Goal: Information Seeking & Learning: Learn about a topic

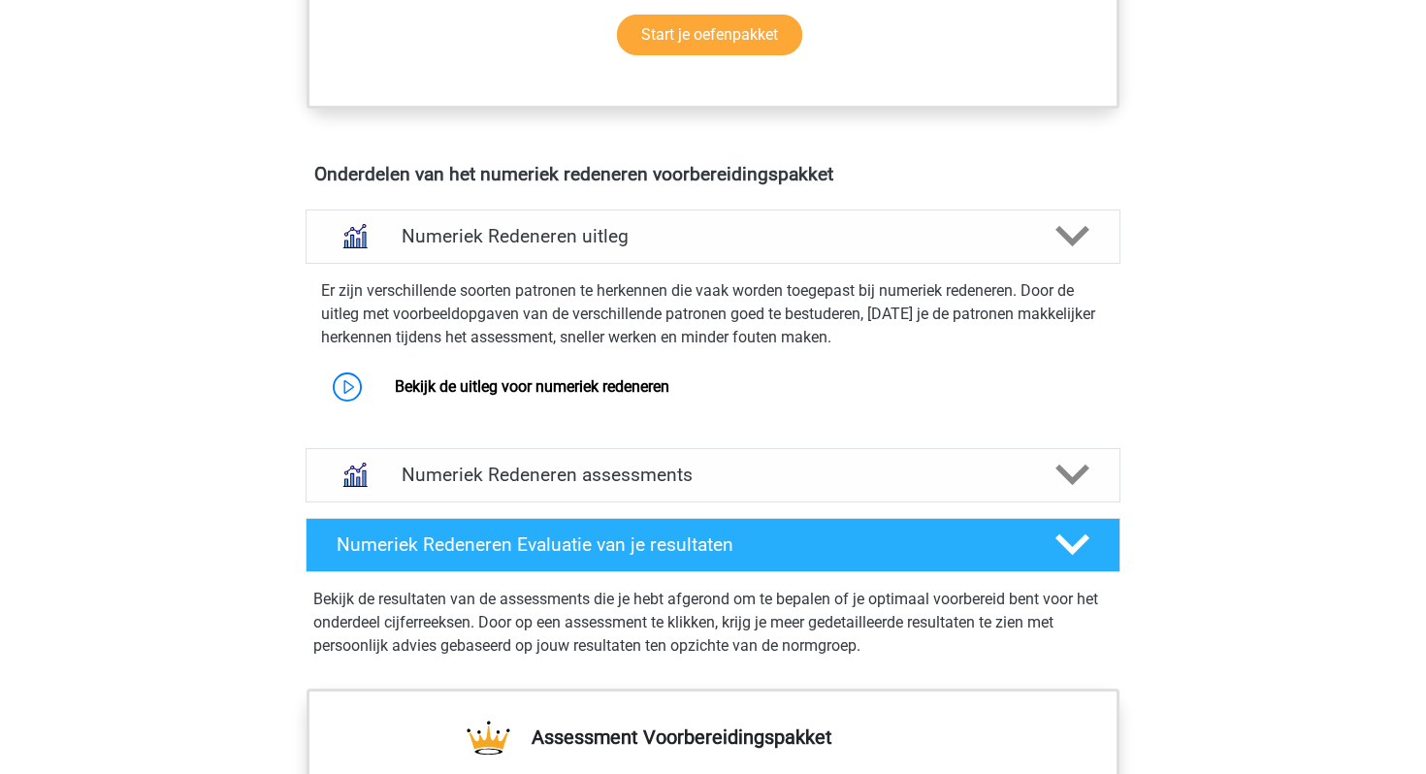
scroll to position [1072, 0]
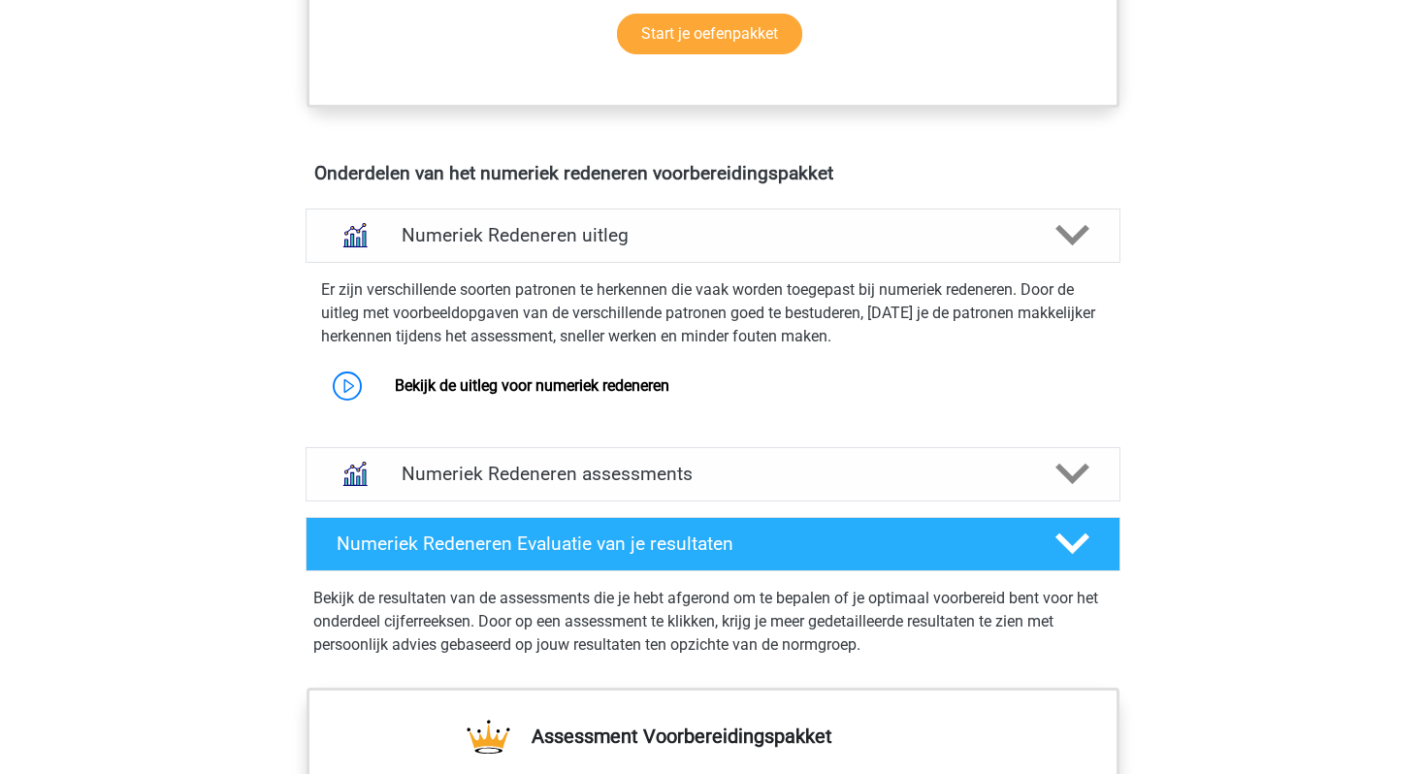
click at [849, 476] on h4 "Numeriek Redeneren assessments" at bounding box center [713, 474] width 623 height 22
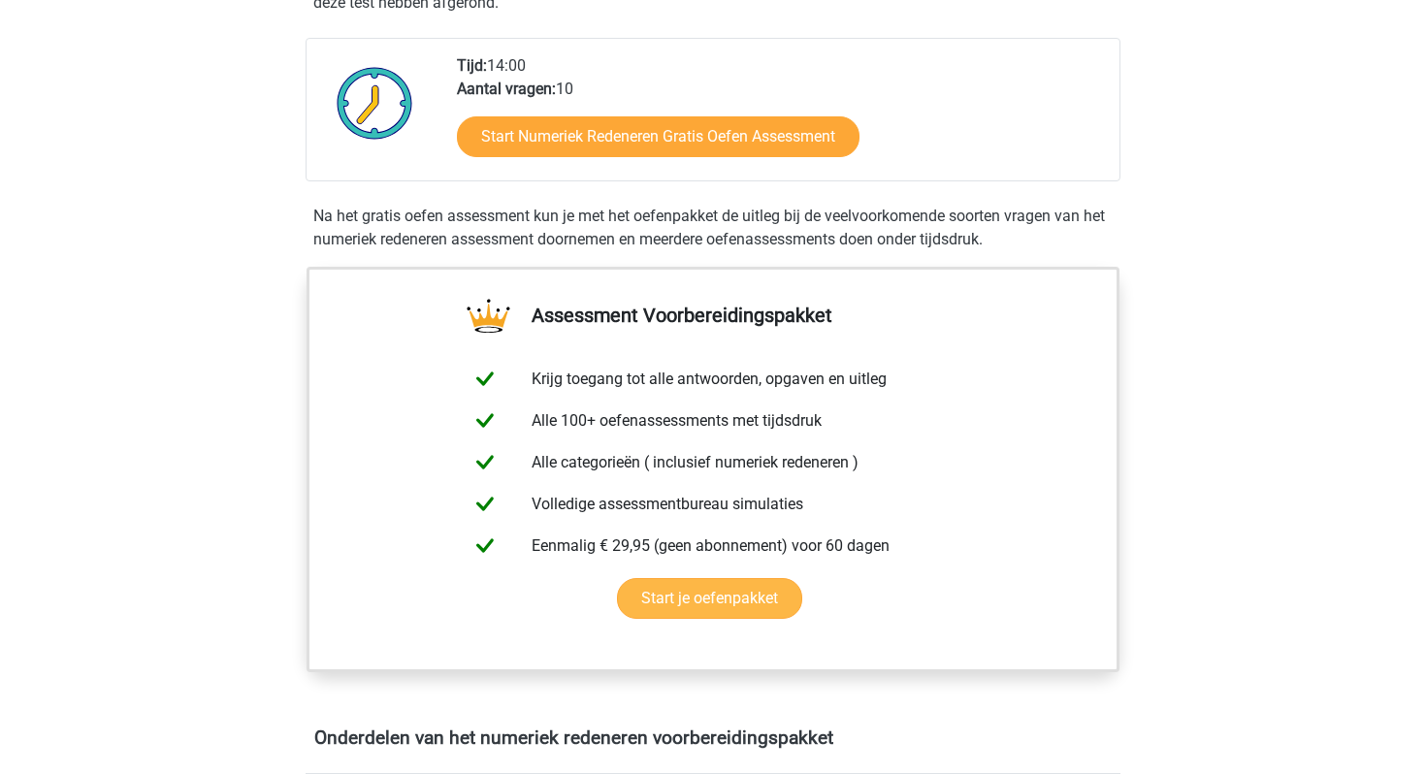
scroll to position [0, 0]
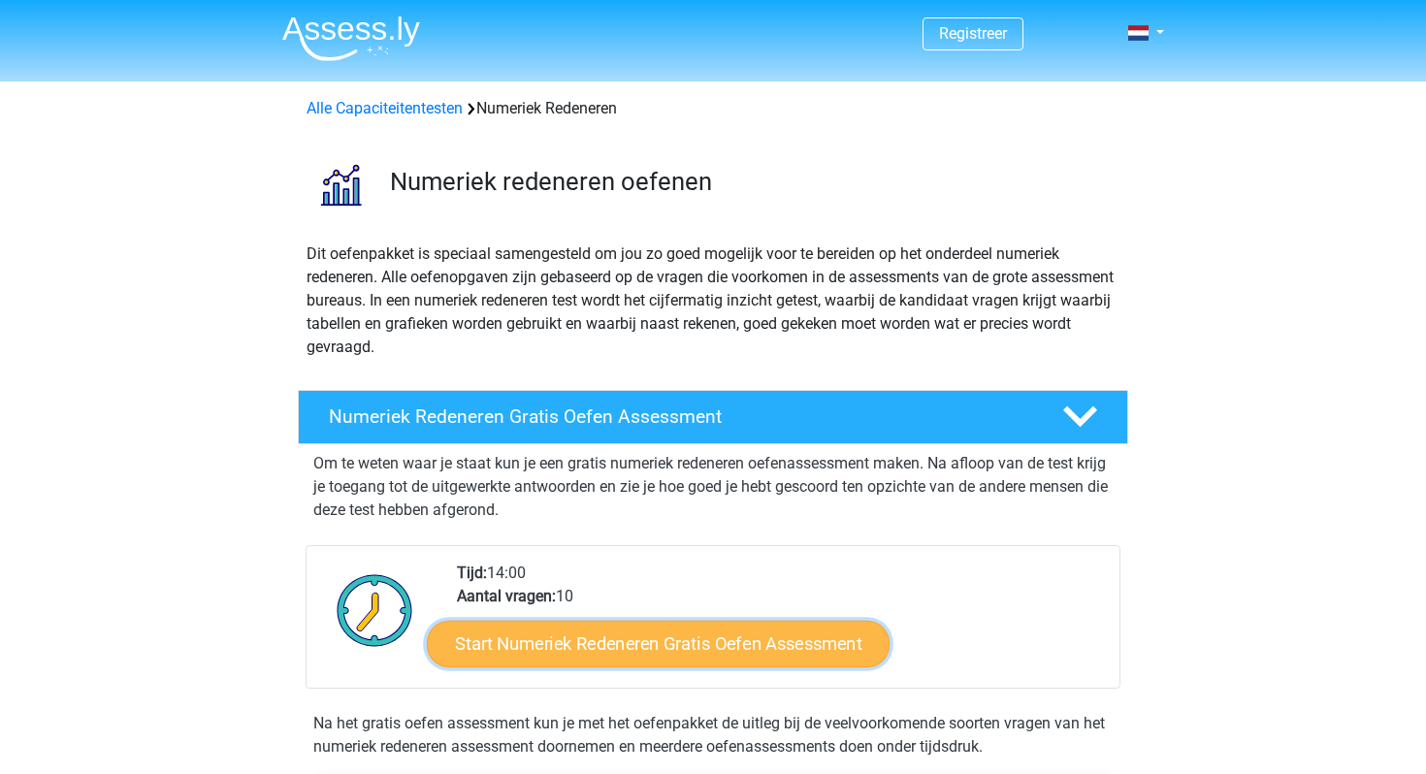
click at [688, 652] on link "Start Numeriek Redeneren Gratis Oefen Assessment" at bounding box center [658, 643] width 463 height 47
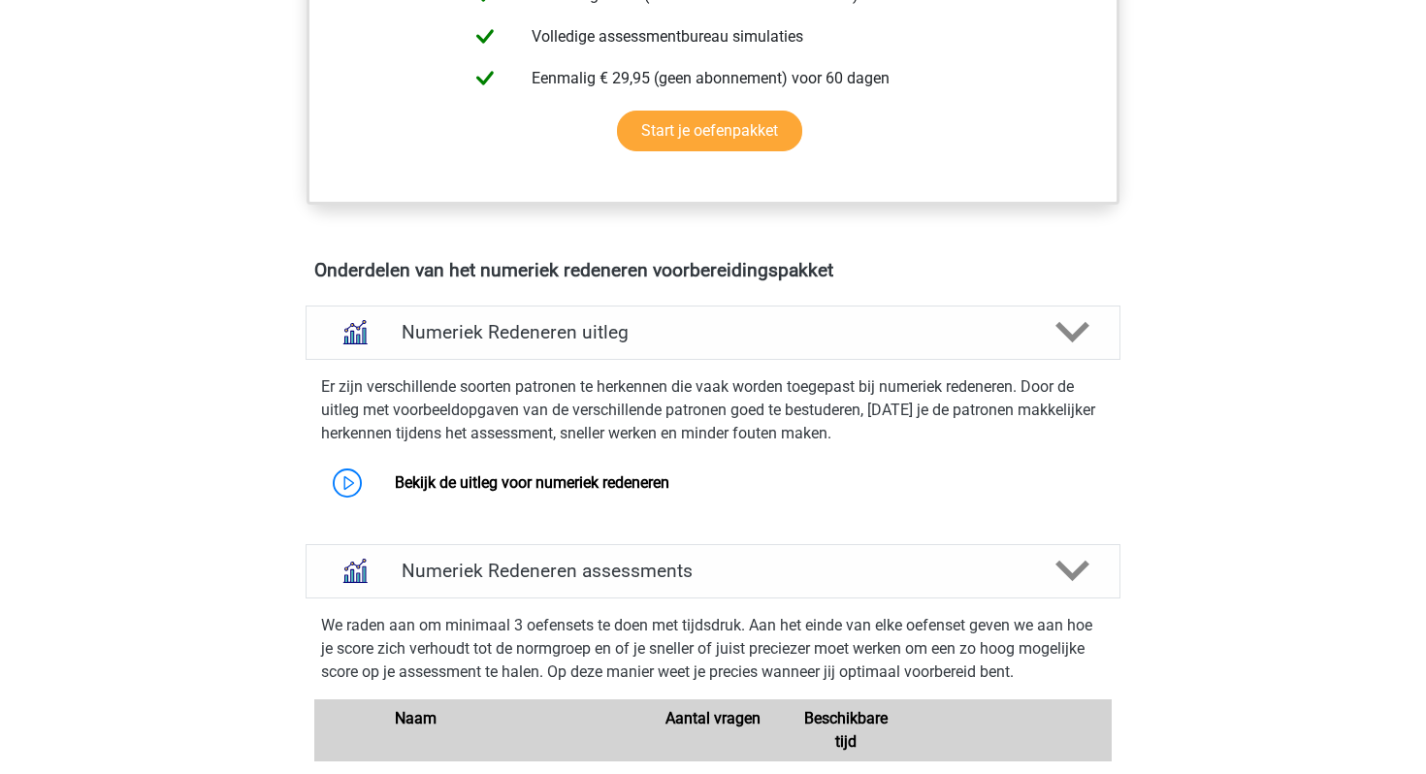
scroll to position [1060, 0]
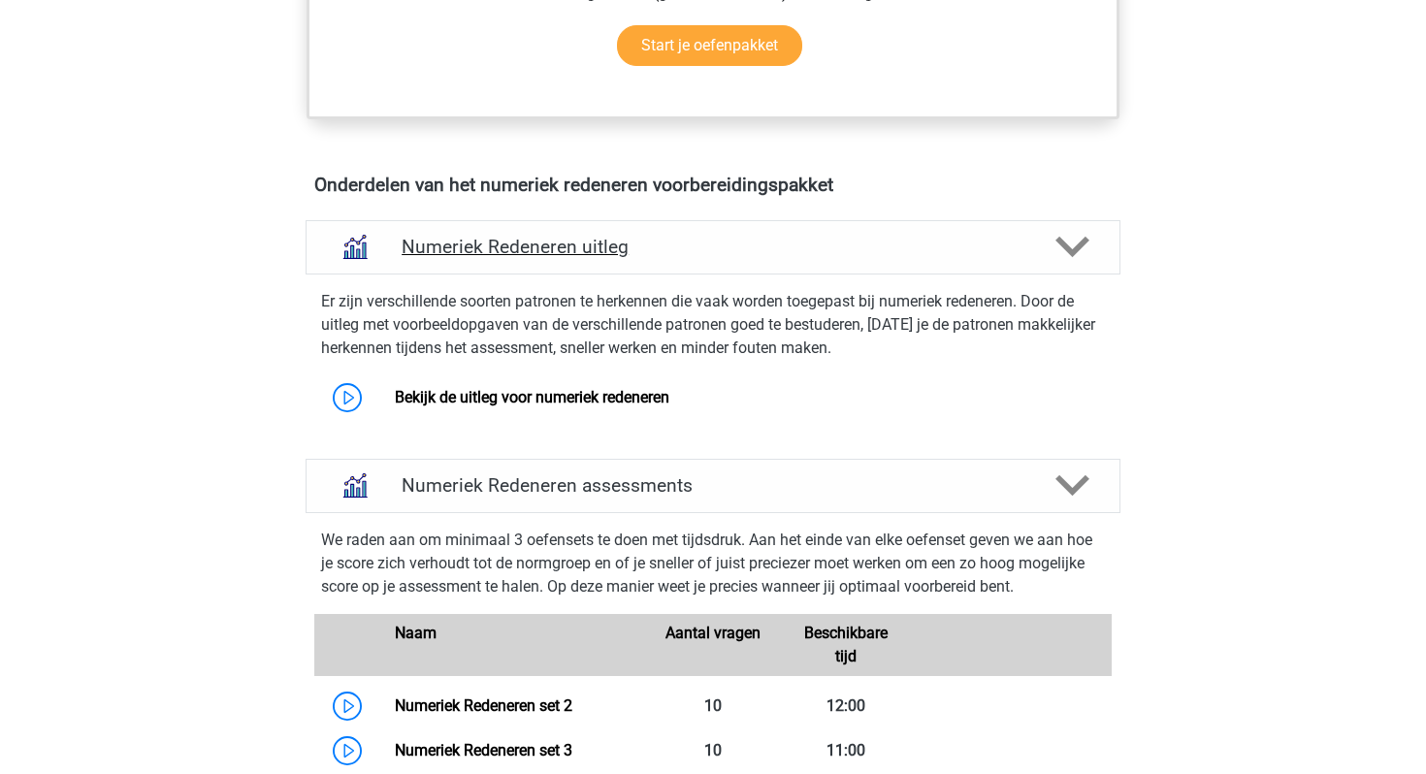
click at [531, 259] on div "Numeriek Redeneren uitleg" at bounding box center [713, 247] width 815 height 54
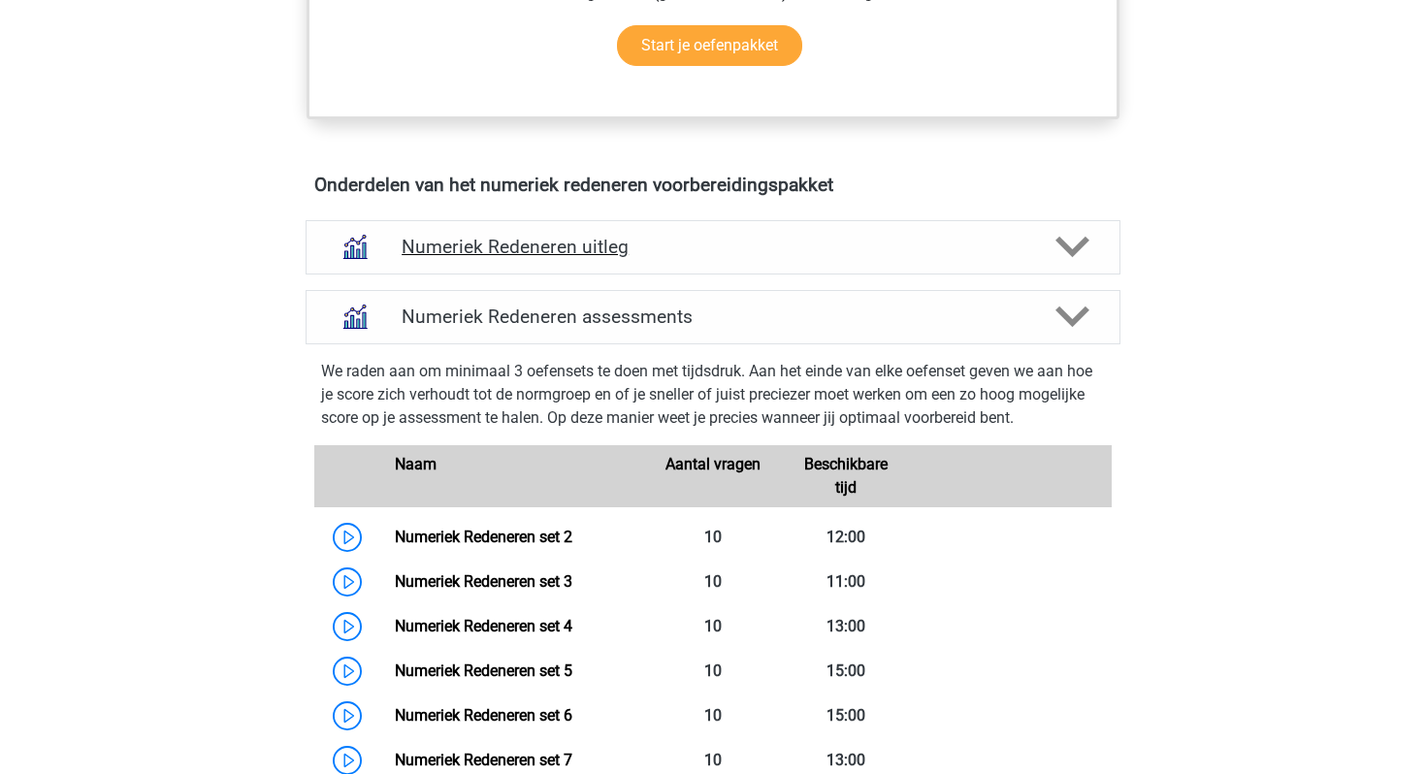
click at [531, 259] on div "Numeriek Redeneren uitleg" at bounding box center [713, 247] width 815 height 54
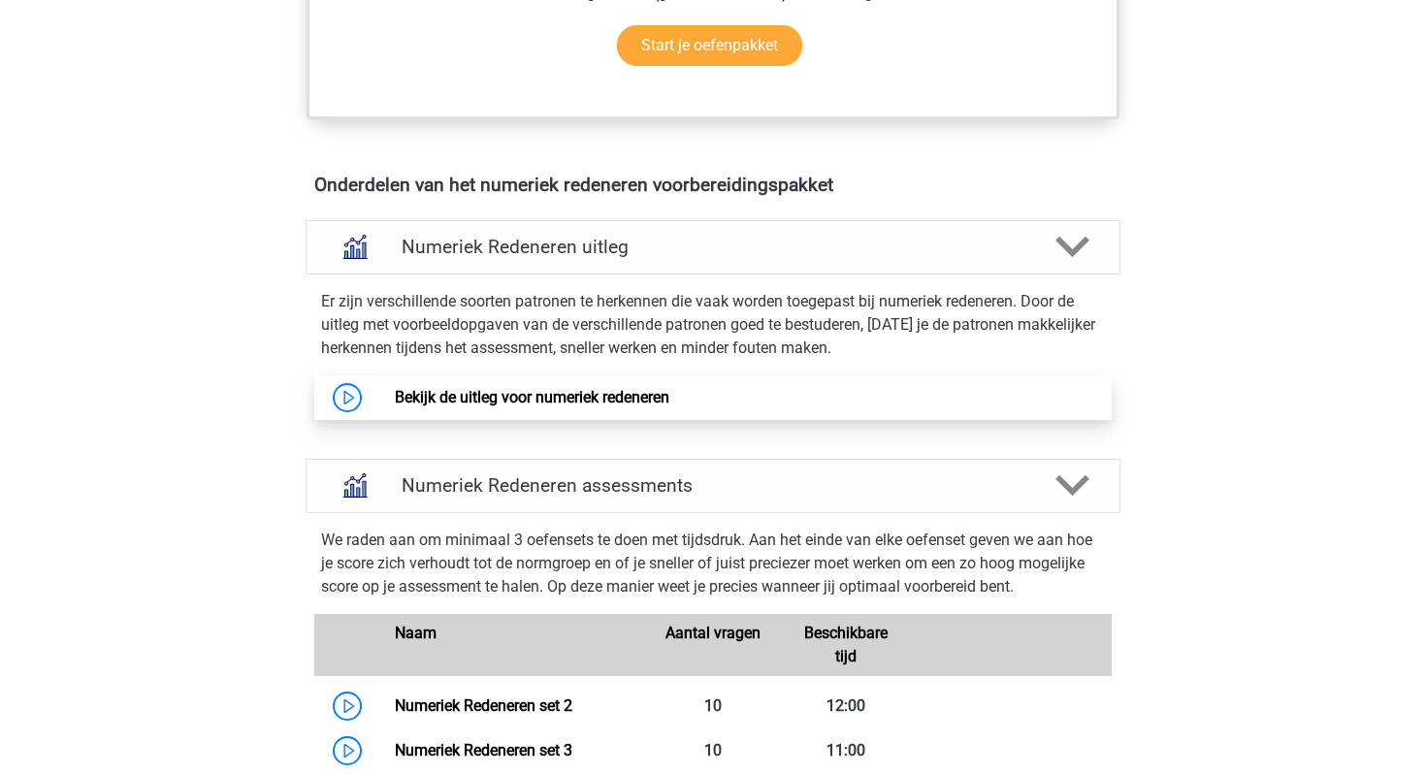
click at [395, 399] on link "Bekijk de uitleg voor numeriek redeneren" at bounding box center [532, 397] width 275 height 18
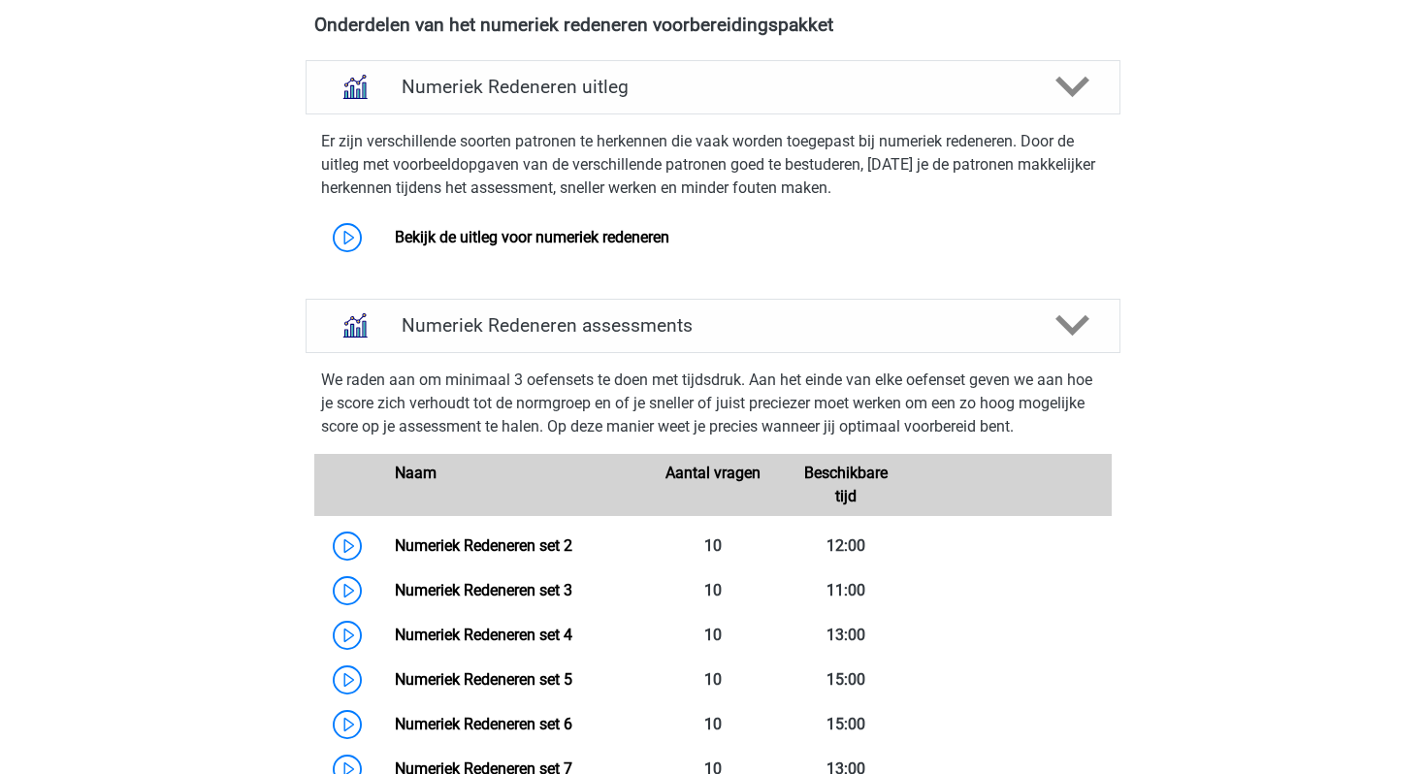
scroll to position [1223, 0]
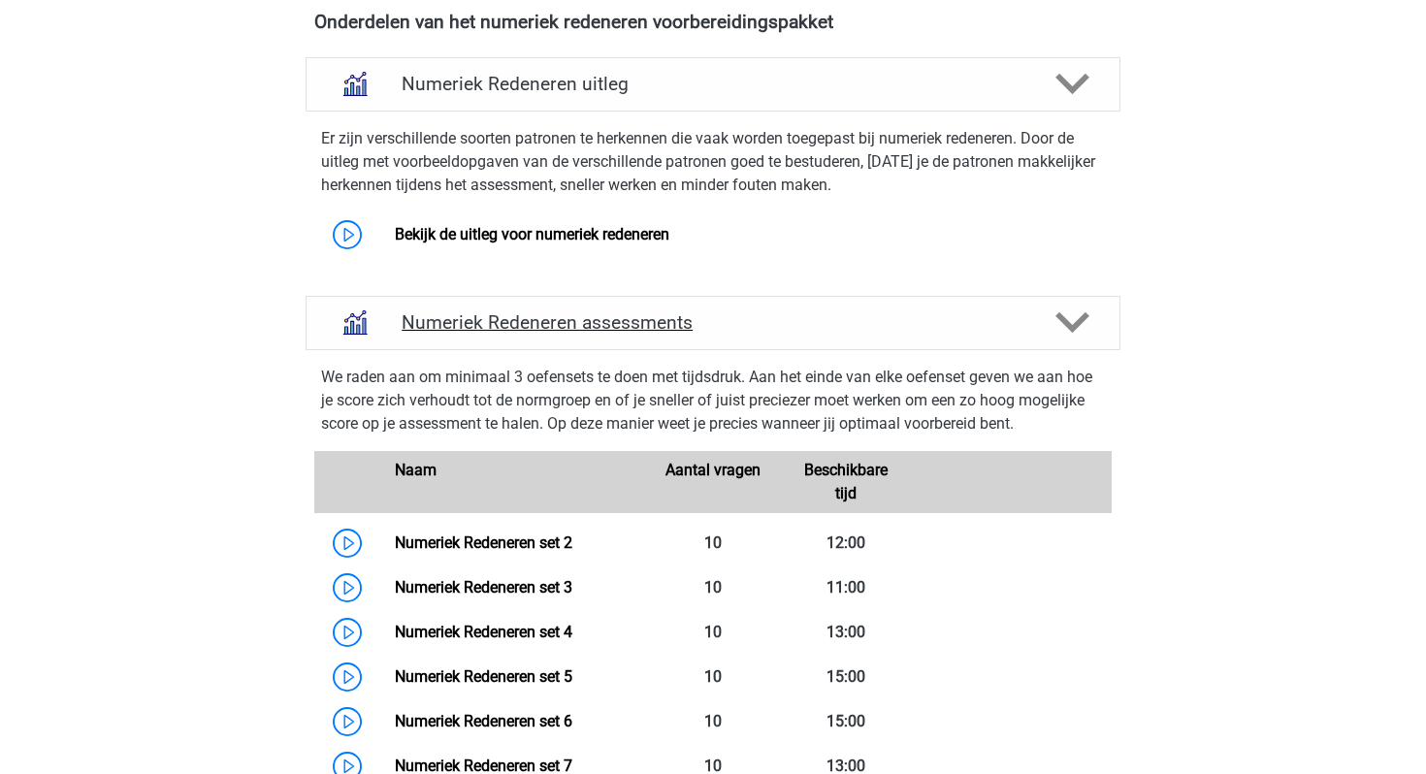
click at [600, 328] on h4 "Numeriek Redeneren assessments" at bounding box center [713, 322] width 623 height 22
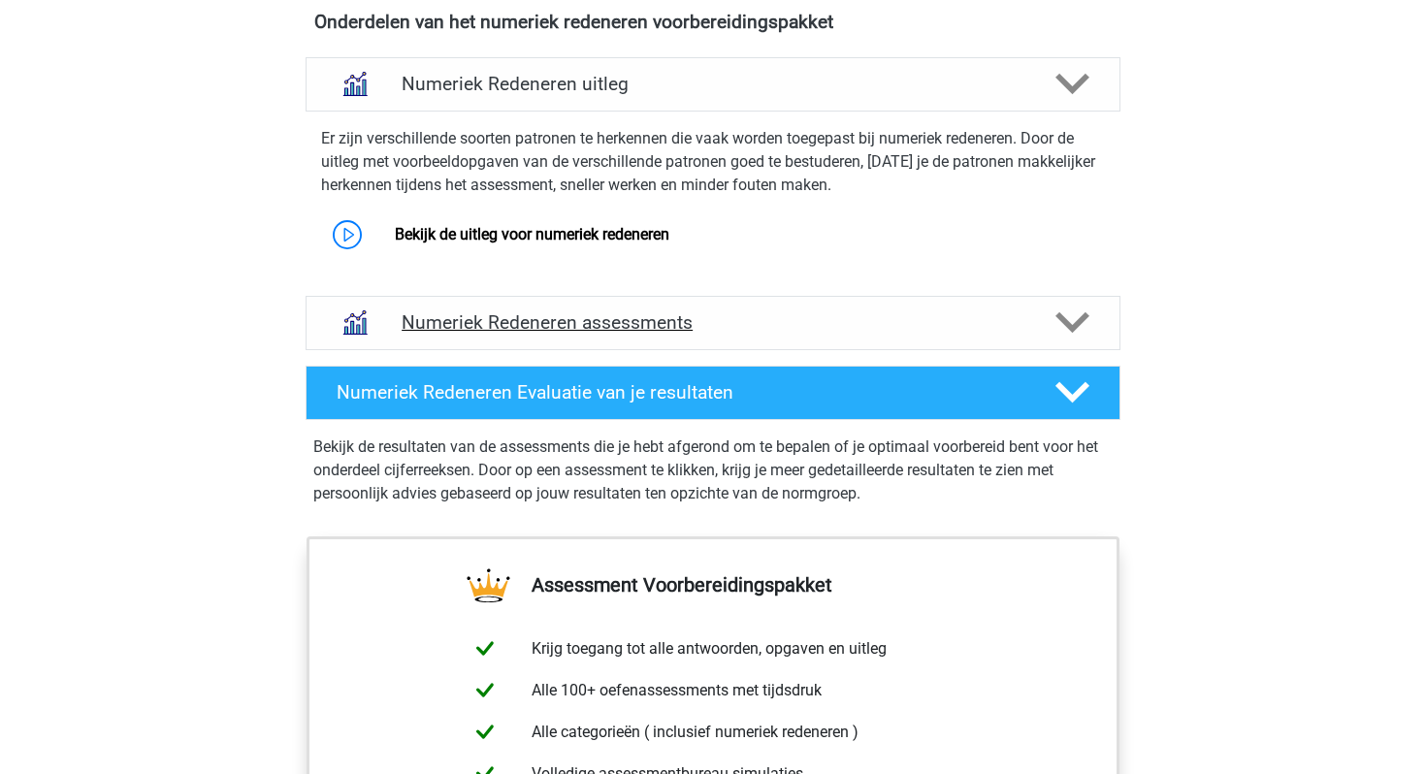
click at [600, 328] on h4 "Numeriek Redeneren assessments" at bounding box center [713, 322] width 623 height 22
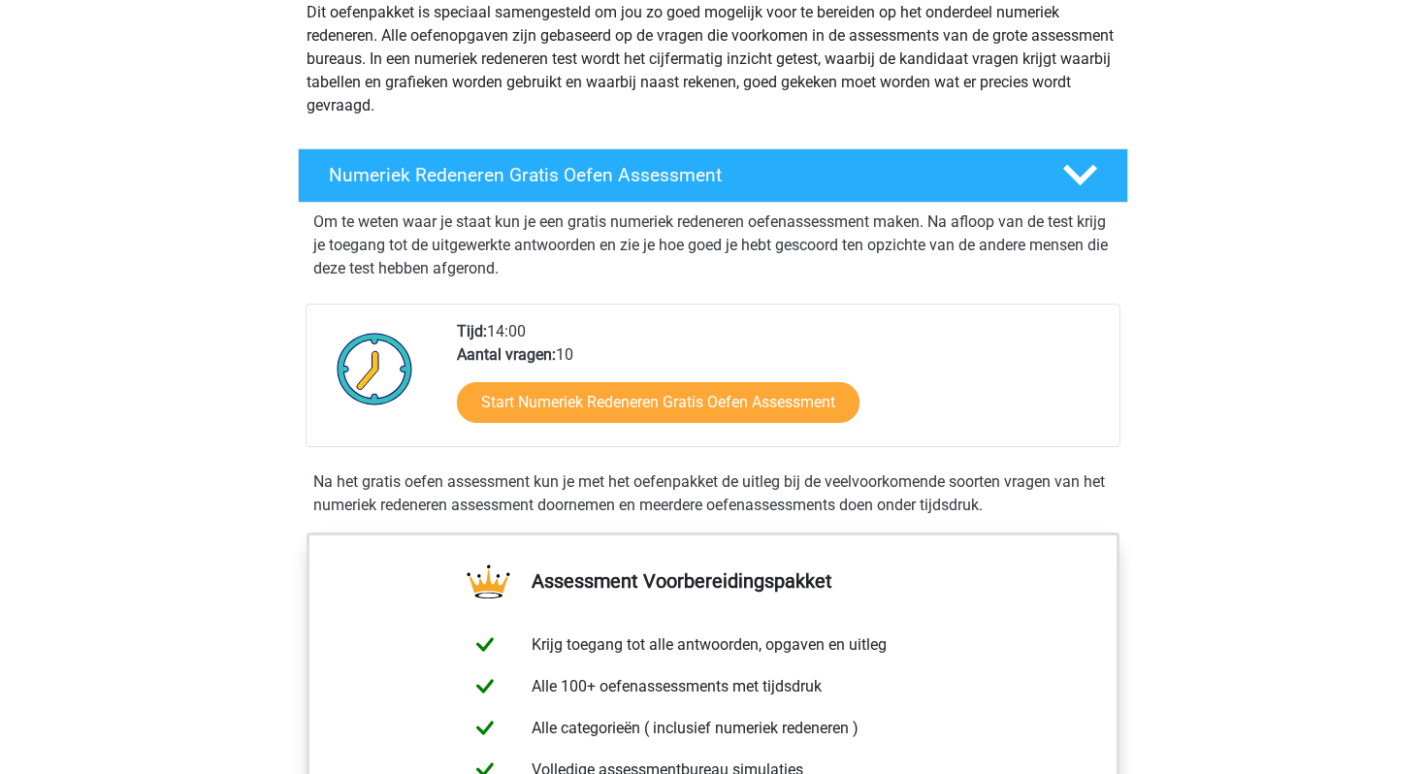
scroll to position [230, 0]
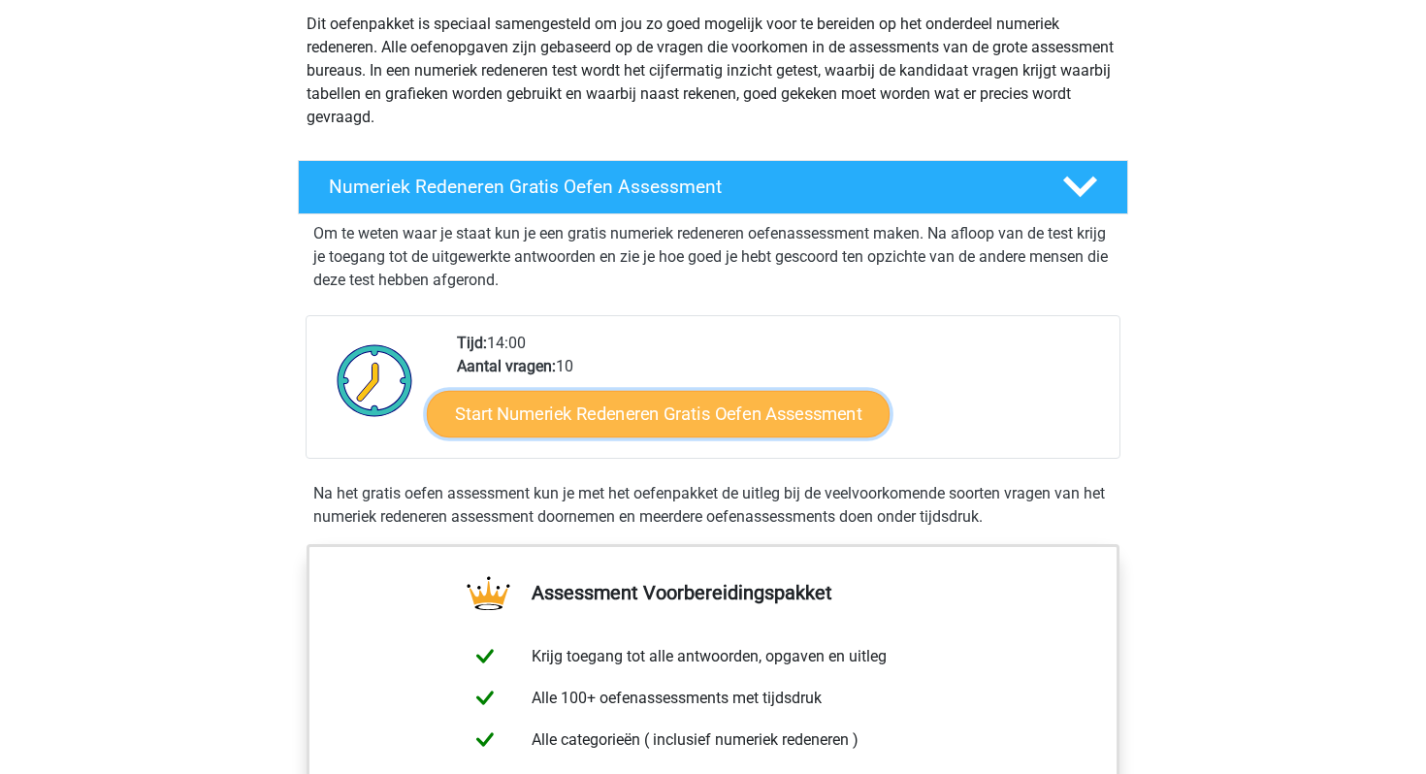
click at [681, 407] on link "Start Numeriek Redeneren Gratis Oefen Assessment" at bounding box center [658, 413] width 463 height 47
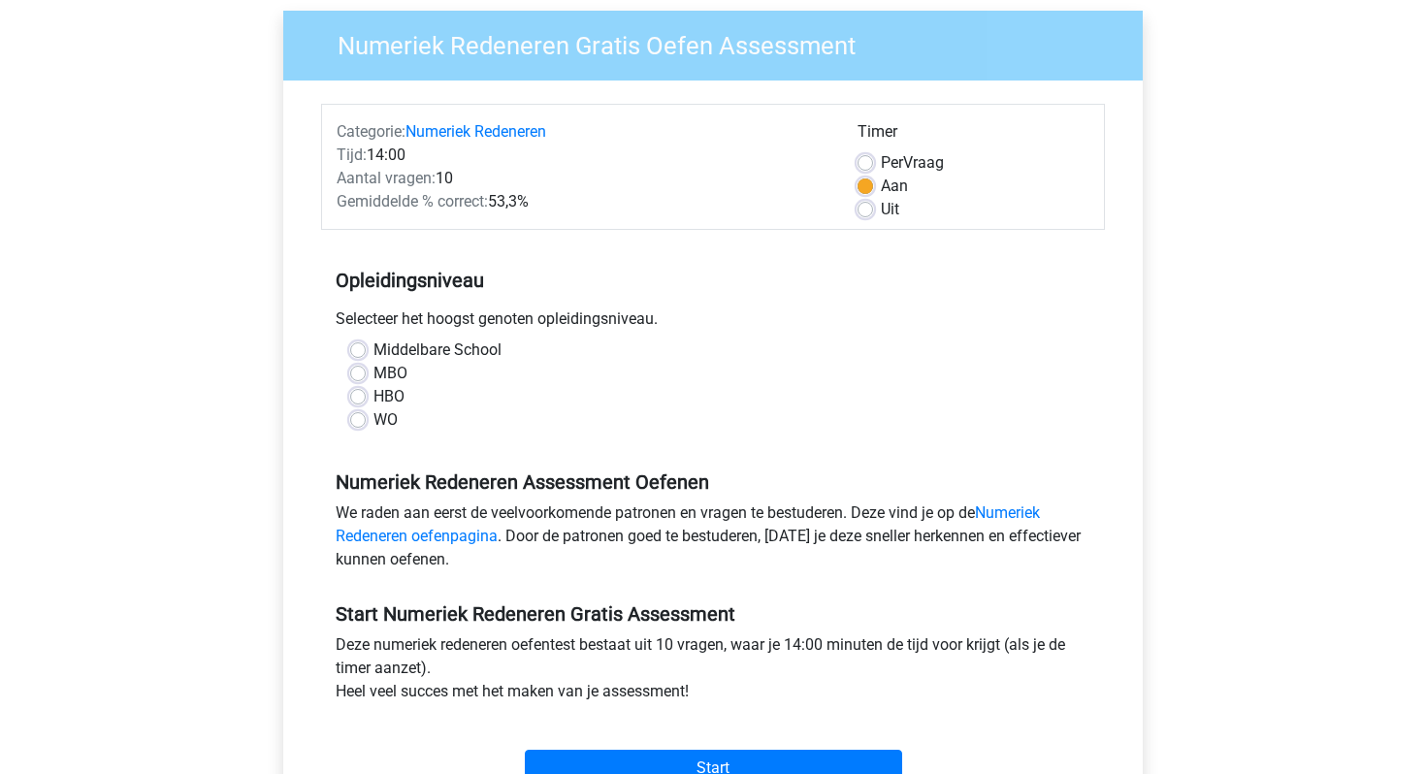
scroll to position [231, 0]
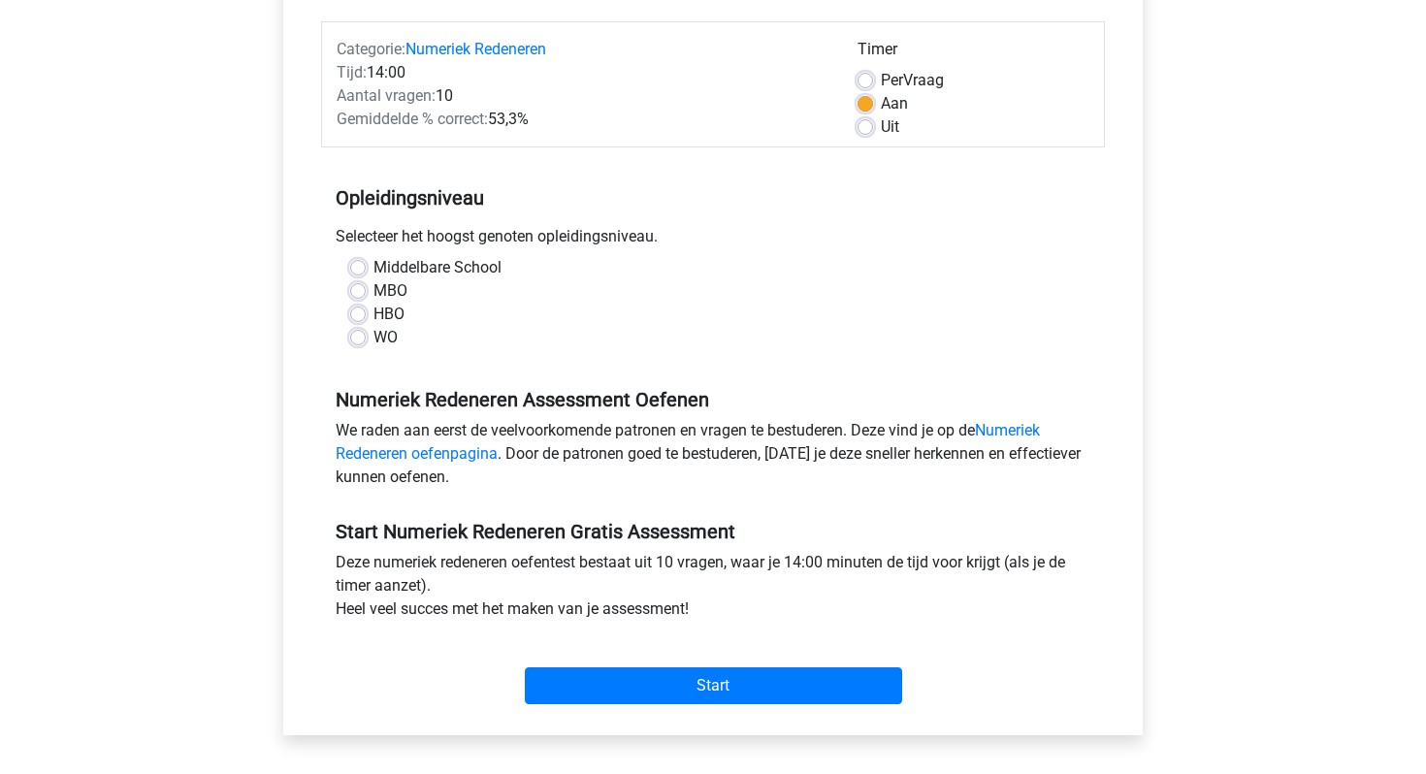
click at [383, 340] on label "WO" at bounding box center [386, 337] width 24 height 23
click at [366, 340] on input "WO" at bounding box center [358, 335] width 16 height 19
radio input "true"
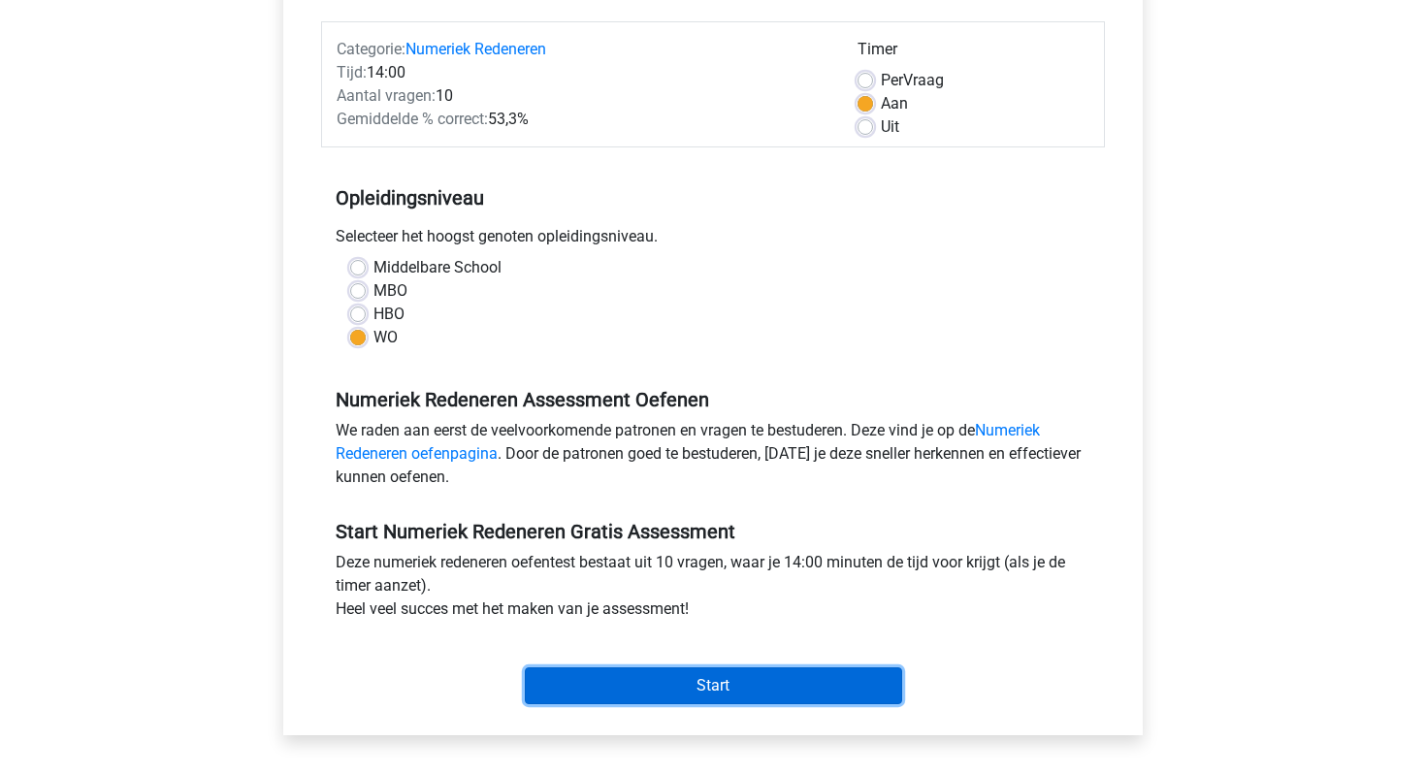
click at [659, 690] on input "Start" at bounding box center [713, 686] width 377 height 37
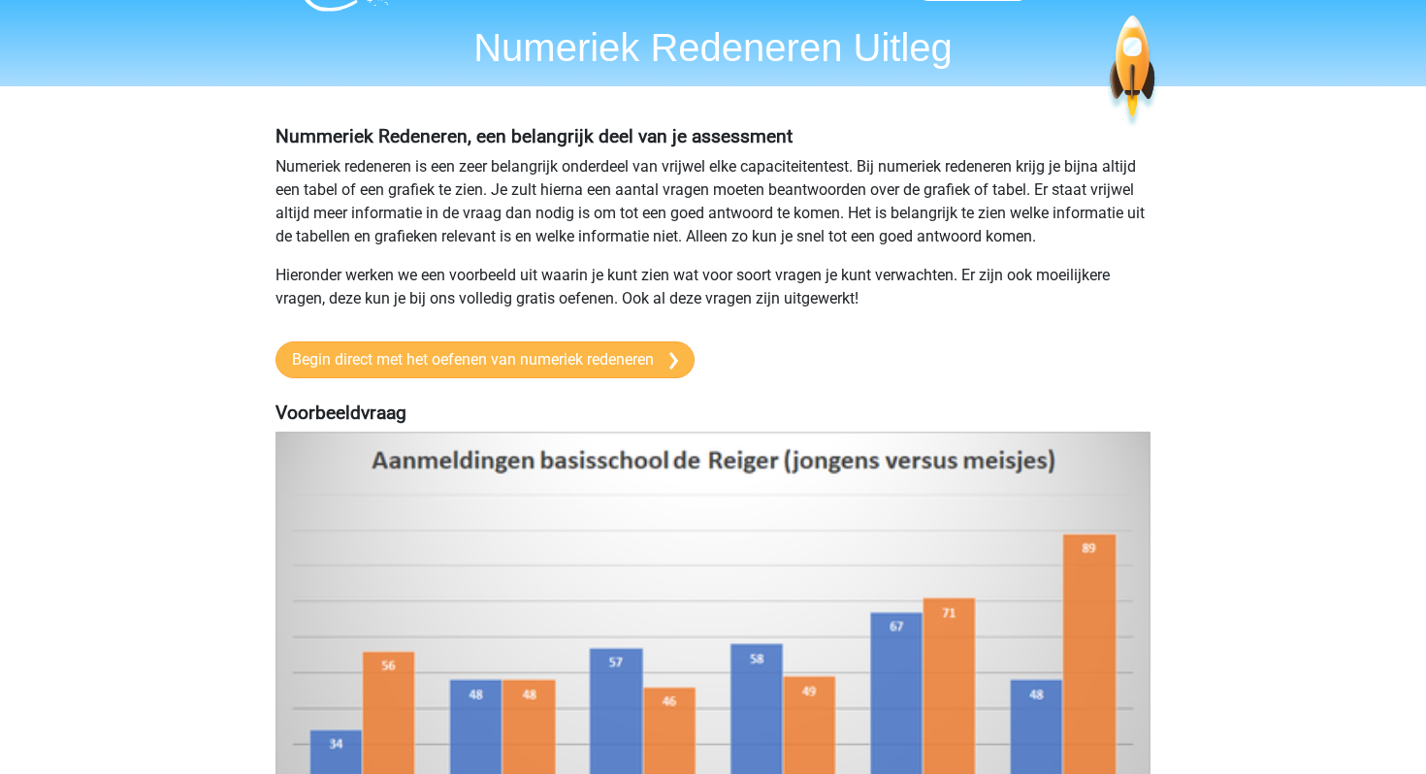
scroll to position [45, 0]
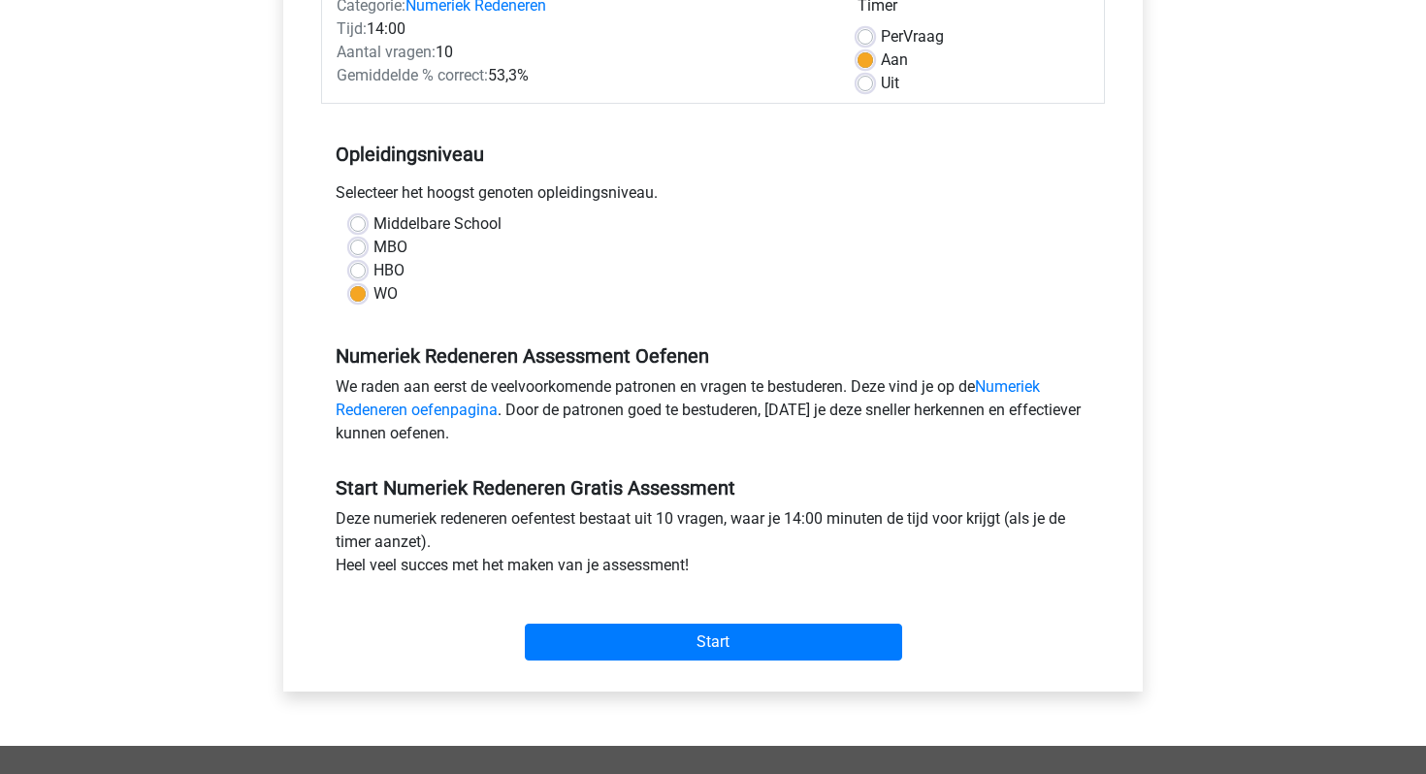
scroll to position [425, 0]
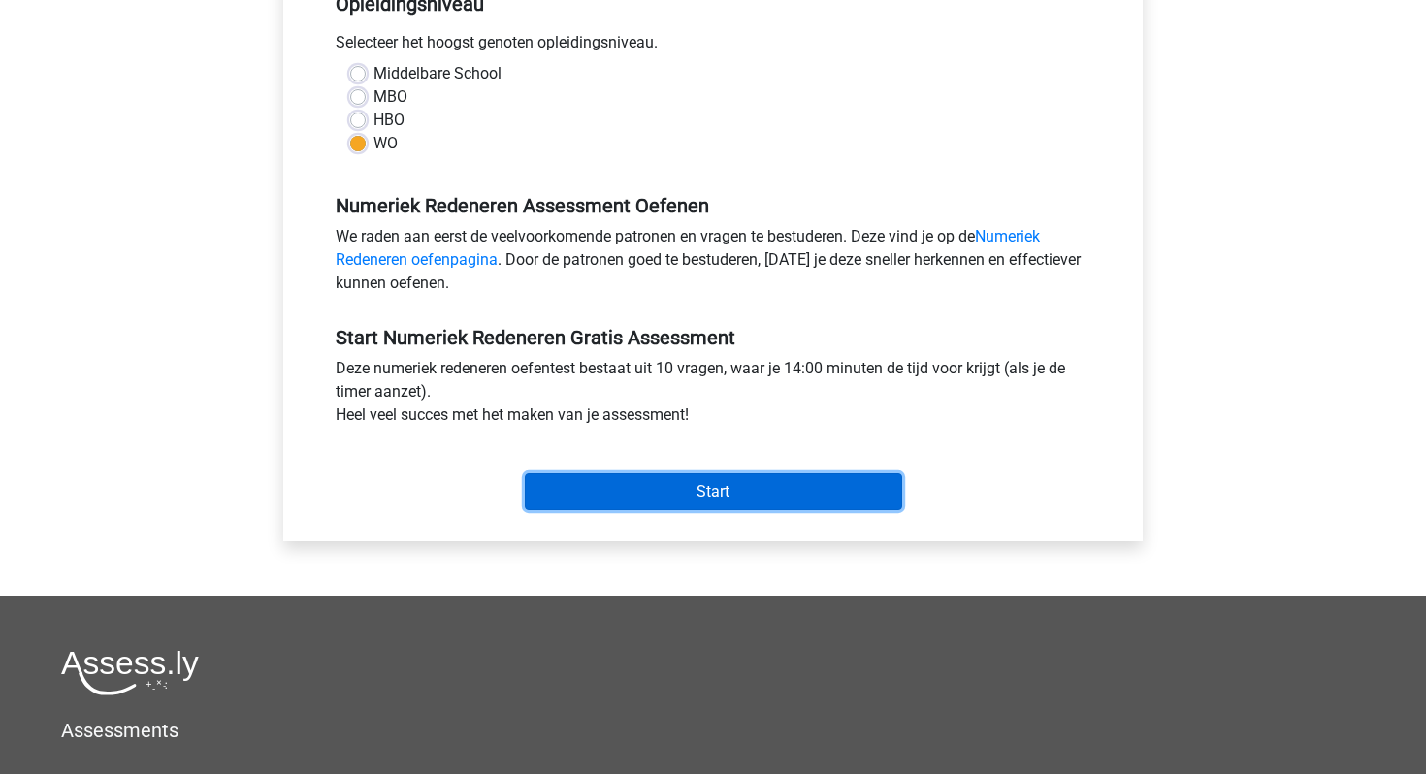
click at [678, 485] on input "Start" at bounding box center [713, 491] width 377 height 37
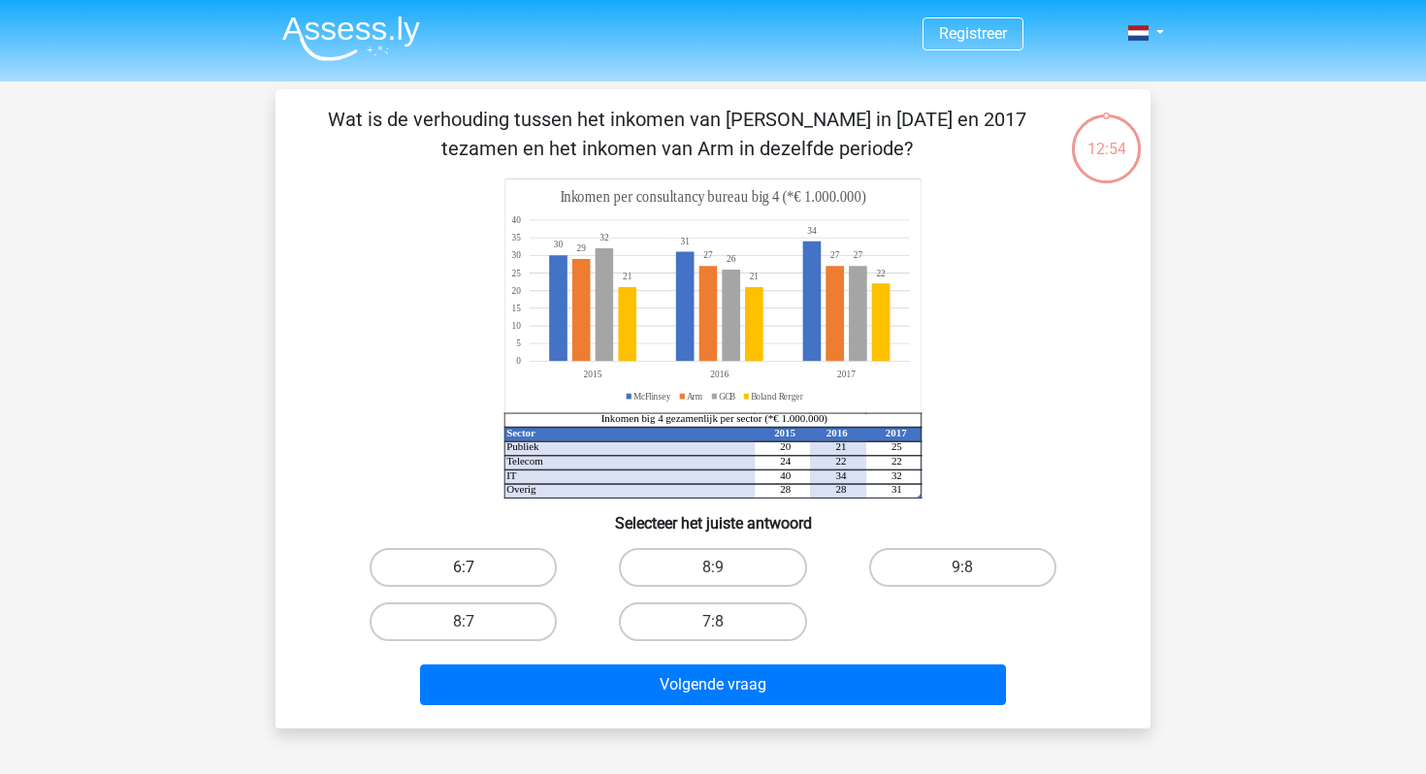
click at [472, 567] on label "6:7" at bounding box center [463, 567] width 187 height 39
click at [472, 568] on input "6:7" at bounding box center [470, 574] width 13 height 13
radio input "true"
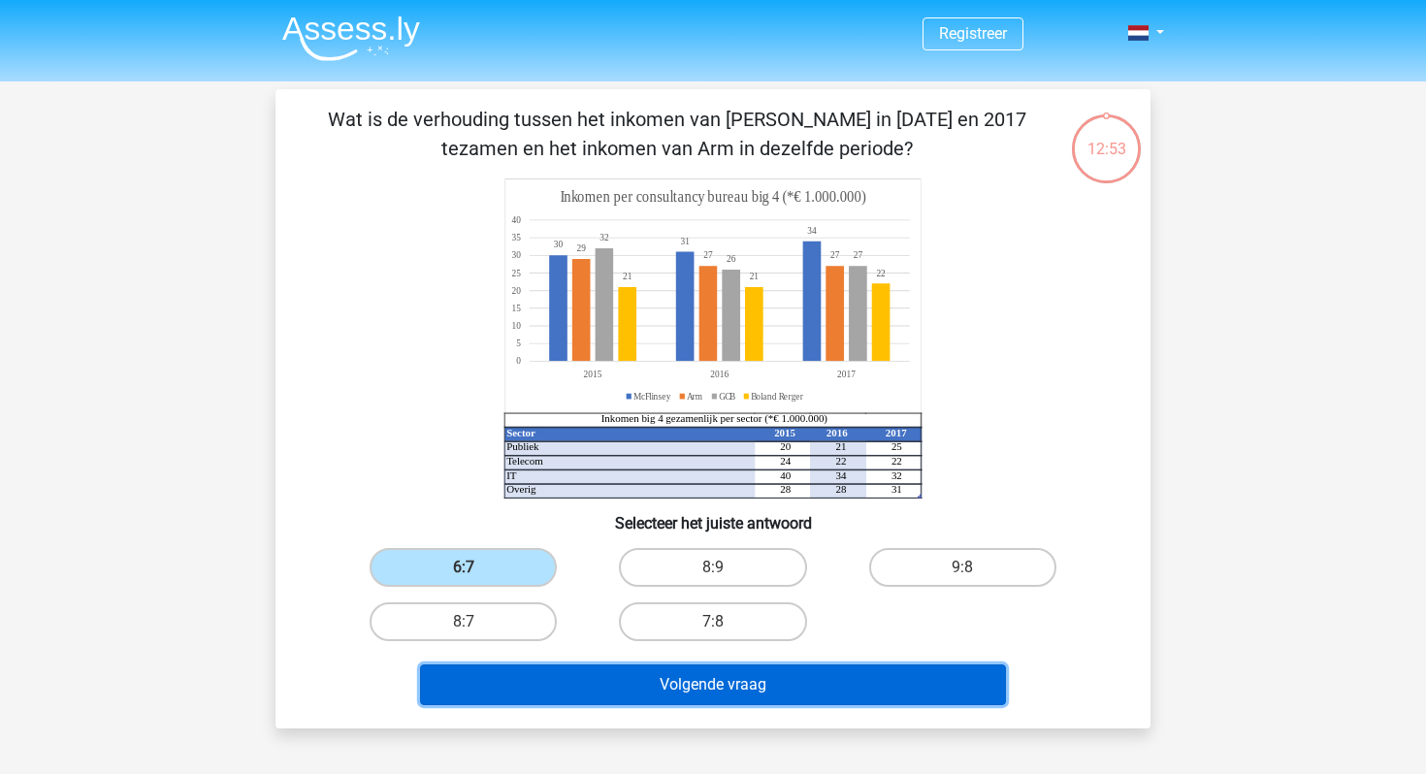
click at [666, 683] on button "Volgende vraag" at bounding box center [713, 685] width 587 height 41
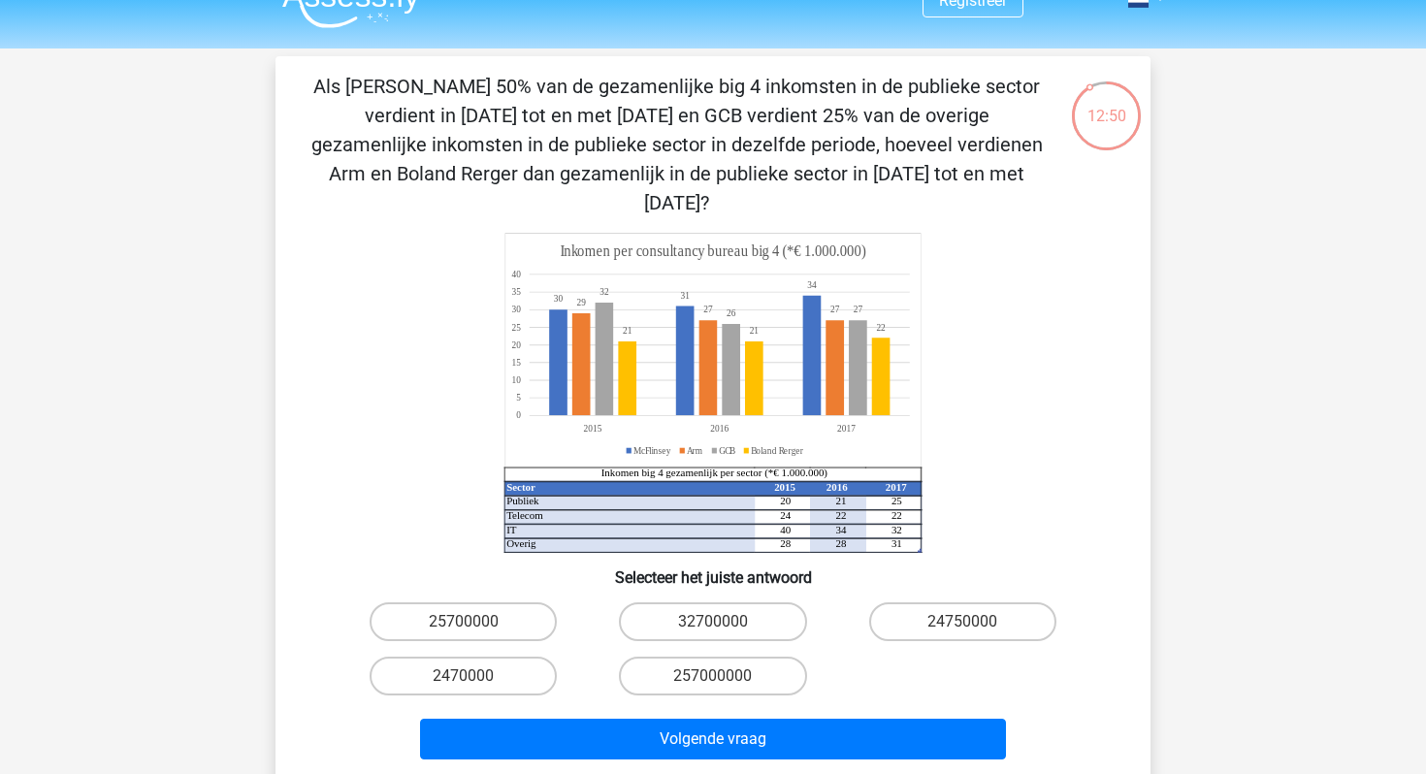
scroll to position [32, 0]
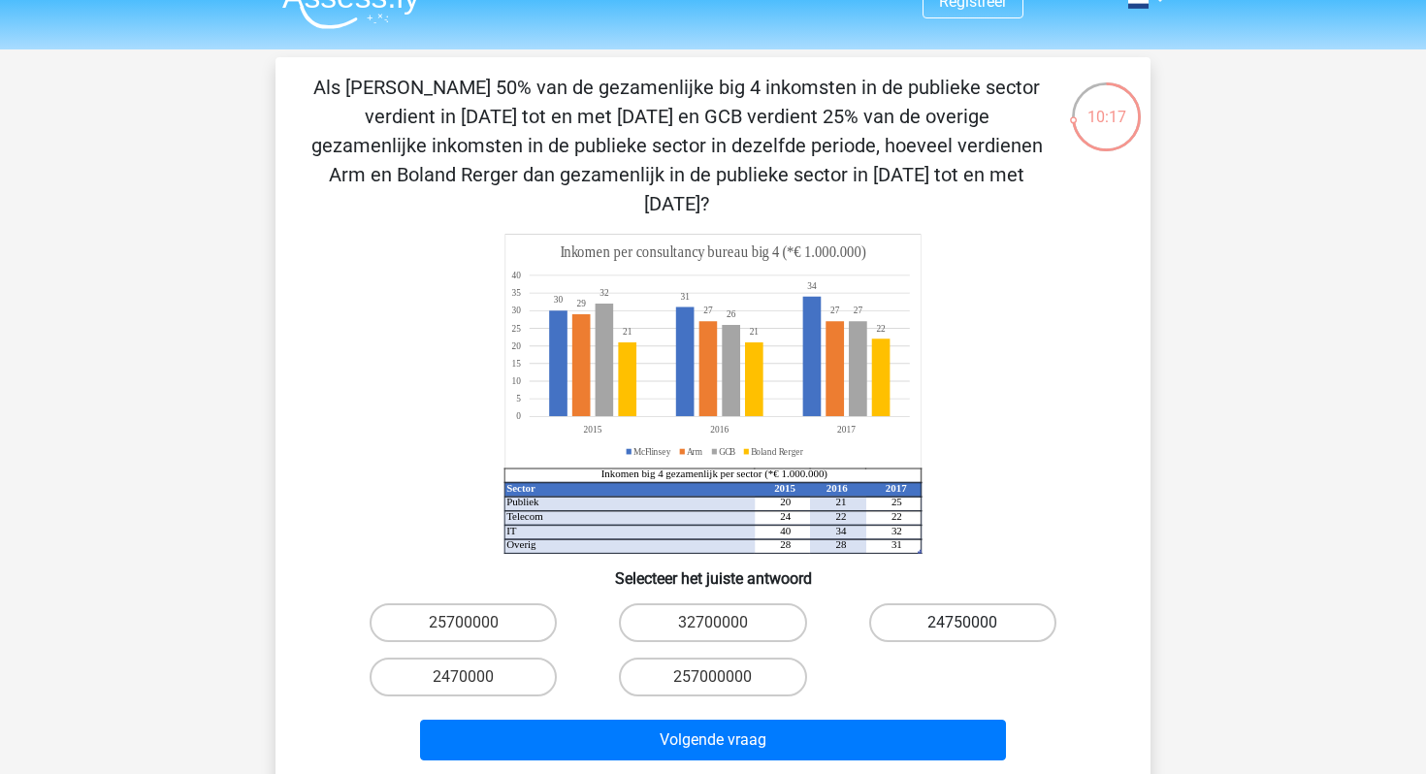
click at [988, 603] on label "24750000" at bounding box center [962, 622] width 187 height 39
click at [975, 623] on input "24750000" at bounding box center [968, 629] width 13 height 13
radio input "true"
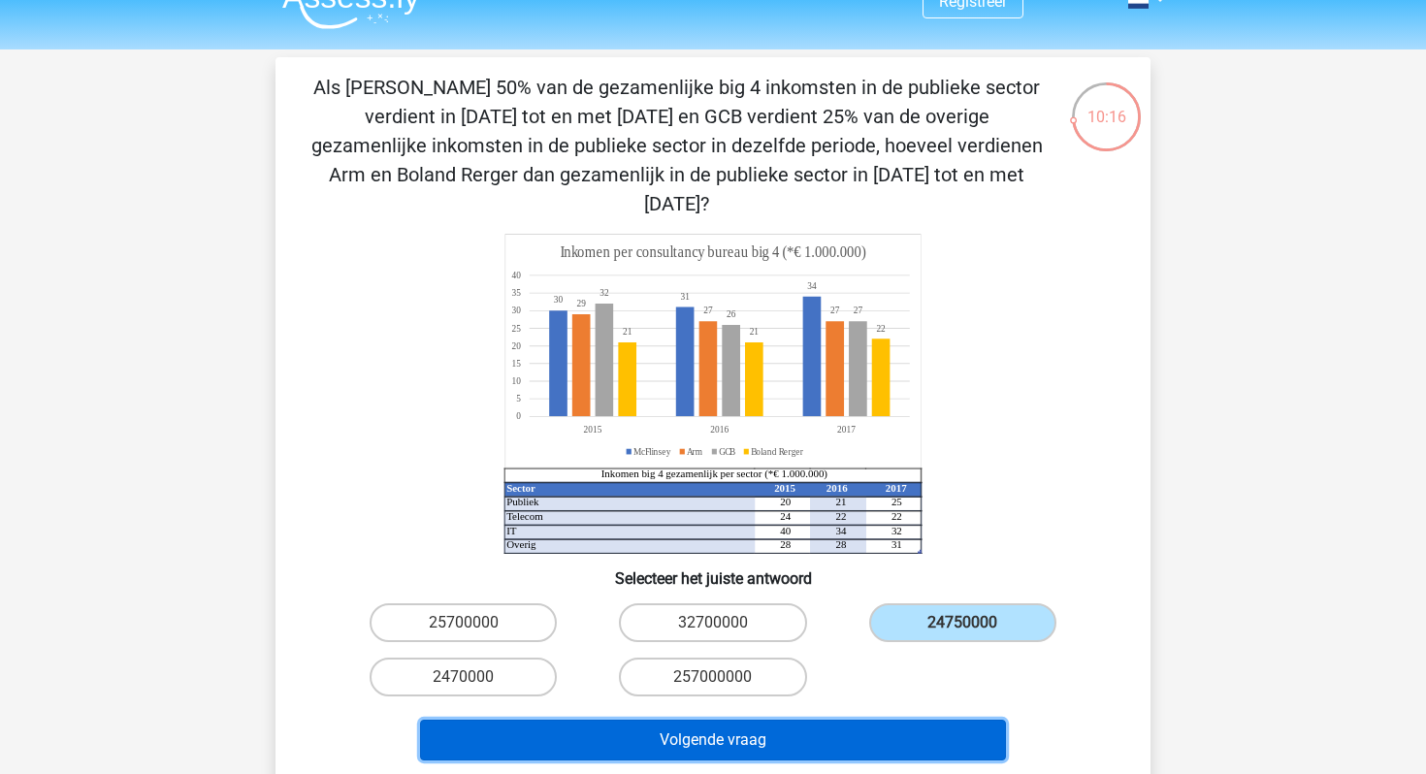
click at [843, 721] on button "Volgende vraag" at bounding box center [713, 740] width 587 height 41
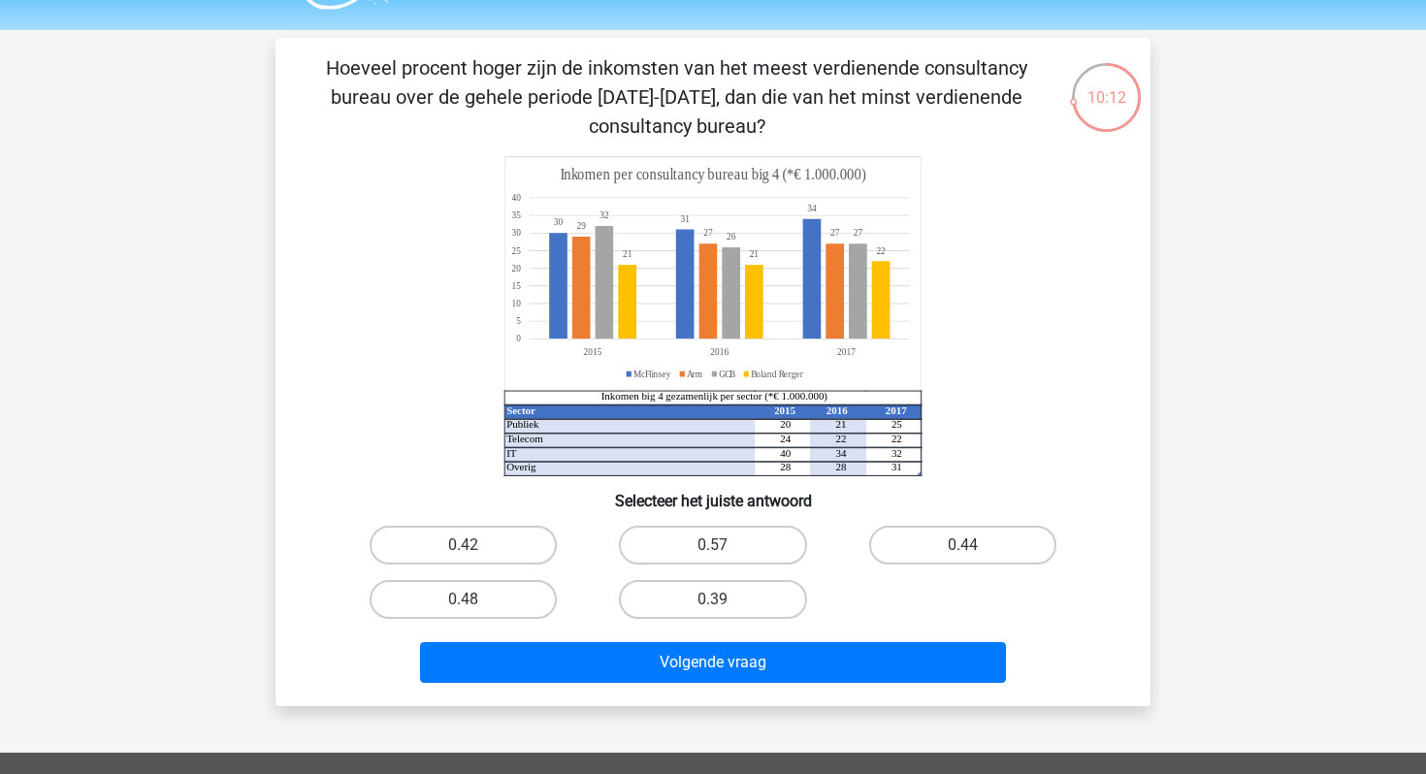
scroll to position [30, 0]
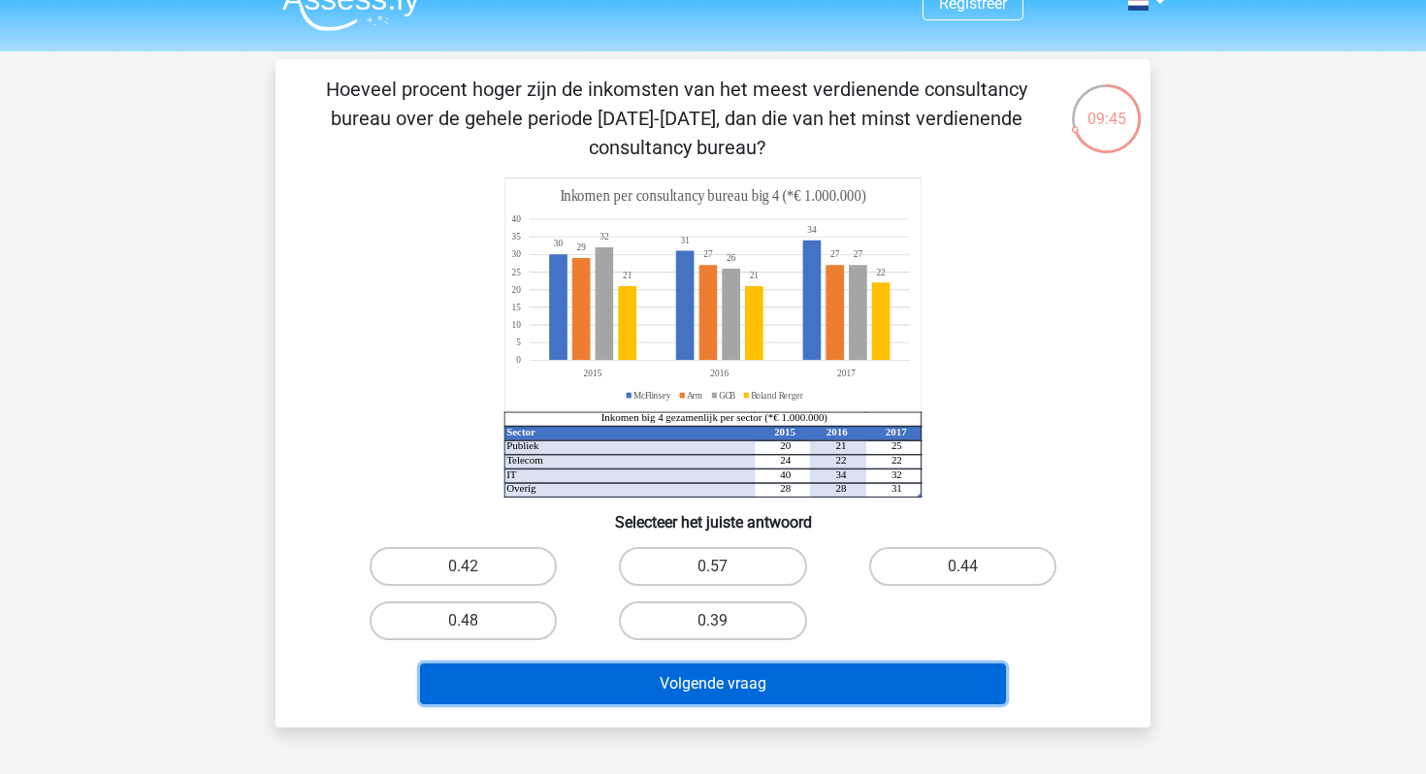
click at [817, 681] on button "Volgende vraag" at bounding box center [713, 684] width 587 height 41
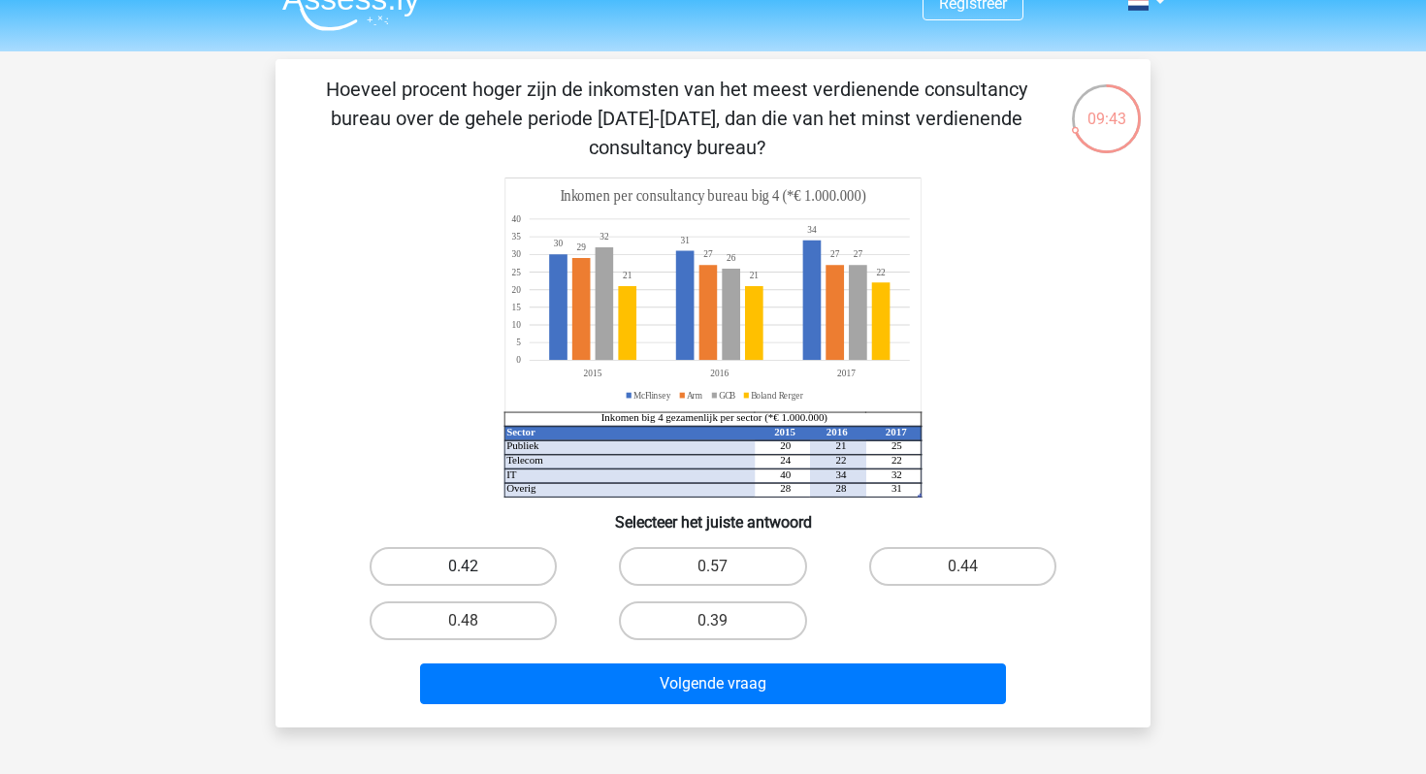
click at [514, 571] on label "0.42" at bounding box center [463, 566] width 187 height 39
click at [476, 571] on input "0.42" at bounding box center [470, 573] width 13 height 13
radio input "true"
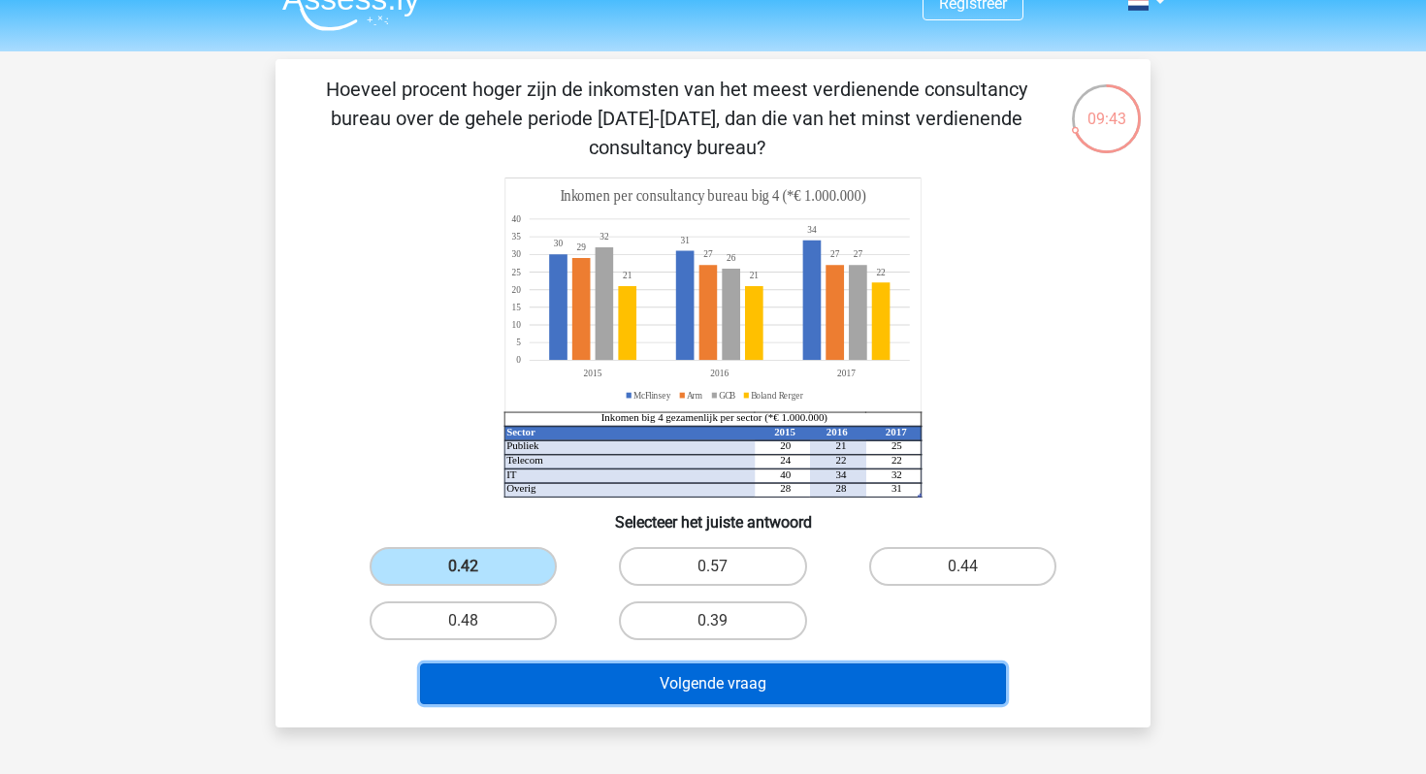
click at [562, 675] on button "Volgende vraag" at bounding box center [713, 684] width 587 height 41
click at [599, 684] on button "Volgende vraag" at bounding box center [713, 684] width 587 height 41
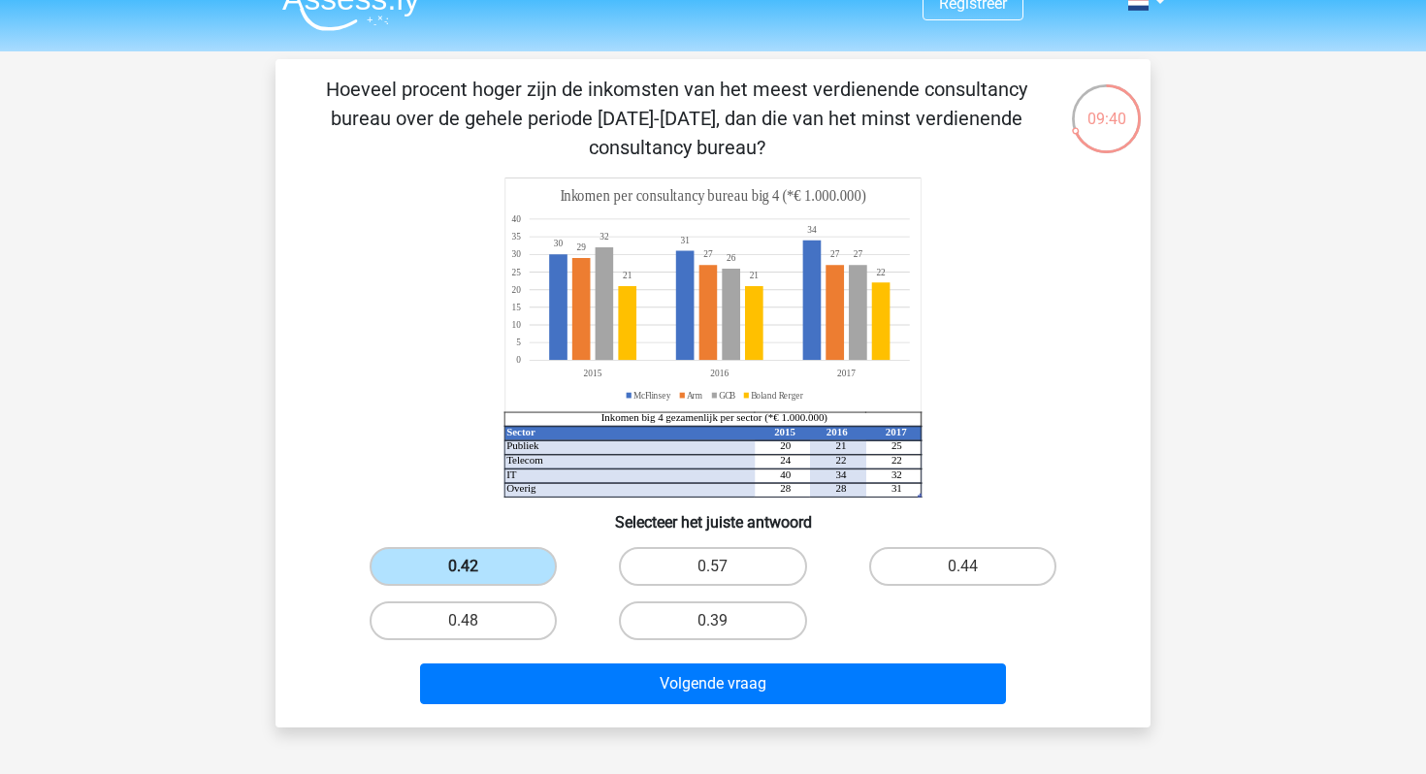
click at [489, 576] on label "0.42" at bounding box center [463, 566] width 187 height 39
click at [476, 576] on input "0.42" at bounding box center [470, 573] width 13 height 13
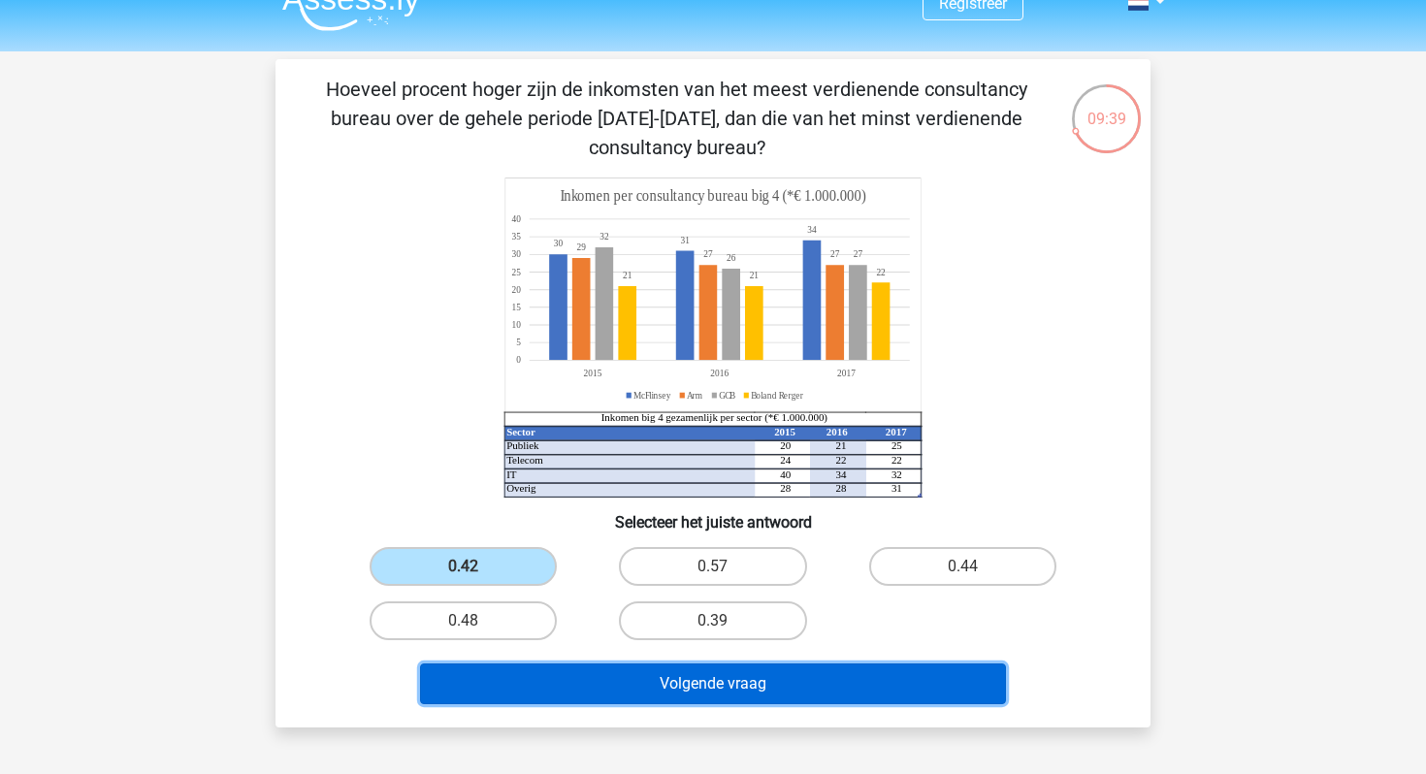
click at [582, 672] on button "Volgende vraag" at bounding box center [713, 684] width 587 height 41
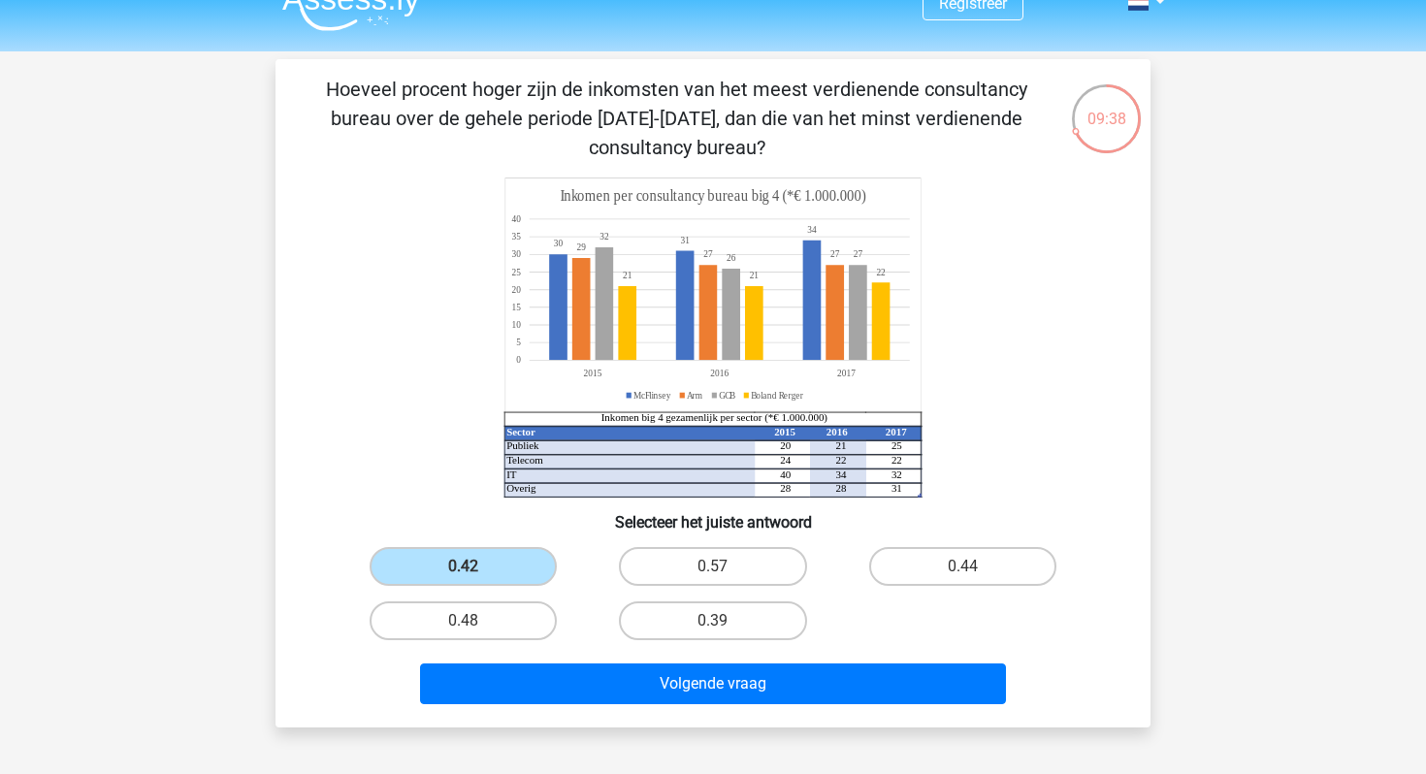
scroll to position [0, 0]
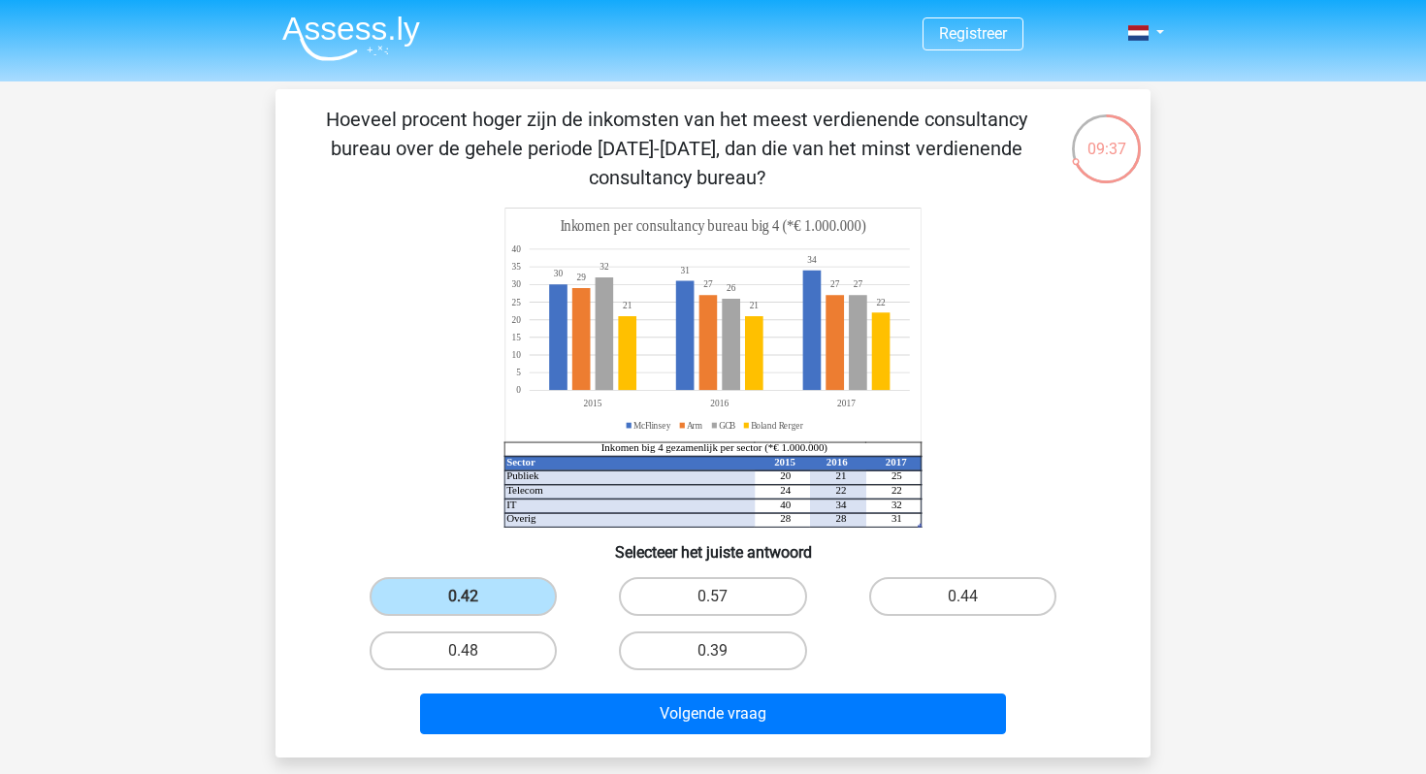
click at [329, 18] on img at bounding box center [351, 39] width 138 height 46
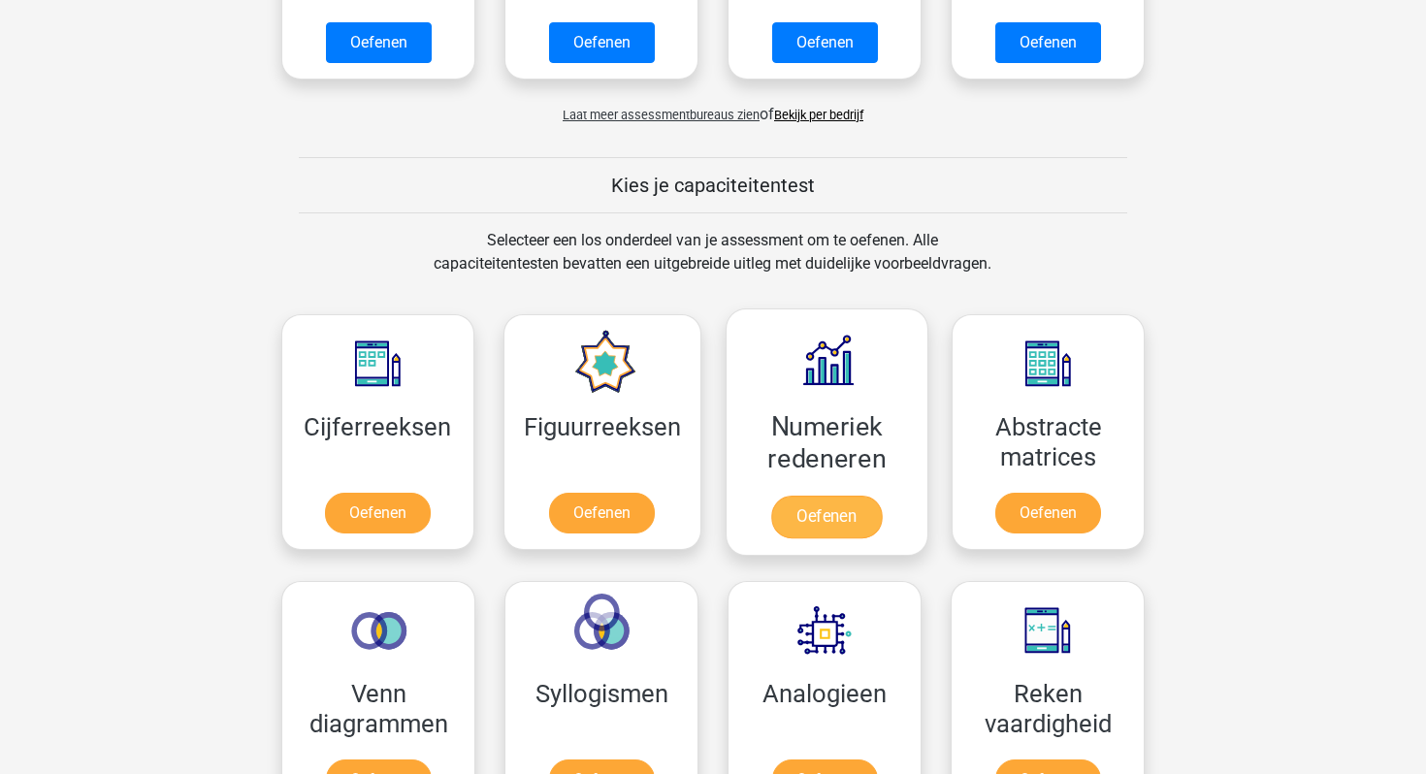
scroll to position [663, 0]
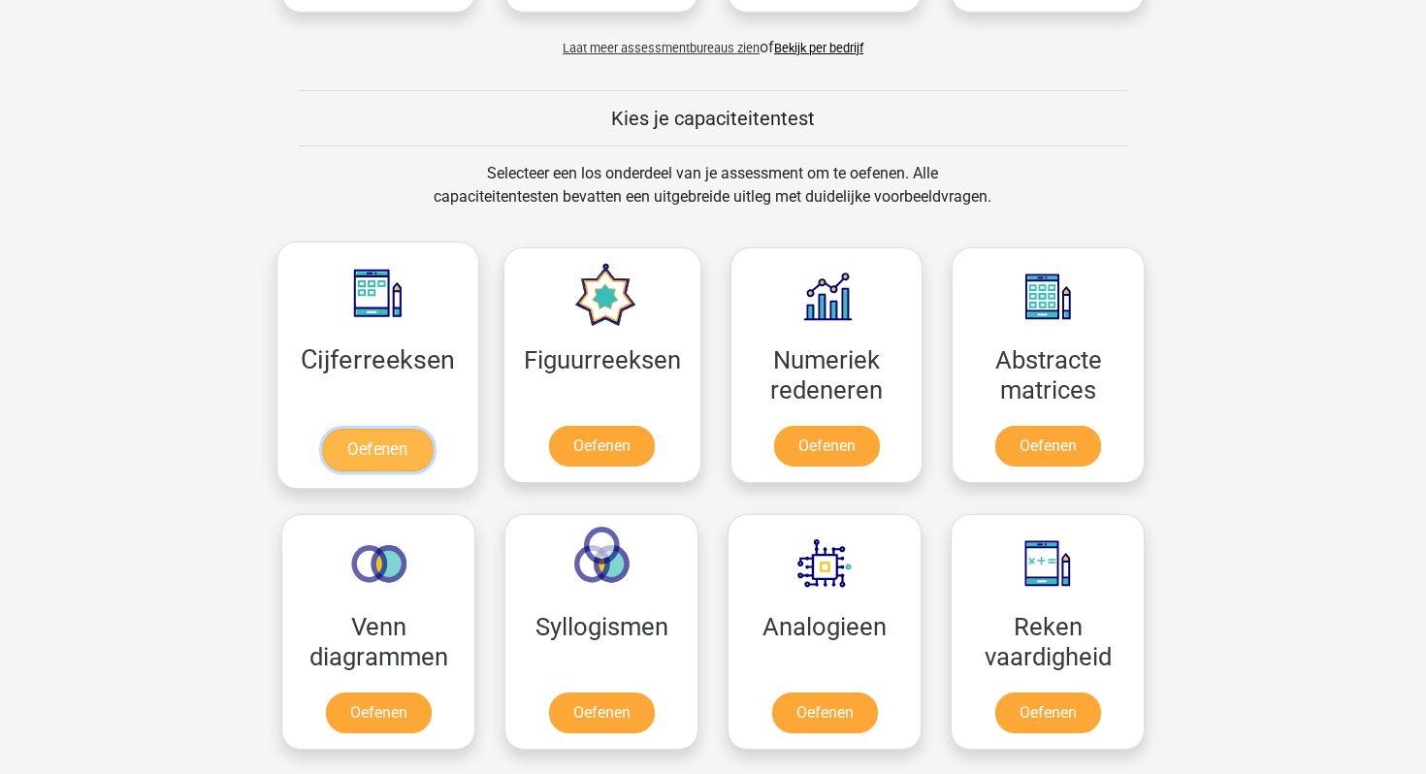
click at [359, 440] on link "Oefenen" at bounding box center [377, 450] width 111 height 43
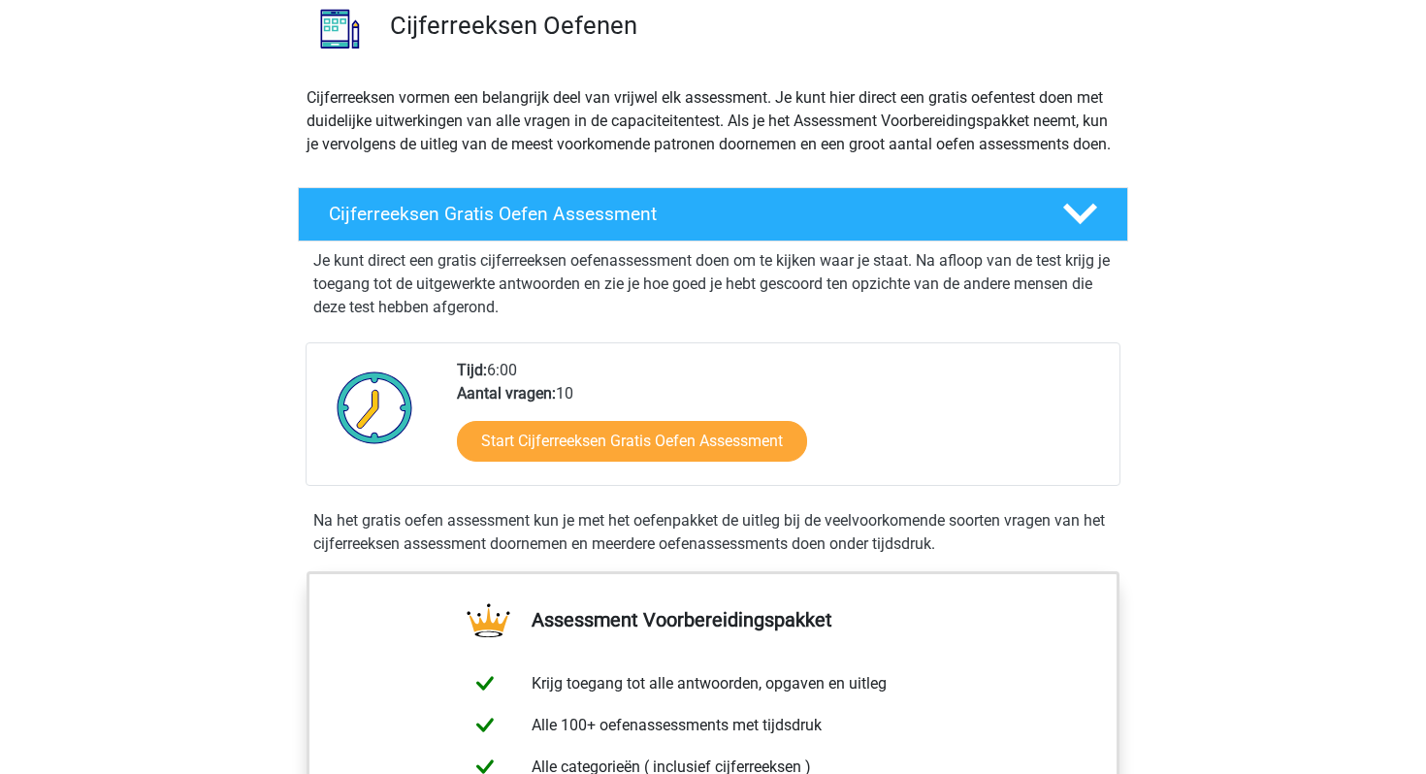
scroll to position [159, 0]
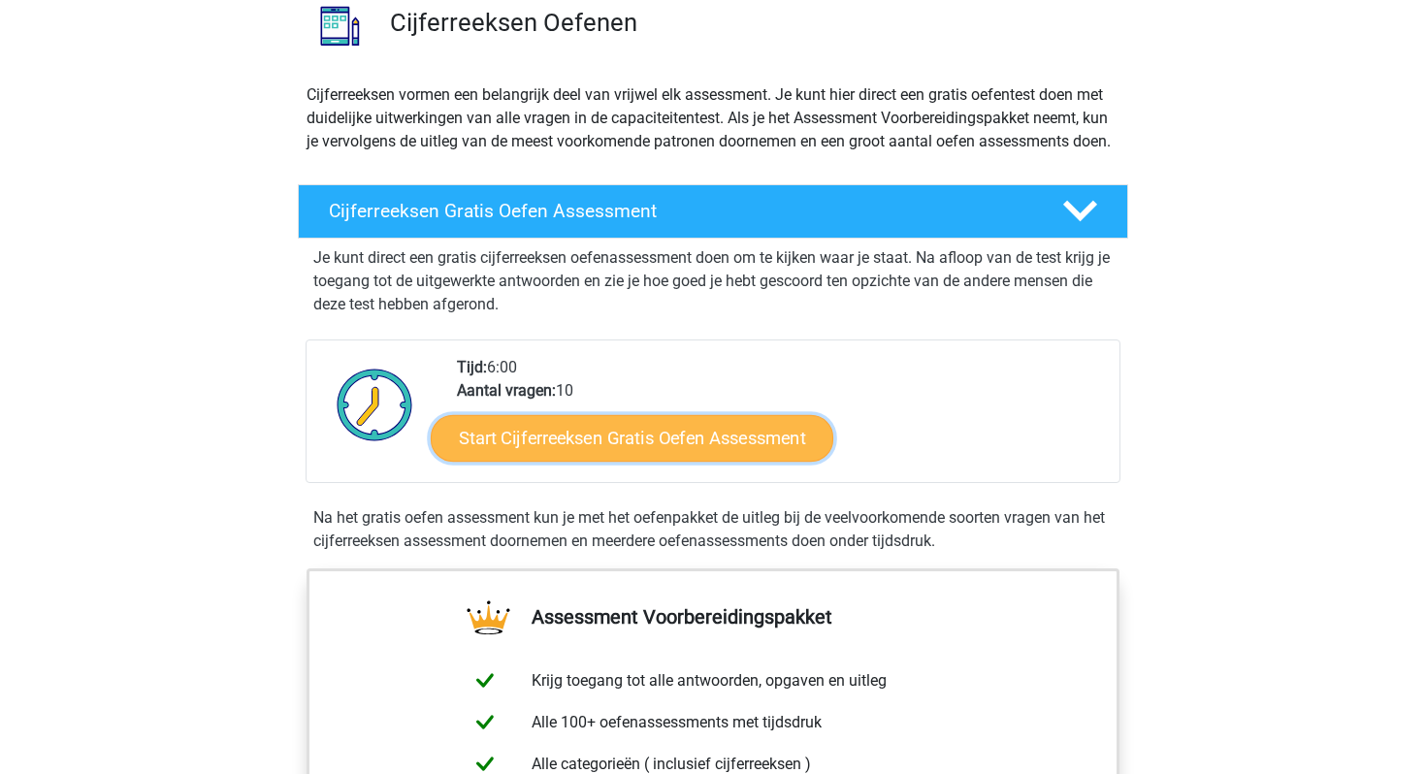
click at [744, 461] on link "Start Cijferreeksen Gratis Oefen Assessment" at bounding box center [632, 437] width 403 height 47
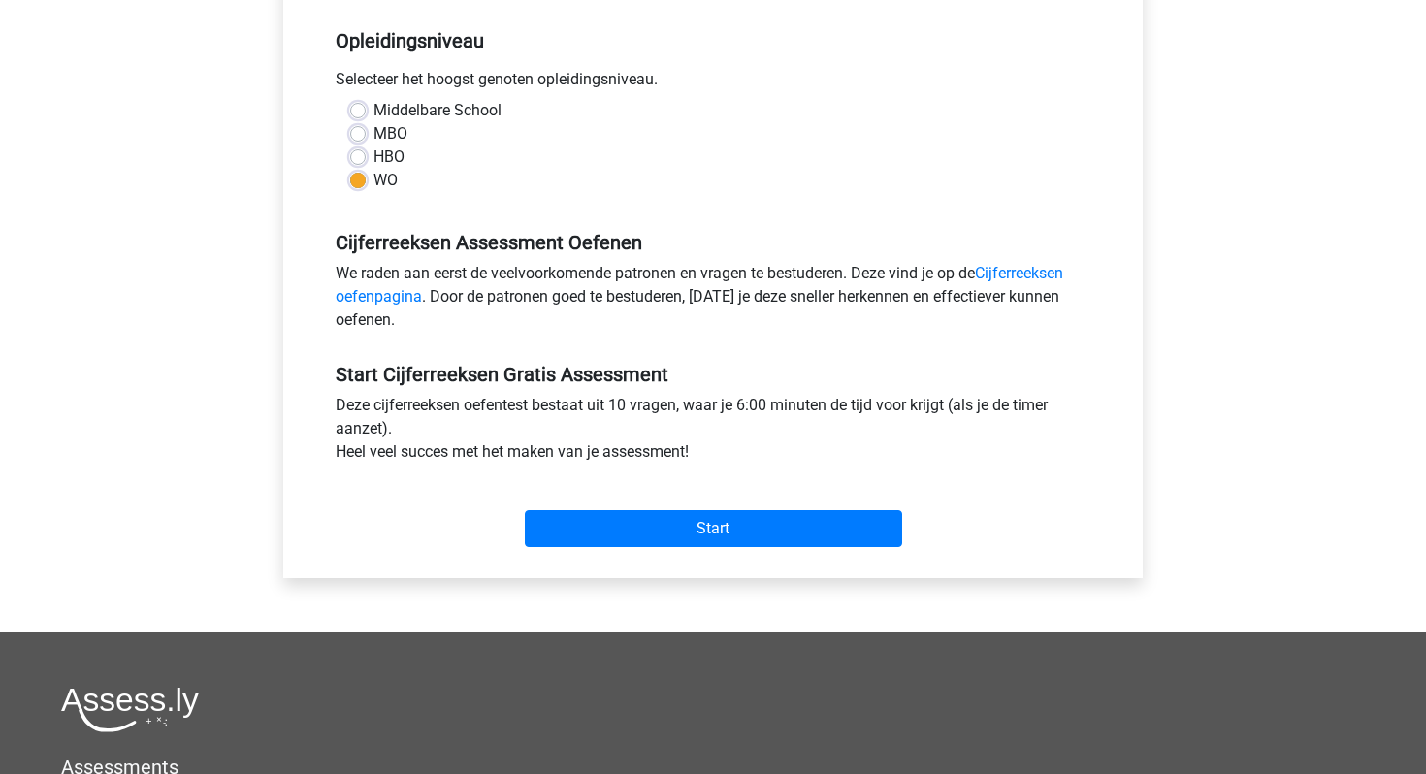
scroll to position [442, 0]
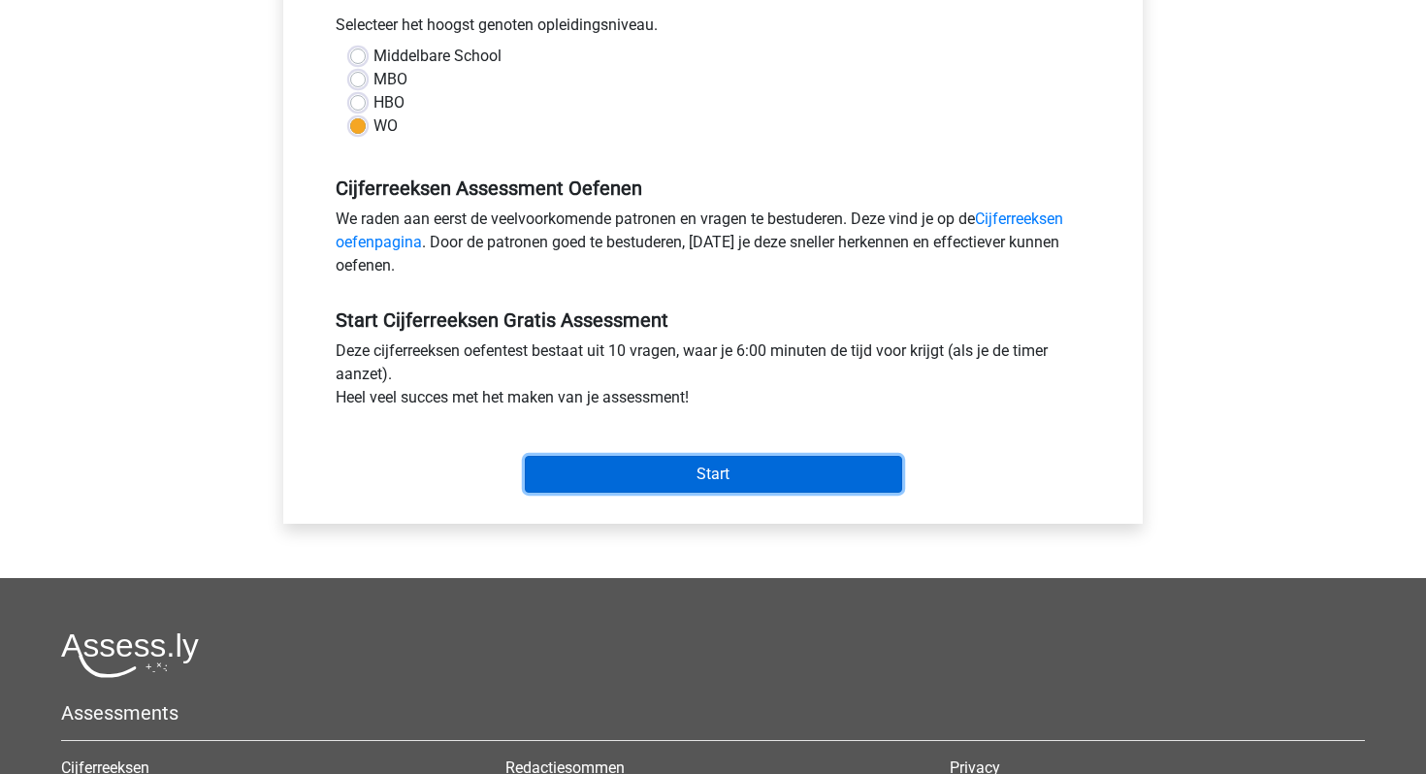
click at [647, 467] on input "Start" at bounding box center [713, 474] width 377 height 37
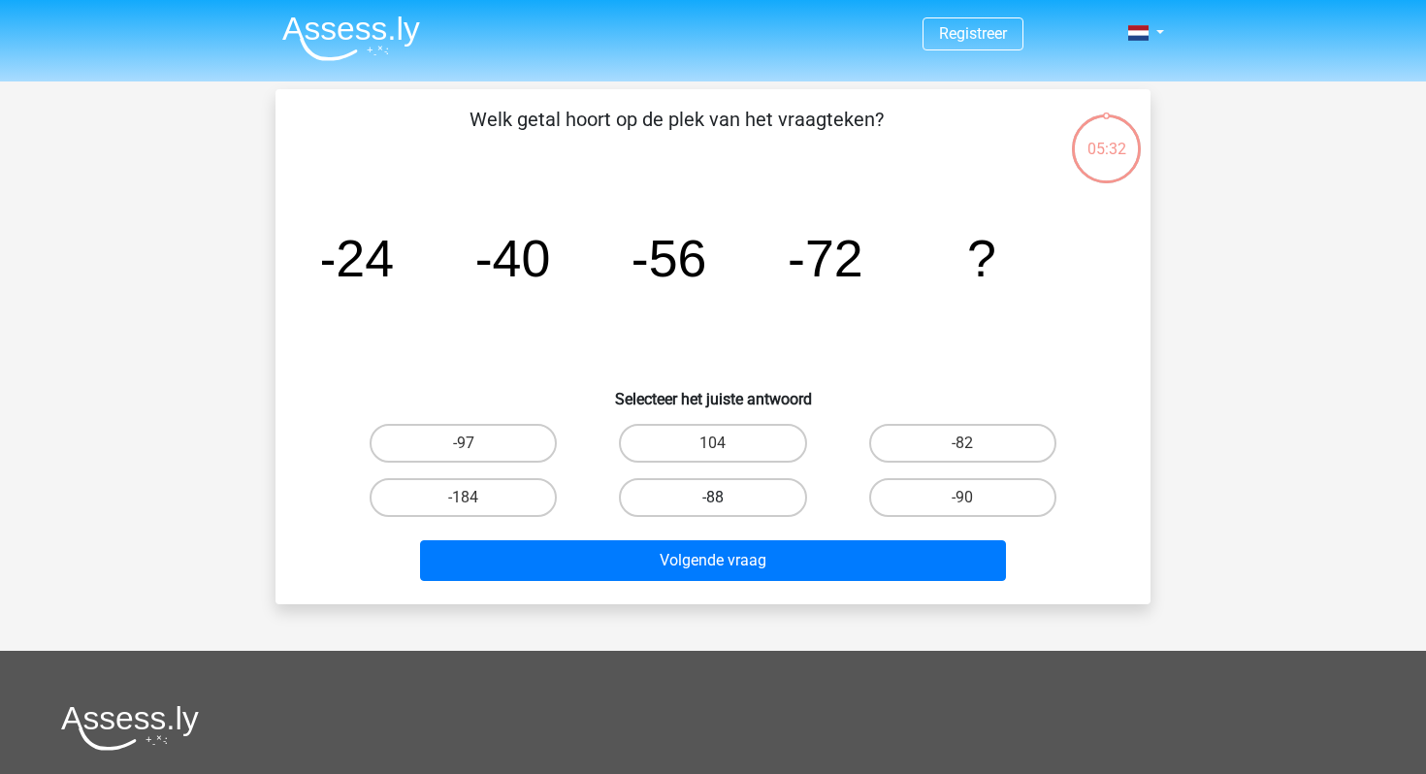
click at [754, 505] on label "-88" at bounding box center [712, 497] width 187 height 39
click at [726, 505] on input "-88" at bounding box center [719, 504] width 13 height 13
radio input "true"
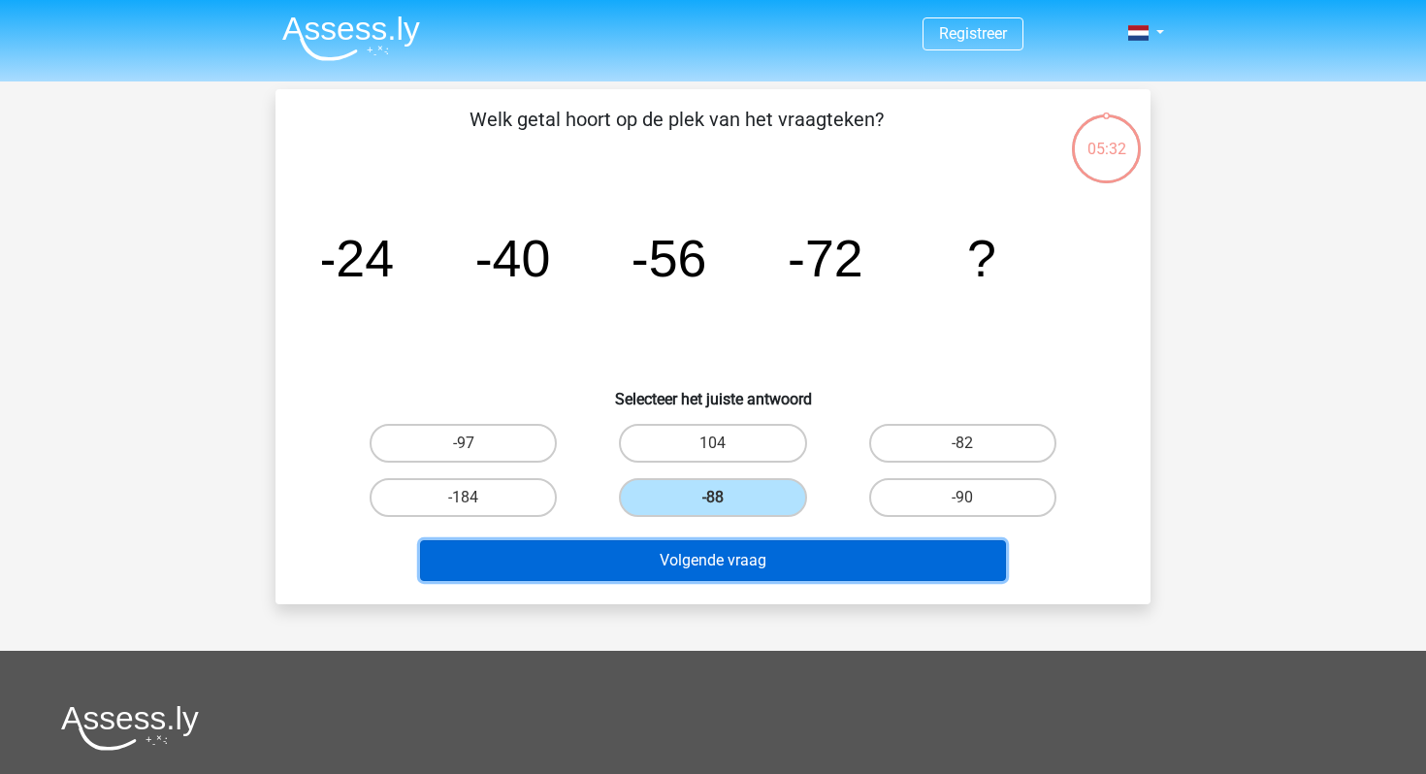
click at [770, 576] on button "Volgende vraag" at bounding box center [713, 560] width 587 height 41
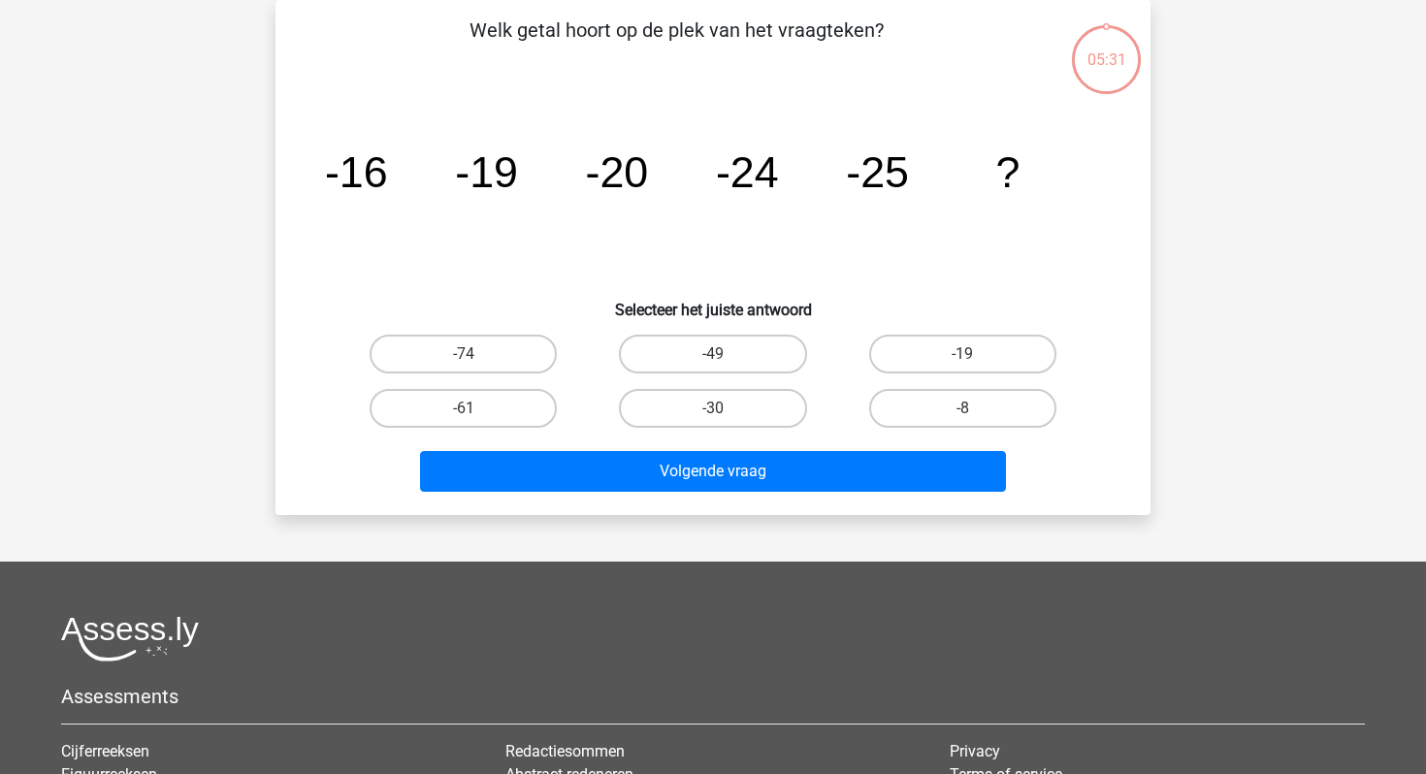
scroll to position [36, 0]
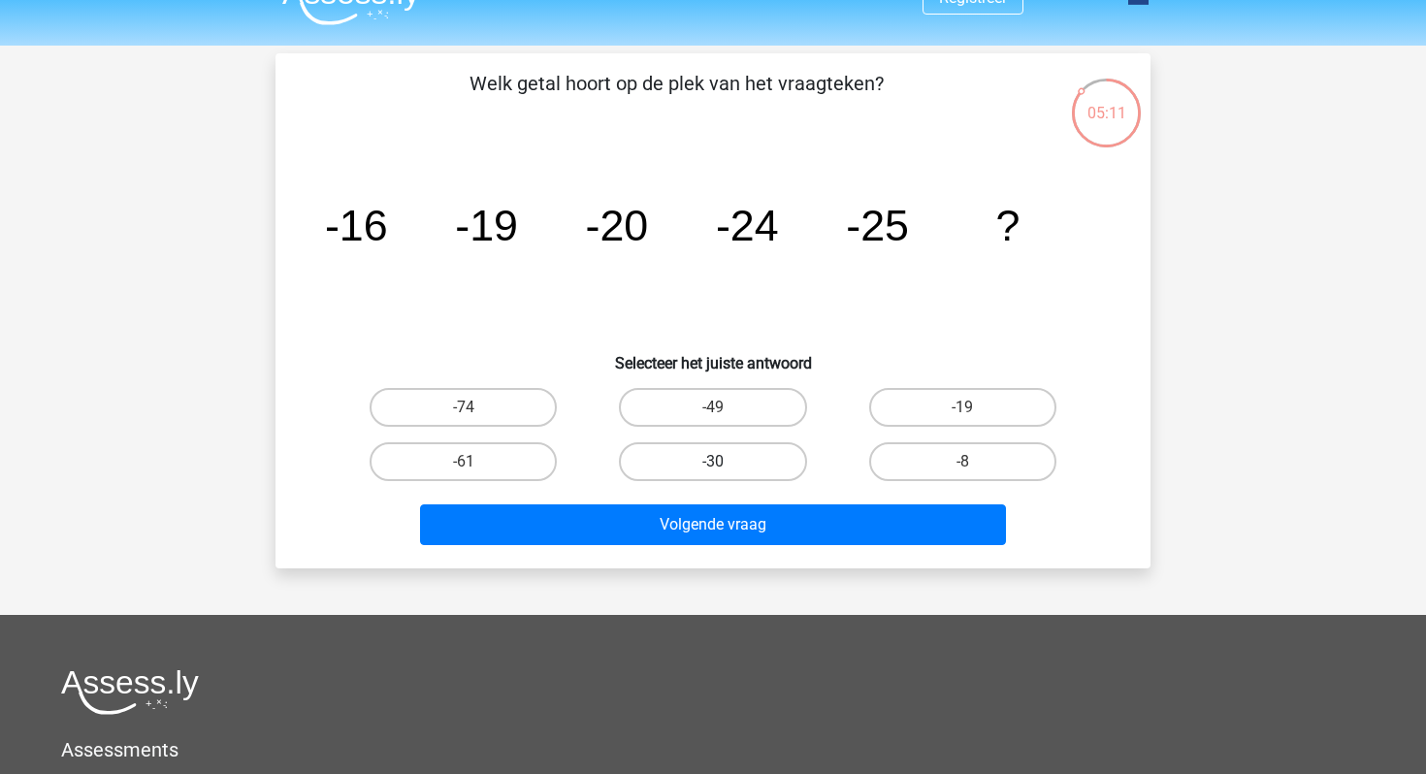
click at [694, 475] on label "-30" at bounding box center [712, 461] width 187 height 39
click at [713, 474] on input "-30" at bounding box center [719, 468] width 13 height 13
radio input "true"
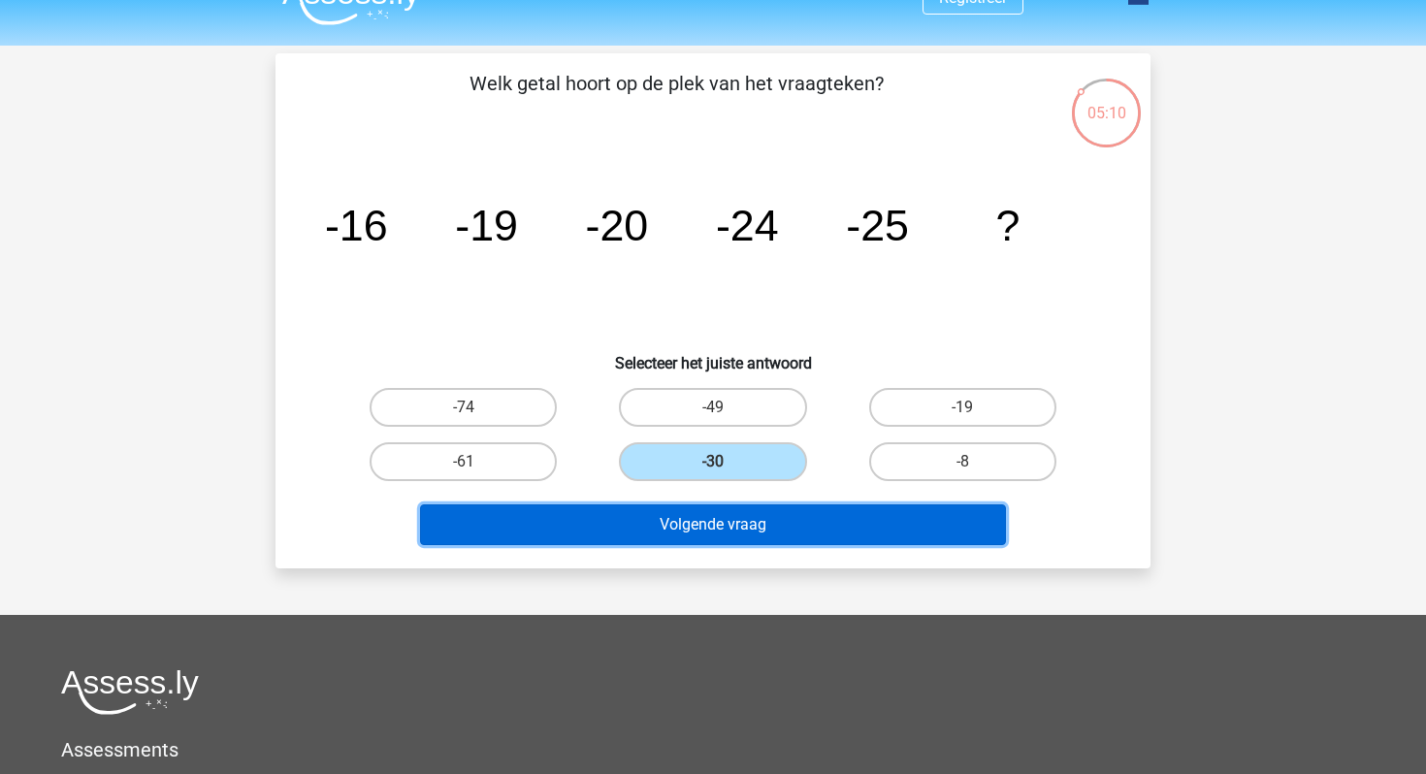
click at [726, 521] on button "Volgende vraag" at bounding box center [713, 525] width 587 height 41
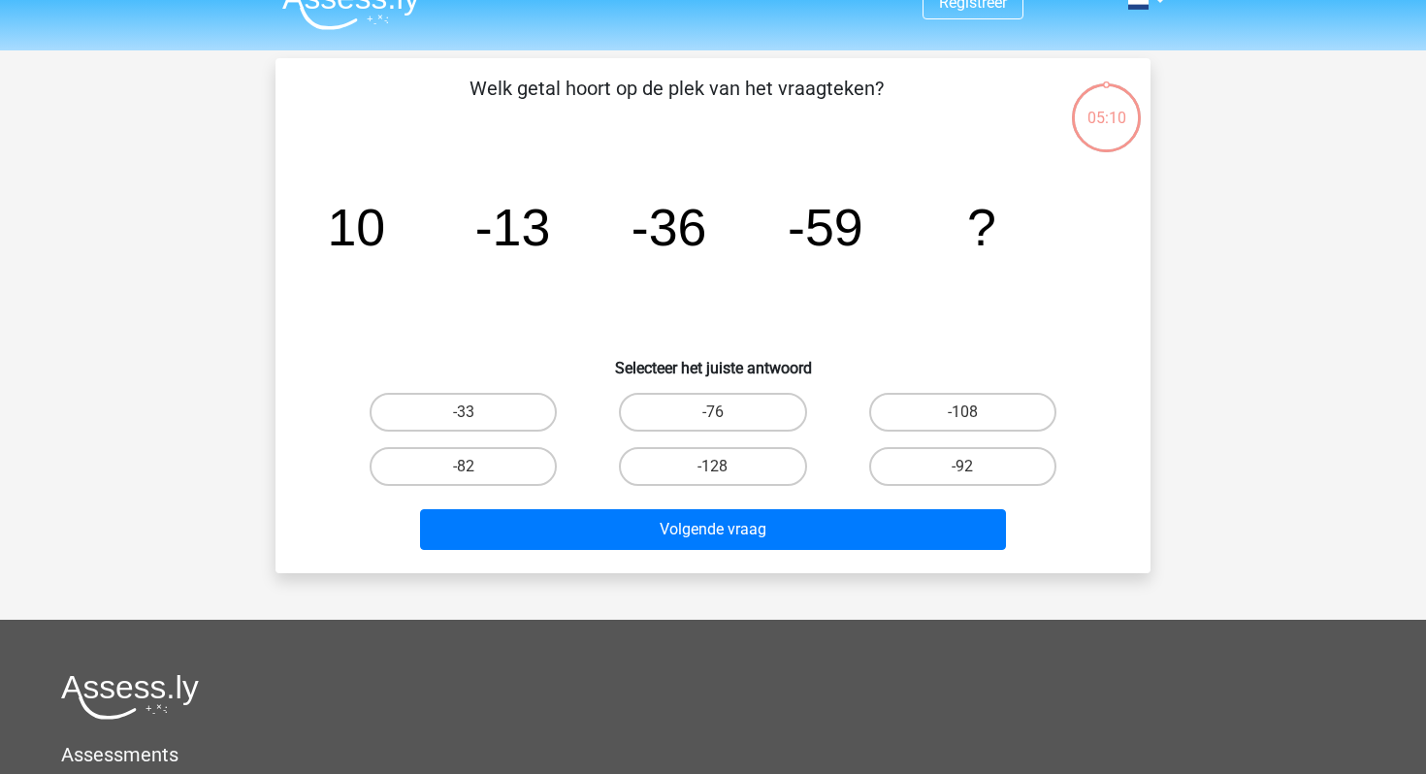
scroll to position [14, 0]
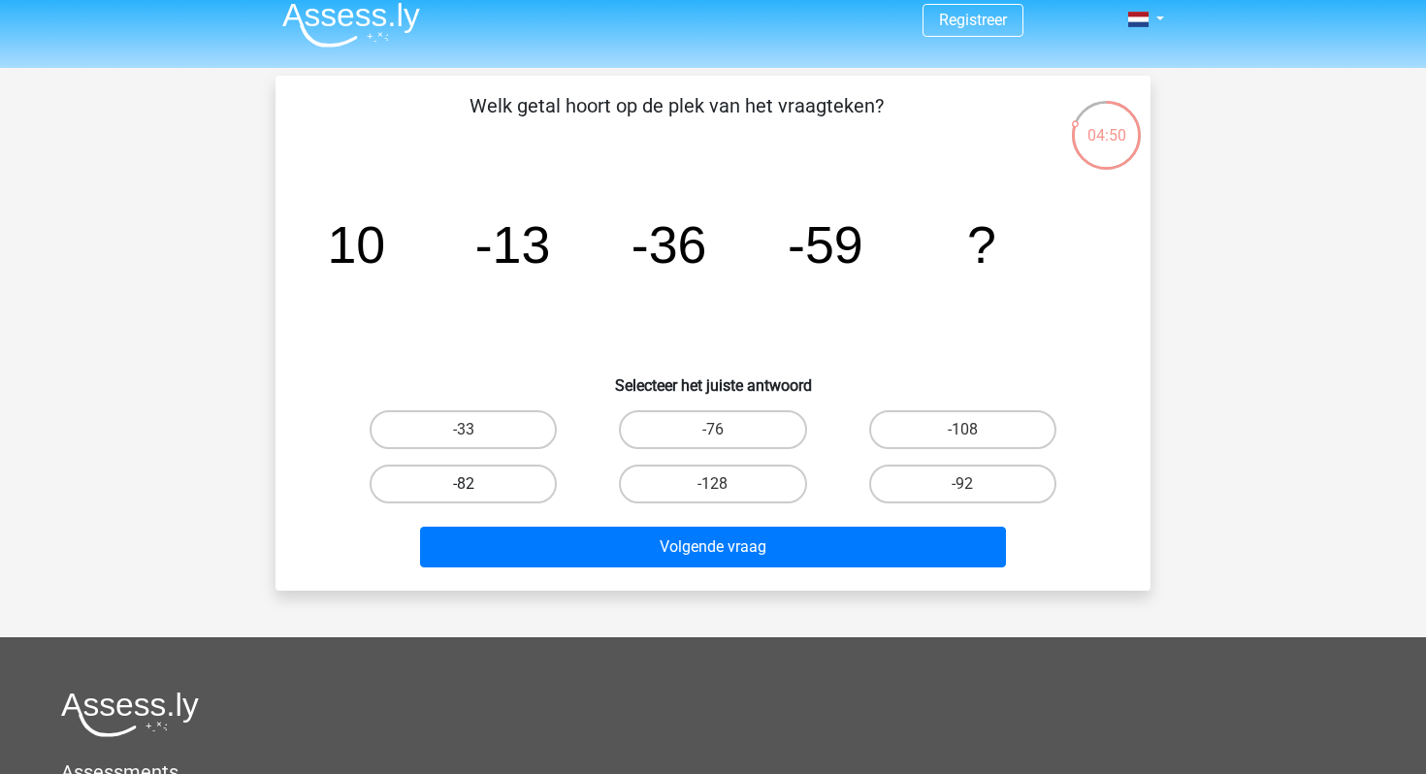
click at [501, 491] on label "-82" at bounding box center [463, 484] width 187 height 39
click at [476, 491] on input "-82" at bounding box center [470, 490] width 13 height 13
radio input "true"
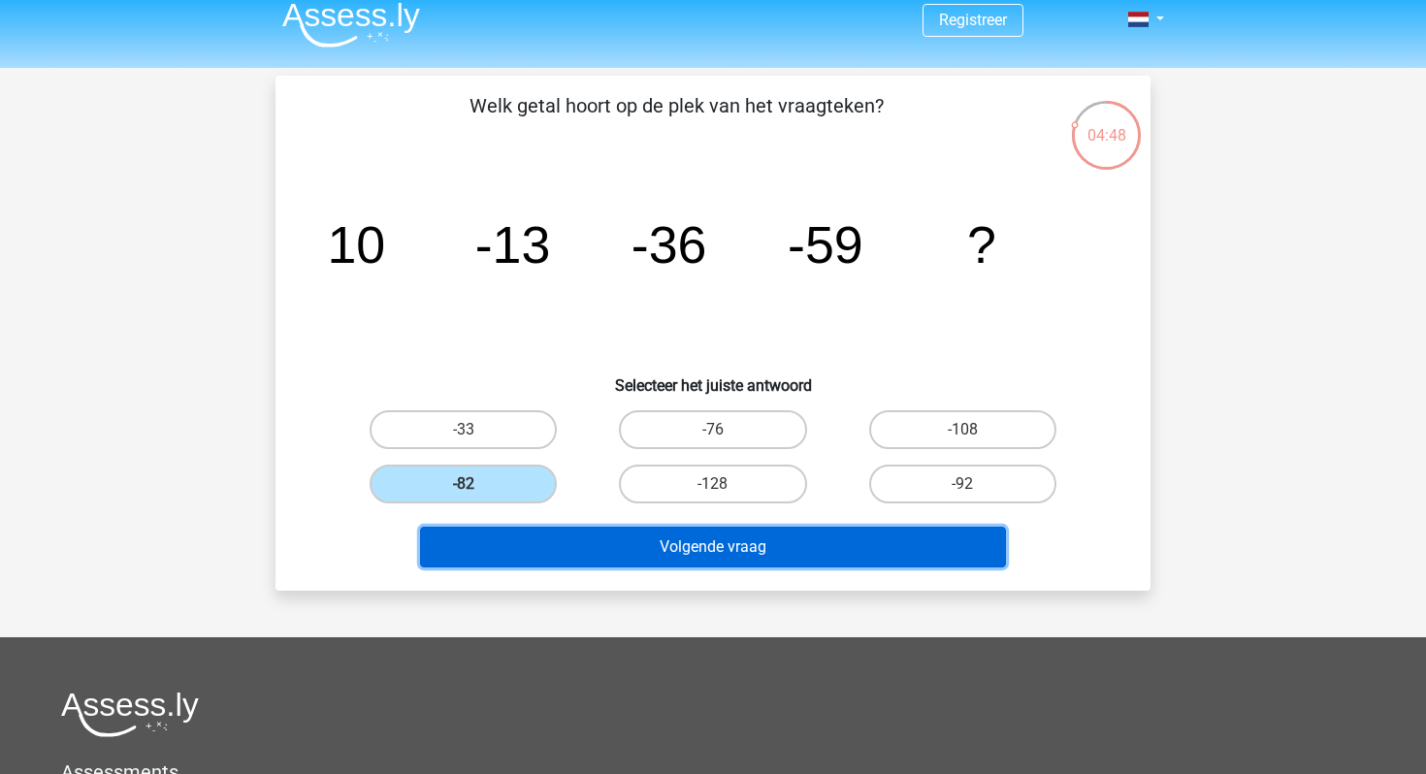
click at [547, 547] on button "Volgende vraag" at bounding box center [713, 547] width 587 height 41
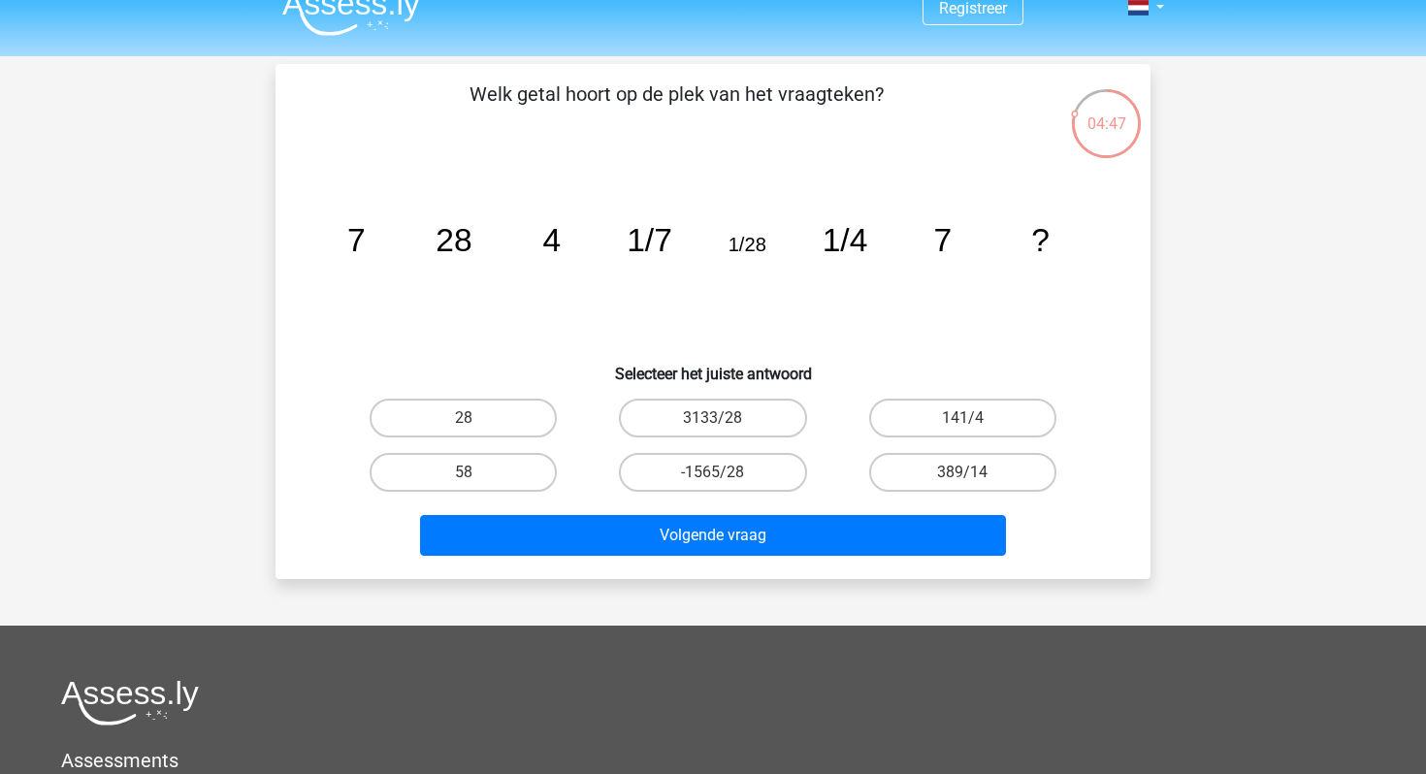
scroll to position [0, 0]
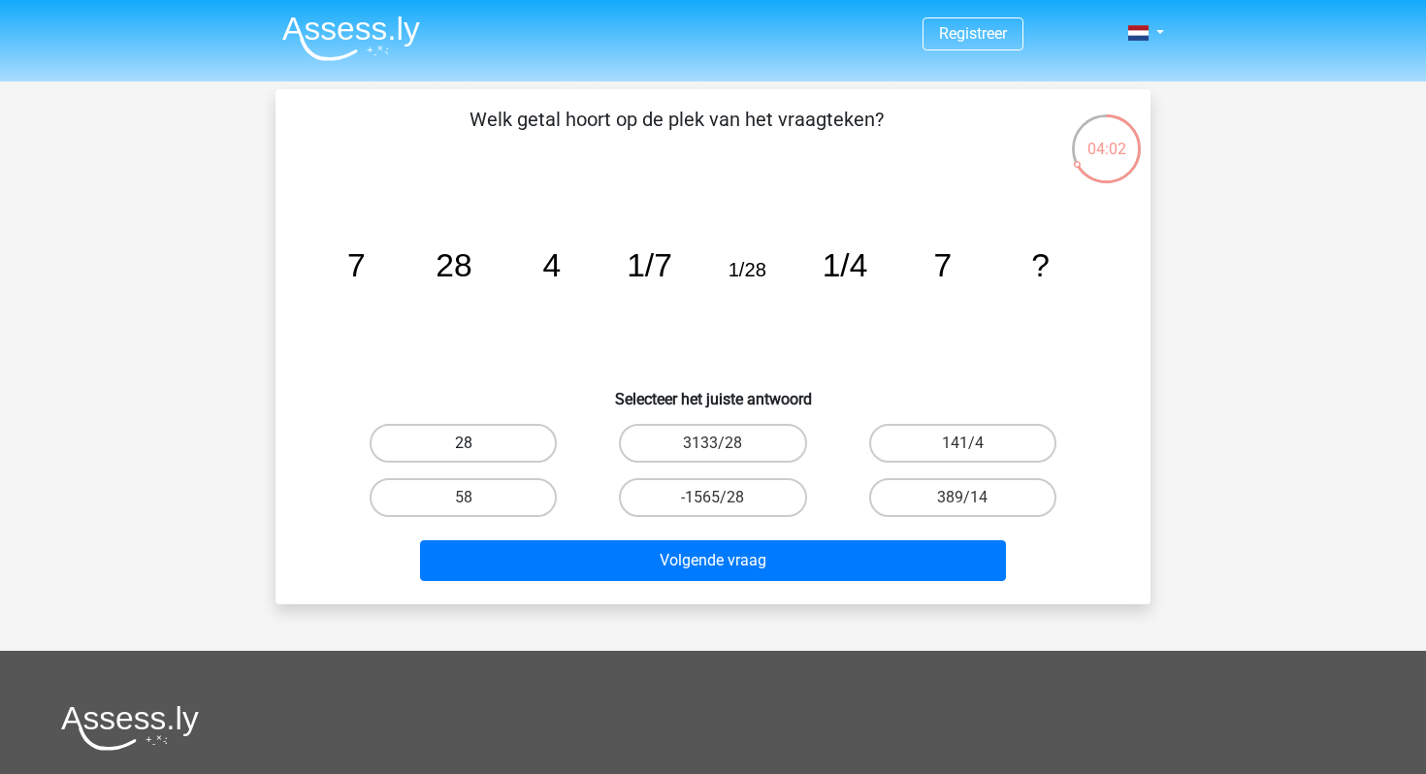
click at [540, 435] on label "28" at bounding box center [463, 443] width 187 height 39
click at [476, 443] on input "28" at bounding box center [470, 449] width 13 height 13
radio input "true"
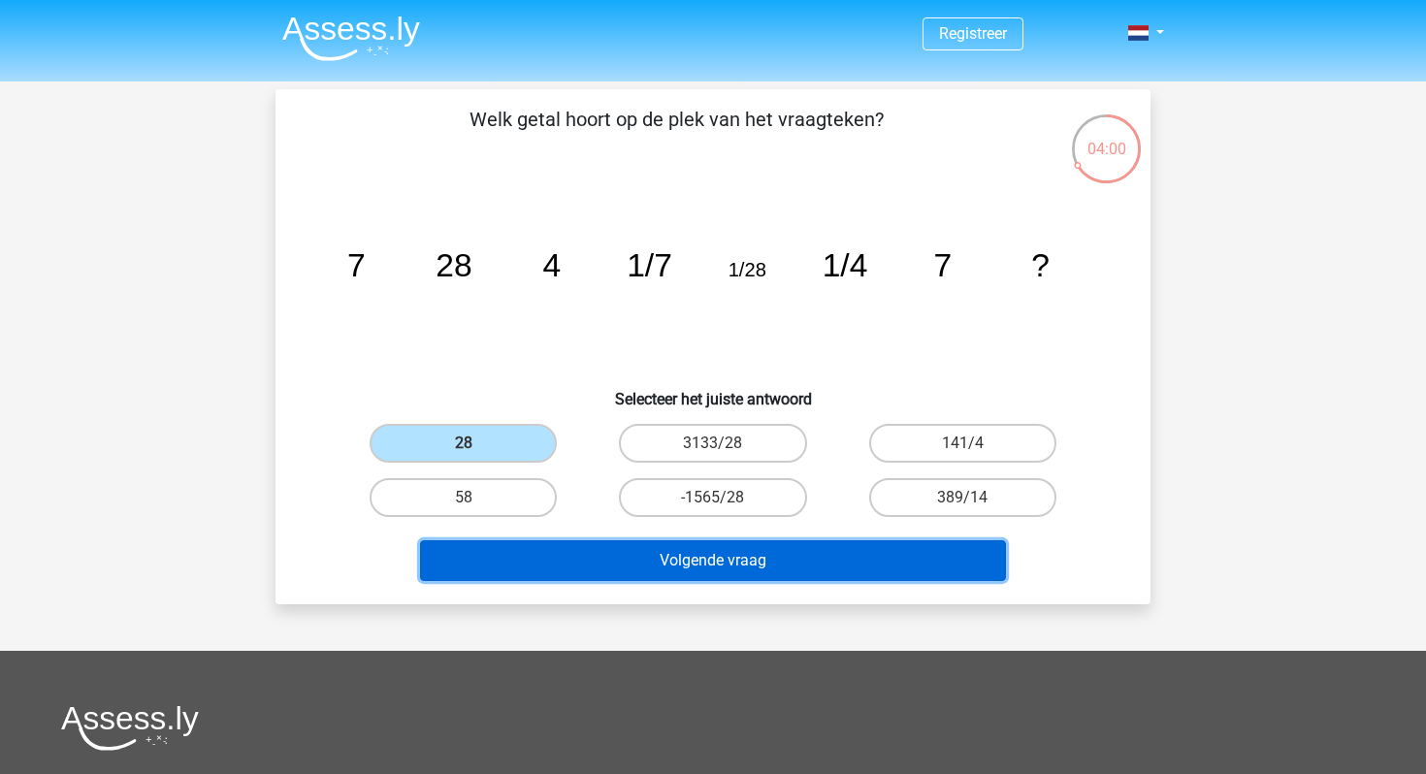
click at [609, 549] on button "Volgende vraag" at bounding box center [713, 560] width 587 height 41
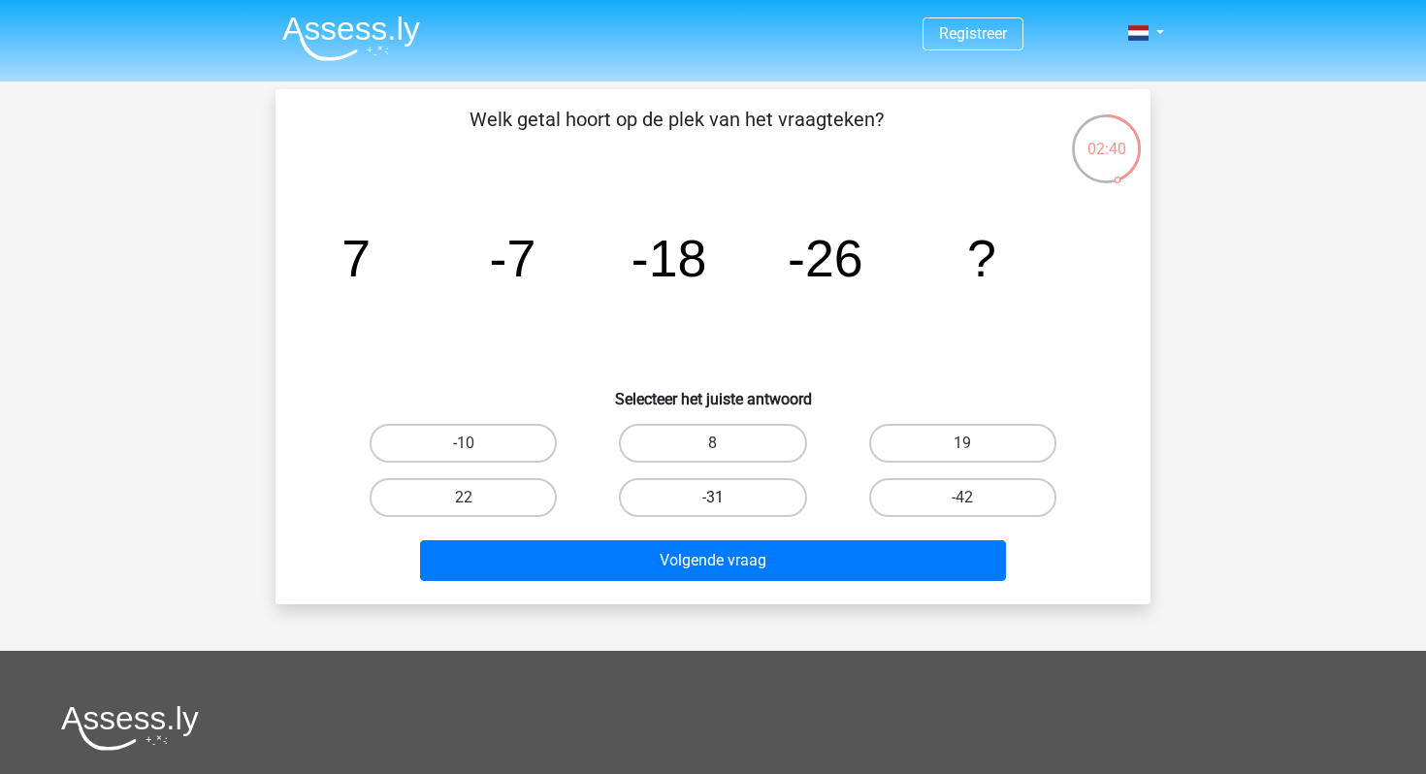
click at [767, 502] on label "-31" at bounding box center [712, 497] width 187 height 39
click at [726, 502] on input "-31" at bounding box center [719, 504] width 13 height 13
radio input "true"
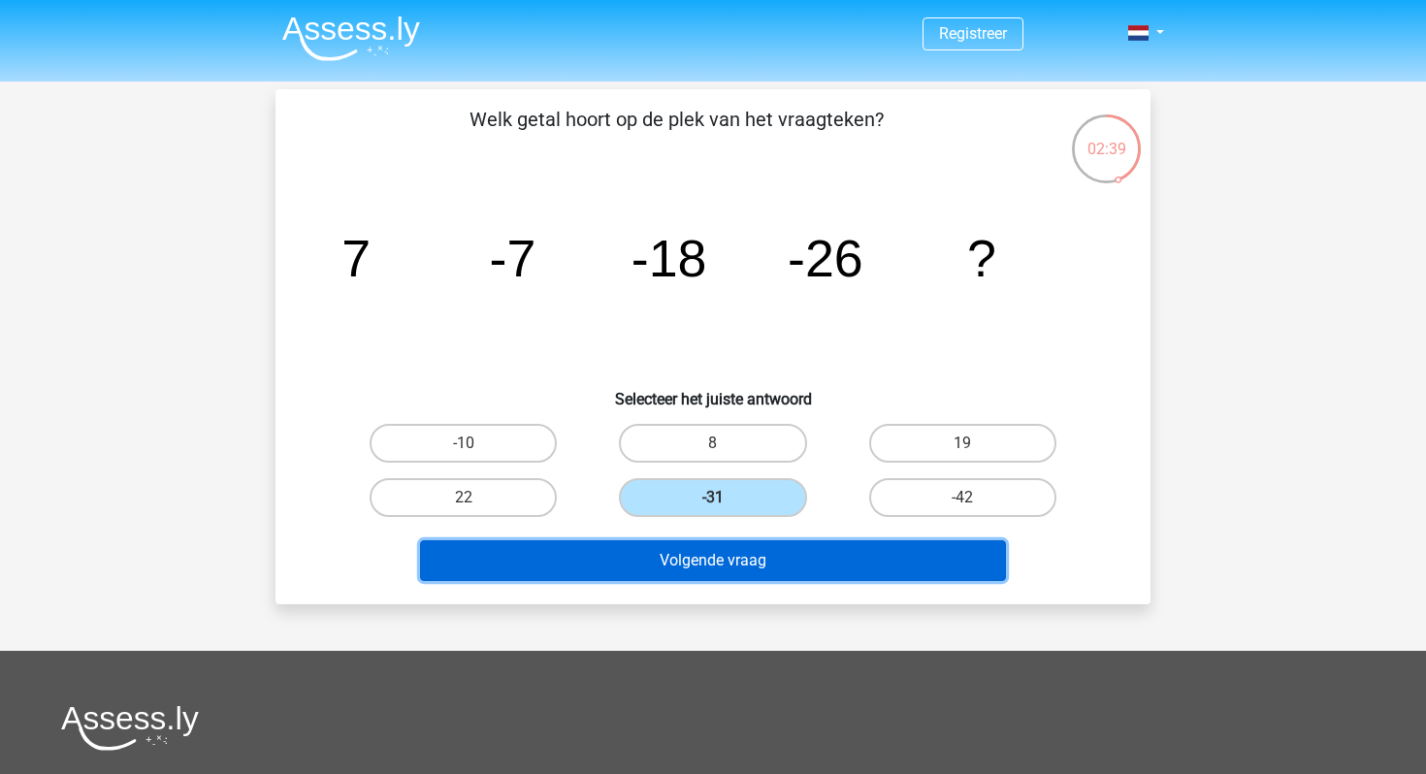
click at [784, 553] on button "Volgende vraag" at bounding box center [713, 560] width 587 height 41
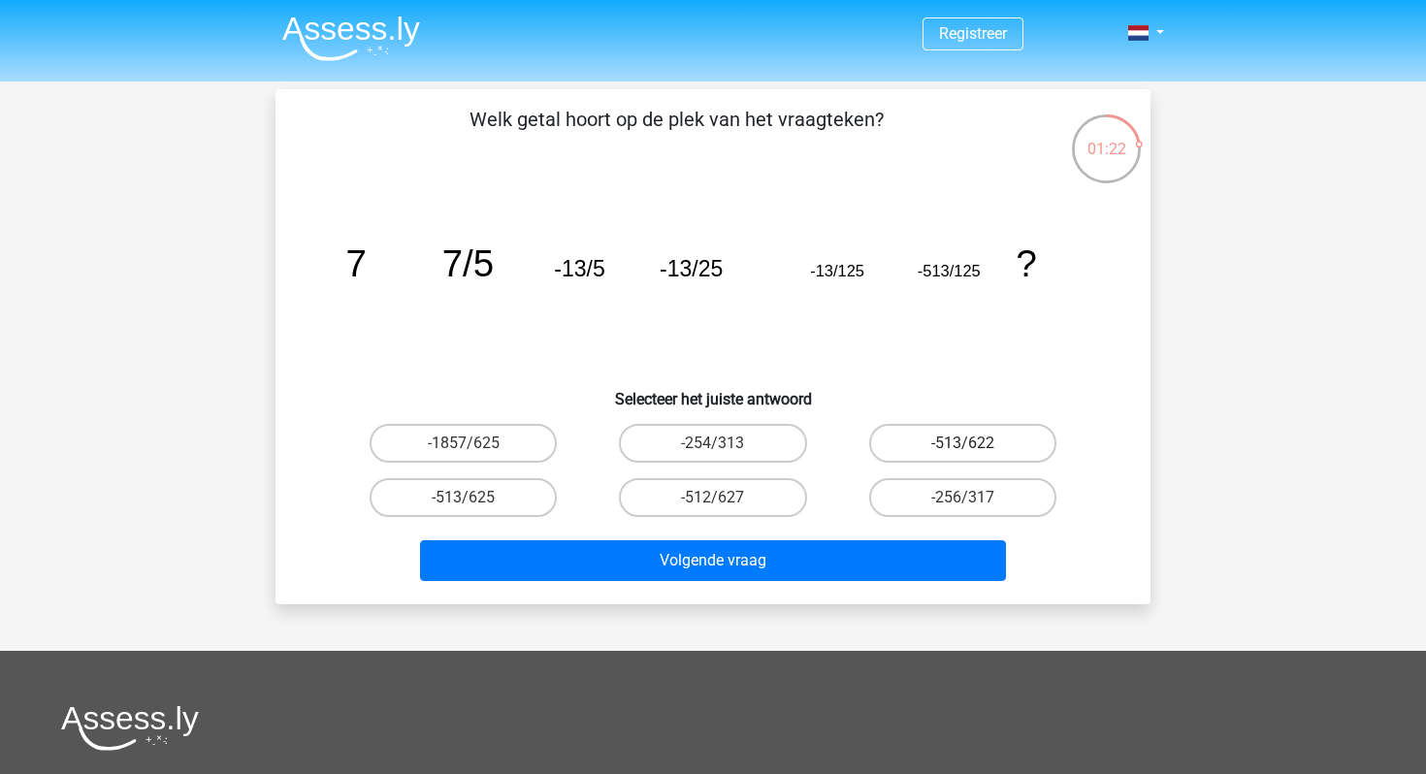
click at [1000, 444] on label "-513/622" at bounding box center [962, 443] width 187 height 39
click at [975, 444] on input "-513/622" at bounding box center [968, 449] width 13 height 13
radio input "true"
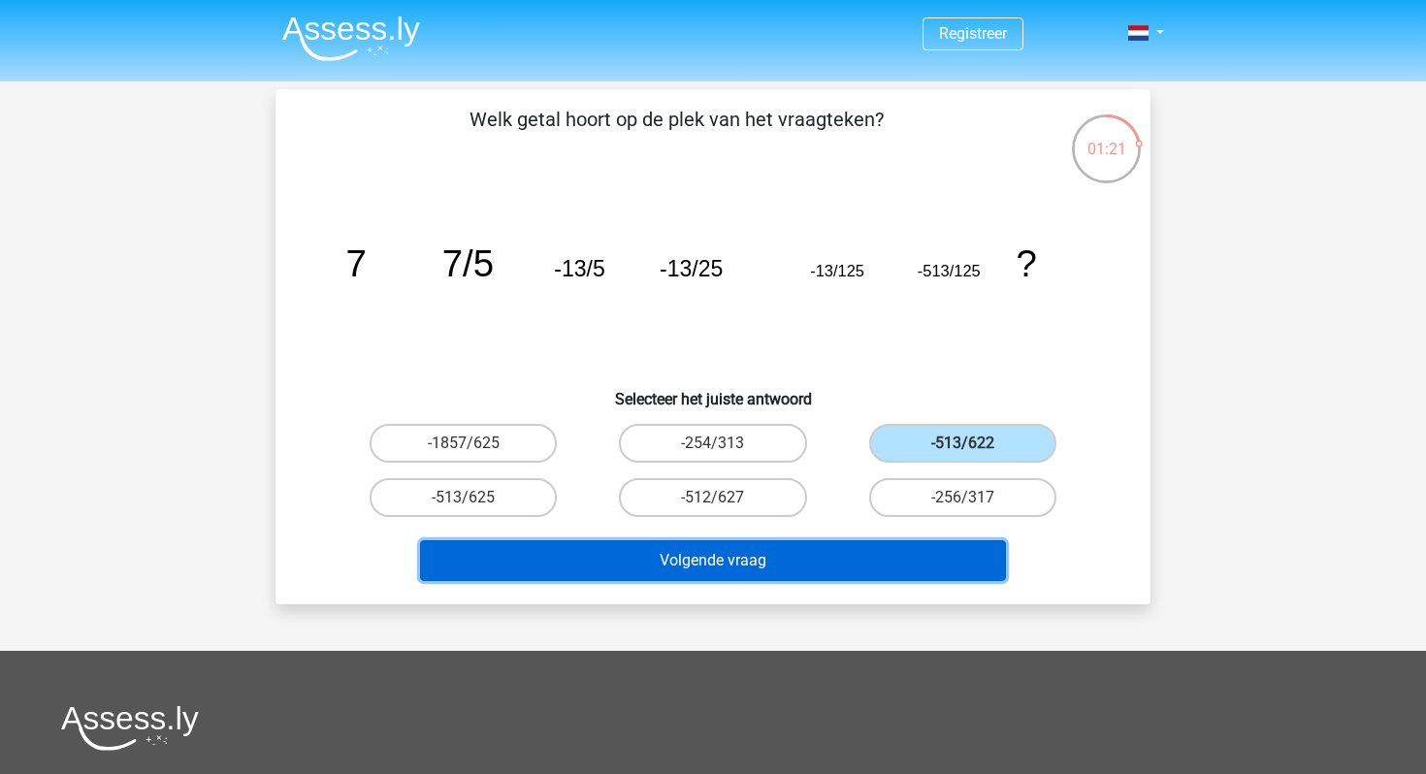
click at [849, 559] on button "Volgende vraag" at bounding box center [713, 560] width 587 height 41
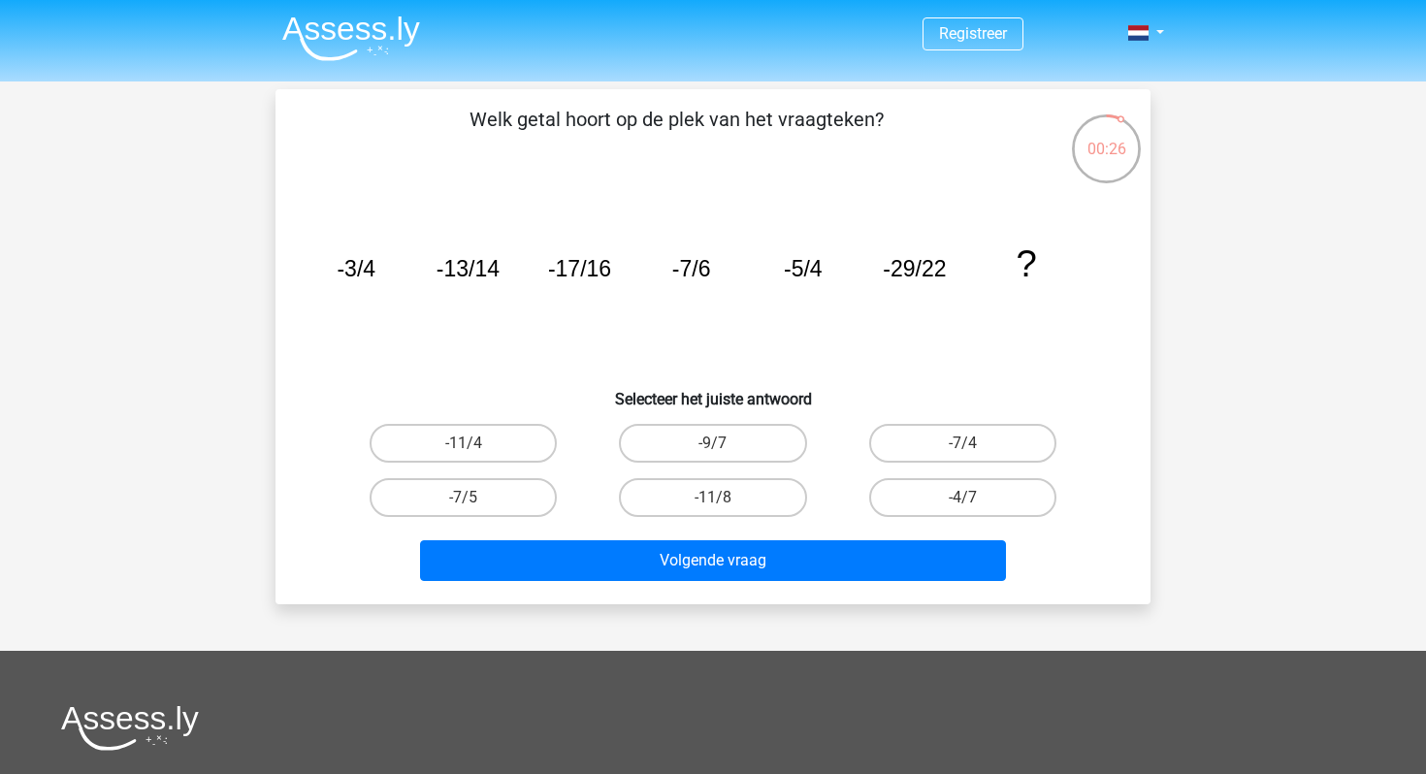
click at [717, 504] on input "-11/8" at bounding box center [719, 504] width 13 height 13
radio input "true"
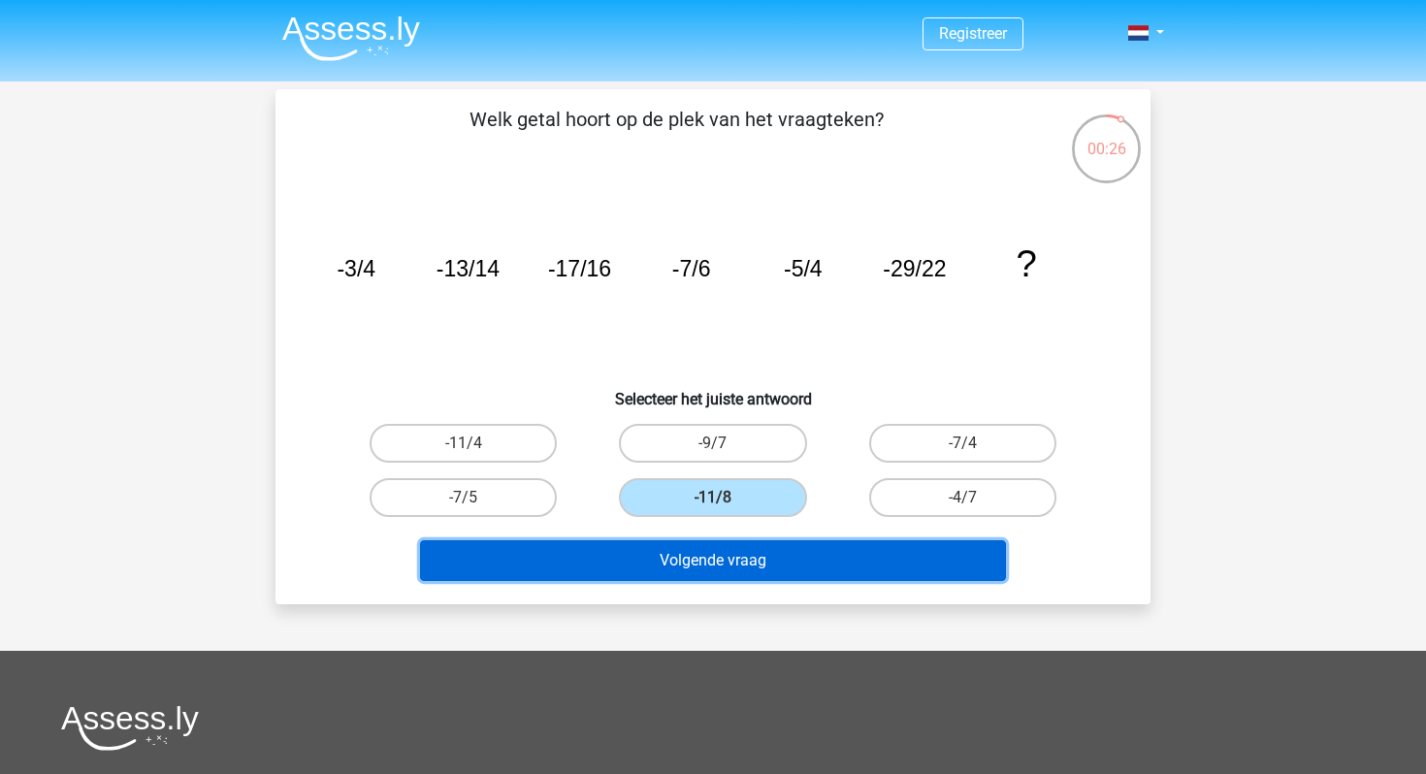
click at [745, 542] on button "Volgende vraag" at bounding box center [713, 560] width 587 height 41
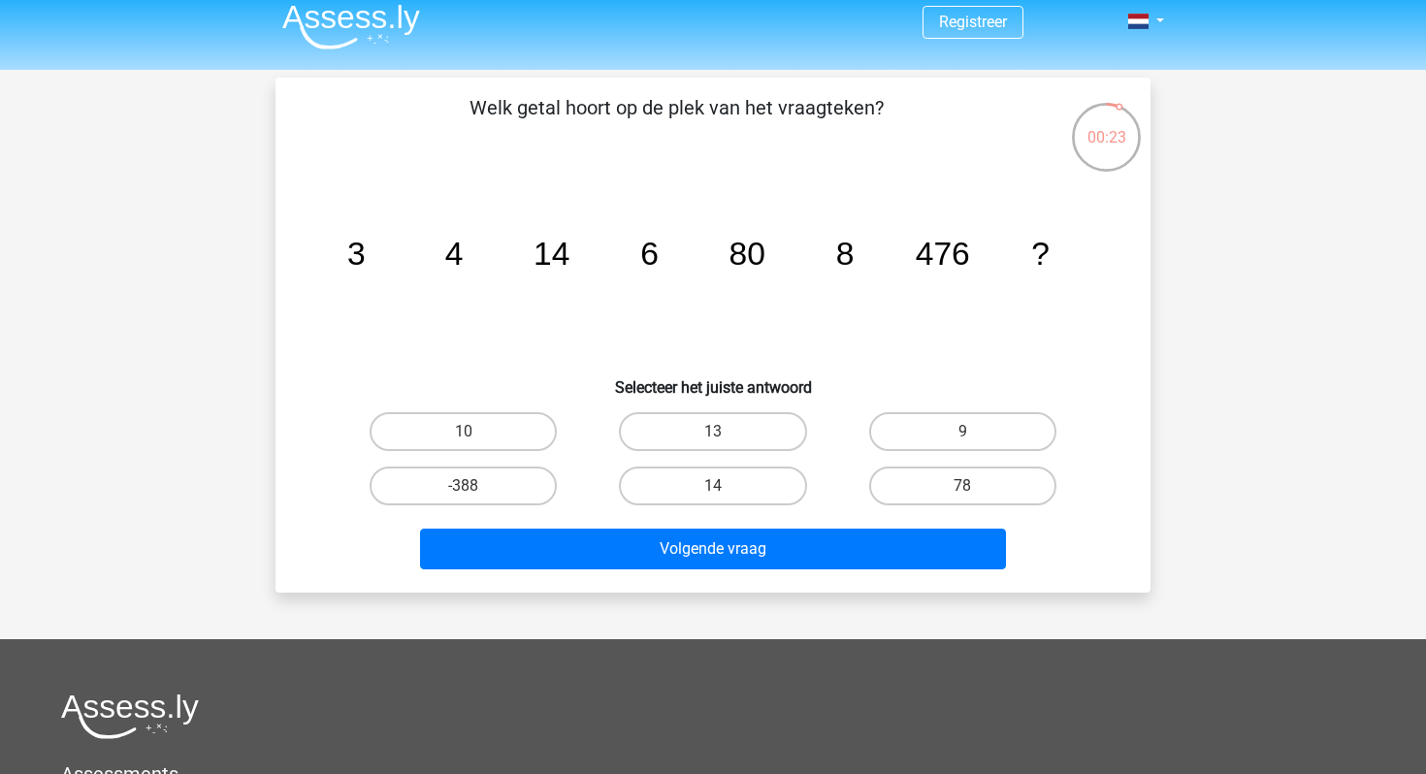
scroll to position [3, 0]
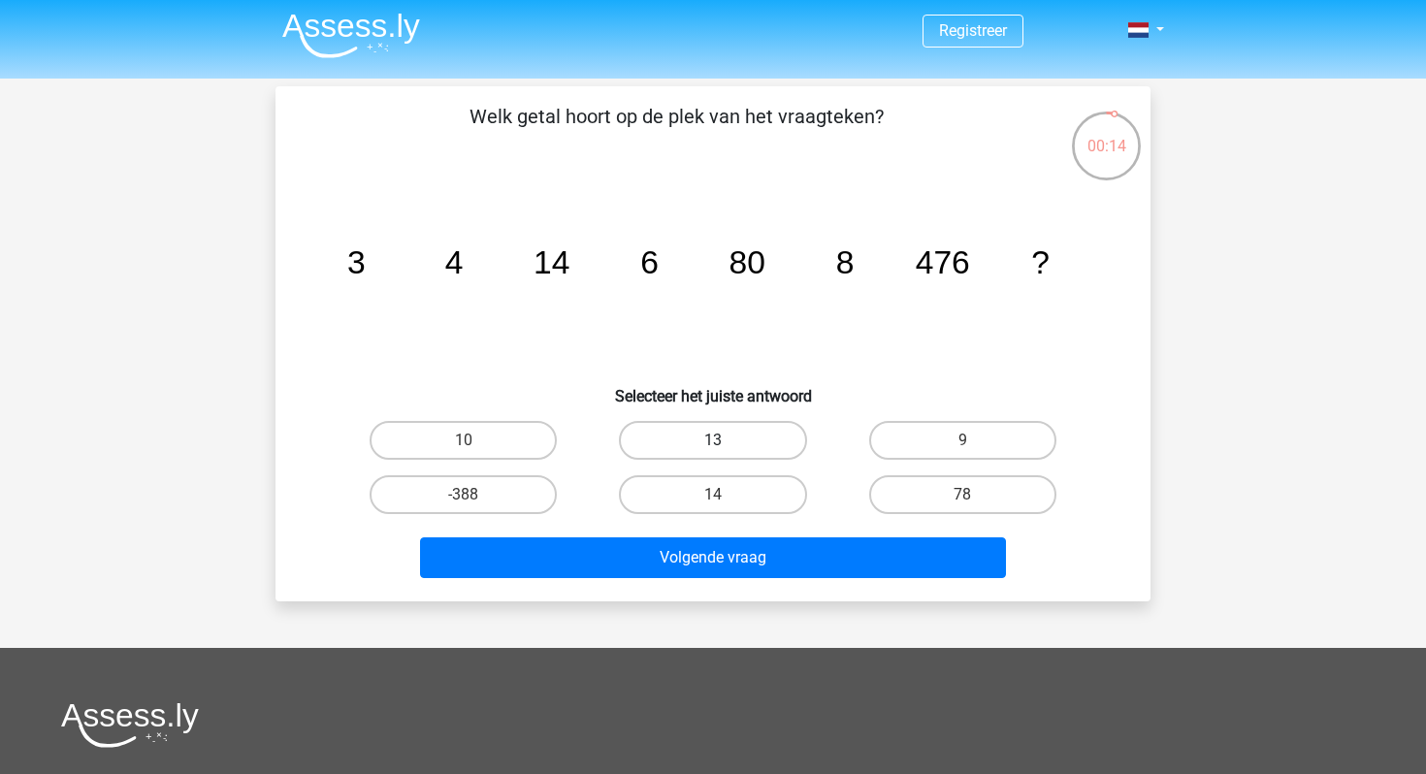
click at [753, 421] on label "13" at bounding box center [712, 440] width 187 height 39
click at [726, 440] on input "13" at bounding box center [719, 446] width 13 height 13
radio input "true"
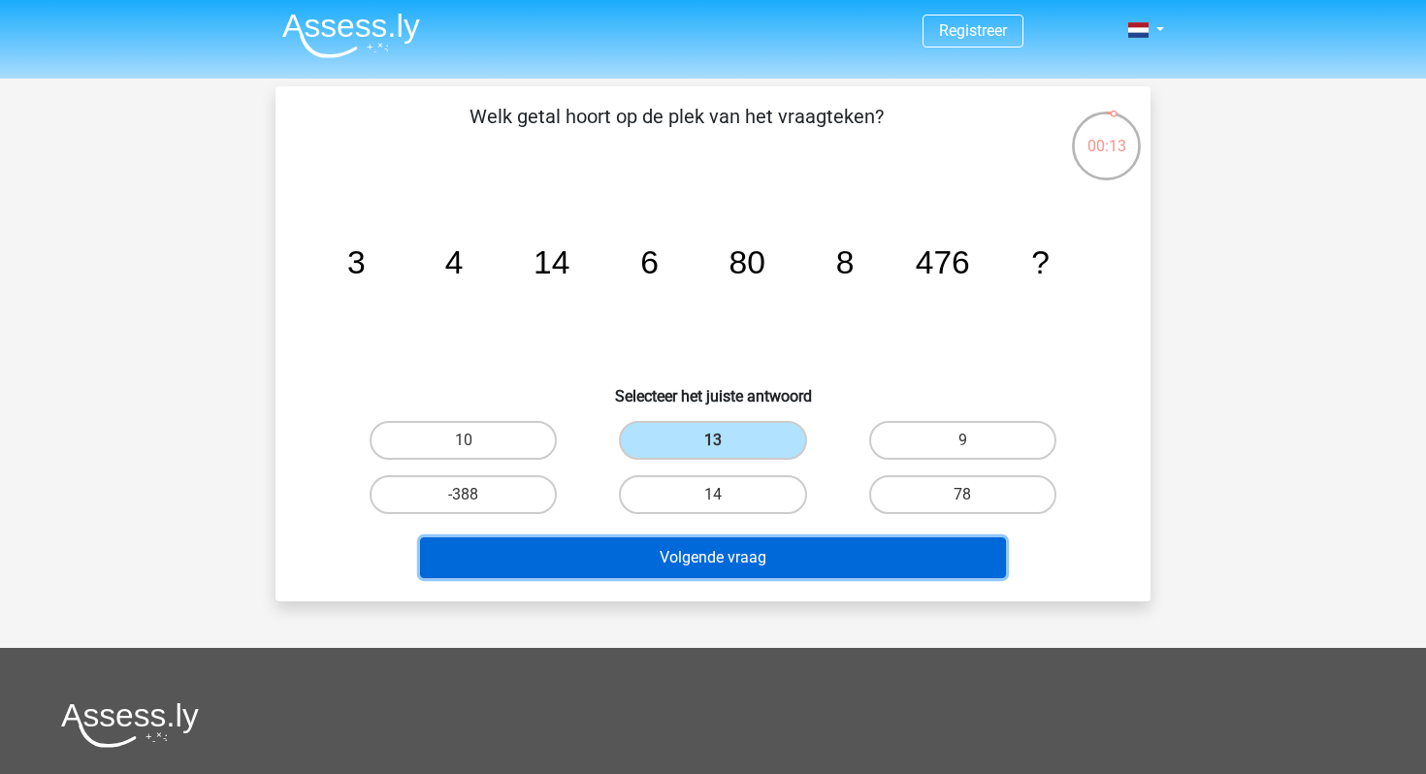
click at [747, 565] on button "Volgende vraag" at bounding box center [713, 558] width 587 height 41
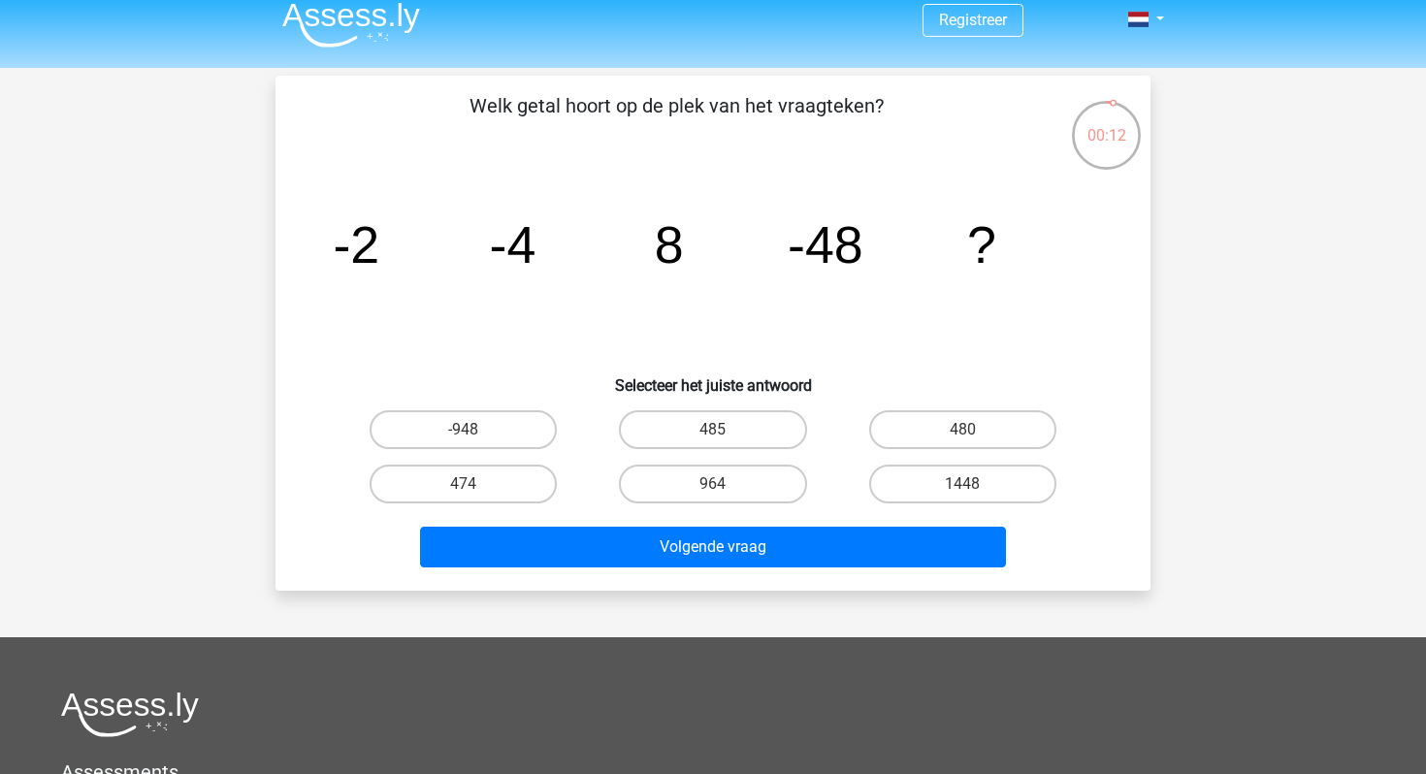
scroll to position [12, 0]
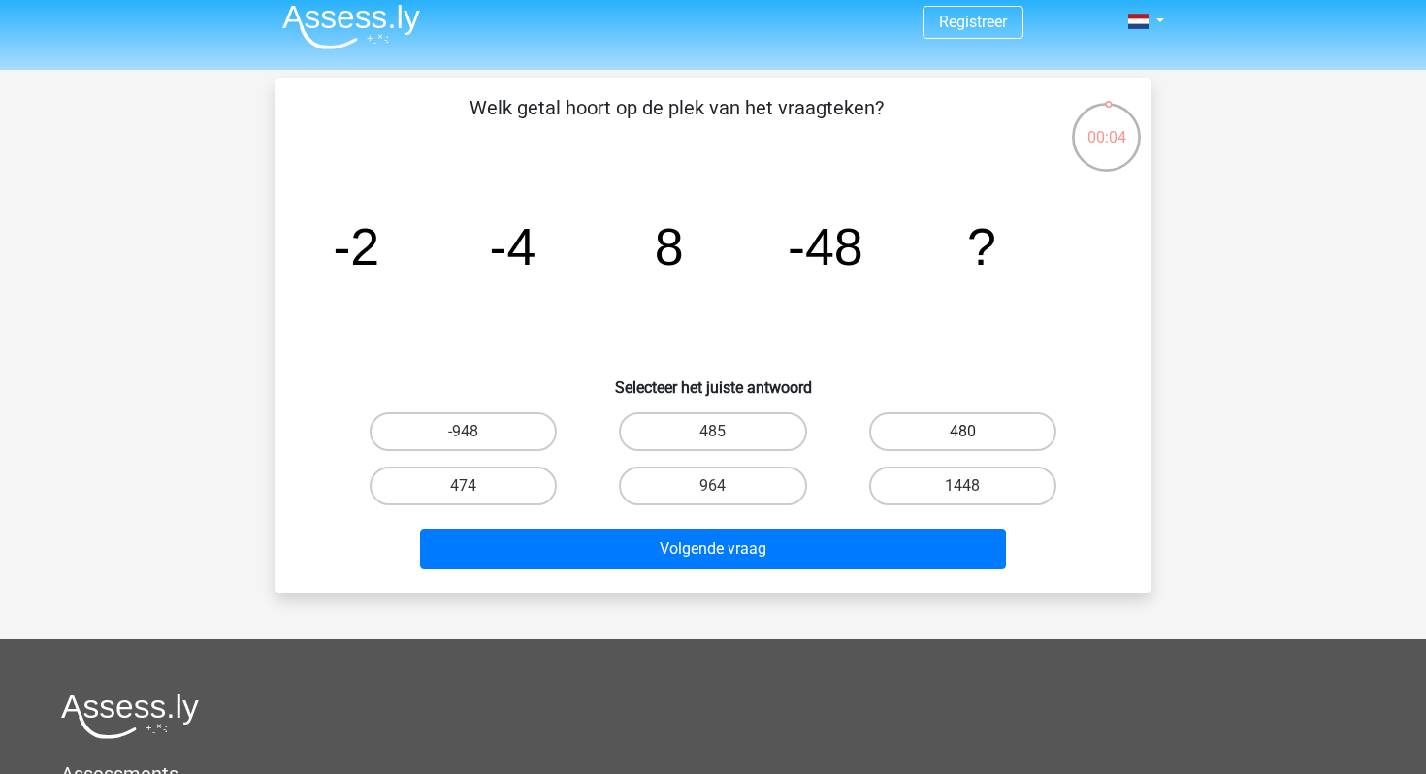
click at [950, 439] on label "480" at bounding box center [962, 431] width 187 height 39
click at [962, 439] on input "480" at bounding box center [968, 438] width 13 height 13
radio input "true"
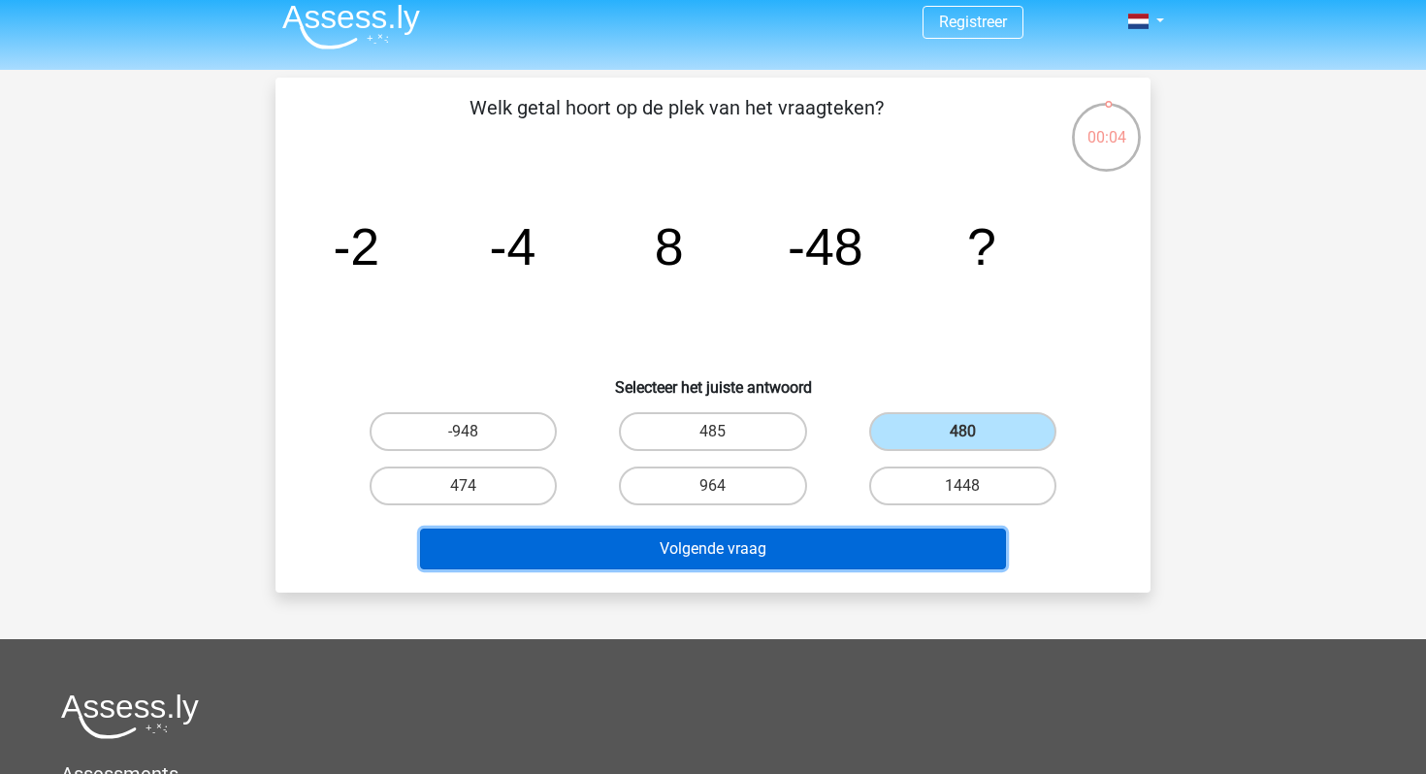
click at [896, 551] on button "Volgende vraag" at bounding box center [713, 549] width 587 height 41
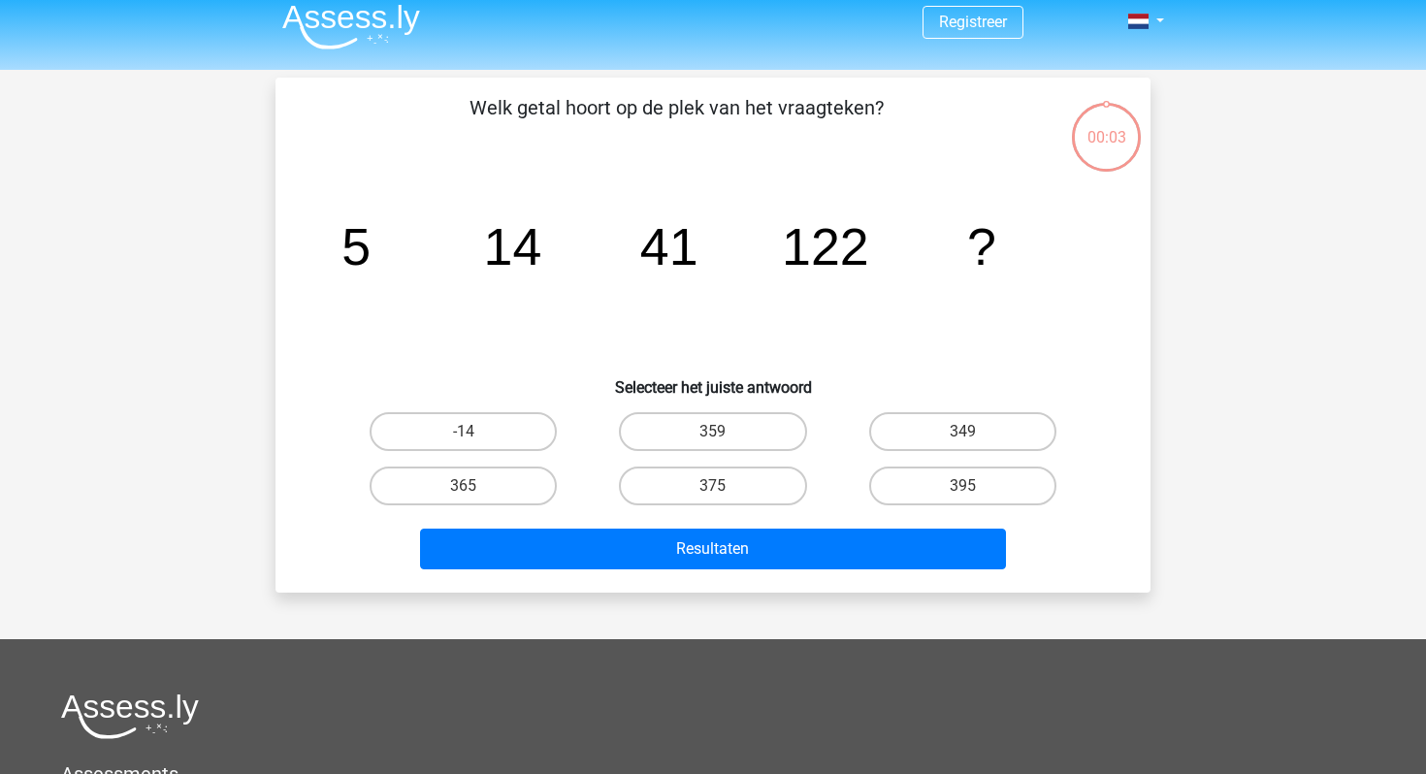
scroll to position [89, 0]
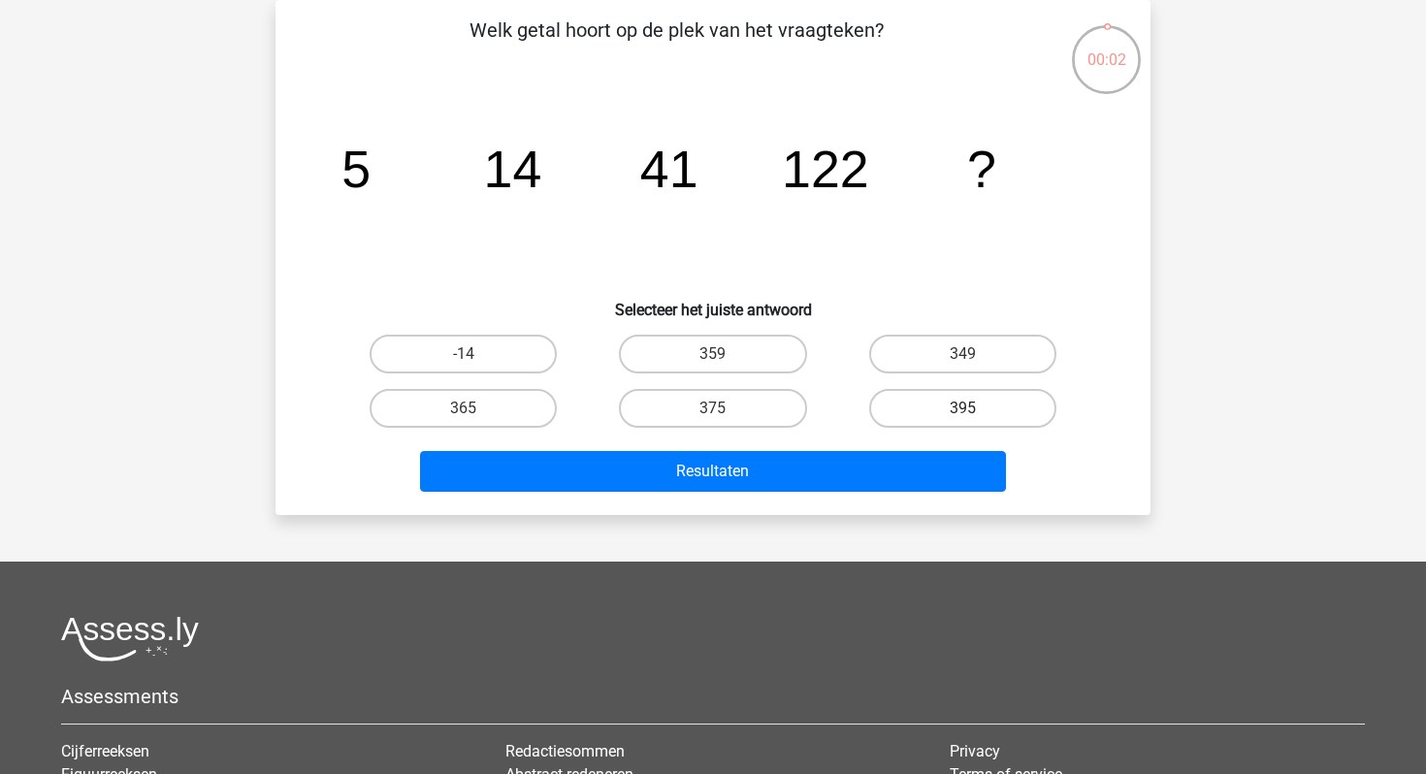
click at [930, 407] on label "395" at bounding box center [962, 408] width 187 height 39
click at [962, 408] on input "395" at bounding box center [968, 414] width 13 height 13
radio input "true"
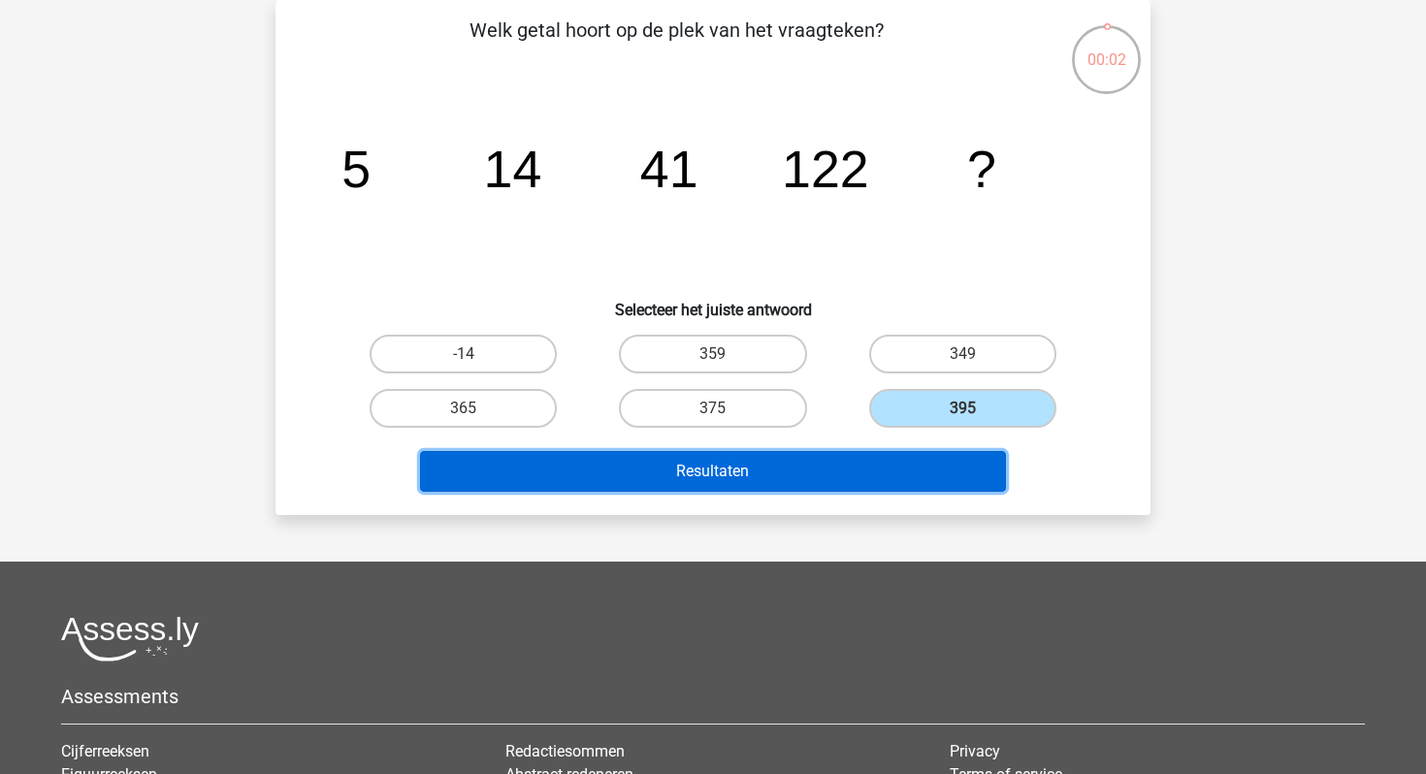
click at [883, 469] on button "Resultaten" at bounding box center [713, 471] width 587 height 41
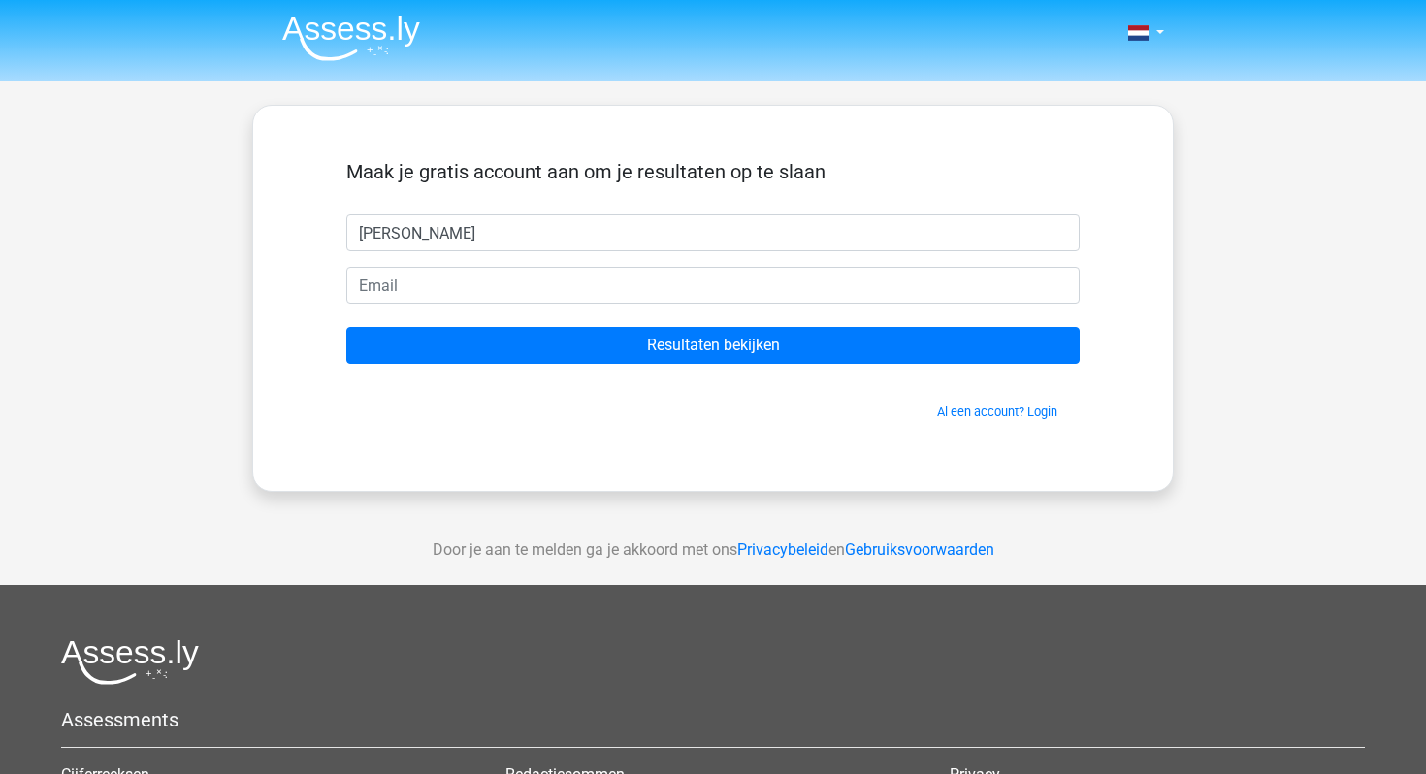
type input "[PERSON_NAME]"
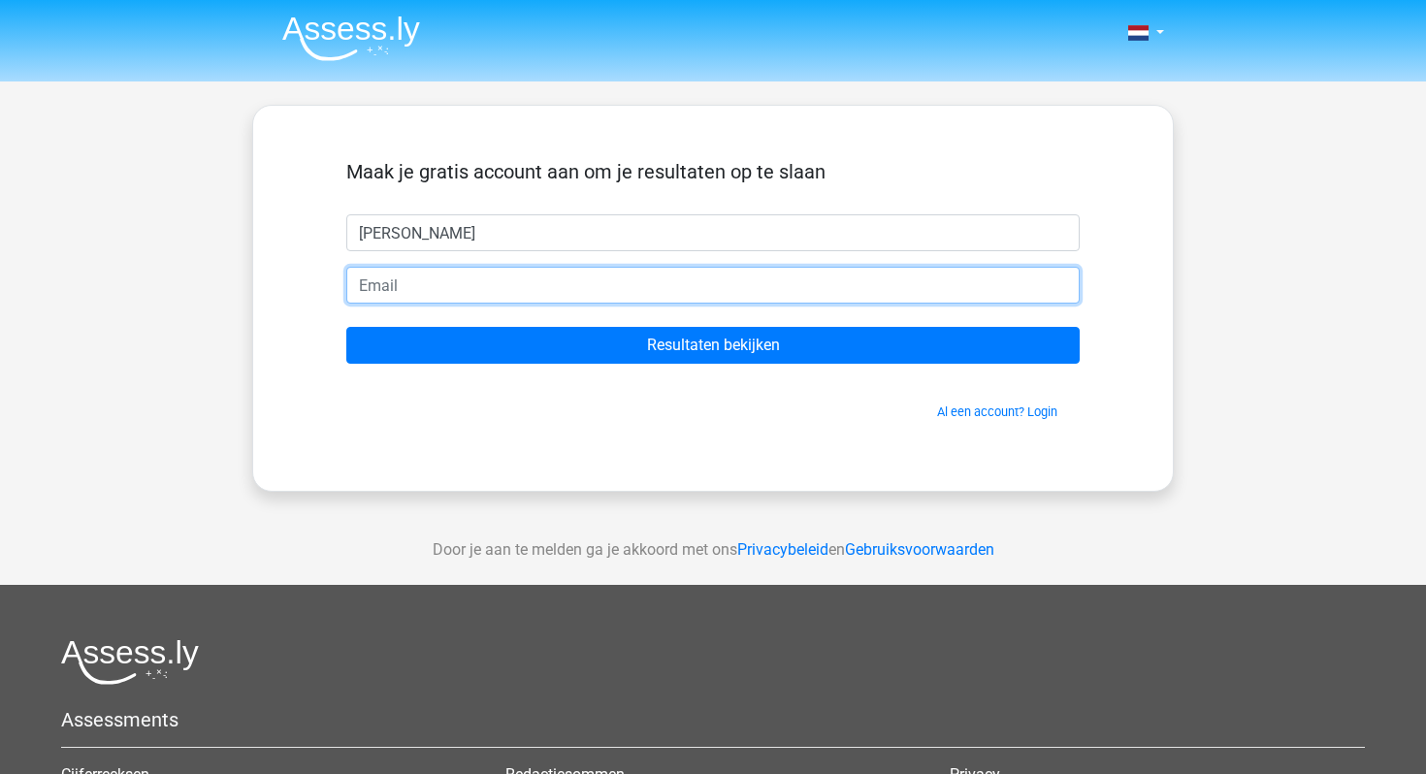
click at [505, 297] on input "email" at bounding box center [712, 285] width 733 height 37
type input "[EMAIL_ADDRESS][DOMAIN_NAME]"
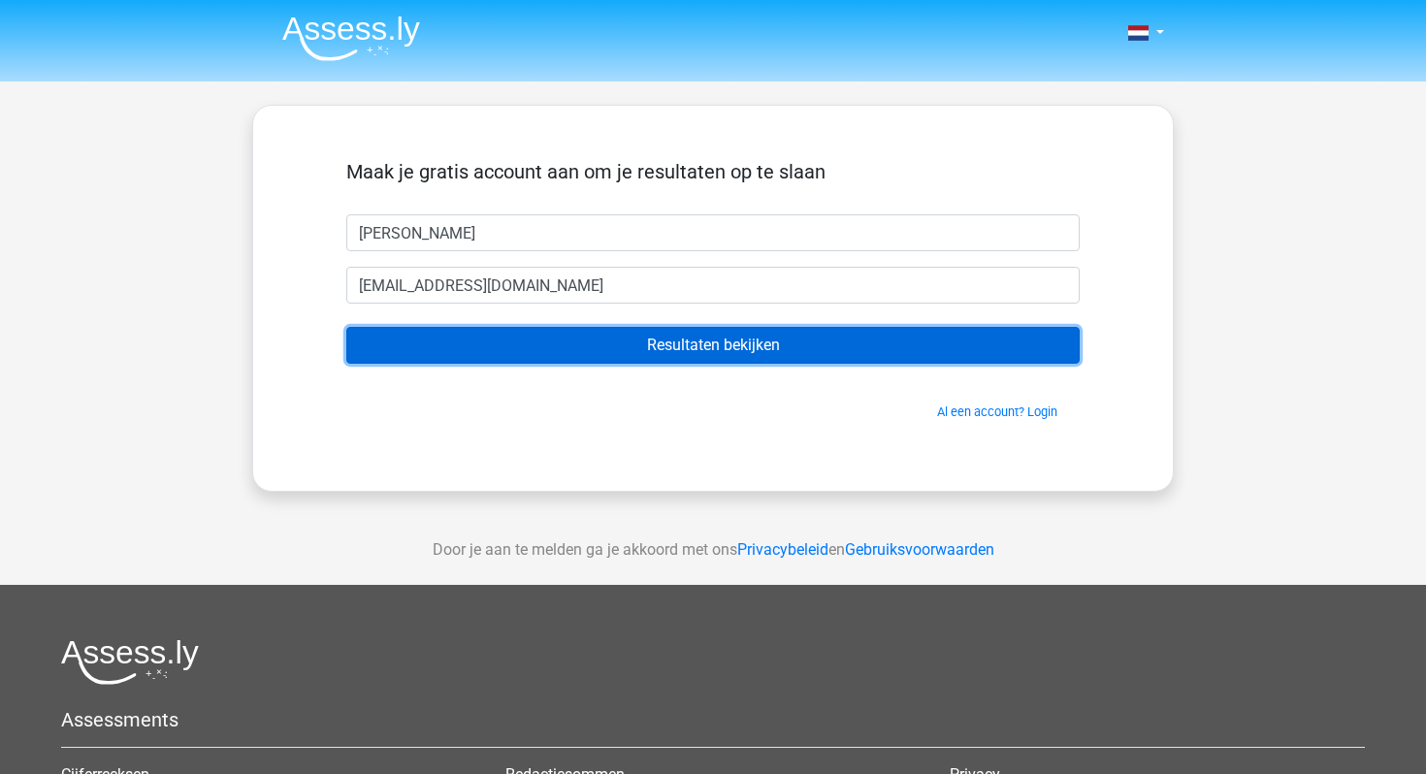
click at [537, 357] on input "Resultaten bekijken" at bounding box center [712, 345] width 733 height 37
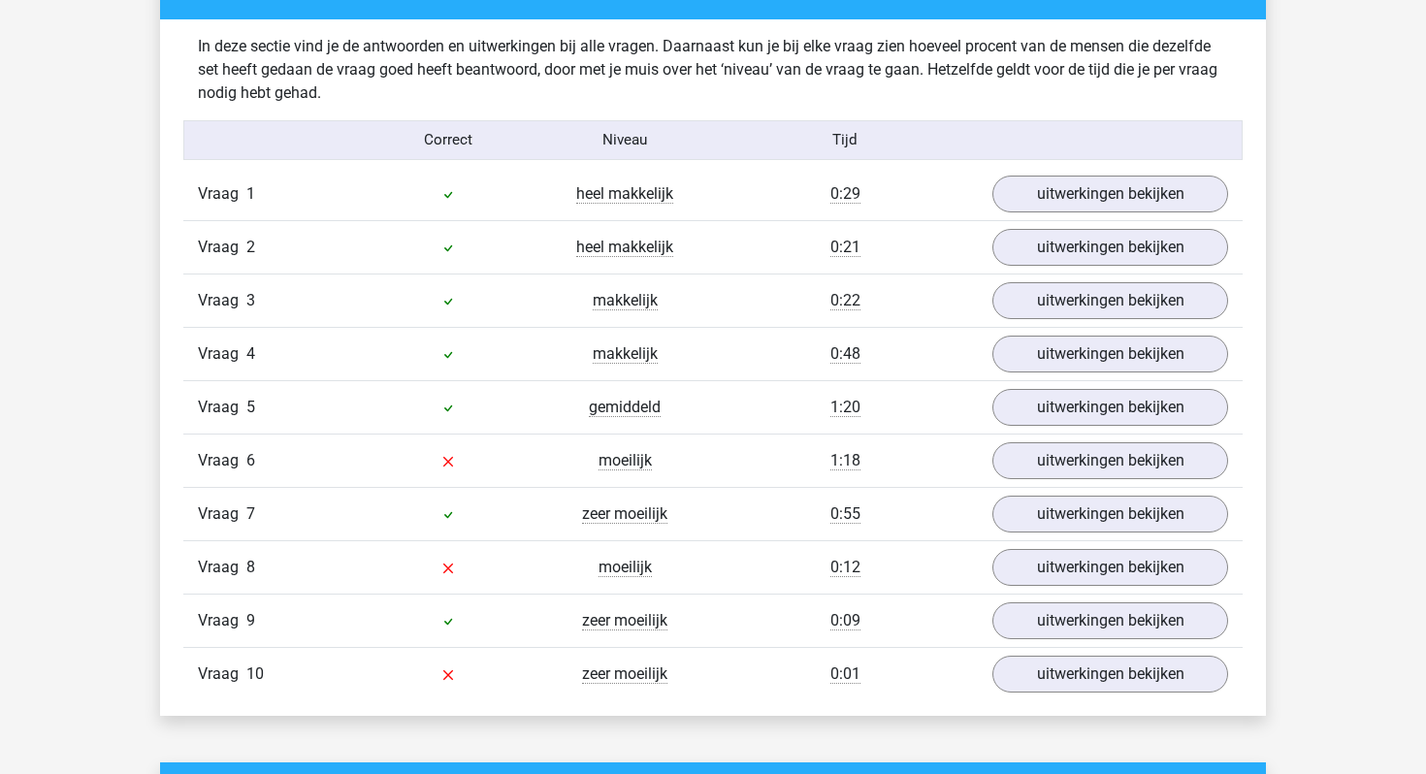
scroll to position [1511, 0]
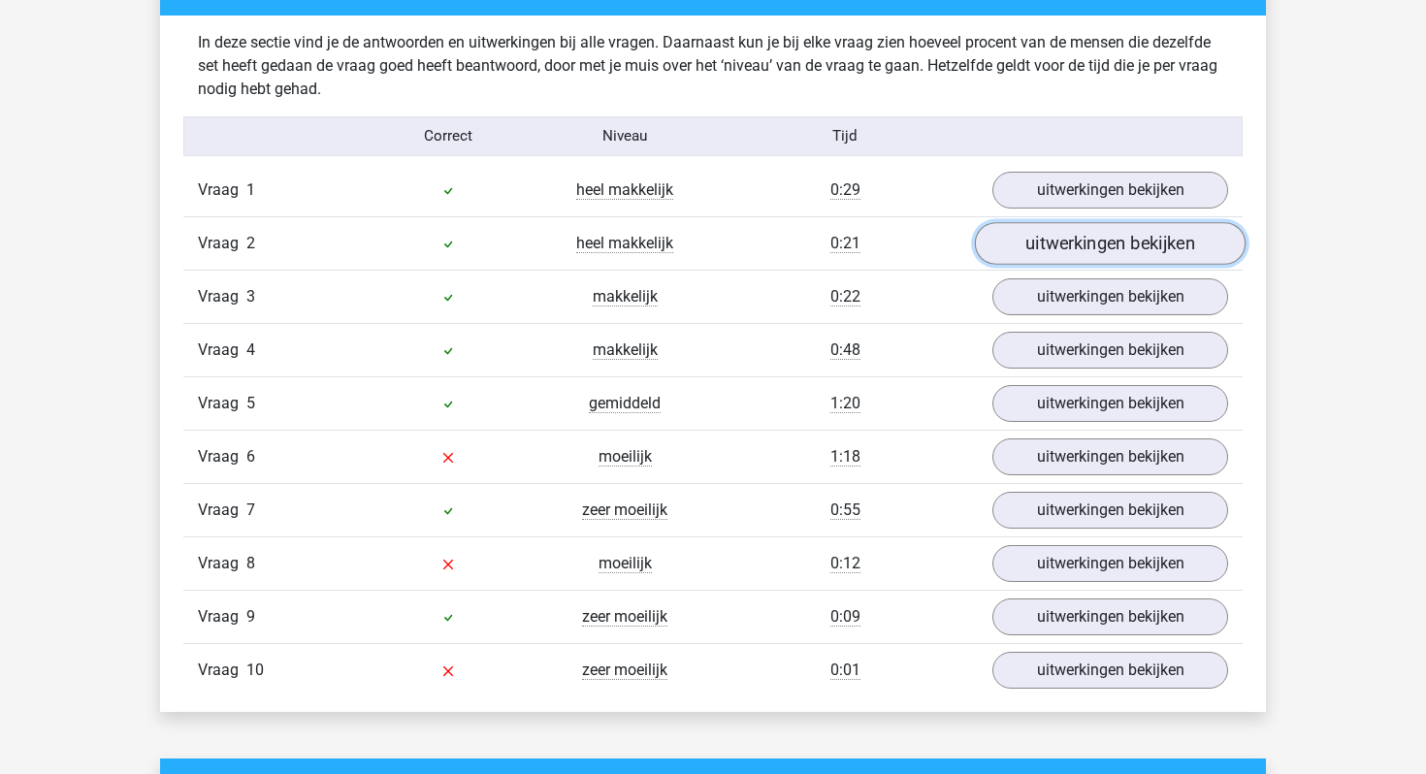
click at [1059, 240] on link "uitwerkingen bekijken" at bounding box center [1110, 243] width 271 height 43
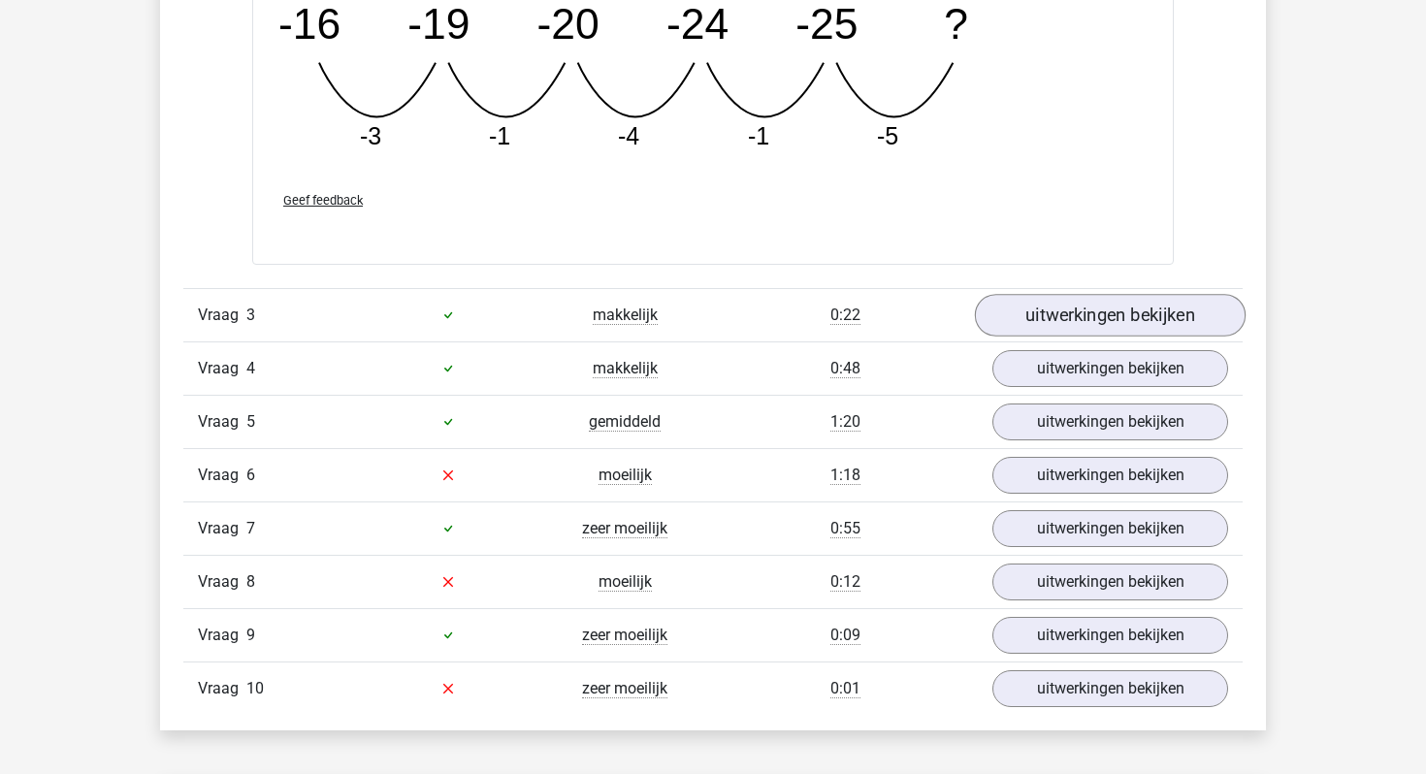
scroll to position [2391, 0]
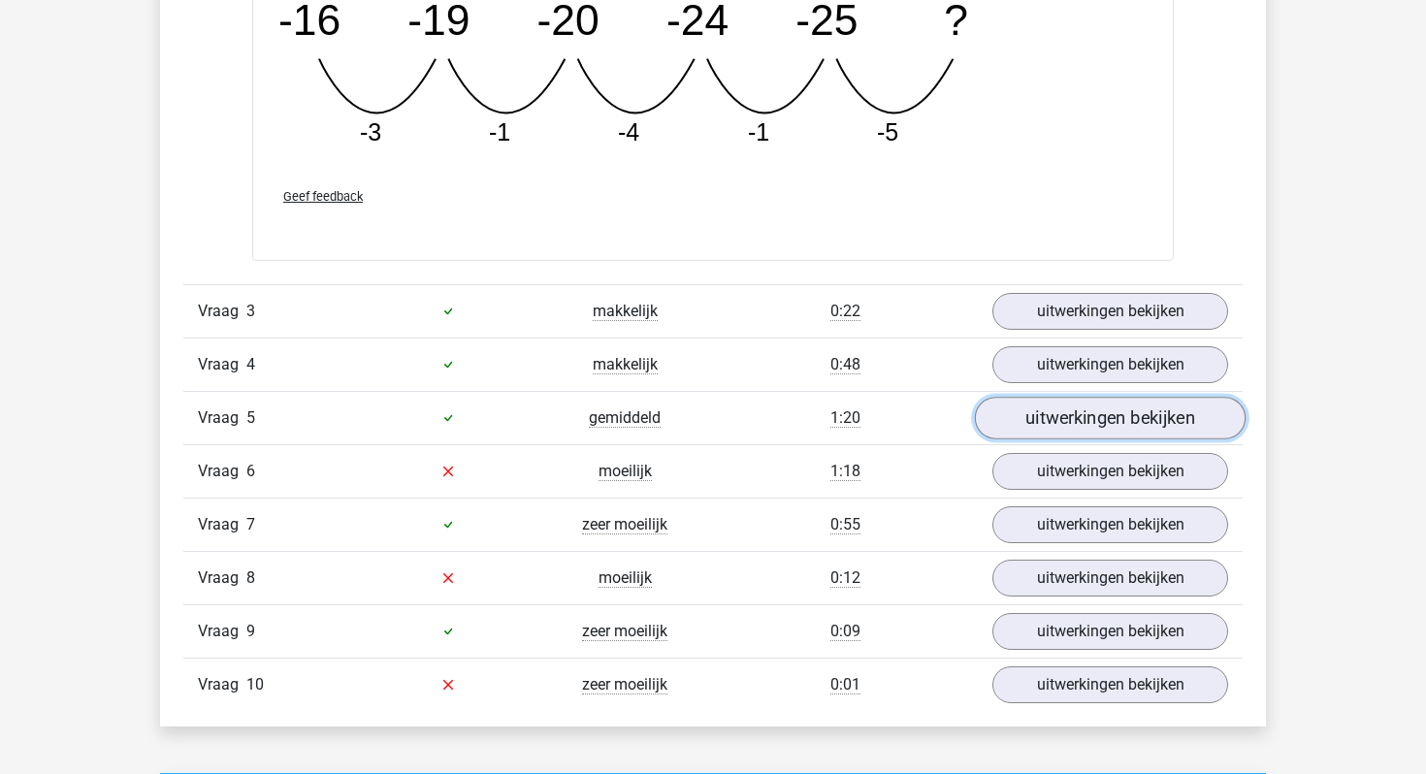
click at [1089, 433] on link "uitwerkingen bekijken" at bounding box center [1110, 418] width 271 height 43
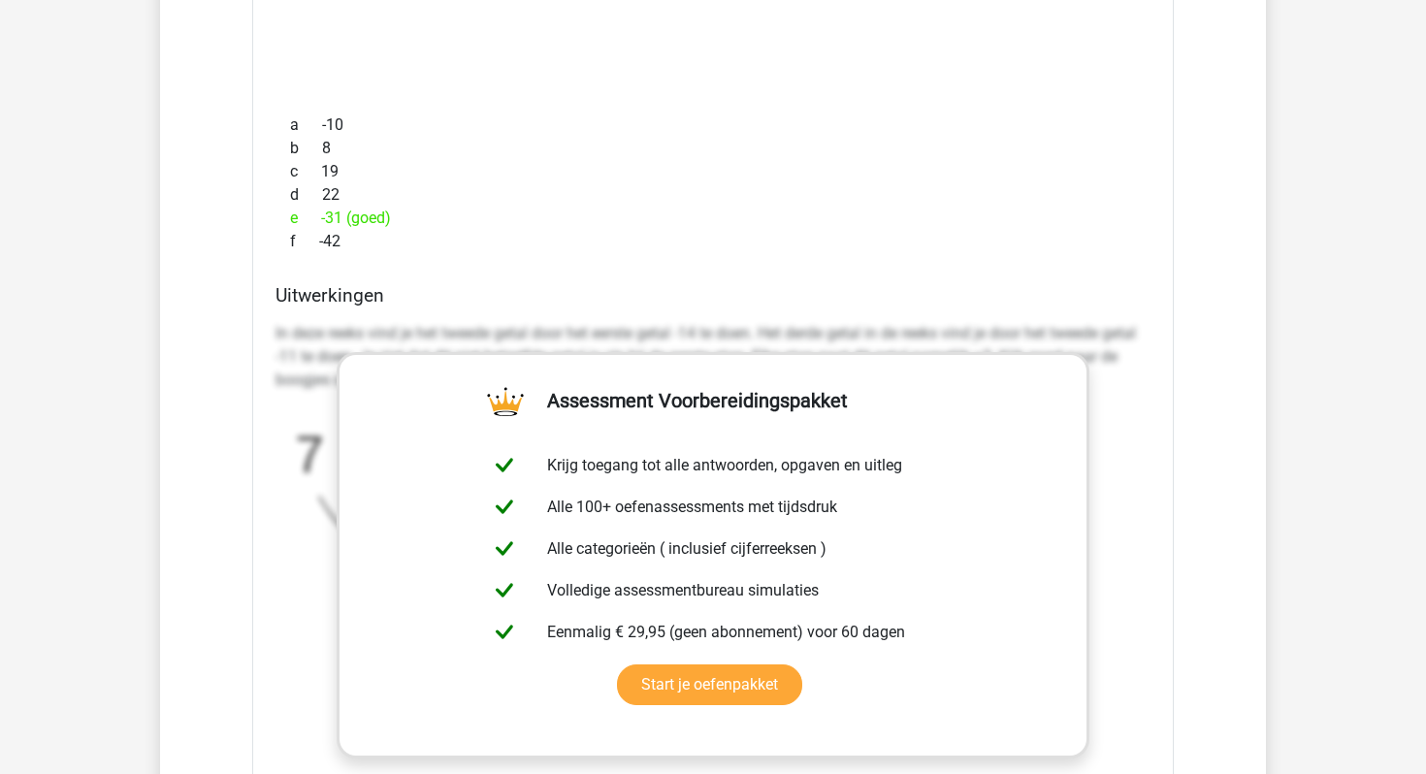
scroll to position [3027, 0]
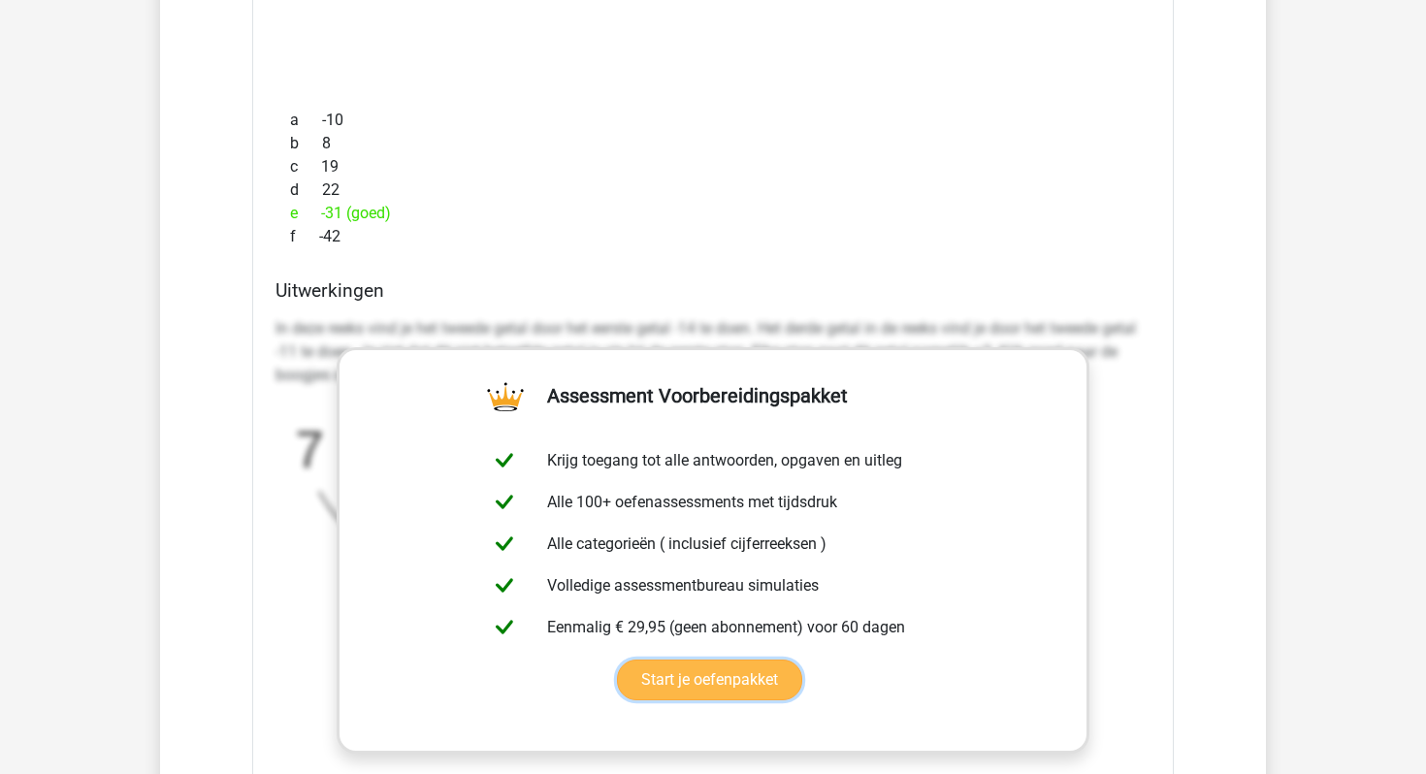
click at [676, 684] on link "Start je oefenpakket" at bounding box center [709, 680] width 185 height 41
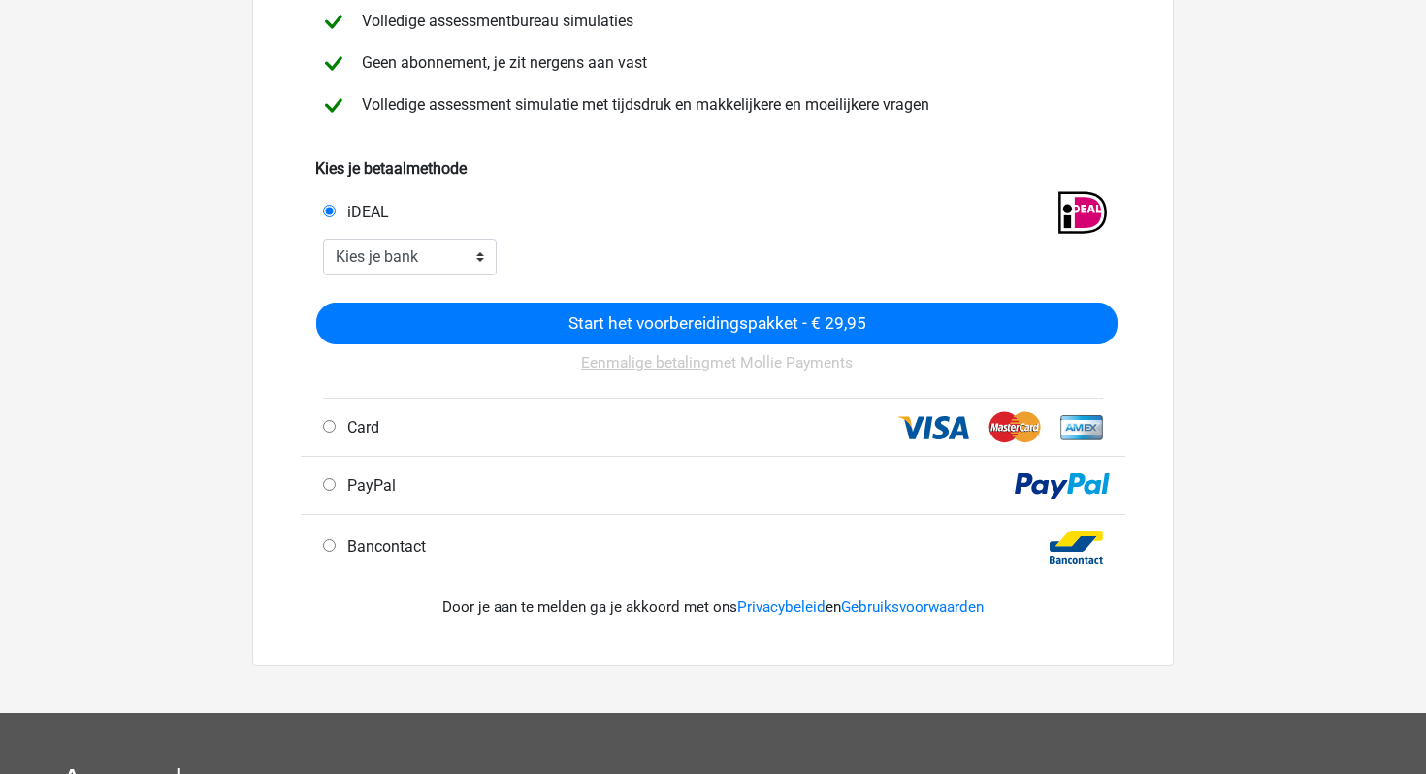
scroll to position [326, 0]
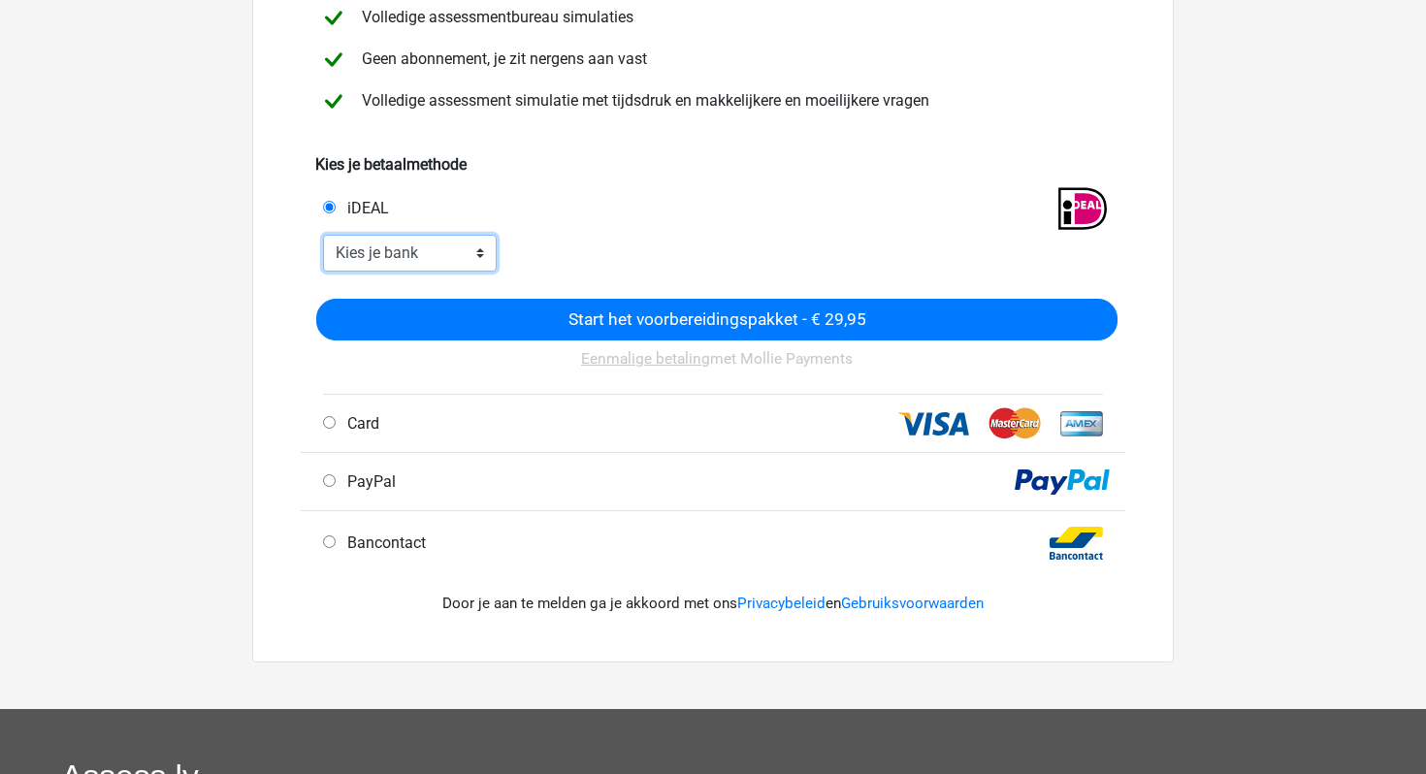
click at [413, 258] on select "Kies je bank ABN AMRO ING Rabobank ASN Bank bunq Knab N26 NN Regiobank Revolut …" at bounding box center [410, 253] width 174 height 37
select select "ideal_ABNANL2A"
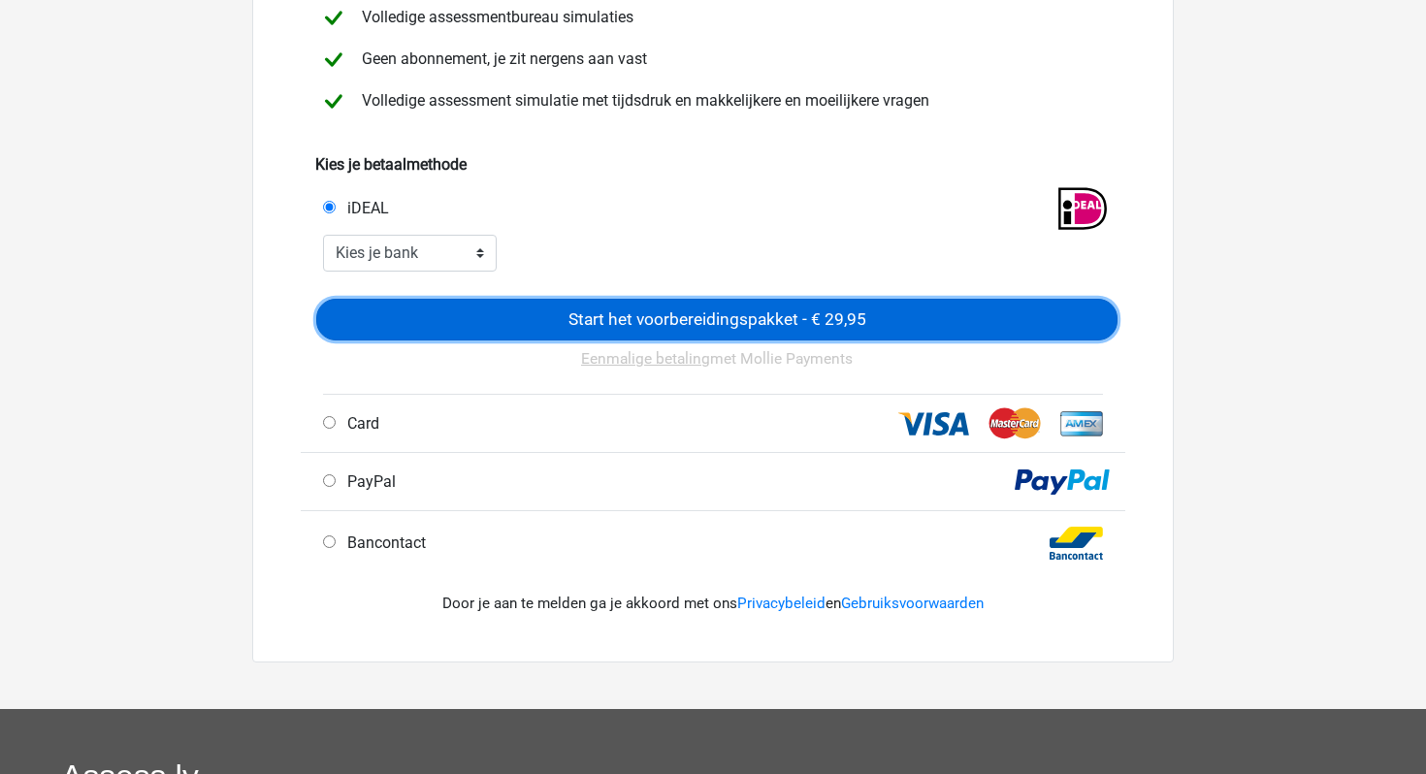
click at [526, 323] on input "Start het voorbereidingspakket - € 29,95" at bounding box center [716, 320] width 801 height 42
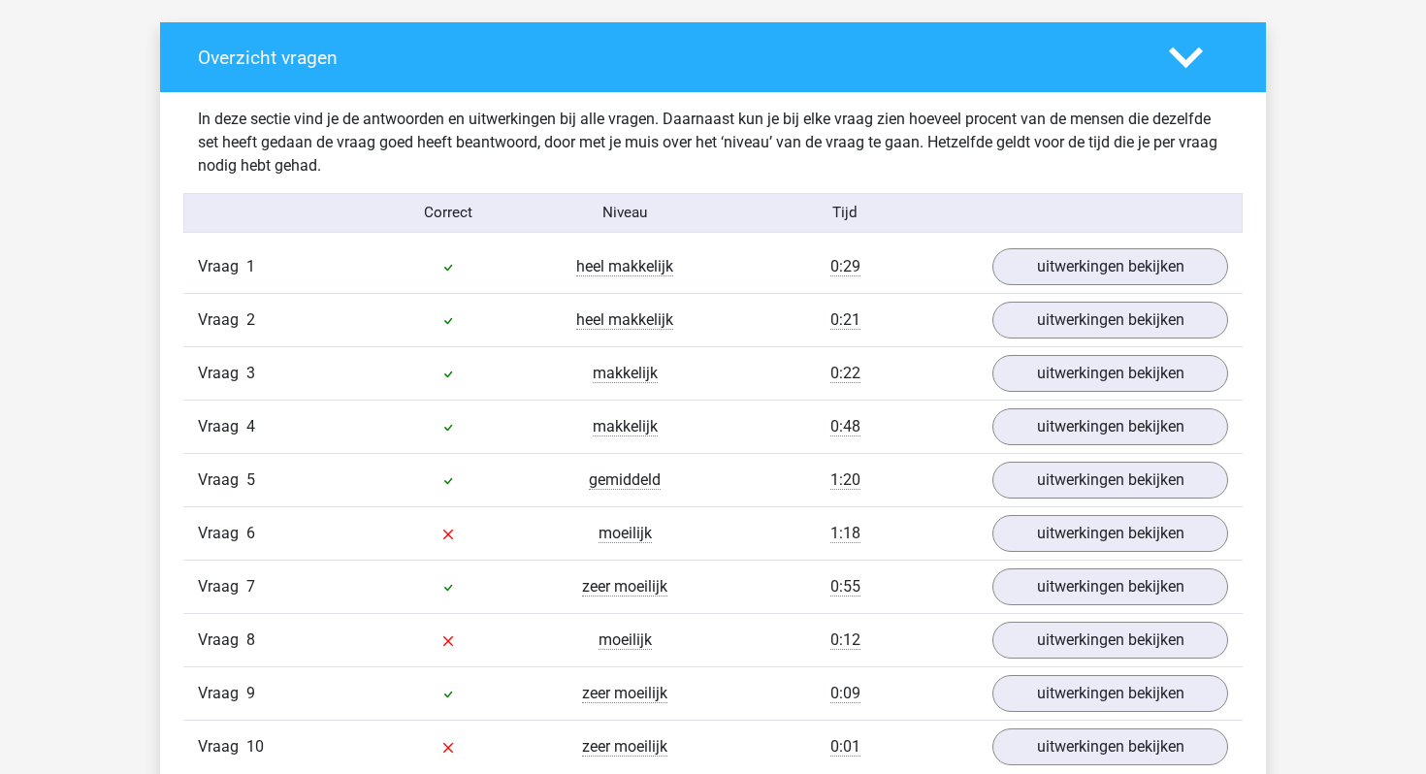
scroll to position [1561, 0]
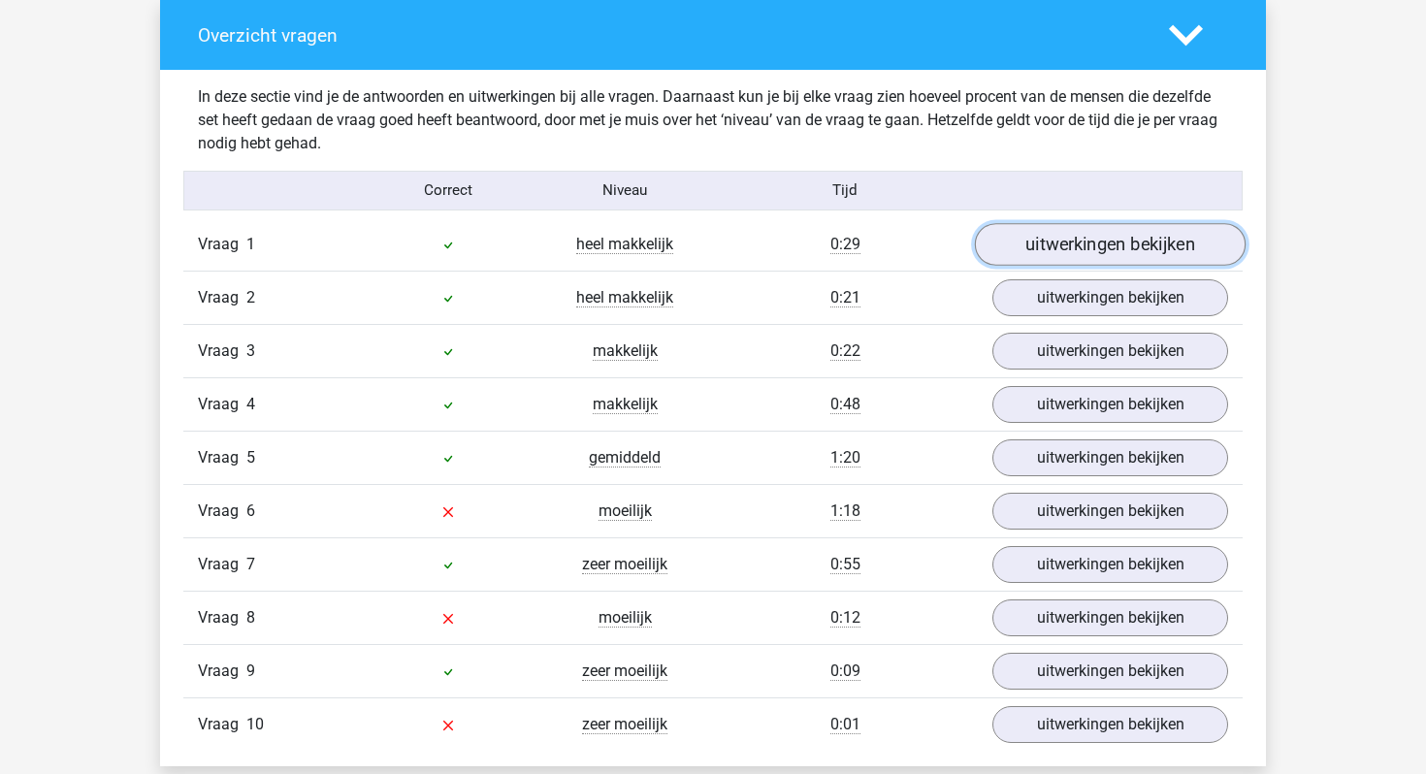
click at [1116, 241] on link "uitwerkingen bekijken" at bounding box center [1110, 244] width 271 height 43
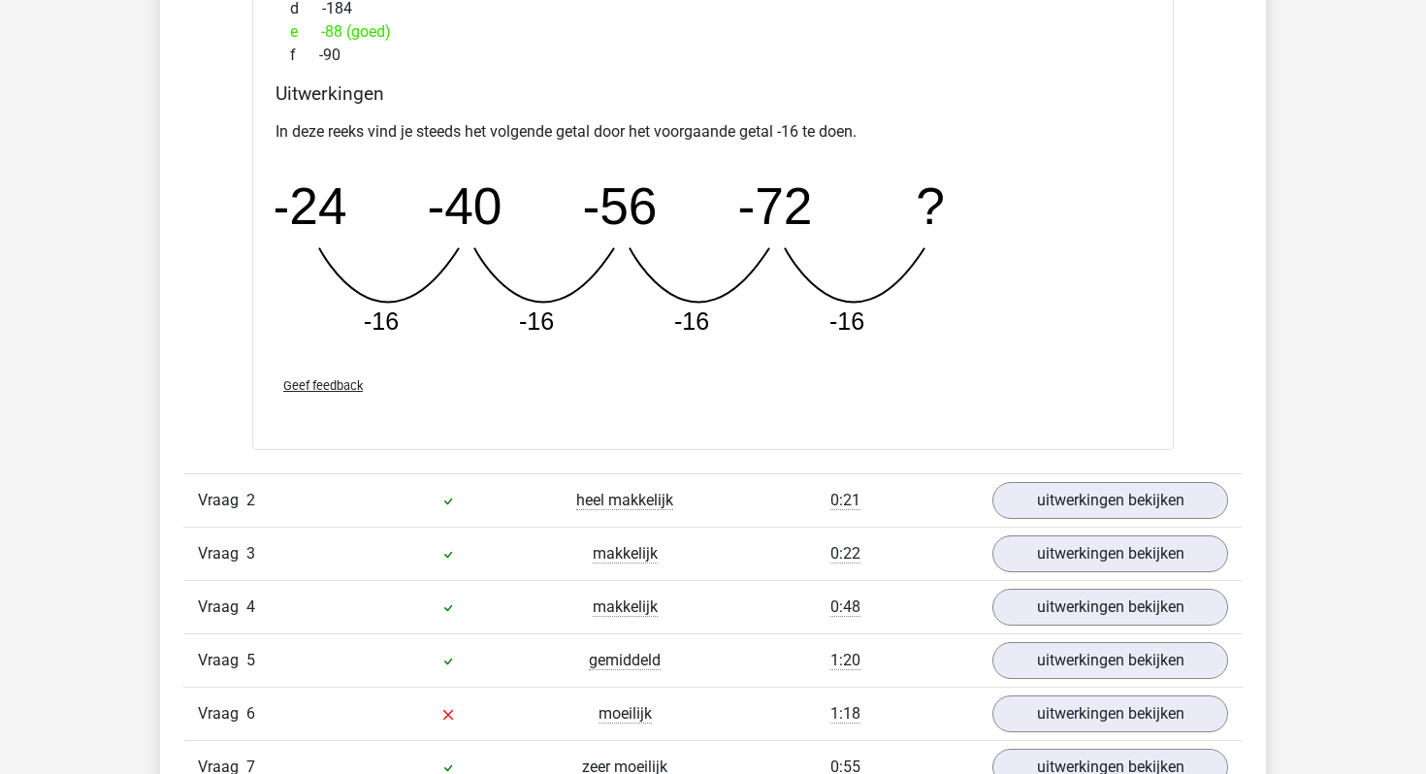
scroll to position [2222, 0]
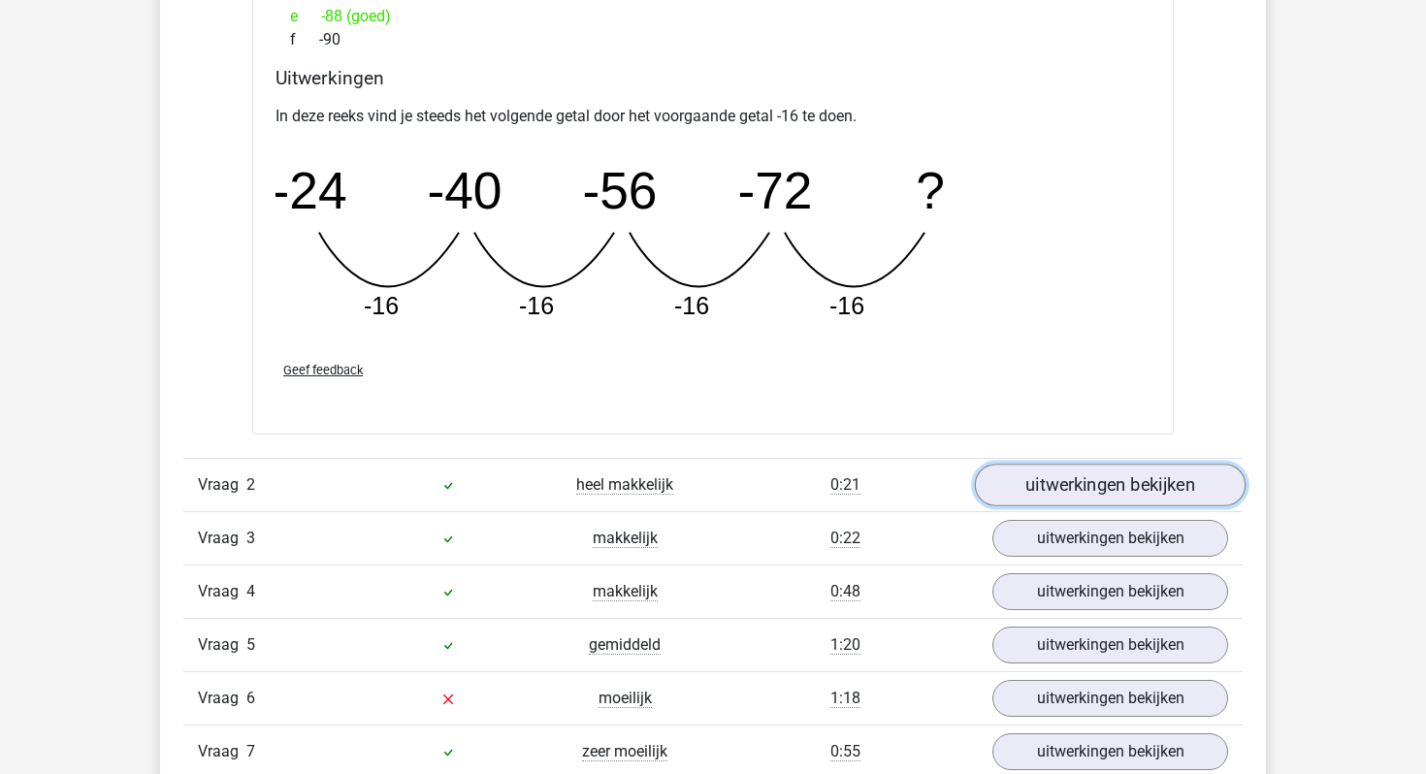
click at [1093, 474] on link "uitwerkingen bekijken" at bounding box center [1110, 485] width 271 height 43
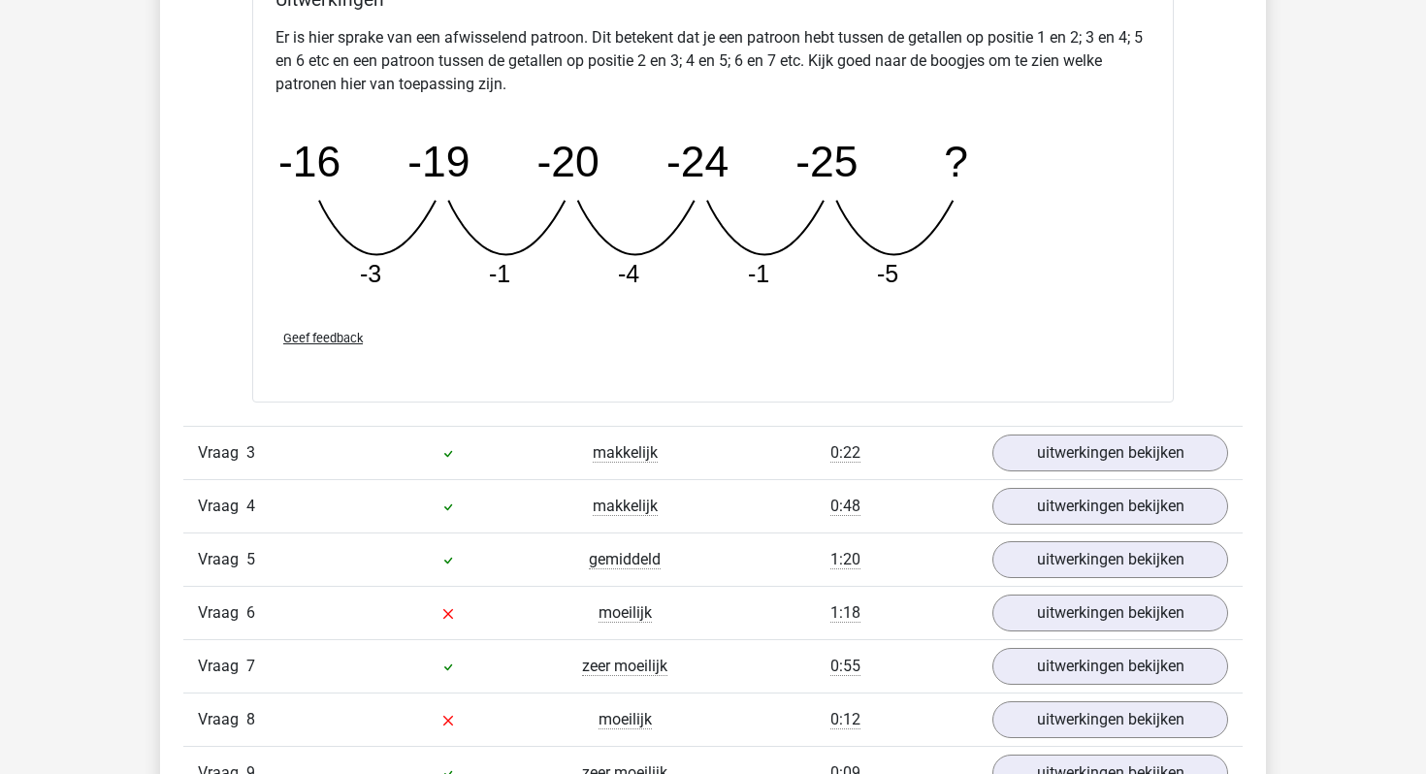
scroll to position [3208, 0]
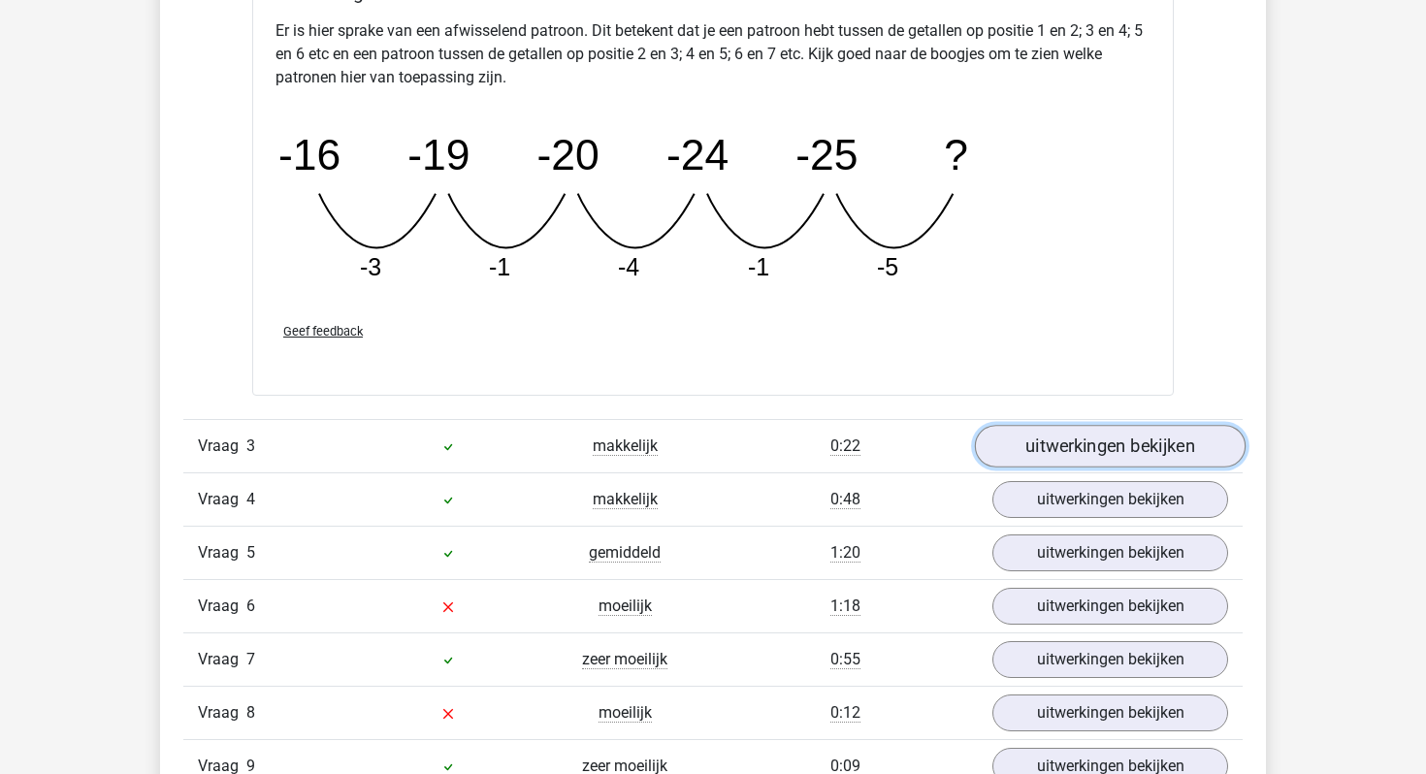
click at [1128, 445] on link "uitwerkingen bekijken" at bounding box center [1110, 447] width 271 height 43
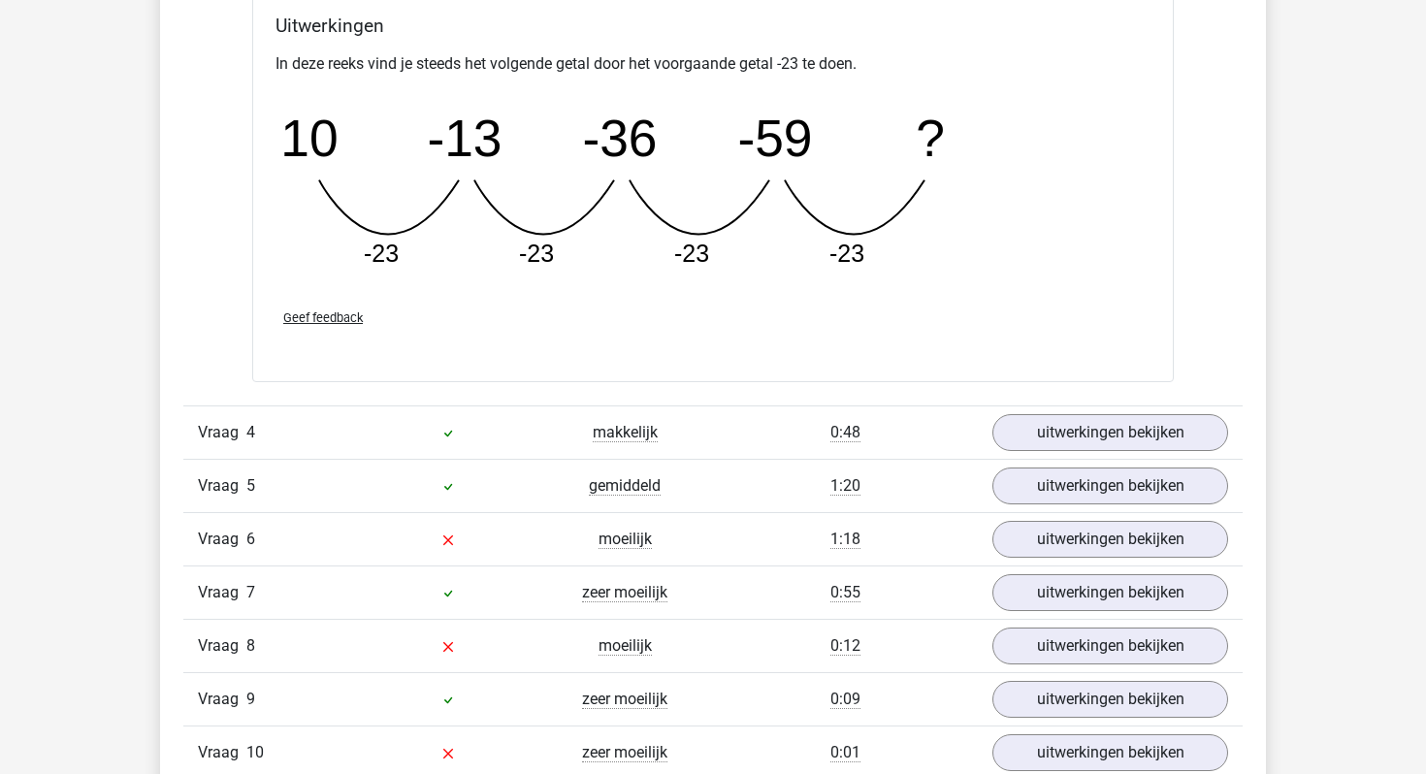
scroll to position [4174, 0]
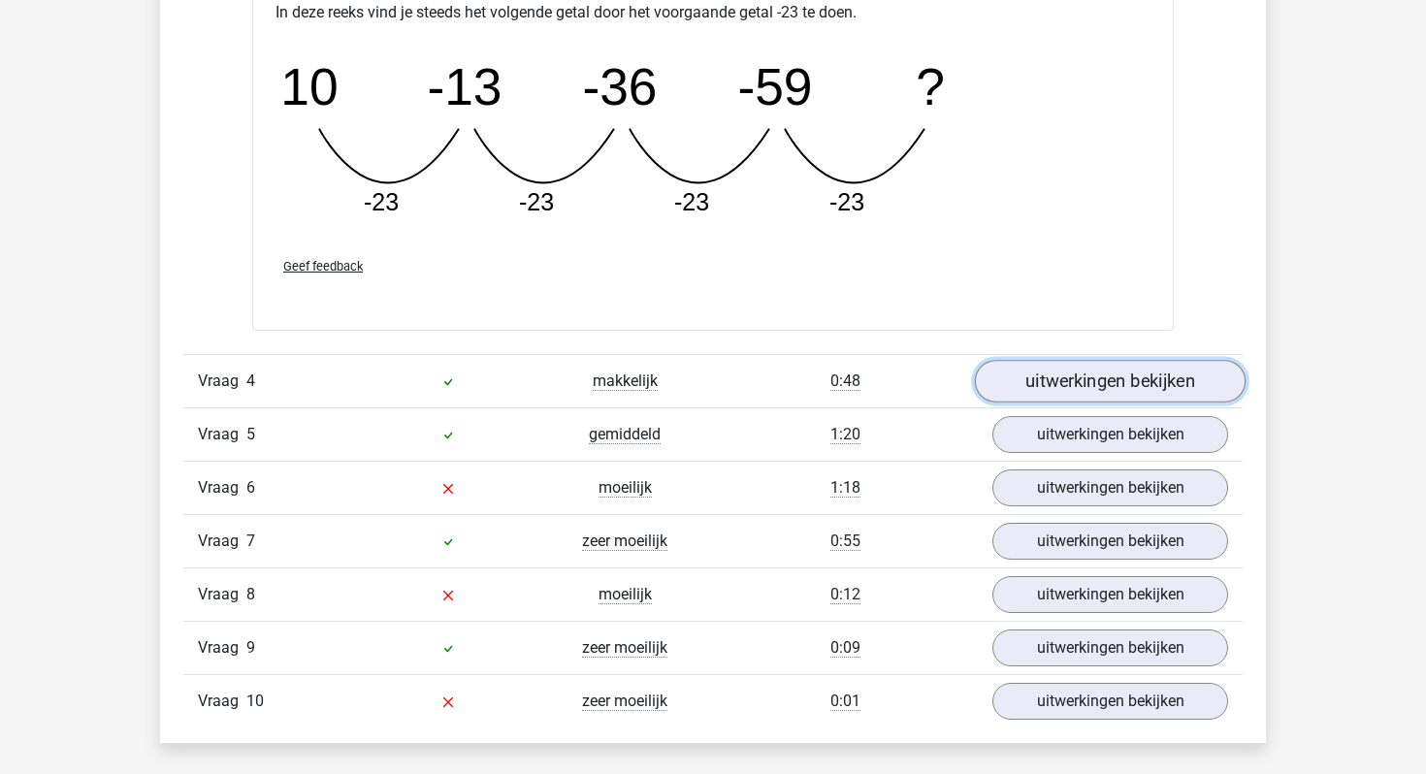
click at [1100, 387] on link "uitwerkingen bekijken" at bounding box center [1110, 381] width 271 height 43
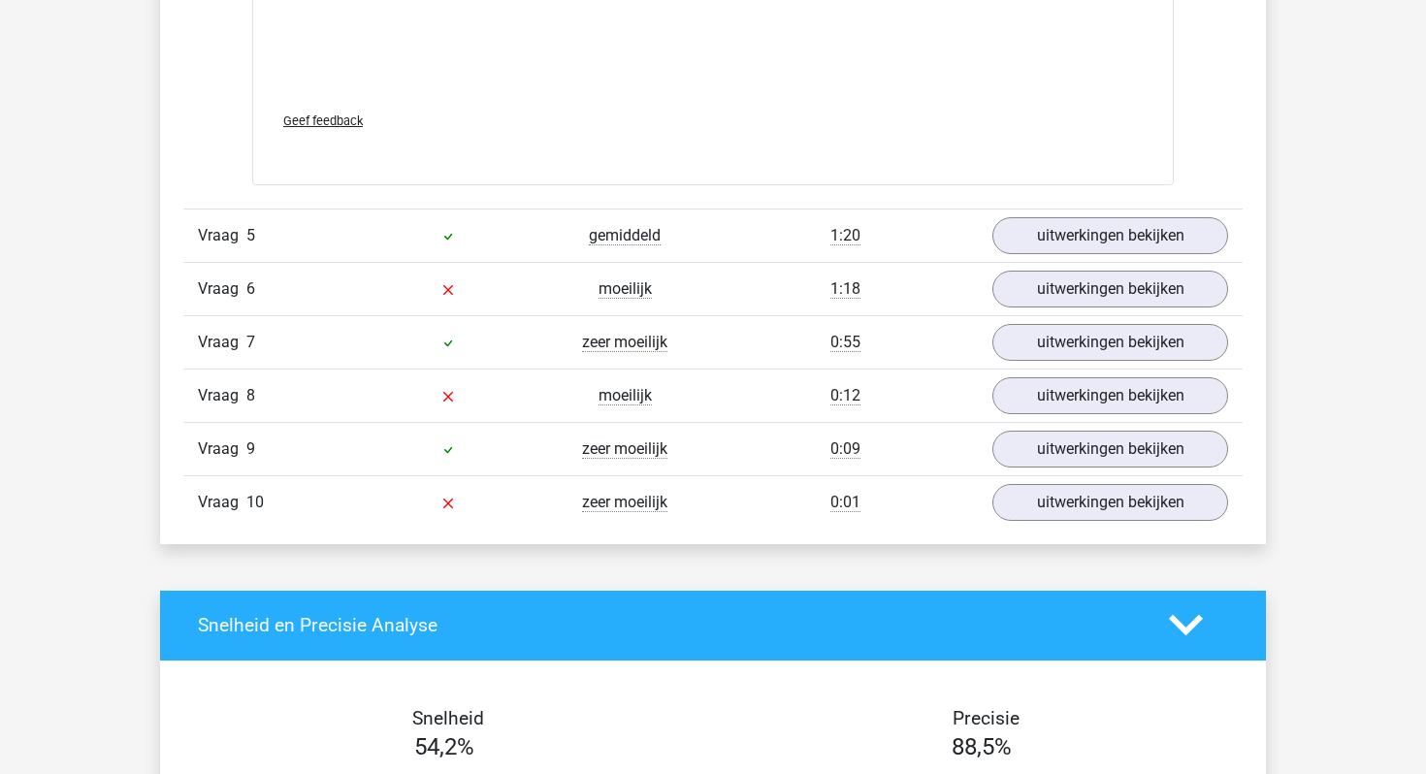
scroll to position [5425, 0]
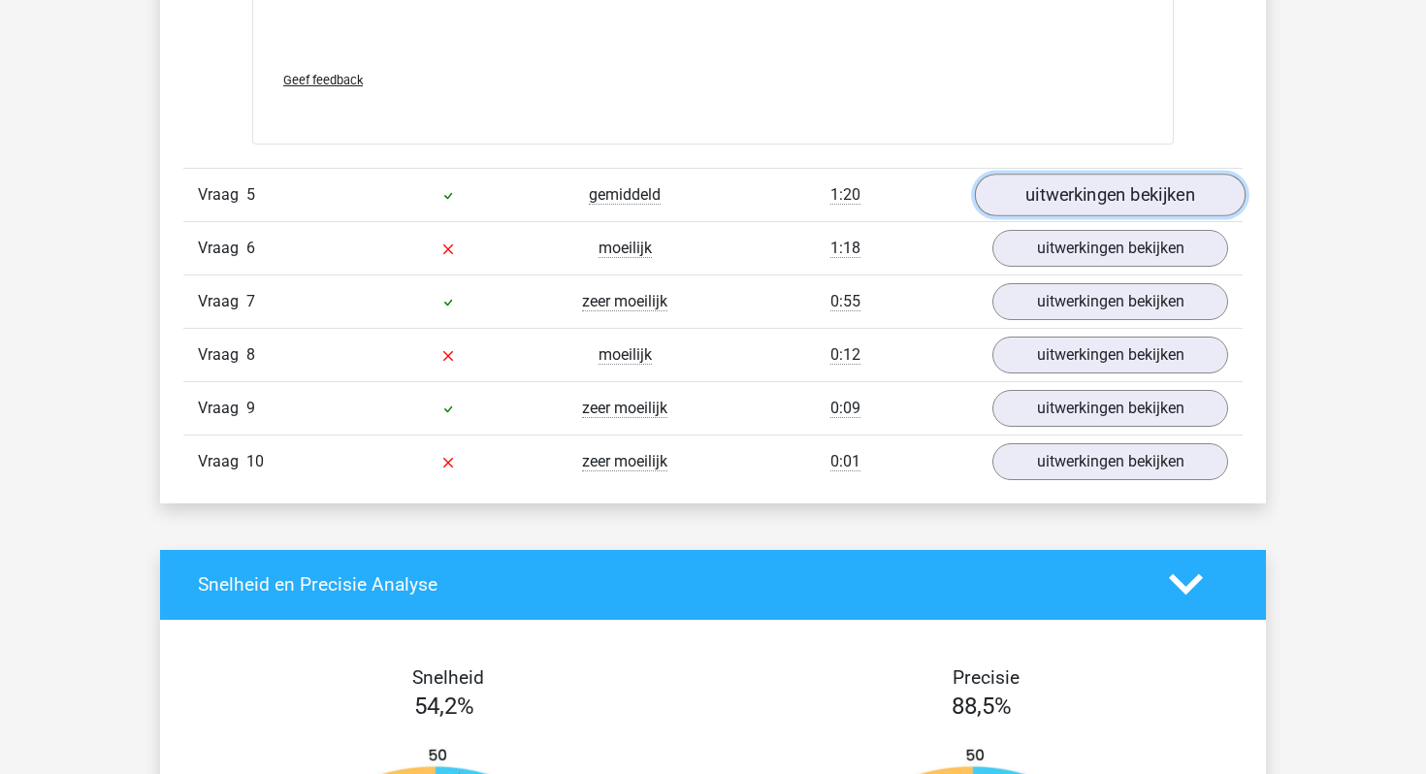
click at [1062, 206] on link "uitwerkingen bekijken" at bounding box center [1110, 195] width 271 height 43
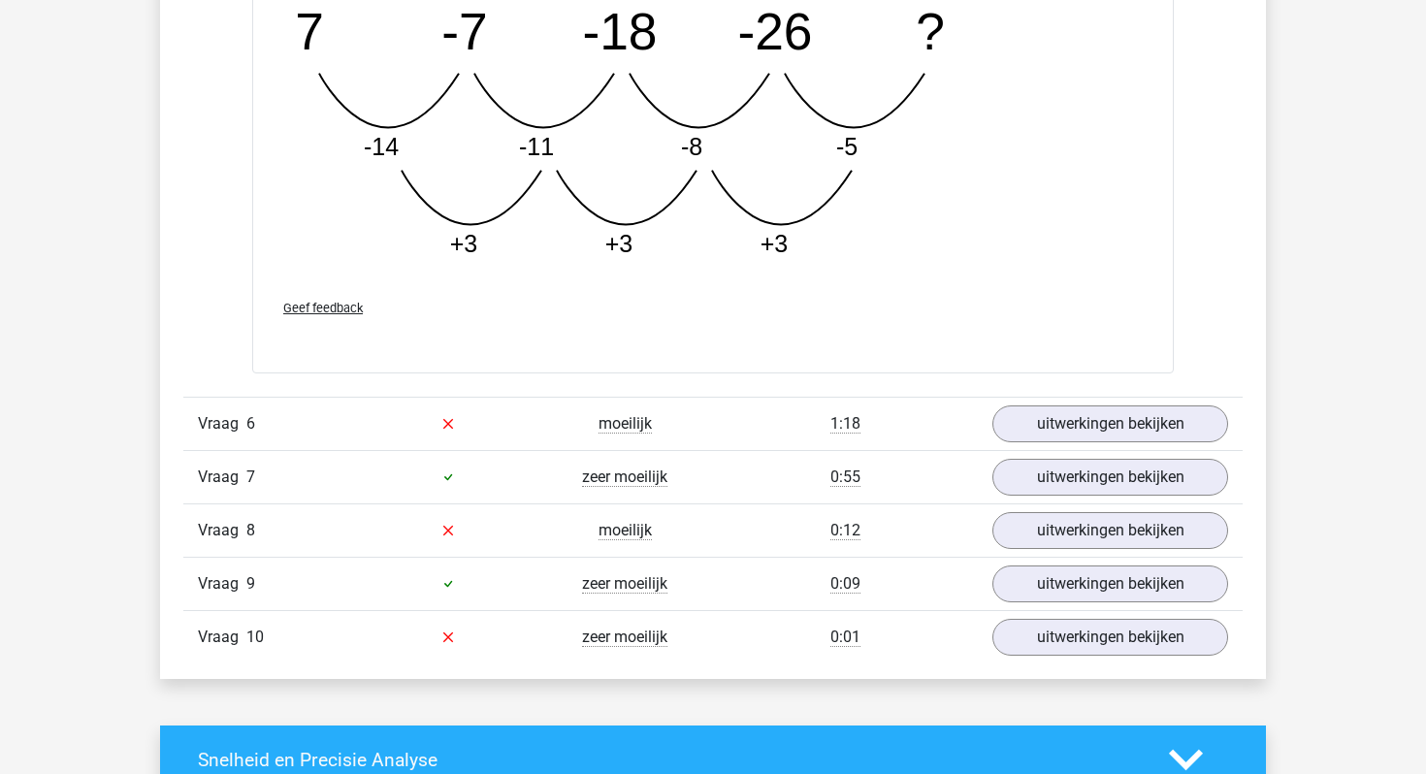
scroll to position [6247, 0]
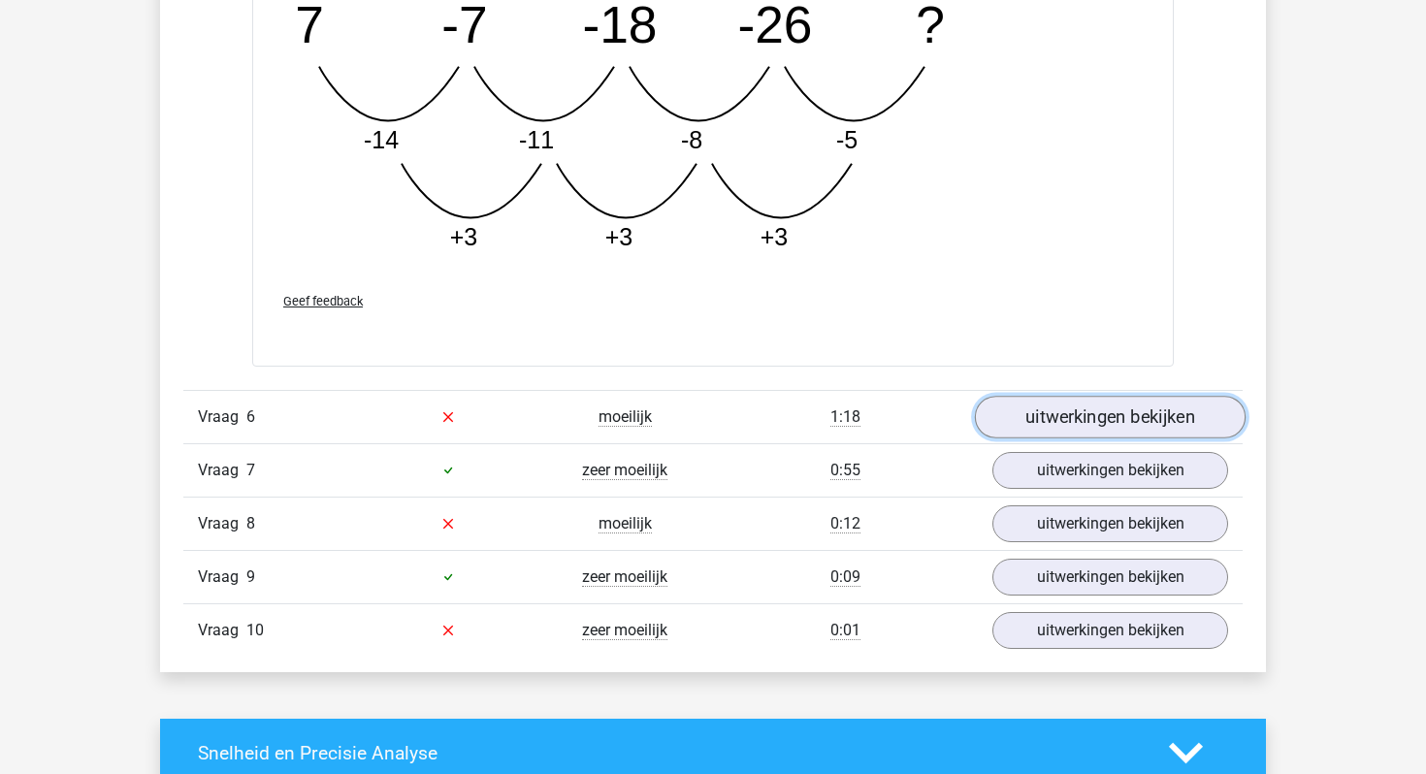
click at [1089, 427] on link "uitwerkingen bekijken" at bounding box center [1110, 417] width 271 height 43
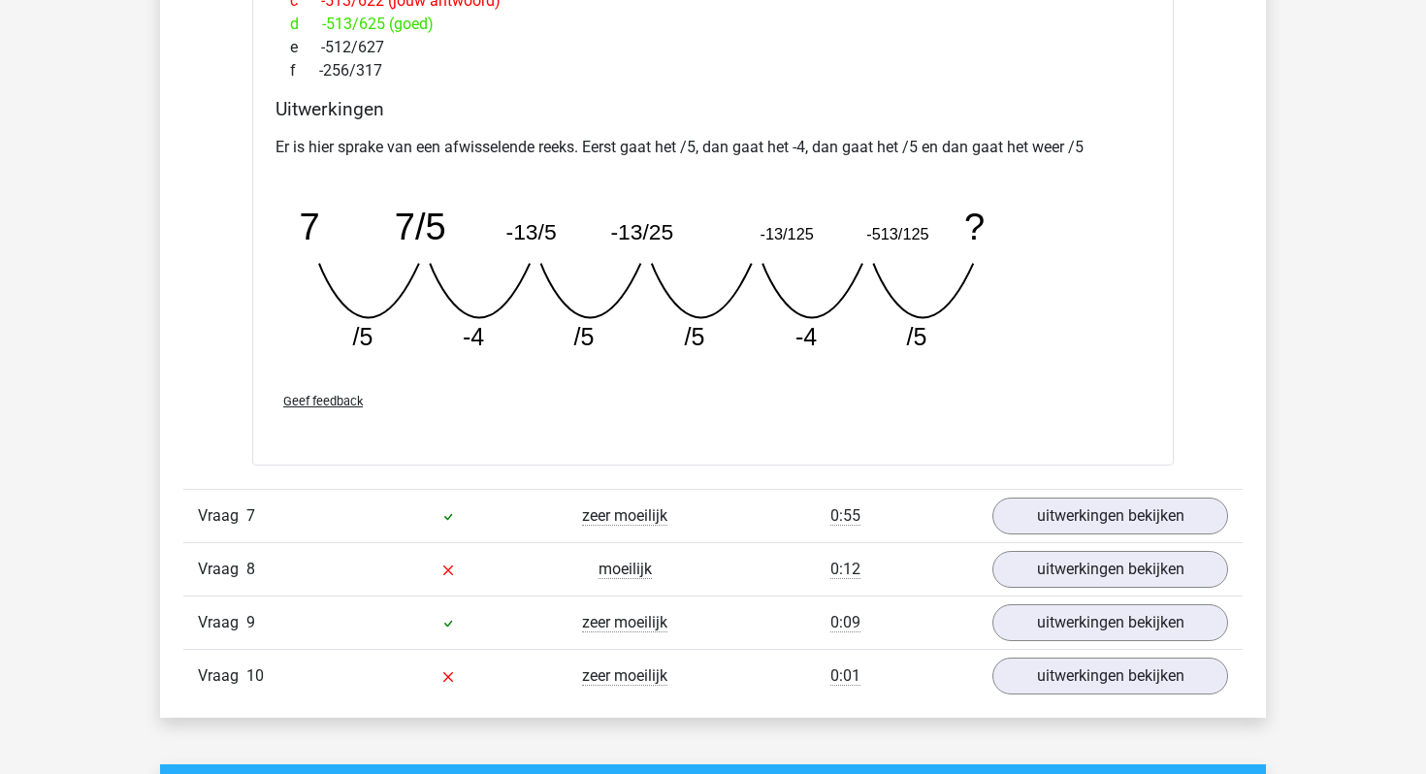
scroll to position [7211, 0]
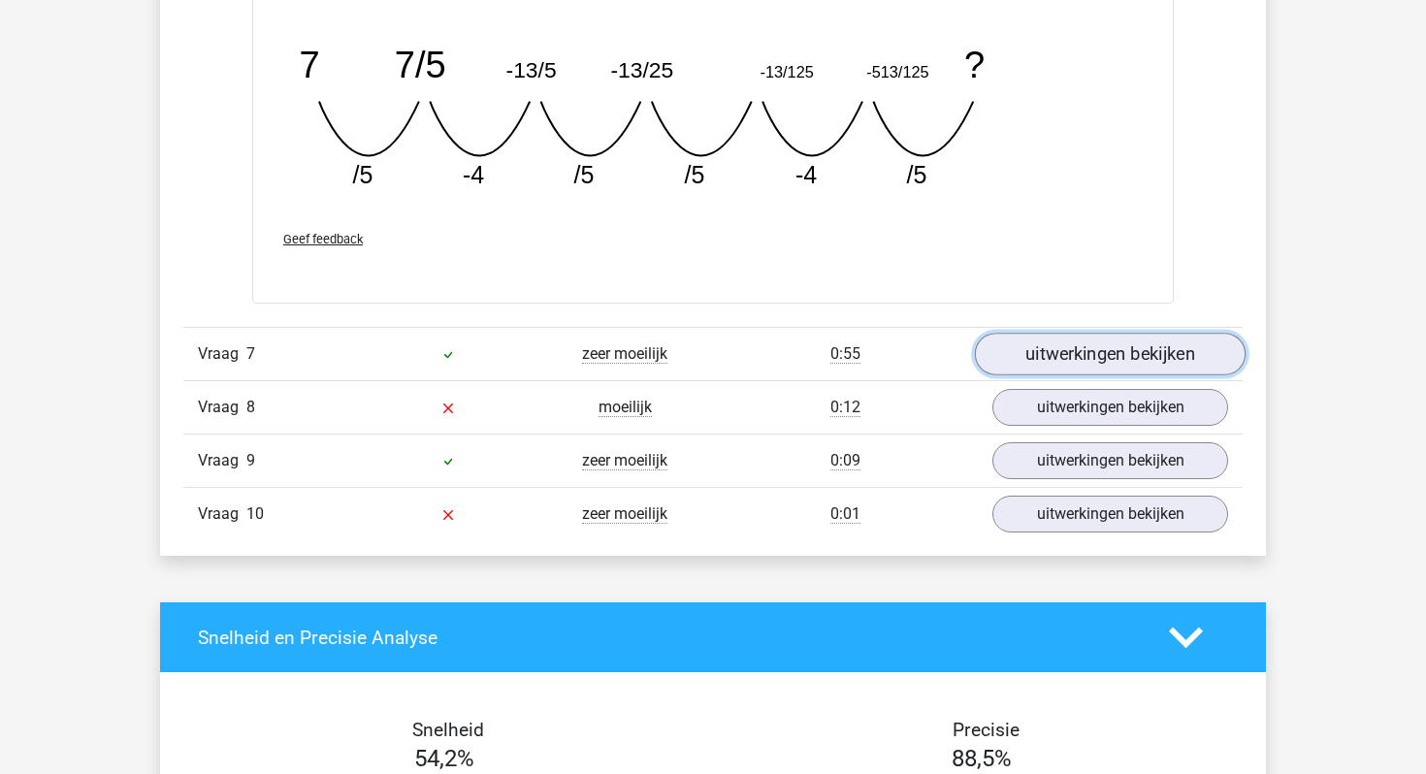
click at [1011, 352] on link "uitwerkingen bekijken" at bounding box center [1110, 354] width 271 height 43
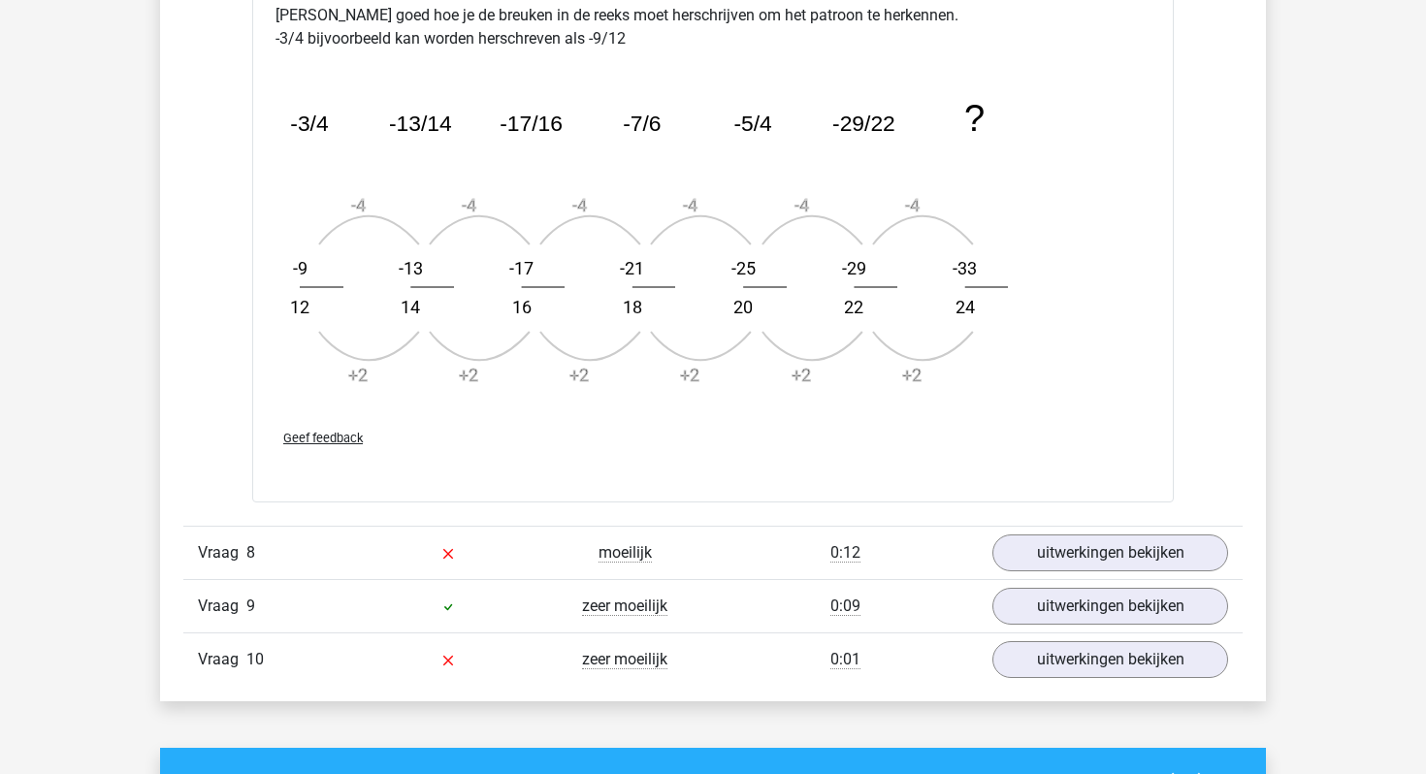
scroll to position [8349, 0]
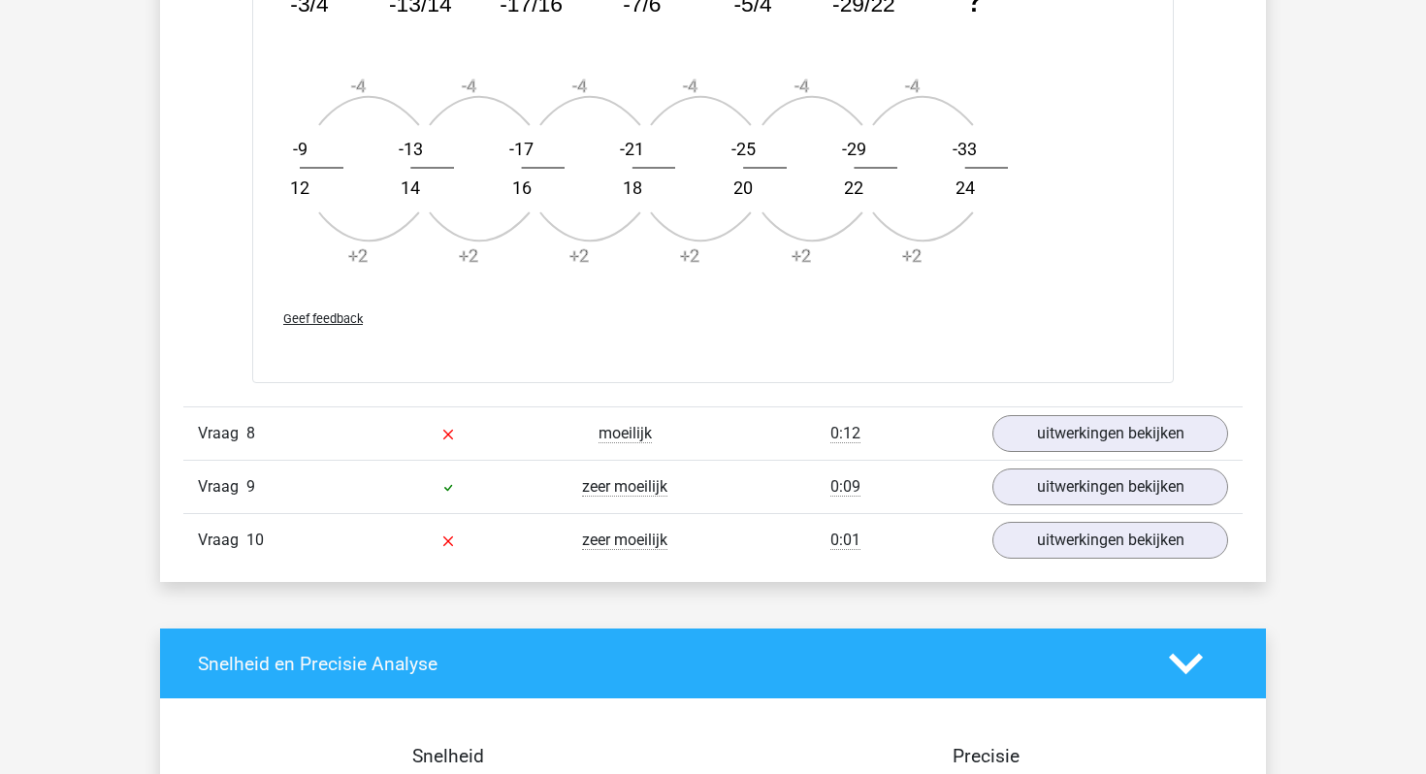
click at [547, 432] on div "moeilijk" at bounding box center [625, 433] width 177 height 23
click at [469, 431] on div at bounding box center [448, 433] width 177 height 23
click at [260, 437] on div "Vraag 8" at bounding box center [271, 433] width 177 height 23
click at [1064, 418] on link "uitwerkingen bekijken" at bounding box center [1110, 433] width 271 height 43
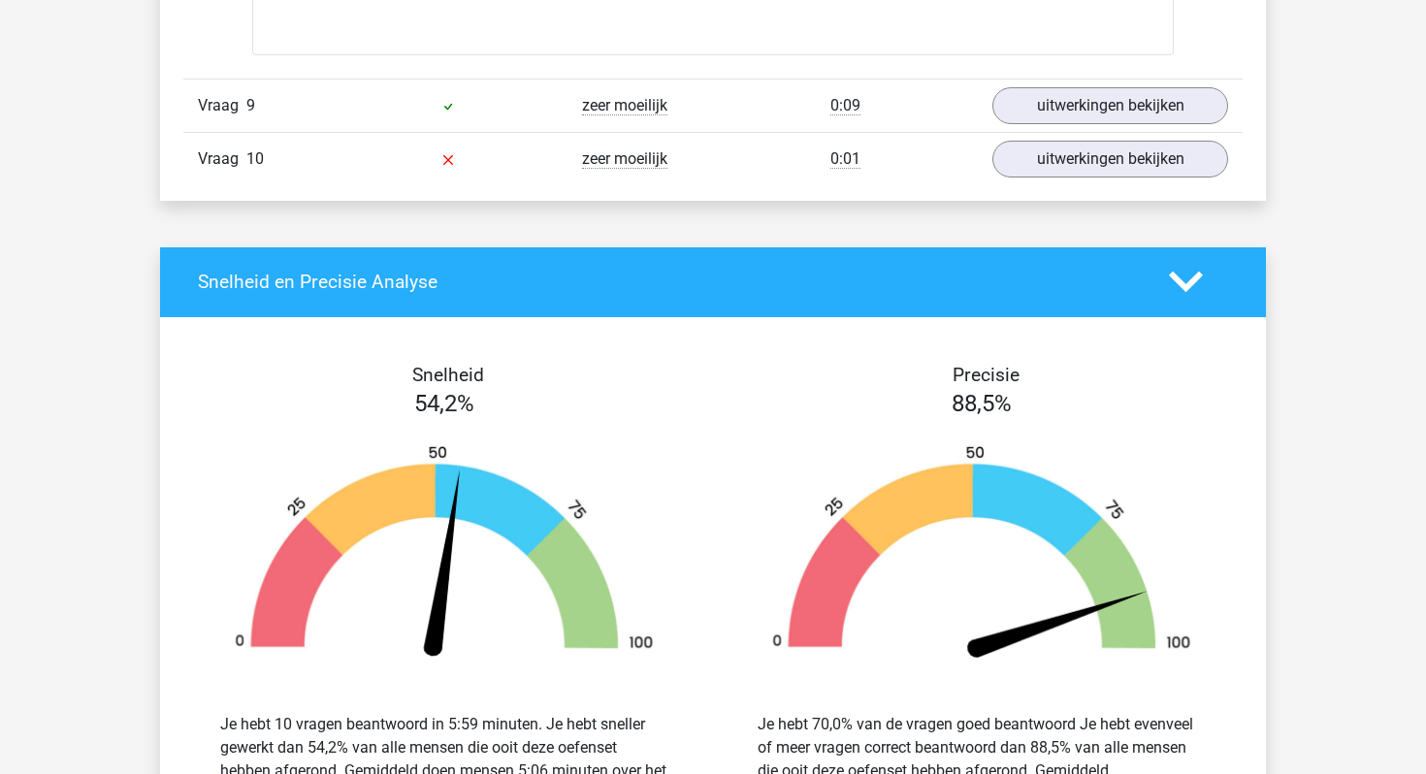
scroll to position [9740, 0]
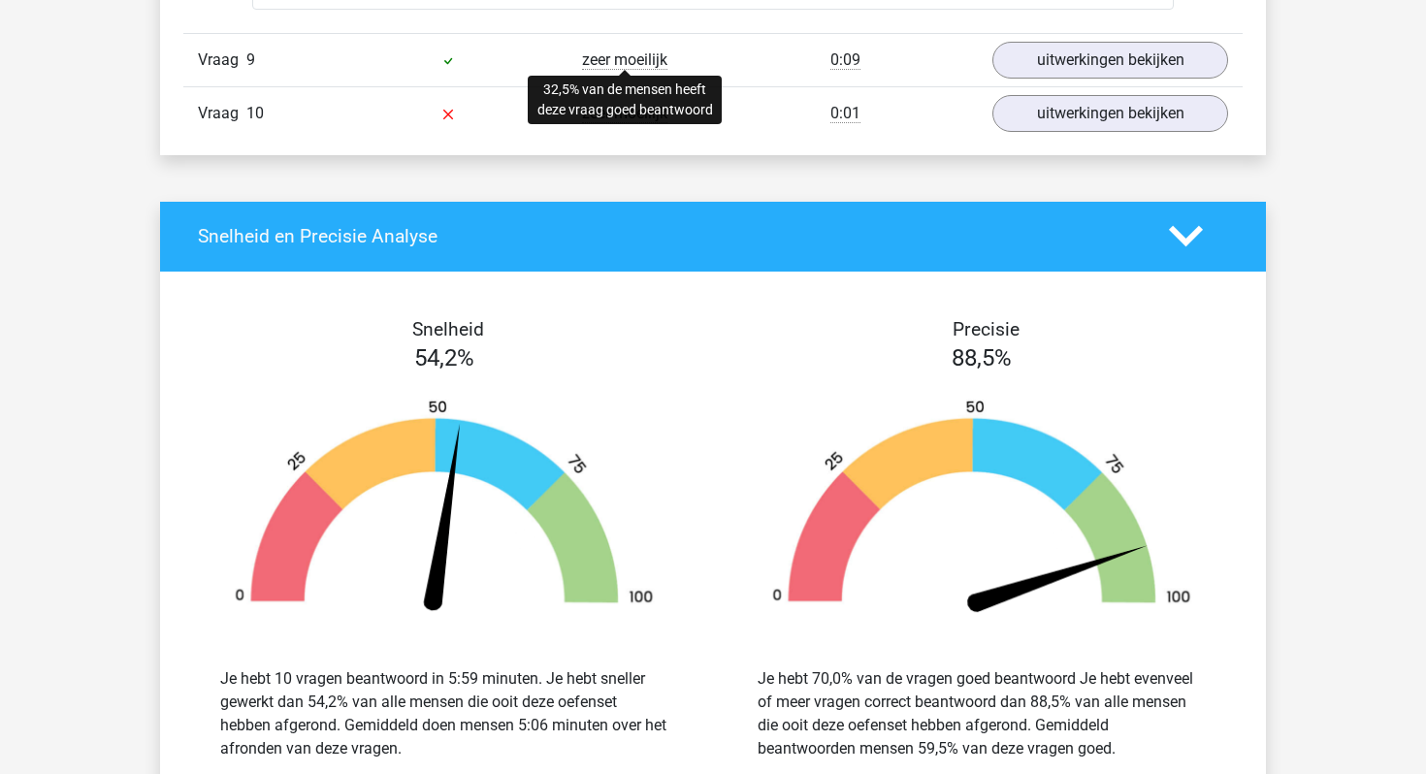
click at [667, 63] on span "zeer moeilijk" at bounding box center [624, 59] width 85 height 19
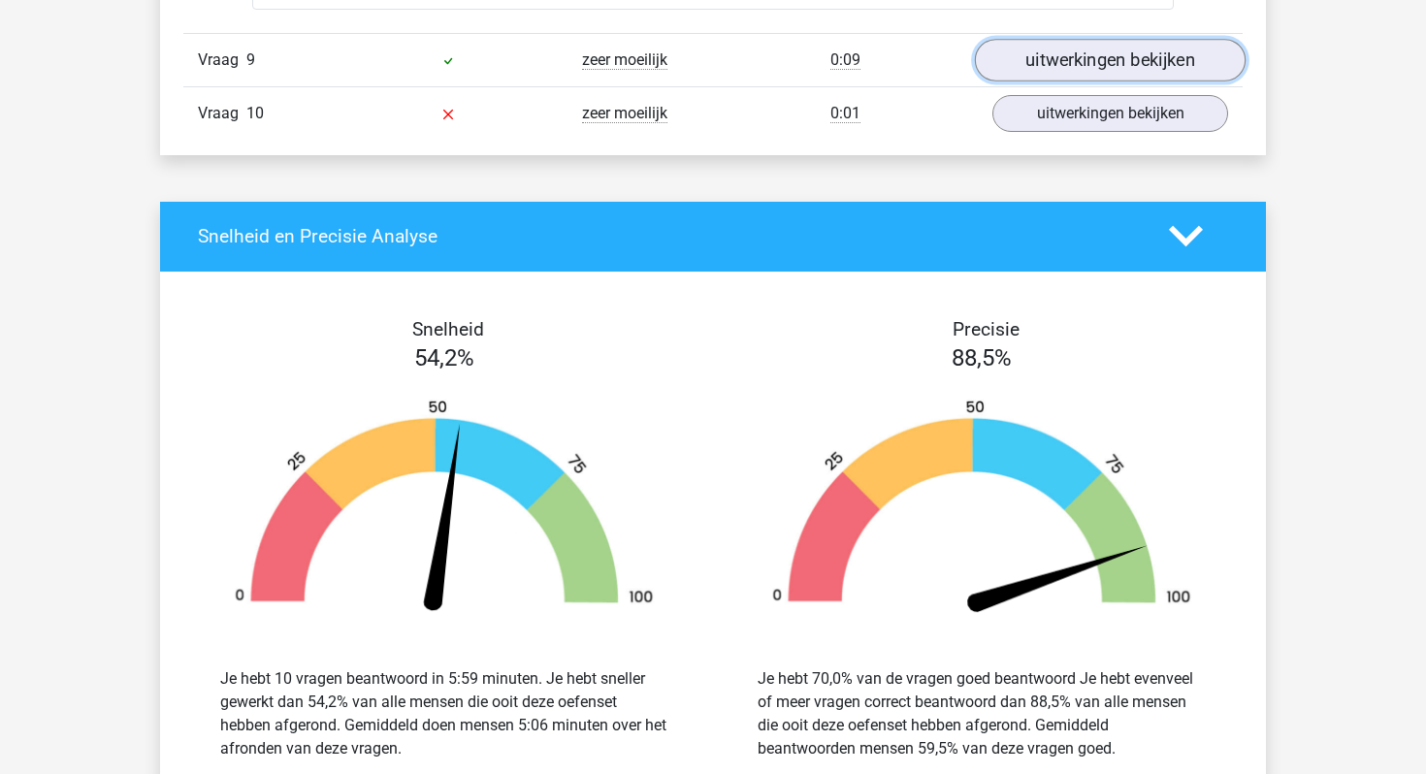
click at [1016, 50] on link "uitwerkingen bekijken" at bounding box center [1110, 60] width 271 height 43
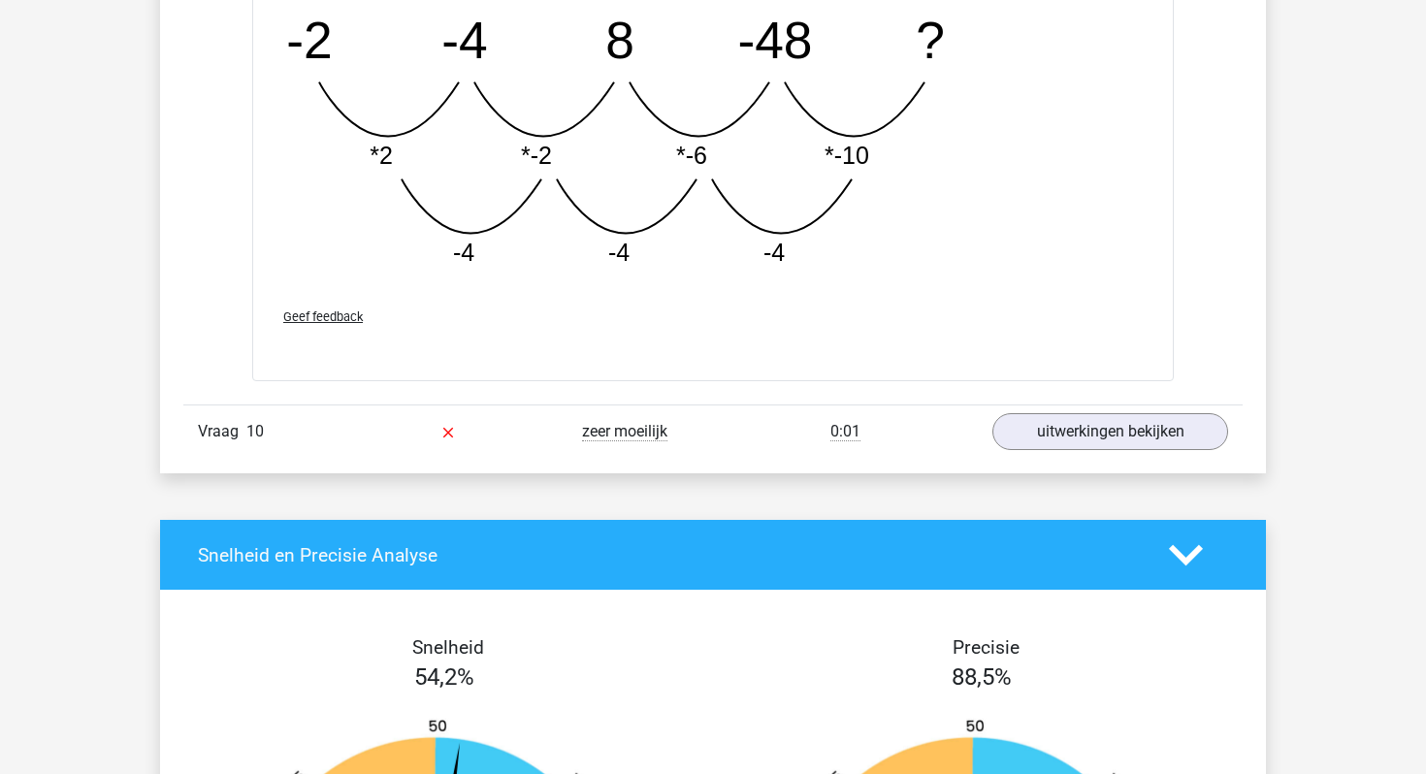
scroll to position [10444, 0]
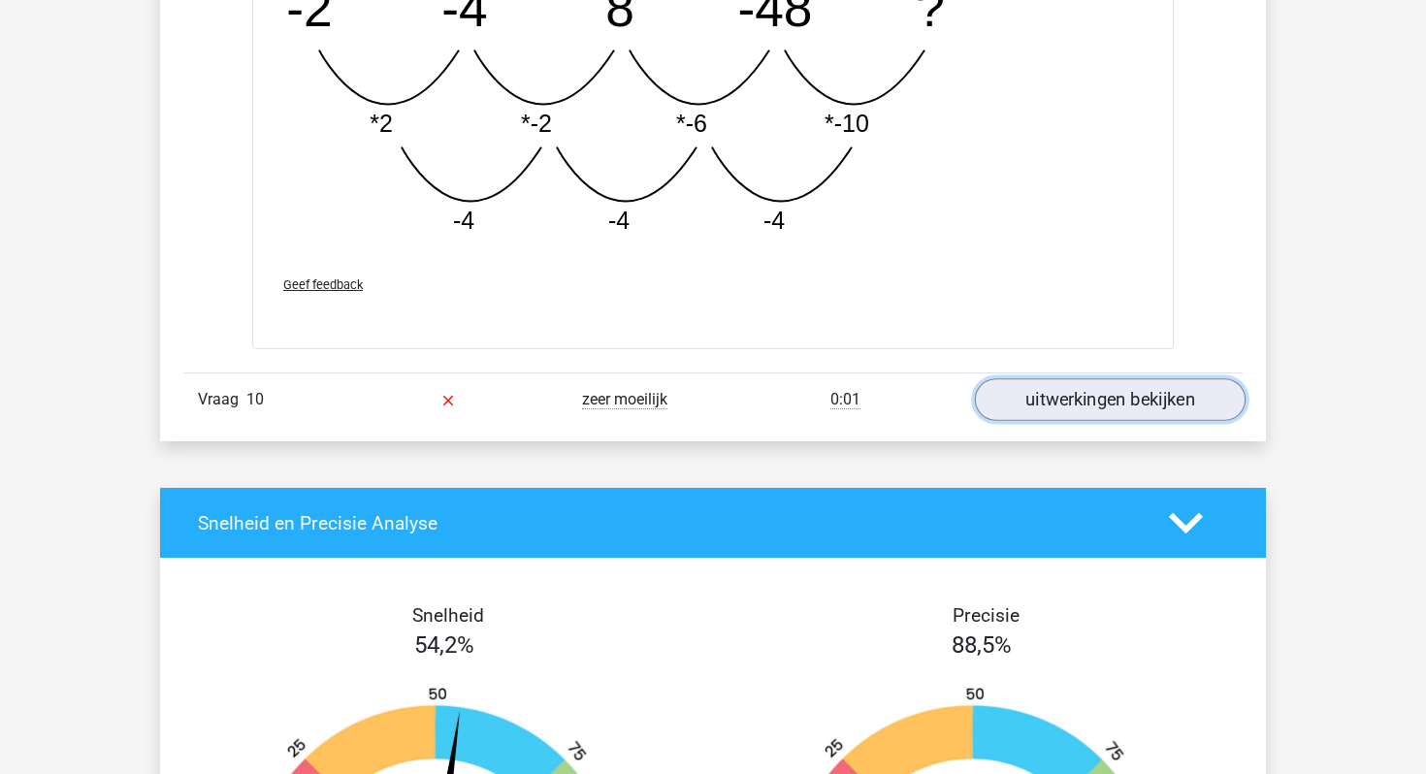
click at [1071, 398] on link "uitwerkingen bekijken" at bounding box center [1110, 400] width 271 height 43
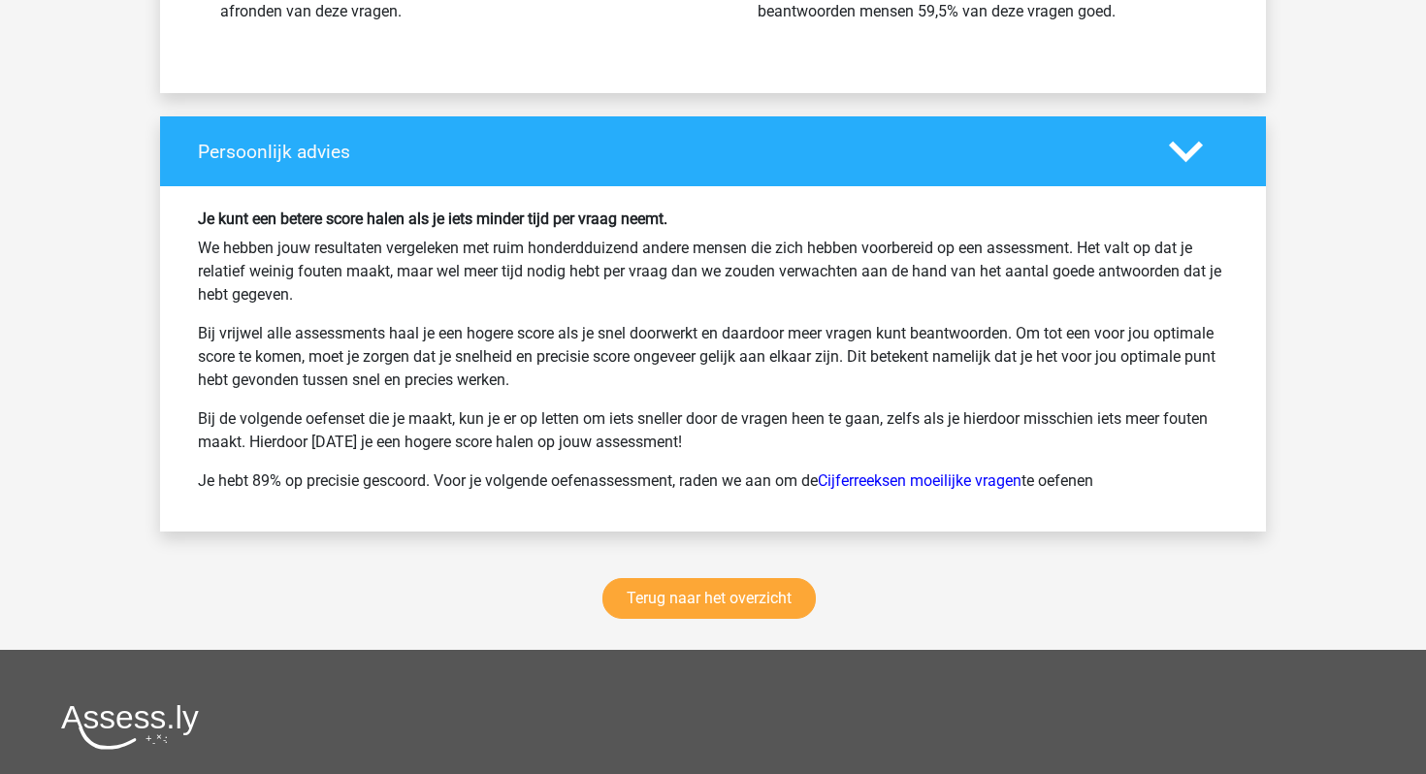
scroll to position [12432, 0]
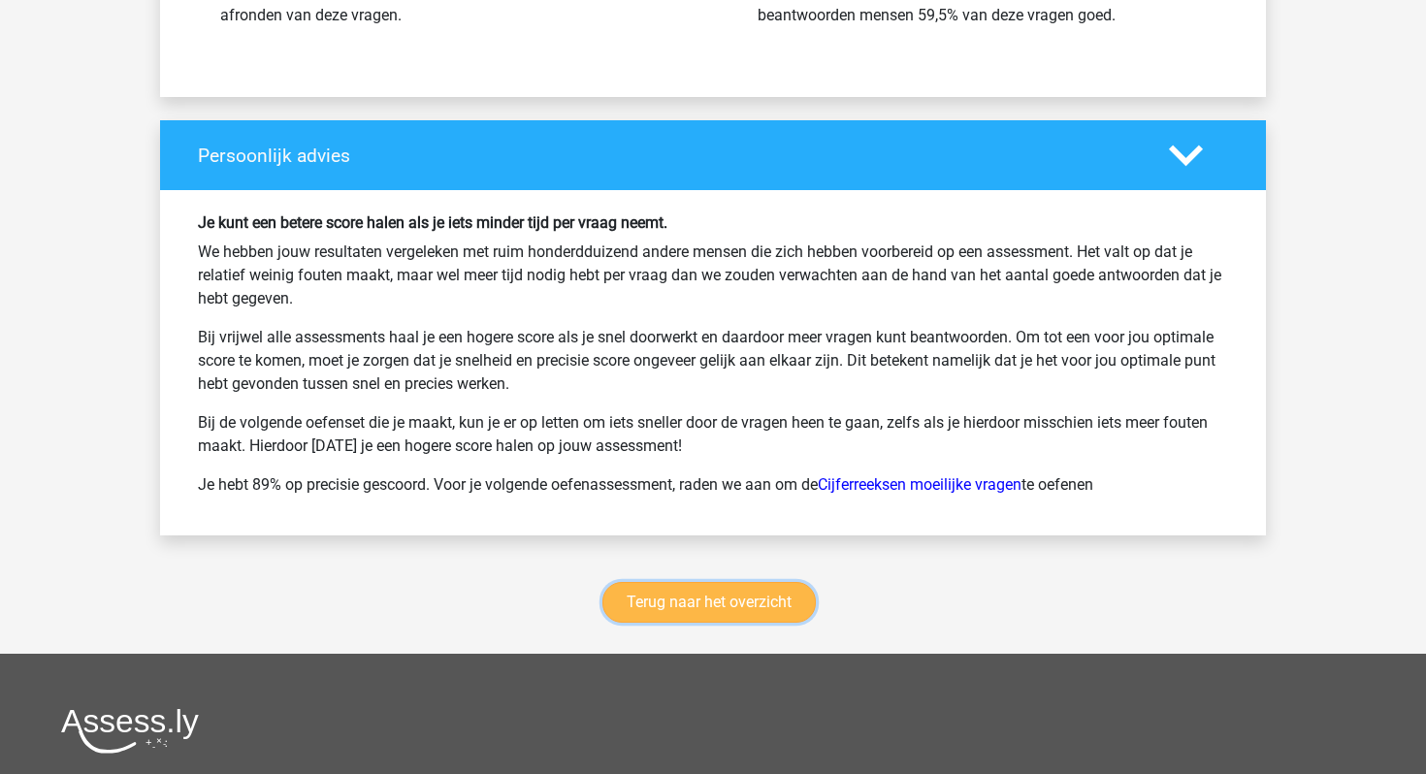
click at [707, 590] on link "Terug naar het overzicht" at bounding box center [709, 602] width 213 height 41
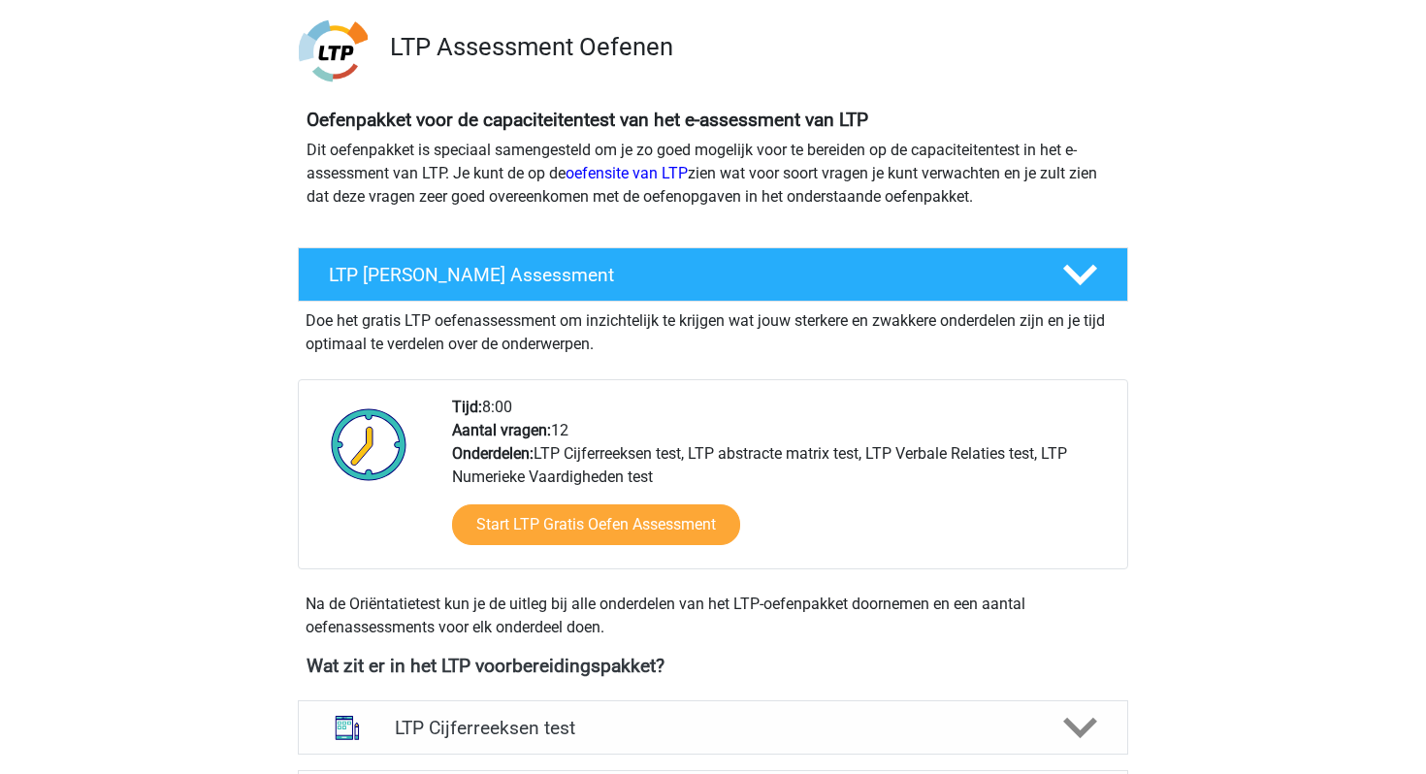
scroll to position [143, 0]
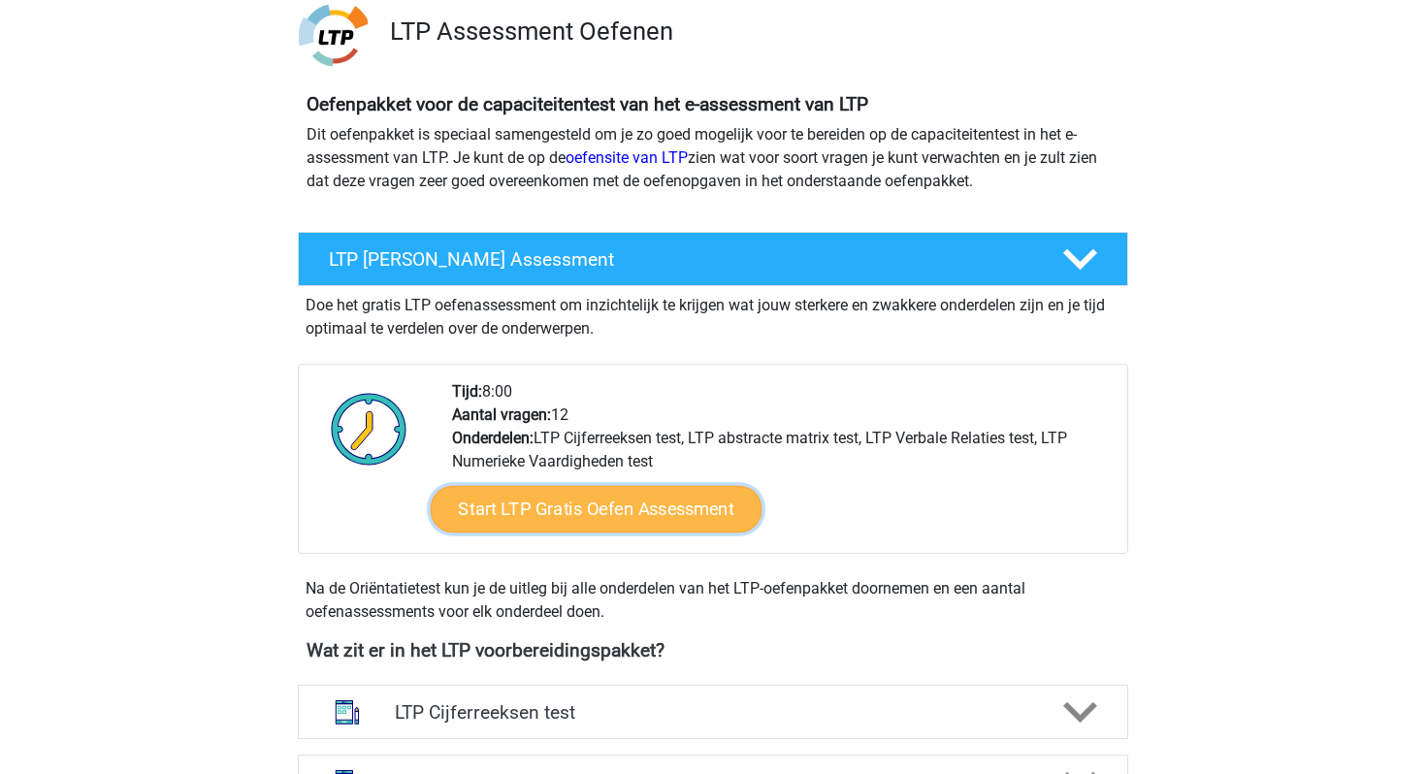
click at [652, 511] on link "Start LTP Gratis Oefen Assessment" at bounding box center [597, 509] width 332 height 47
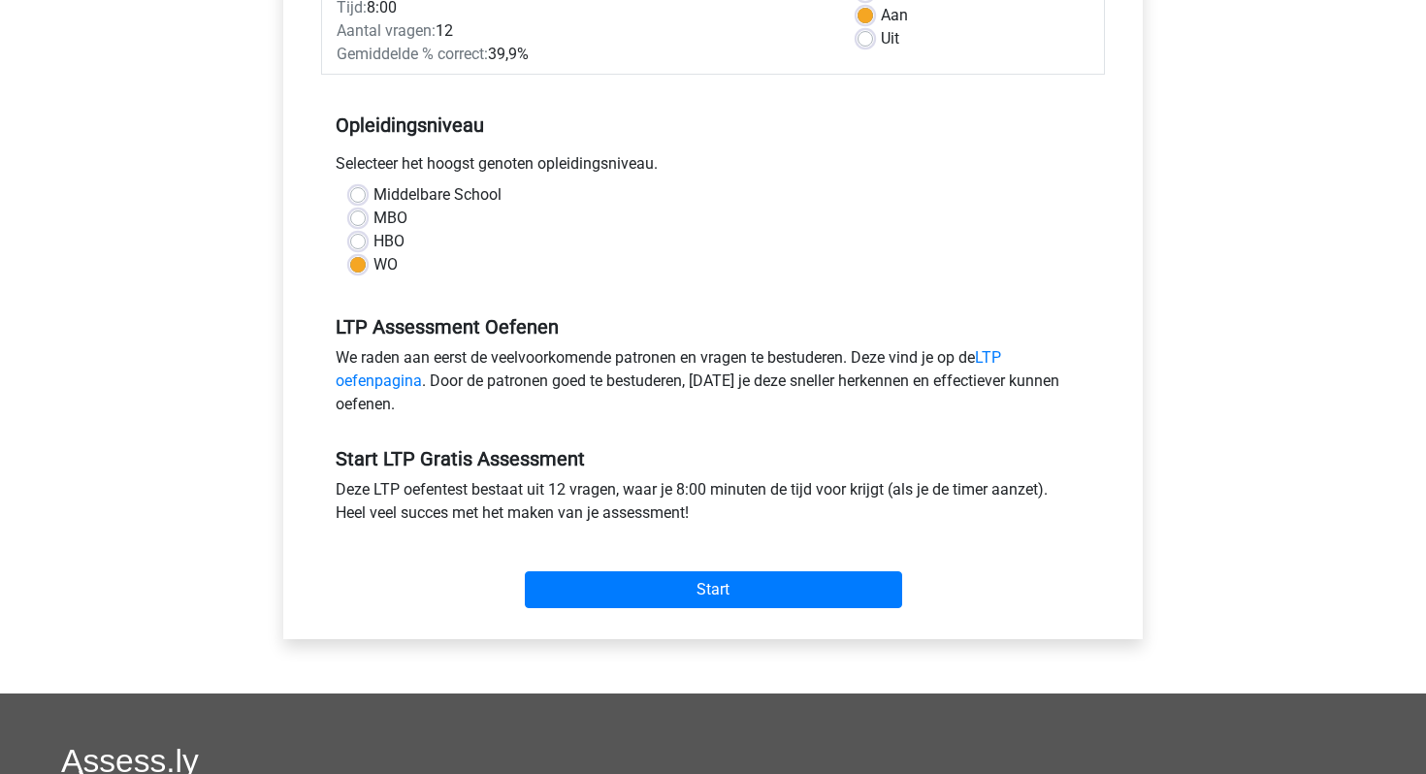
scroll to position [318, 0]
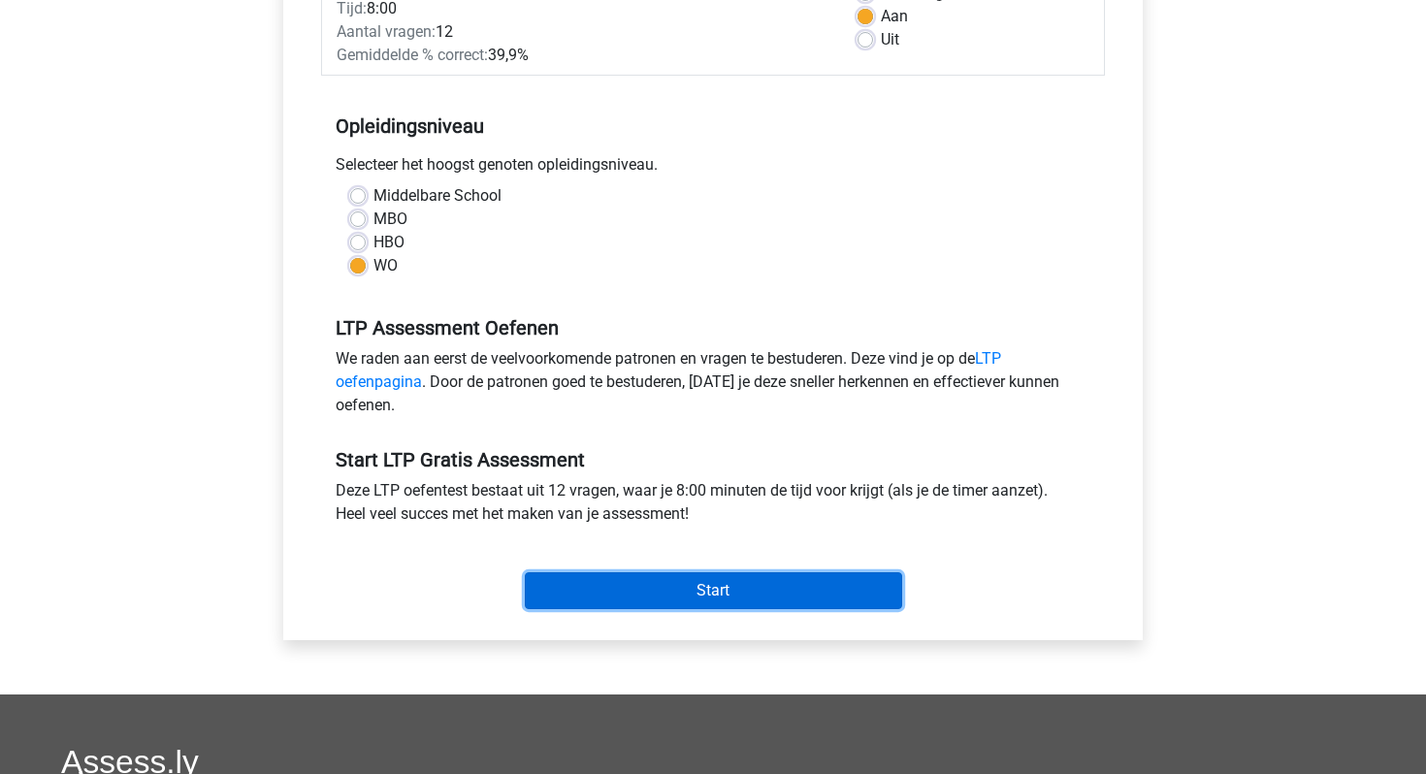
click at [695, 599] on input "Start" at bounding box center [713, 590] width 377 height 37
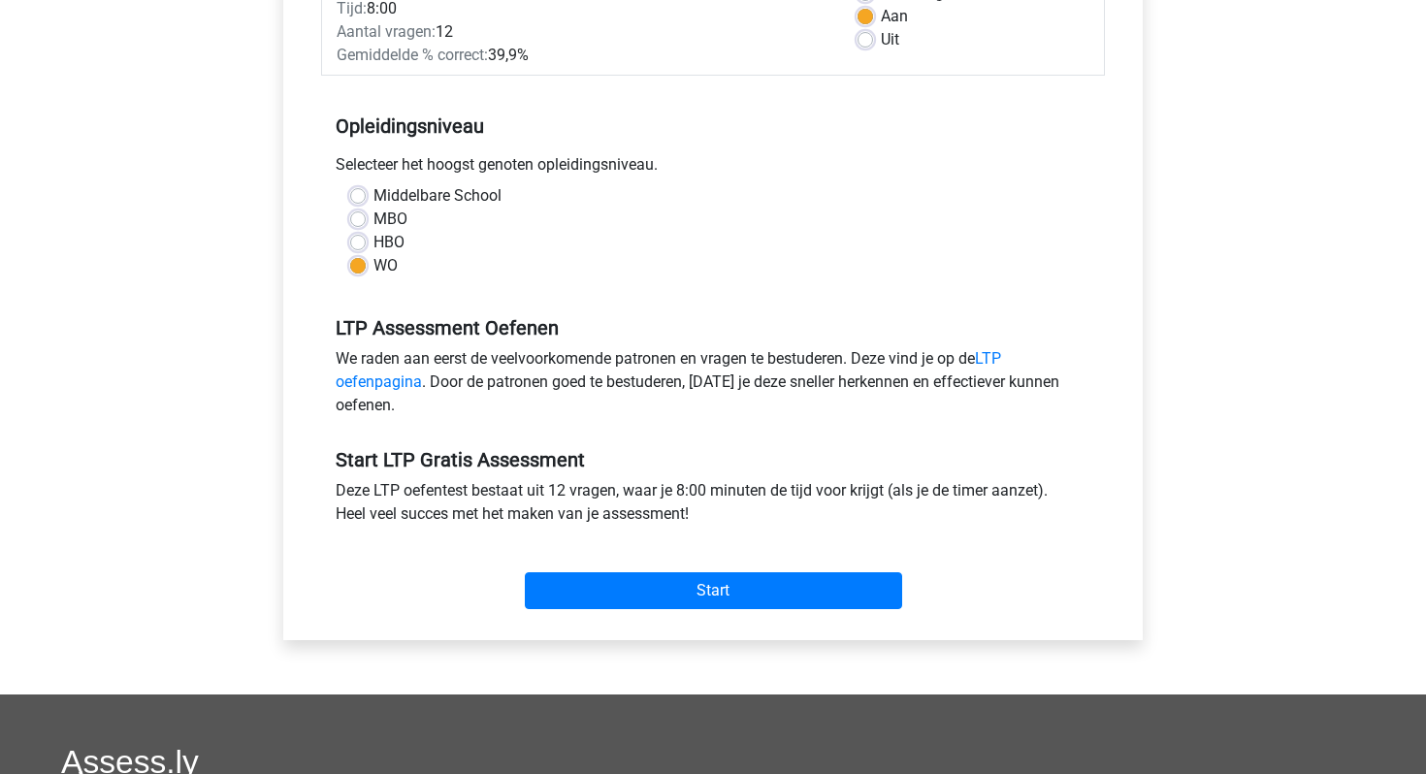
scroll to position [0, 0]
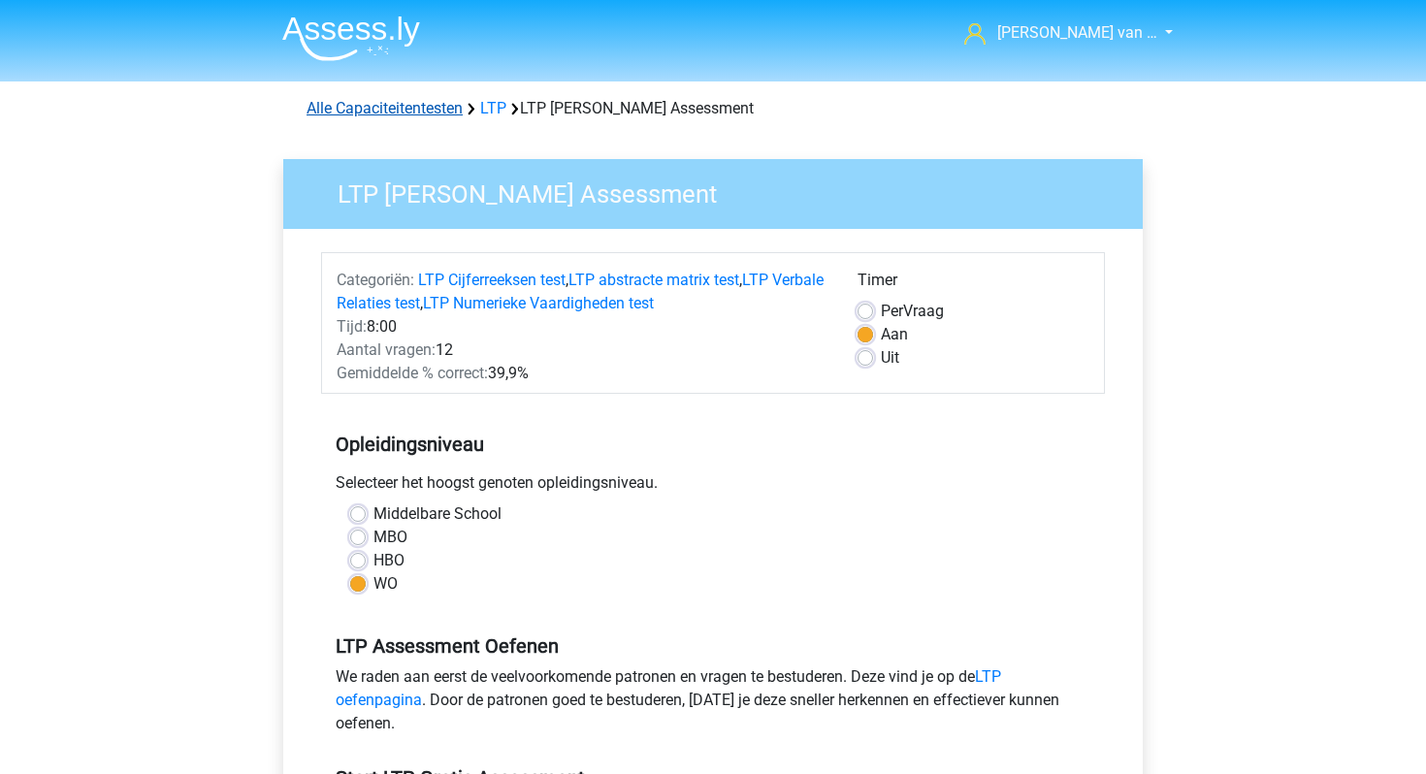
click at [410, 114] on link "Alle Capaciteitentesten" at bounding box center [385, 108] width 156 height 18
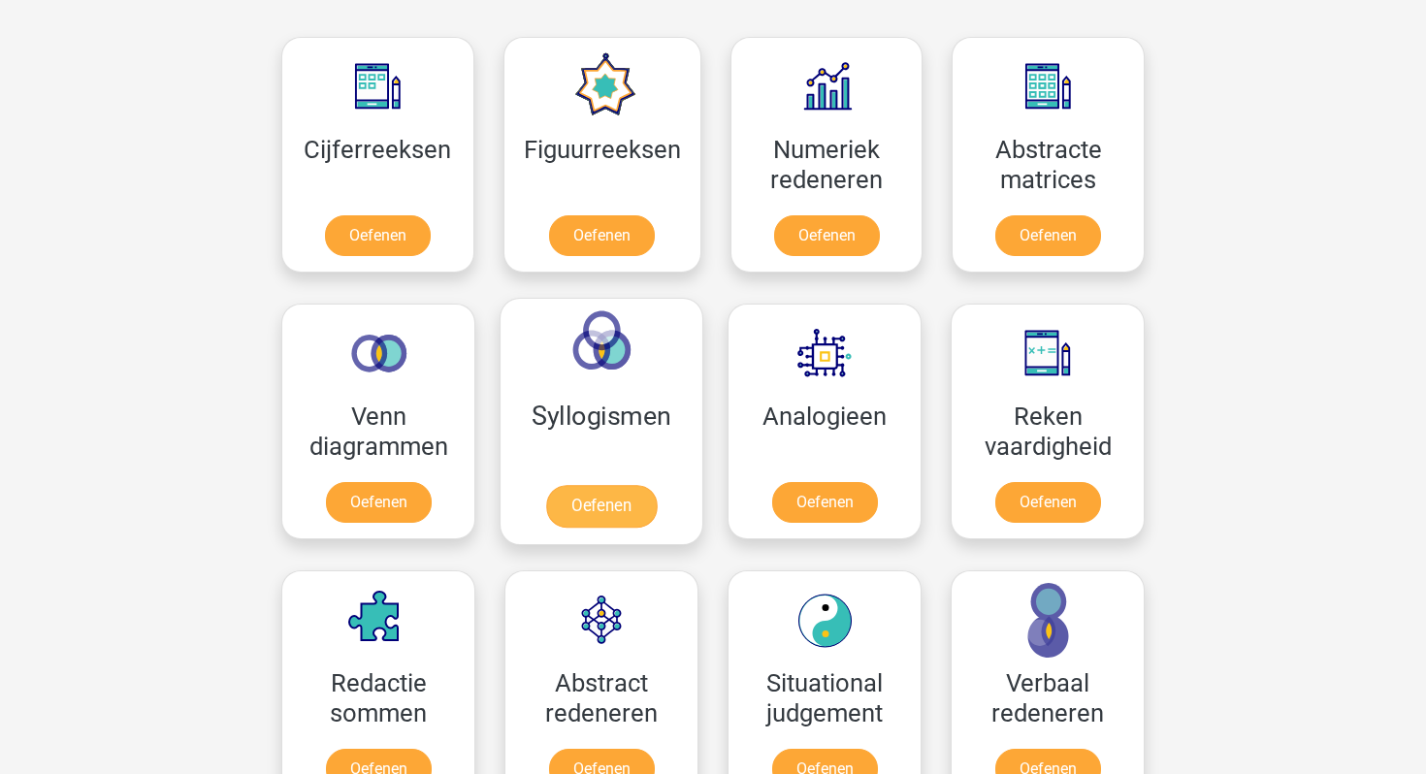
scroll to position [879, 0]
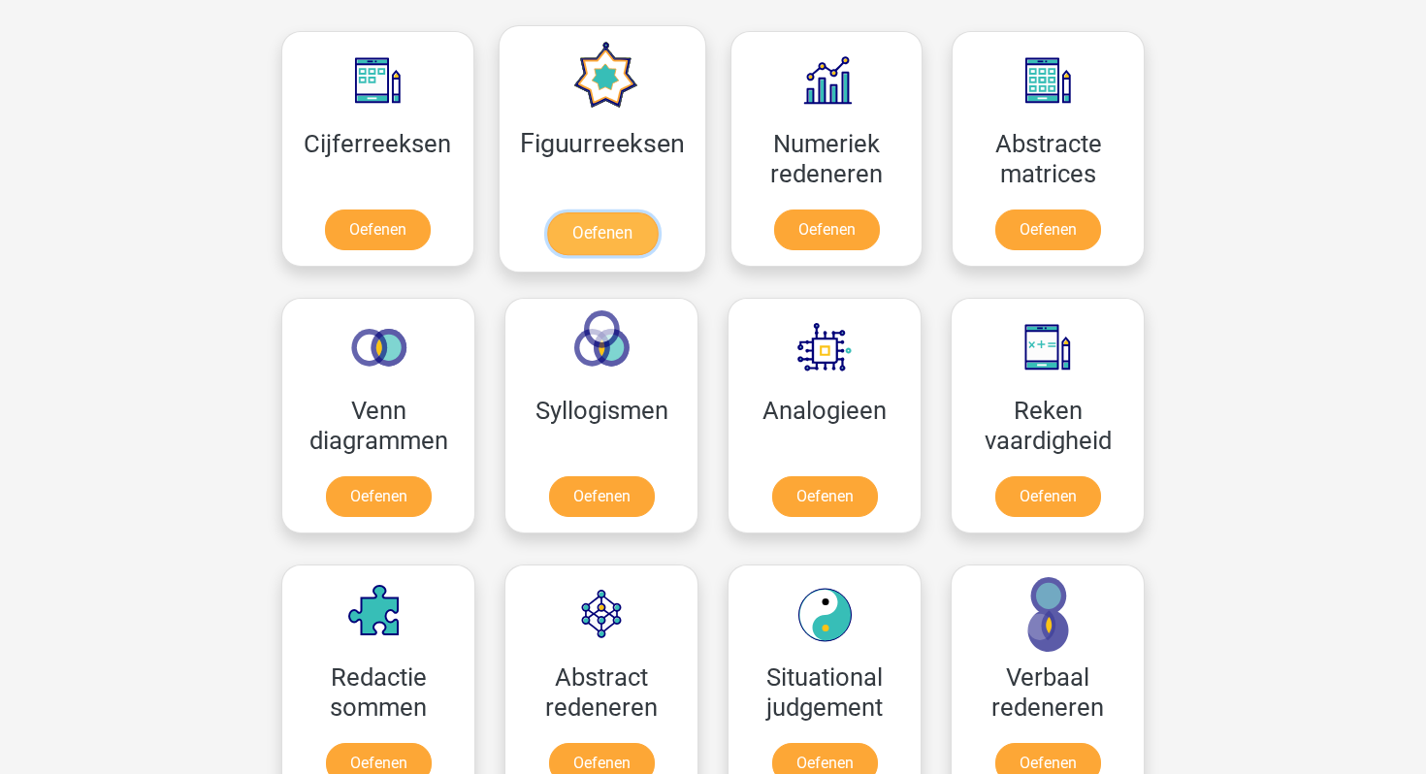
click at [582, 219] on link "Oefenen" at bounding box center [601, 233] width 111 height 43
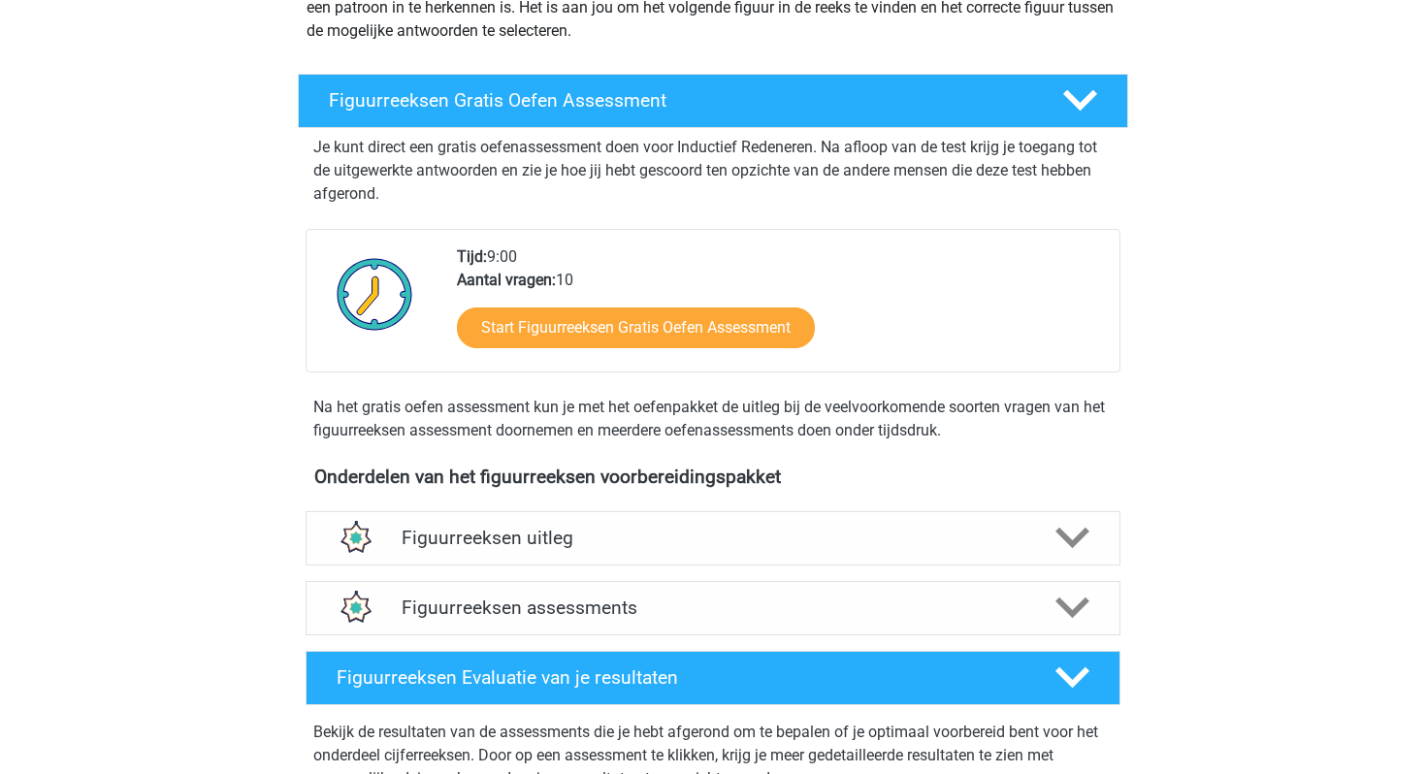
scroll to position [273, 0]
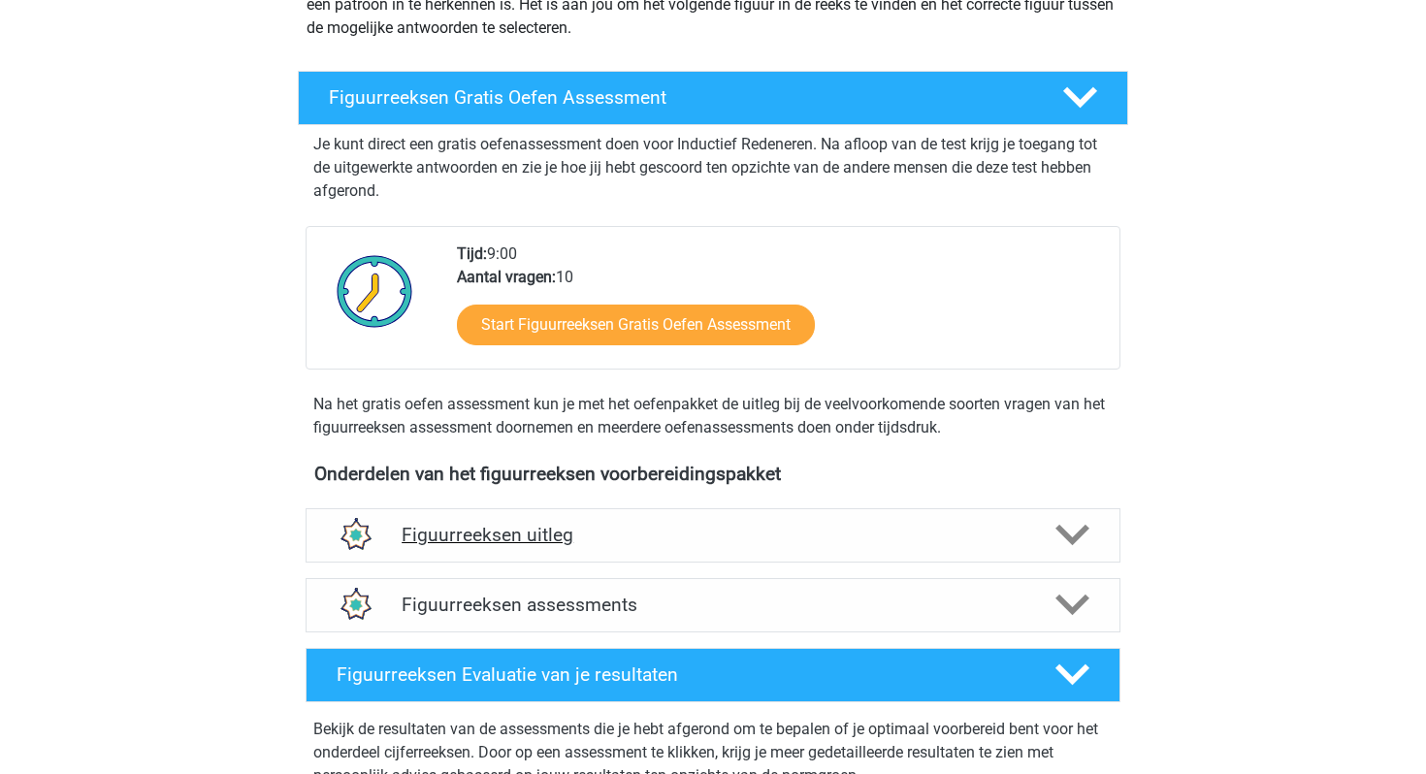
click at [727, 522] on div "Figuurreeksen uitleg" at bounding box center [713, 535] width 815 height 54
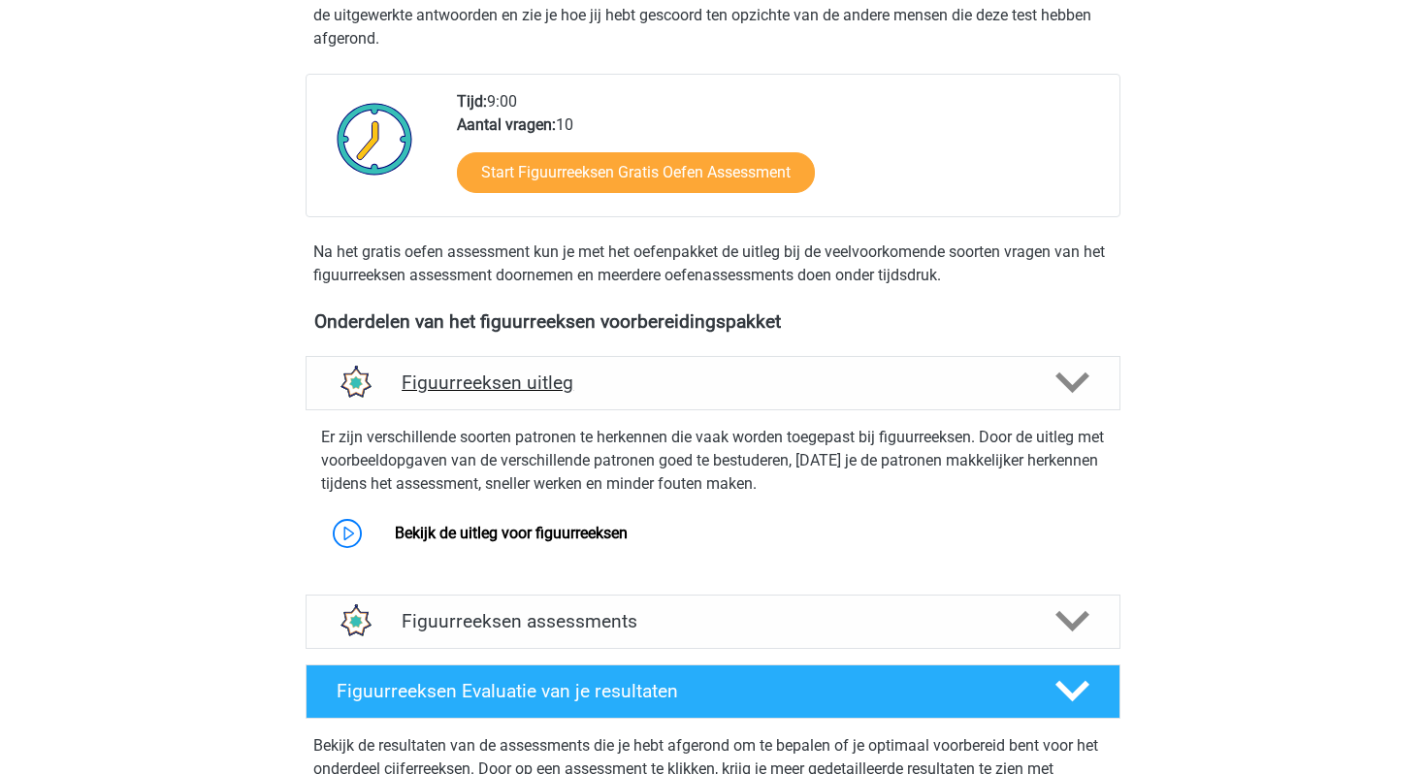
scroll to position [438, 0]
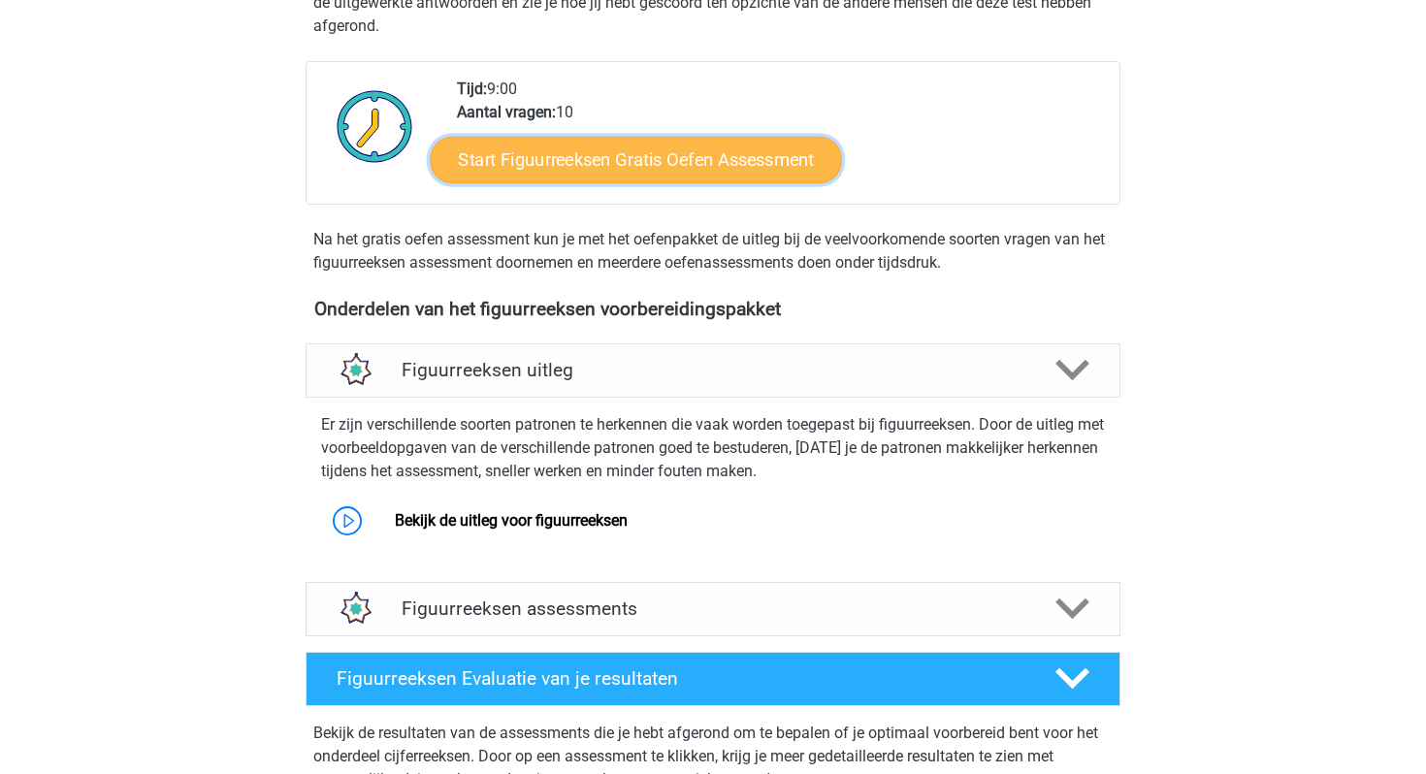
click at [639, 171] on link "Start Figuurreeksen Gratis Oefen Assessment" at bounding box center [636, 159] width 411 height 47
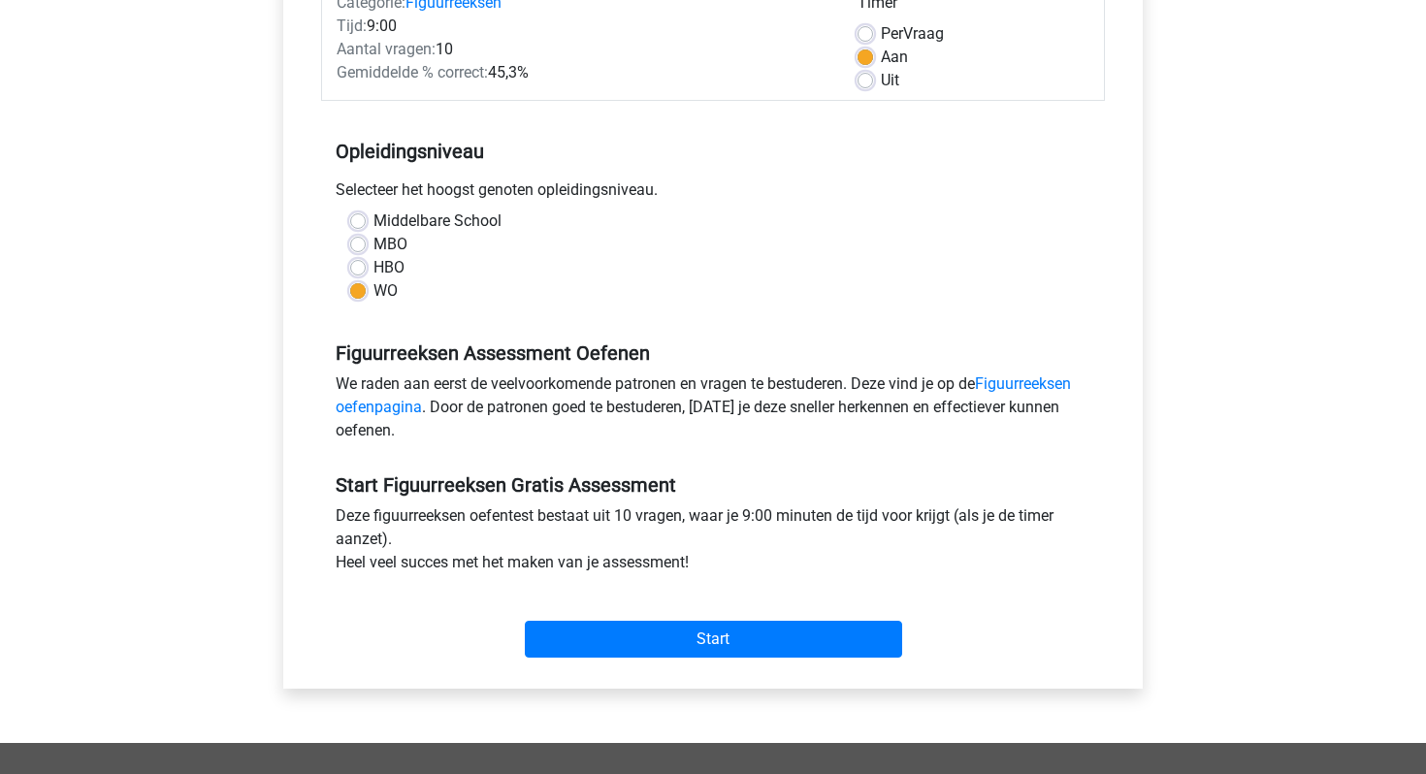
scroll to position [317, 0]
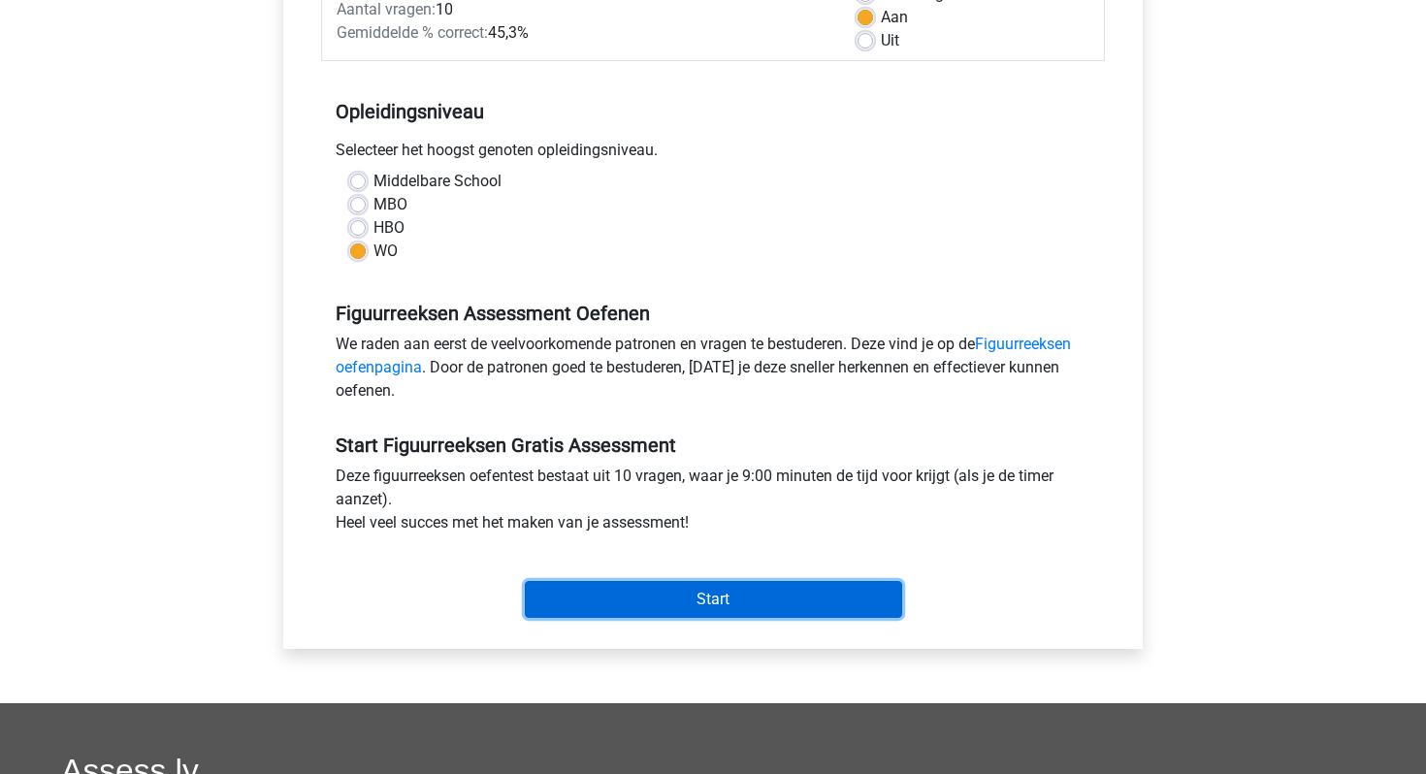
click at [723, 604] on input "Start" at bounding box center [713, 599] width 377 height 37
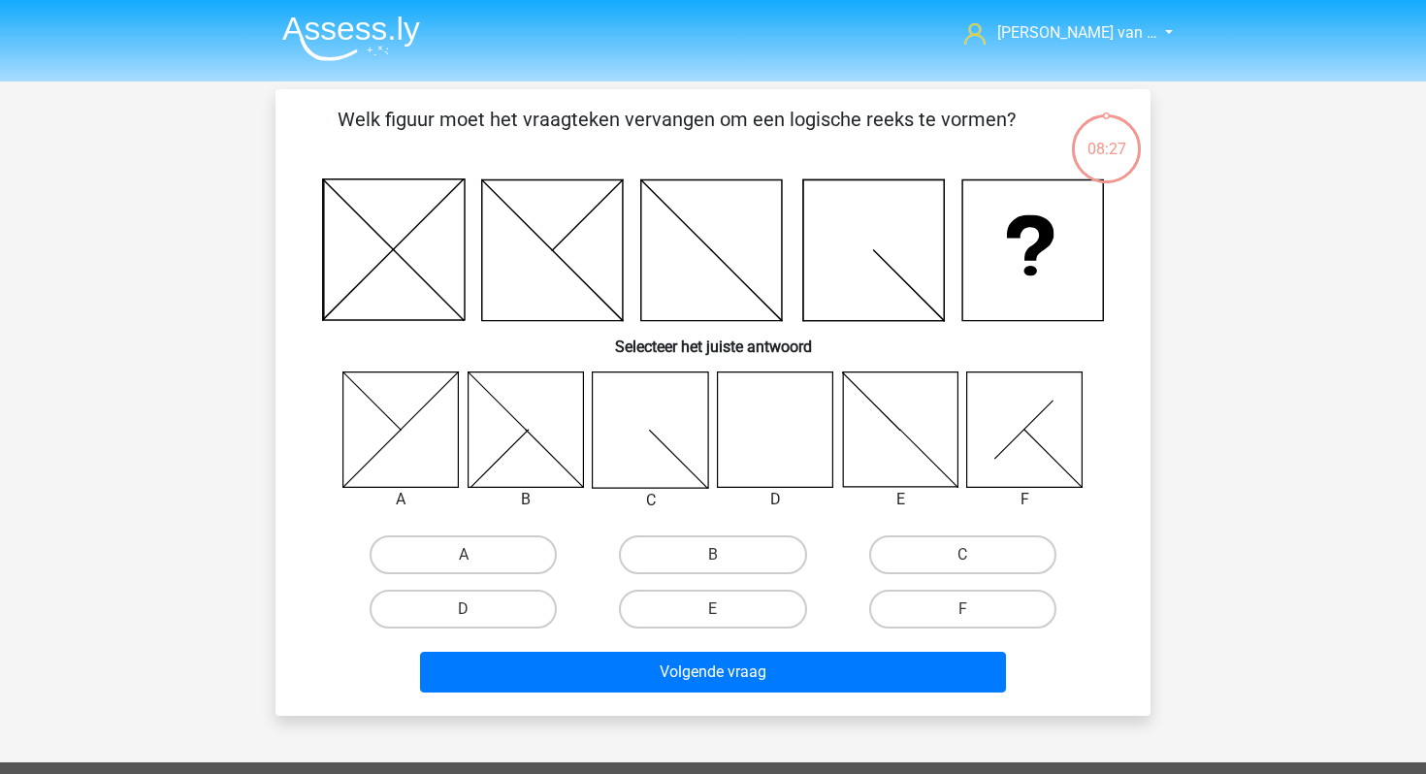
click at [817, 426] on icon at bounding box center [775, 429] width 115 height 115
click at [794, 428] on icon at bounding box center [775, 429] width 115 height 115
click at [481, 619] on label "D" at bounding box center [463, 609] width 187 height 39
click at [476, 619] on input "D" at bounding box center [470, 615] width 13 height 13
radio input "true"
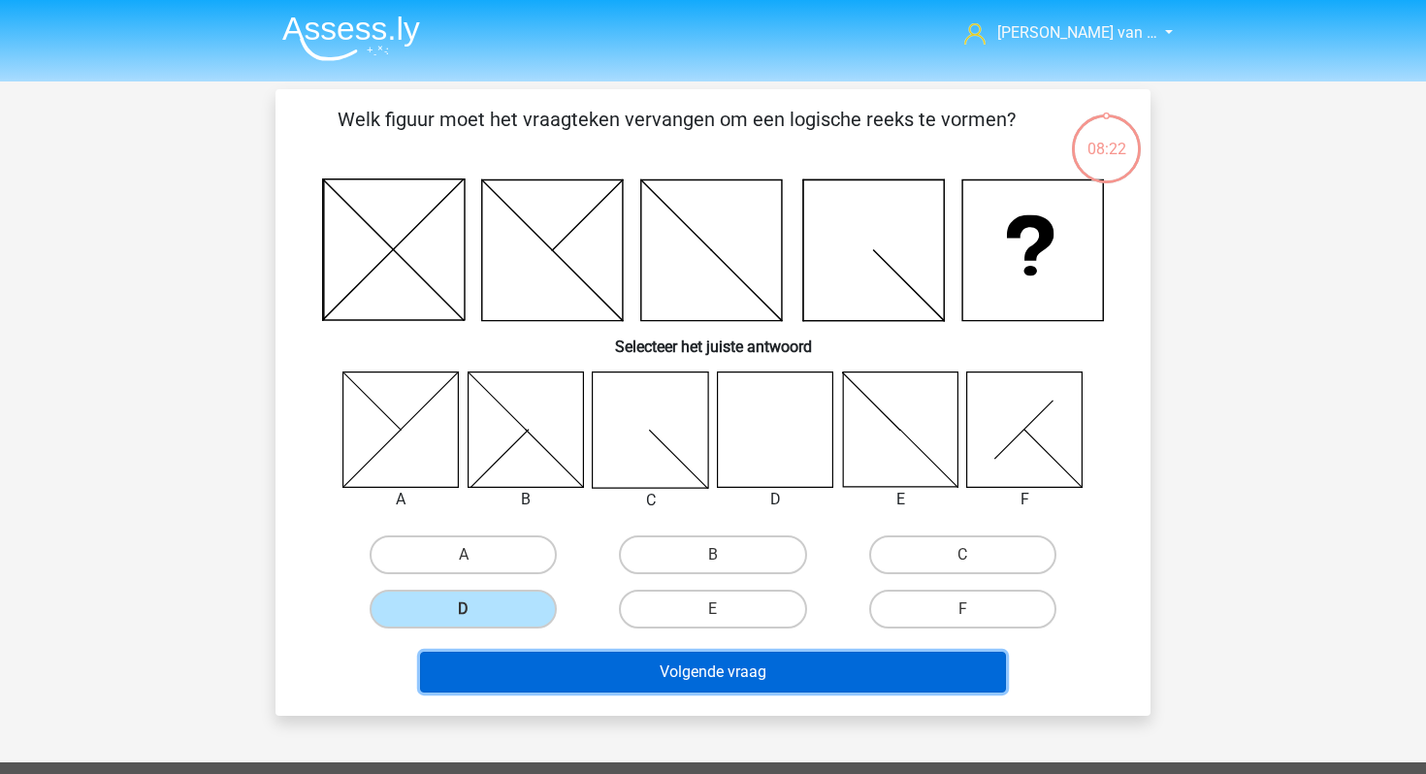
click at [651, 663] on button "Volgende vraag" at bounding box center [713, 672] width 587 height 41
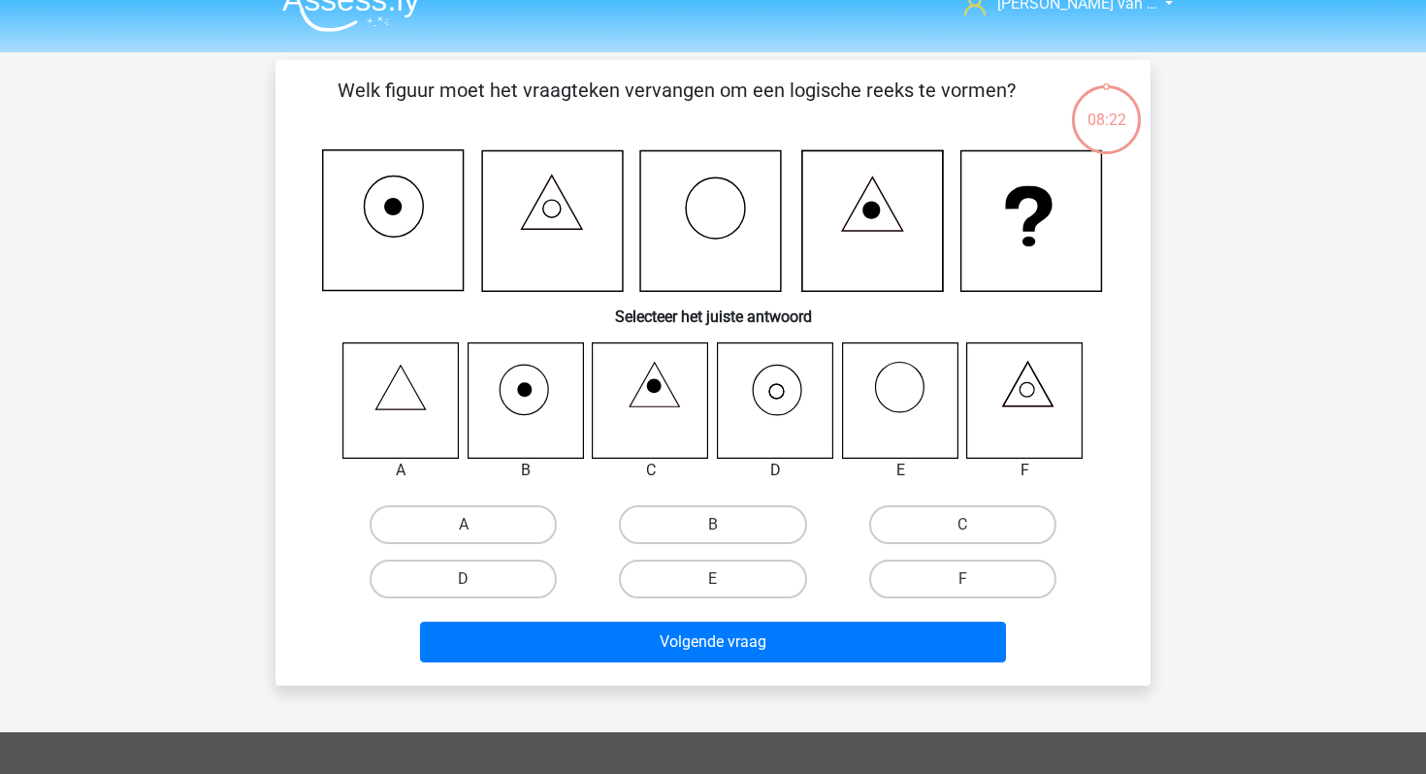
scroll to position [22, 0]
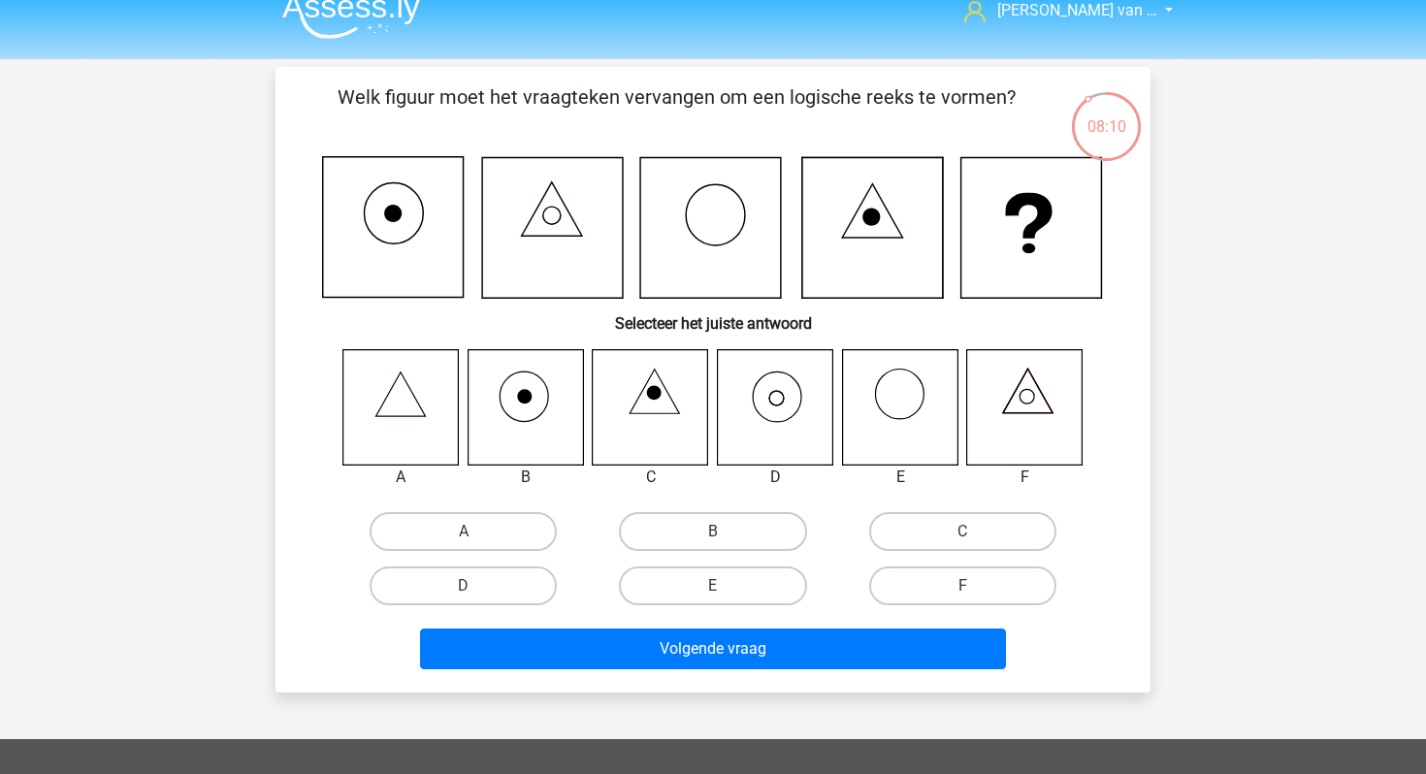
click at [784, 403] on icon at bounding box center [775, 406] width 115 height 115
click at [473, 585] on label "D" at bounding box center [463, 586] width 187 height 39
click at [473, 586] on input "D" at bounding box center [470, 592] width 13 height 13
radio input "true"
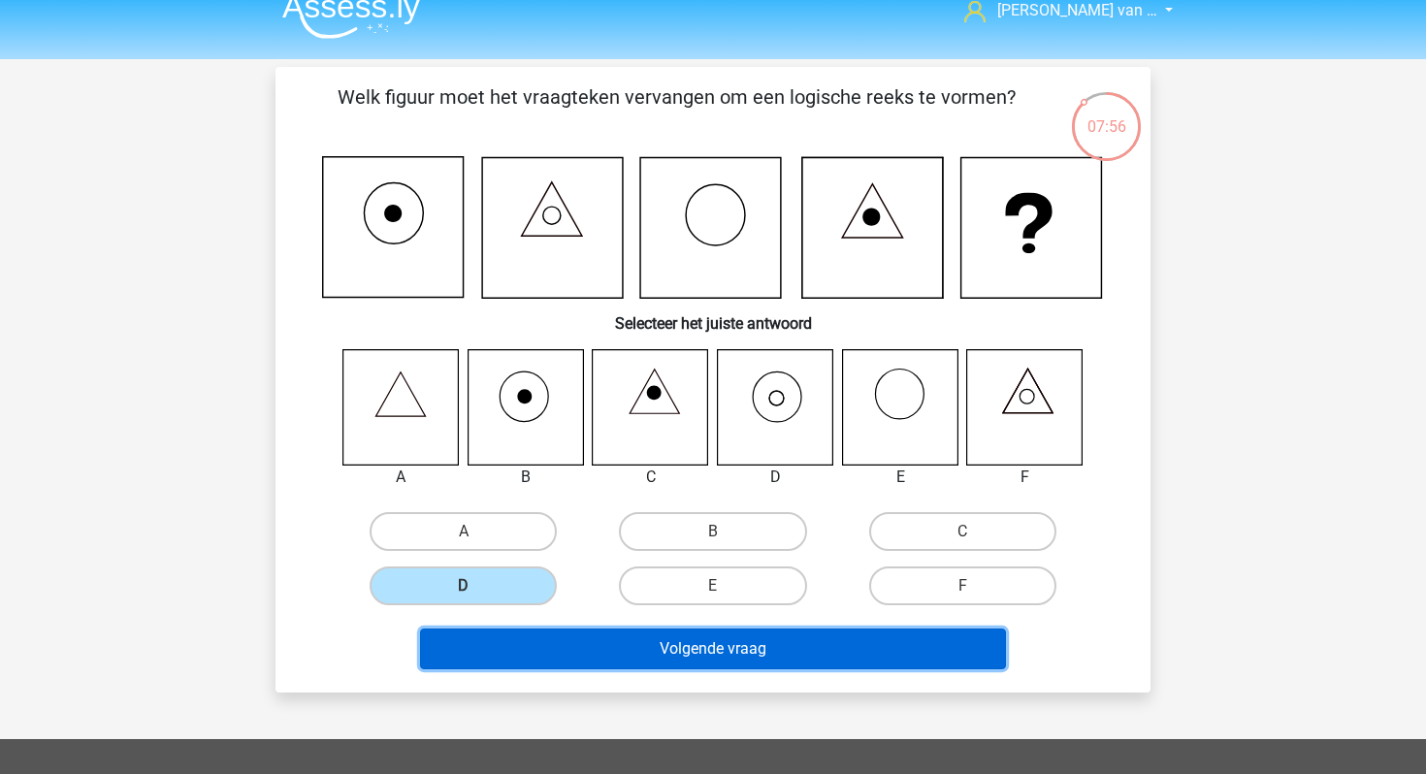
click at [788, 655] on button "Volgende vraag" at bounding box center [713, 649] width 587 height 41
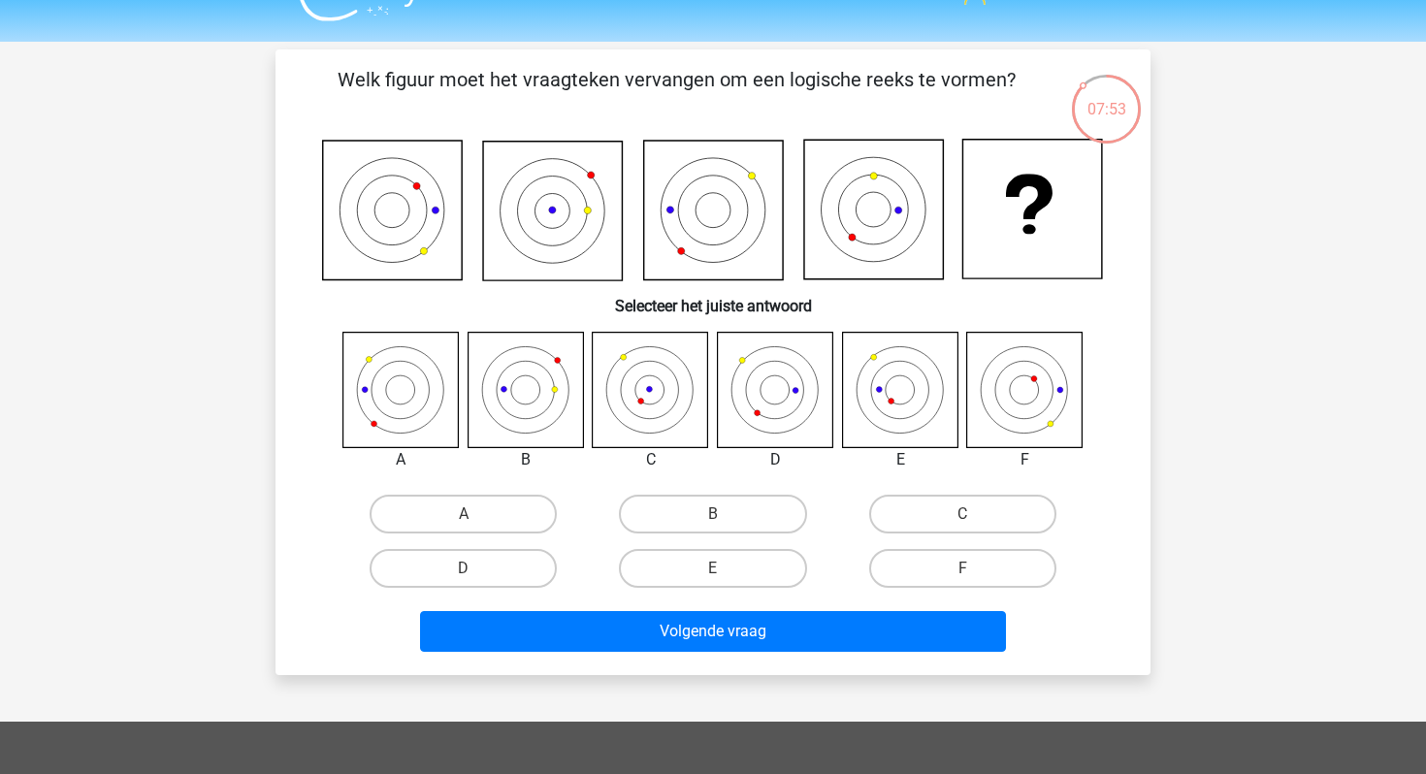
scroll to position [36, 0]
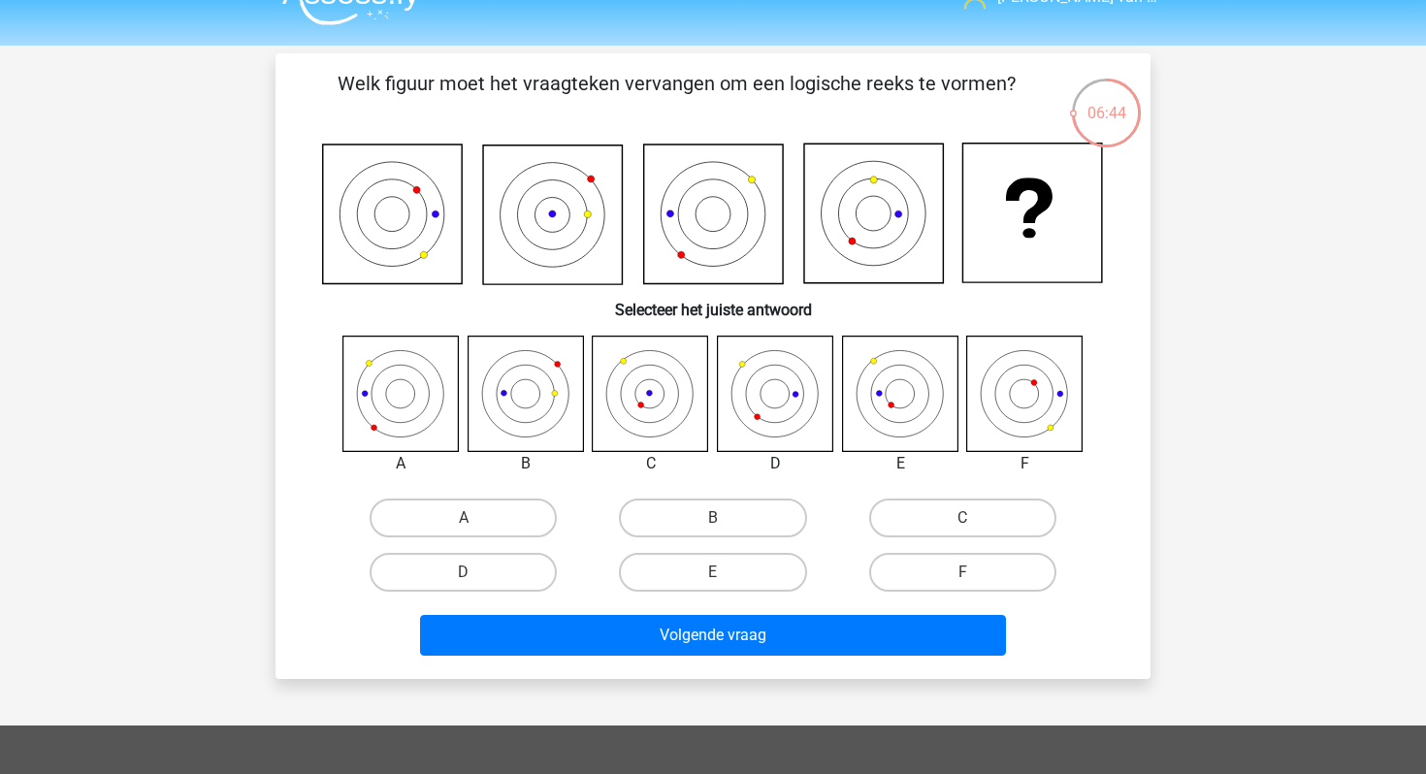
click at [905, 383] on icon at bounding box center [899, 393] width 115 height 115
click at [713, 578] on input "E" at bounding box center [719, 578] width 13 height 13
radio input "true"
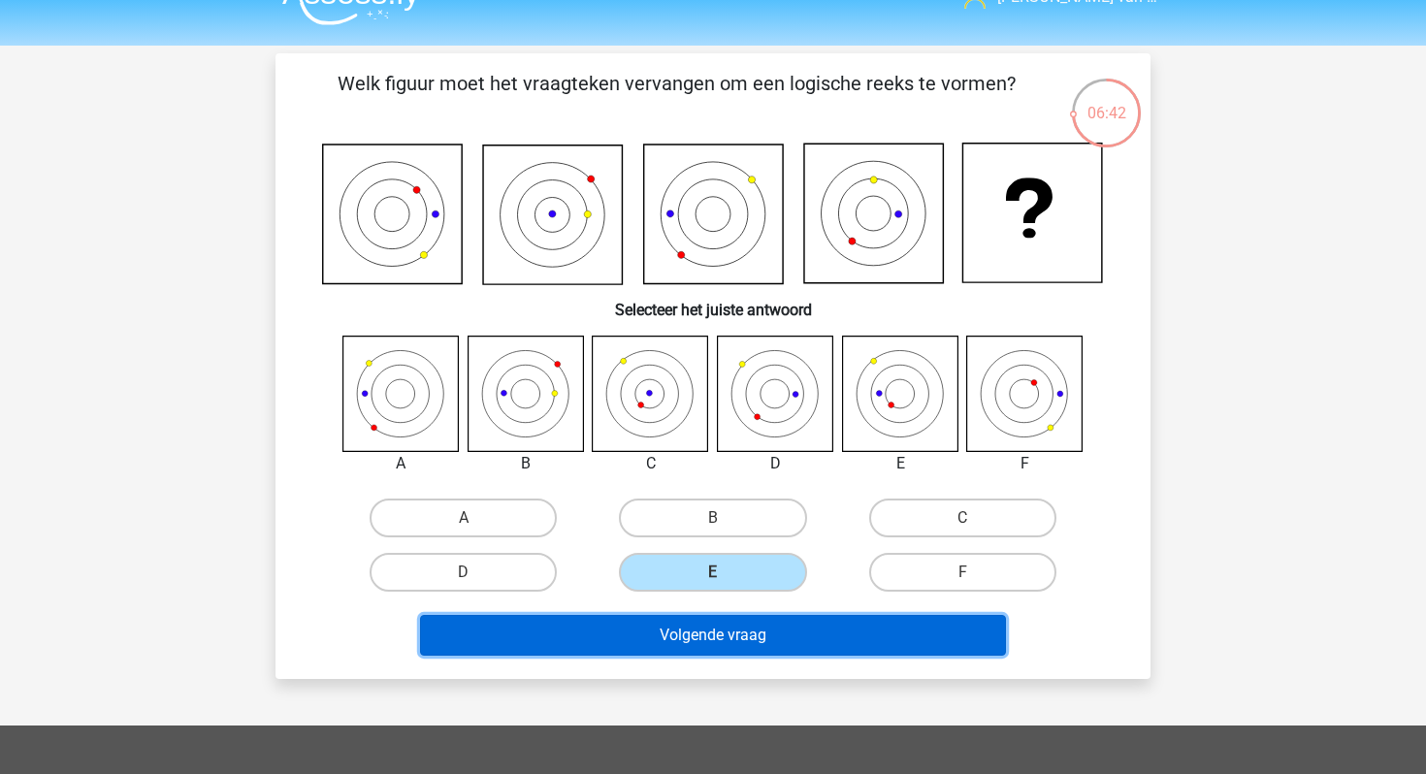
click at [742, 635] on button "Volgende vraag" at bounding box center [713, 635] width 587 height 41
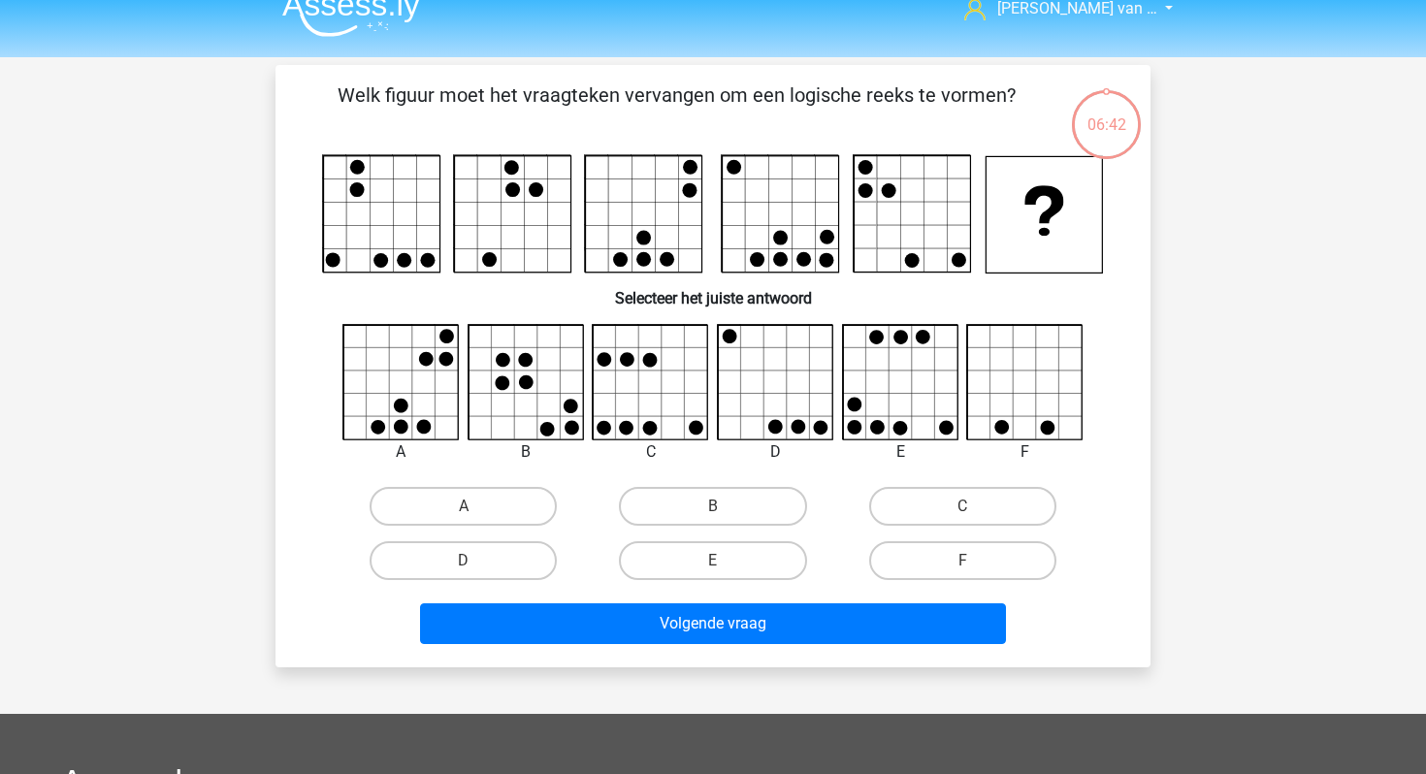
scroll to position [9, 0]
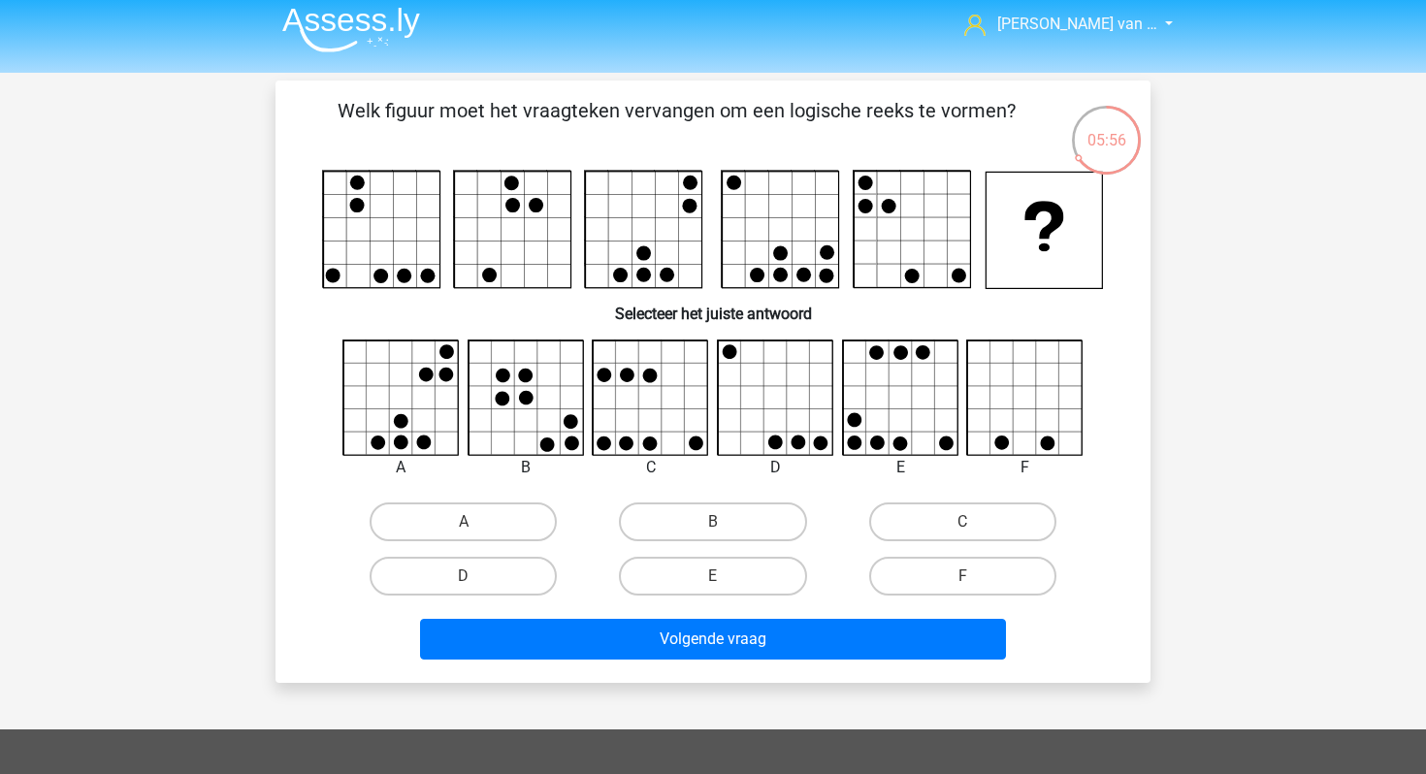
click at [1050, 417] on icon at bounding box center [1025, 398] width 115 height 115
click at [993, 562] on label "F" at bounding box center [962, 576] width 187 height 39
click at [975, 576] on input "F" at bounding box center [968, 582] width 13 height 13
radio input "true"
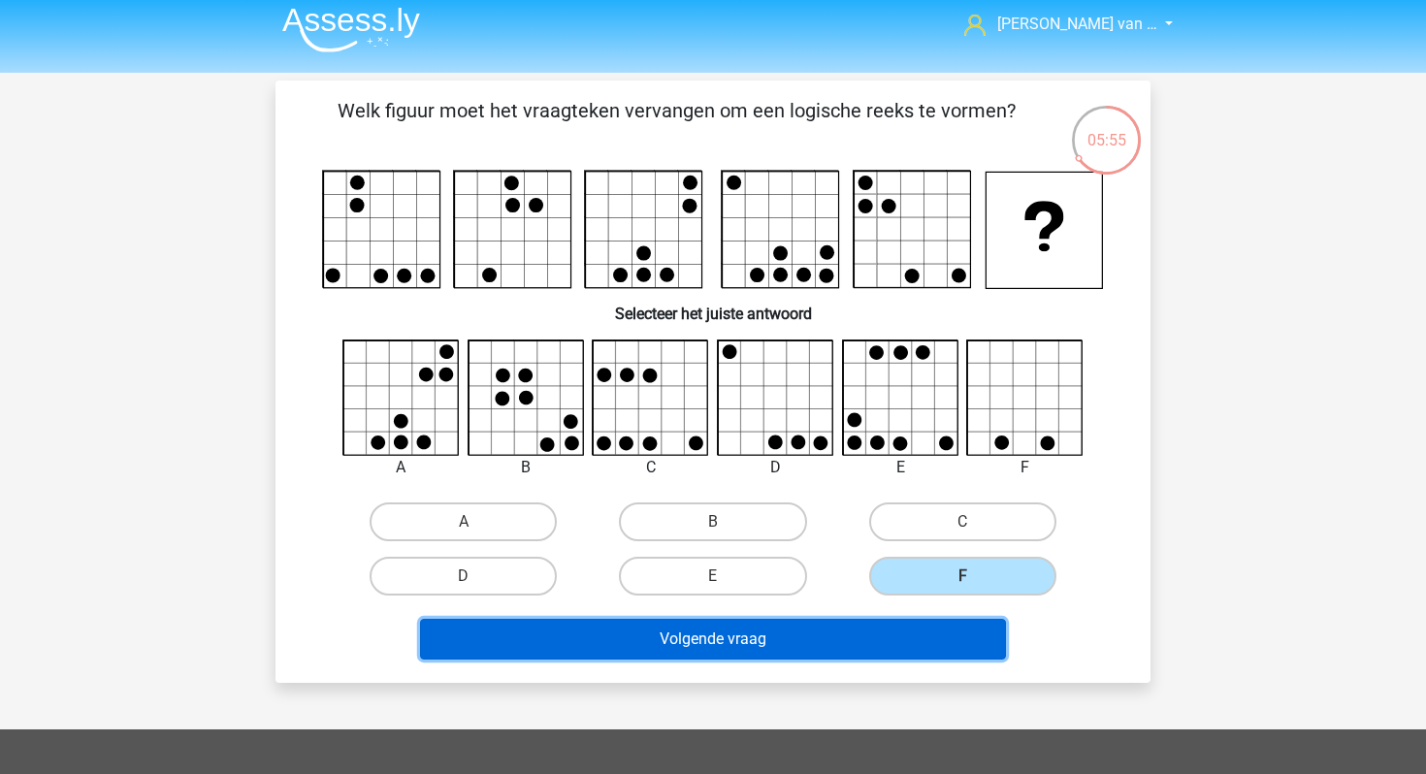
click at [900, 635] on button "Volgende vraag" at bounding box center [713, 639] width 587 height 41
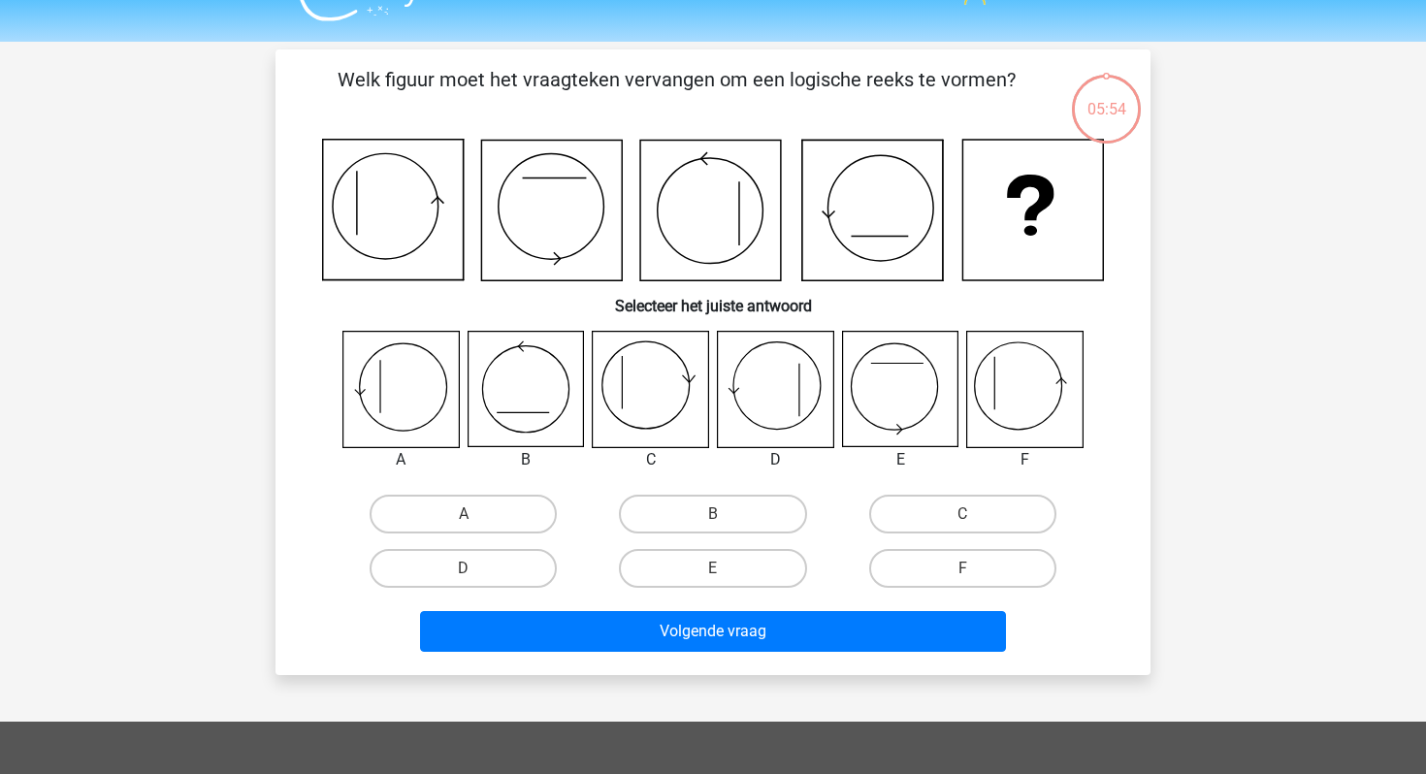
scroll to position [33, 0]
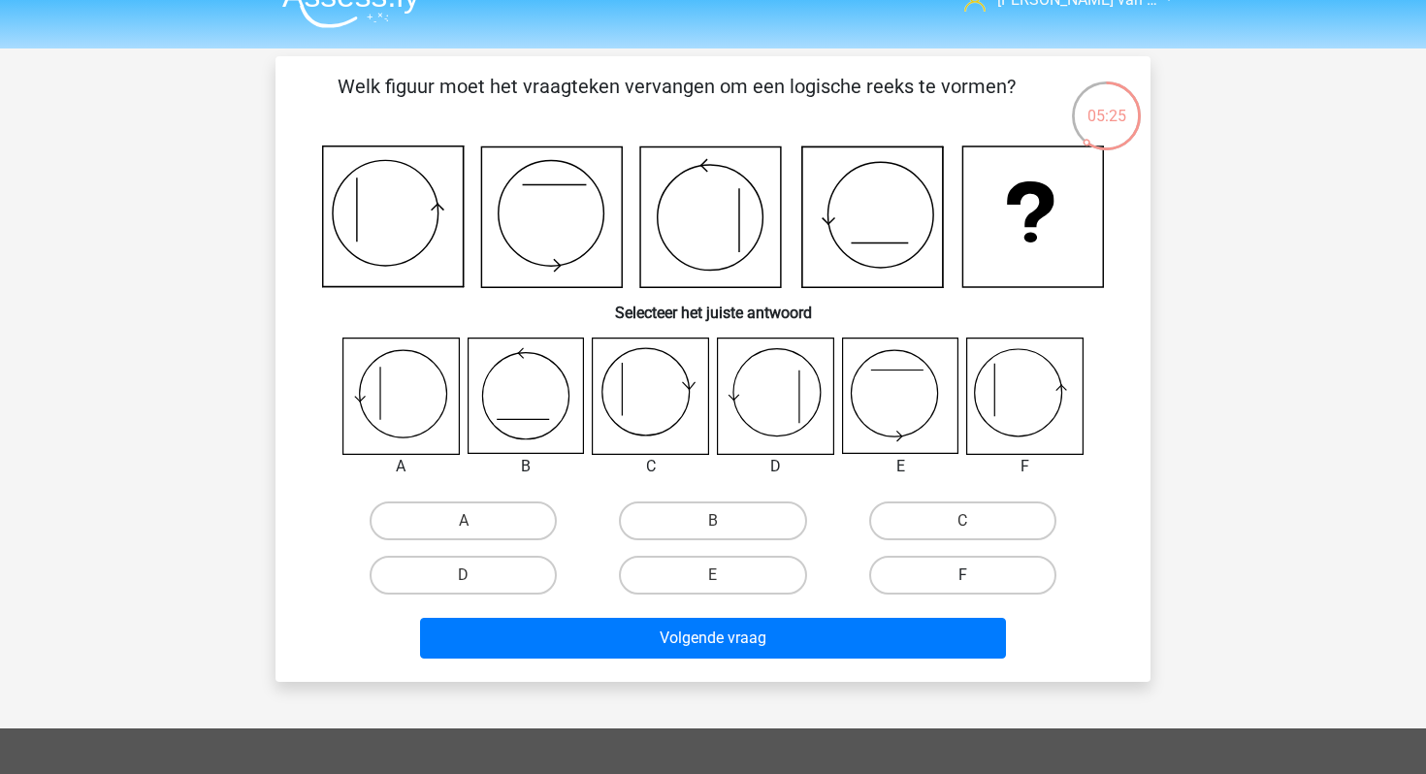
click at [983, 575] on label "F" at bounding box center [962, 575] width 187 height 39
click at [975, 575] on input "F" at bounding box center [968, 581] width 13 height 13
radio input "true"
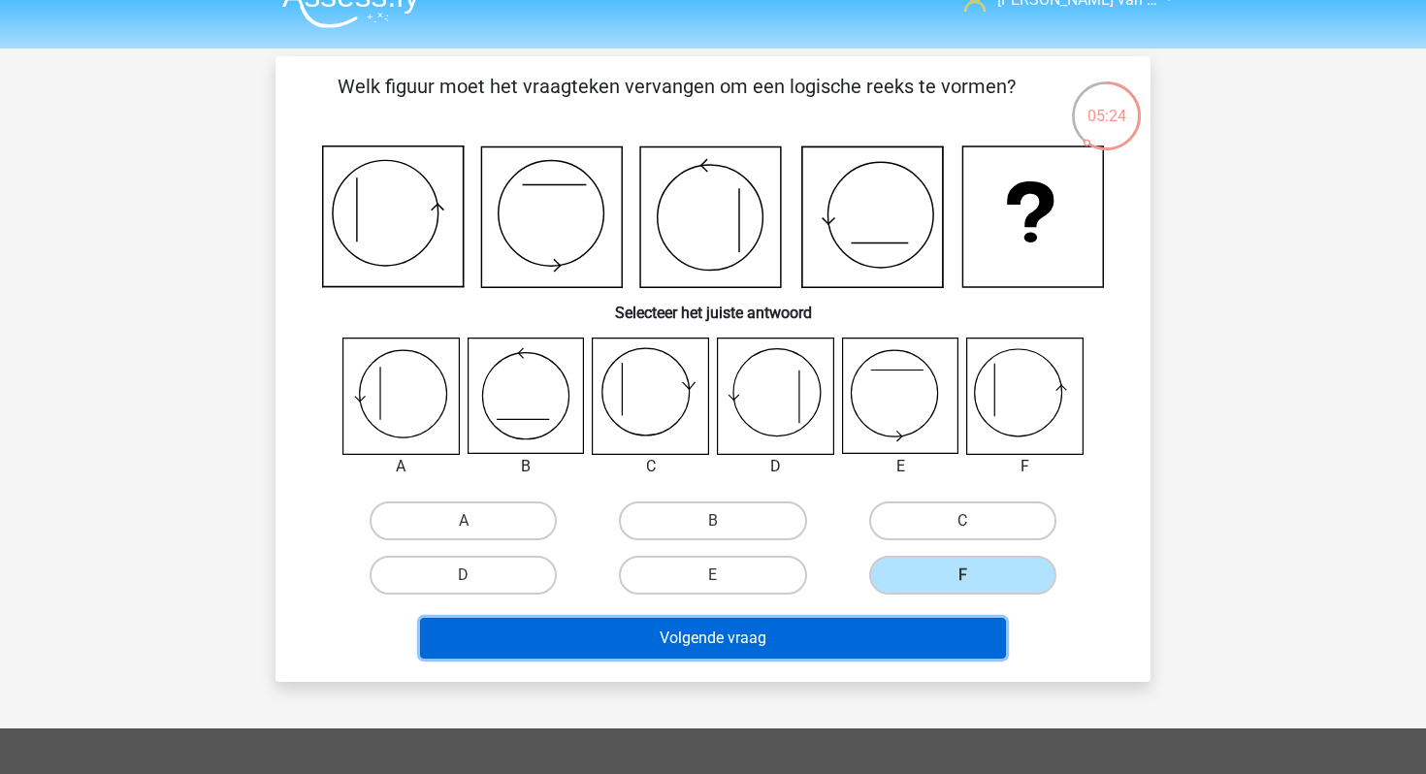
click at [916, 621] on button "Volgende vraag" at bounding box center [713, 638] width 587 height 41
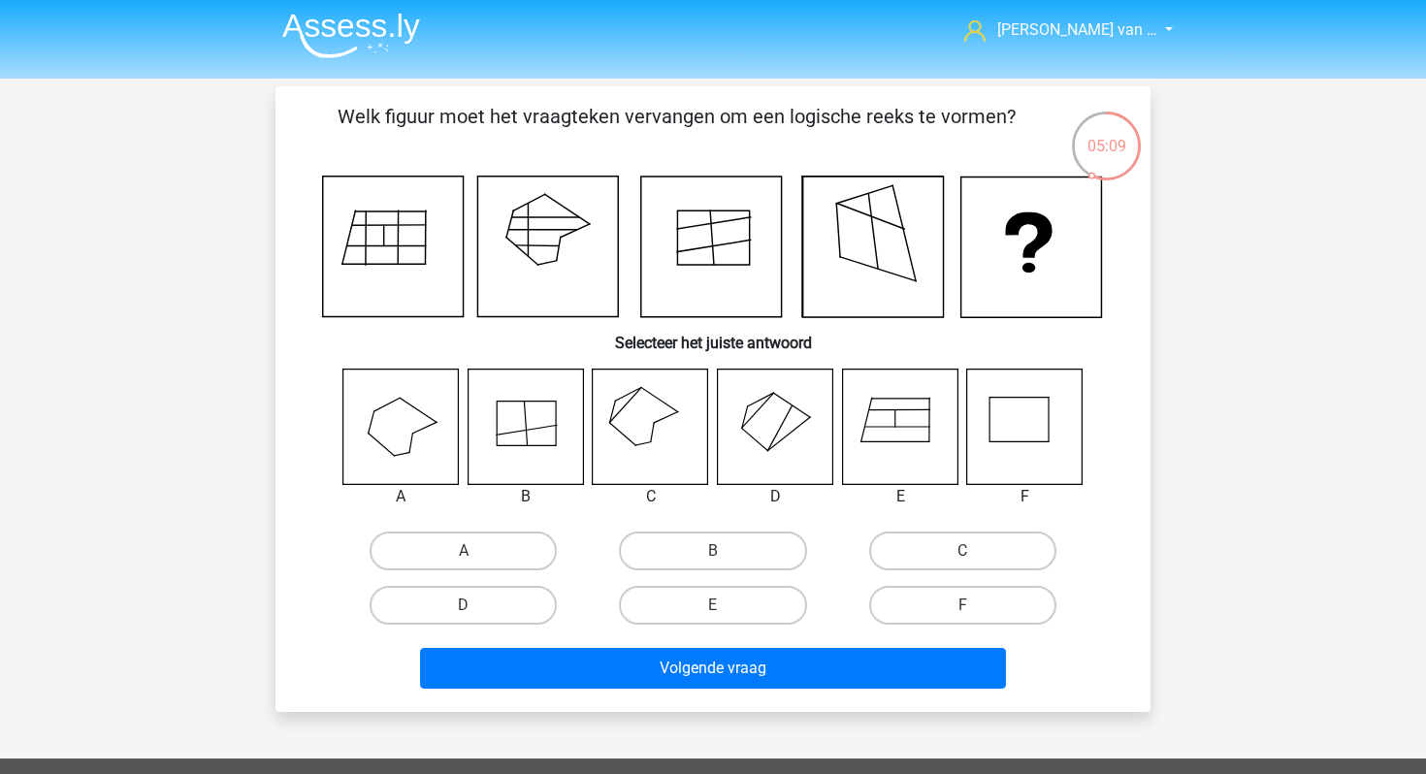
scroll to position [14, 0]
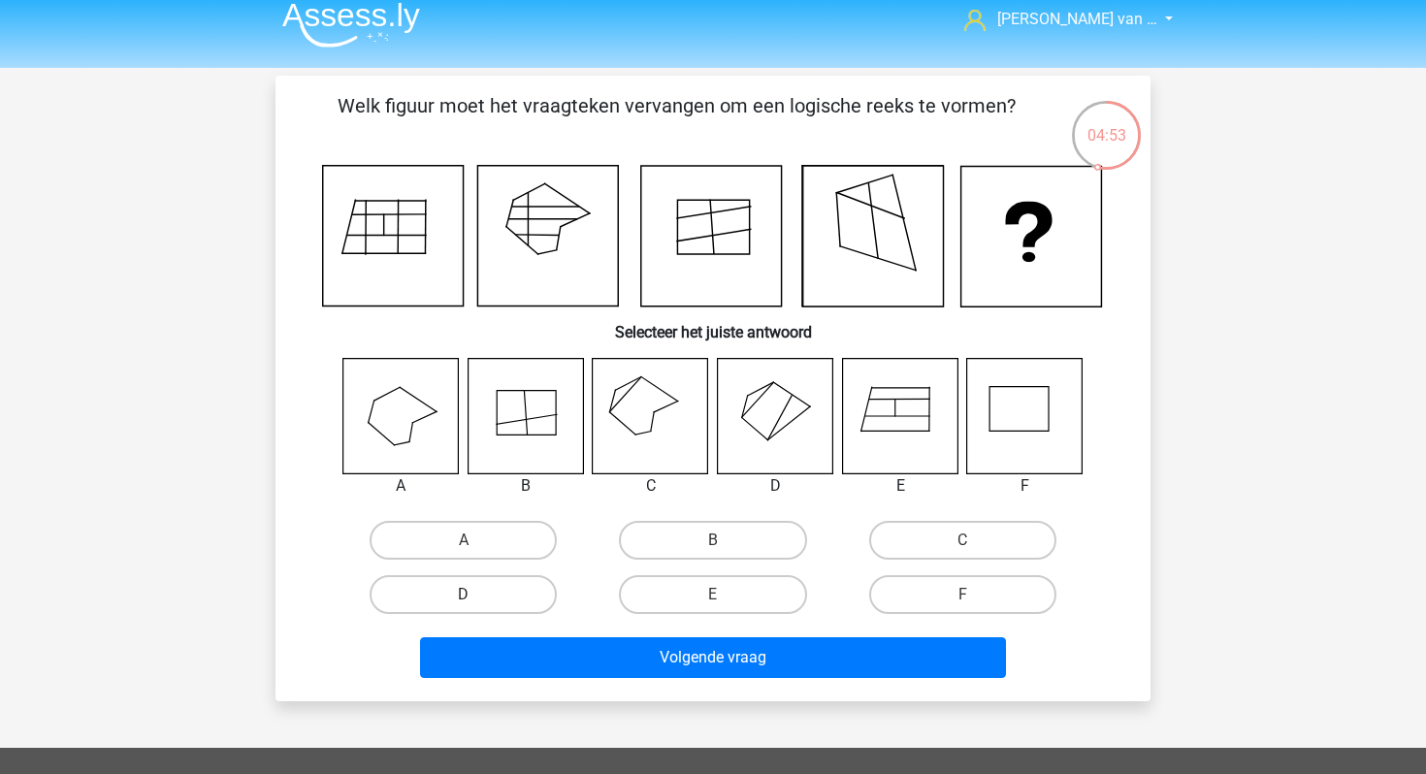
click at [488, 600] on label "D" at bounding box center [463, 594] width 187 height 39
click at [476, 600] on input "D" at bounding box center [470, 601] width 13 height 13
radio input "true"
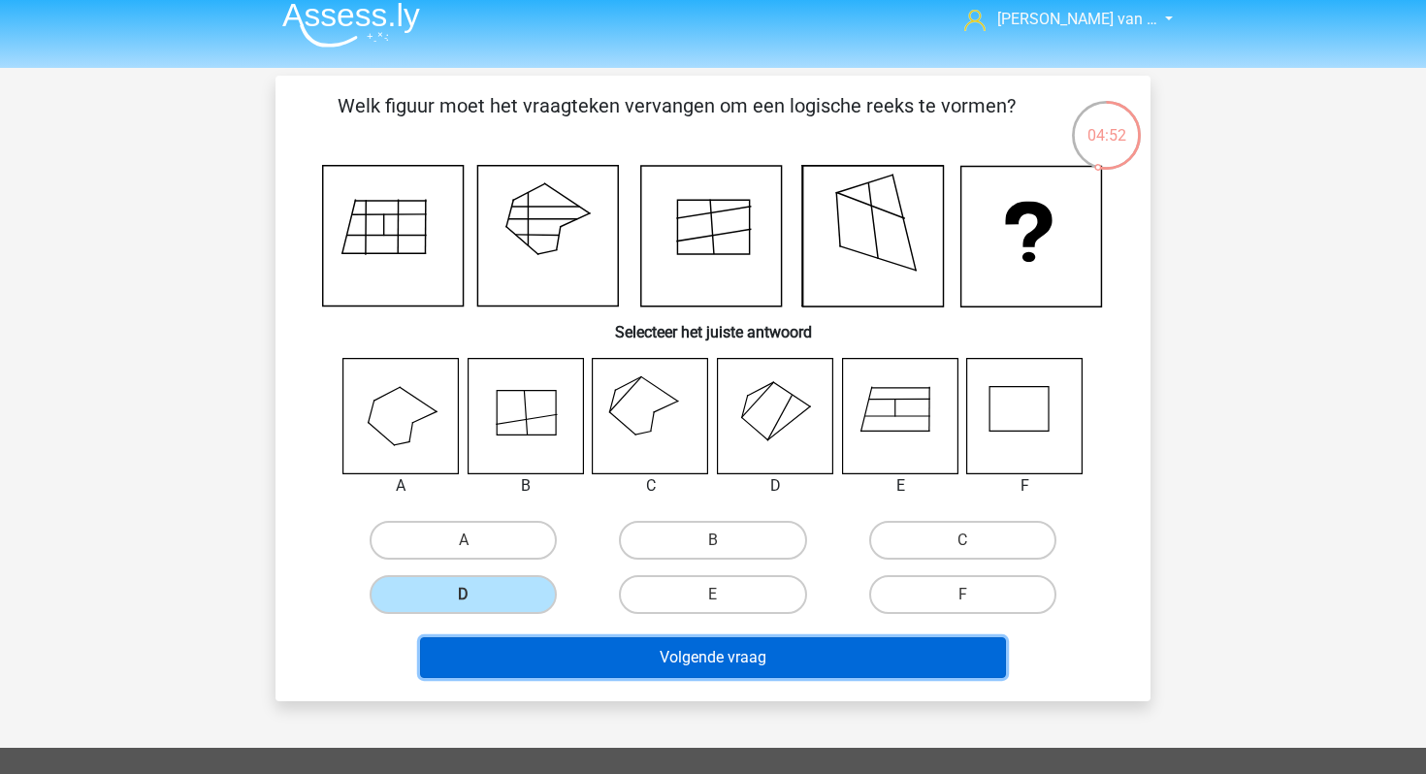
click at [579, 677] on button "Volgende vraag" at bounding box center [713, 657] width 587 height 41
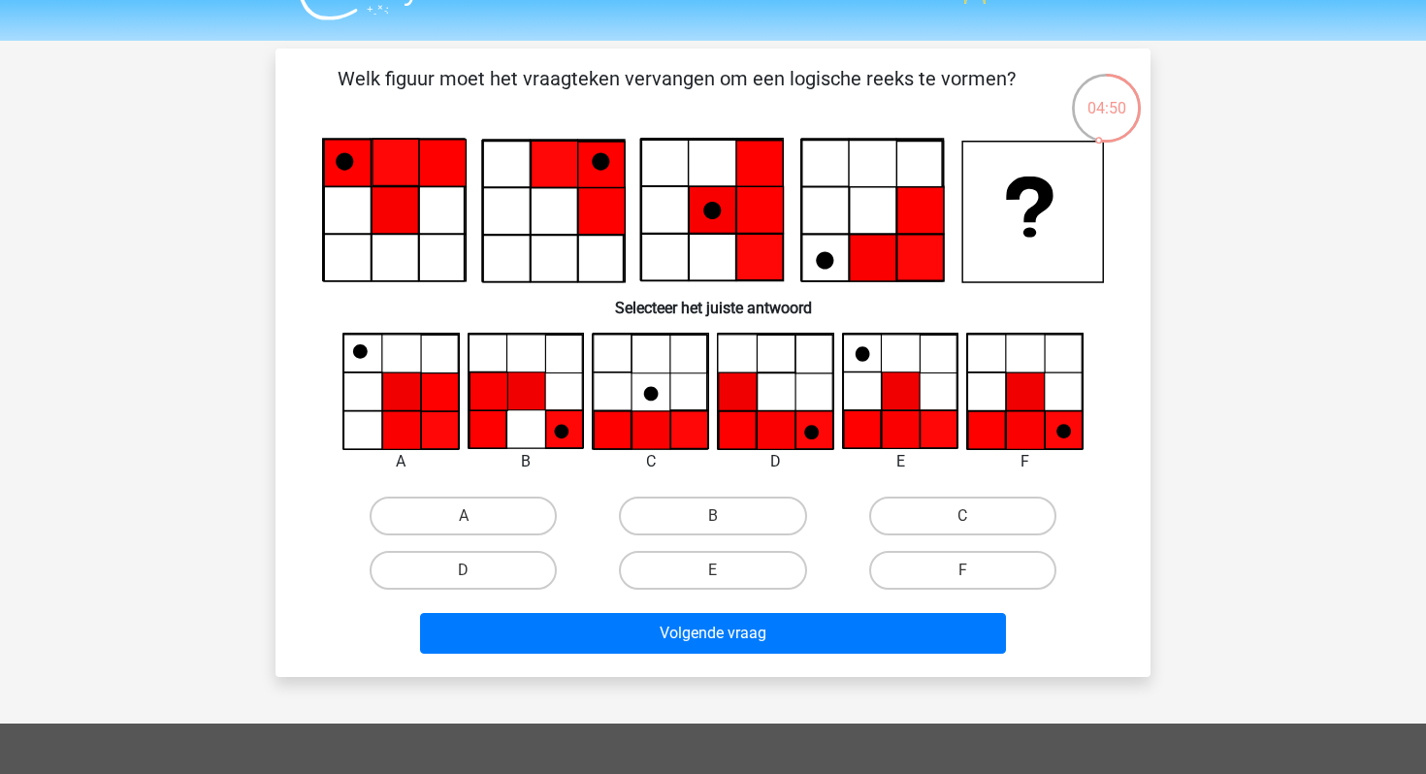
scroll to position [36, 0]
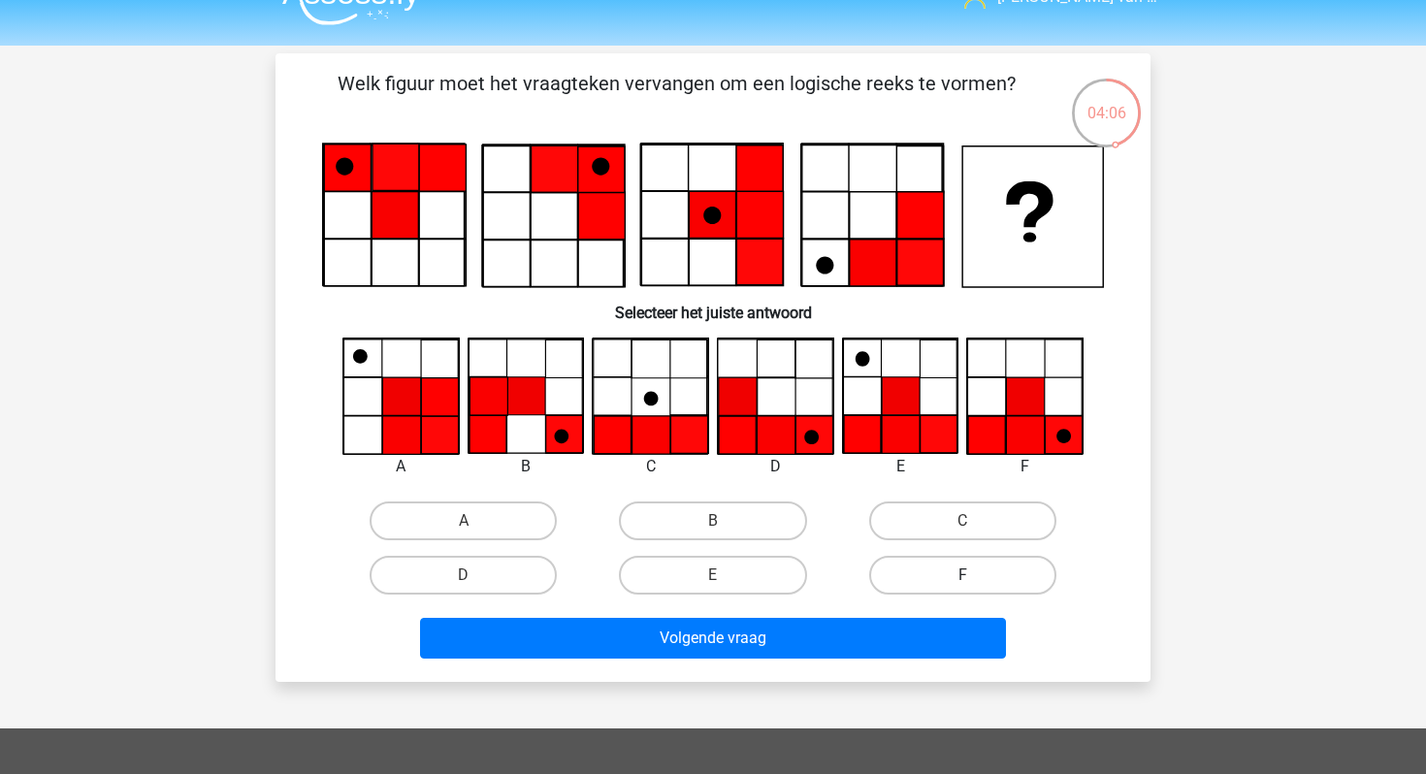
click at [987, 573] on label "F" at bounding box center [962, 575] width 187 height 39
click at [975, 575] on input "F" at bounding box center [968, 581] width 13 height 13
radio input "true"
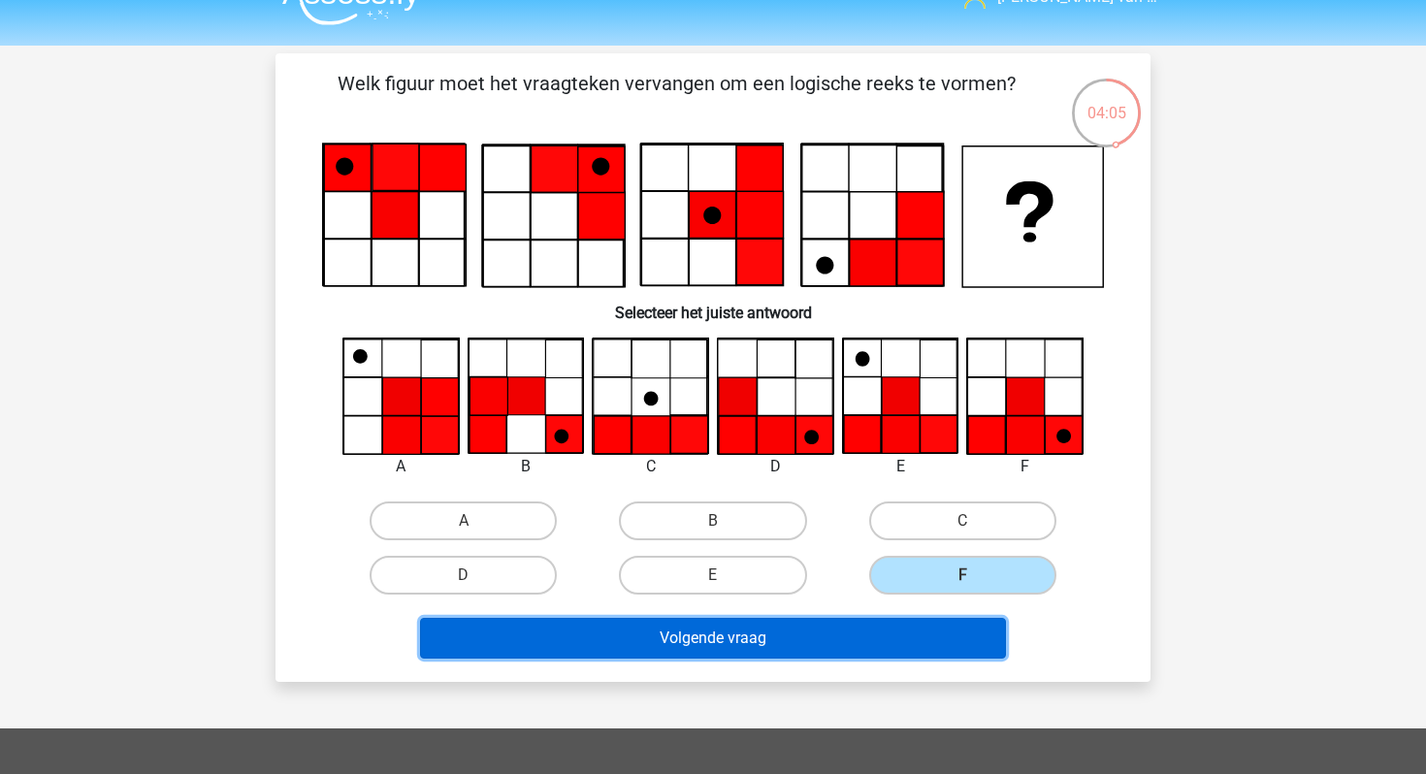
click at [852, 638] on button "Volgende vraag" at bounding box center [713, 638] width 587 height 41
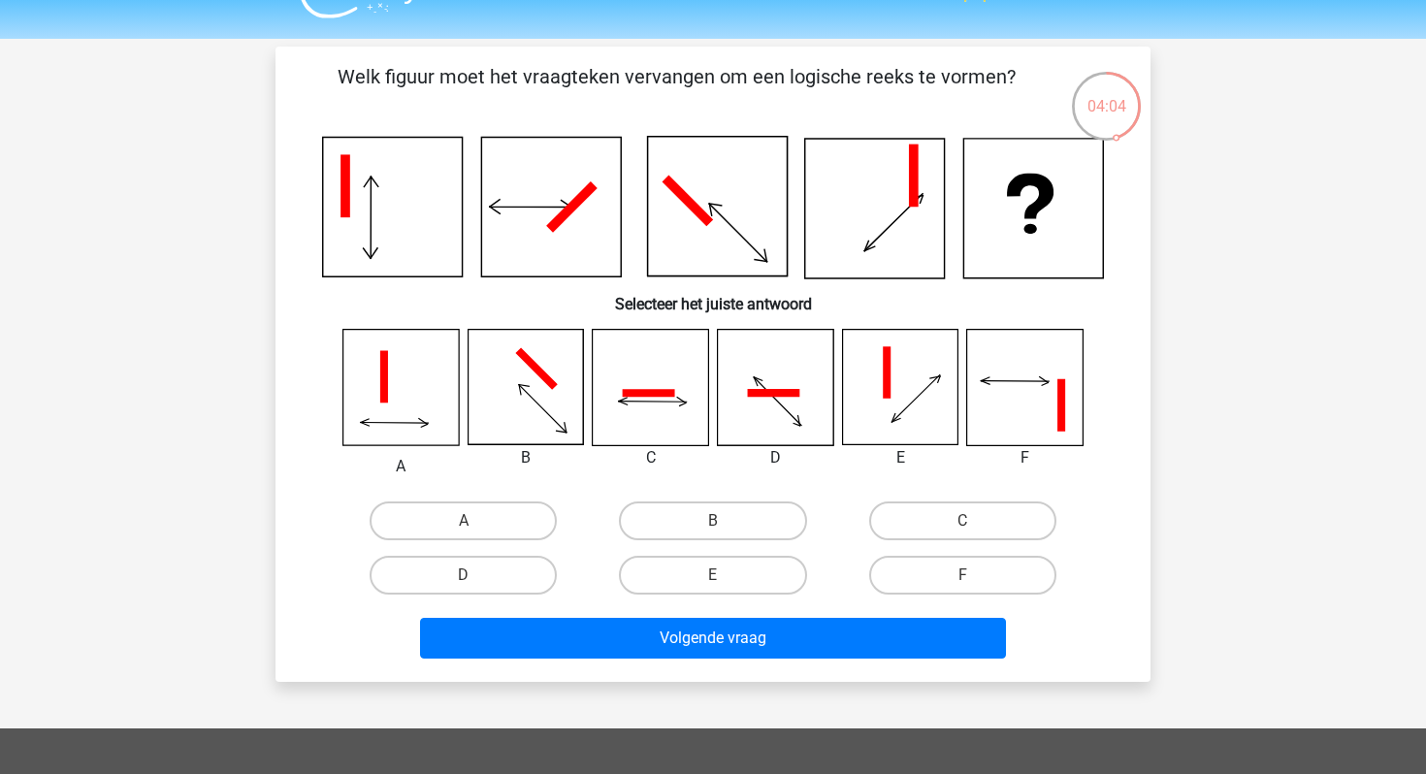
scroll to position [1, 0]
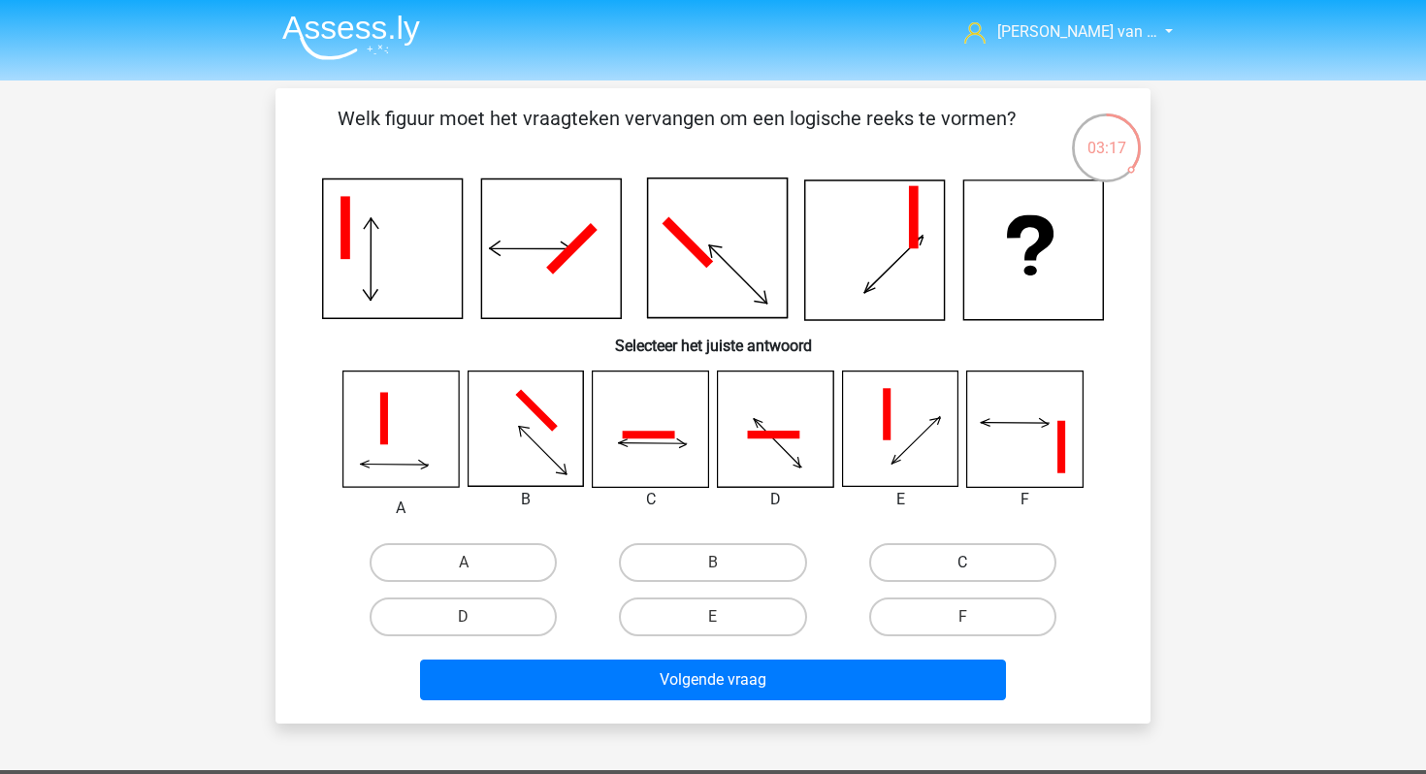
click at [967, 561] on label "C" at bounding box center [962, 562] width 187 height 39
click at [967, 563] on input "C" at bounding box center [968, 569] width 13 height 13
radio input "true"
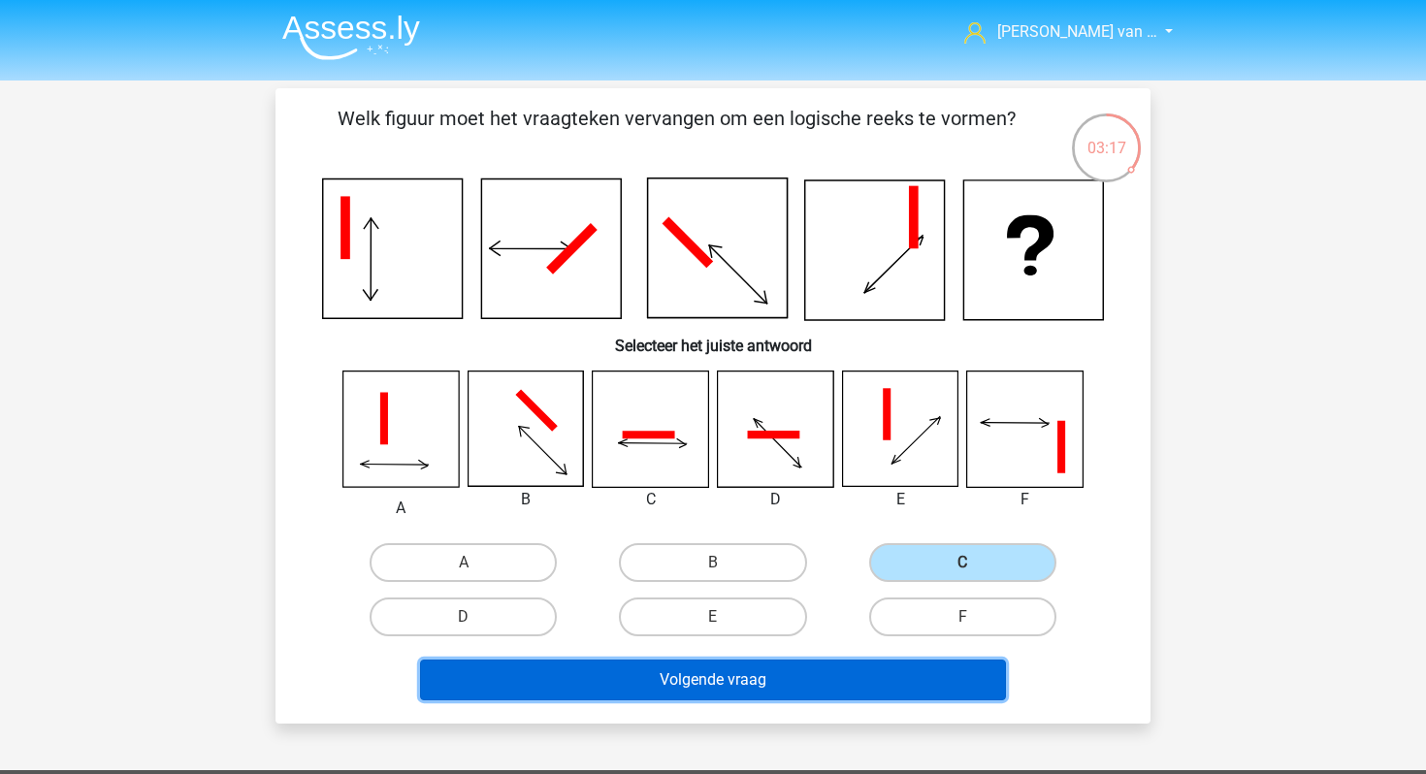
click at [888, 673] on button "Volgende vraag" at bounding box center [713, 680] width 587 height 41
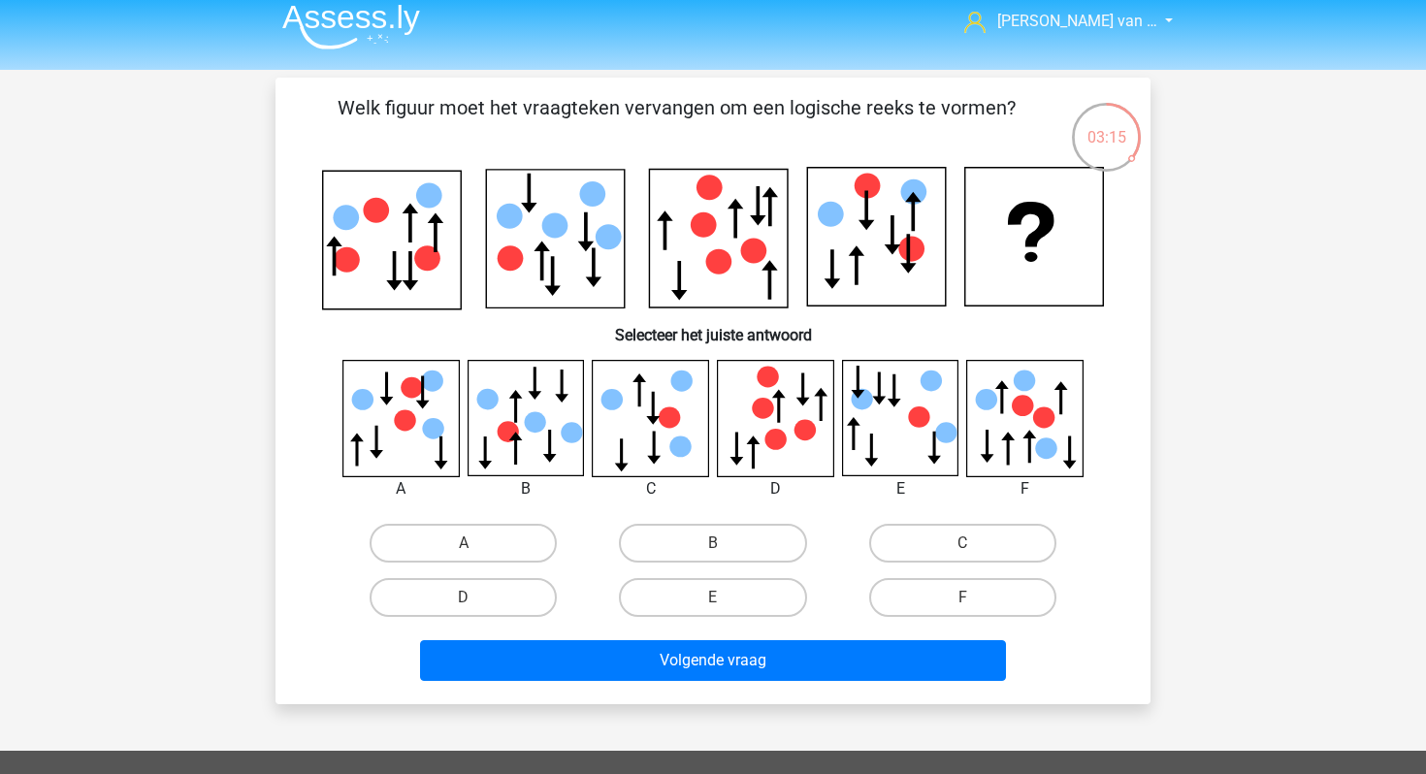
scroll to position [8, 0]
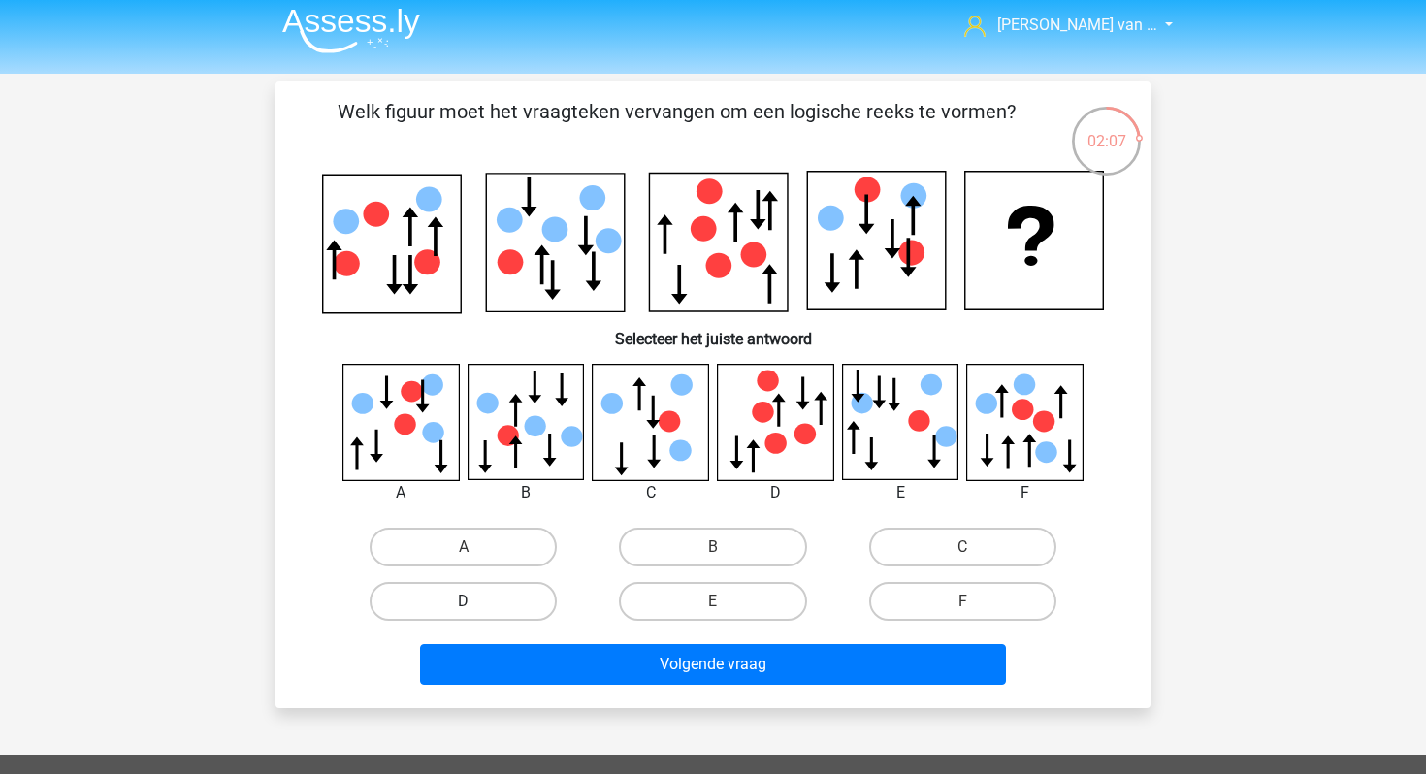
click at [513, 594] on label "D" at bounding box center [463, 601] width 187 height 39
click at [476, 602] on input "D" at bounding box center [470, 608] width 13 height 13
radio input "true"
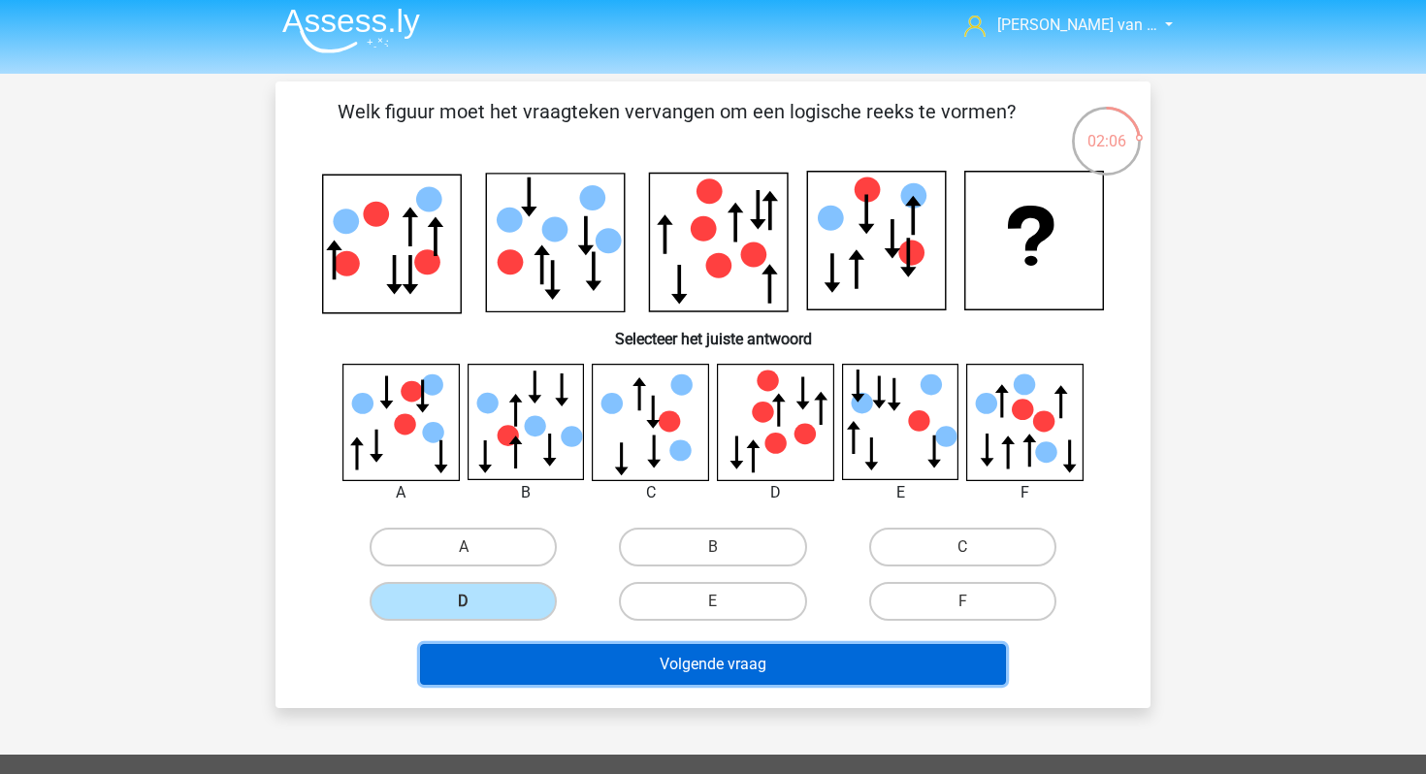
click at [564, 666] on button "Volgende vraag" at bounding box center [713, 664] width 587 height 41
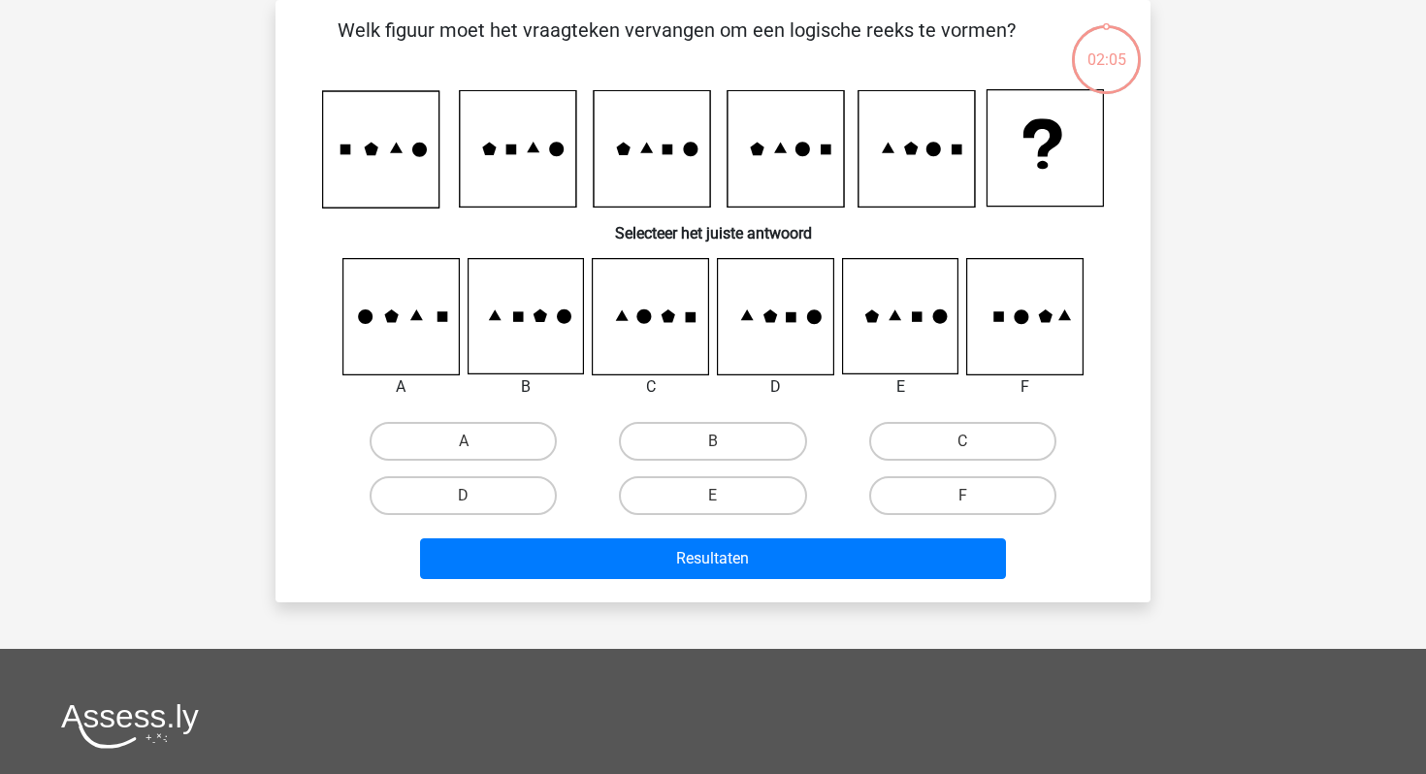
scroll to position [0, 0]
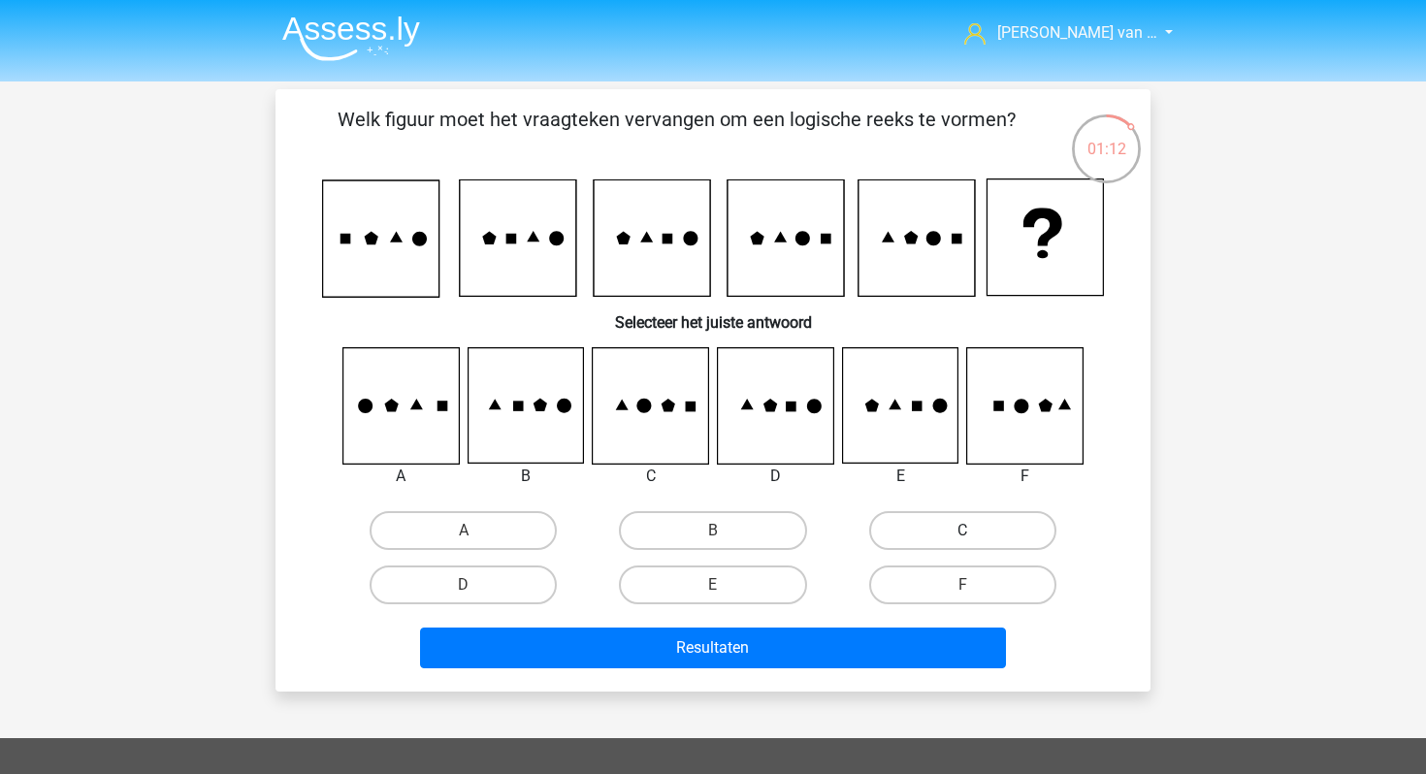
click at [982, 524] on label "C" at bounding box center [962, 530] width 187 height 39
click at [975, 531] on input "C" at bounding box center [968, 537] width 13 height 13
radio input "true"
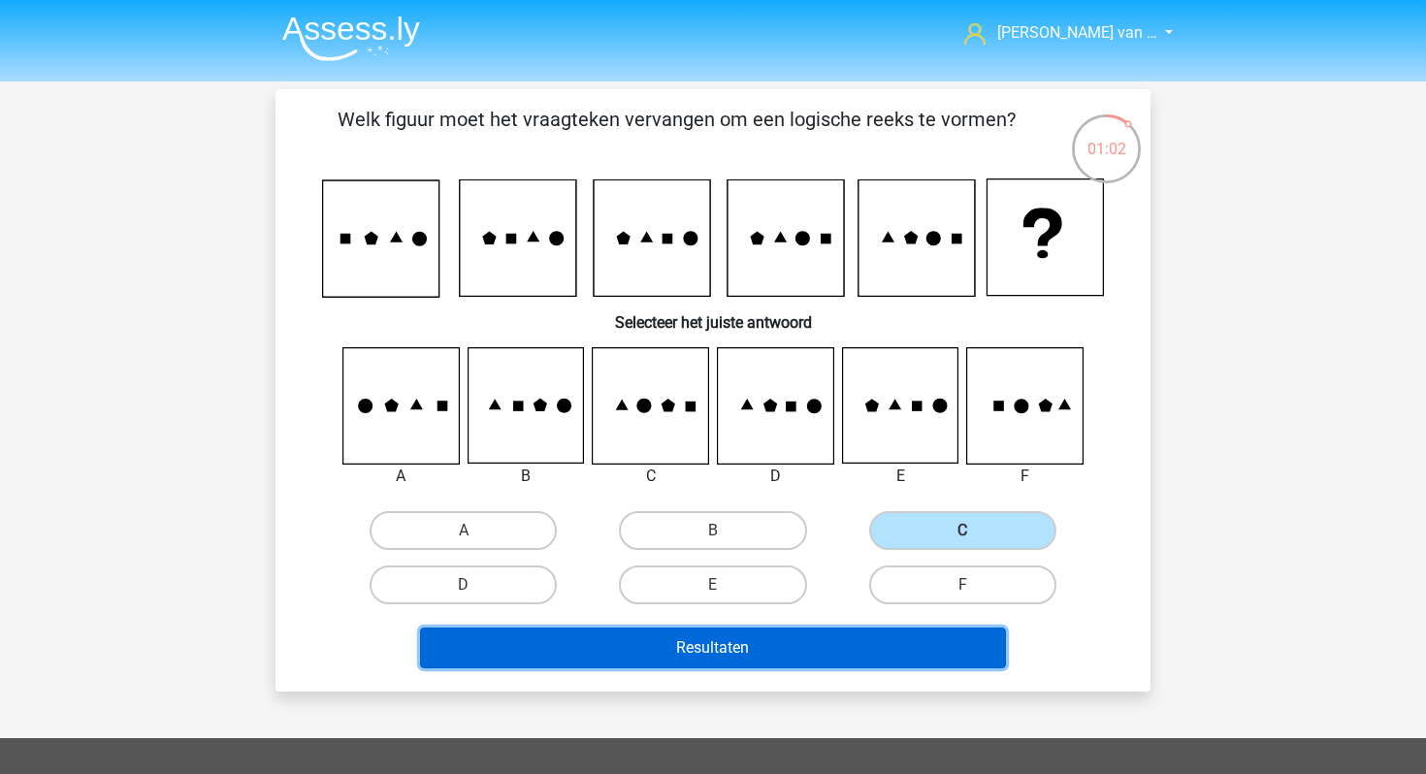
click at [842, 641] on button "Resultaten" at bounding box center [713, 648] width 587 height 41
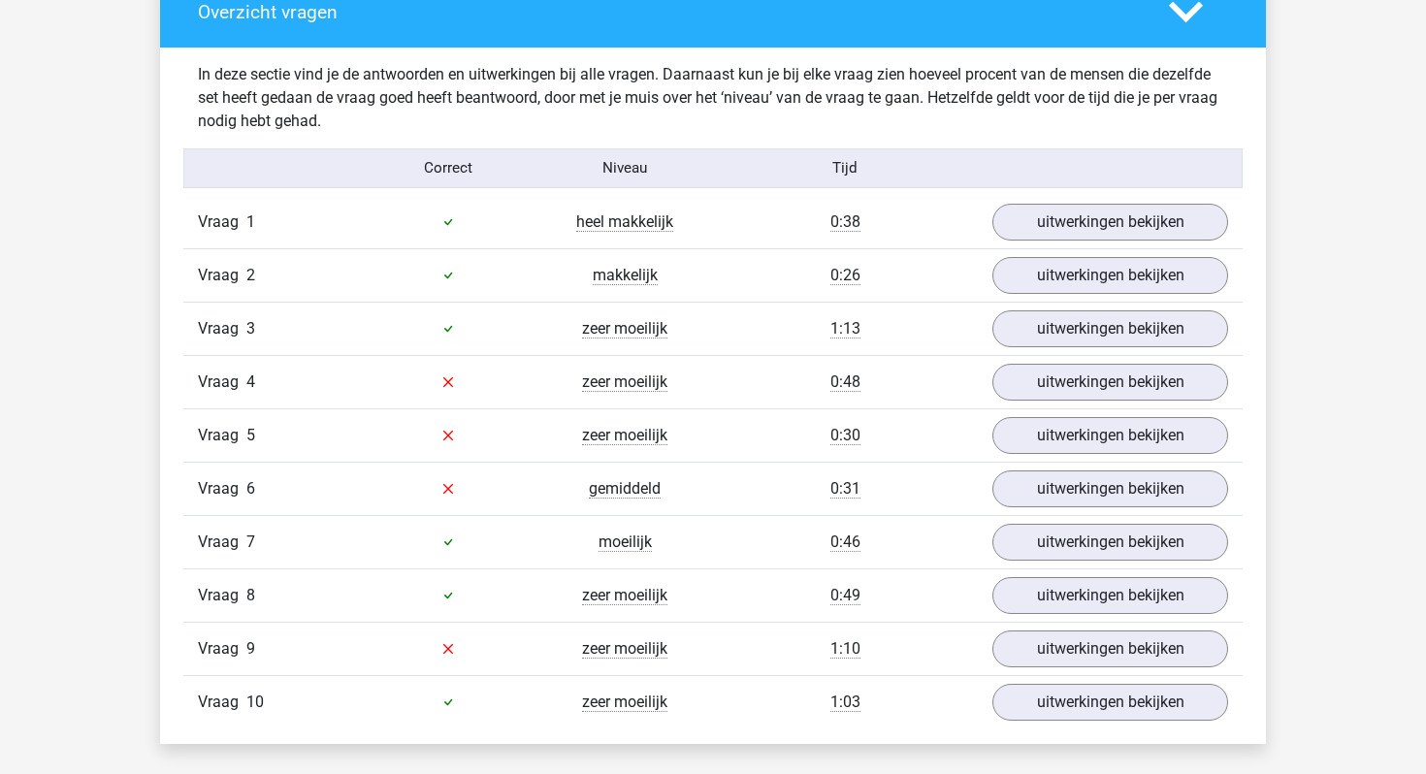
scroll to position [1182, 0]
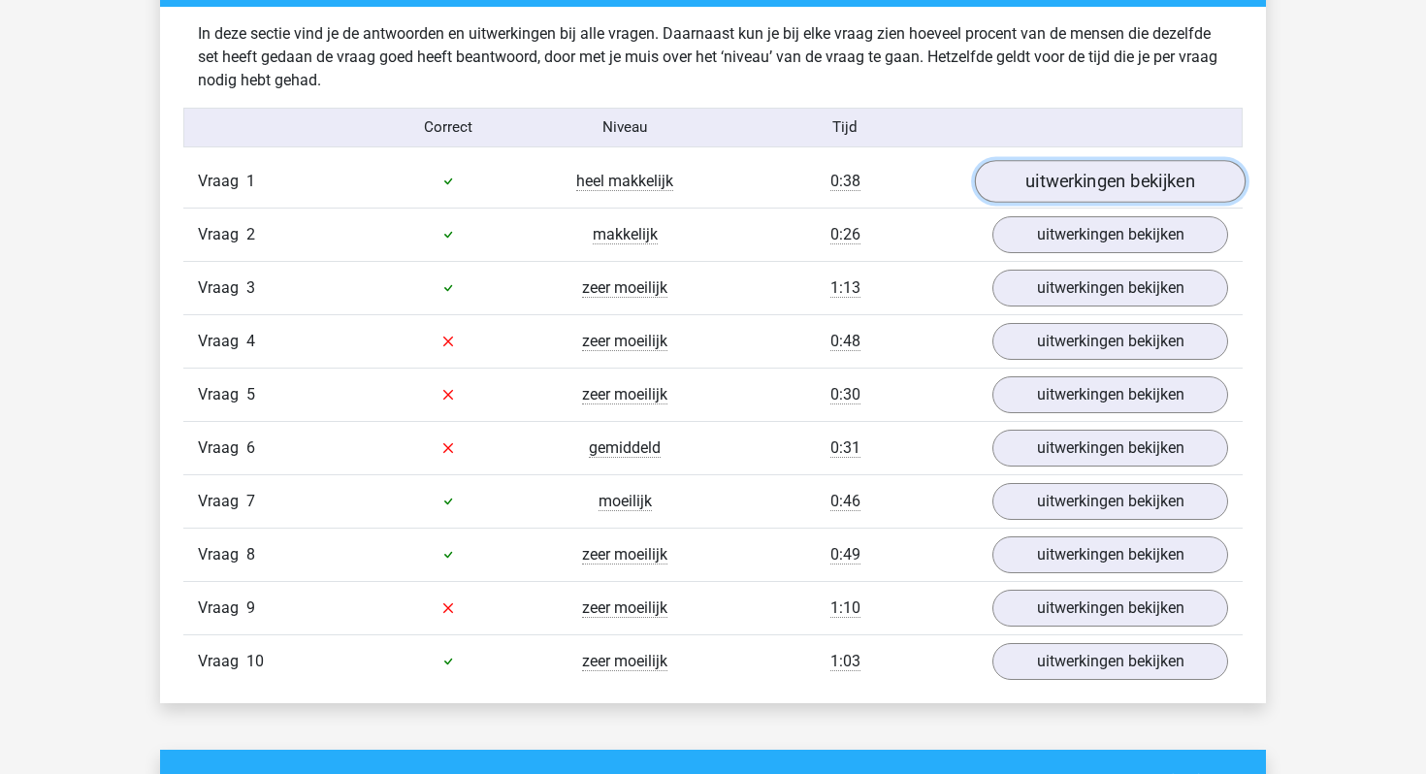
click at [999, 195] on link "uitwerkingen bekijken" at bounding box center [1110, 181] width 271 height 43
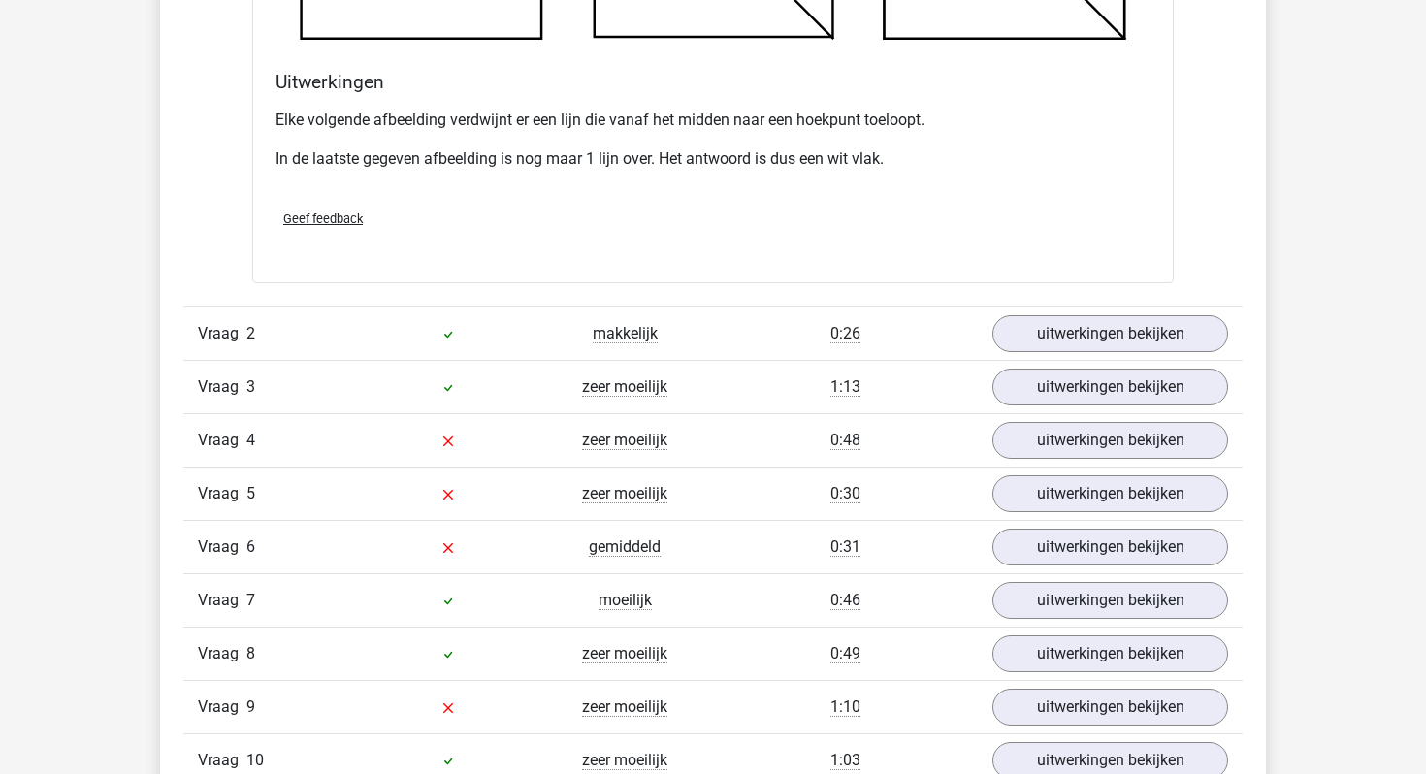
scroll to position [2203, 0]
click at [1040, 331] on link "uitwerkingen bekijken" at bounding box center [1110, 332] width 271 height 43
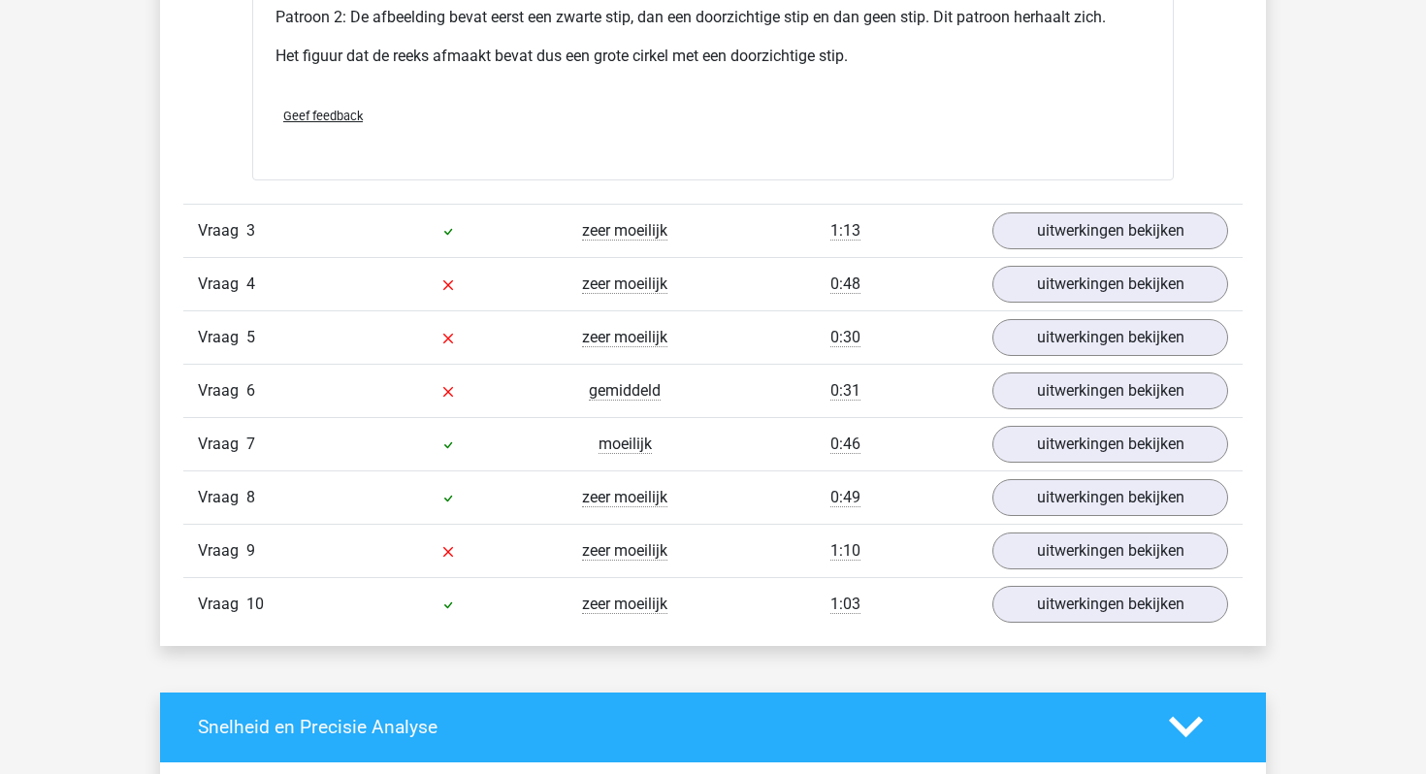
scroll to position [3554, 0]
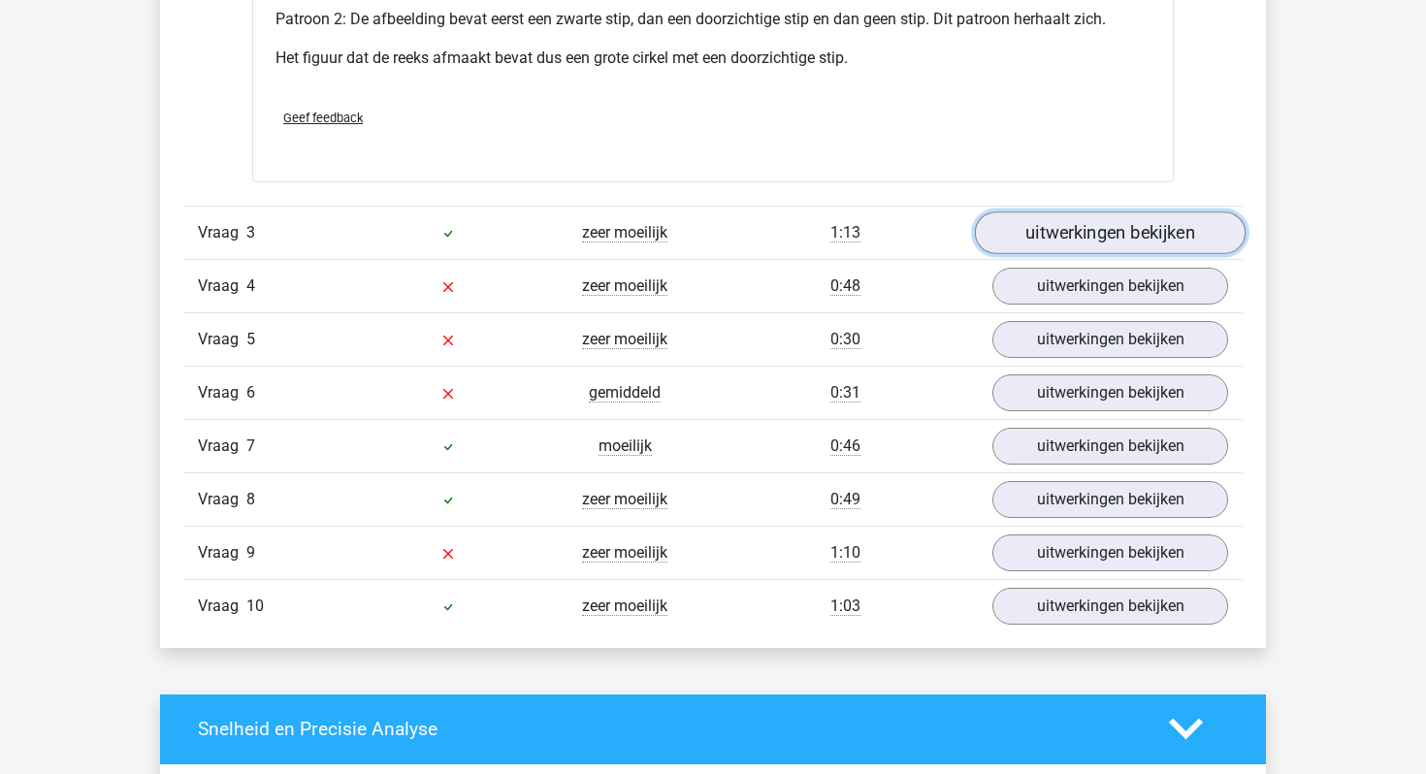
click at [1068, 238] on link "uitwerkingen bekijken" at bounding box center [1110, 233] width 271 height 43
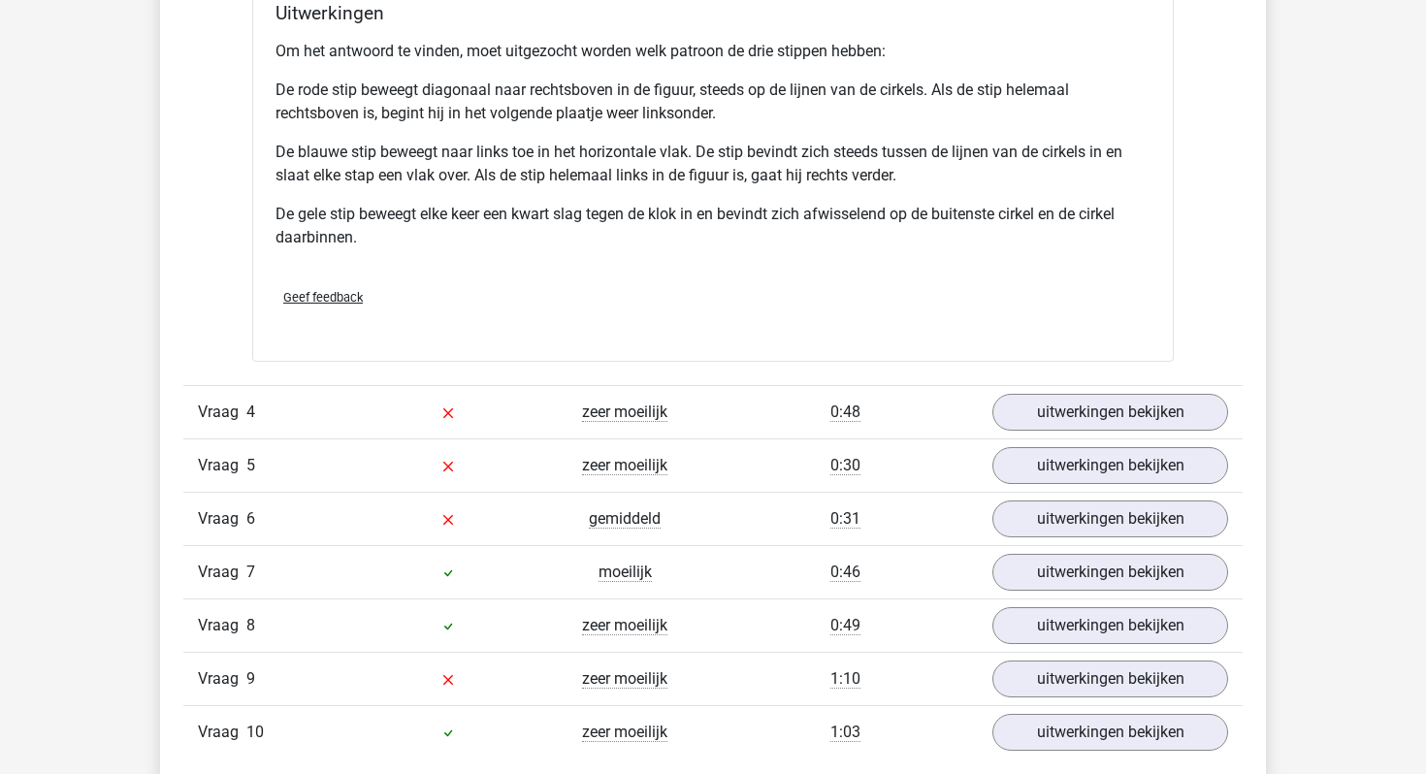
scroll to position [4704, 0]
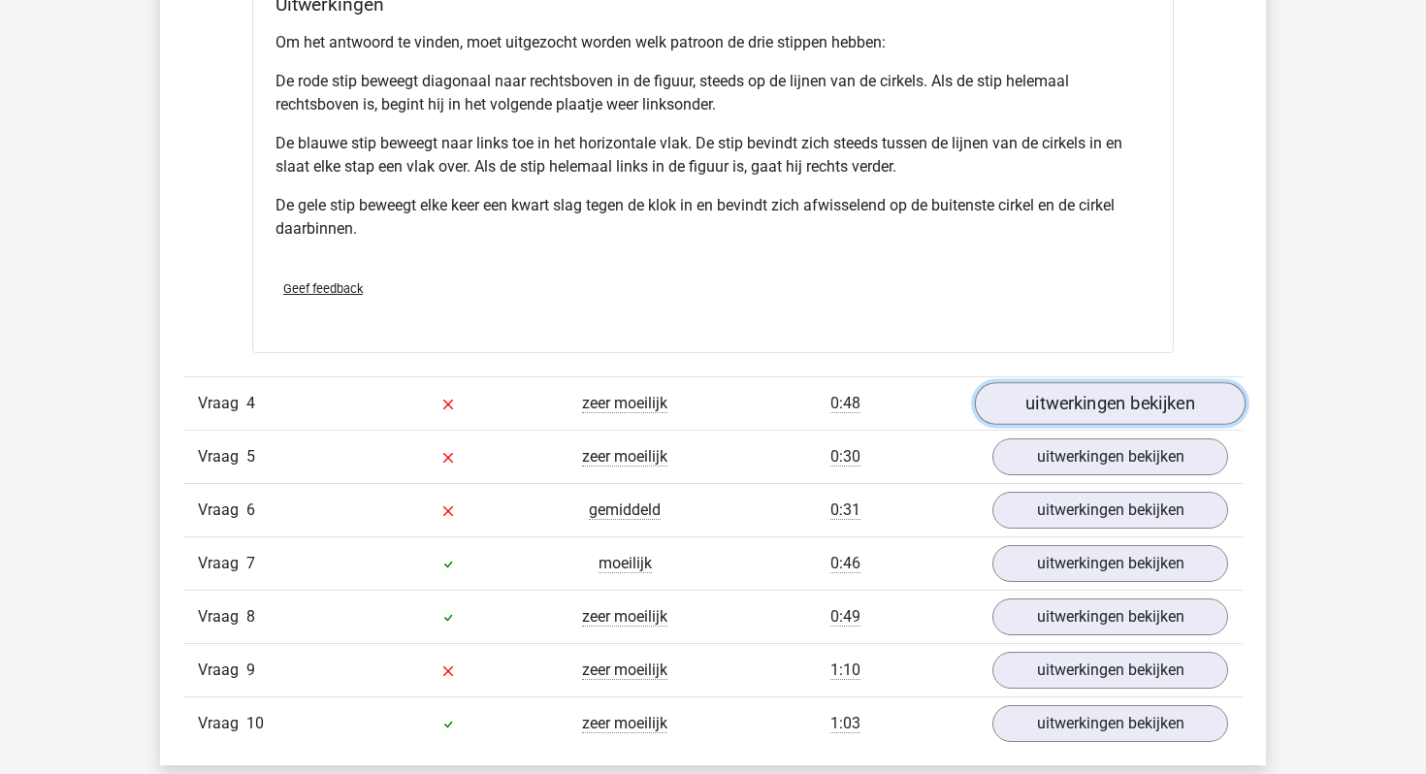
click at [1081, 410] on link "uitwerkingen bekijken" at bounding box center [1110, 403] width 271 height 43
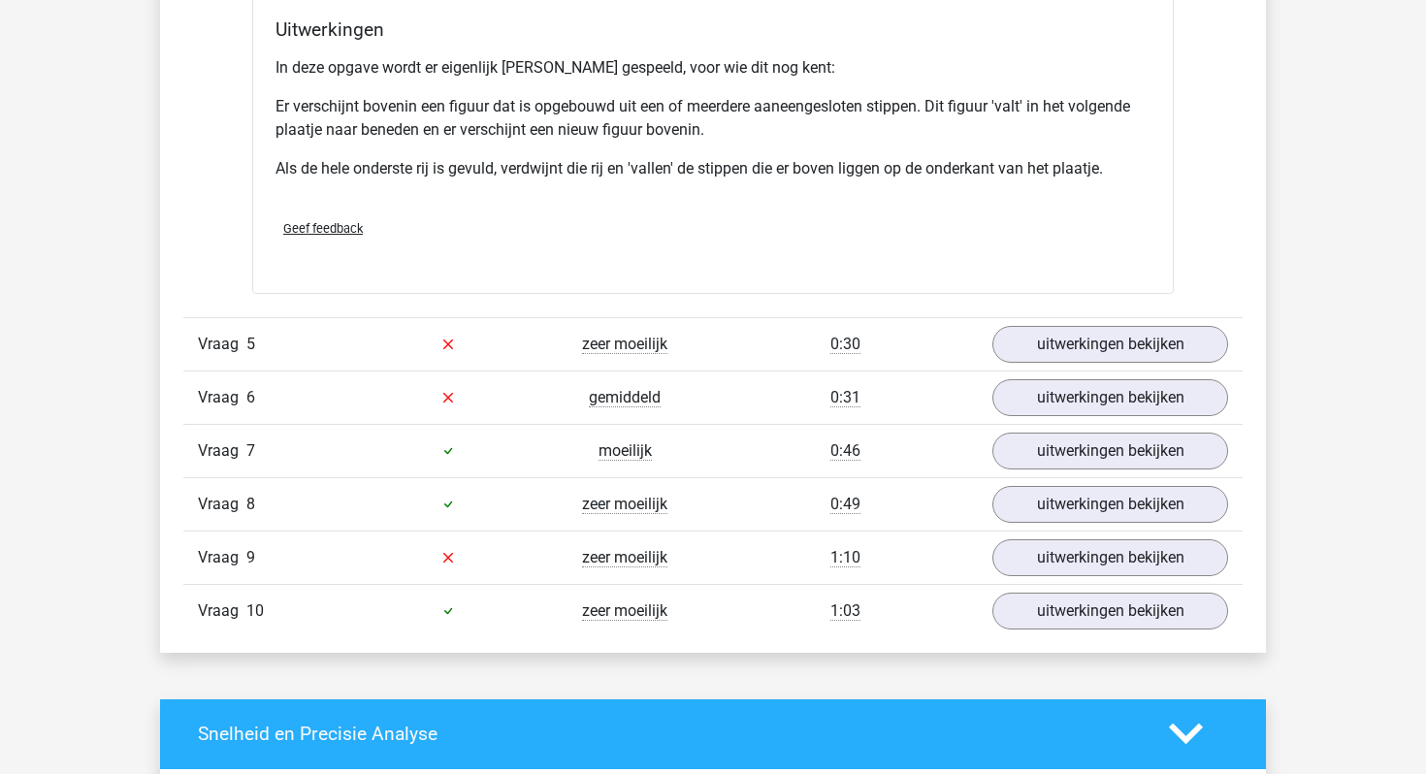
scroll to position [5972, 0]
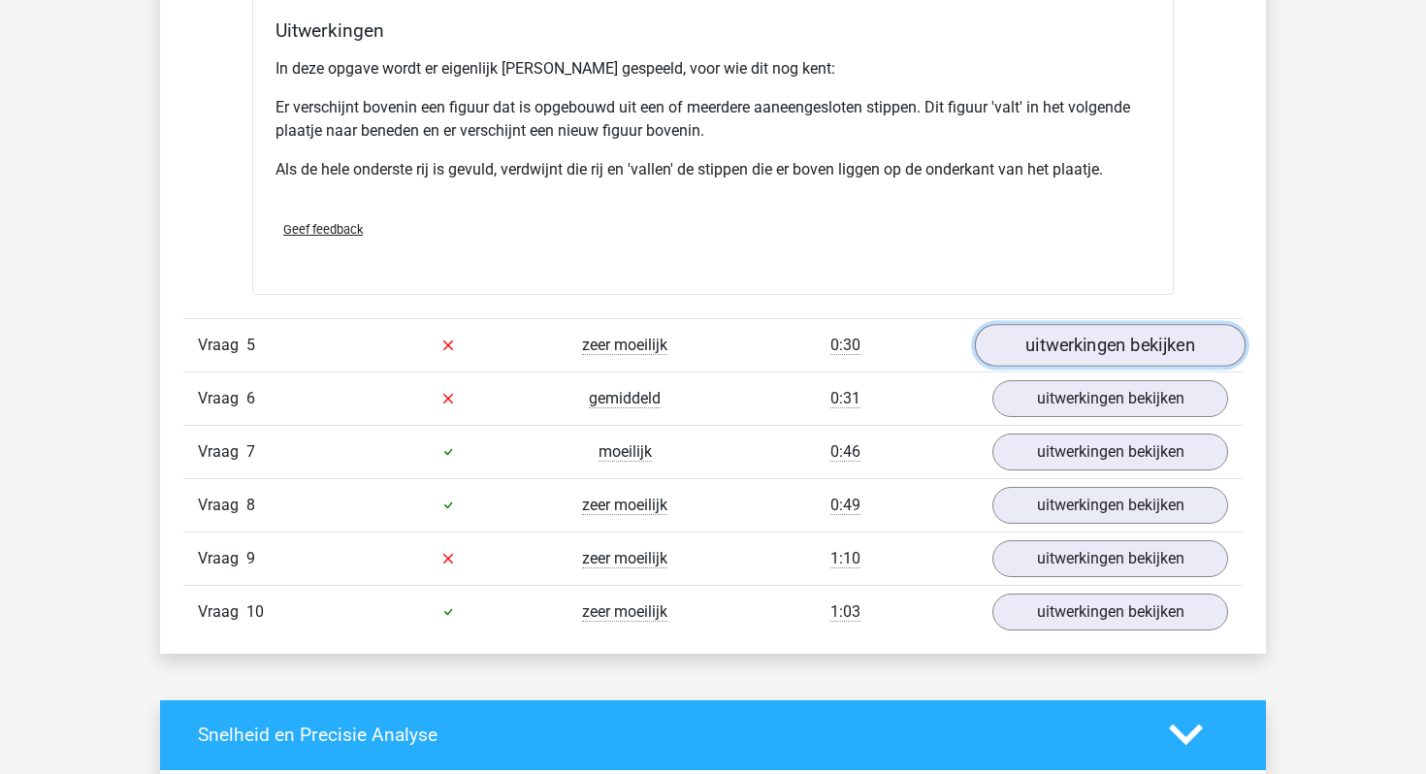
click at [1156, 335] on link "uitwerkingen bekijken" at bounding box center [1110, 345] width 271 height 43
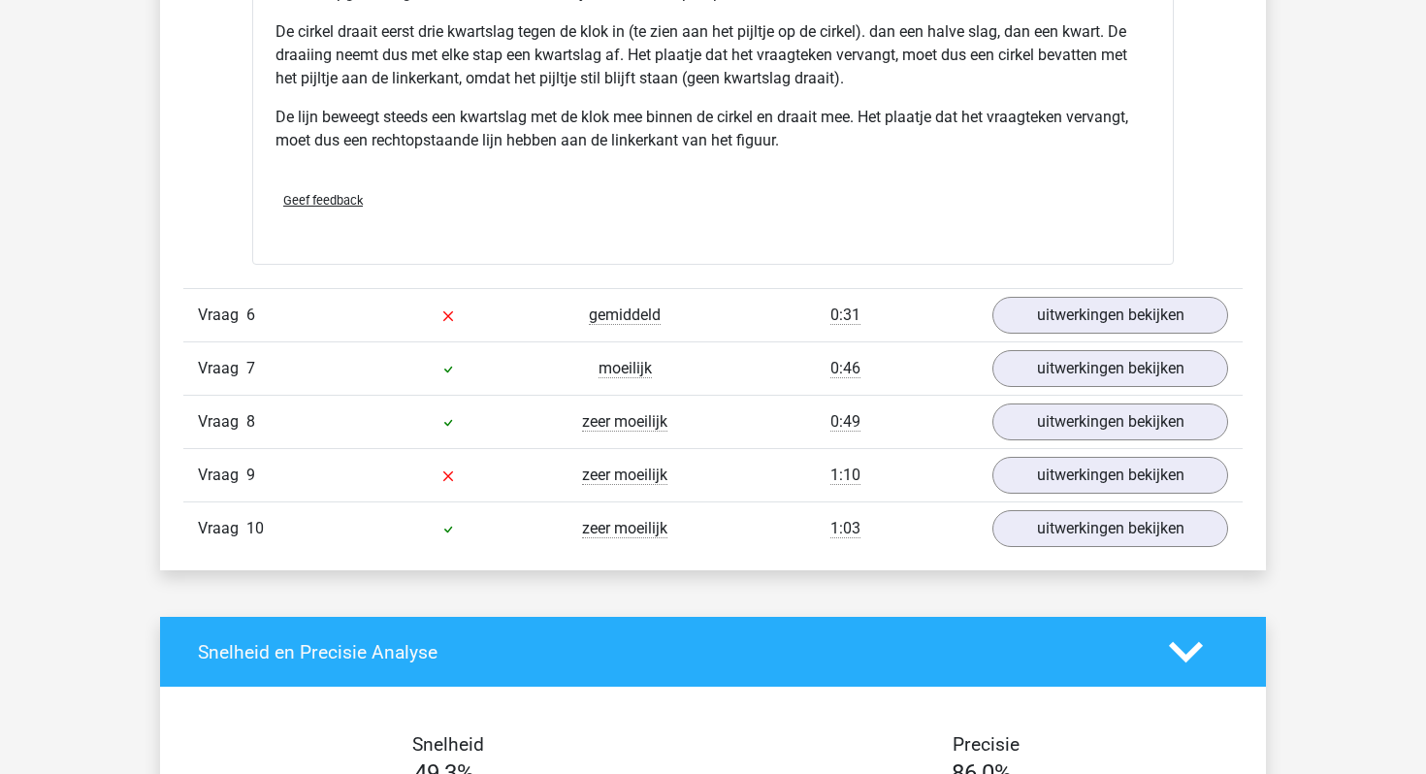
scroll to position [7285, 0]
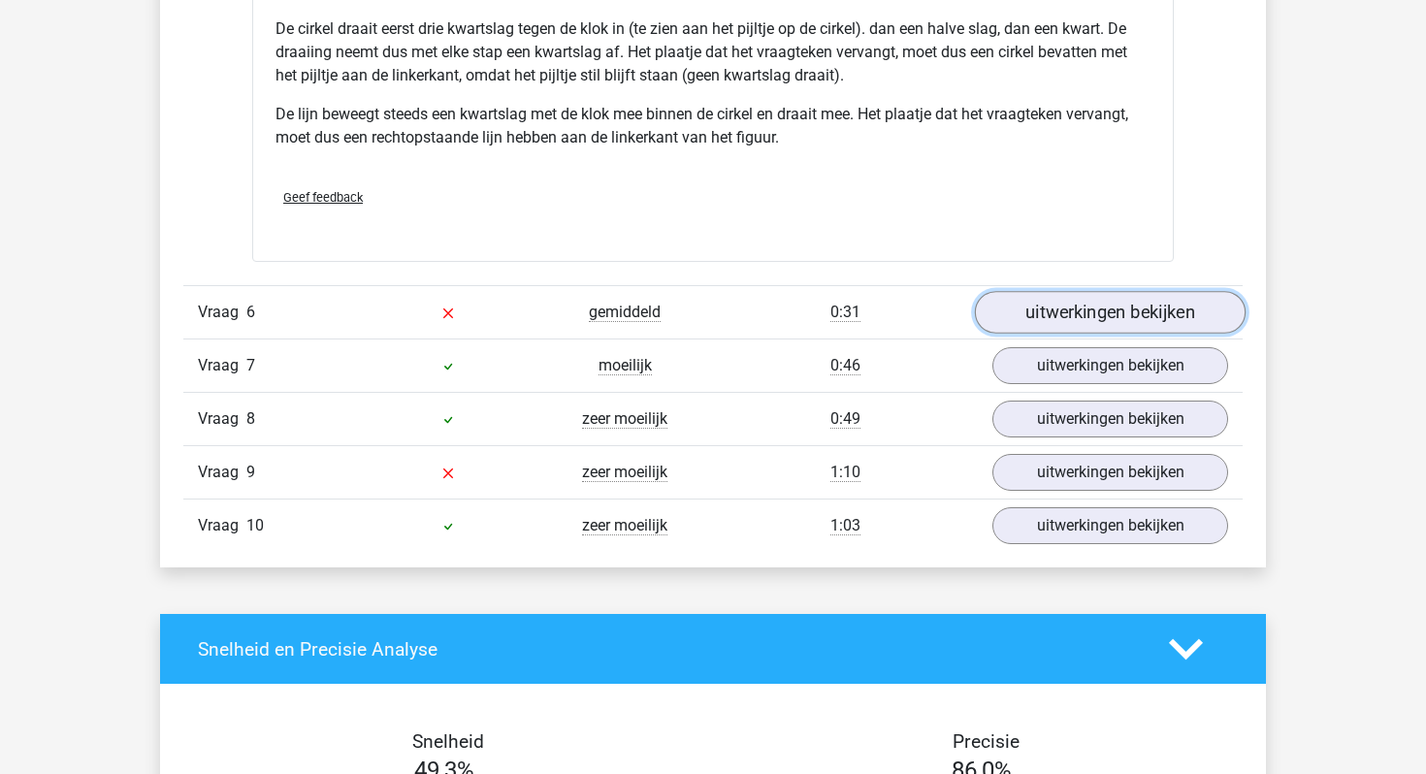
click at [1043, 323] on link "uitwerkingen bekijken" at bounding box center [1110, 312] width 271 height 43
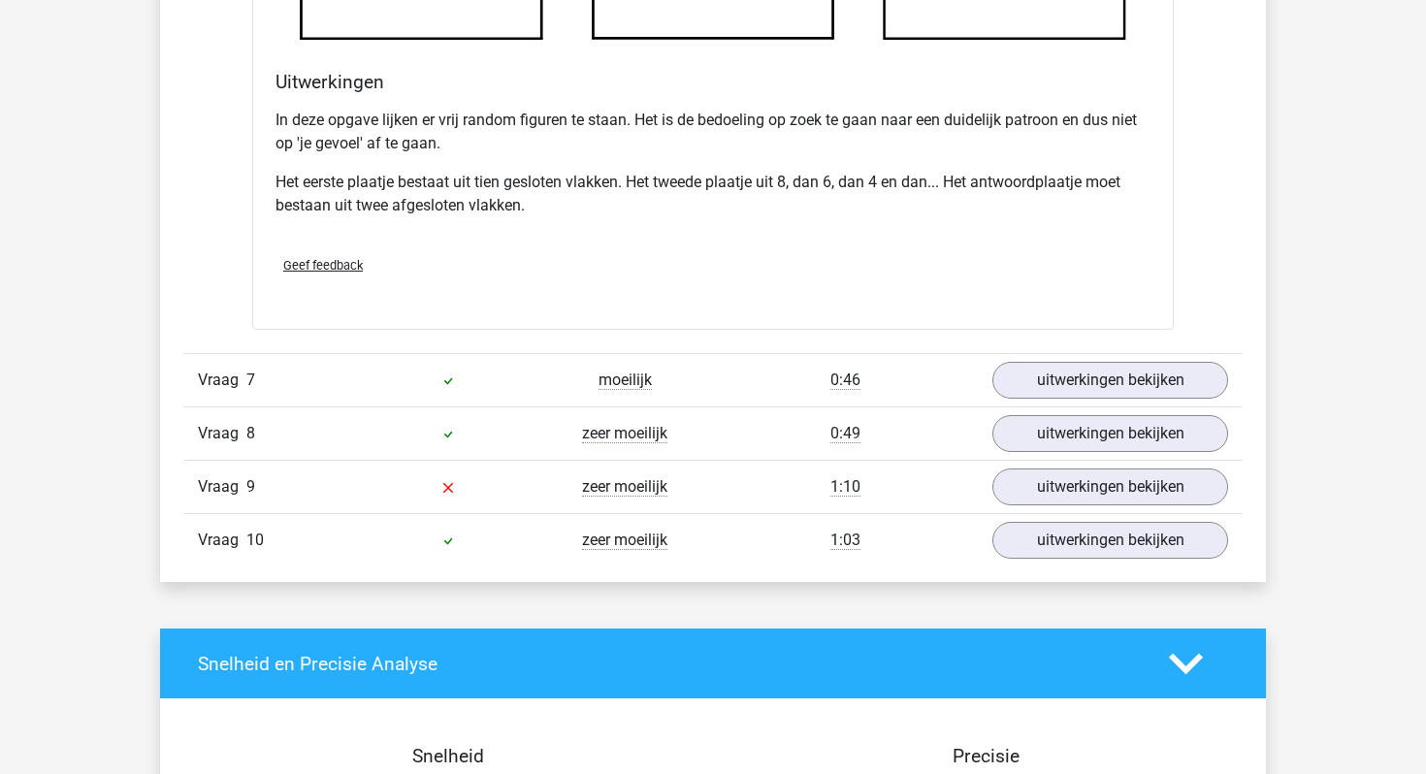
scroll to position [8468, 0]
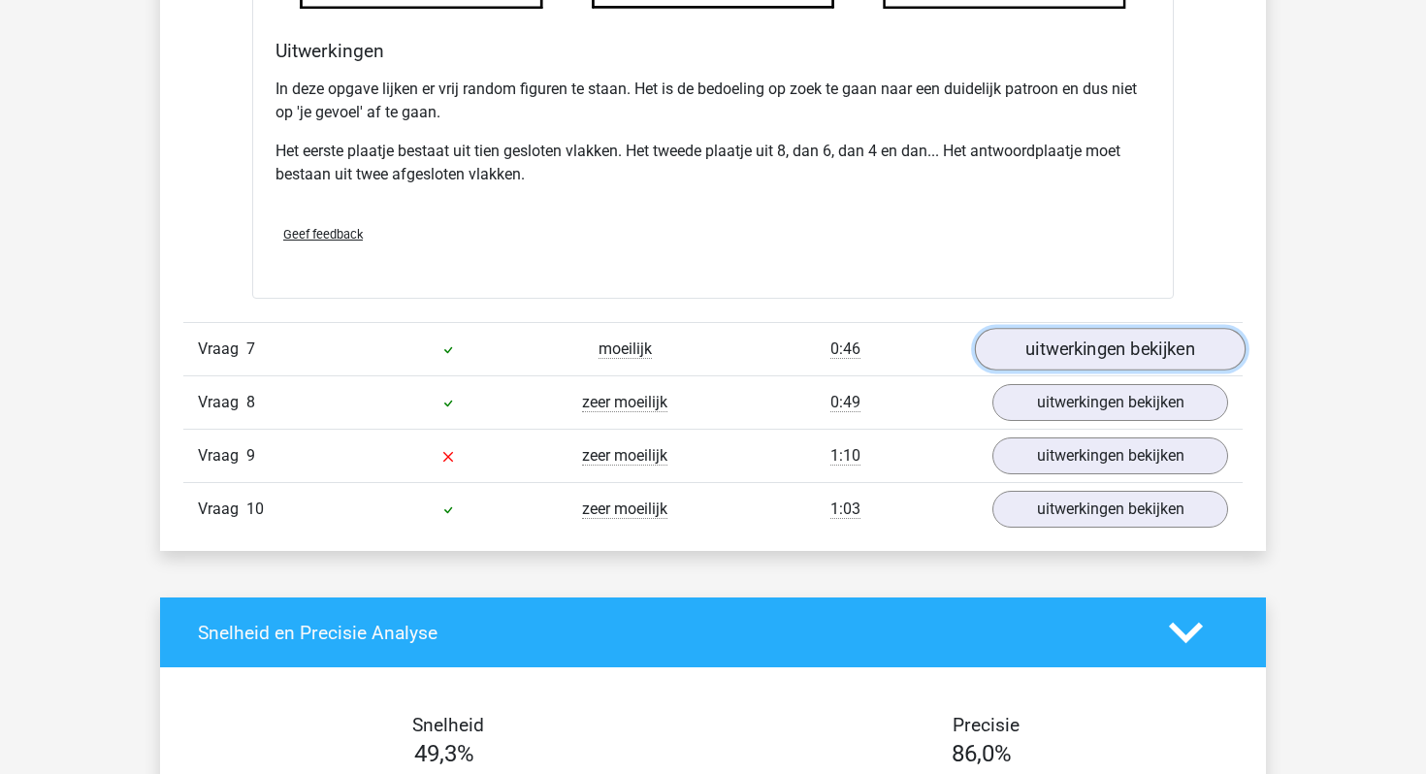
click at [1058, 355] on link "uitwerkingen bekijken" at bounding box center [1110, 350] width 271 height 43
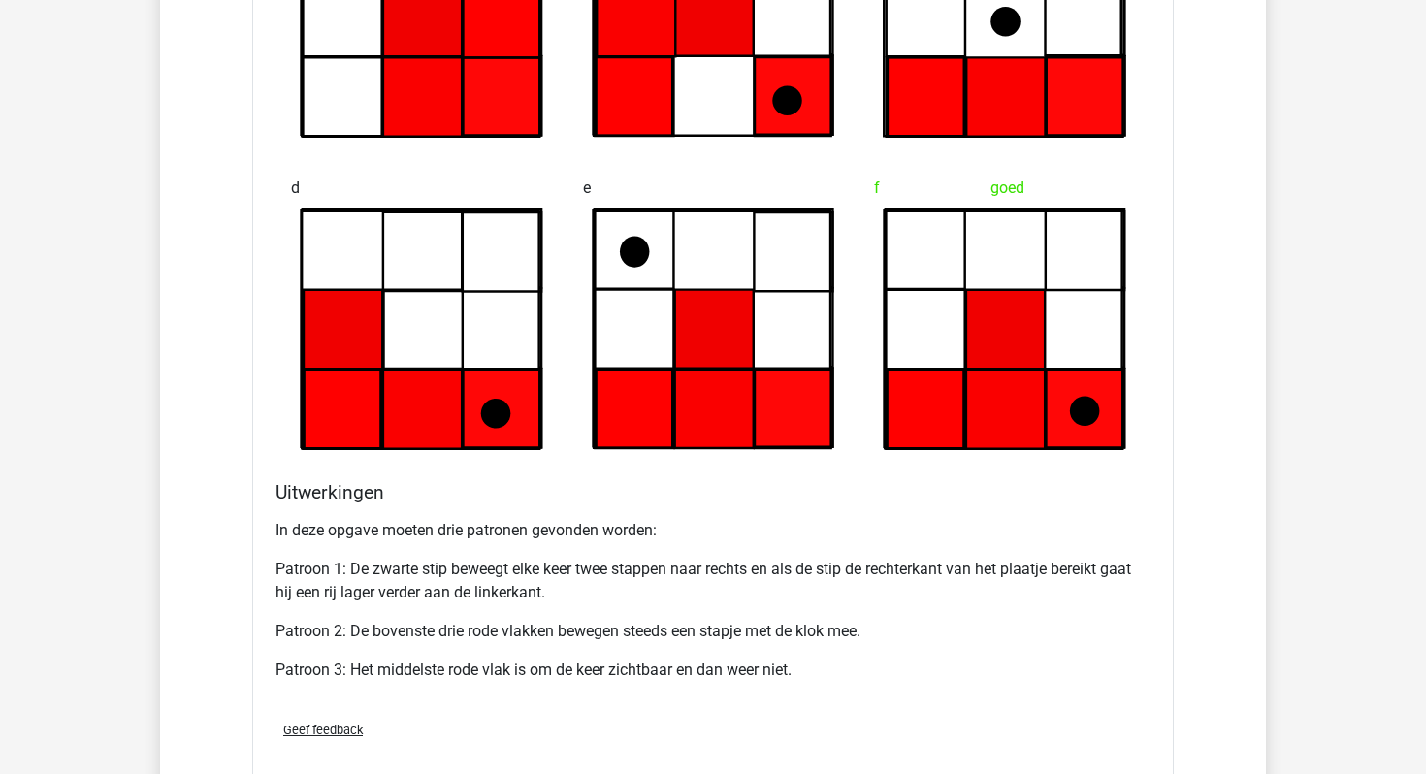
scroll to position [9613, 0]
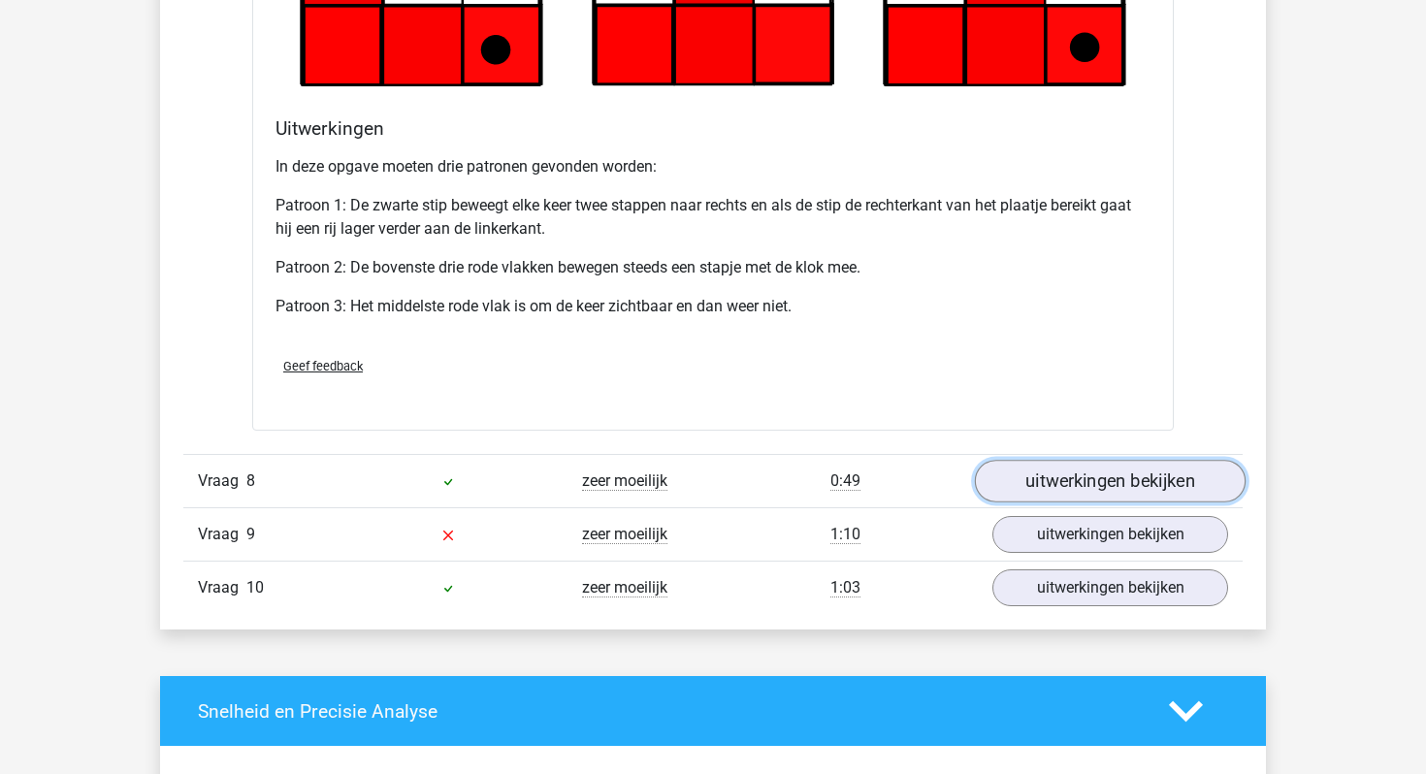
click at [1068, 479] on link "uitwerkingen bekijken" at bounding box center [1110, 481] width 271 height 43
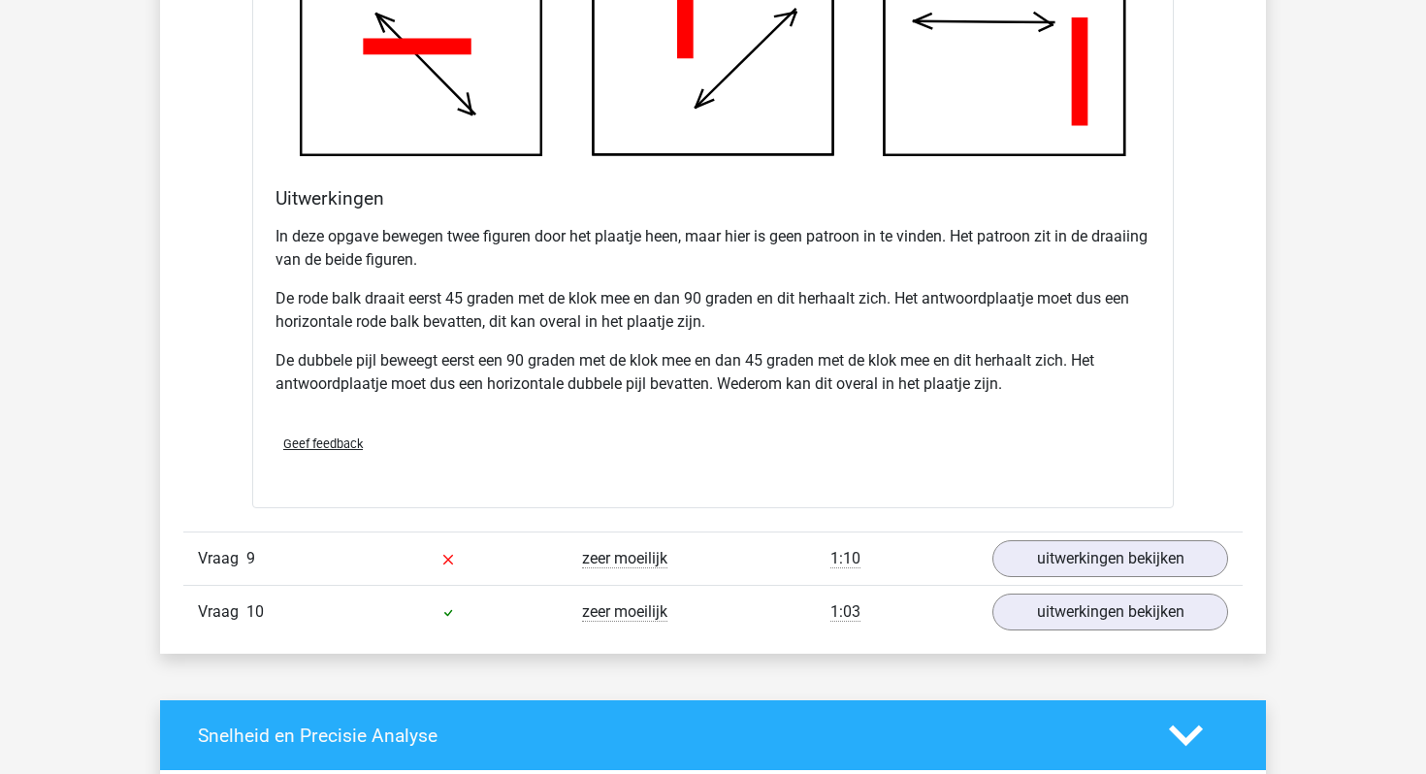
scroll to position [10829, 0]
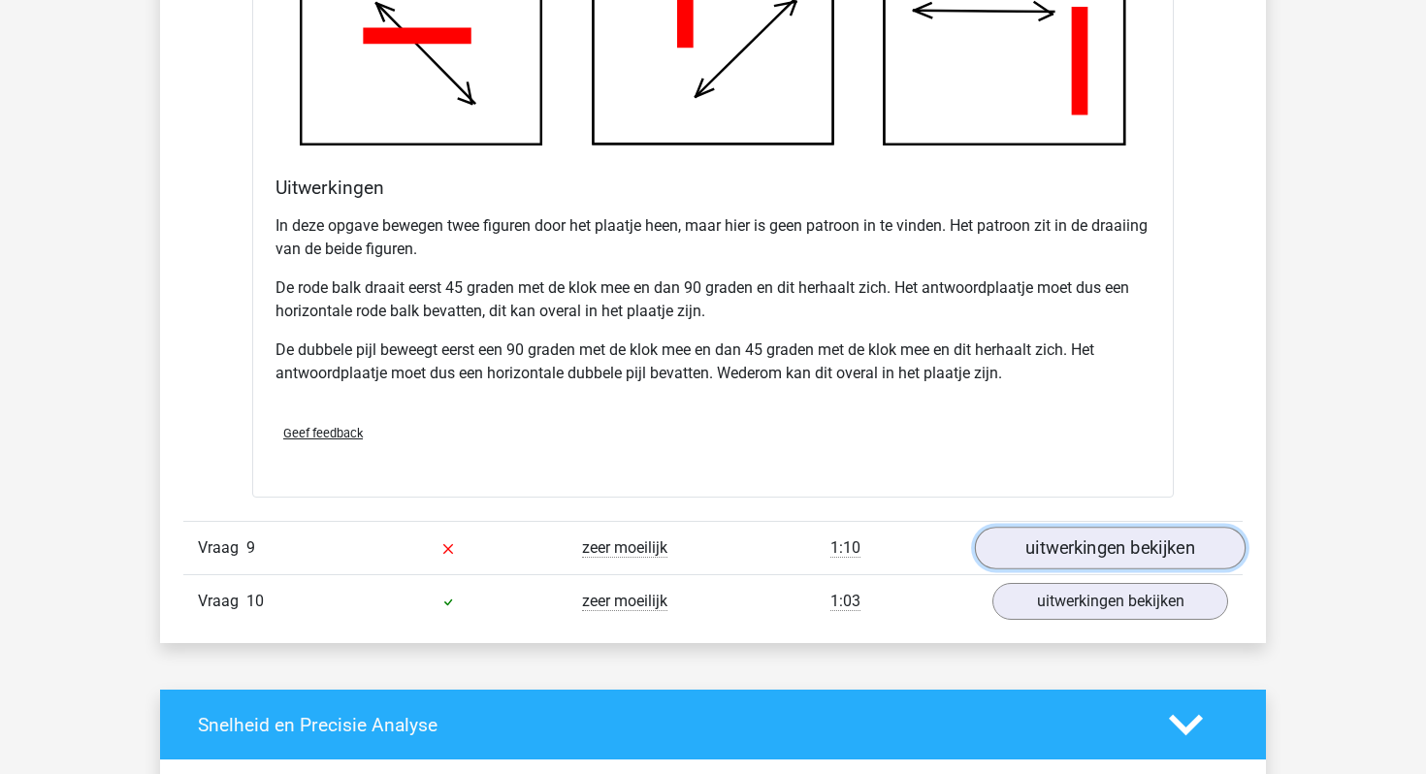
click at [1078, 544] on link "uitwerkingen bekijken" at bounding box center [1110, 548] width 271 height 43
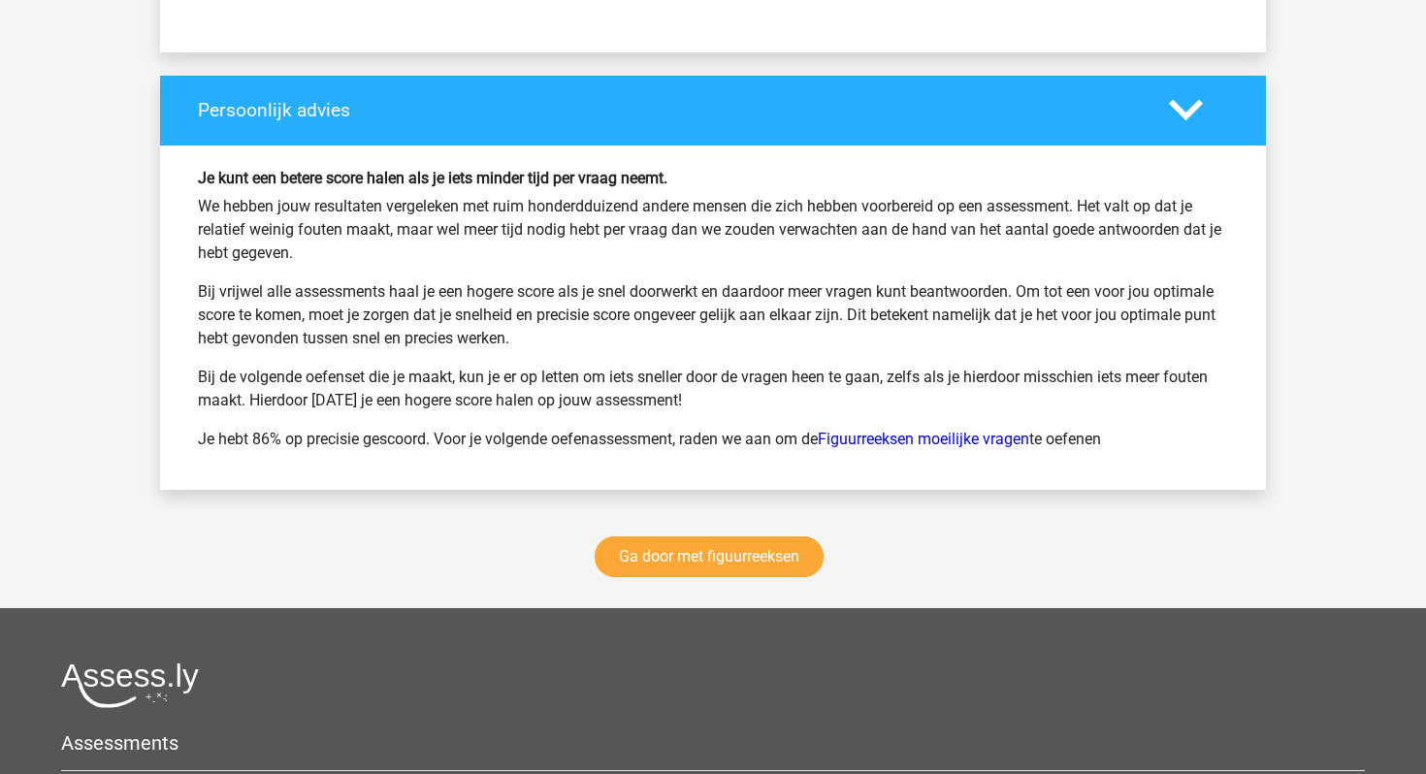
scroll to position [13260, 0]
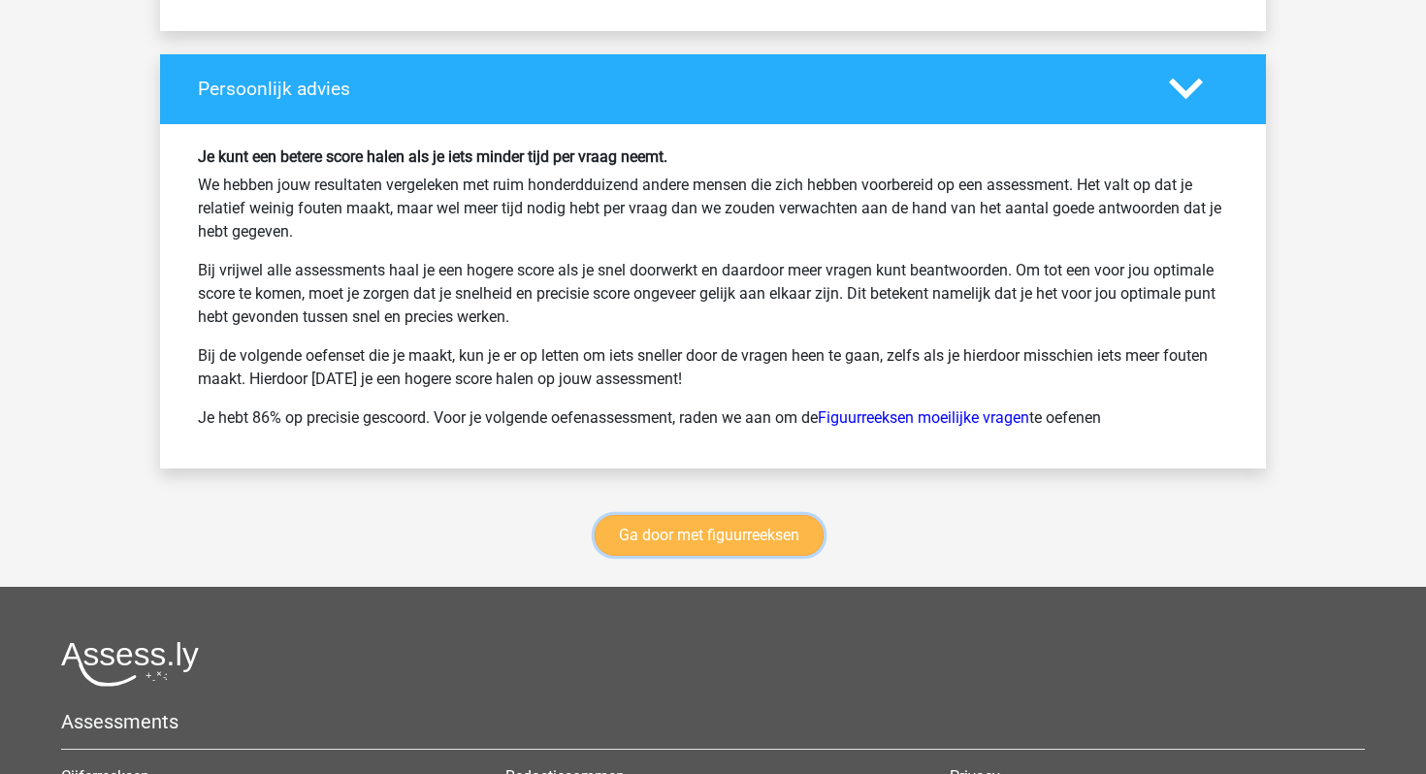
click at [669, 534] on link "Ga door met figuurreeksen" at bounding box center [709, 535] width 229 height 41
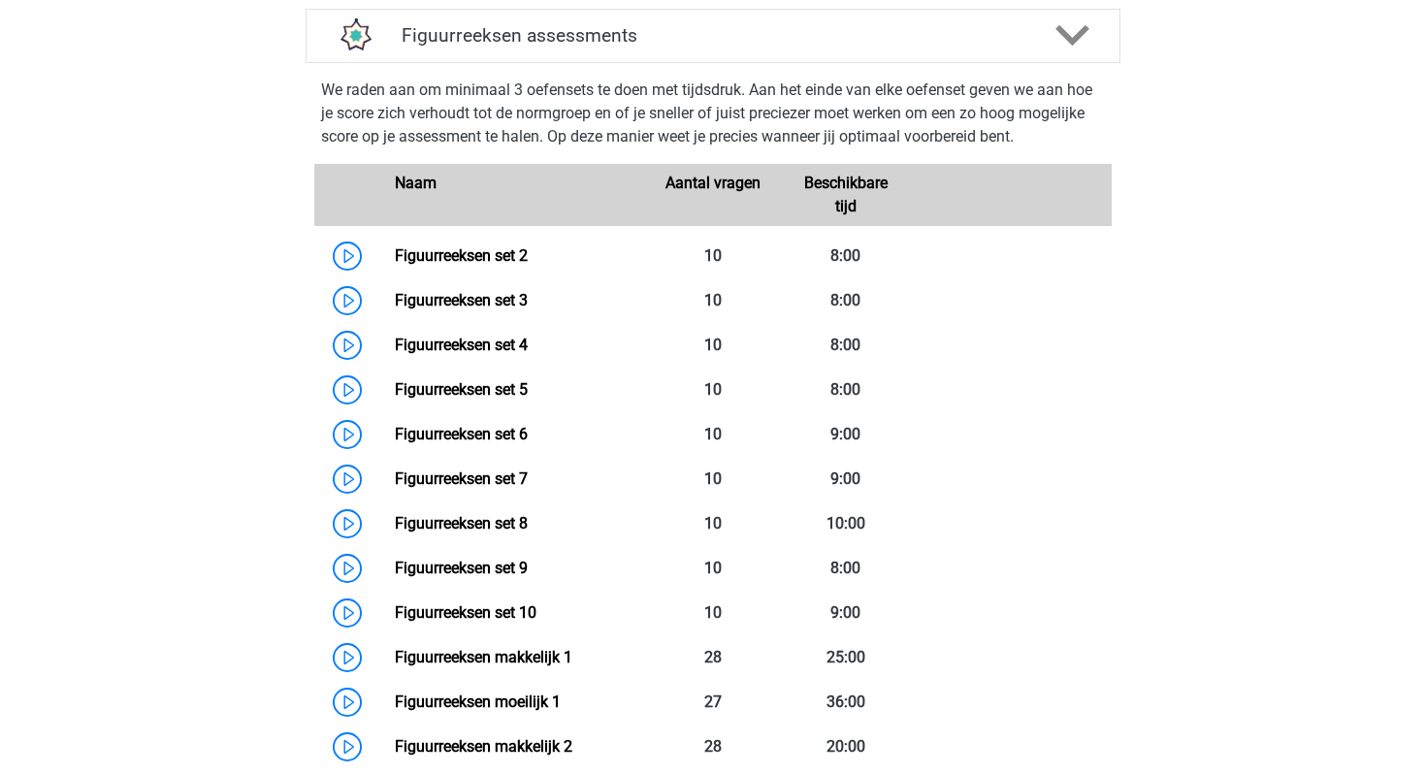
scroll to position [867, 0]
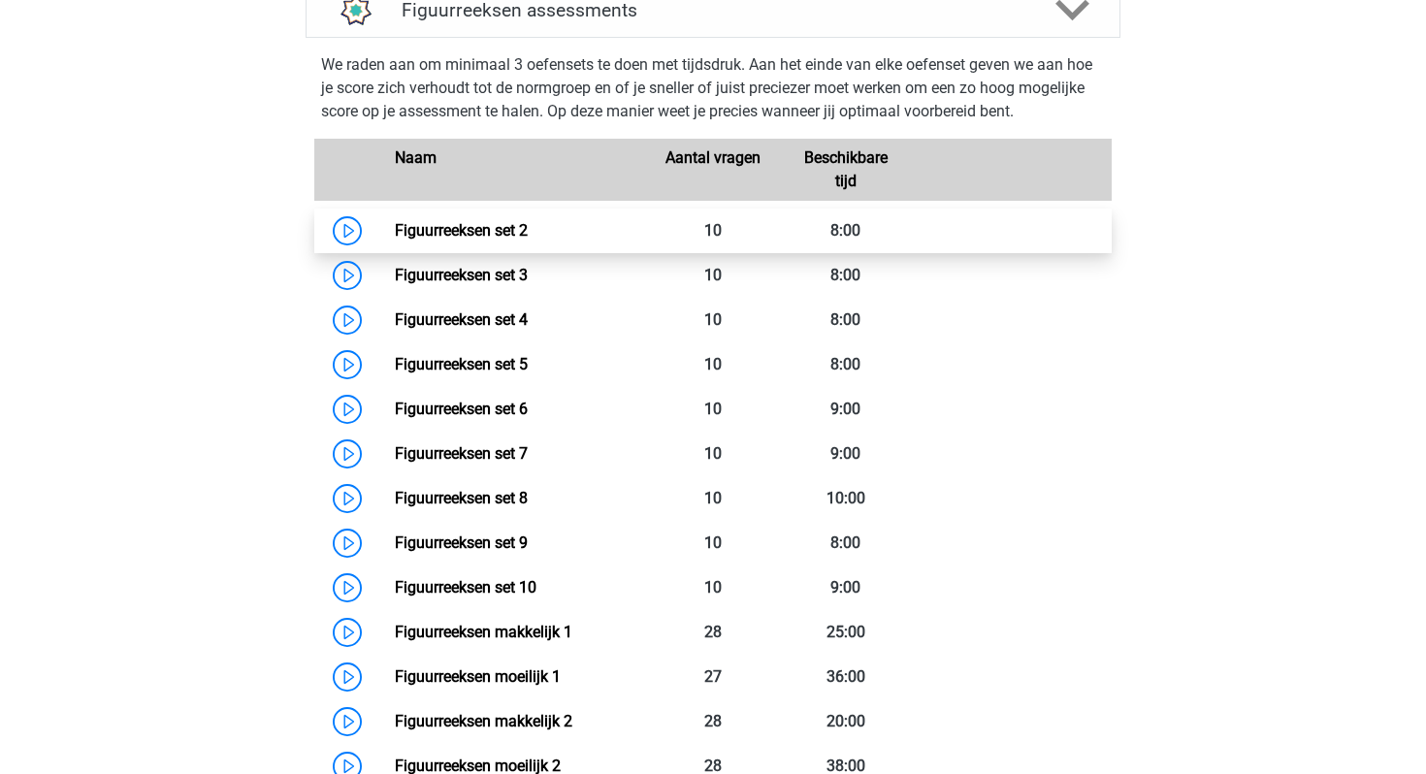
click at [467, 232] on link "Figuurreeksen set 2" at bounding box center [461, 230] width 133 height 18
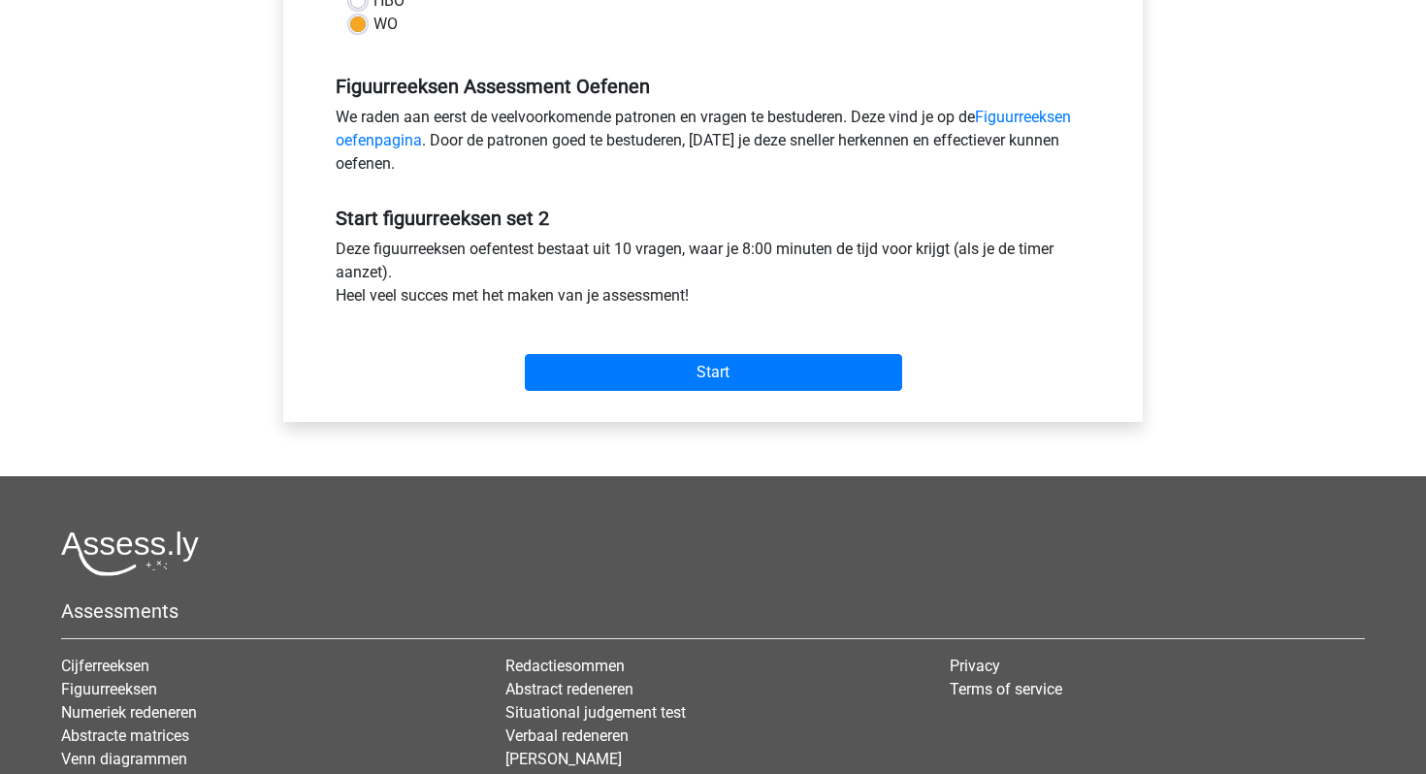
scroll to position [545, 0]
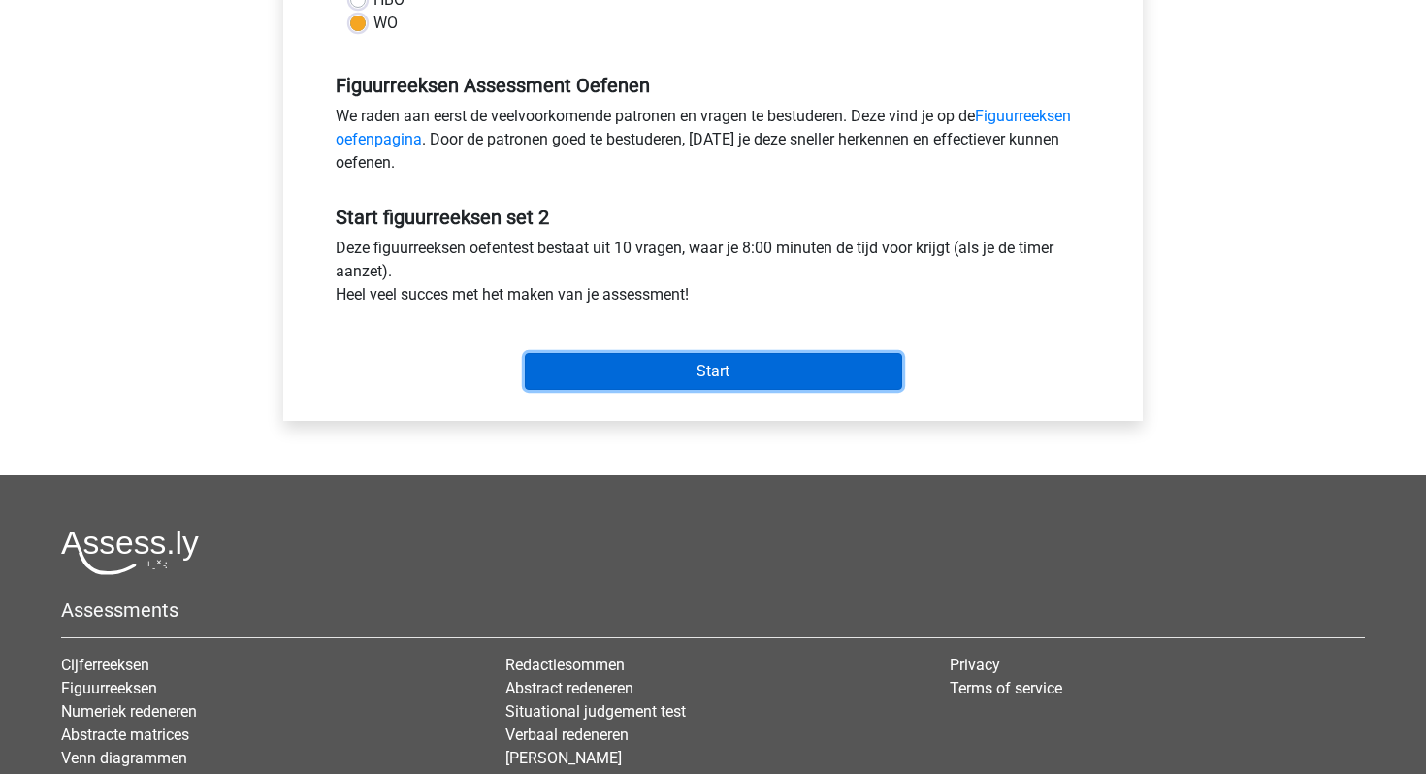
click at [668, 375] on input "Start" at bounding box center [713, 371] width 377 height 37
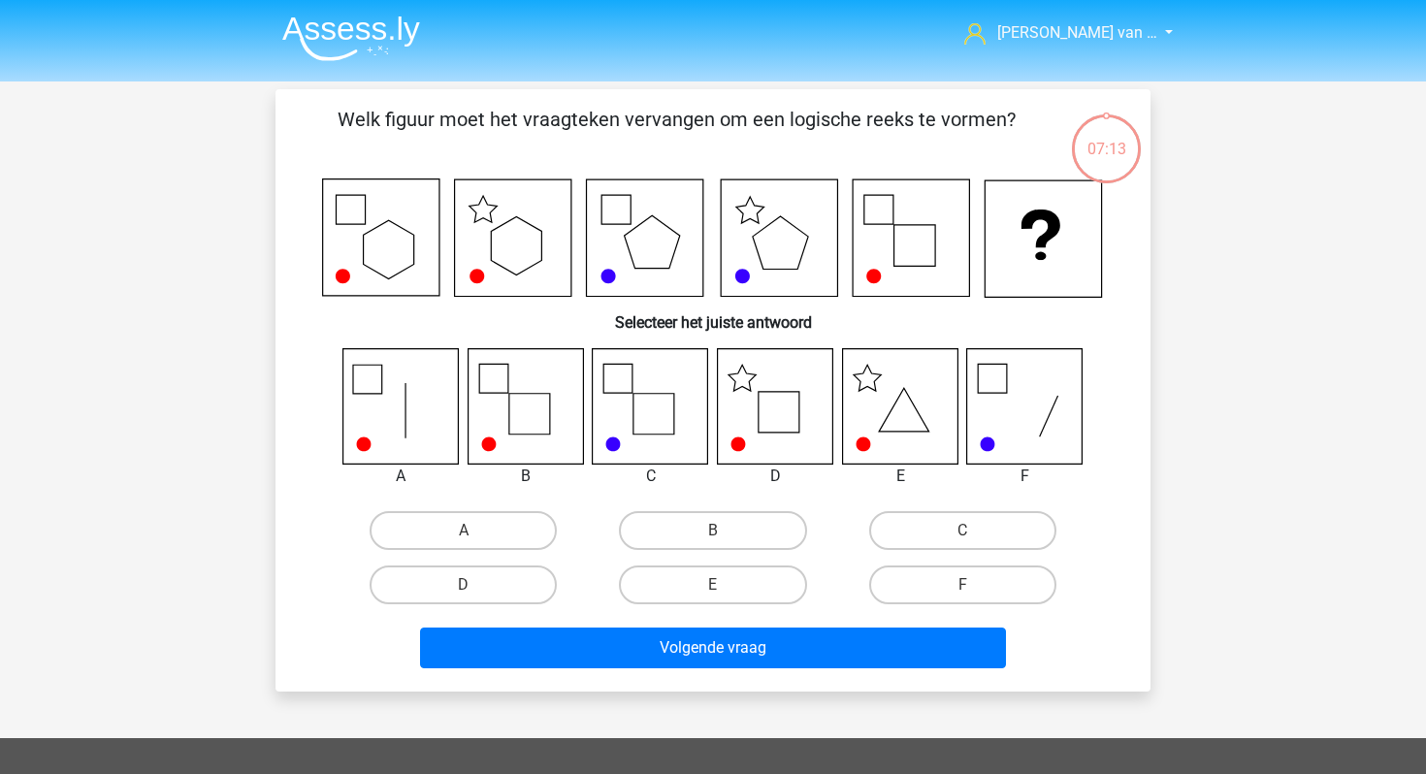
click at [772, 417] on icon at bounding box center [775, 405] width 115 height 115
click at [450, 590] on label "D" at bounding box center [463, 585] width 187 height 39
click at [464, 590] on input "D" at bounding box center [470, 591] width 13 height 13
radio input "true"
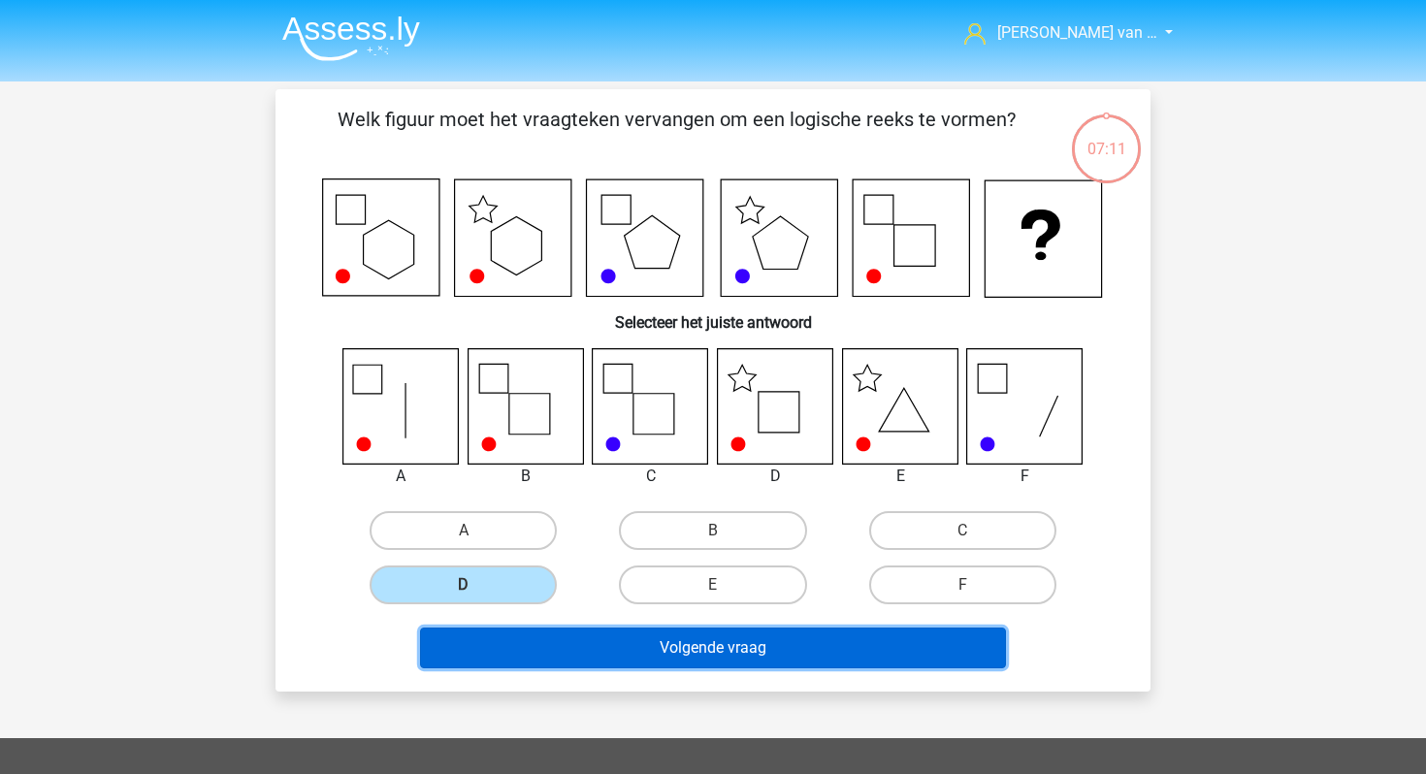
click at [505, 646] on button "Volgende vraag" at bounding box center [713, 648] width 587 height 41
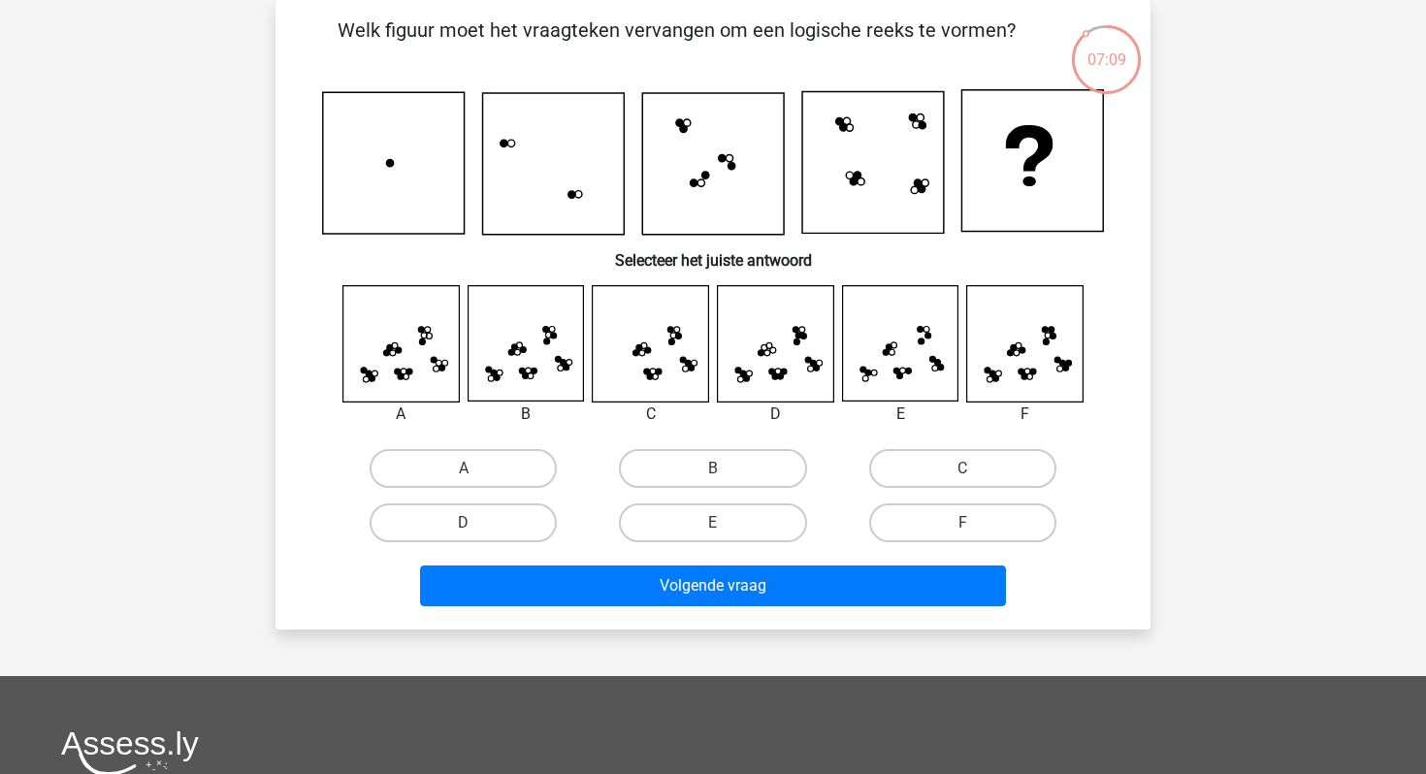
scroll to position [29, 0]
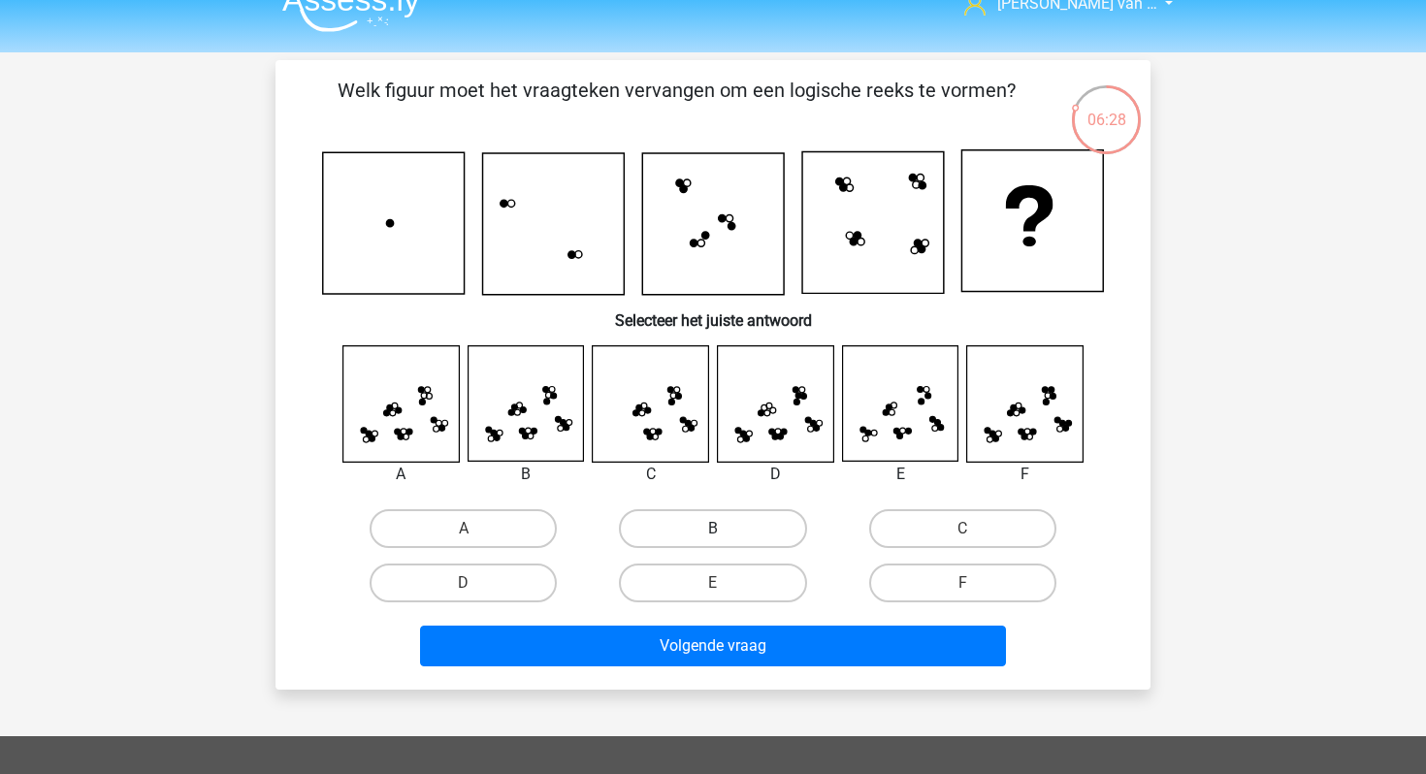
click at [763, 540] on label "B" at bounding box center [712, 528] width 187 height 39
click at [726, 540] on input "B" at bounding box center [719, 535] width 13 height 13
radio input "true"
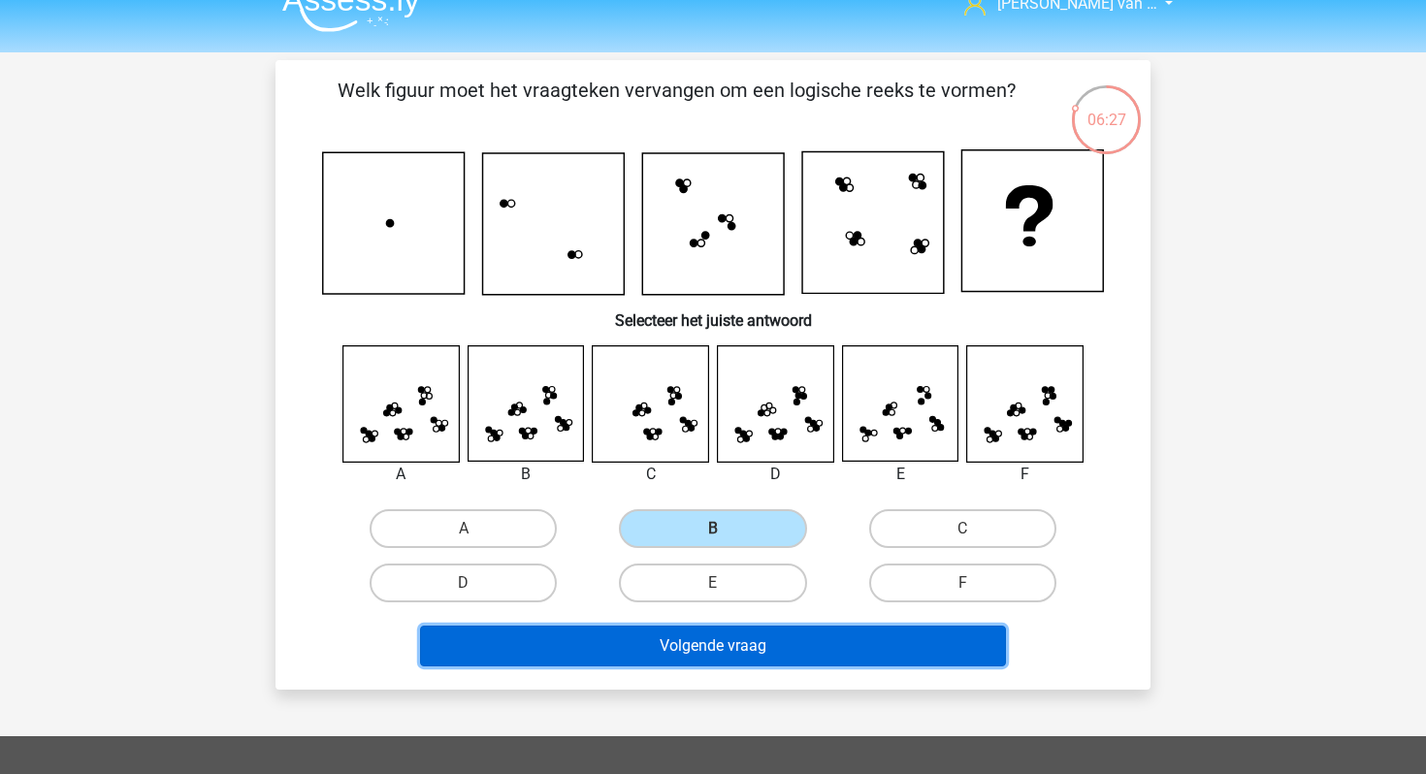
click at [753, 642] on button "Volgende vraag" at bounding box center [713, 646] width 587 height 41
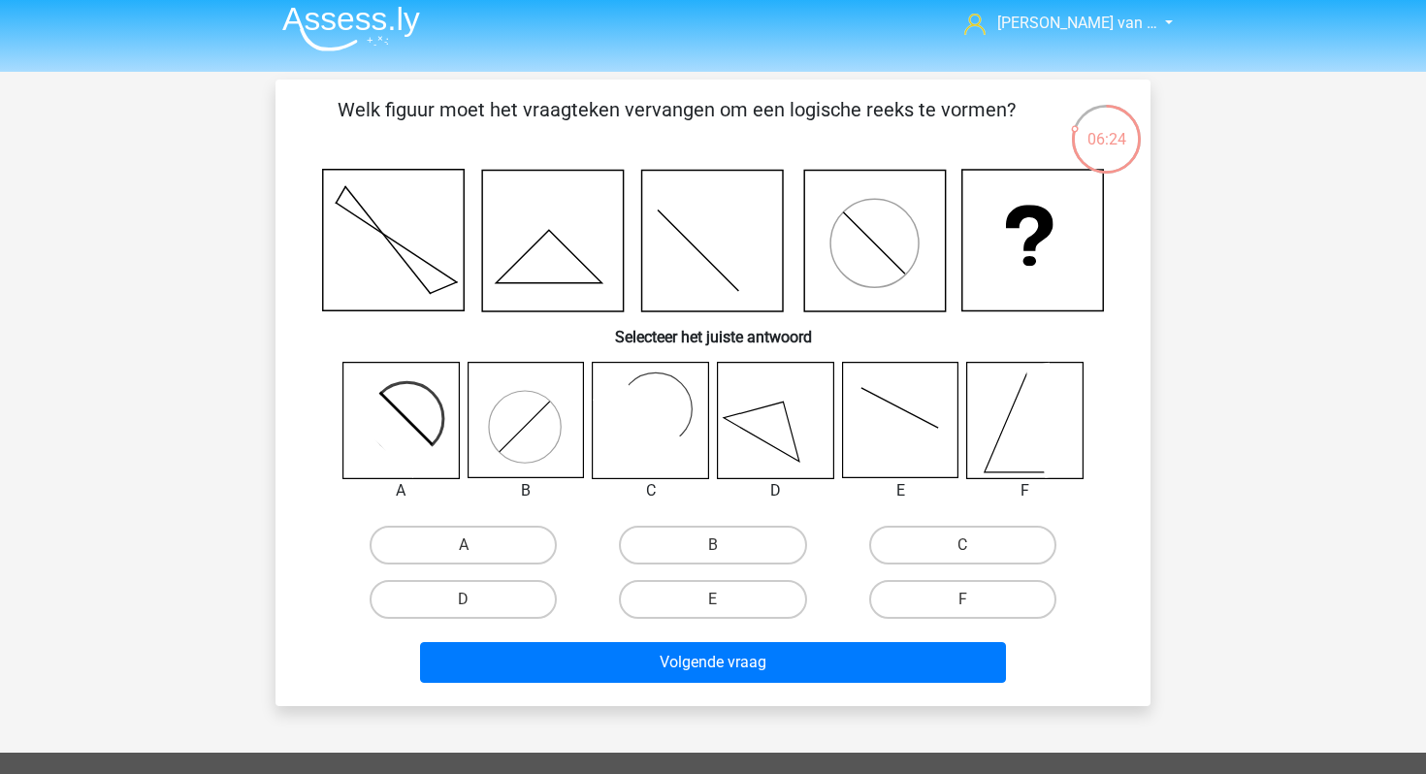
scroll to position [8, 0]
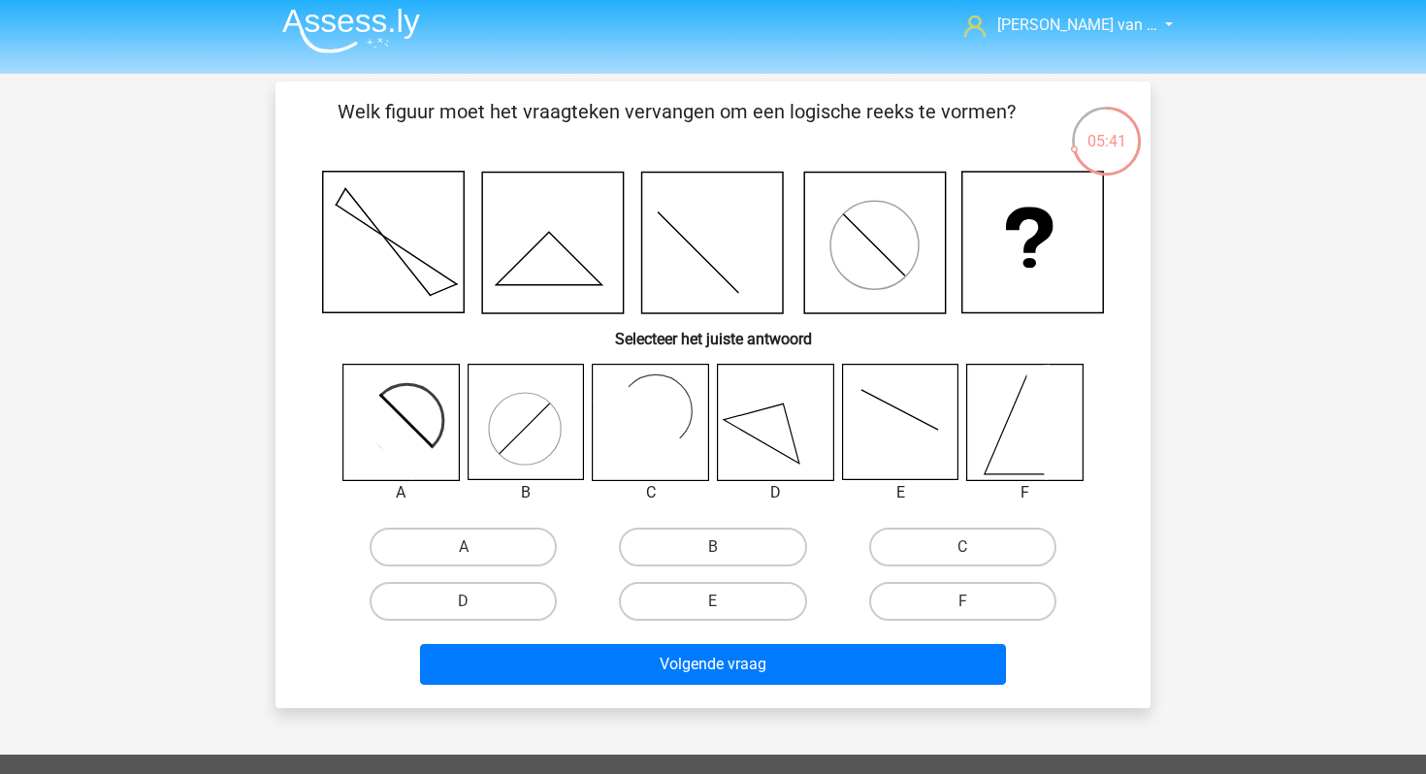
click at [416, 406] on icon at bounding box center [400, 422] width 115 height 115
click at [494, 540] on label "A" at bounding box center [463, 547] width 187 height 39
click at [476, 547] on input "A" at bounding box center [470, 553] width 13 height 13
radio input "true"
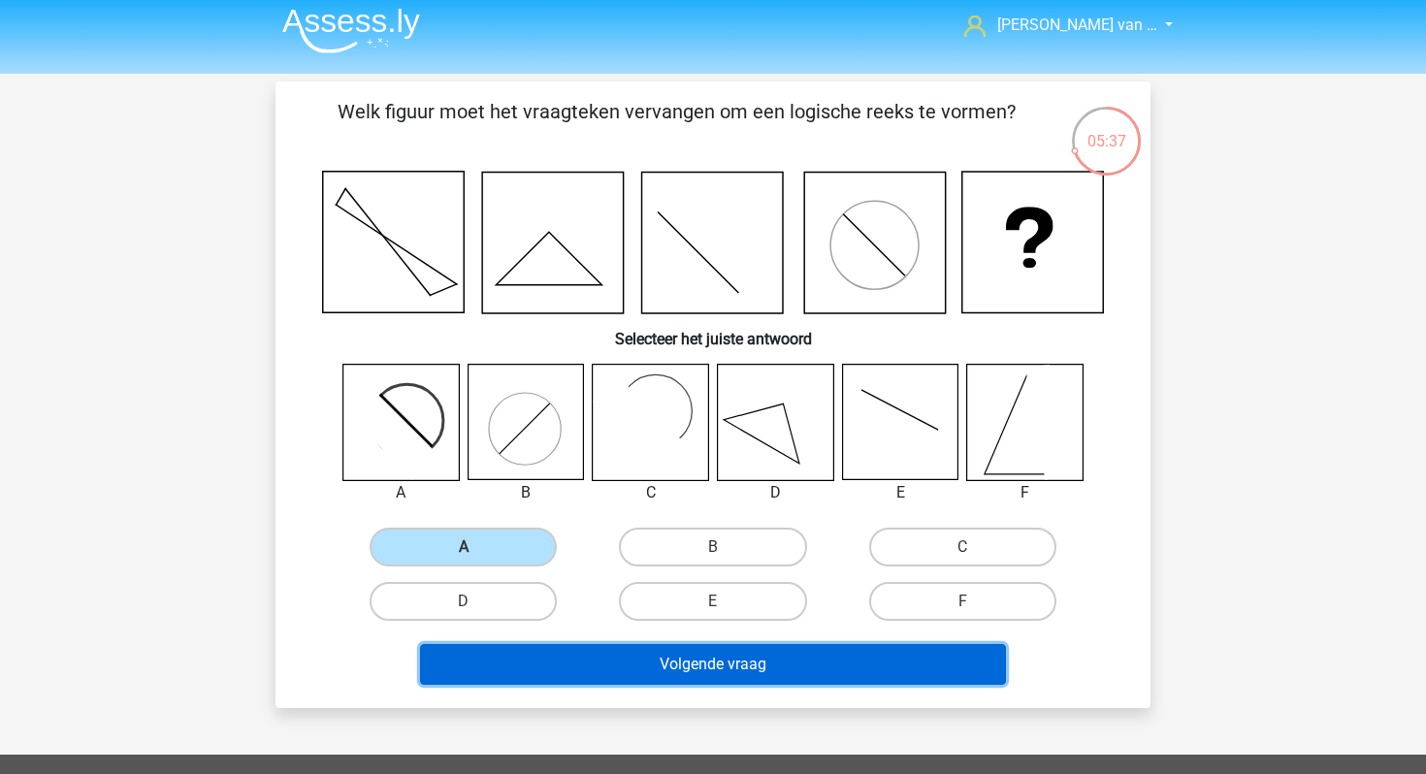
click at [662, 668] on button "Volgende vraag" at bounding box center [713, 664] width 587 height 41
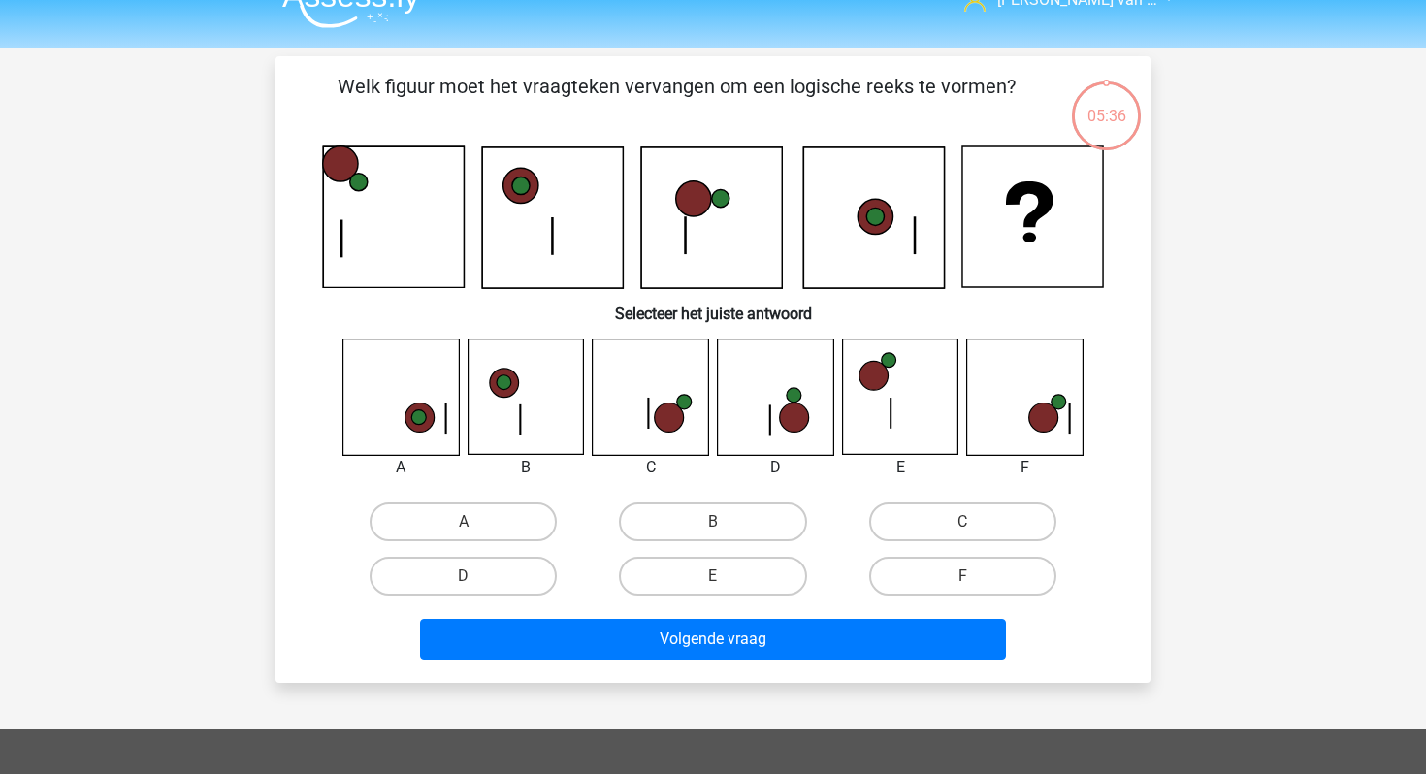
scroll to position [12, 0]
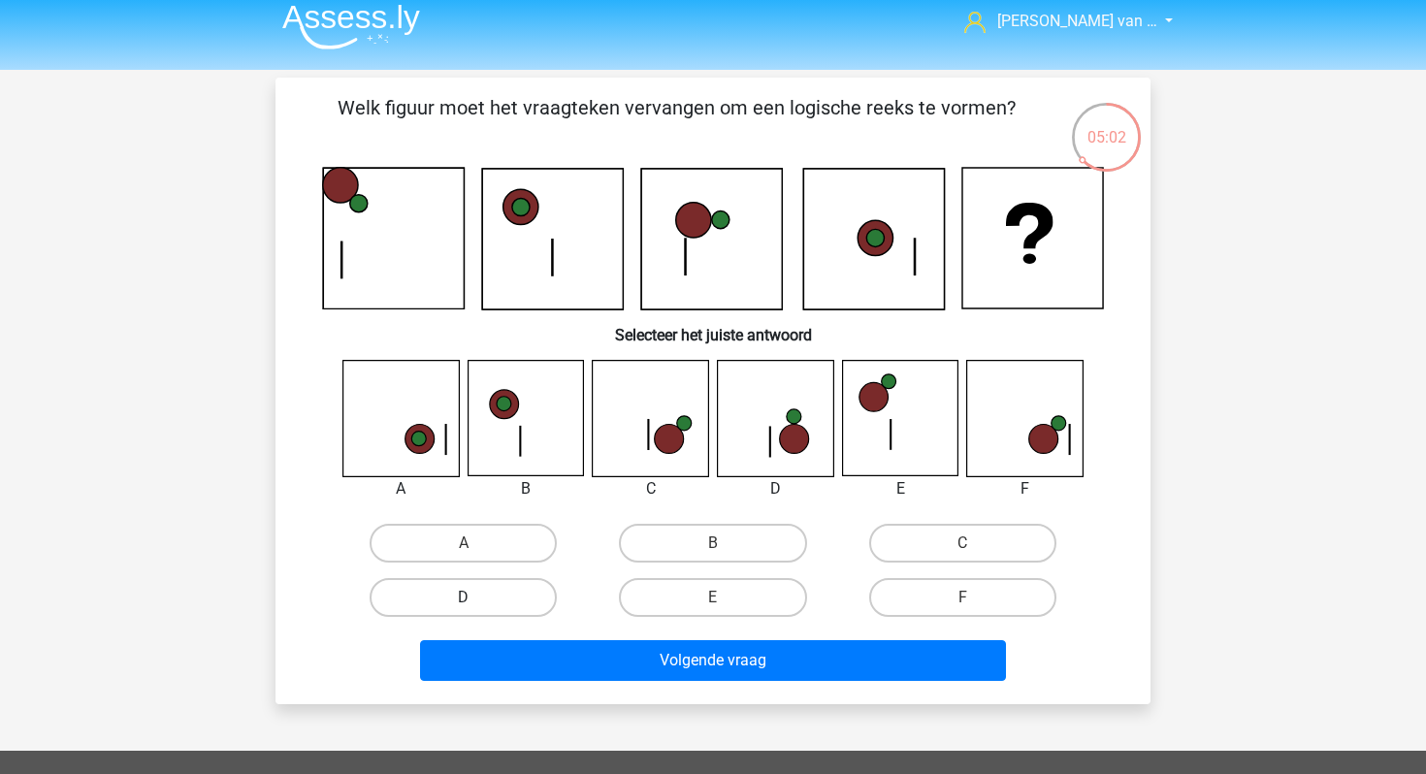
click at [487, 608] on label "D" at bounding box center [463, 597] width 187 height 39
click at [476, 608] on input "D" at bounding box center [470, 604] width 13 height 13
radio input "true"
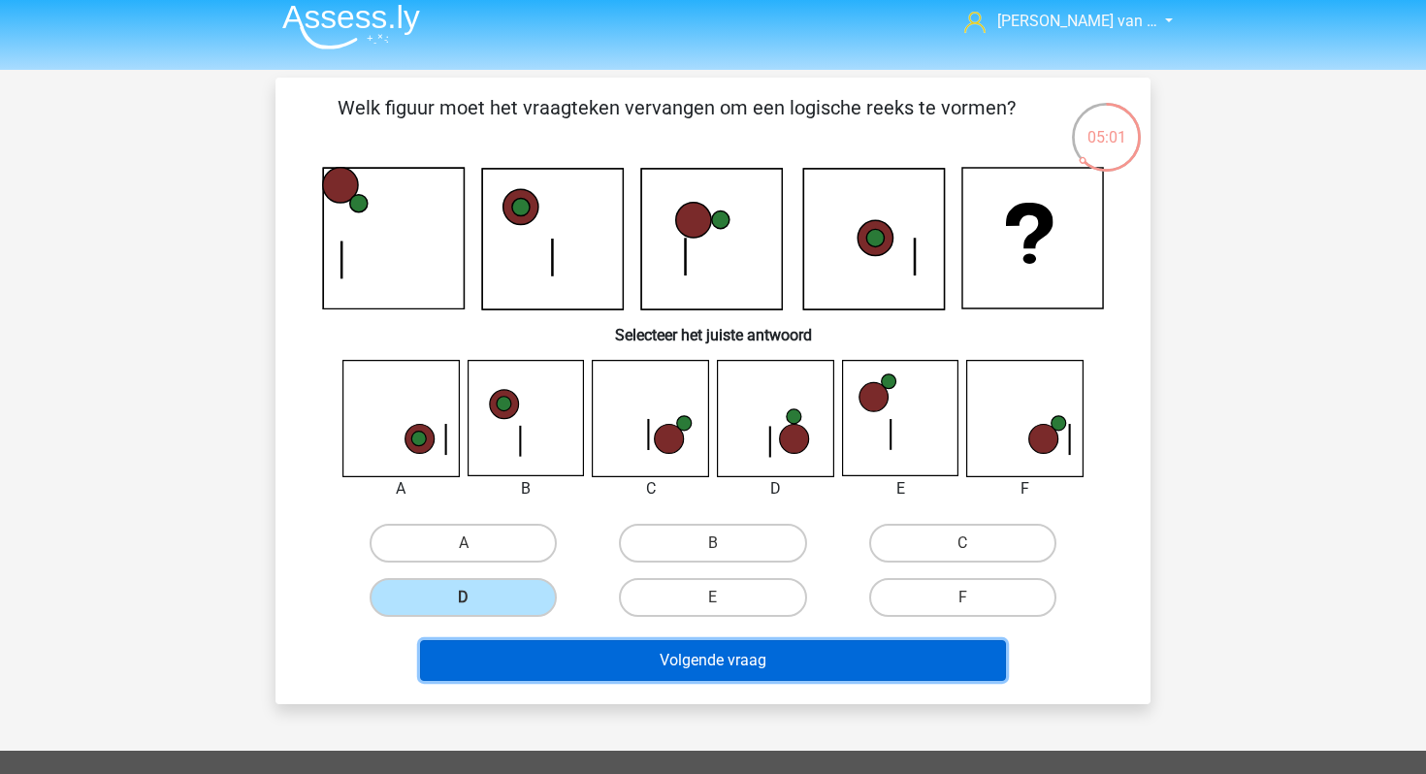
click at [578, 678] on button "Volgende vraag" at bounding box center [713, 660] width 587 height 41
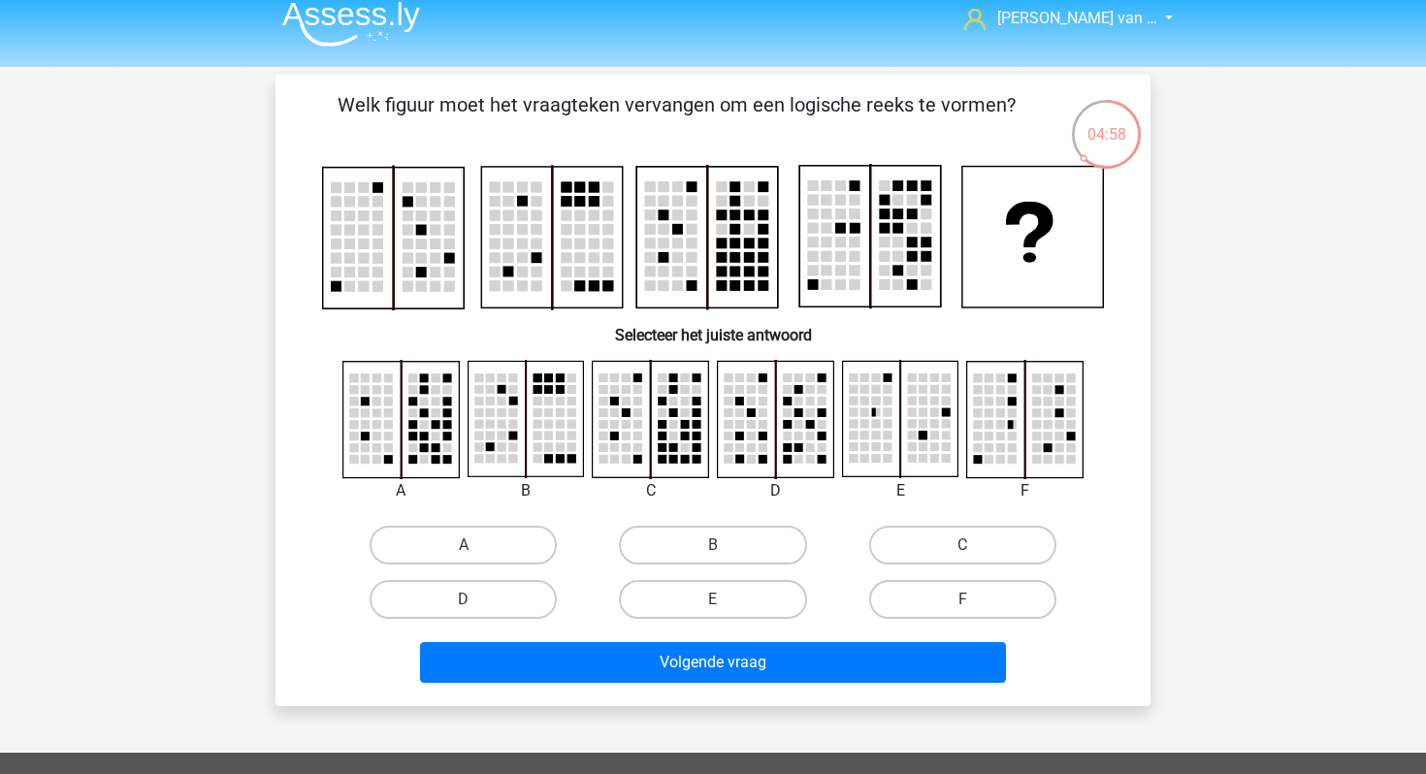
scroll to position [8, 0]
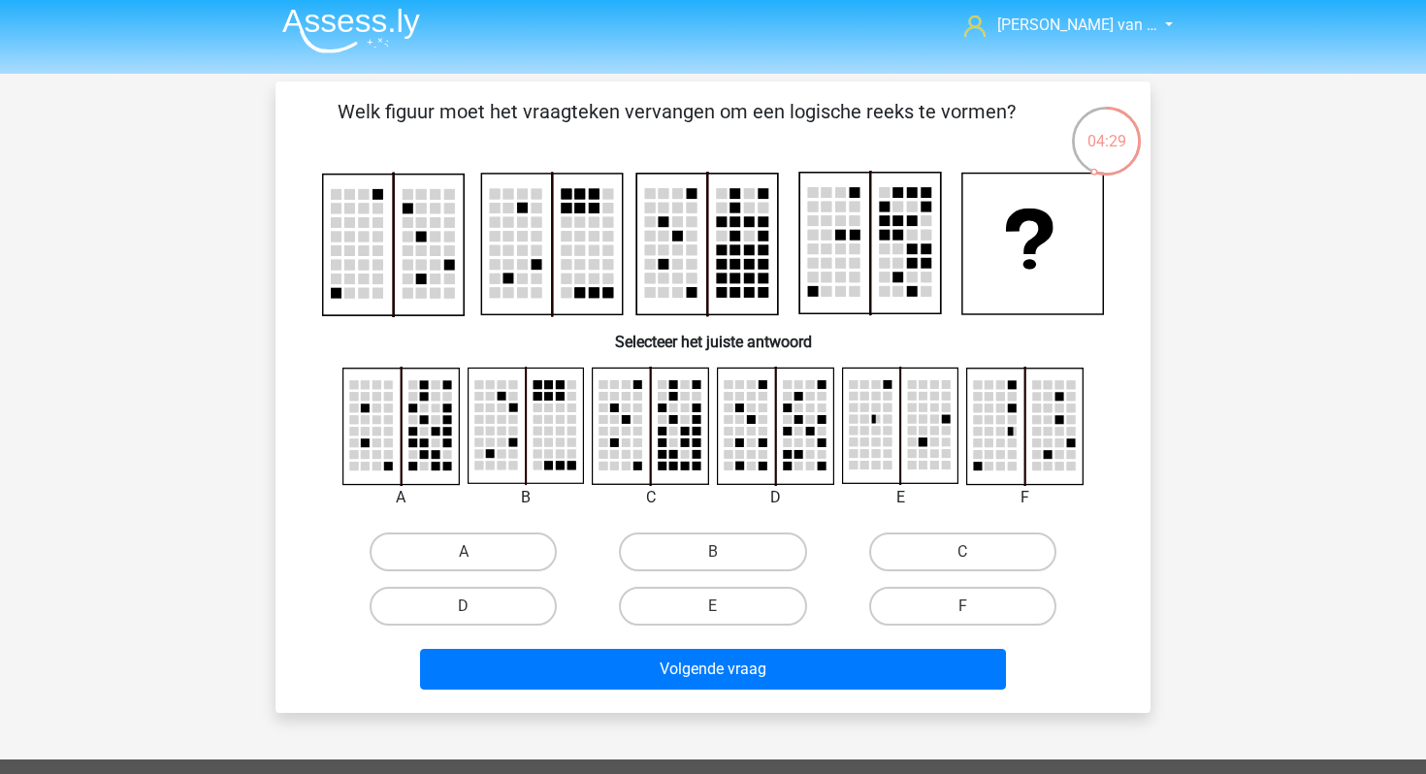
click at [812, 427] on rect at bounding box center [809, 431] width 9 height 9
click at [717, 555] on input "B" at bounding box center [719, 558] width 13 height 13
radio input "true"
click at [717, 555] on input "B" at bounding box center [719, 558] width 13 height 13
click at [507, 542] on label "A" at bounding box center [463, 552] width 187 height 39
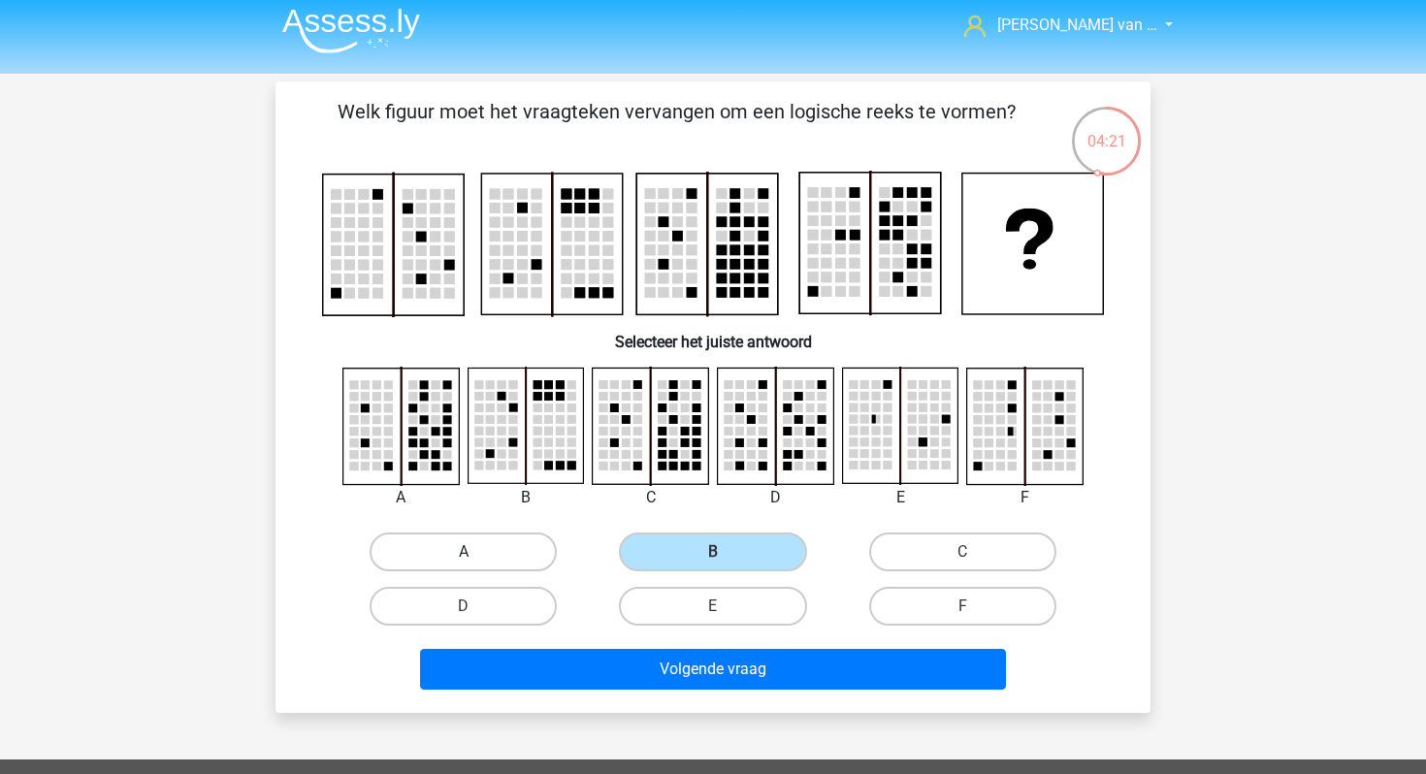
click at [476, 552] on input "A" at bounding box center [470, 558] width 13 height 13
radio input "true"
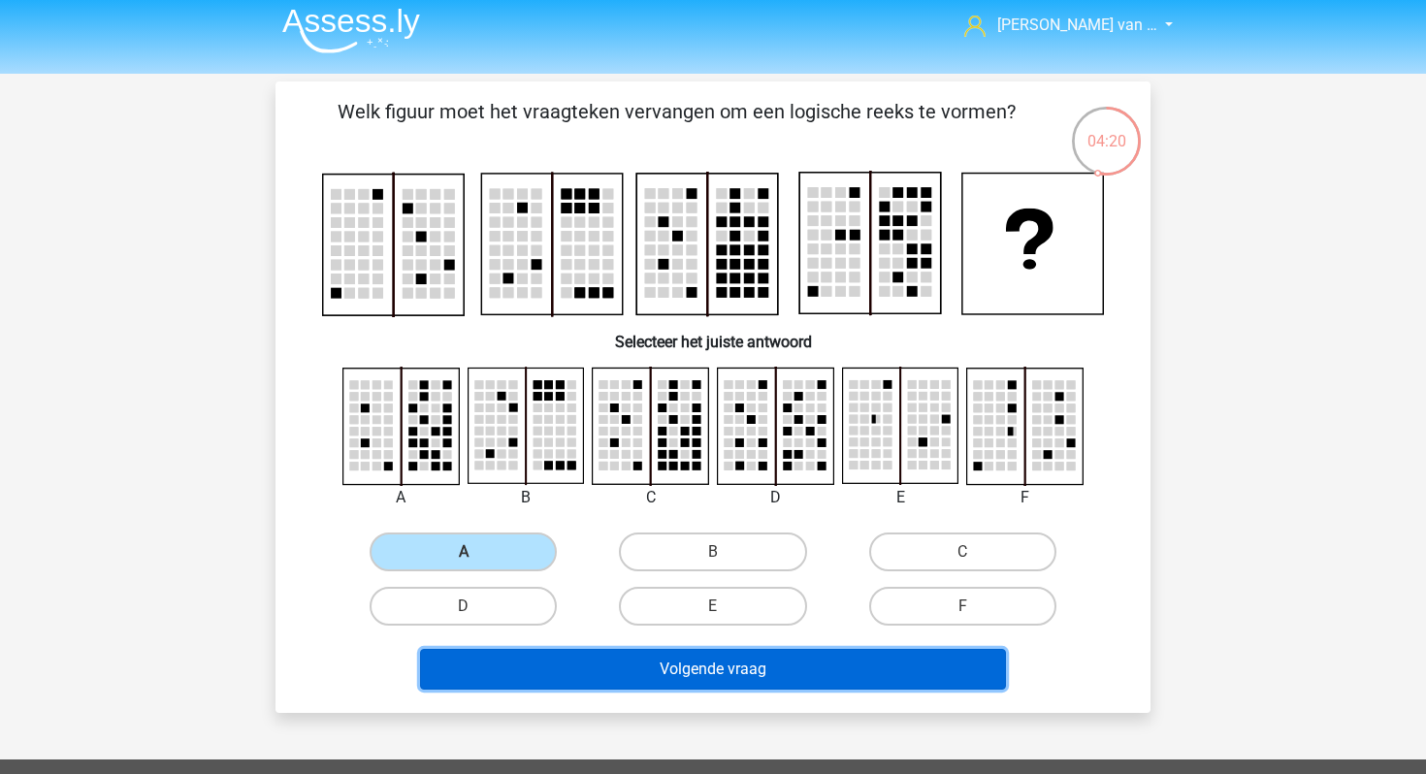
click at [627, 658] on button "Volgende vraag" at bounding box center [713, 669] width 587 height 41
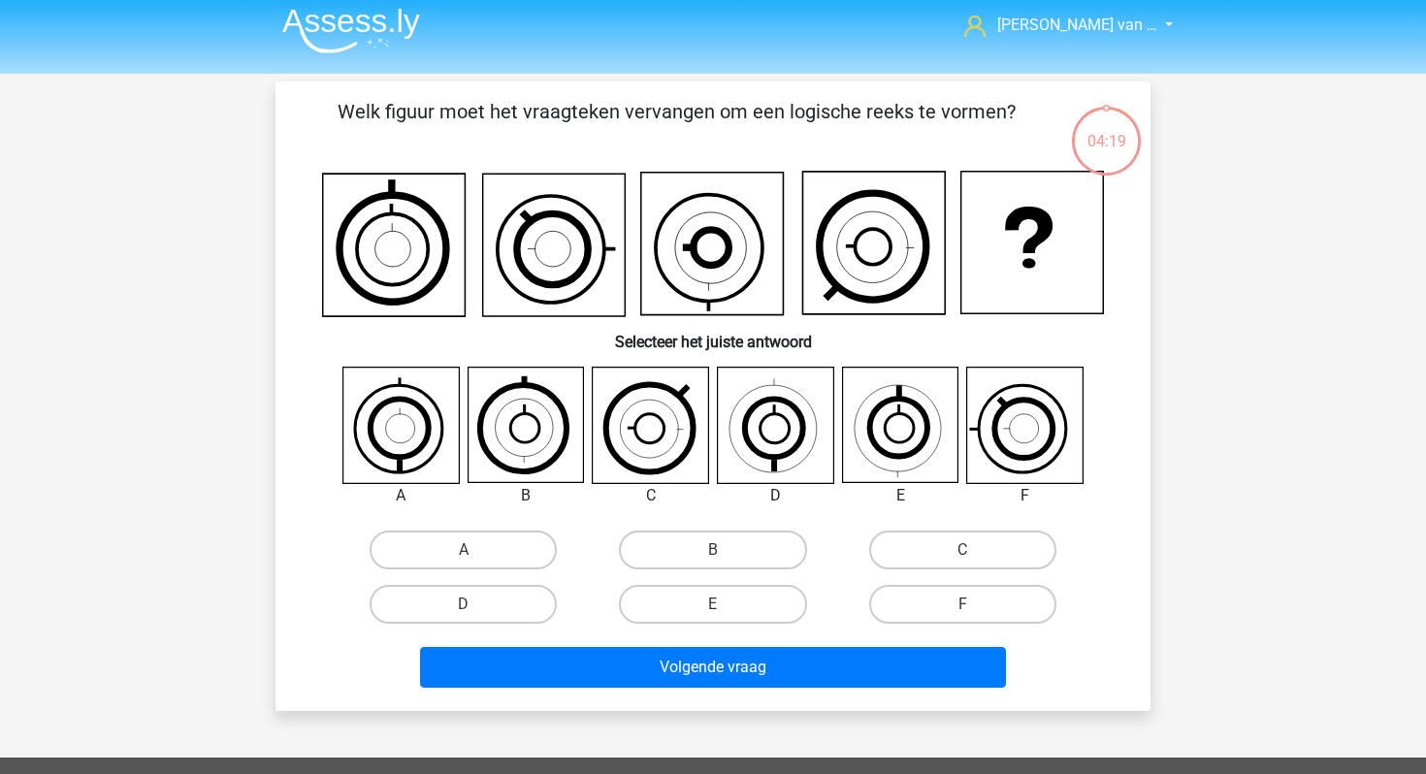
scroll to position [5, 0]
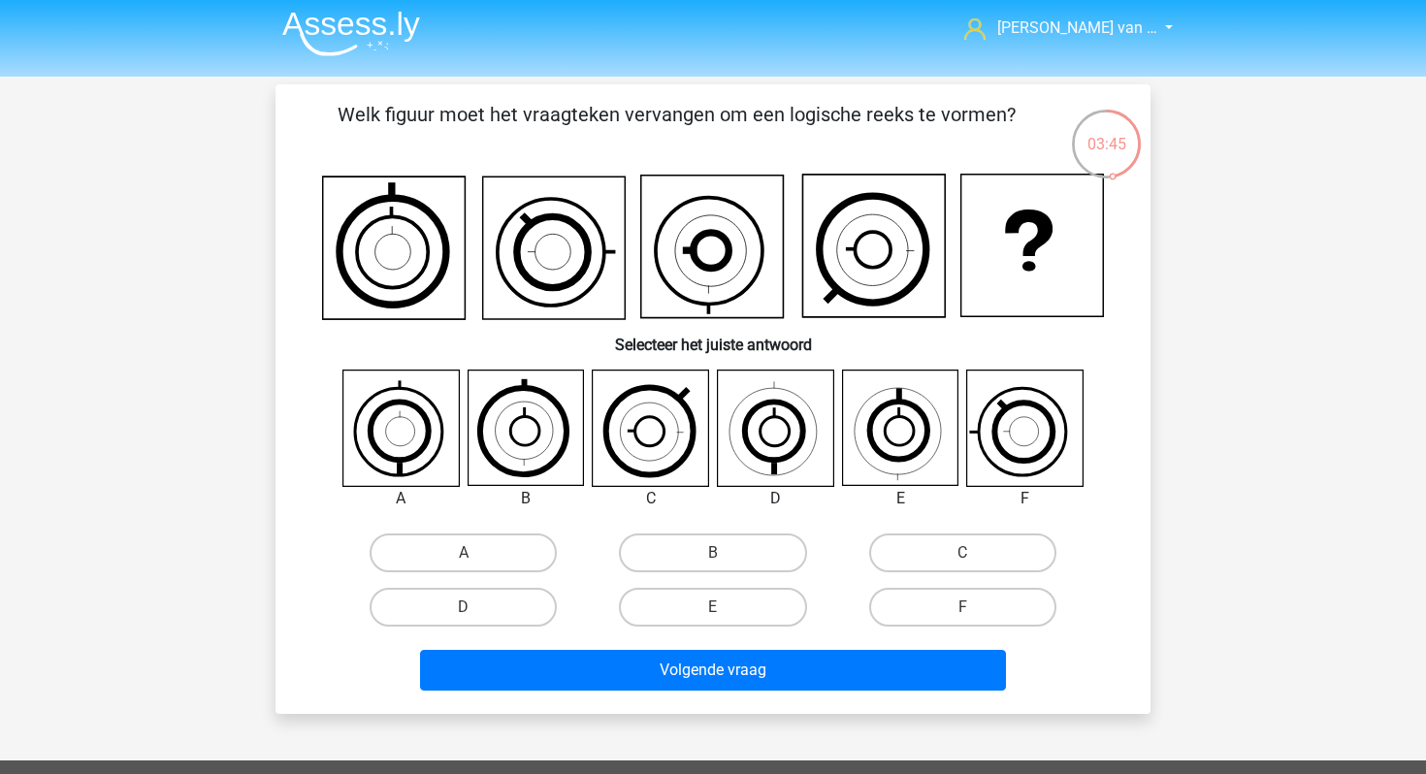
click at [896, 448] on icon at bounding box center [899, 428] width 115 height 115
click at [966, 609] on input "F" at bounding box center [968, 613] width 13 height 13
radio input "true"
click at [959, 643] on div "Volgende vraag" at bounding box center [713, 667] width 813 height 64
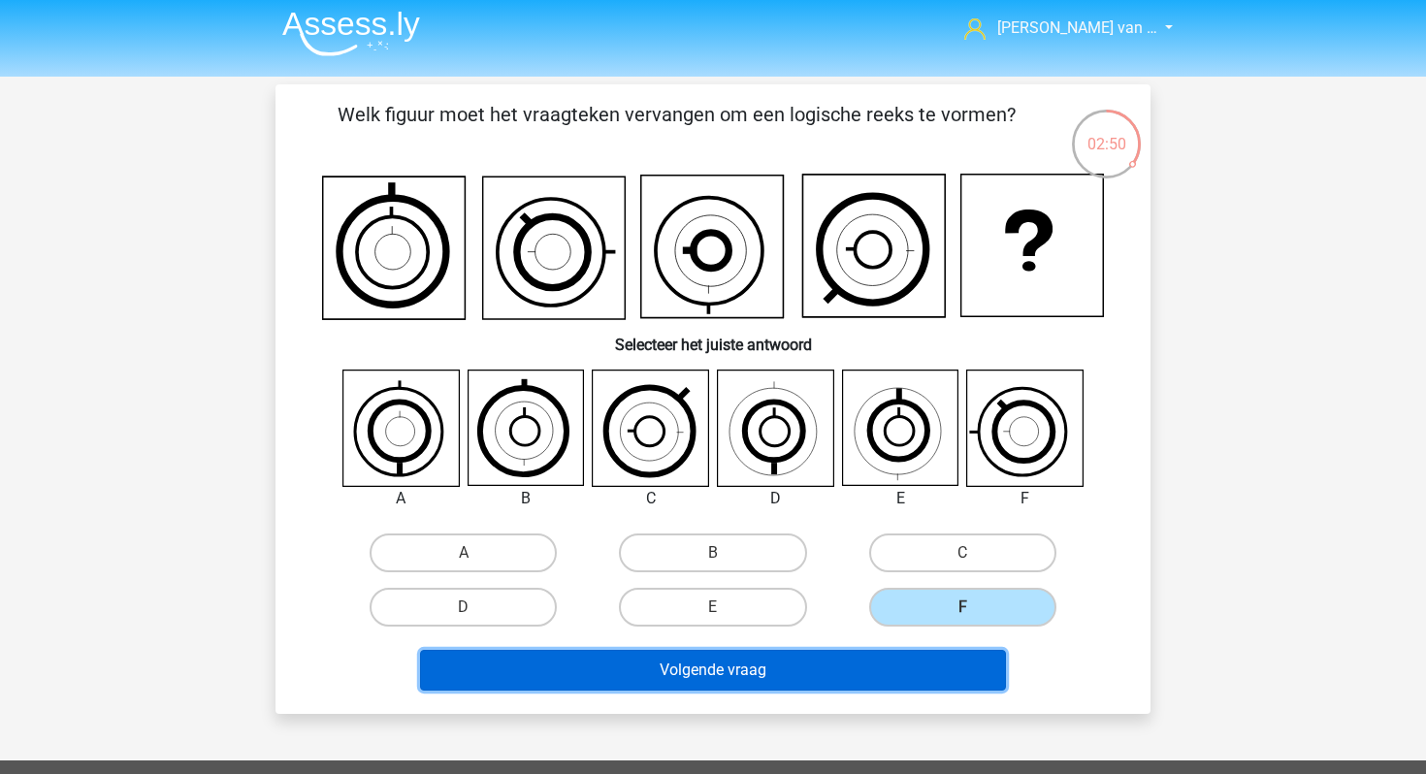
click at [941, 667] on button "Volgende vraag" at bounding box center [713, 670] width 587 height 41
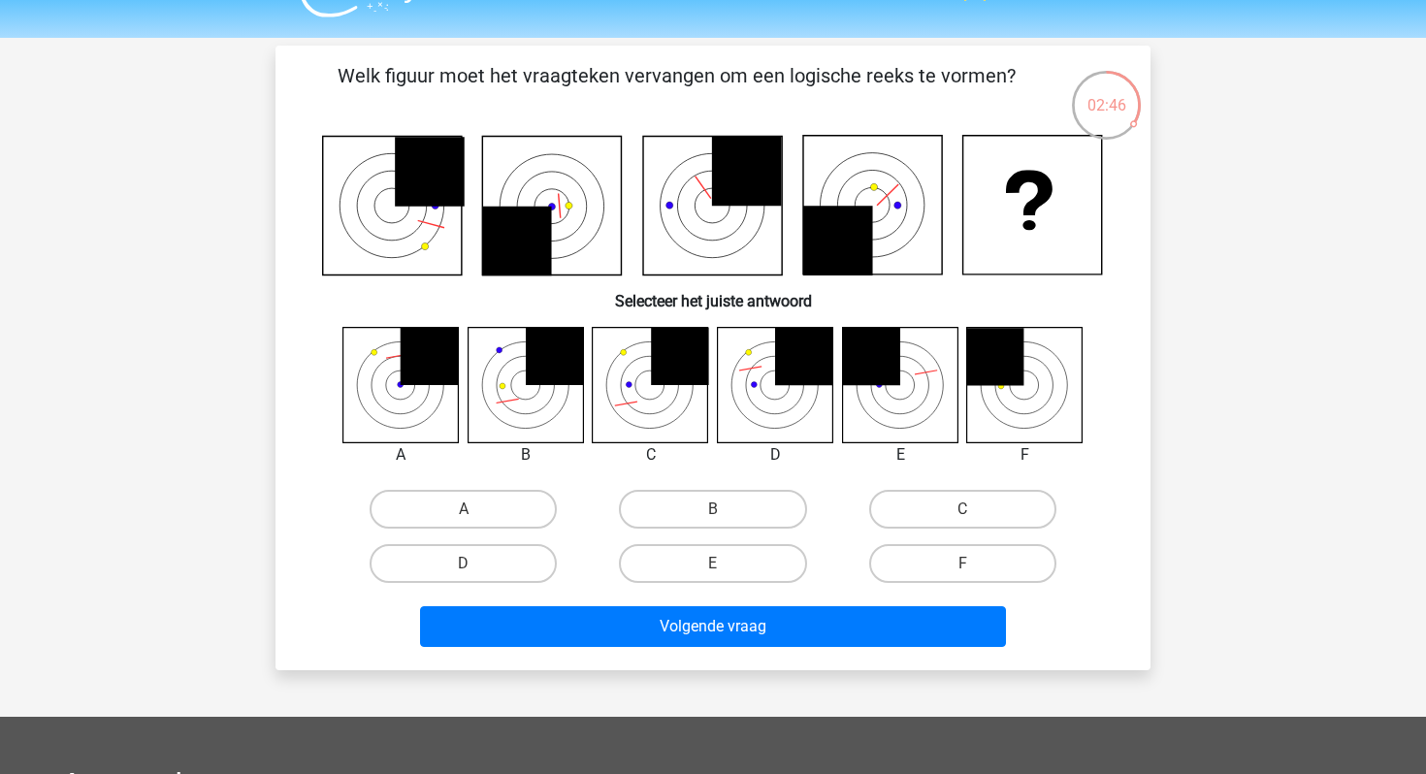
scroll to position [17, 0]
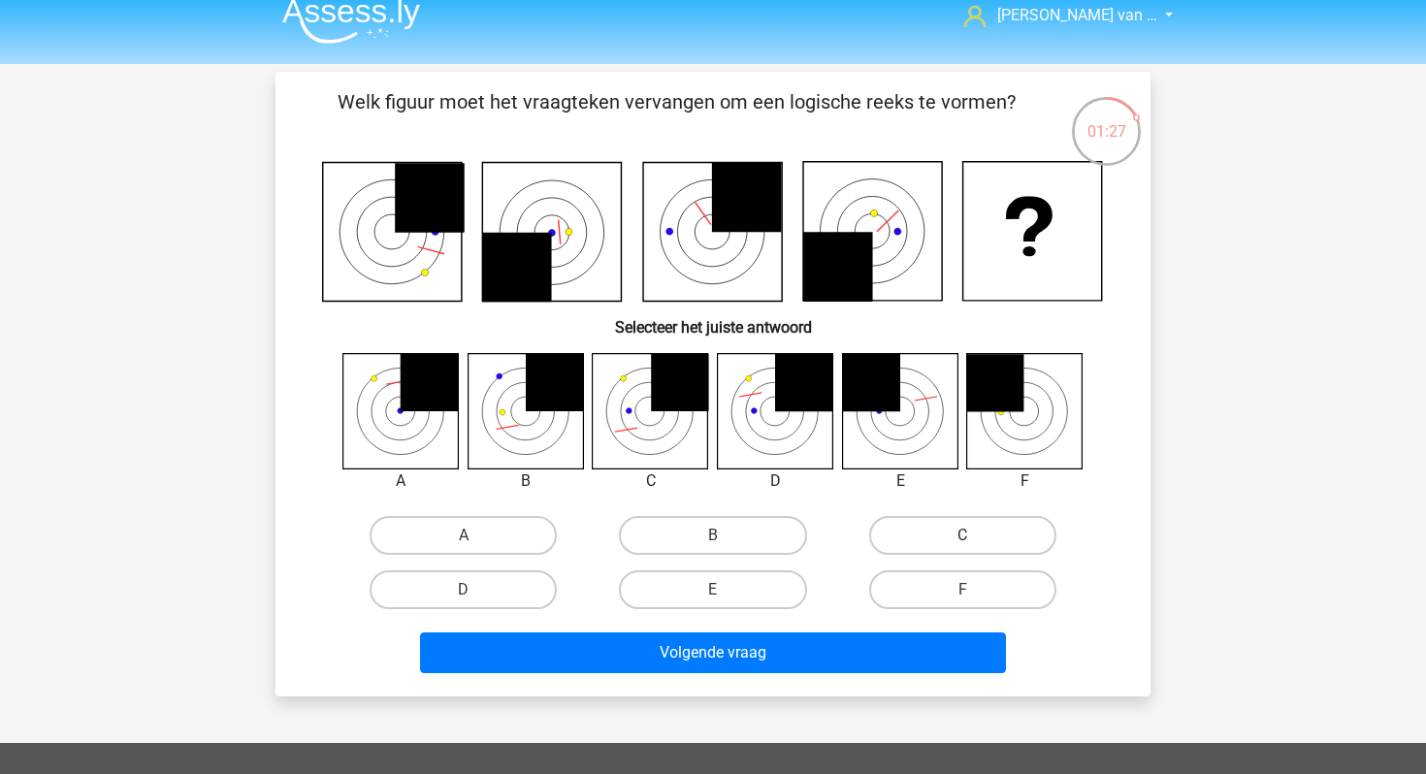
click at [909, 522] on label "C" at bounding box center [962, 535] width 187 height 39
click at [962, 536] on input "C" at bounding box center [968, 542] width 13 height 13
radio input "true"
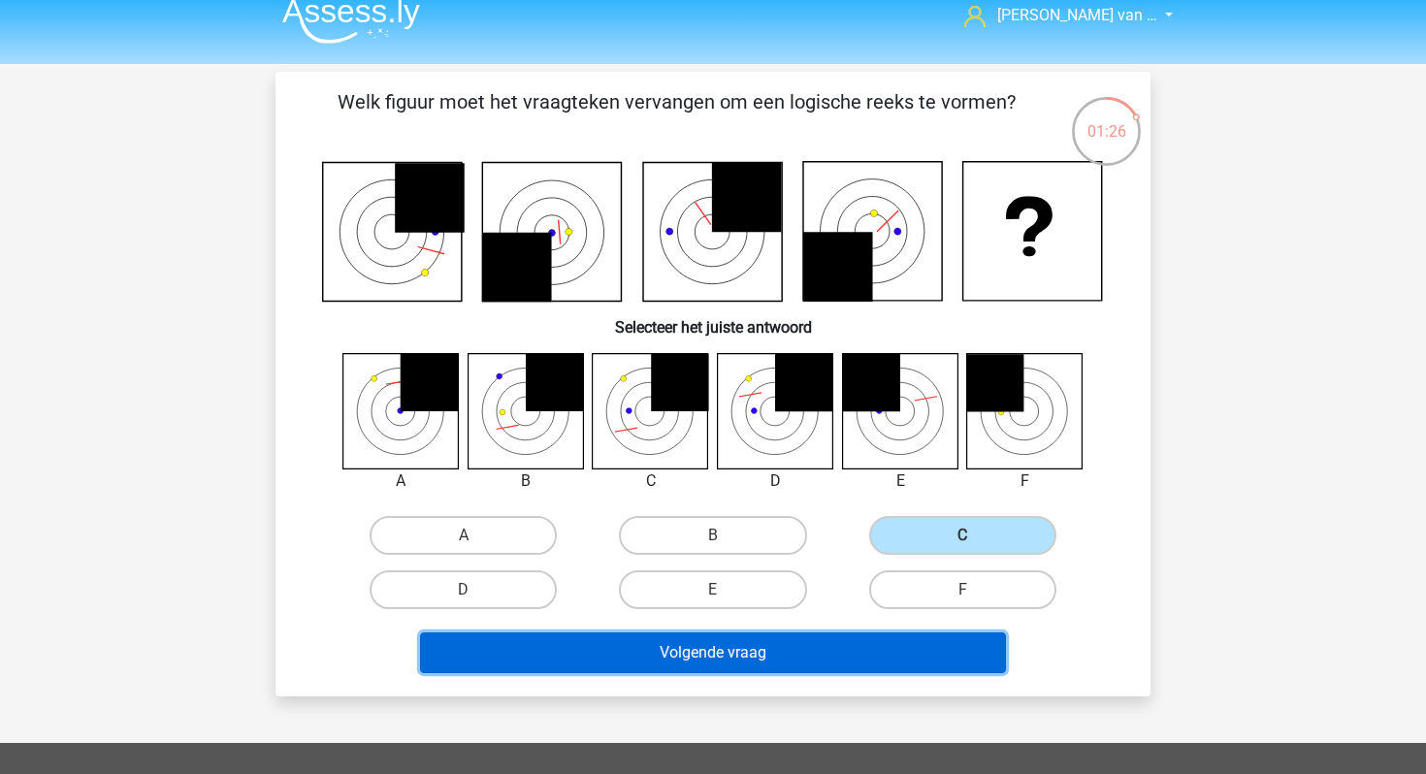
click at [806, 651] on button "Volgende vraag" at bounding box center [713, 653] width 587 height 41
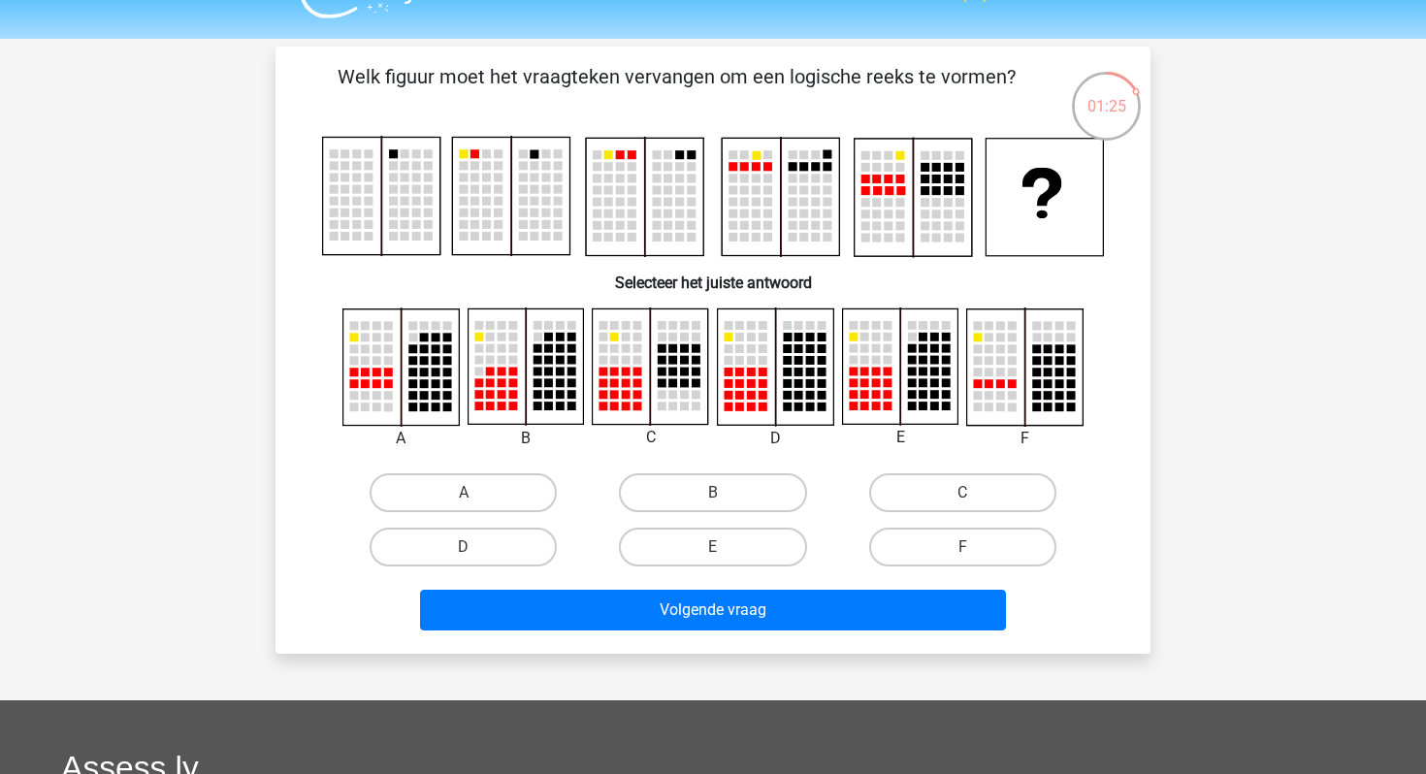
scroll to position [42, 0]
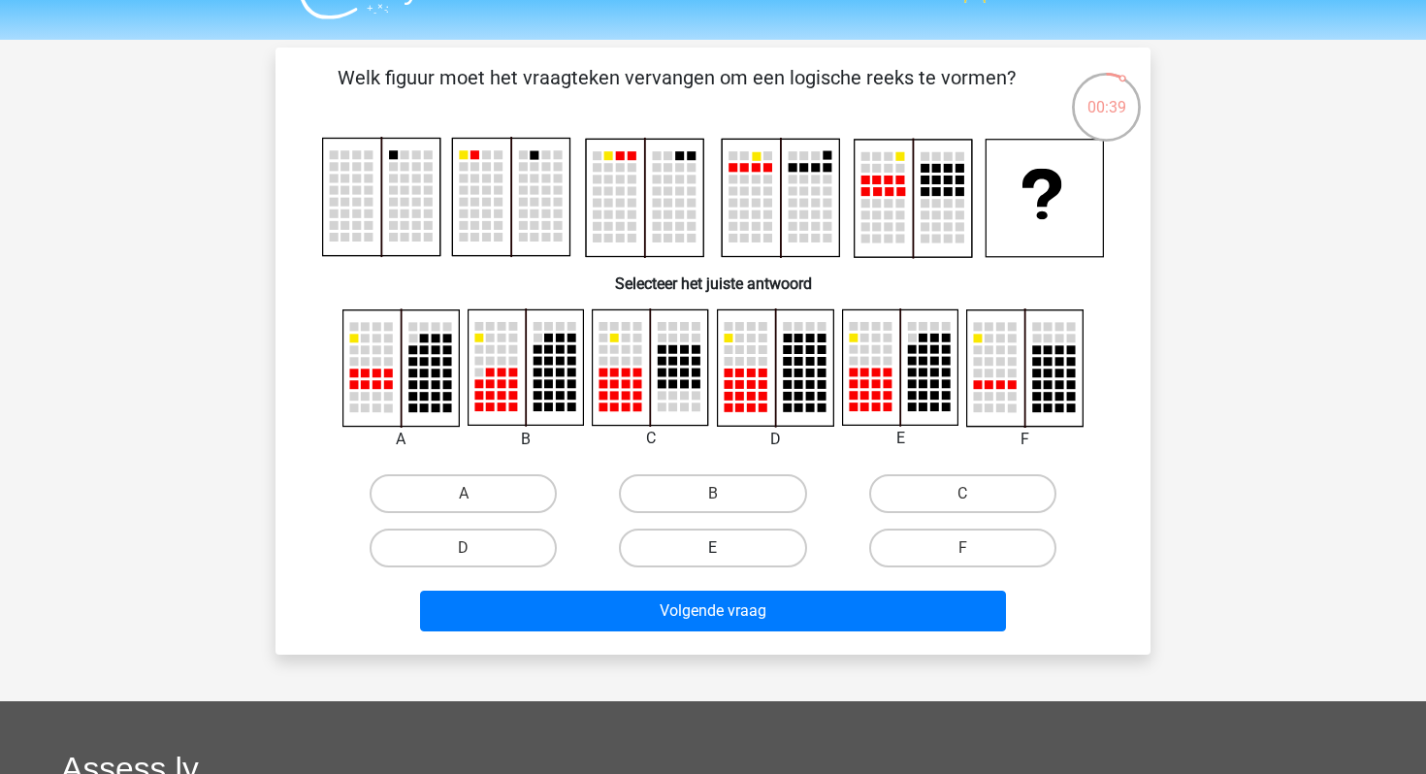
click at [738, 547] on label "E" at bounding box center [712, 548] width 187 height 39
click at [726, 548] on input "E" at bounding box center [719, 554] width 13 height 13
radio input "true"
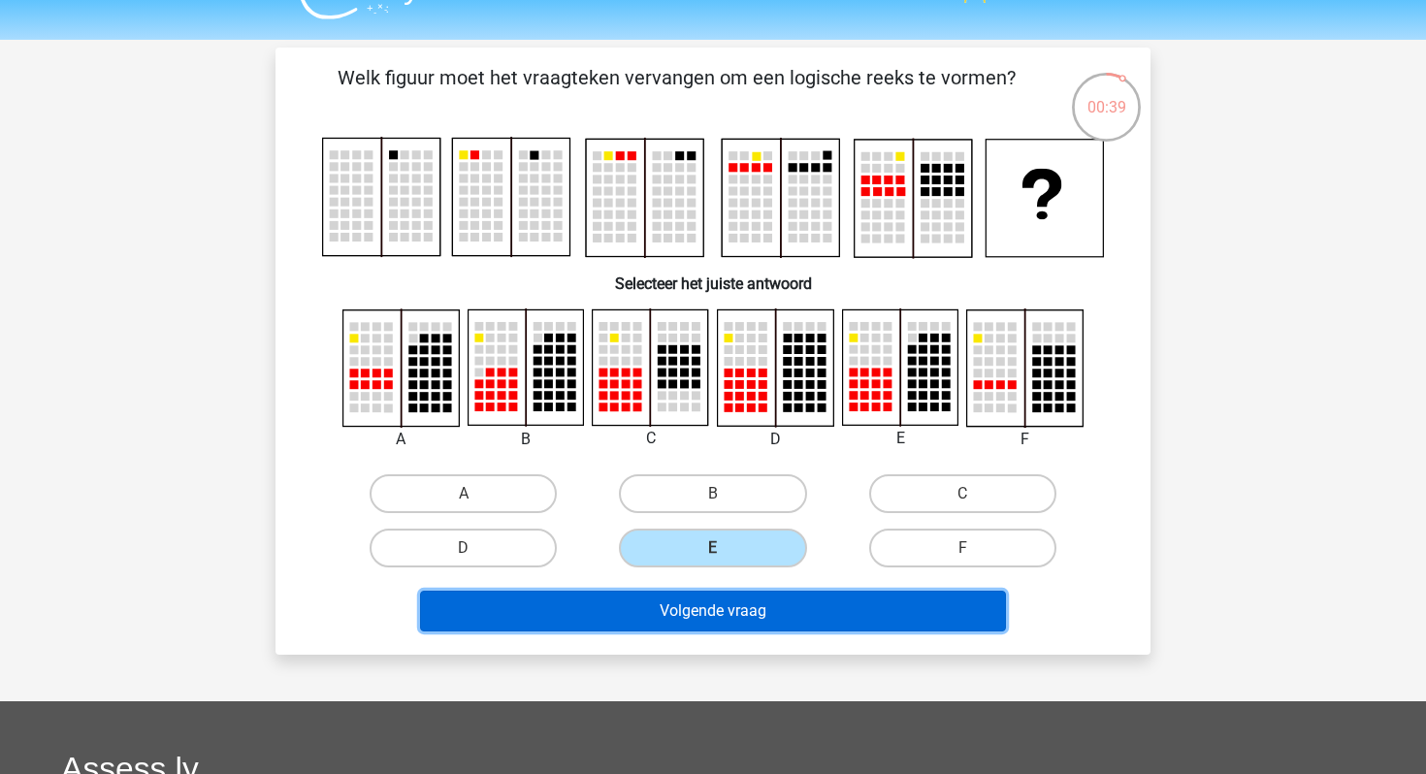
click at [742, 622] on button "Volgende vraag" at bounding box center [713, 611] width 587 height 41
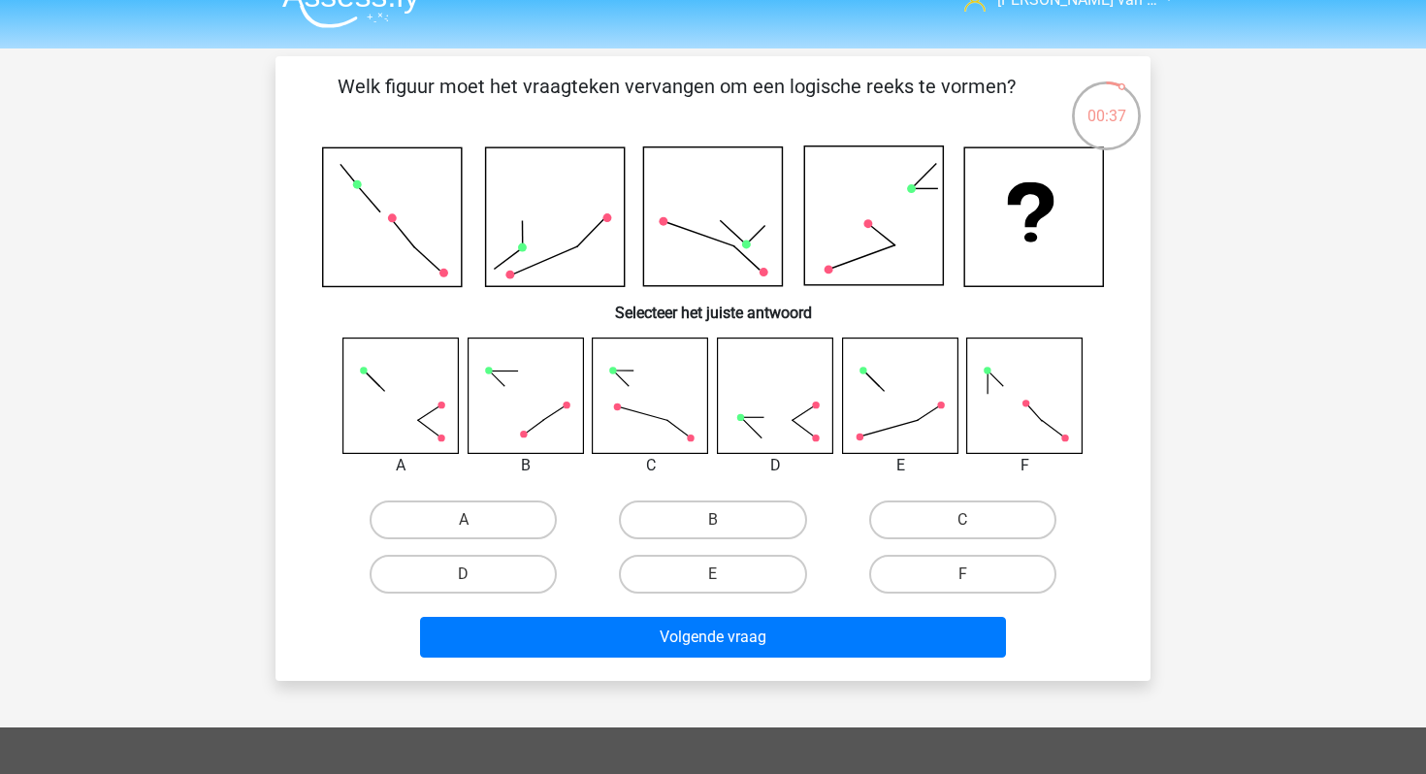
scroll to position [0, 0]
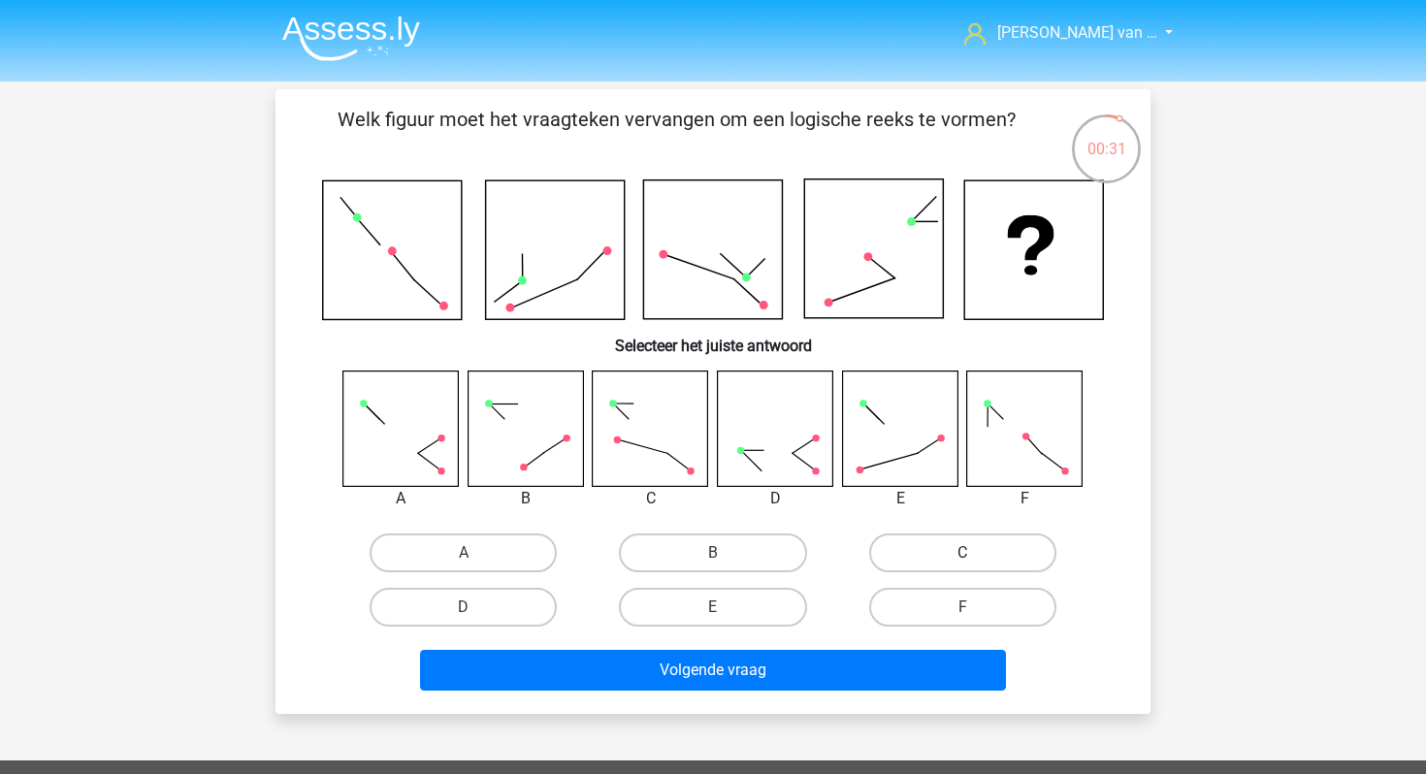
click at [981, 565] on label "C" at bounding box center [962, 553] width 187 height 39
click at [975, 565] on input "C" at bounding box center [968, 559] width 13 height 13
radio input "true"
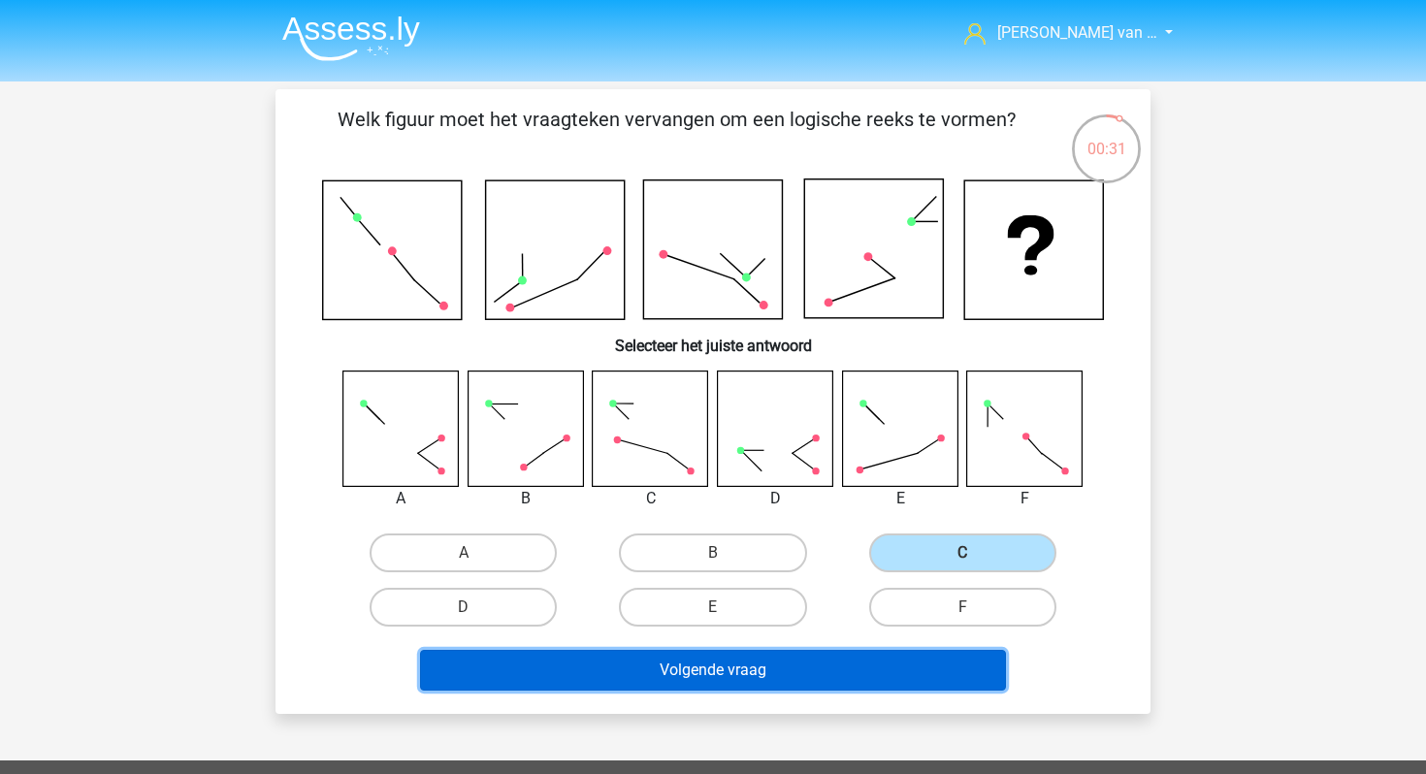
click at [909, 655] on button "Volgende vraag" at bounding box center [713, 670] width 587 height 41
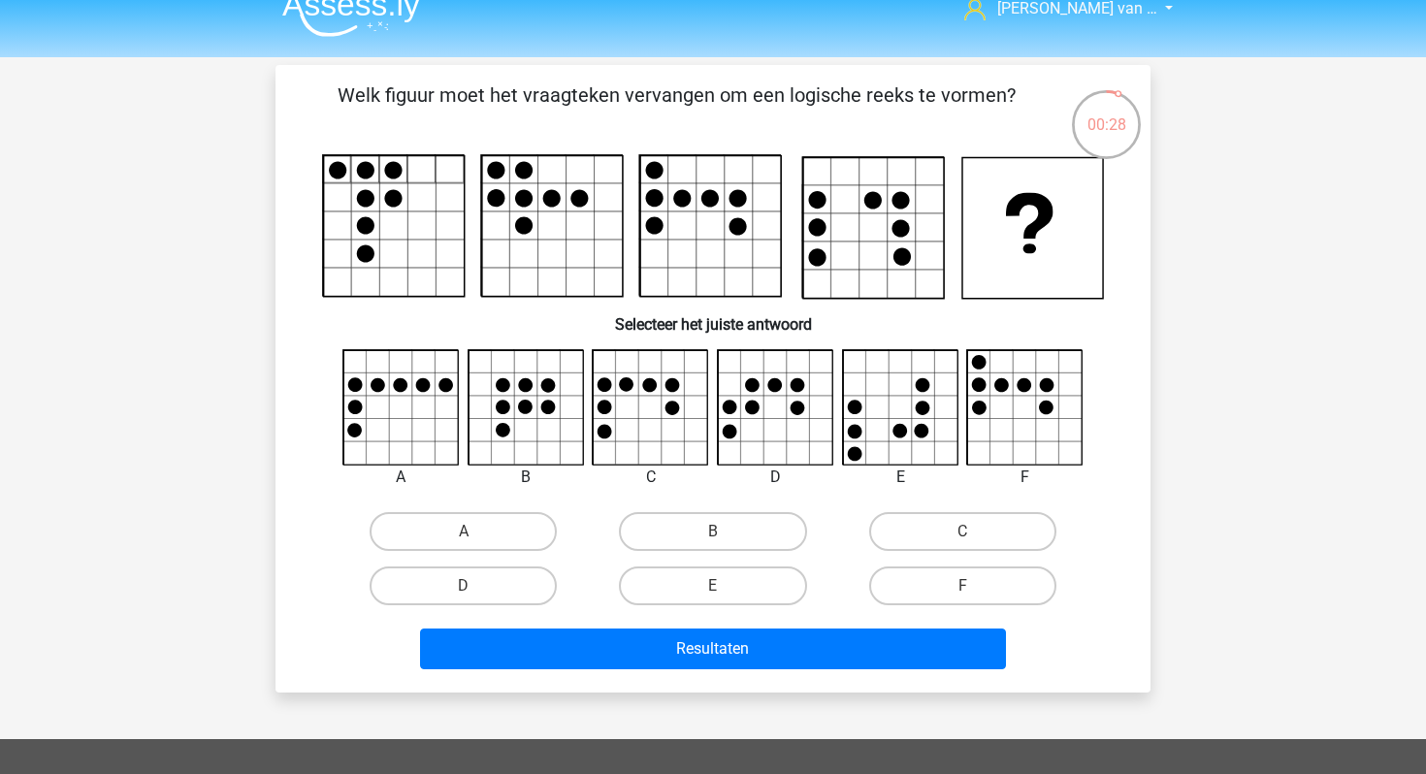
scroll to position [13, 0]
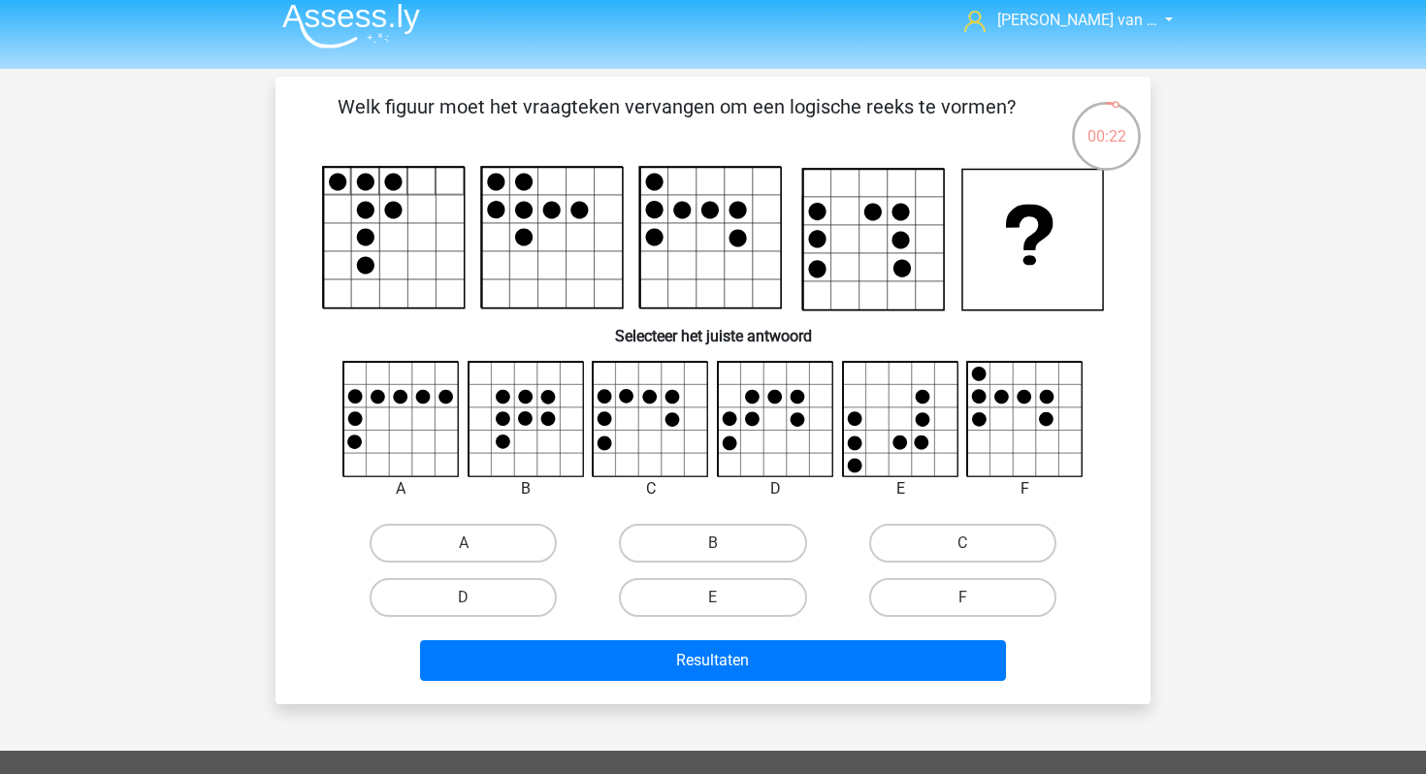
click at [1034, 439] on icon at bounding box center [1025, 419] width 115 height 115
click at [960, 584] on label "F" at bounding box center [962, 597] width 187 height 39
click at [962, 598] on input "F" at bounding box center [968, 604] width 13 height 13
radio input "true"
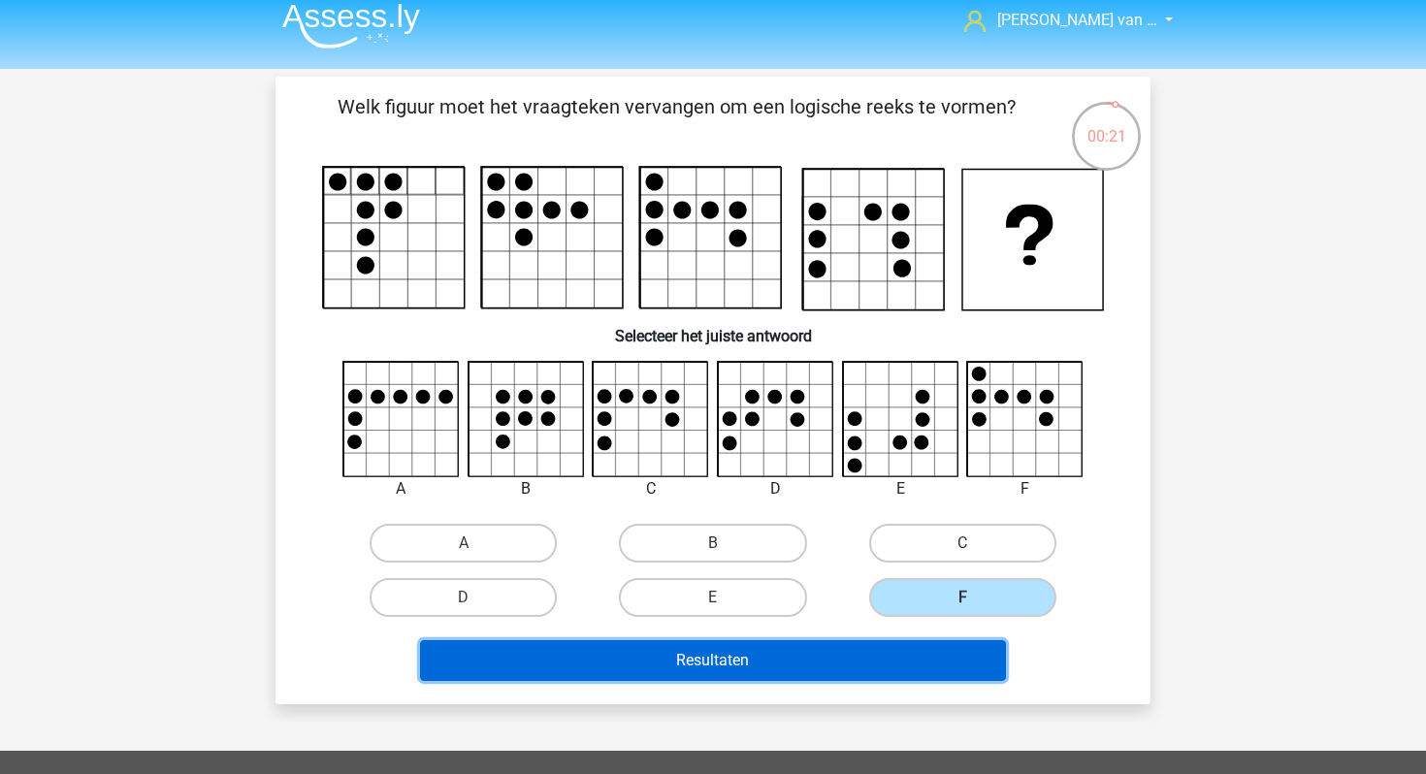
click at [866, 672] on button "Resultaten" at bounding box center [713, 660] width 587 height 41
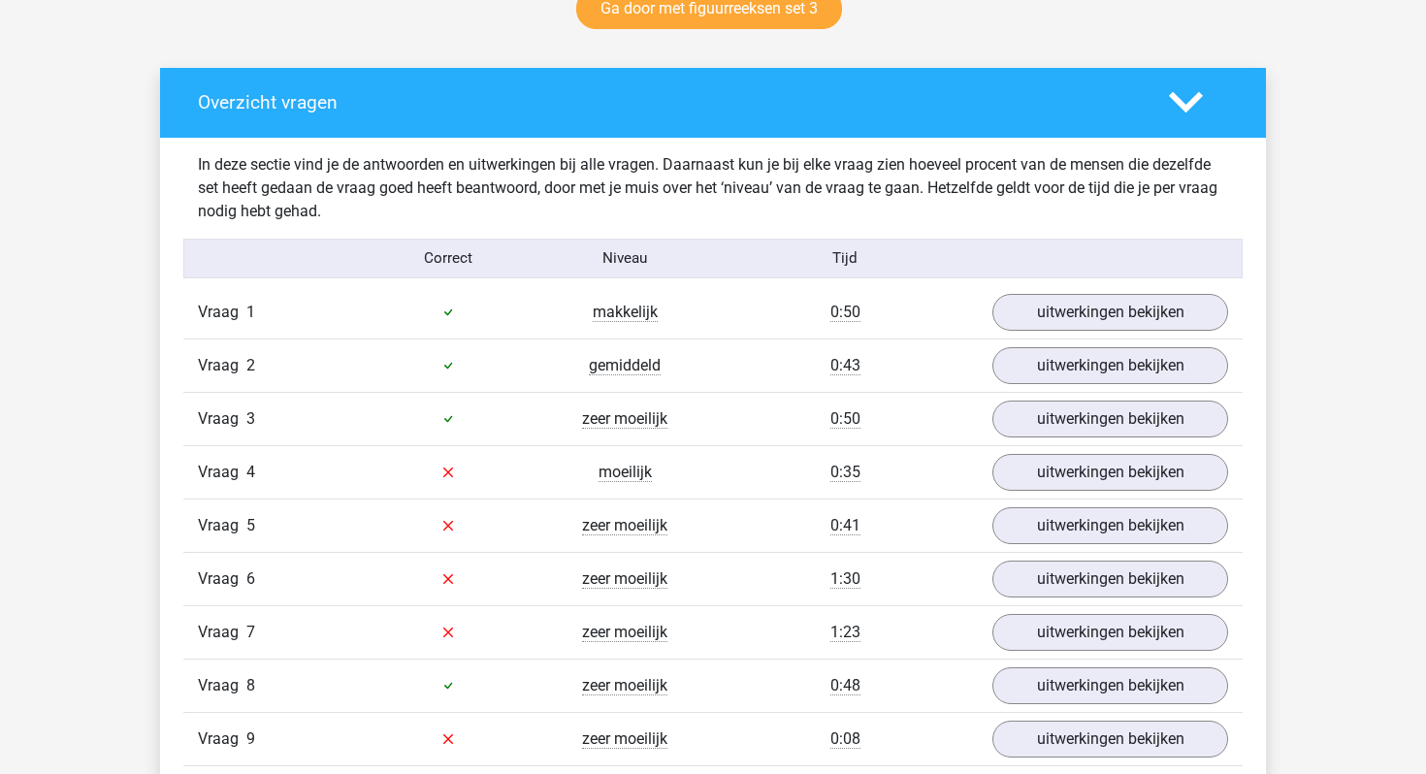
scroll to position [1054, 0]
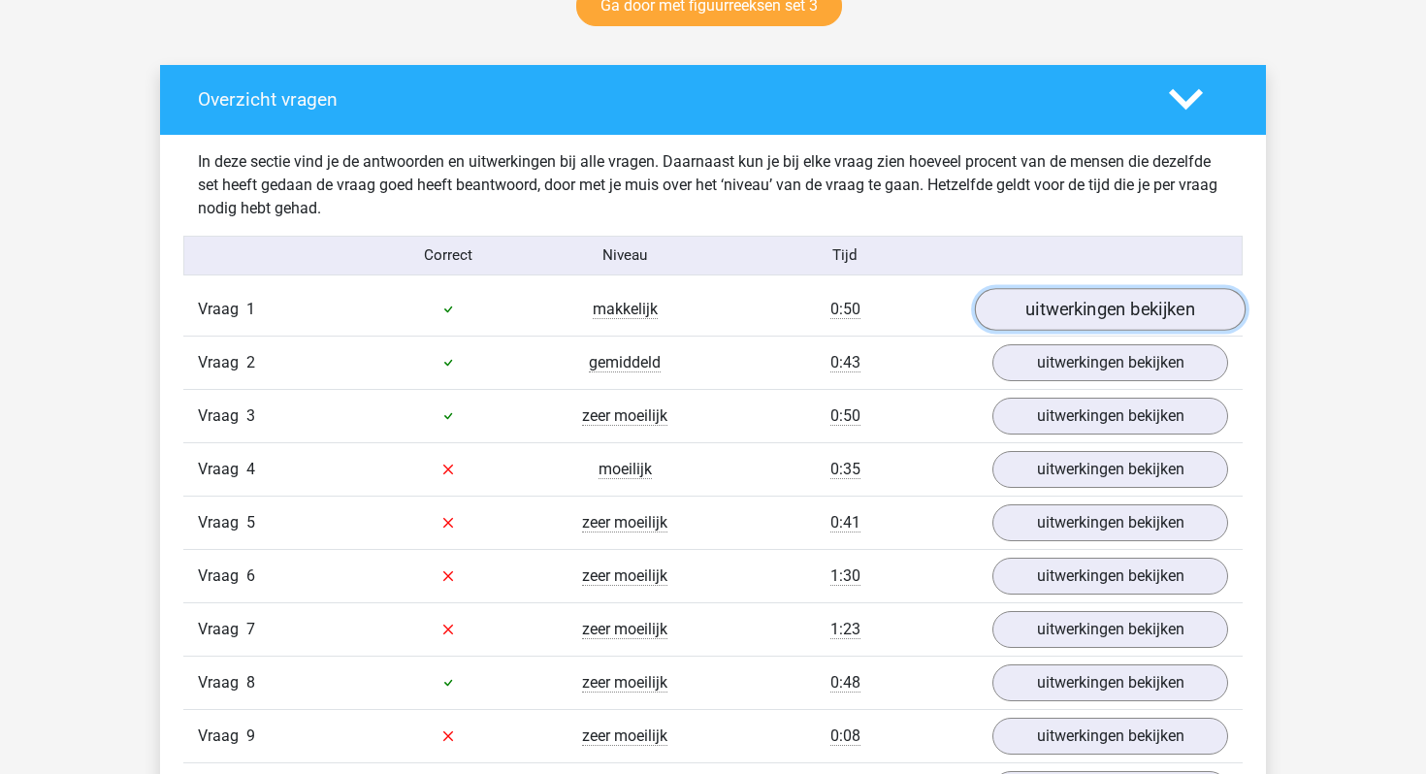
click at [1063, 310] on link "uitwerkingen bekijken" at bounding box center [1110, 309] width 271 height 43
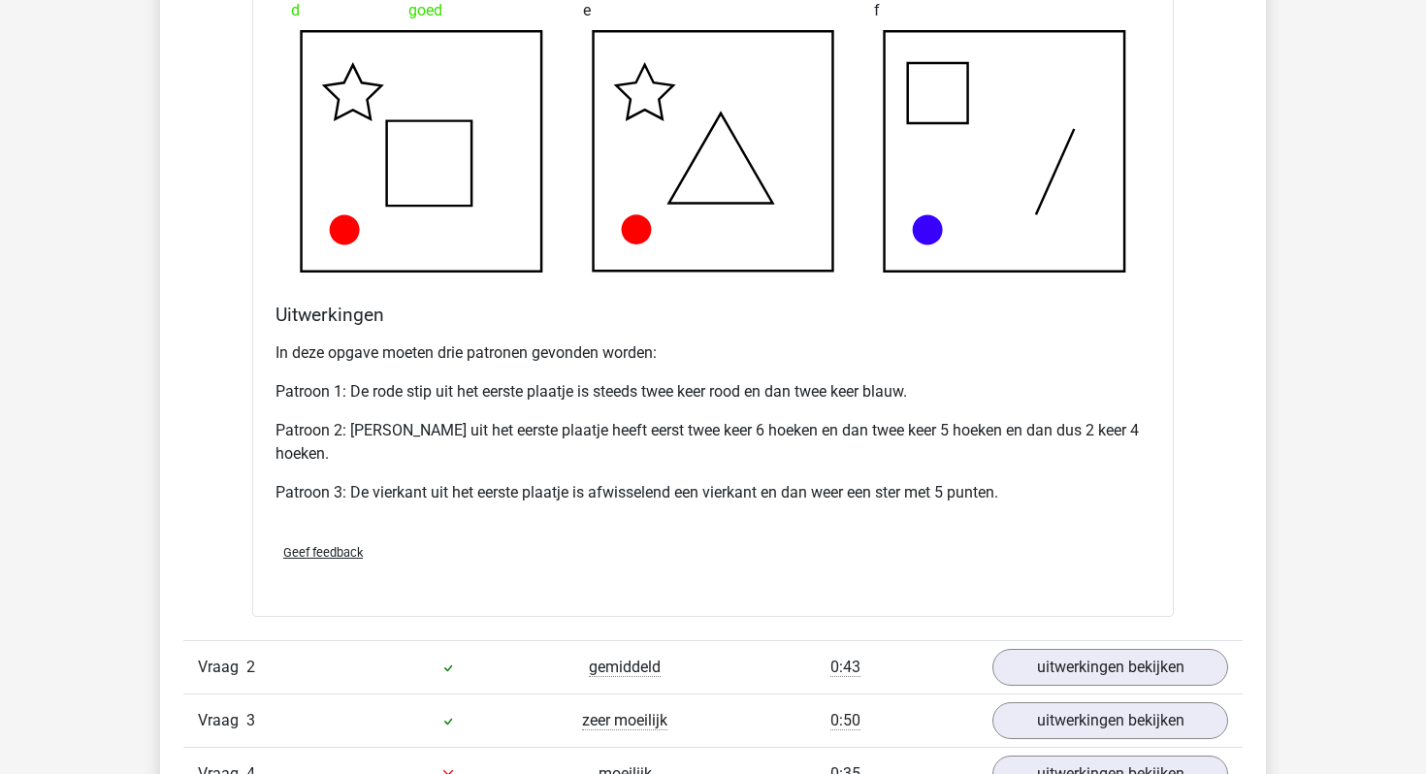
scroll to position [2385, 0]
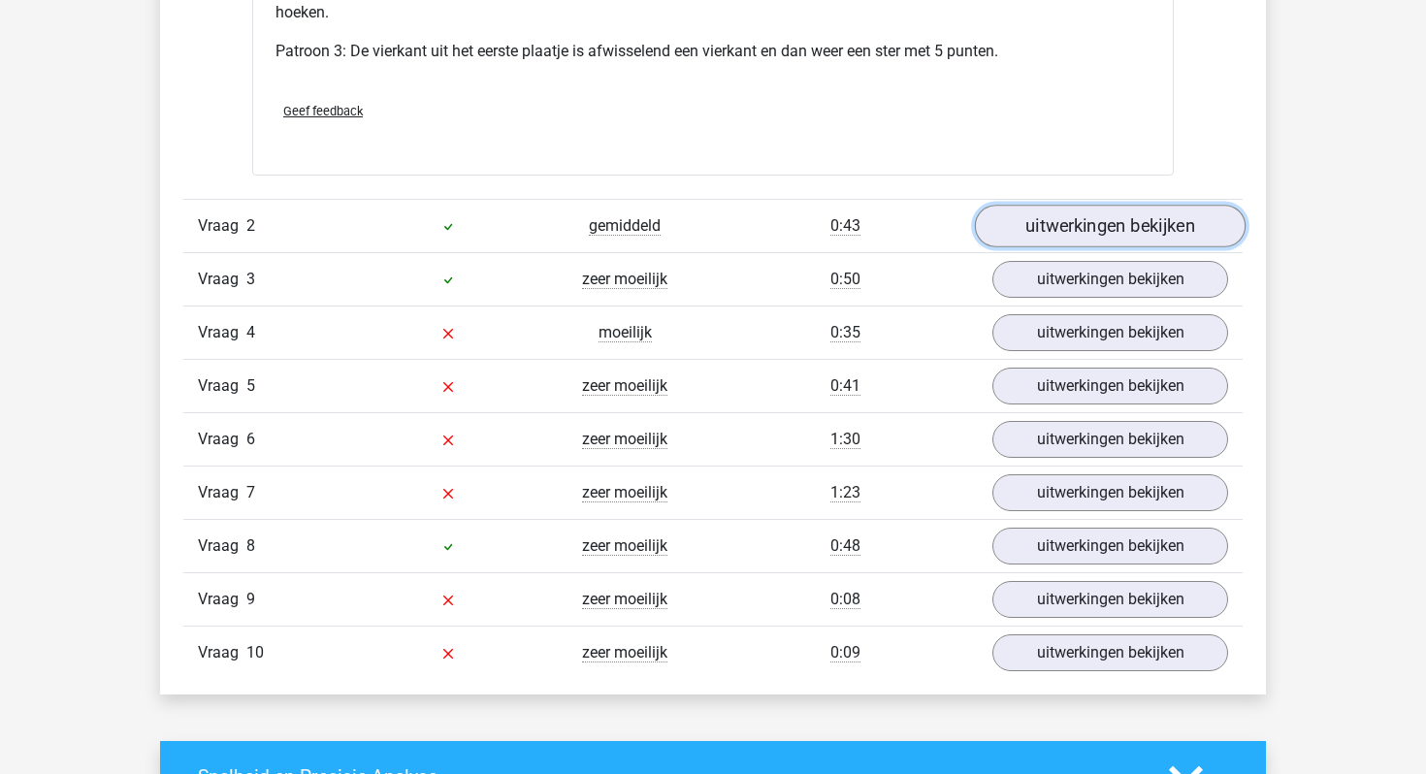
click at [1103, 217] on link "uitwerkingen bekijken" at bounding box center [1110, 227] width 271 height 43
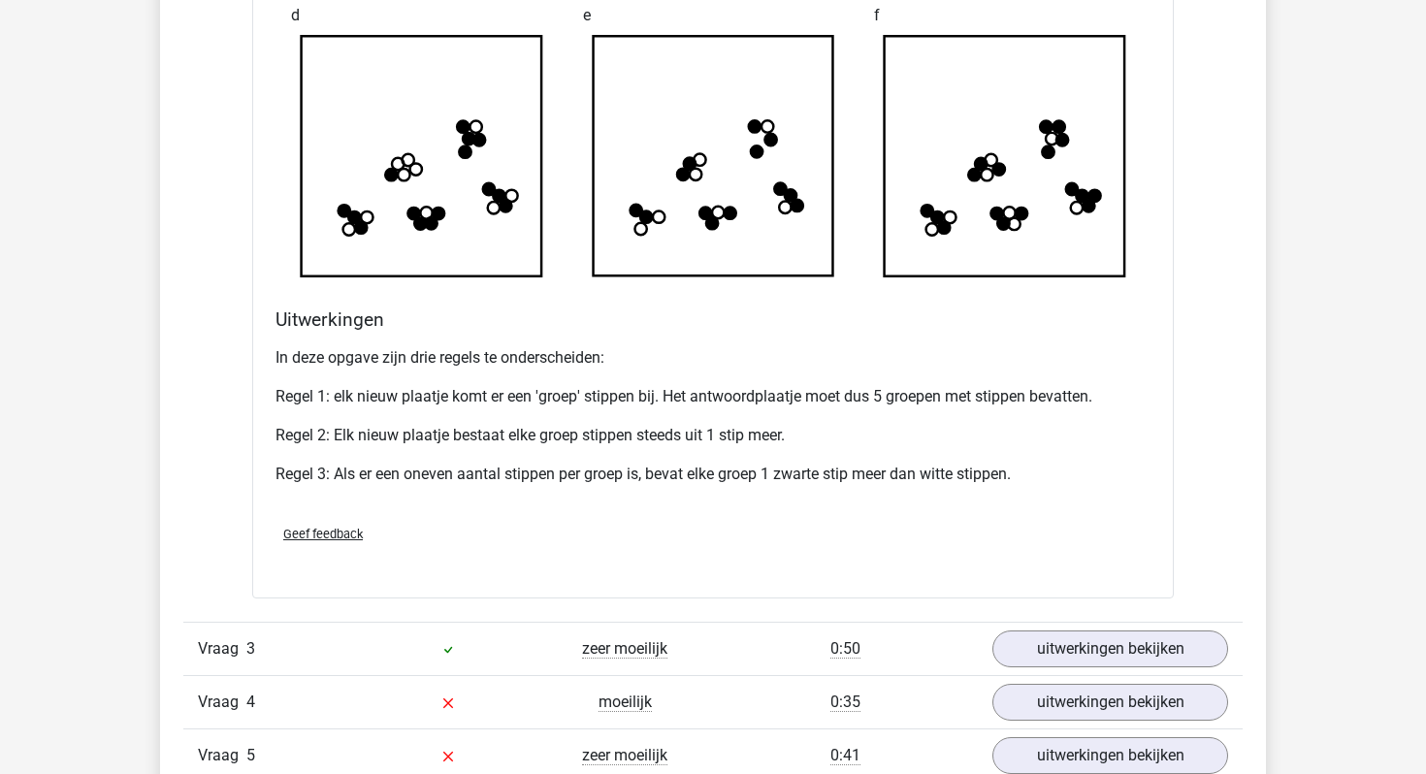
scroll to position [3348, 0]
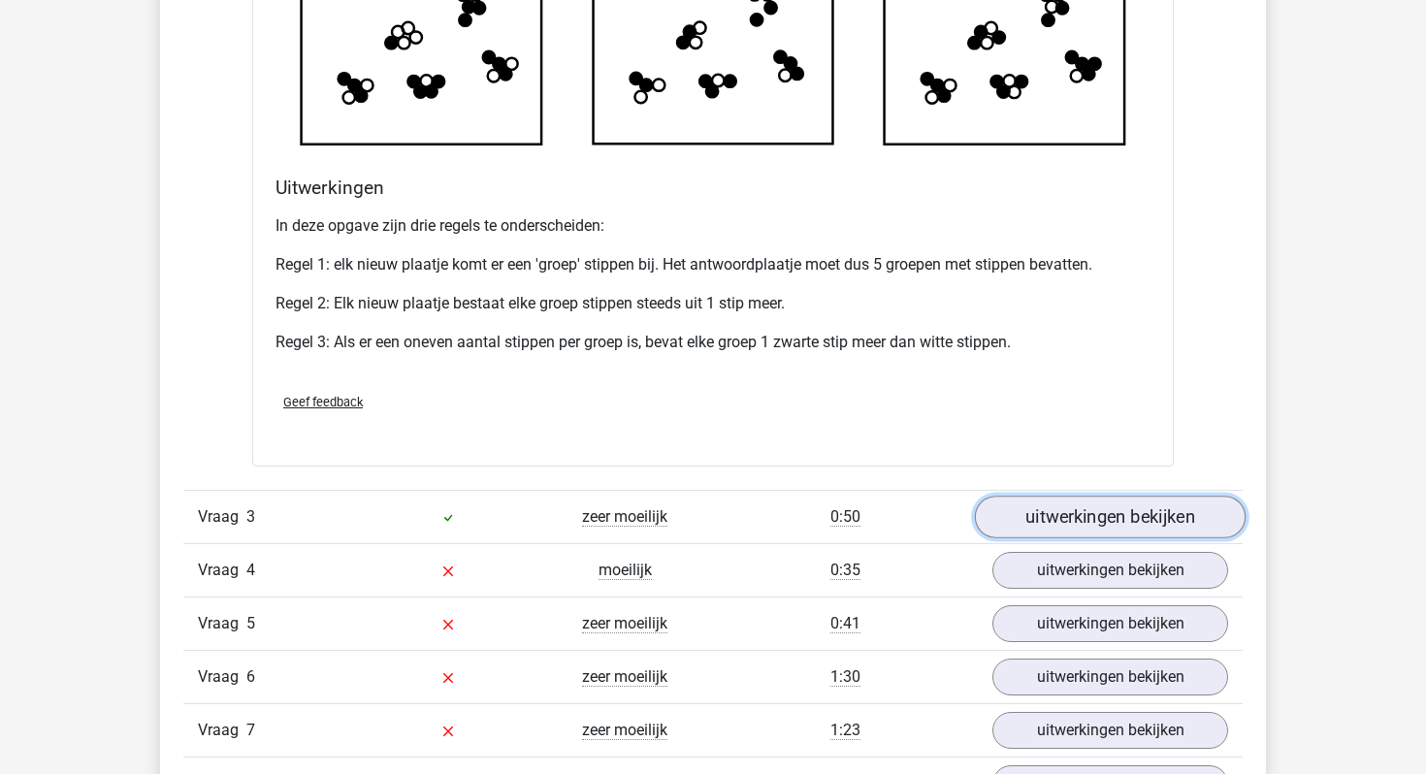
click at [1064, 508] on link "uitwerkingen bekijken" at bounding box center [1110, 518] width 271 height 43
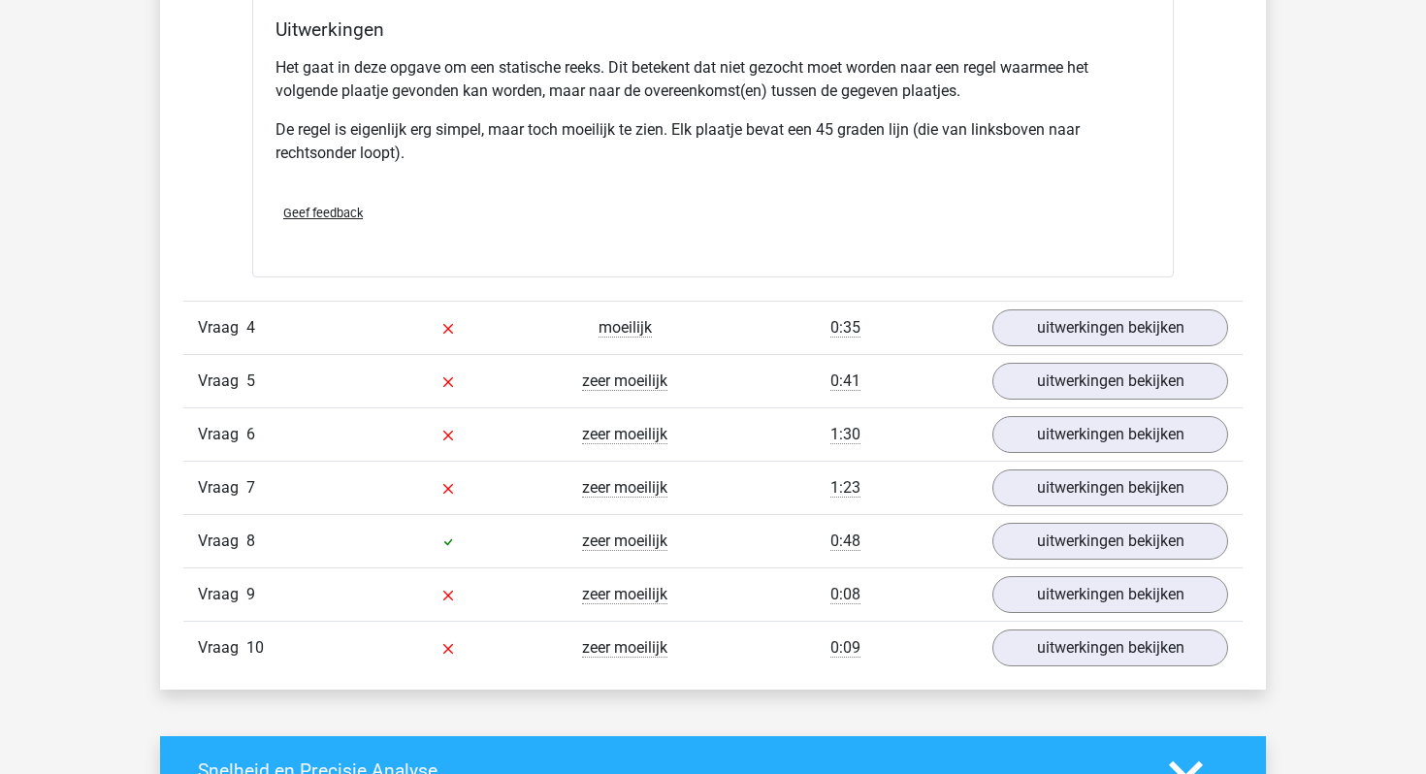
scroll to position [4757, 0]
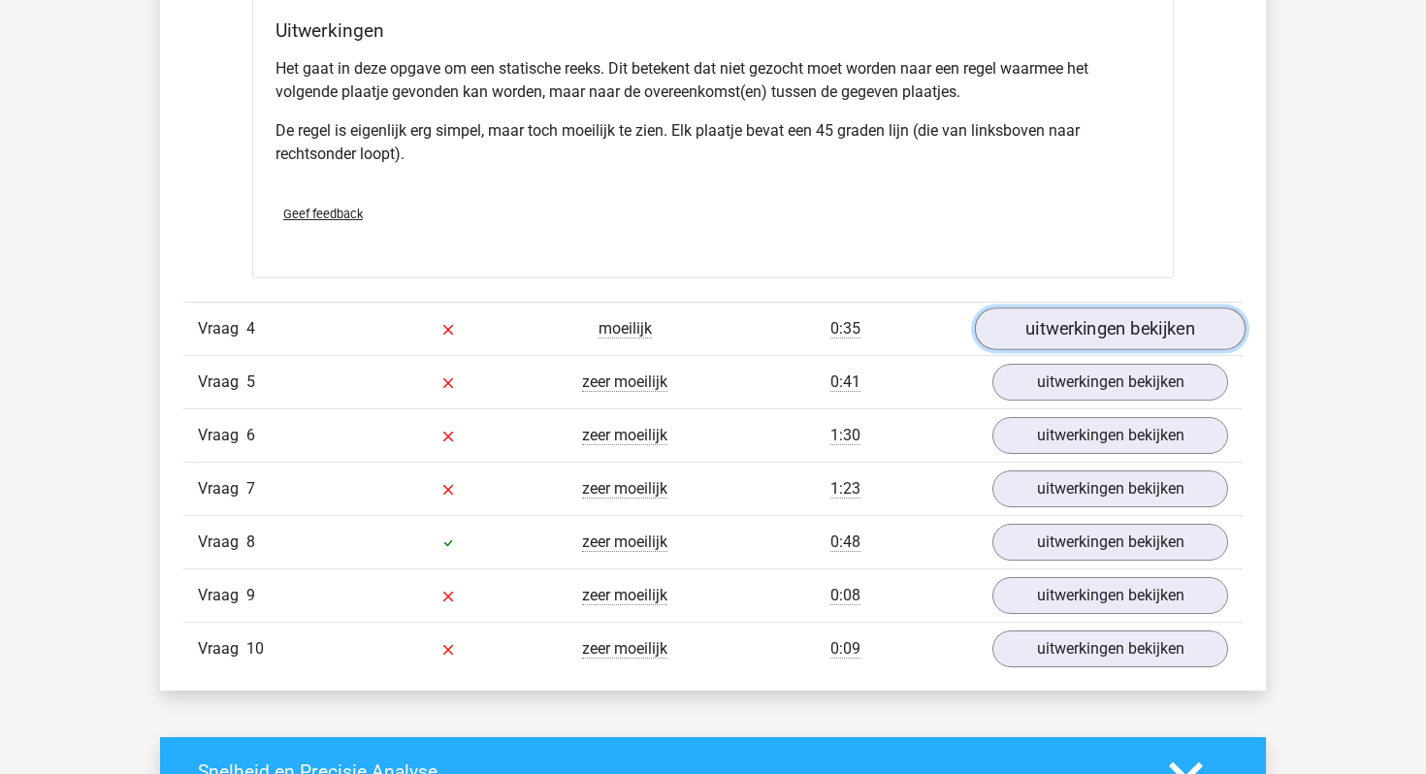
click at [1035, 329] on link "uitwerkingen bekijken" at bounding box center [1110, 329] width 271 height 43
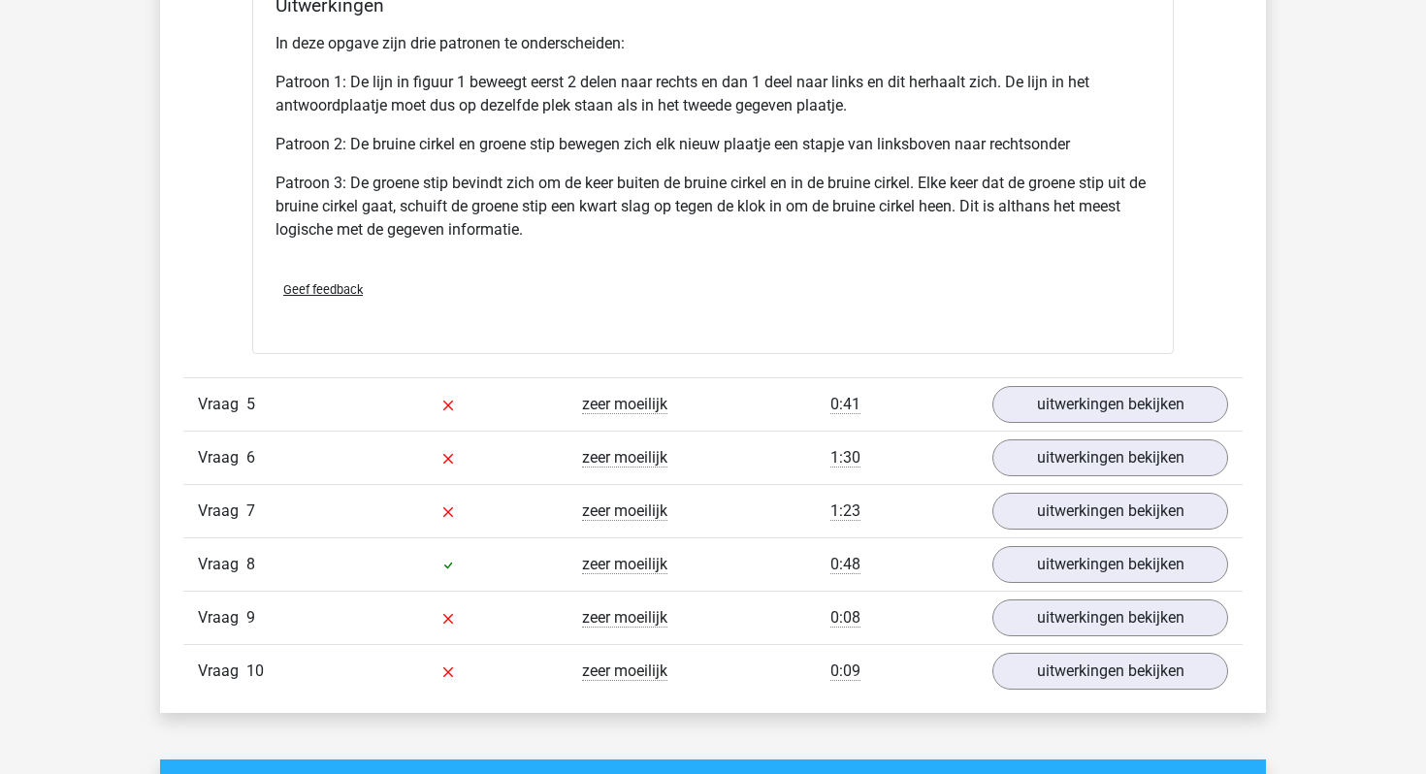
scroll to position [6031, 0]
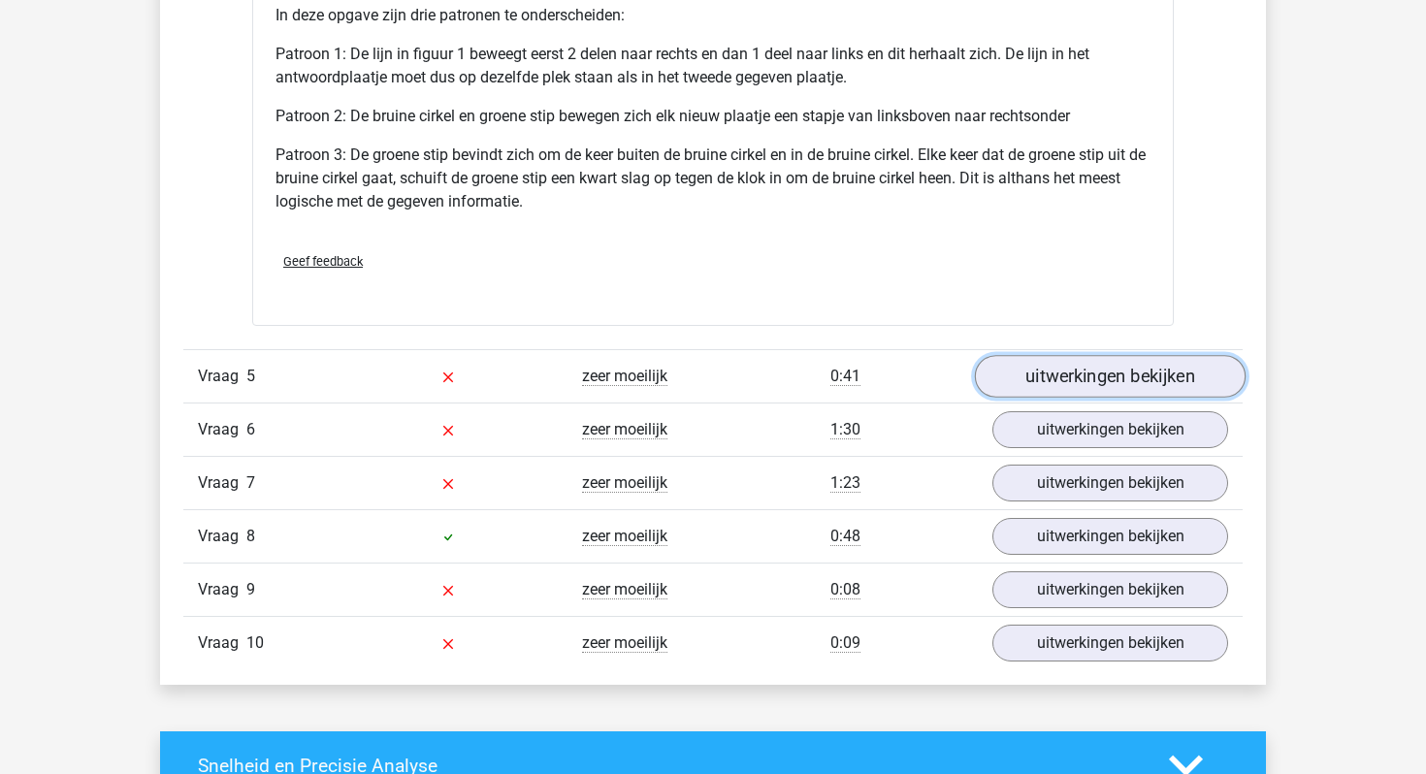
click at [1088, 373] on link "uitwerkingen bekijken" at bounding box center [1110, 376] width 271 height 43
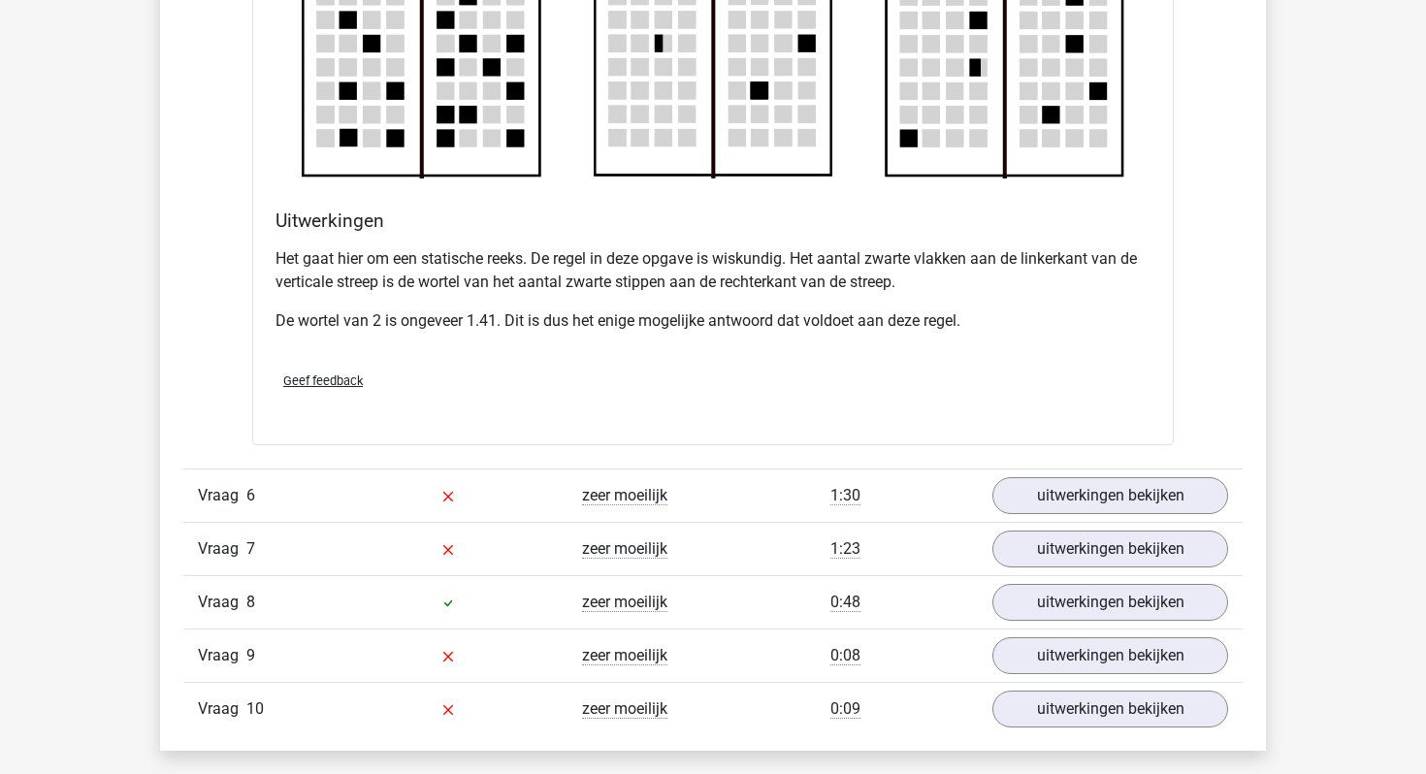
scroll to position [7113, 0]
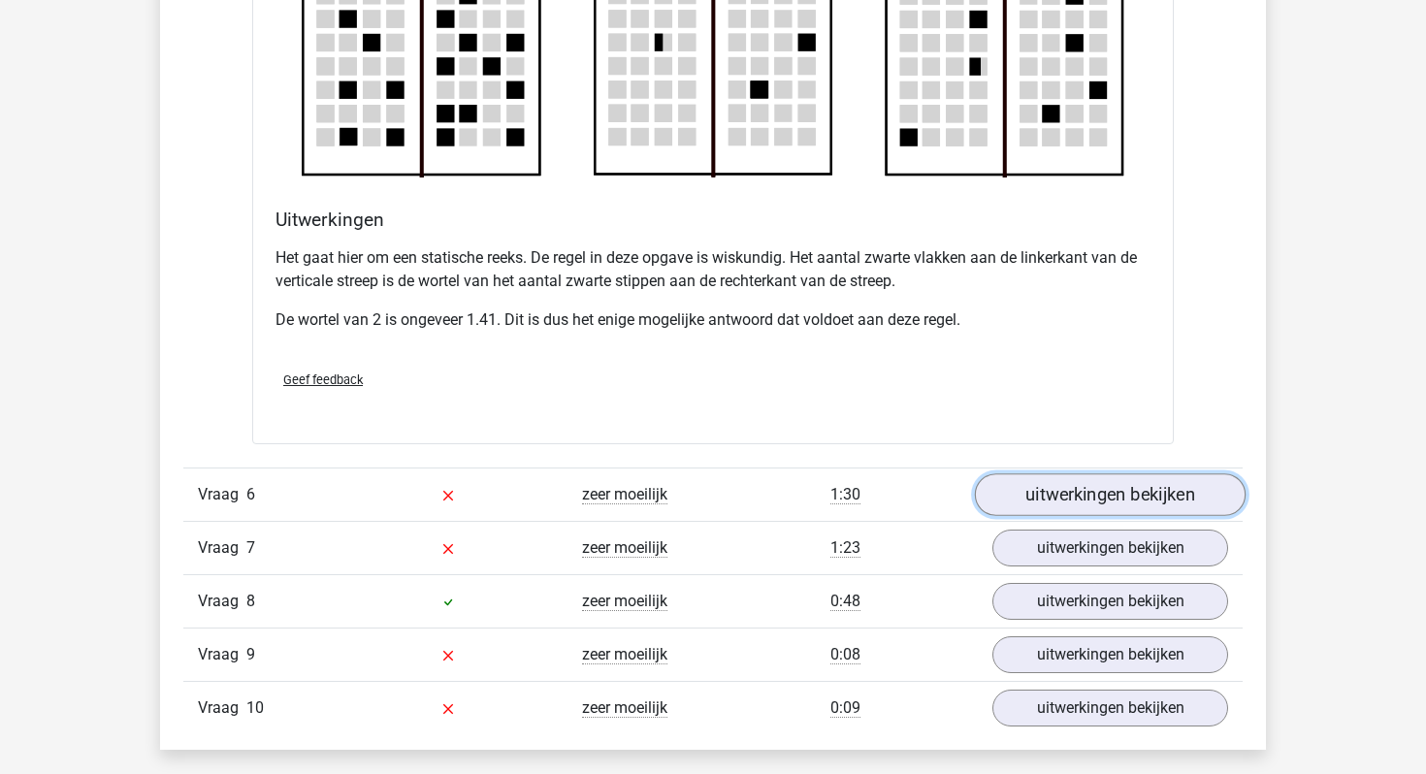
click at [1057, 488] on link "uitwerkingen bekijken" at bounding box center [1110, 494] width 271 height 43
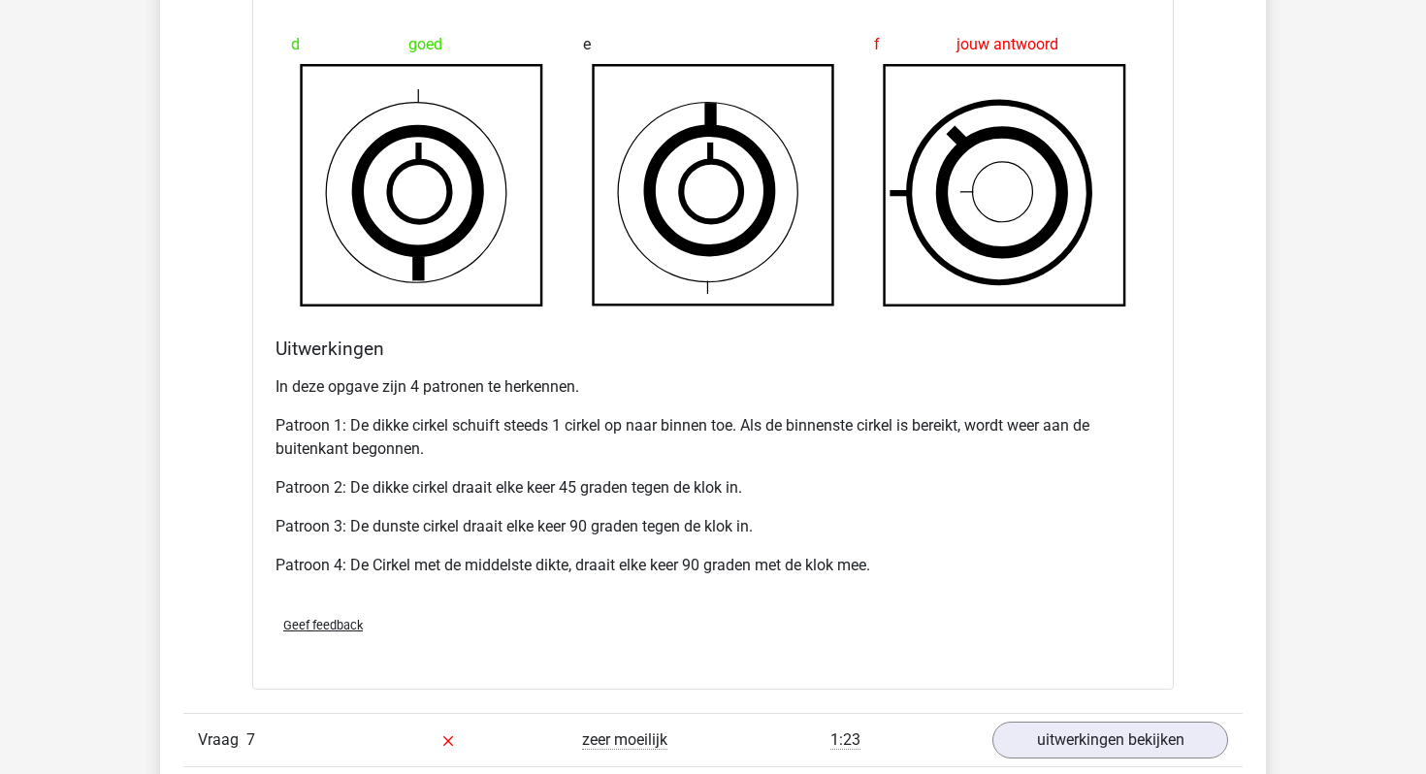
scroll to position [8450, 0]
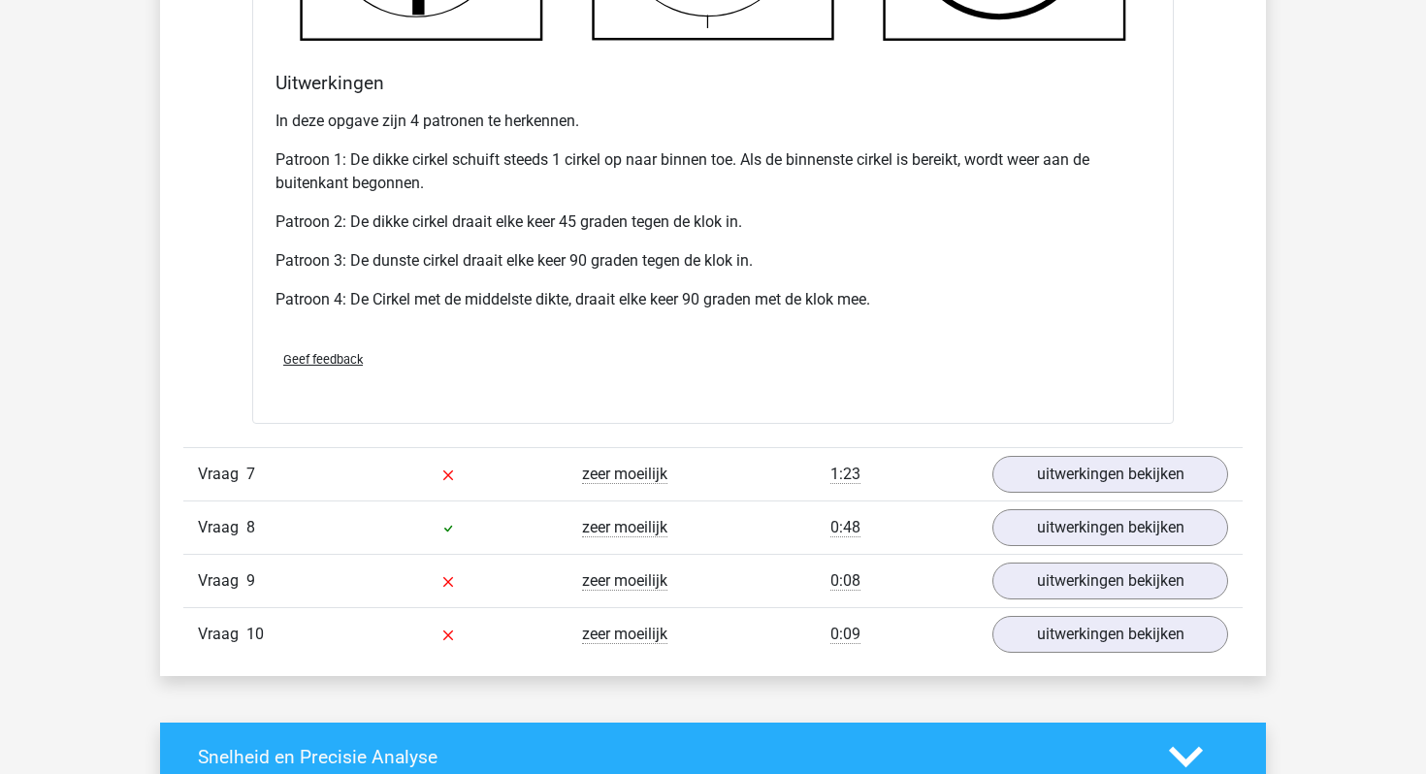
click at [704, 466] on div "zeer moeilijk" at bounding box center [625, 474] width 177 height 23
click at [1082, 480] on link "uitwerkingen bekijken" at bounding box center [1110, 474] width 271 height 43
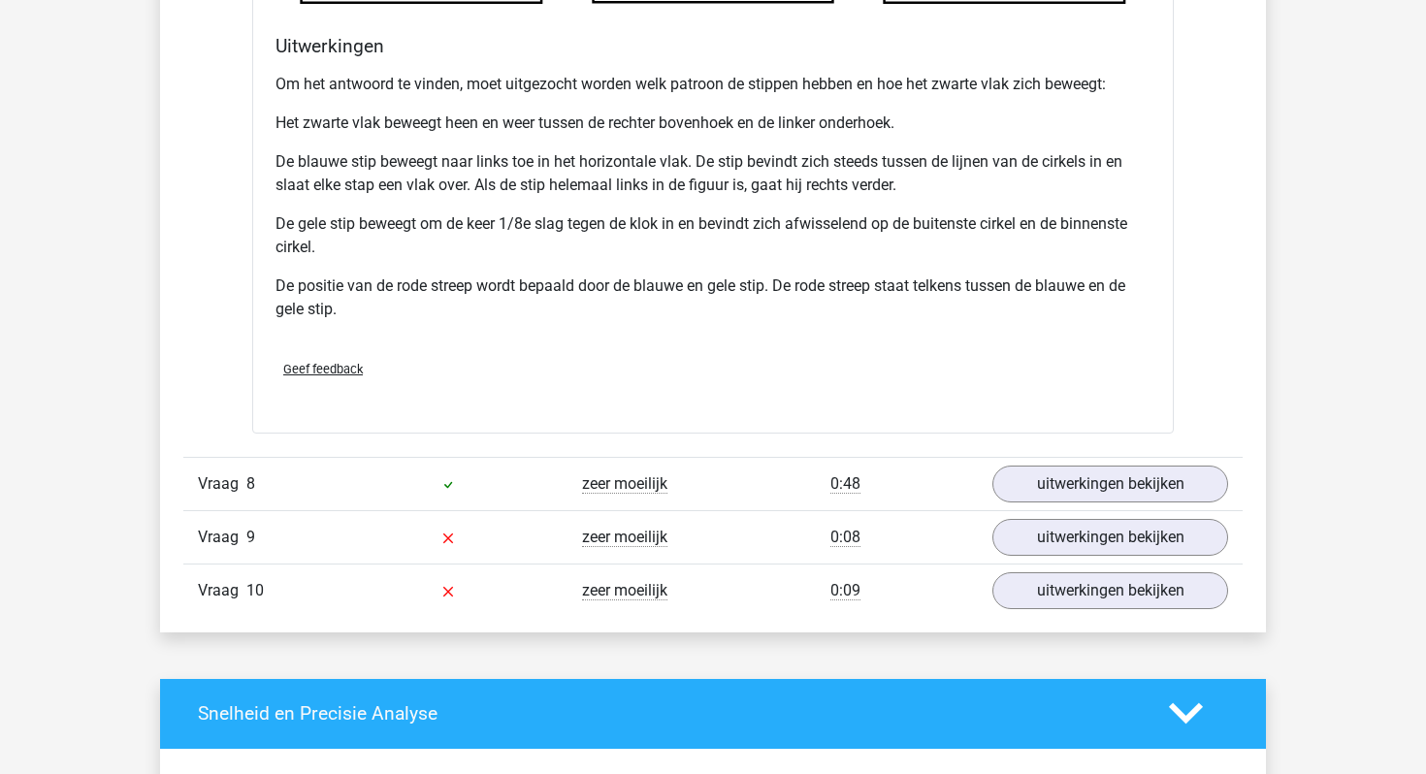
scroll to position [9912, 0]
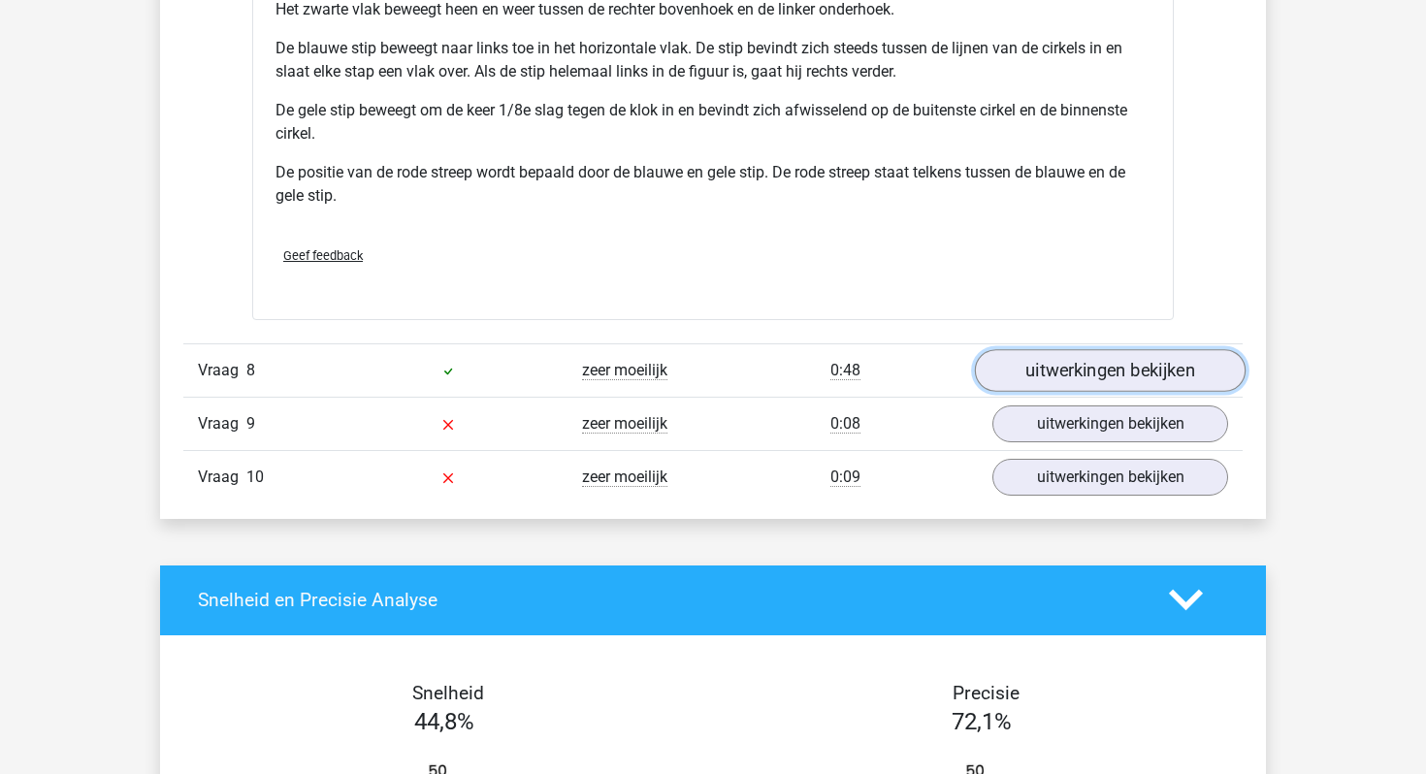
click at [1018, 390] on link "uitwerkingen bekijken" at bounding box center [1110, 370] width 271 height 43
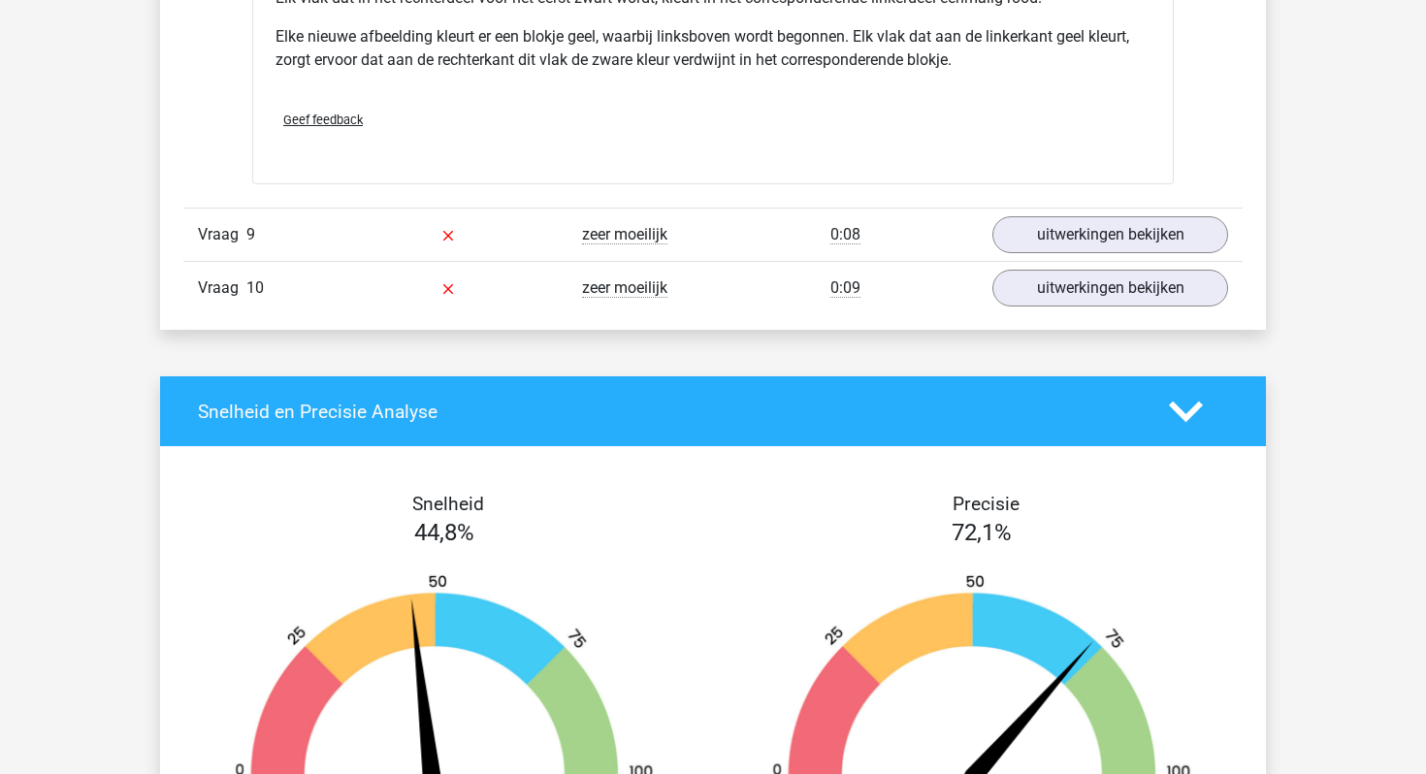
scroll to position [11475, 0]
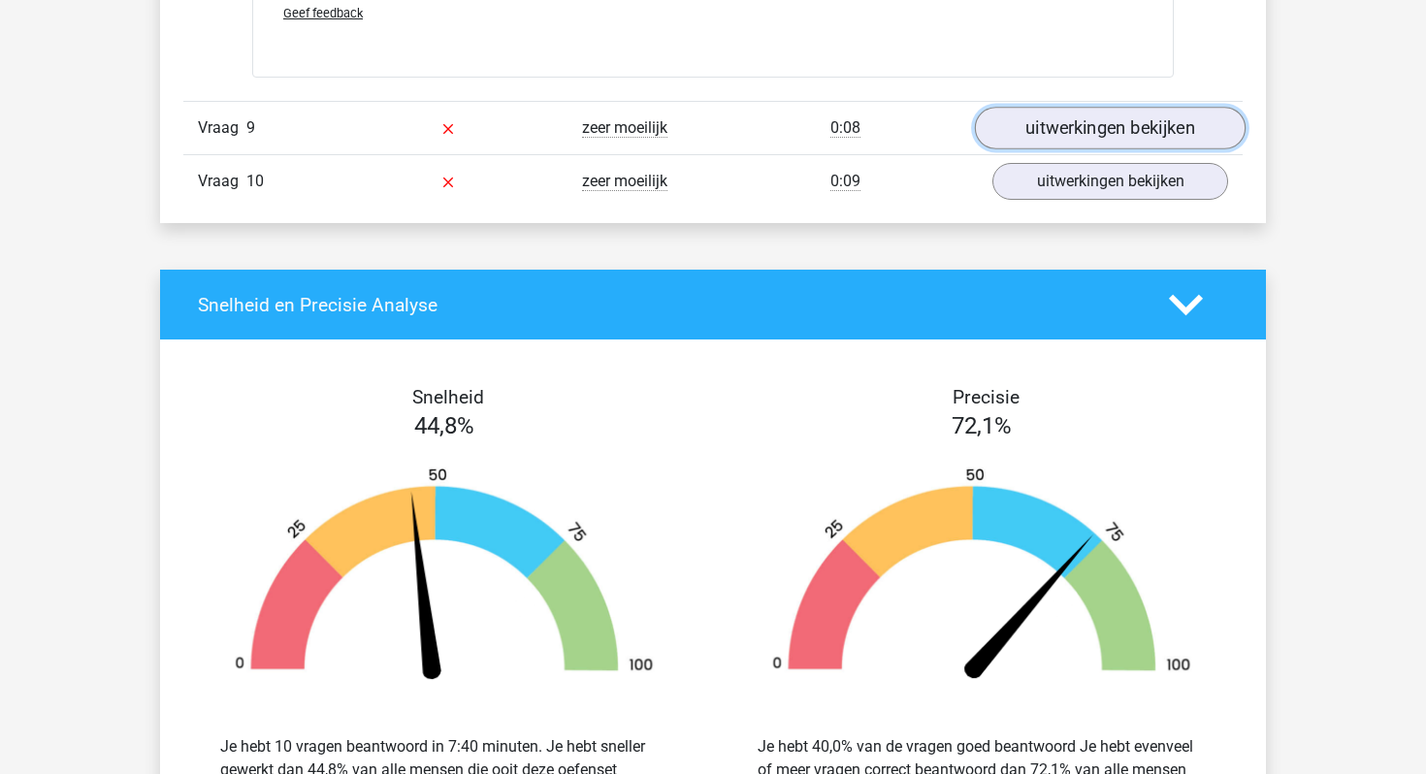
click at [1059, 149] on link "uitwerkingen bekijken" at bounding box center [1110, 128] width 271 height 43
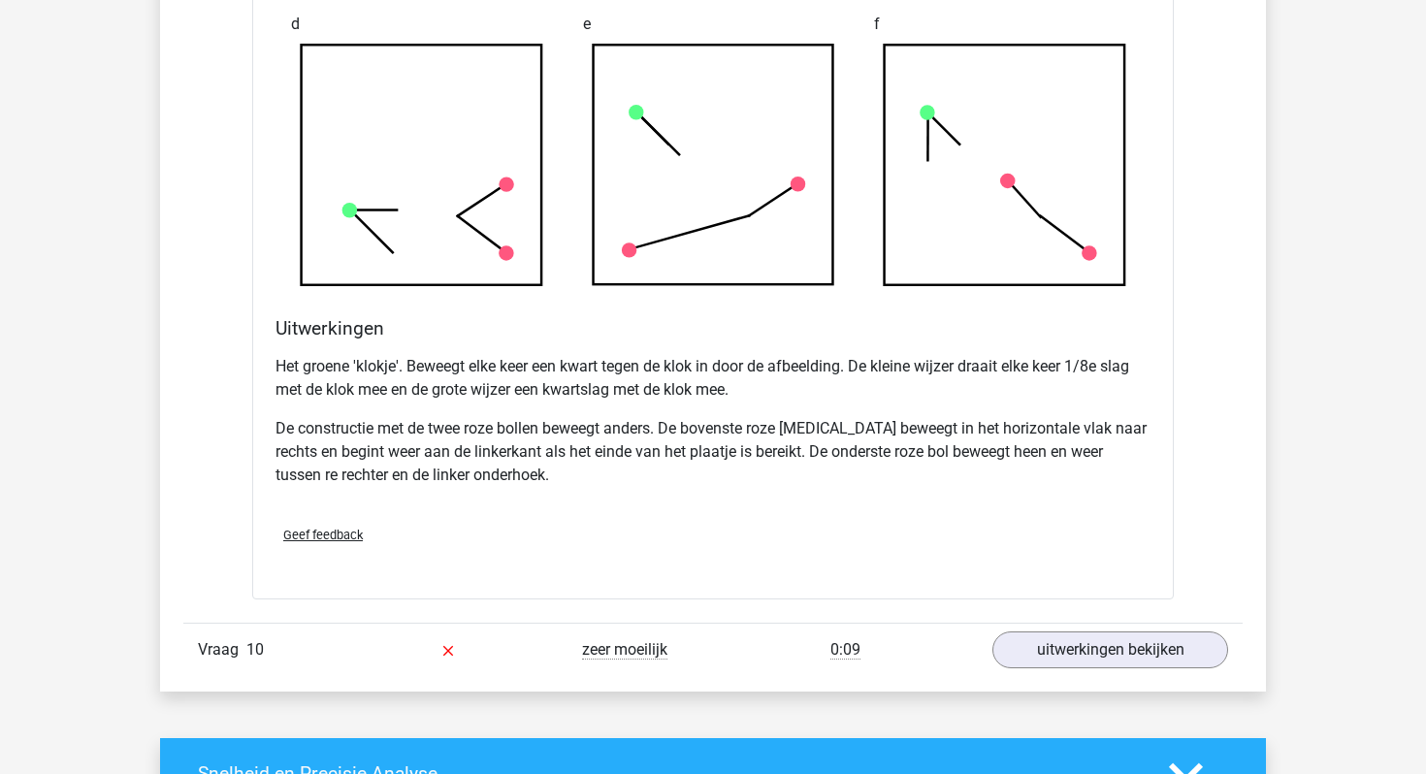
scroll to position [12196, 0]
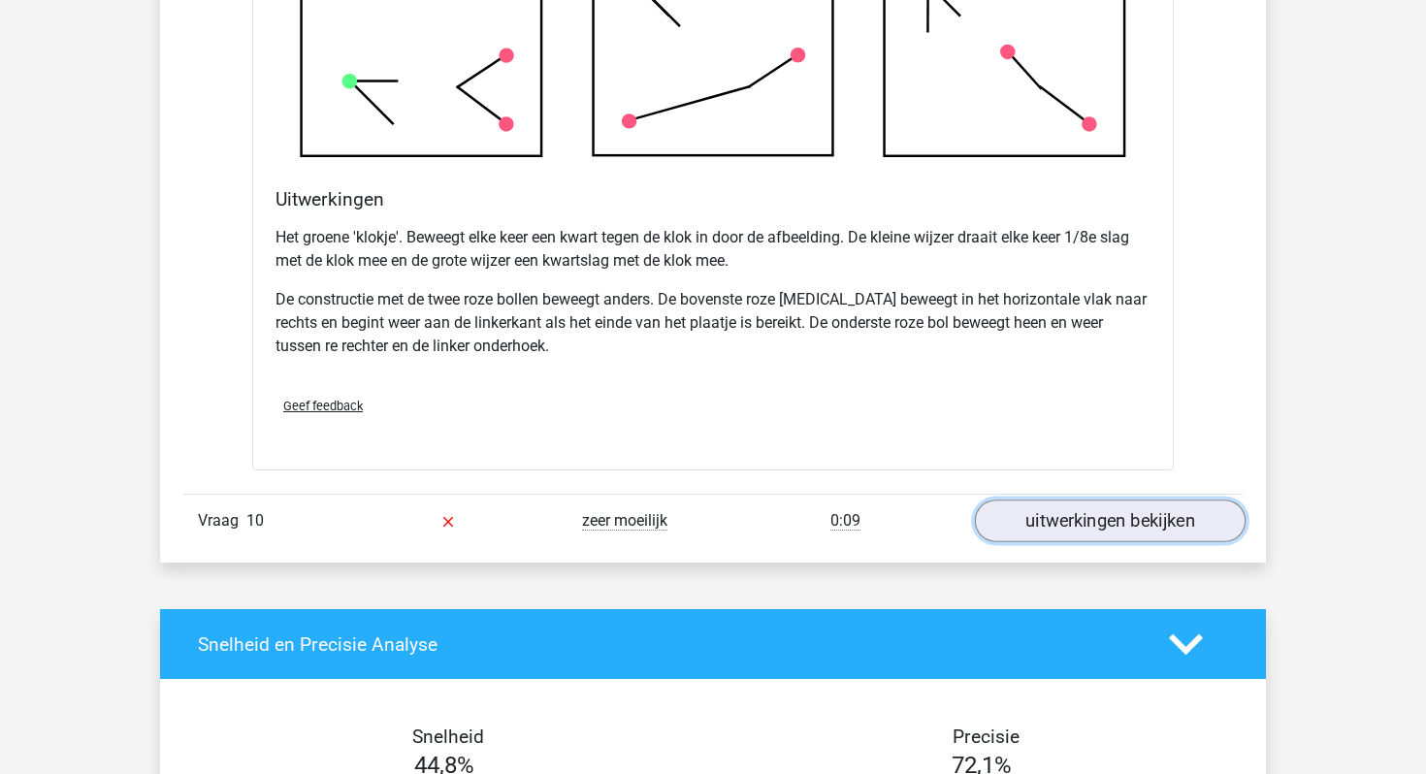
click at [1018, 540] on link "uitwerkingen bekijken" at bounding box center [1110, 521] width 271 height 43
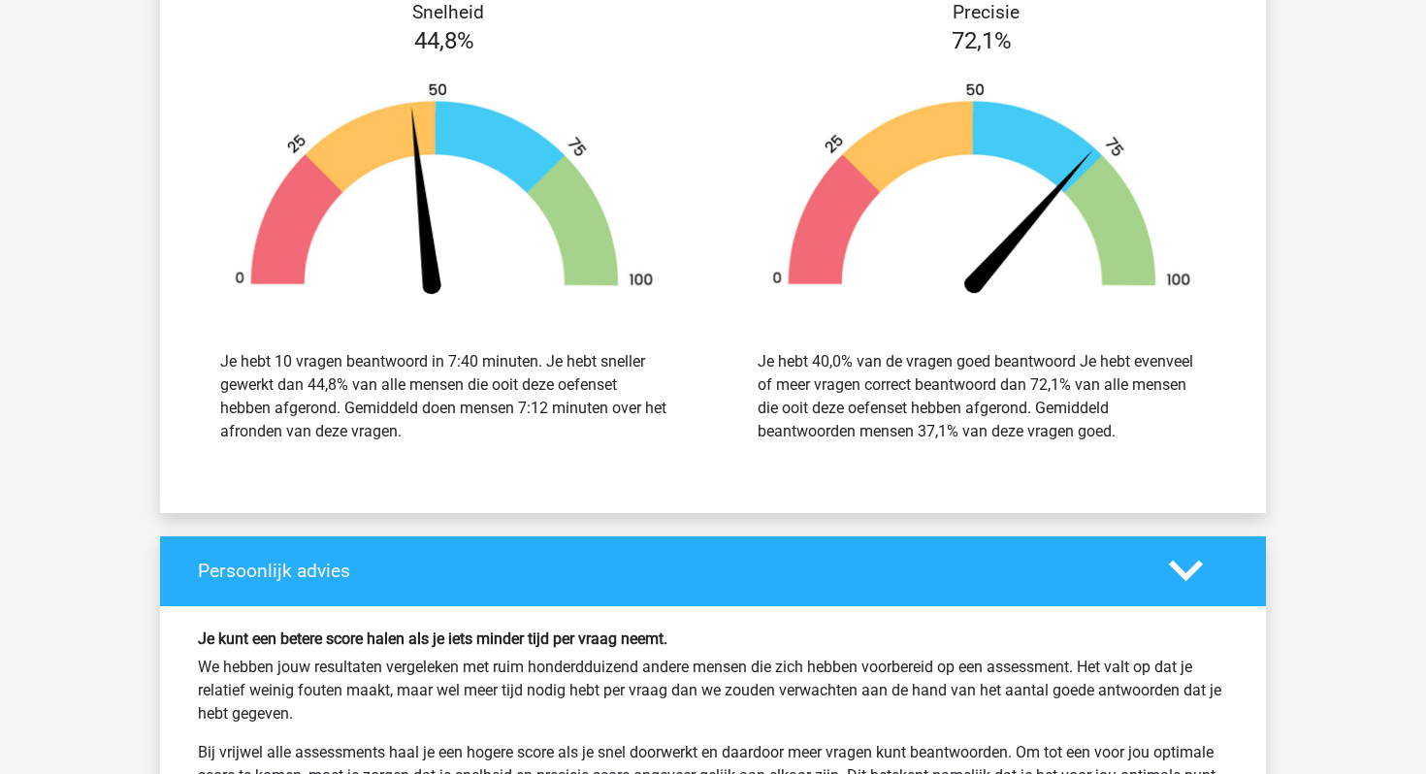
scroll to position [15025, 0]
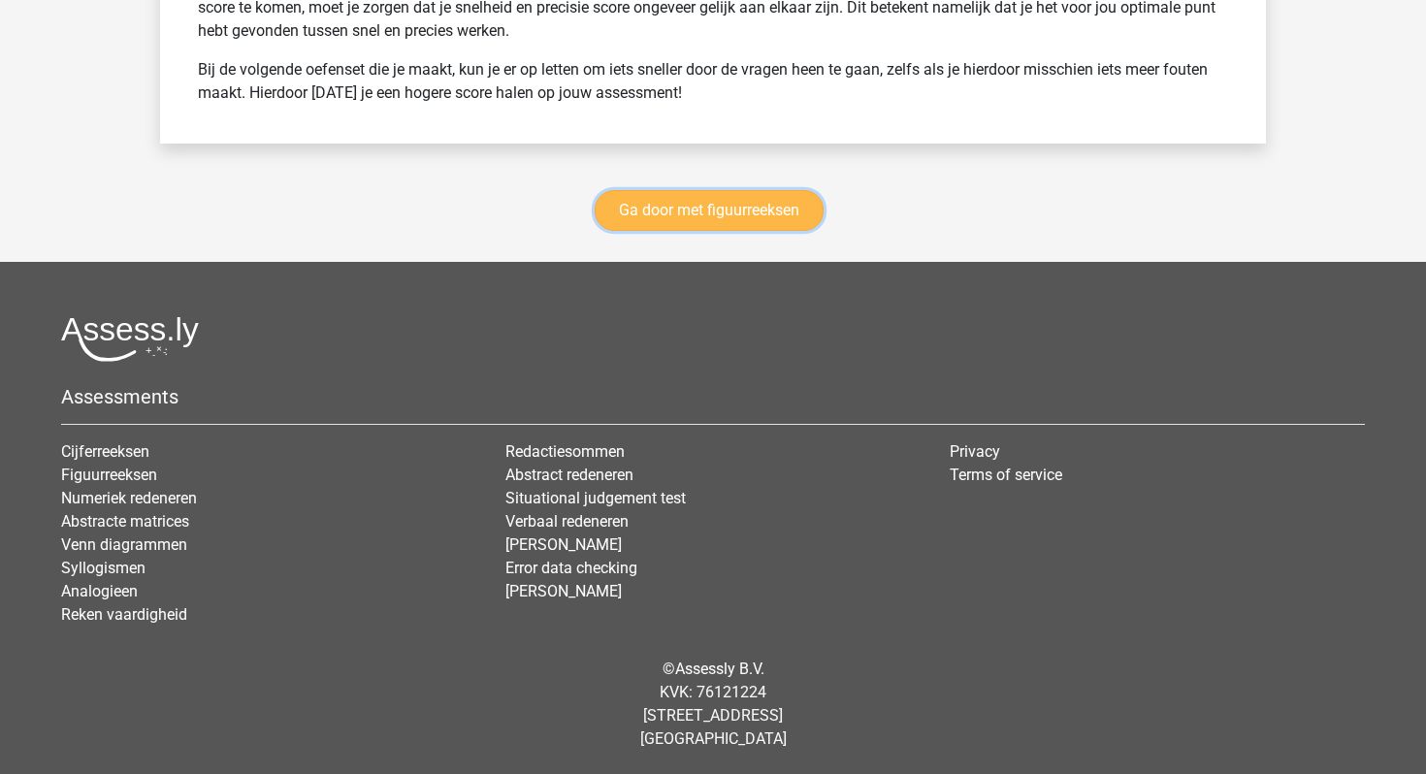
click at [716, 222] on link "Ga door met figuurreeksen" at bounding box center [709, 210] width 229 height 41
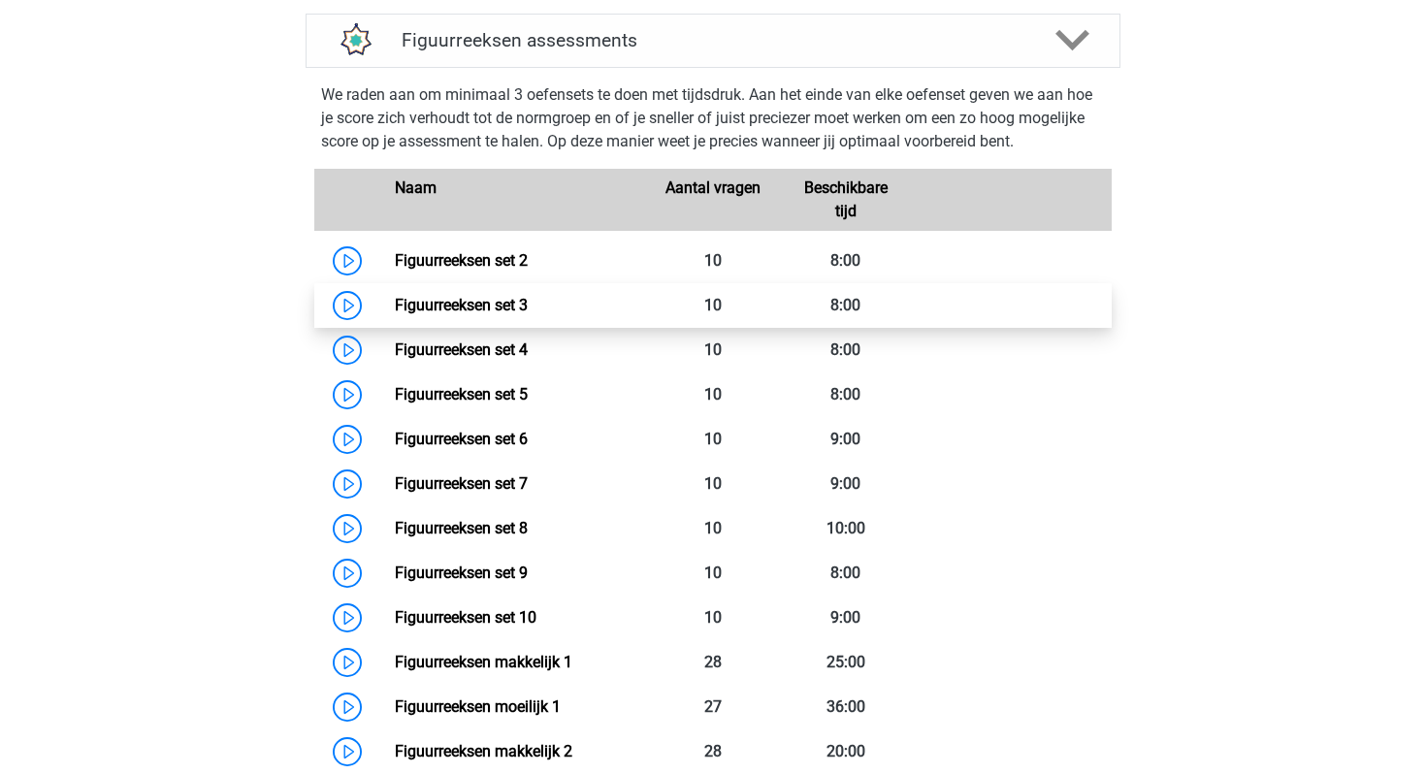
scroll to position [817, 0]
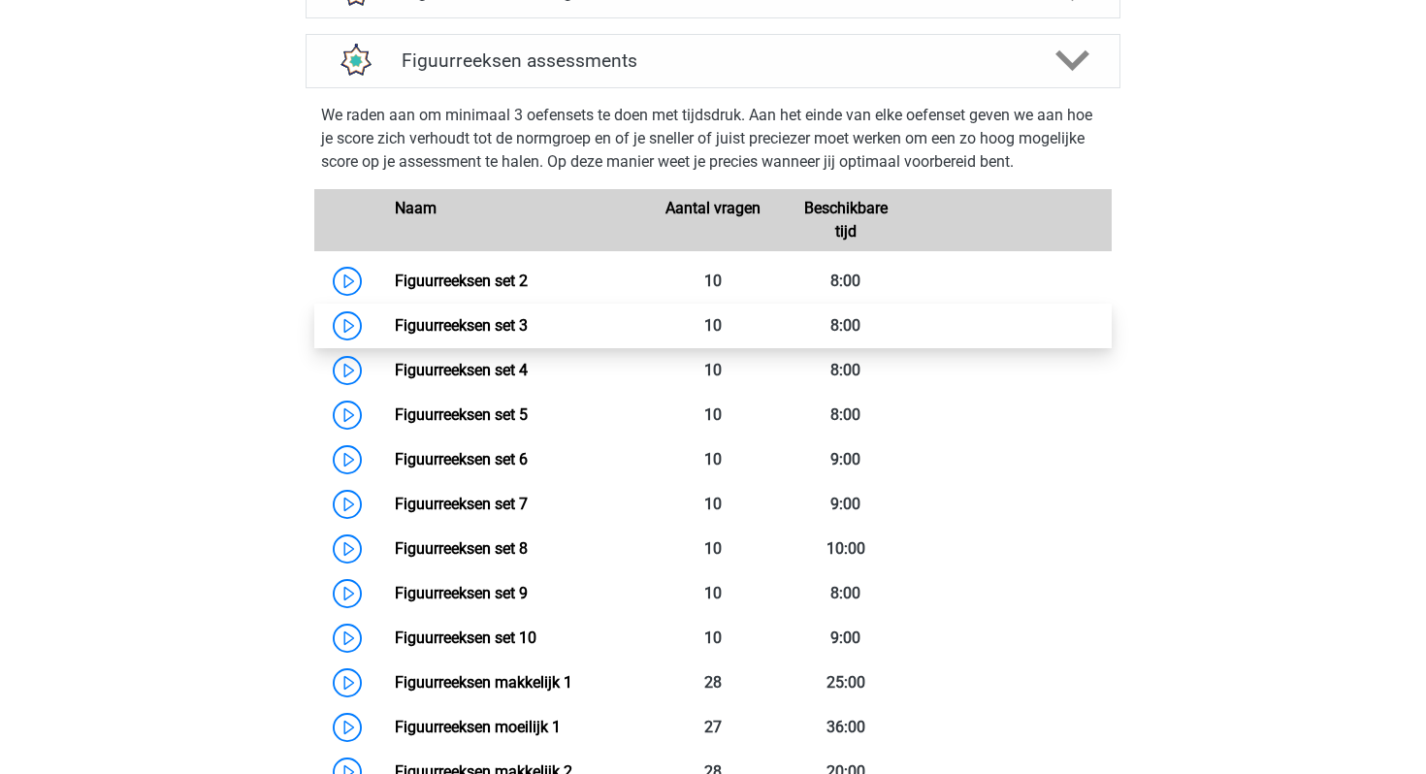
click at [434, 328] on link "Figuurreeksen set 3" at bounding box center [461, 325] width 133 height 18
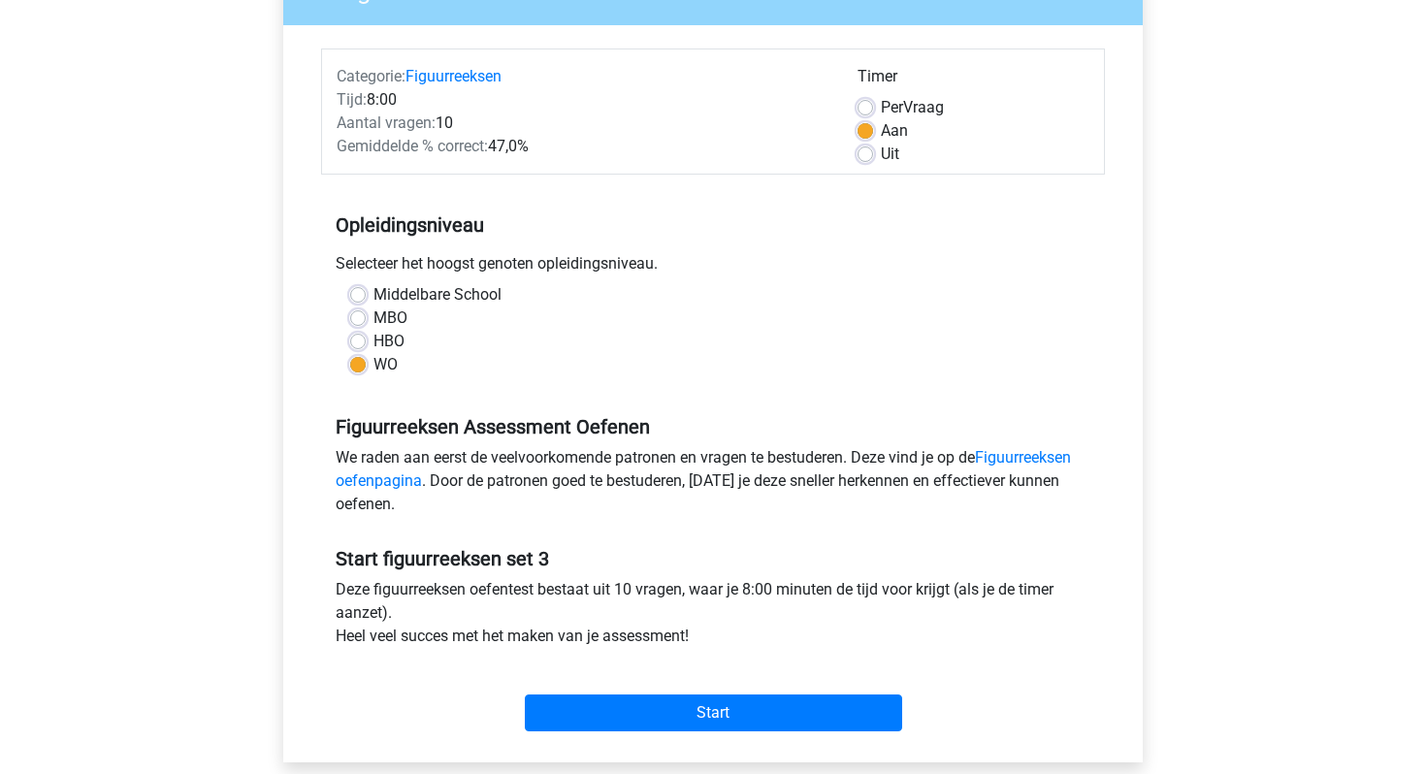
scroll to position [287, 0]
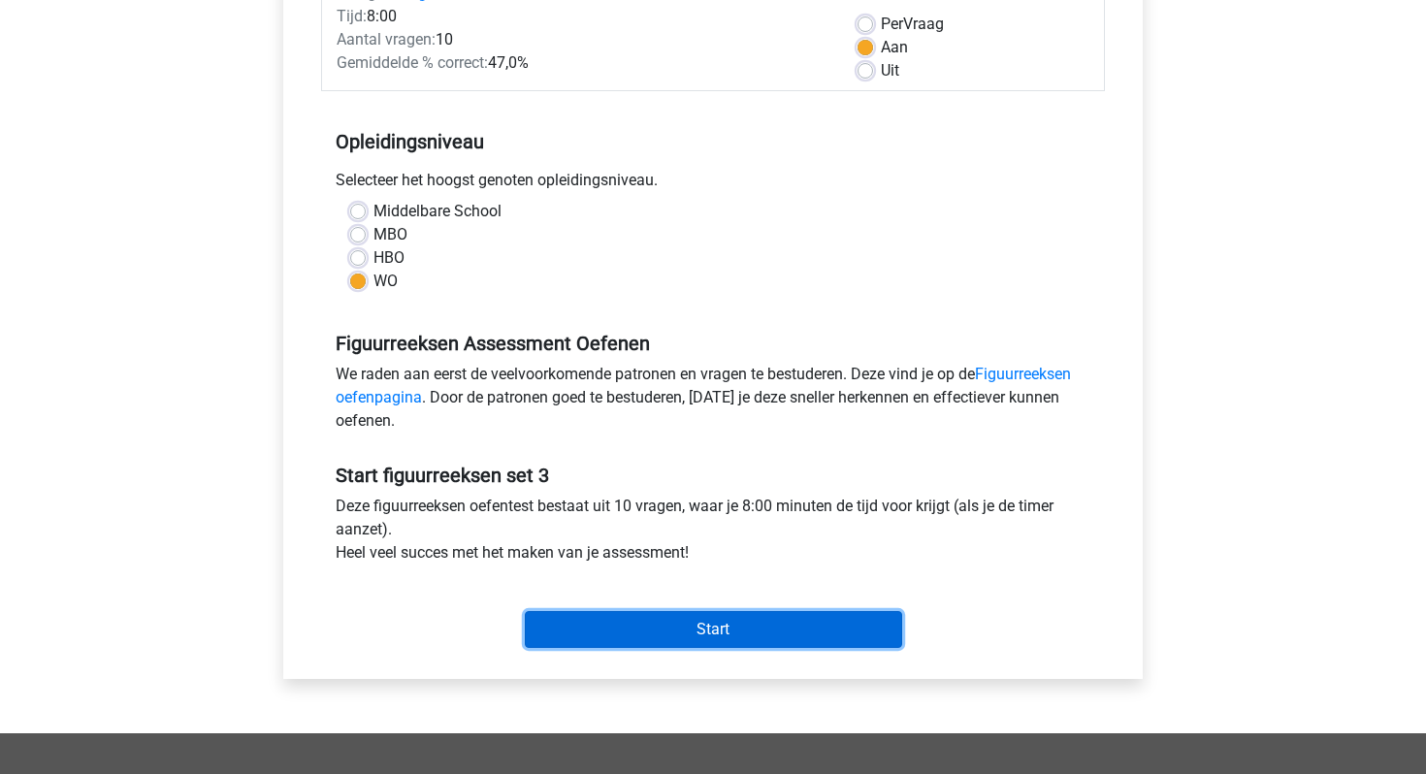
click at [580, 620] on input "Start" at bounding box center [713, 629] width 377 height 37
click at [591, 634] on input "Start" at bounding box center [713, 629] width 377 height 37
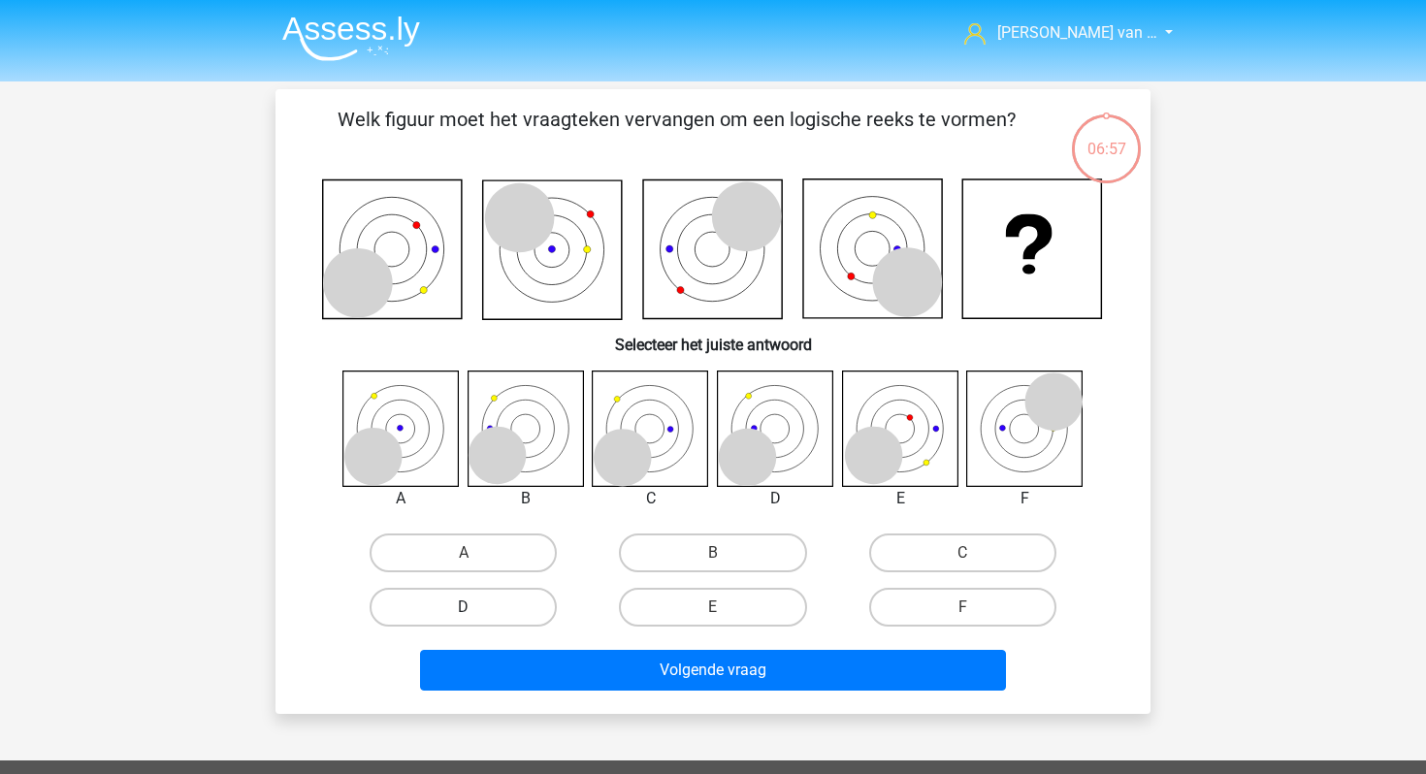
click at [503, 617] on label "D" at bounding box center [463, 607] width 187 height 39
click at [476, 617] on input "D" at bounding box center [470, 613] width 13 height 13
radio input "true"
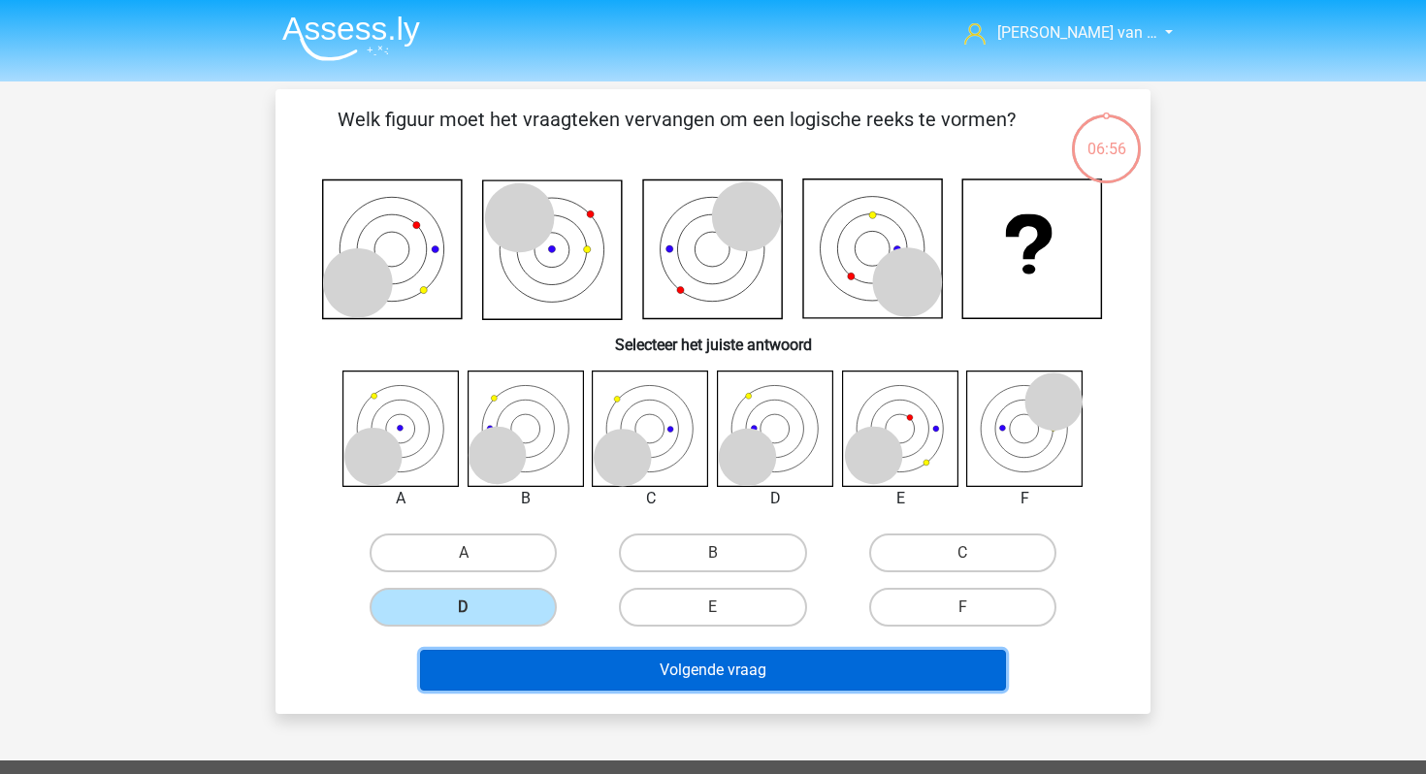
click at [579, 686] on button "Volgende vraag" at bounding box center [713, 670] width 587 height 41
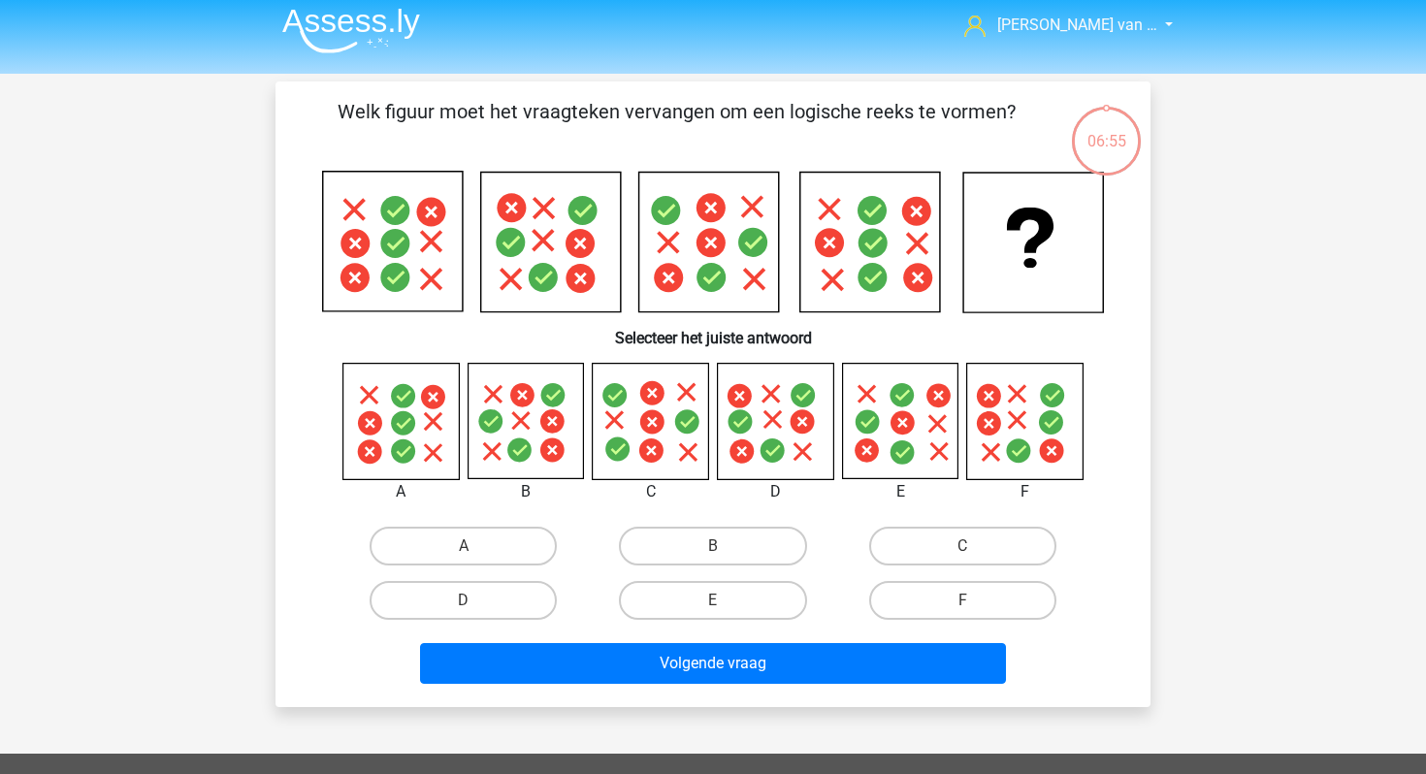
scroll to position [4, 0]
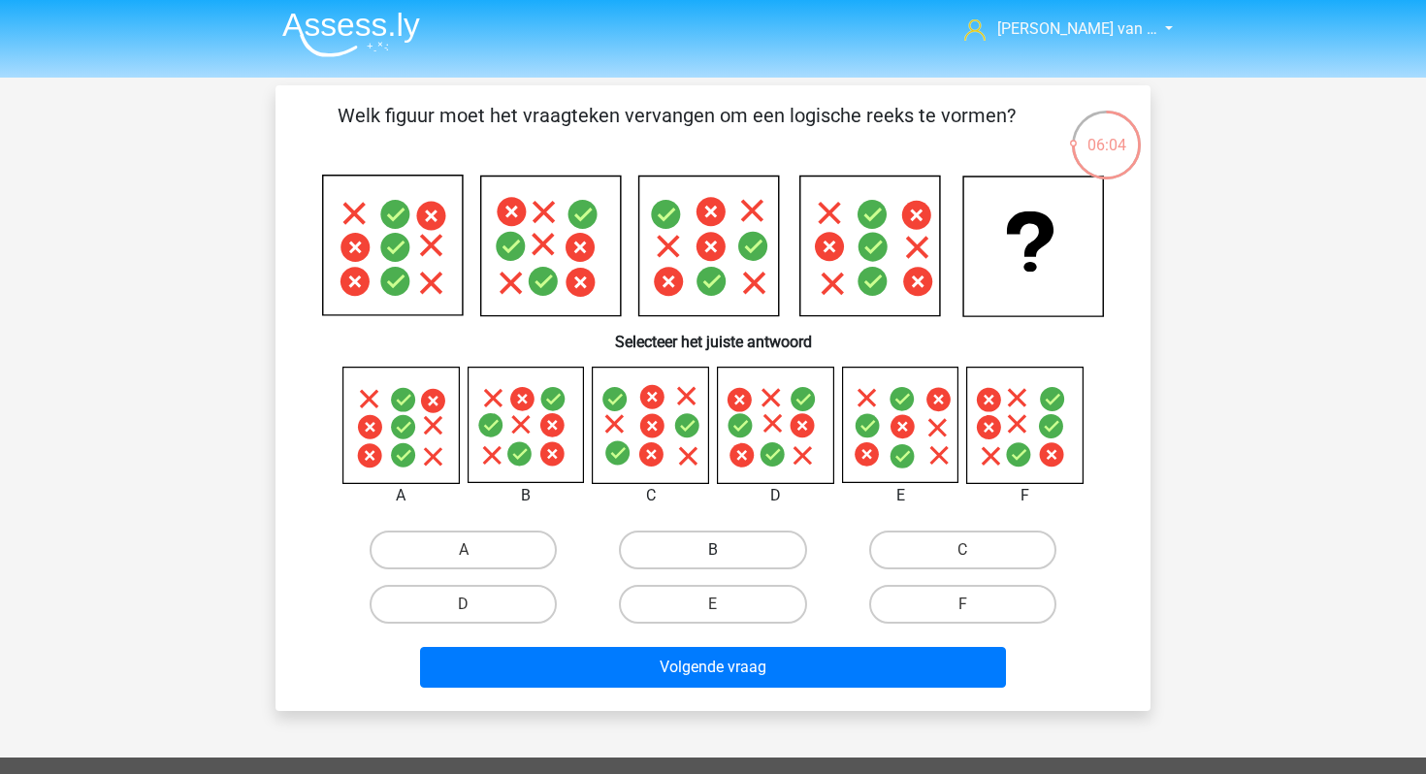
click at [648, 562] on label "B" at bounding box center [712, 550] width 187 height 39
click at [713, 562] on input "B" at bounding box center [719, 556] width 13 height 13
radio input "true"
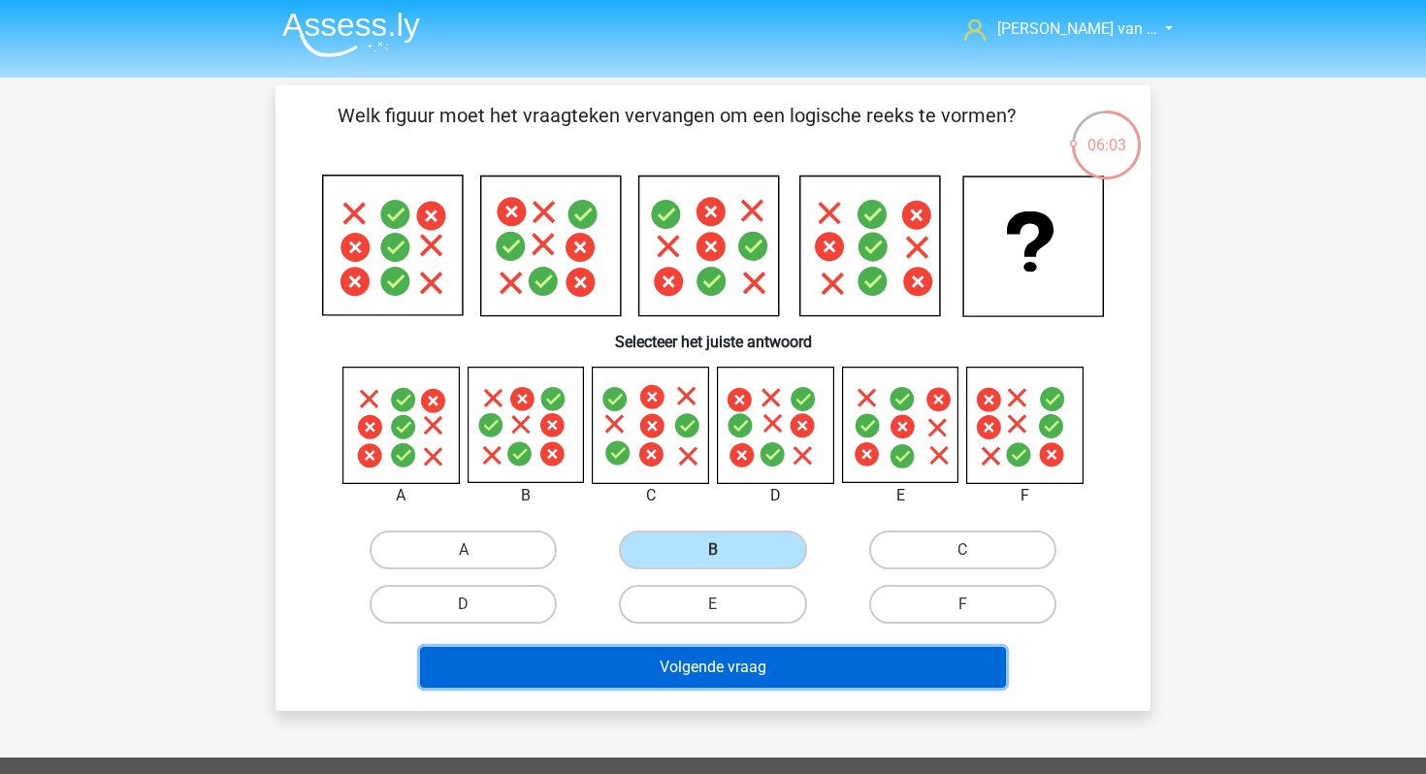
click at [657, 671] on button "Volgende vraag" at bounding box center [713, 667] width 587 height 41
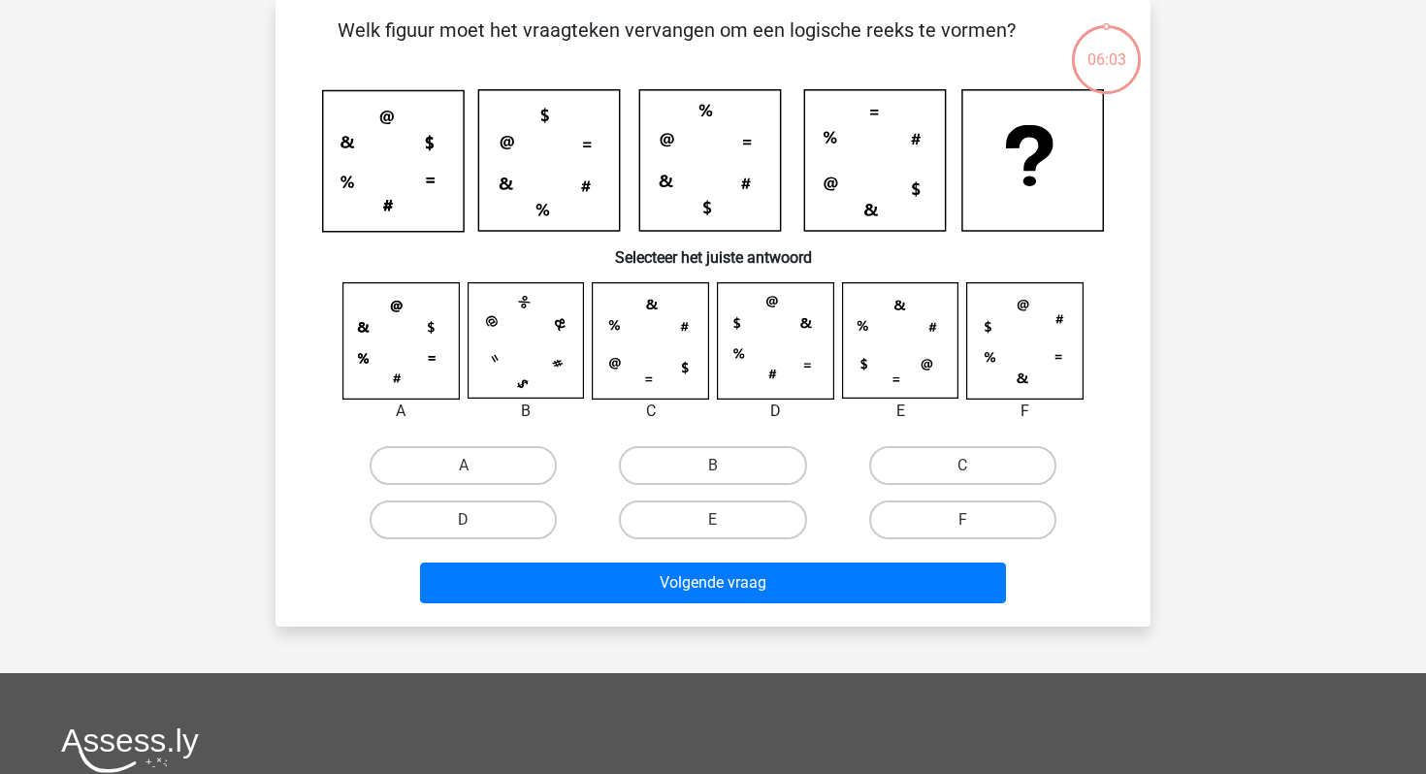
scroll to position [0, 0]
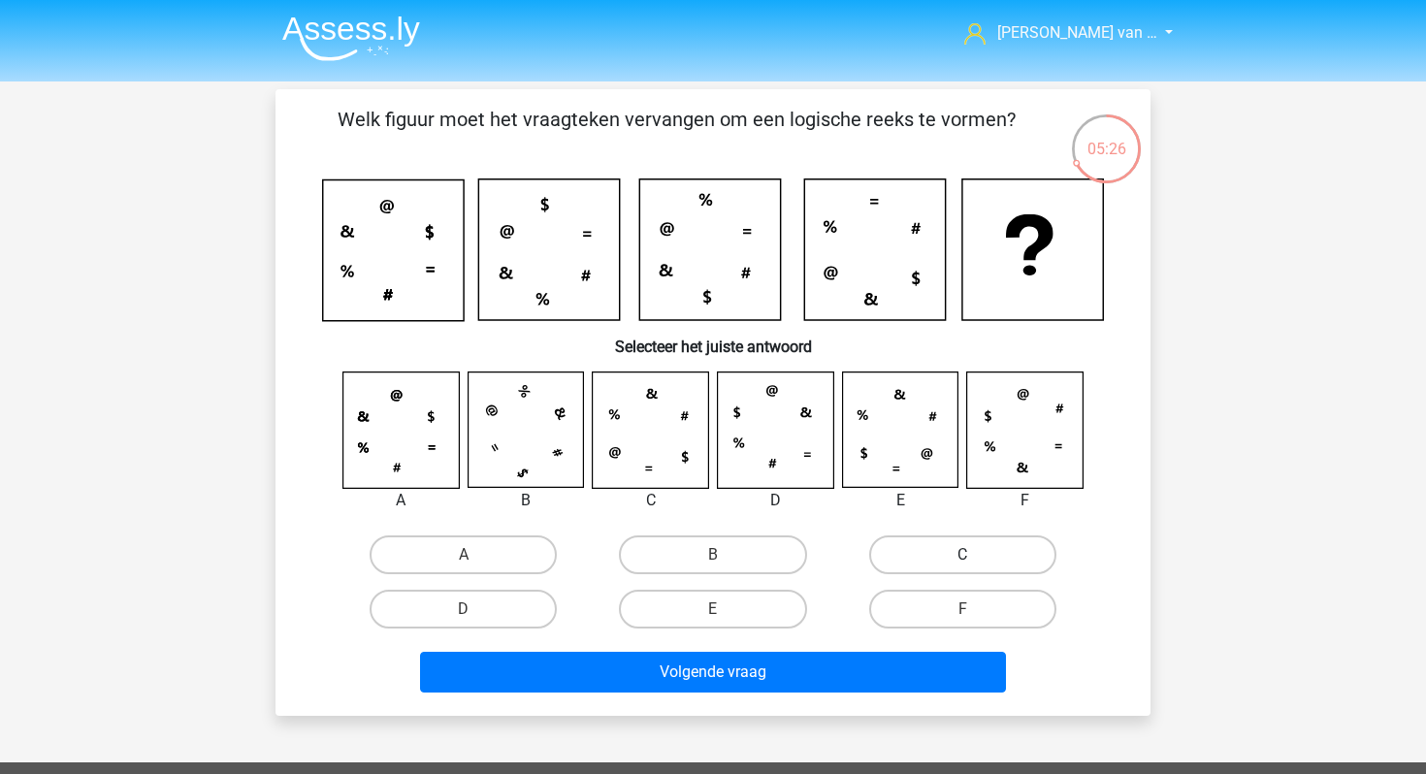
click at [958, 563] on label "C" at bounding box center [962, 555] width 187 height 39
click at [962, 563] on input "C" at bounding box center [968, 561] width 13 height 13
radio input "true"
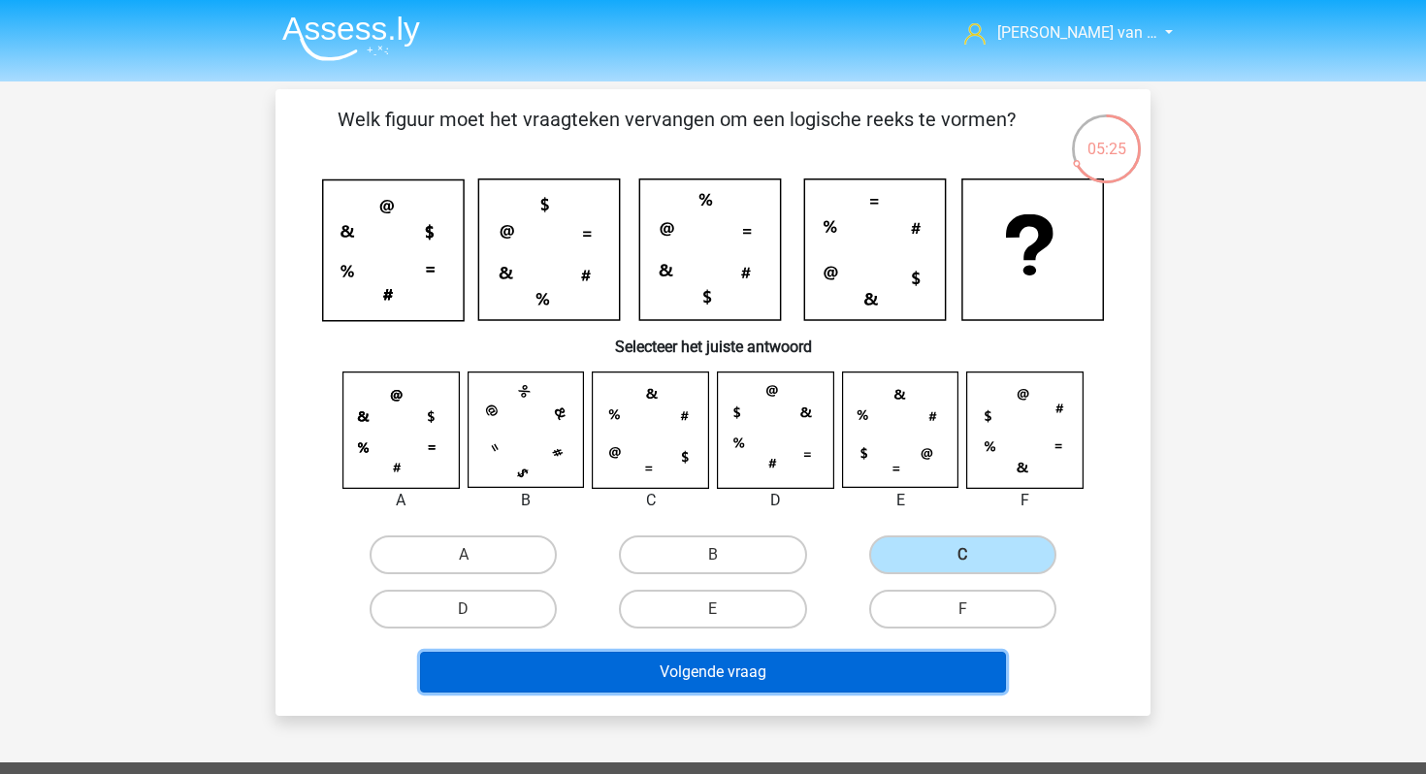
click at [887, 666] on button "Volgende vraag" at bounding box center [713, 672] width 587 height 41
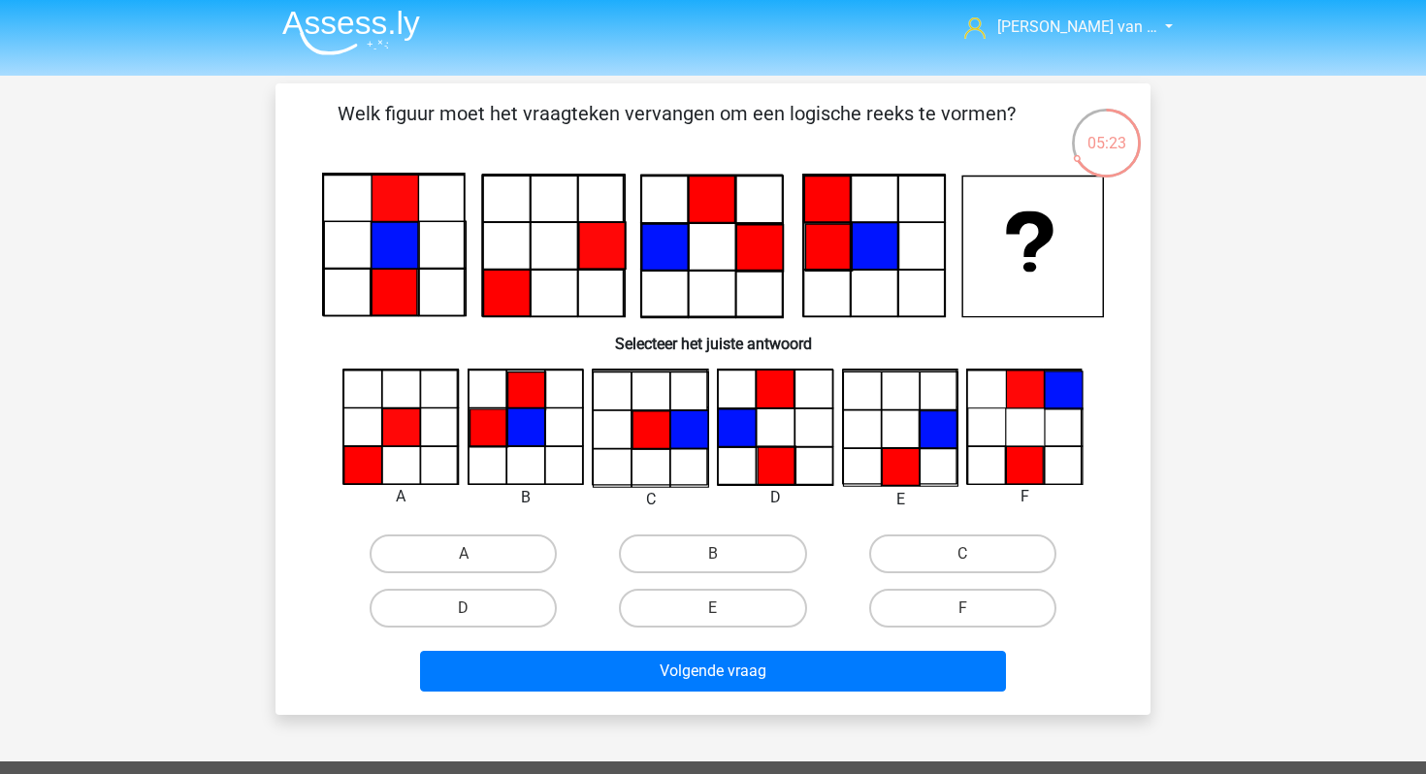
scroll to position [3, 0]
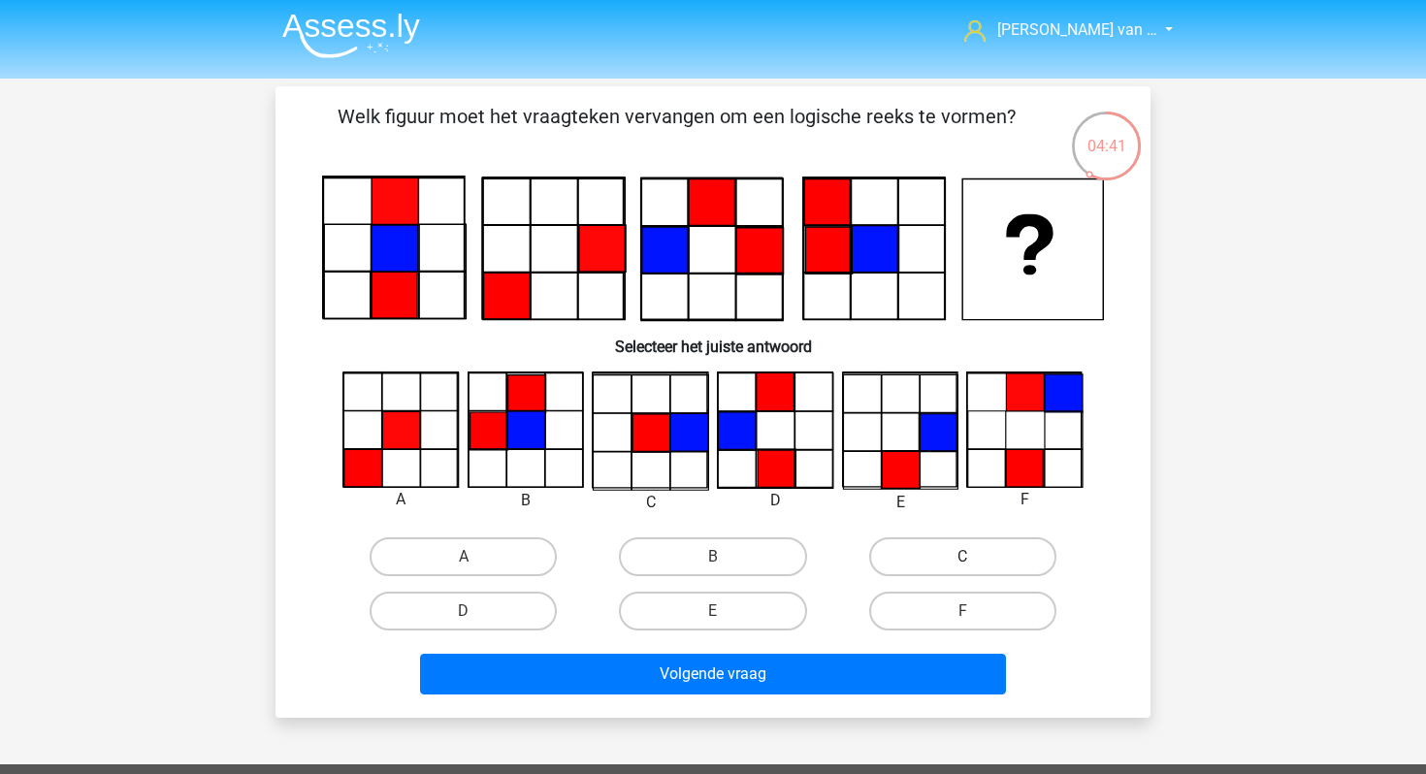
click at [990, 545] on label "C" at bounding box center [962, 557] width 187 height 39
click at [975, 557] on input "C" at bounding box center [968, 563] width 13 height 13
radio input "true"
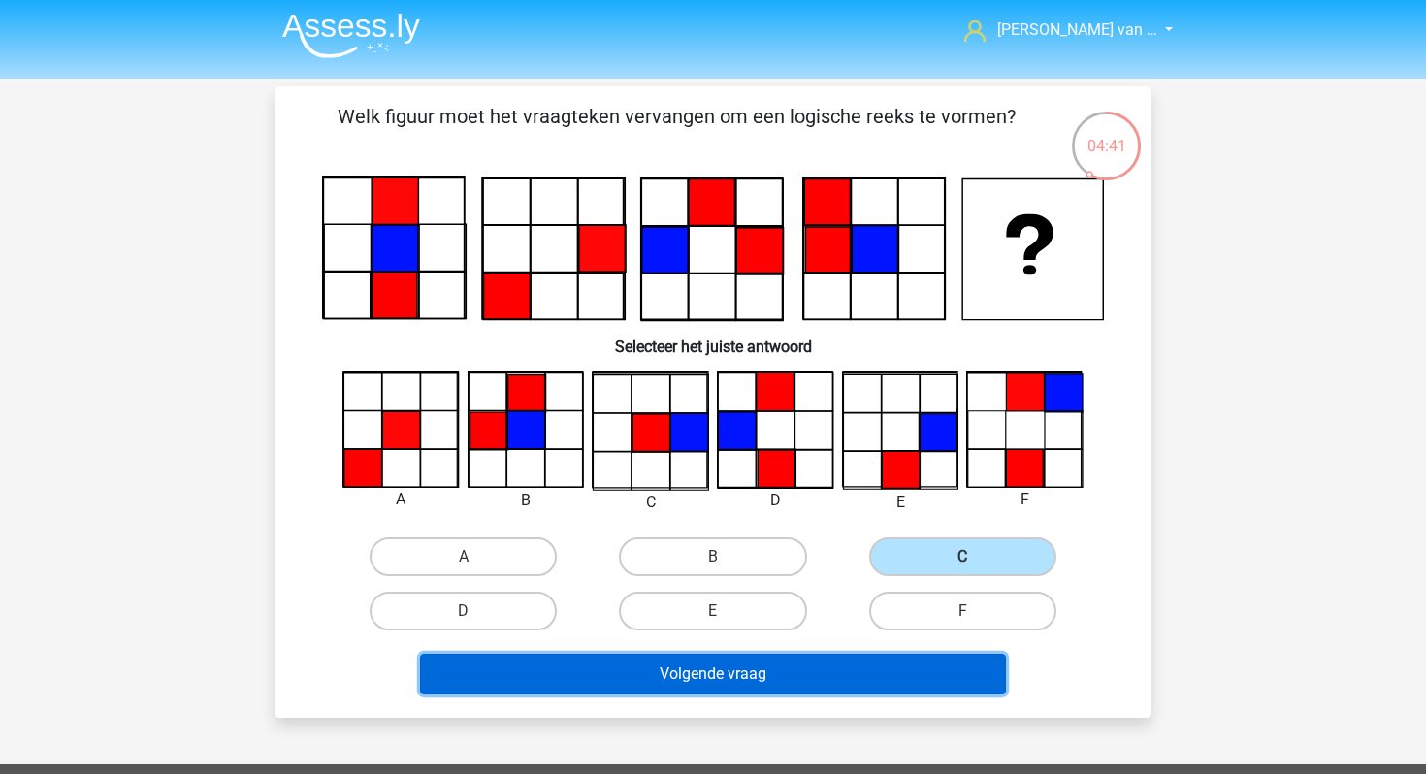
click at [839, 690] on button "Volgende vraag" at bounding box center [713, 674] width 587 height 41
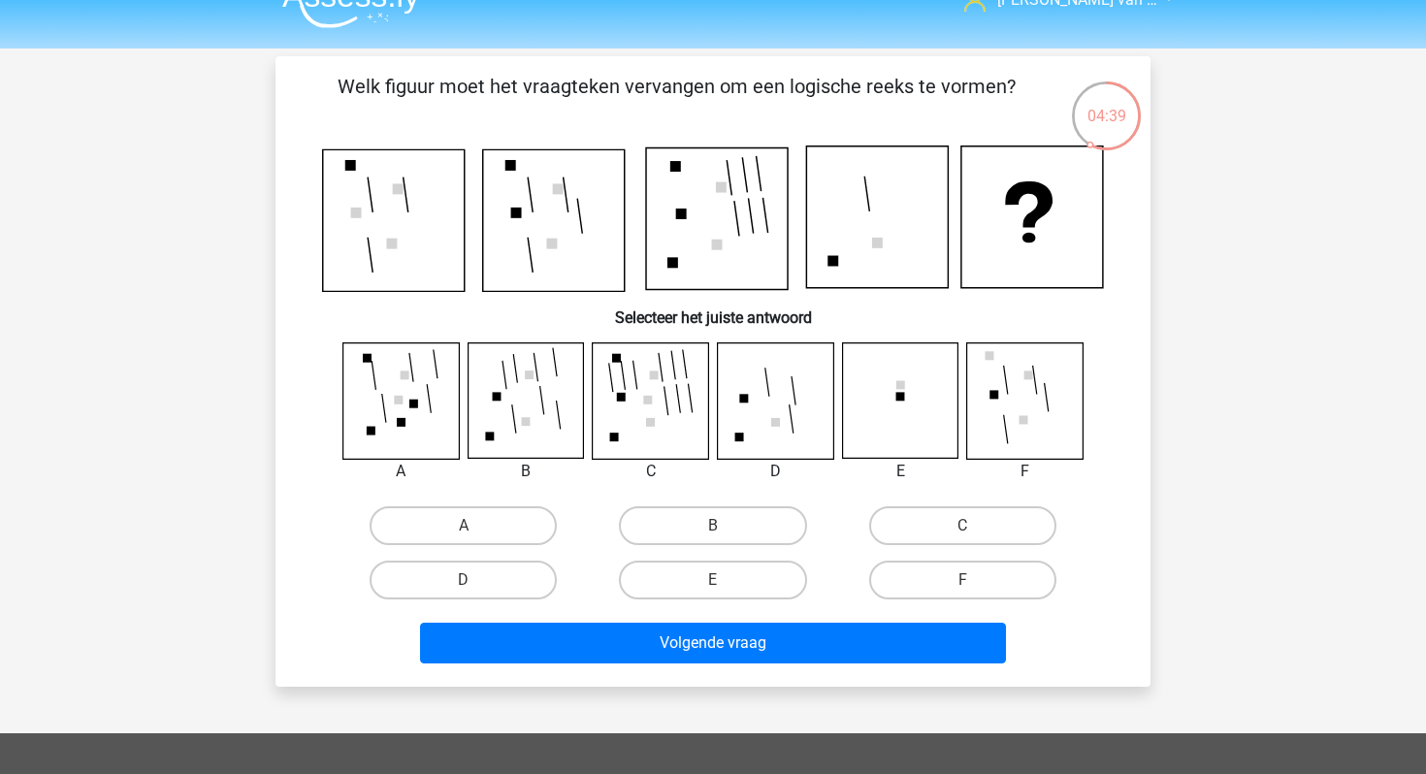
scroll to position [0, 0]
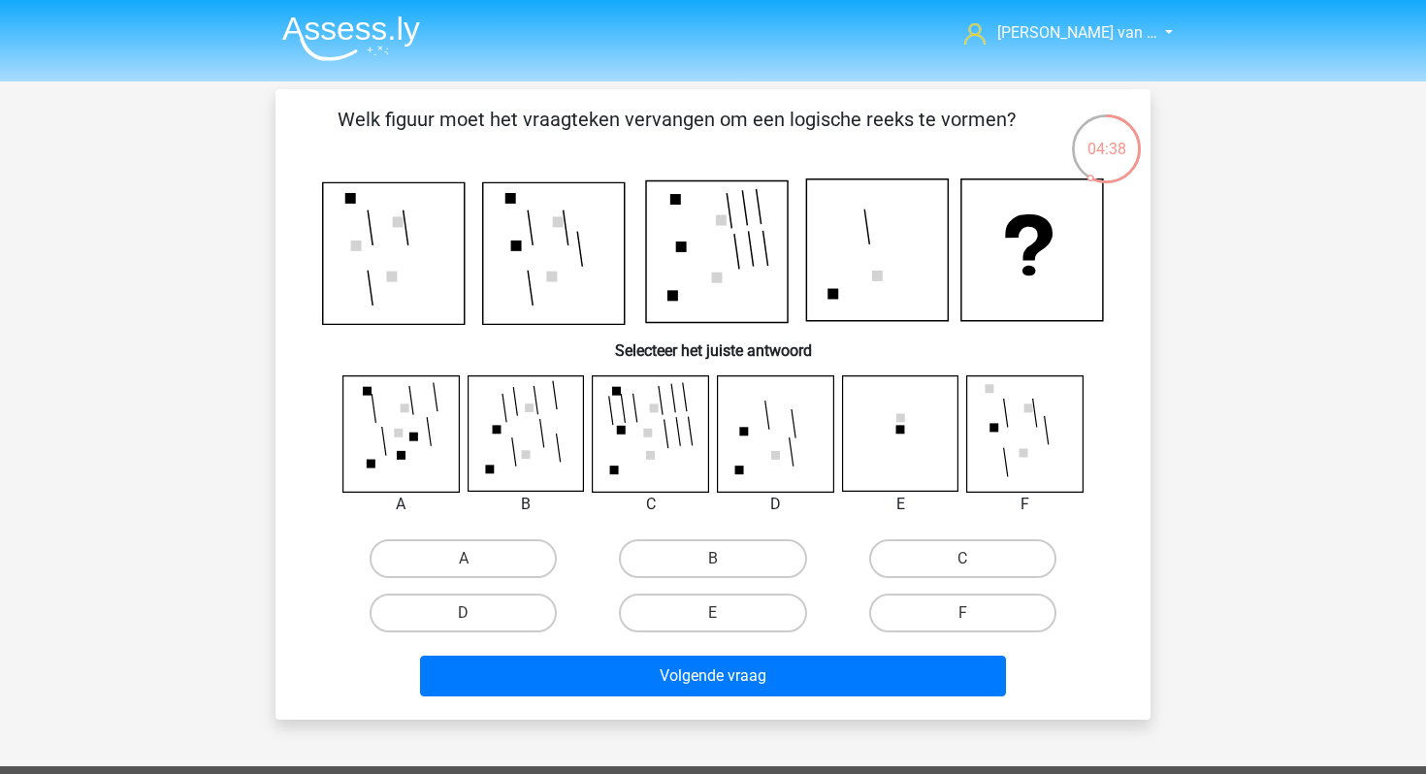
click at [345, 20] on img at bounding box center [351, 39] width 138 height 46
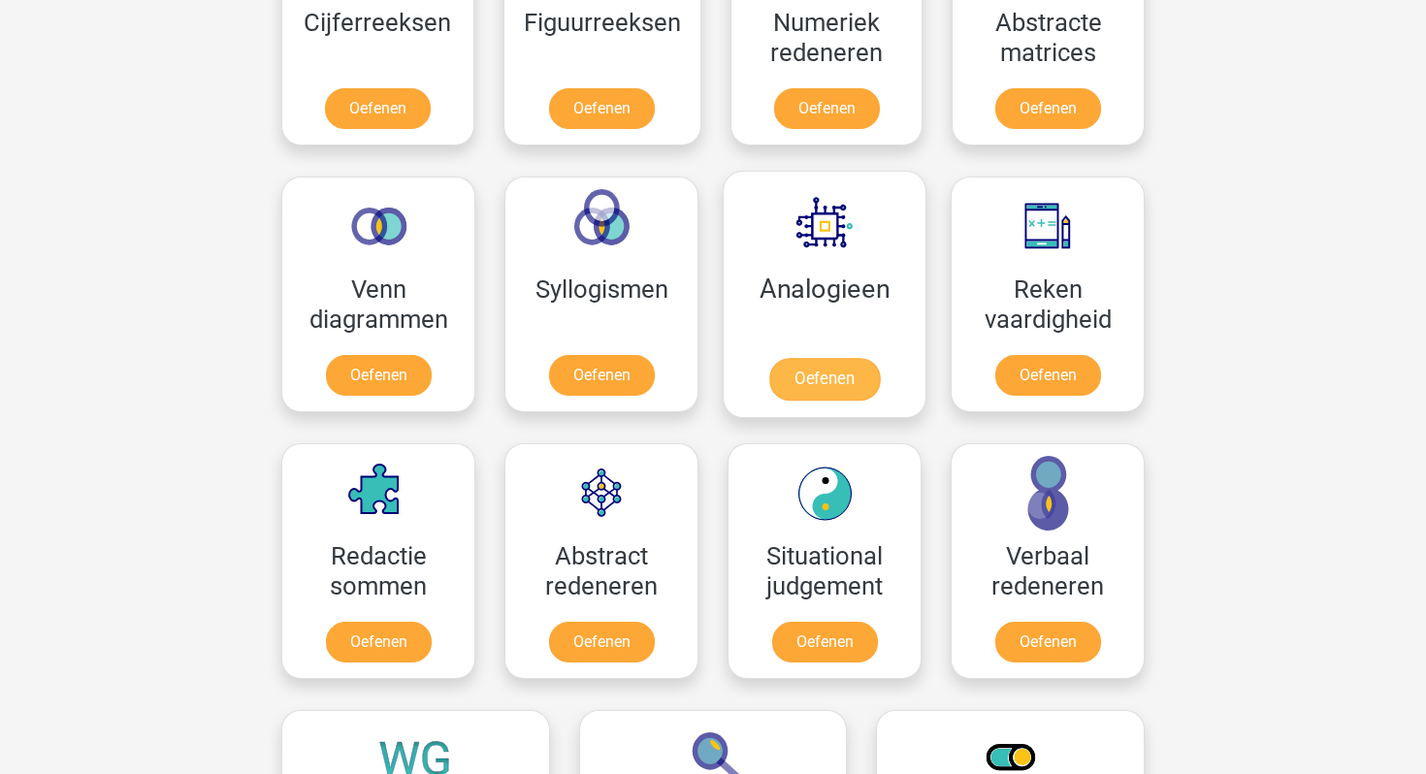
scroll to position [982, 0]
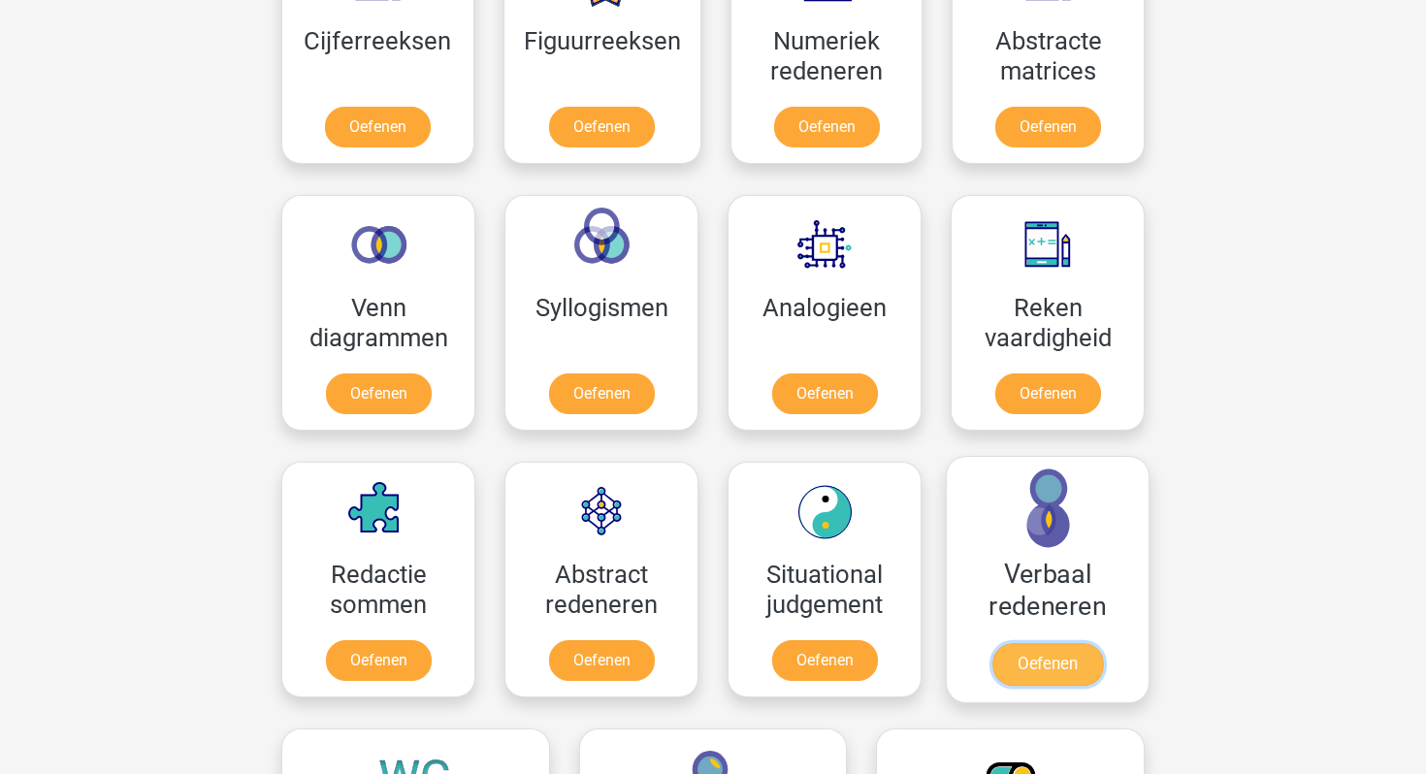
click at [1045, 659] on link "Oefenen" at bounding box center [1048, 664] width 111 height 43
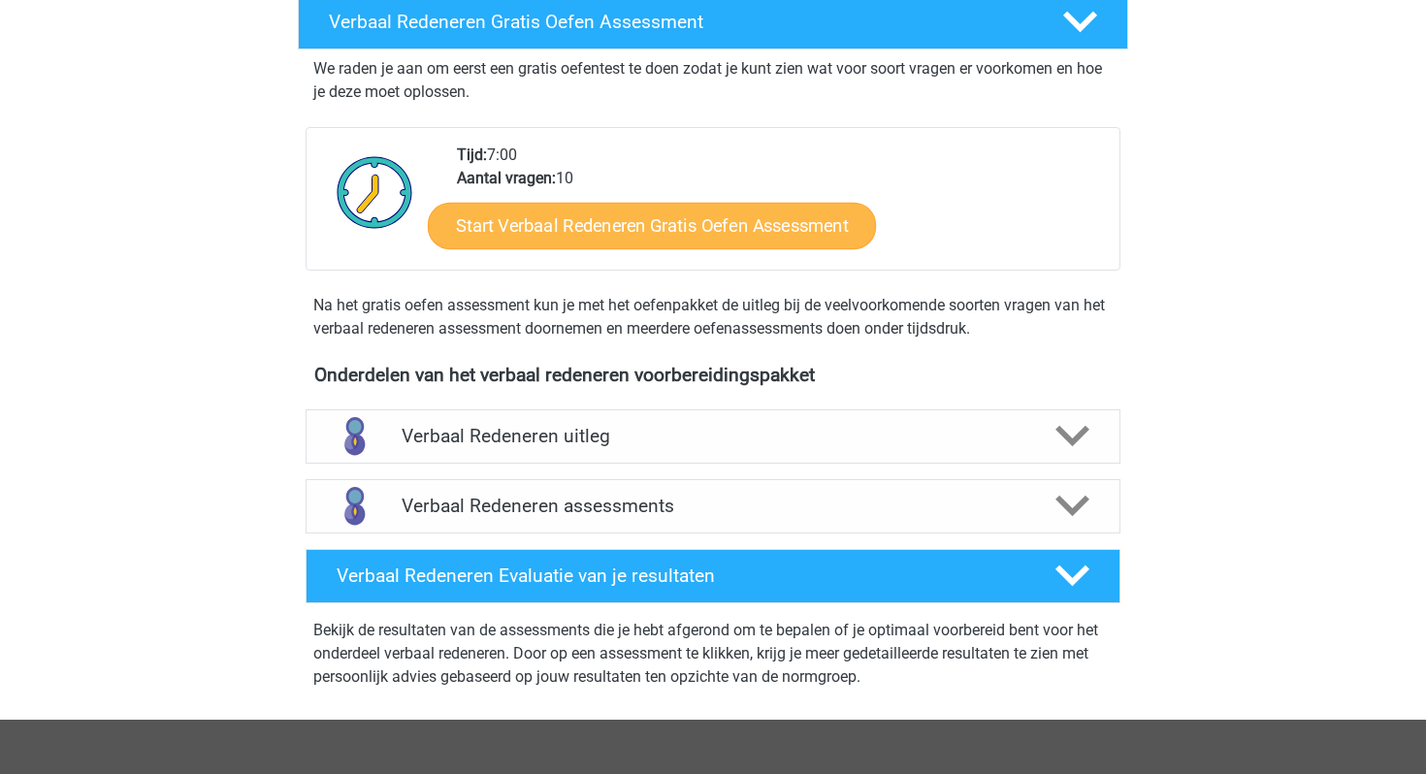
scroll to position [374, 0]
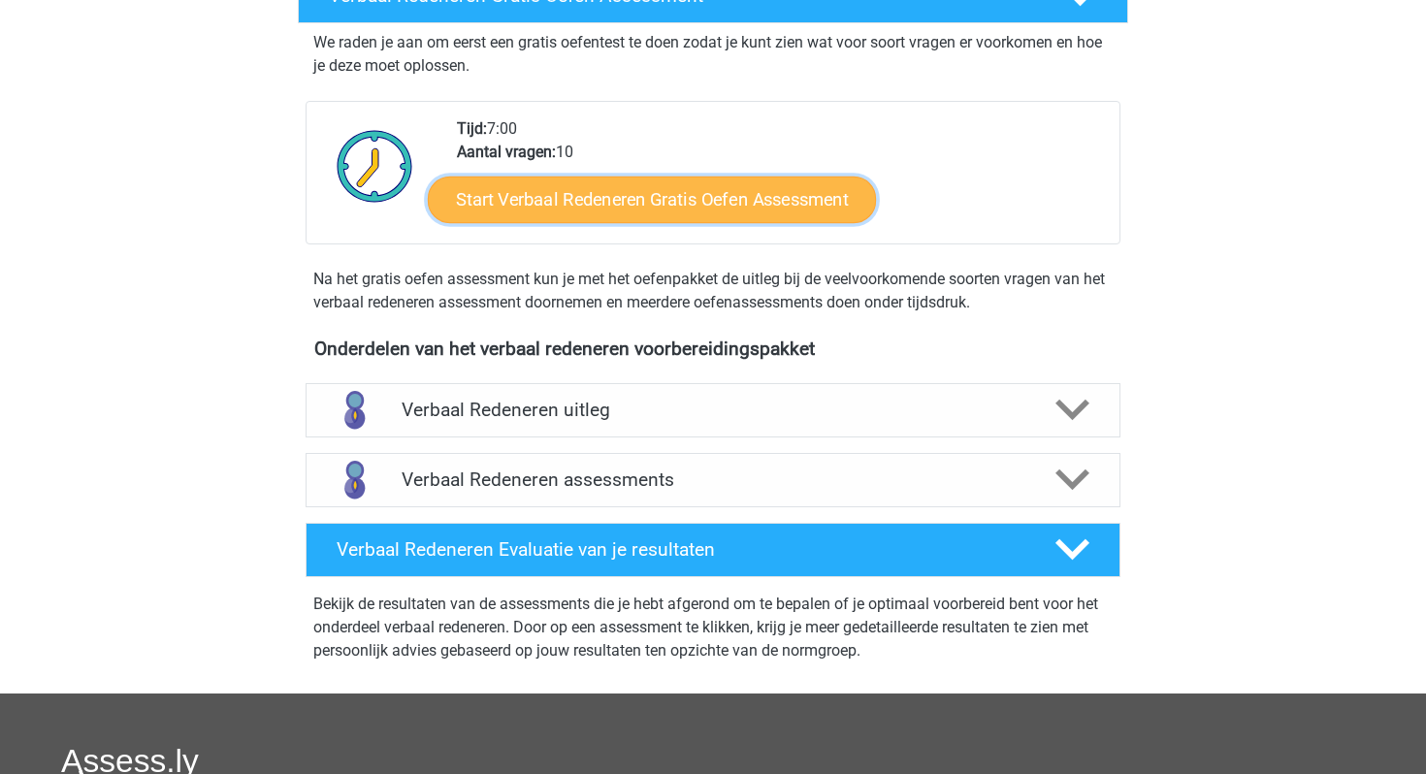
click at [644, 207] on link "Start Verbaal Redeneren Gratis Oefen Assessment" at bounding box center [652, 200] width 448 height 47
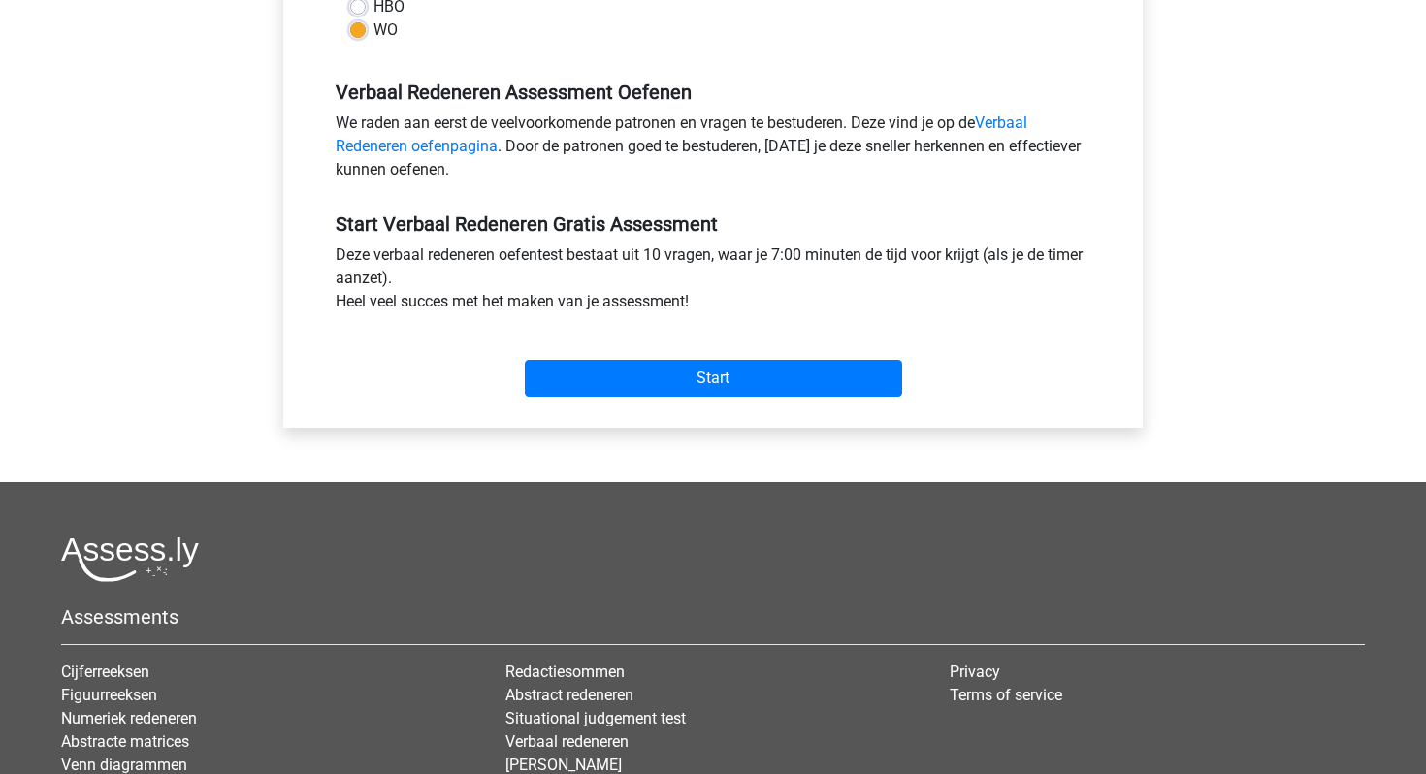
scroll to position [743, 0]
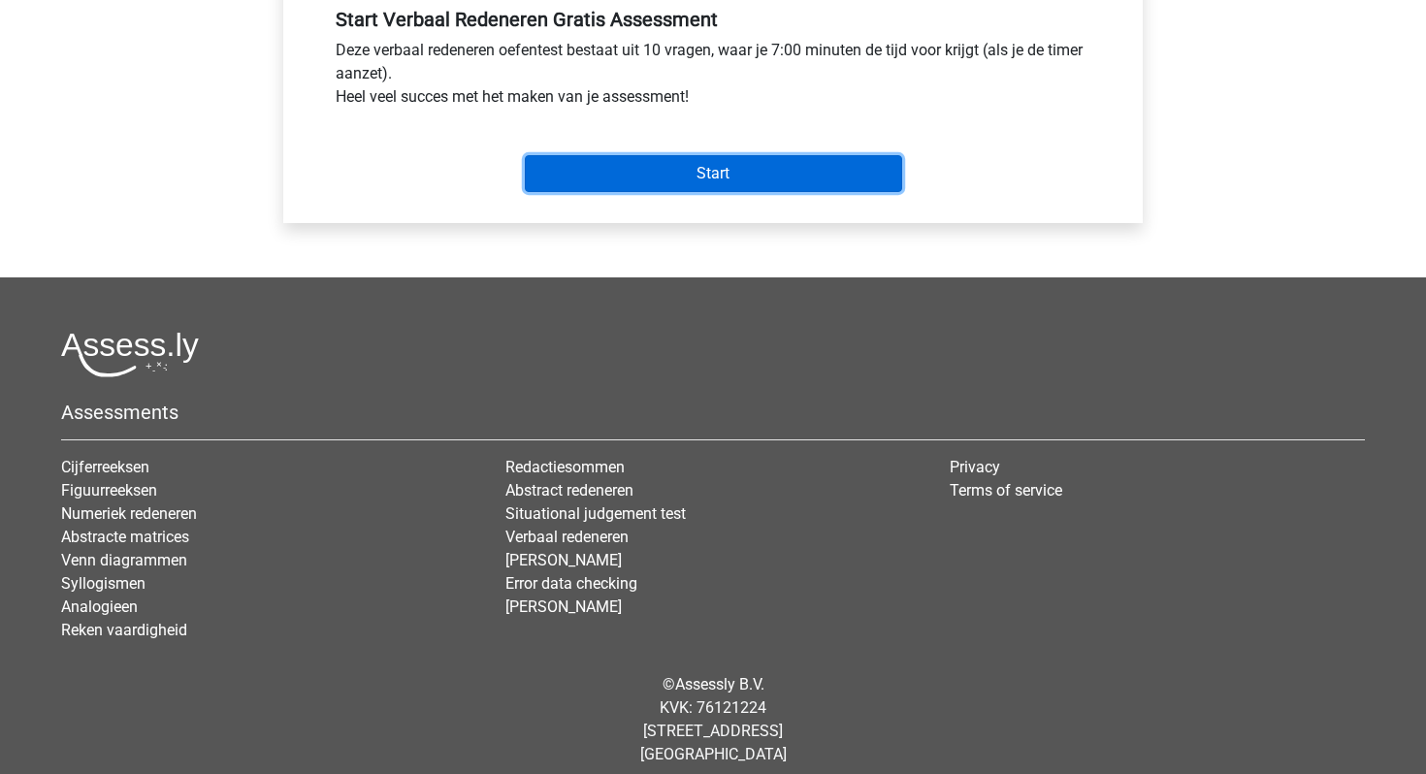
click at [683, 178] on input "Start" at bounding box center [713, 173] width 377 height 37
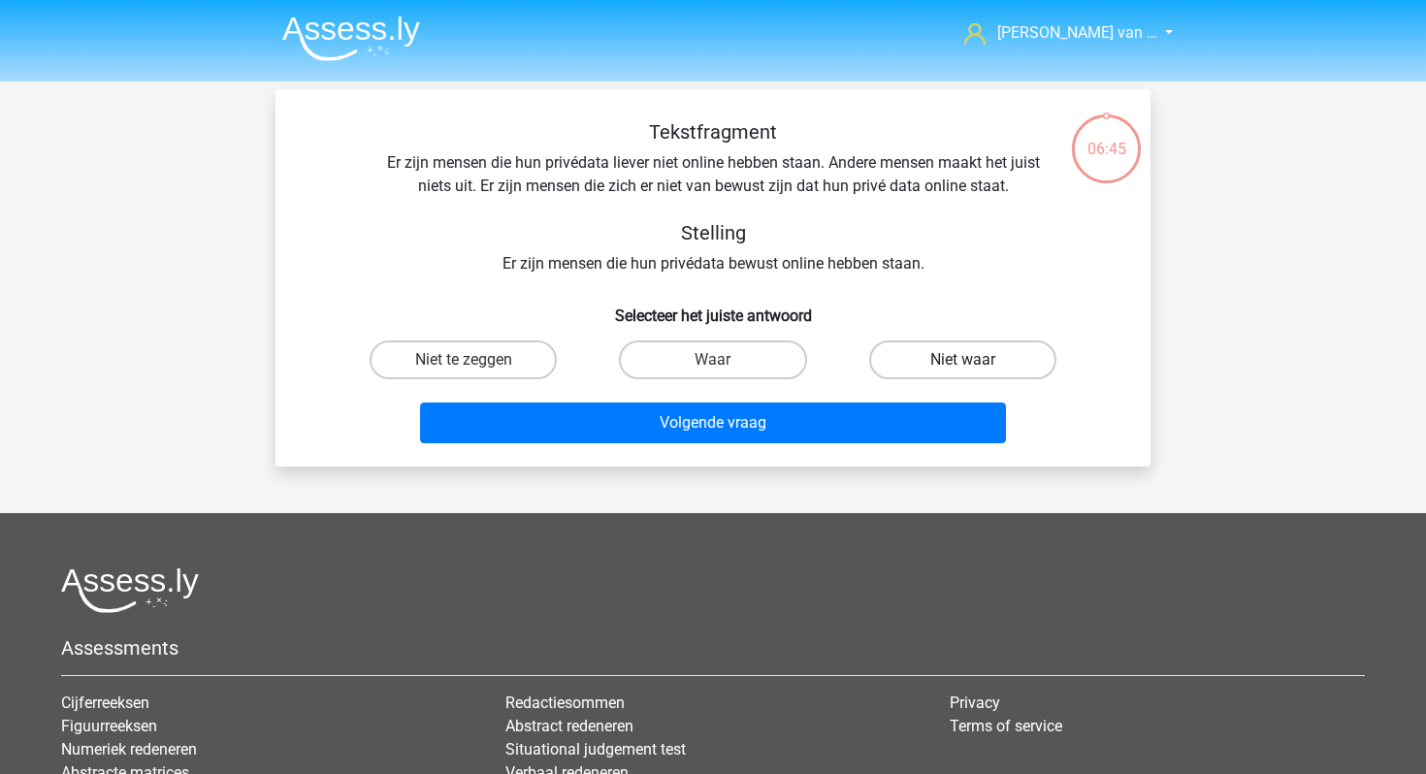
click at [915, 361] on label "Niet waar" at bounding box center [962, 360] width 187 height 39
click at [962, 361] on input "Niet waar" at bounding box center [968, 366] width 13 height 13
radio input "true"
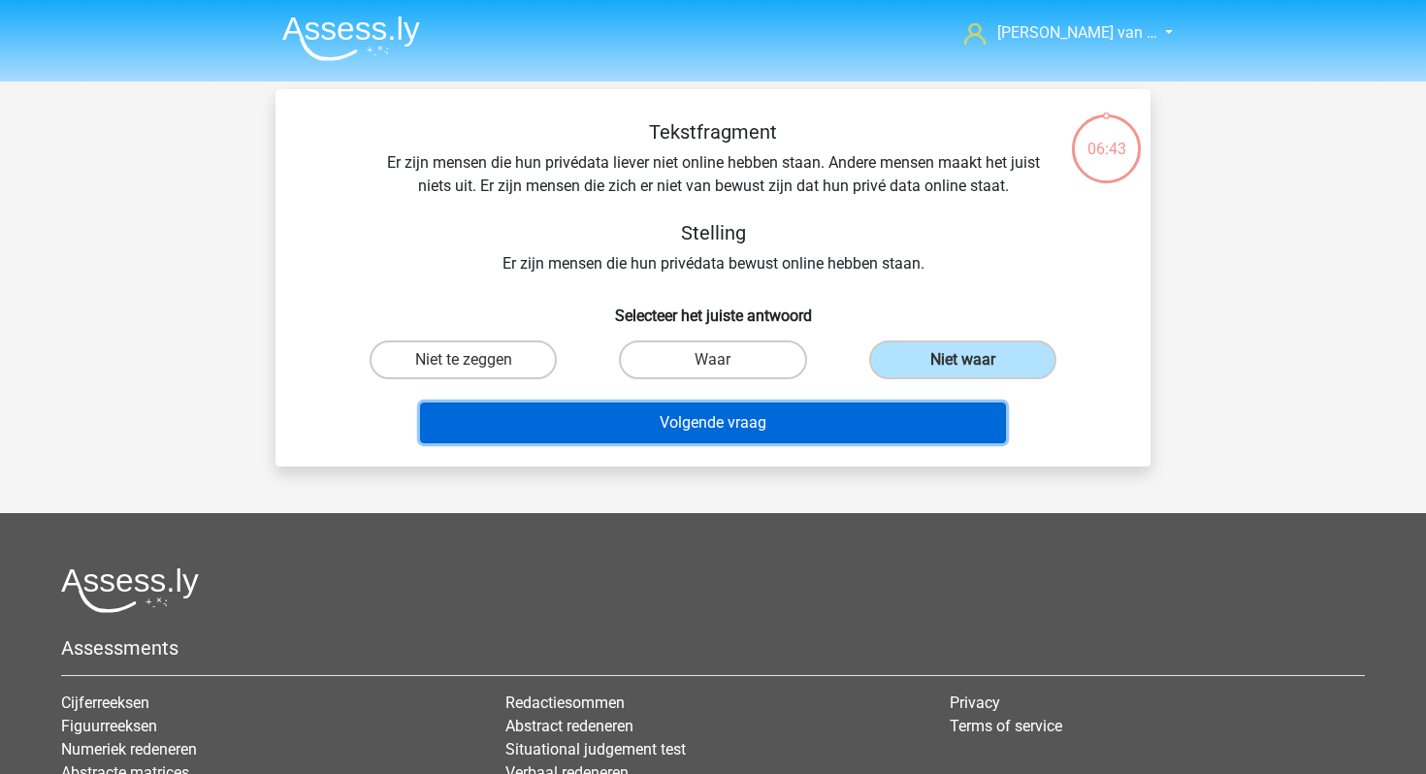
click at [760, 428] on button "Volgende vraag" at bounding box center [713, 423] width 587 height 41
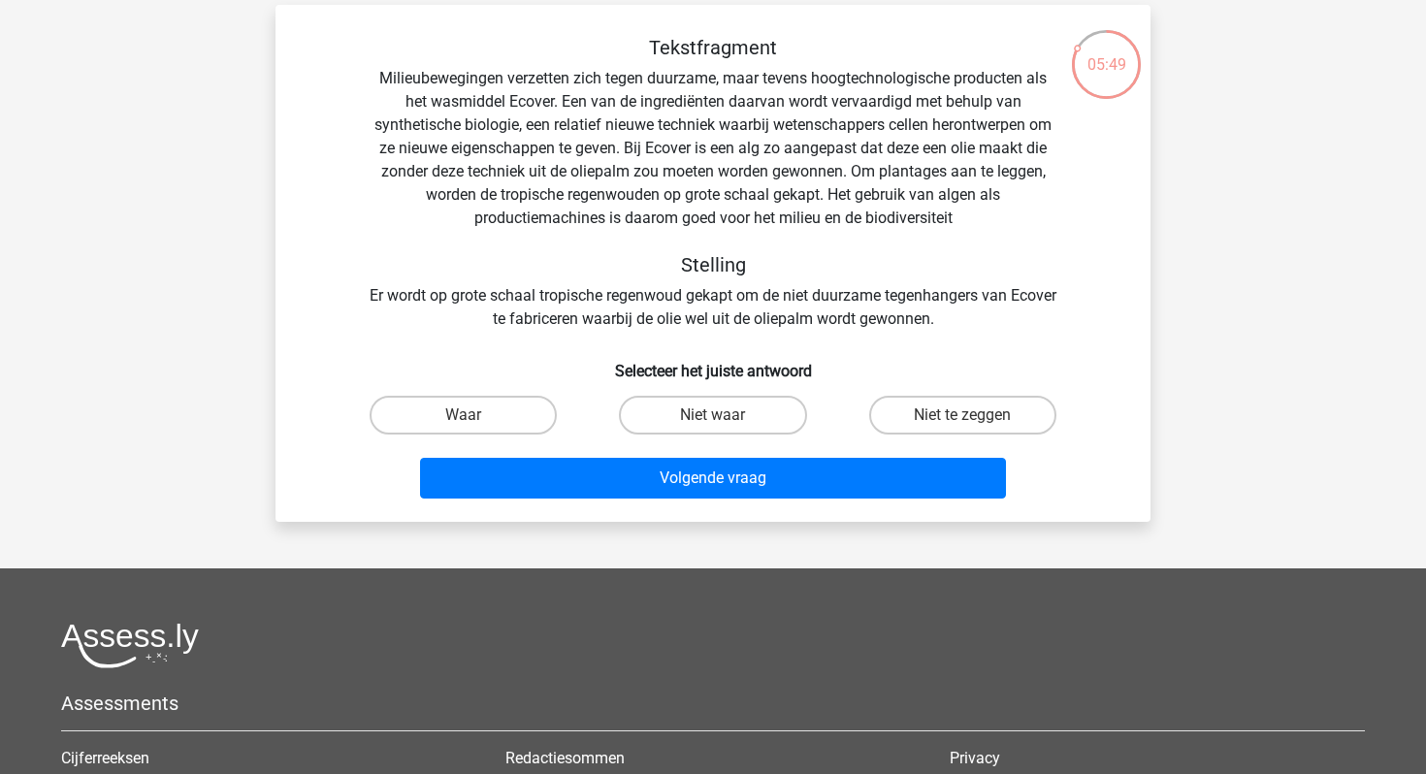
scroll to position [86, 0]
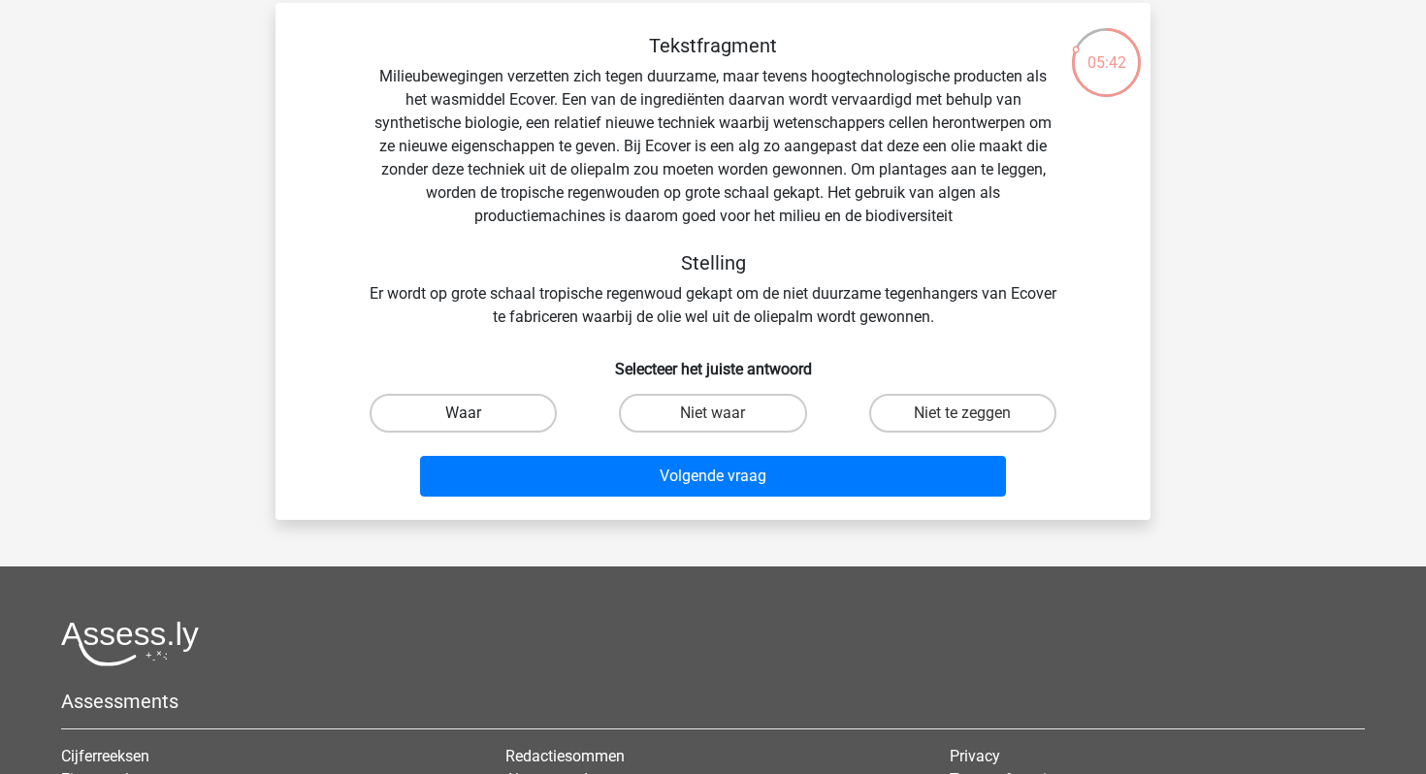
click at [504, 412] on label "Waar" at bounding box center [463, 413] width 187 height 39
click at [476, 413] on input "Waar" at bounding box center [470, 419] width 13 height 13
radio input "true"
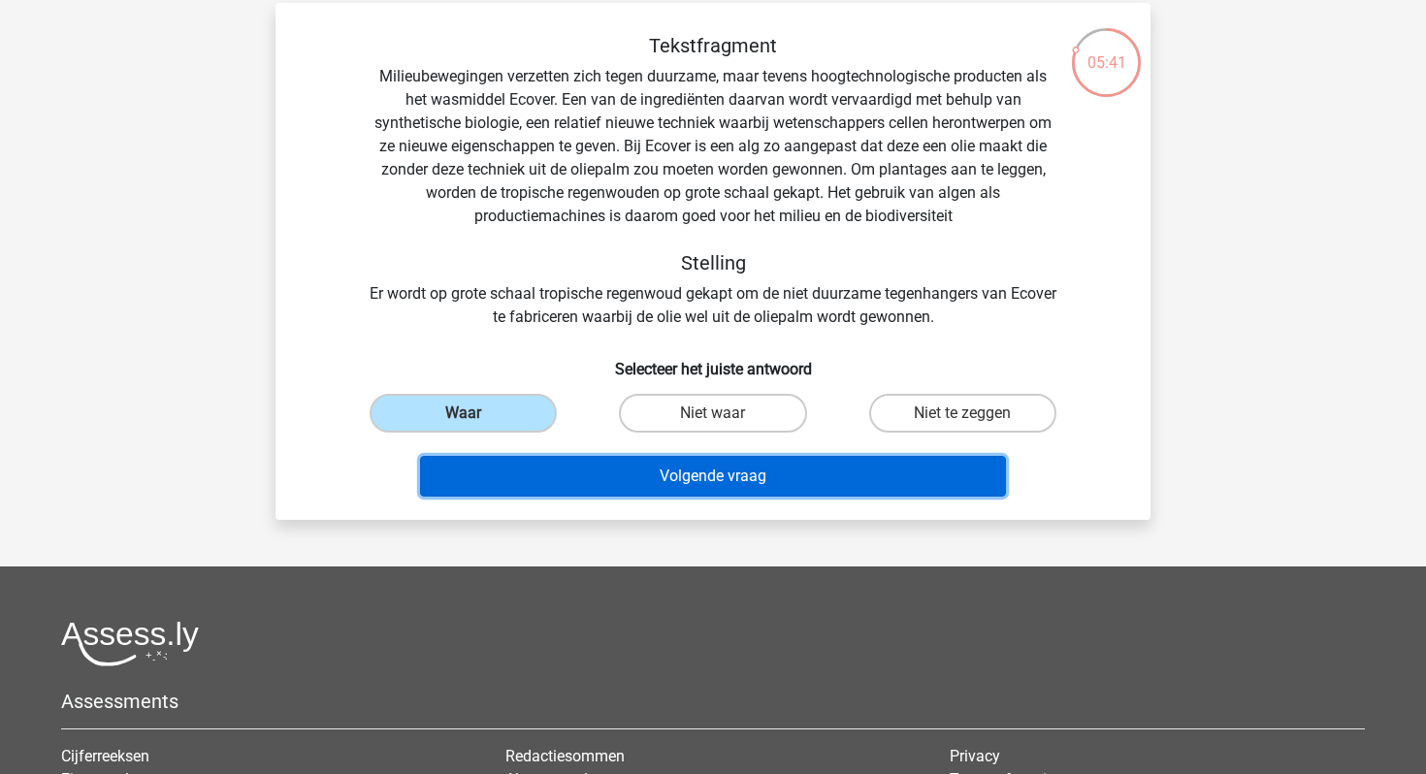
click at [528, 474] on button "Volgende vraag" at bounding box center [713, 476] width 587 height 41
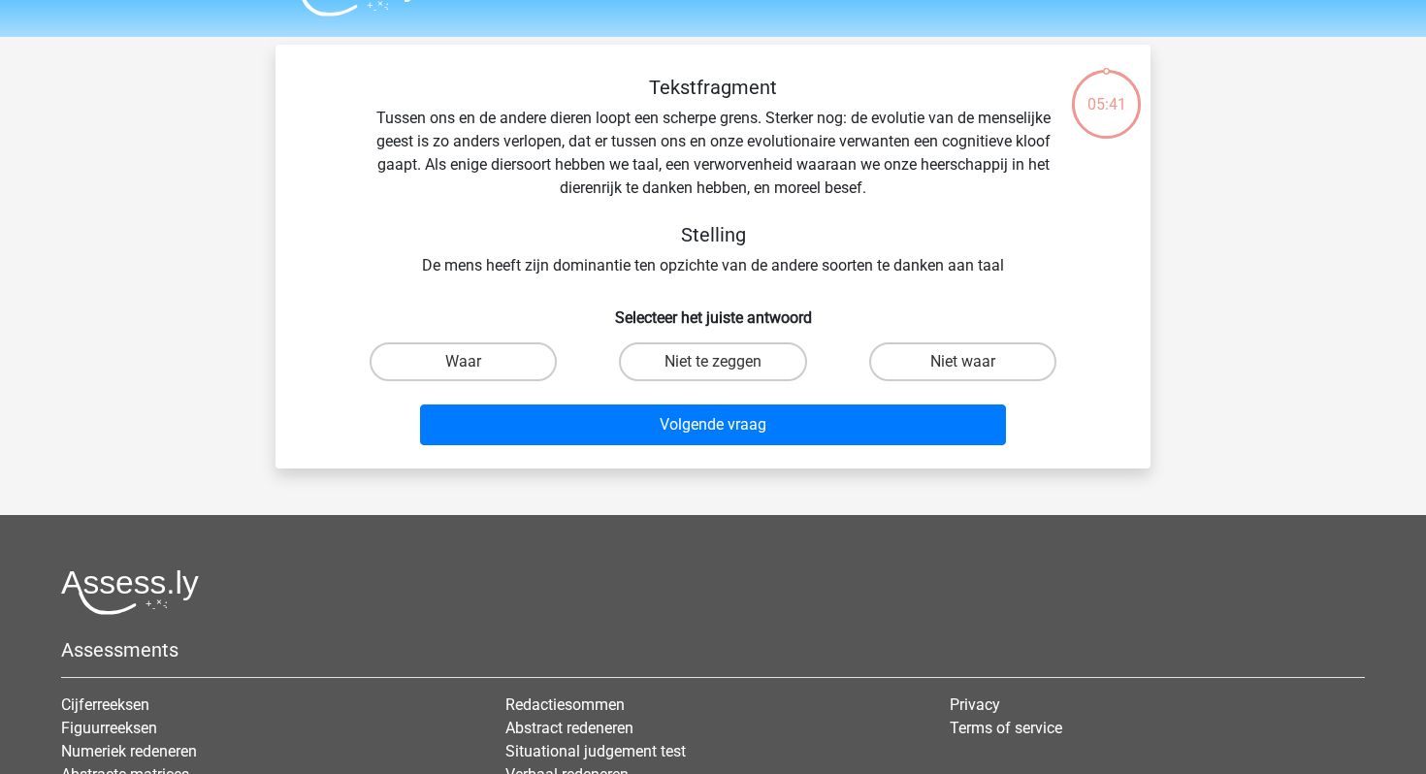
scroll to position [0, 0]
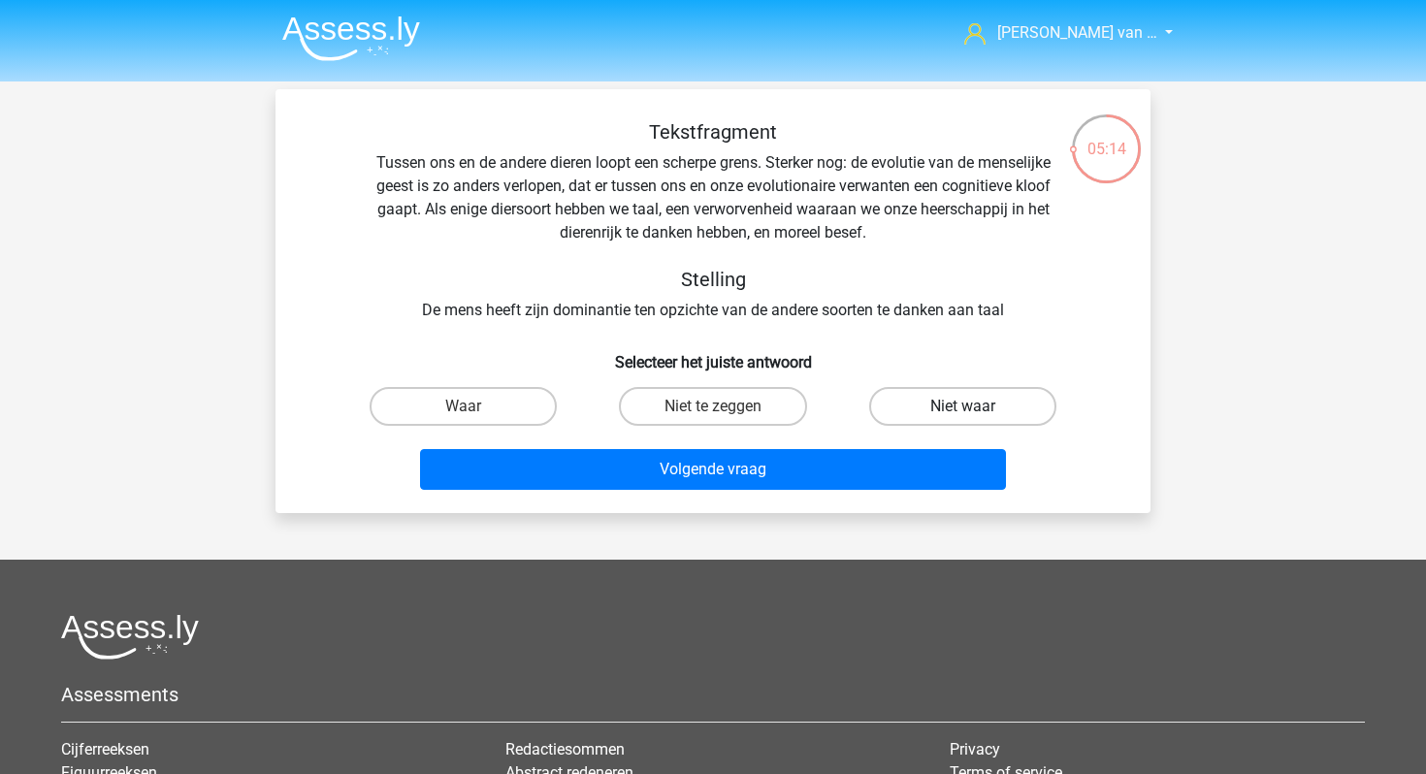
click at [929, 421] on label "Niet waar" at bounding box center [962, 406] width 187 height 39
click at [962, 419] on input "Niet waar" at bounding box center [968, 413] width 13 height 13
radio input "true"
click at [740, 408] on label "Niet te zeggen" at bounding box center [712, 406] width 187 height 39
click at [726, 408] on input "Niet te zeggen" at bounding box center [719, 413] width 13 height 13
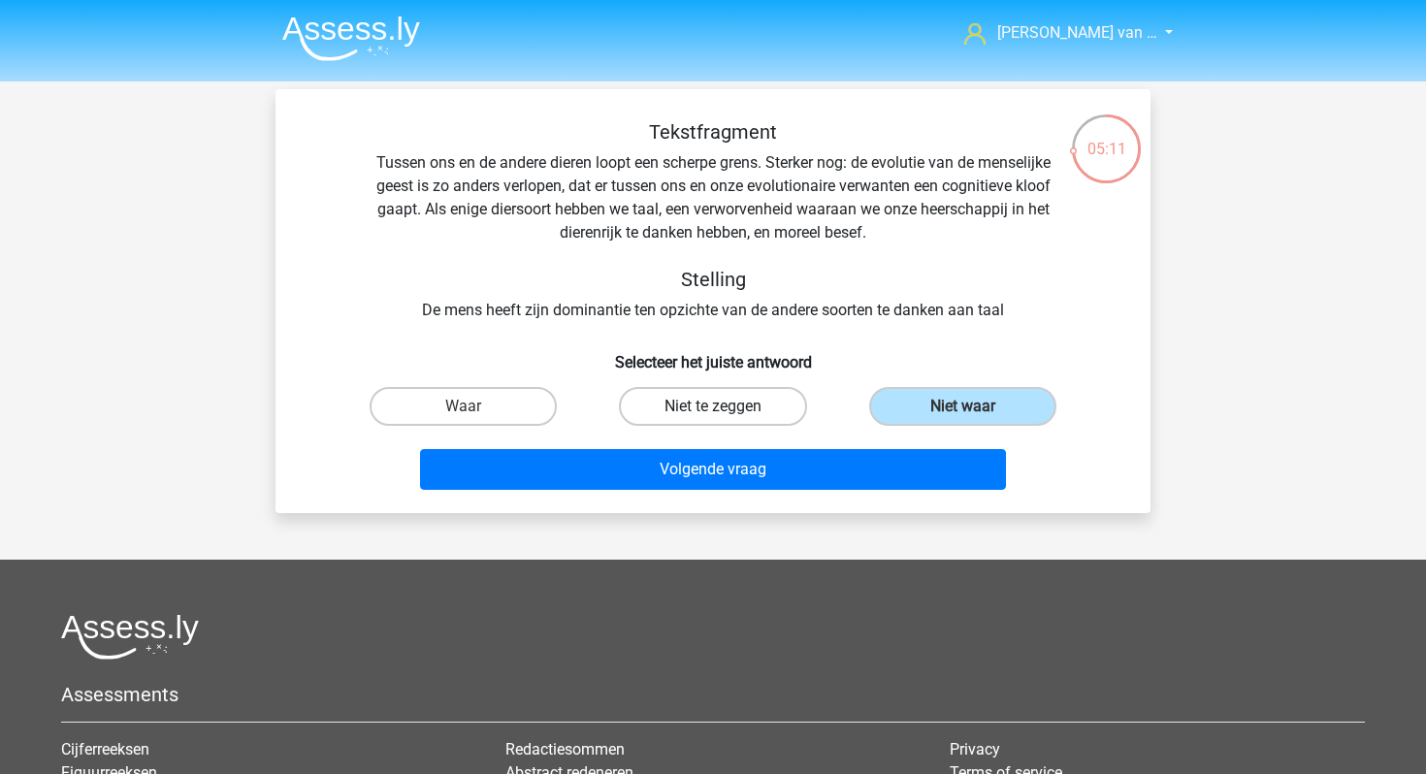
radio input "true"
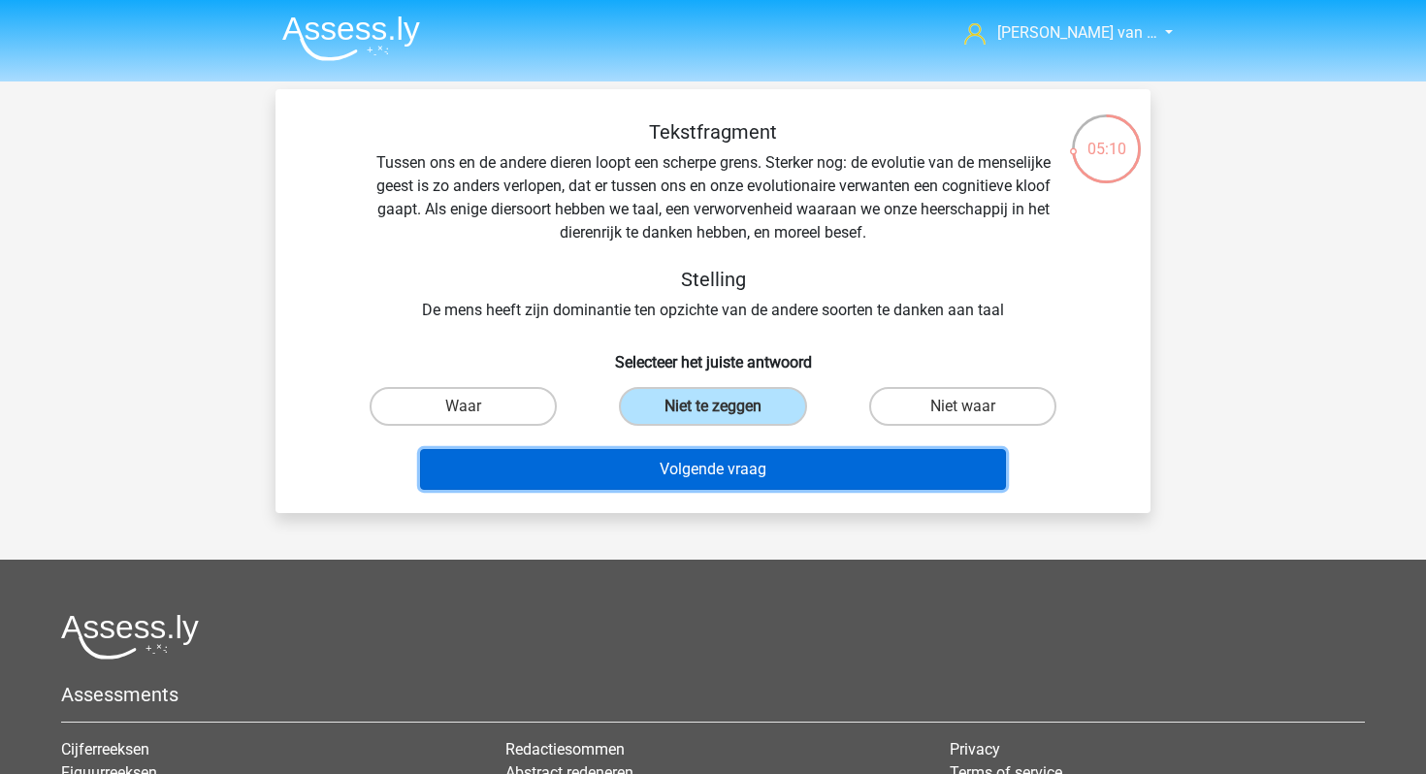
click at [747, 477] on button "Volgende vraag" at bounding box center [713, 469] width 587 height 41
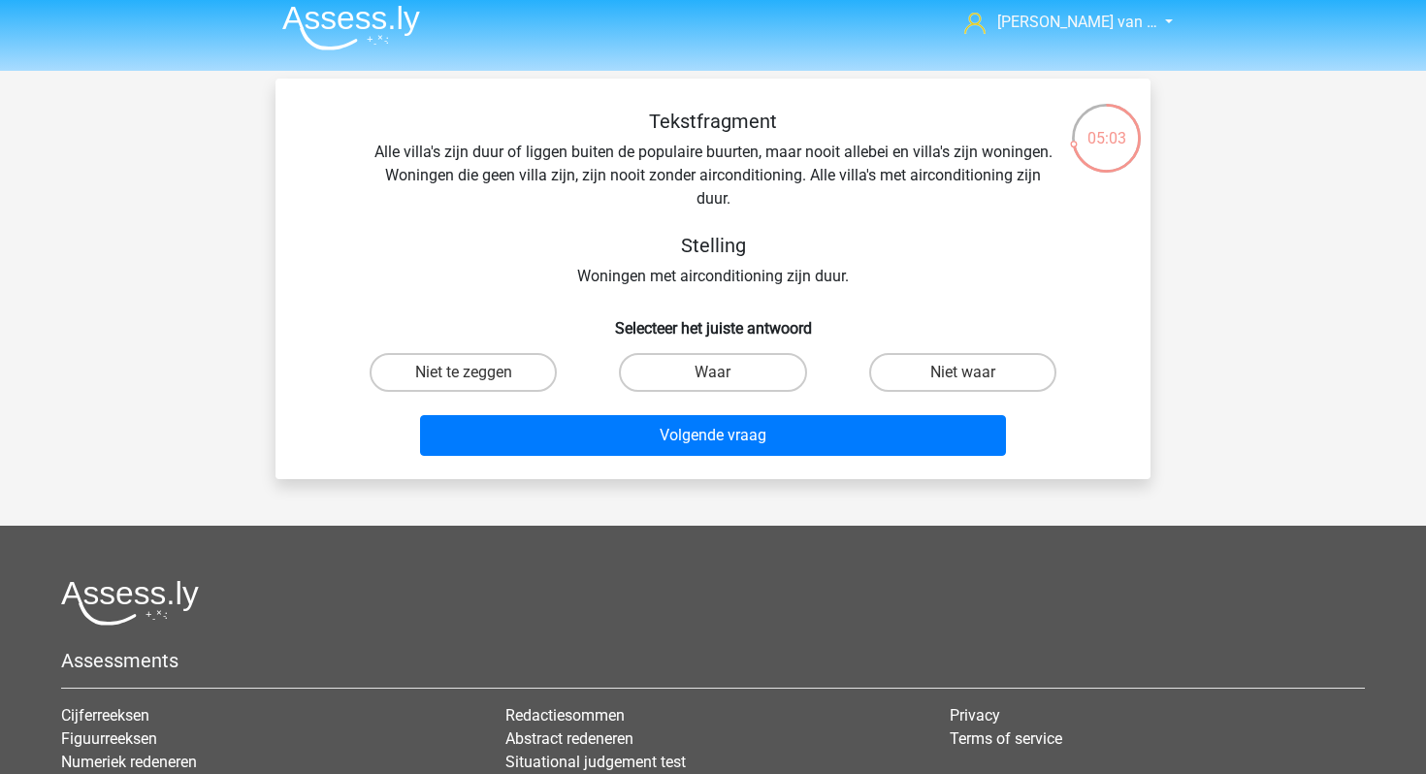
scroll to position [6, 0]
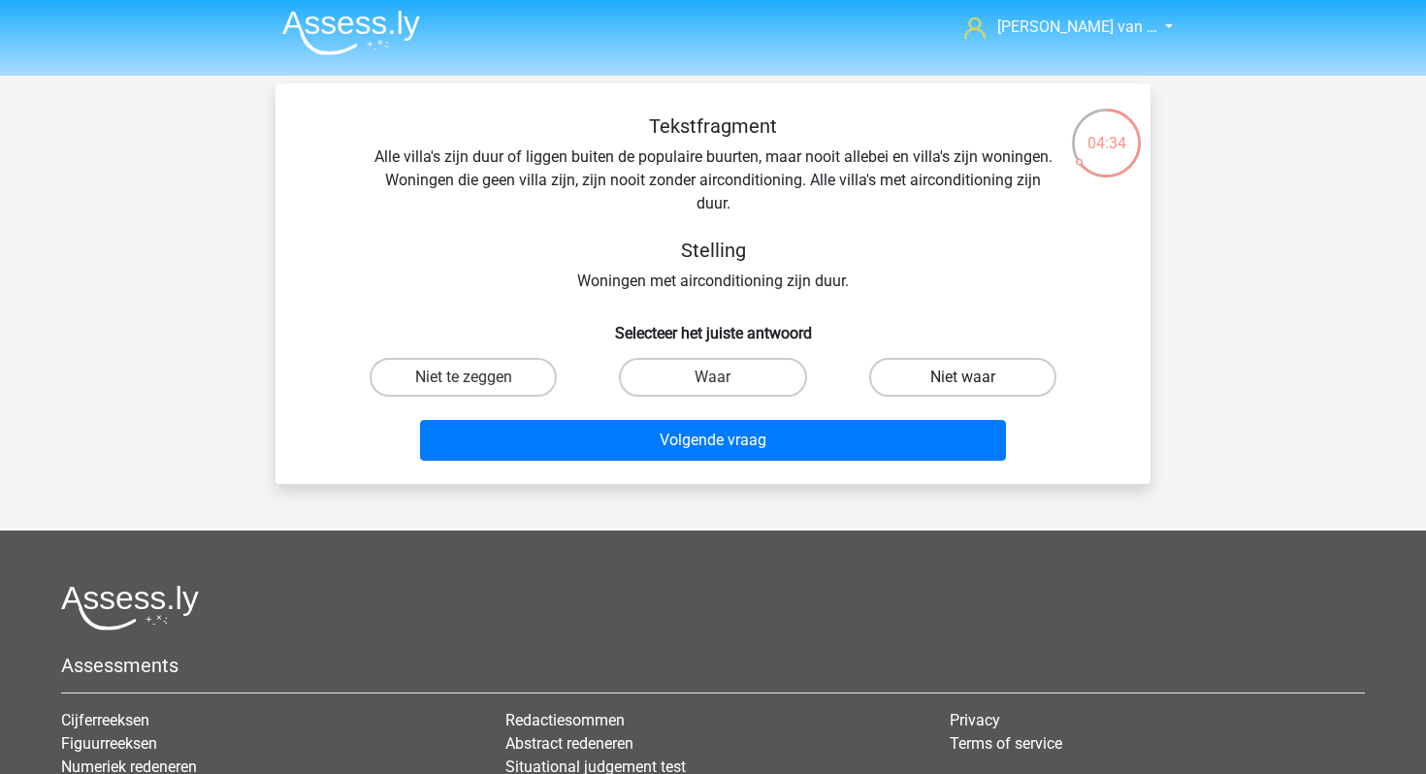
click at [926, 391] on label "Niet waar" at bounding box center [962, 377] width 187 height 39
click at [962, 390] on input "Niet waar" at bounding box center [968, 383] width 13 height 13
radio input "true"
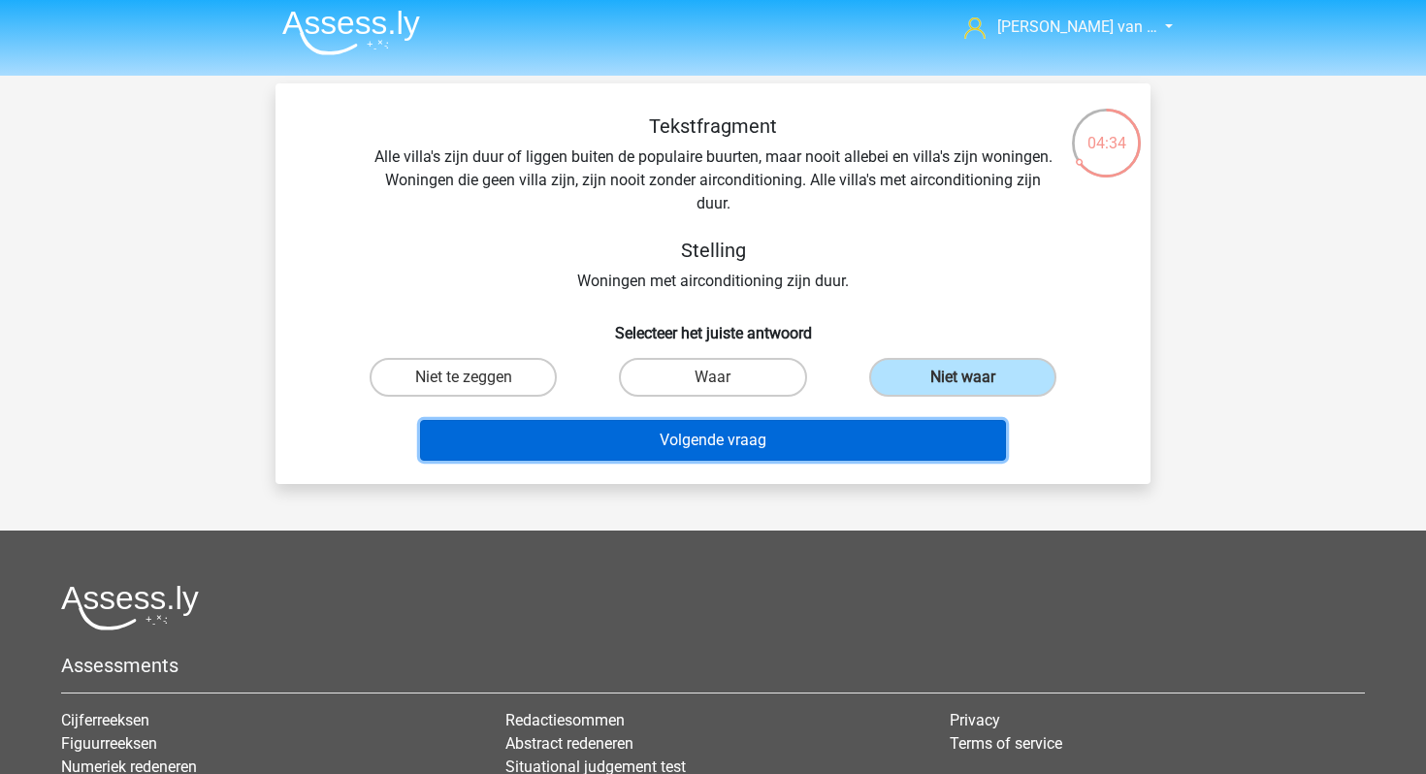
click at [837, 442] on button "Volgende vraag" at bounding box center [713, 440] width 587 height 41
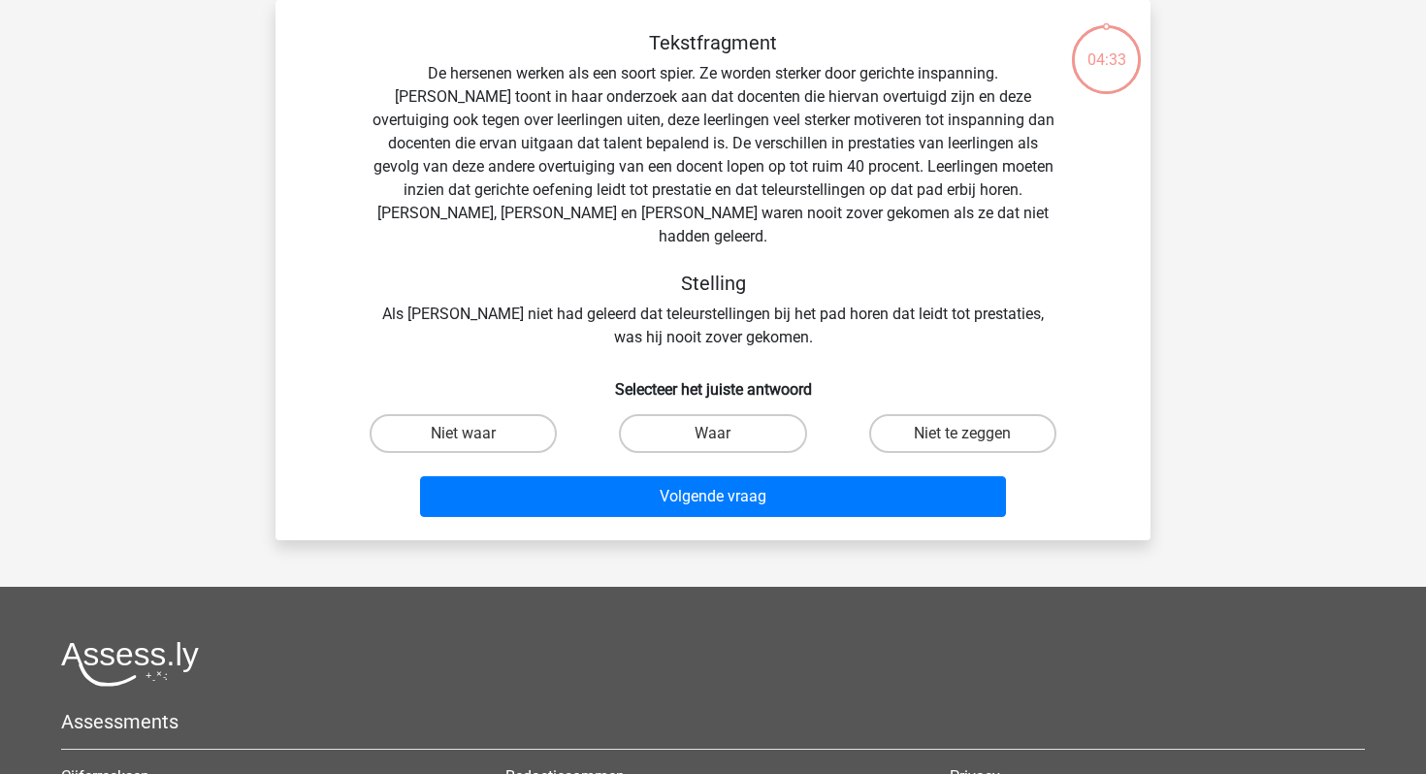
scroll to position [0, 0]
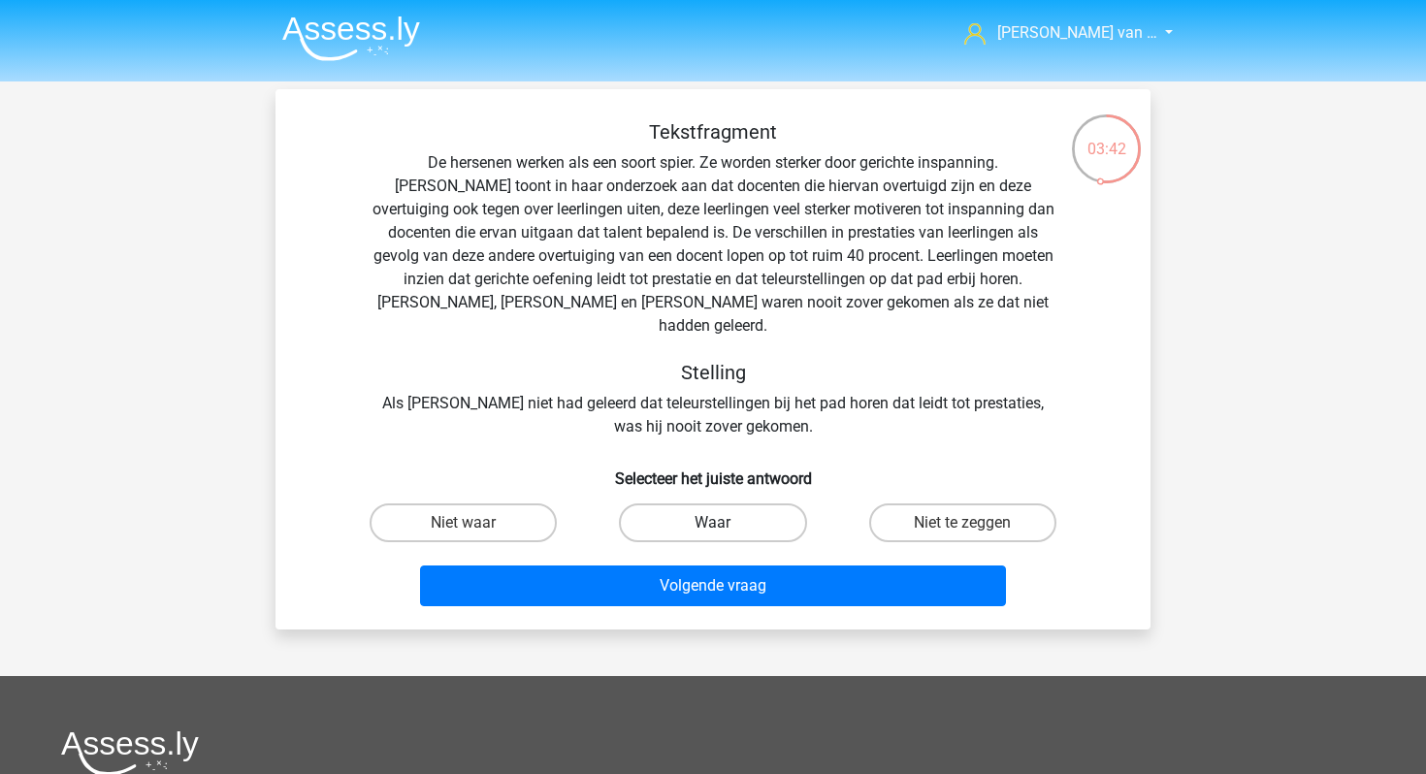
click at [678, 504] on label "Waar" at bounding box center [712, 523] width 187 height 39
click at [713, 523] on input "Waar" at bounding box center [719, 529] width 13 height 13
radio input "true"
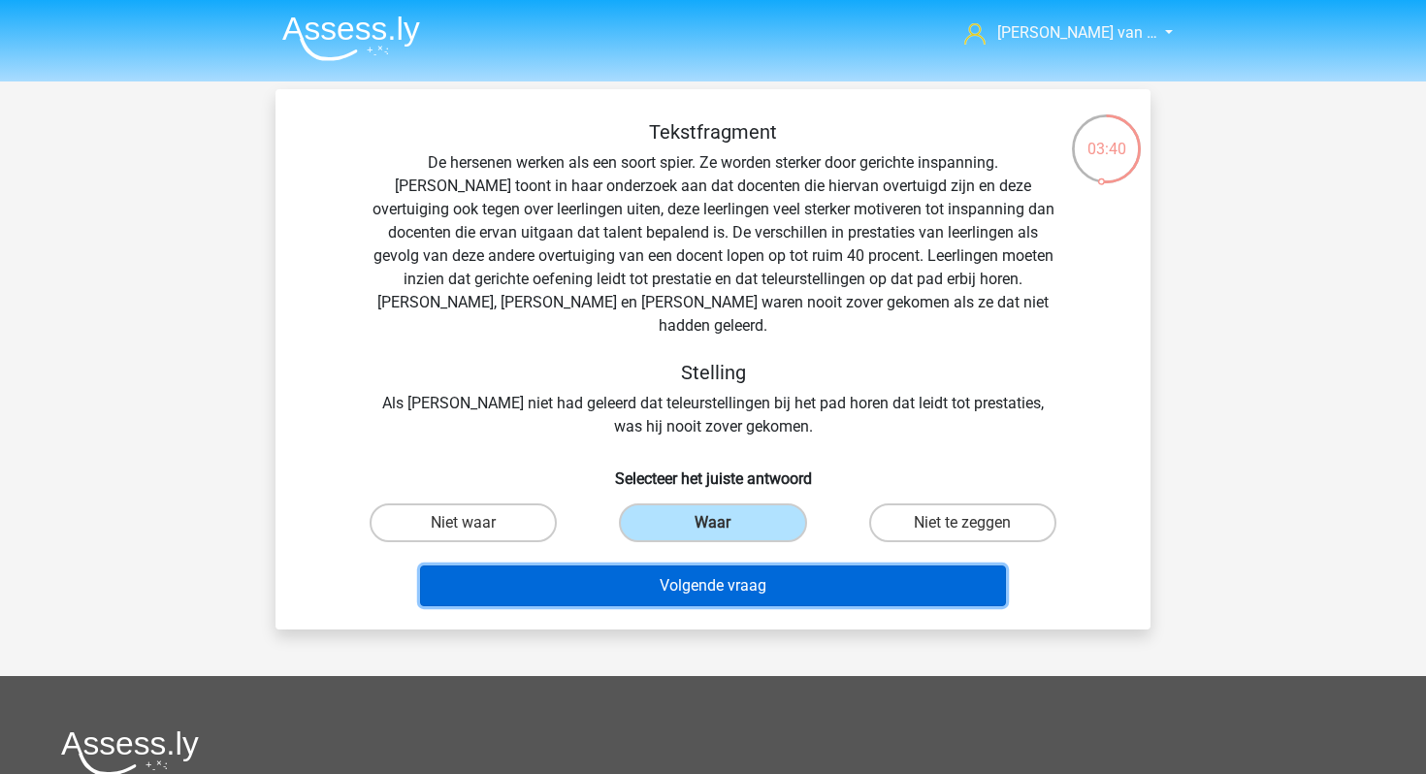
click at [668, 570] on button "Volgende vraag" at bounding box center [713, 586] width 587 height 41
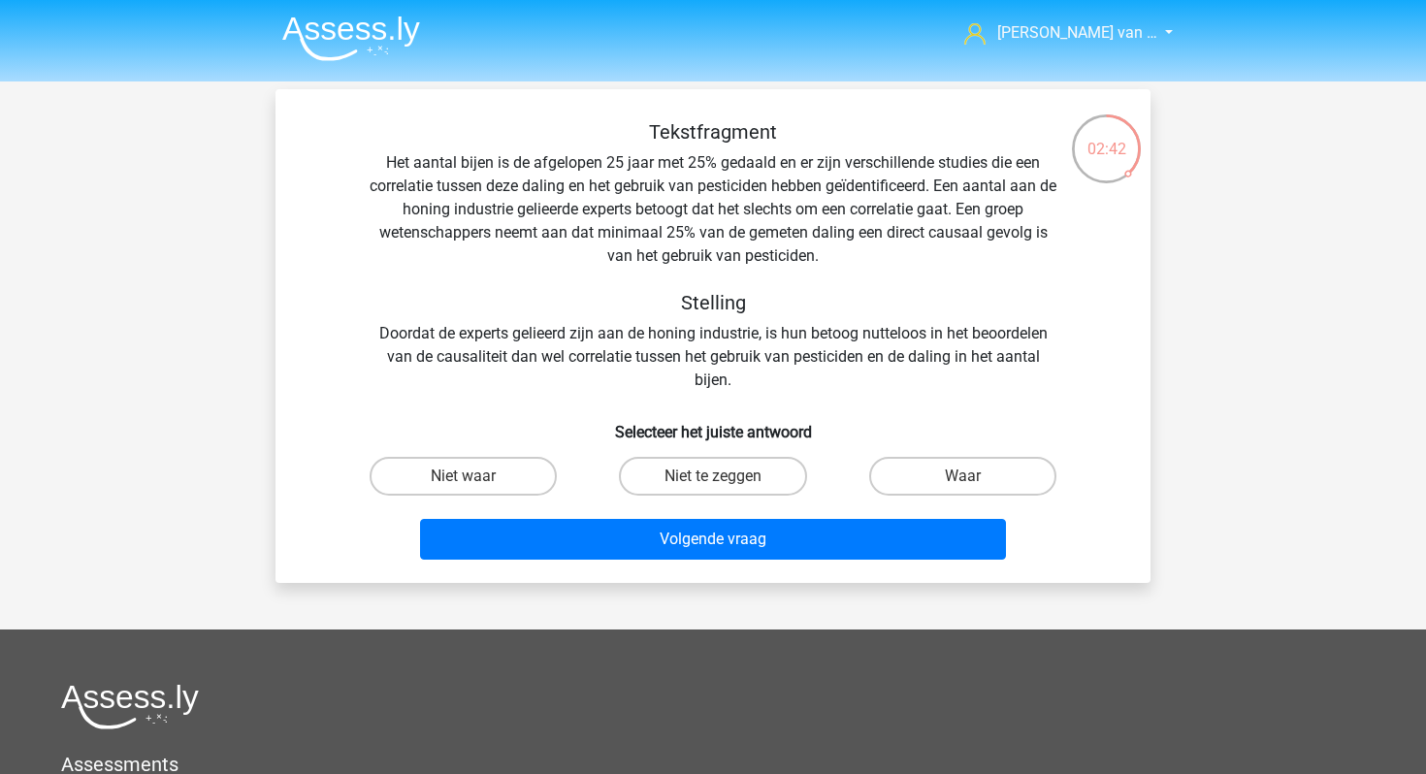
click at [468, 478] on input "Niet waar" at bounding box center [470, 482] width 13 height 13
radio input "true"
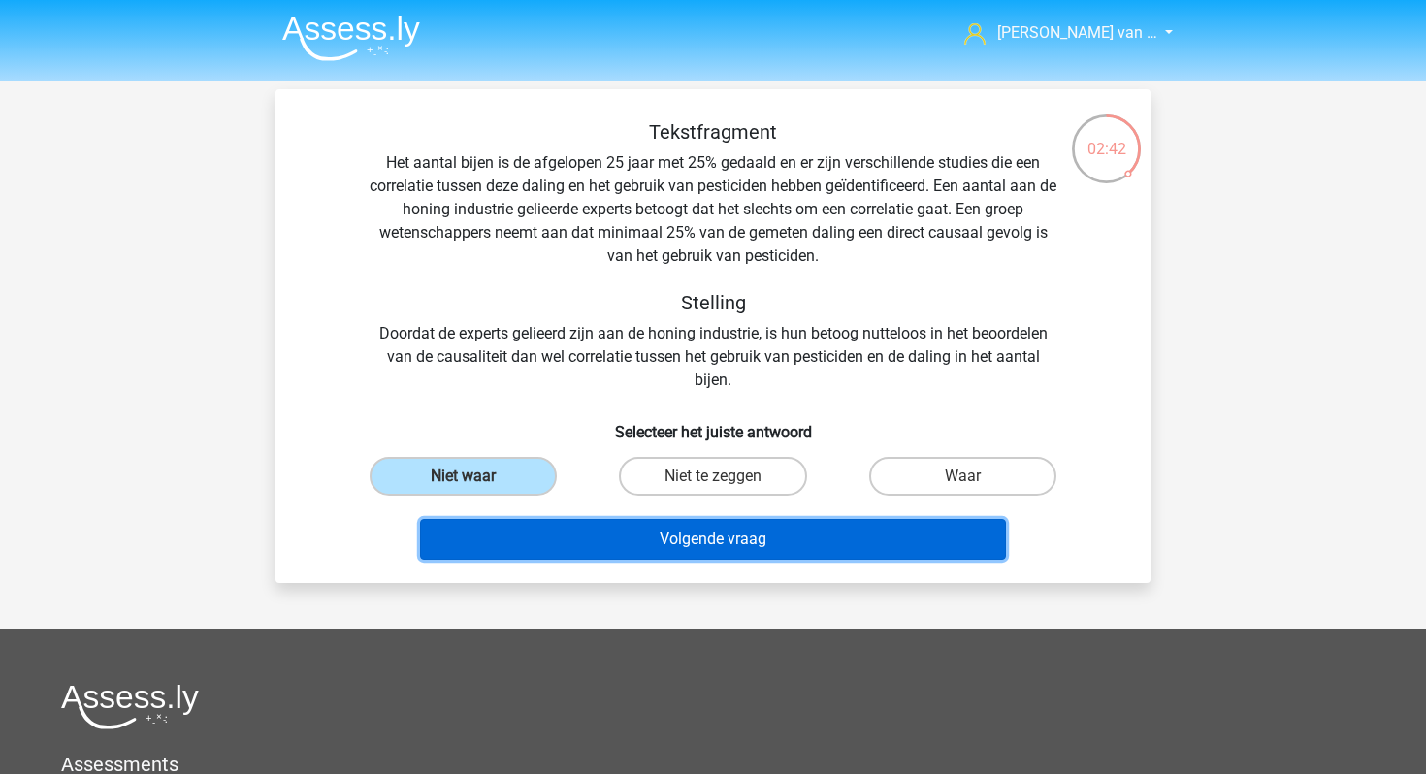
click at [534, 521] on button "Volgende vraag" at bounding box center [713, 539] width 587 height 41
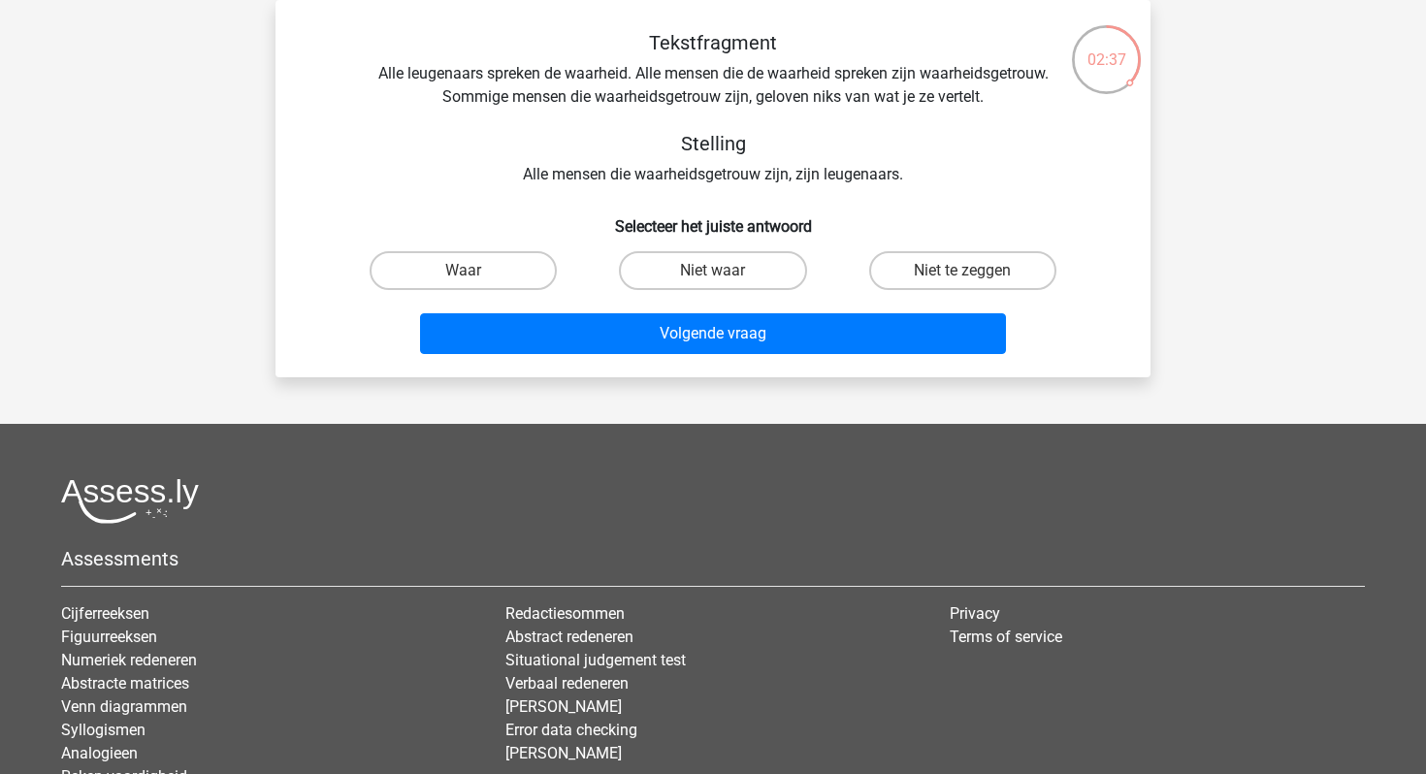
scroll to position [40, 0]
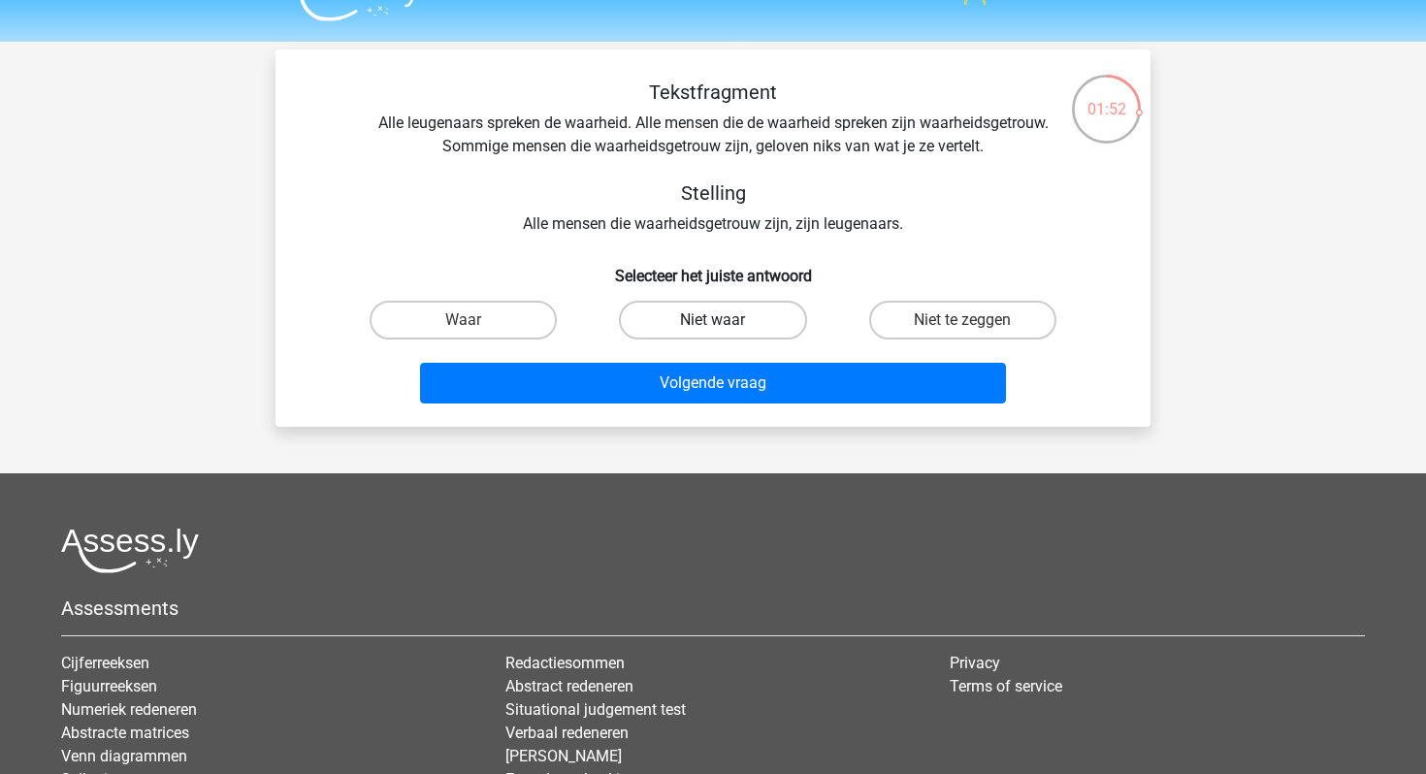
click at [755, 312] on label "Niet waar" at bounding box center [712, 320] width 187 height 39
click at [726, 320] on input "Niet waar" at bounding box center [719, 326] width 13 height 13
radio input "true"
click at [761, 405] on div "Volgende vraag" at bounding box center [713, 387] width 749 height 49
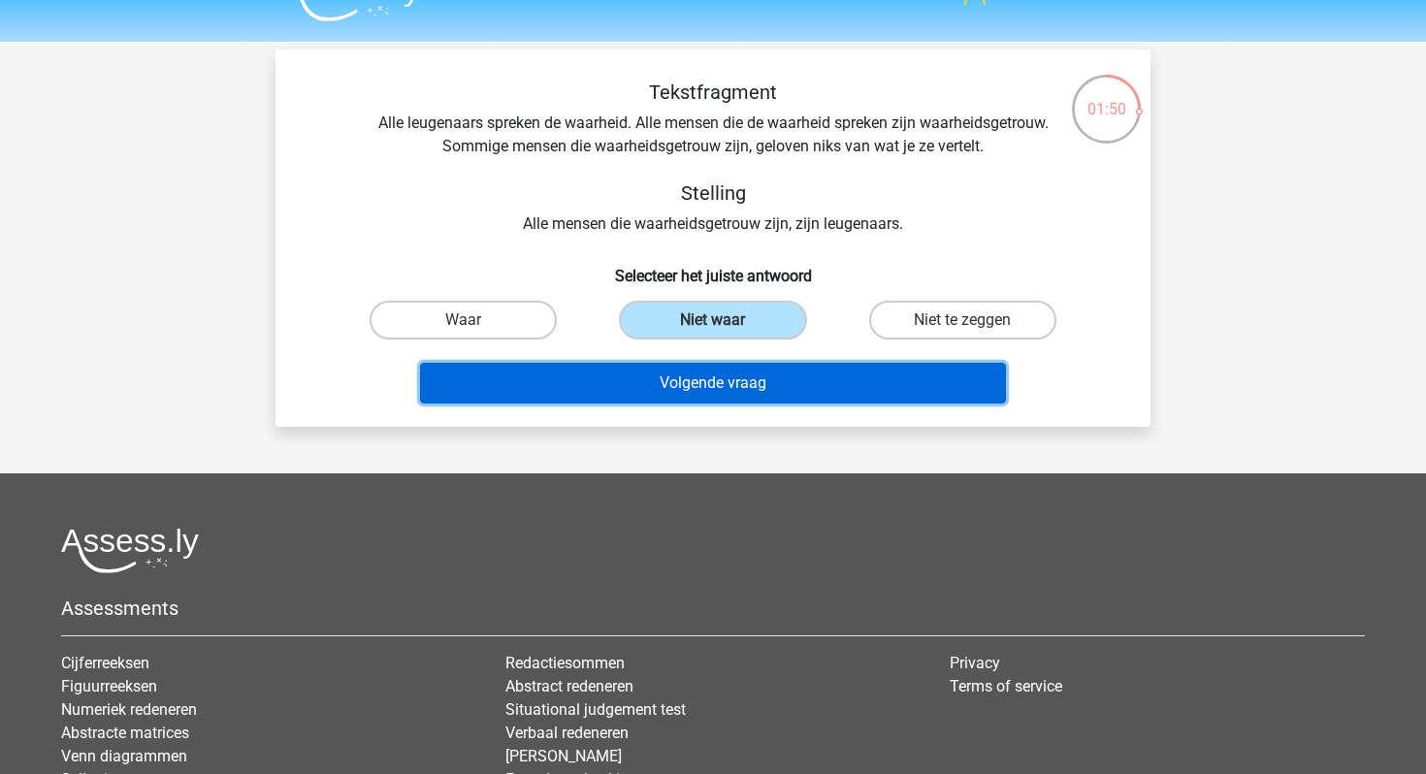
click at [758, 372] on button "Volgende vraag" at bounding box center [713, 383] width 587 height 41
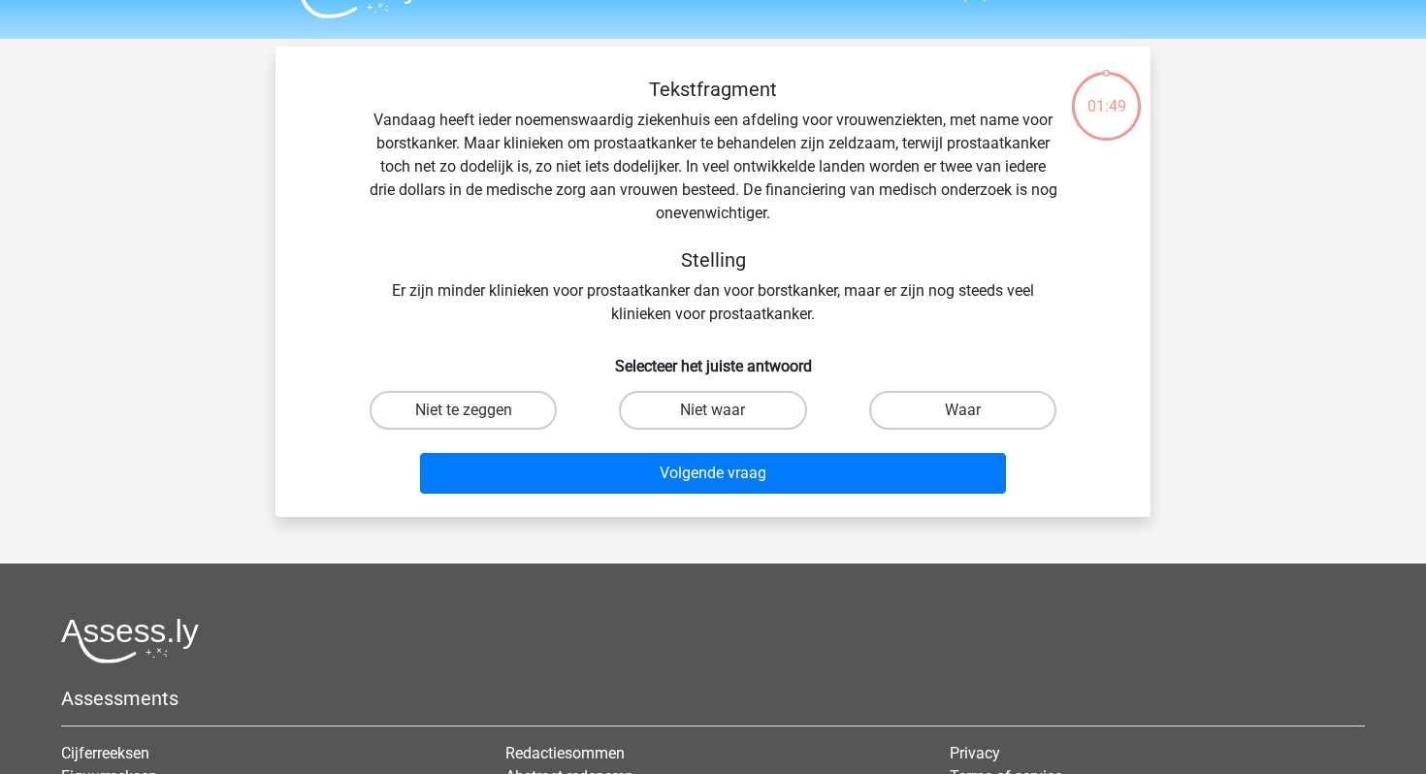
scroll to position [22, 0]
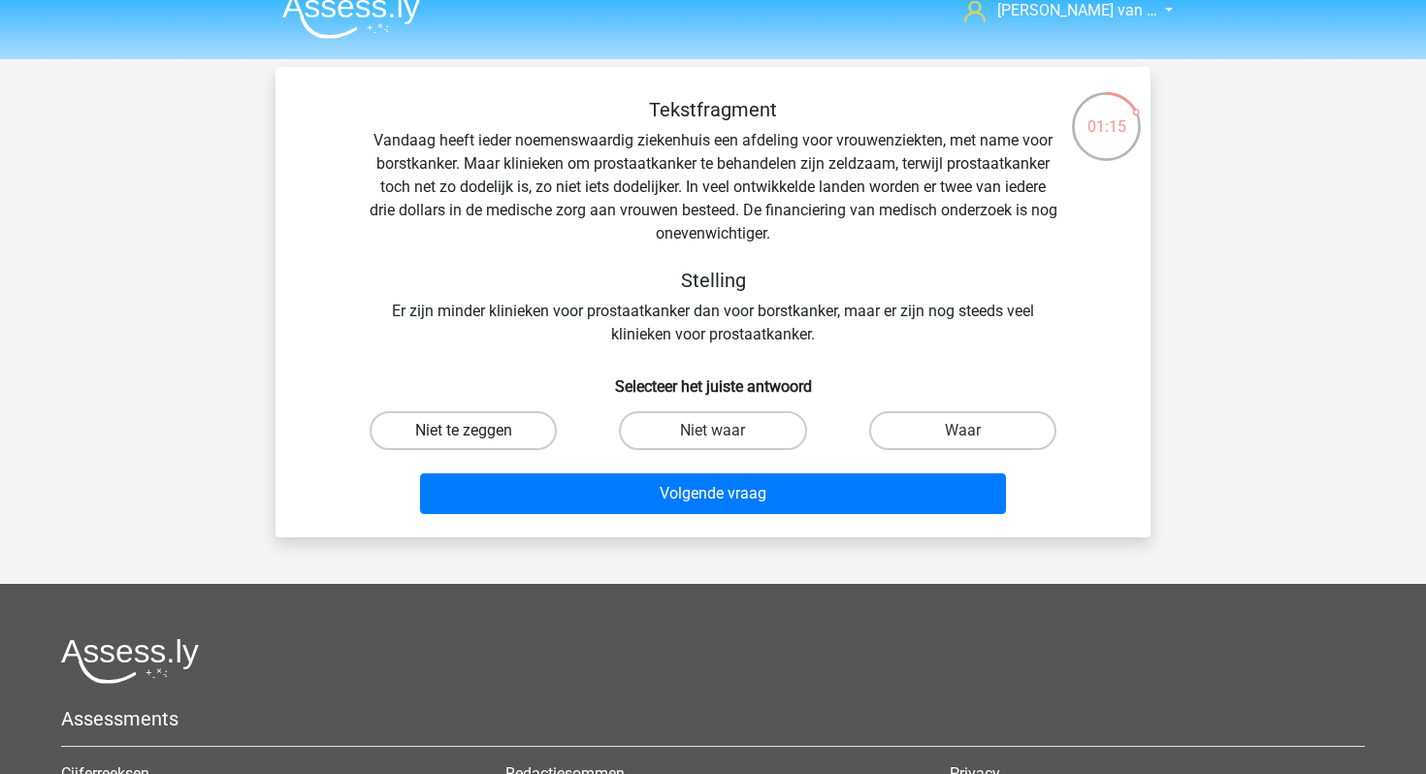
click at [507, 440] on label "Niet te zeggen" at bounding box center [463, 430] width 187 height 39
click at [476, 440] on input "Niet te zeggen" at bounding box center [470, 437] width 13 height 13
radio input "true"
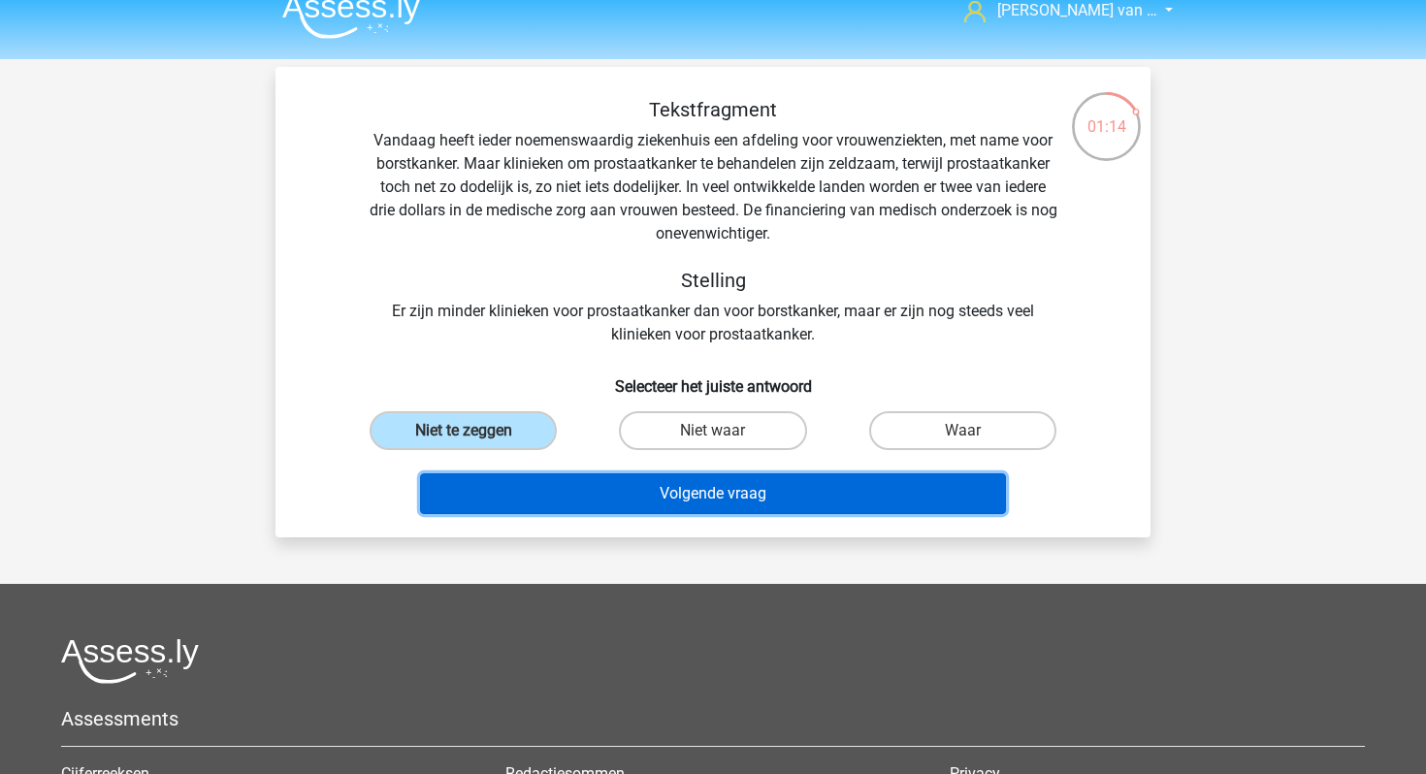
click at [560, 487] on button "Volgende vraag" at bounding box center [713, 493] width 587 height 41
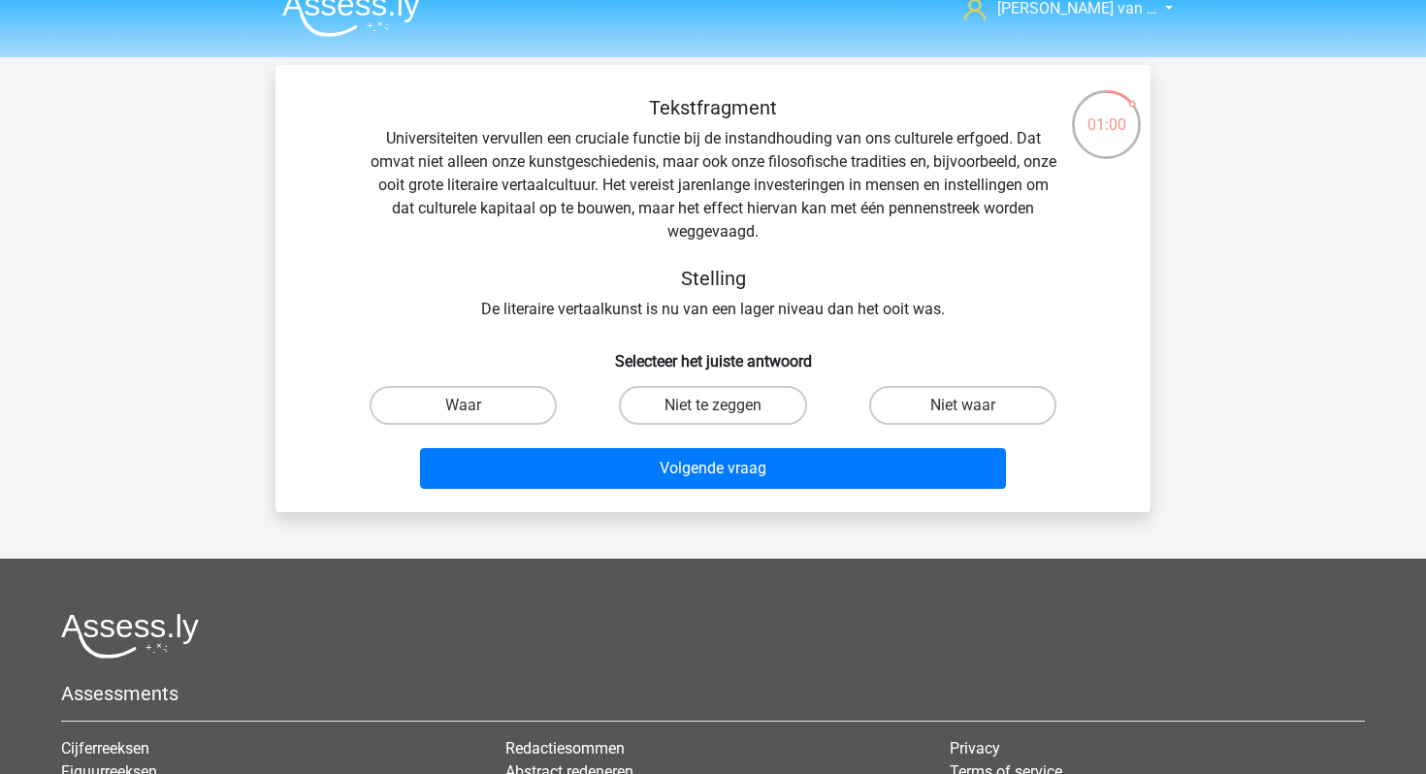
scroll to position [23, 0]
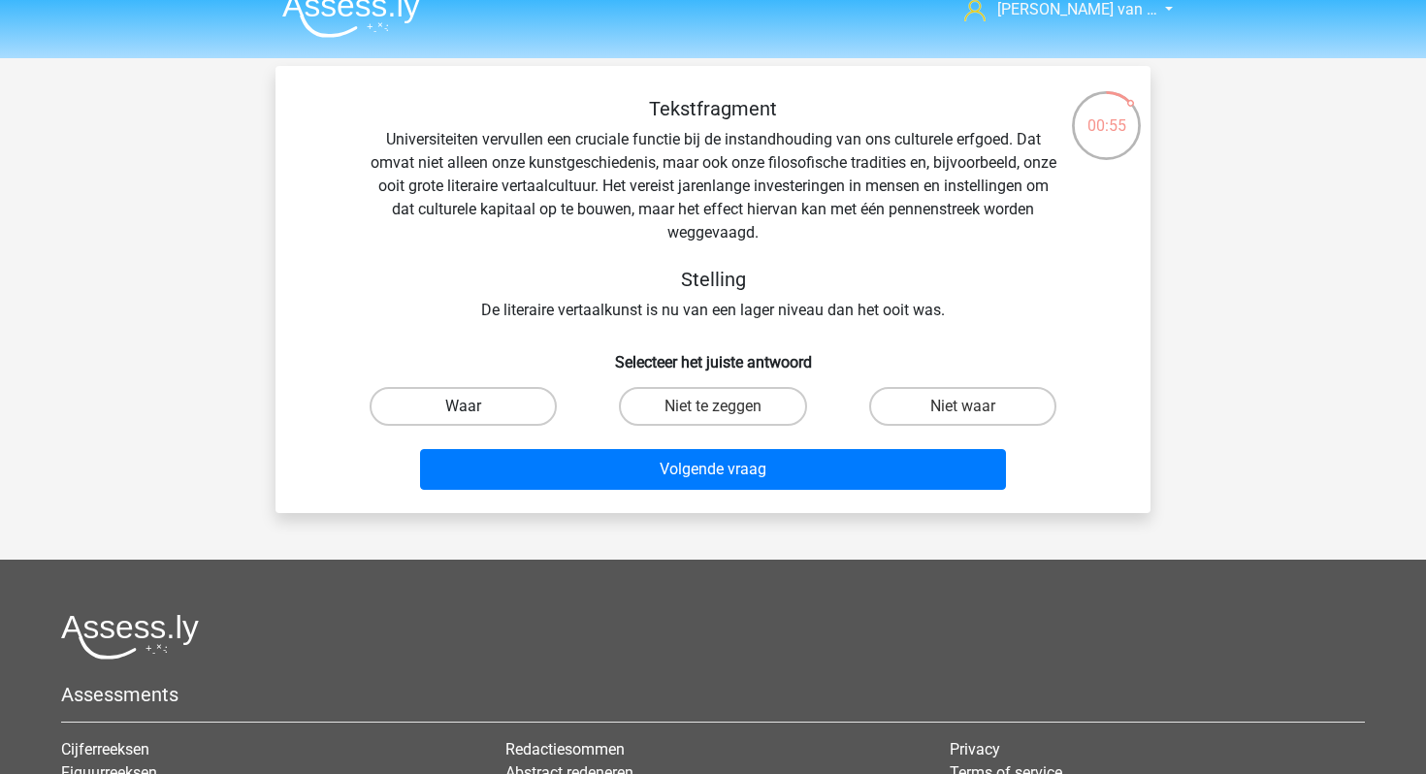
click at [521, 408] on label "Waar" at bounding box center [463, 406] width 187 height 39
click at [476, 408] on input "Waar" at bounding box center [470, 413] width 13 height 13
radio input "true"
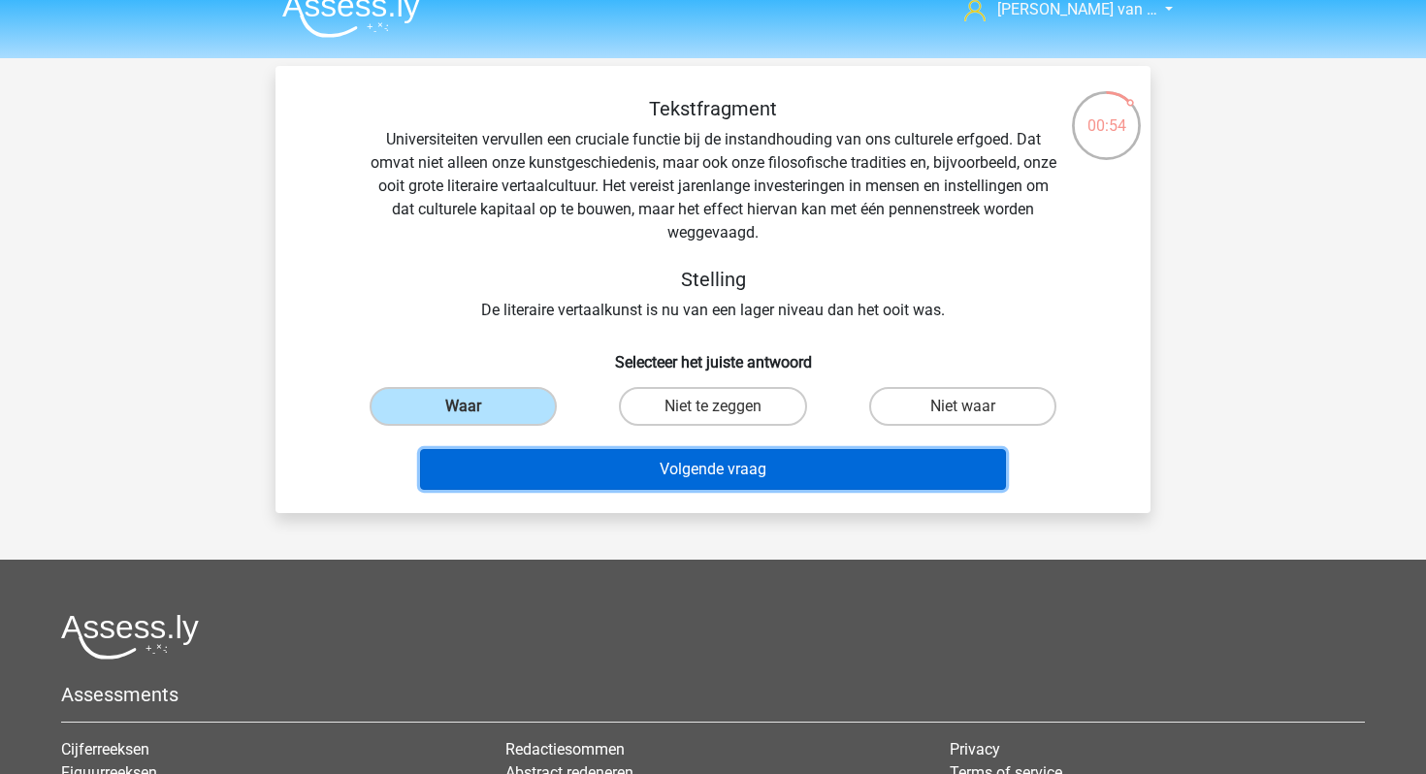
click at [570, 455] on button "Volgende vraag" at bounding box center [713, 469] width 587 height 41
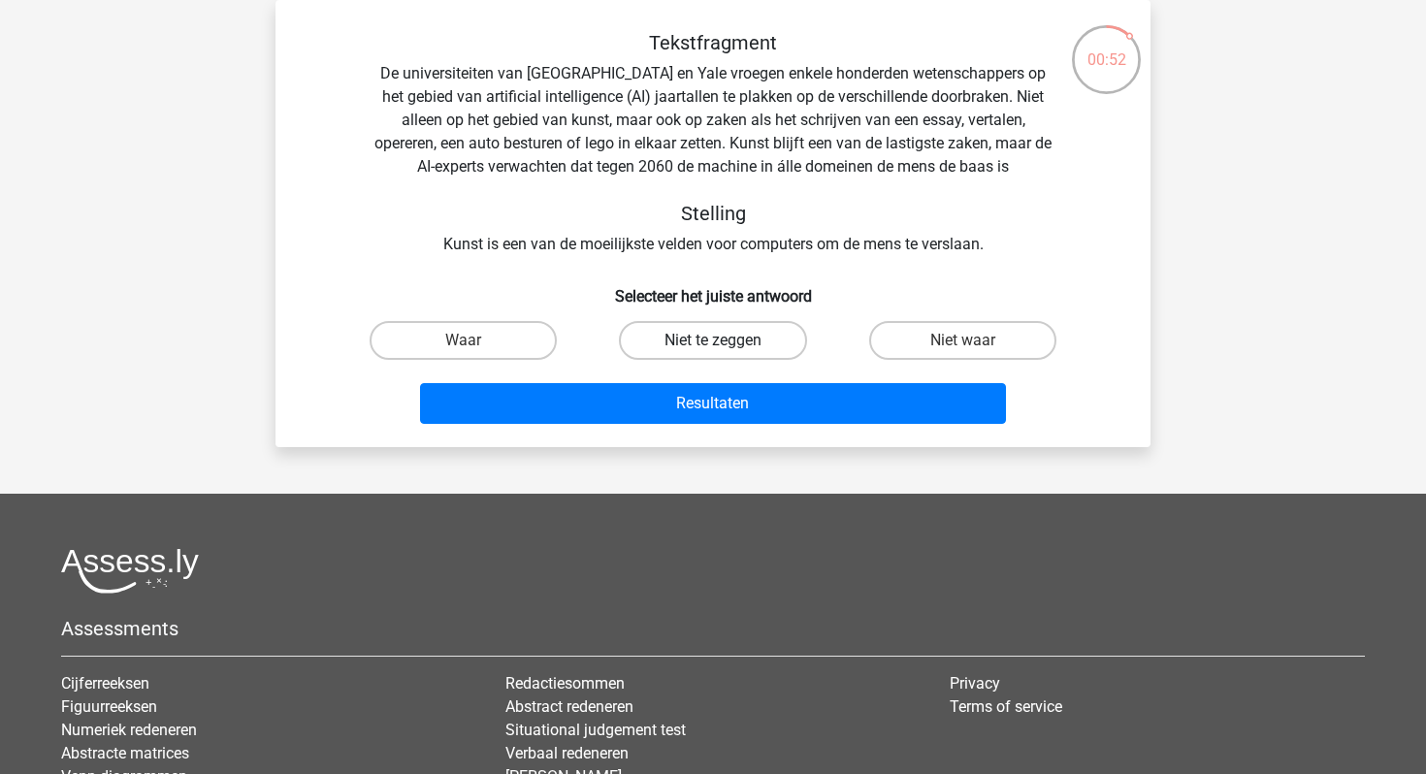
scroll to position [81, 0]
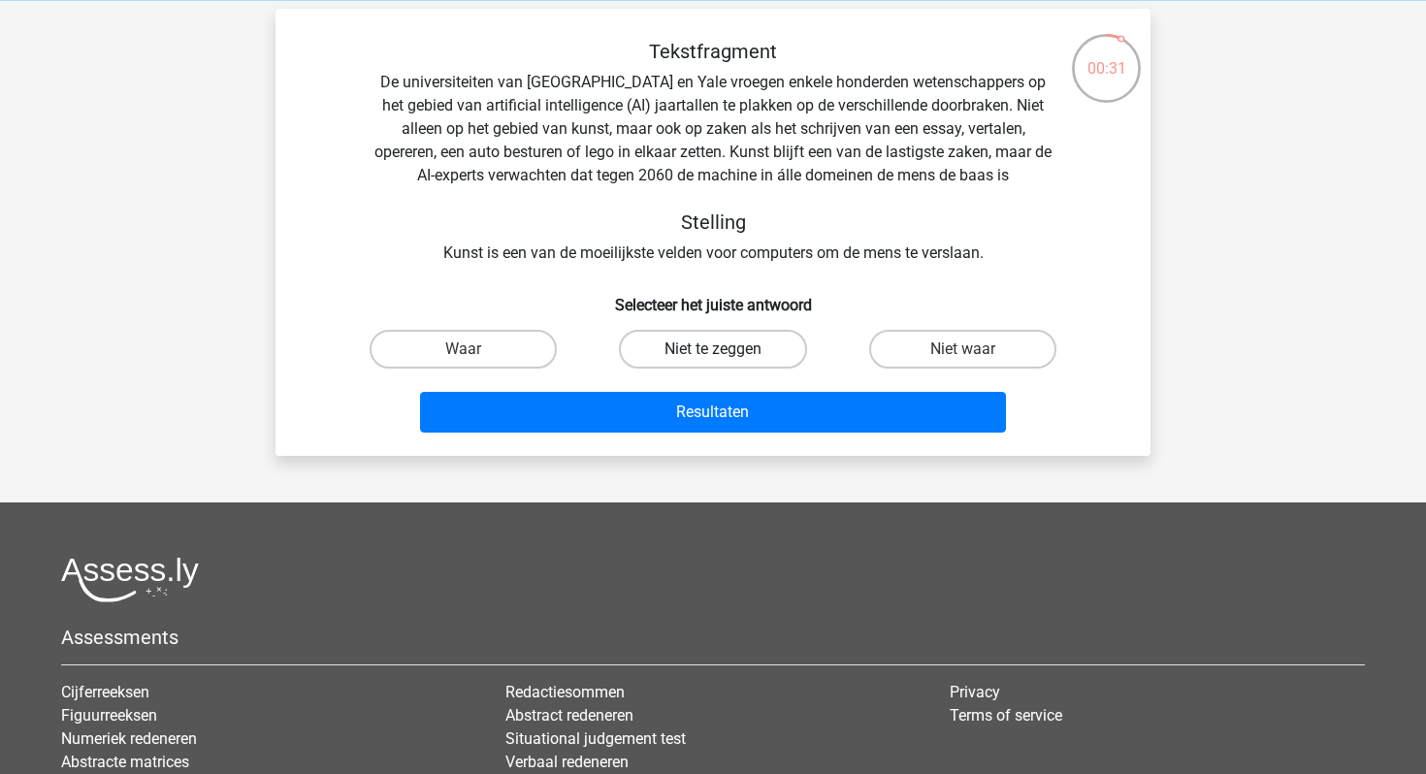
click at [748, 349] on label "Niet te zeggen" at bounding box center [712, 349] width 187 height 39
click at [726, 349] on input "Niet te zeggen" at bounding box center [719, 355] width 13 height 13
radio input "true"
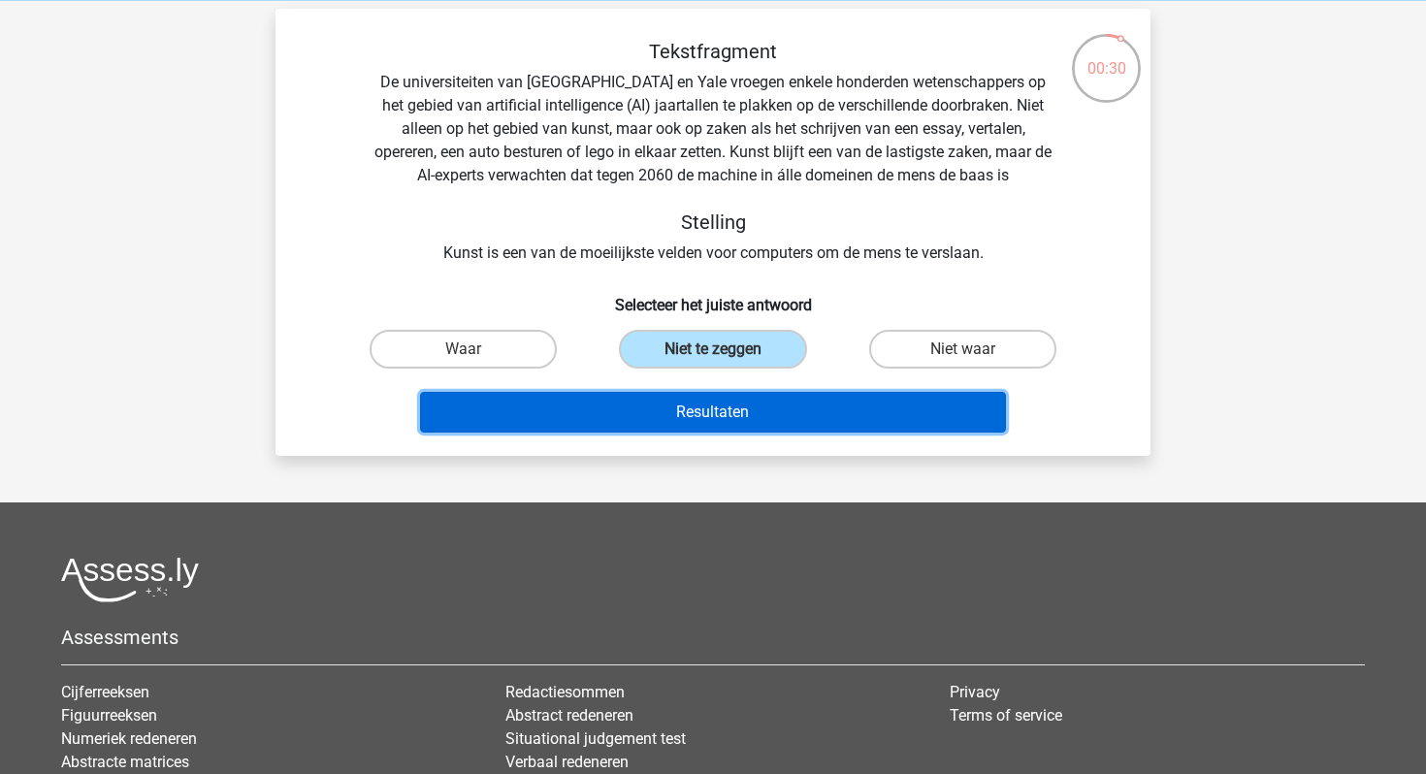
click at [747, 414] on button "Resultaten" at bounding box center [713, 412] width 587 height 41
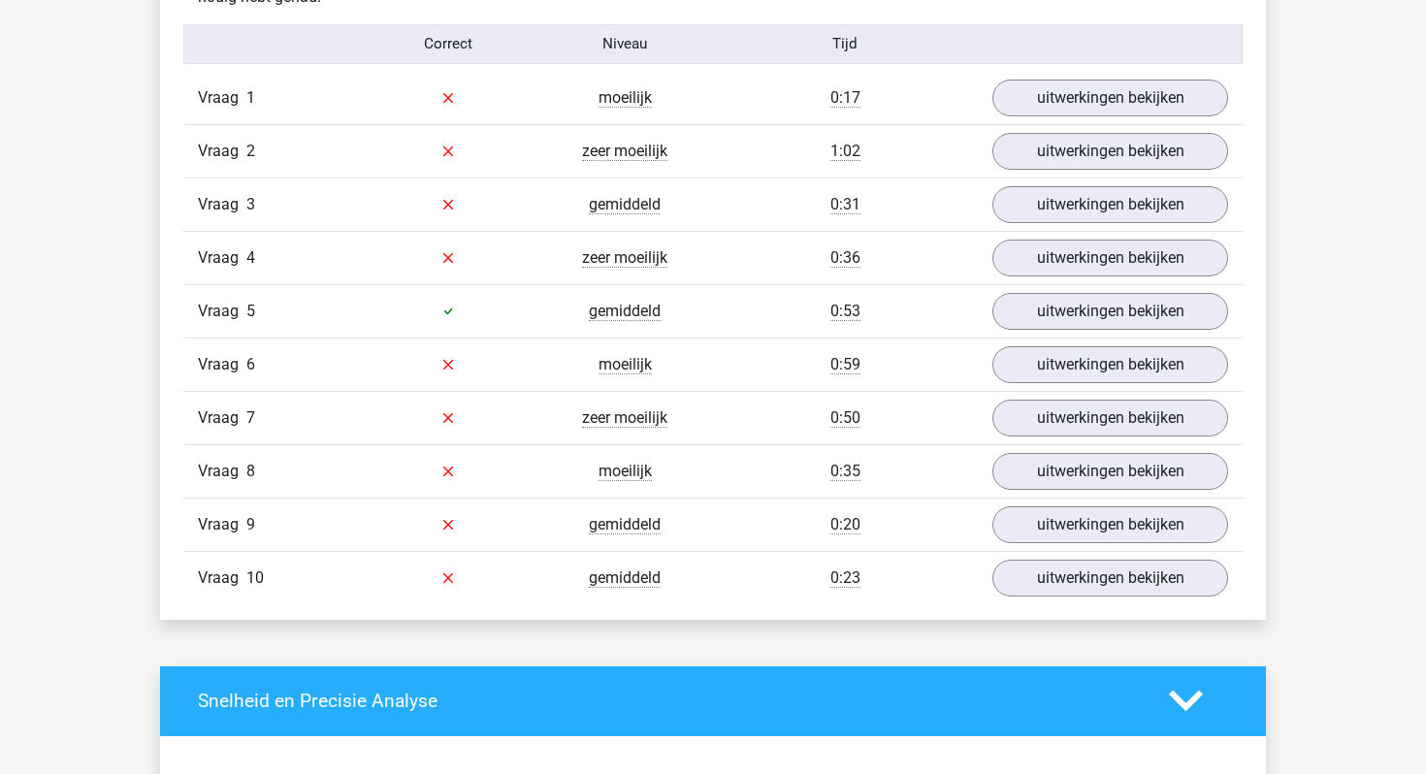
scroll to position [1233, 0]
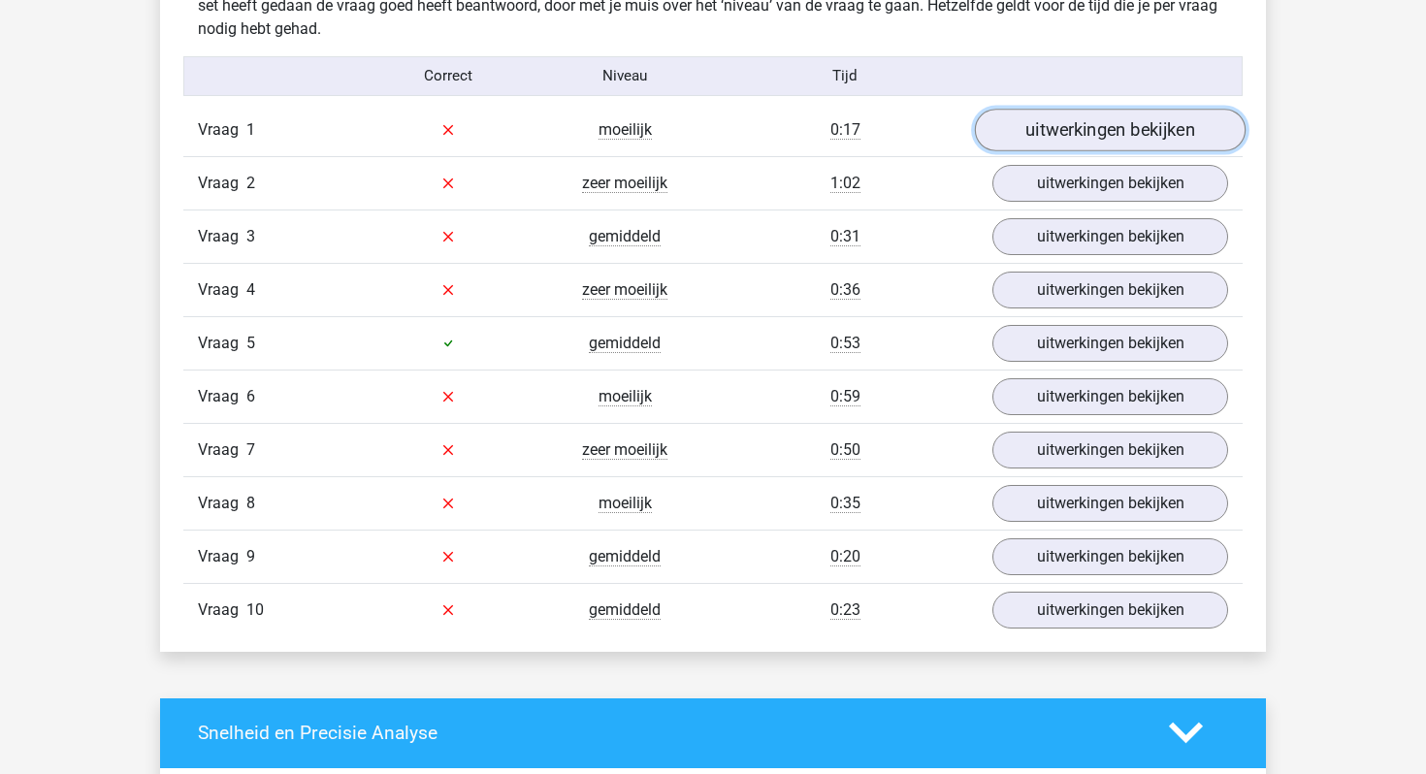
click at [1086, 121] on link "uitwerkingen bekijken" at bounding box center [1110, 130] width 271 height 43
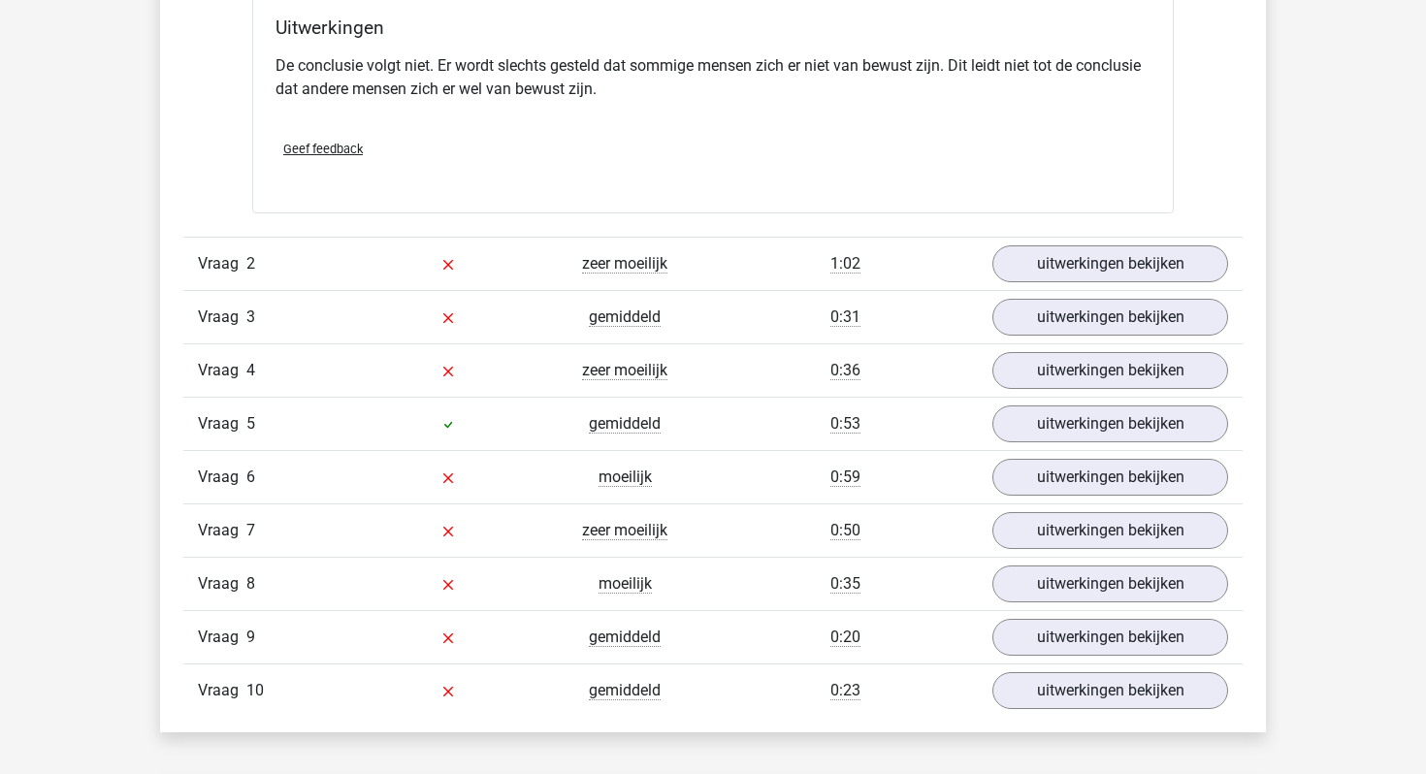
scroll to position [1695, 0]
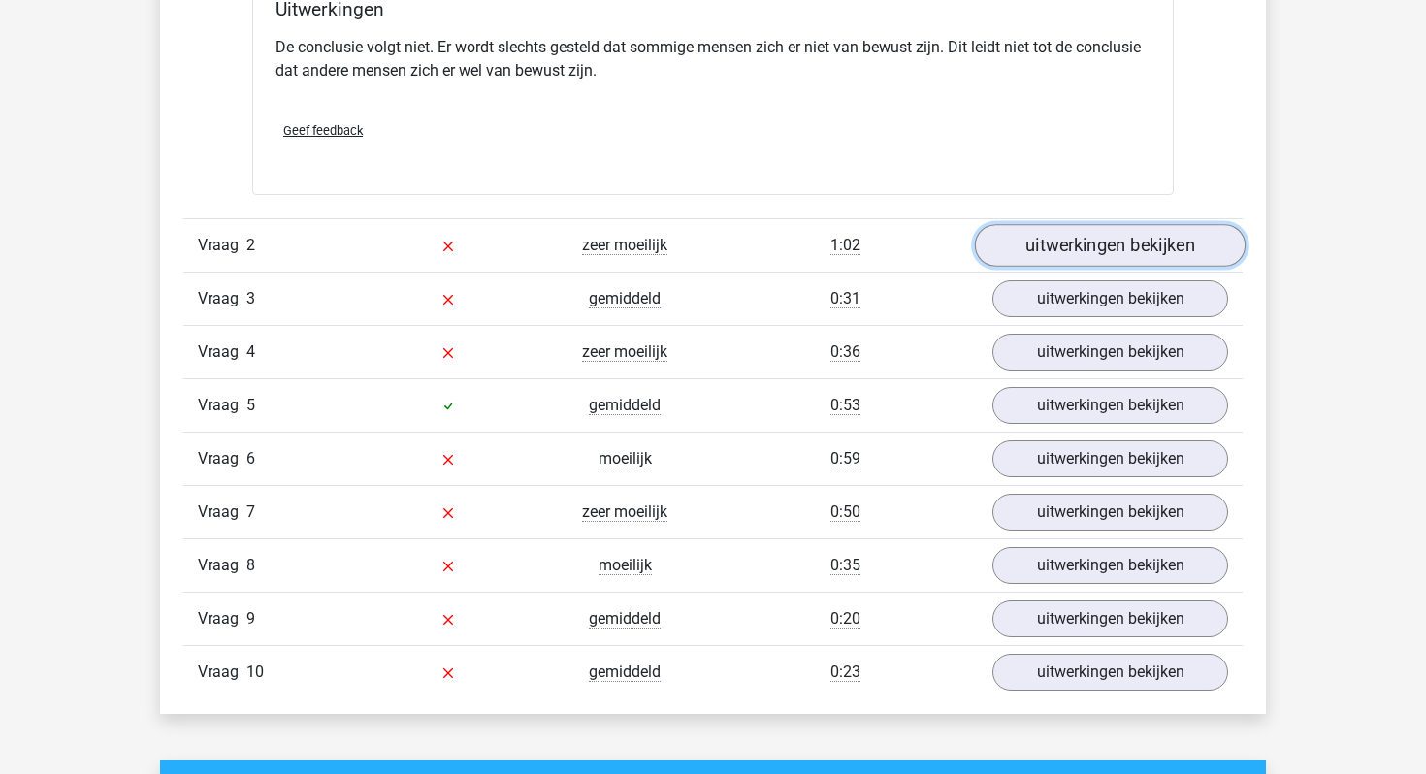
click at [1059, 244] on link "uitwerkingen bekijken" at bounding box center [1110, 245] width 271 height 43
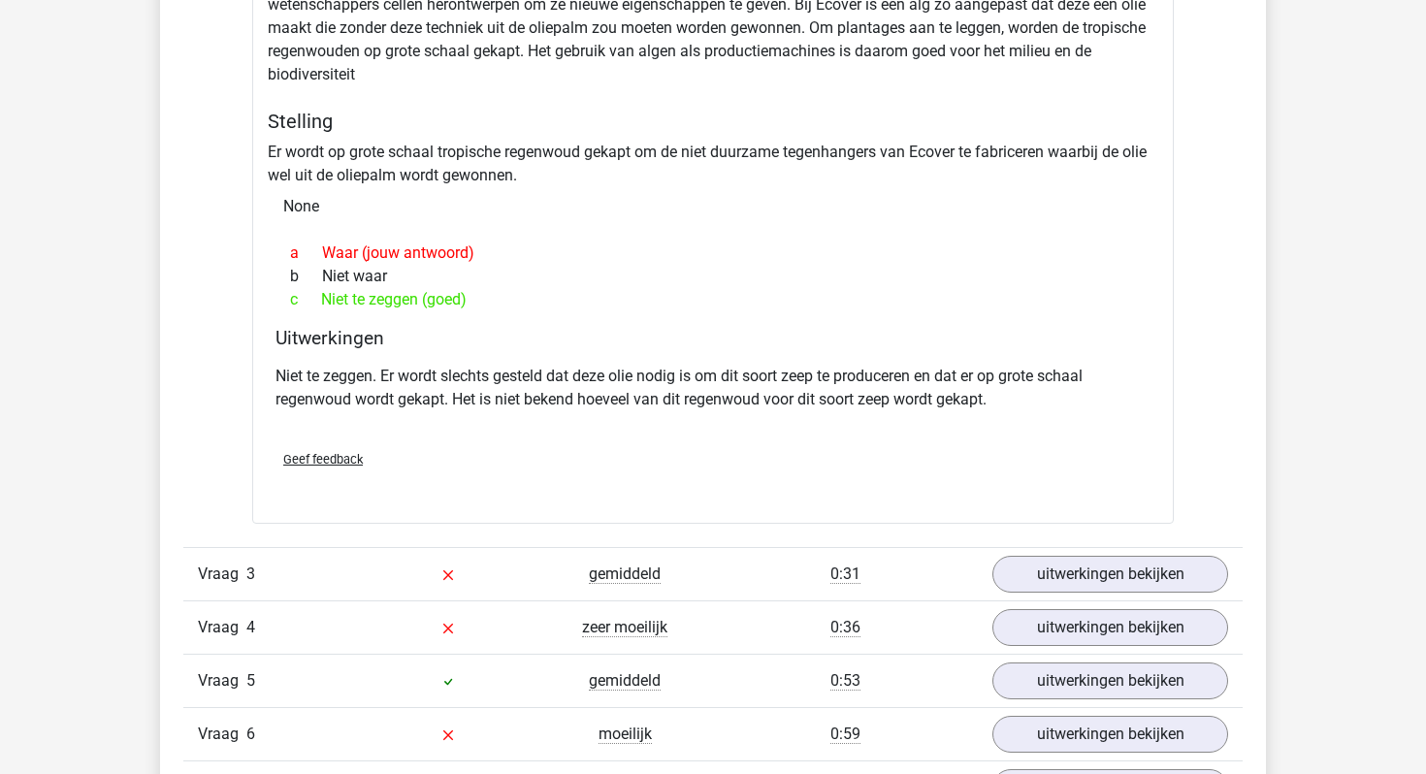
scroll to position [2104, 0]
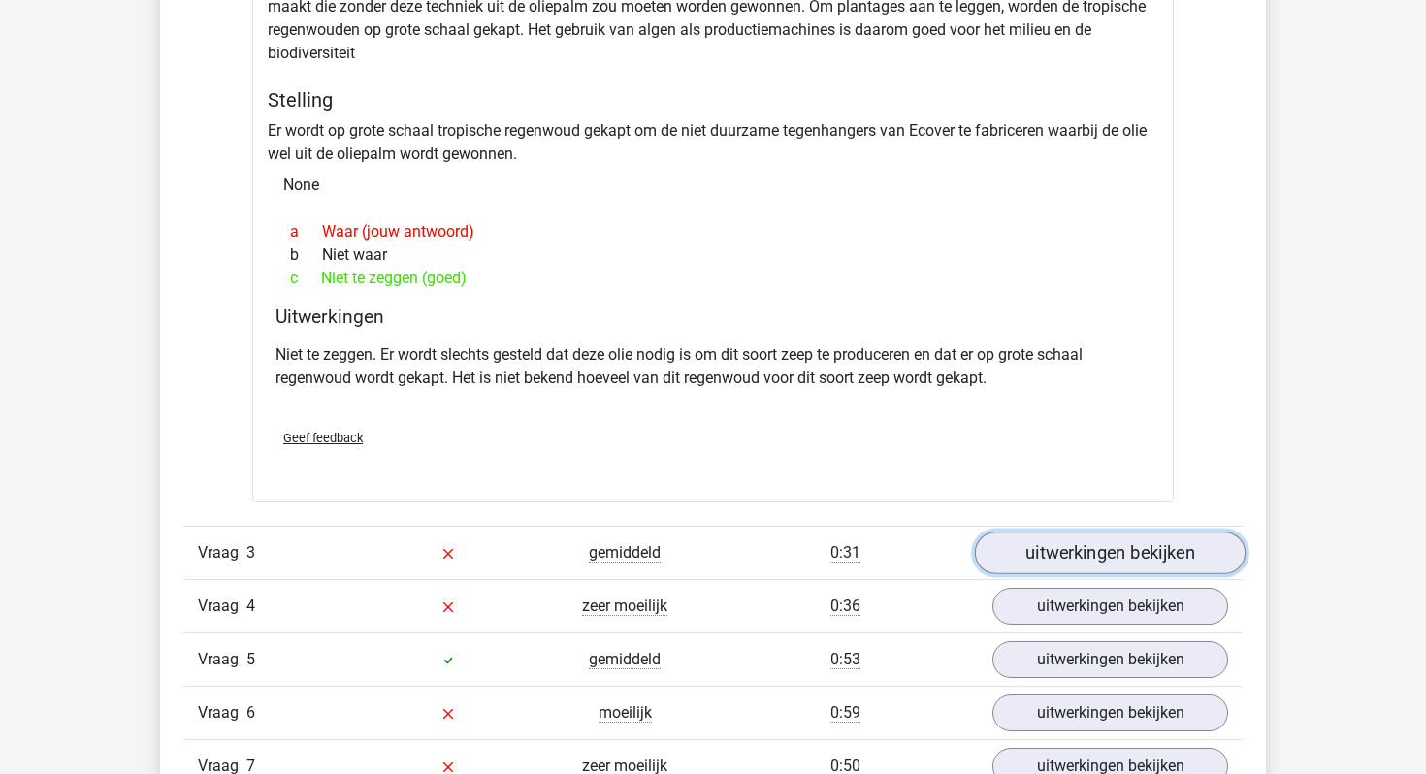
click at [1058, 546] on link "uitwerkingen bekijken" at bounding box center [1110, 553] width 271 height 43
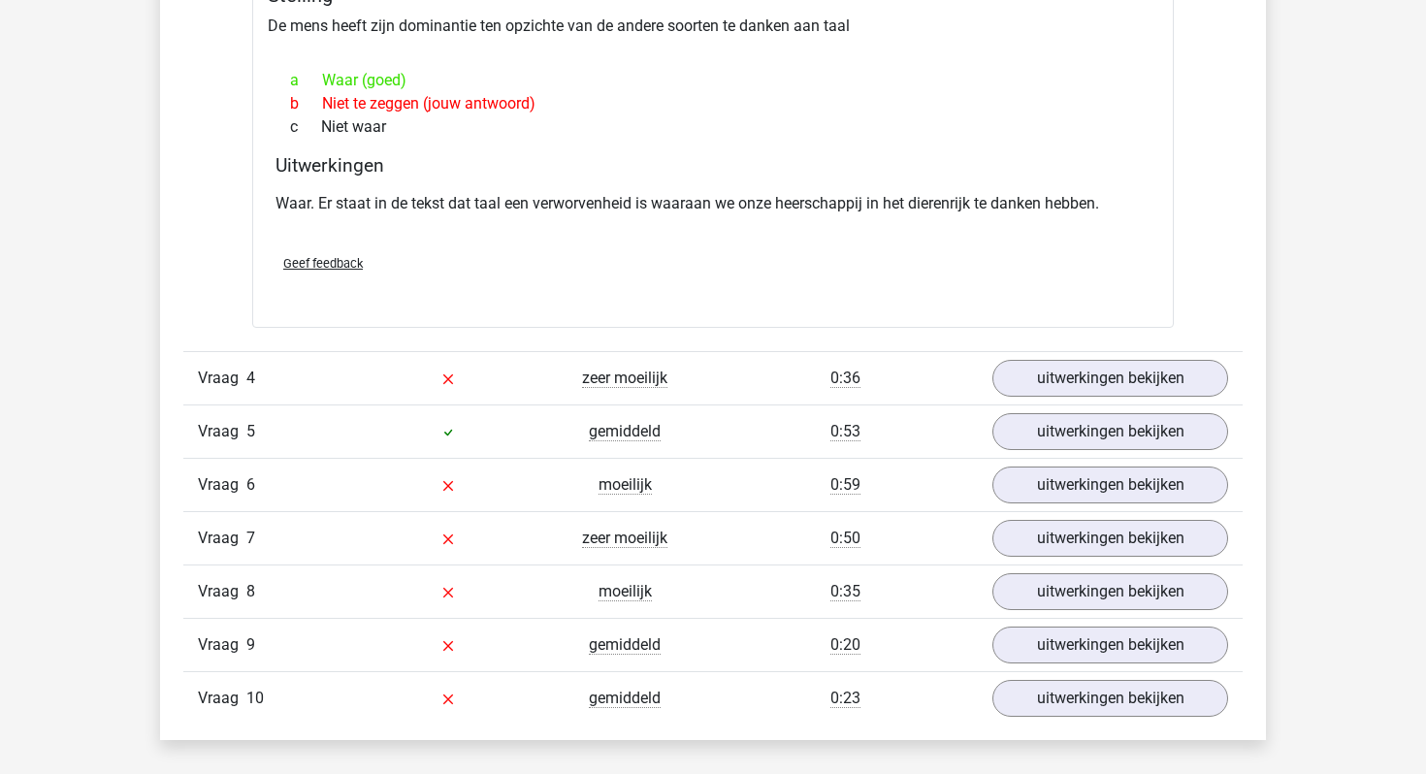
scroll to position [2863, 0]
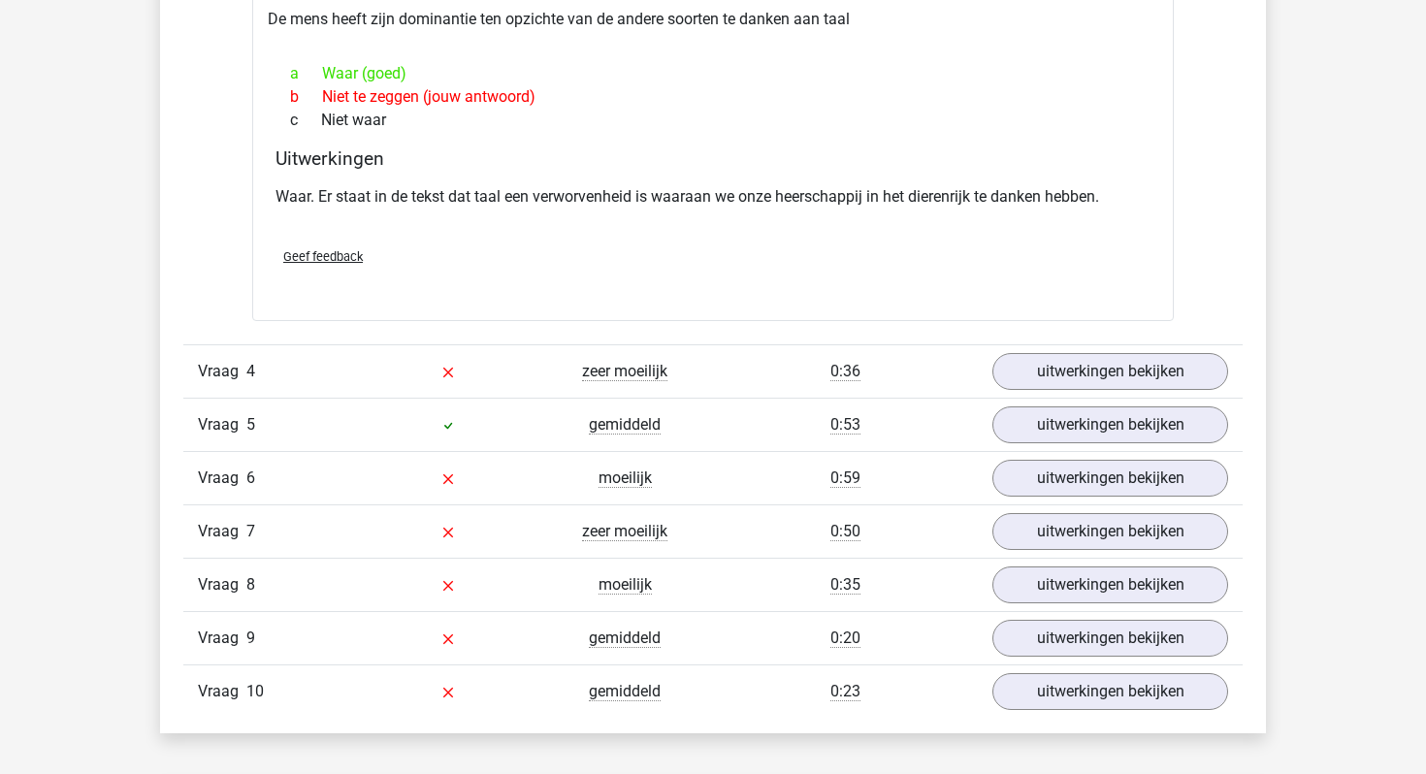
click at [859, 388] on div "Vraag 4 zeer moeilijk 0:36 uitwerkingen bekijken" at bounding box center [712, 370] width 1059 height 53
click at [624, 380] on span "zeer moeilijk" at bounding box center [624, 371] width 85 height 19
click at [1021, 365] on link "uitwerkingen bekijken" at bounding box center [1110, 371] width 271 height 43
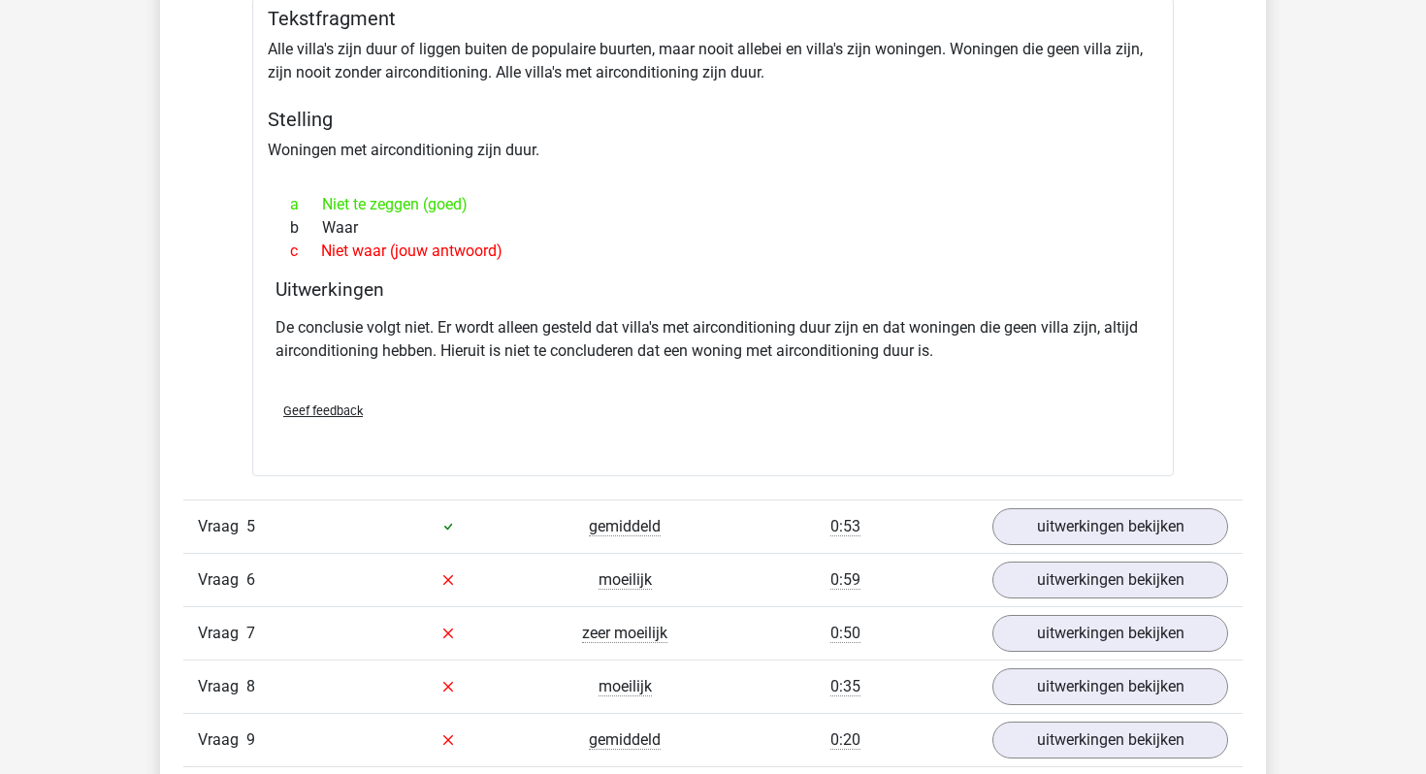
scroll to position [3287, 0]
click at [1066, 526] on link "uitwerkingen bekijken" at bounding box center [1110, 526] width 271 height 43
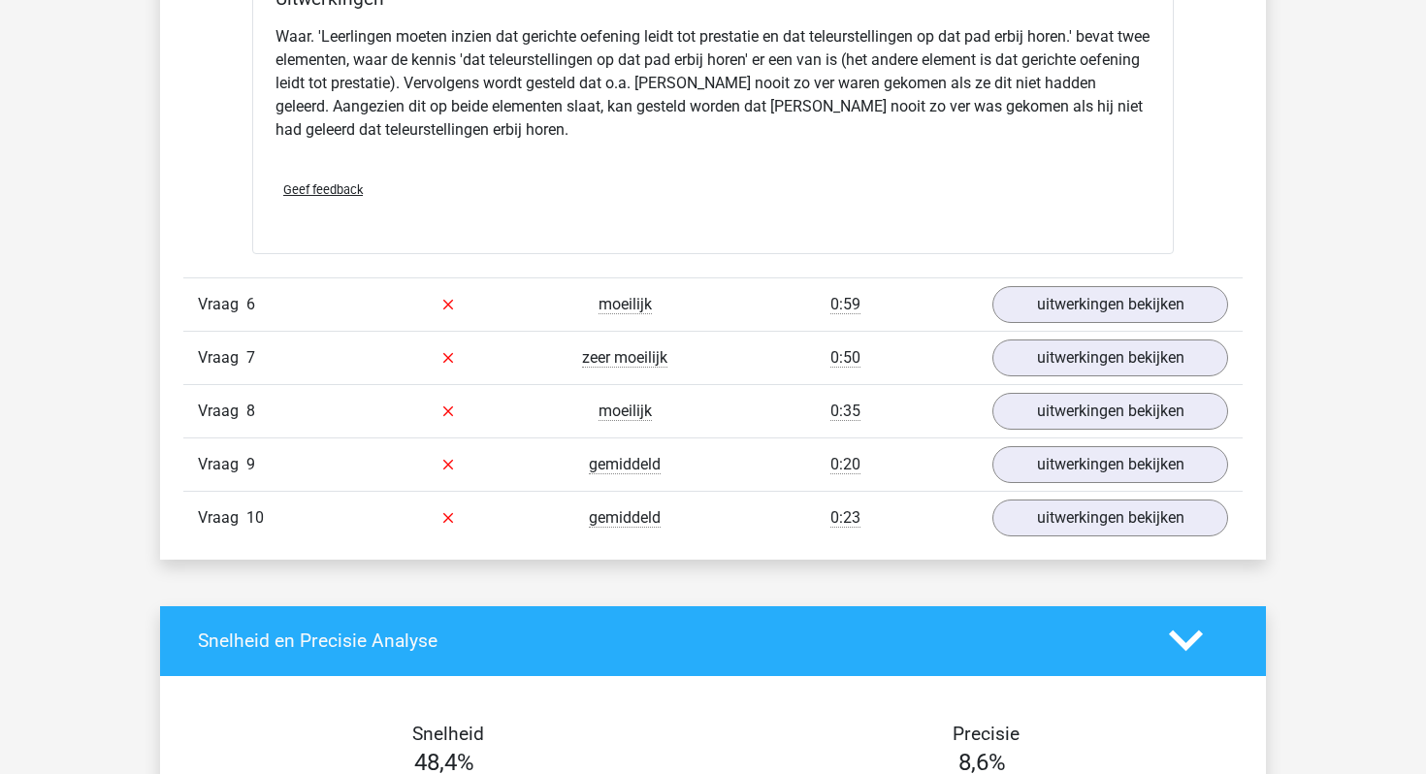
scroll to position [4342, 0]
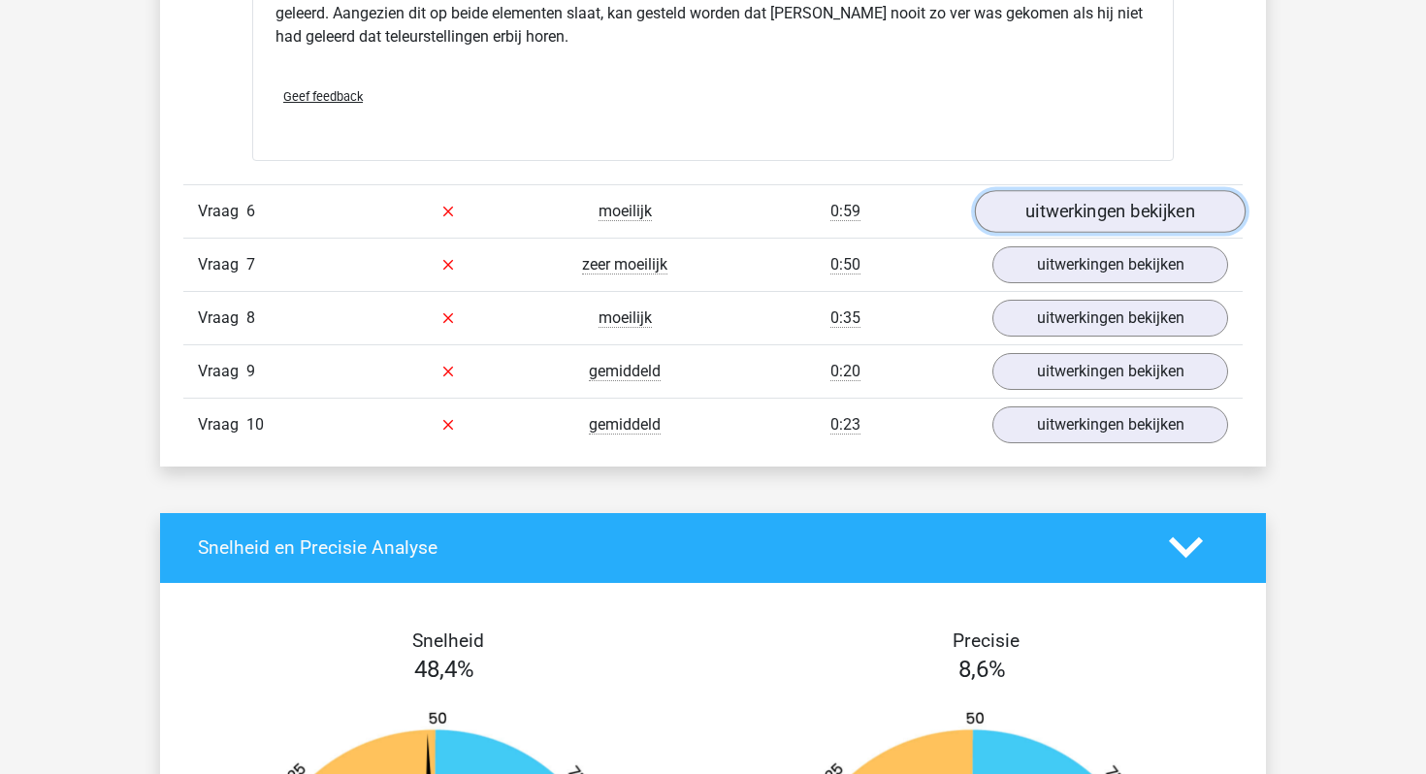
click at [1029, 214] on link "uitwerkingen bekijken" at bounding box center [1110, 211] width 271 height 43
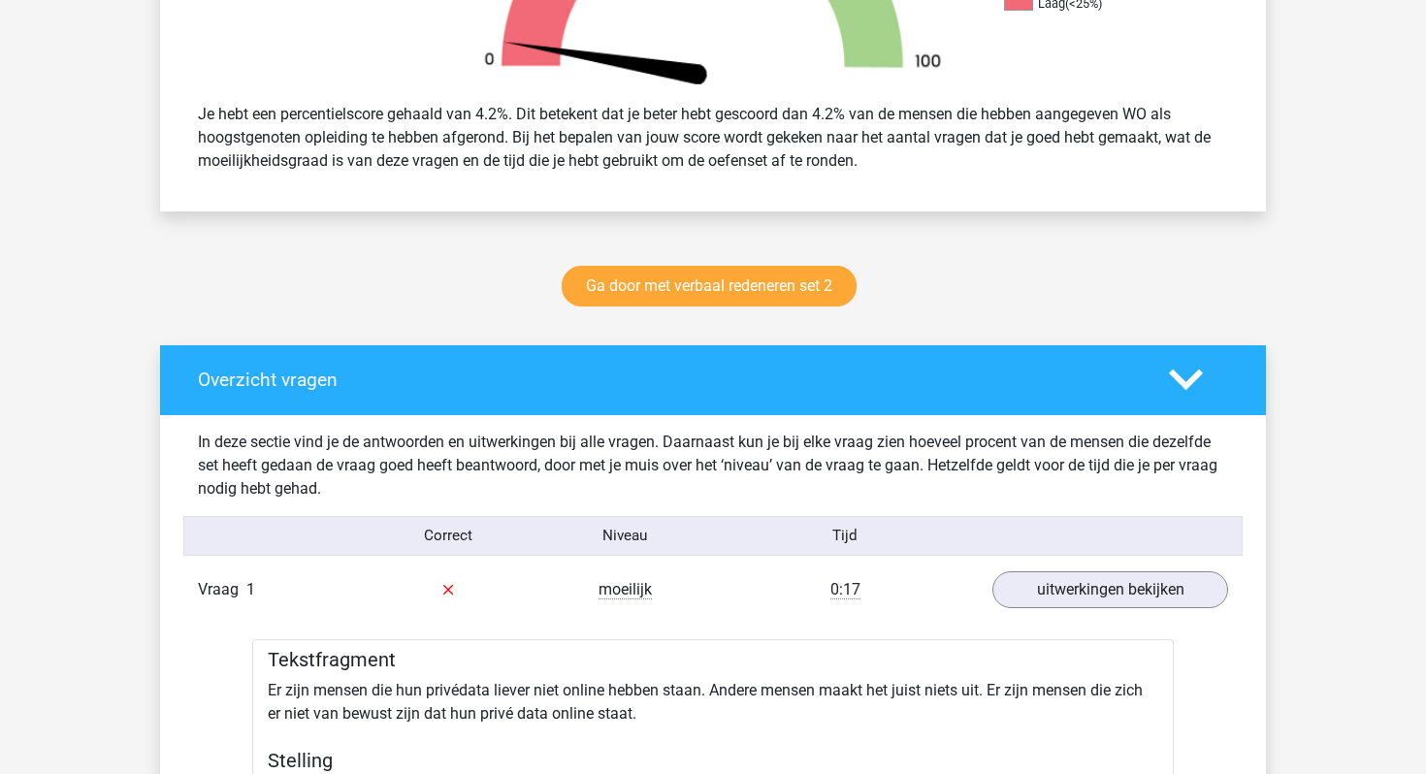
scroll to position [0, 0]
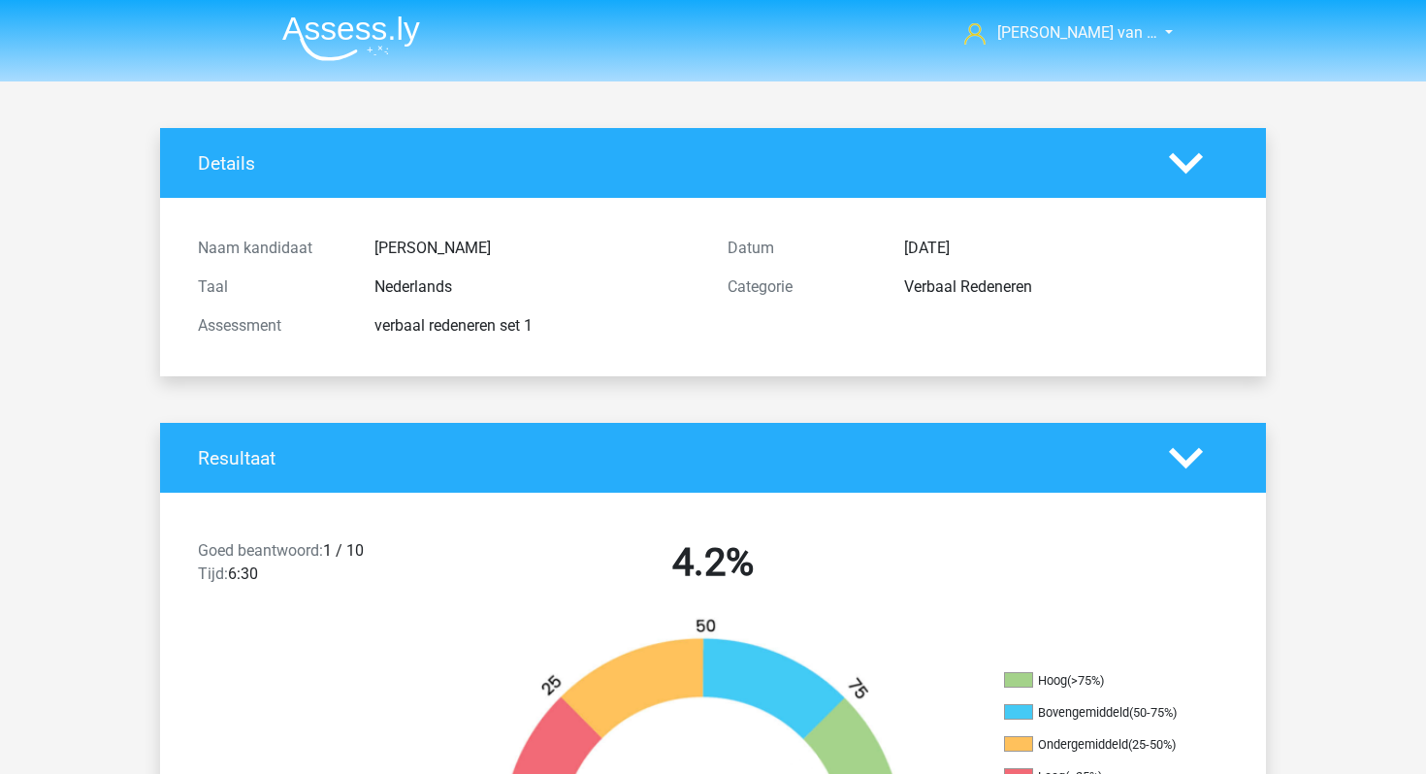
click at [299, 60] on img at bounding box center [351, 39] width 138 height 46
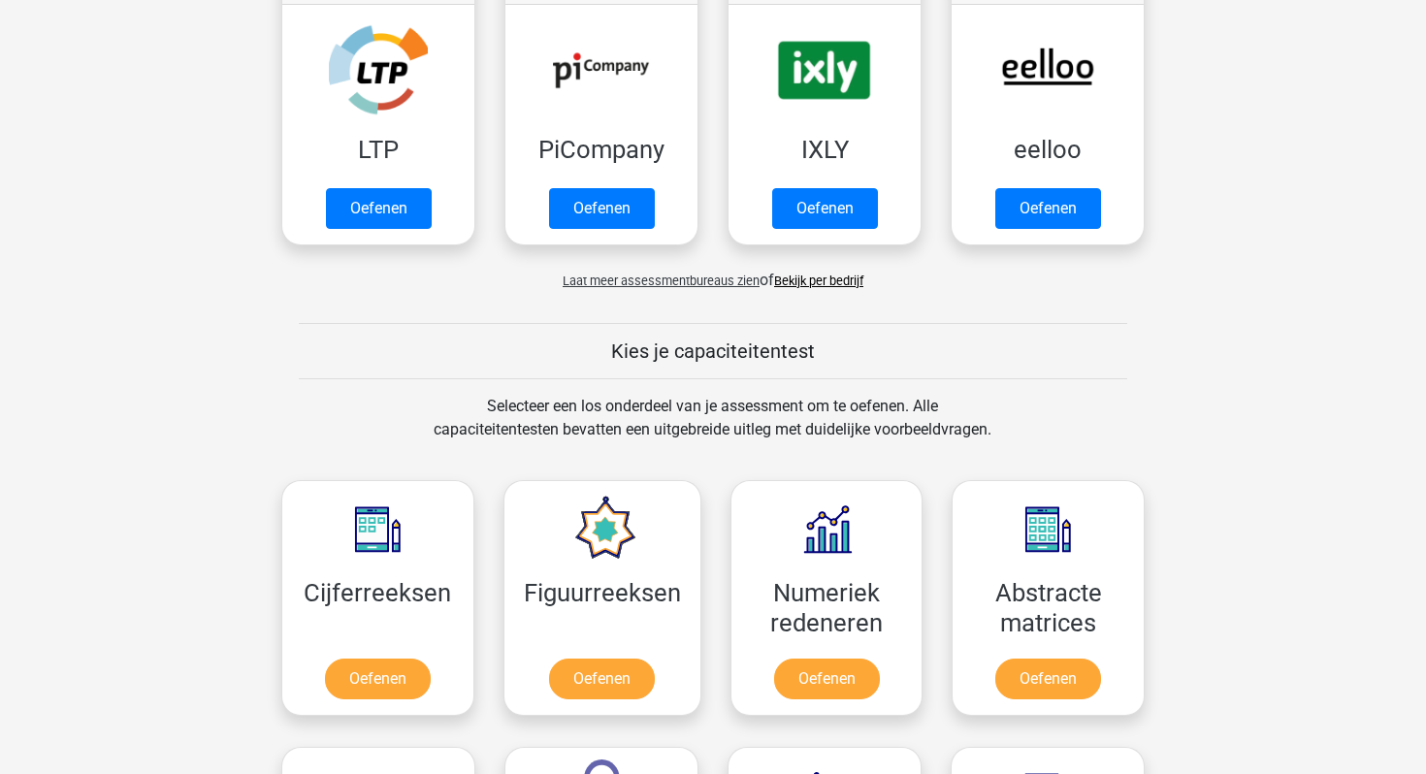
scroll to position [759, 0]
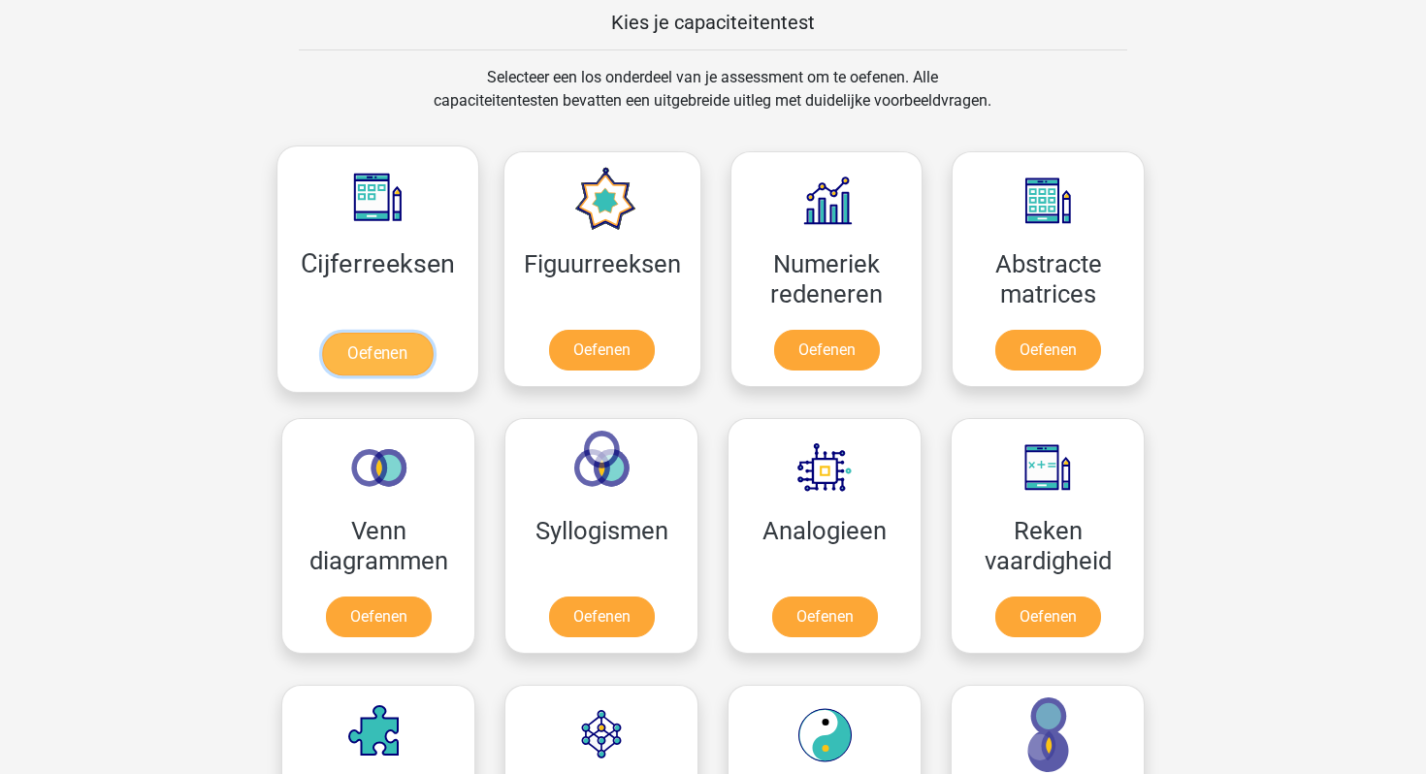
click at [414, 345] on link "Oefenen" at bounding box center [377, 354] width 111 height 43
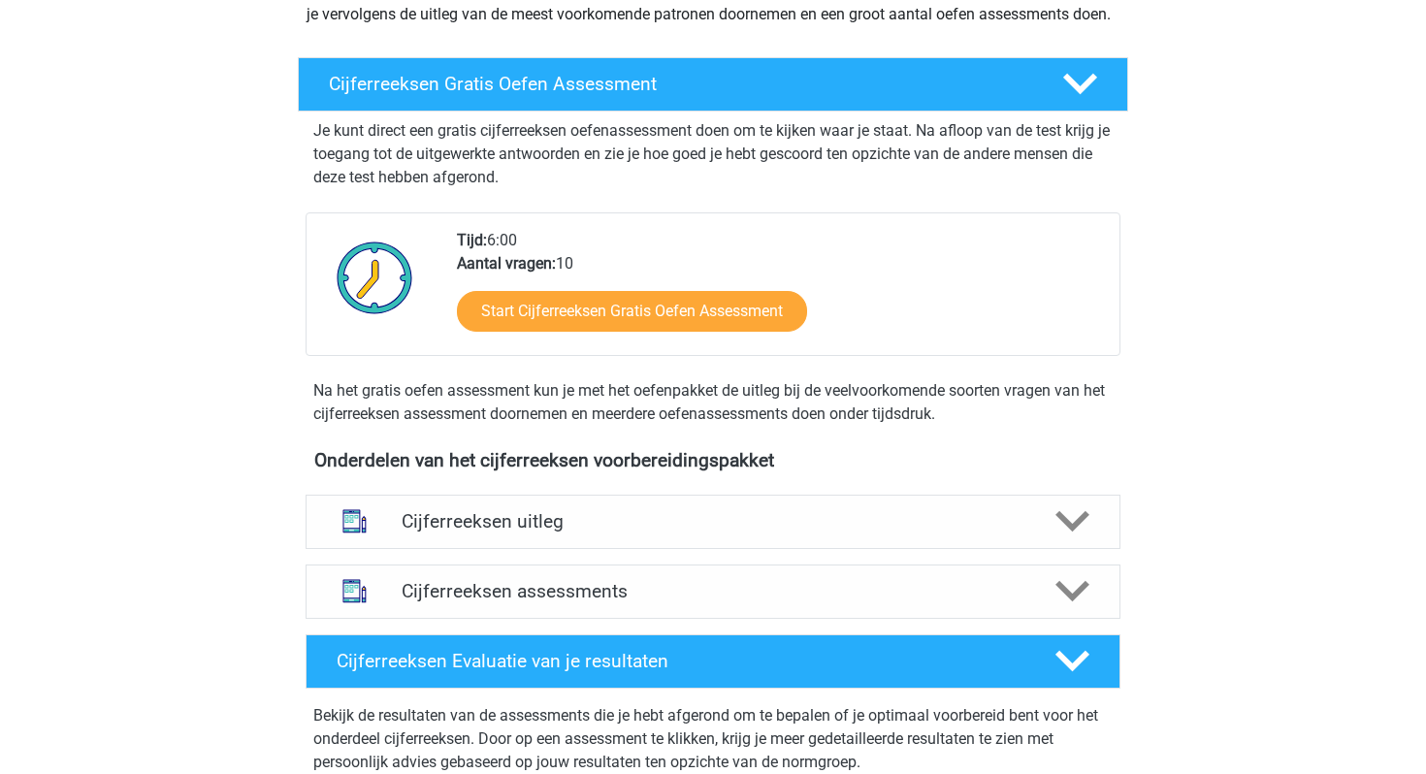
scroll to position [287, 0]
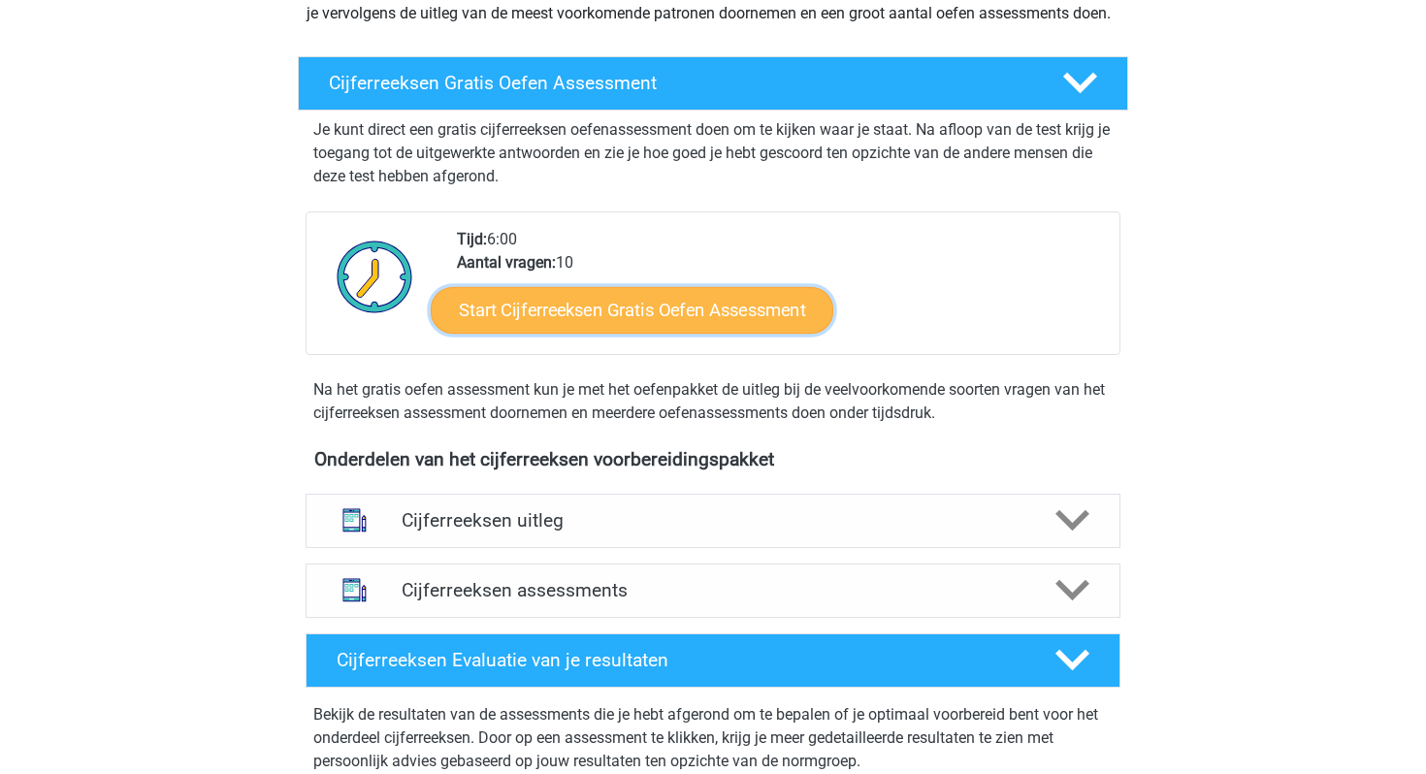
click at [705, 333] on link "Start Cijferreeksen Gratis Oefen Assessment" at bounding box center [632, 309] width 403 height 47
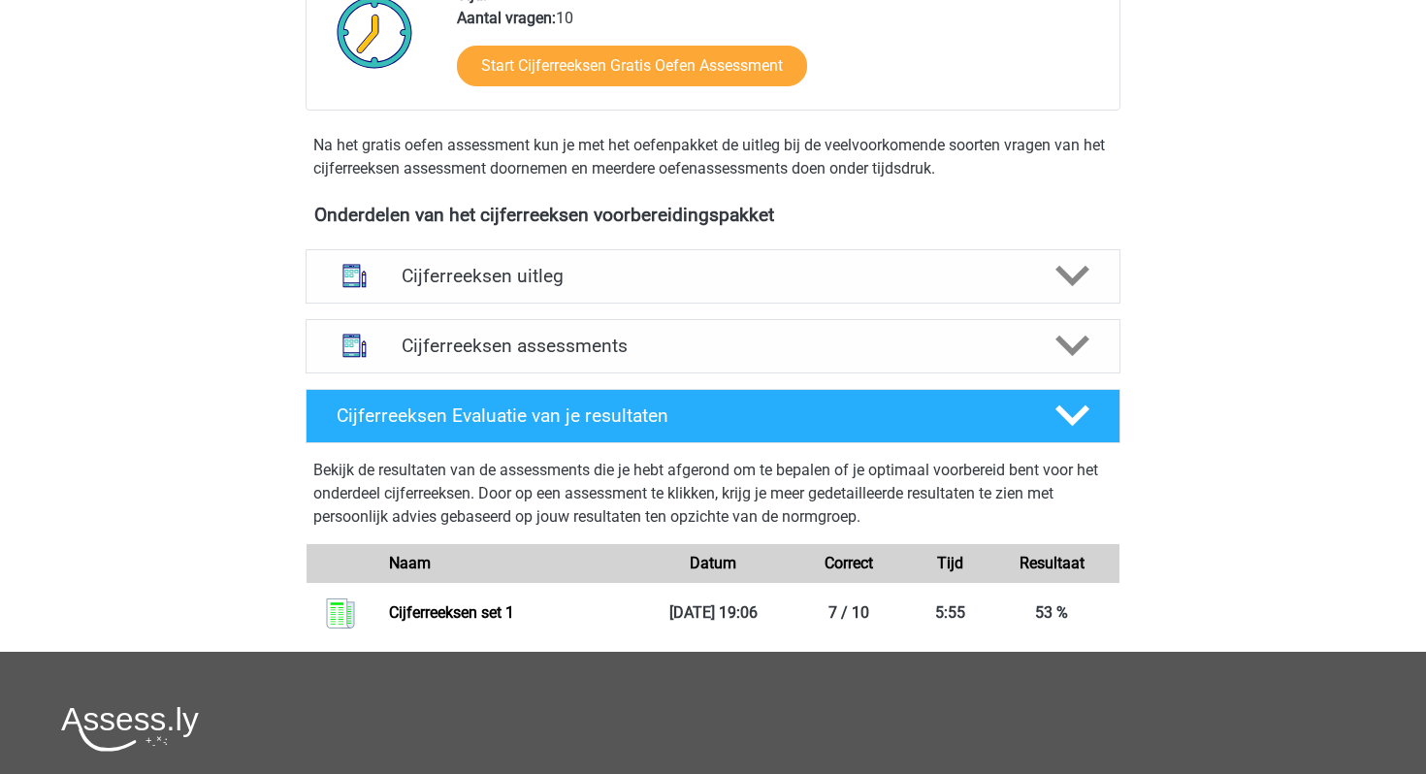
scroll to position [539, 0]
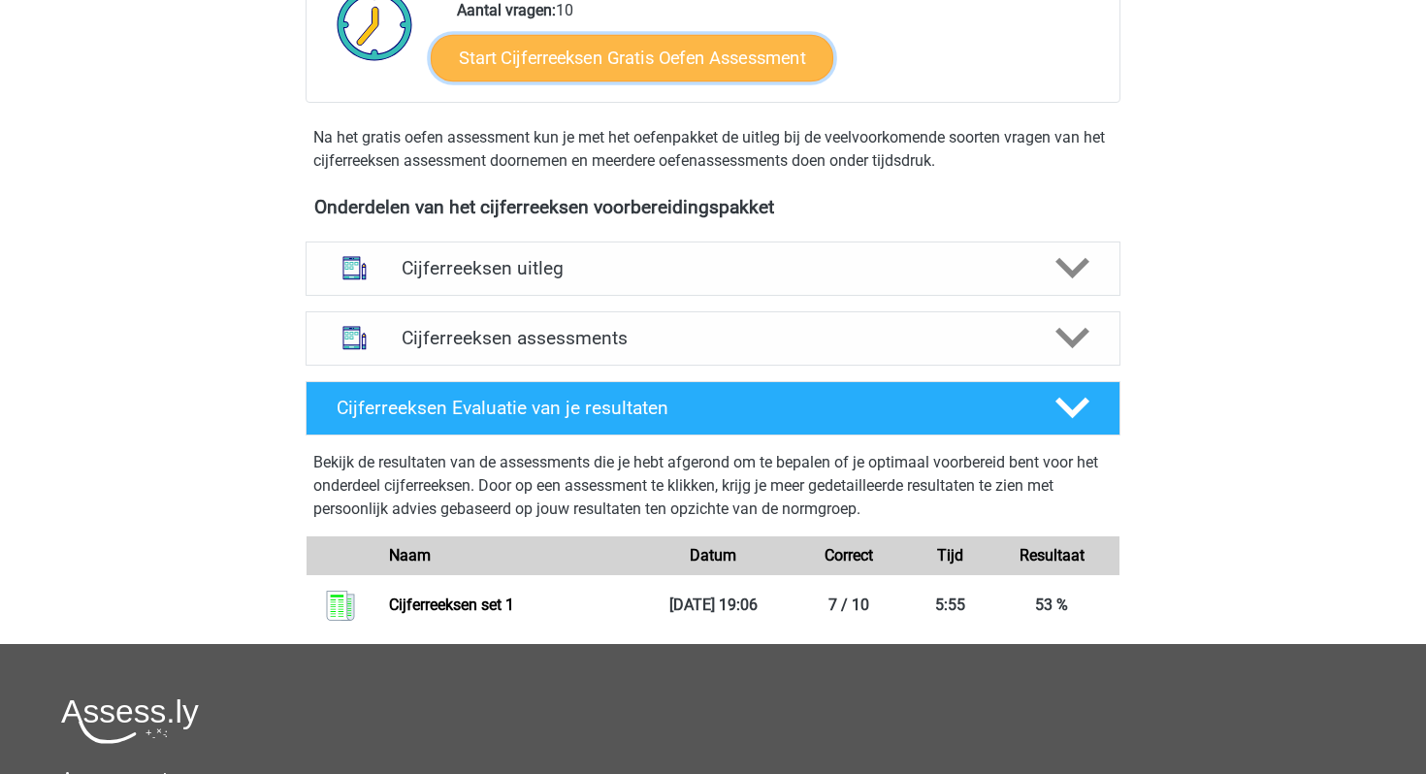
click at [674, 81] on link "Start Cijferreeksen Gratis Oefen Assessment" at bounding box center [632, 57] width 403 height 47
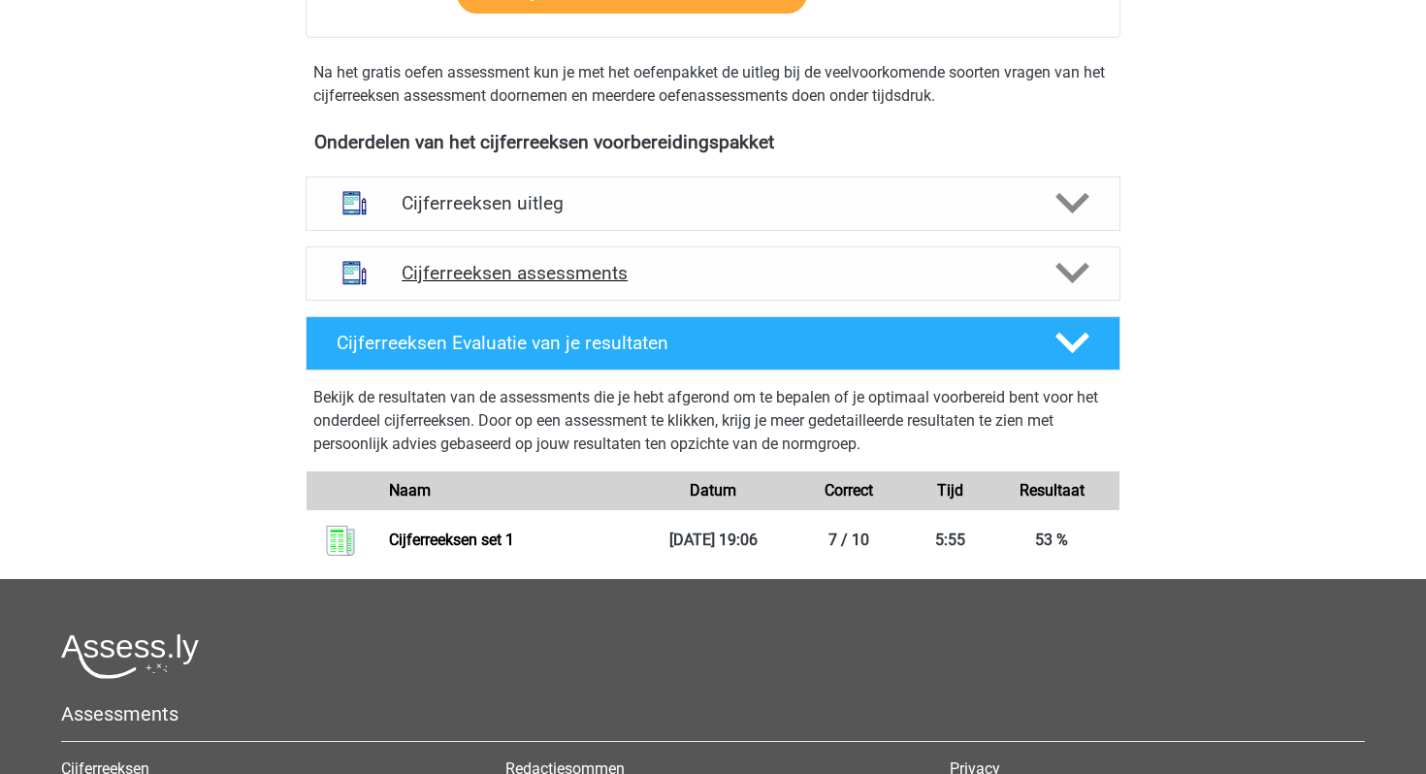
scroll to position [626, 0]
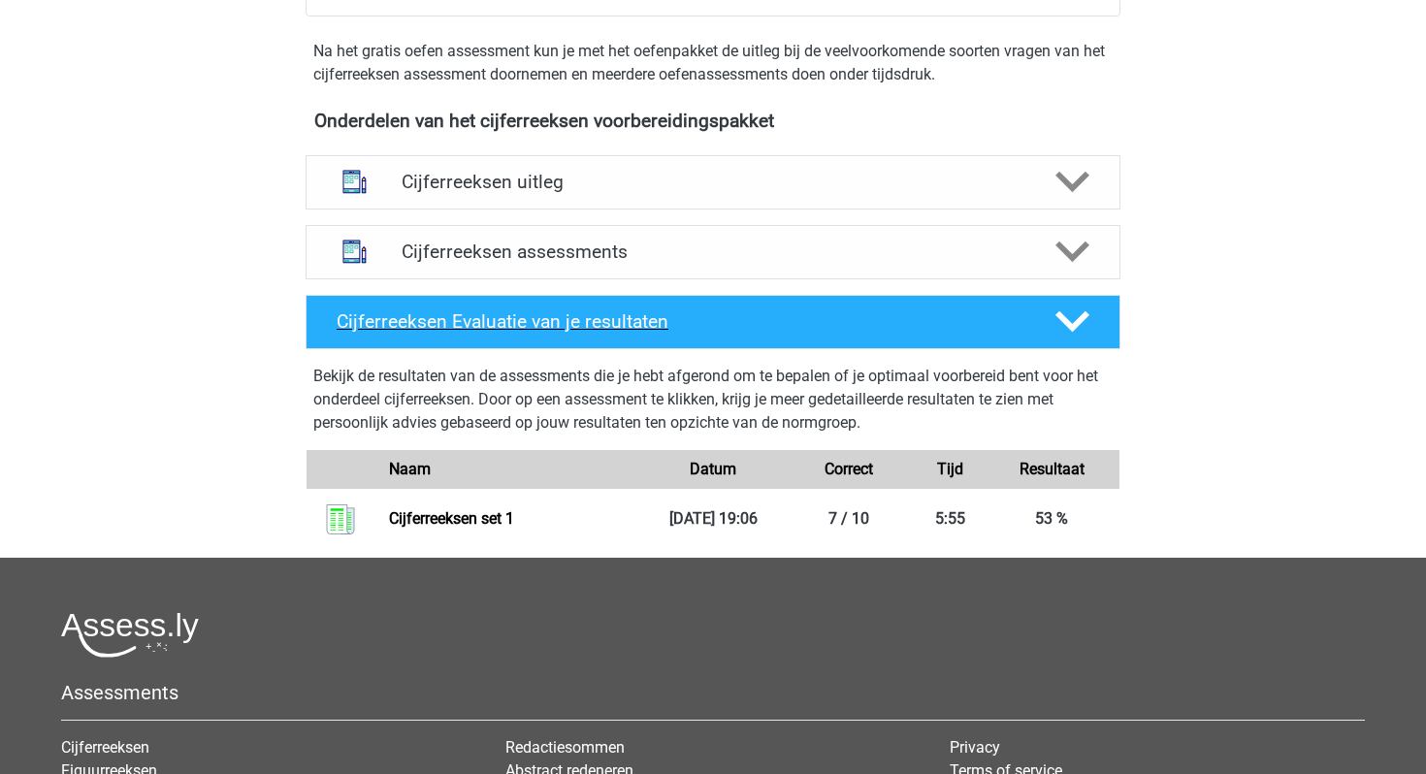
click at [491, 333] on h4 "Cijferreeksen Evaluatie van je resultaten" at bounding box center [681, 321] width 688 height 22
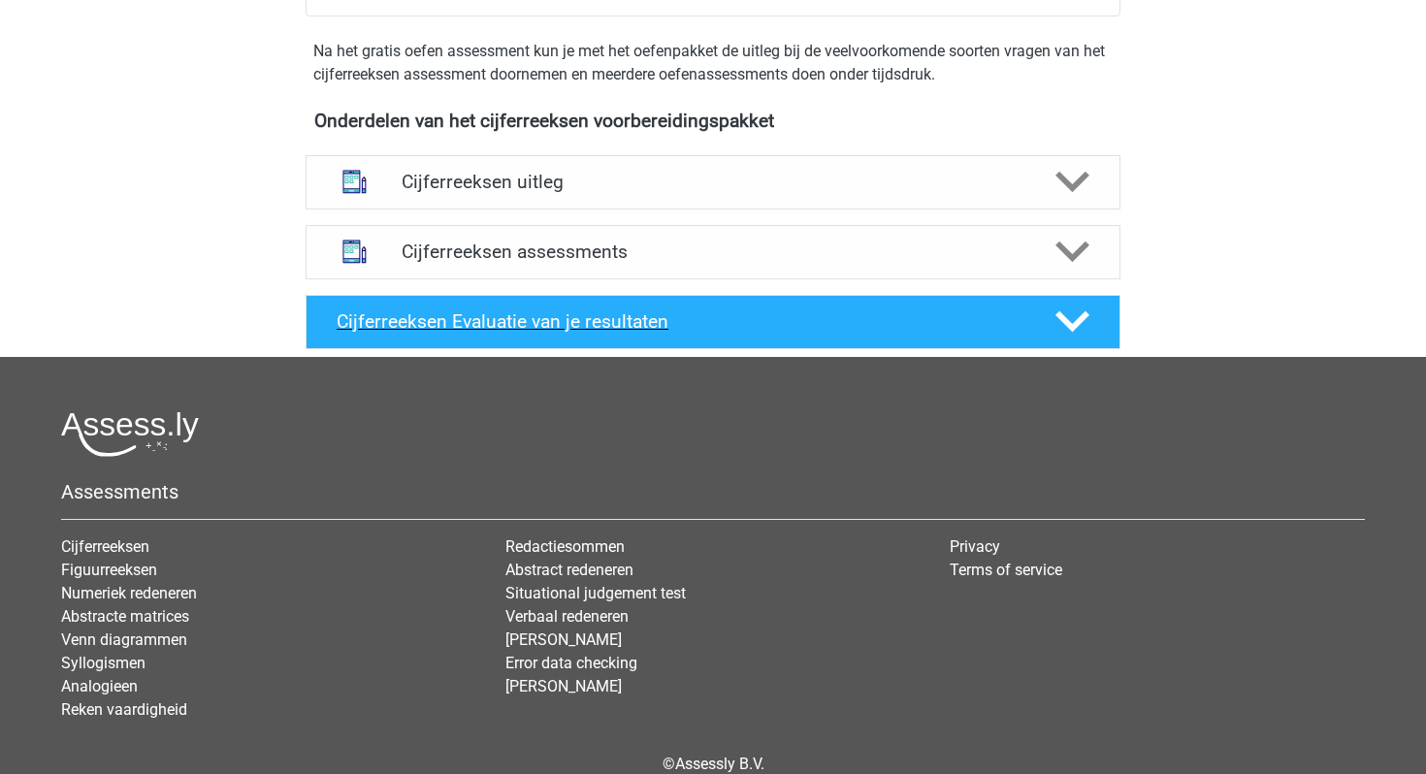
click at [491, 333] on h4 "Cijferreeksen Evaluatie van je resultaten" at bounding box center [681, 321] width 688 height 22
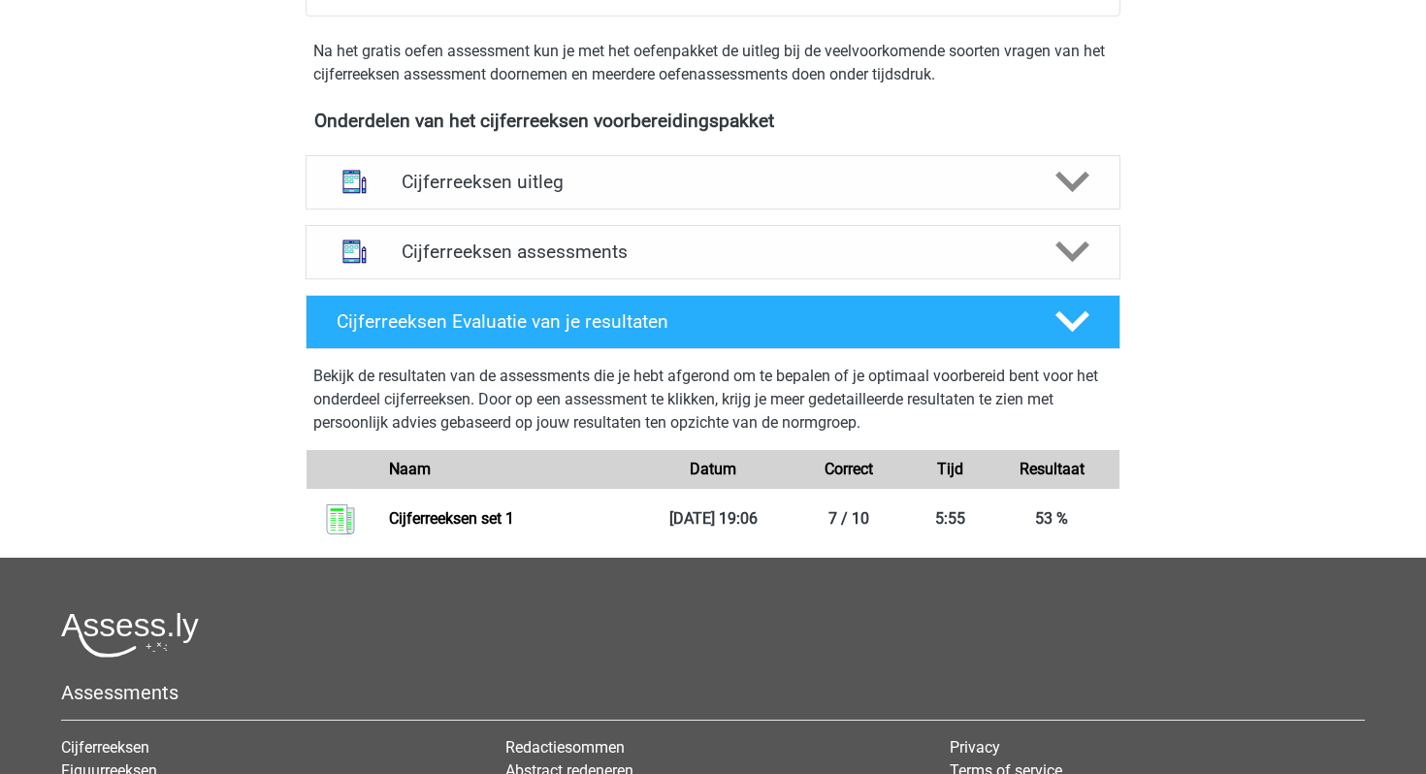
click at [492, 481] on div "Naam" at bounding box center [510, 469] width 271 height 23
click at [478, 528] on link "Cijferreeksen set 1" at bounding box center [451, 518] width 125 height 18
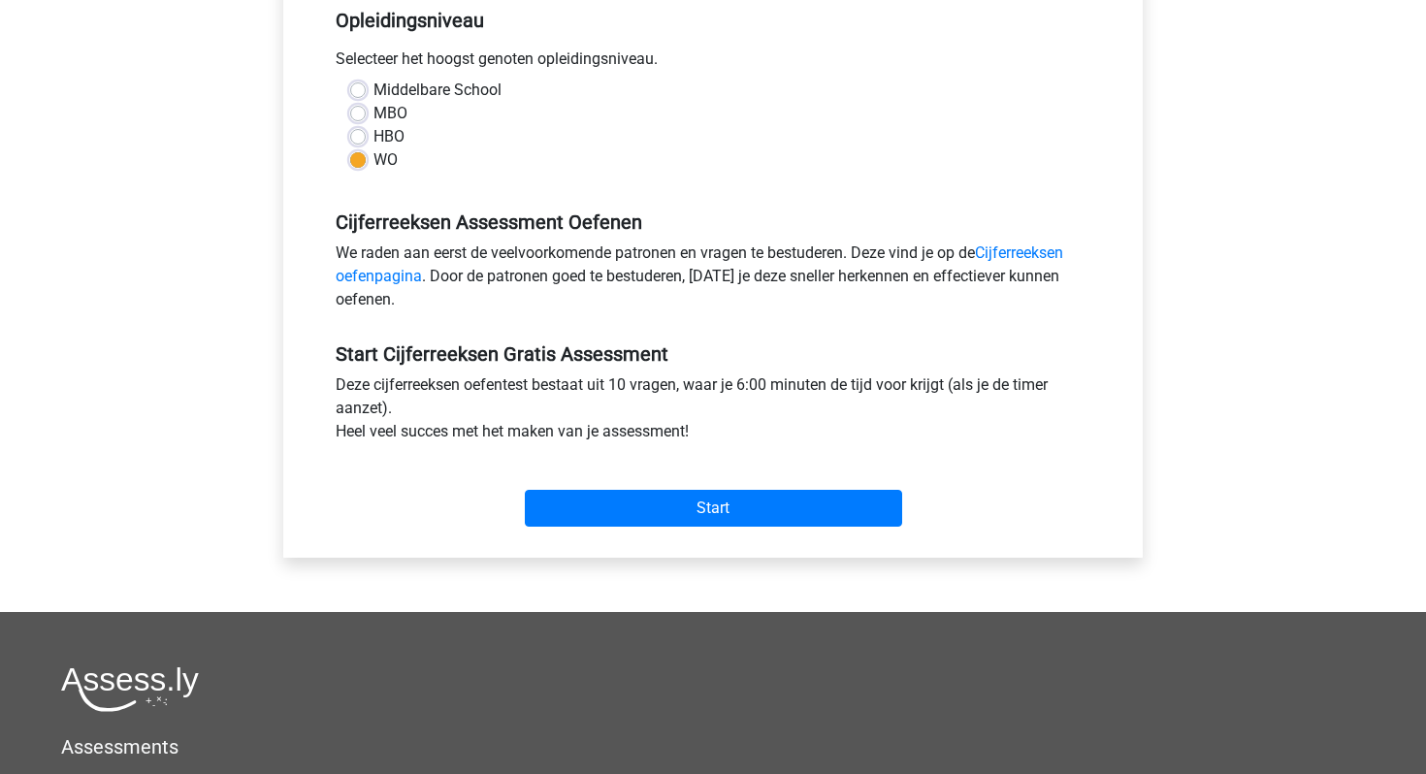
scroll to position [734, 0]
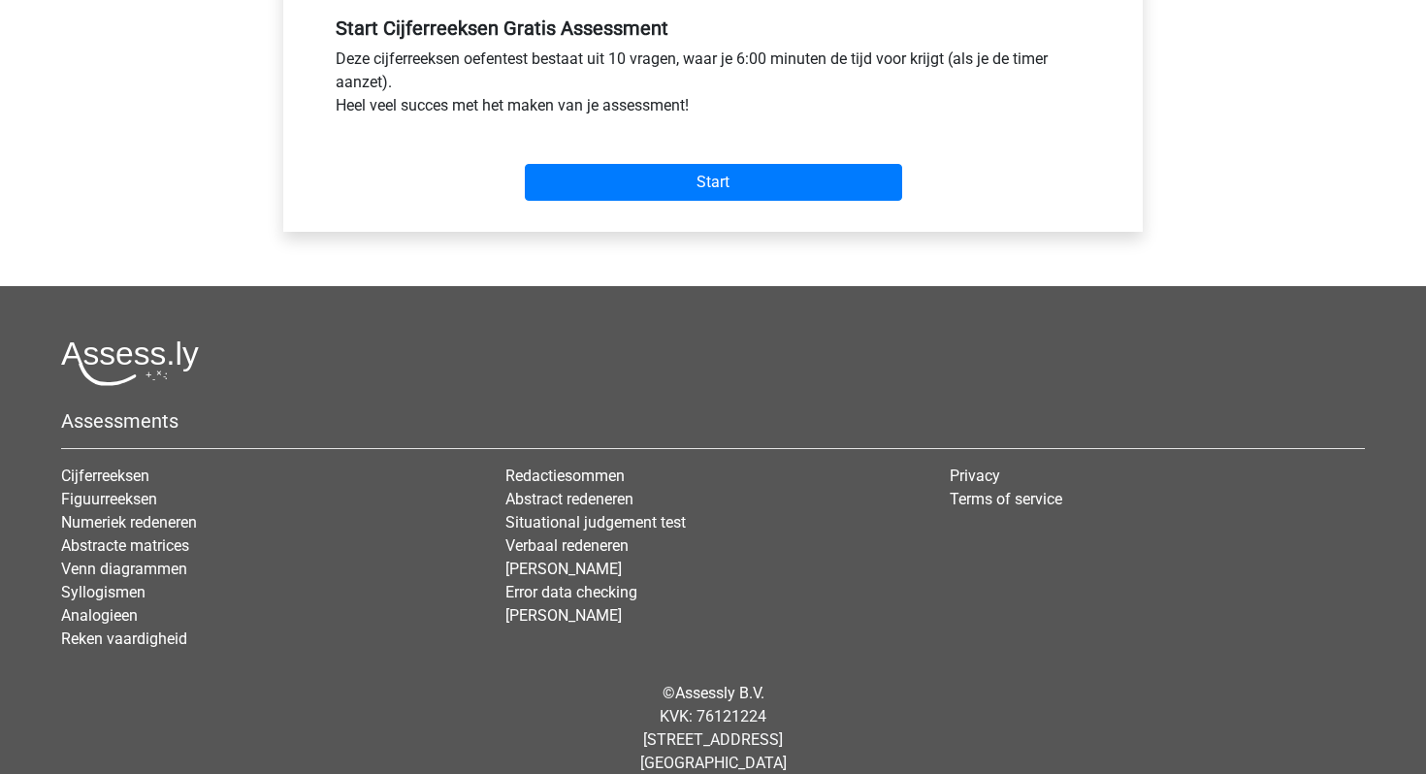
click at [741, 208] on div "Start" at bounding box center [713, 166] width 784 height 83
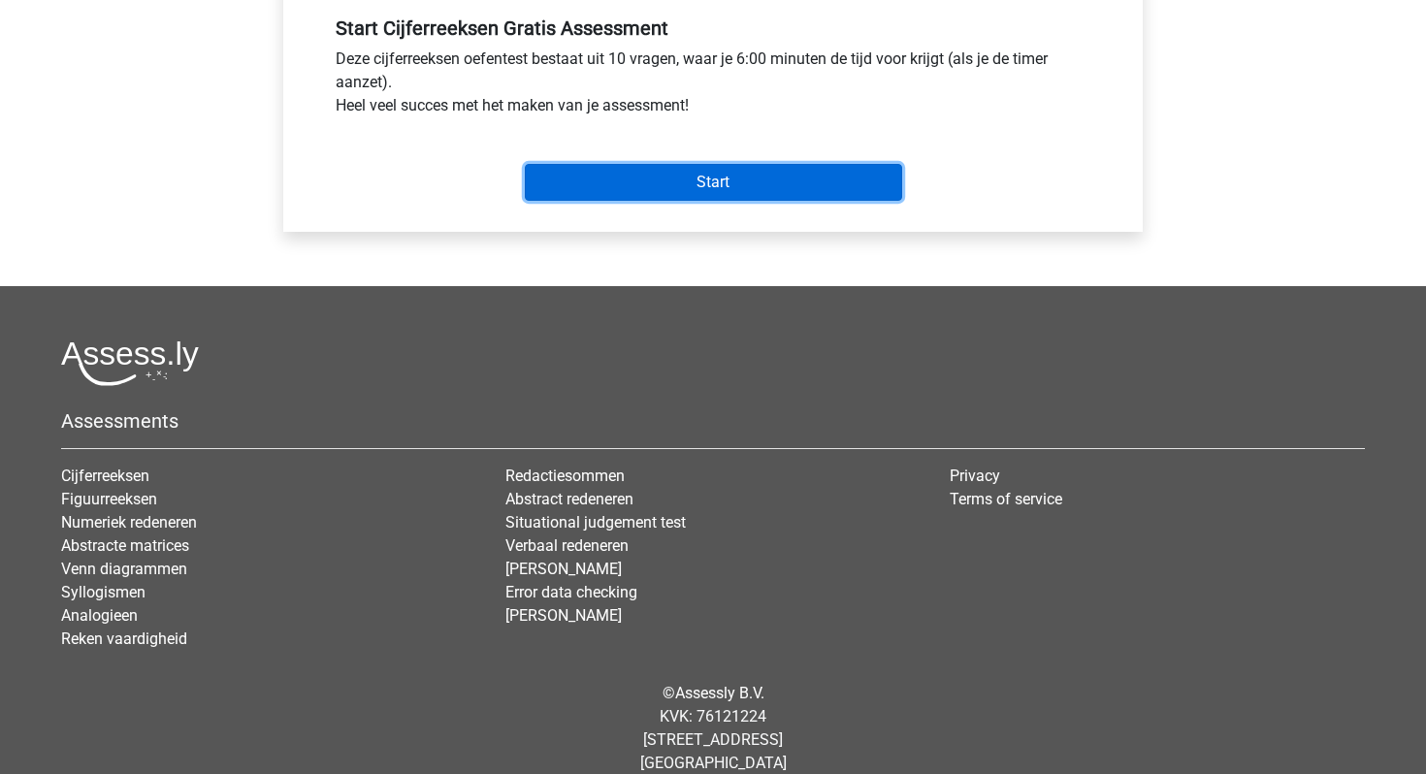
click at [741, 183] on input "Start" at bounding box center [713, 182] width 377 height 37
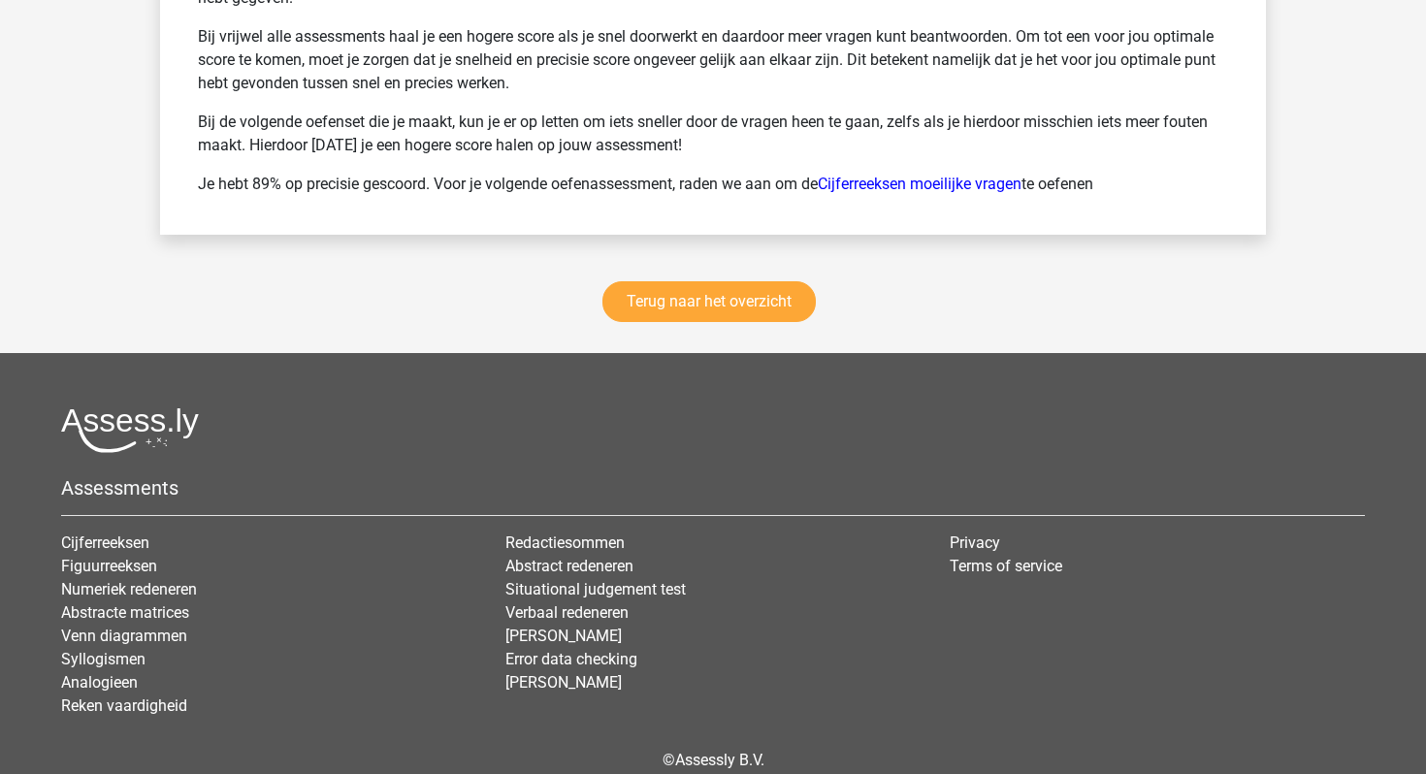
scroll to position [2712, 0]
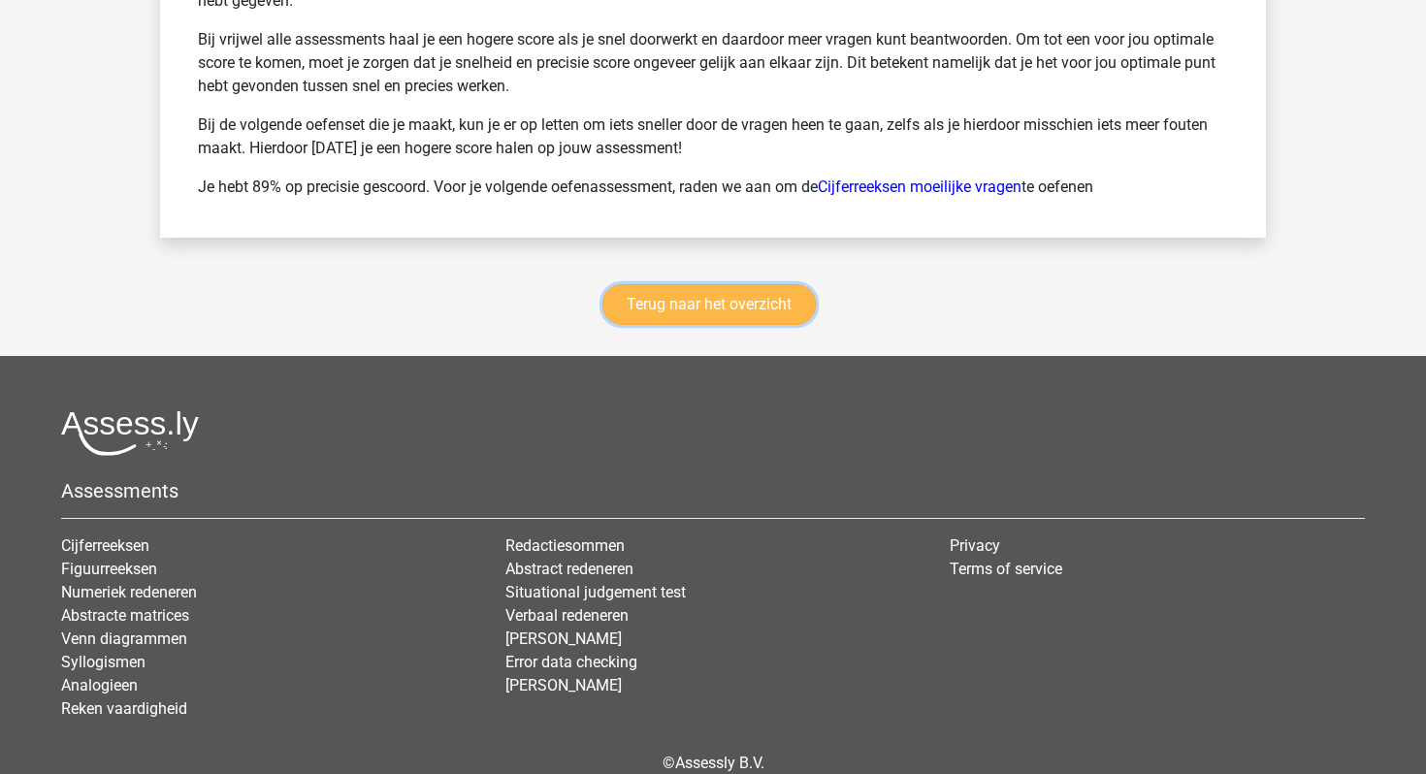
click at [766, 286] on link "Terug naar het overzicht" at bounding box center [709, 304] width 213 height 41
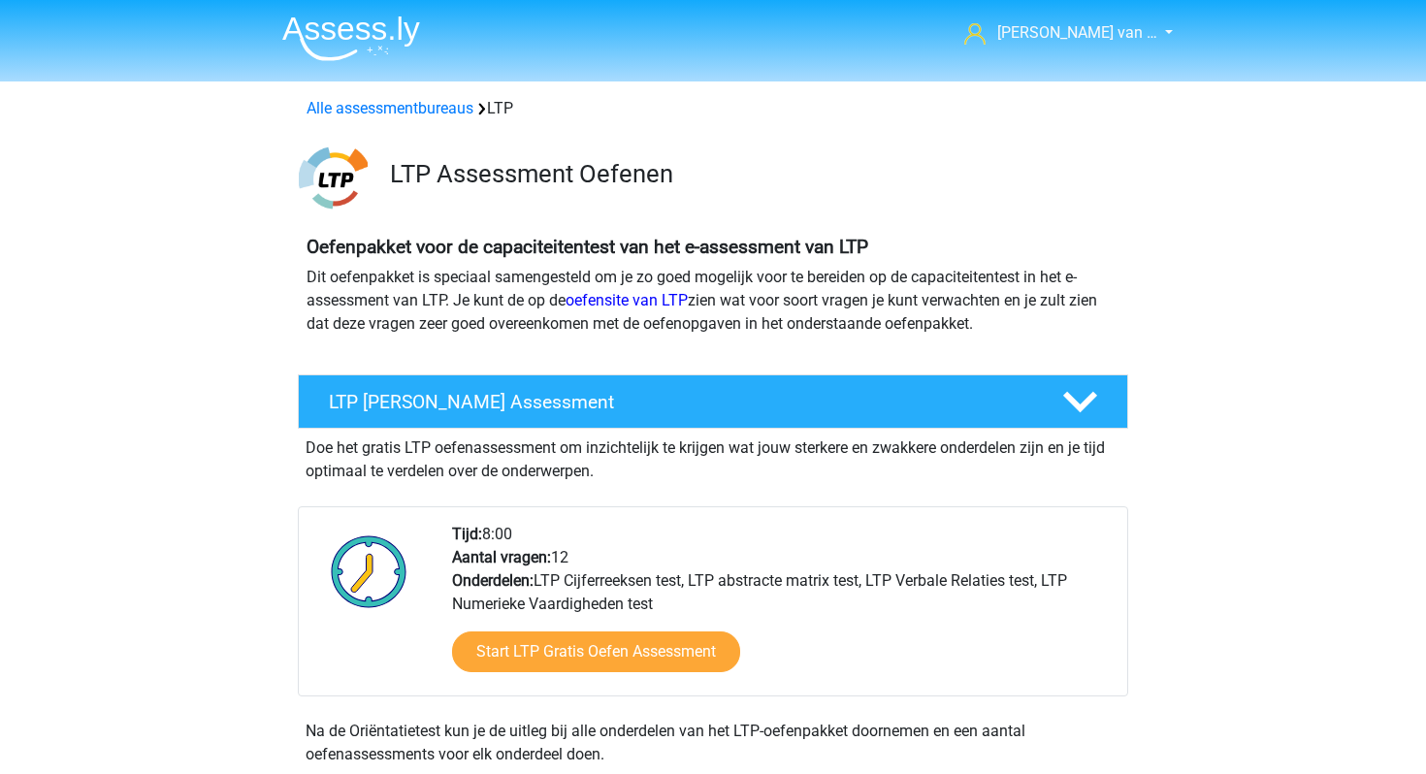
click at [344, 37] on img at bounding box center [351, 39] width 138 height 46
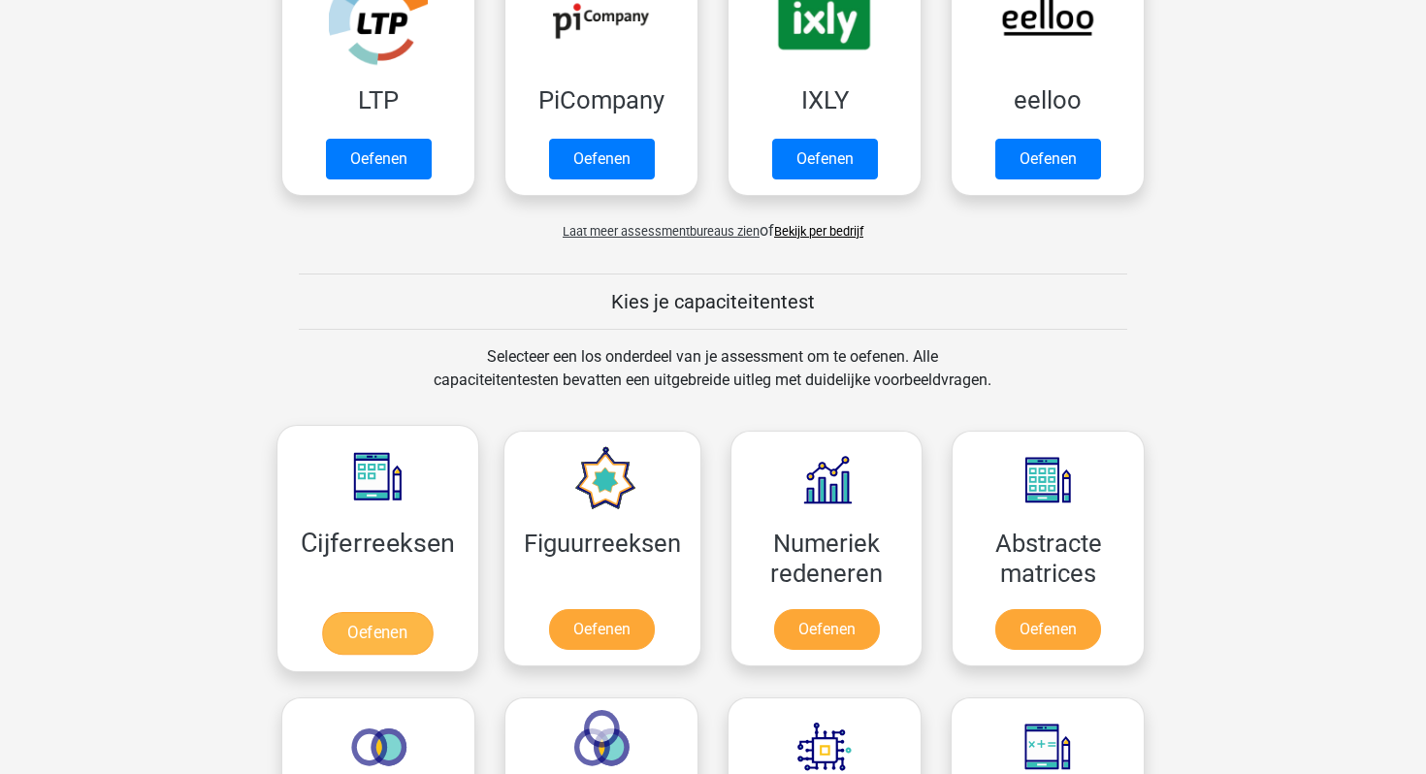
scroll to position [483, 0]
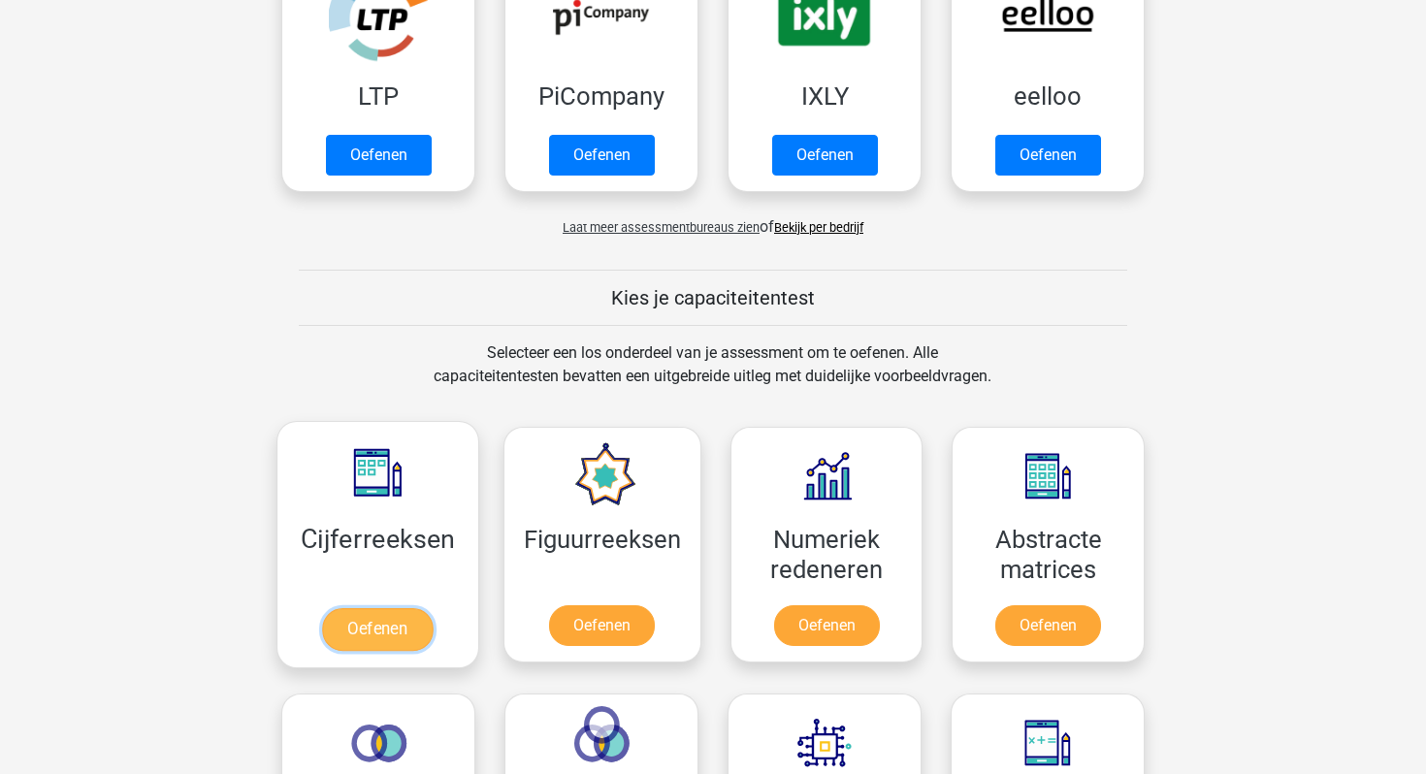
click at [393, 621] on link "Oefenen" at bounding box center [377, 629] width 111 height 43
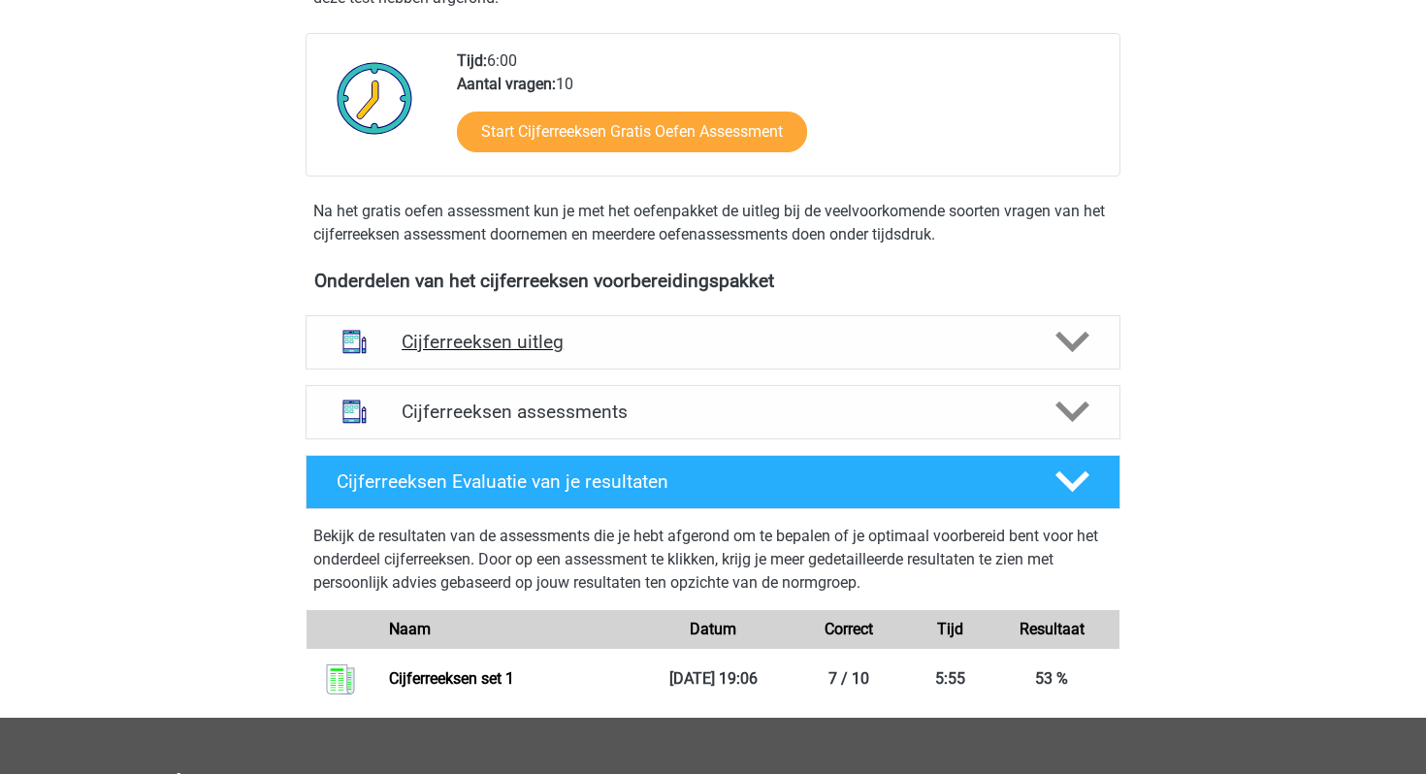
scroll to position [534, 0]
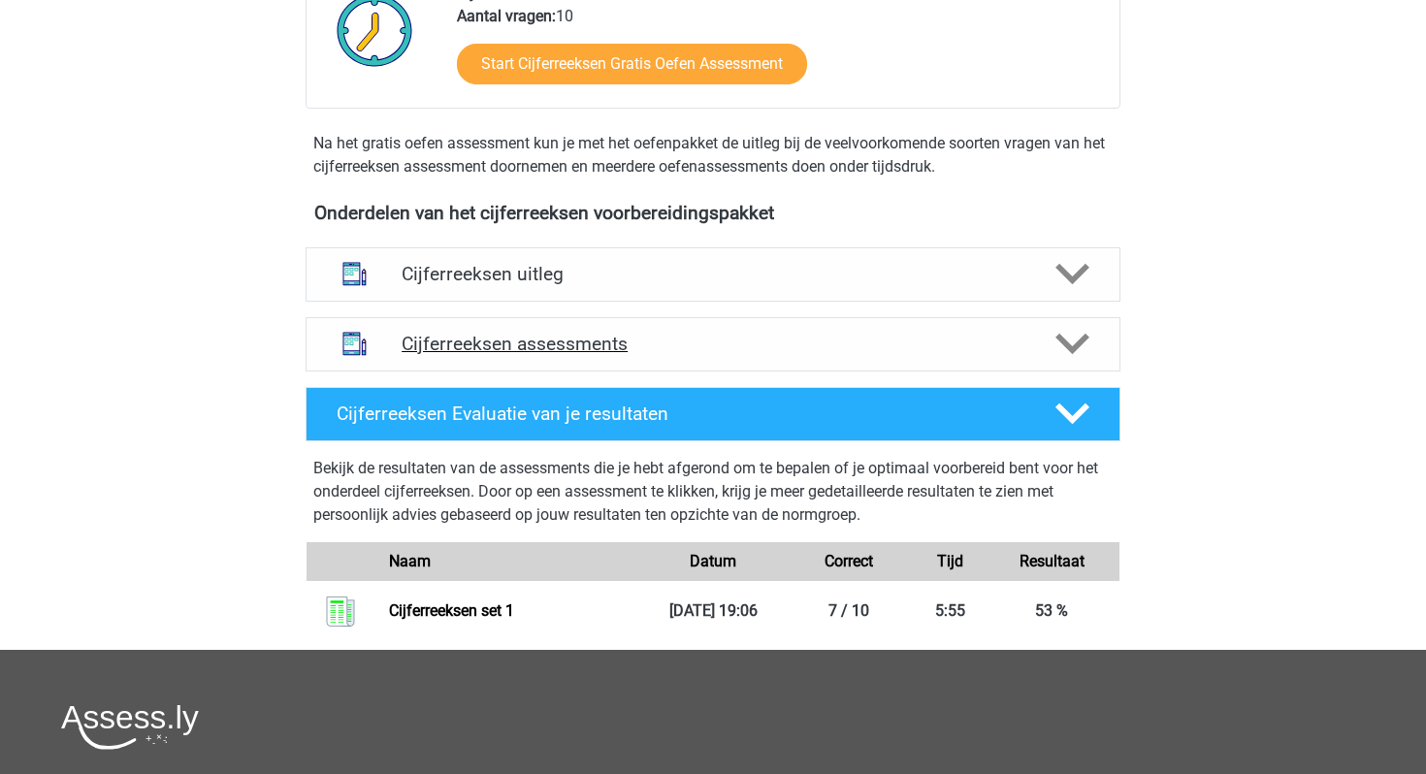
click at [532, 349] on div "Cijferreeksen assessments" at bounding box center [713, 344] width 815 height 54
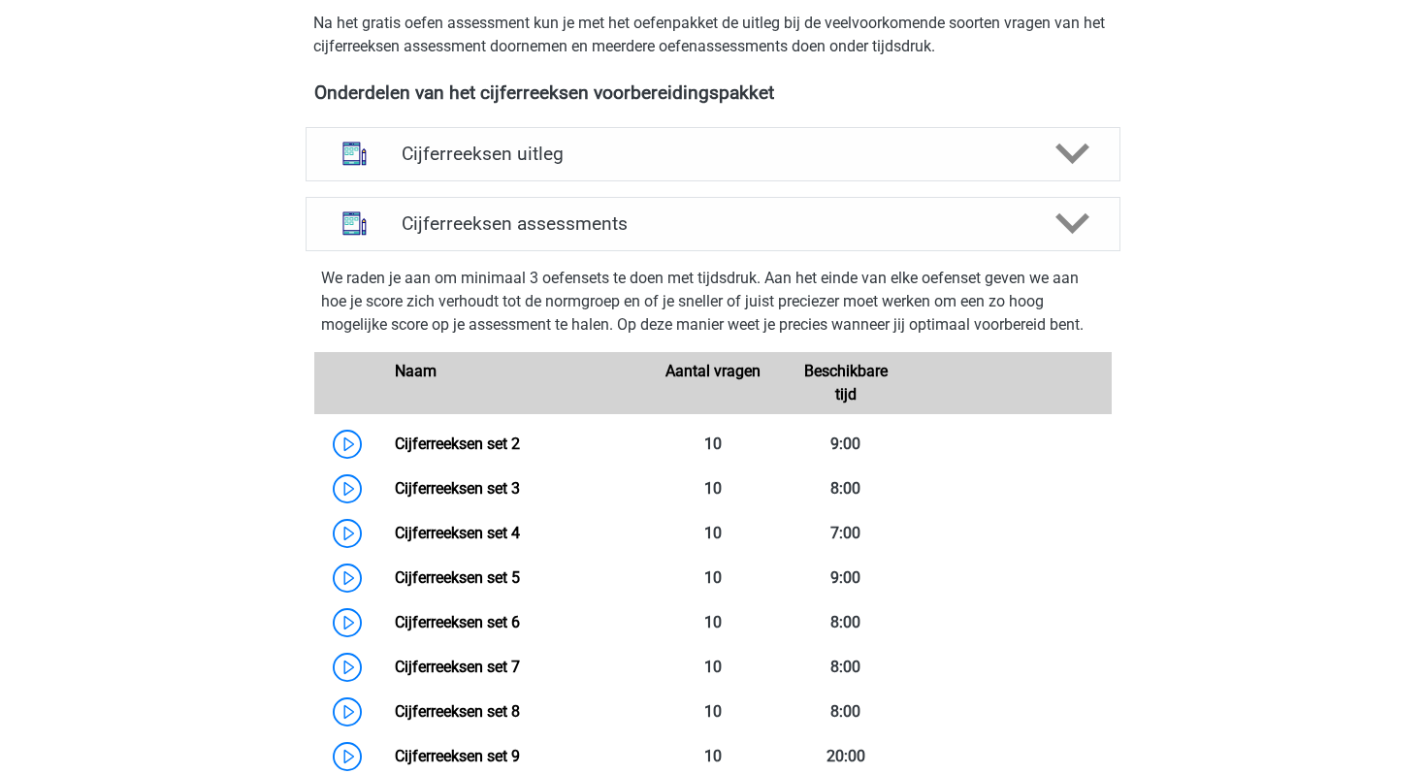
scroll to position [672, 0]
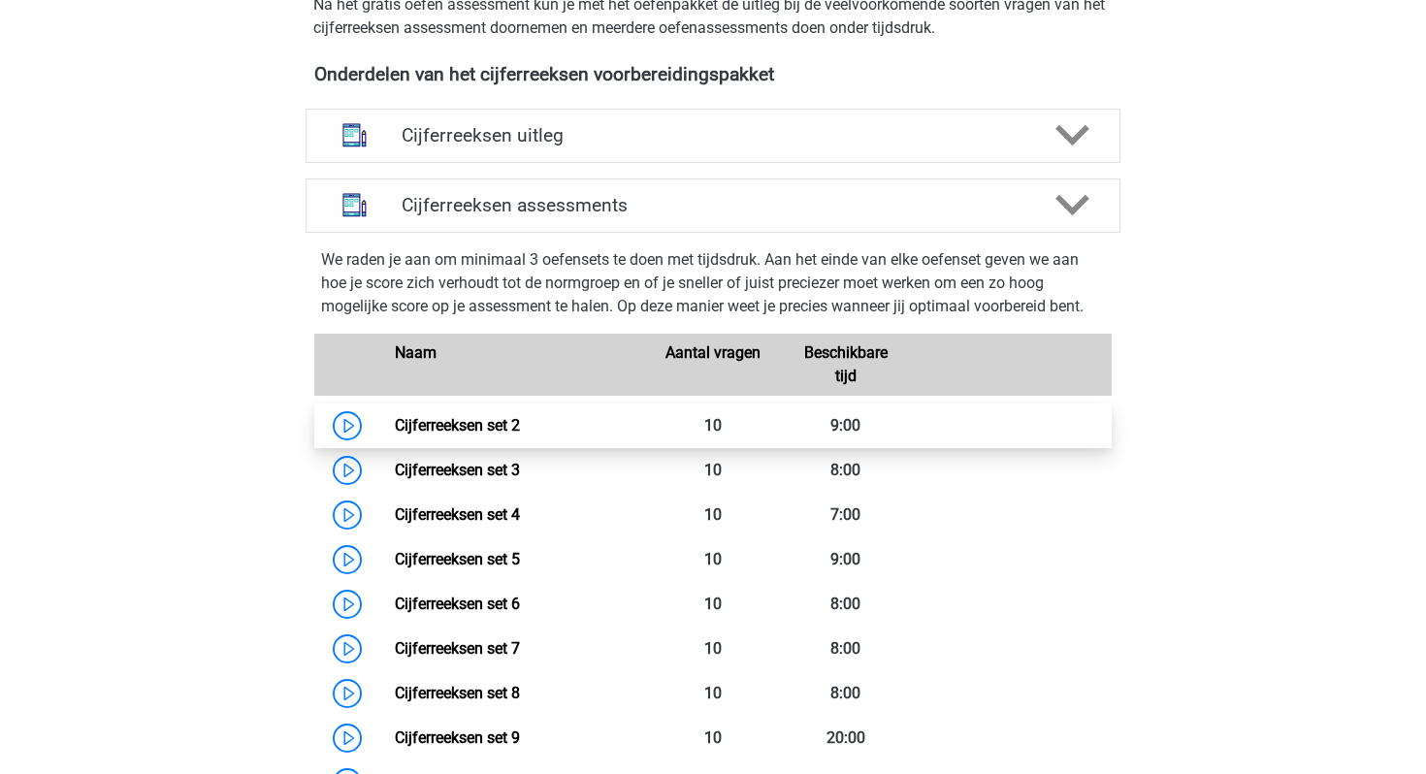
click at [451, 435] on link "Cijferreeksen set 2" at bounding box center [457, 425] width 125 height 18
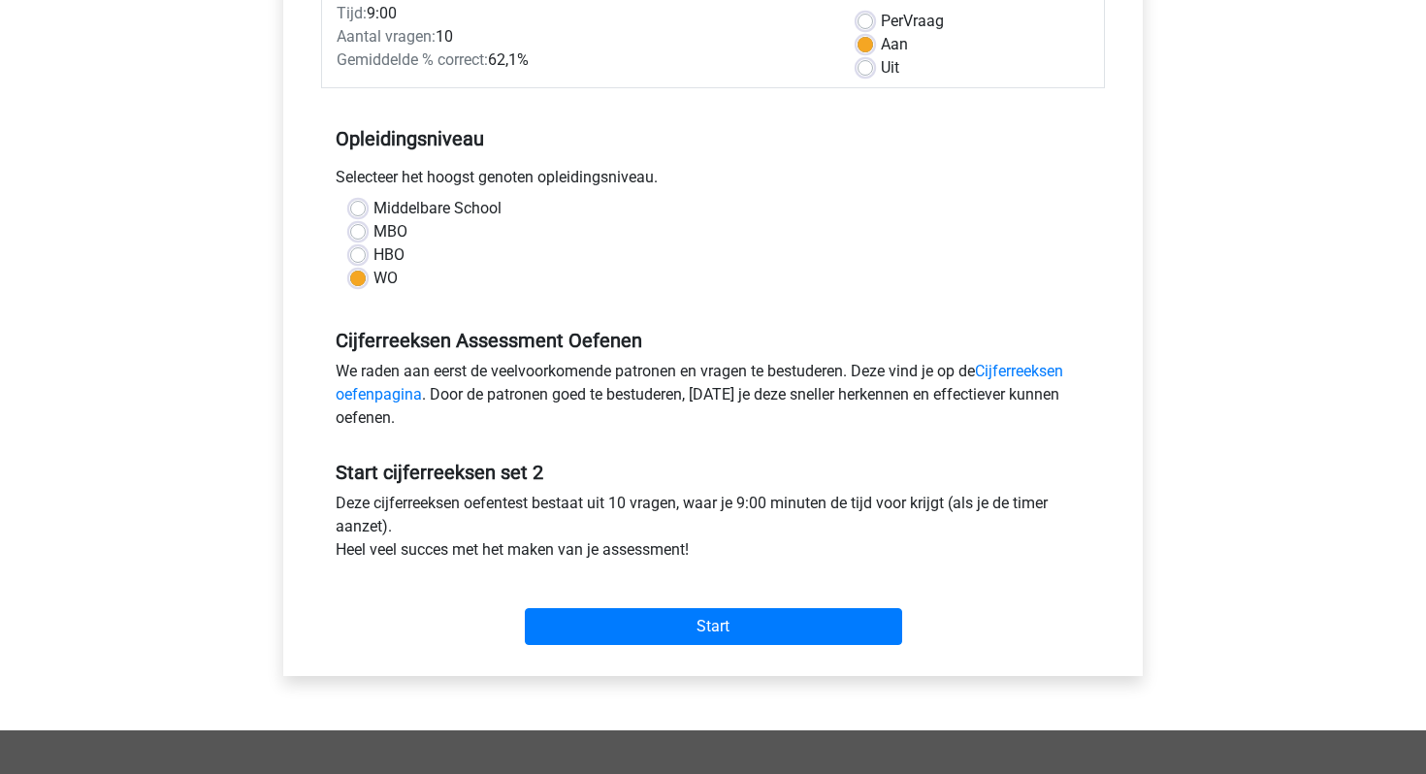
scroll to position [325, 0]
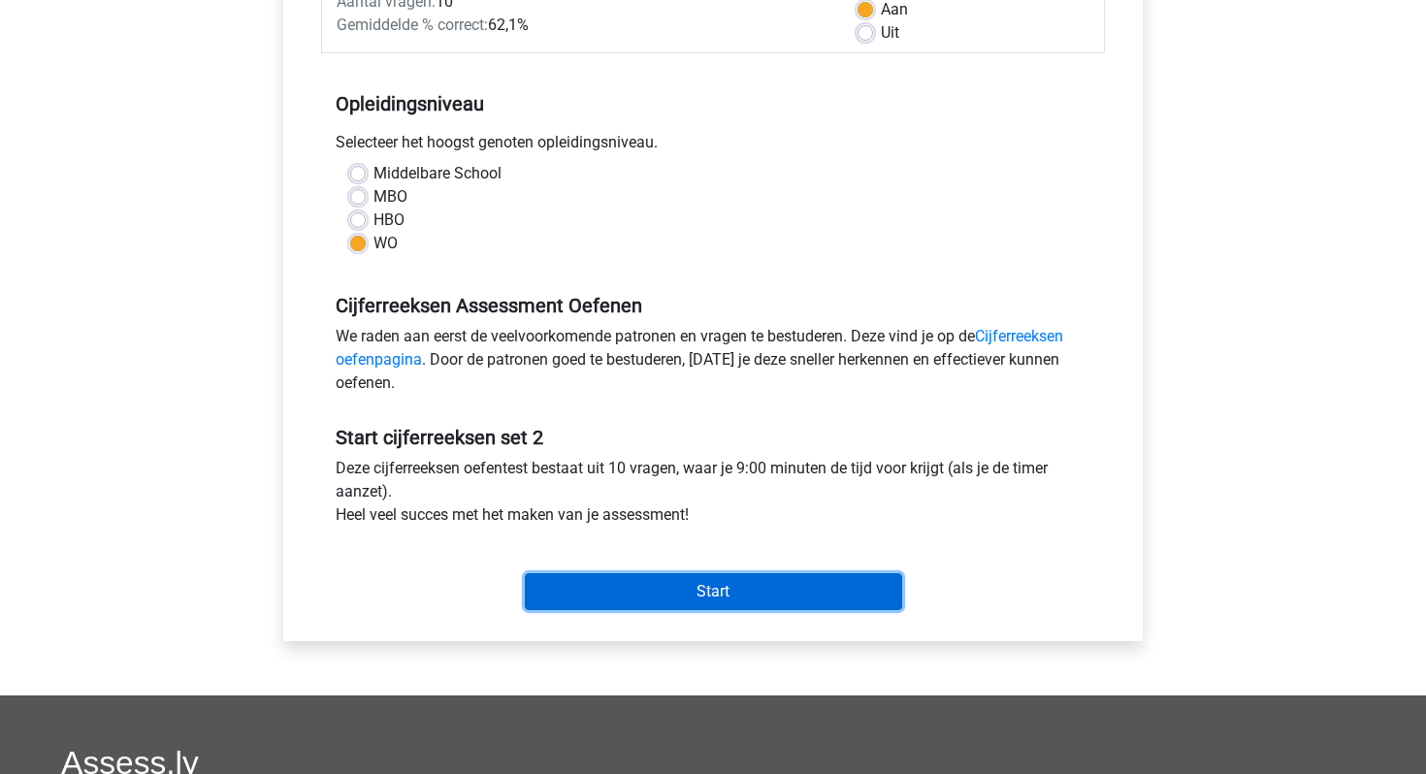
click at [620, 594] on input "Start" at bounding box center [713, 591] width 377 height 37
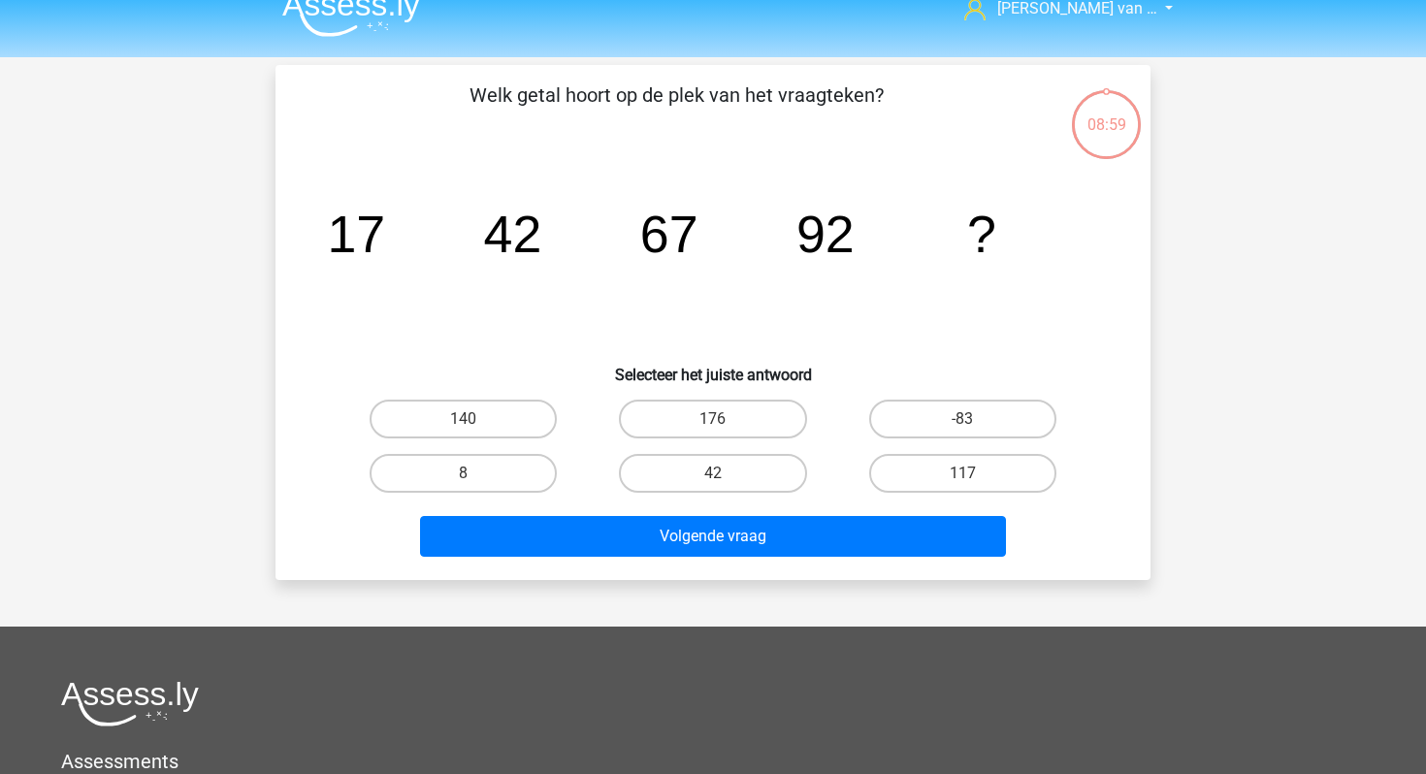
scroll to position [33, 0]
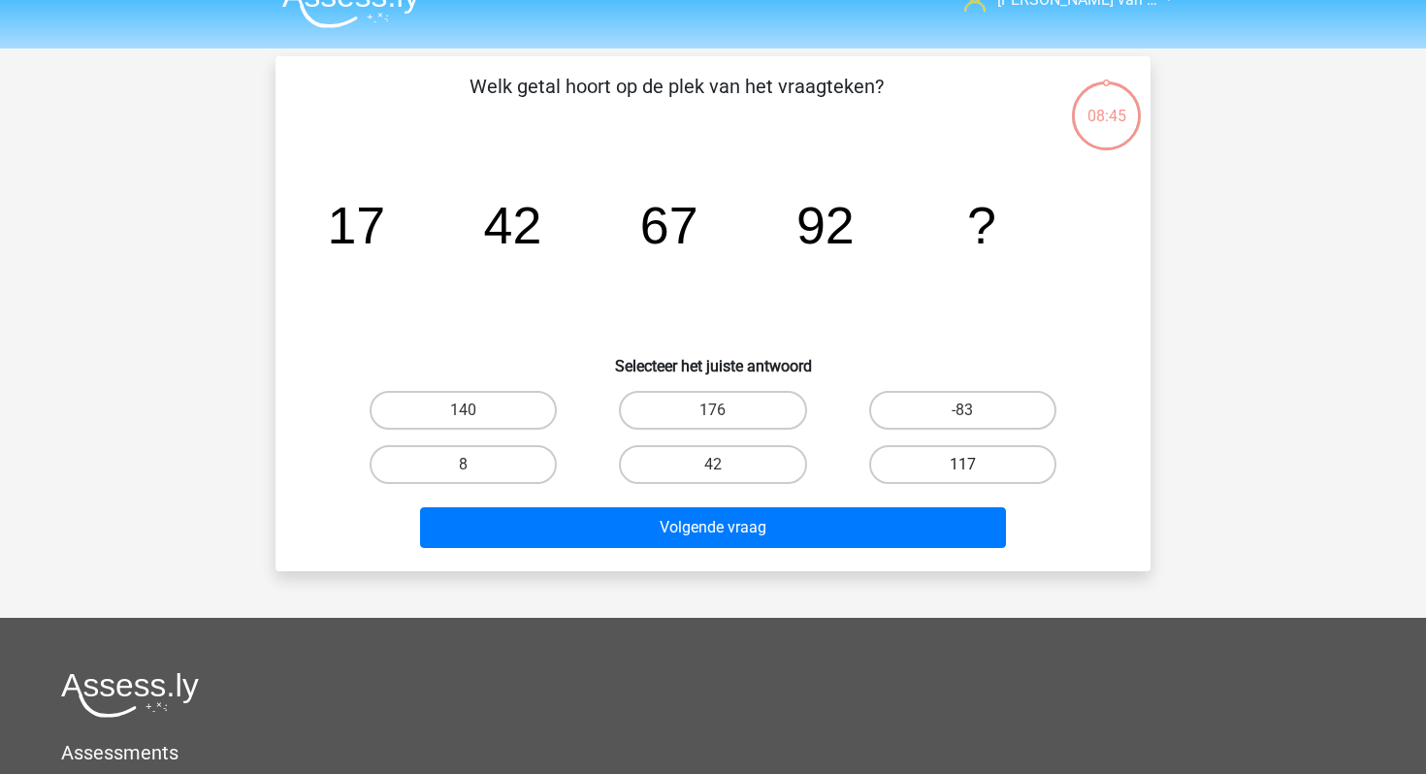
click at [936, 459] on label "117" at bounding box center [962, 464] width 187 height 39
click at [962, 465] on input "117" at bounding box center [968, 471] width 13 height 13
radio input "true"
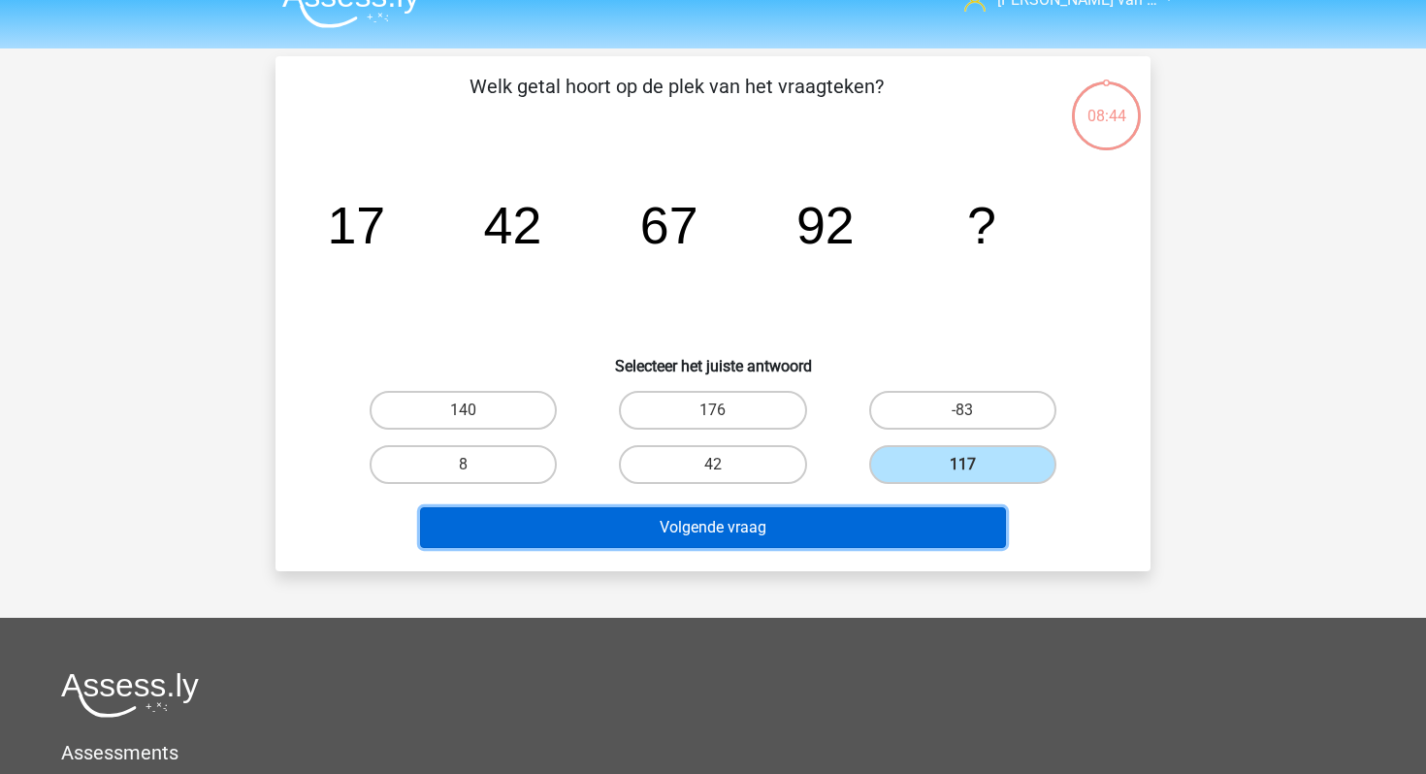
click at [806, 516] on button "Volgende vraag" at bounding box center [713, 527] width 587 height 41
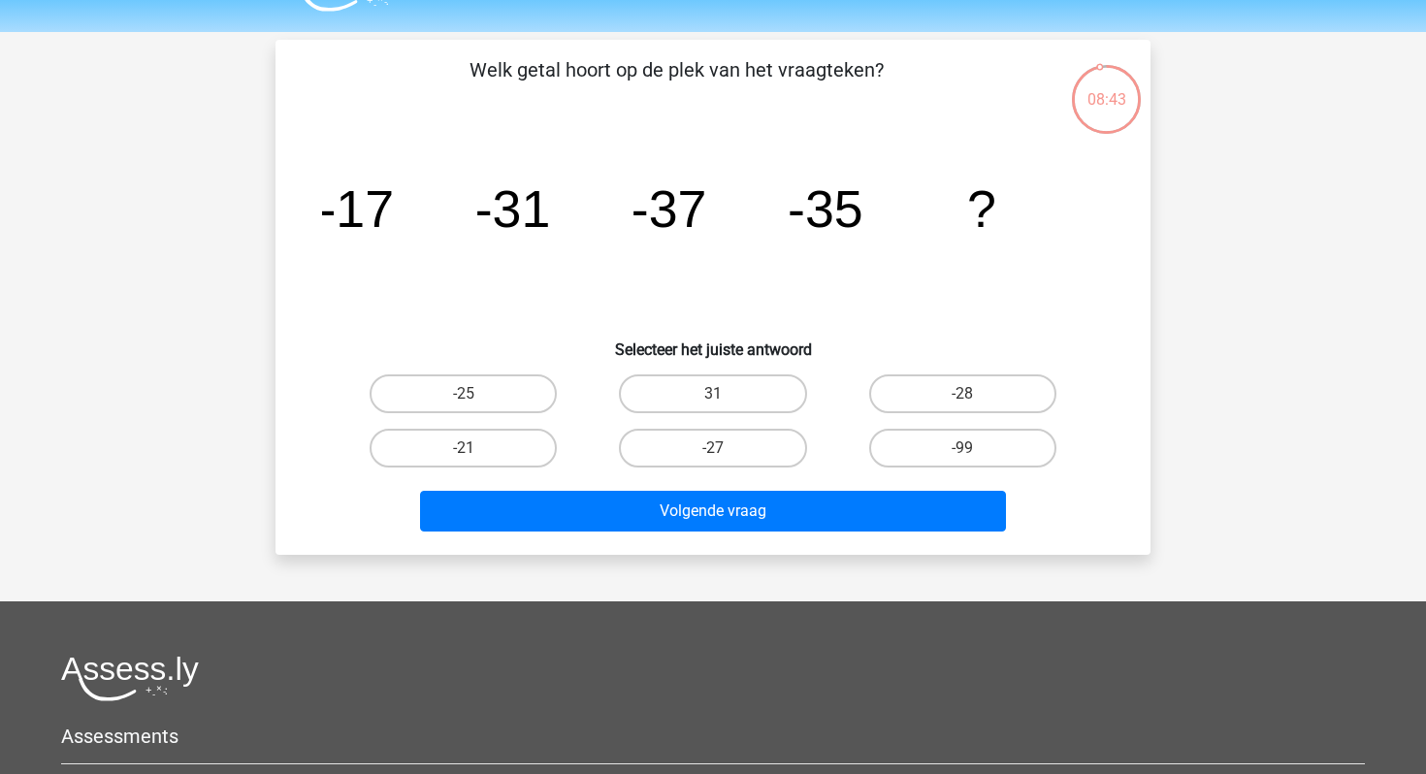
scroll to position [38, 0]
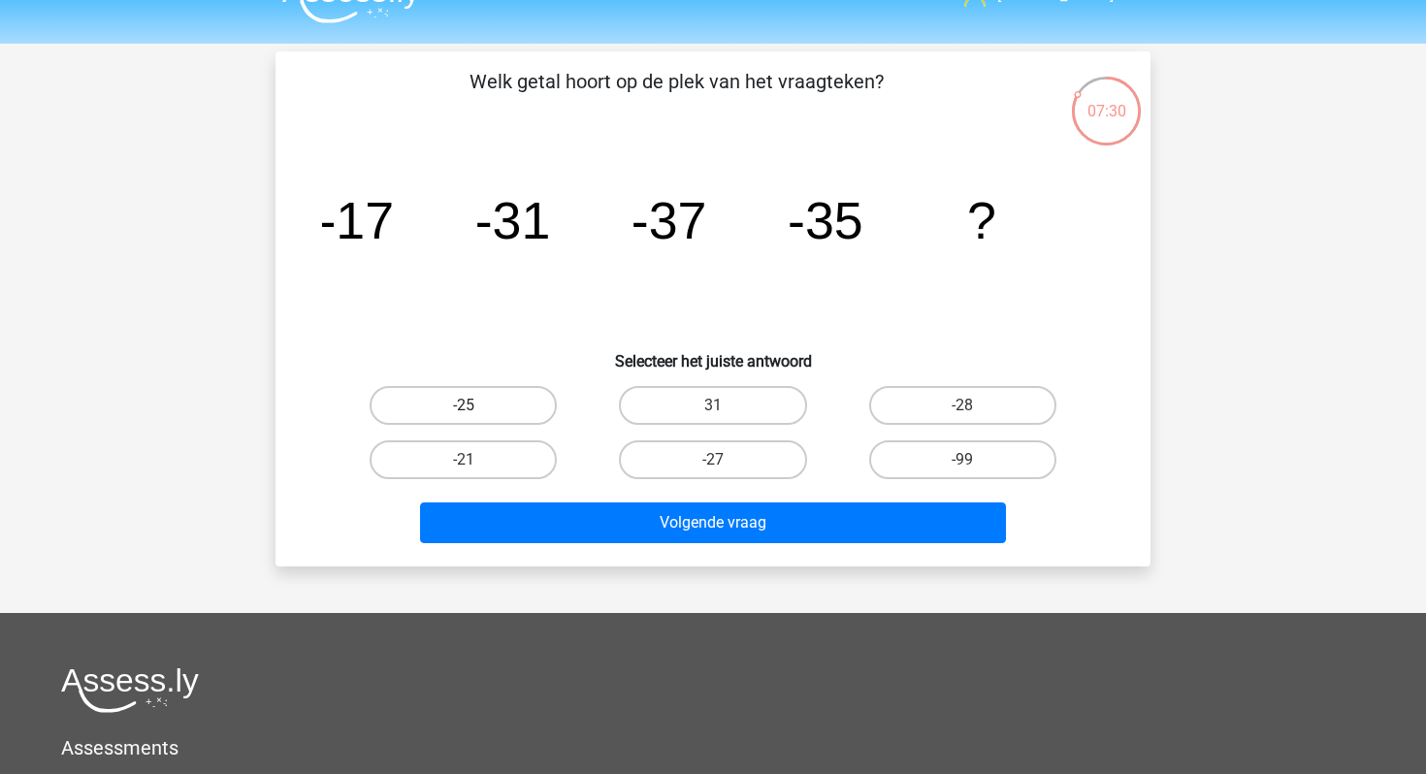
click at [513, 411] on label "-25" at bounding box center [463, 405] width 187 height 39
click at [476, 411] on input "-25" at bounding box center [470, 412] width 13 height 13
radio input "true"
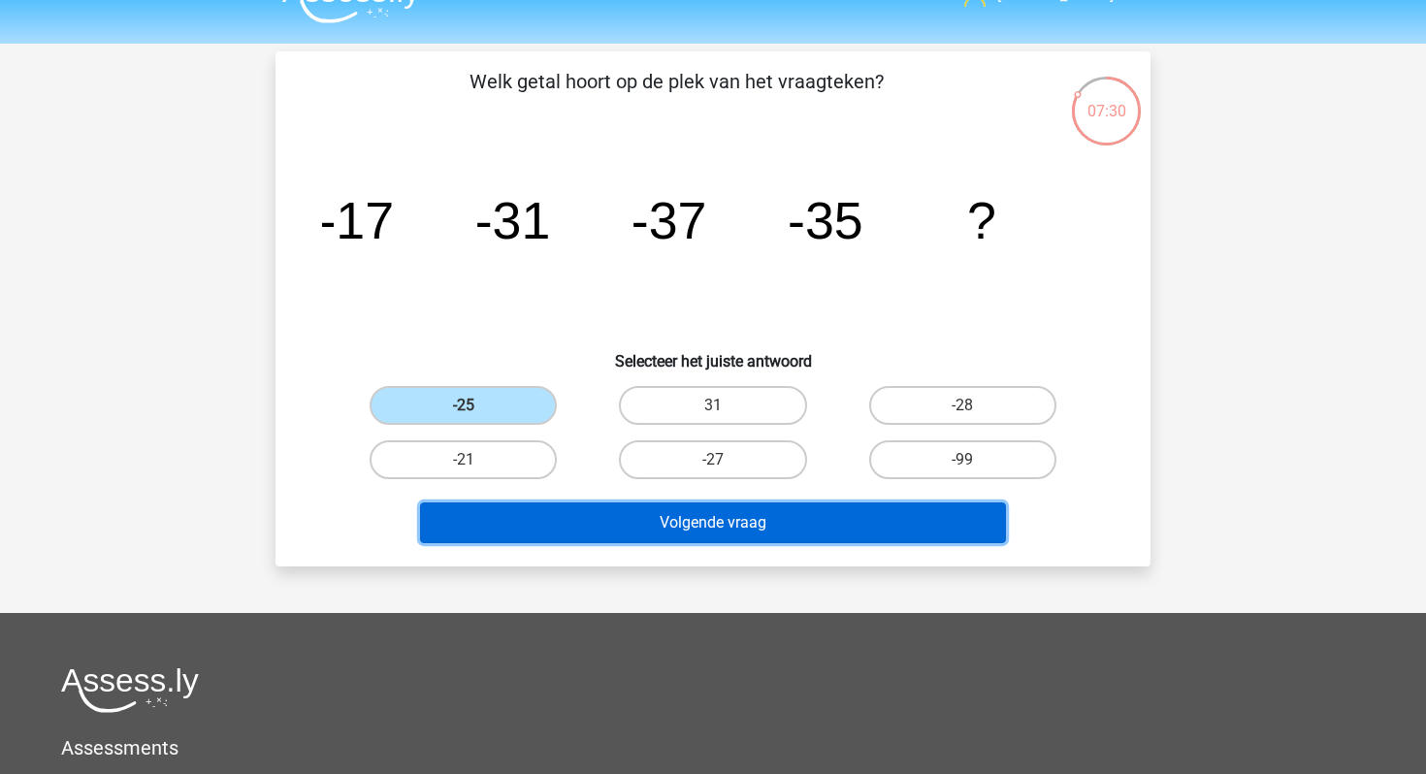
click at [573, 517] on button "Volgende vraag" at bounding box center [713, 523] width 587 height 41
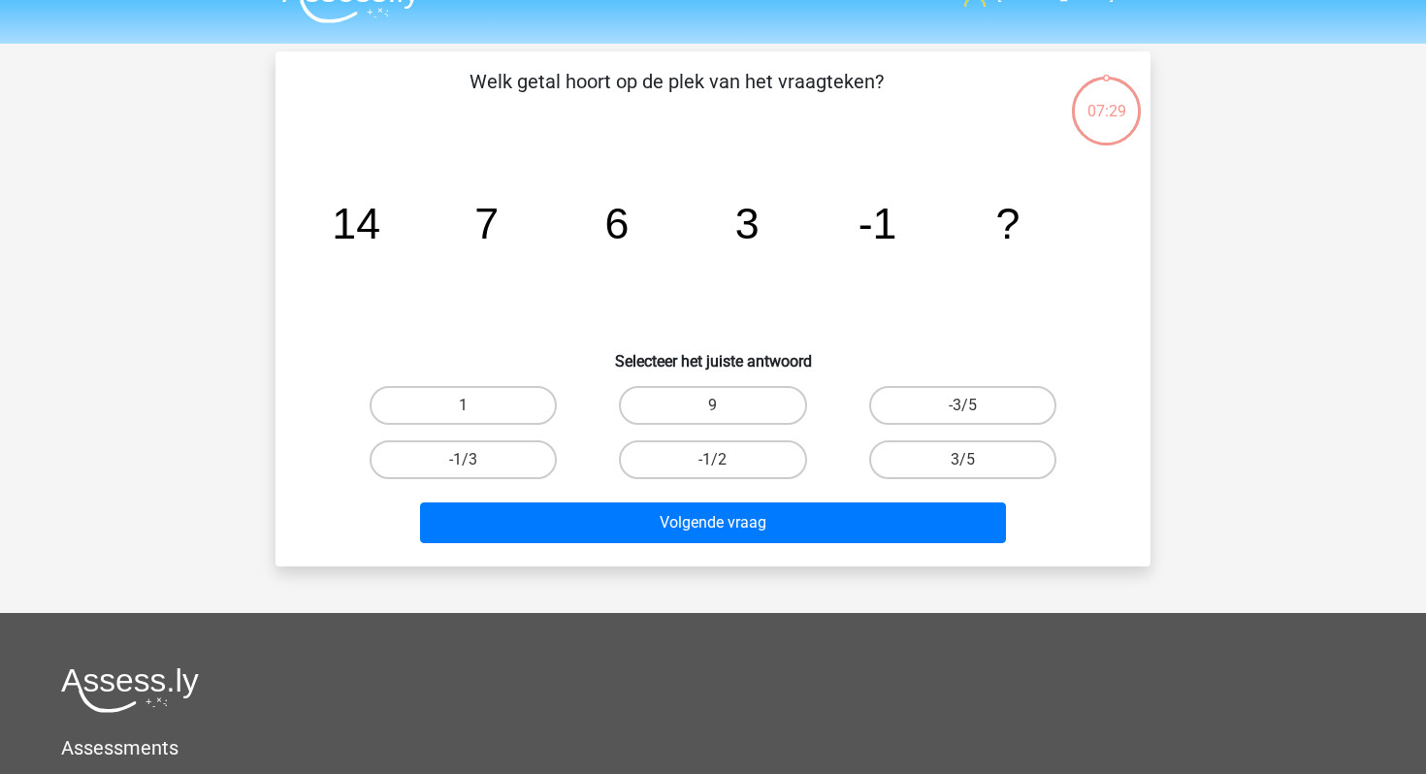
scroll to position [25, 0]
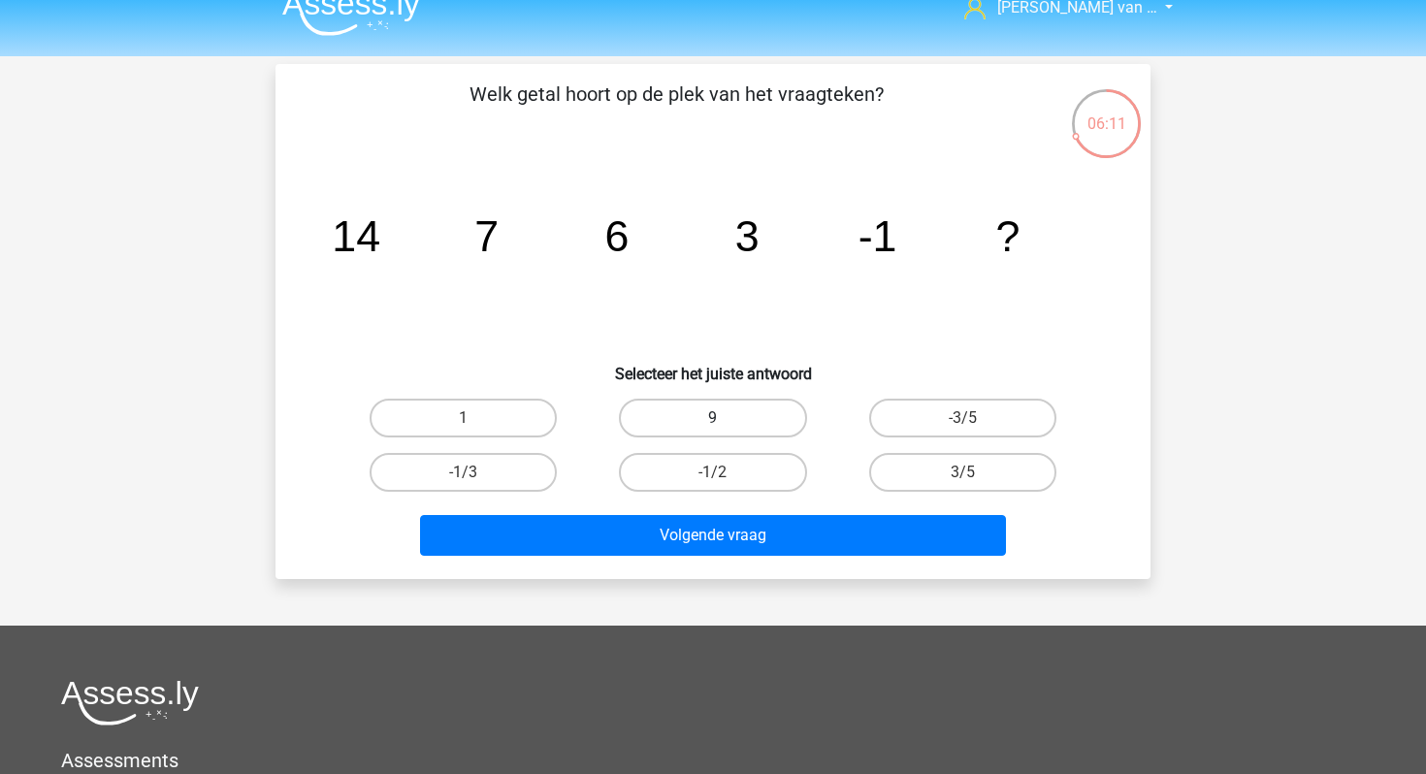
click at [693, 415] on label "9" at bounding box center [712, 418] width 187 height 39
click at [713, 418] on input "9" at bounding box center [719, 424] width 13 height 13
radio input "true"
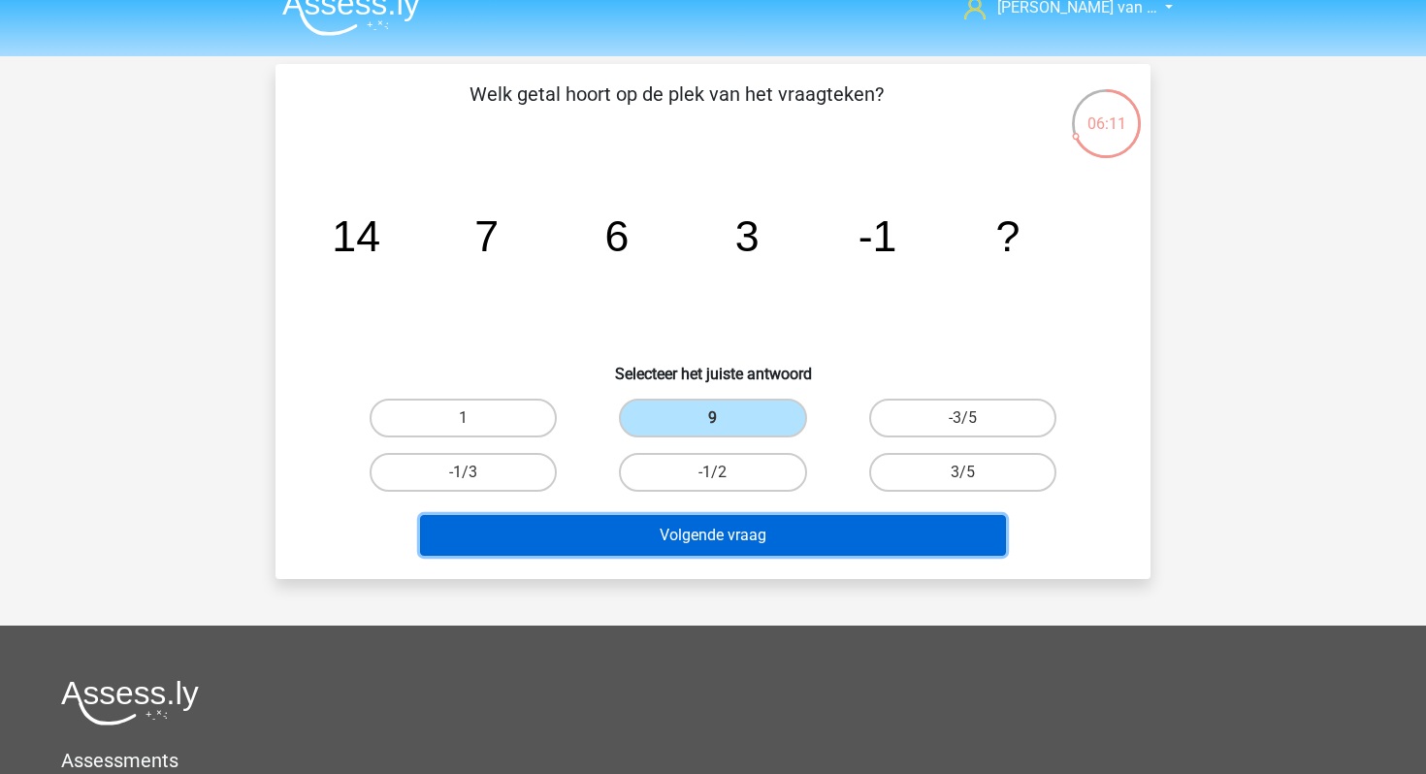
click at [696, 534] on button "Volgende vraag" at bounding box center [713, 535] width 587 height 41
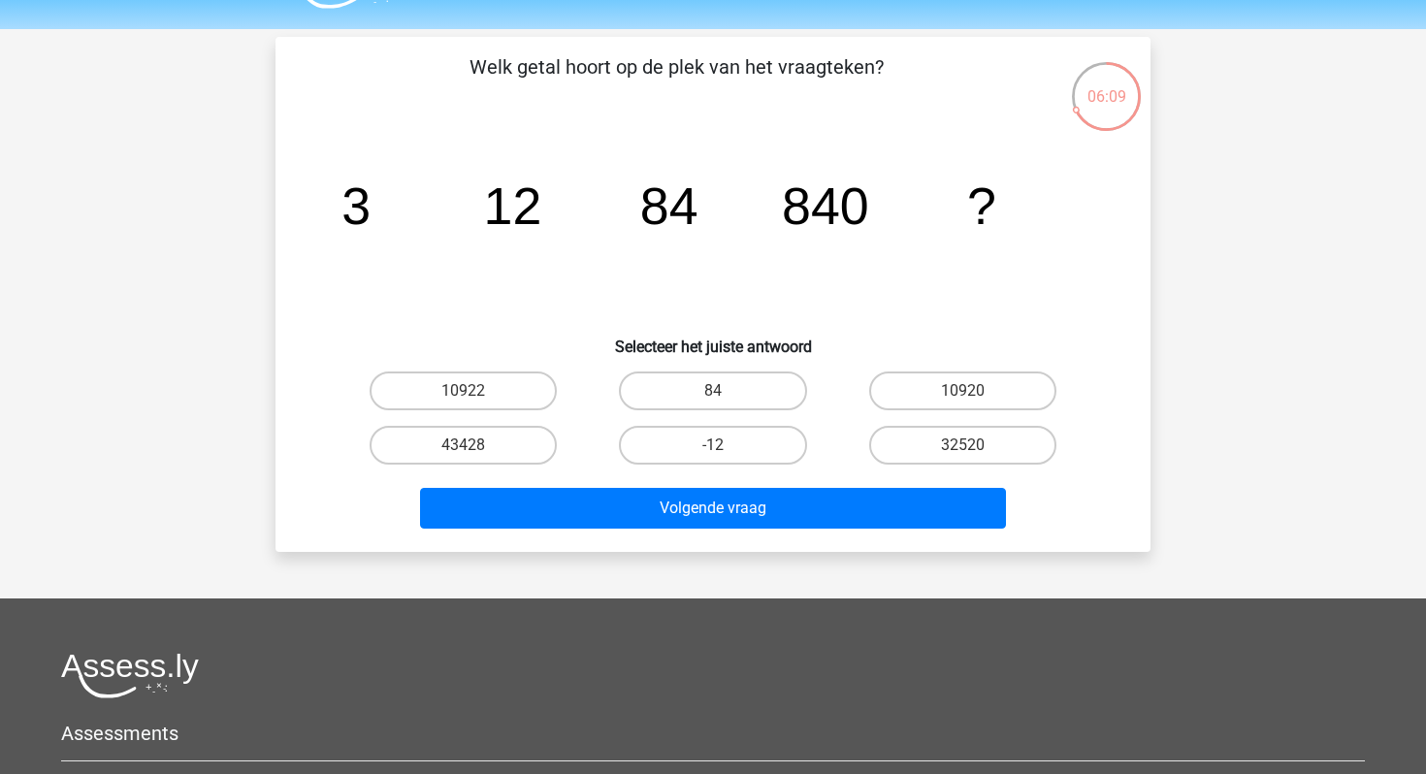
scroll to position [36, 0]
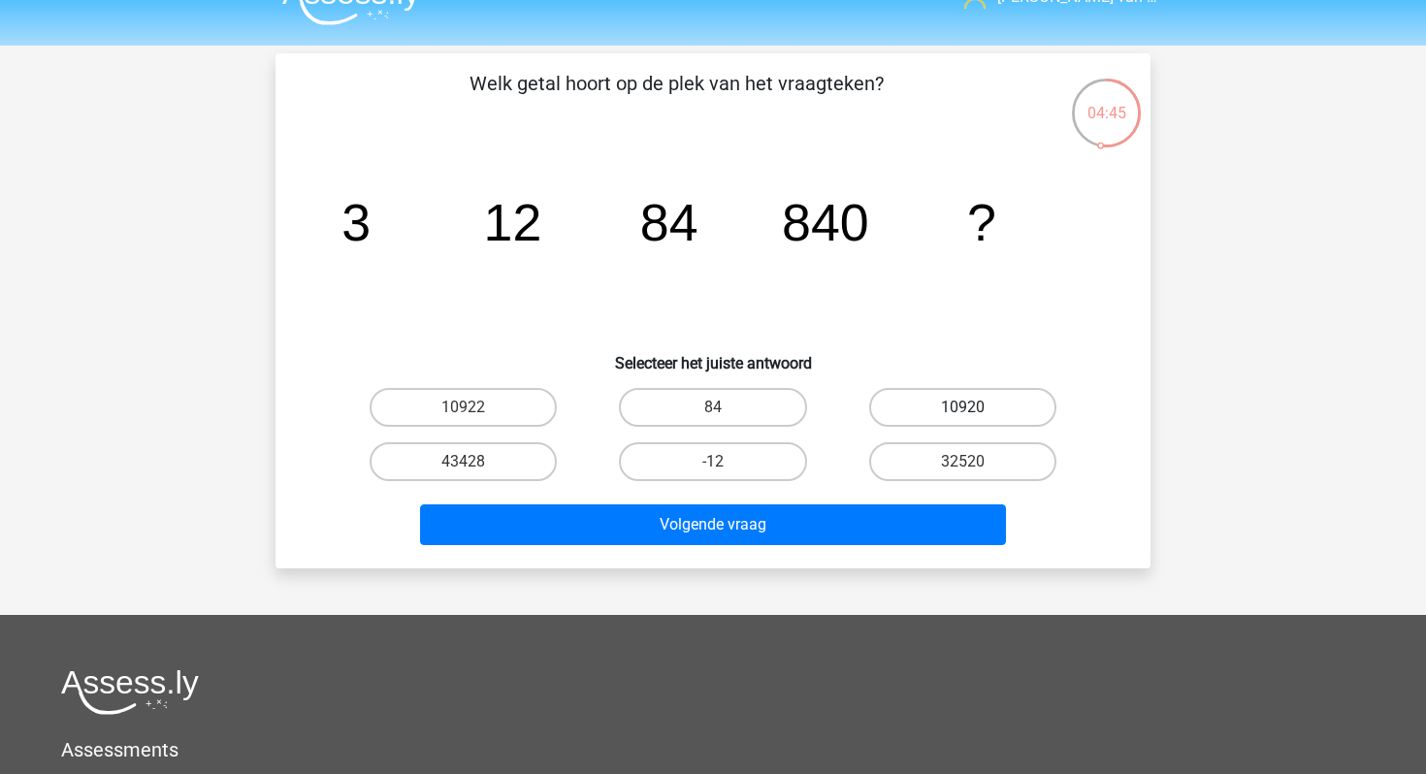
click at [960, 404] on label "10920" at bounding box center [962, 407] width 187 height 39
click at [962, 407] on input "10920" at bounding box center [968, 413] width 13 height 13
radio input "true"
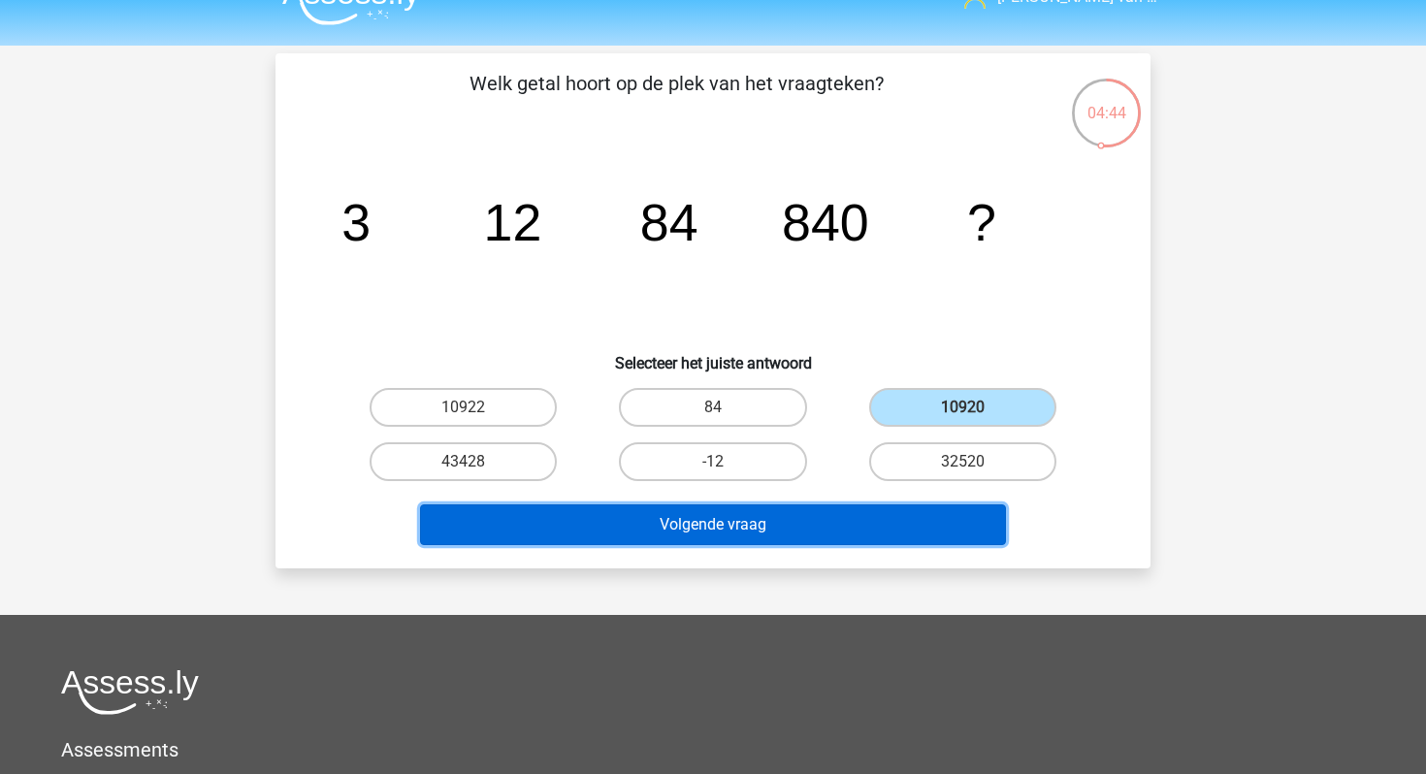
click at [919, 533] on button "Volgende vraag" at bounding box center [713, 525] width 587 height 41
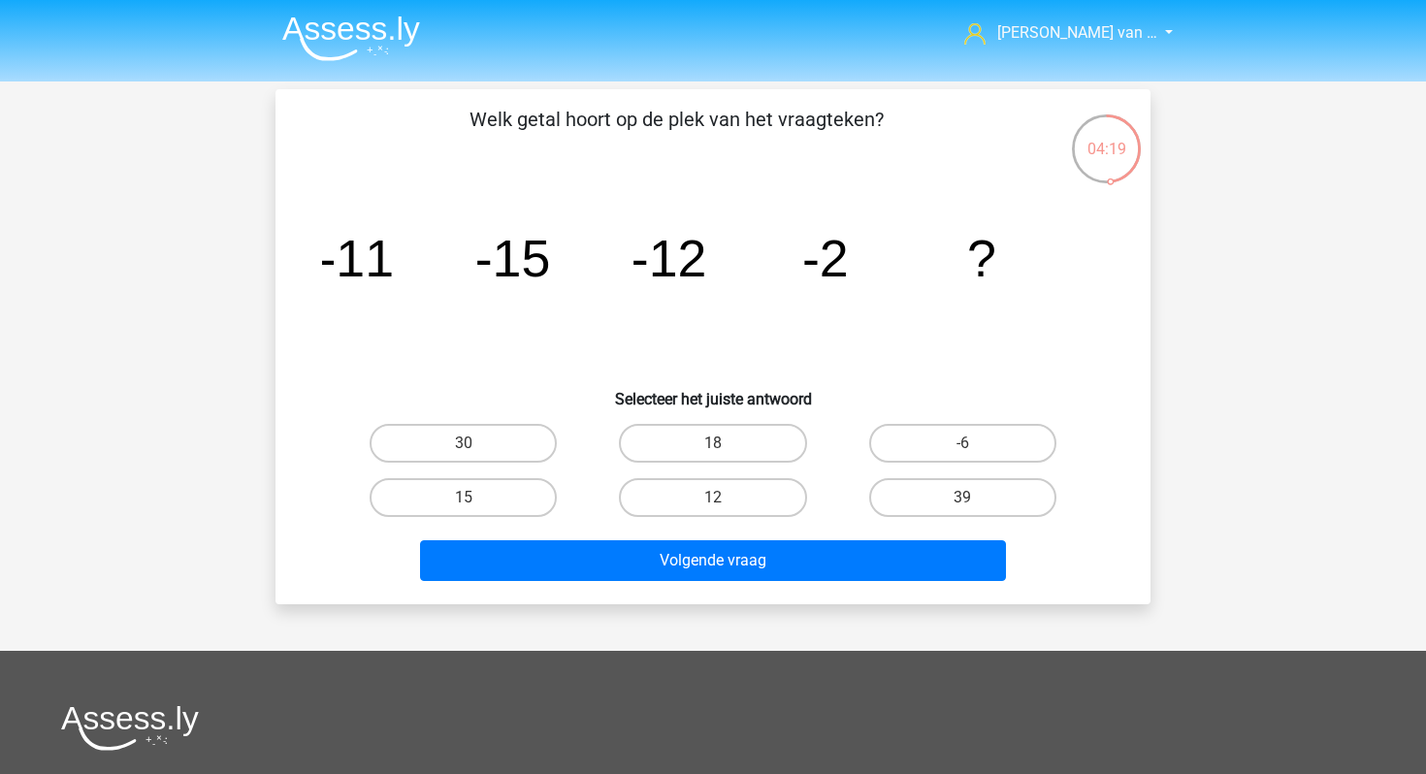
scroll to position [1, 0]
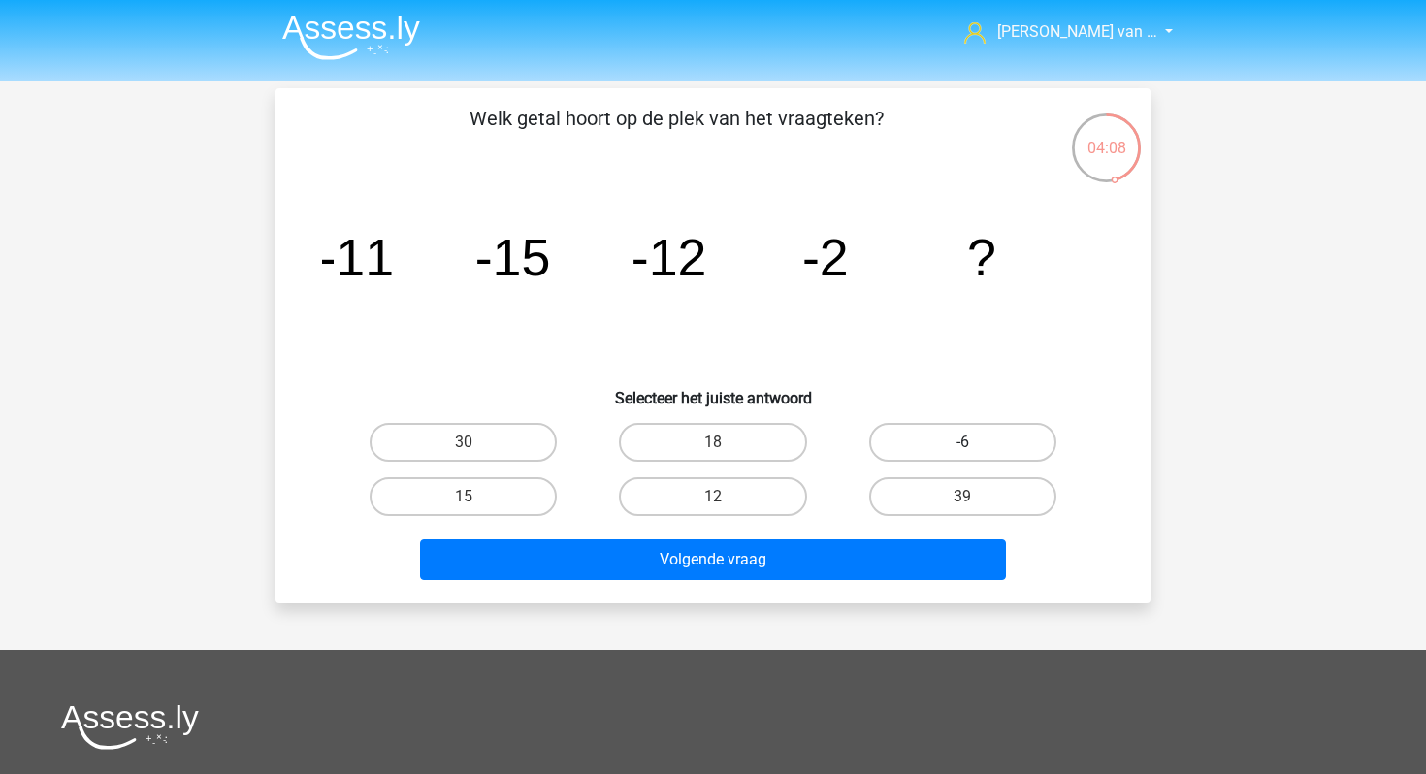
click at [947, 445] on label "-6" at bounding box center [962, 442] width 187 height 39
click at [962, 445] on input "-6" at bounding box center [968, 448] width 13 height 13
radio input "true"
click at [884, 592] on div "Welk getal hoort op de plek van het vraagteken? image/svg+xml -11 -15 -12 -2 ? …" at bounding box center [713, 345] width 875 height 515
click at [880, 582] on div "Volgende vraag" at bounding box center [713, 563] width 749 height 49
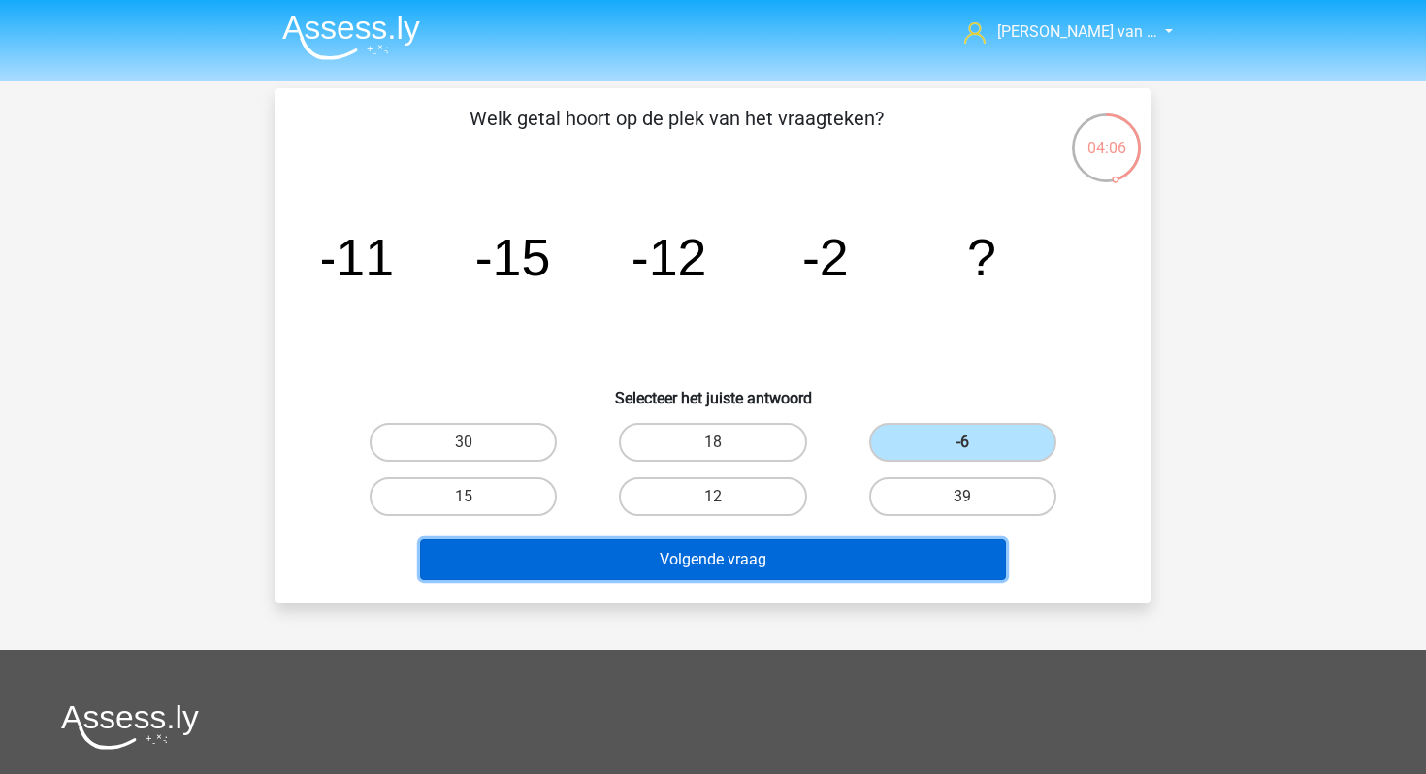
click at [863, 561] on button "Volgende vraag" at bounding box center [713, 559] width 587 height 41
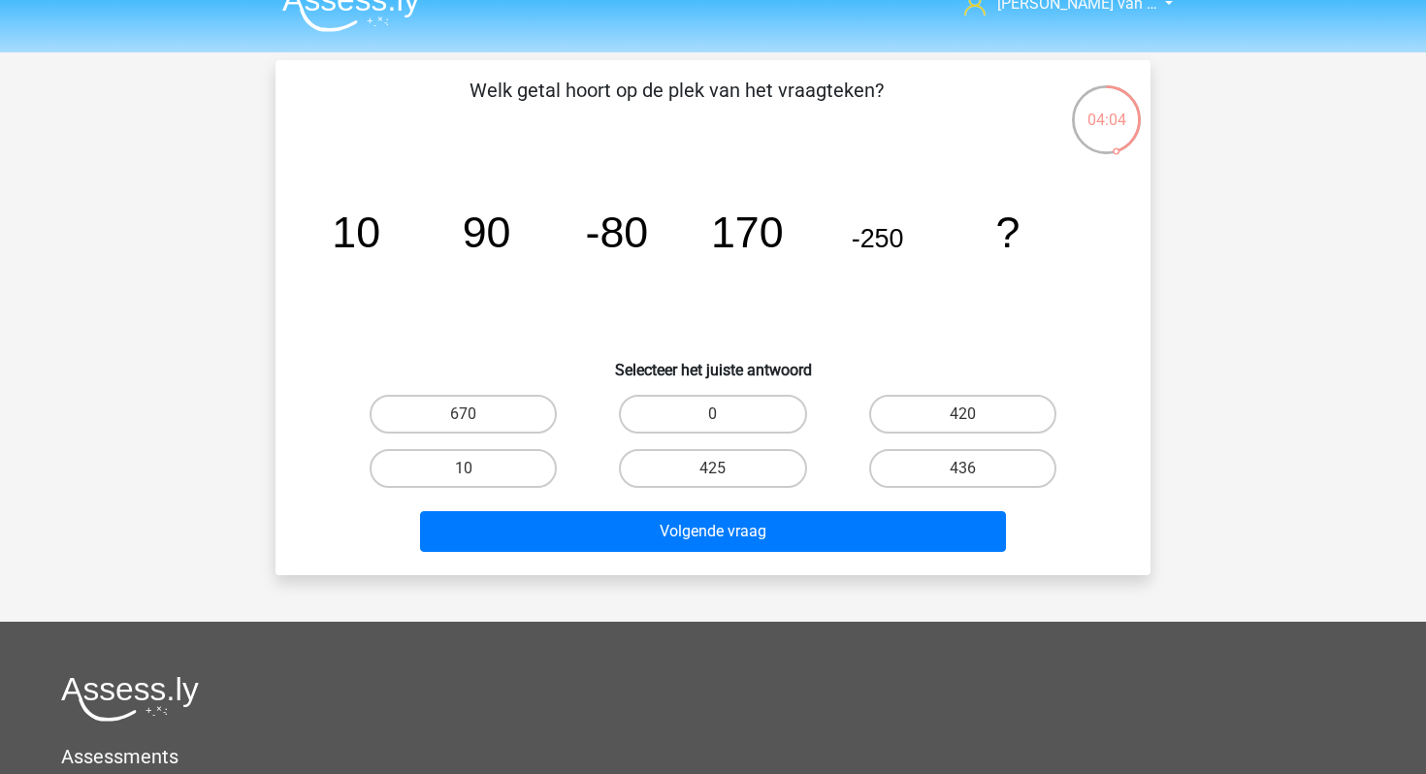
scroll to position [23, 0]
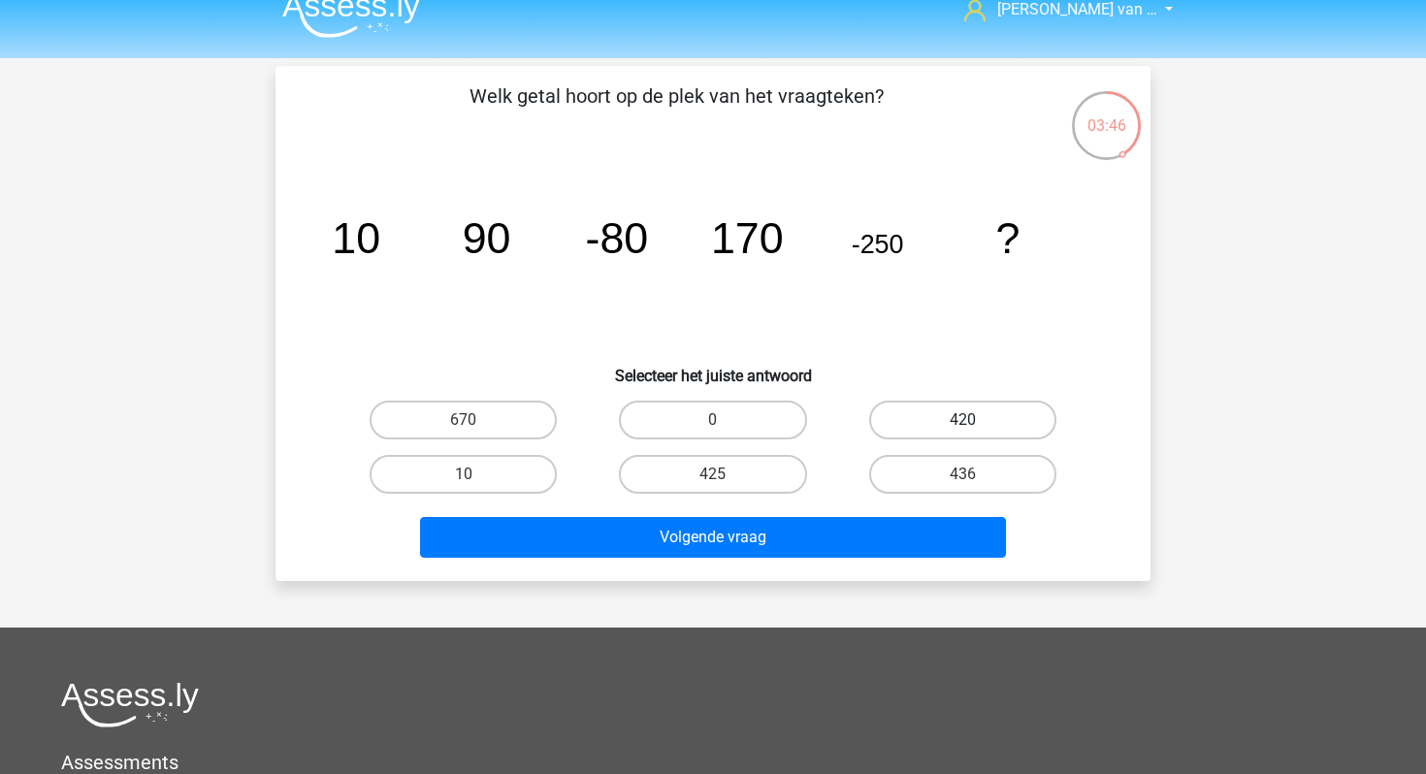
click at [916, 417] on label "420" at bounding box center [962, 420] width 187 height 39
click at [962, 420] on input "420" at bounding box center [968, 426] width 13 height 13
radio input "true"
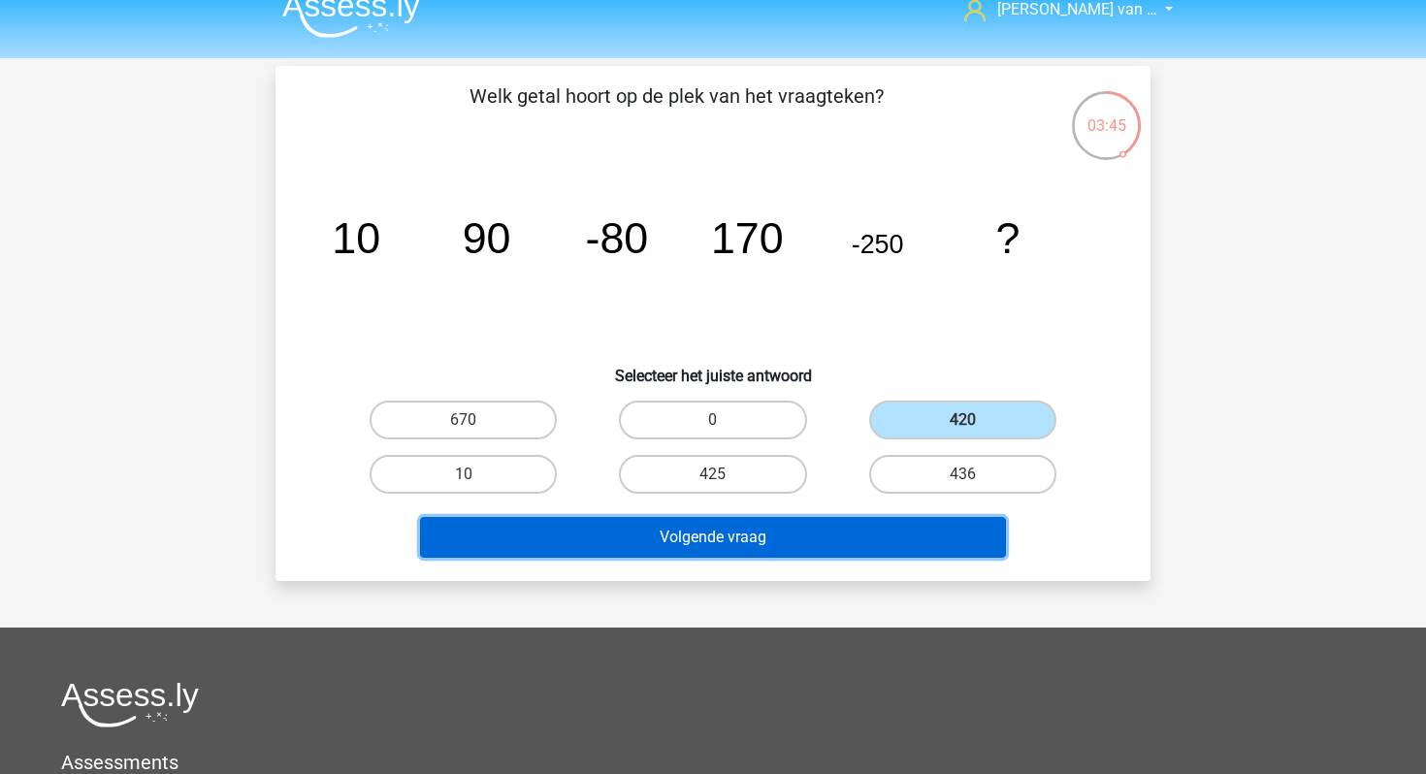
click at [873, 529] on button "Volgende vraag" at bounding box center [713, 537] width 587 height 41
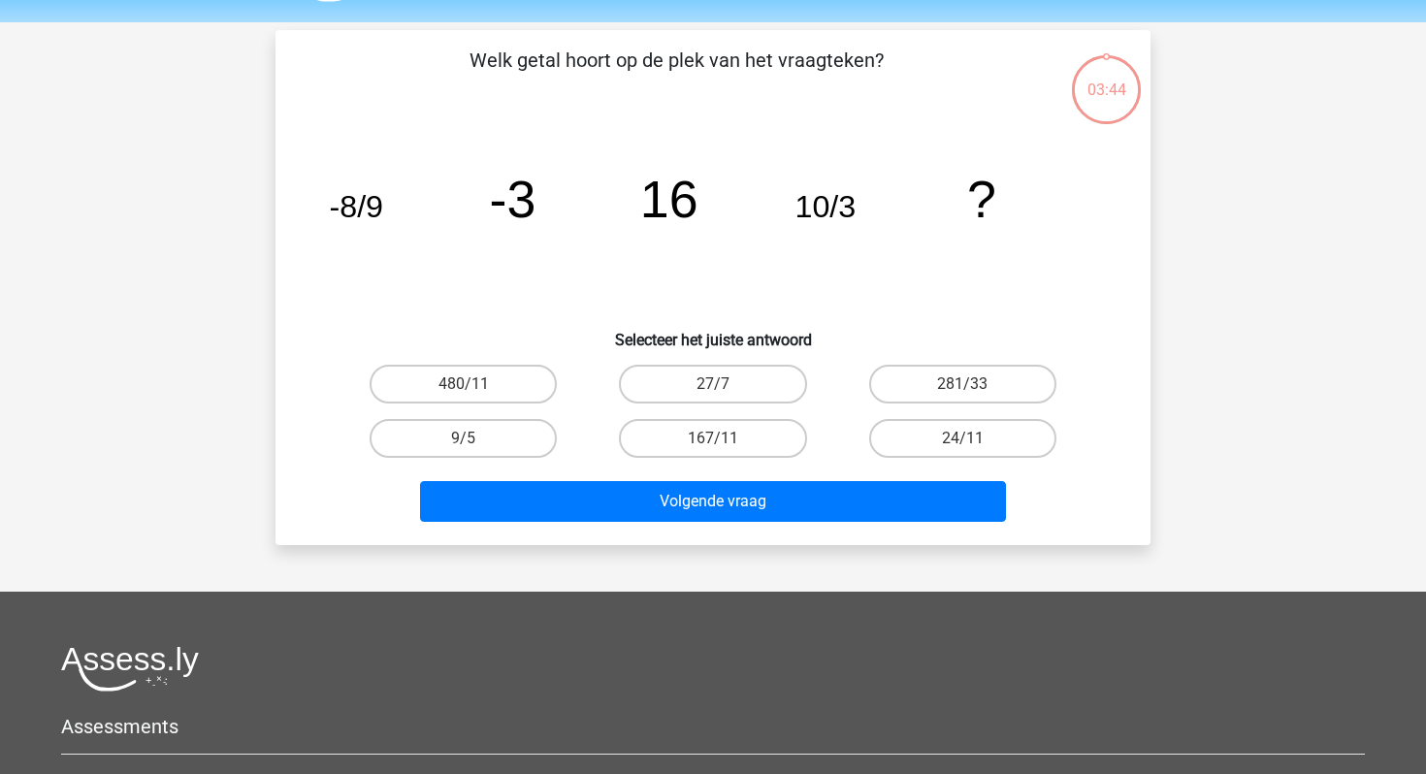
scroll to position [0, 0]
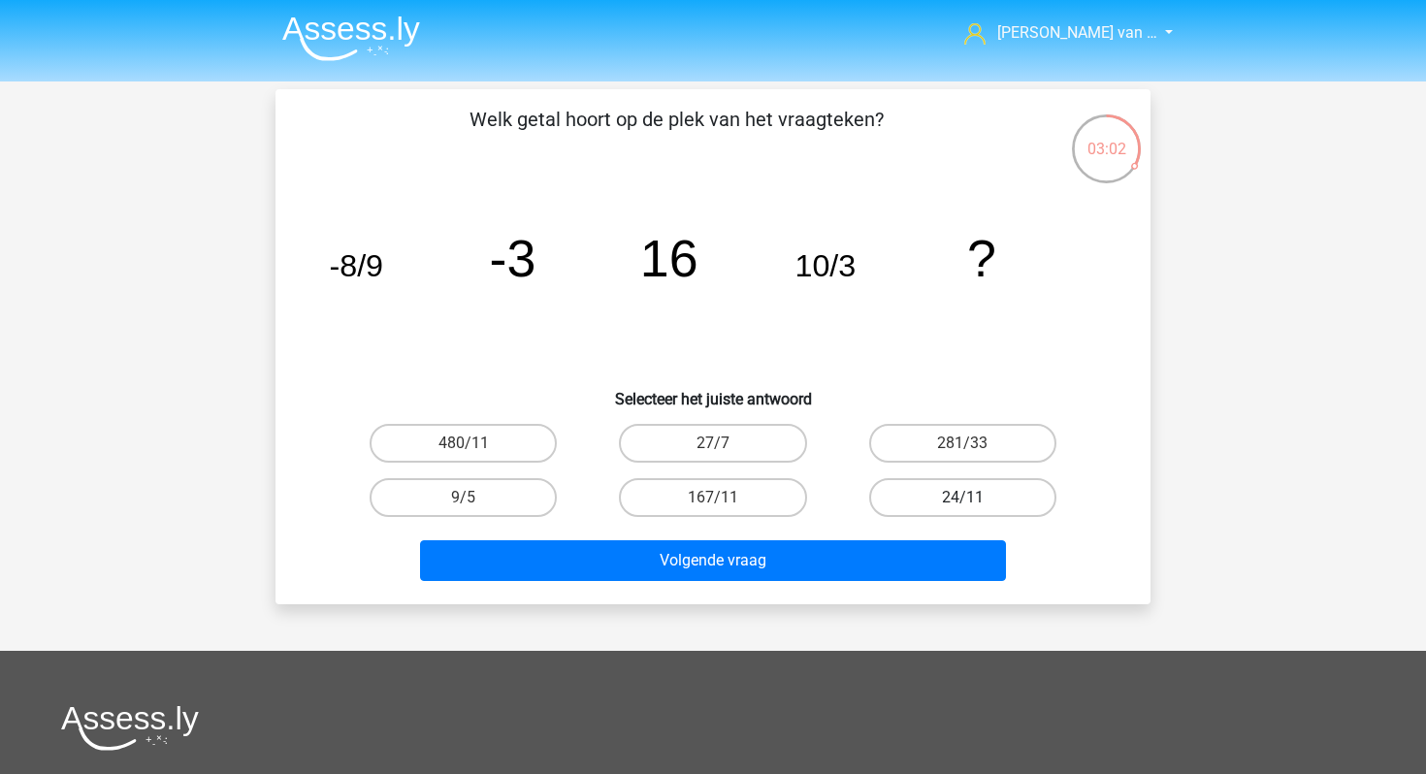
click at [905, 484] on label "24/11" at bounding box center [962, 497] width 187 height 39
click at [962, 498] on input "24/11" at bounding box center [968, 504] width 13 height 13
radio input "true"
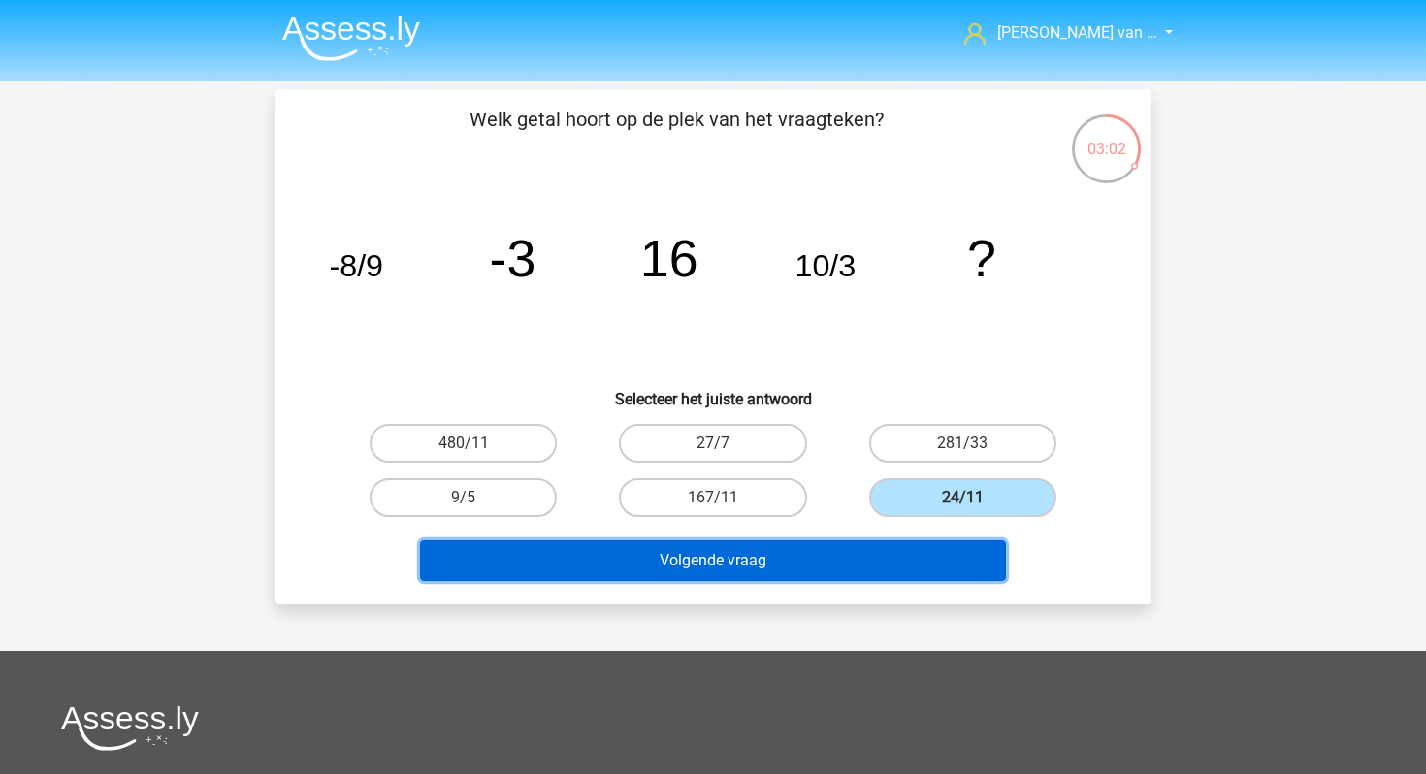
click at [872, 563] on button "Volgende vraag" at bounding box center [713, 560] width 587 height 41
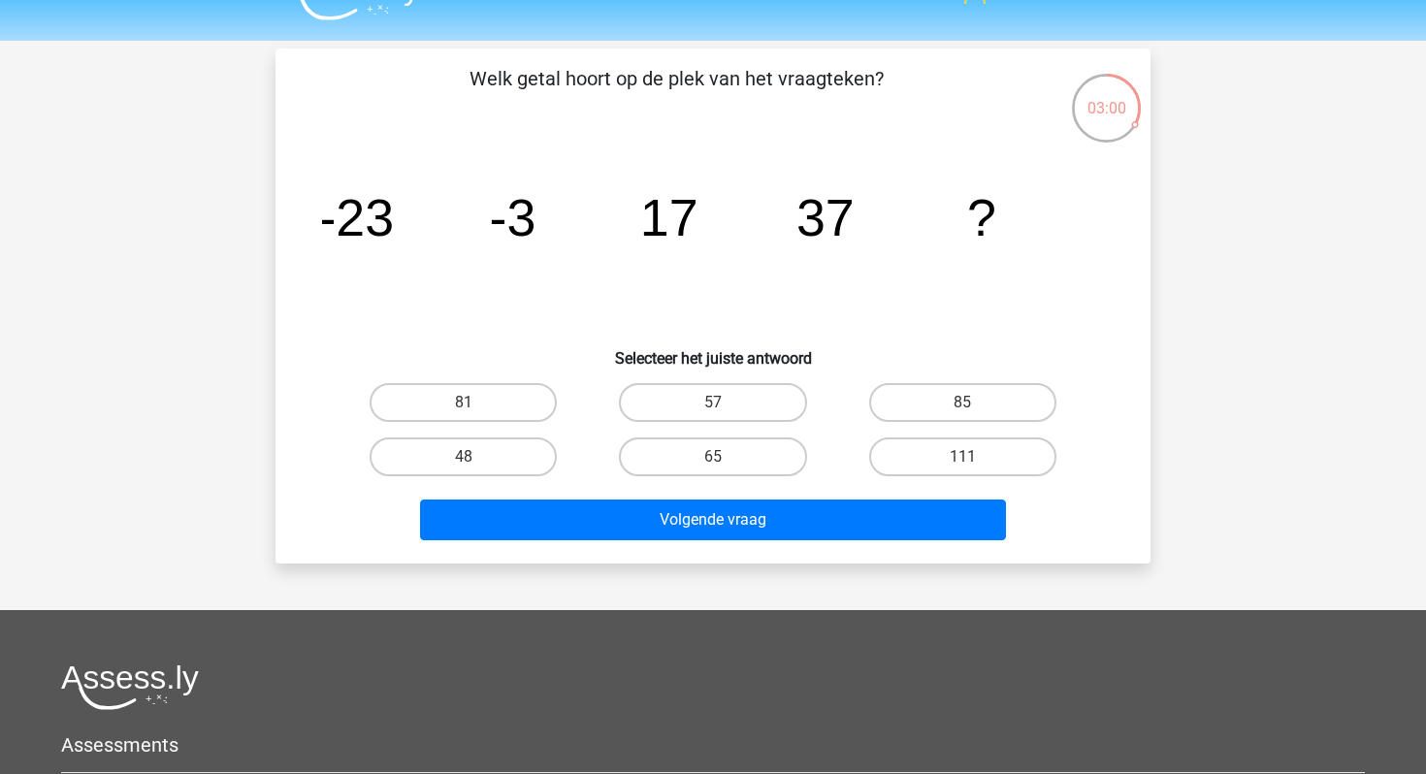
scroll to position [35, 0]
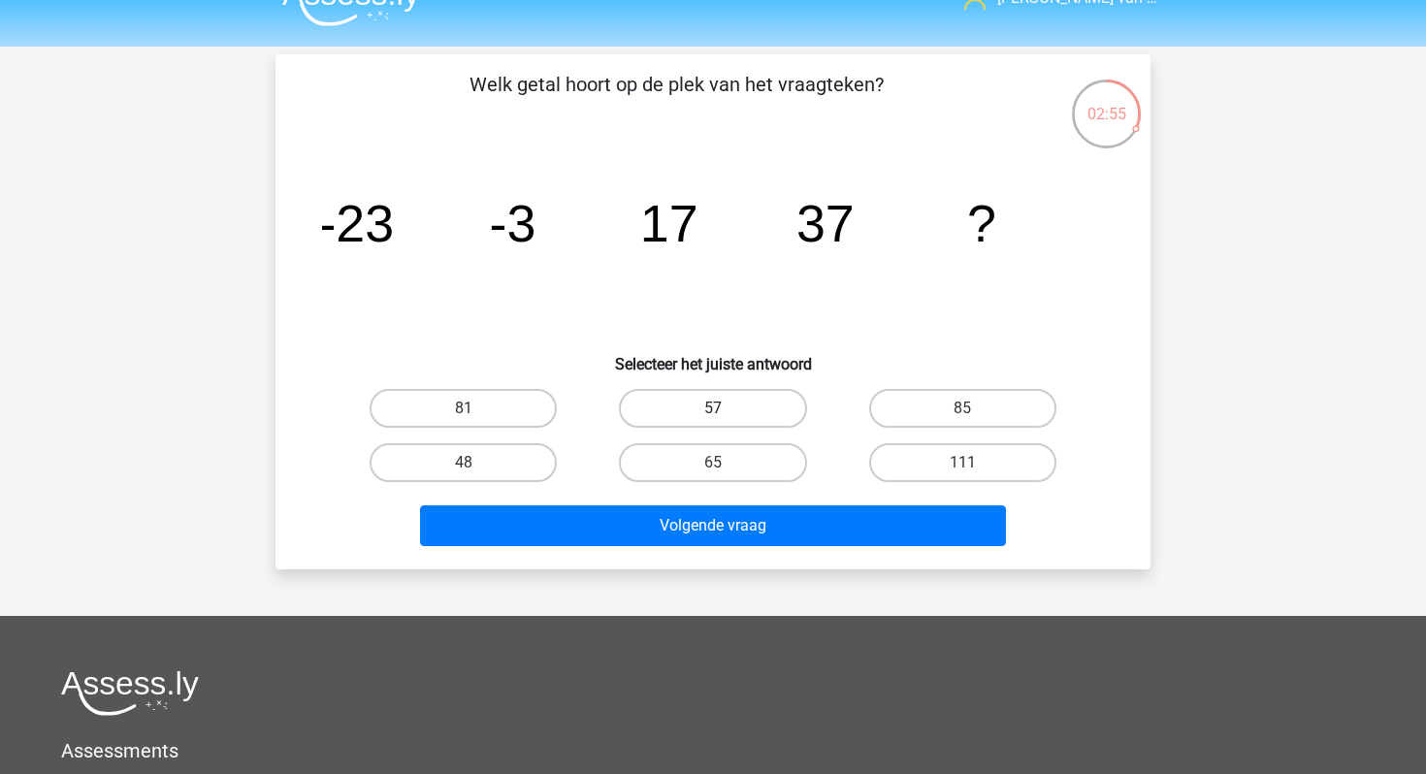
click at [723, 400] on label "57" at bounding box center [712, 408] width 187 height 39
click at [723, 408] on input "57" at bounding box center [719, 414] width 13 height 13
radio input "true"
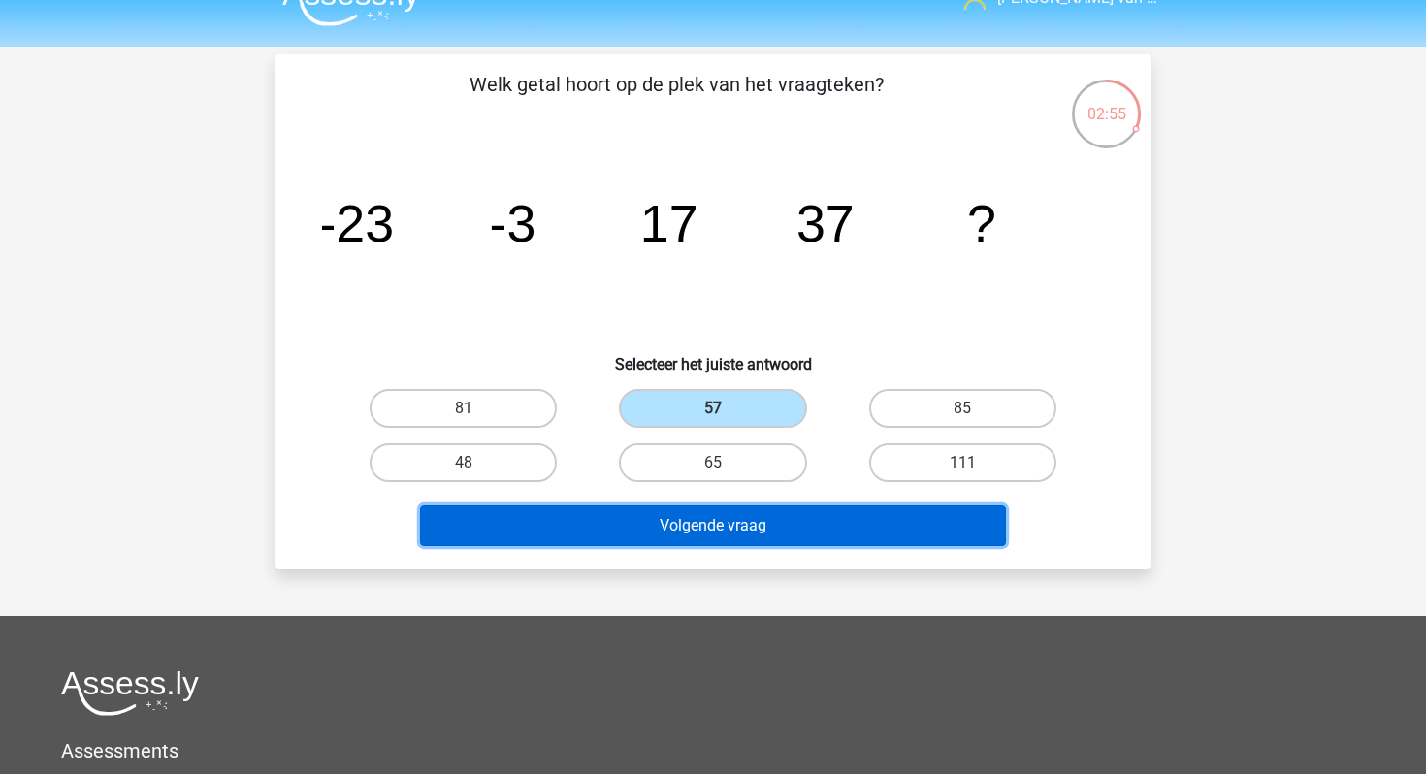
click at [693, 514] on button "Volgende vraag" at bounding box center [713, 525] width 587 height 41
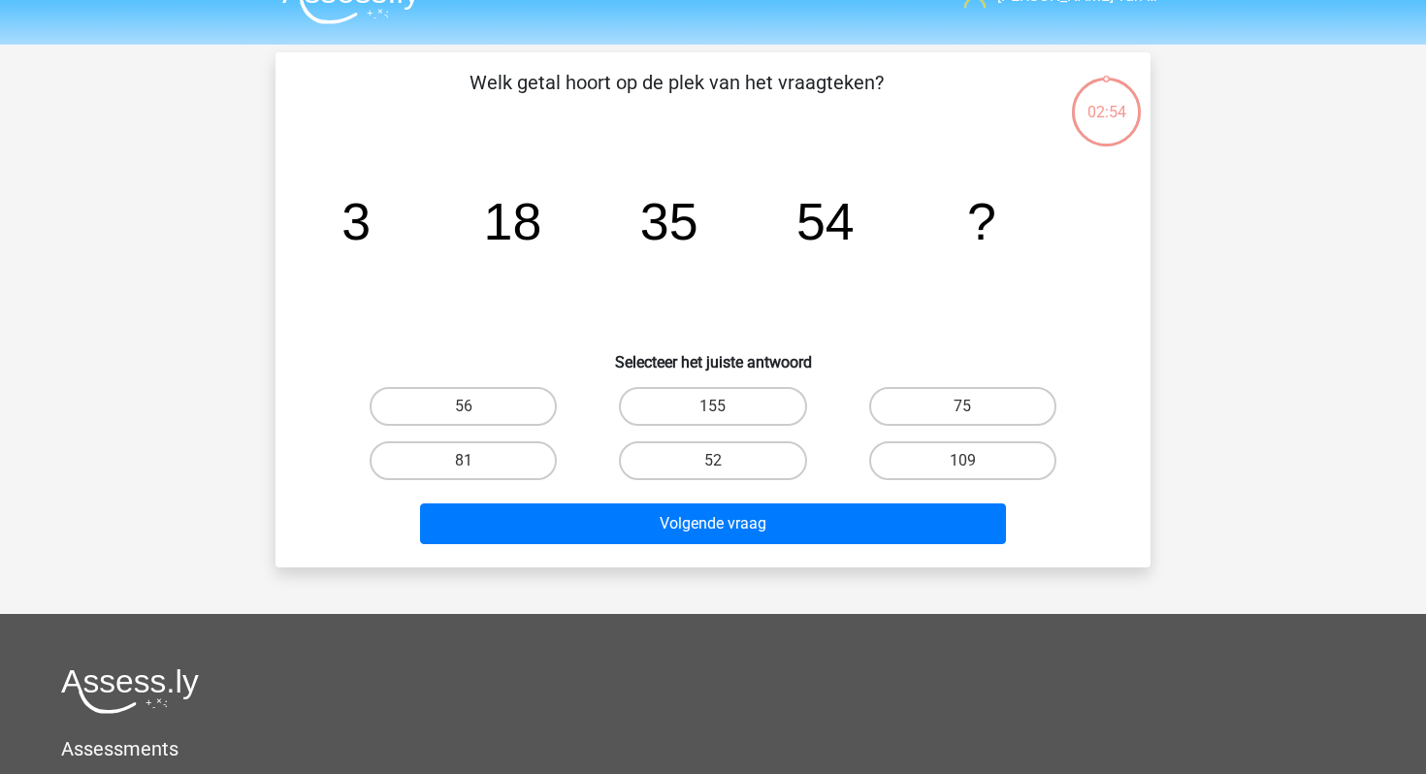
scroll to position [36, 0]
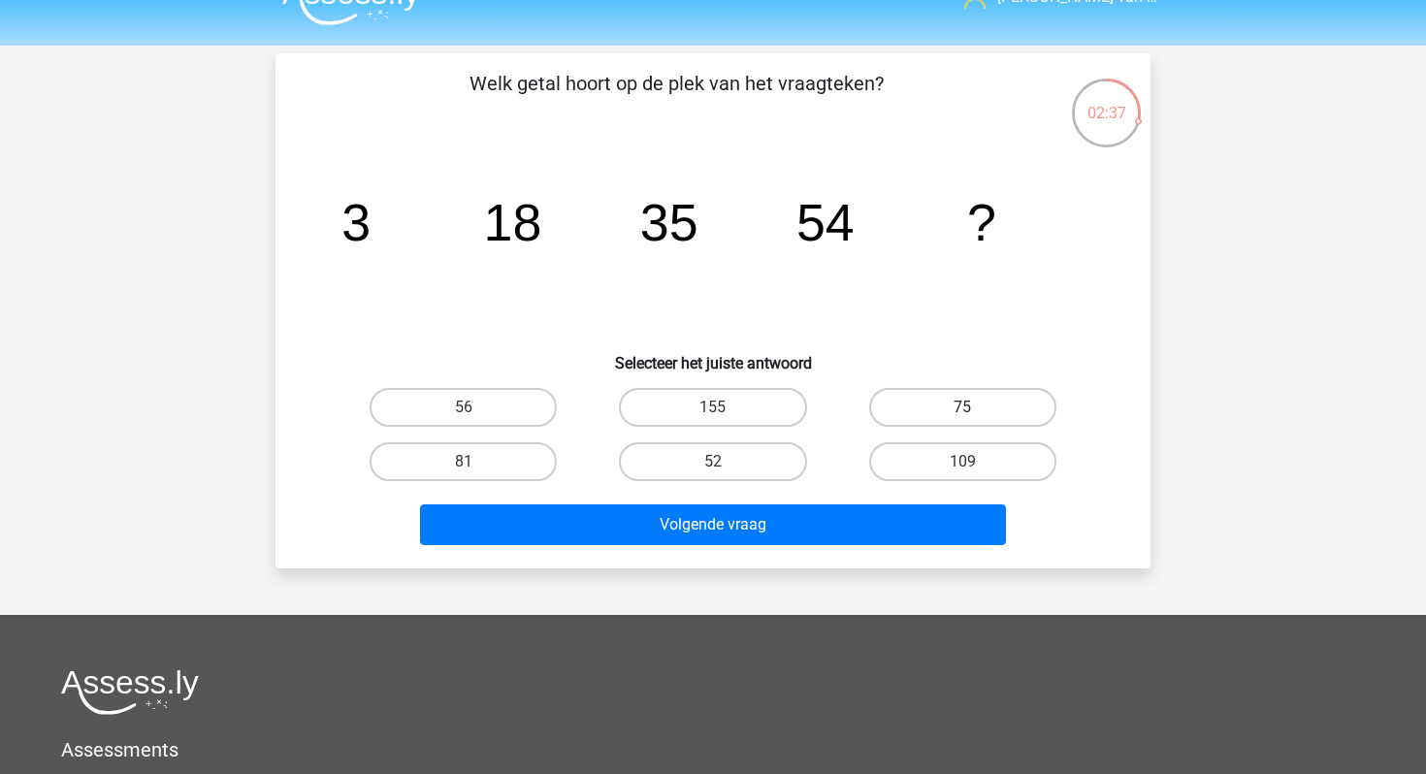
click at [920, 408] on label "75" at bounding box center [962, 407] width 187 height 39
click at [962, 408] on input "75" at bounding box center [968, 413] width 13 height 13
radio input "true"
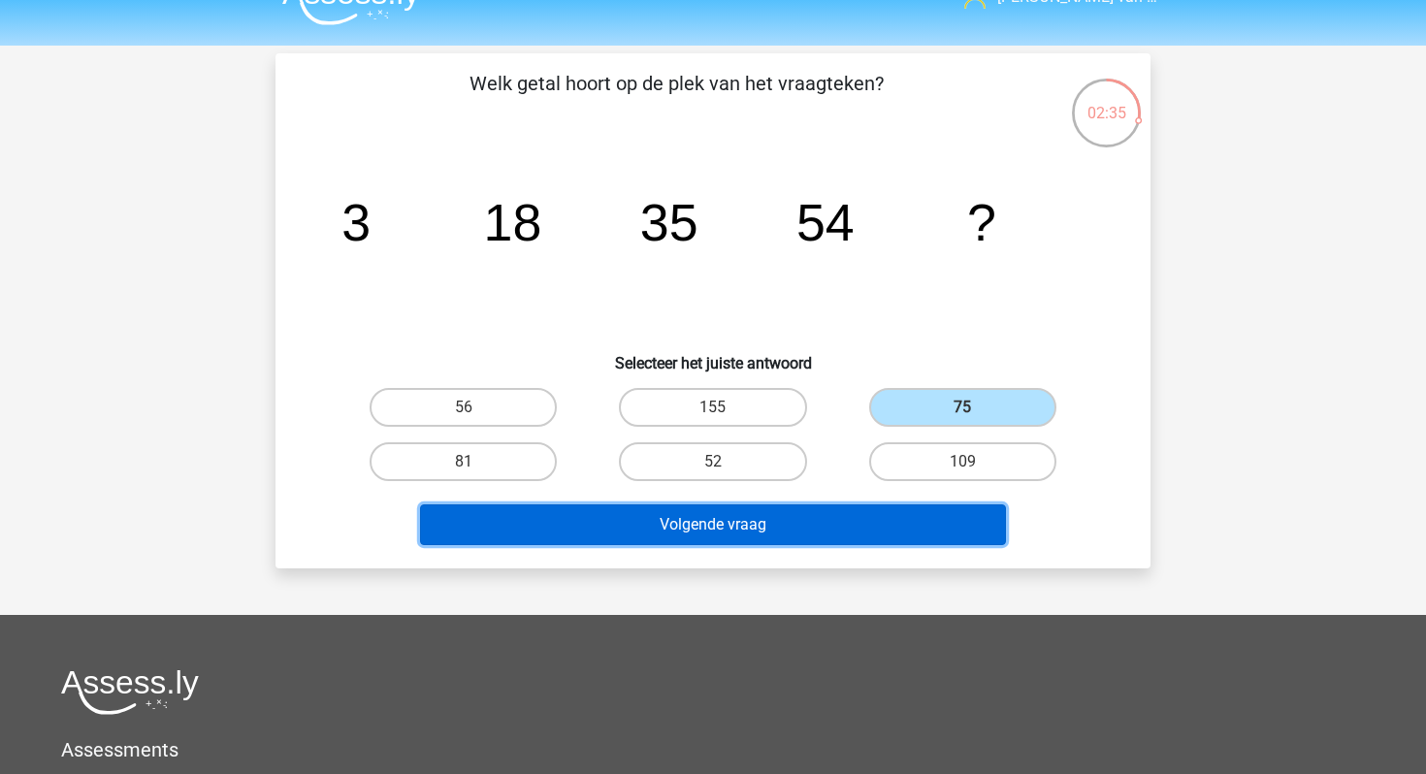
click at [872, 535] on button "Volgende vraag" at bounding box center [713, 525] width 587 height 41
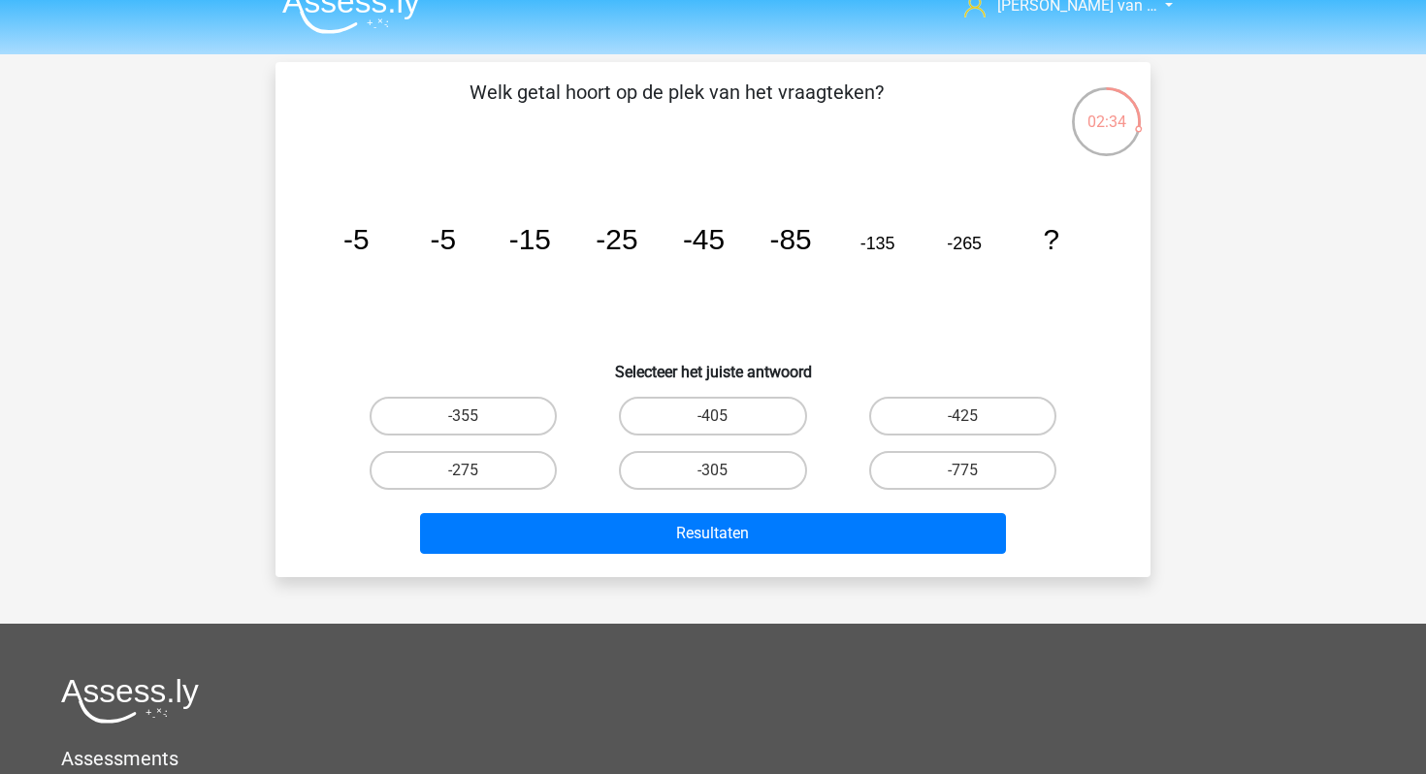
scroll to position [24, 0]
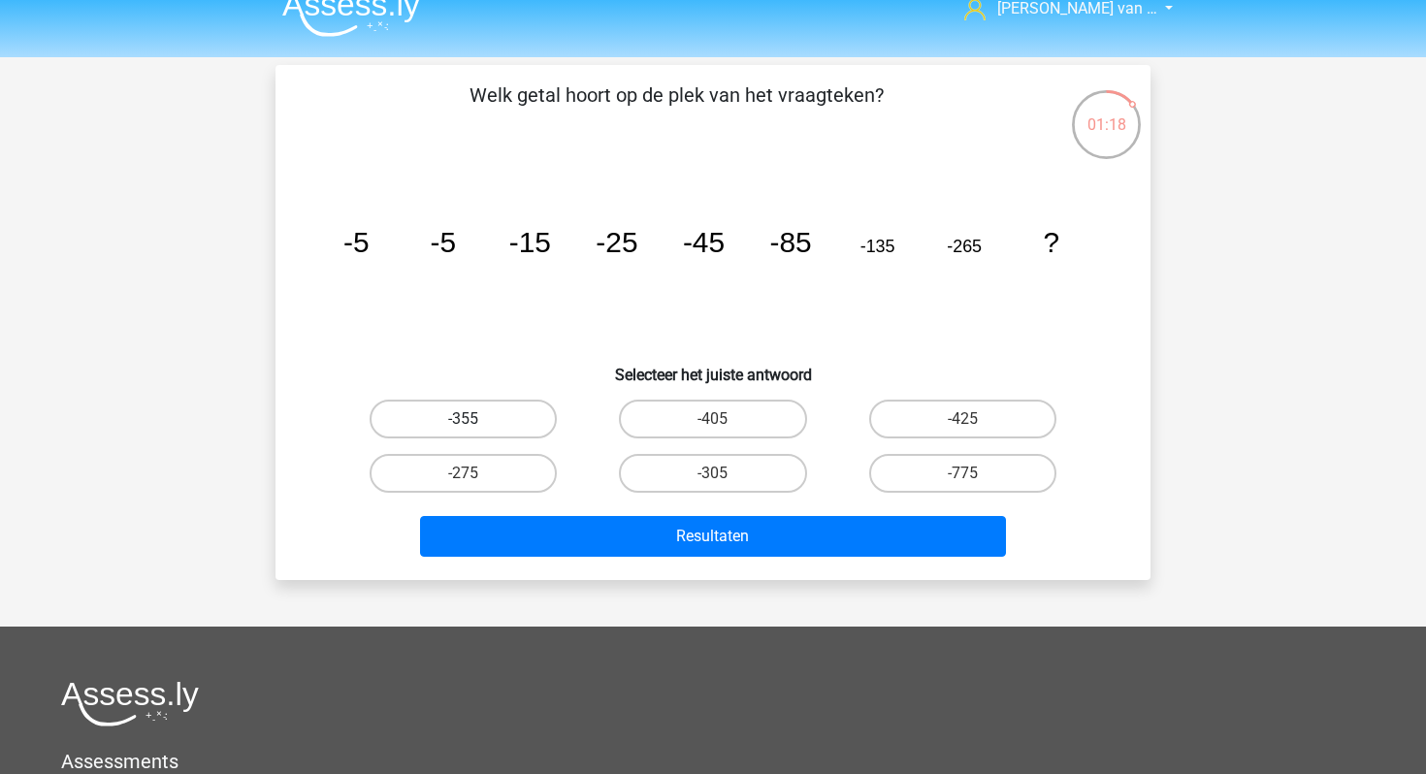
click at [511, 413] on label "-355" at bounding box center [463, 419] width 187 height 39
click at [476, 419] on input "-355" at bounding box center [470, 425] width 13 height 13
radio input "true"
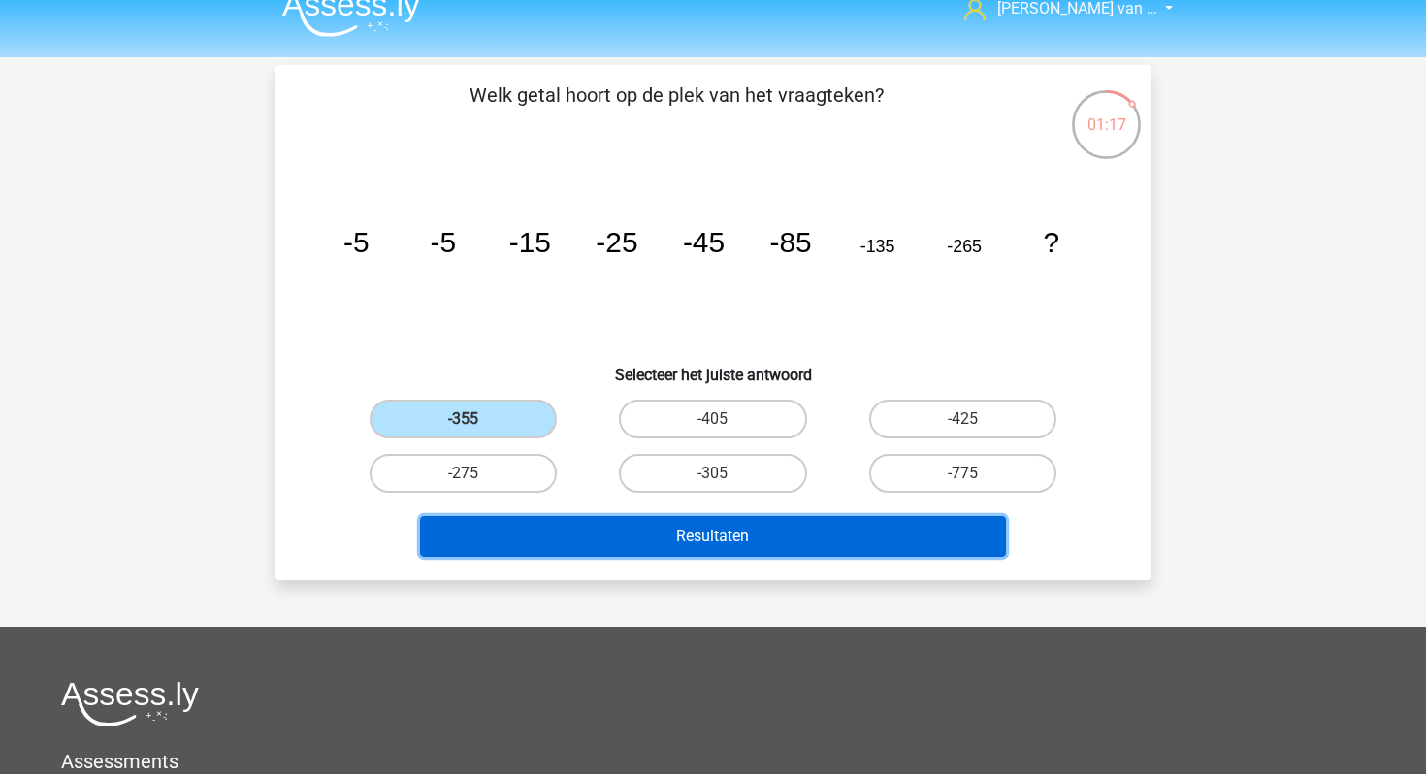
click at [623, 528] on button "Resultaten" at bounding box center [713, 536] width 587 height 41
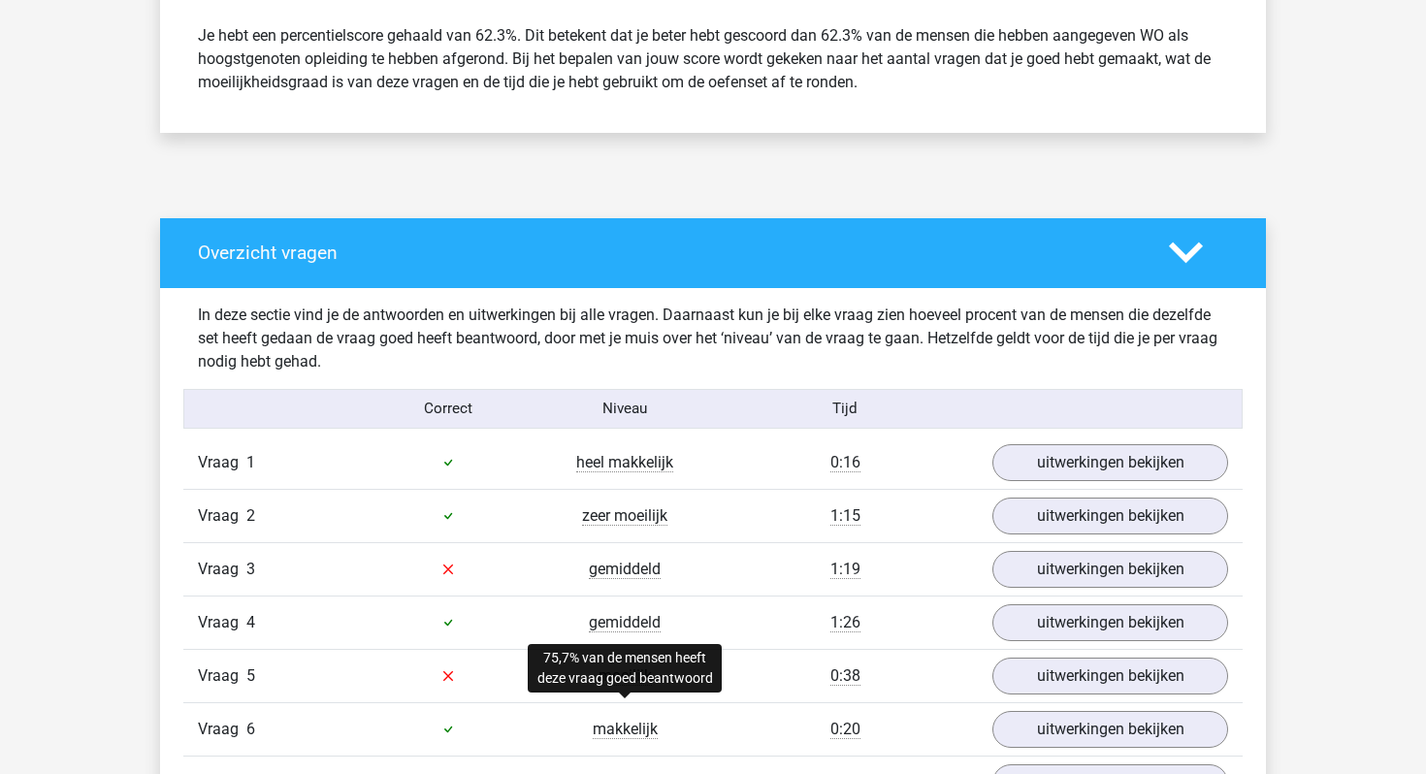
scroll to position [1051, 0]
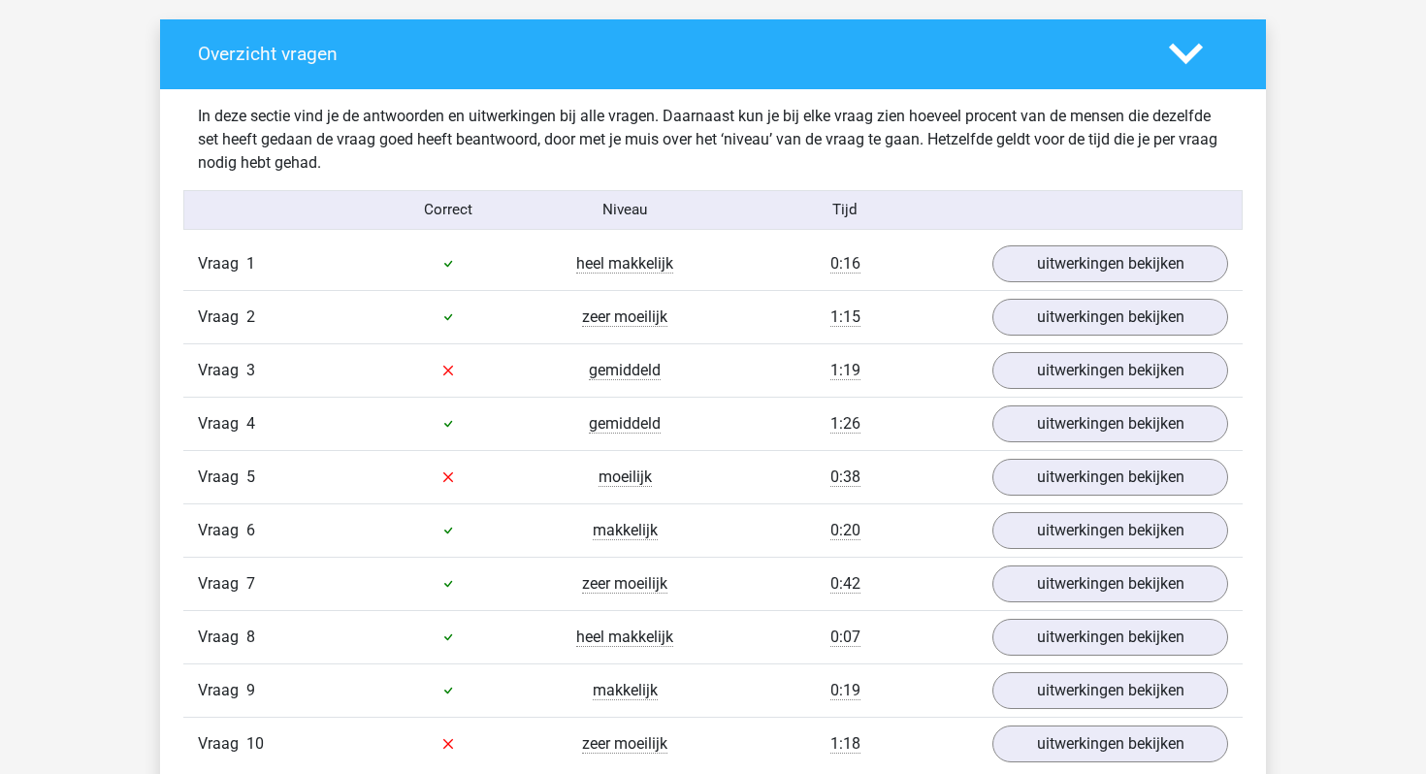
click at [685, 265] on div "heel makkelijk" at bounding box center [625, 263] width 177 height 23
click at [1080, 262] on link "uitwerkingen bekijken" at bounding box center [1110, 264] width 271 height 43
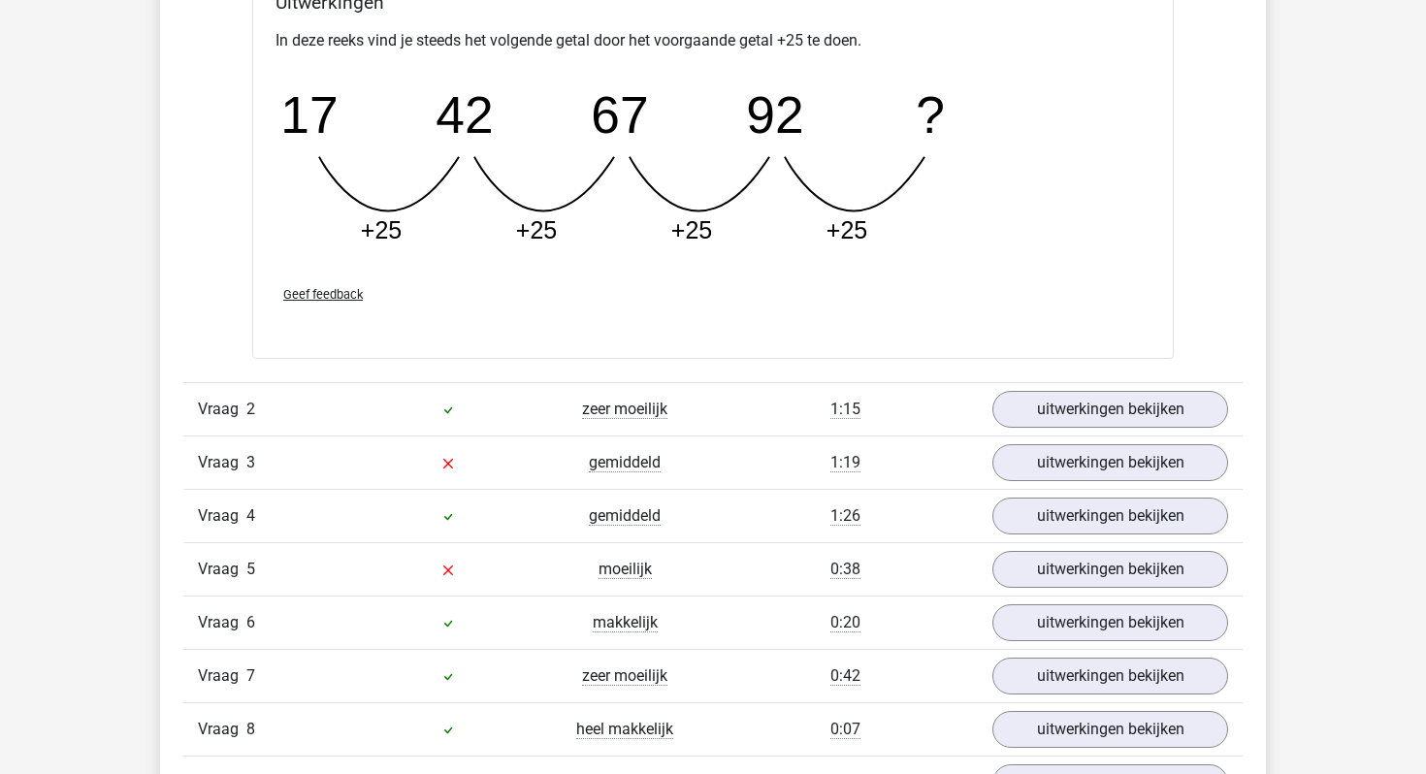
scroll to position [1886, 0]
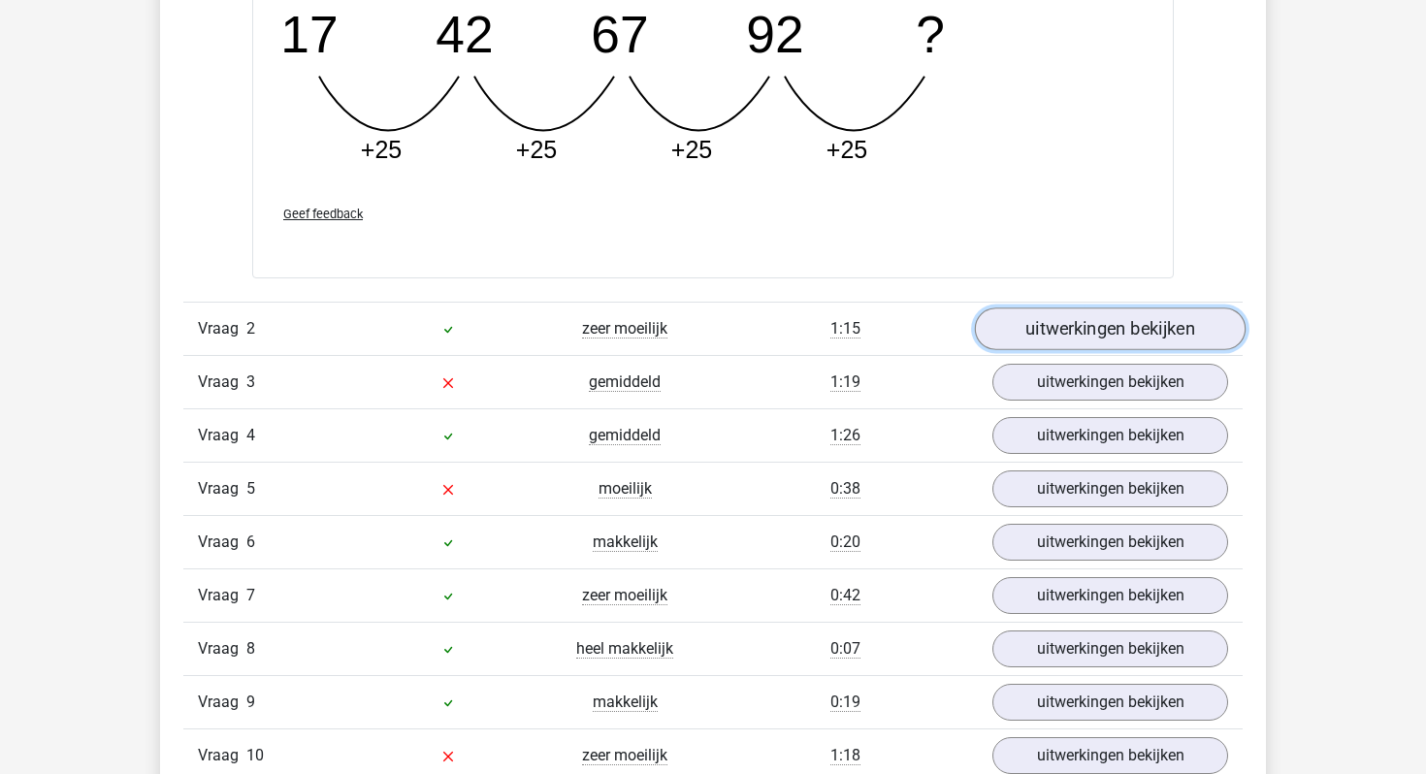
click at [1074, 323] on link "uitwerkingen bekijken" at bounding box center [1110, 329] width 271 height 43
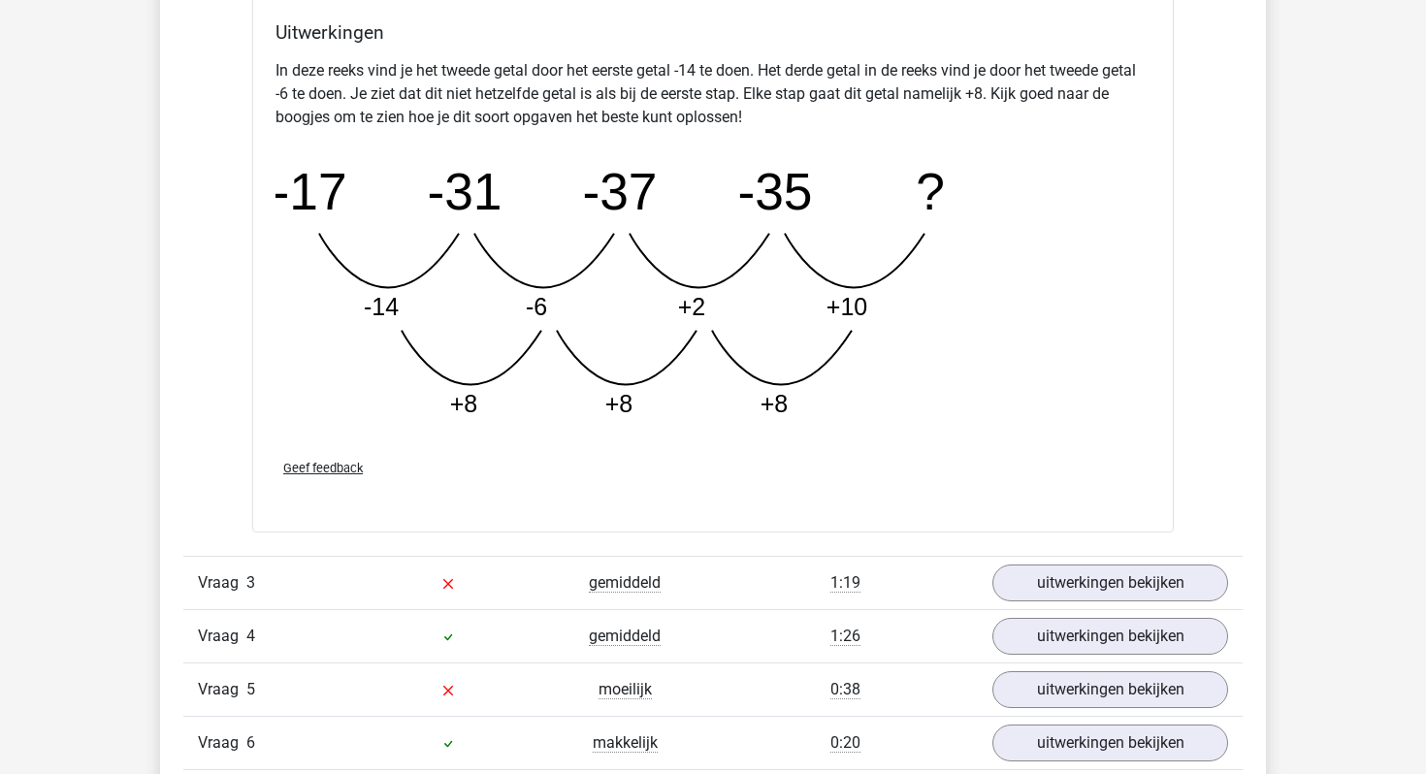
scroll to position [2735, 0]
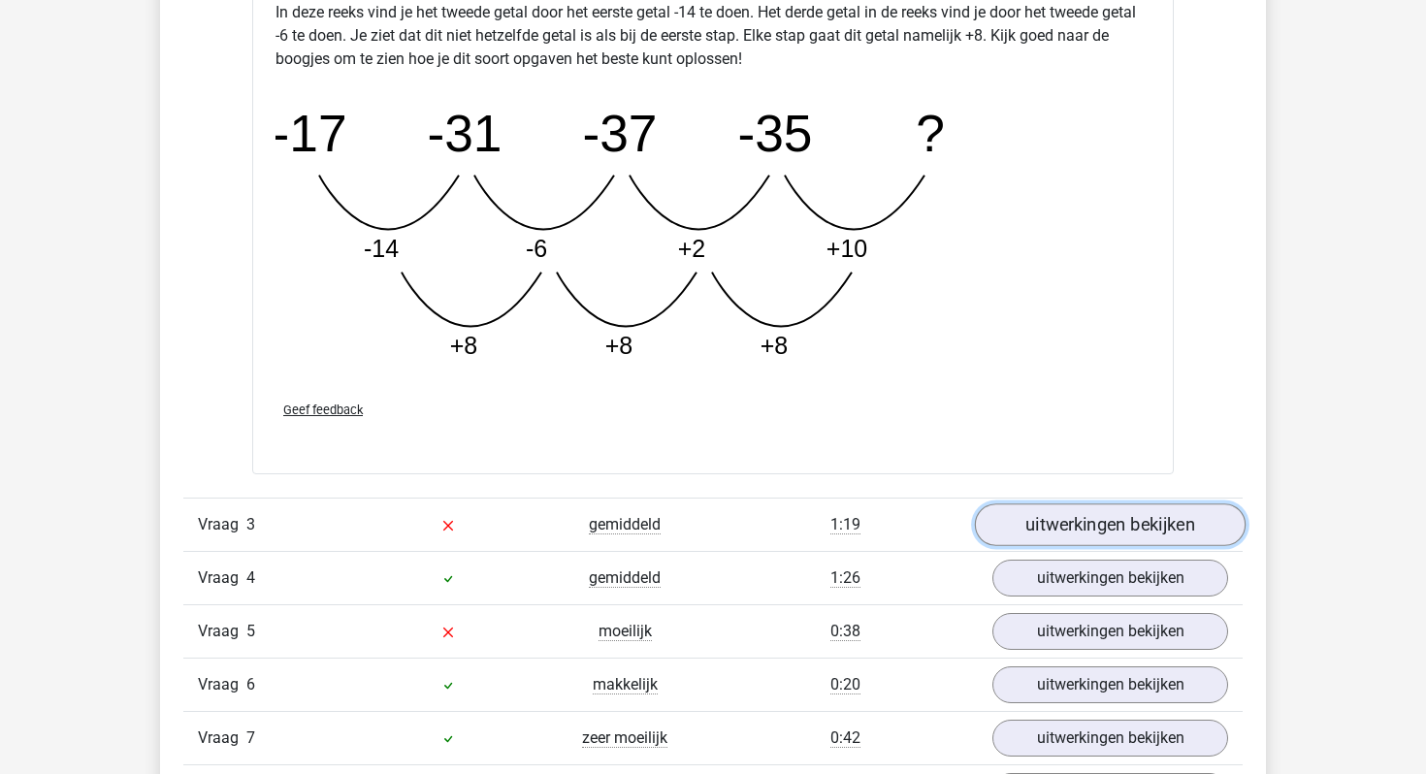
click at [1106, 523] on link "uitwerkingen bekijken" at bounding box center [1110, 525] width 271 height 43
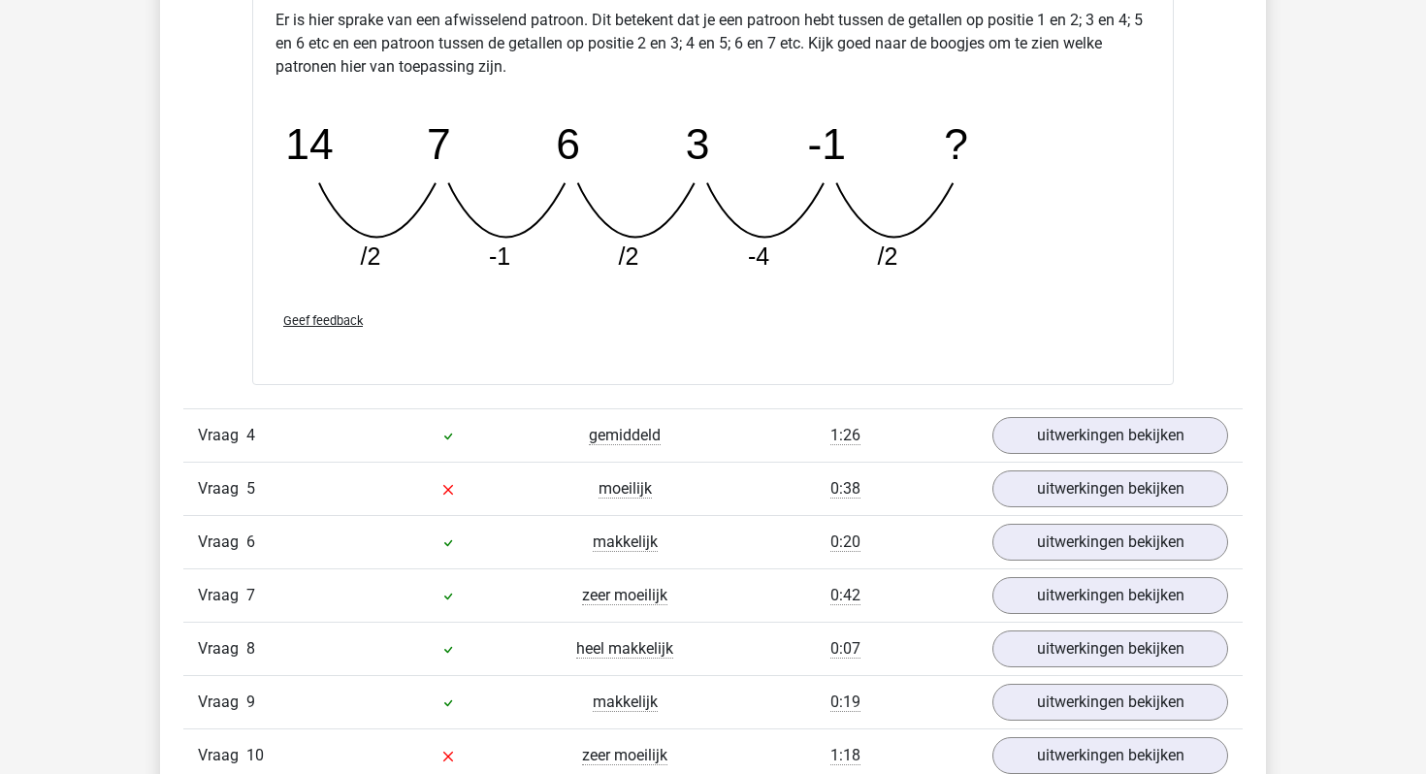
scroll to position [3861, 0]
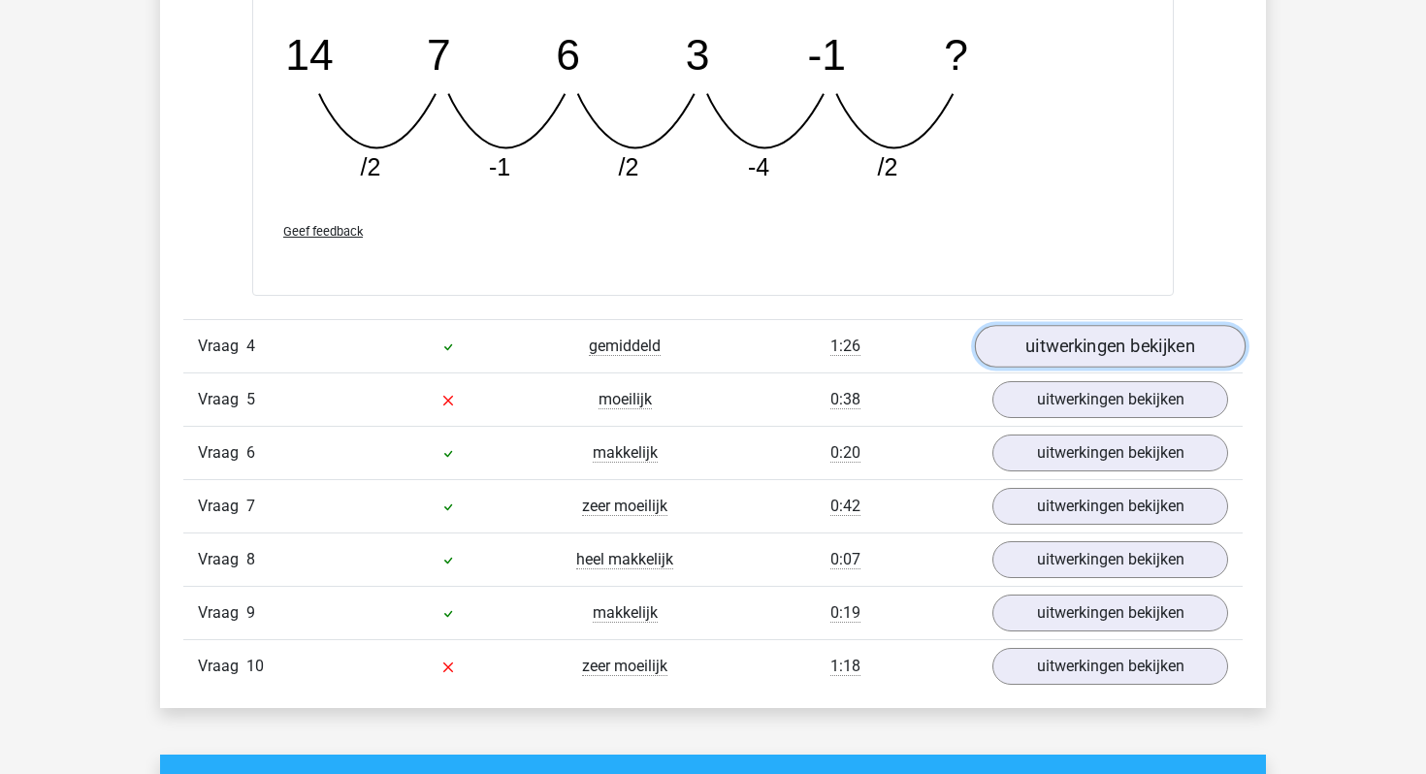
click at [1059, 351] on link "uitwerkingen bekijken" at bounding box center [1110, 346] width 271 height 43
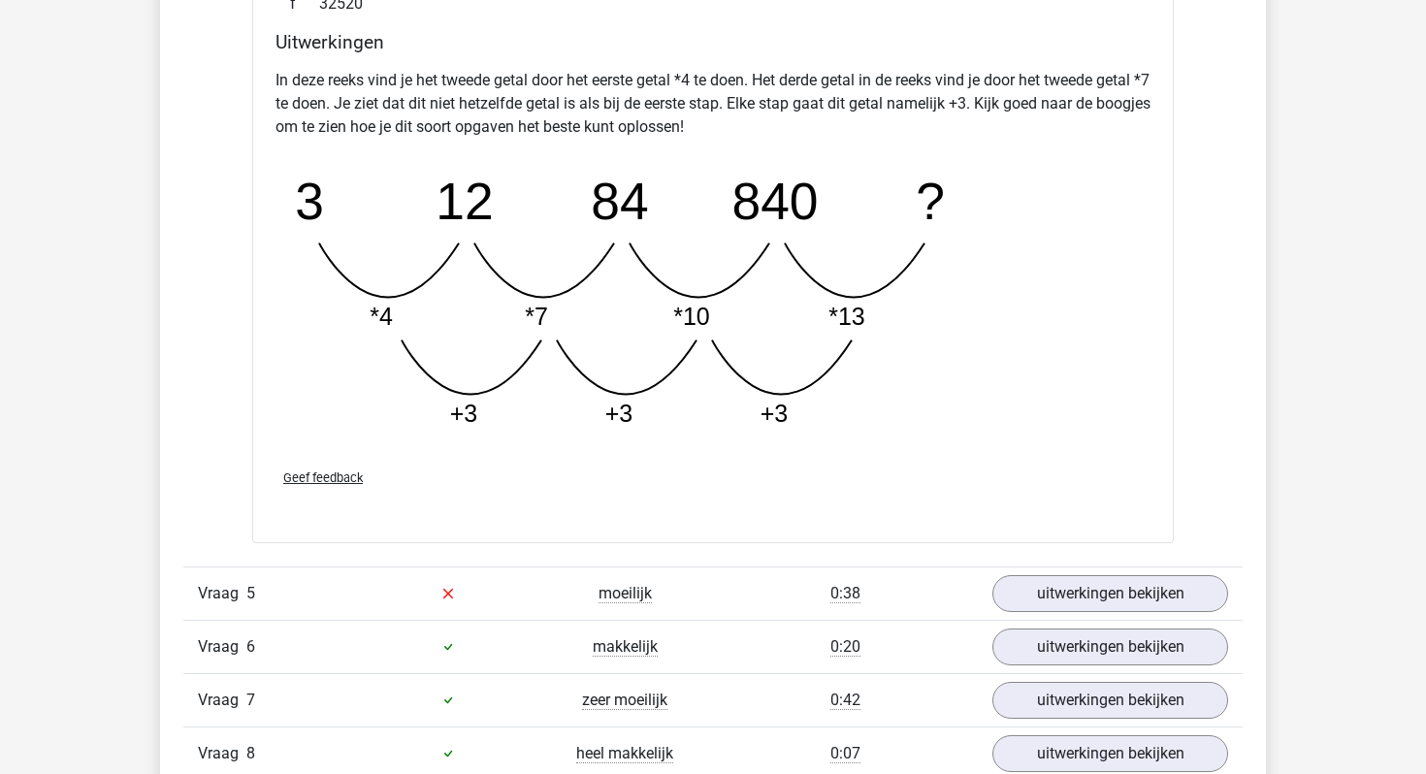
scroll to position [4914, 0]
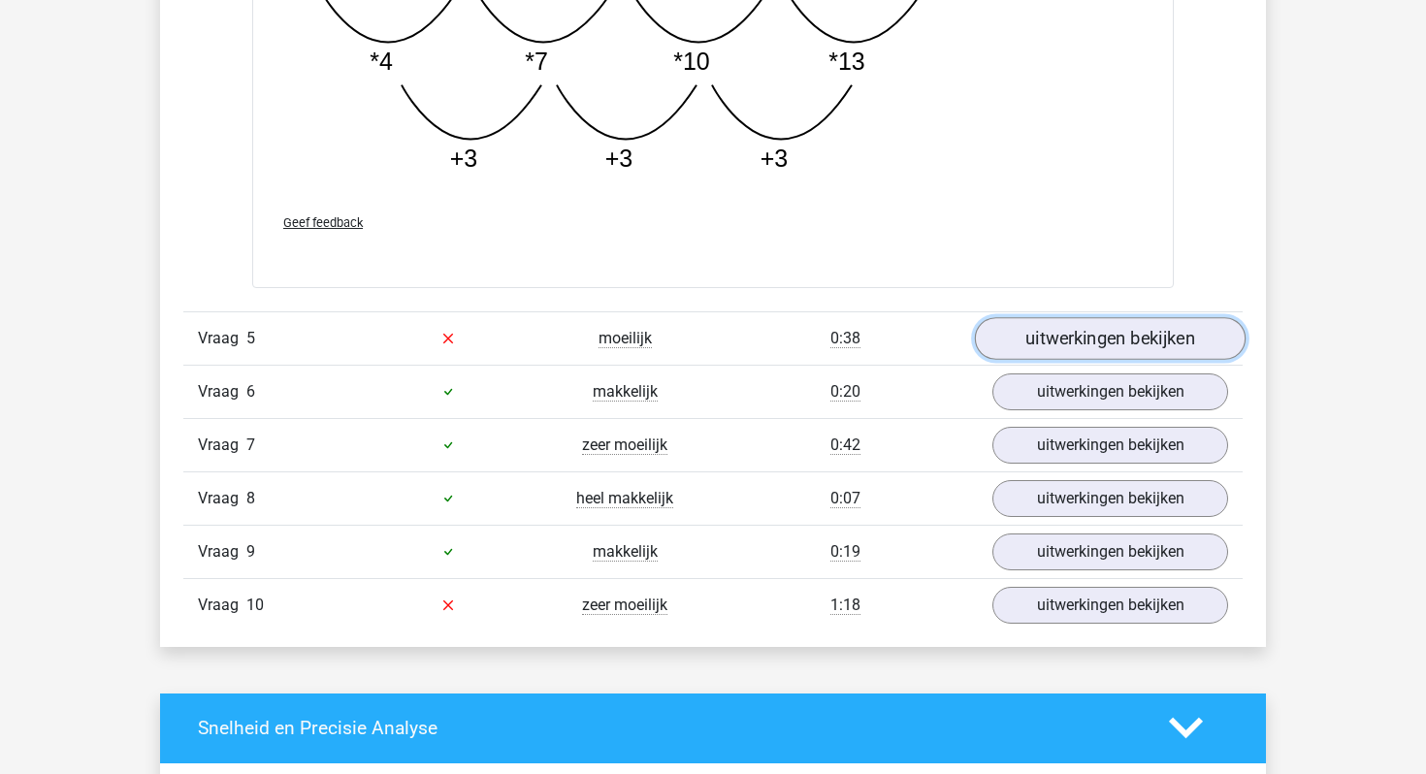
click at [1051, 350] on link "uitwerkingen bekijken" at bounding box center [1110, 338] width 271 height 43
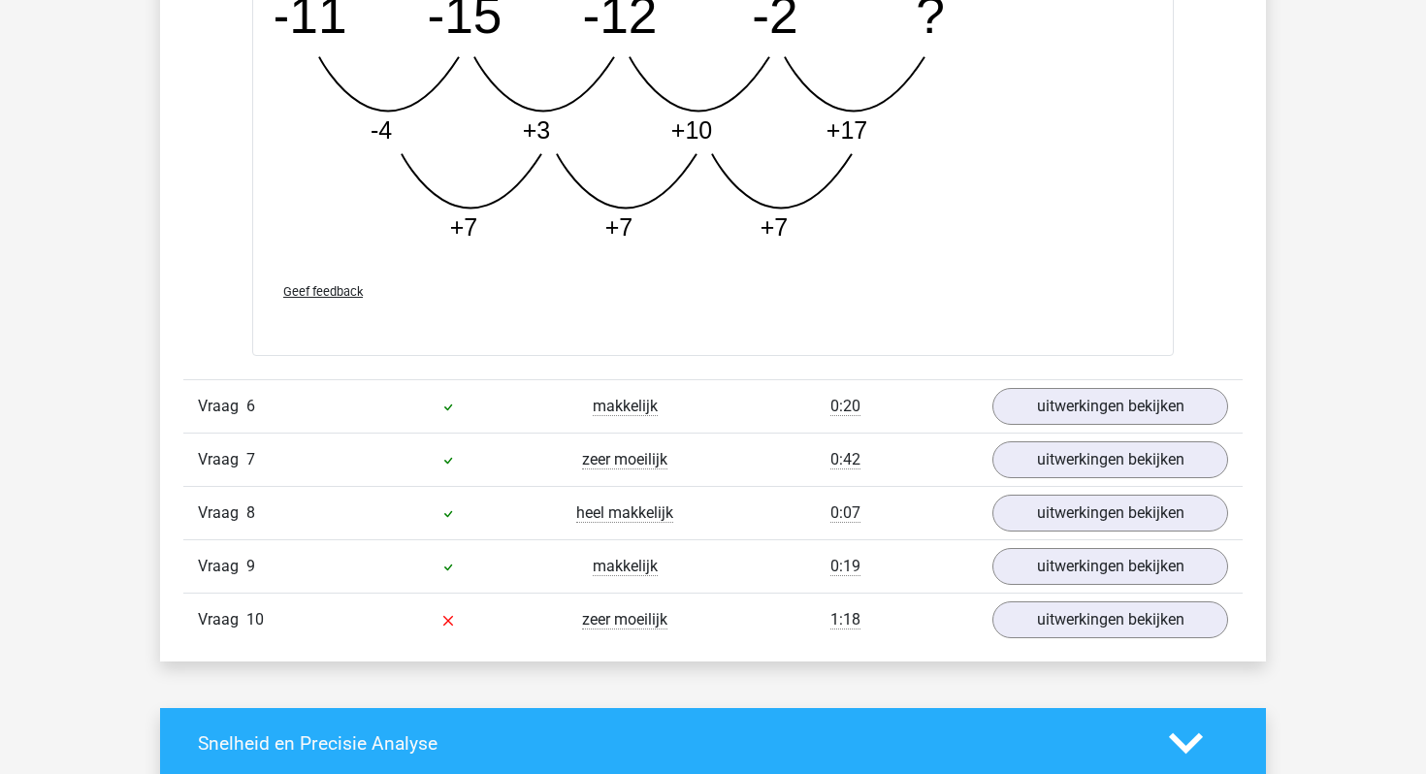
scroll to position [5896, 0]
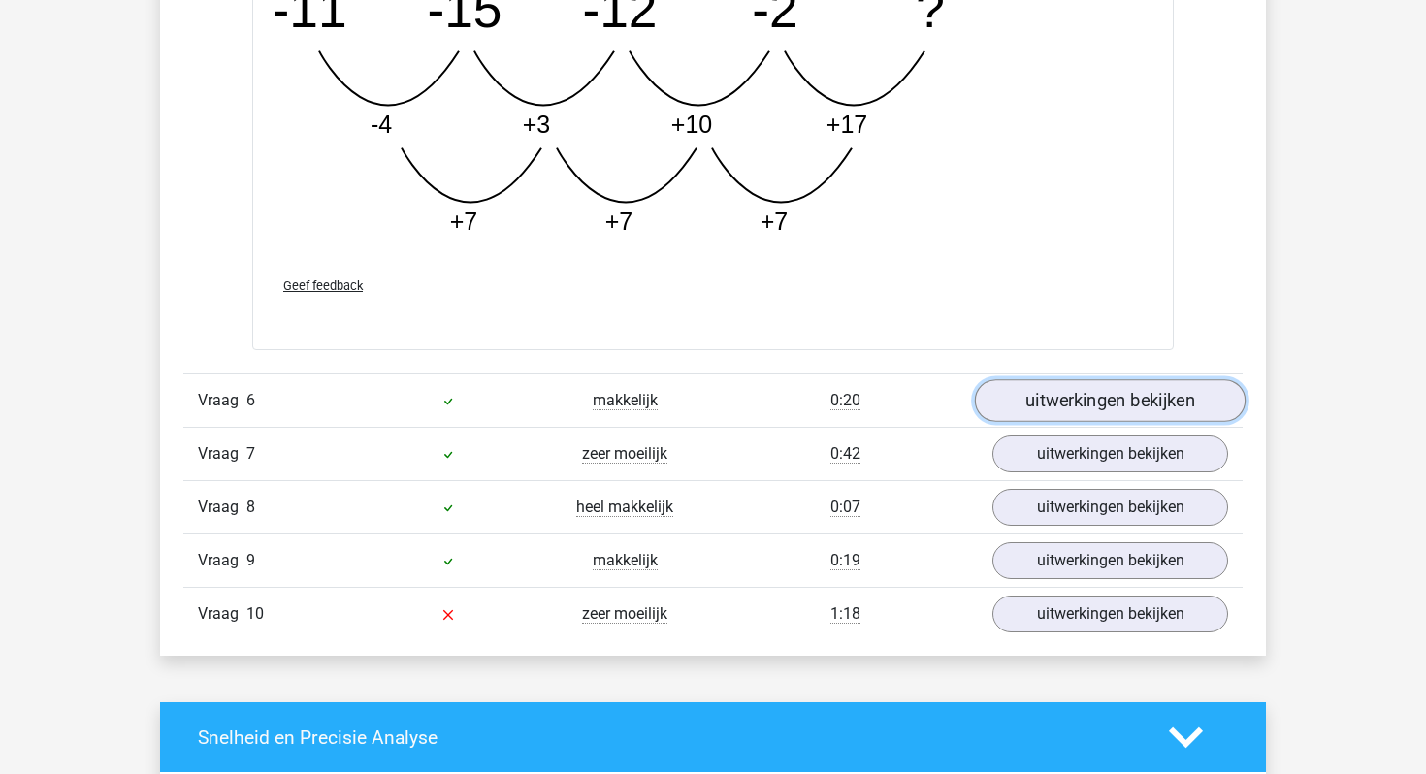
click at [1017, 408] on link "uitwerkingen bekijken" at bounding box center [1110, 400] width 271 height 43
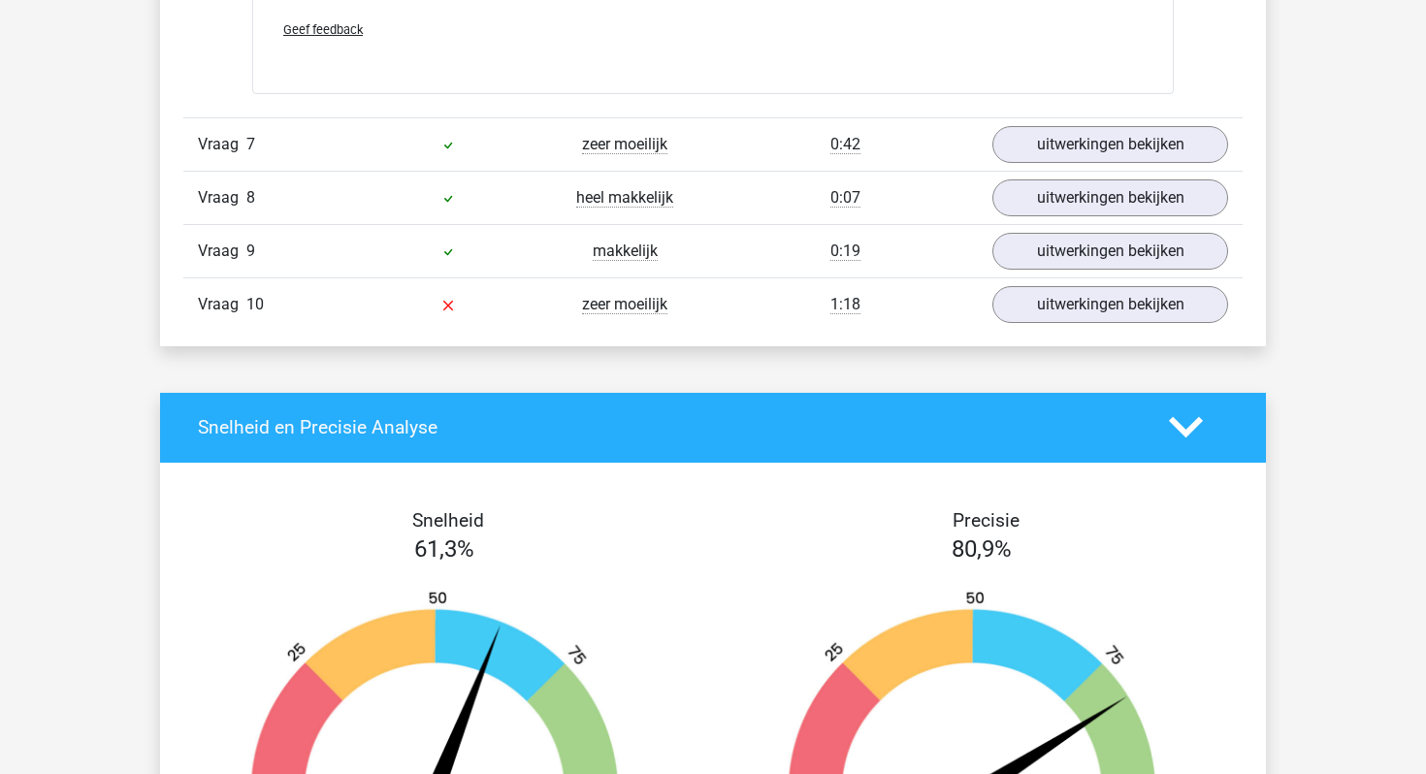
scroll to position [7191, 0]
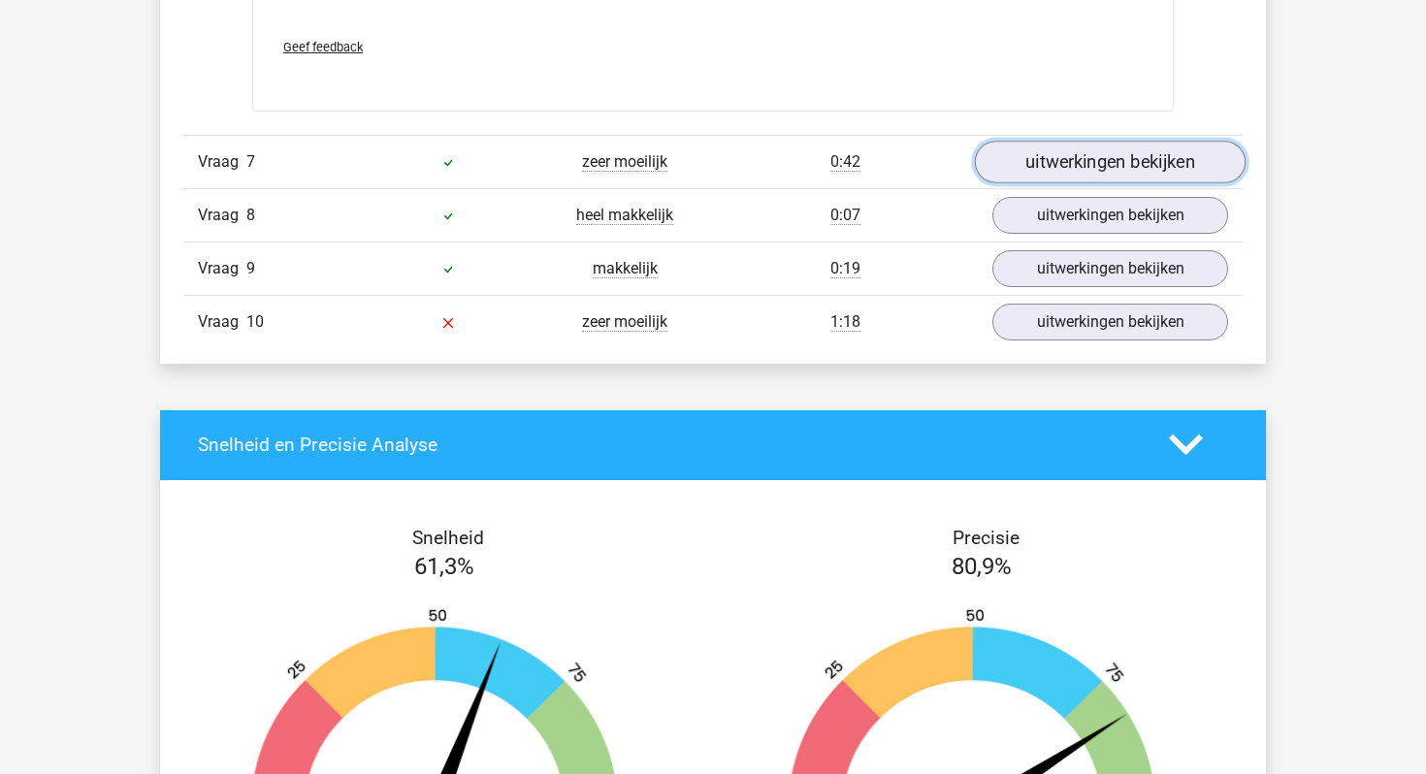
click at [1092, 152] on link "uitwerkingen bekijken" at bounding box center [1110, 162] width 271 height 43
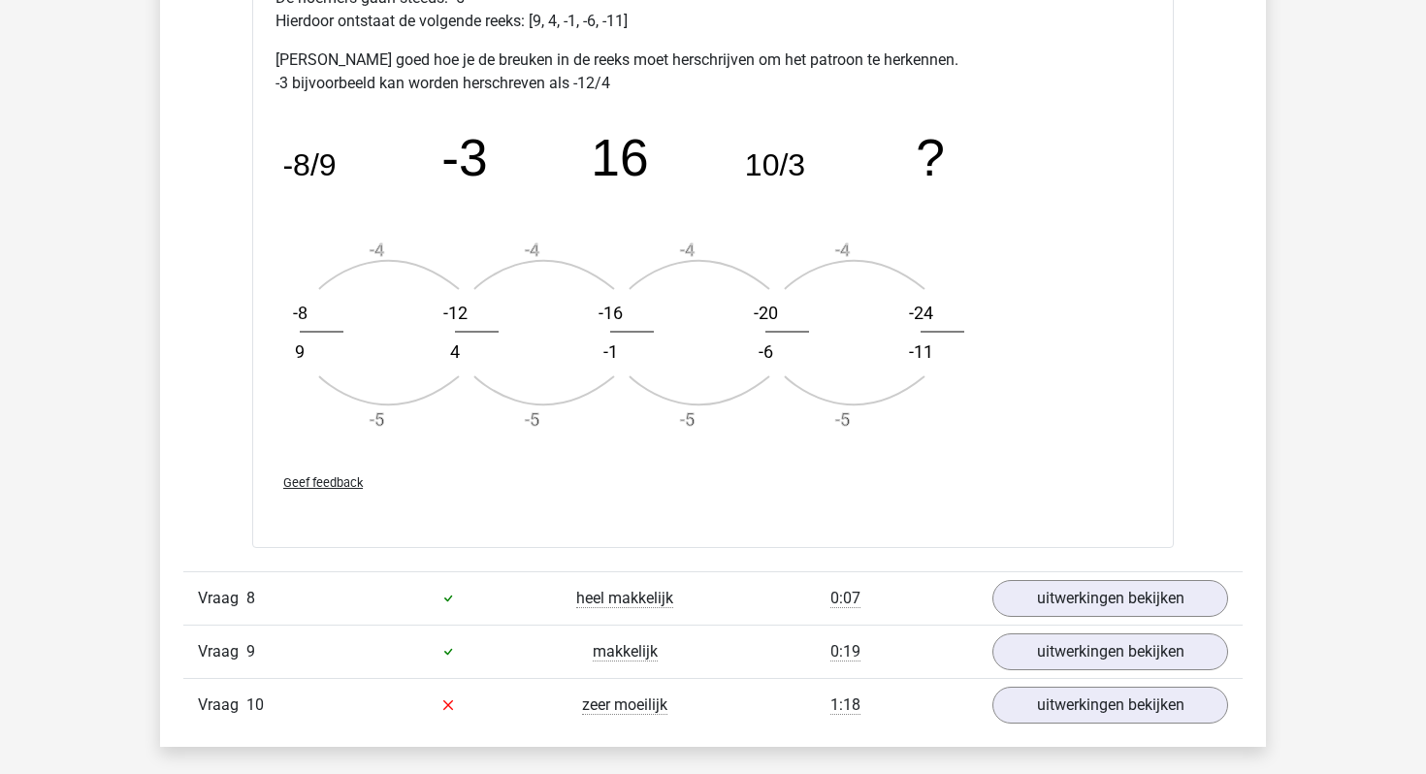
scroll to position [8255, 0]
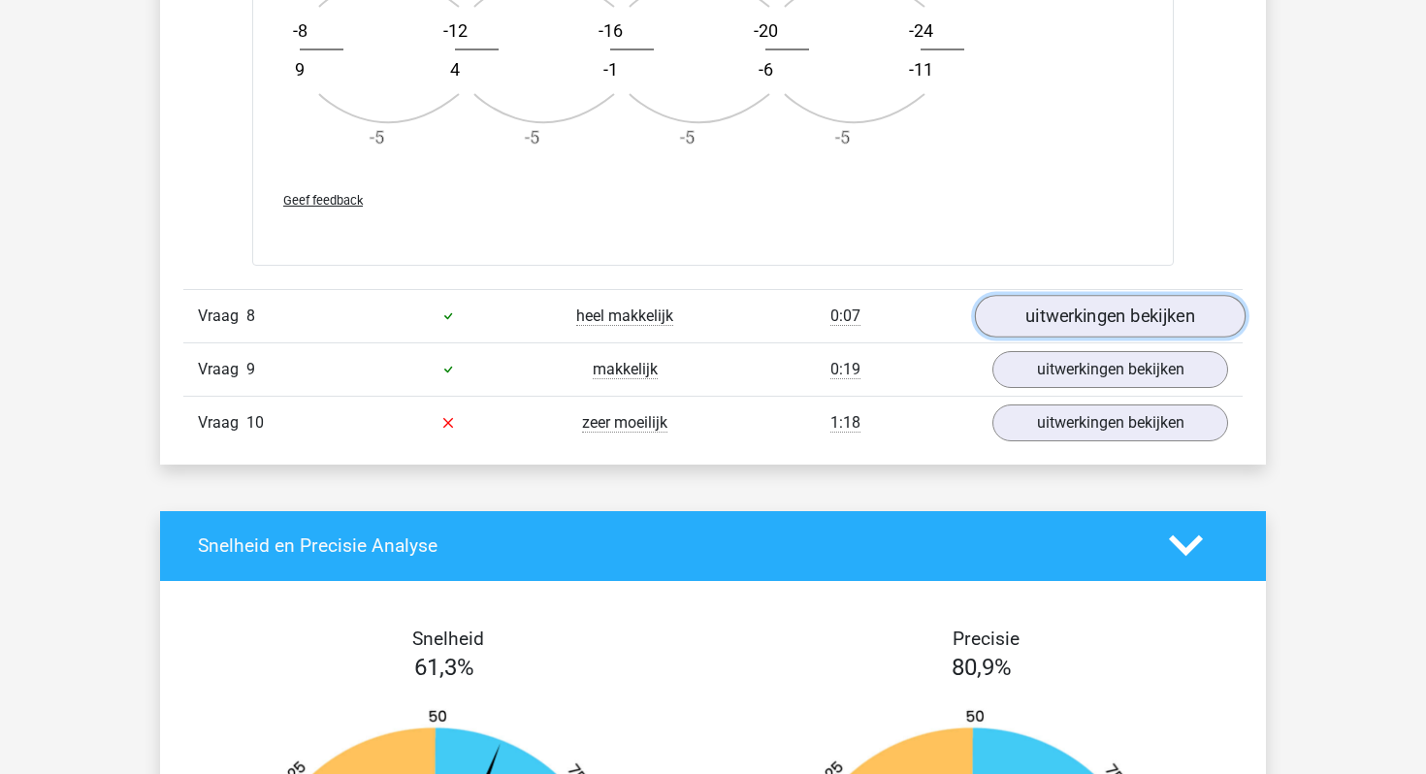
click at [1042, 312] on link "uitwerkingen bekijken" at bounding box center [1110, 316] width 271 height 43
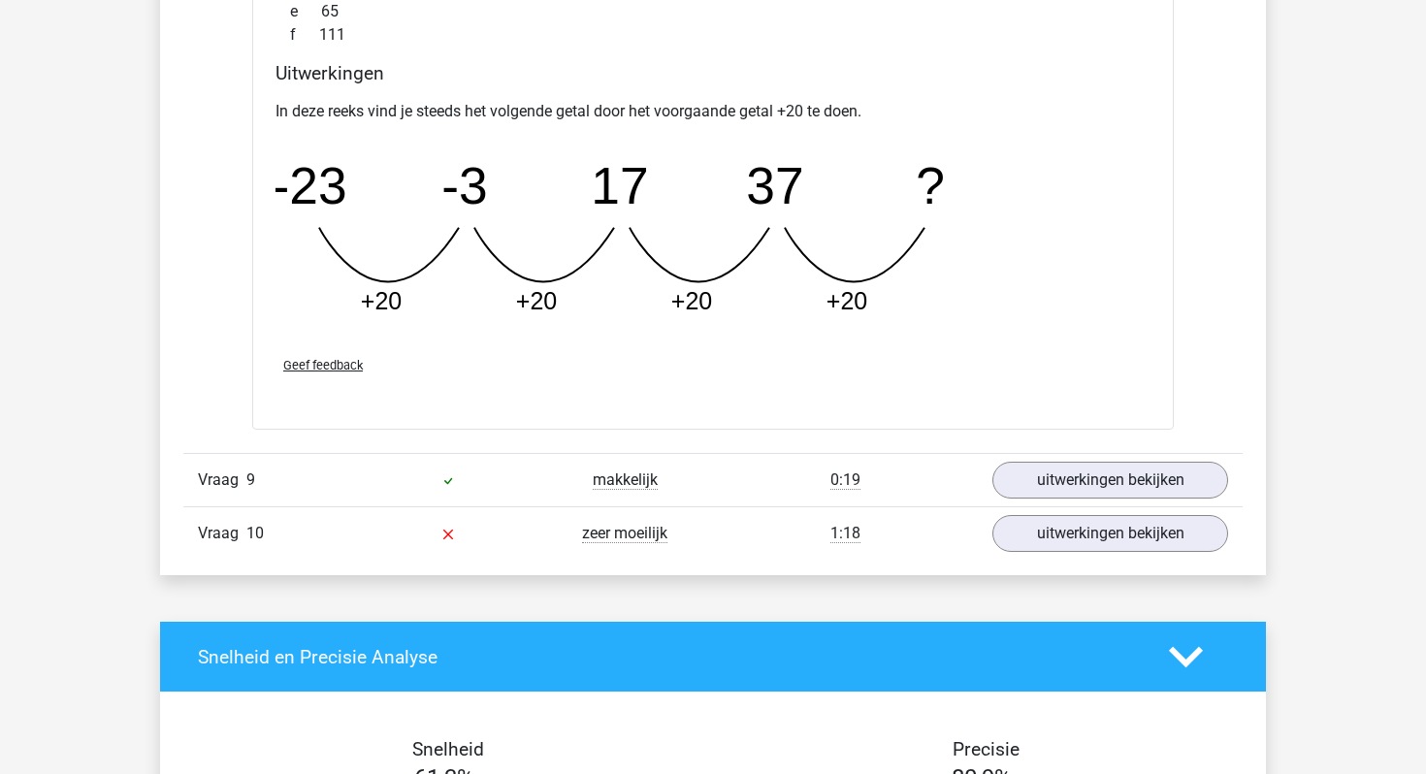
scroll to position [9170, 0]
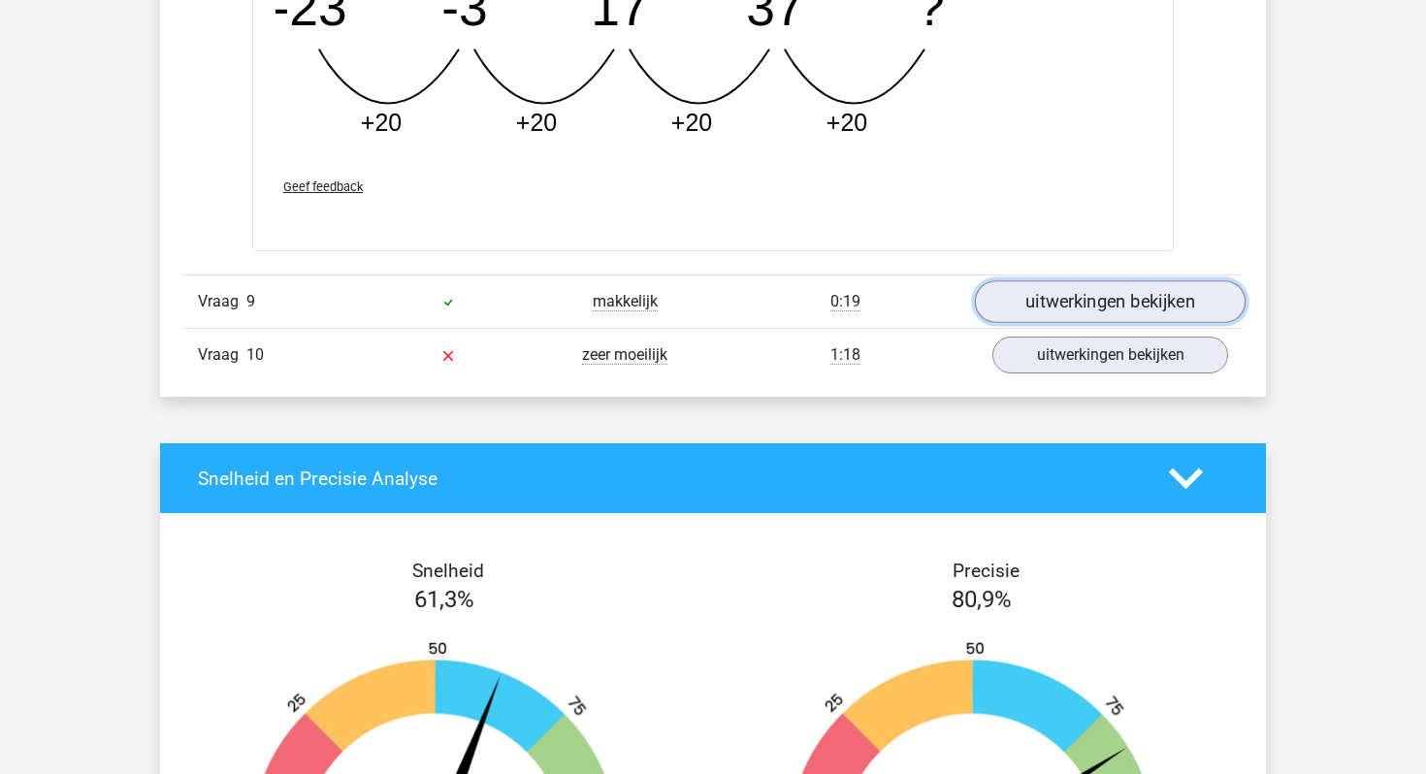
click at [1036, 308] on link "uitwerkingen bekijken" at bounding box center [1110, 302] width 271 height 43
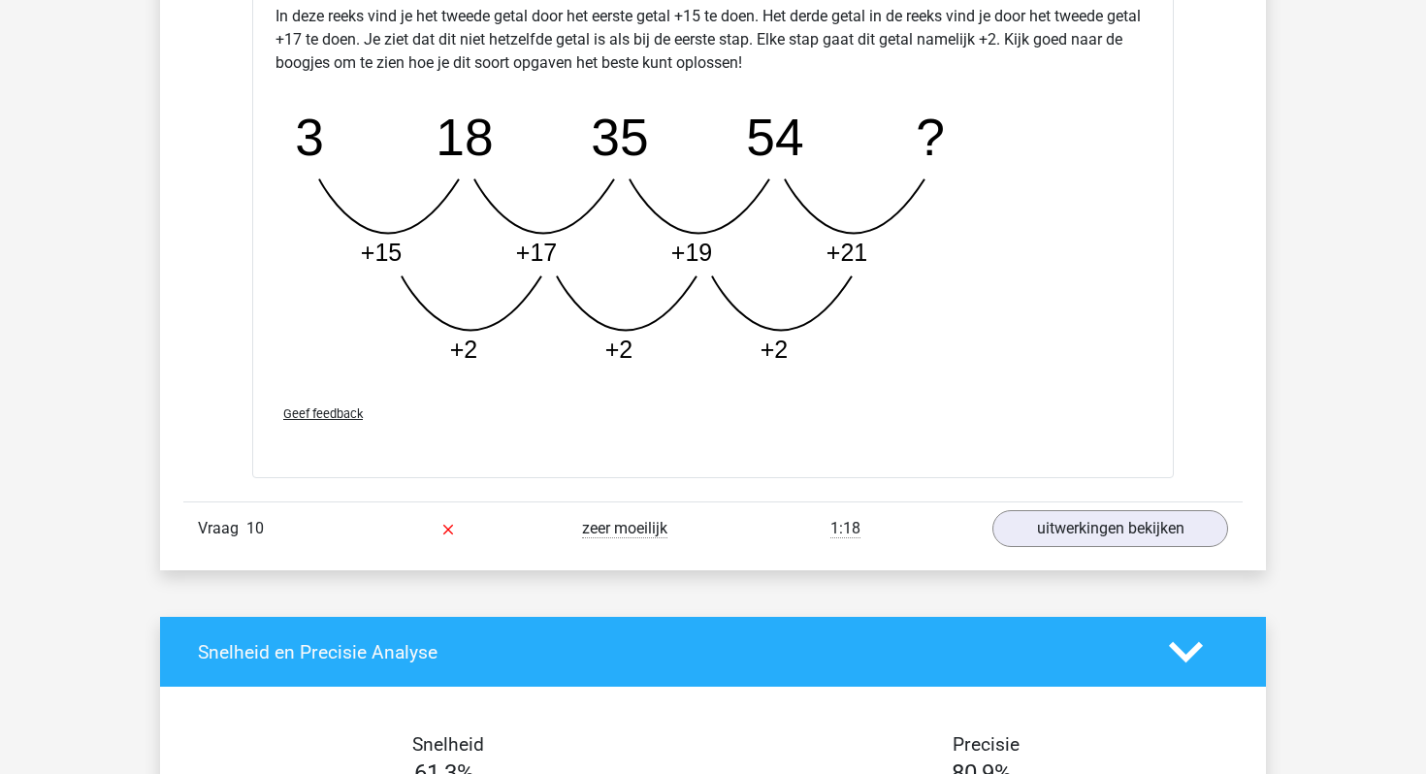
scroll to position [10254, 0]
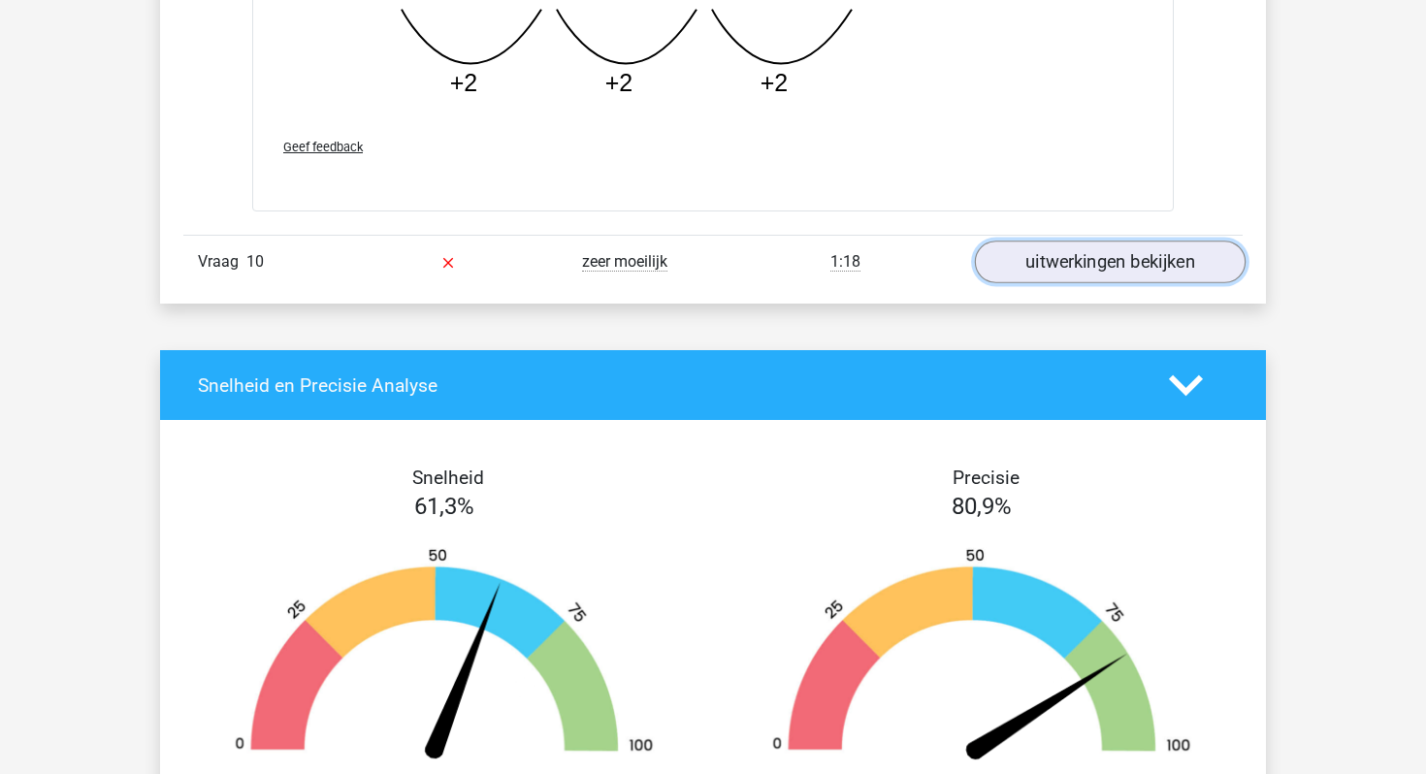
click at [1036, 252] on link "uitwerkingen bekijken" at bounding box center [1110, 262] width 271 height 43
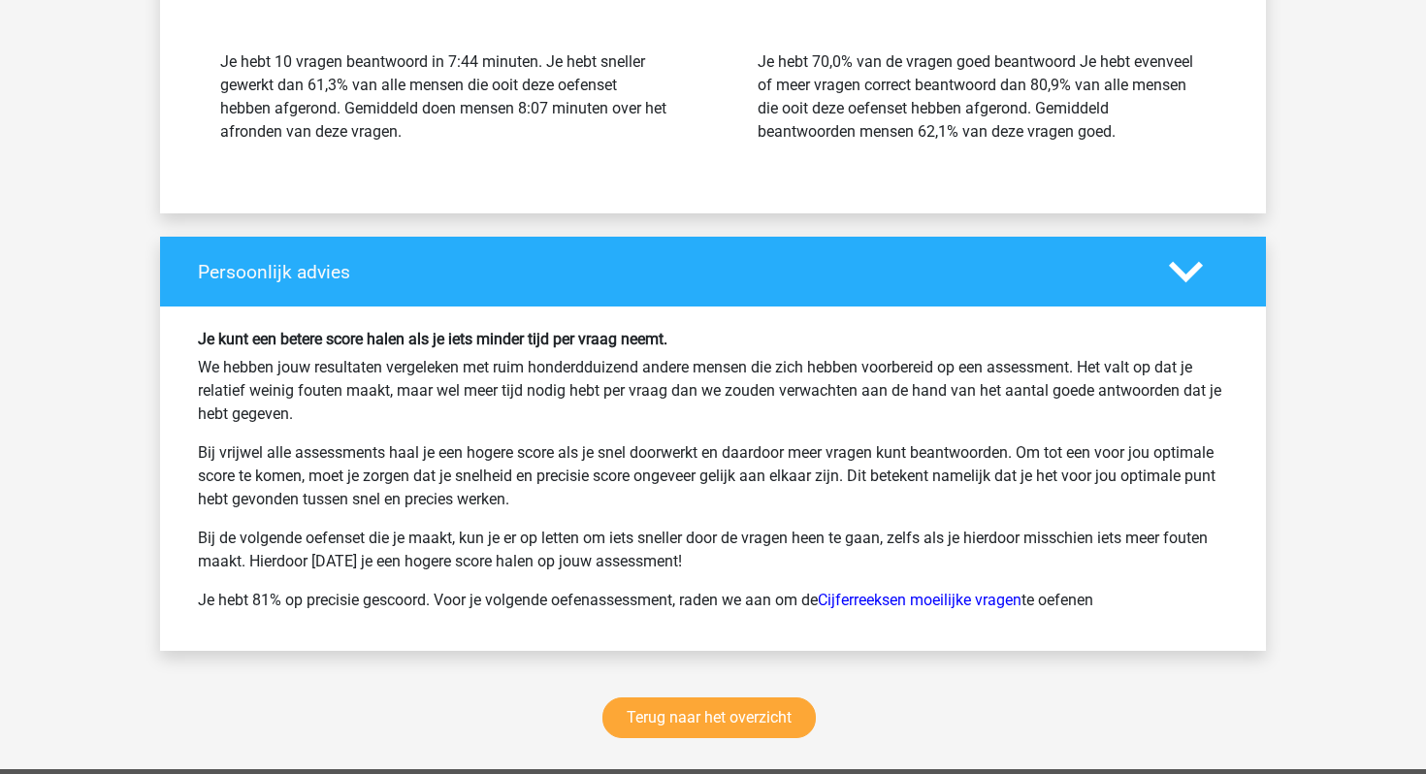
scroll to position [12492, 0]
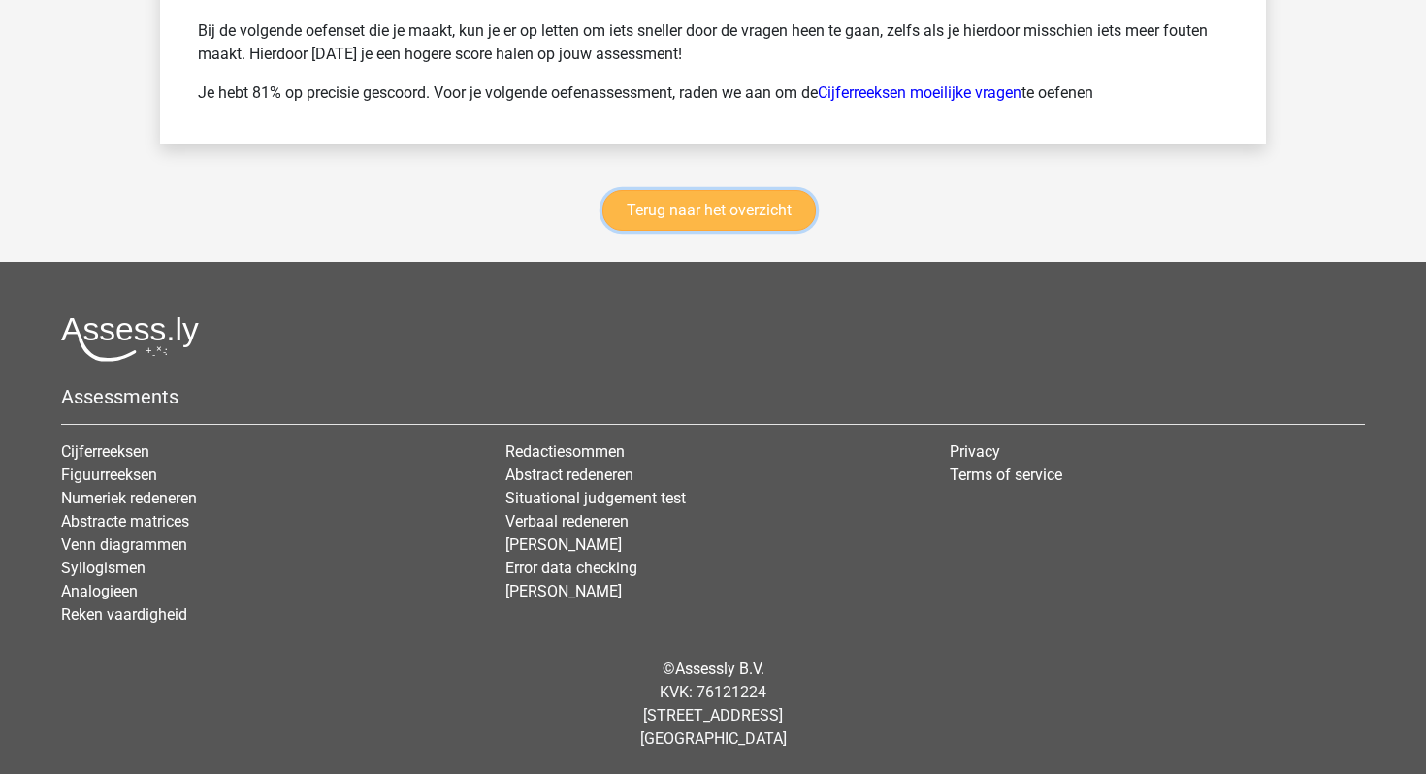
click at [754, 217] on link "Terug naar het overzicht" at bounding box center [709, 210] width 213 height 41
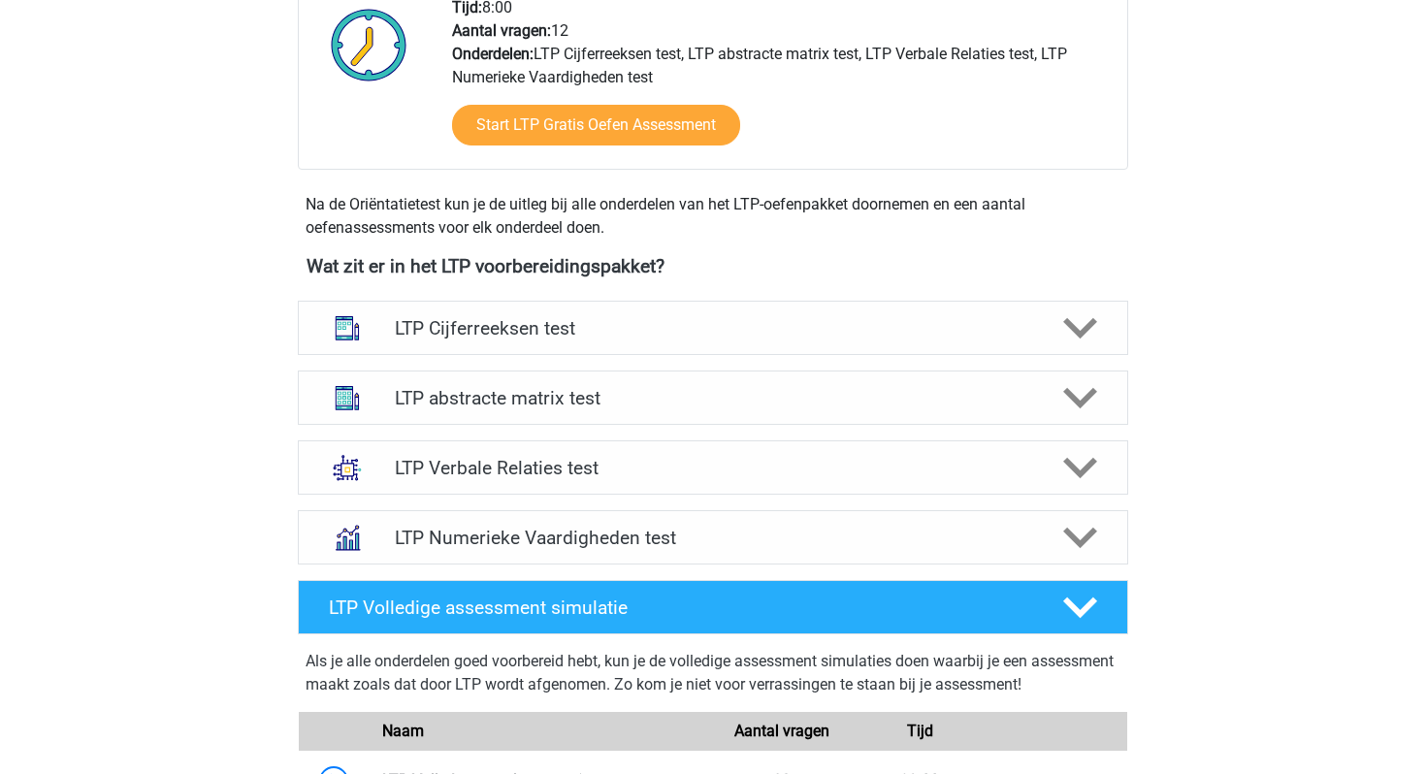
scroll to position [666, 0]
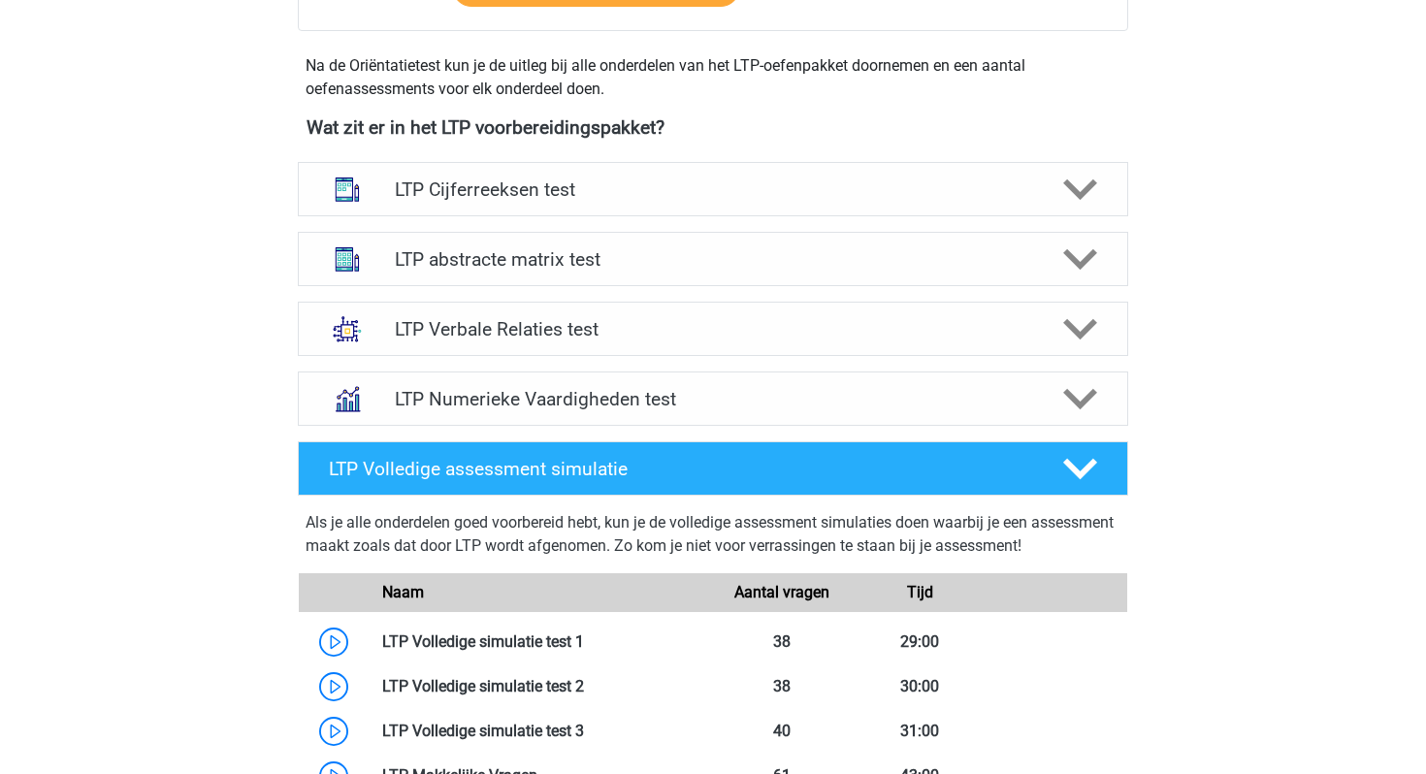
click at [754, 213] on div "LTP Cijferreeksen test" at bounding box center [713, 189] width 831 height 54
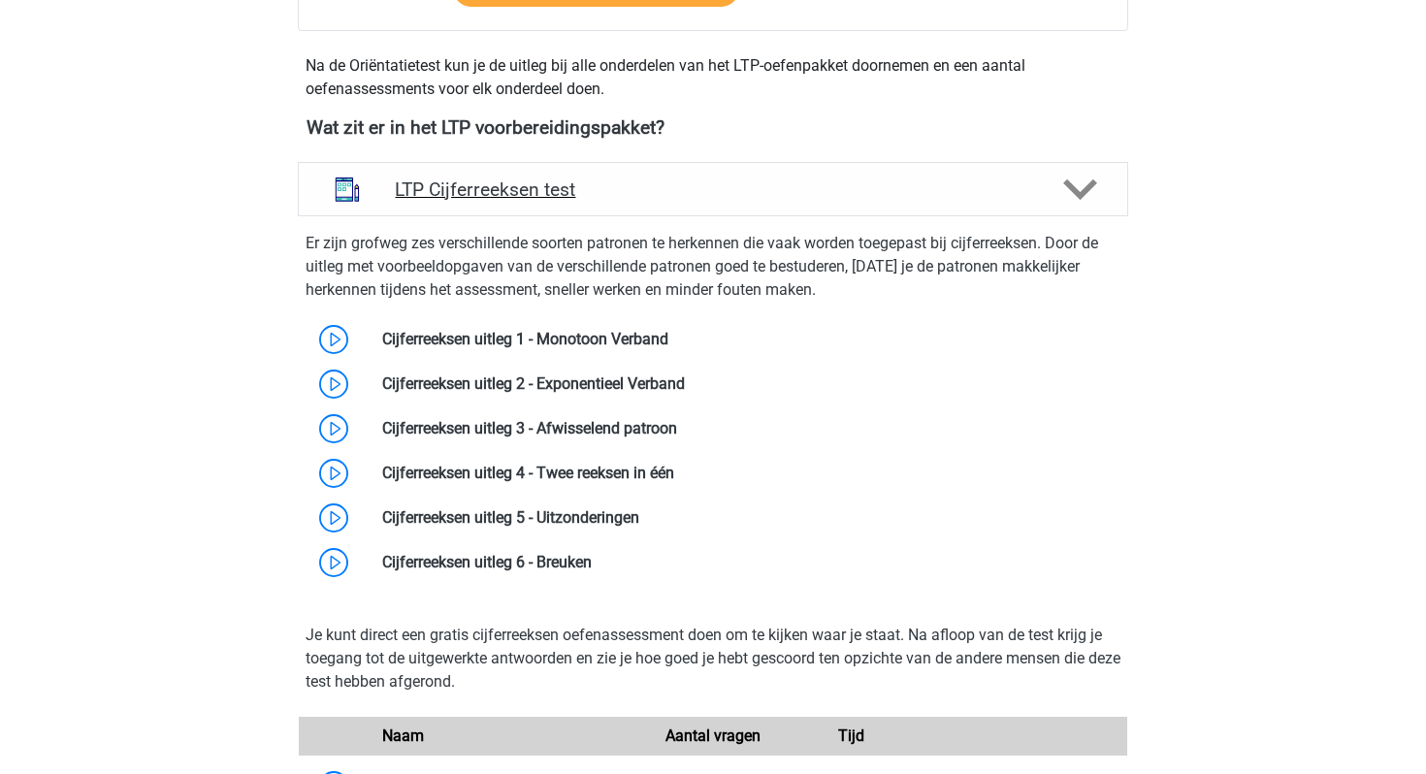
click at [754, 213] on div "LTP Cijferreeksen test" at bounding box center [713, 189] width 831 height 54
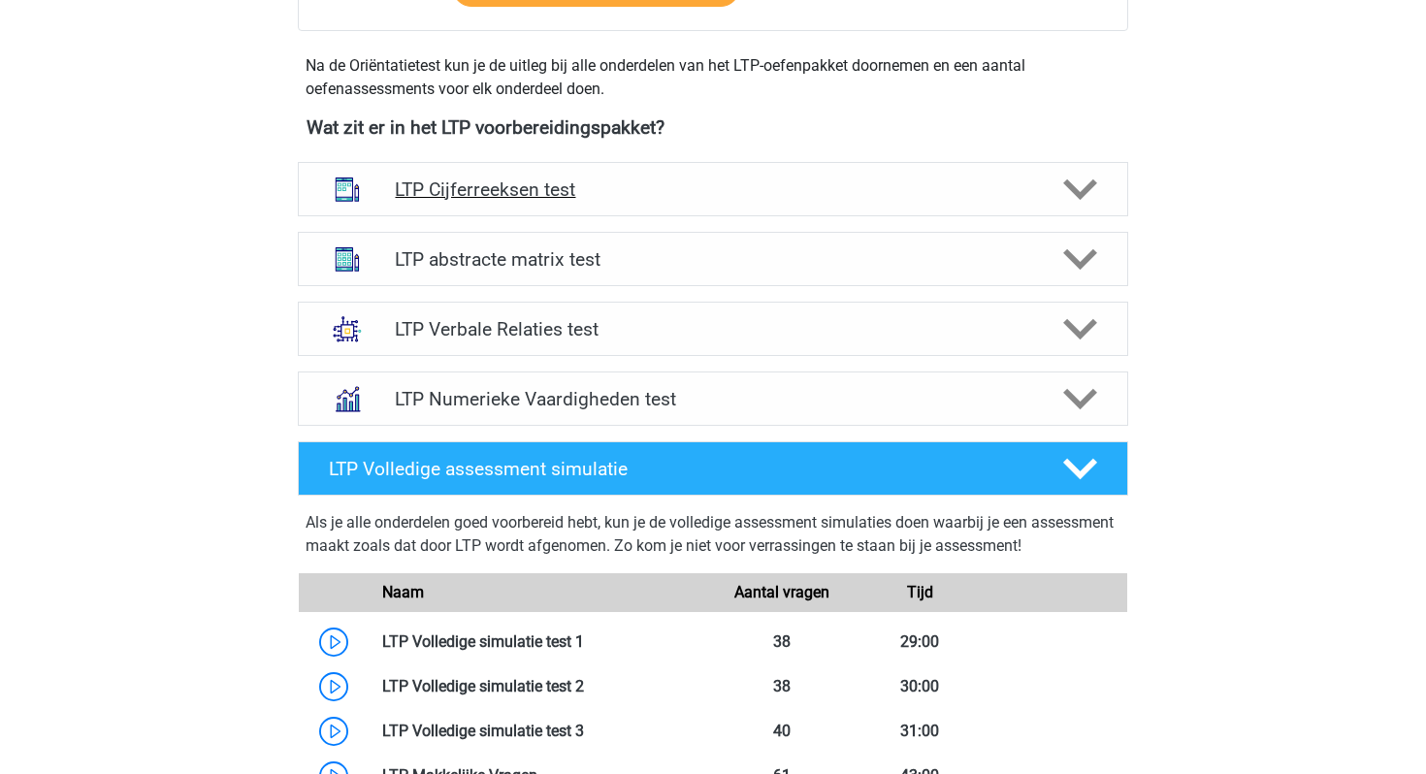
click at [754, 213] on div "LTP Cijferreeksen test" at bounding box center [713, 189] width 831 height 54
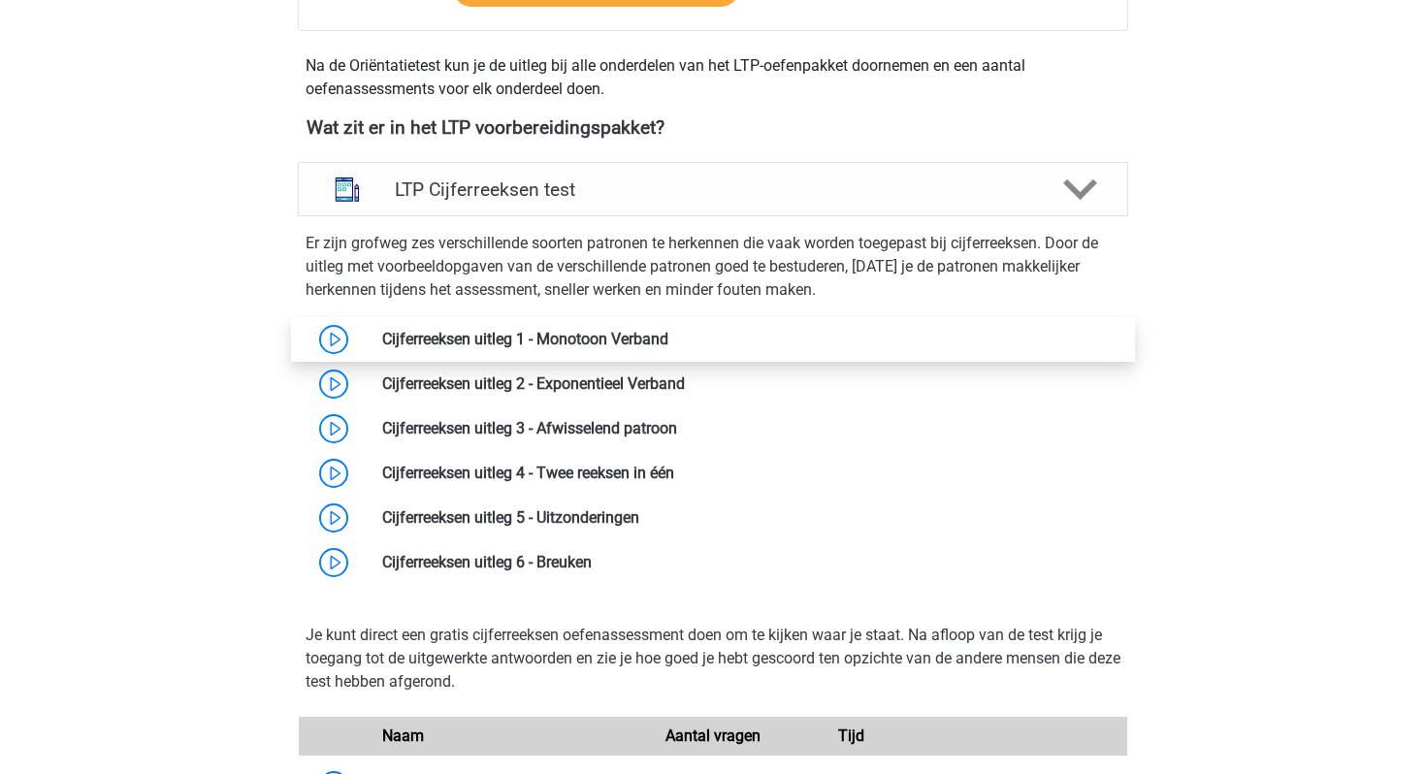
click at [668, 336] on link at bounding box center [668, 339] width 0 height 18
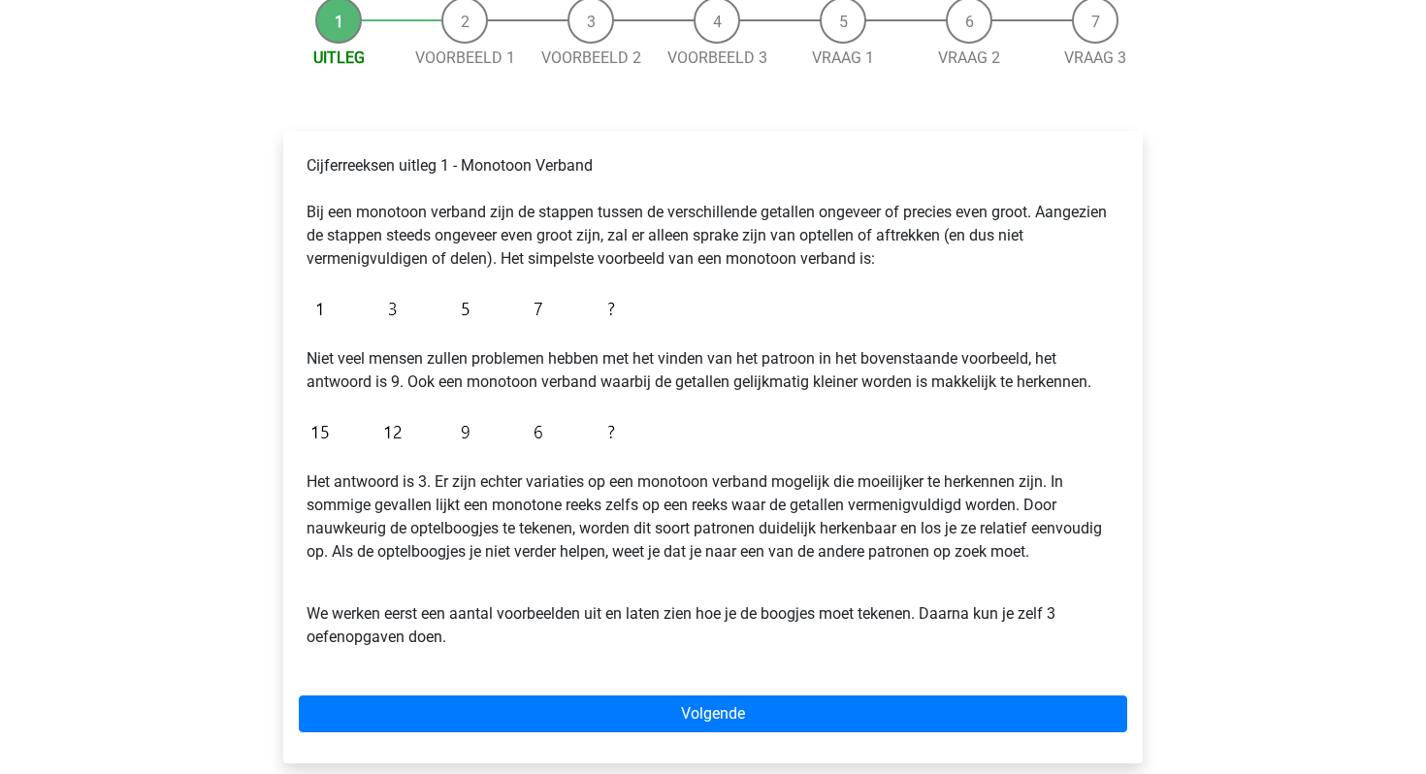
scroll to position [191, 0]
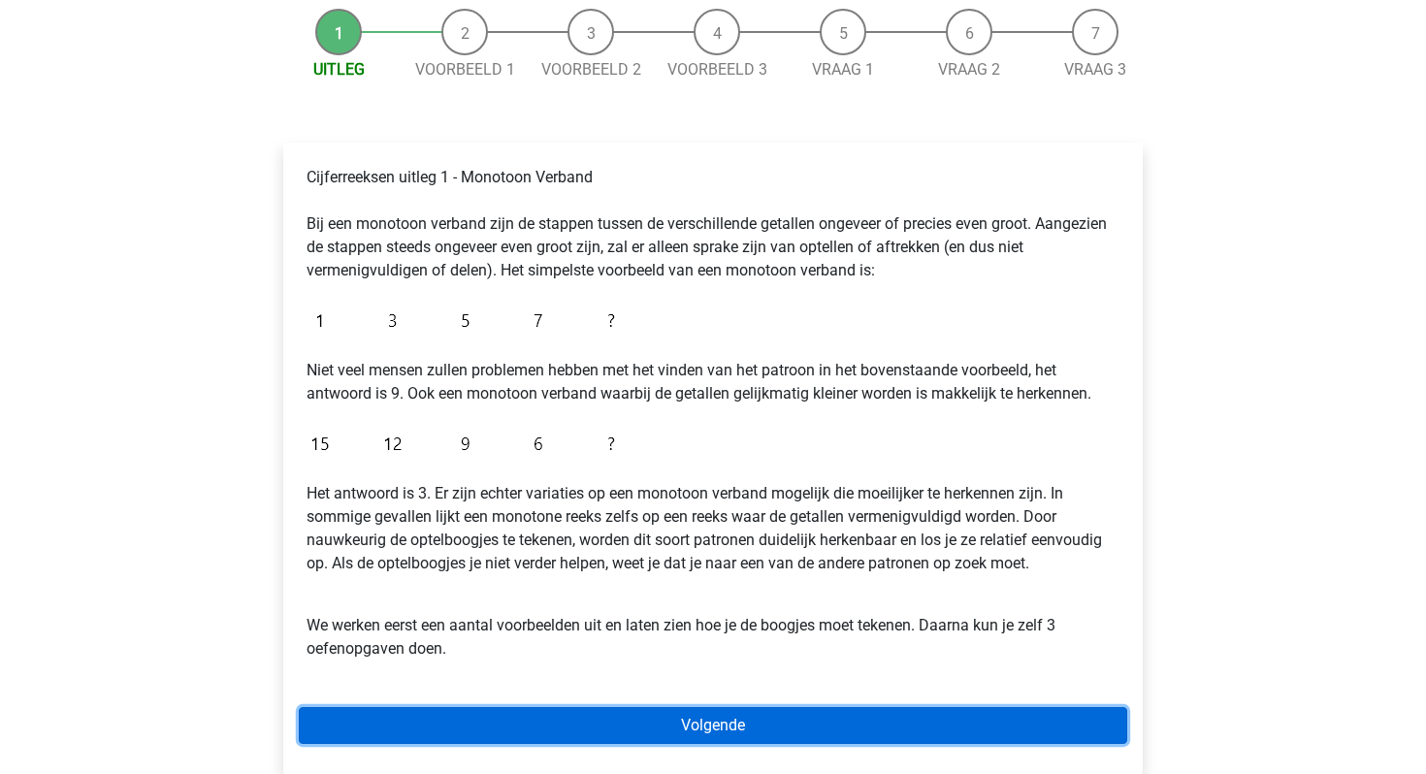
click at [601, 733] on link "Volgende" at bounding box center [713, 725] width 829 height 37
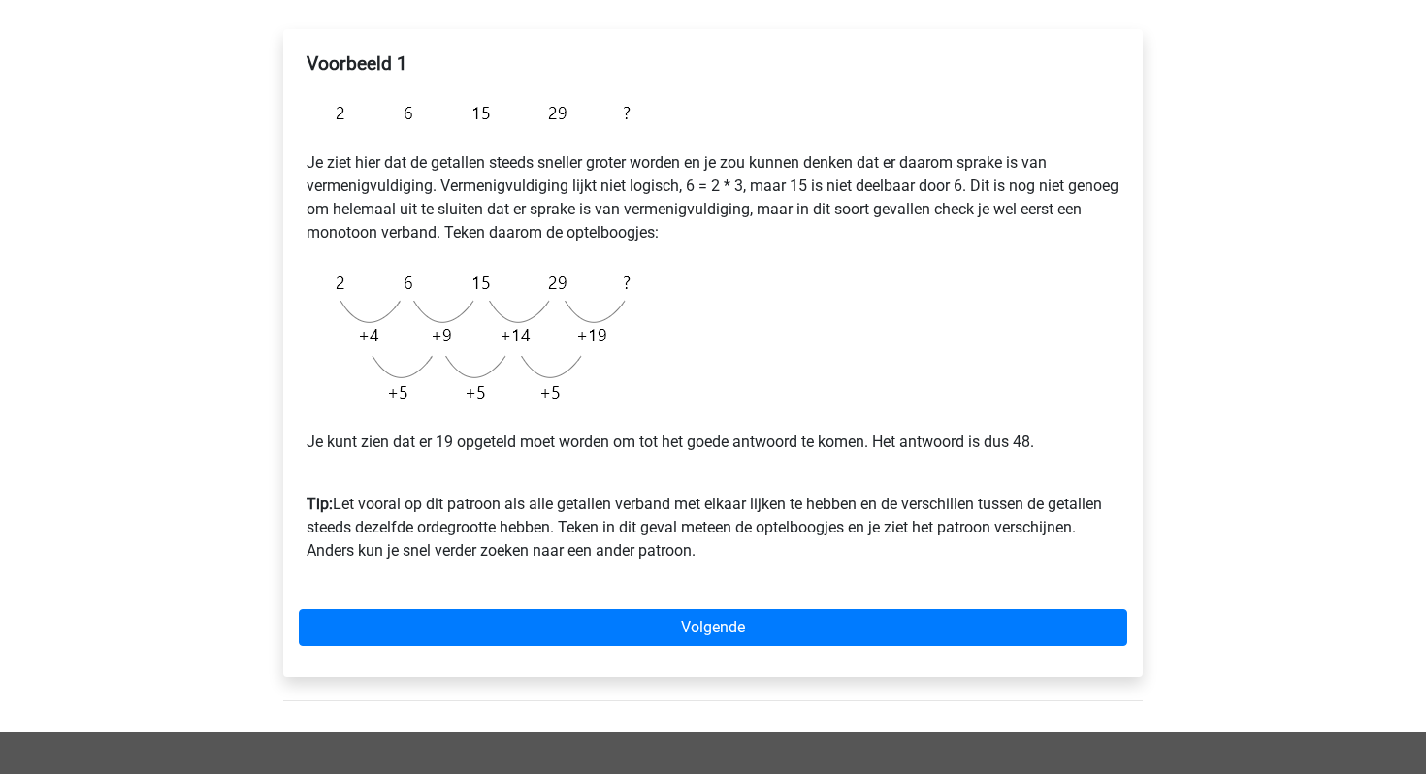
scroll to position [307, 0]
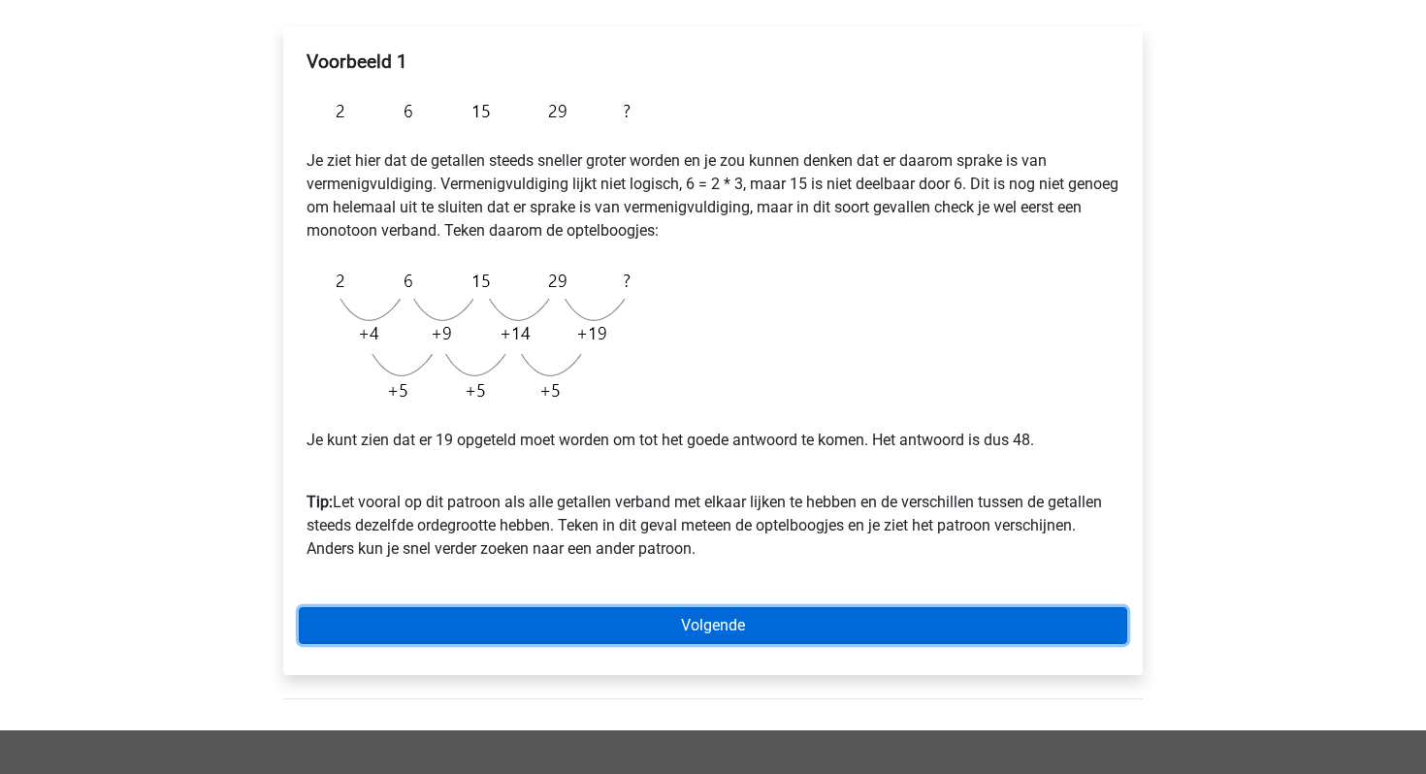
click at [827, 630] on link "Volgende" at bounding box center [713, 625] width 829 height 37
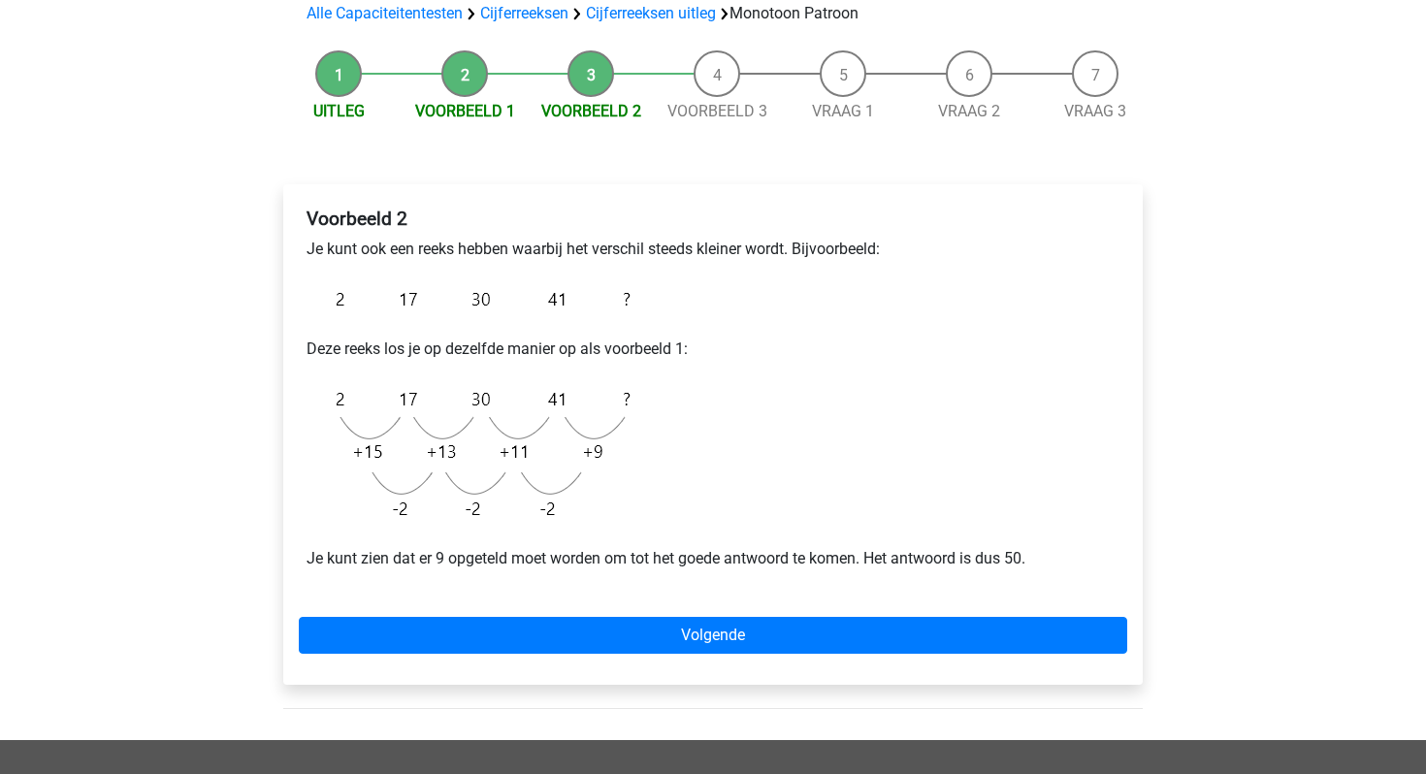
scroll to position [158, 0]
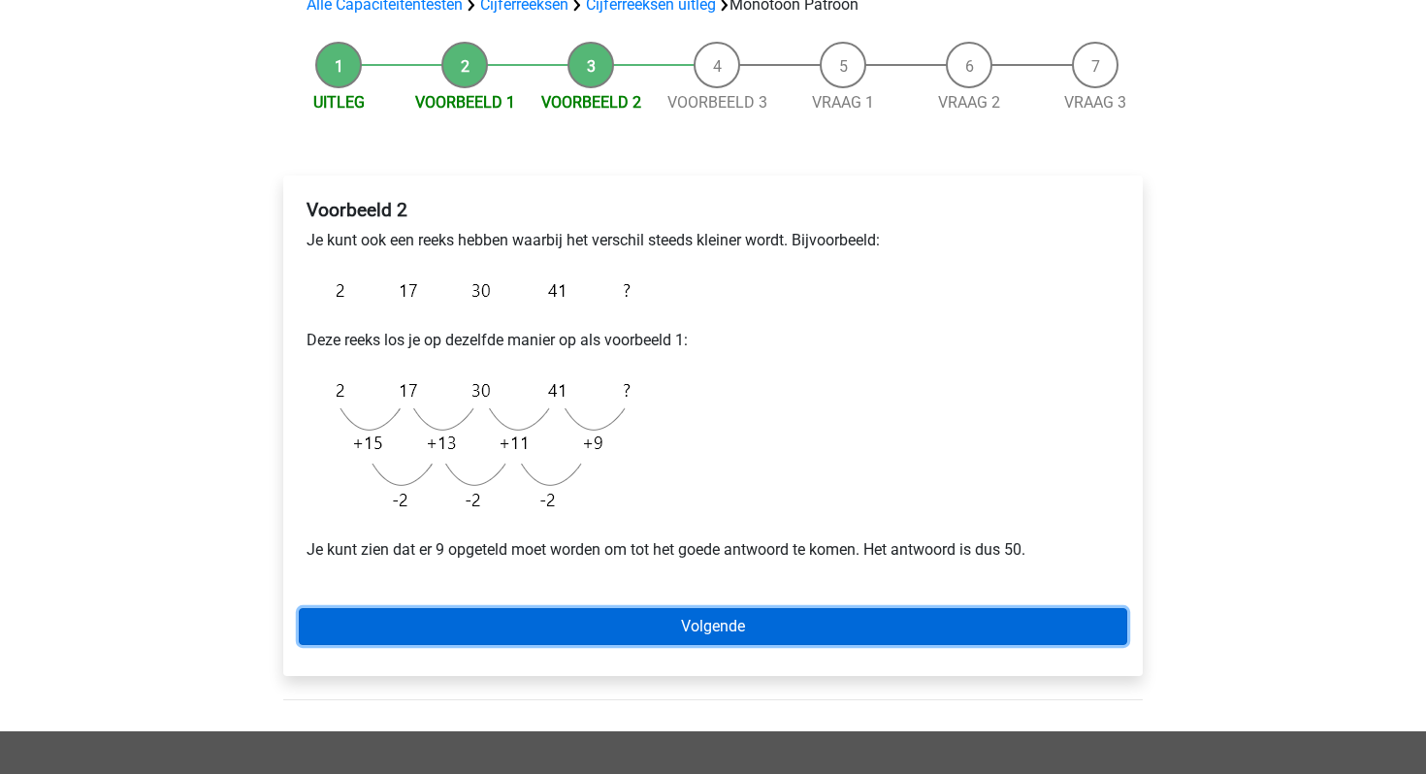
click at [813, 614] on link "Volgende" at bounding box center [713, 626] width 829 height 37
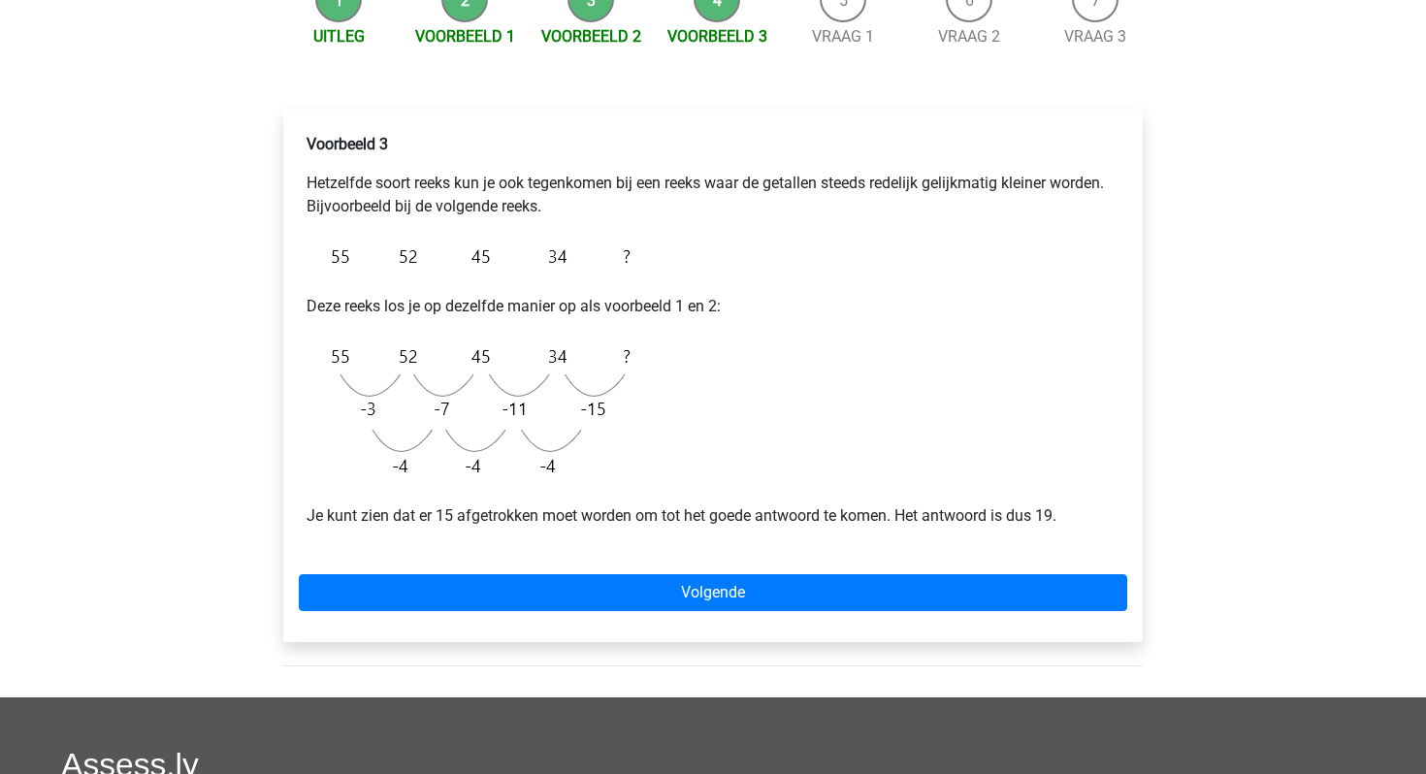
scroll to position [227, 0]
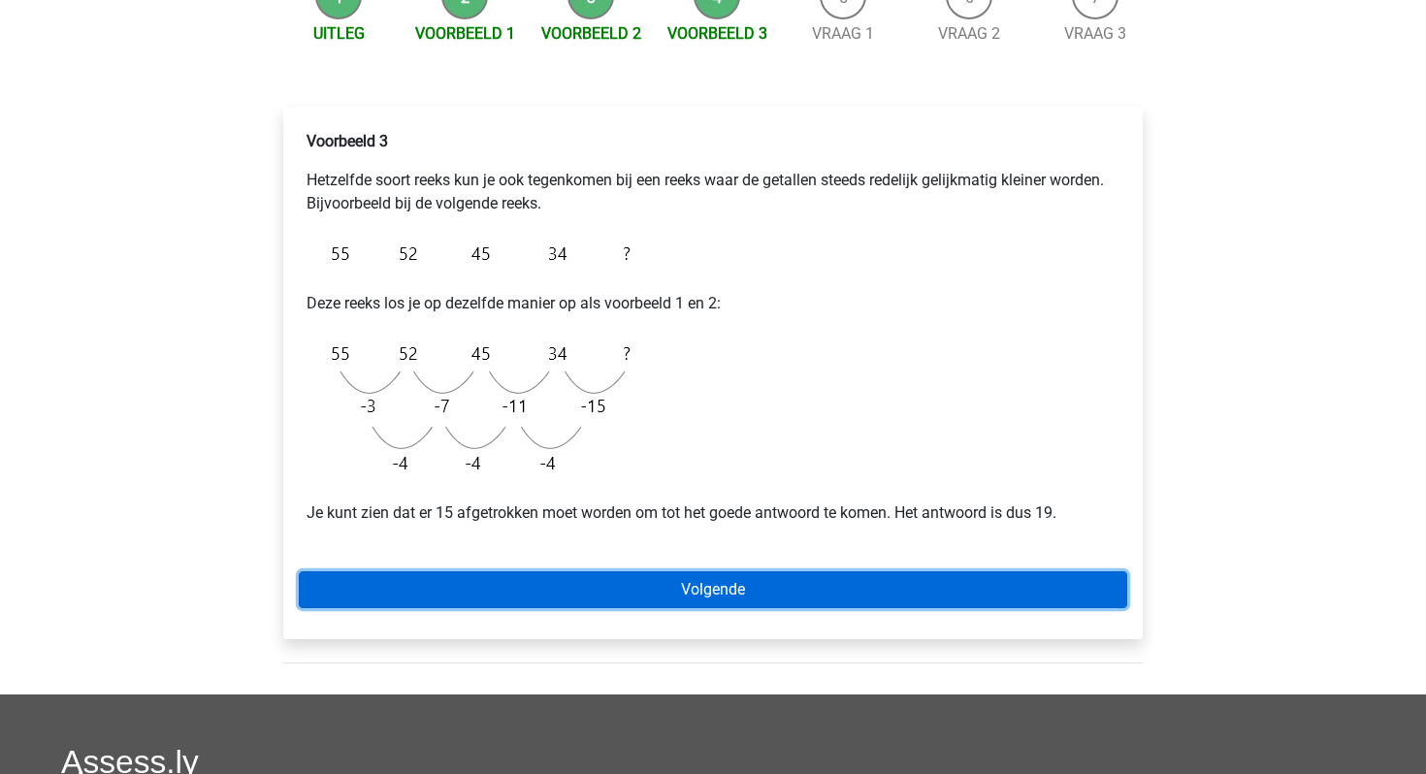
click at [561, 592] on link "Volgende" at bounding box center [713, 589] width 829 height 37
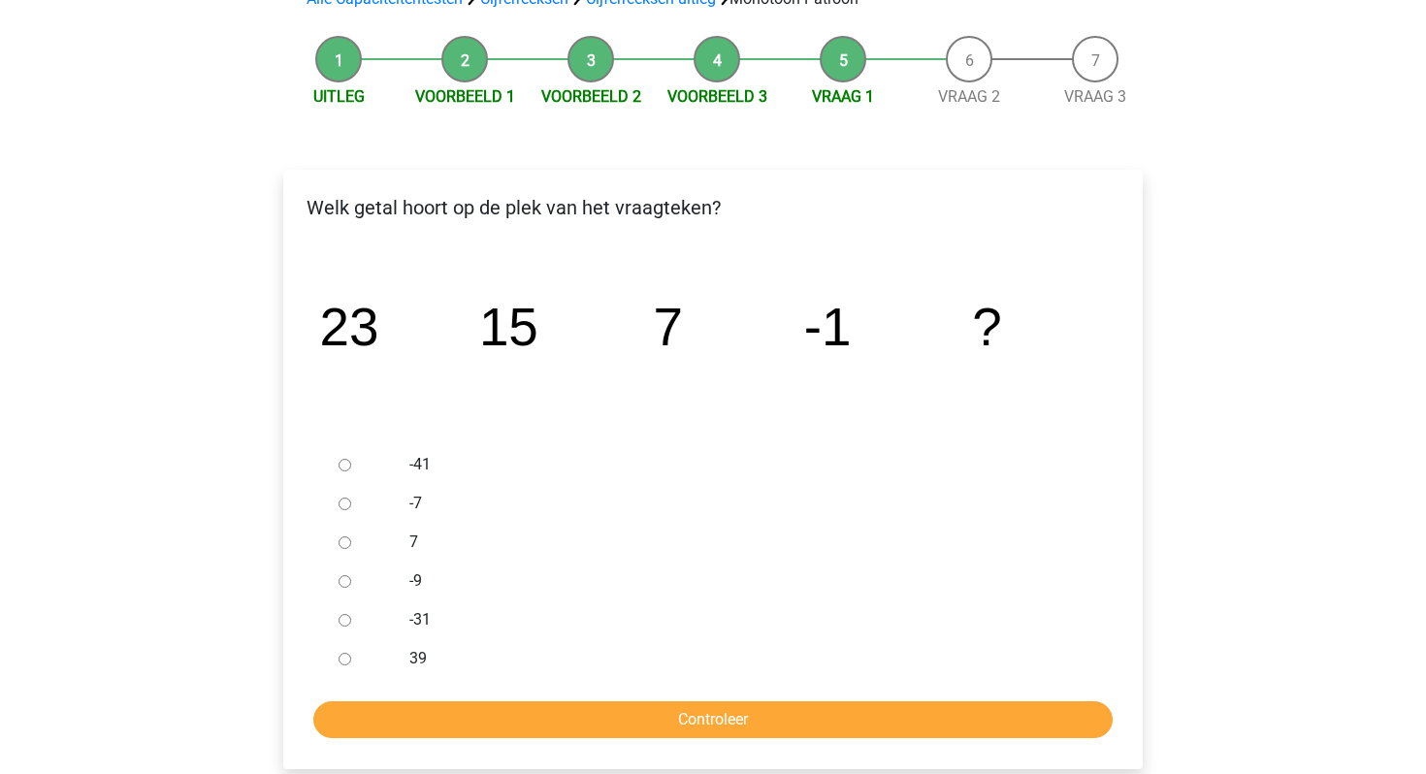
scroll to position [227, 0]
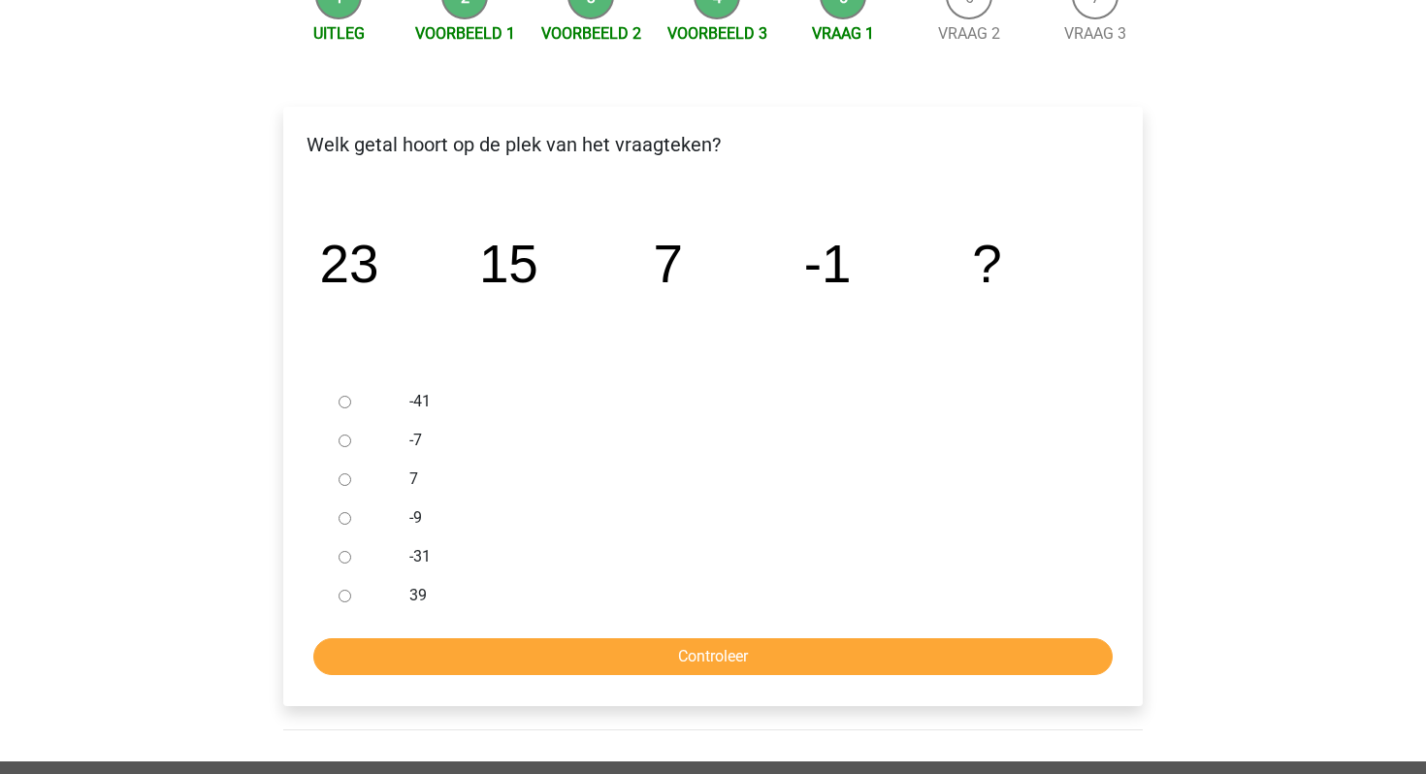
click at [346, 513] on input "-9" at bounding box center [345, 518] width 13 height 13
radio input "true"
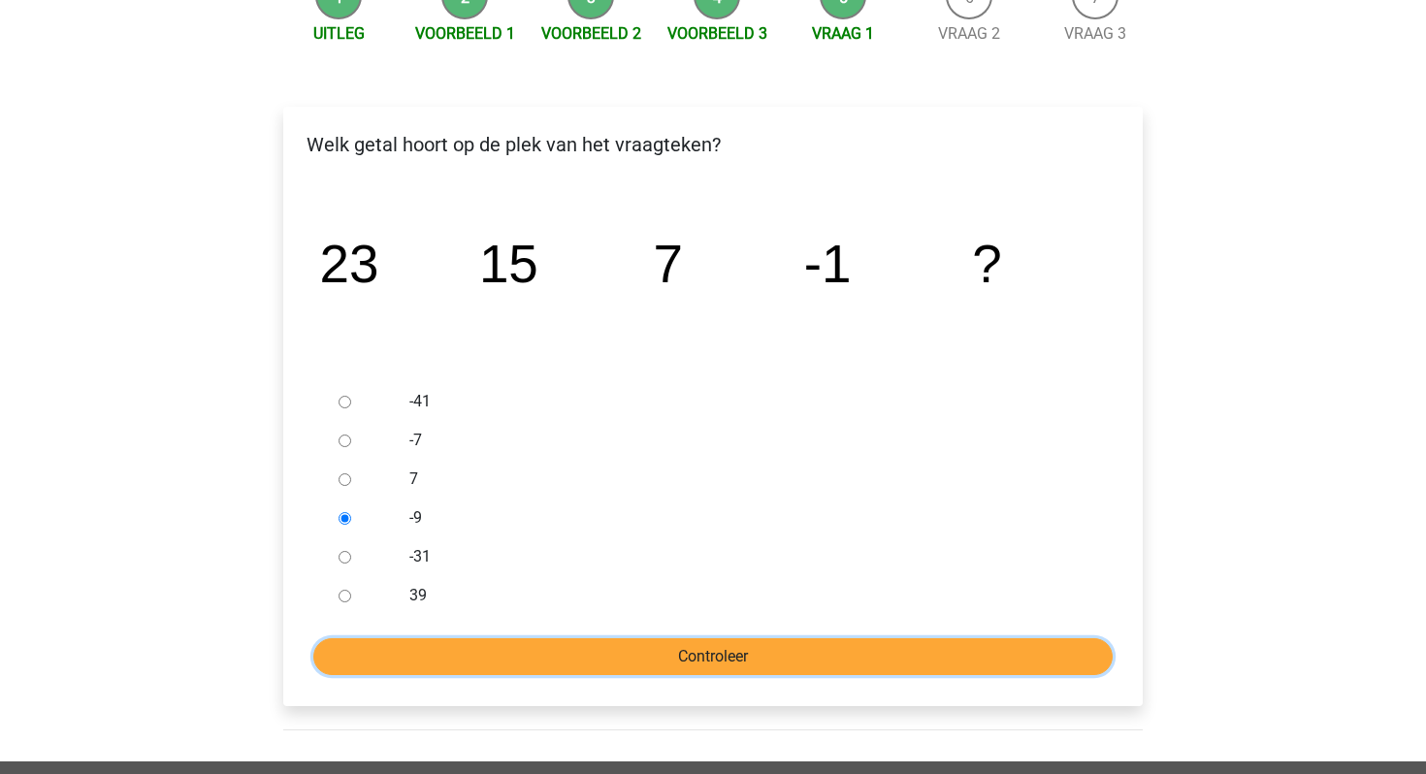
click at [452, 649] on input "Controleer" at bounding box center [712, 656] width 799 height 37
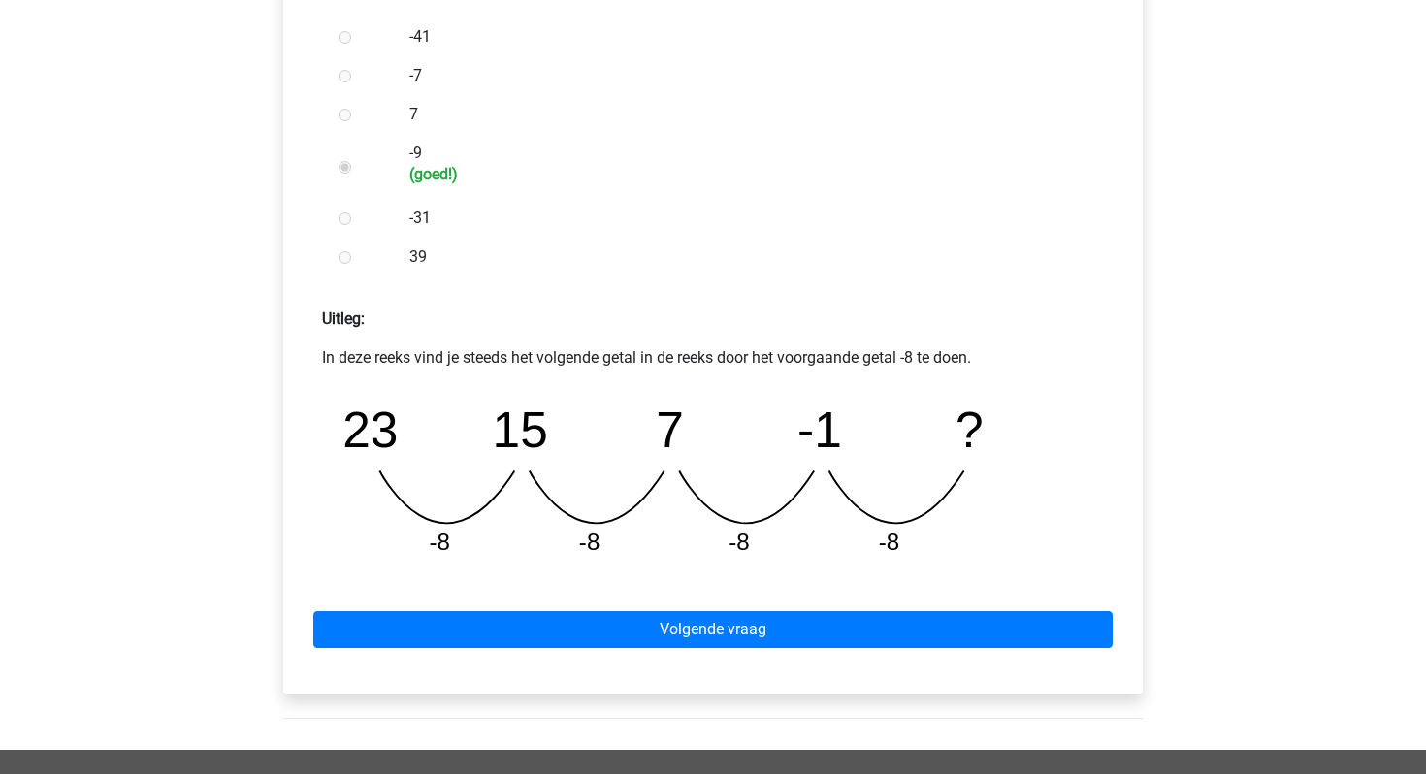
scroll to position [596, 0]
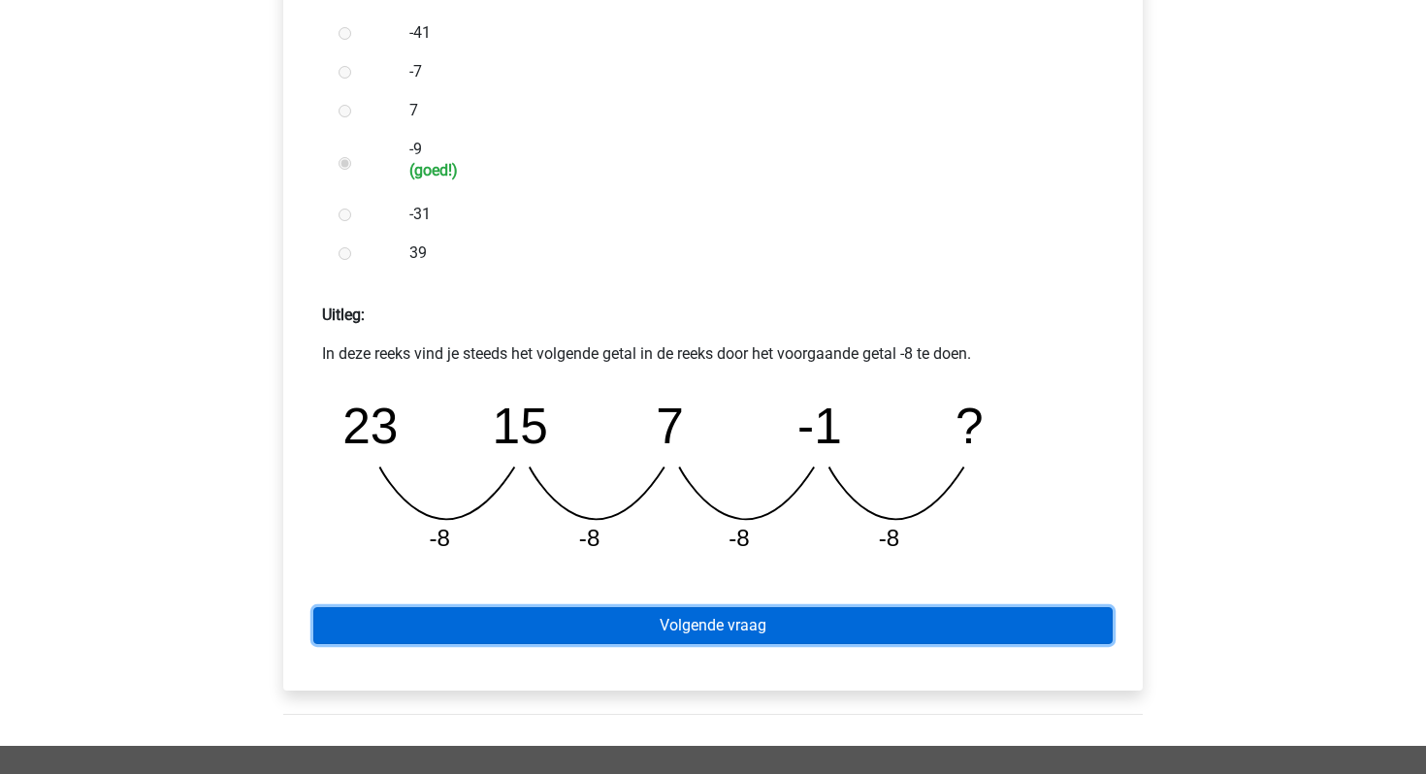
click at [595, 617] on link "Volgende vraag" at bounding box center [712, 625] width 799 height 37
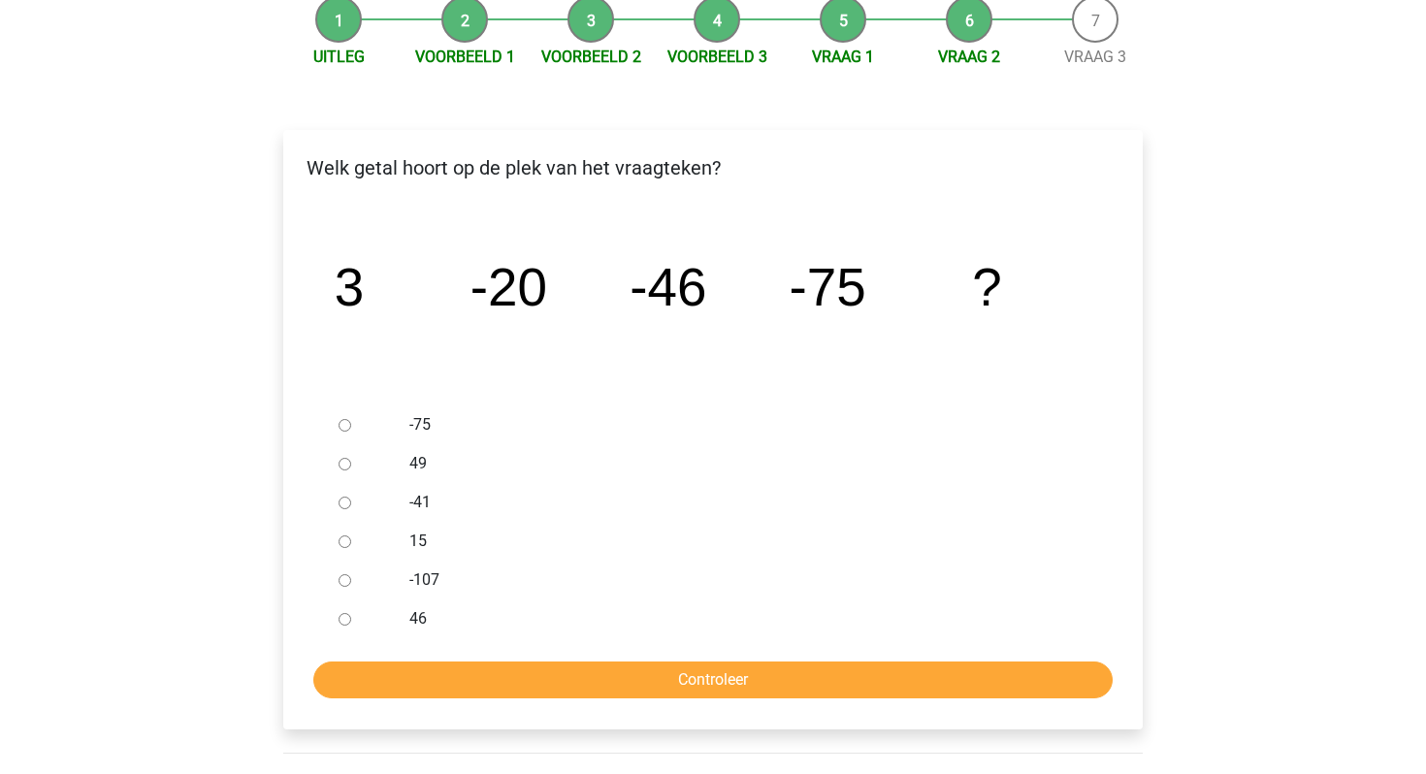
scroll to position [212, 0]
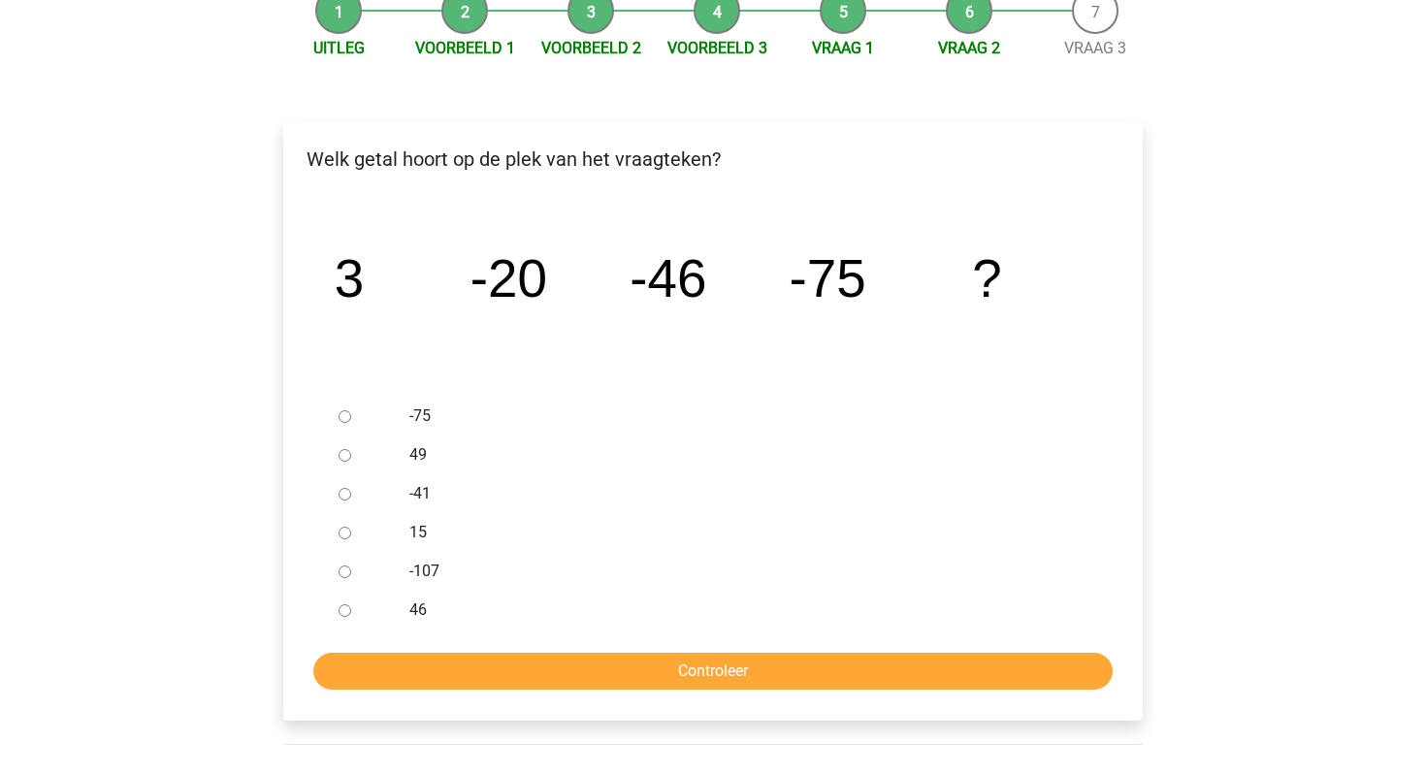
click at [341, 570] on input "-107" at bounding box center [345, 572] width 13 height 13
radio input "true"
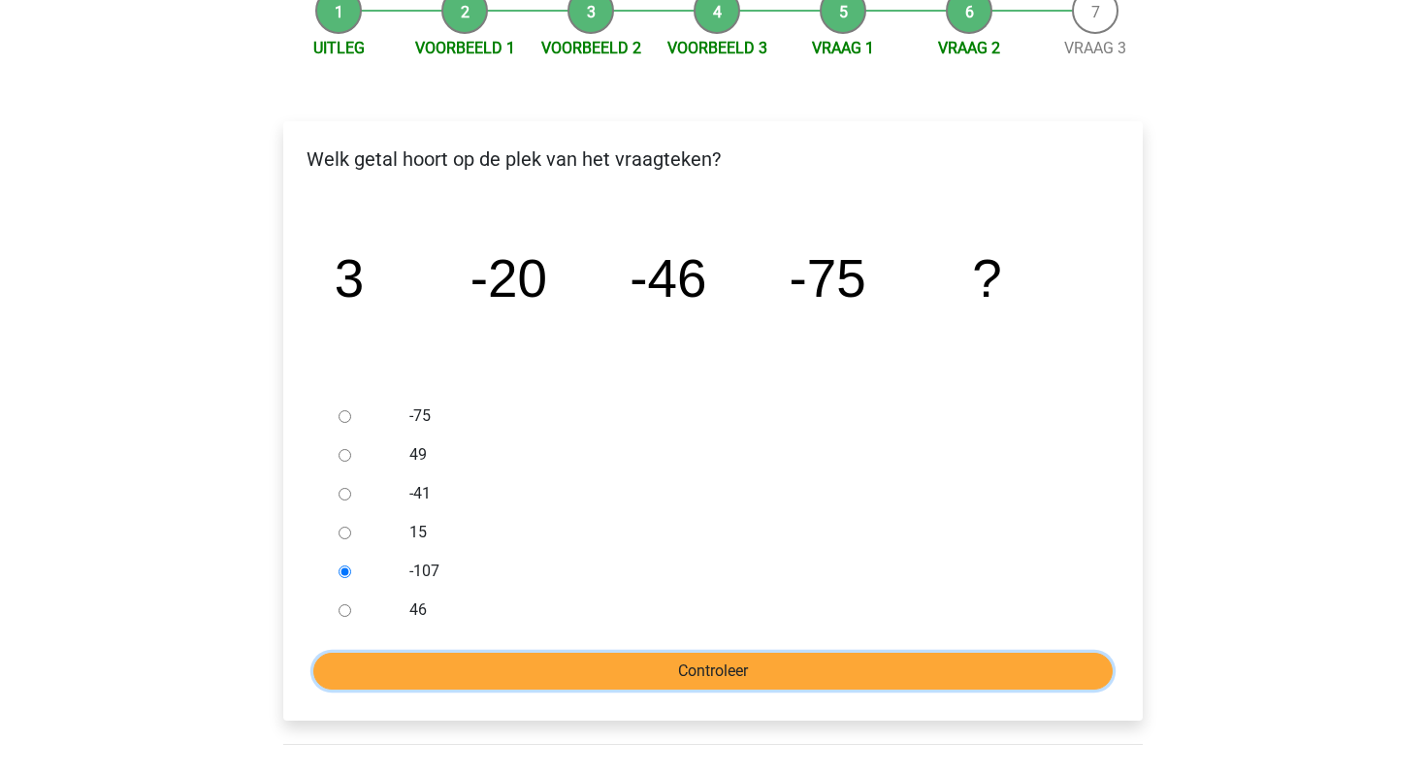
click at [437, 666] on input "Controleer" at bounding box center [712, 671] width 799 height 37
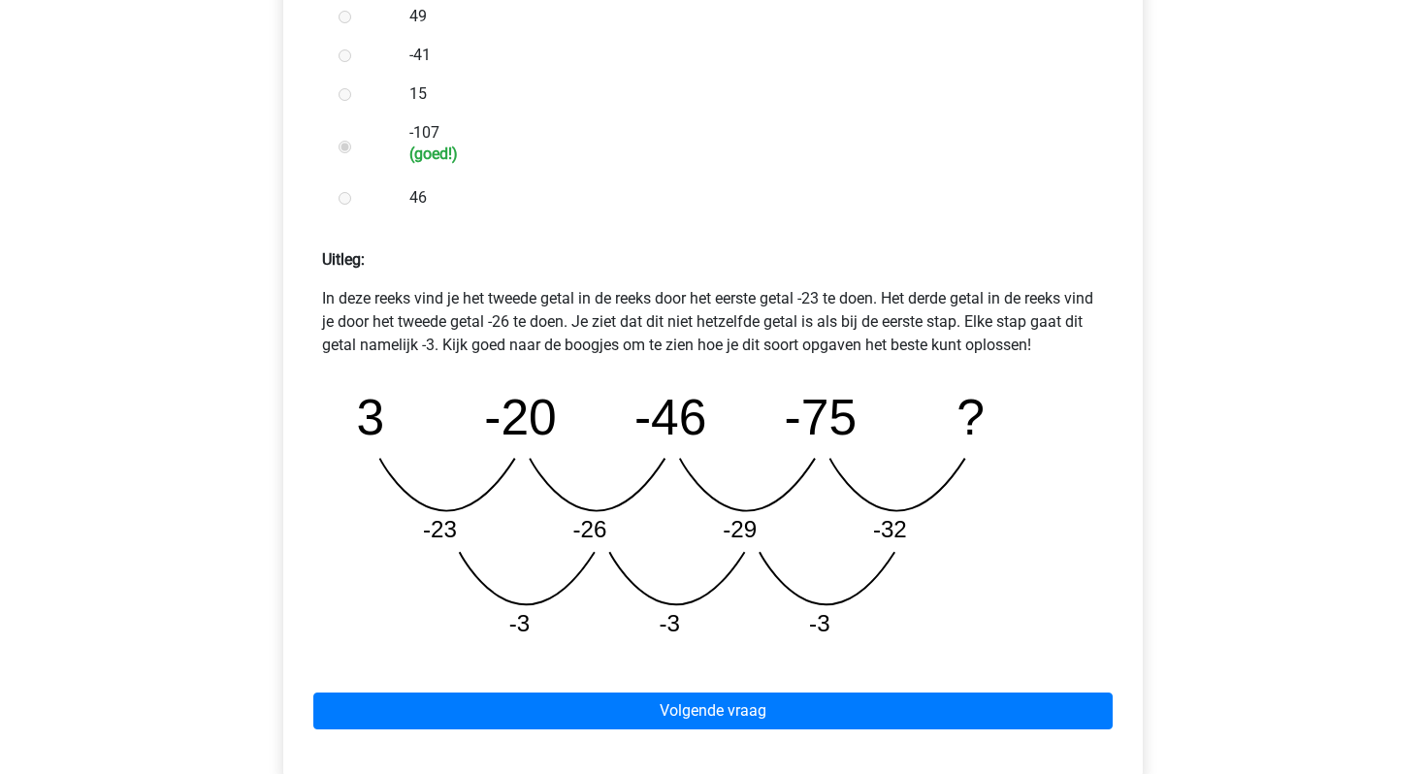
scroll to position [908, 0]
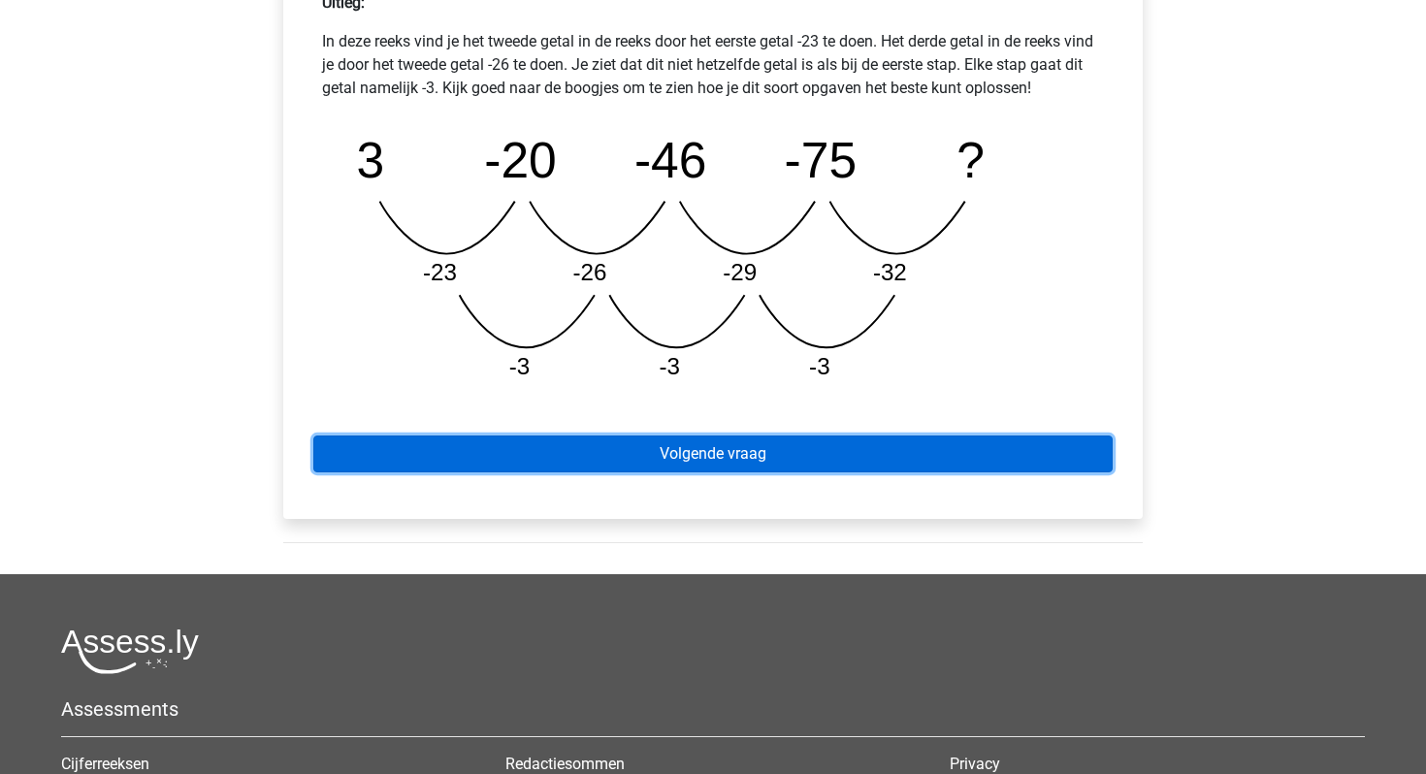
click at [603, 459] on link "Volgende vraag" at bounding box center [712, 454] width 799 height 37
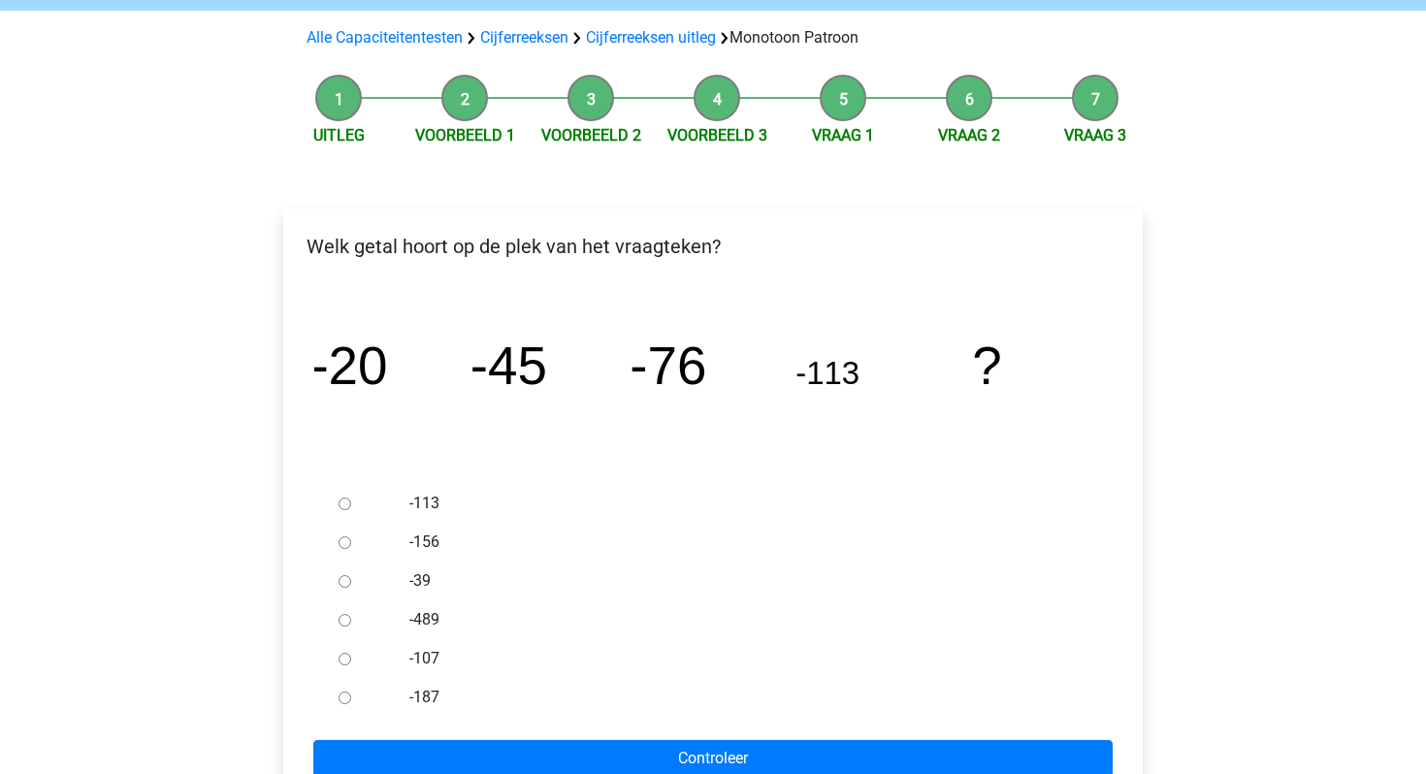
scroll to position [154, 0]
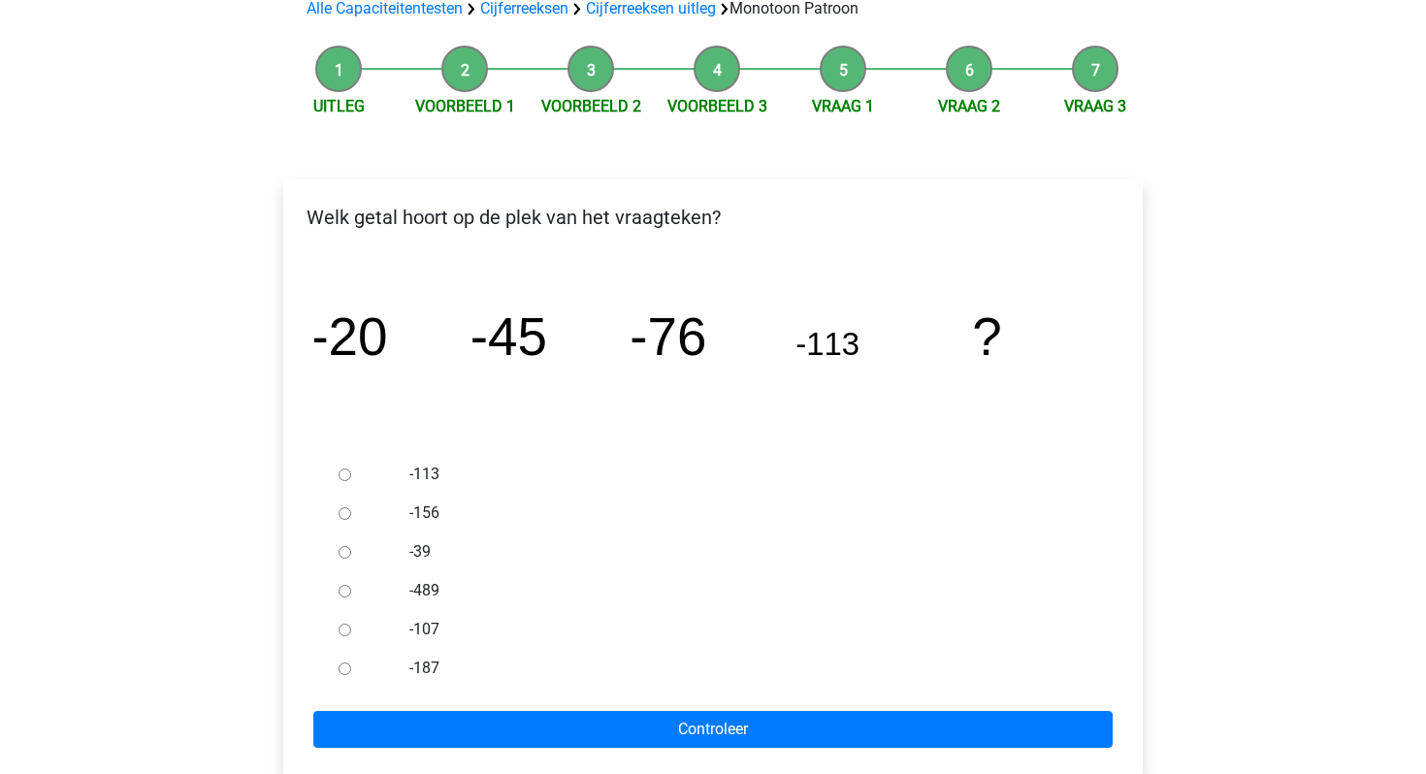
click at [340, 523] on div at bounding box center [363, 513] width 64 height 39
click at [348, 512] on input "-156" at bounding box center [345, 513] width 13 height 13
radio input "true"
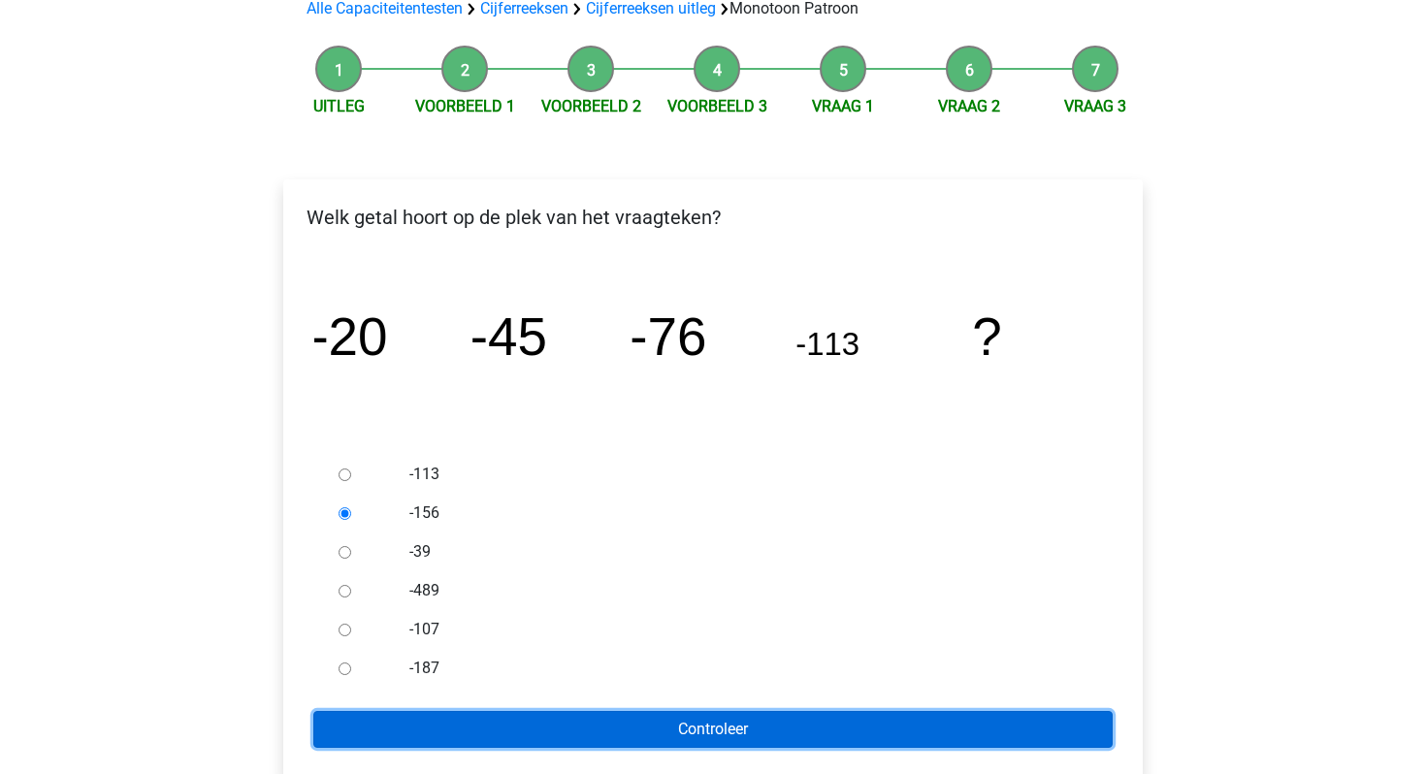
click at [542, 730] on input "Controleer" at bounding box center [712, 729] width 799 height 37
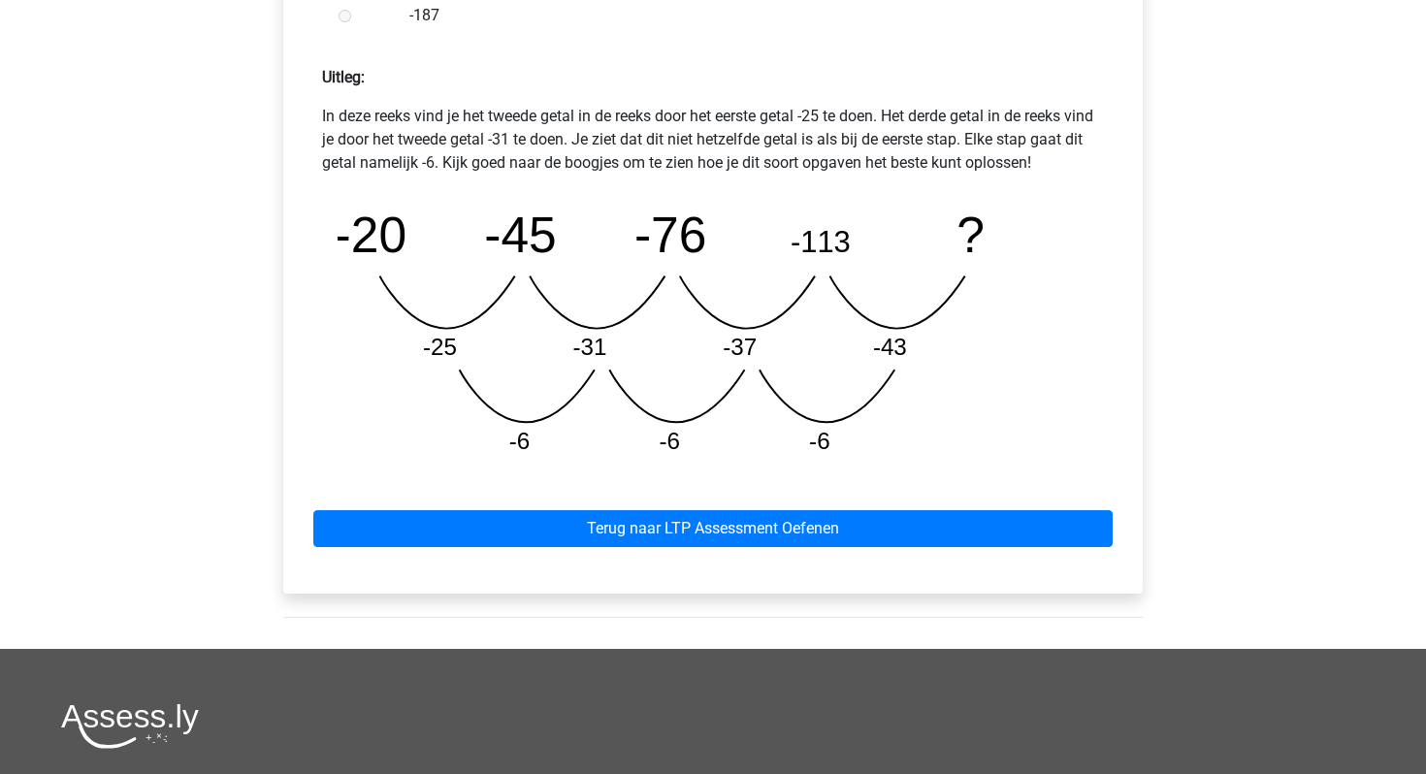
scroll to position [944, 0]
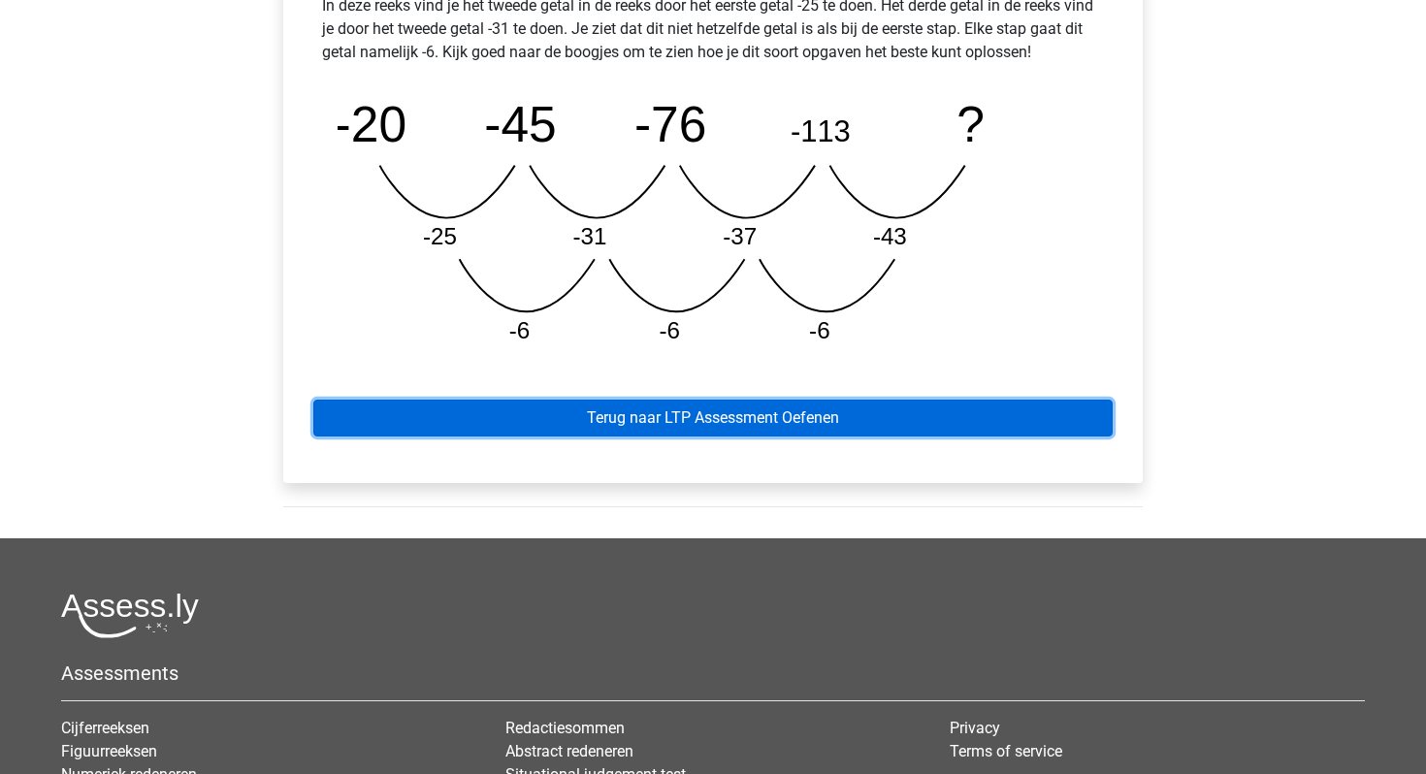
click at [666, 426] on link "Terug naar LTP Assessment Oefenen" at bounding box center [712, 418] width 799 height 37
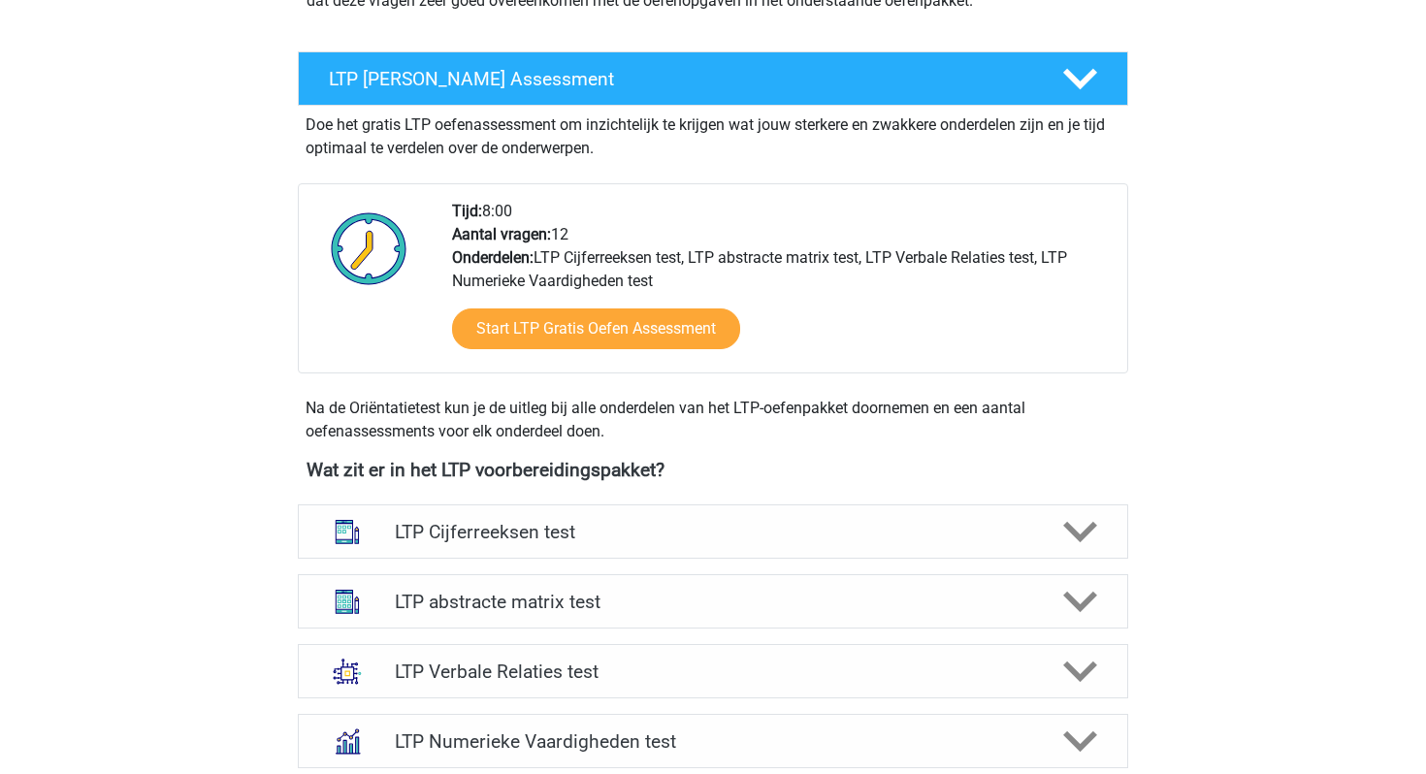
scroll to position [321, 0]
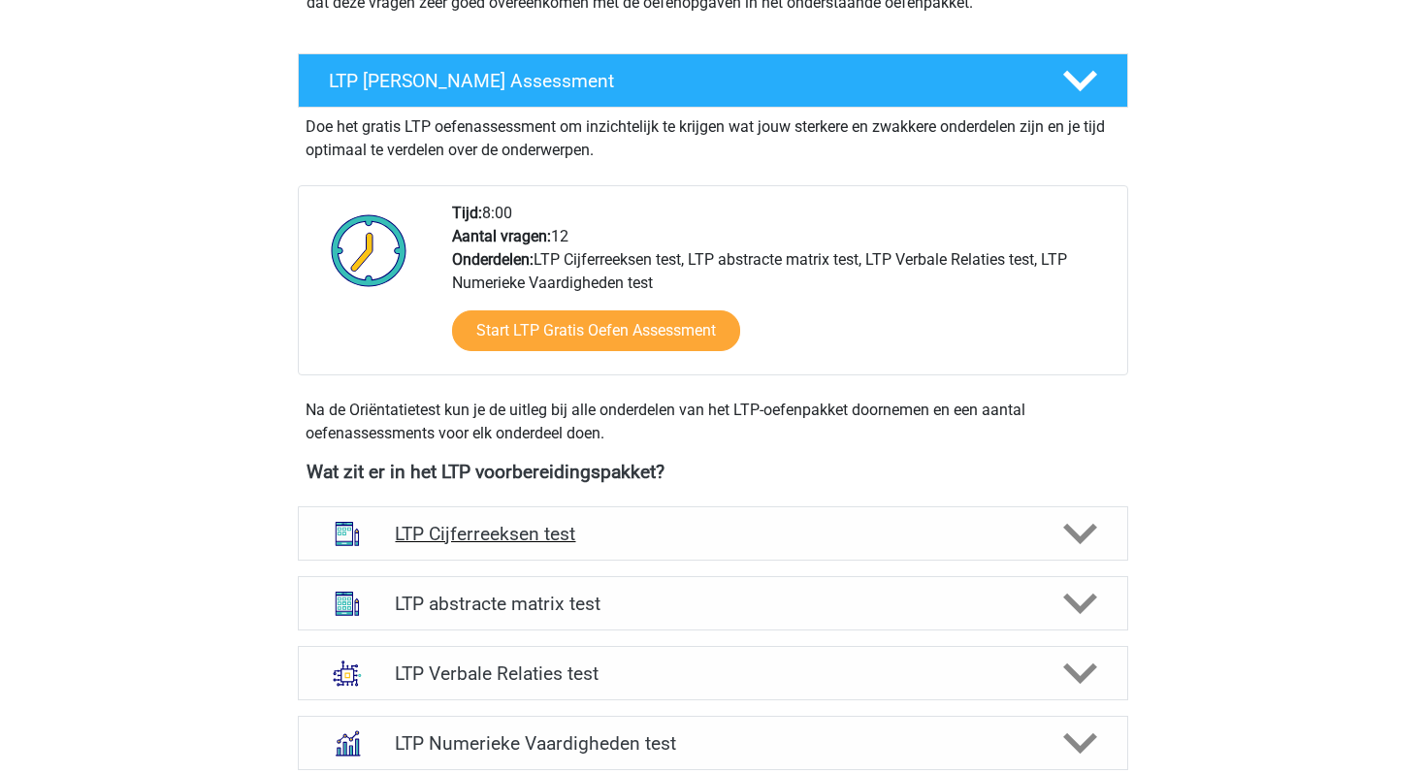
click at [651, 520] on div "LTP Cijferreeksen test" at bounding box center [713, 533] width 831 height 54
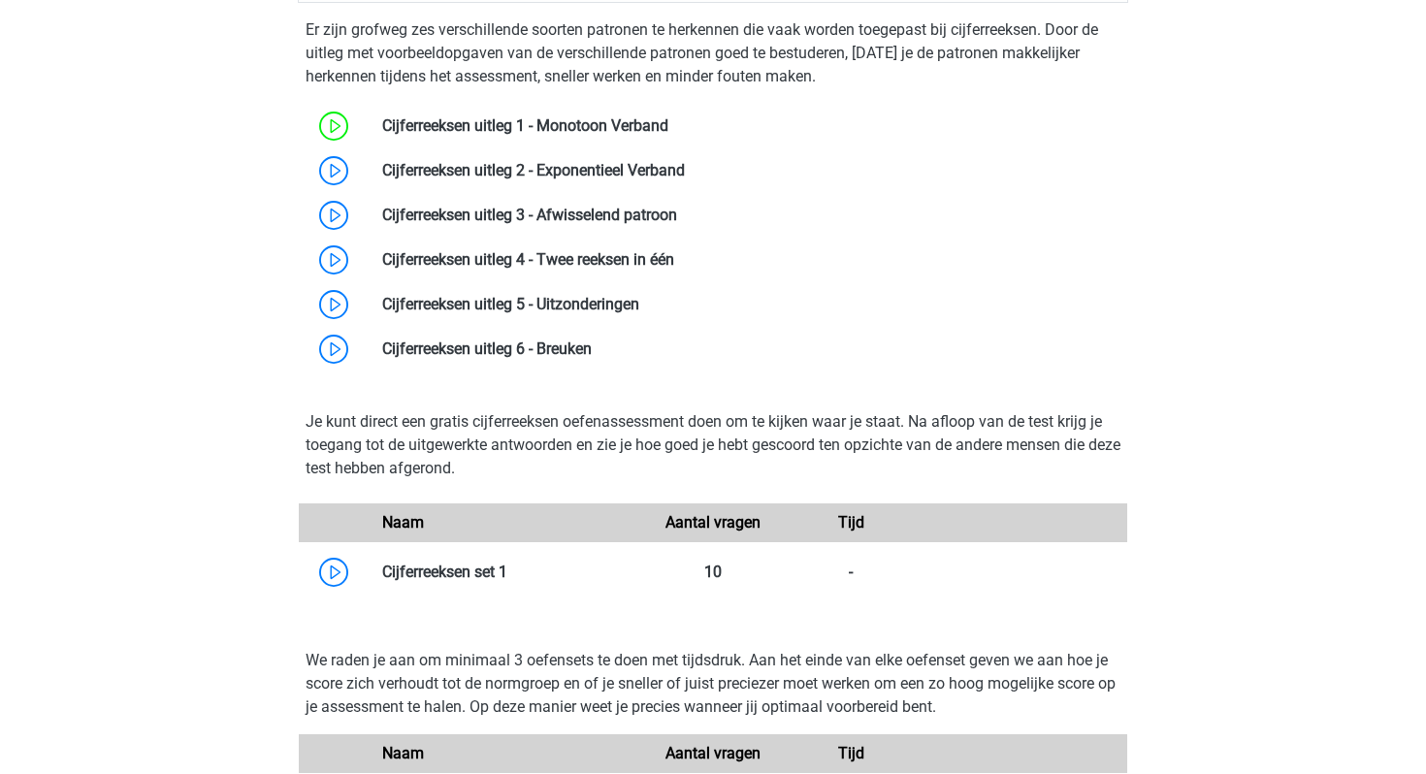
scroll to position [861, 0]
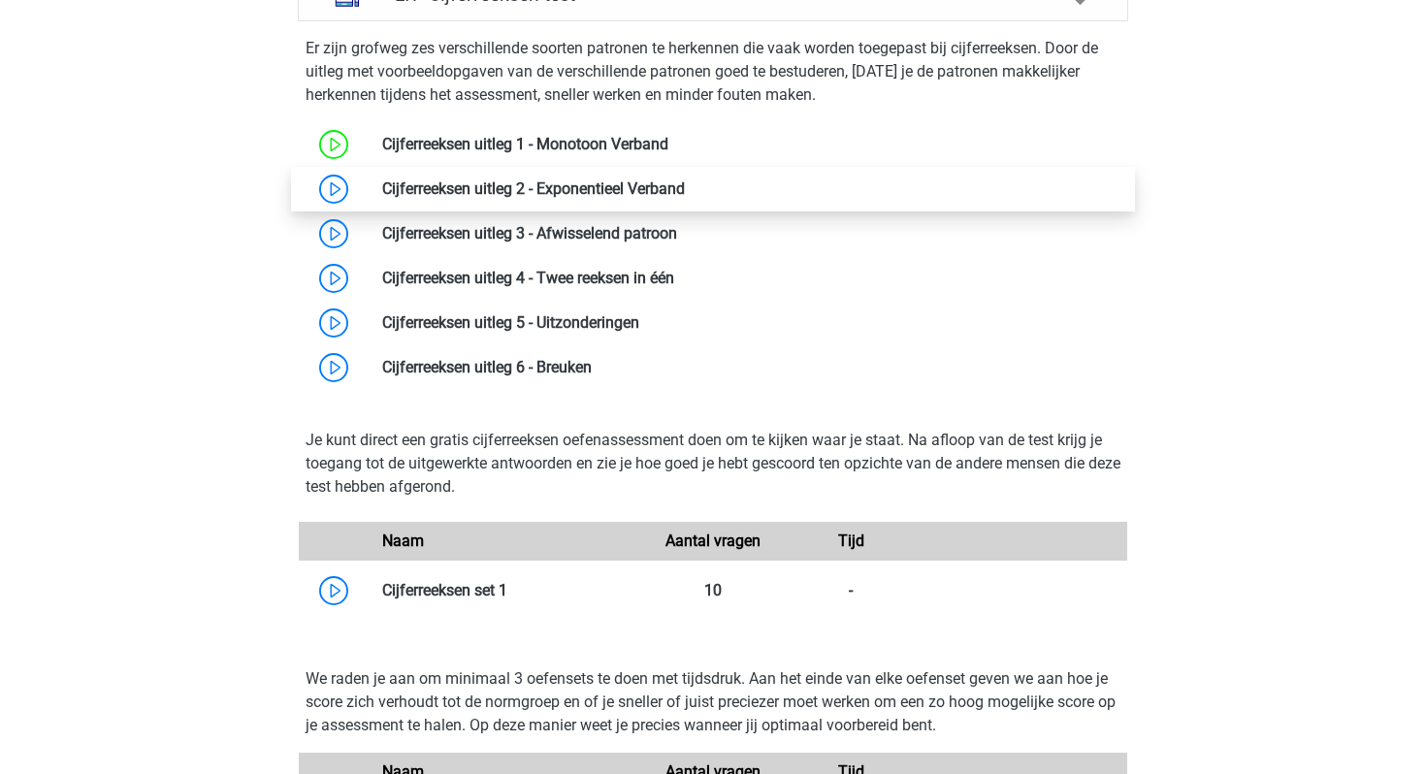
click at [685, 192] on link at bounding box center [685, 188] width 0 height 18
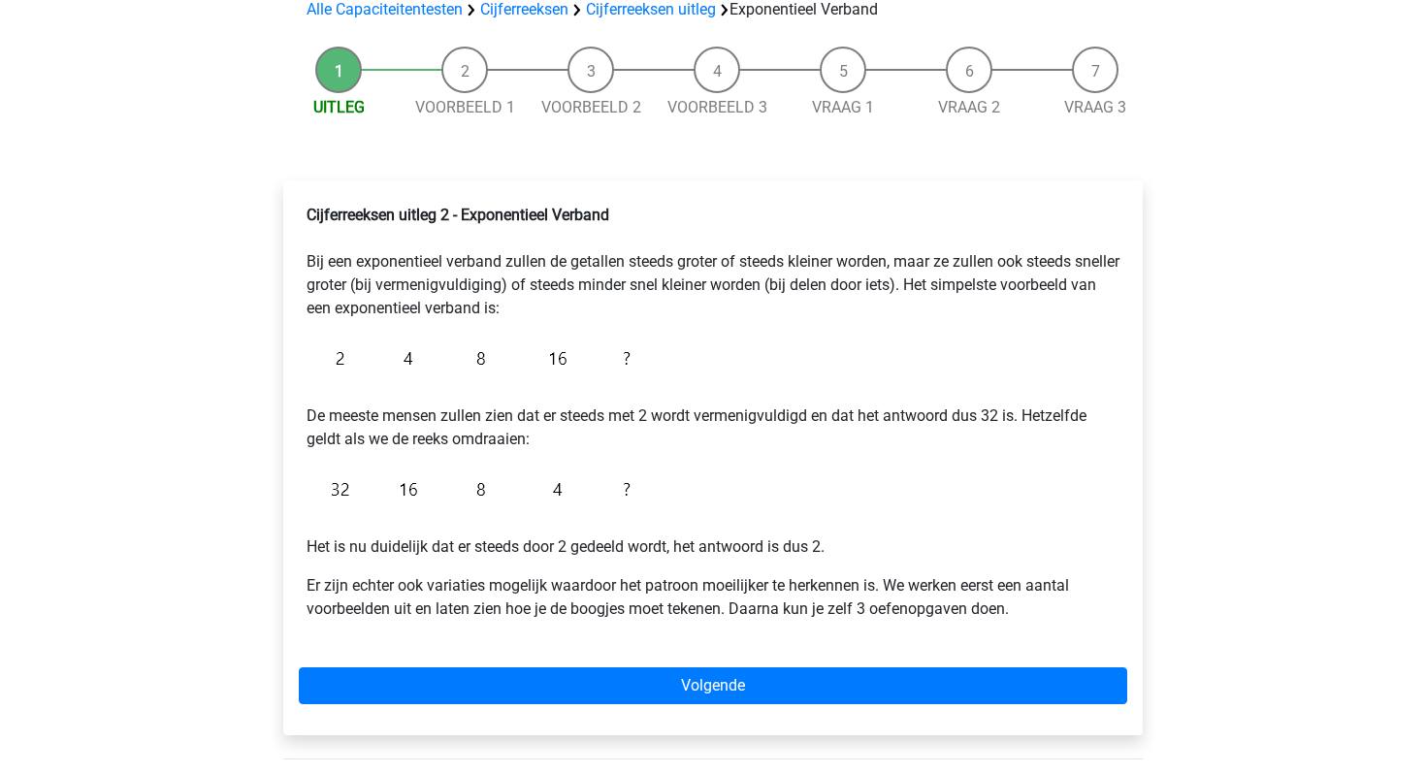
scroll to position [235, 0]
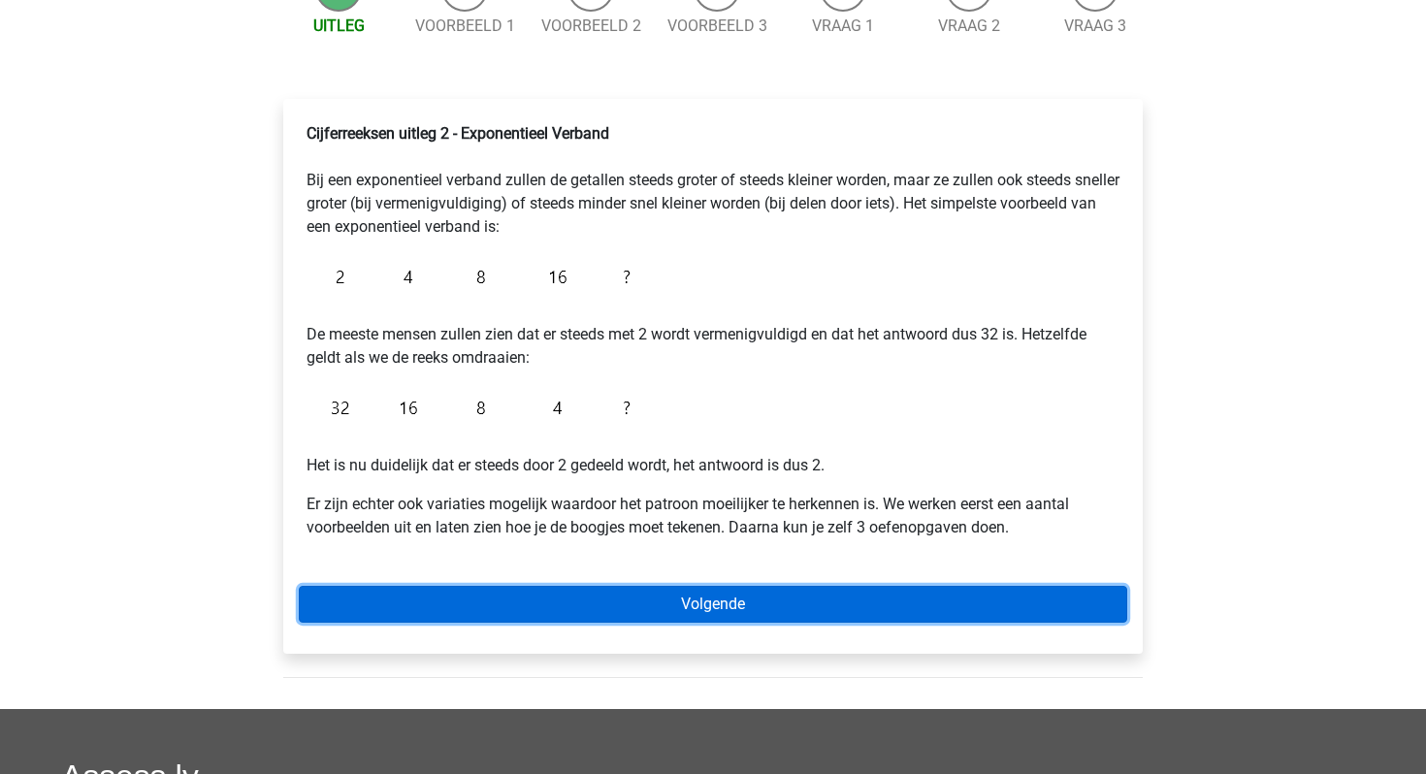
click at [610, 613] on link "Volgende" at bounding box center [713, 604] width 829 height 37
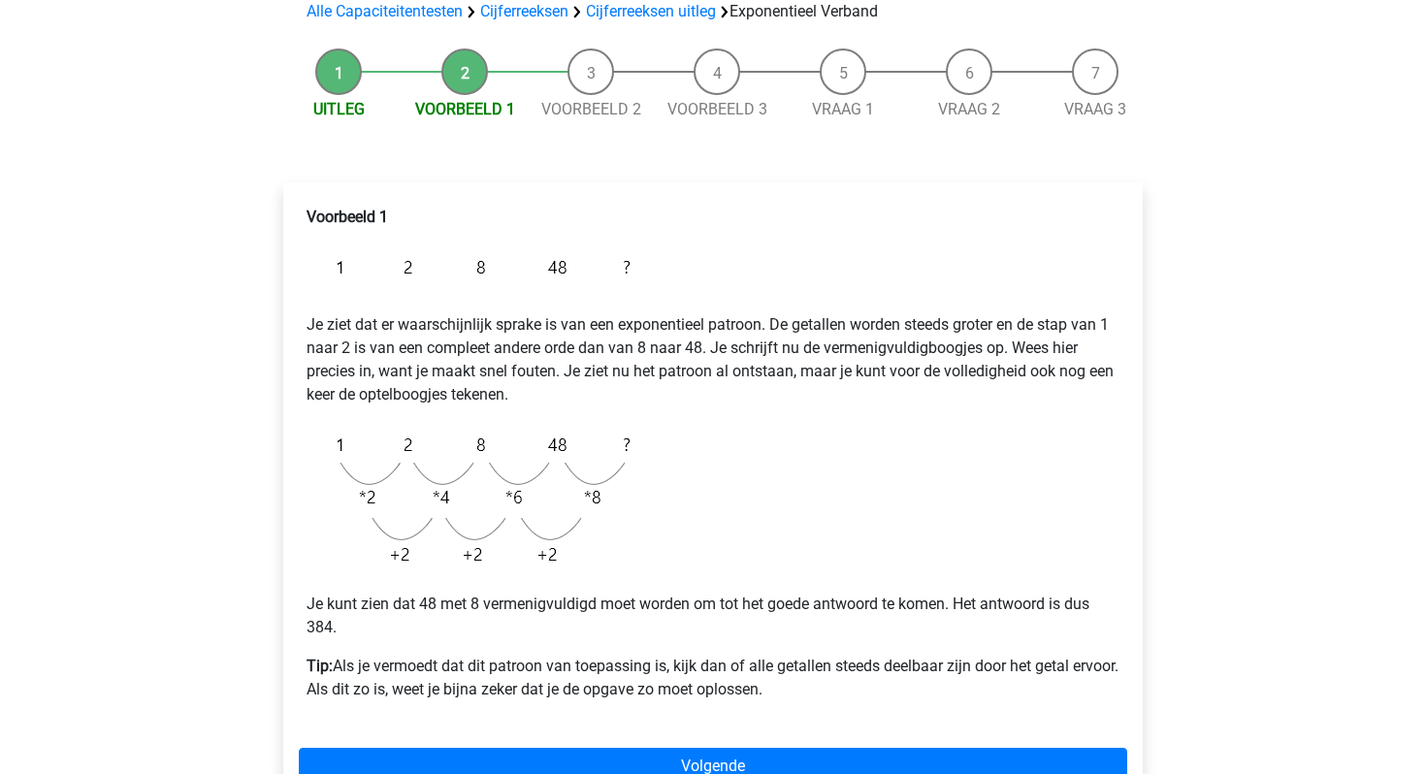
scroll to position [216, 0]
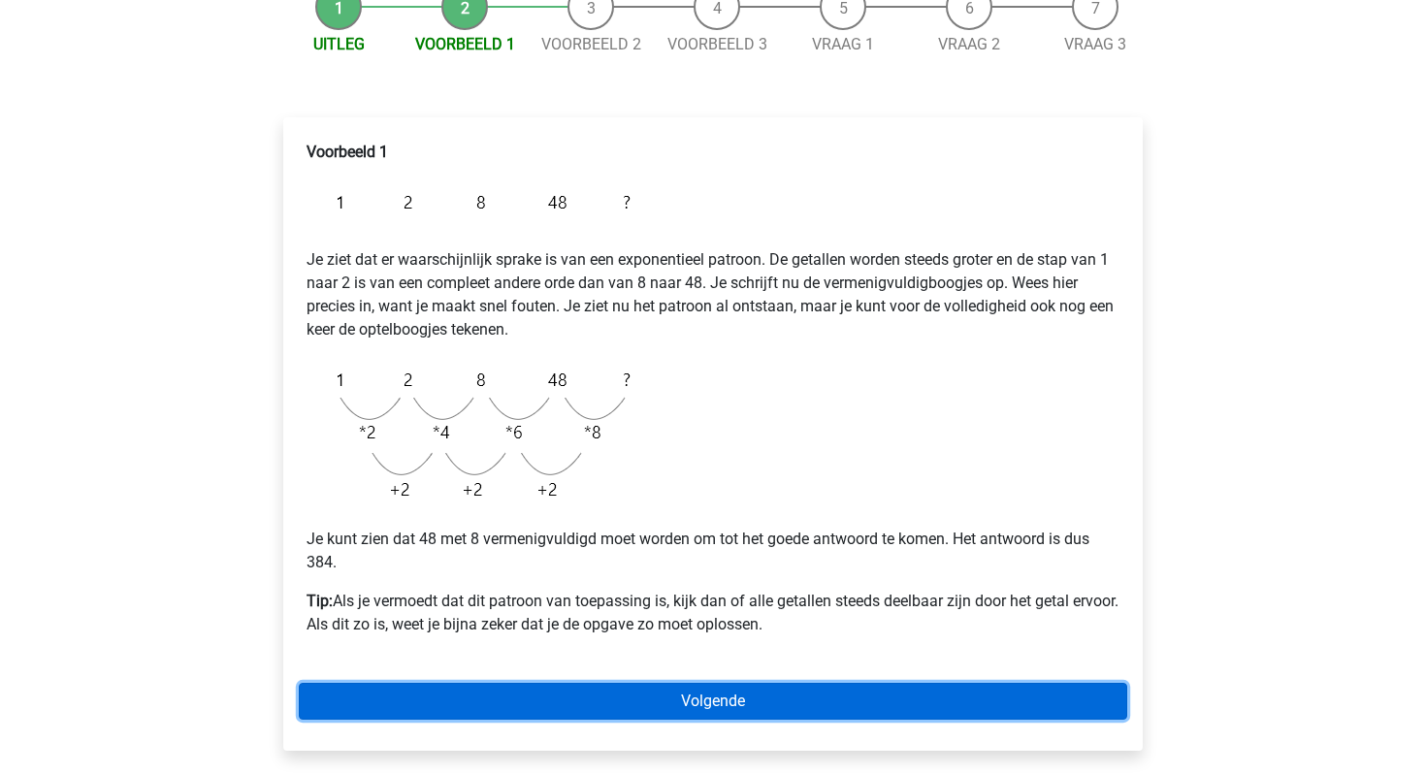
click at [516, 684] on link "Volgende" at bounding box center [713, 701] width 829 height 37
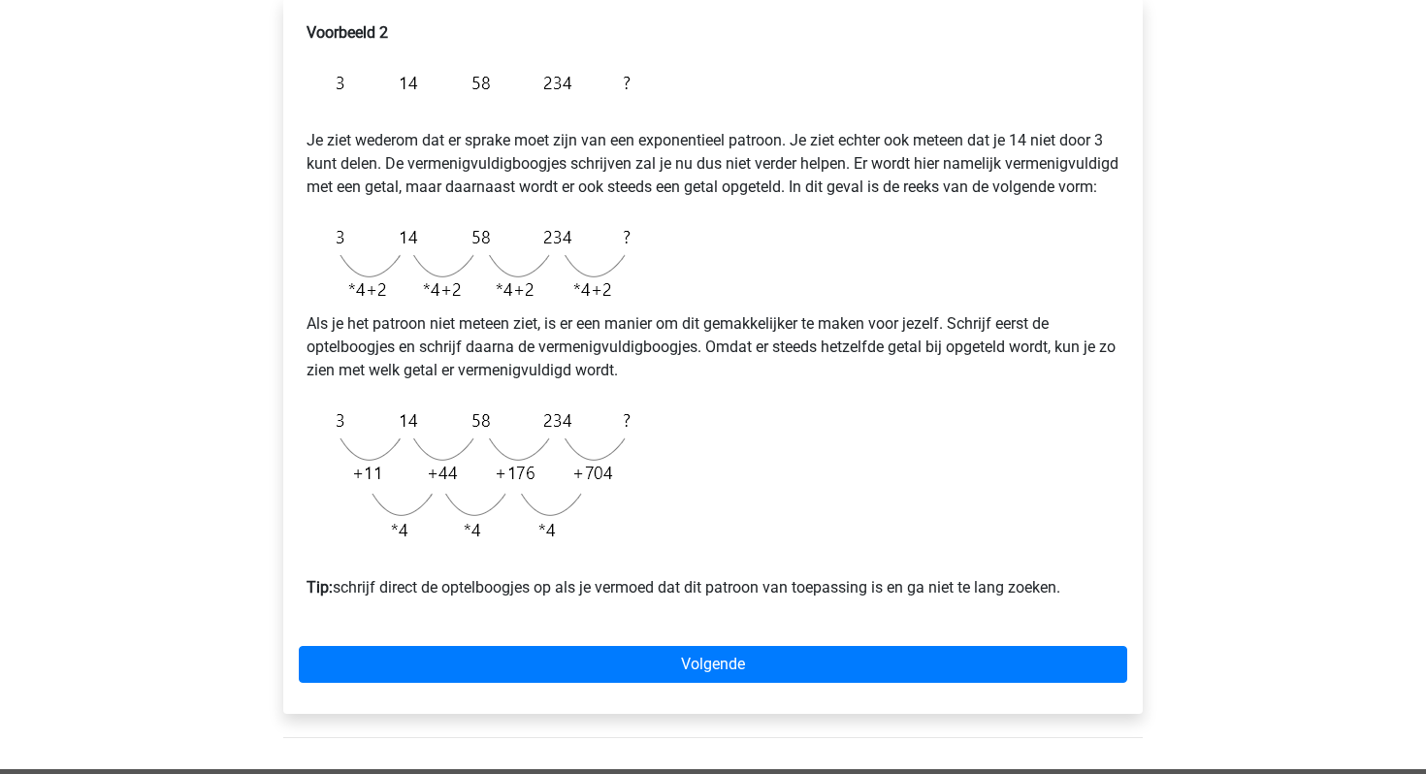
scroll to position [339, 0]
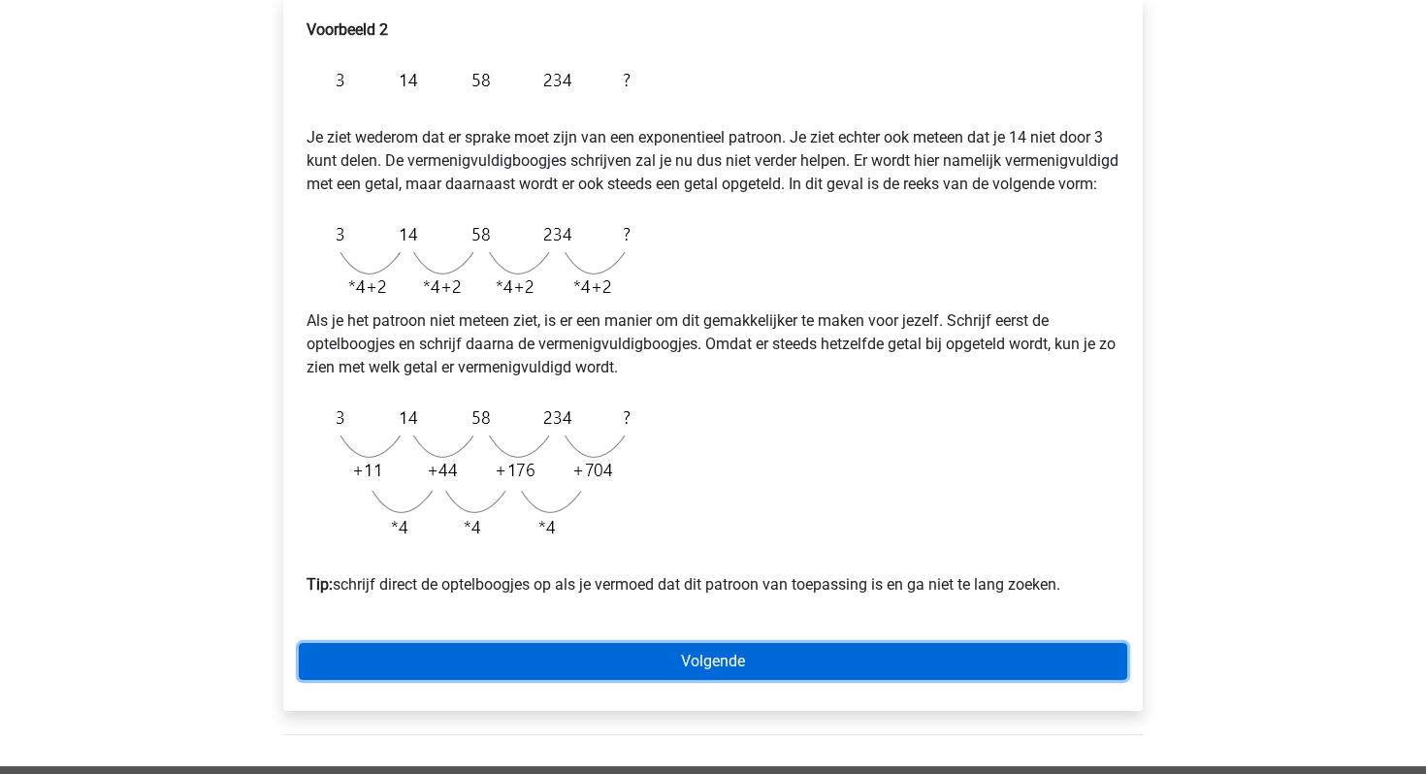
click at [555, 675] on link "Volgende" at bounding box center [713, 661] width 829 height 37
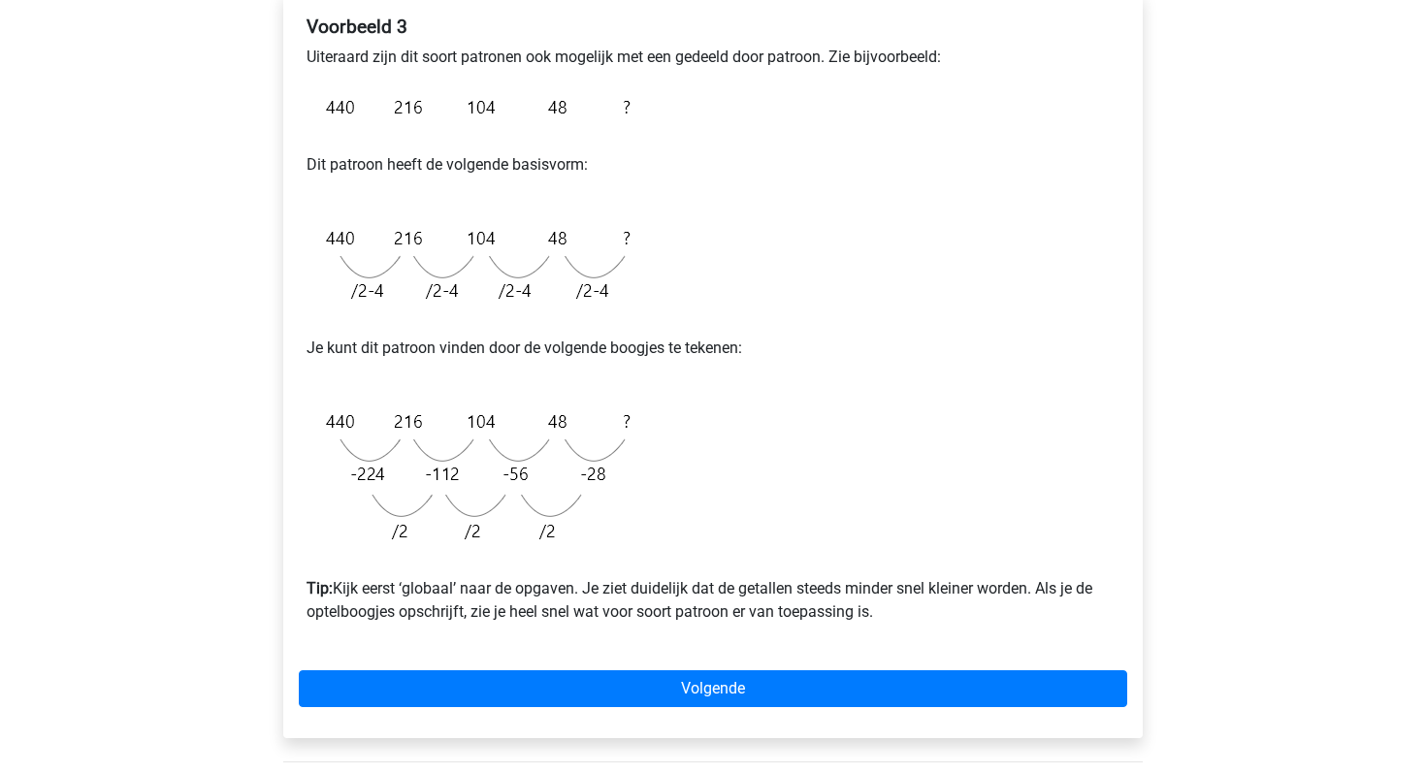
scroll to position [352, 0]
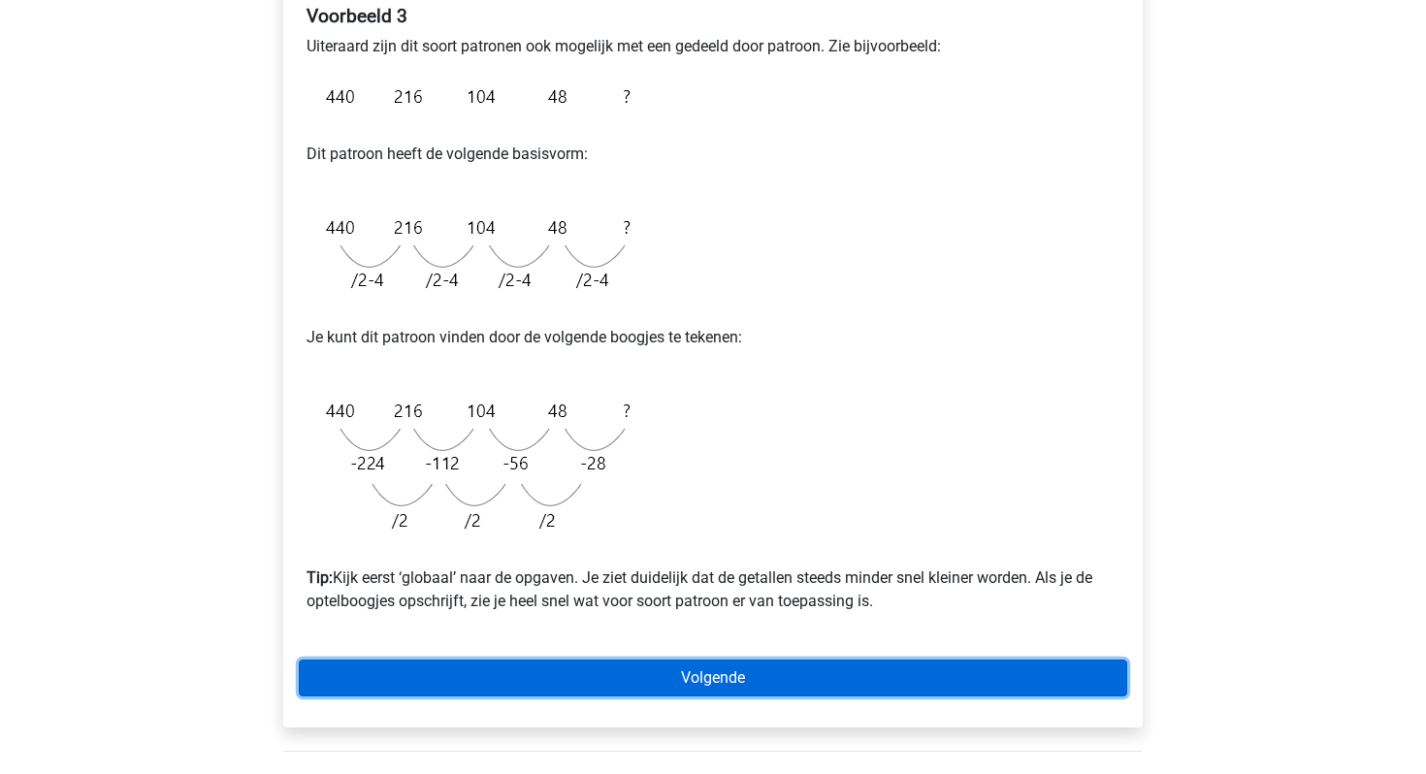
click at [447, 685] on link "Volgende" at bounding box center [713, 678] width 829 height 37
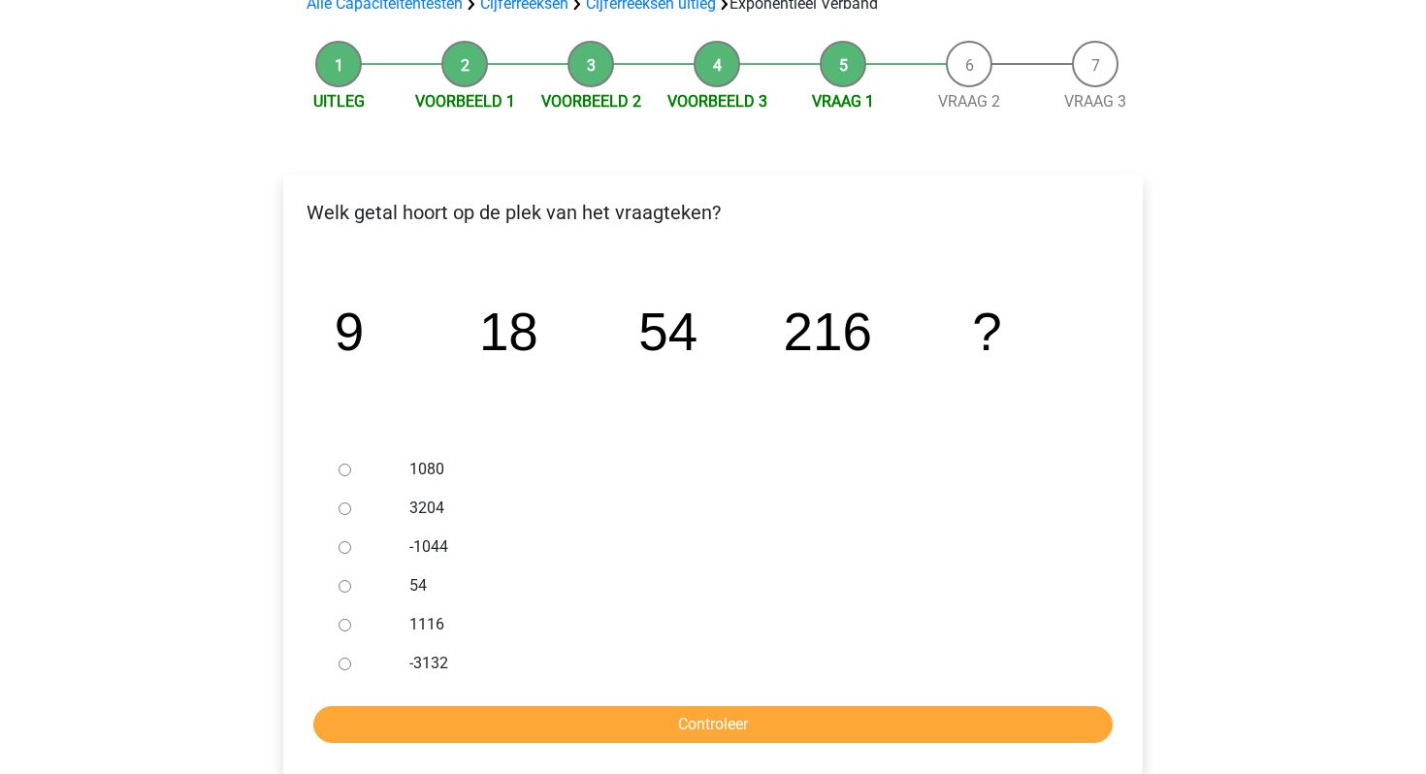
scroll to position [160, 0]
click at [348, 469] on input "1080" at bounding box center [345, 469] width 13 height 13
radio input "true"
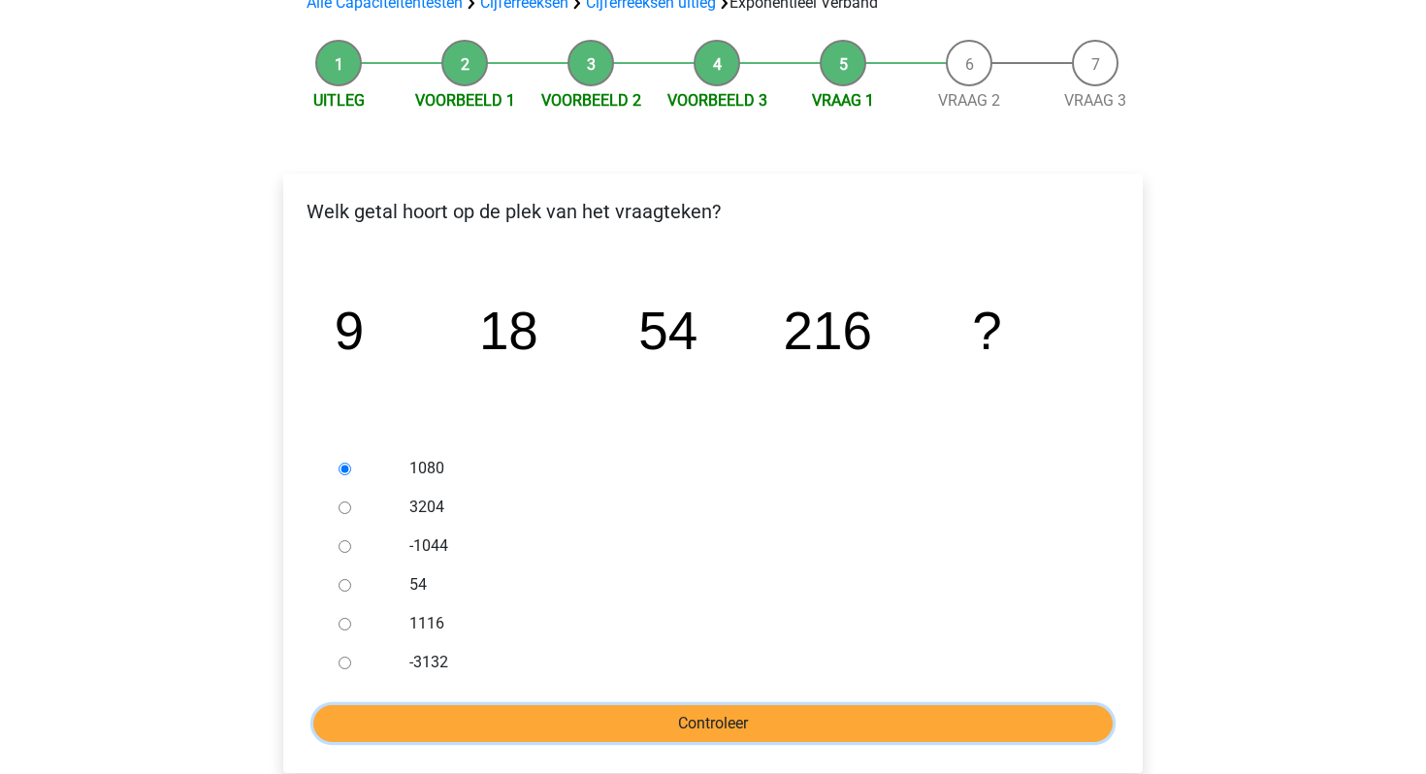
click at [510, 711] on input "Controleer" at bounding box center [712, 723] width 799 height 37
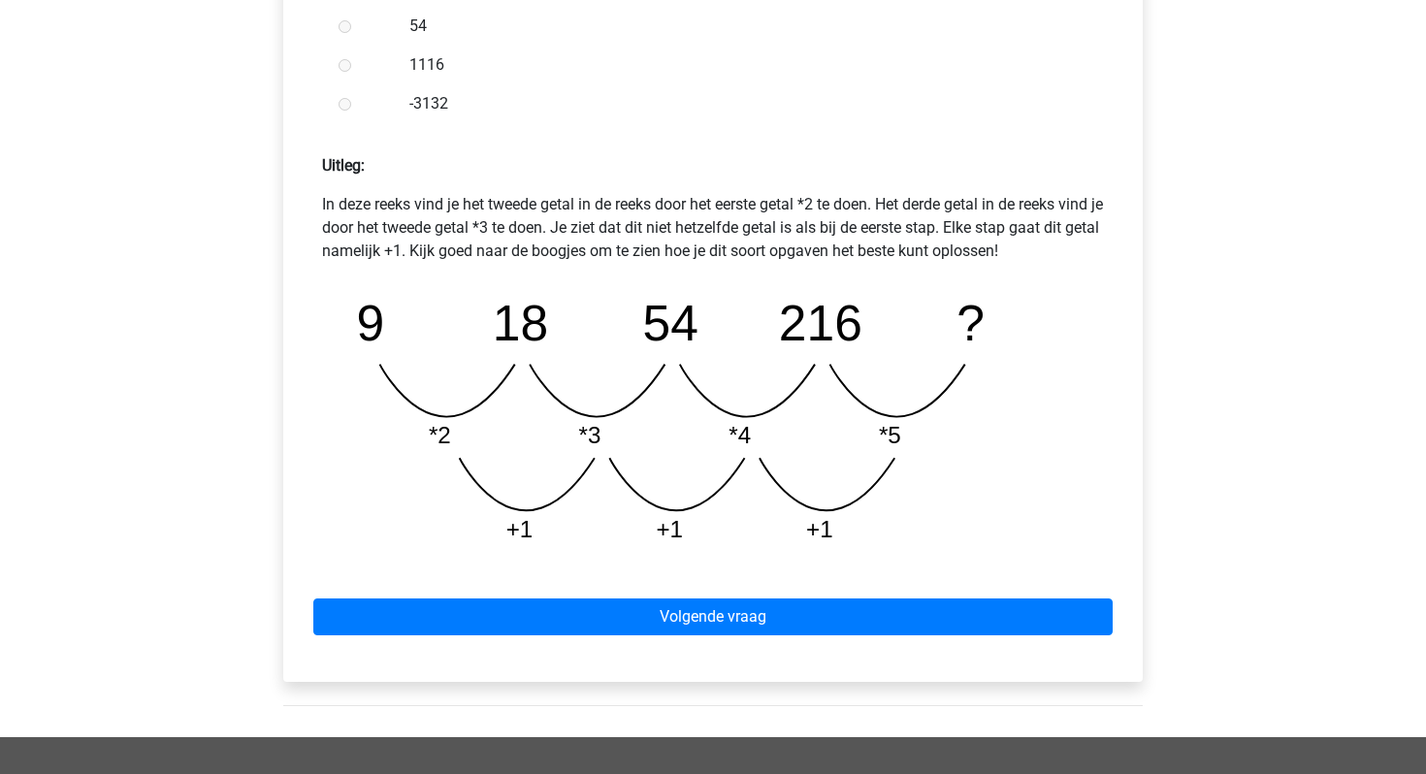
scroll to position [827, 0]
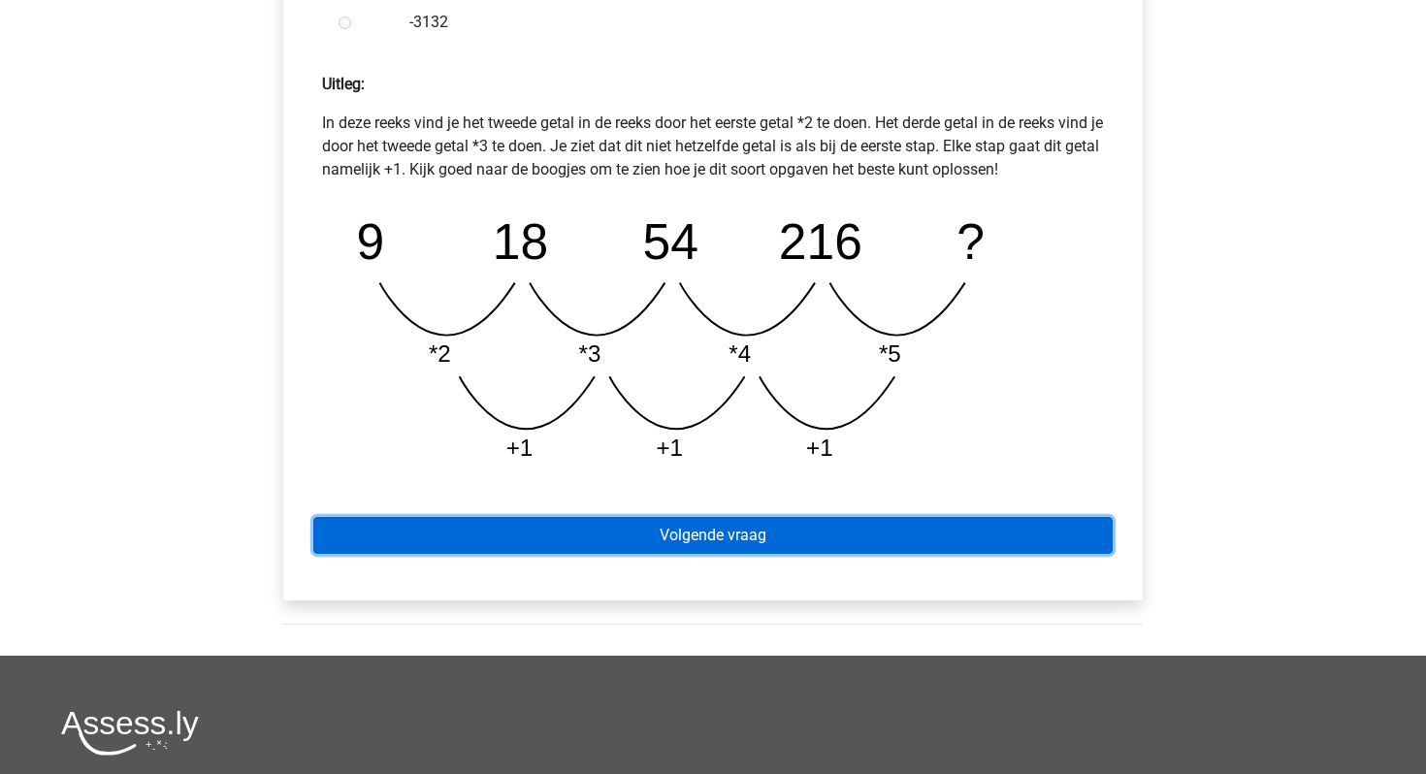
click at [598, 536] on link "Volgende vraag" at bounding box center [712, 535] width 799 height 37
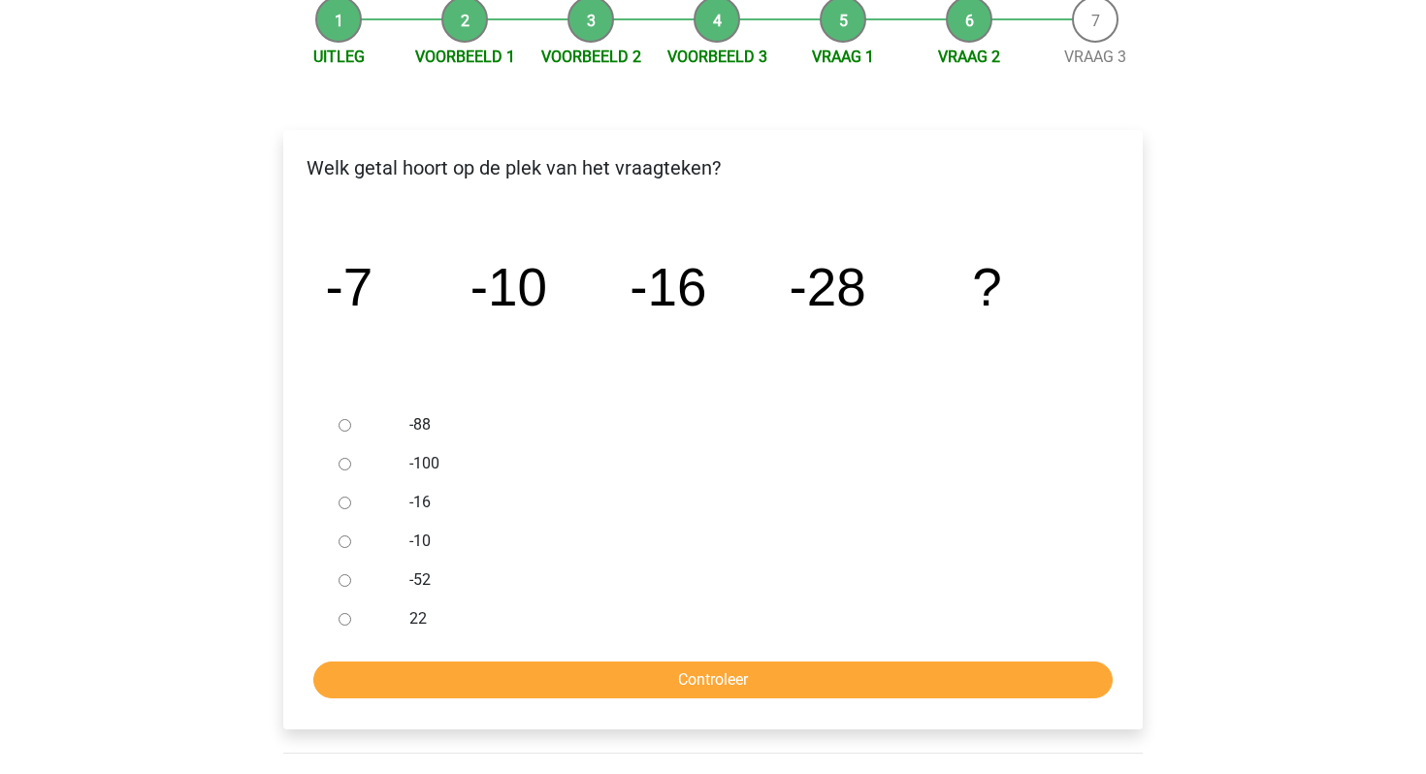
scroll to position [202, 0]
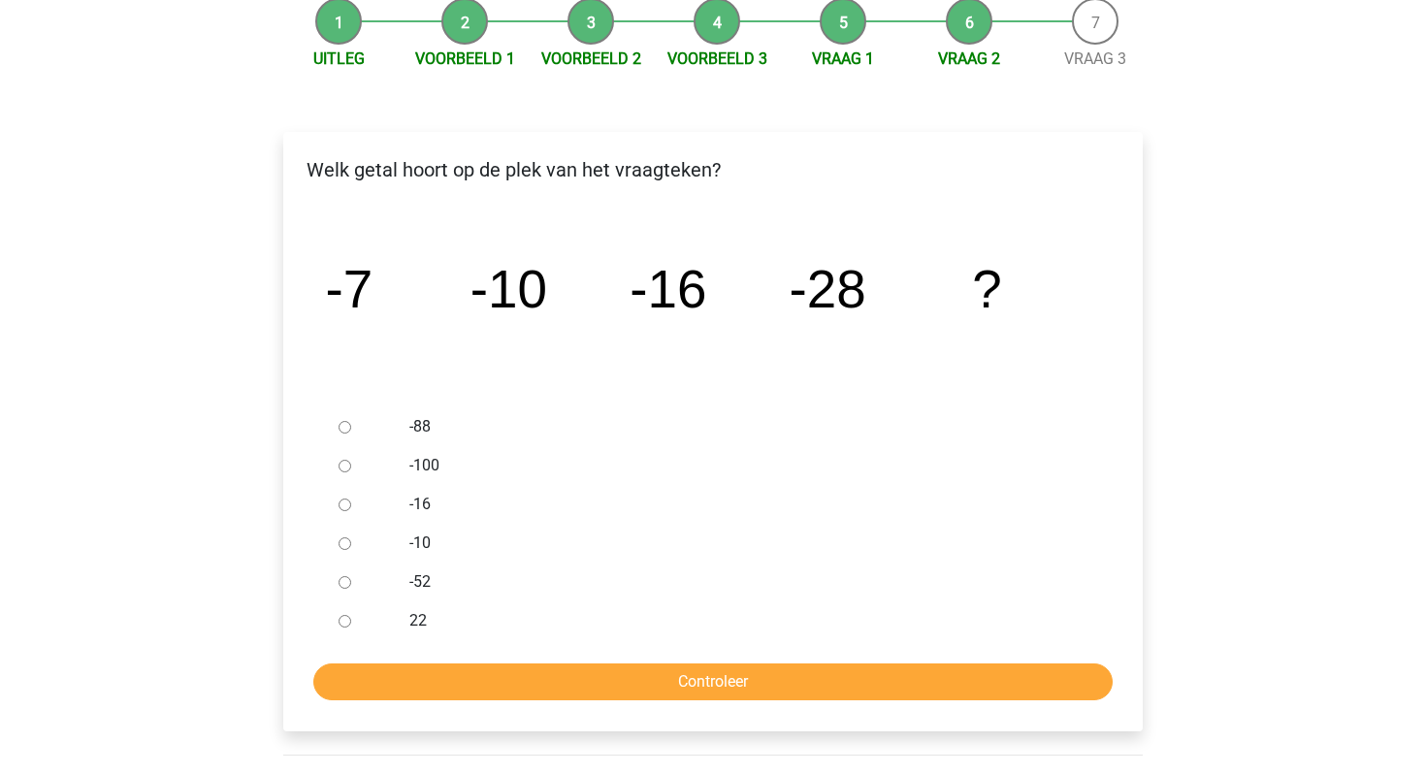
click at [402, 569] on div "-52" at bounding box center [745, 582] width 701 height 39
click at [356, 579] on div at bounding box center [363, 582] width 64 height 39
click at [340, 581] on input "-52" at bounding box center [345, 582] width 13 height 13
radio input "true"
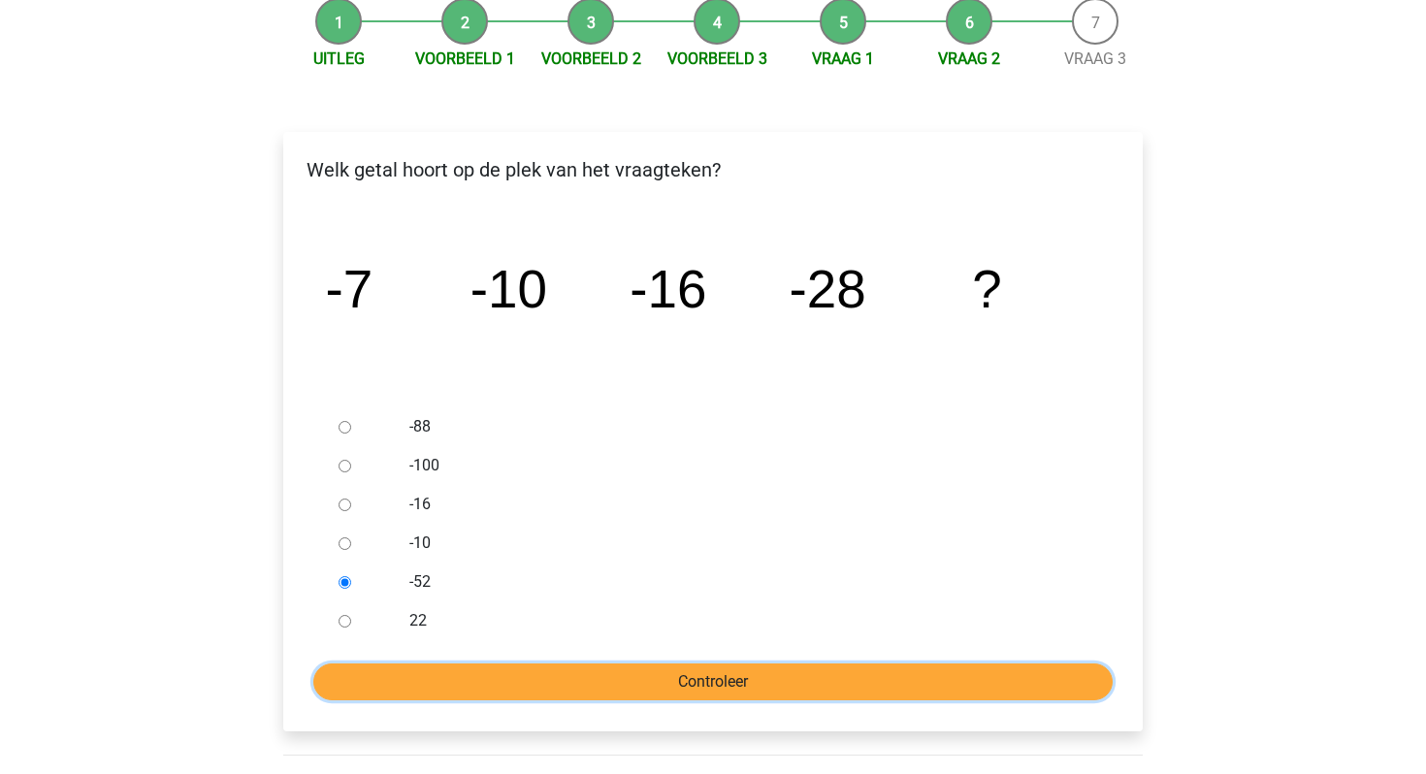
click at [440, 668] on input "Controleer" at bounding box center [712, 682] width 799 height 37
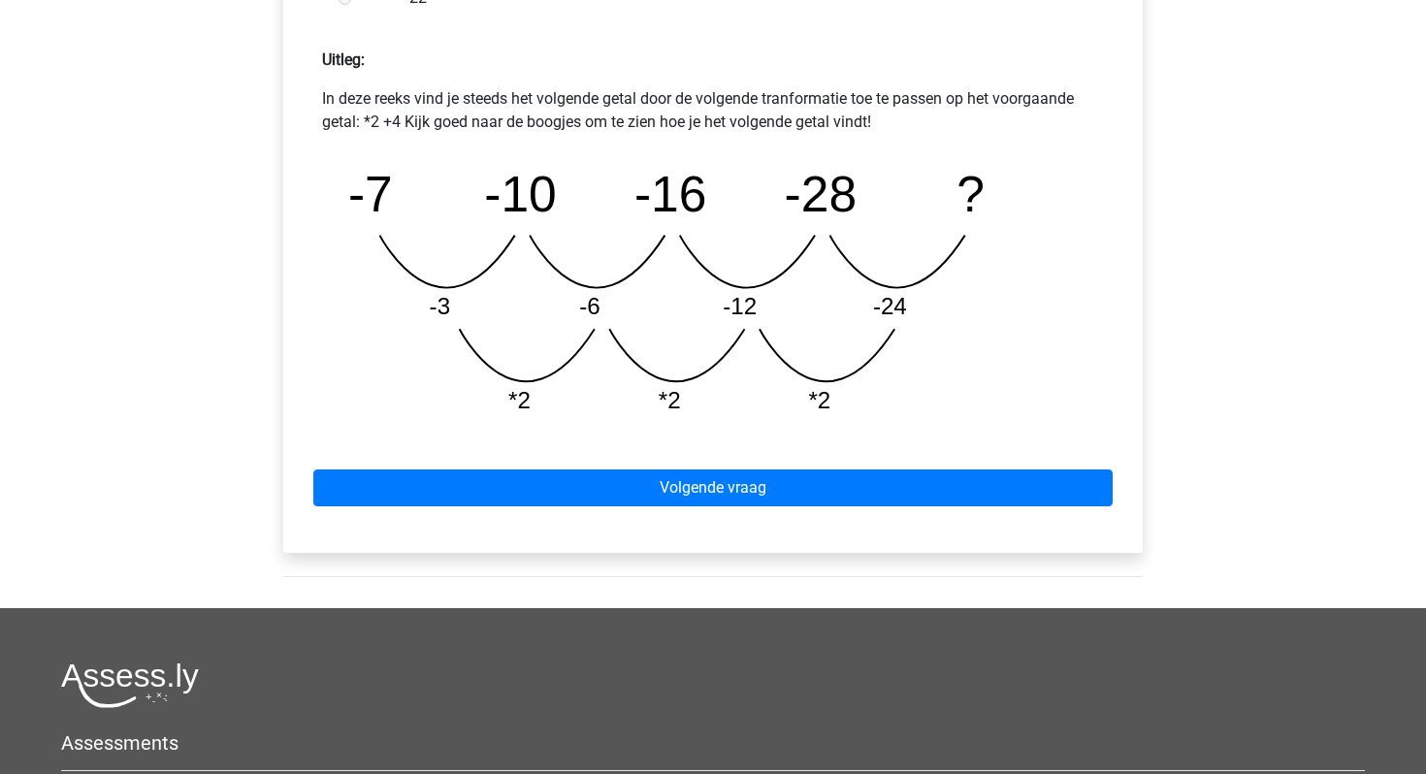
scroll to position [852, 0]
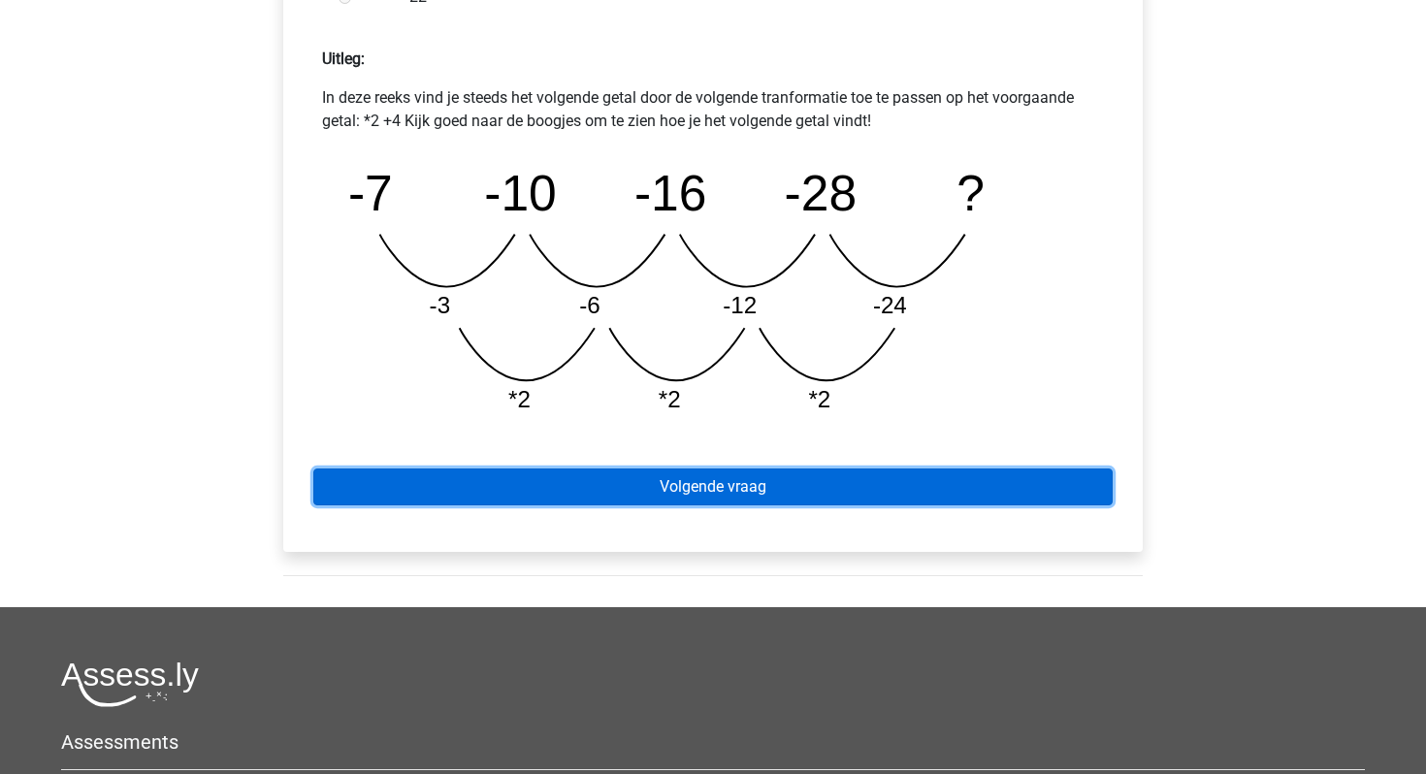
click at [557, 480] on link "Volgende vraag" at bounding box center [712, 487] width 799 height 37
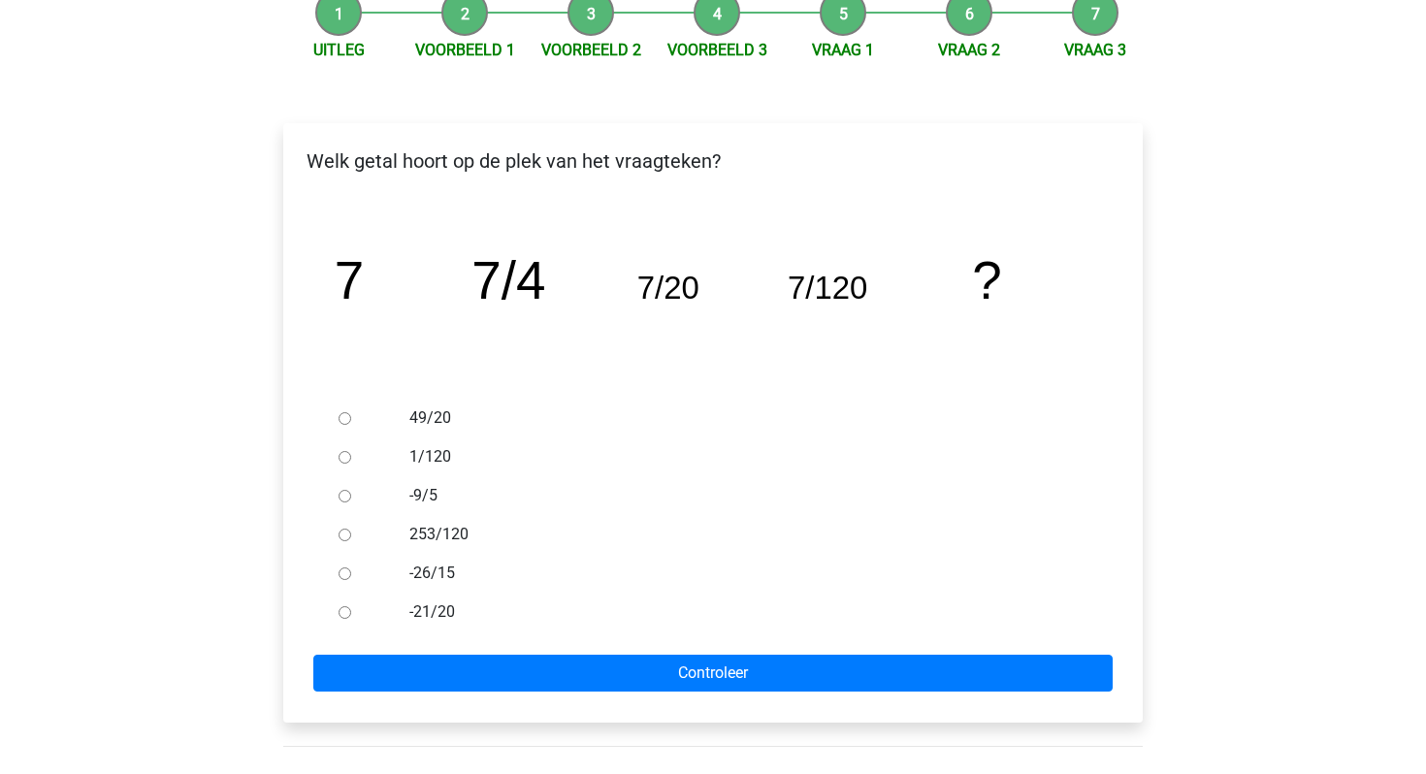
scroll to position [212, 0]
click at [339, 539] on input "253/120" at bounding box center [345, 534] width 13 height 13
radio input "true"
click at [407, 614] on div "-21/20" at bounding box center [745, 611] width 701 height 39
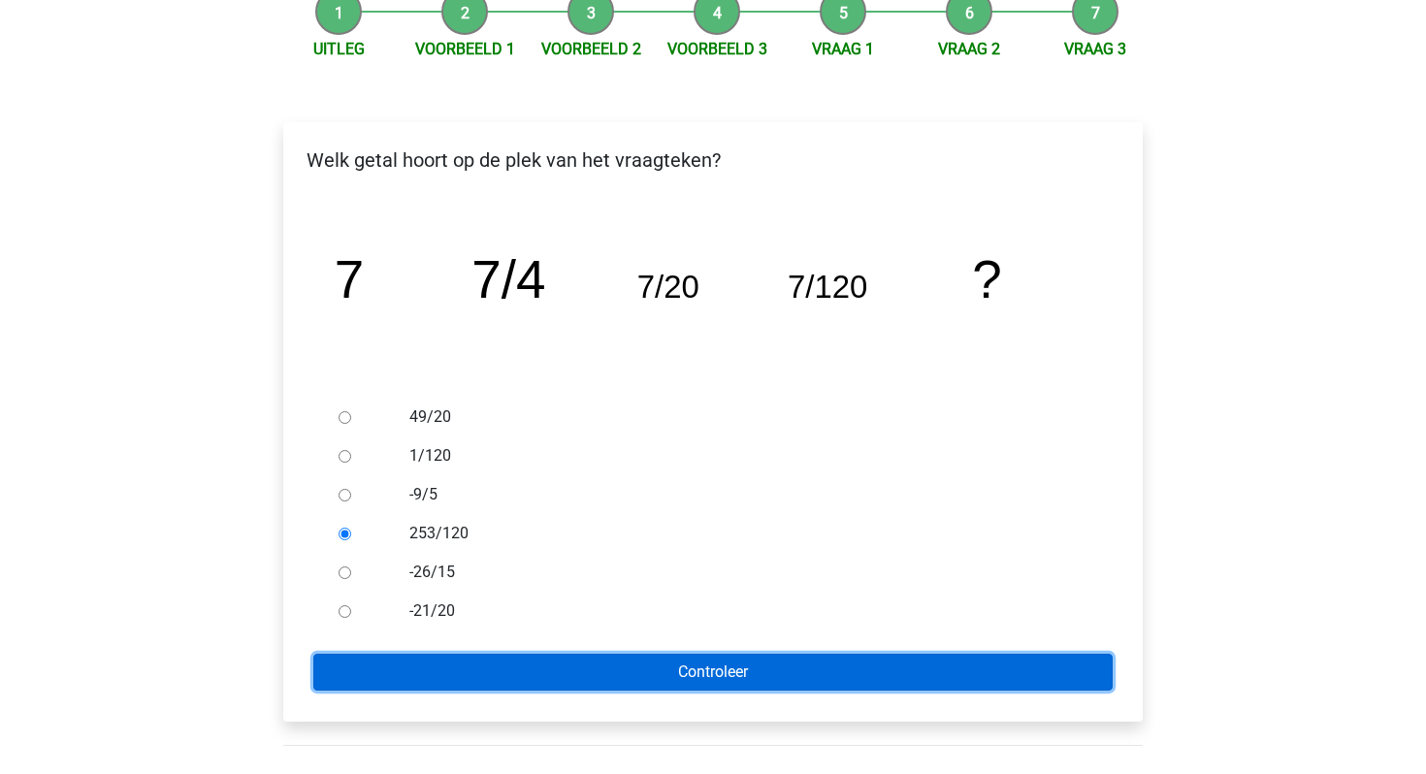
click at [416, 658] on input "Controleer" at bounding box center [712, 672] width 799 height 37
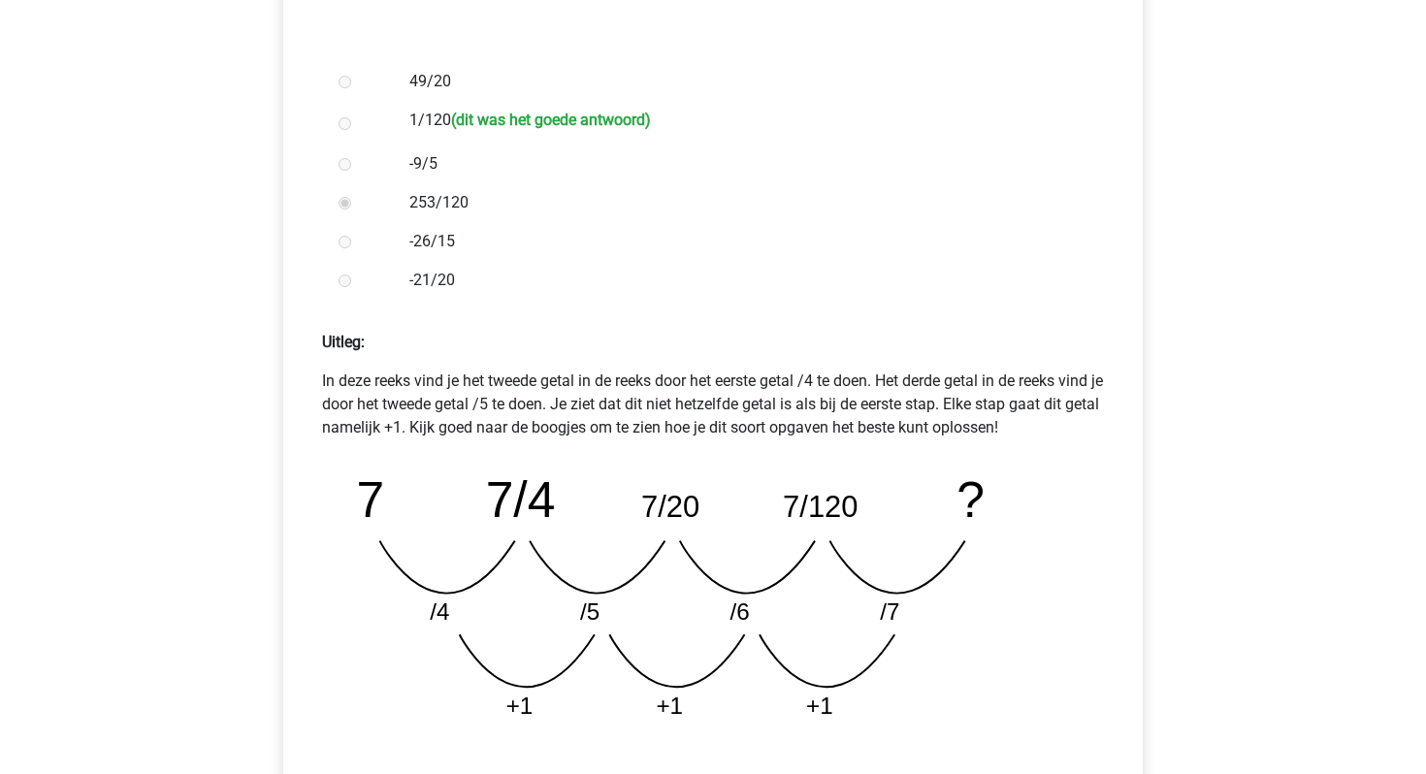
scroll to position [744, 0]
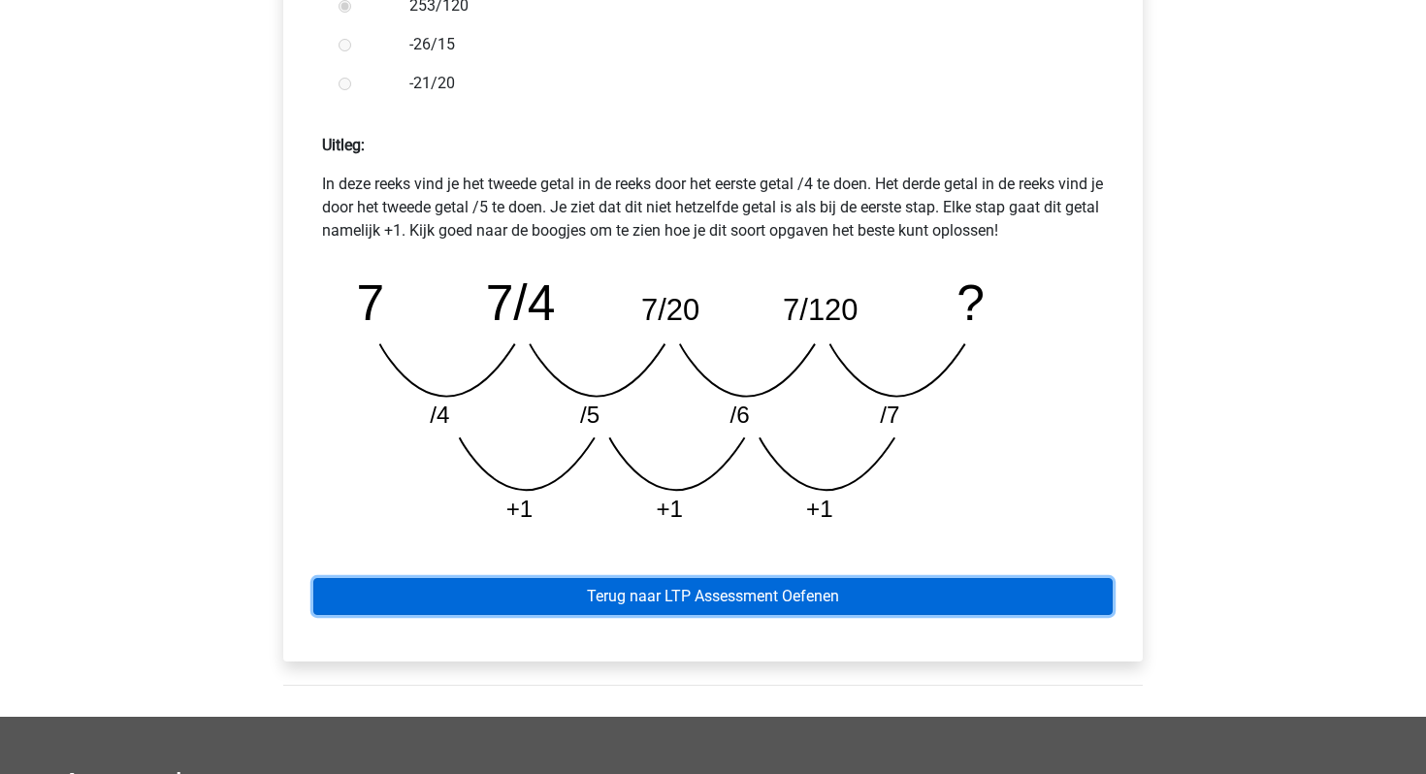
click at [751, 596] on link "Terug naar LTP Assessment Oefenen" at bounding box center [712, 596] width 799 height 37
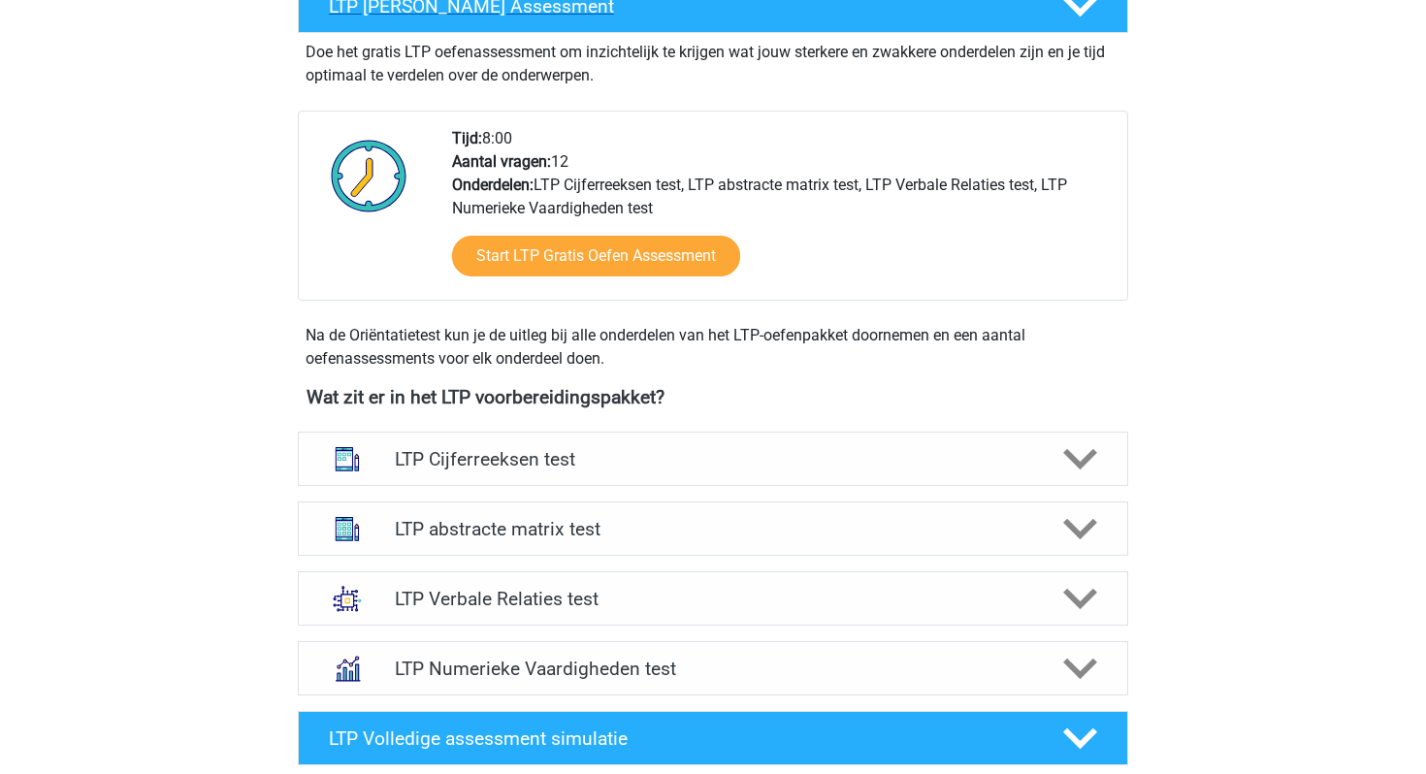
scroll to position [451, 0]
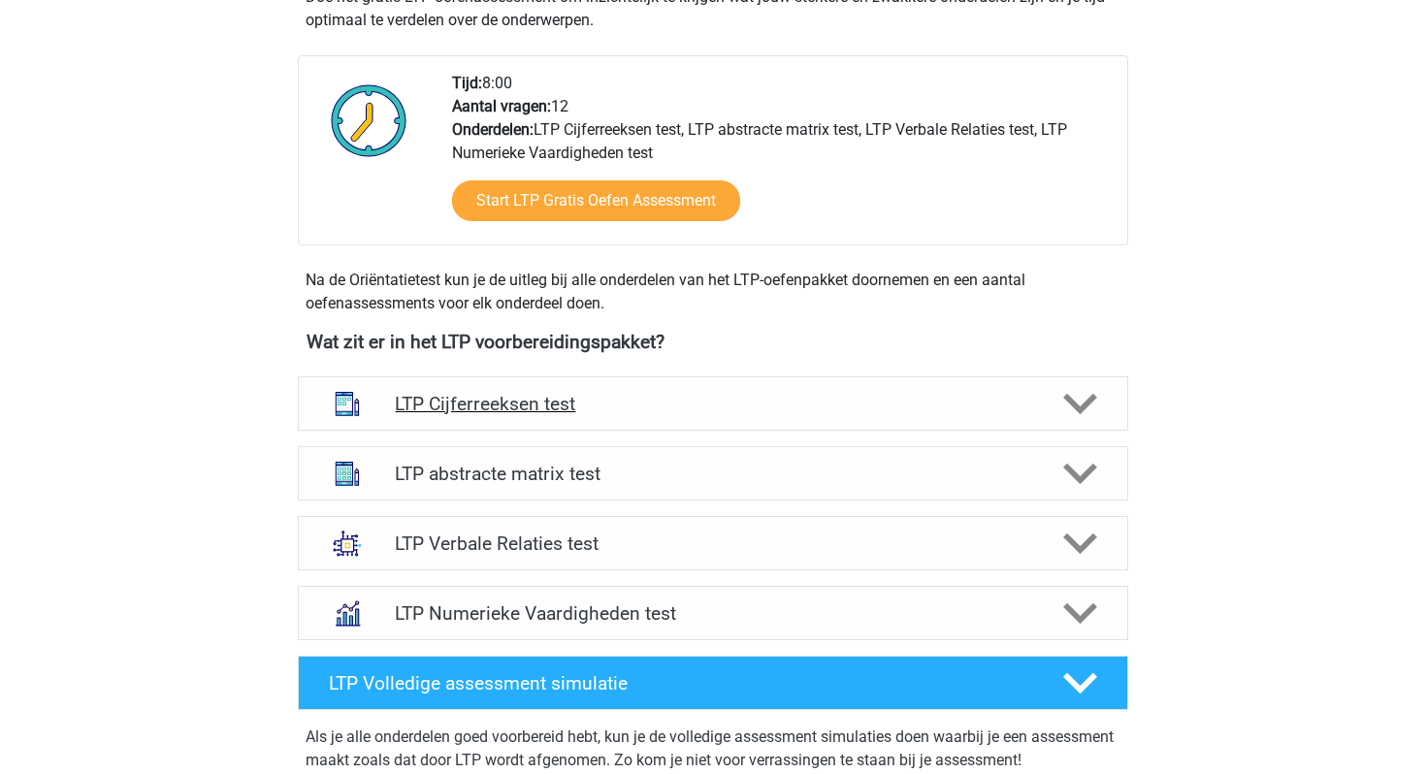
click at [638, 407] on h4 "LTP Cijferreeksen test" at bounding box center [712, 404] width 635 height 22
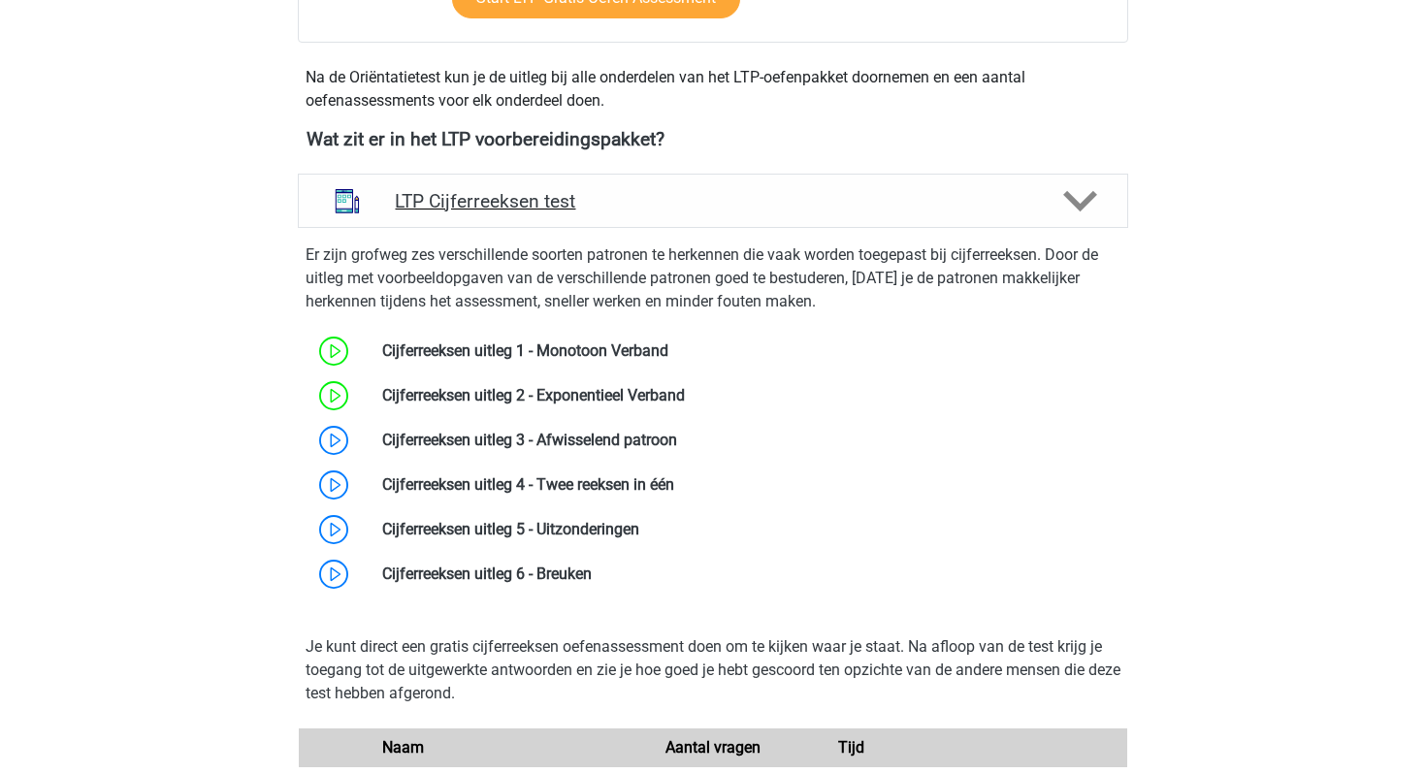
scroll to position [653, 0]
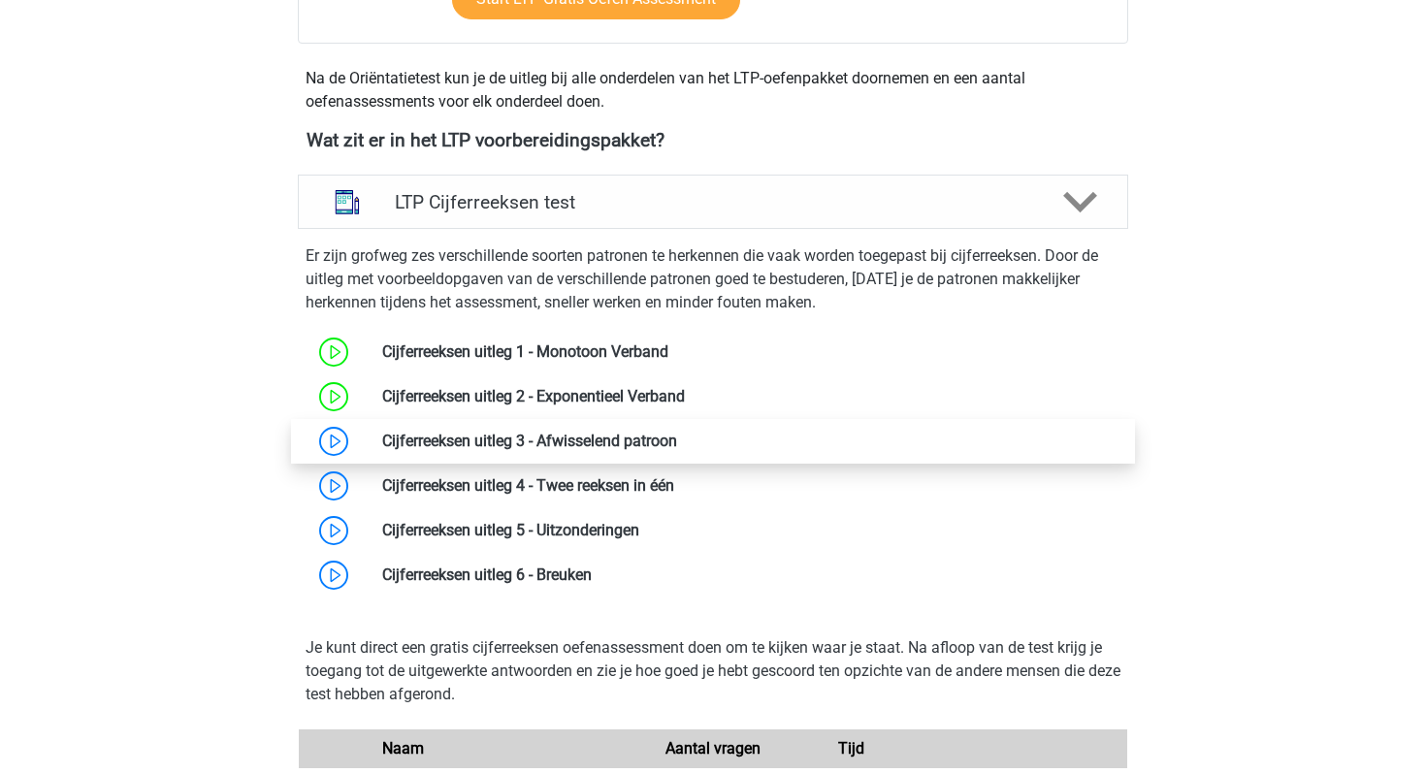
click at [677, 440] on link at bounding box center [677, 441] width 0 height 18
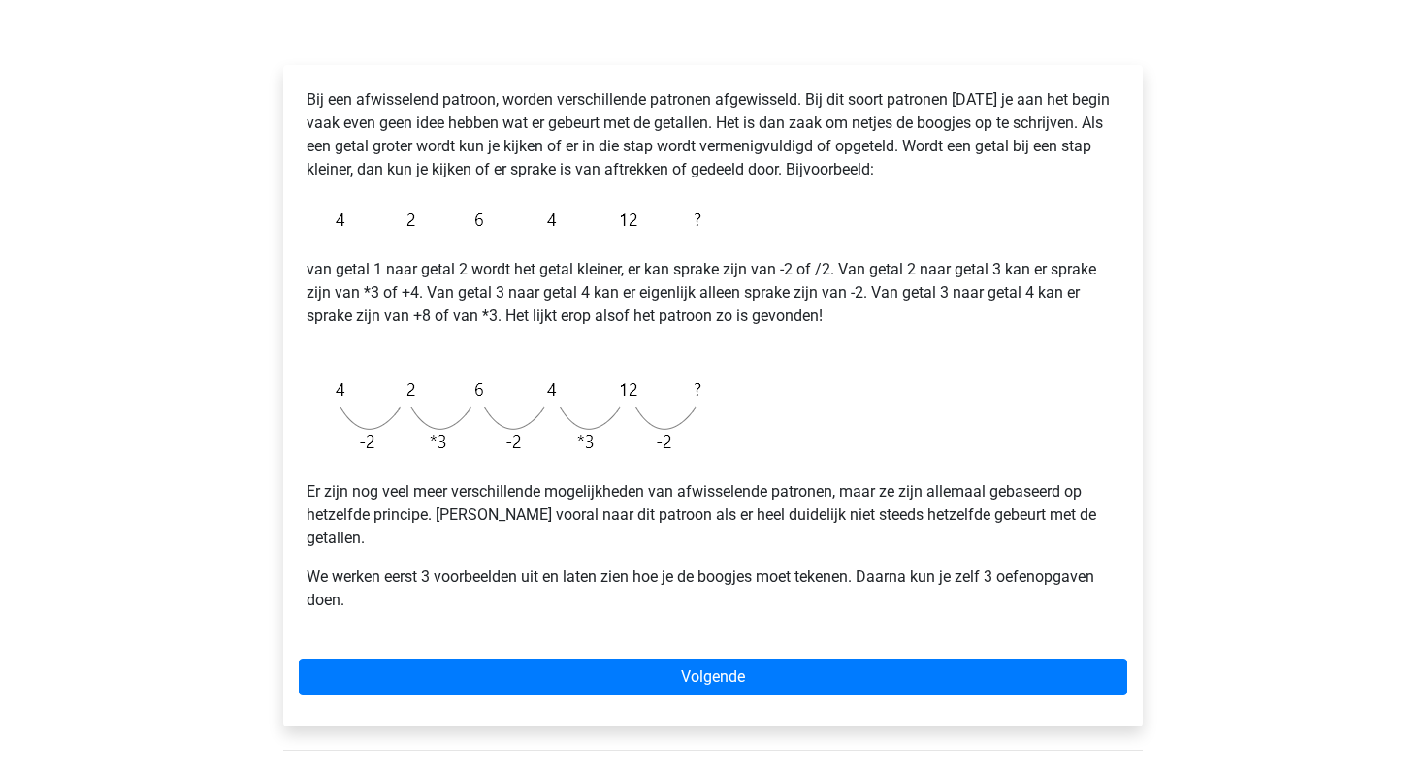
scroll to position [270, 0]
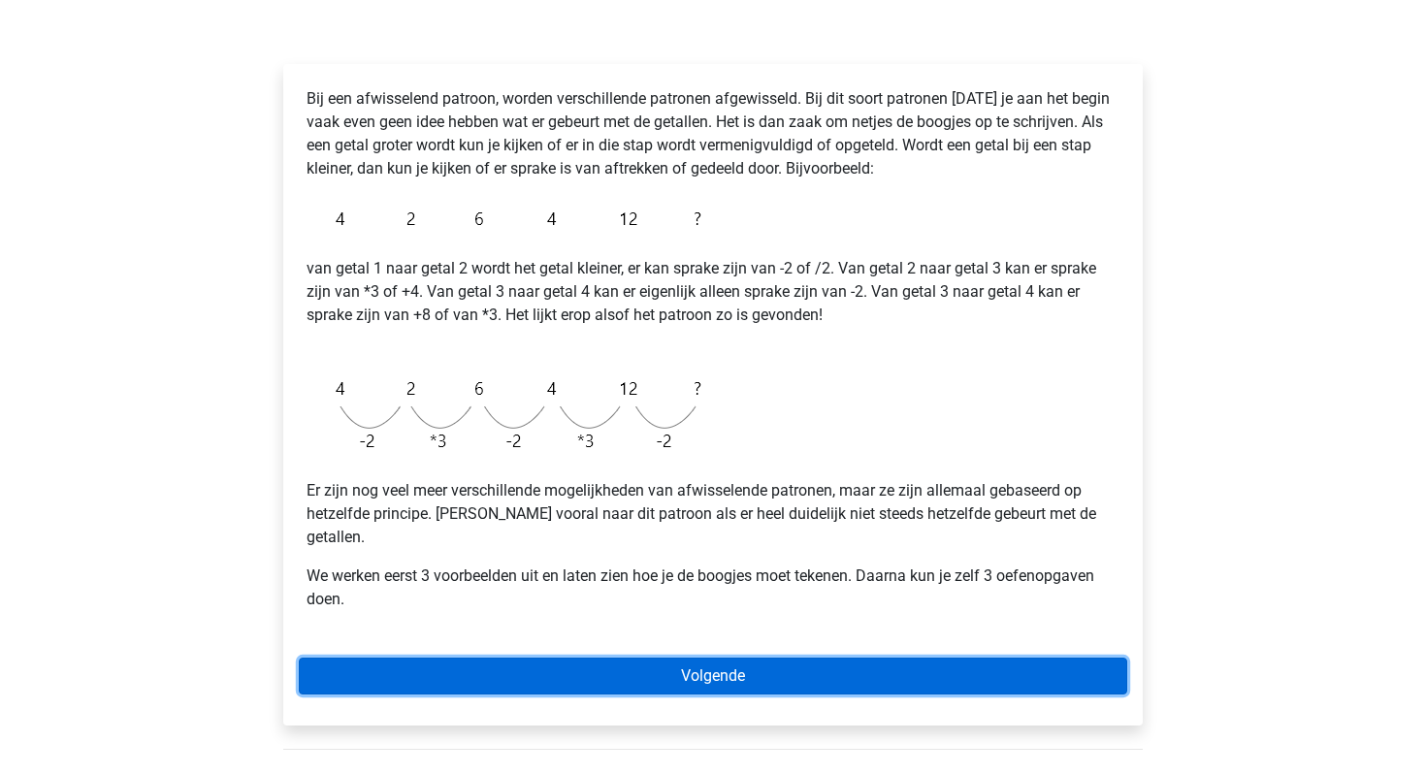
click at [500, 658] on link "Volgende" at bounding box center [713, 676] width 829 height 37
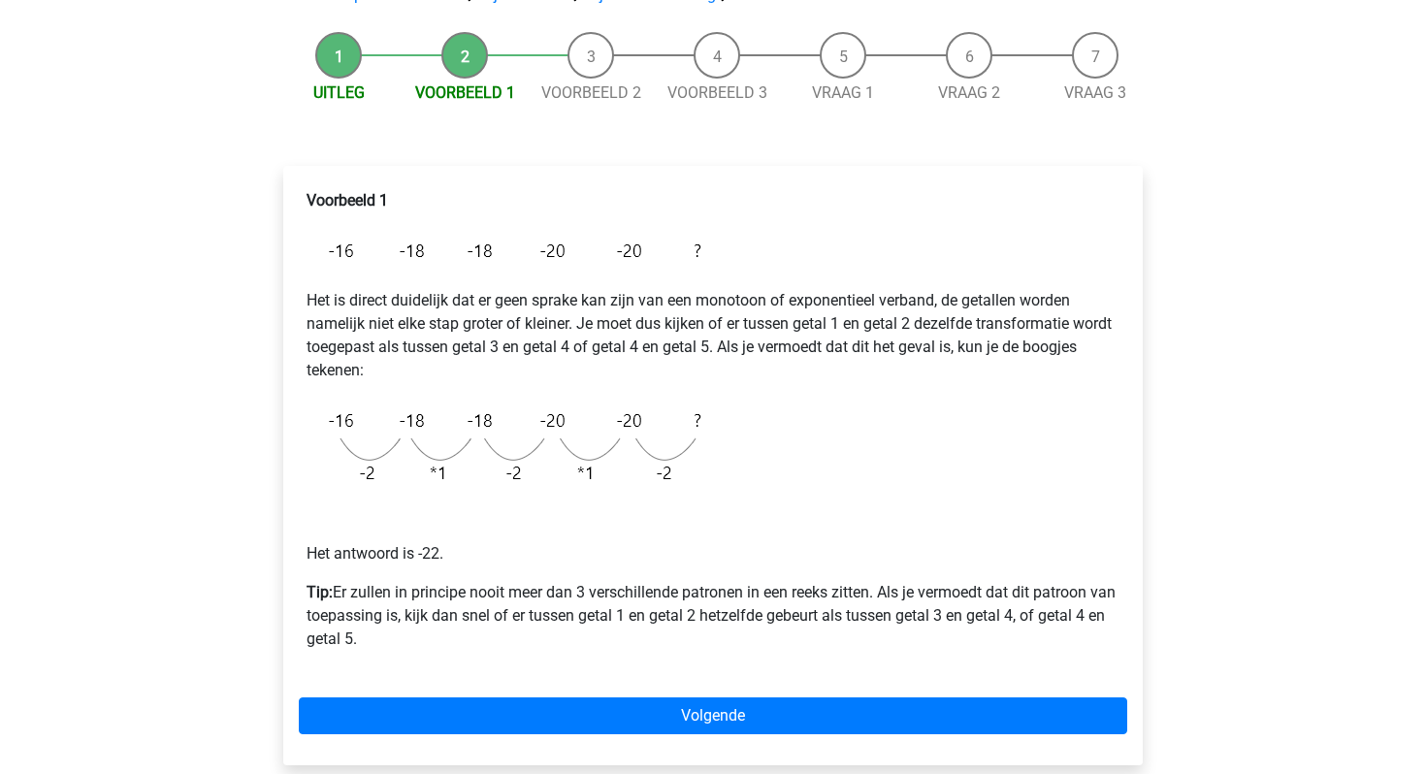
scroll to position [176, 0]
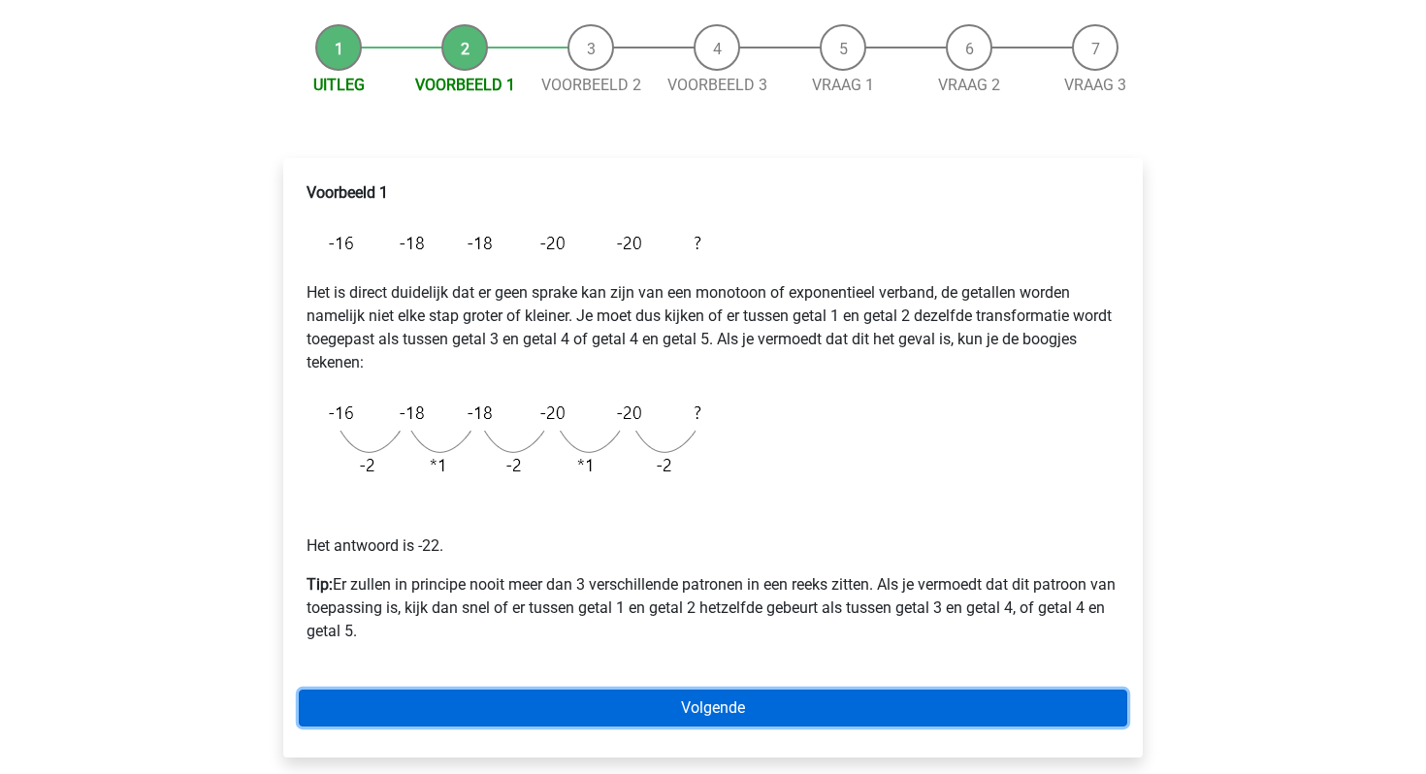
click at [651, 716] on link "Volgende" at bounding box center [713, 708] width 829 height 37
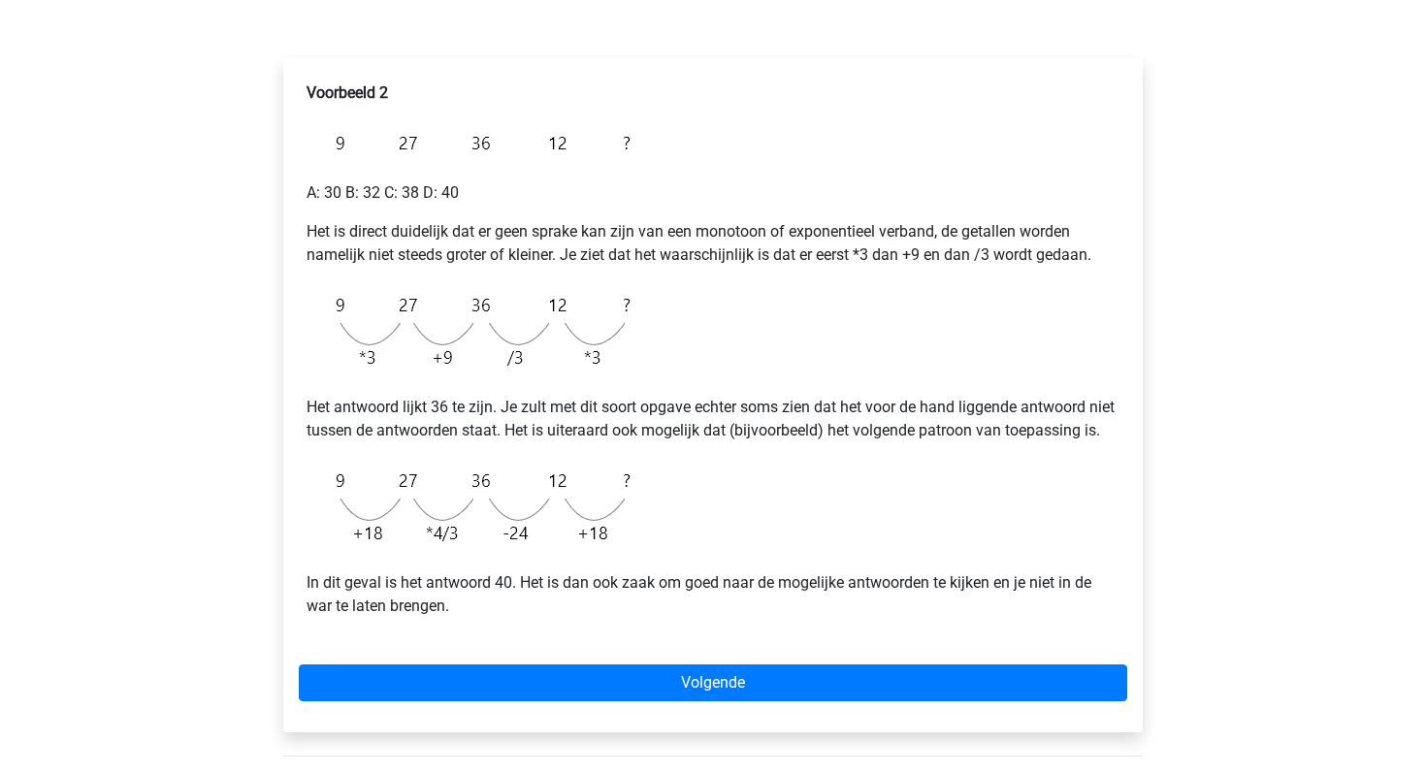
scroll to position [277, 0]
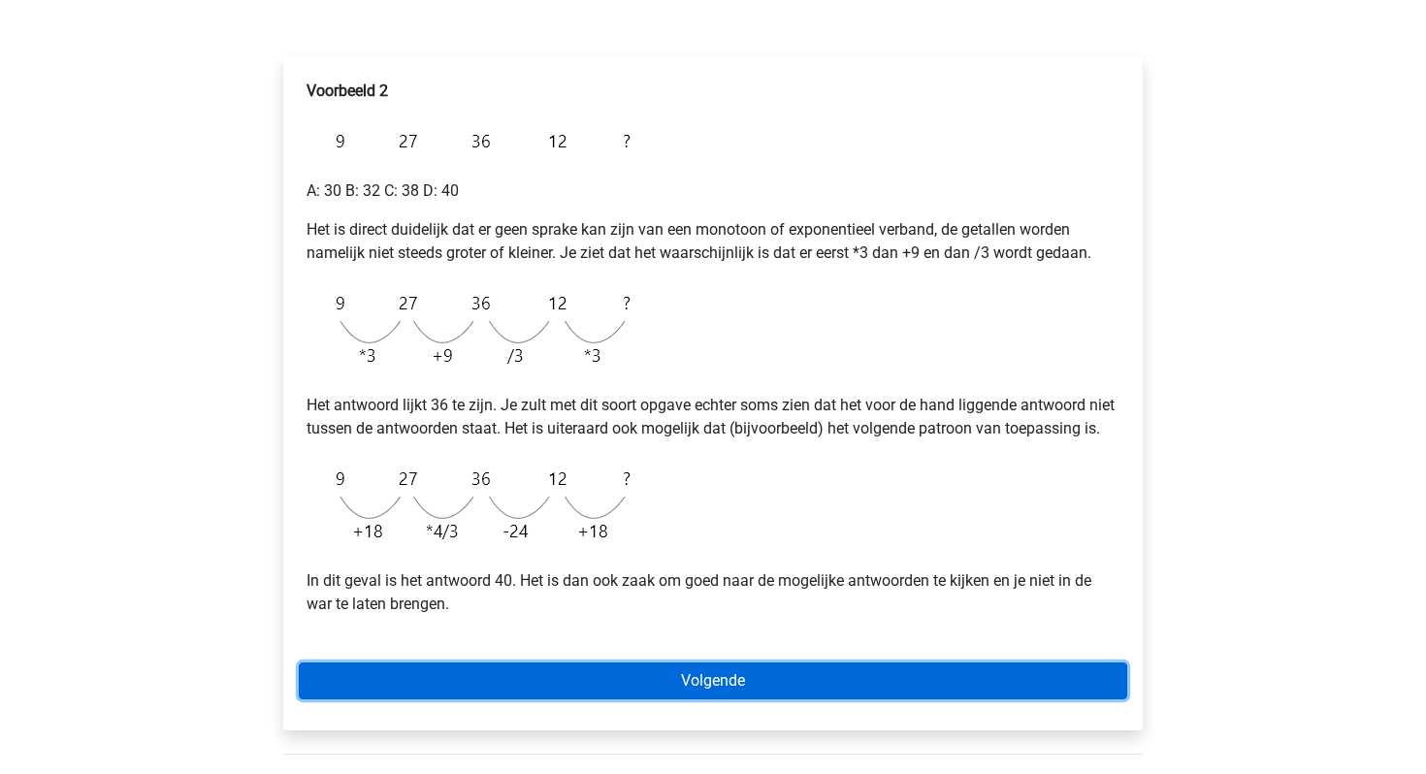
click at [654, 697] on link "Volgende" at bounding box center [713, 681] width 829 height 37
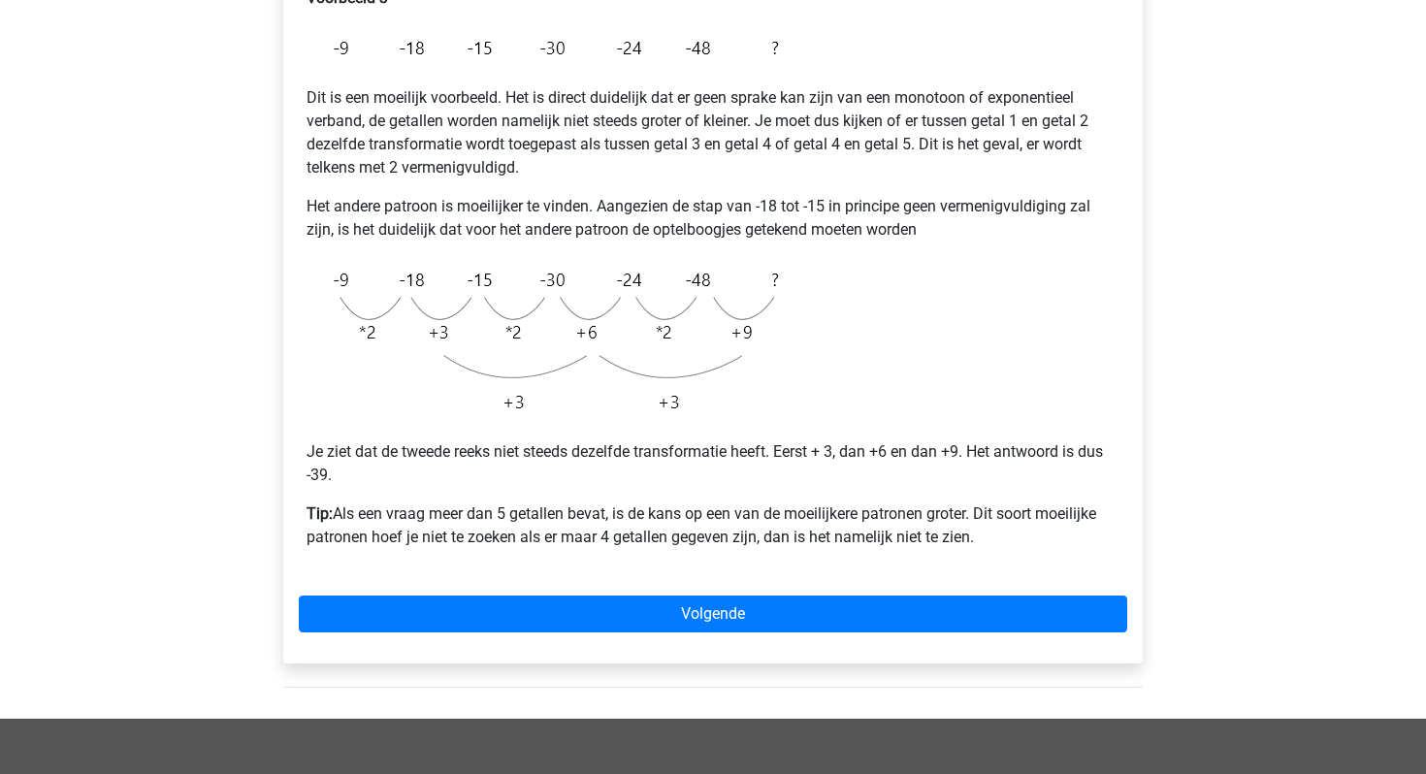
scroll to position [377, 0]
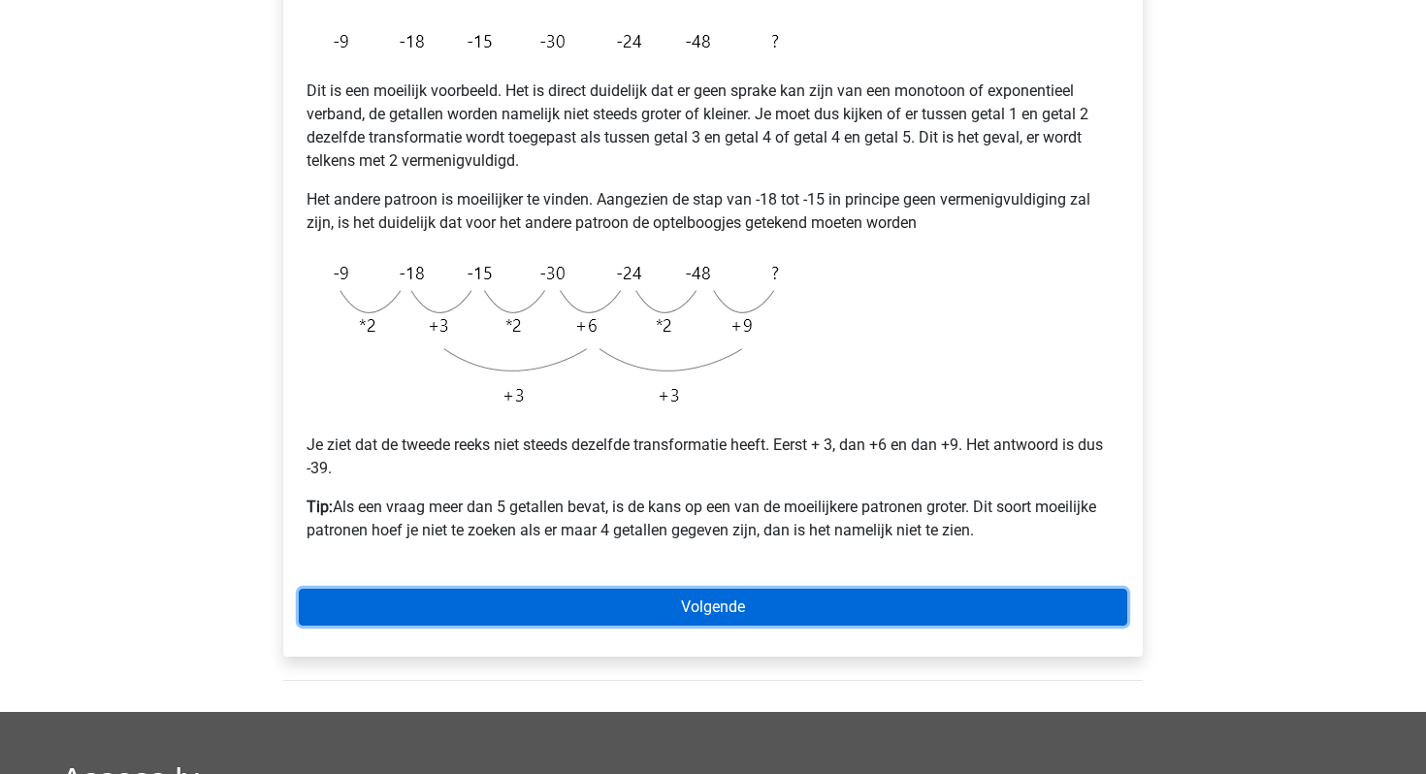
click at [755, 603] on link "Volgende" at bounding box center [713, 607] width 829 height 37
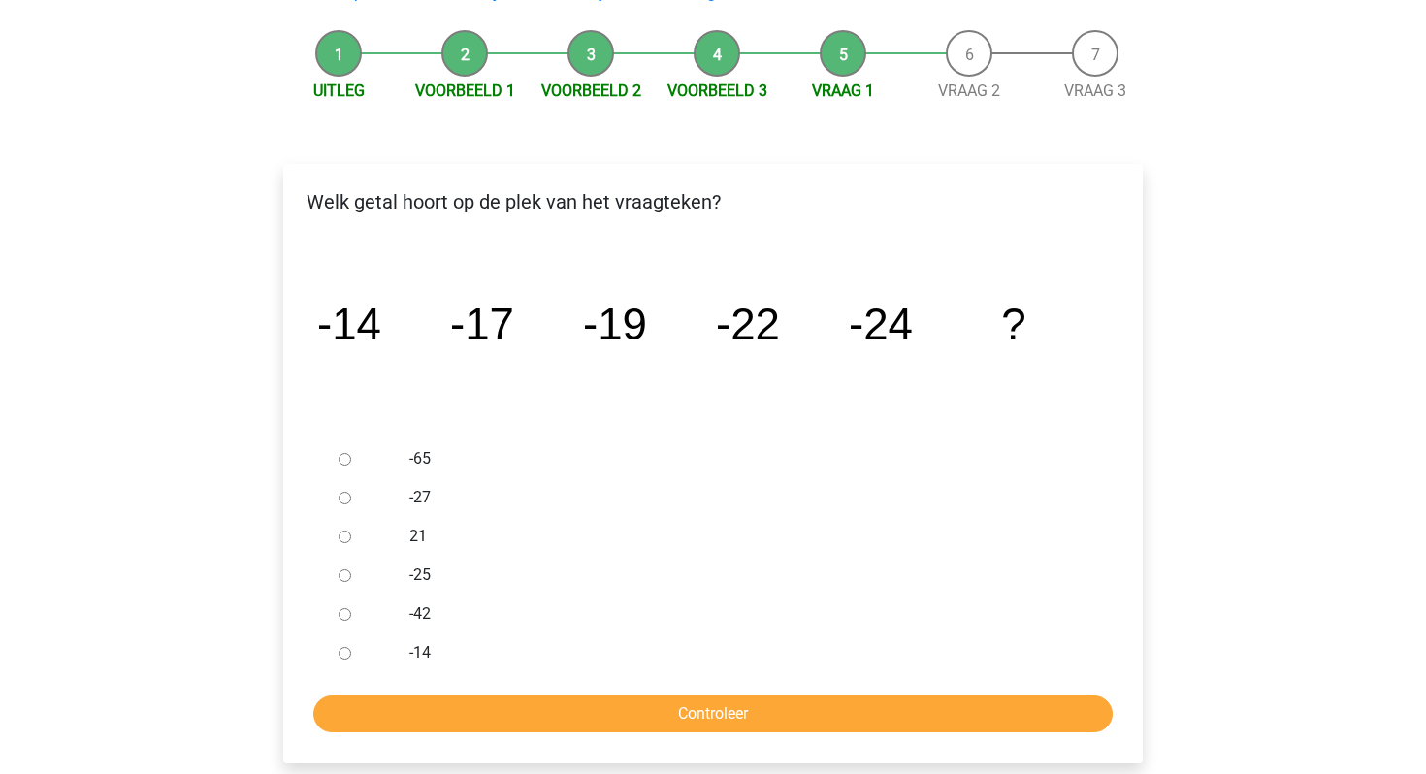
scroll to position [181, 0]
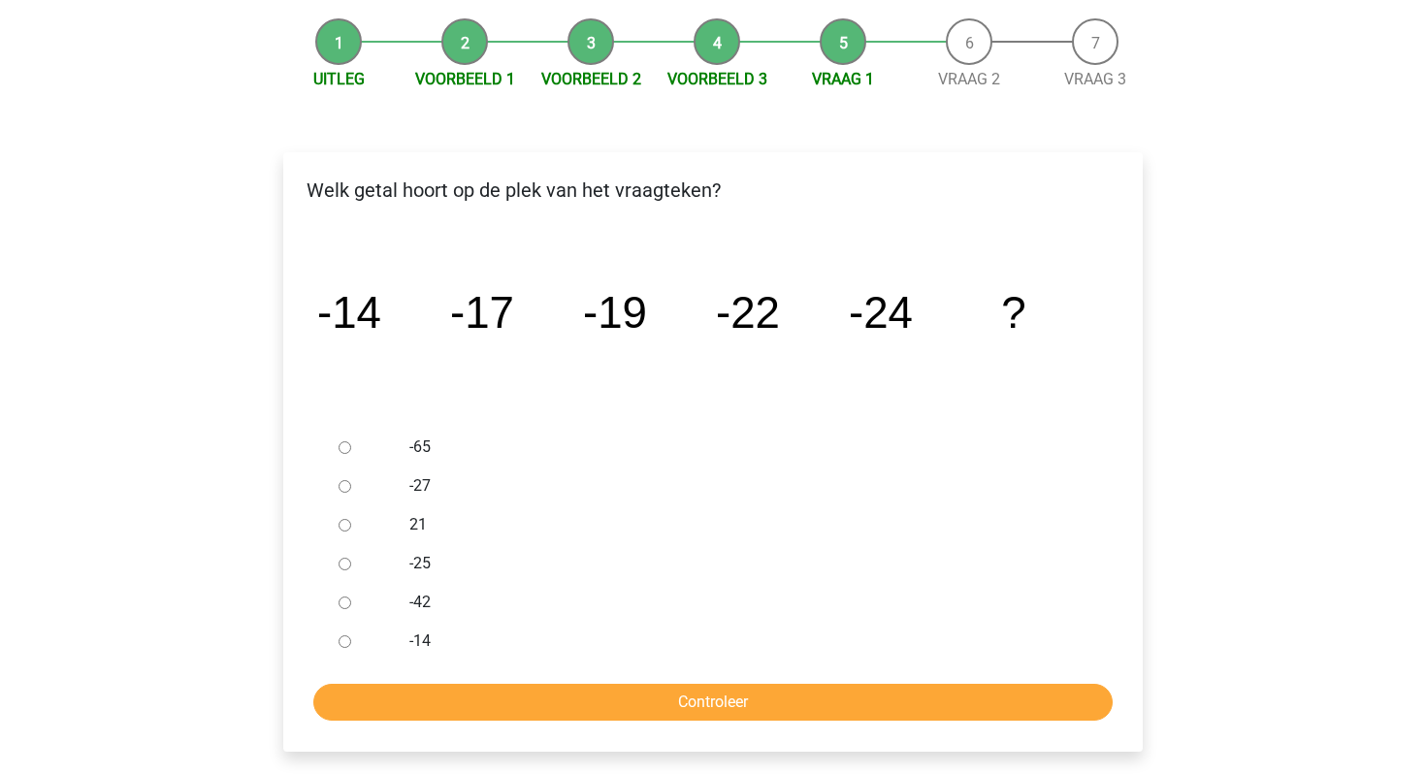
click at [344, 478] on div at bounding box center [363, 486] width 64 height 39
click at [342, 484] on input "-27" at bounding box center [345, 486] width 13 height 13
radio input "true"
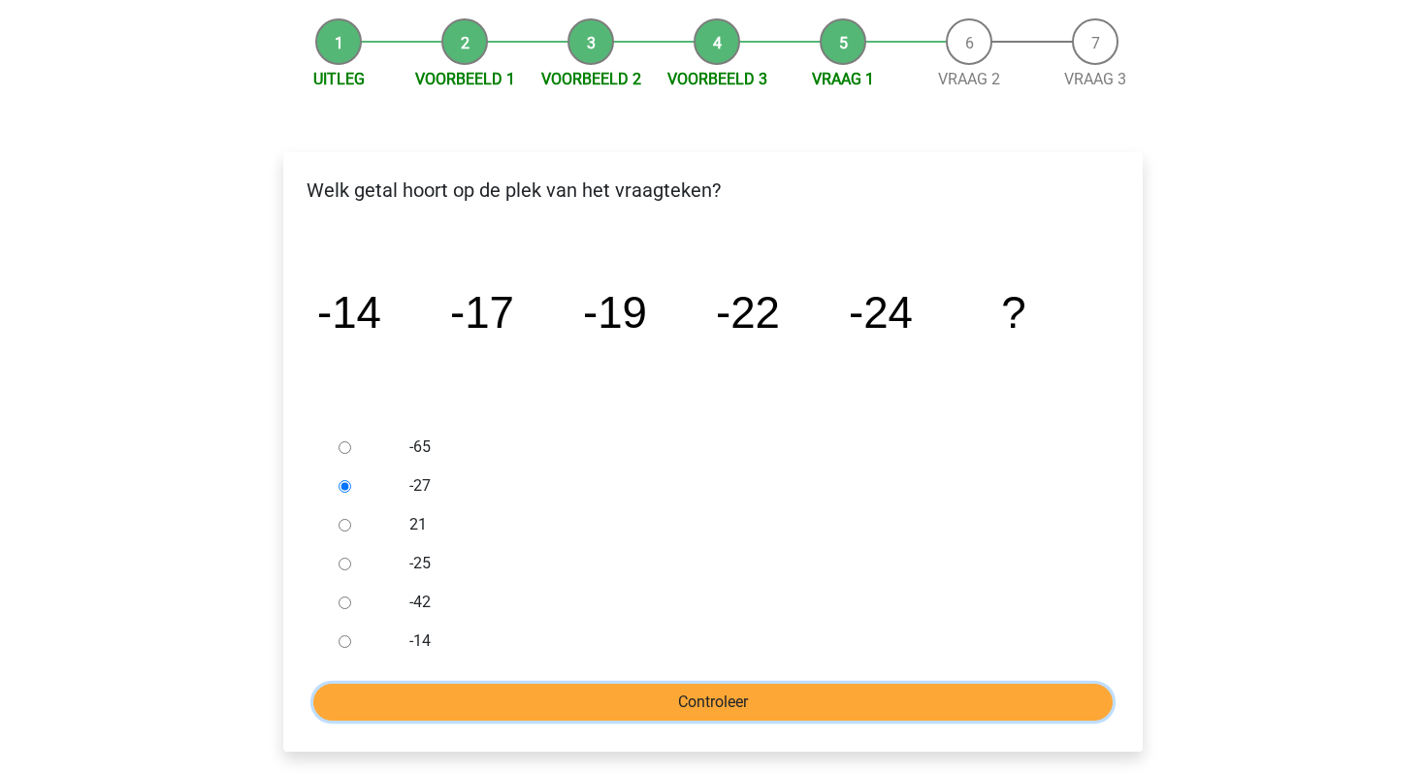
click at [501, 697] on input "Controleer" at bounding box center [712, 702] width 799 height 37
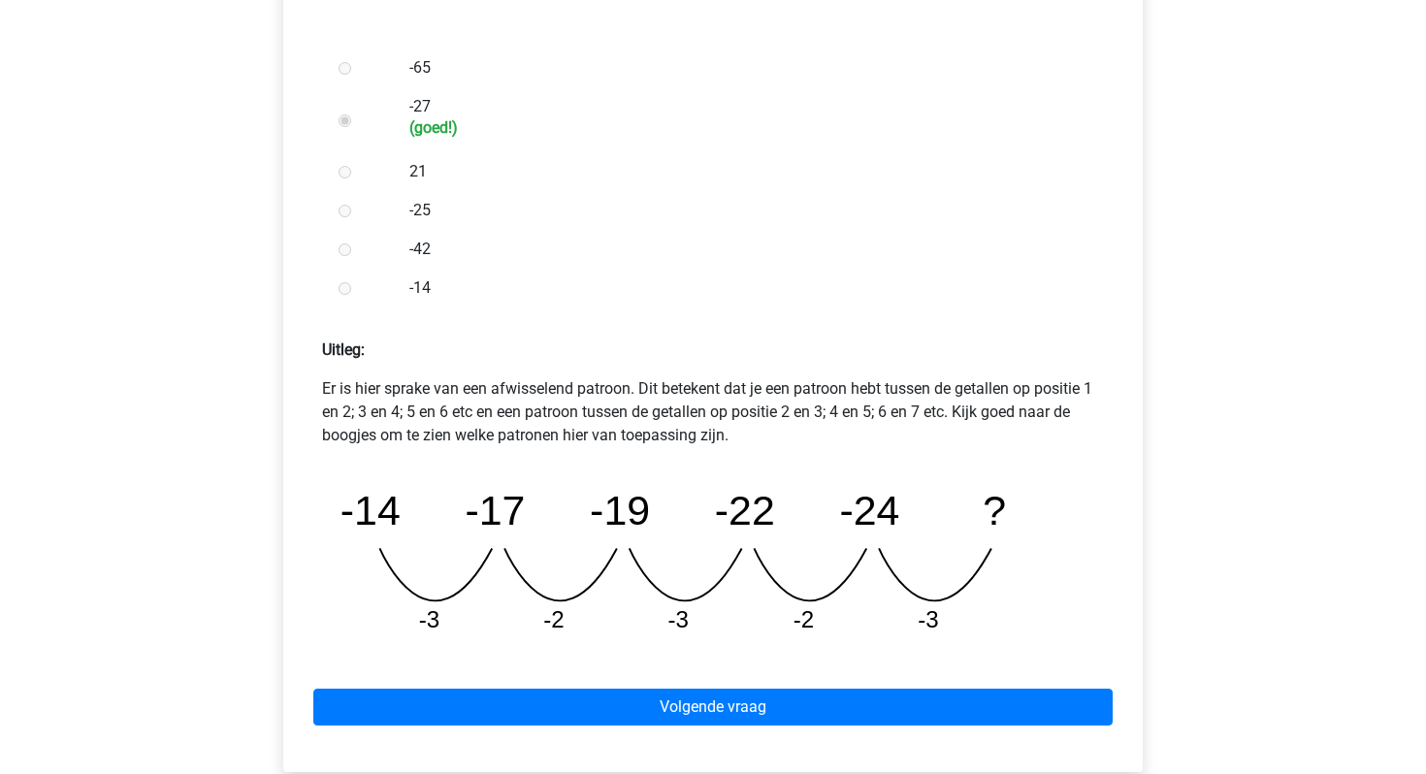
scroll to position [580, 0]
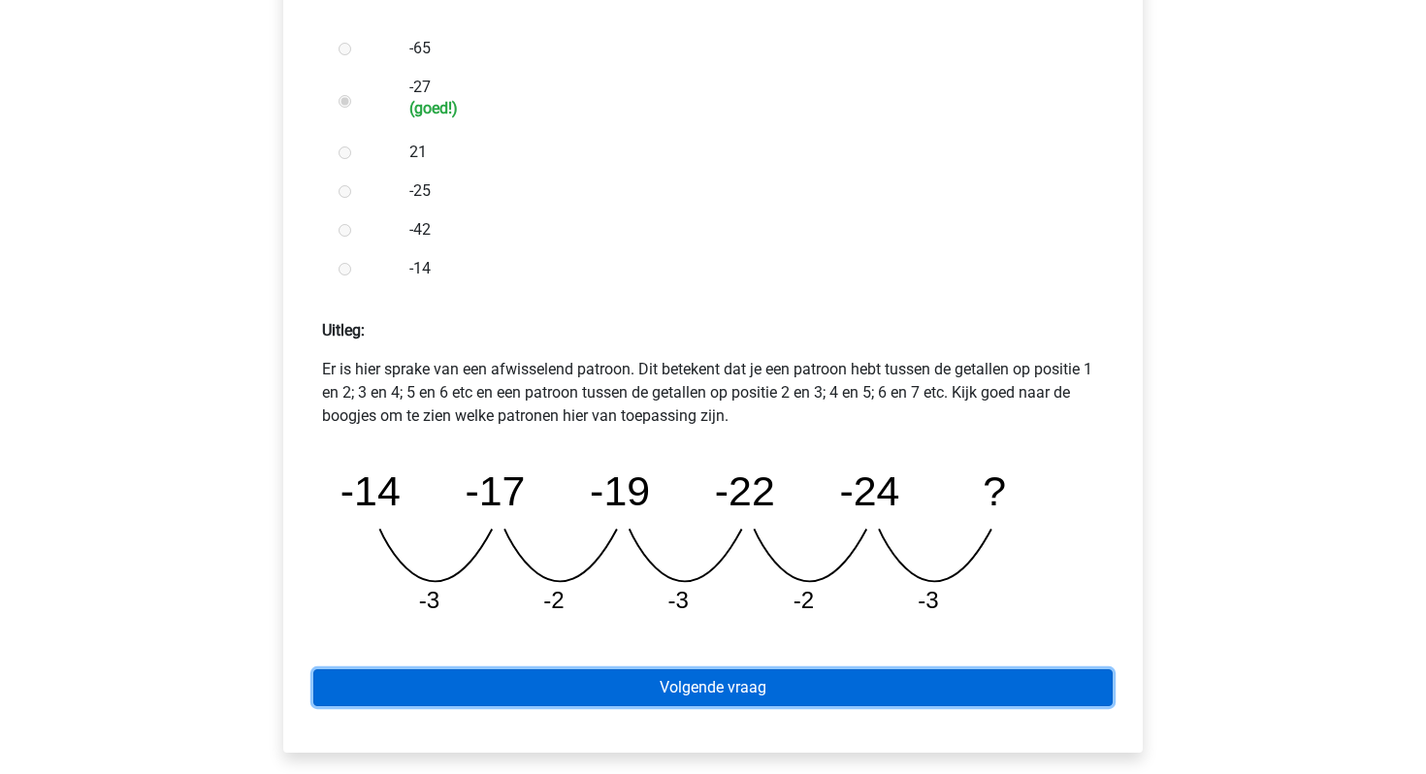
click at [534, 691] on link "Volgende vraag" at bounding box center [712, 687] width 799 height 37
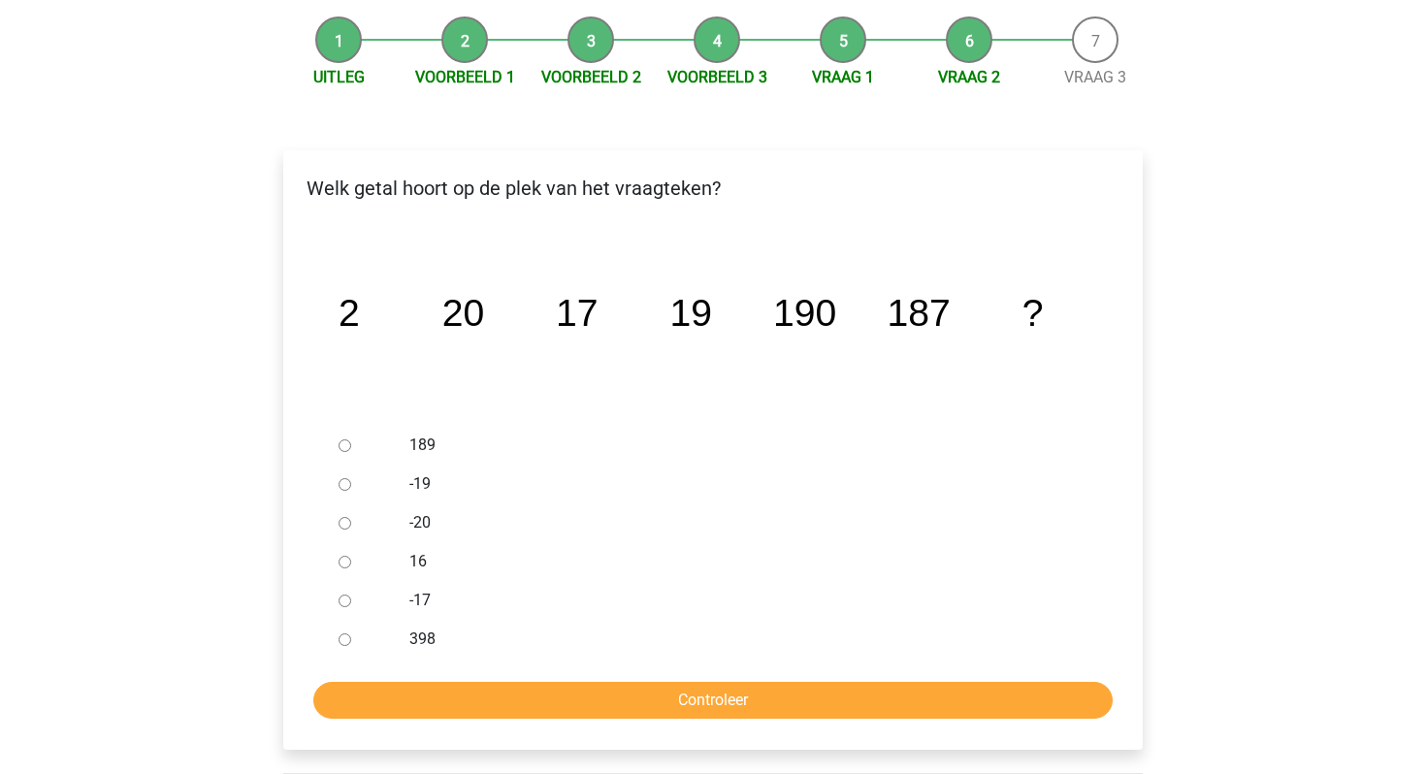
scroll to position [182, 0]
click at [343, 448] on input "189" at bounding box center [345, 446] width 13 height 13
radio input "true"
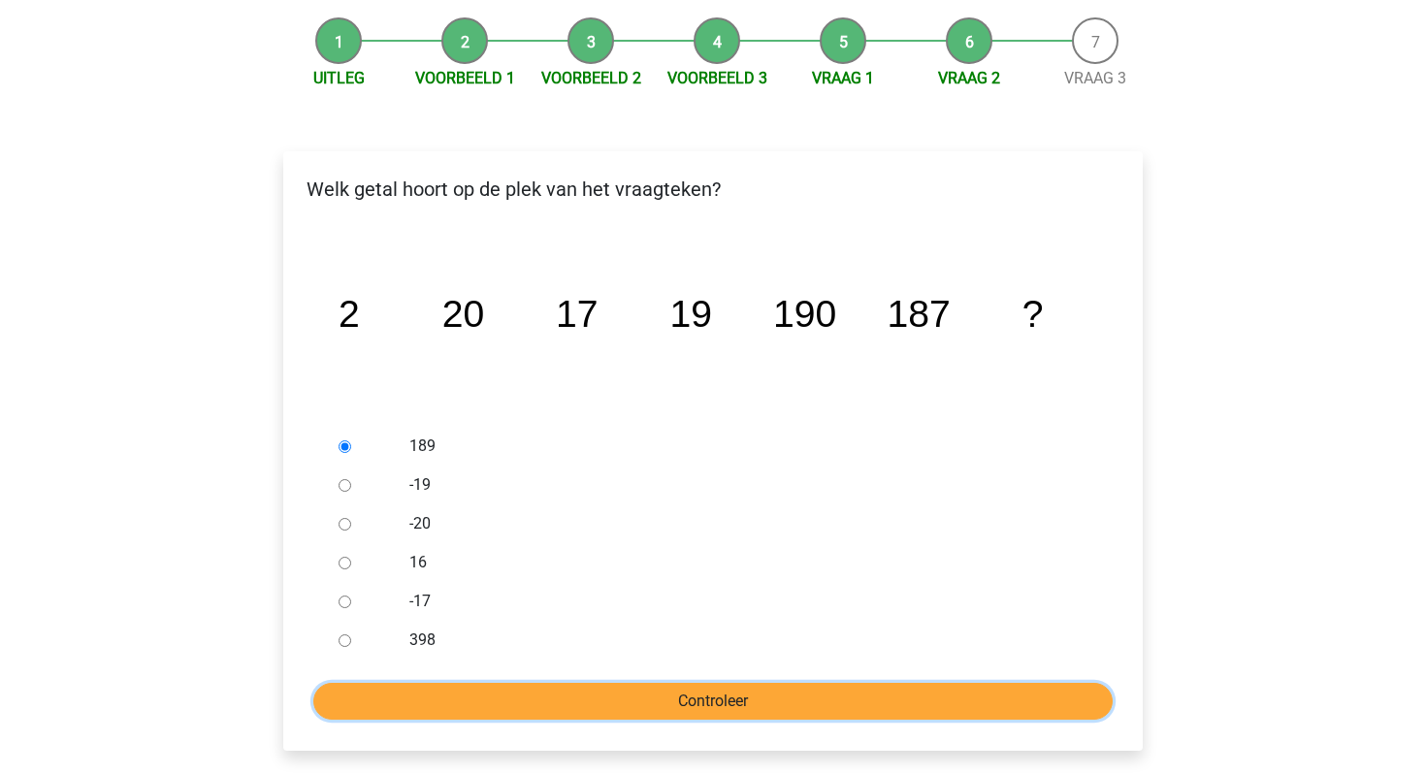
click at [434, 698] on input "Controleer" at bounding box center [712, 701] width 799 height 37
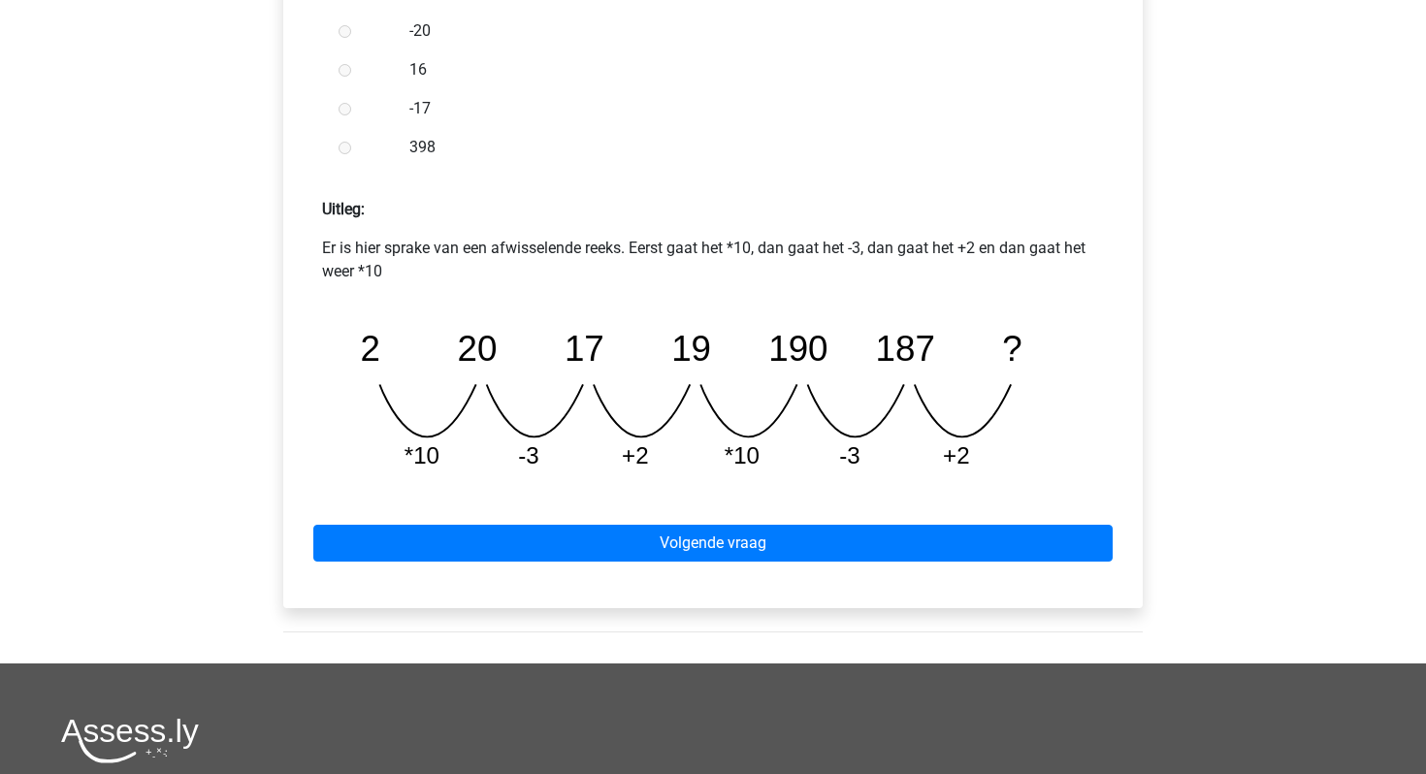
scroll to position [700, 0]
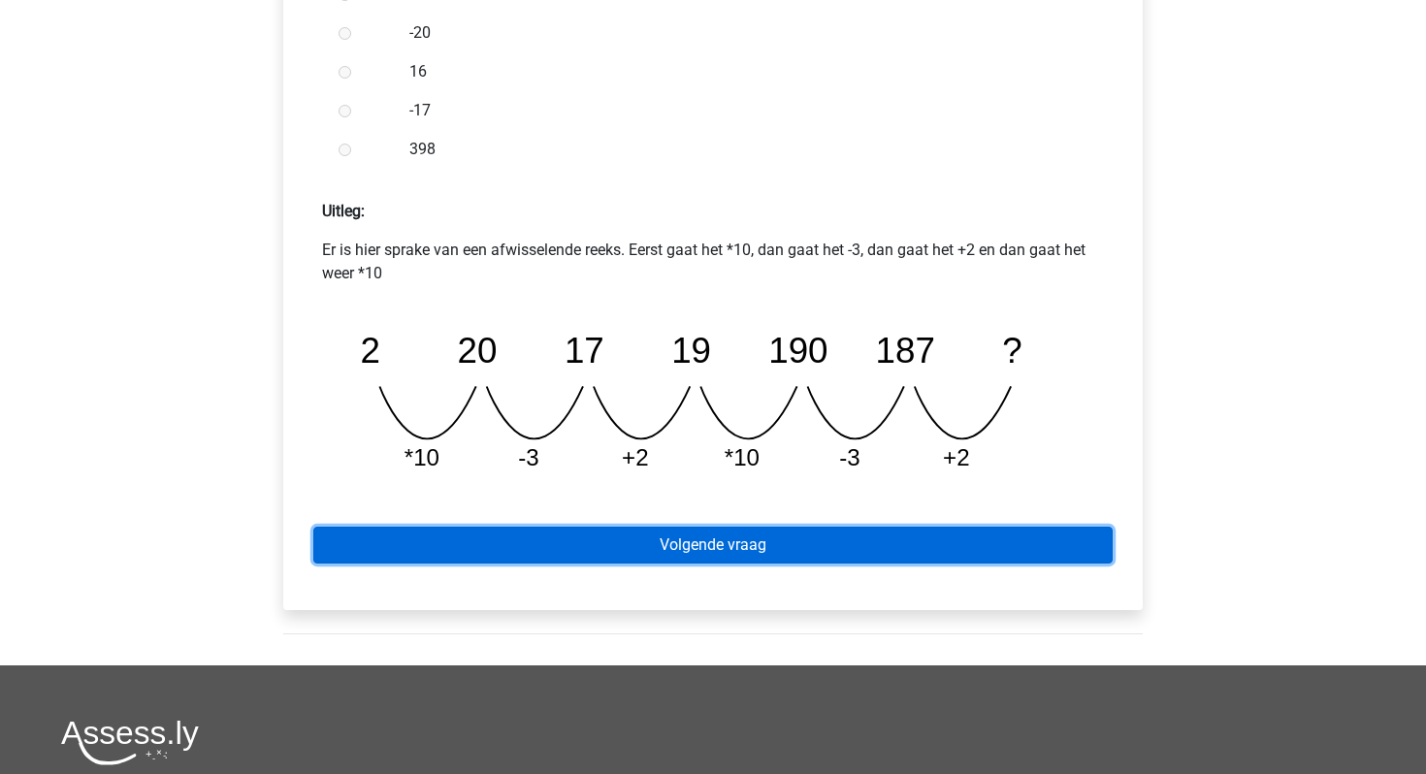
click at [582, 546] on link "Volgende vraag" at bounding box center [712, 545] width 799 height 37
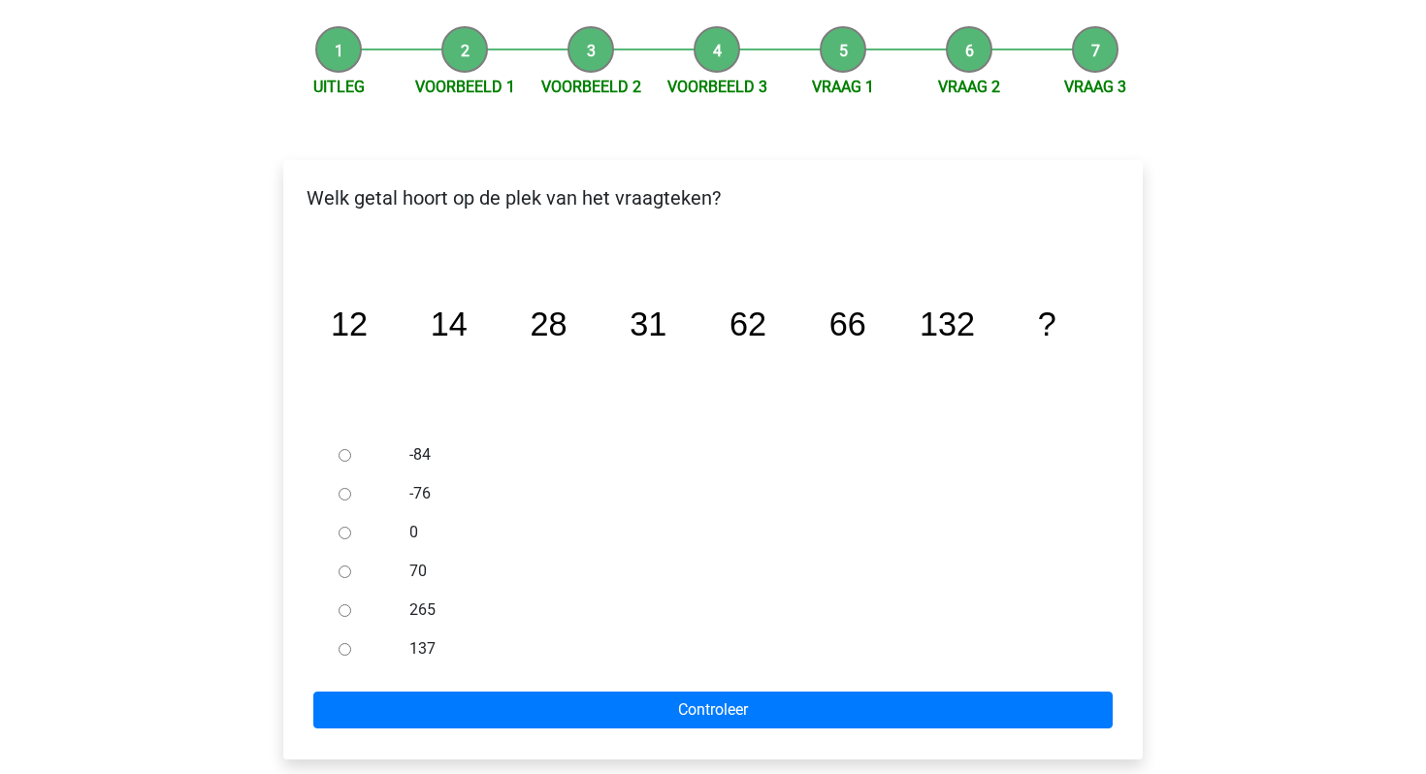
scroll to position [173, 0]
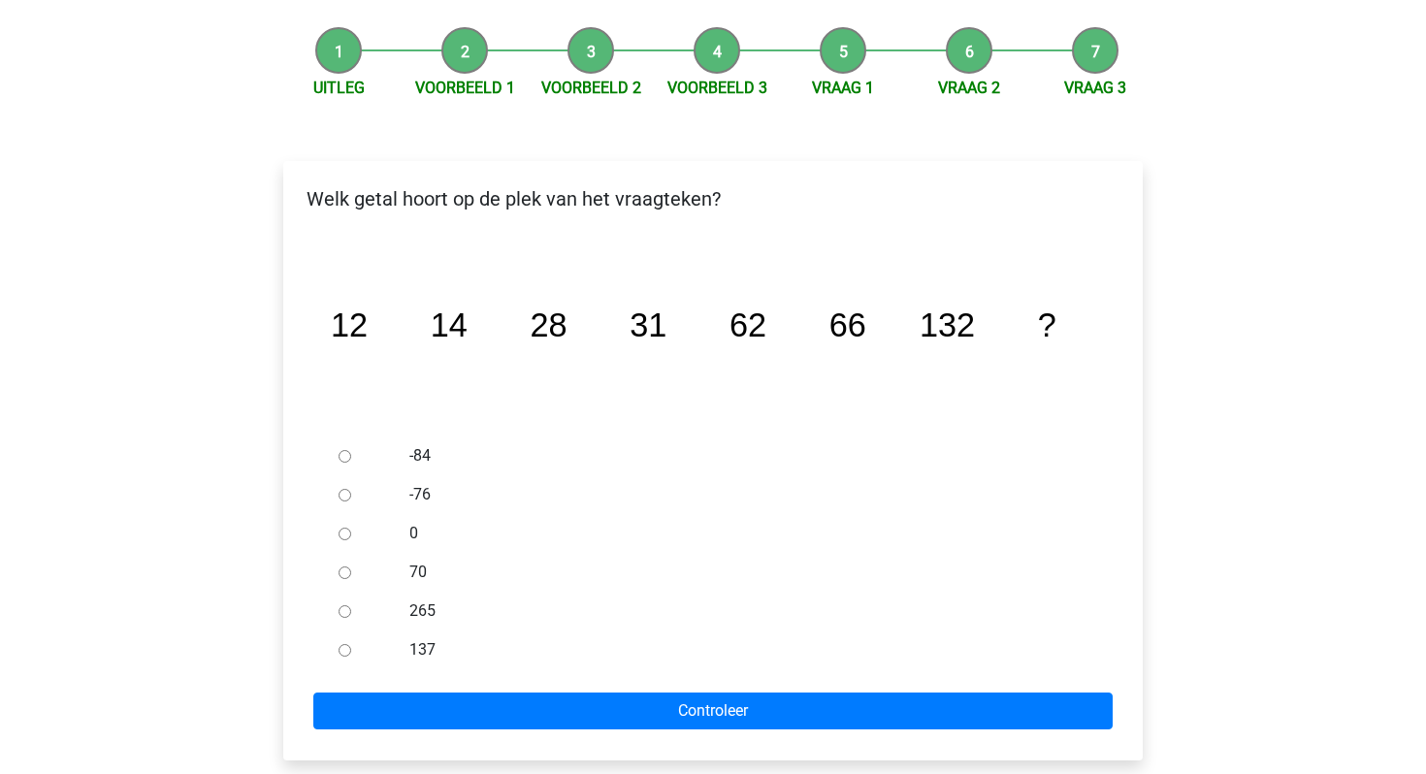
click at [392, 654] on div at bounding box center [363, 650] width 64 height 39
click at [342, 654] on input "137" at bounding box center [345, 650] width 13 height 13
radio input "true"
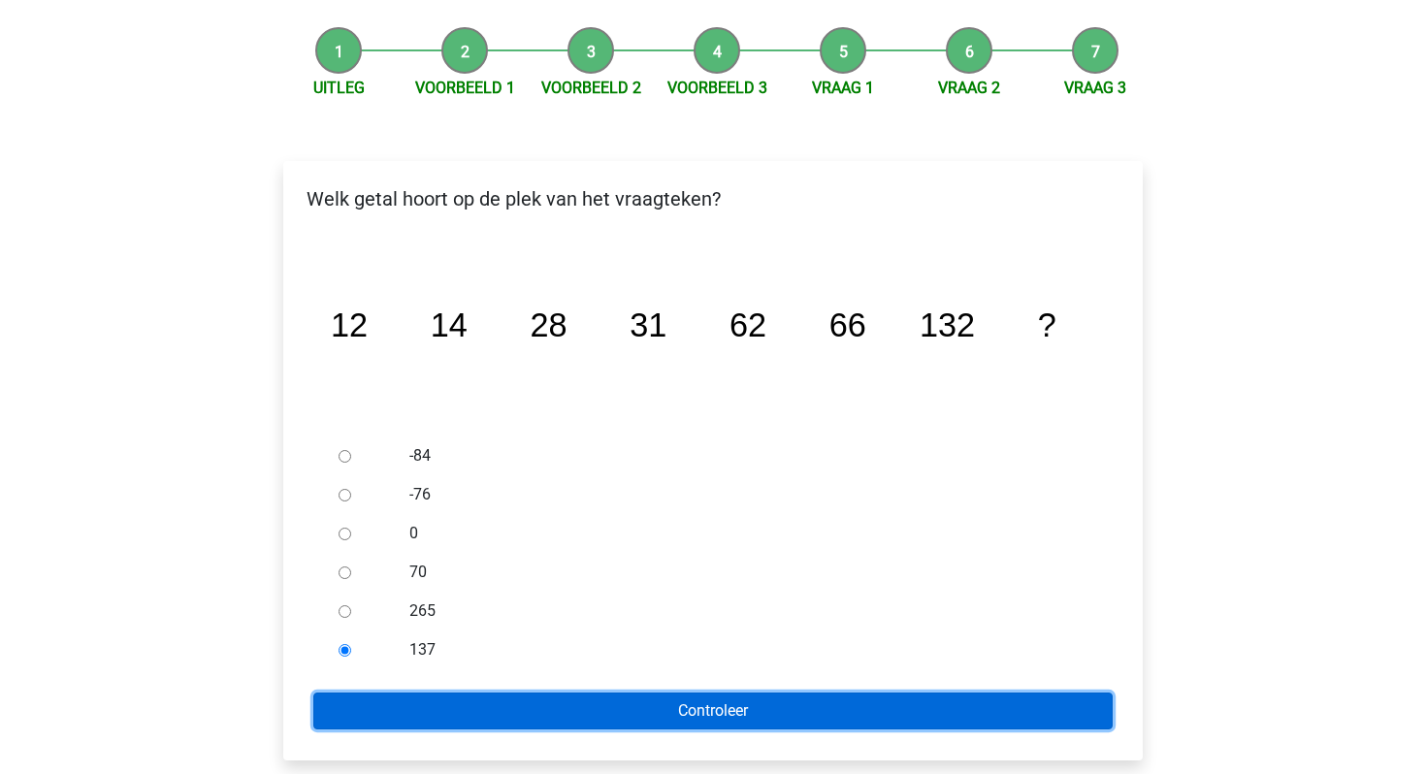
click at [383, 712] on input "Controleer" at bounding box center [712, 711] width 799 height 37
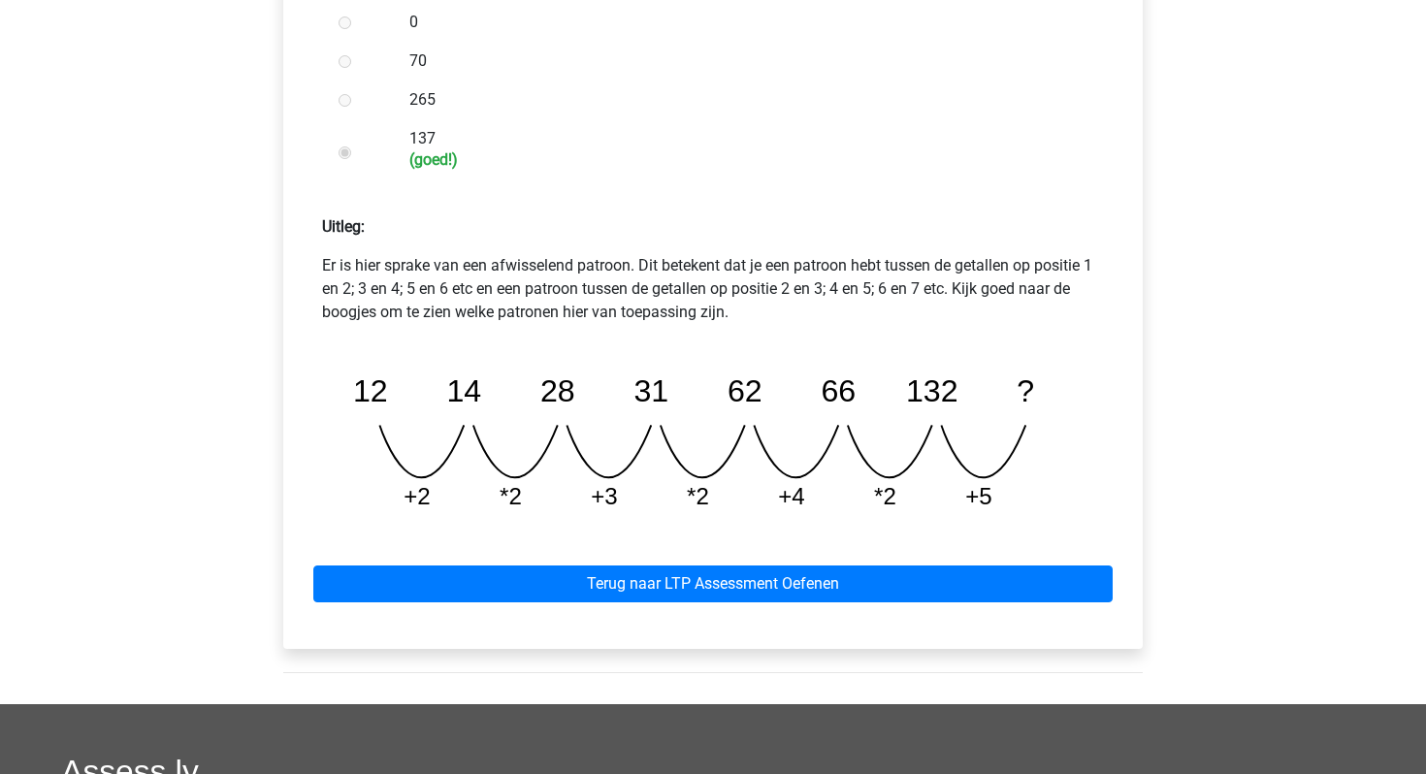
scroll to position [695, 0]
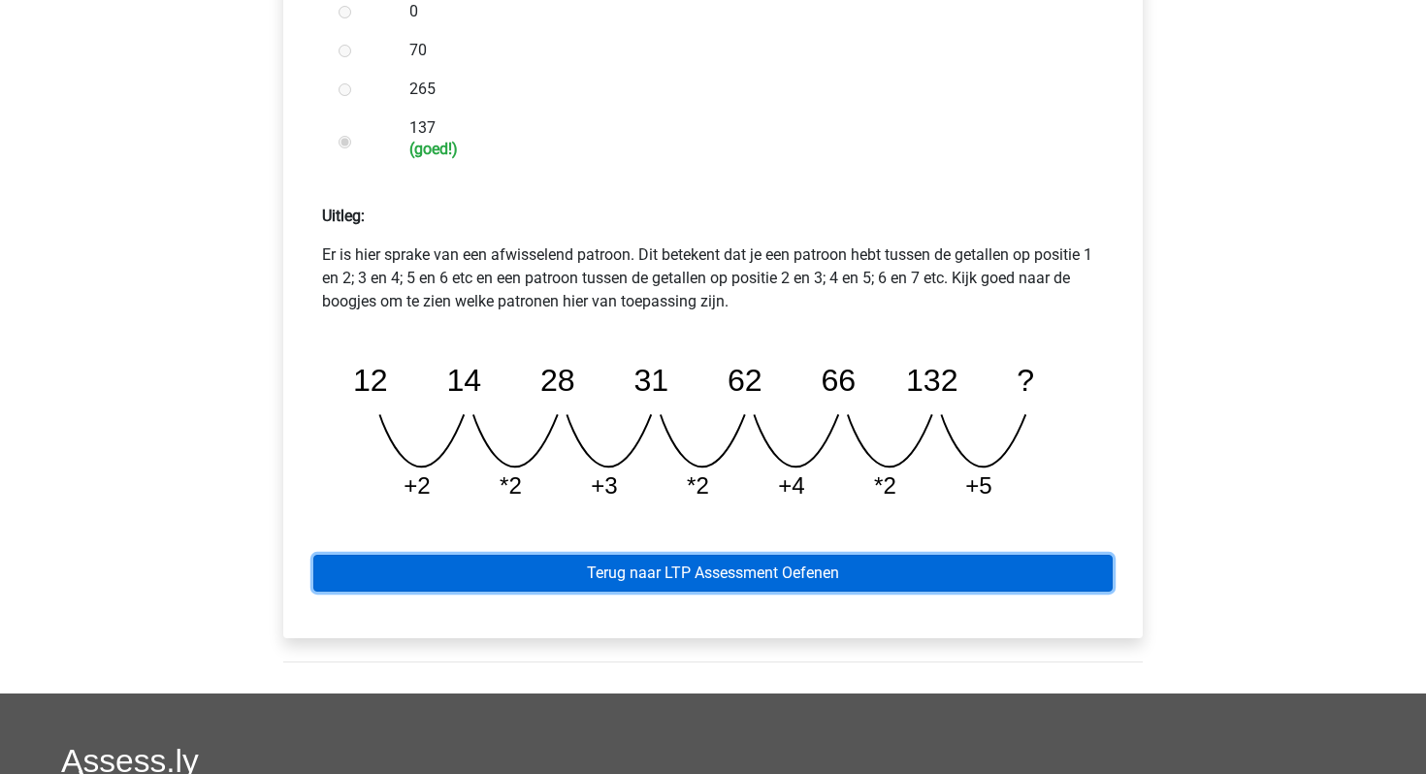
click at [550, 569] on link "Terug naar LTP Assessment Oefenen" at bounding box center [712, 573] width 799 height 37
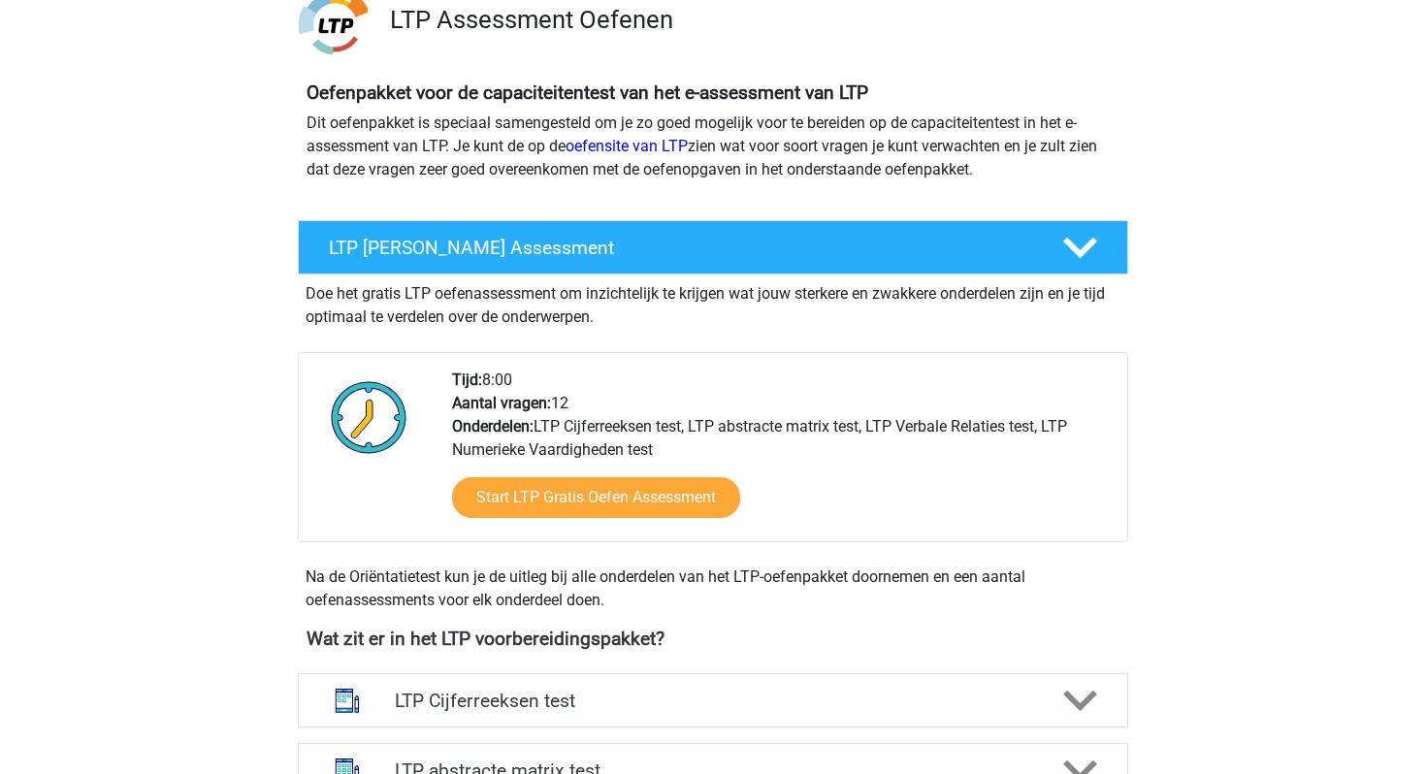
scroll to position [163, 0]
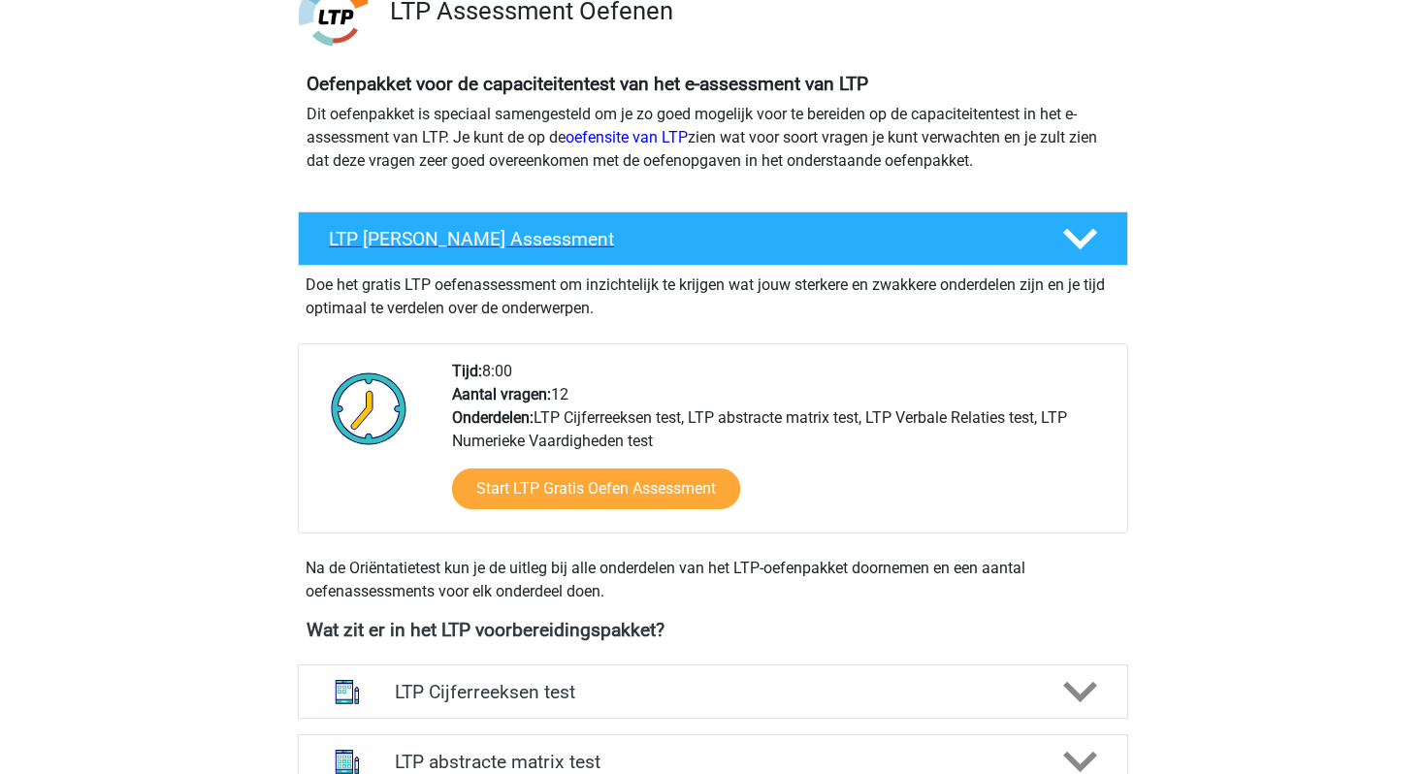
click at [1083, 235] on icon at bounding box center [1080, 239] width 34 height 34
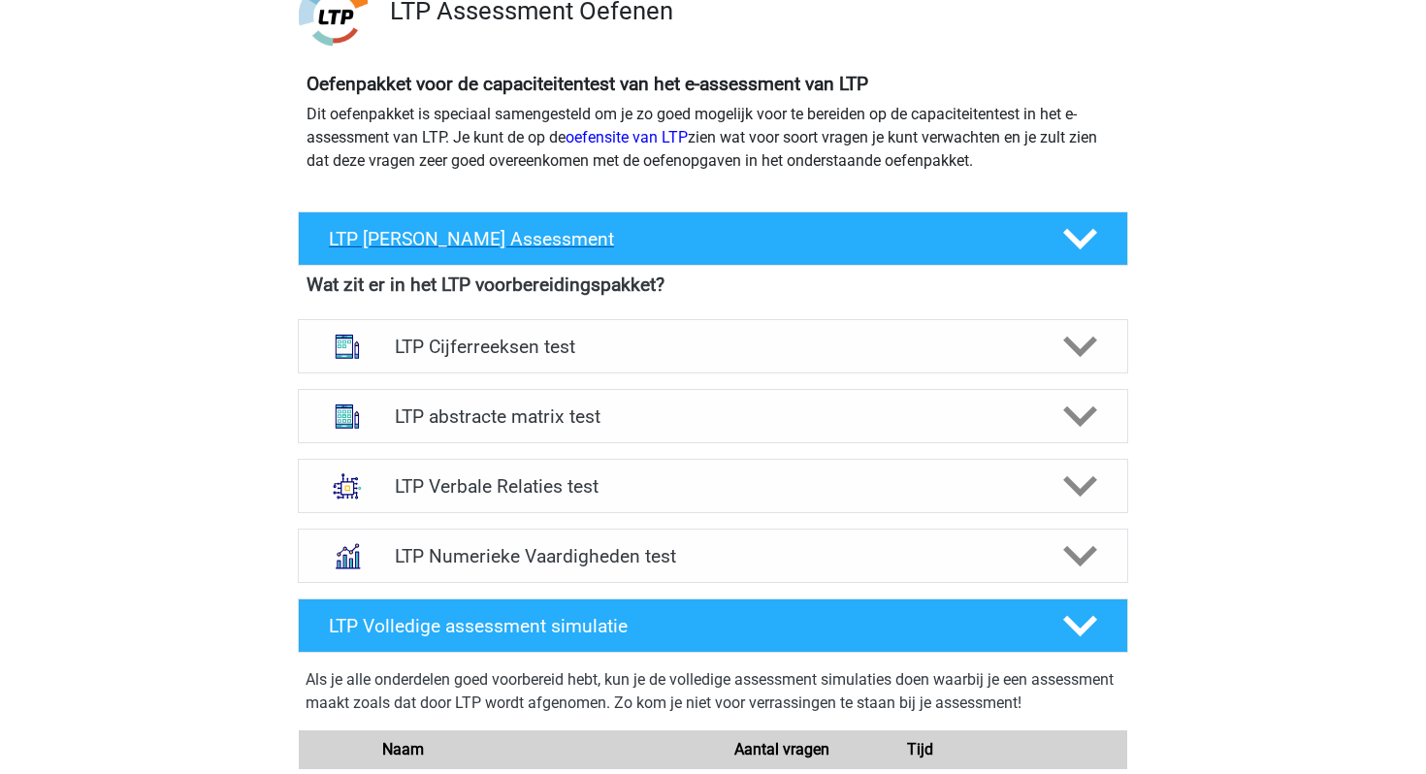
click at [1083, 235] on icon at bounding box center [1080, 239] width 34 height 34
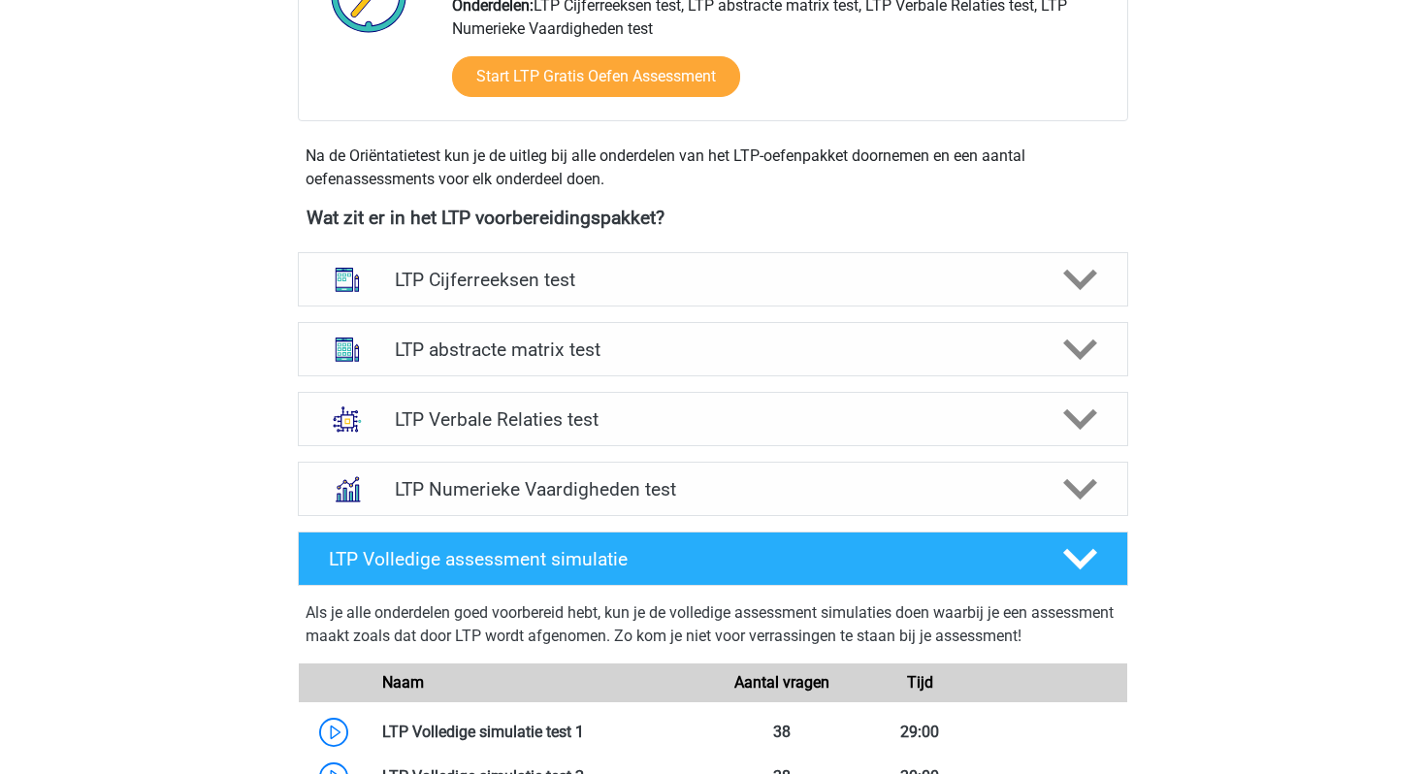
scroll to position [576, 0]
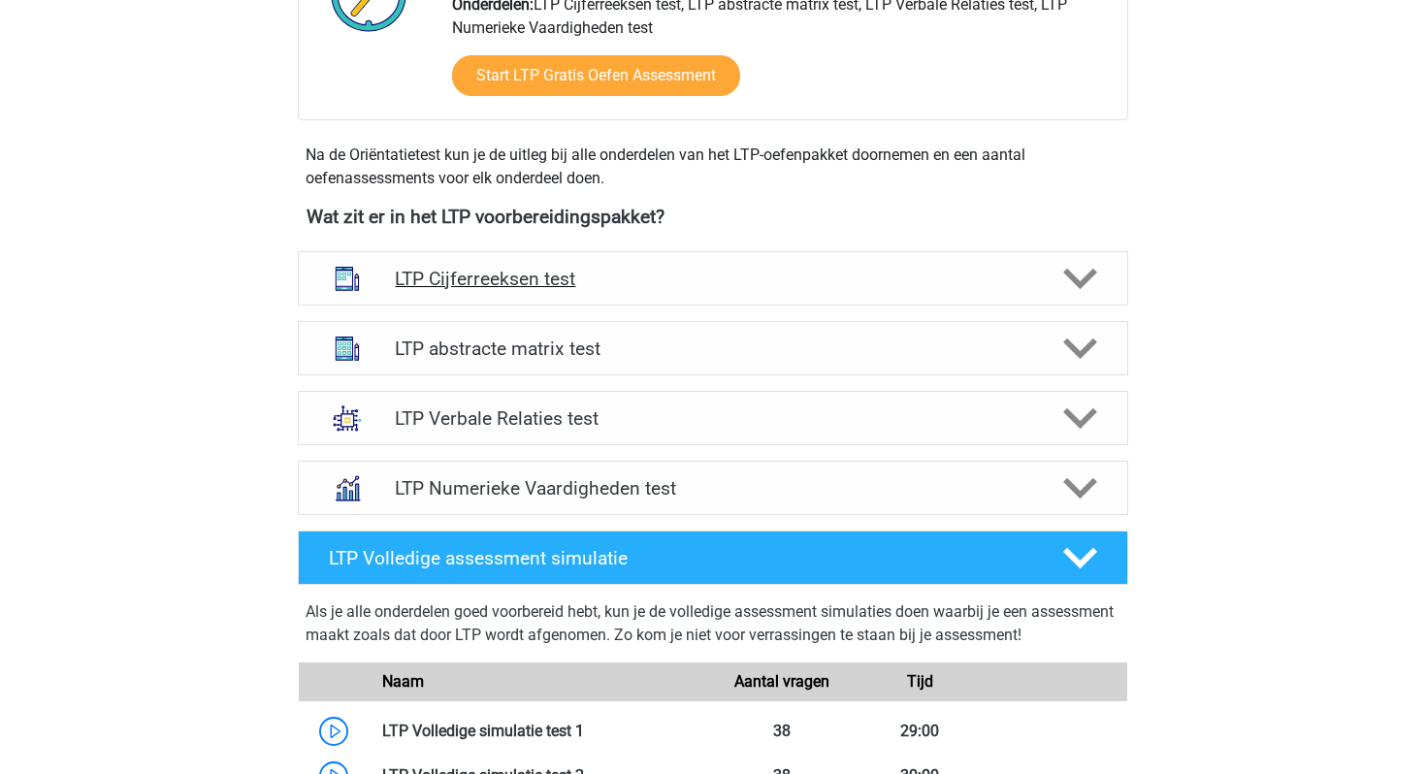
click at [1060, 285] on div at bounding box center [1079, 279] width 66 height 34
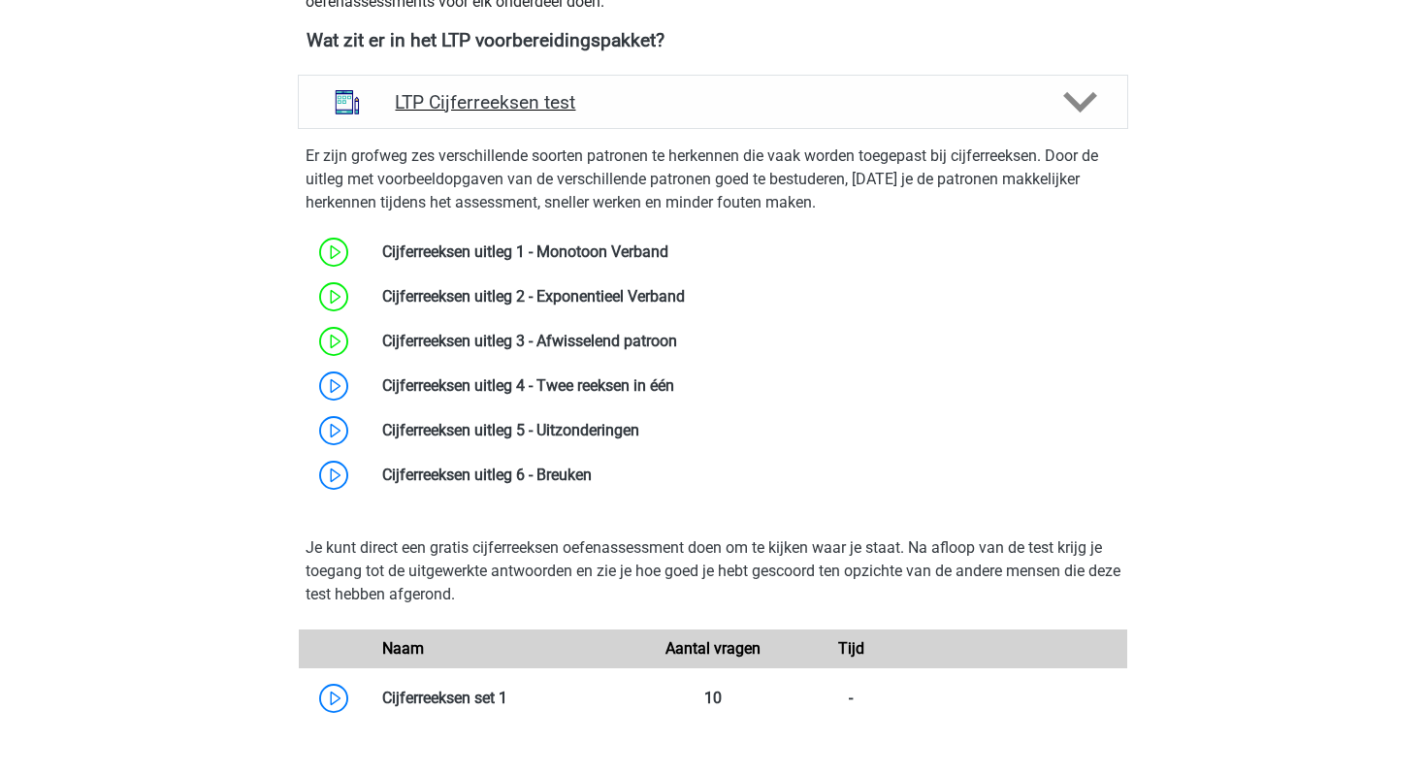
scroll to position [763, 0]
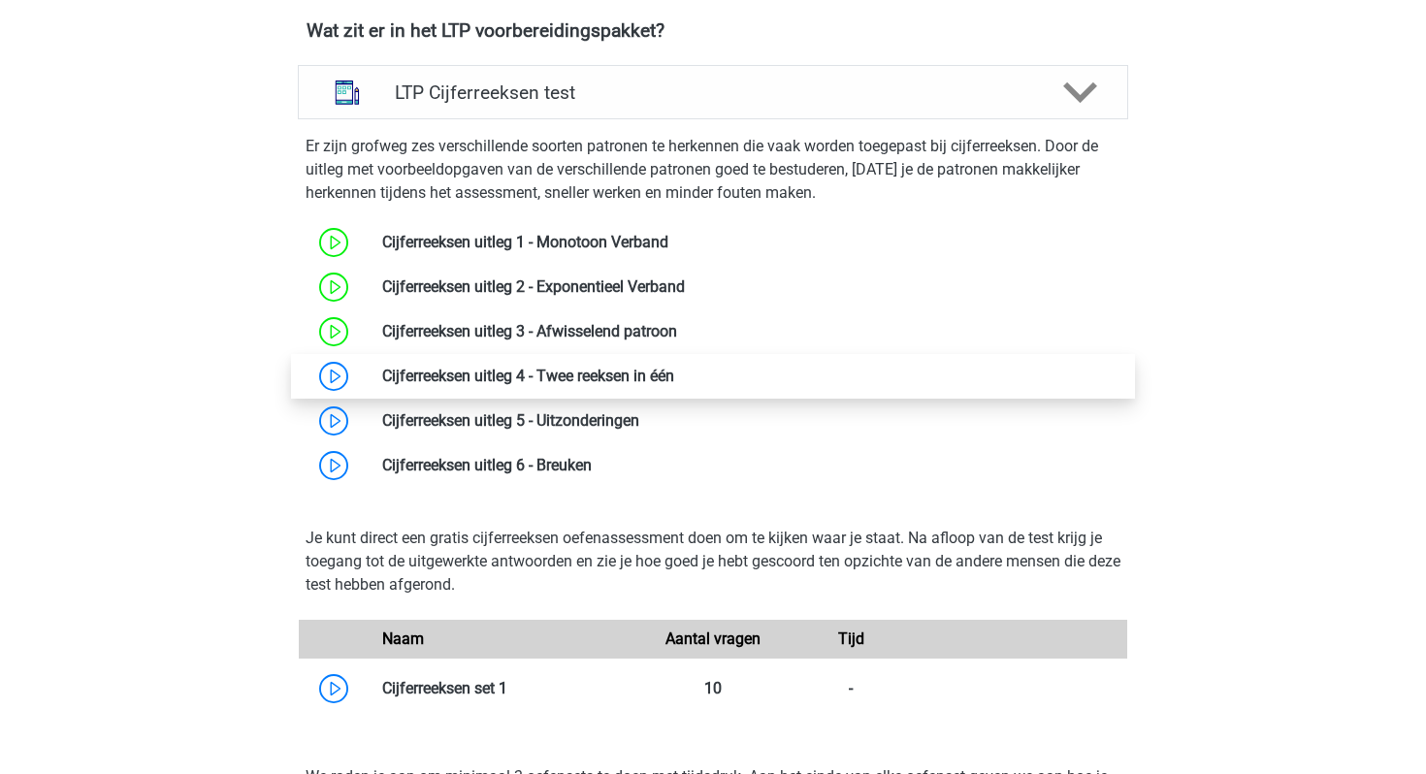
click at [674, 385] on link at bounding box center [674, 376] width 0 height 18
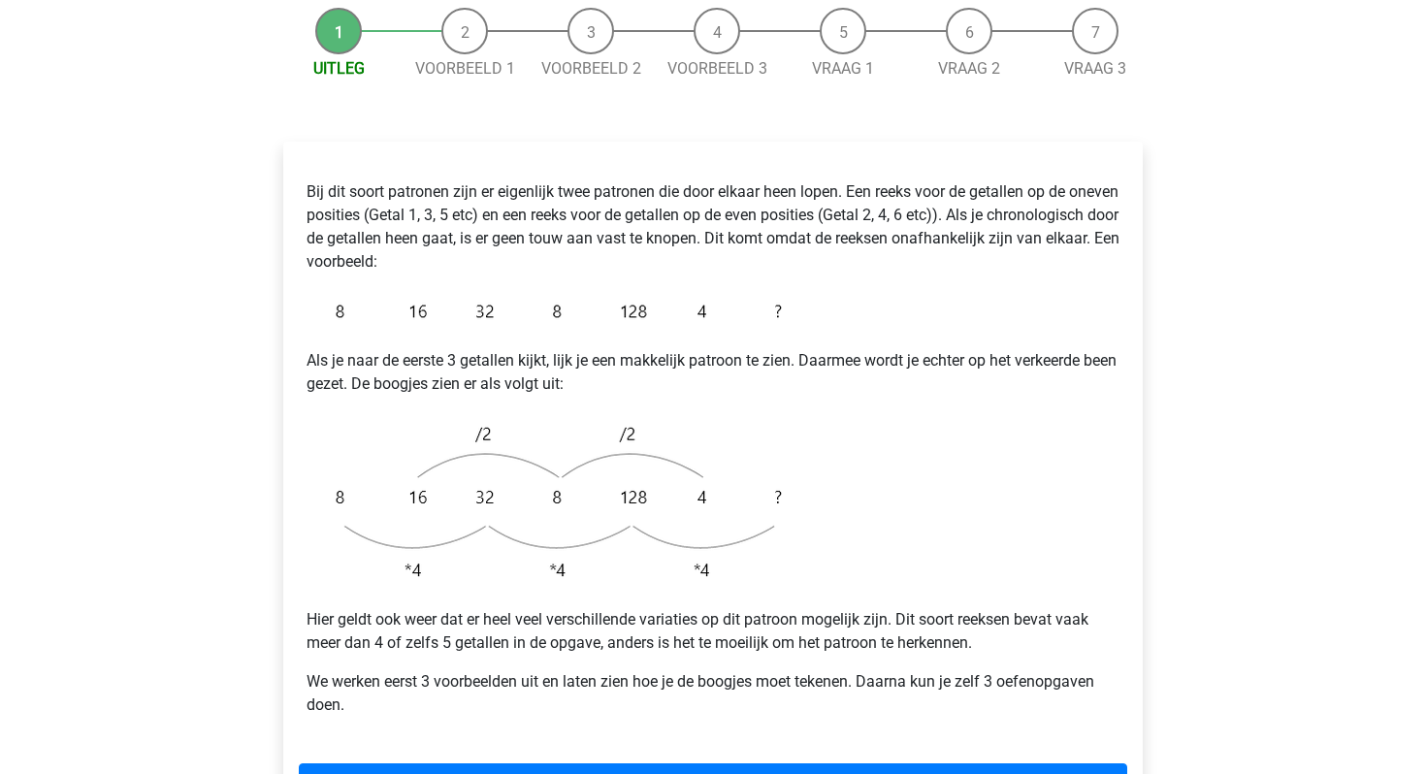
scroll to position [248, 0]
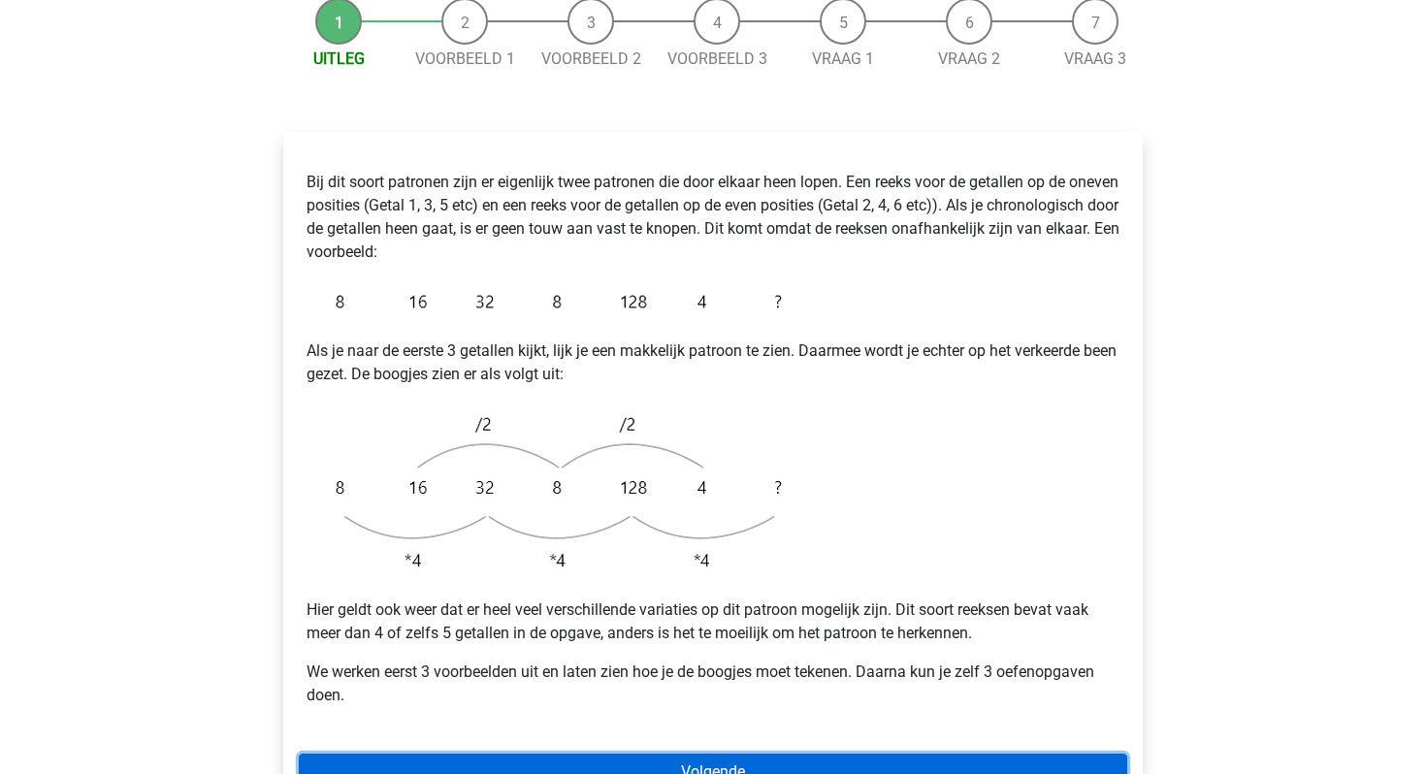
click at [646, 754] on link "Volgende" at bounding box center [713, 772] width 829 height 37
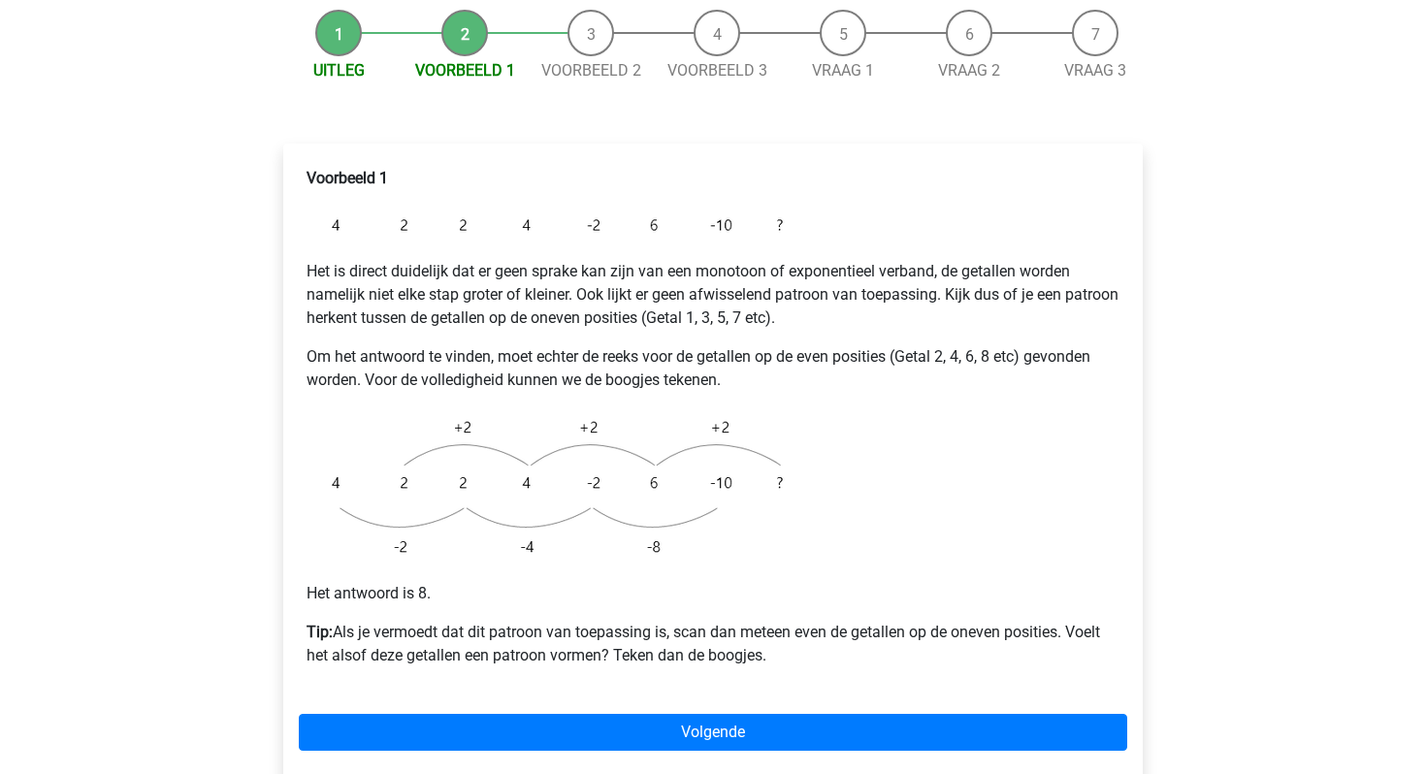
scroll to position [250, 0]
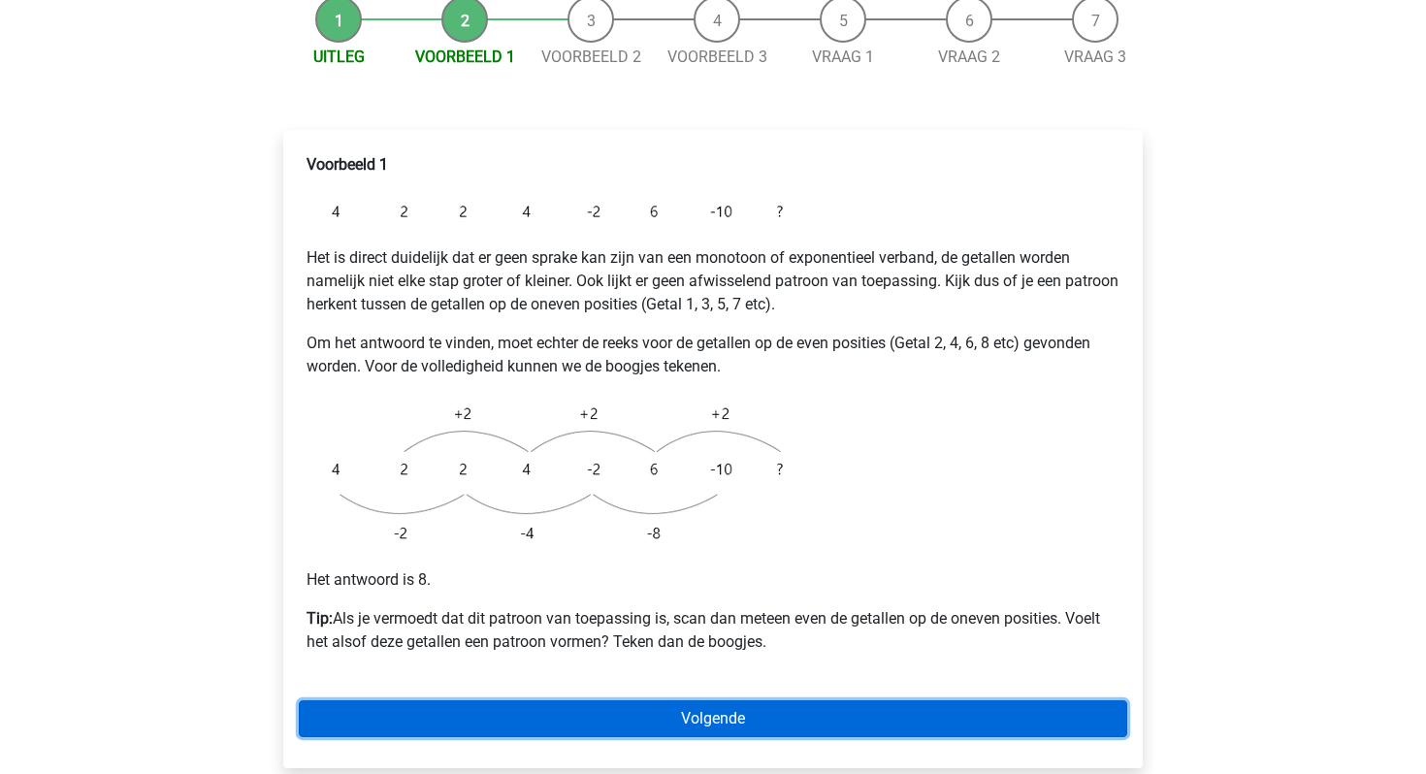
click at [614, 701] on link "Volgende" at bounding box center [713, 719] width 829 height 37
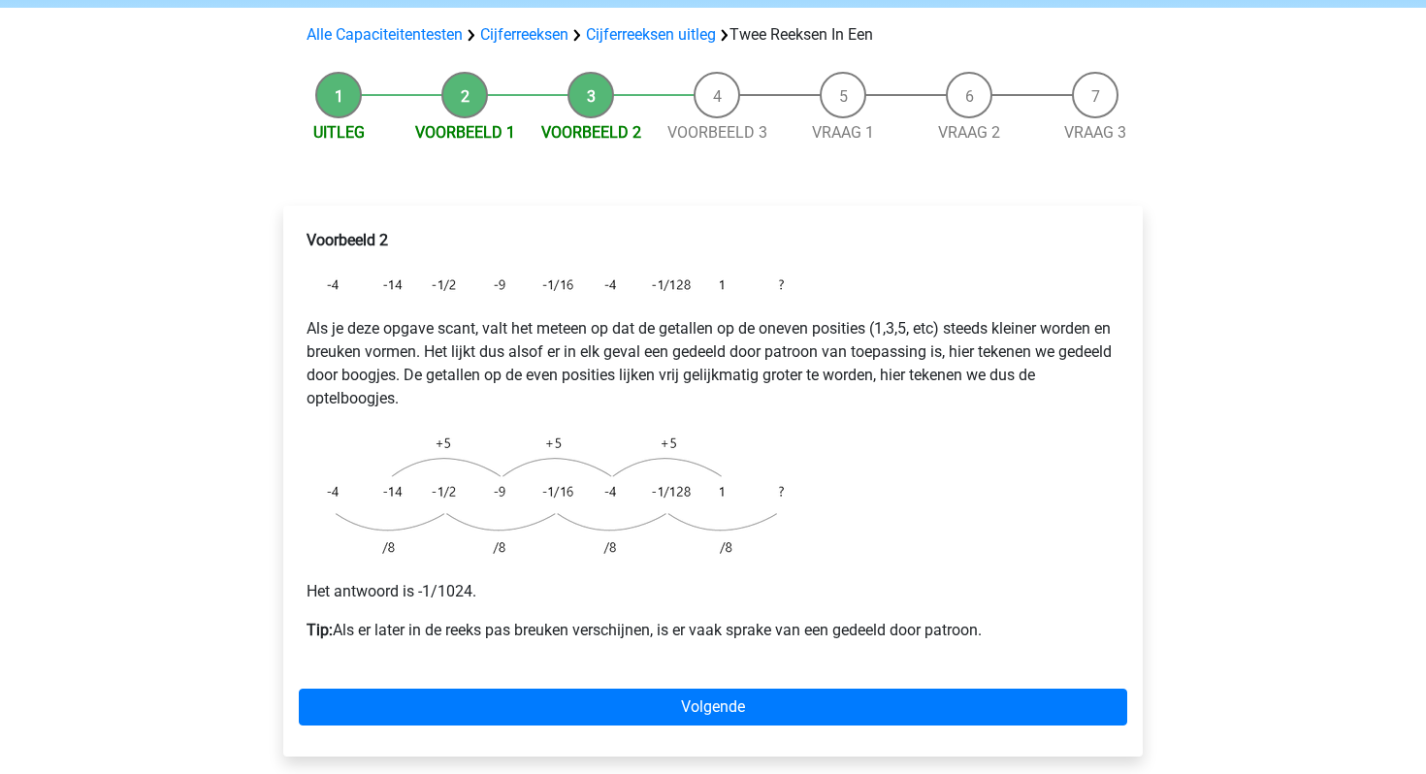
scroll to position [227, 0]
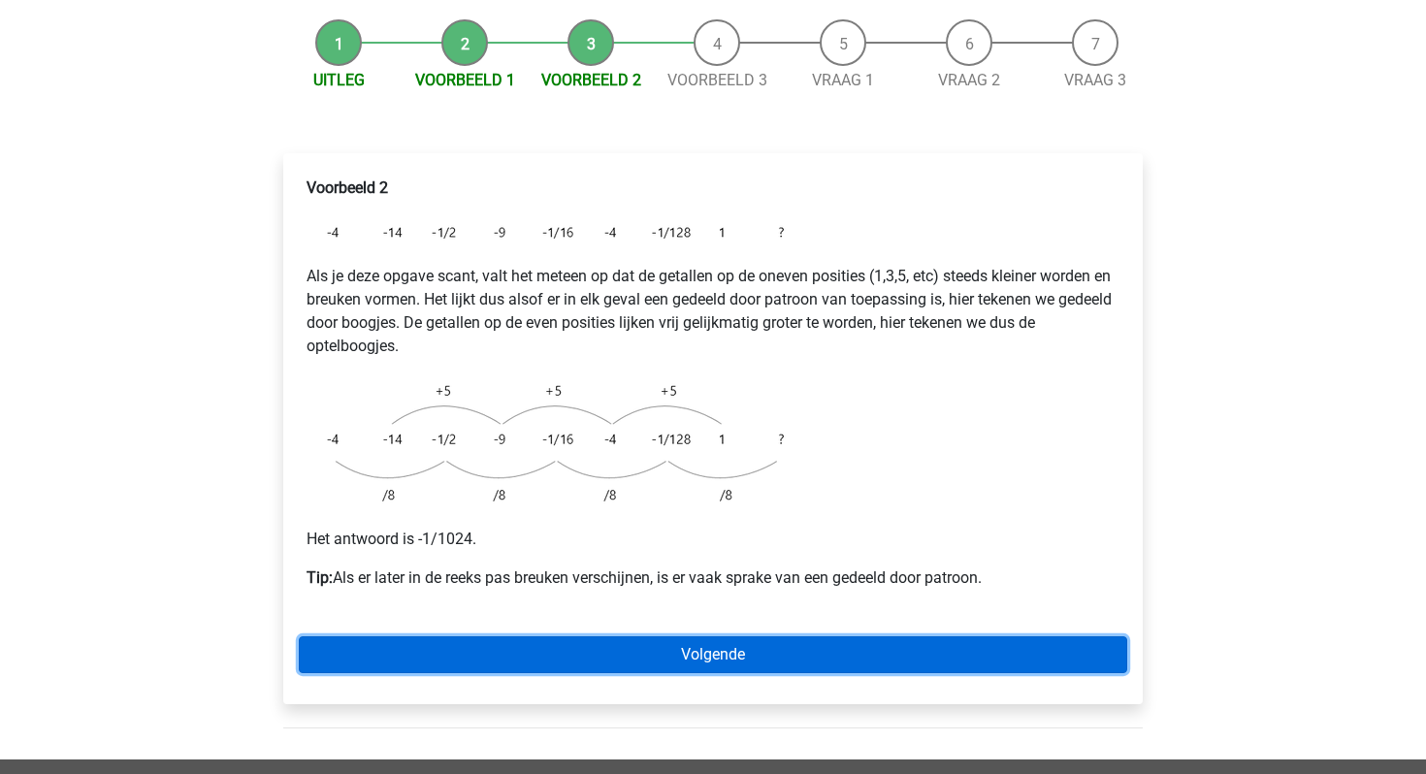
click at [607, 636] on link "Volgende" at bounding box center [713, 654] width 829 height 37
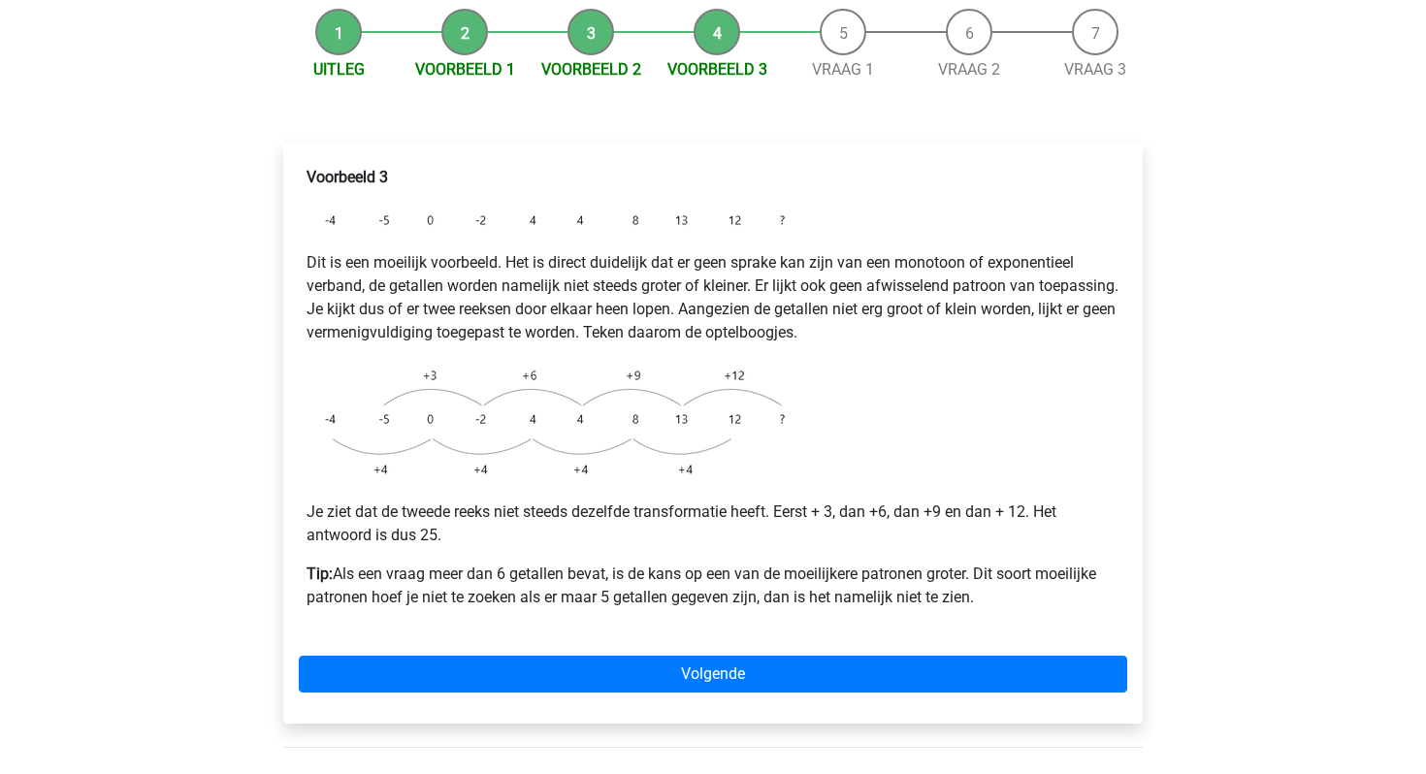
scroll to position [244, 0]
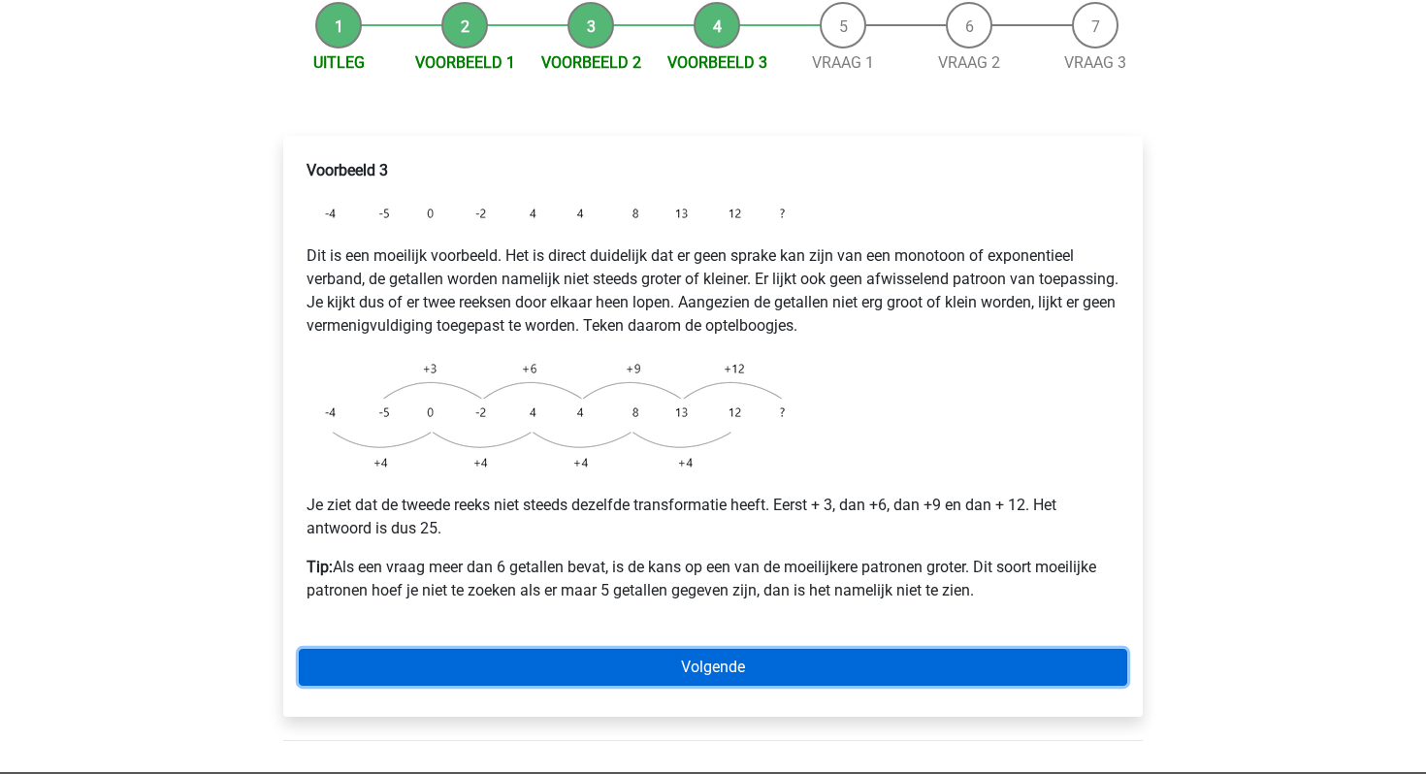
click at [605, 649] on link "Volgende" at bounding box center [713, 667] width 829 height 37
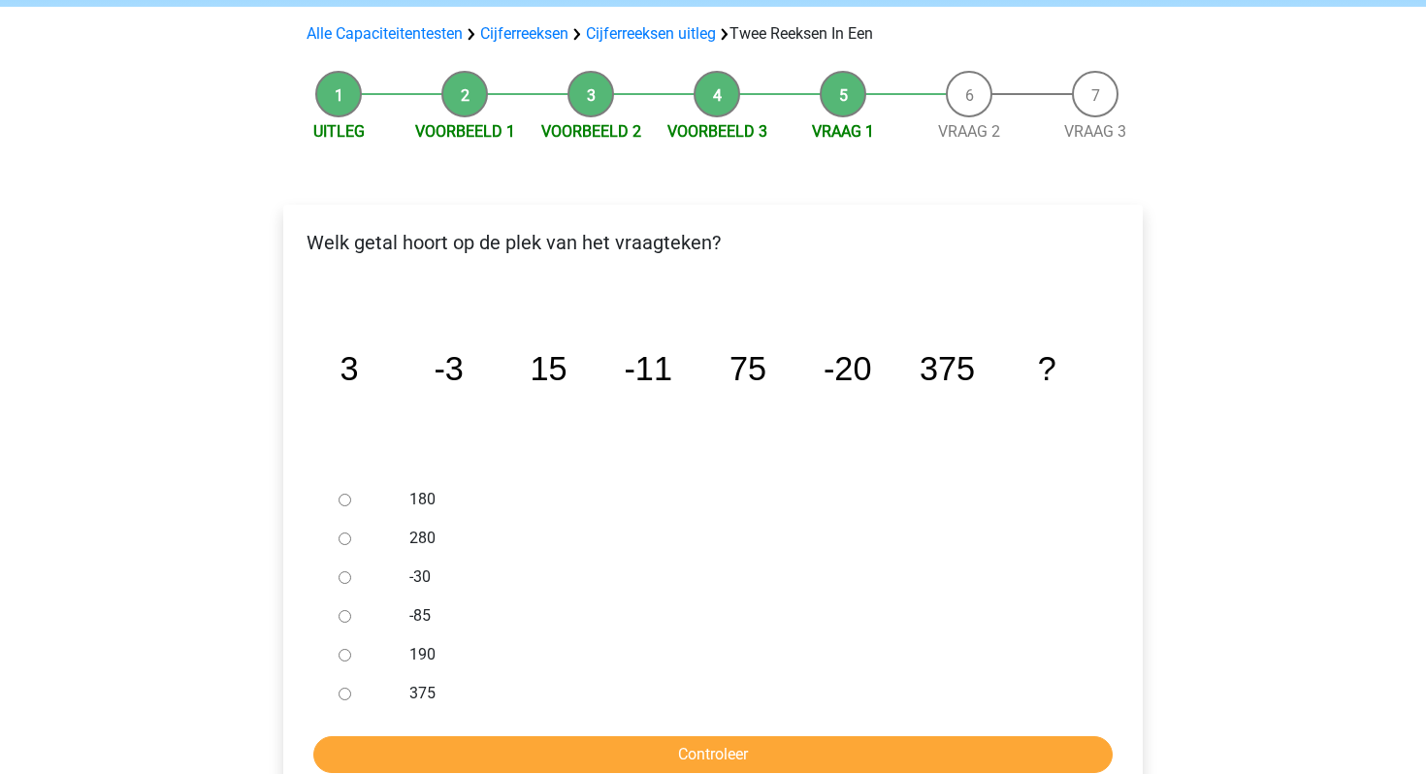
scroll to position [173, 0]
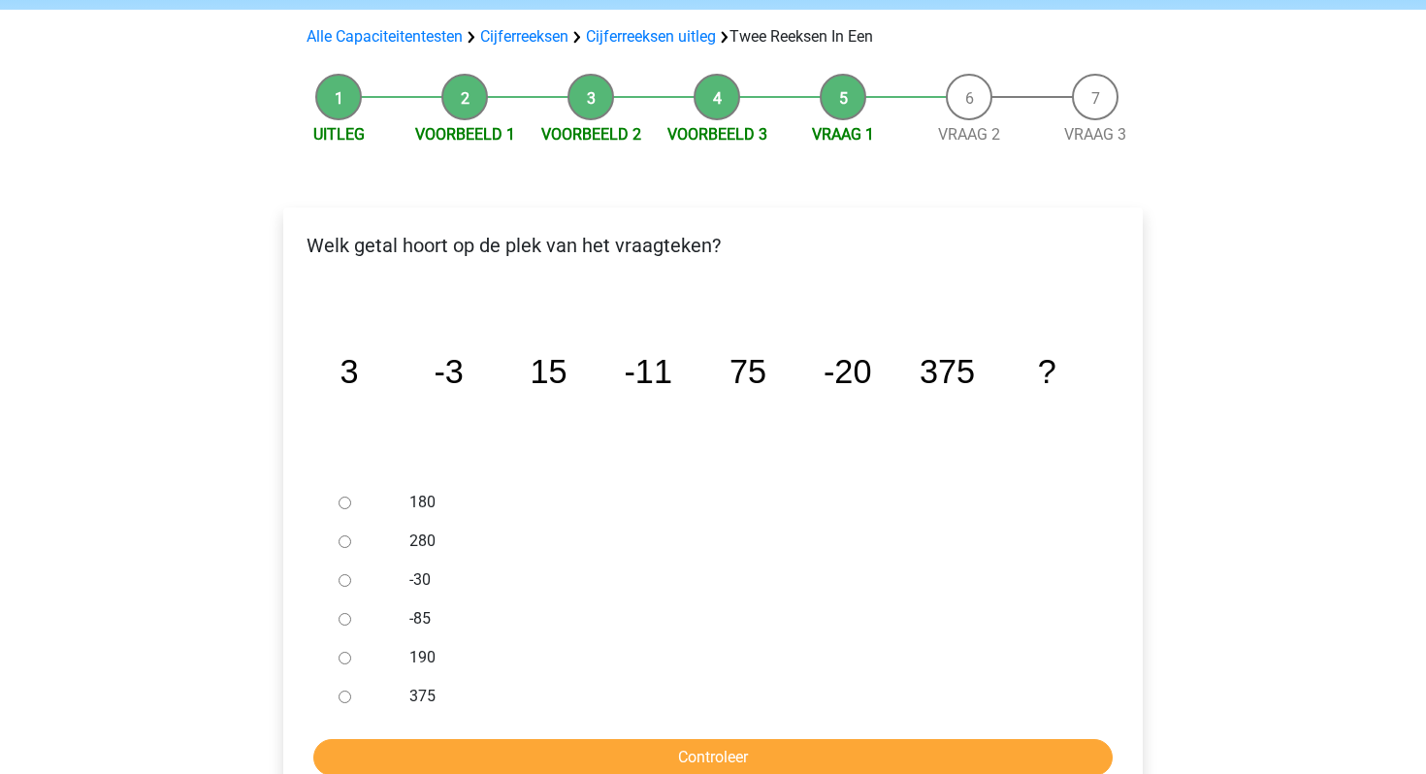
click at [338, 561] on div at bounding box center [363, 580] width 64 height 39
click at [349, 574] on input "-30" at bounding box center [345, 580] width 13 height 13
radio input "true"
click at [431, 739] on input "Controleer" at bounding box center [712, 757] width 799 height 37
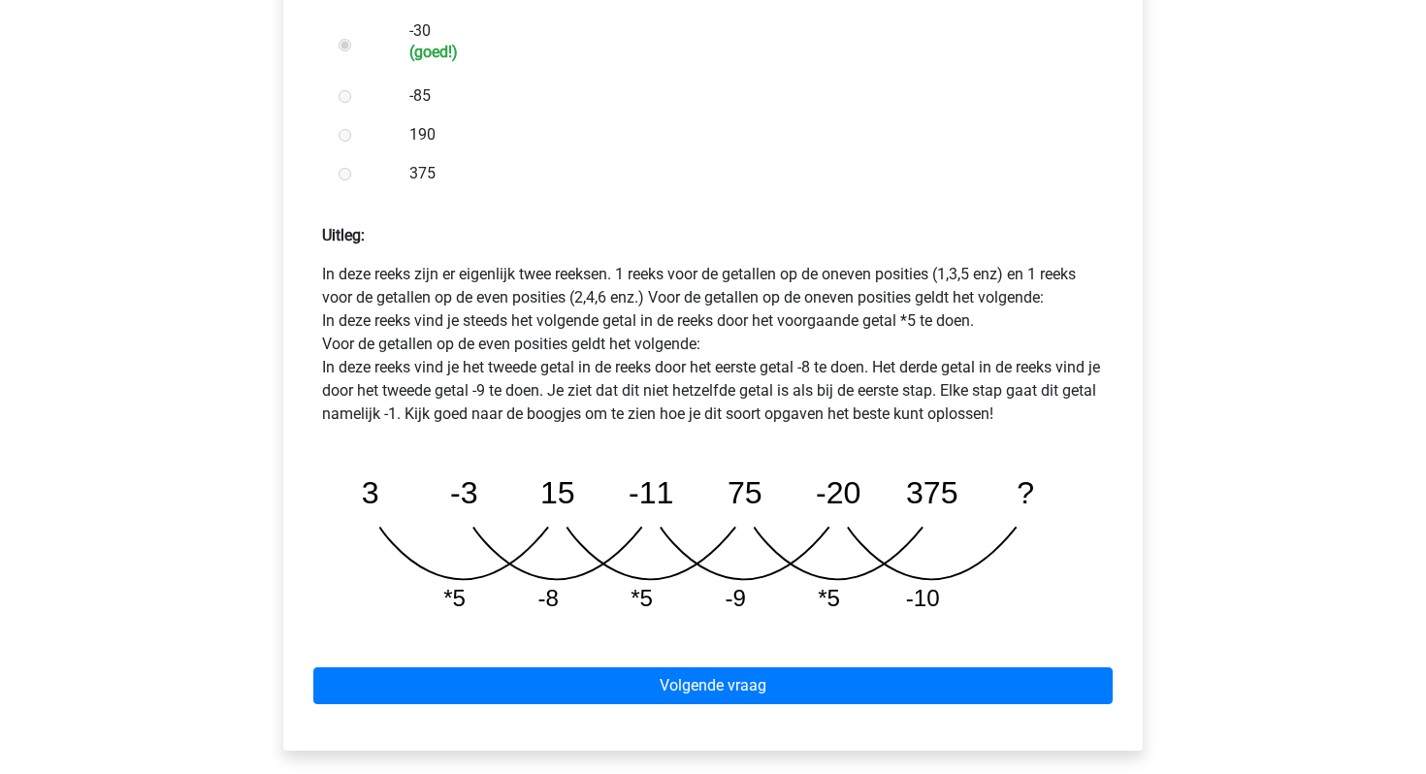
scroll to position [750, 0]
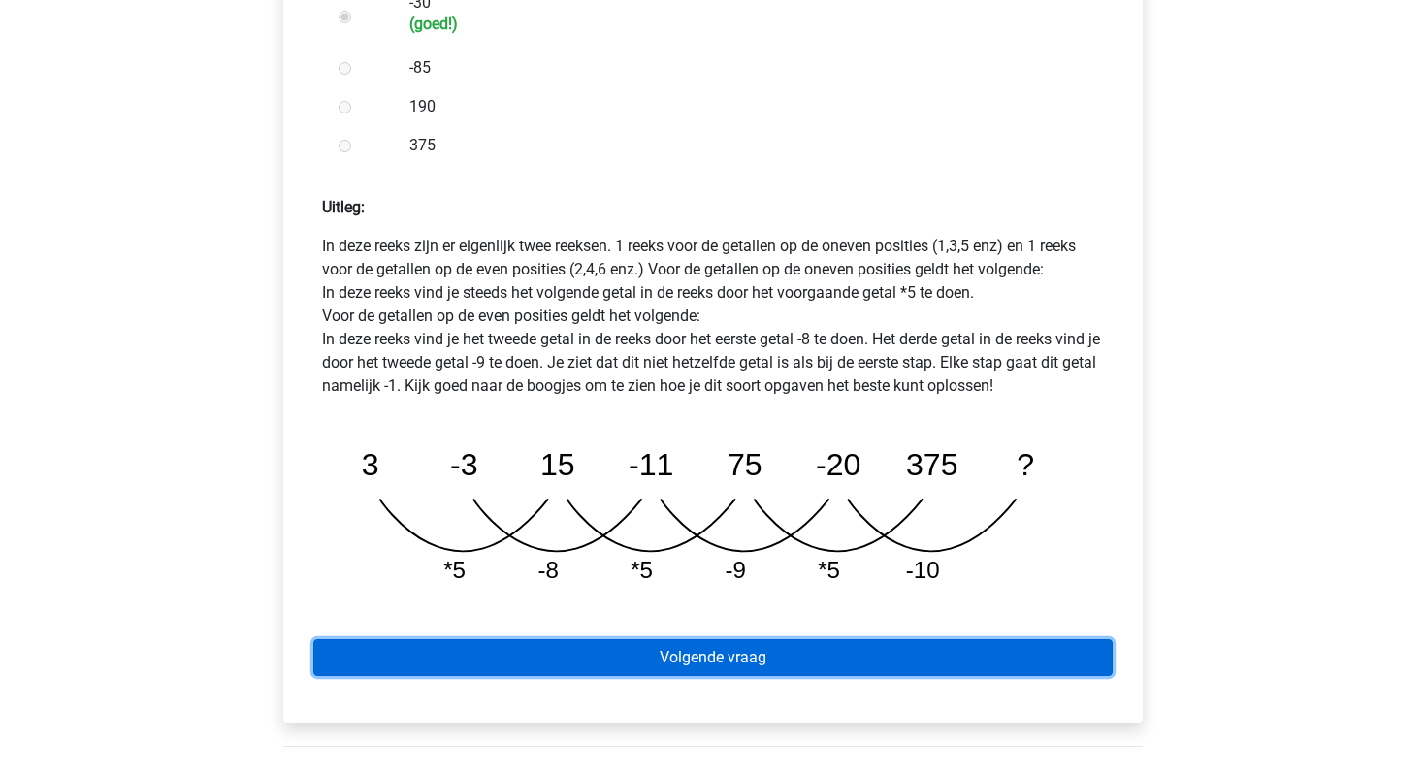
click at [555, 639] on link "Volgende vraag" at bounding box center [712, 657] width 799 height 37
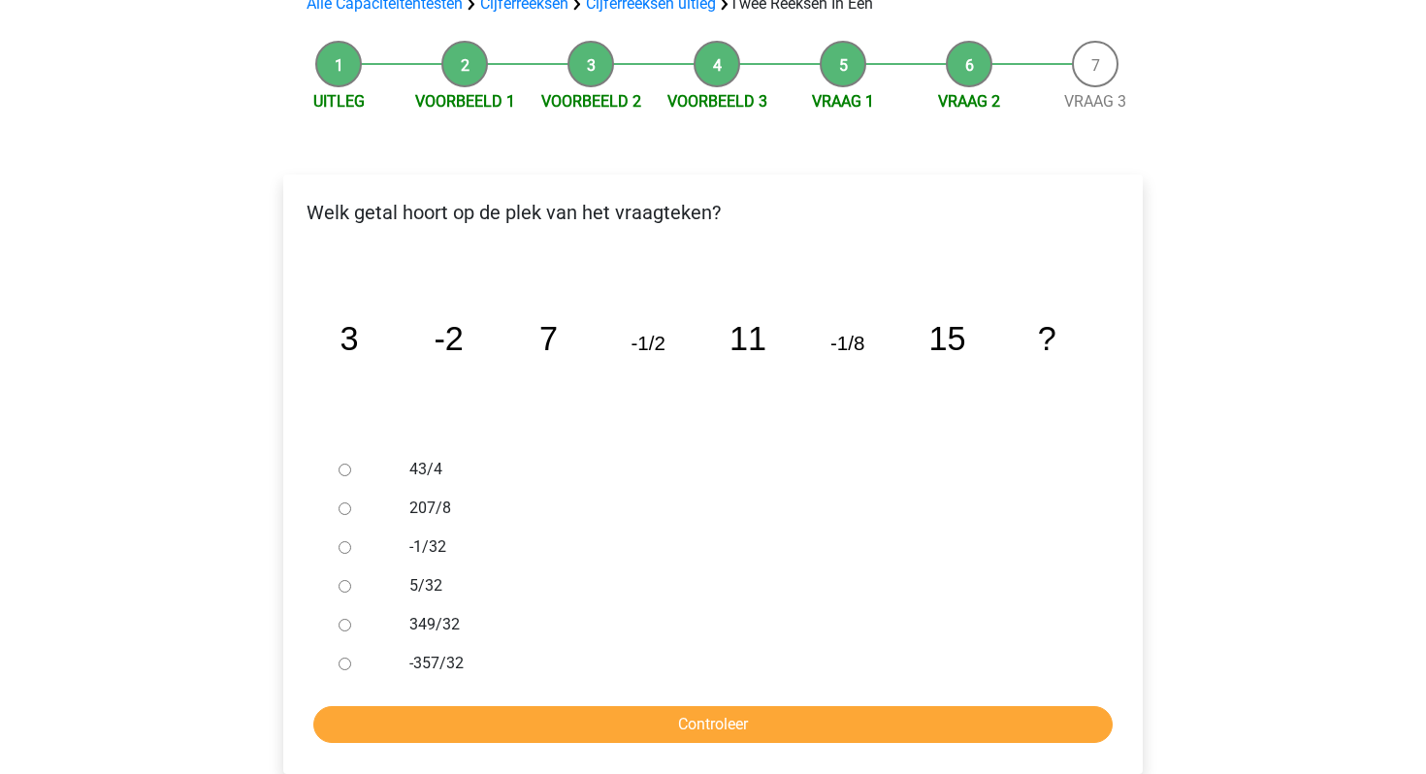
scroll to position [204, 0]
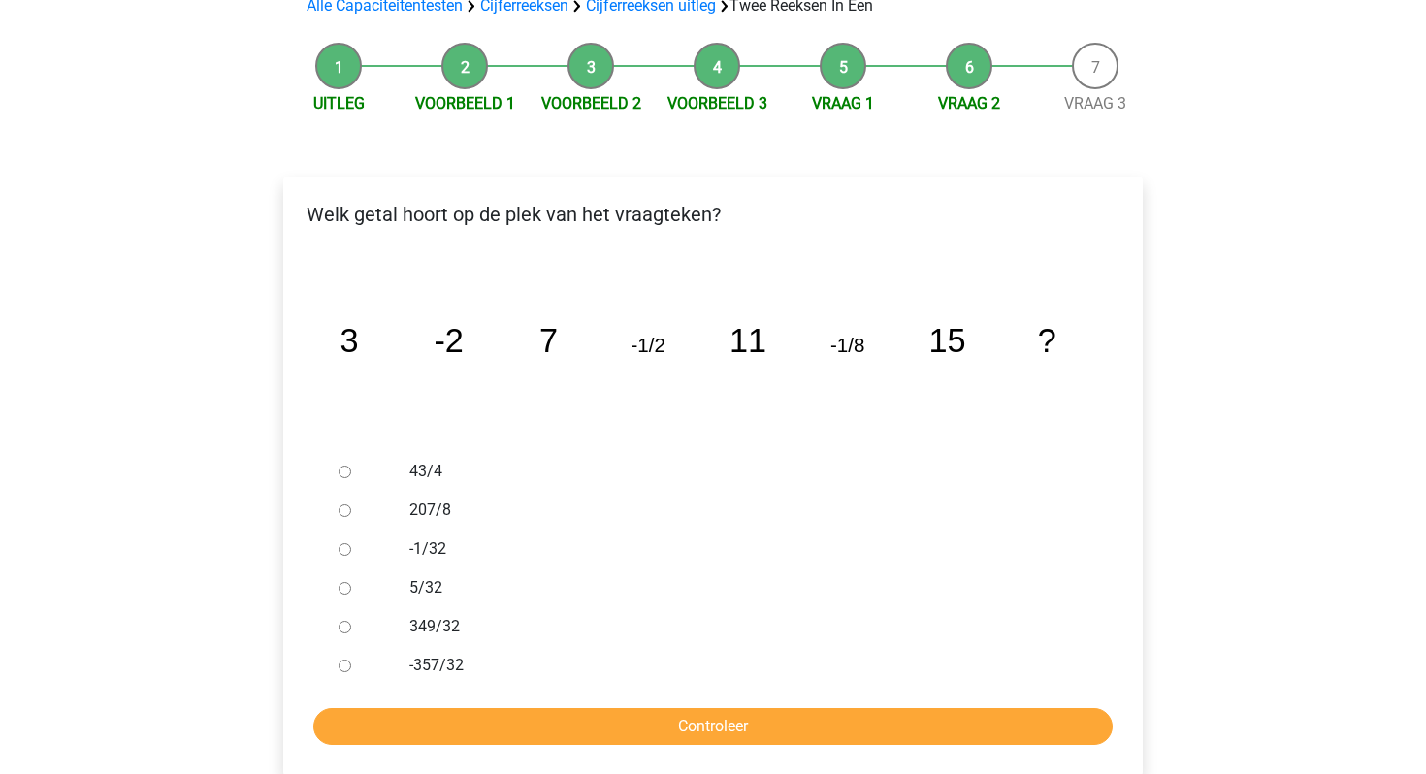
click at [350, 543] on input "-1/32" at bounding box center [345, 549] width 13 height 13
radio input "true"
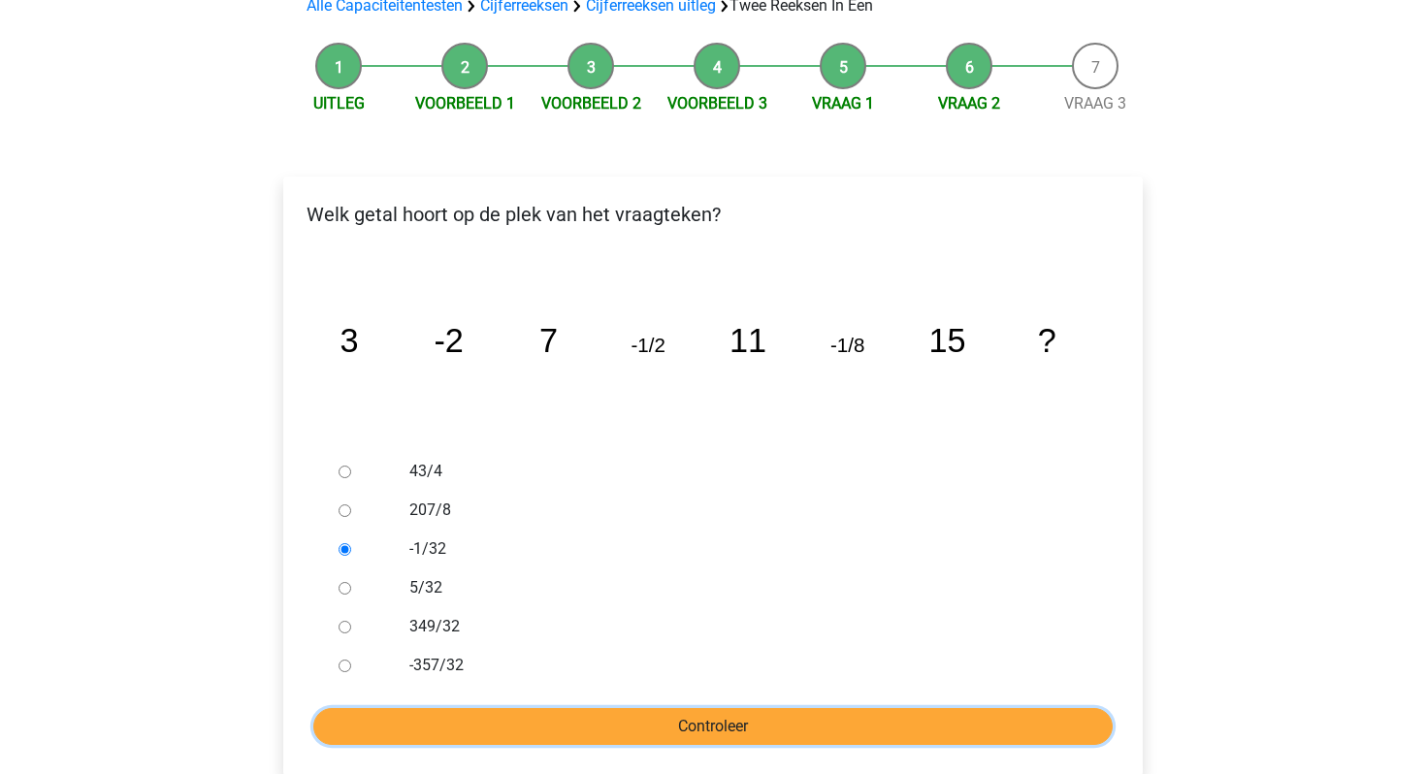
click at [441, 708] on input "Controleer" at bounding box center [712, 726] width 799 height 37
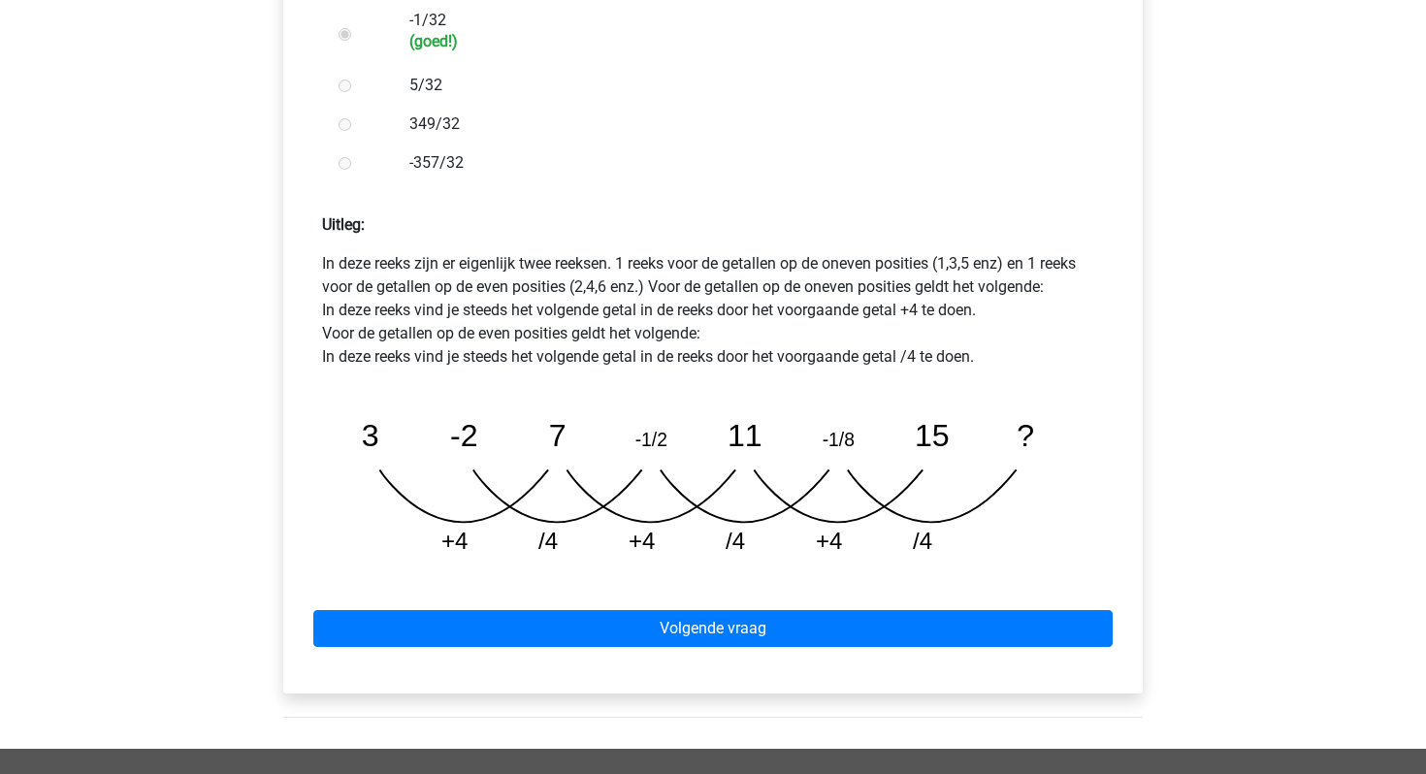
scroll to position [733, 0]
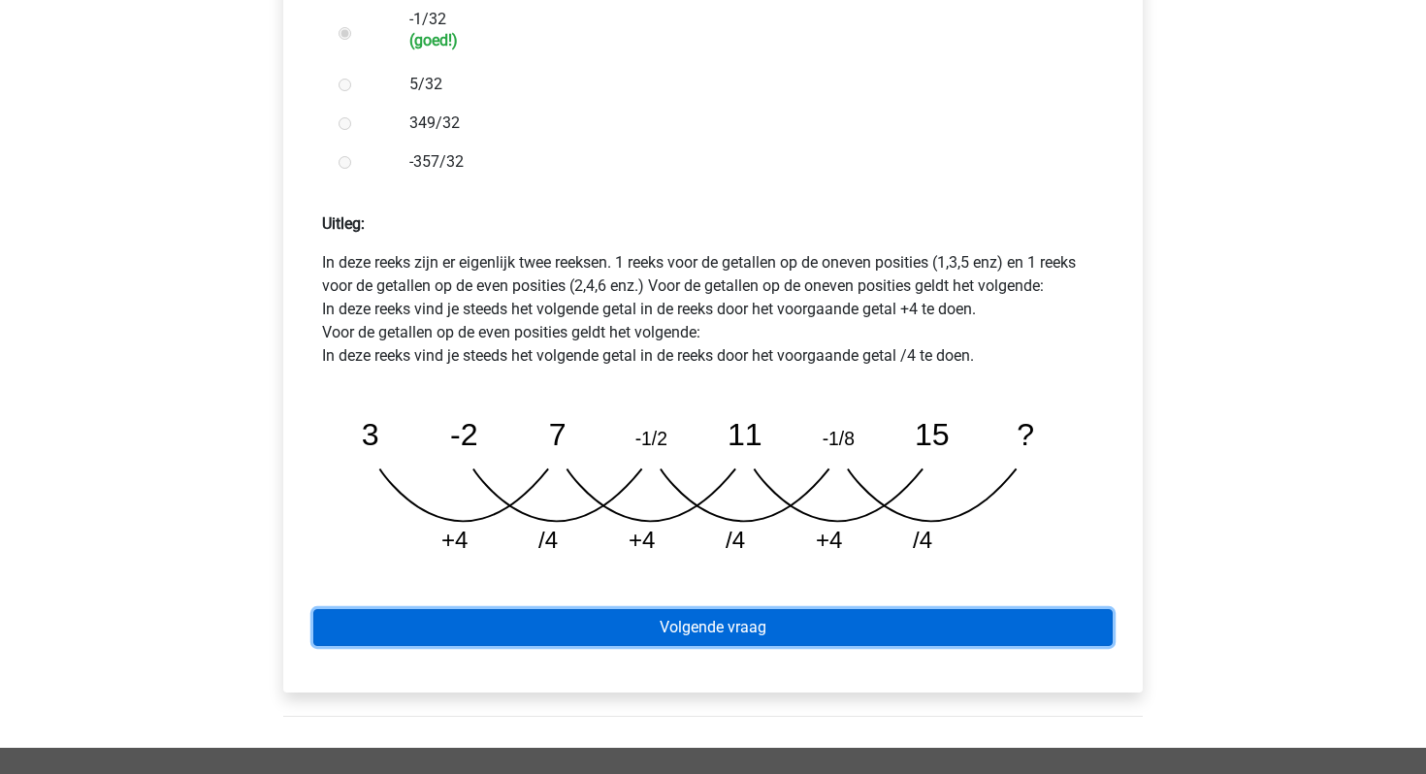
click at [679, 609] on link "Volgende vraag" at bounding box center [712, 627] width 799 height 37
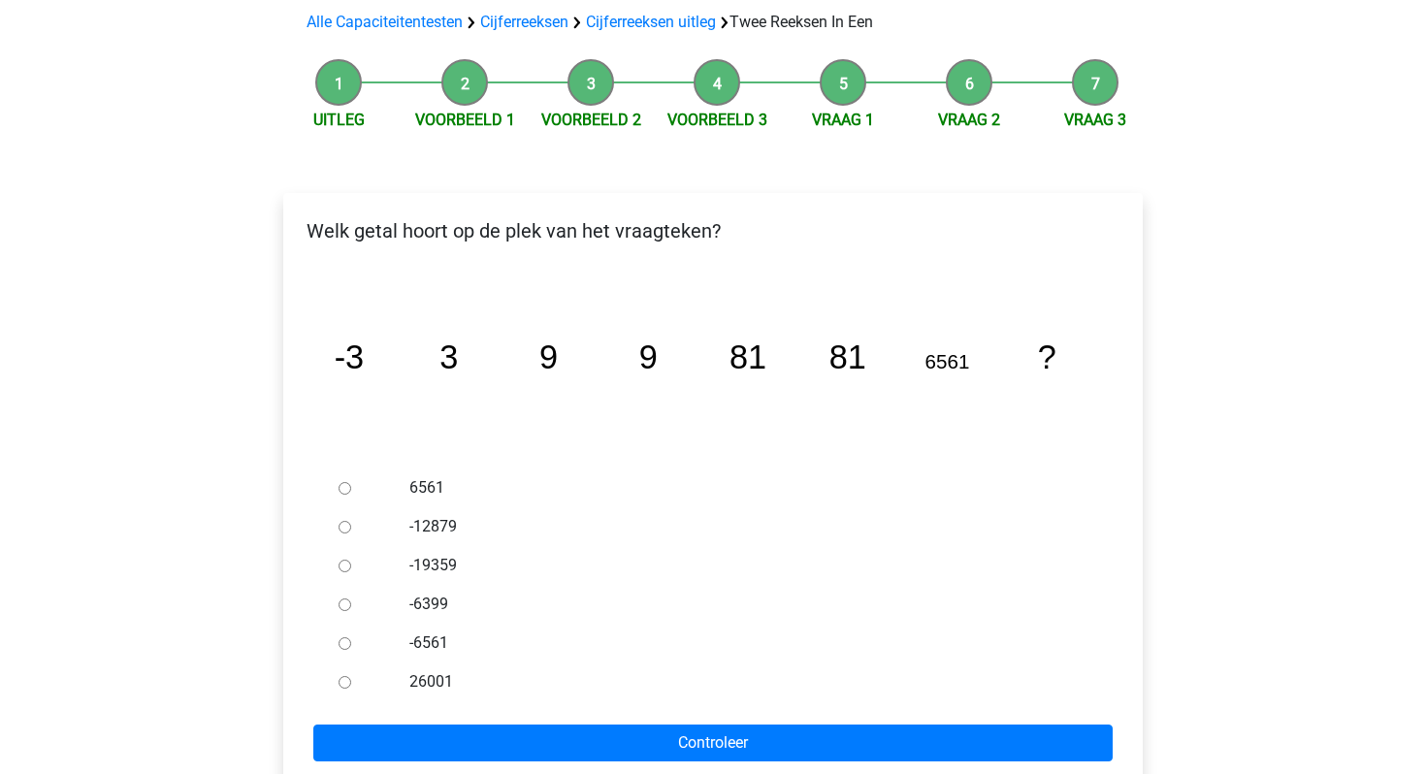
scroll to position [190, 0]
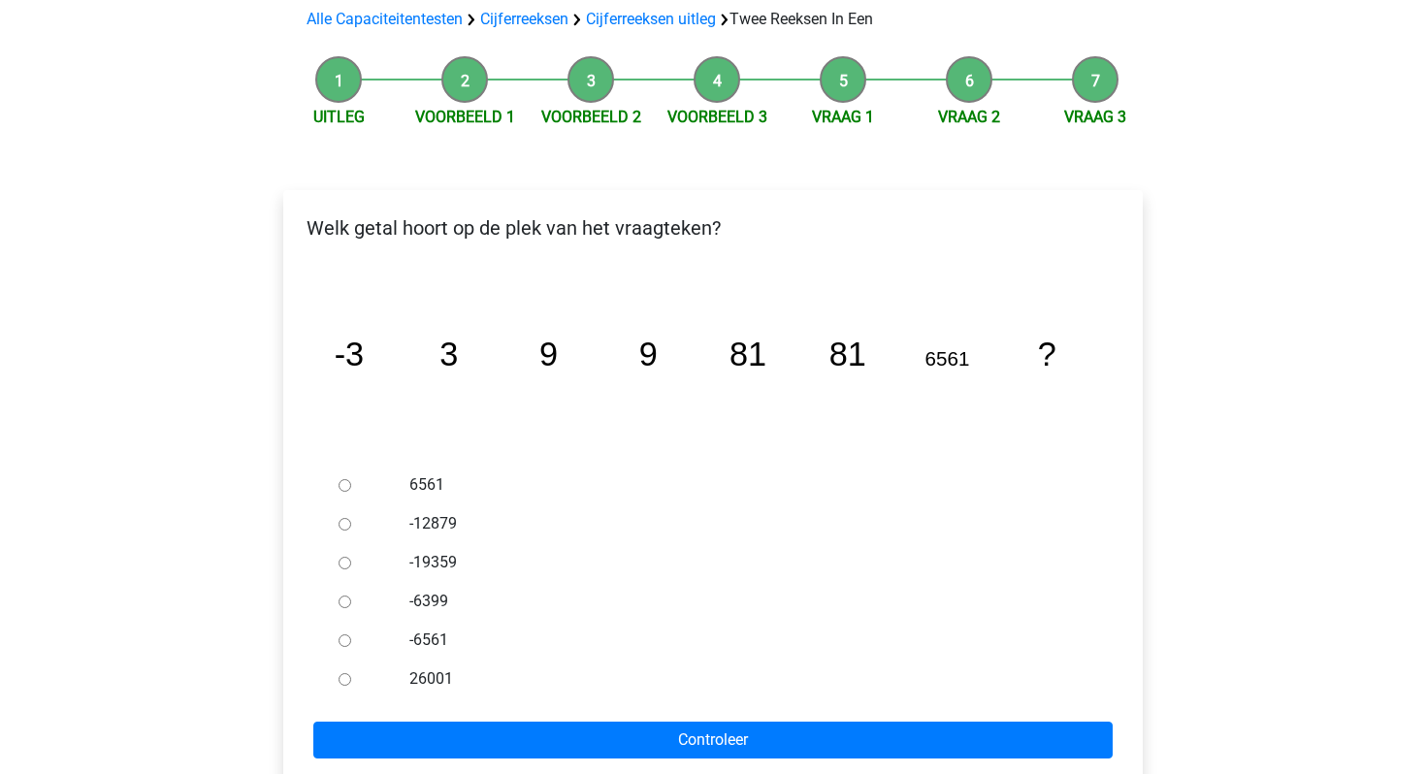
click at [357, 466] on div at bounding box center [363, 485] width 64 height 39
click at [350, 479] on input "6561" at bounding box center [345, 485] width 13 height 13
radio input "true"
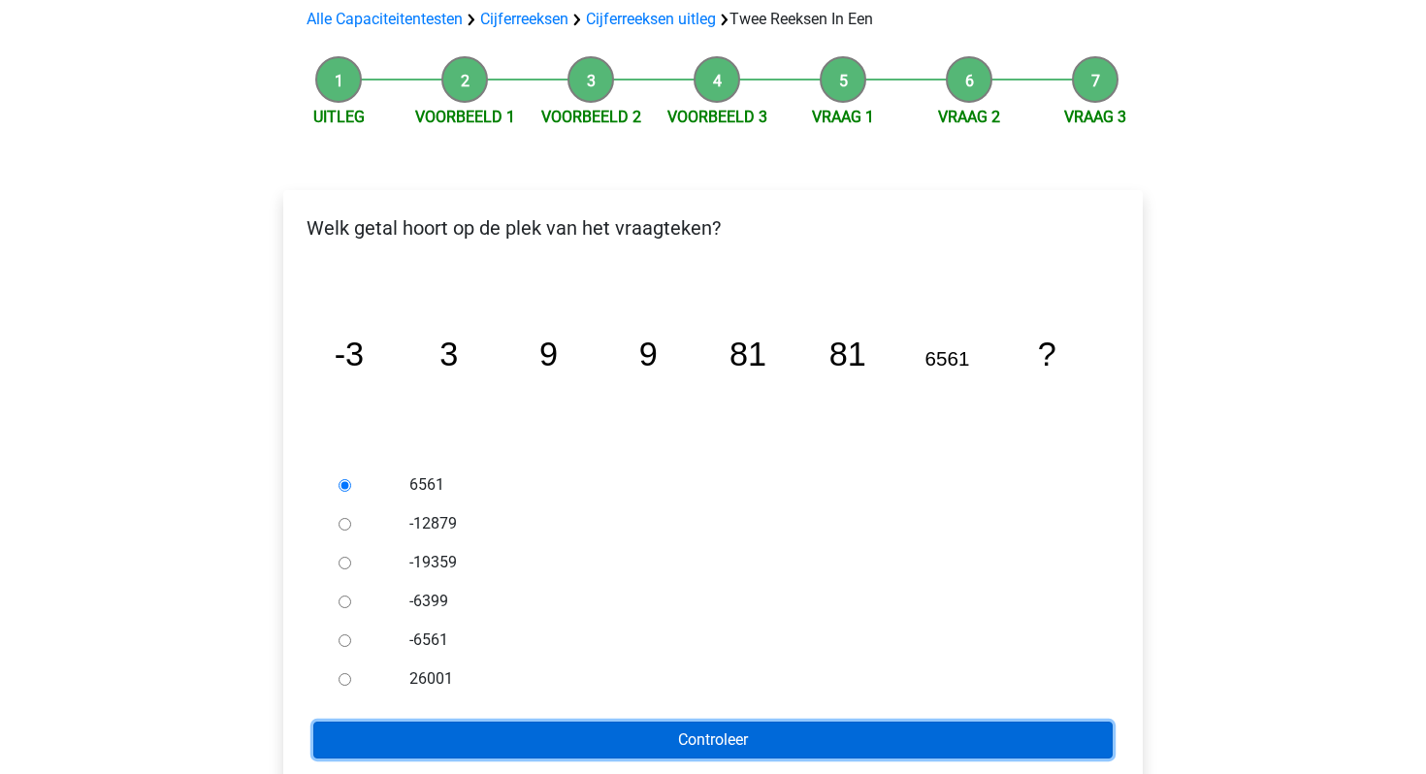
click at [407, 722] on input "Controleer" at bounding box center [712, 740] width 799 height 37
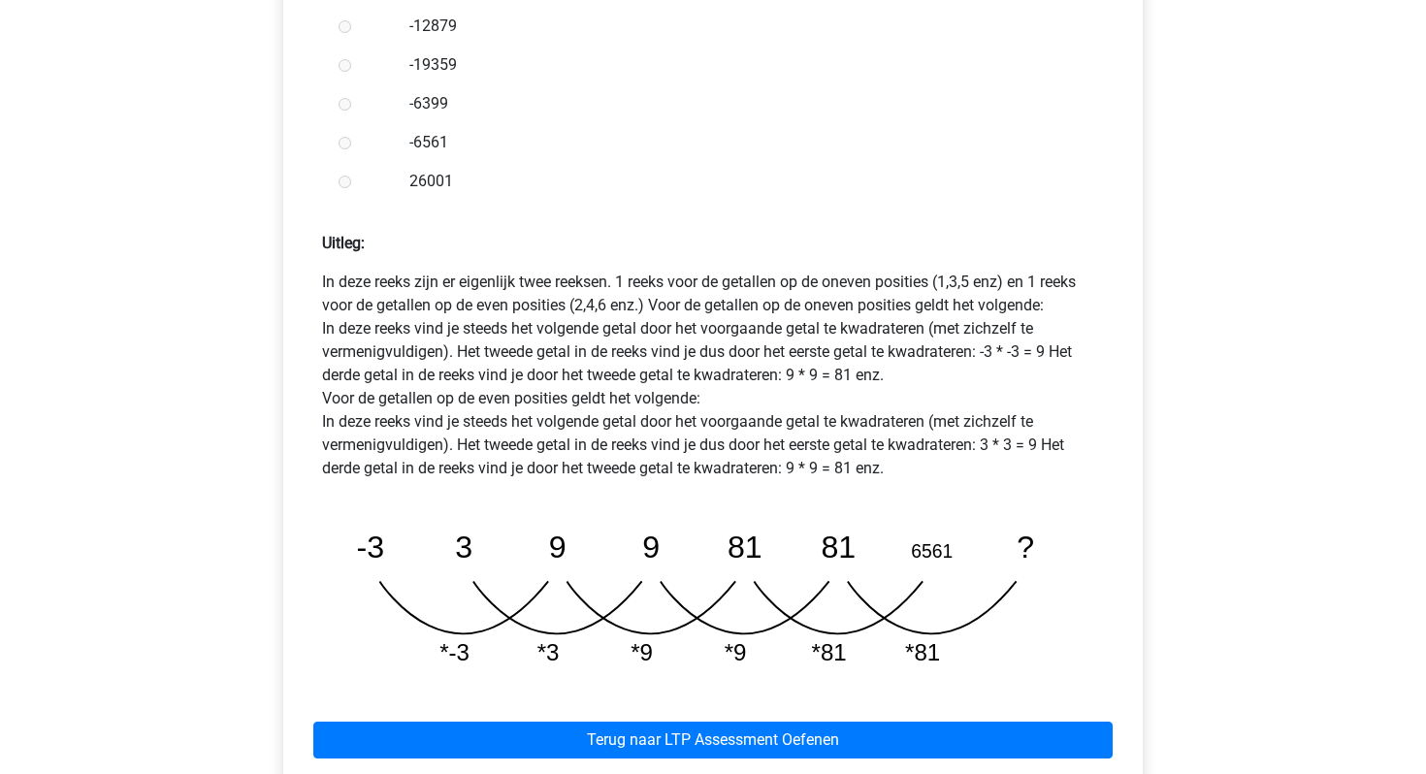
scroll to position [749, 0]
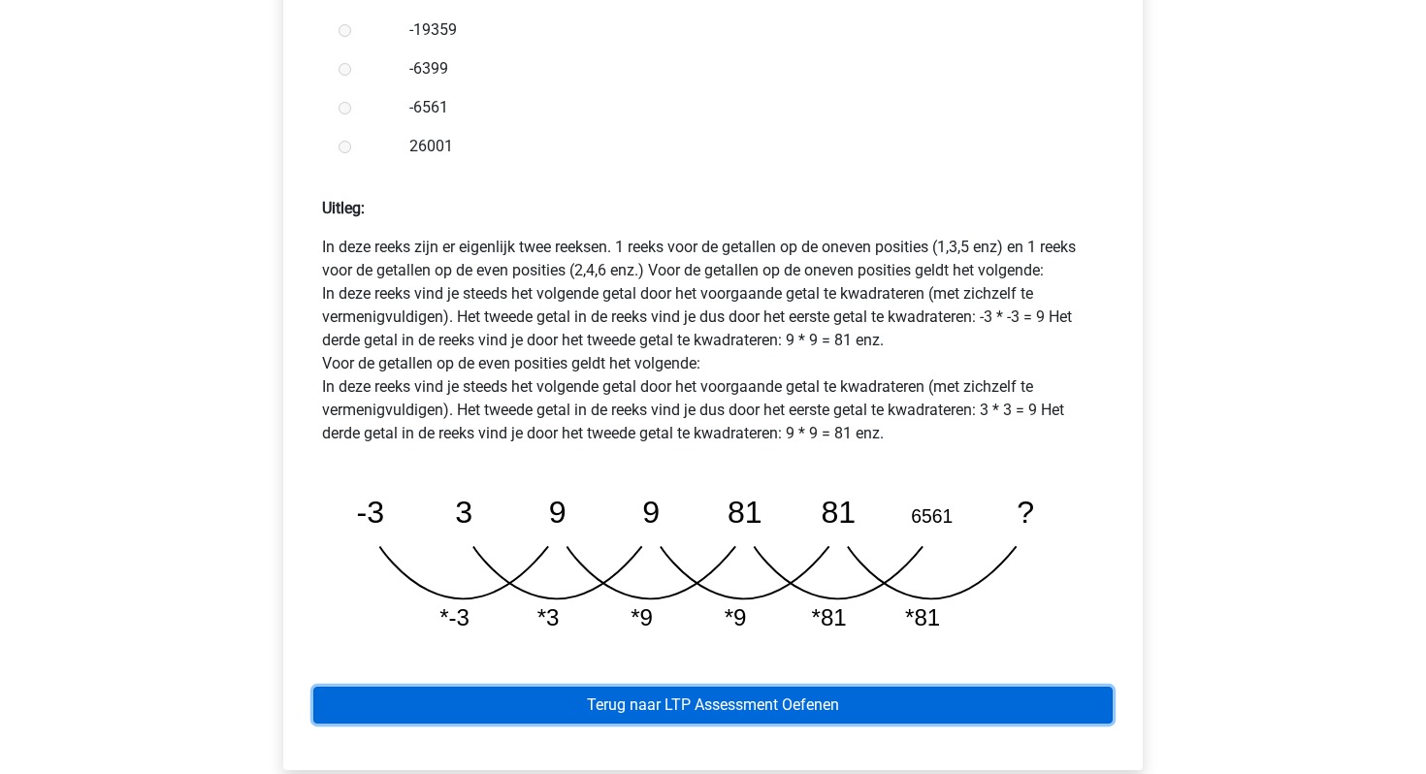
click at [696, 687] on link "Terug naar LTP Assessment Oefenen" at bounding box center [712, 705] width 799 height 37
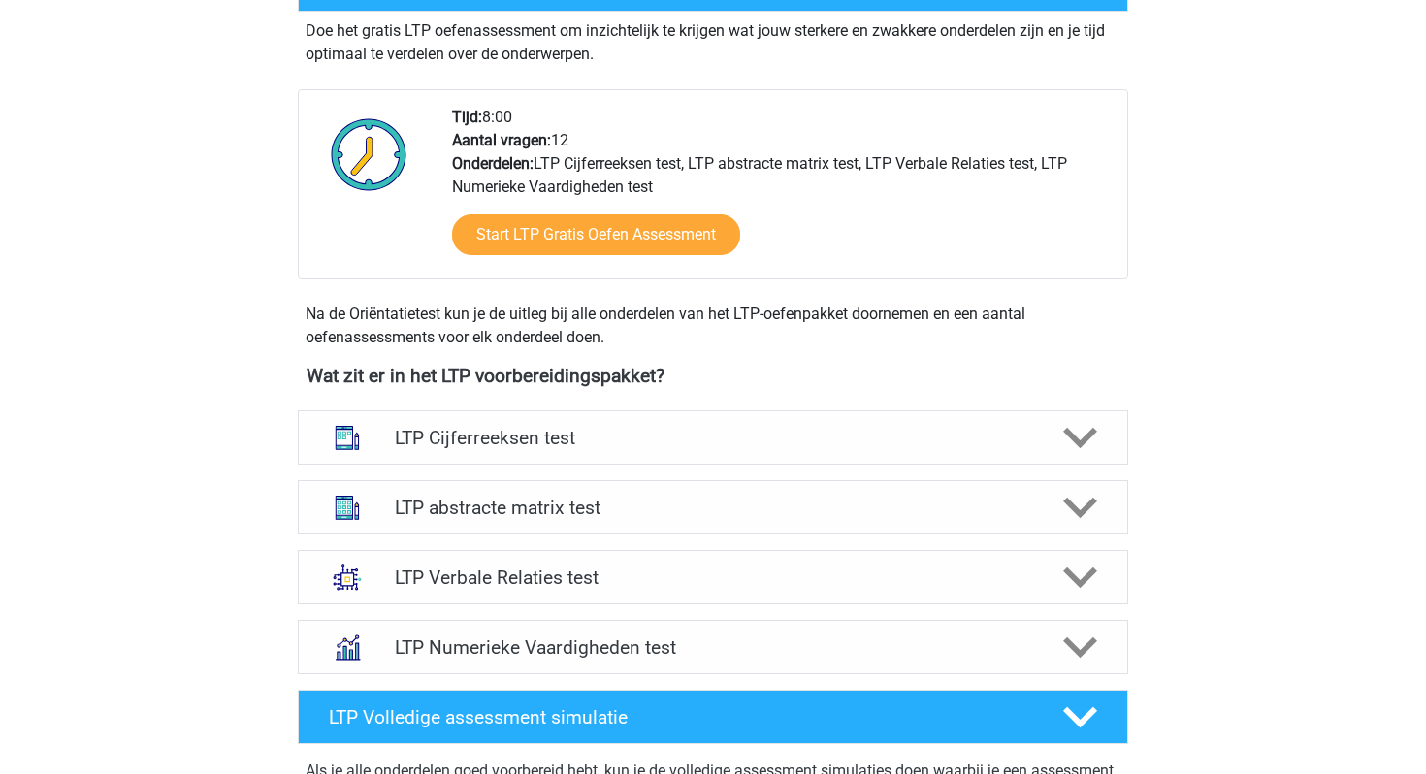
scroll to position [633, 0]
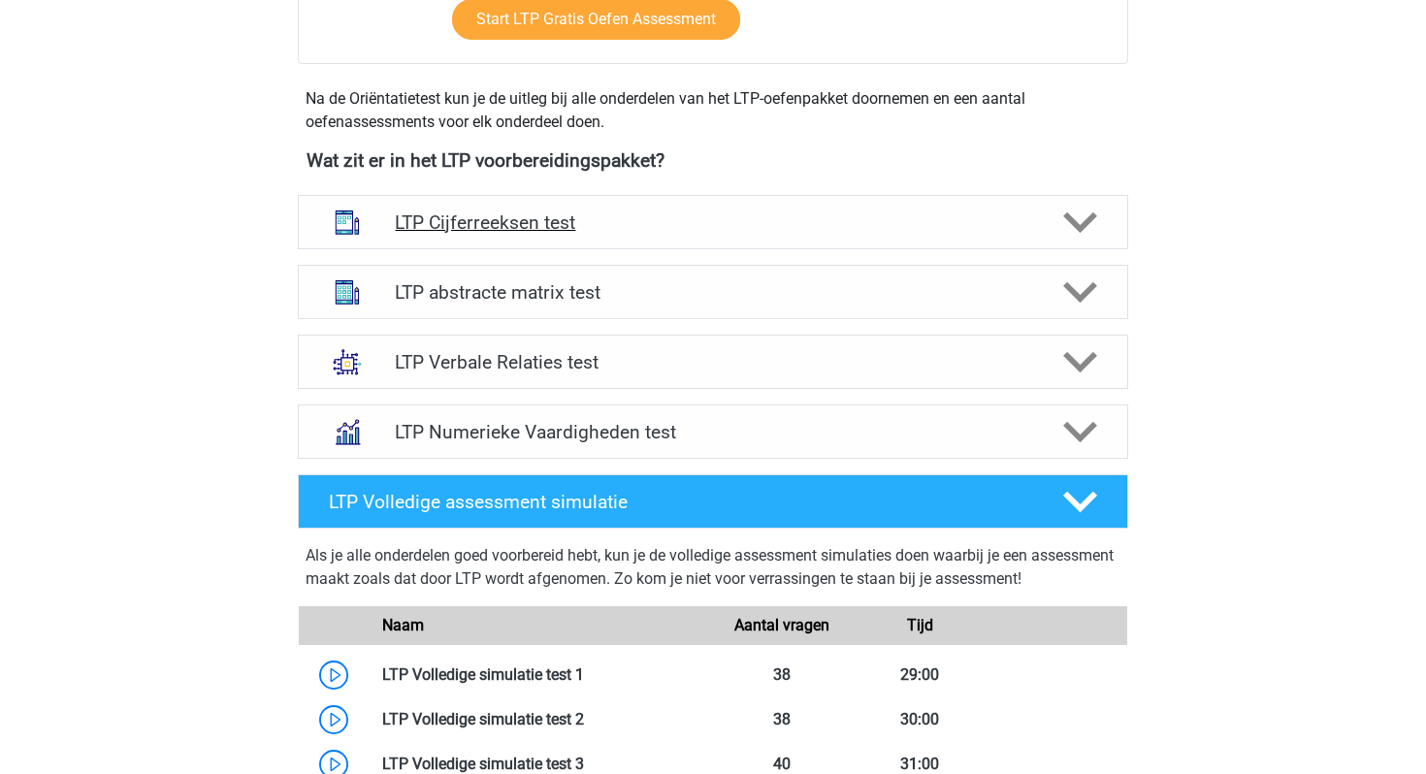
click at [709, 223] on h4 "LTP Cijferreeksen test" at bounding box center [712, 223] width 635 height 22
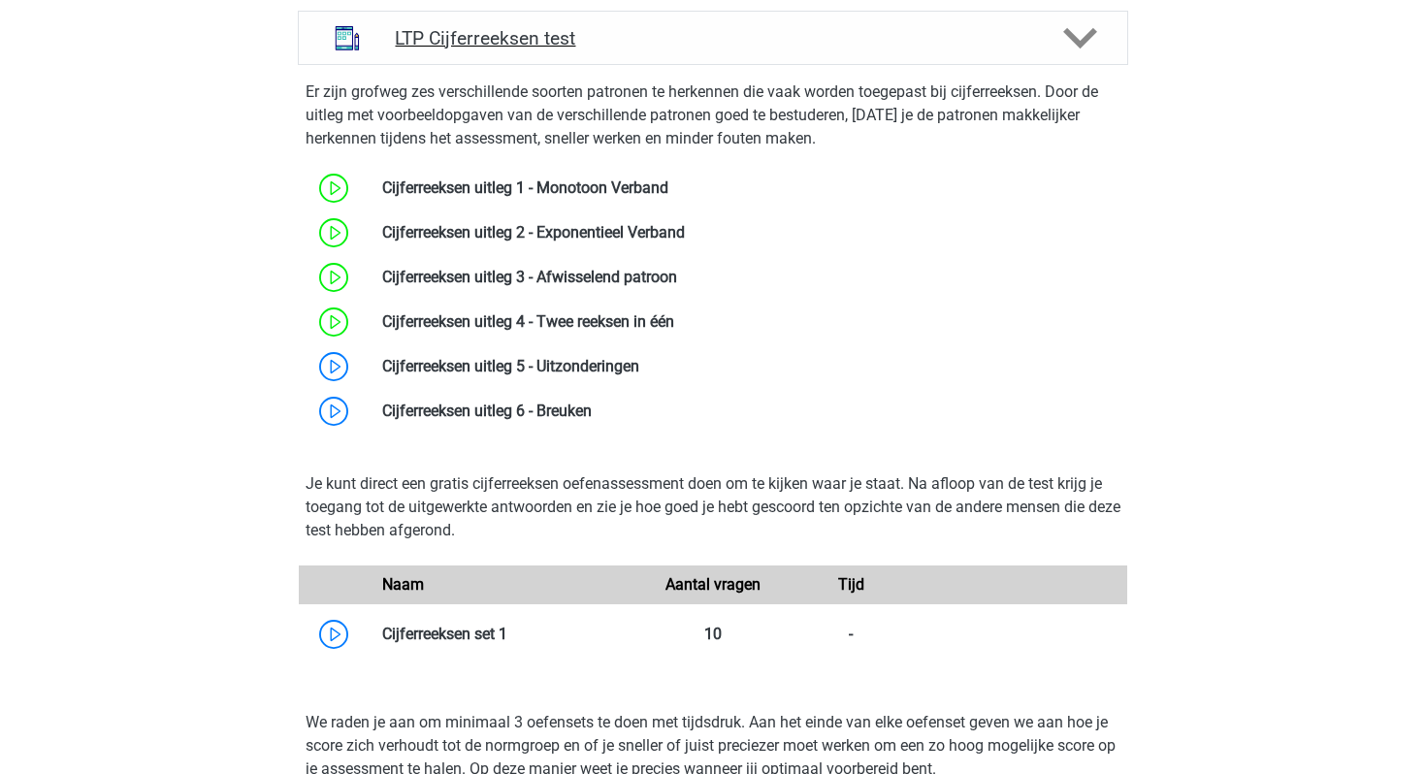
scroll to position [801, 0]
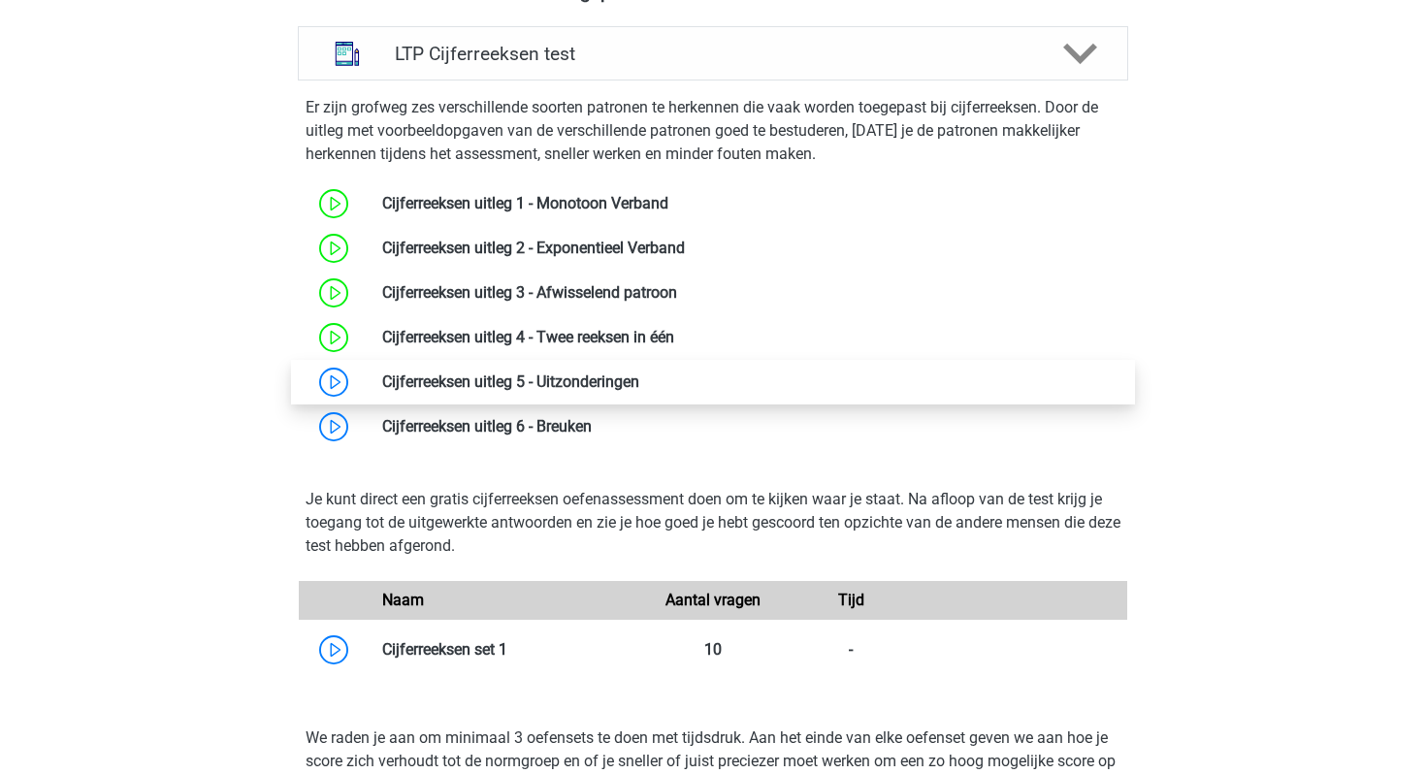
click at [639, 380] on link at bounding box center [639, 382] width 0 height 18
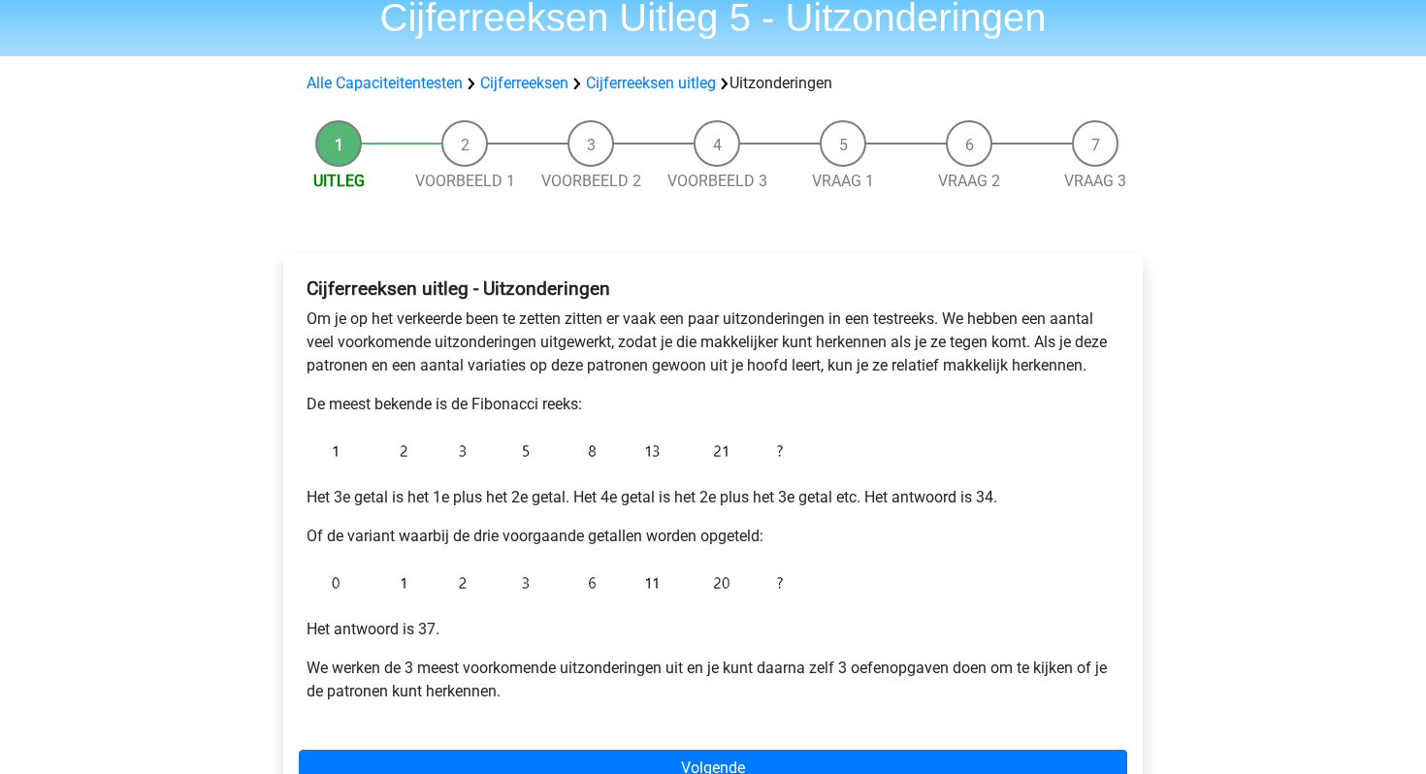
scroll to position [81, 0]
click at [695, 392] on p "De meest bekende is de Fibonacci reeks:" at bounding box center [713, 403] width 813 height 23
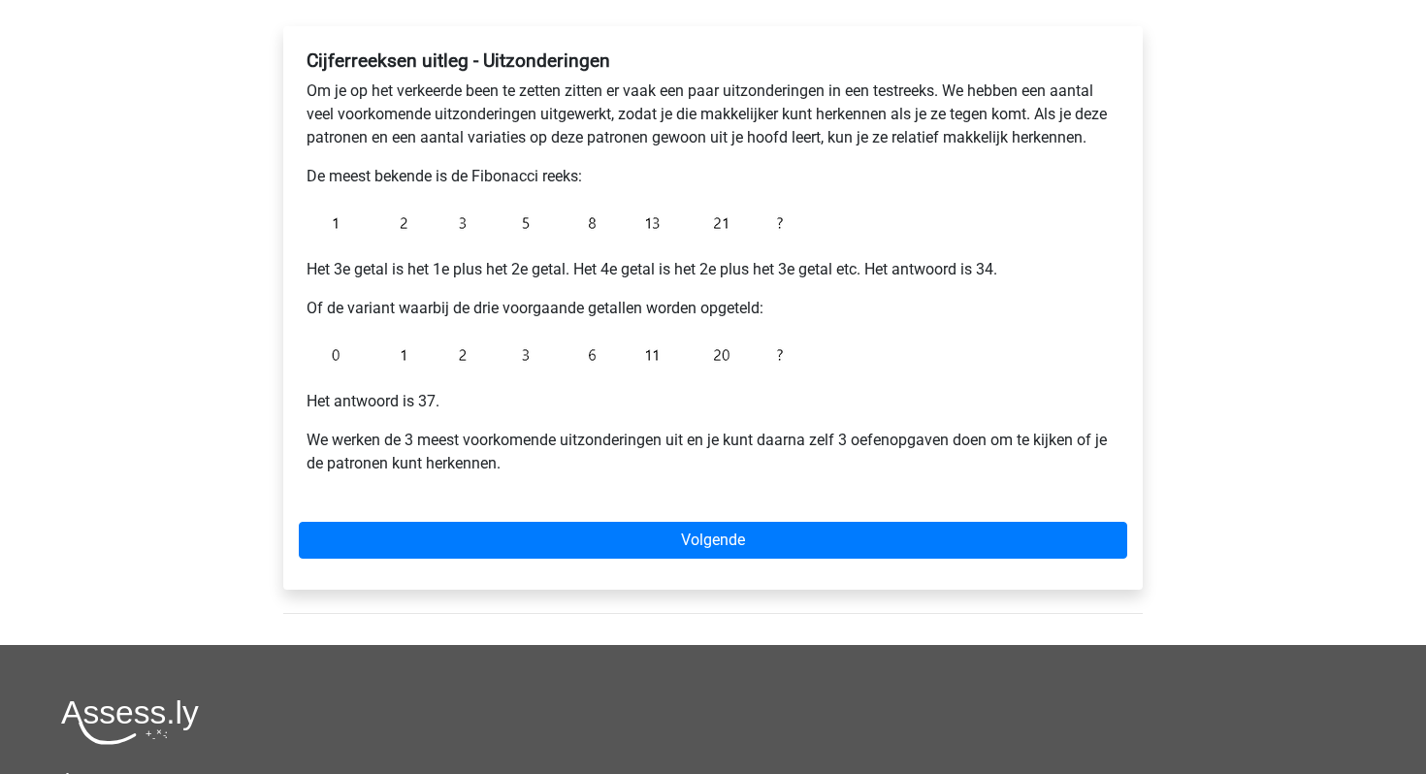
scroll to position [309, 0]
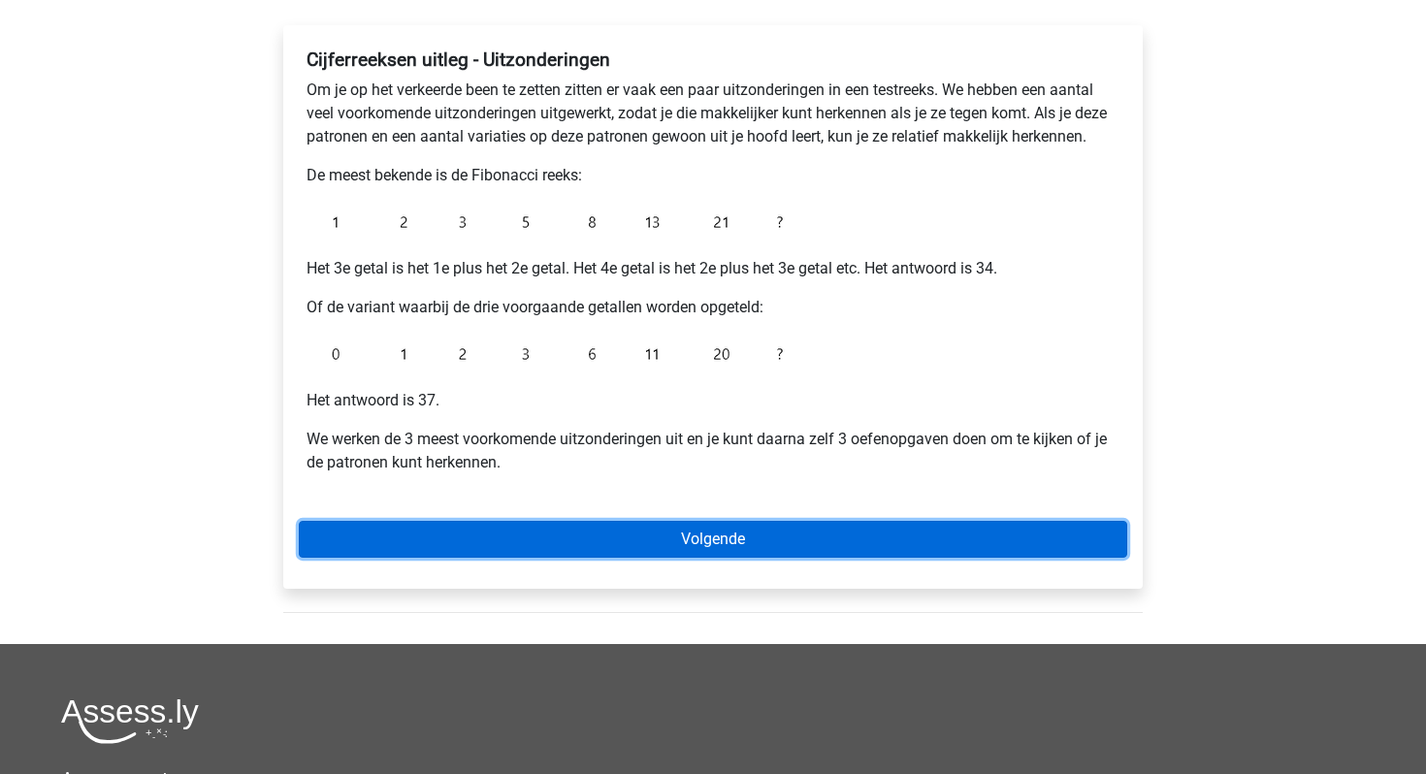
click at [692, 553] on link "Volgende" at bounding box center [713, 539] width 829 height 37
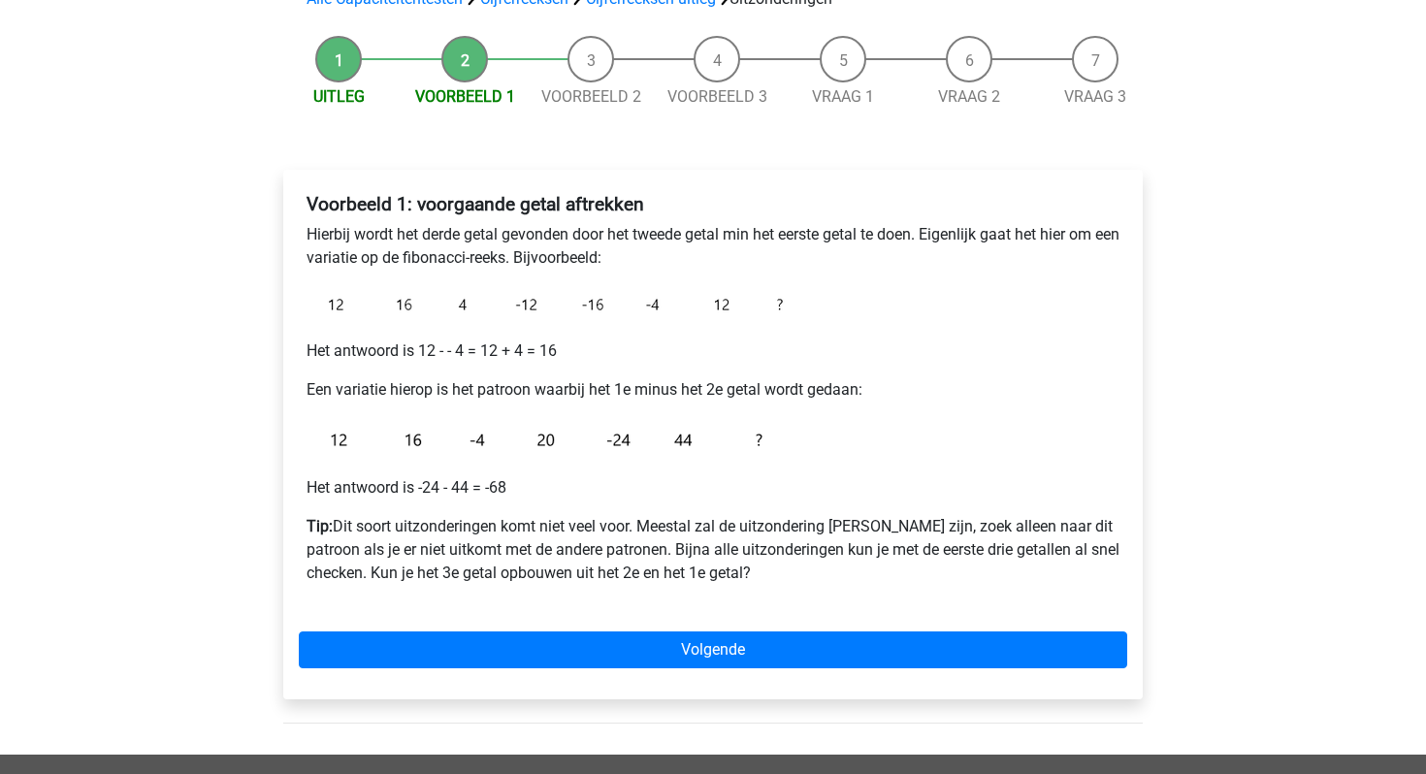
scroll to position [179, 0]
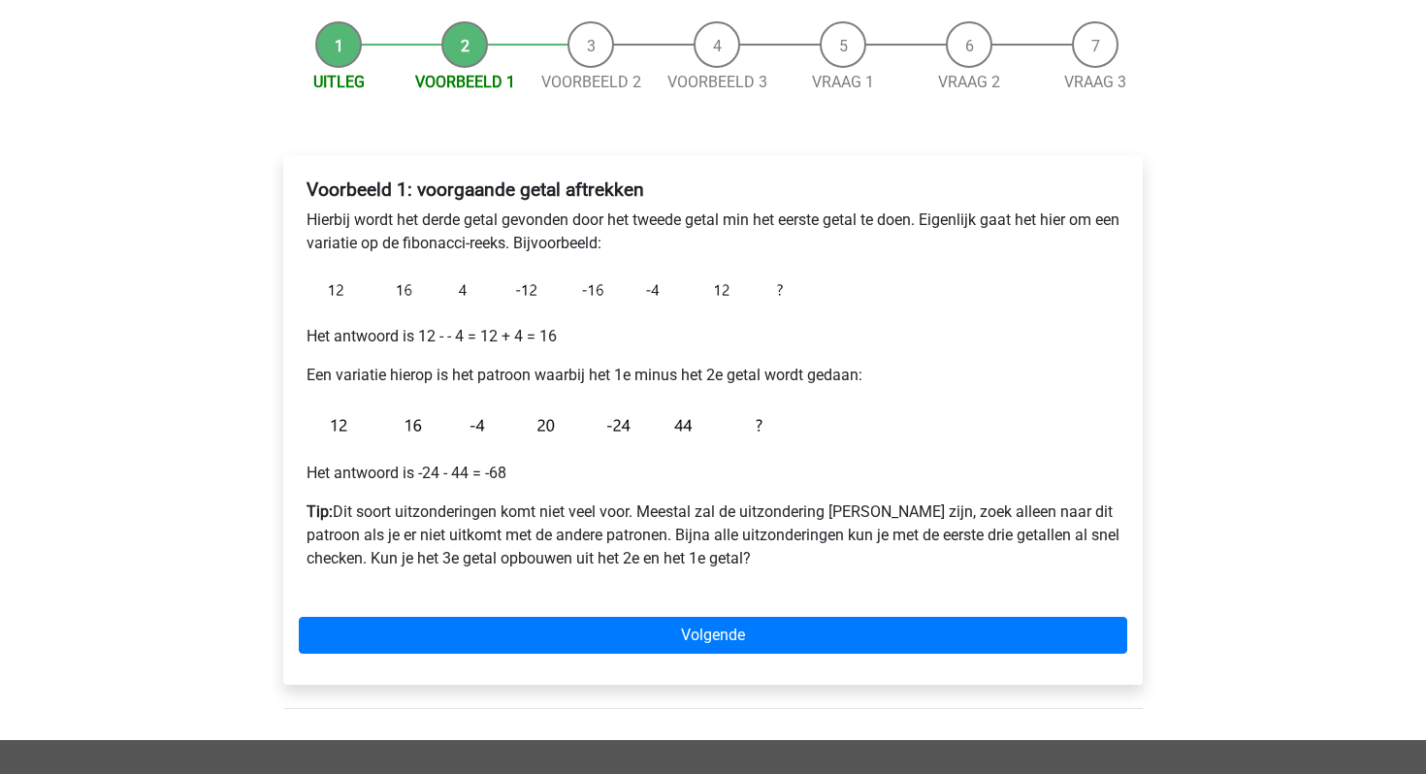
click at [774, 459] on div "Voorbeeld 1: voorgaande getal aftrekken Hierbij wordt het derde getal gevonden …" at bounding box center [713, 382] width 829 height 423
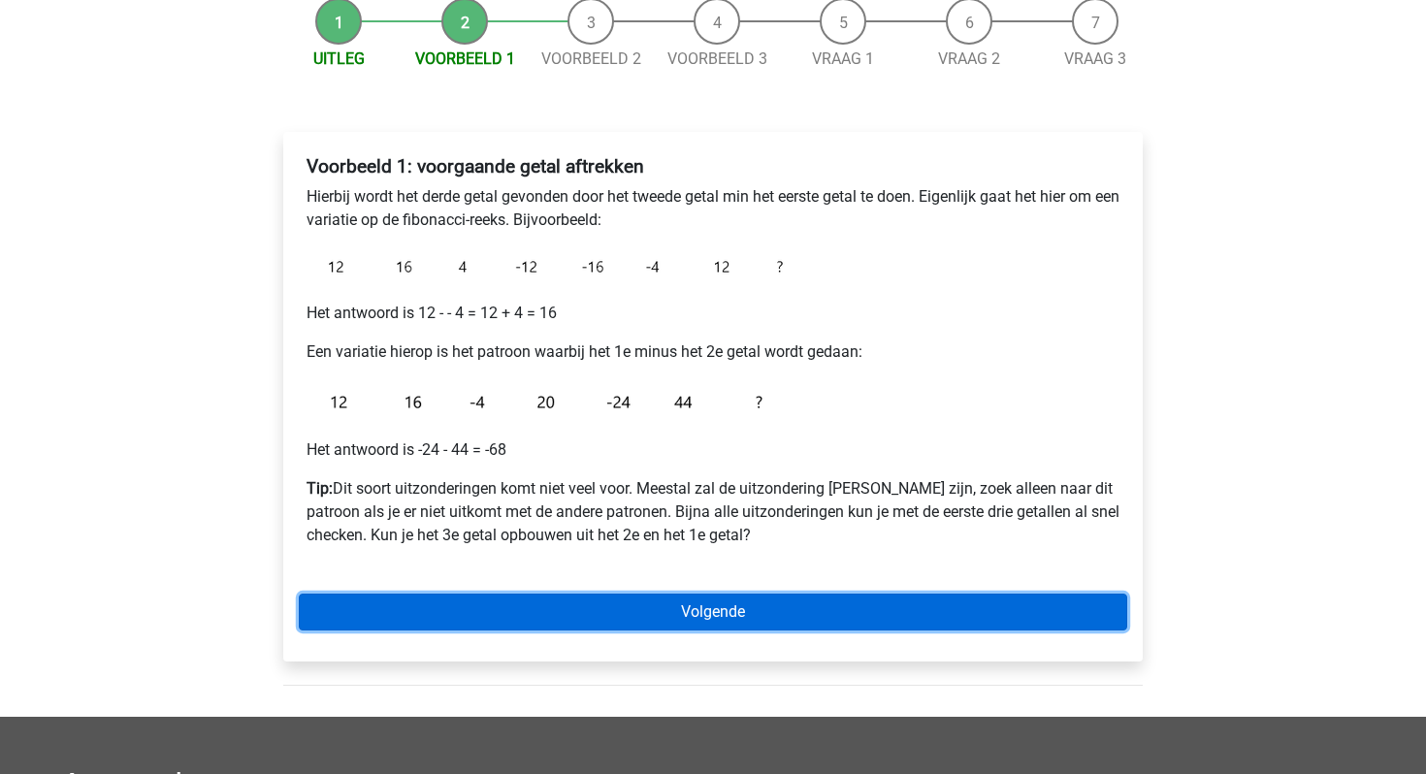
click at [694, 621] on link "Volgende" at bounding box center [713, 612] width 829 height 37
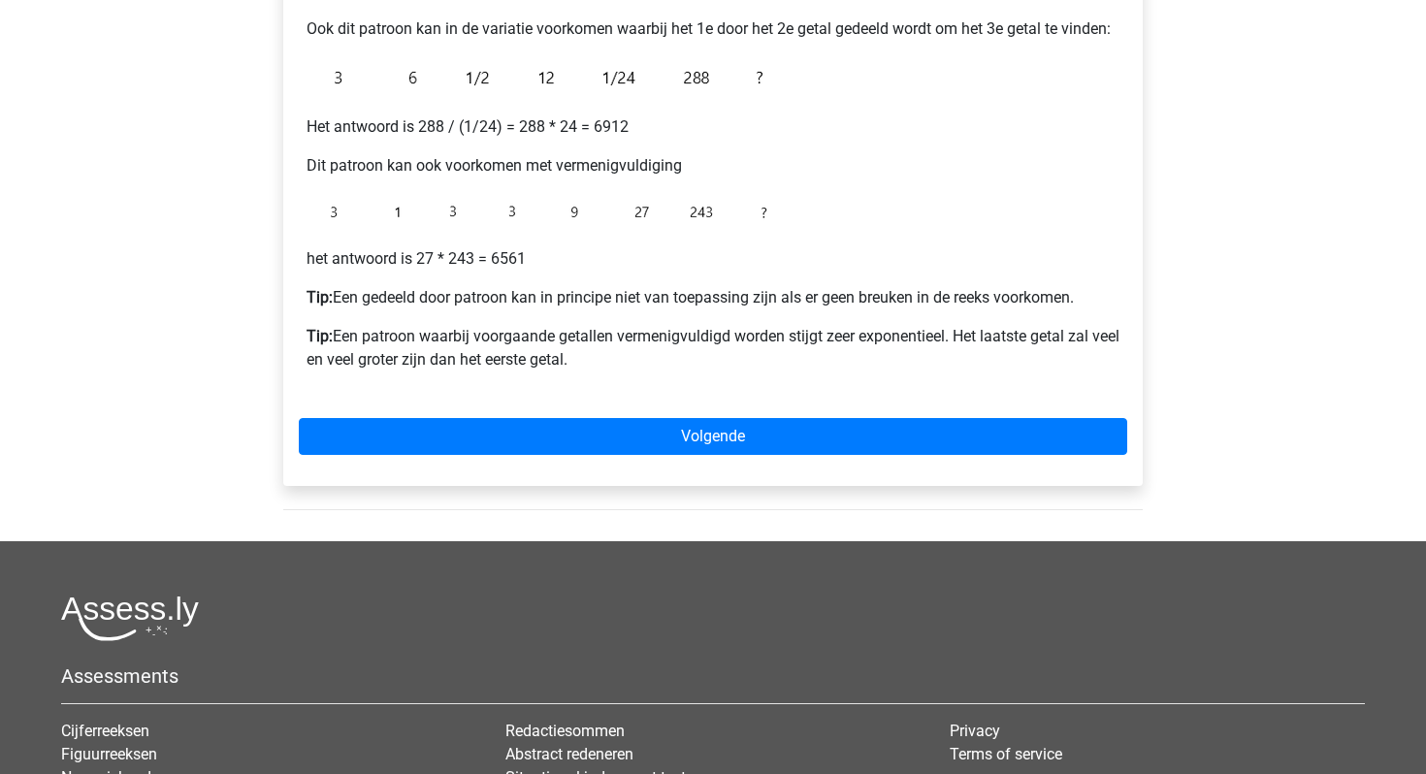
scroll to position [508, 0]
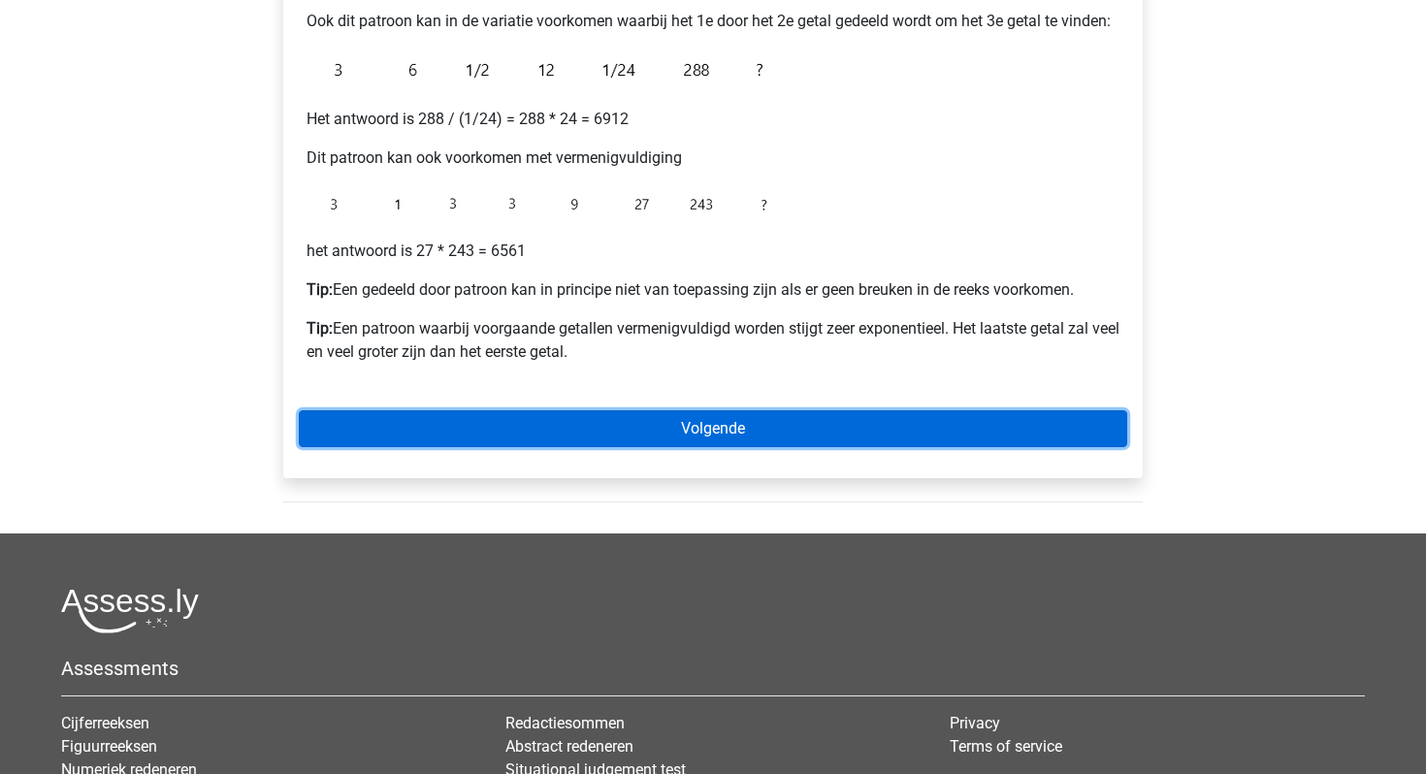
click at [691, 433] on link "Volgende" at bounding box center [713, 428] width 829 height 37
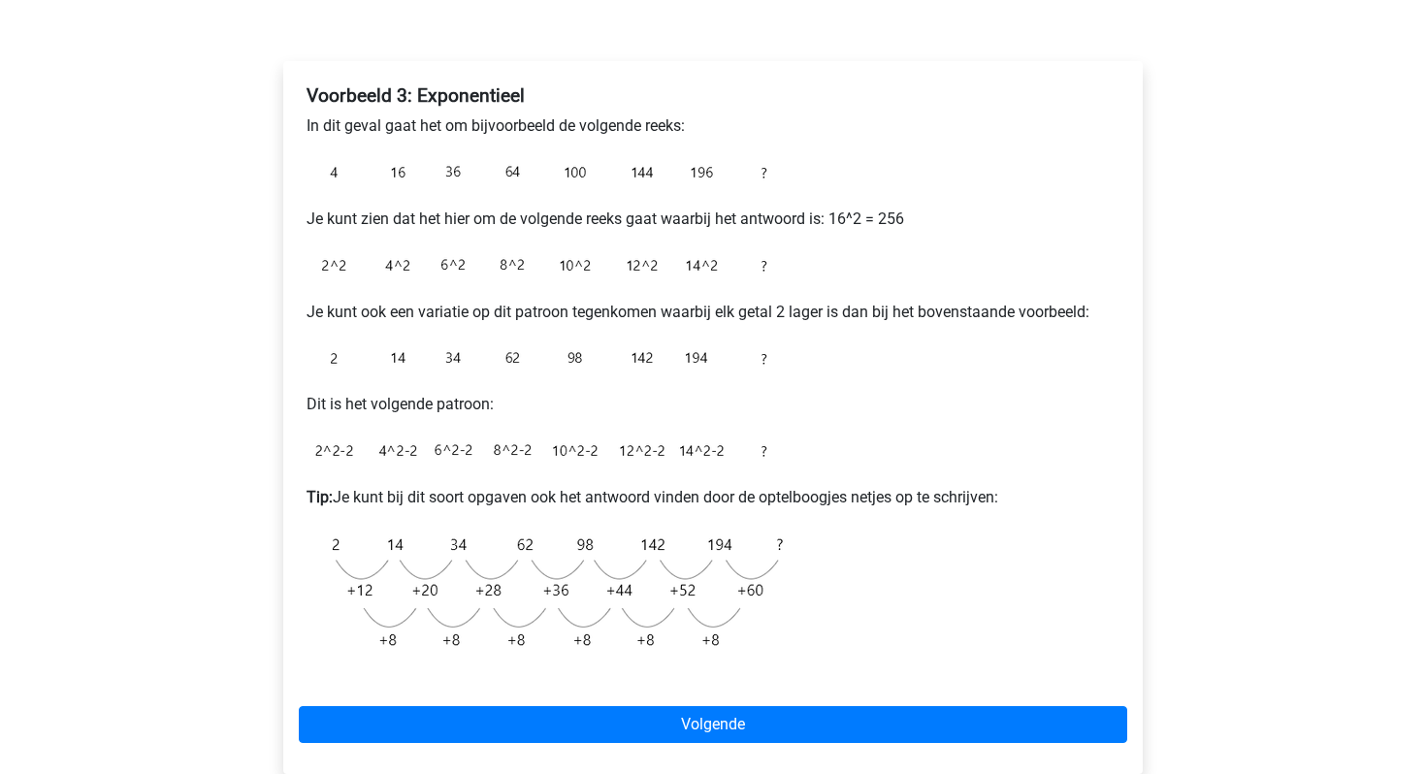
scroll to position [284, 0]
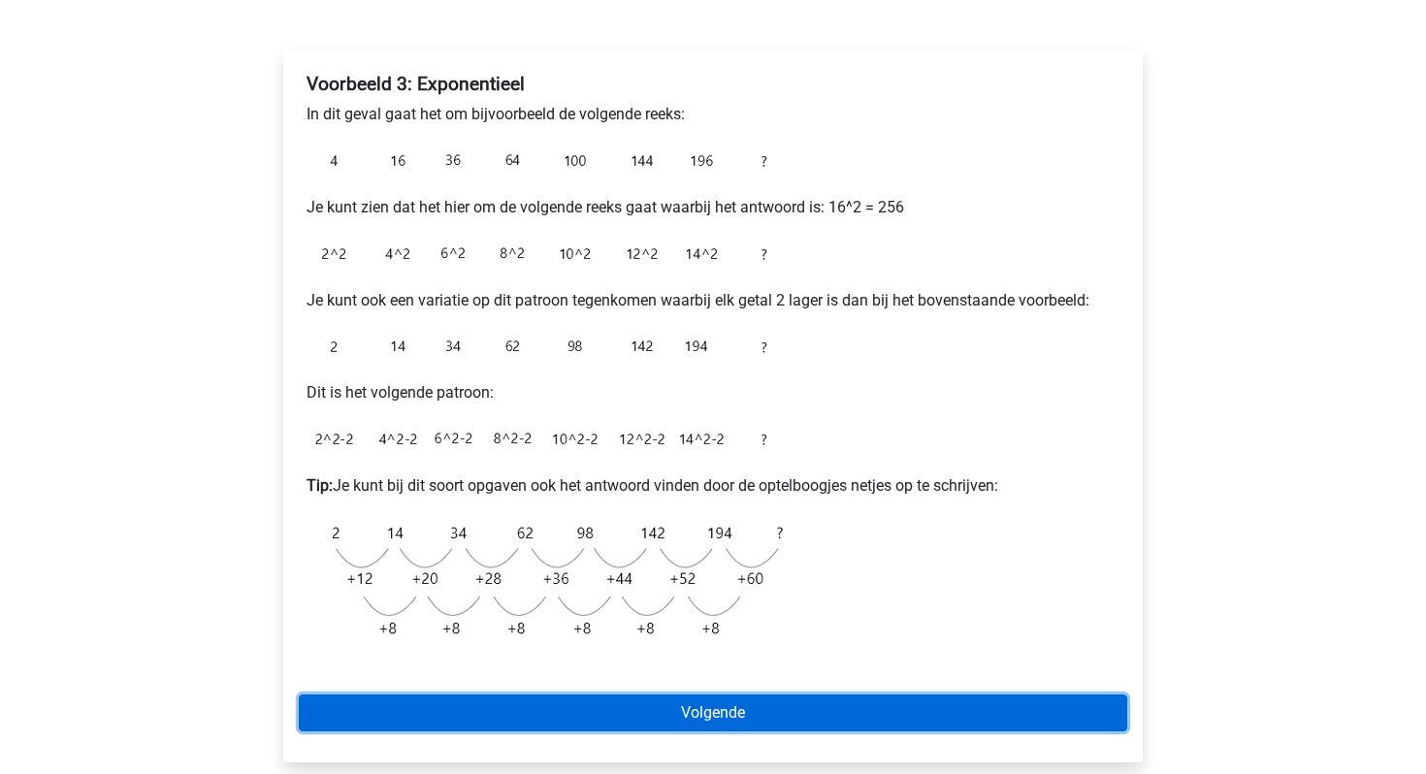
click at [607, 702] on link "Volgende" at bounding box center [713, 713] width 829 height 37
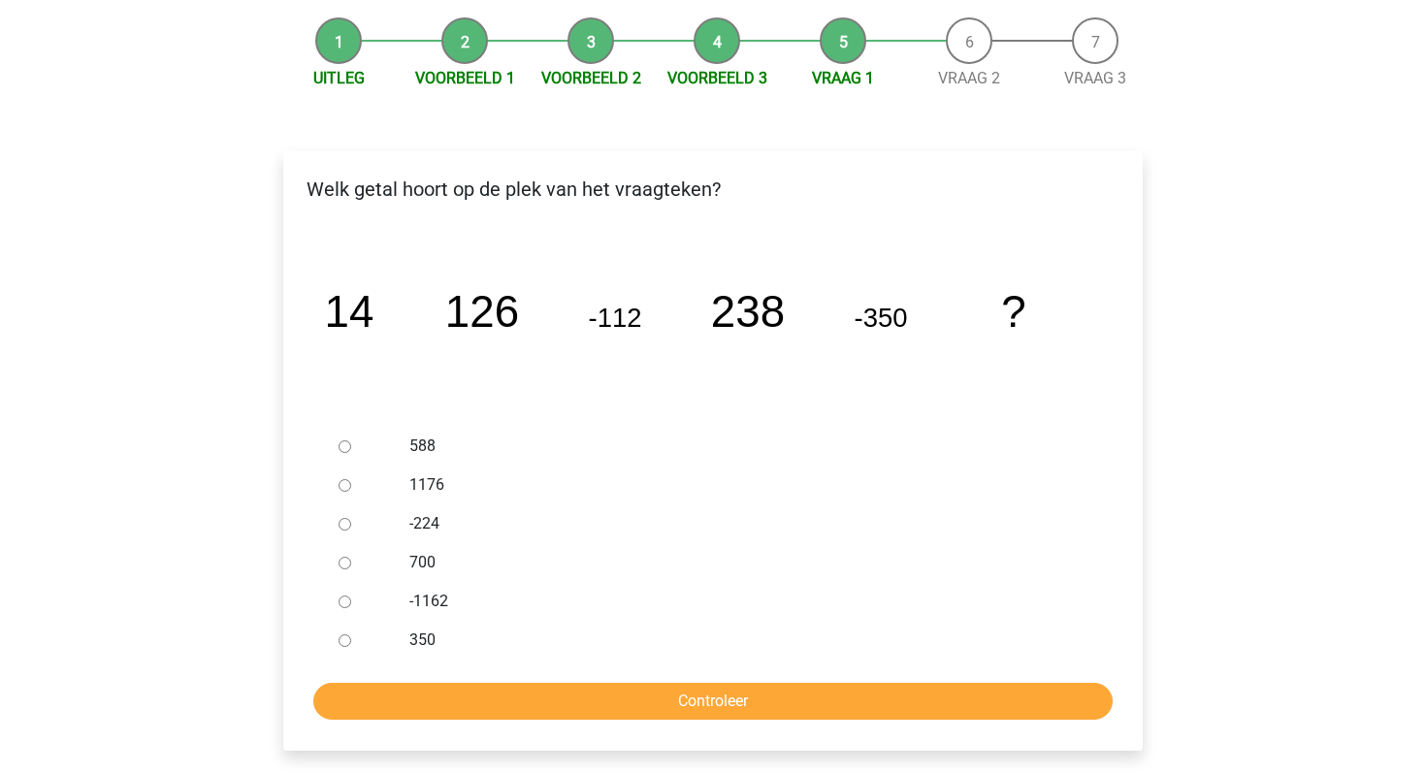
scroll to position [178, 0]
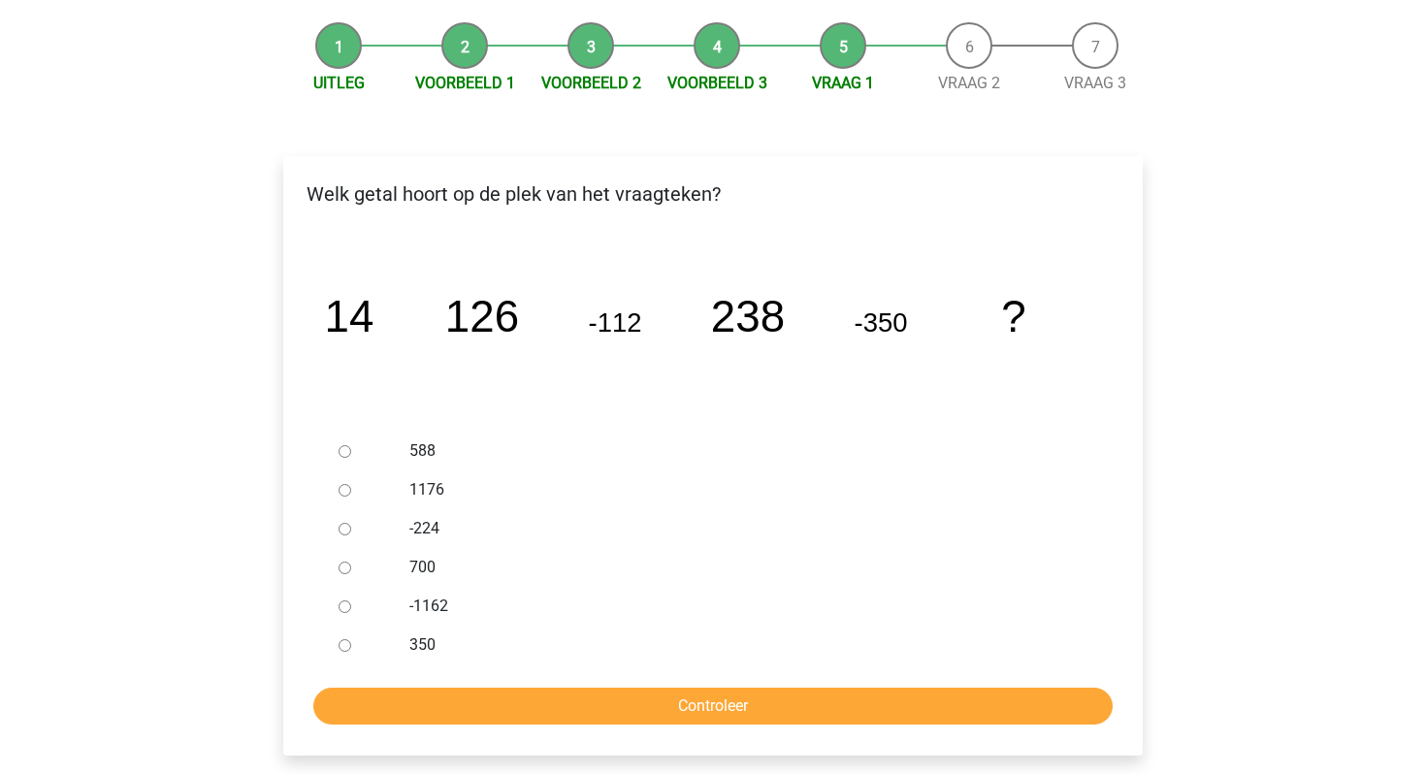
click at [416, 475] on div "1176" at bounding box center [745, 490] width 701 height 39
click at [333, 490] on div at bounding box center [363, 490] width 64 height 39
click at [345, 489] on input "1176" at bounding box center [345, 490] width 13 height 13
radio input "true"
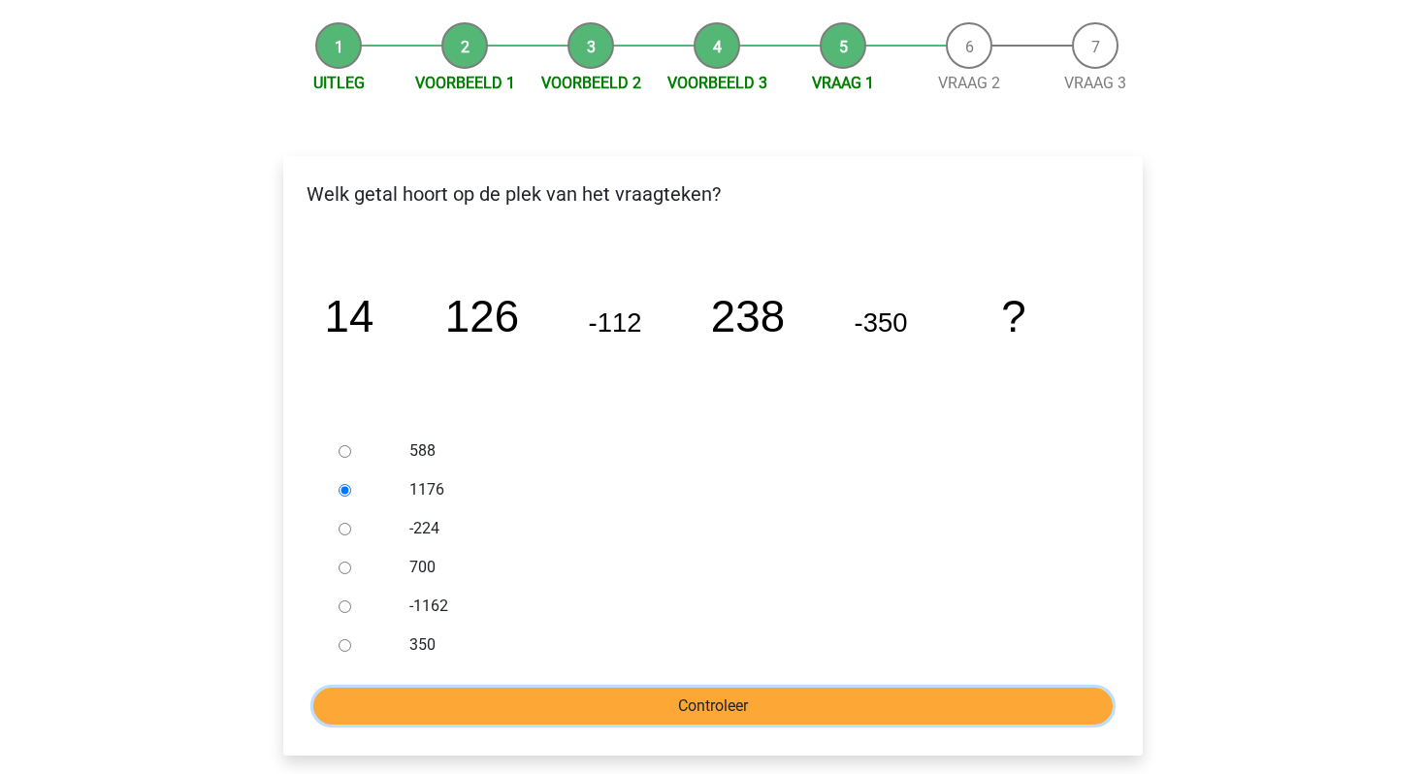
click at [435, 714] on input "Controleer" at bounding box center [712, 706] width 799 height 37
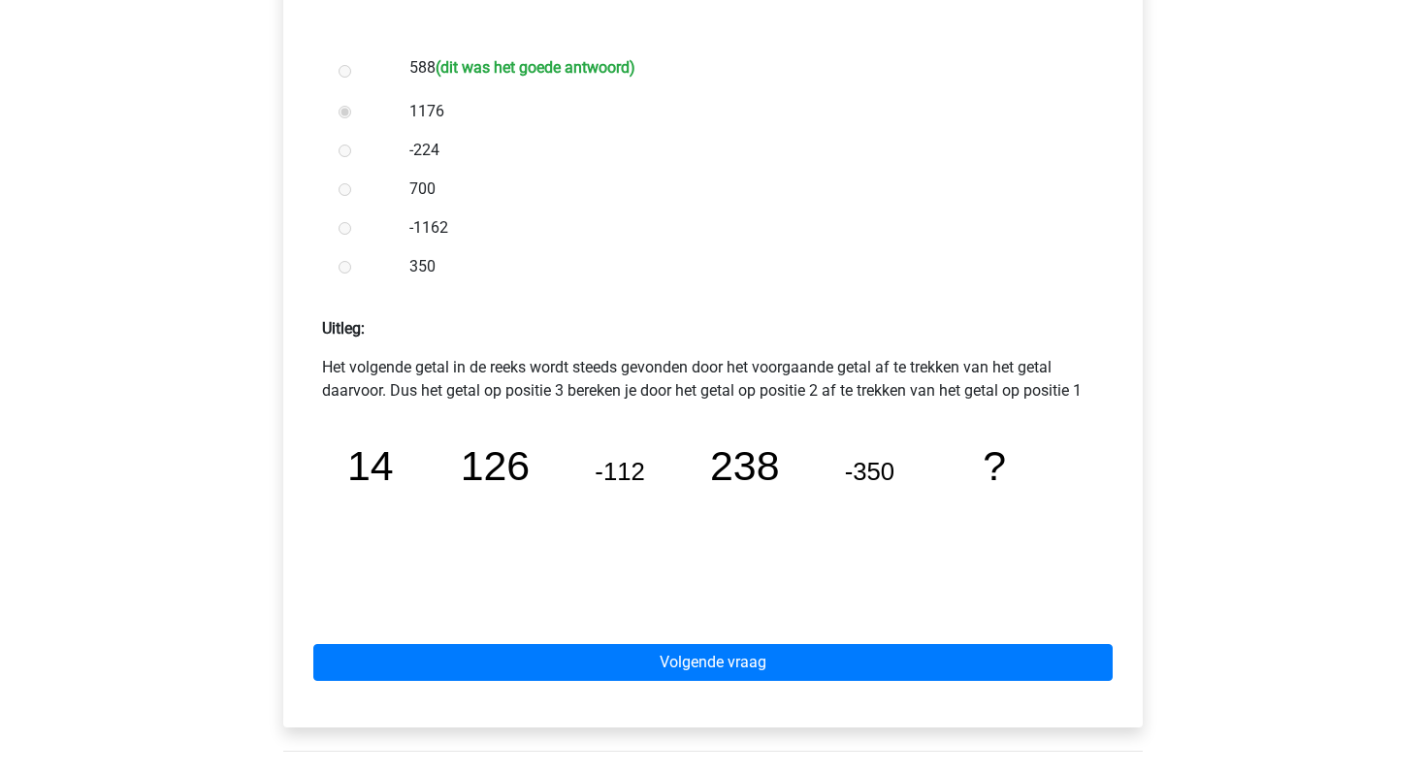
scroll to position [559, 0]
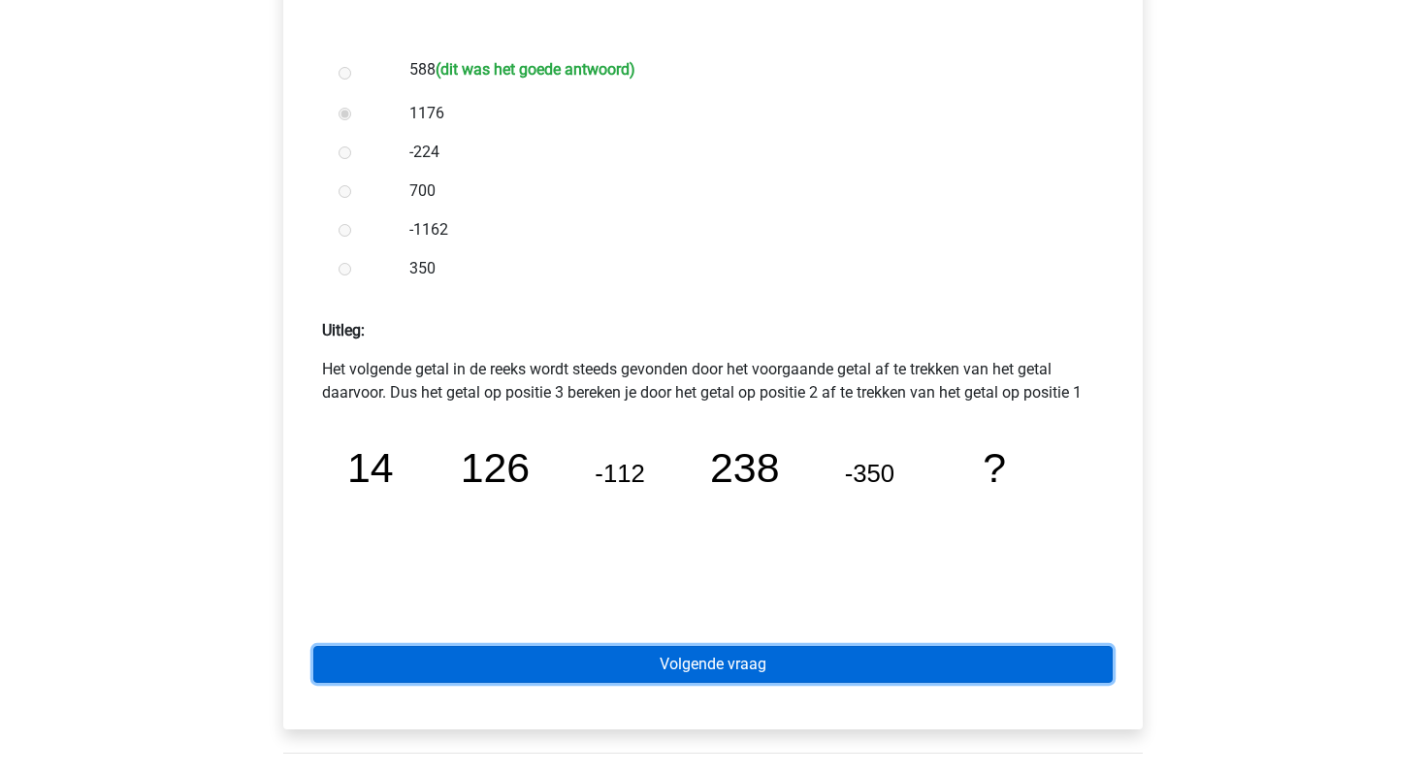
click at [630, 662] on link "Volgende vraag" at bounding box center [712, 664] width 799 height 37
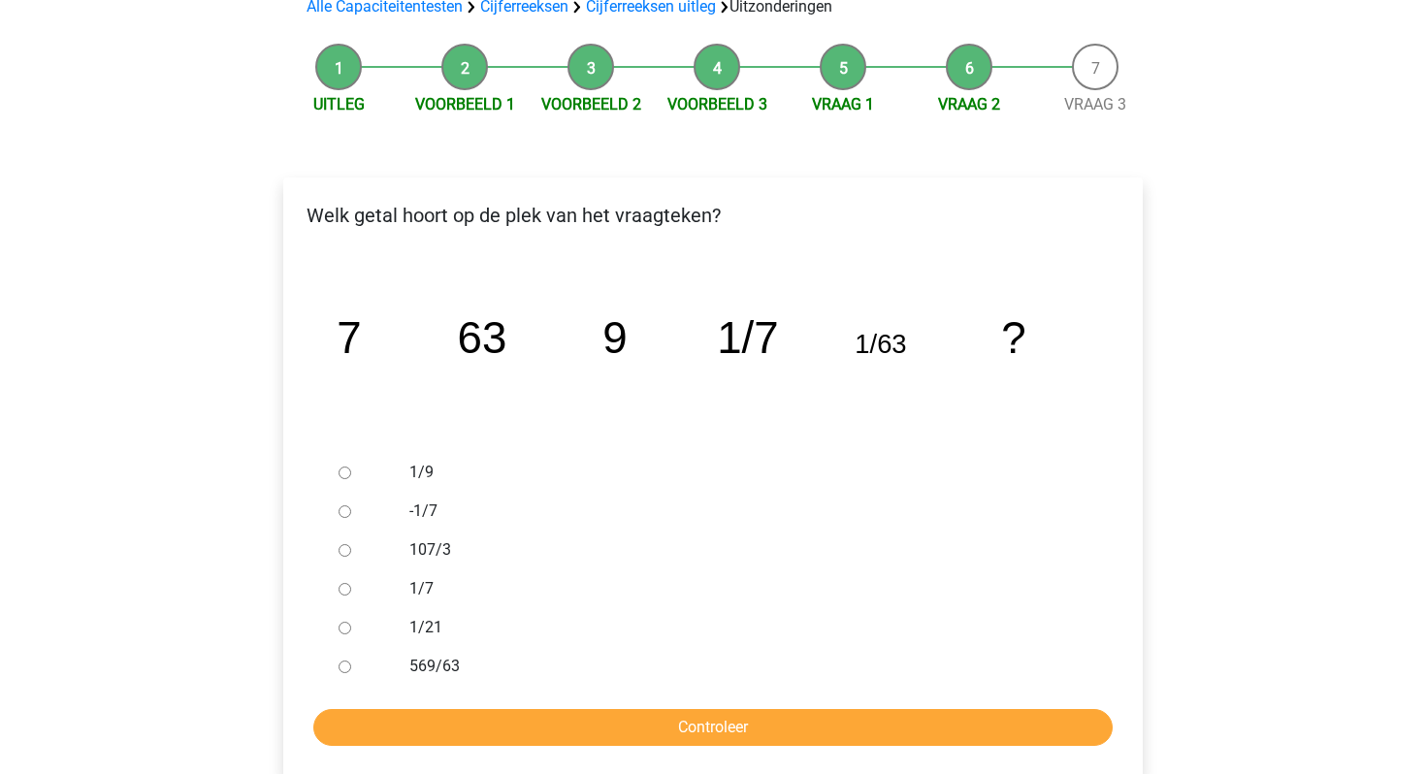
scroll to position [159, 0]
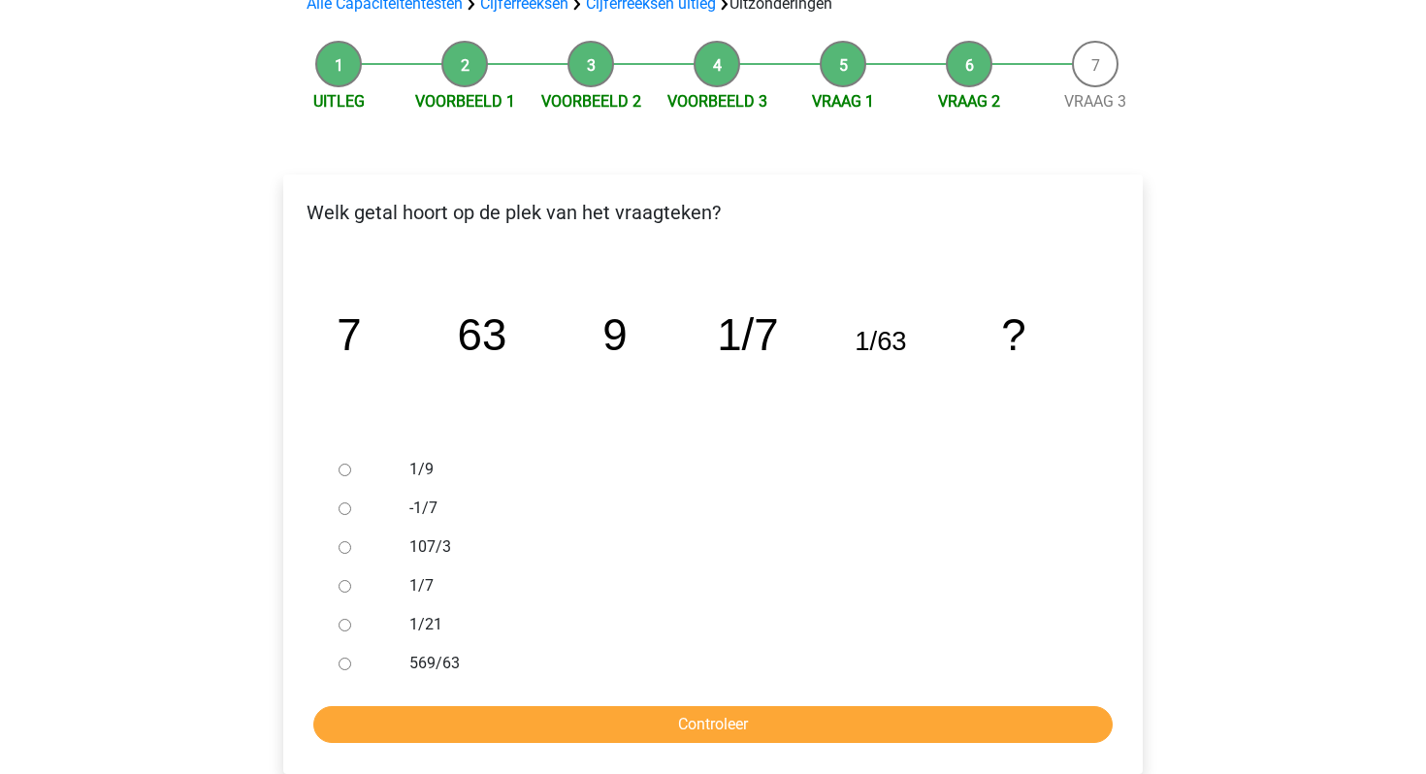
click at [348, 471] on input "1/9" at bounding box center [345, 470] width 13 height 13
radio input "true"
click at [463, 724] on input "Controleer" at bounding box center [712, 724] width 799 height 37
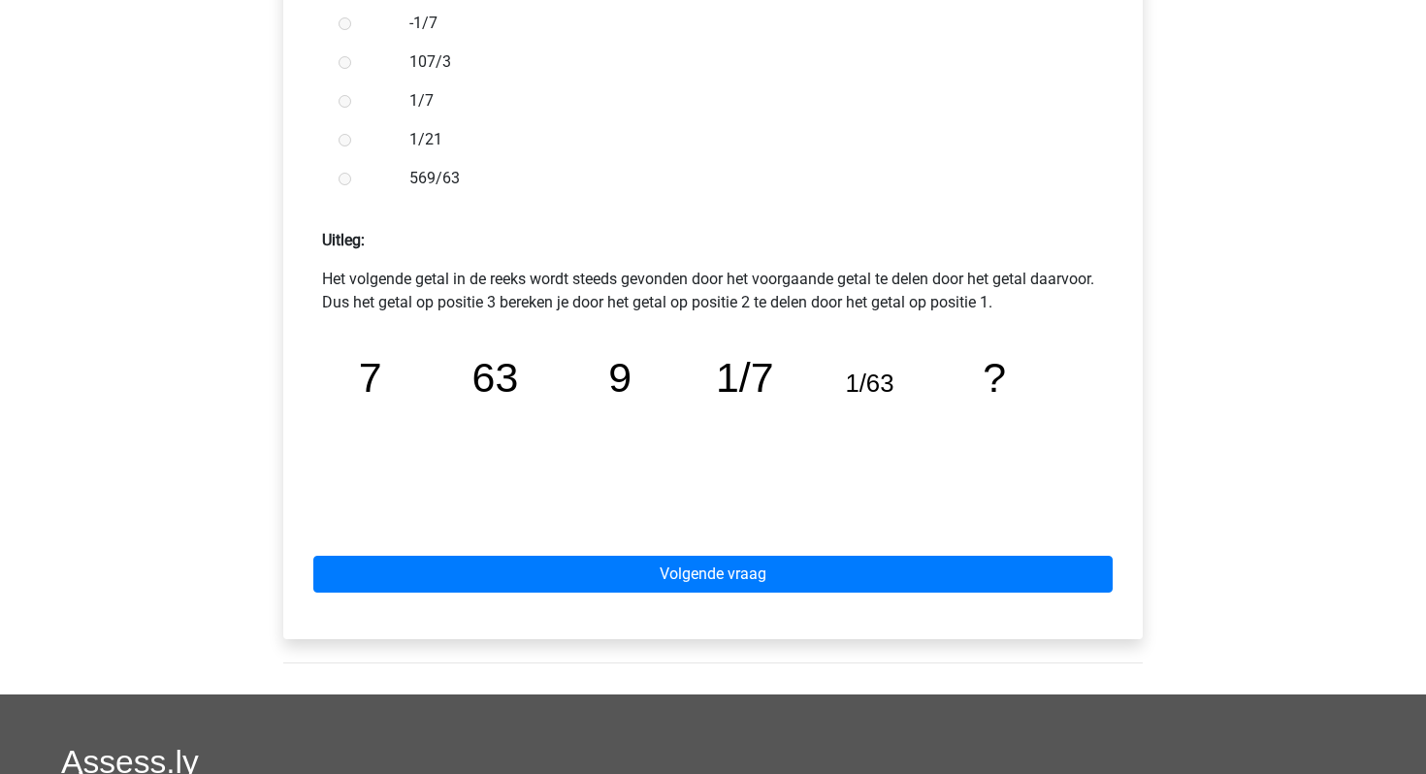
scroll to position [668, 0]
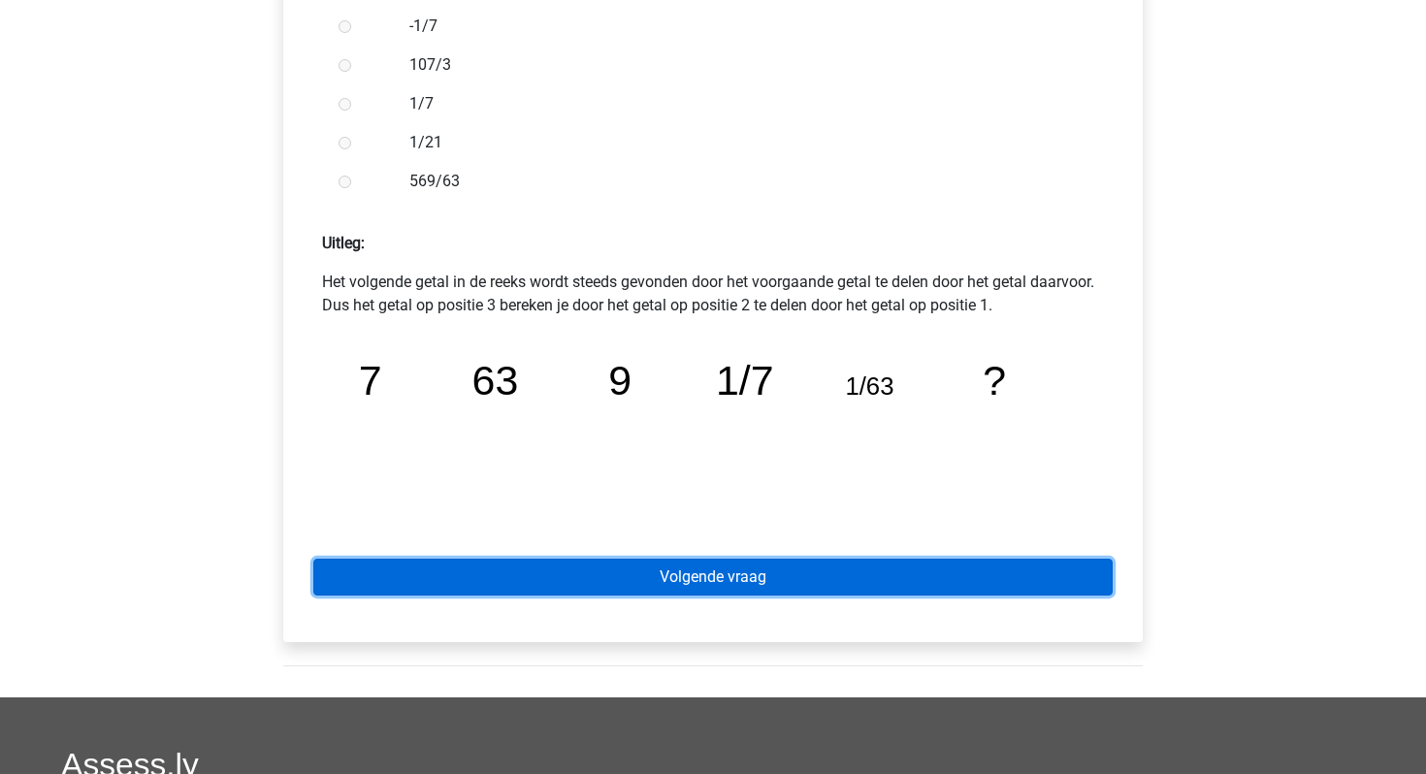
click at [680, 579] on link "Volgende vraag" at bounding box center [712, 577] width 799 height 37
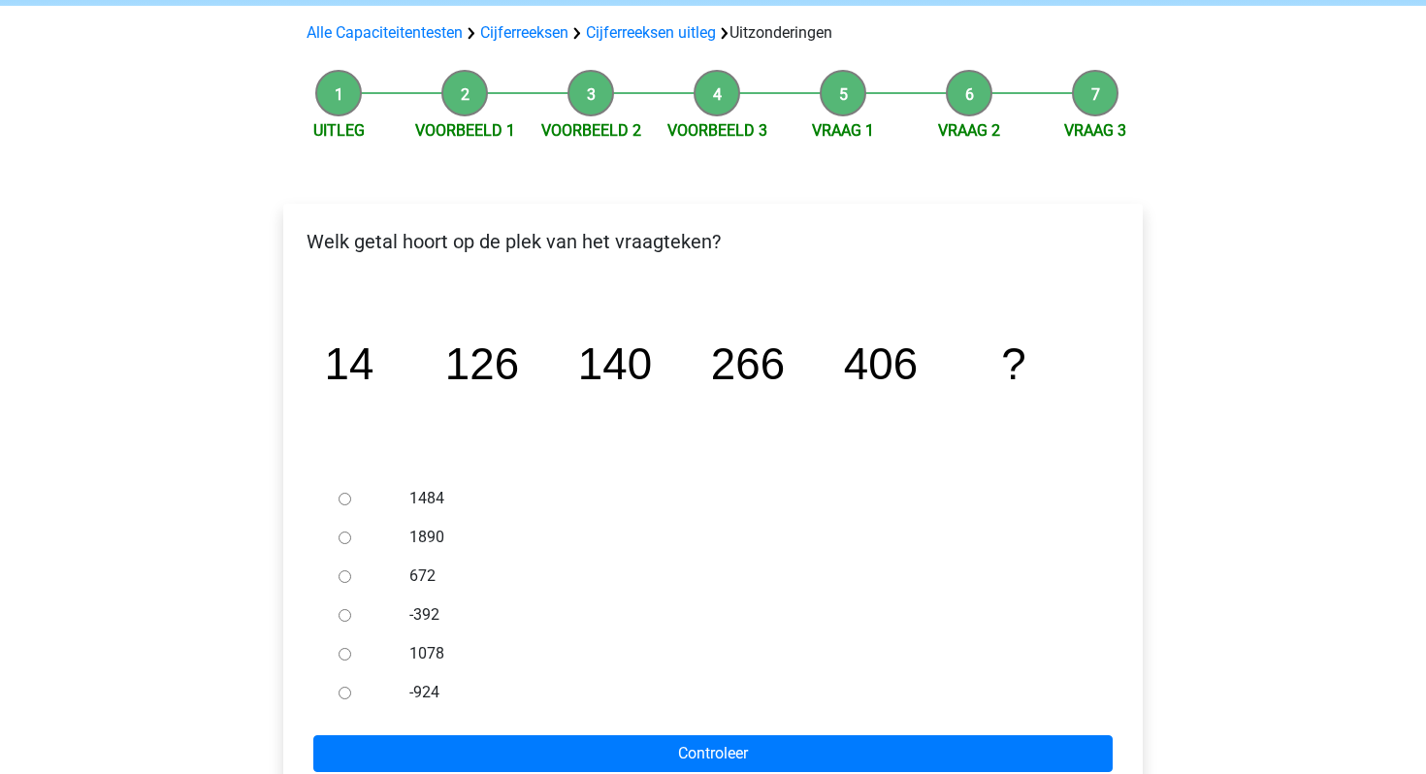
scroll to position [191, 0]
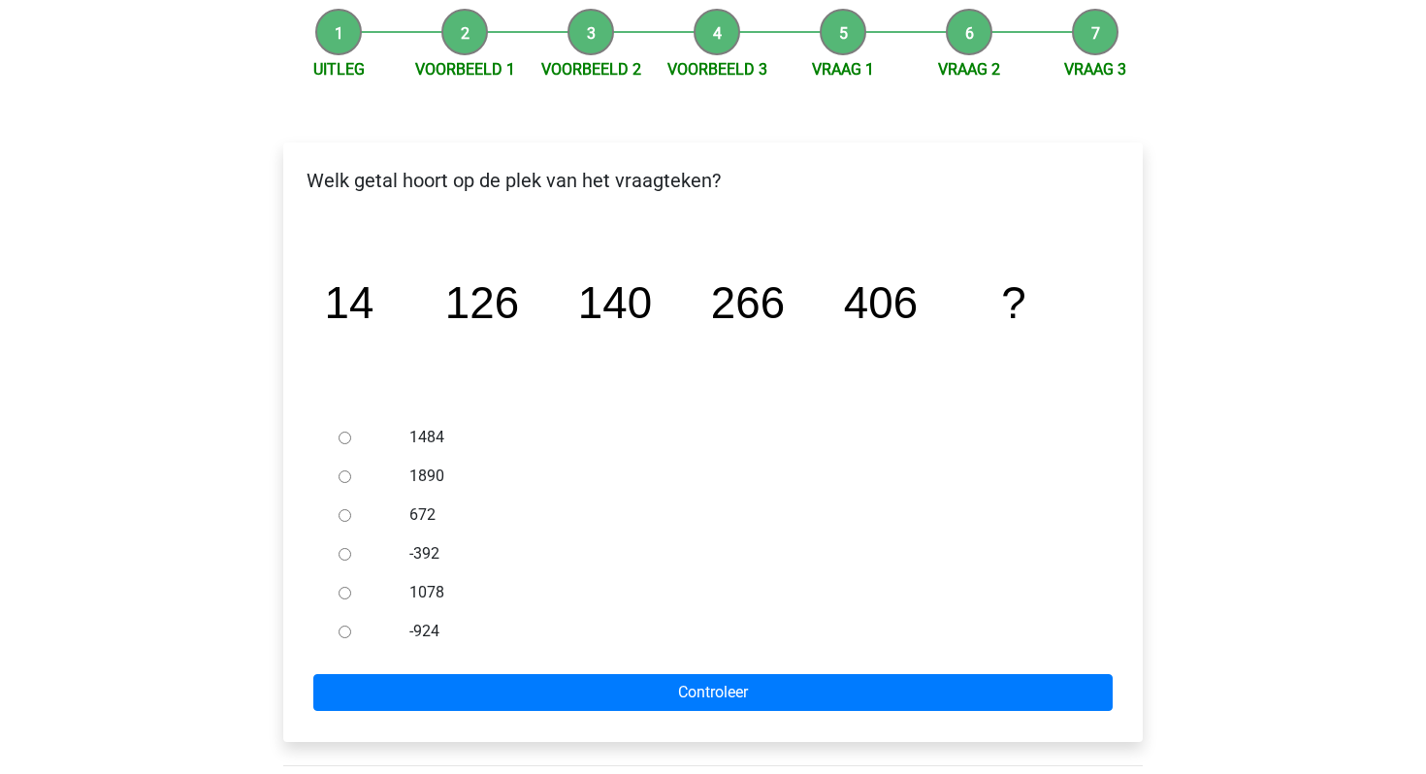
click at [343, 512] on input "672" at bounding box center [345, 515] width 13 height 13
radio input "true"
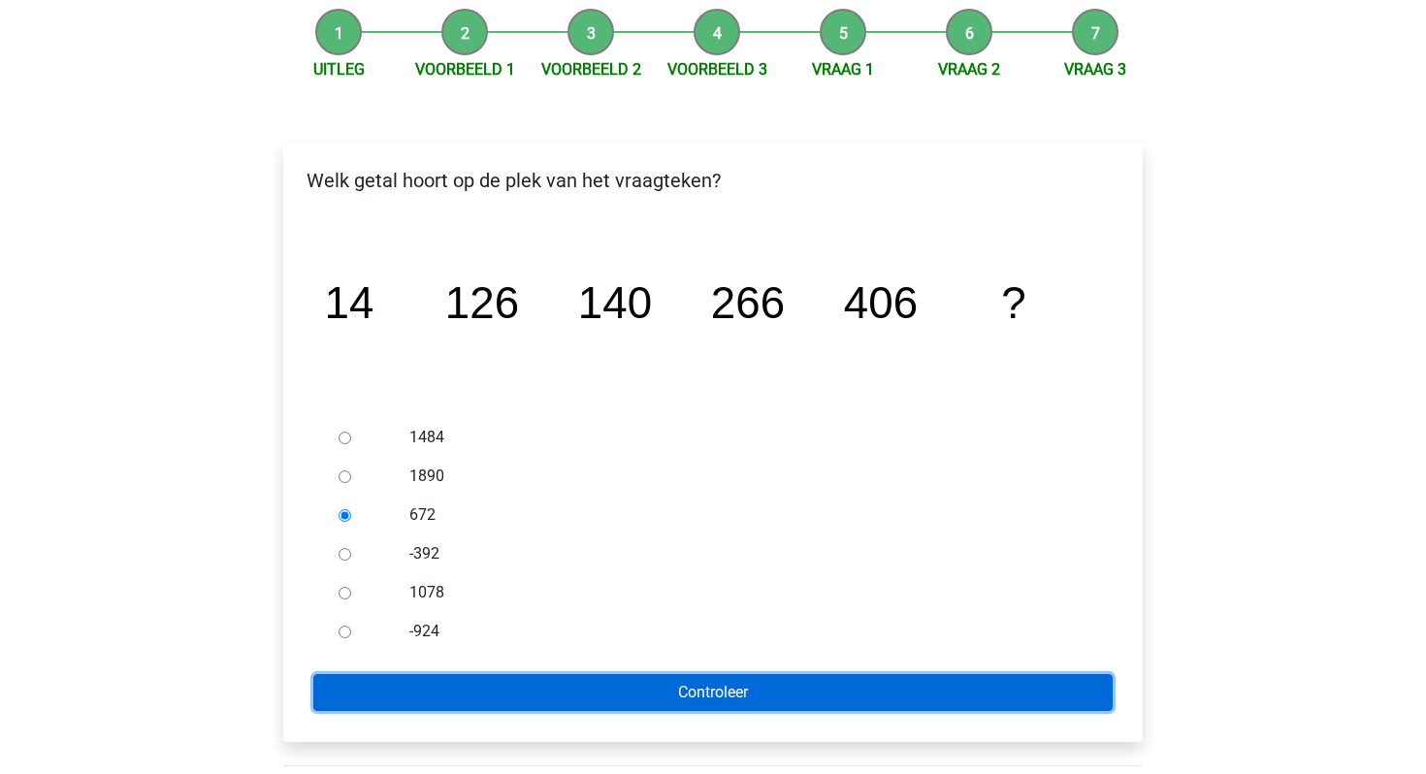
click at [479, 695] on input "Controleer" at bounding box center [712, 692] width 799 height 37
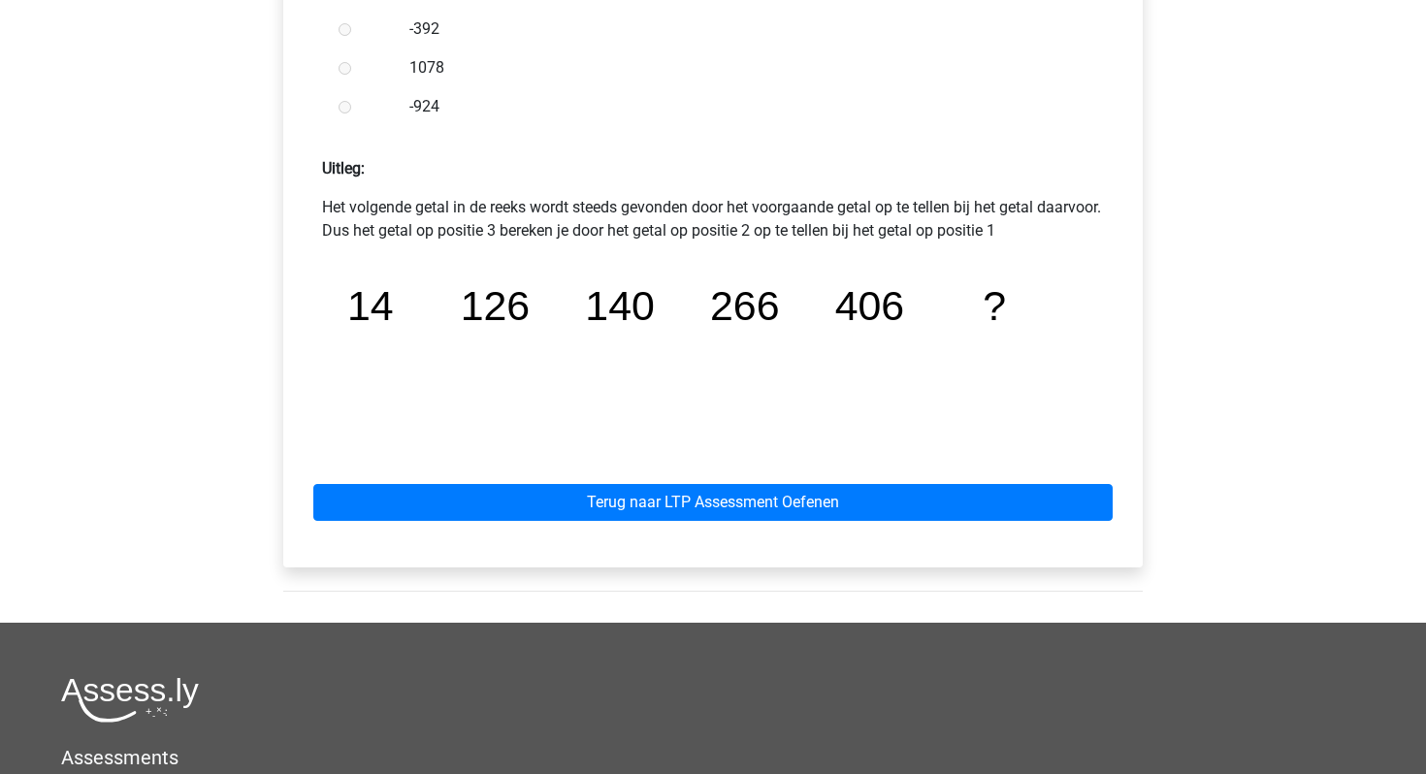
scroll to position [871, 0]
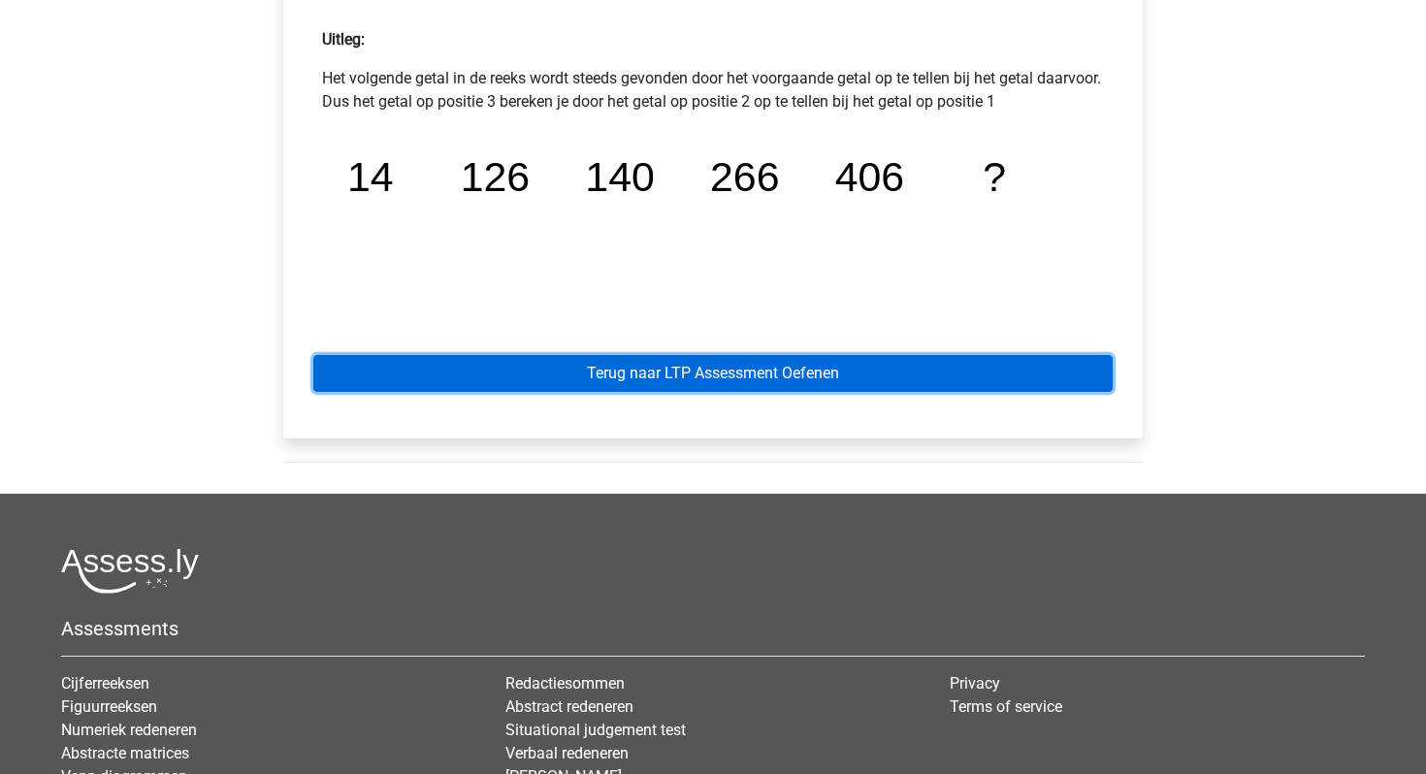
click at [664, 378] on link "Terug naar LTP Assessment Oefenen" at bounding box center [712, 373] width 799 height 37
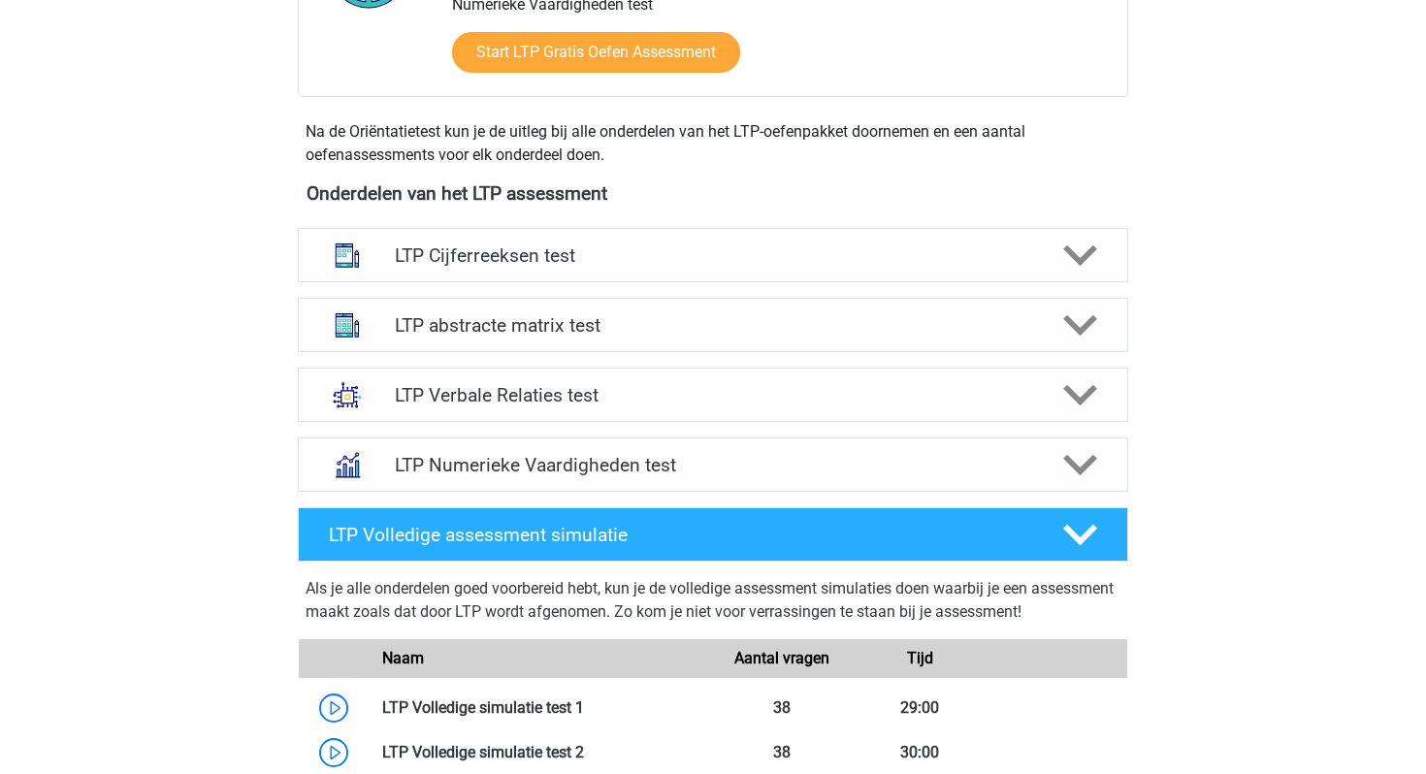
scroll to position [640, 0]
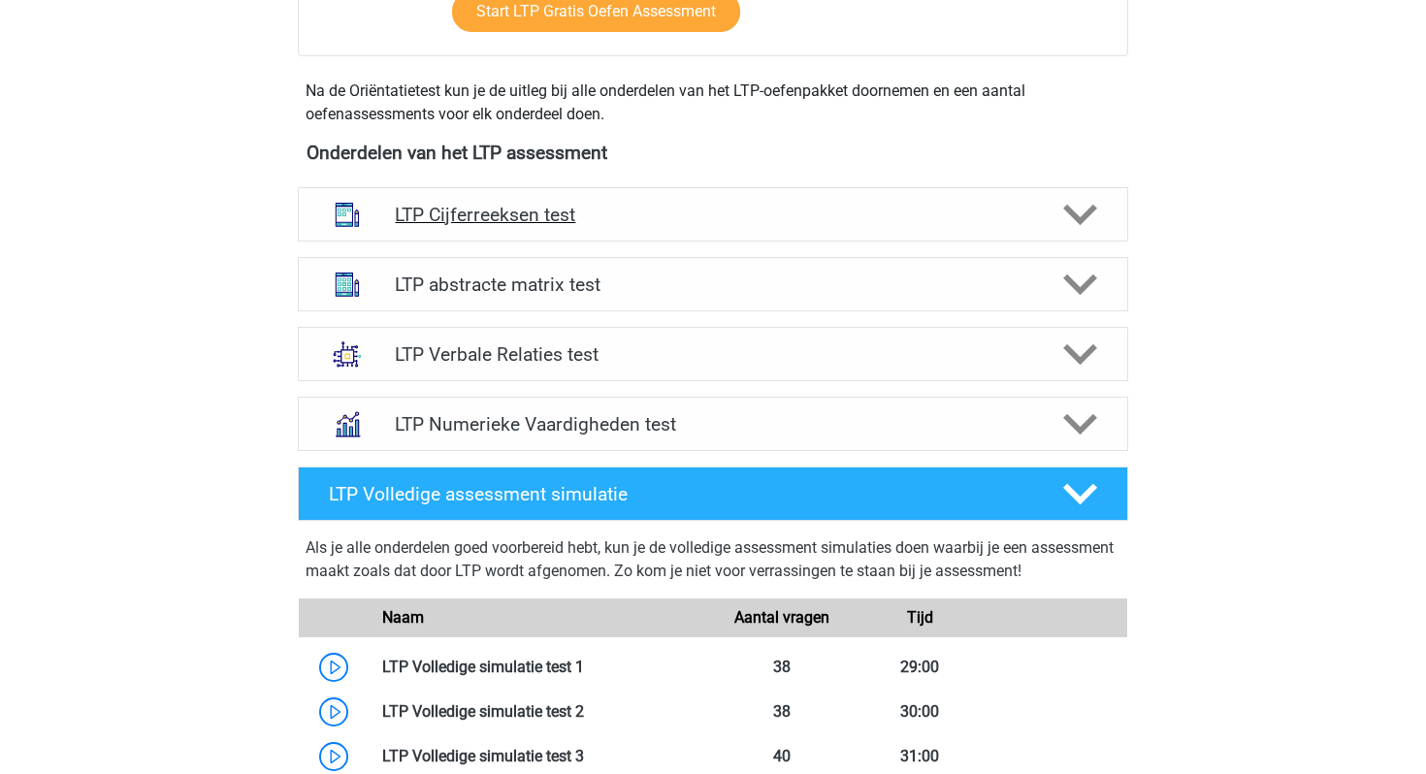
click at [642, 195] on div "LTP Cijferreeksen test" at bounding box center [713, 214] width 831 height 54
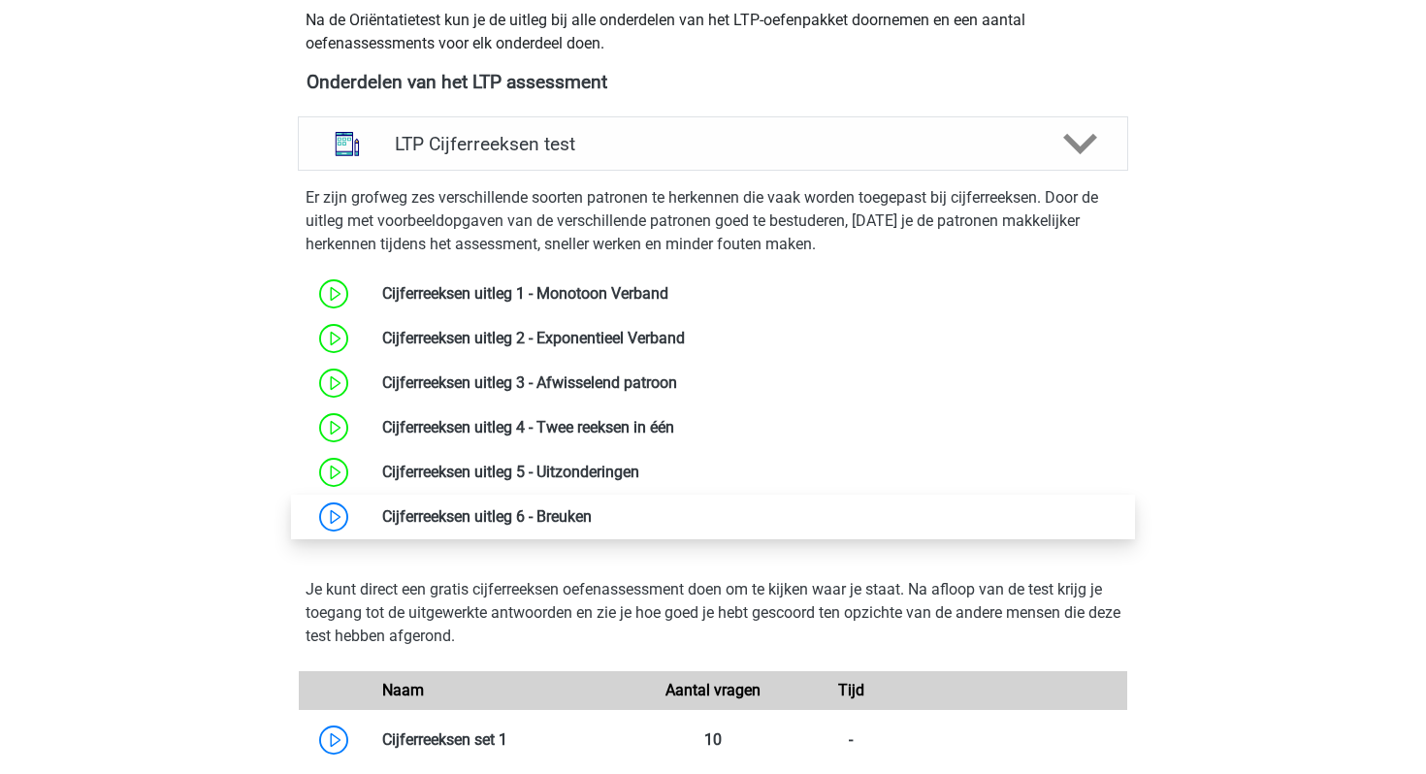
scroll to position [741, 0]
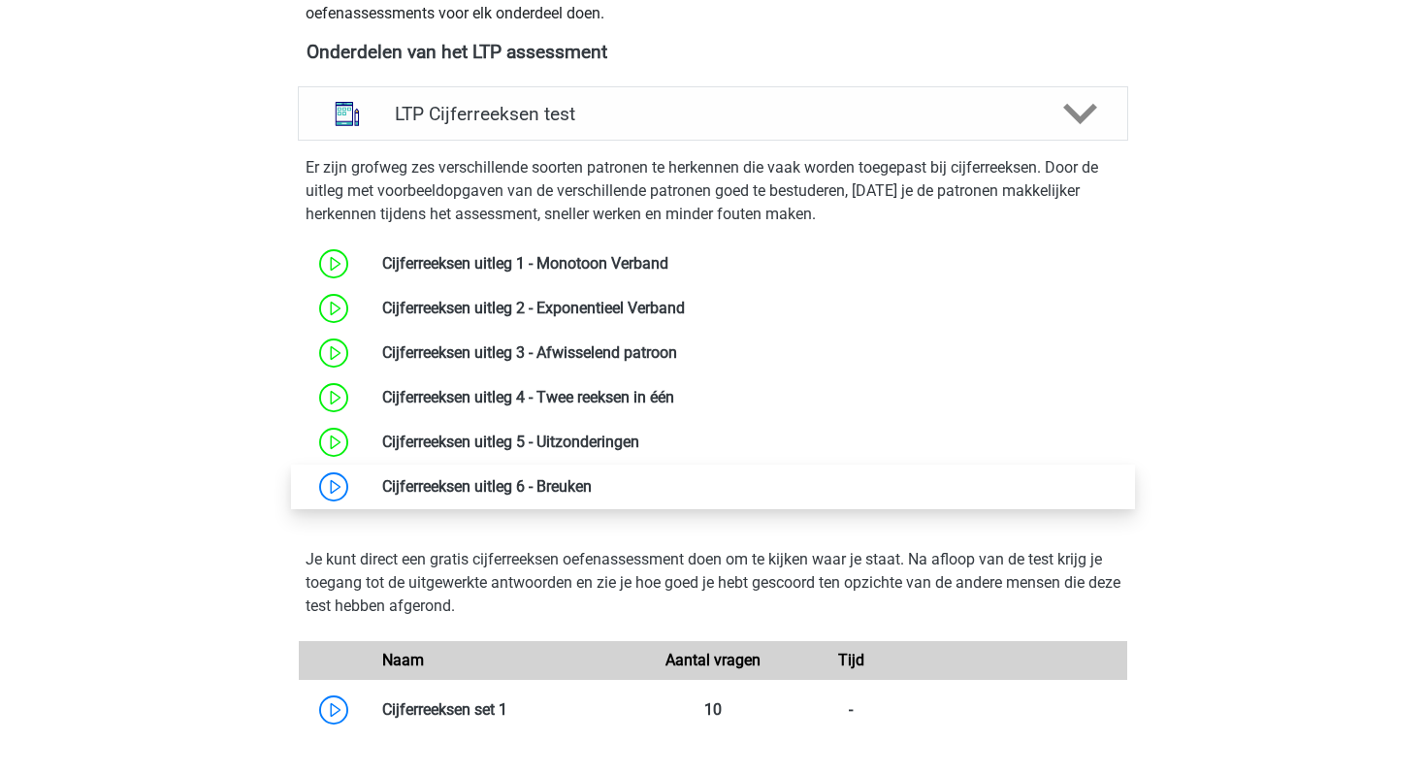
click at [592, 496] on link at bounding box center [592, 486] width 0 height 18
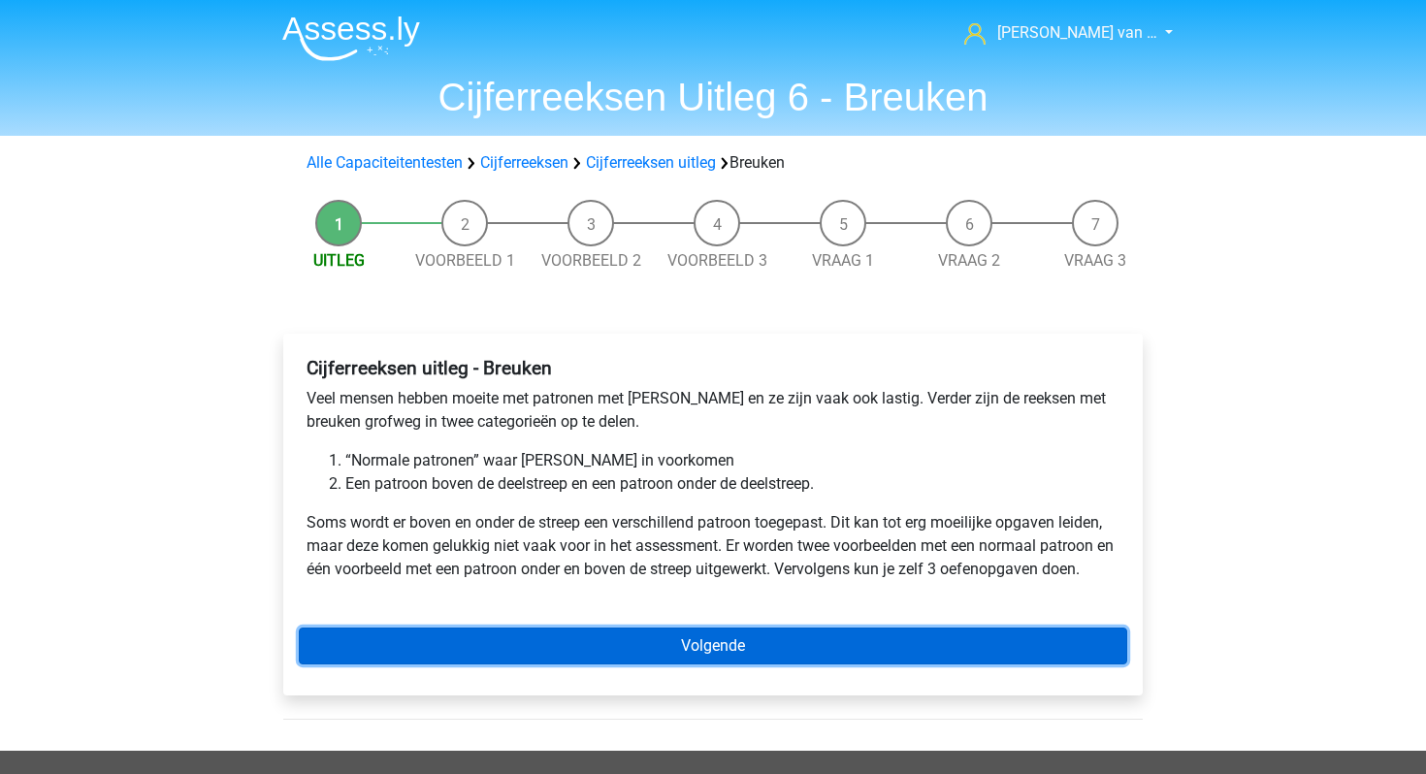
click at [694, 641] on link "Volgende" at bounding box center [713, 646] width 829 height 37
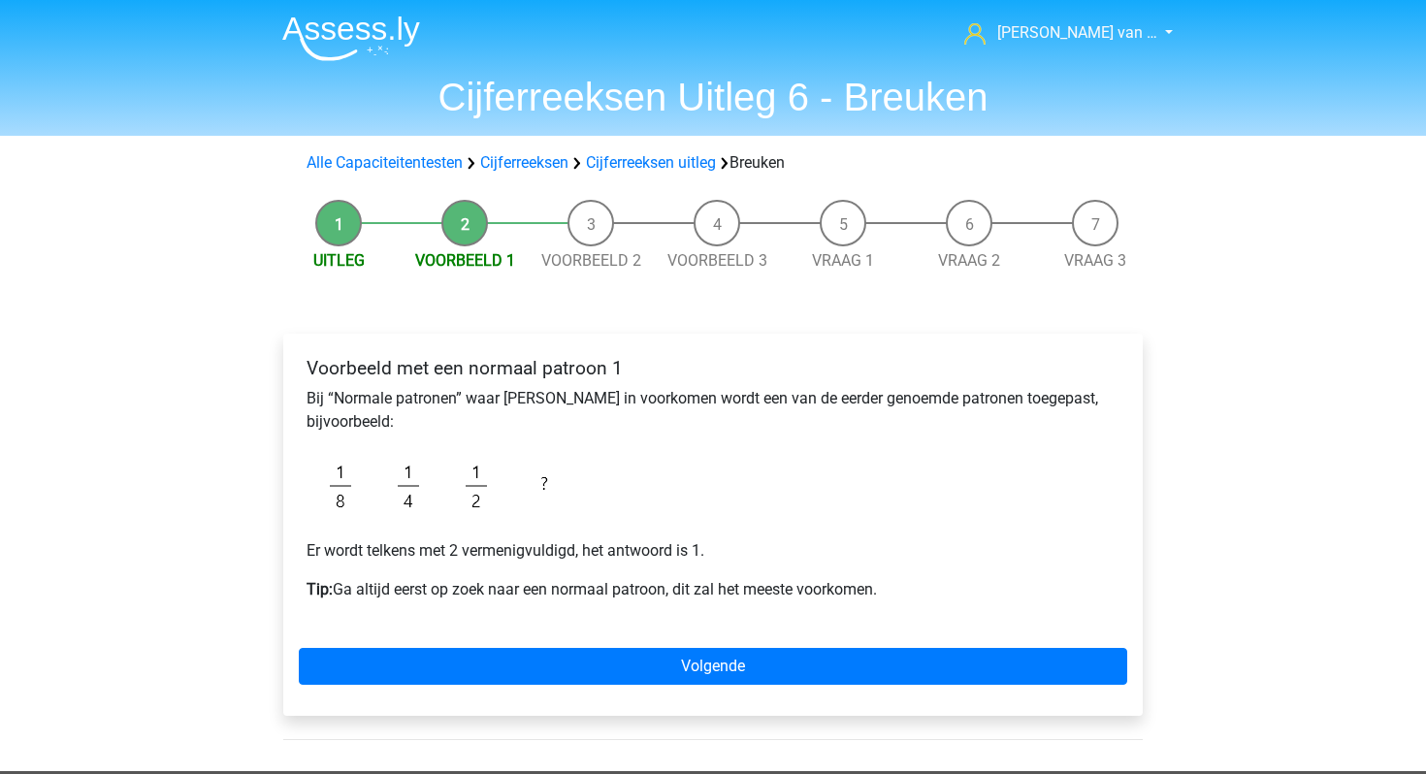
scroll to position [127, 0]
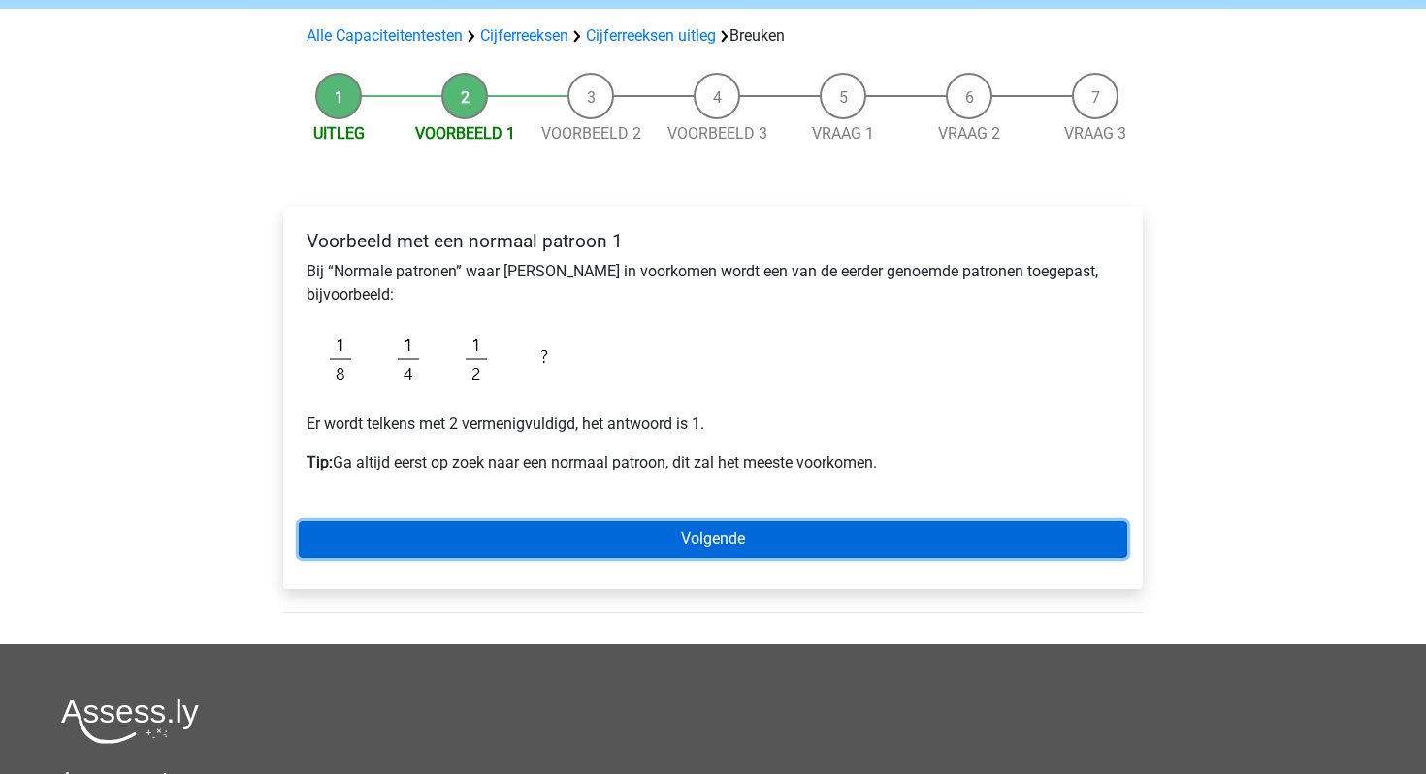
click at [701, 537] on link "Volgende" at bounding box center [713, 539] width 829 height 37
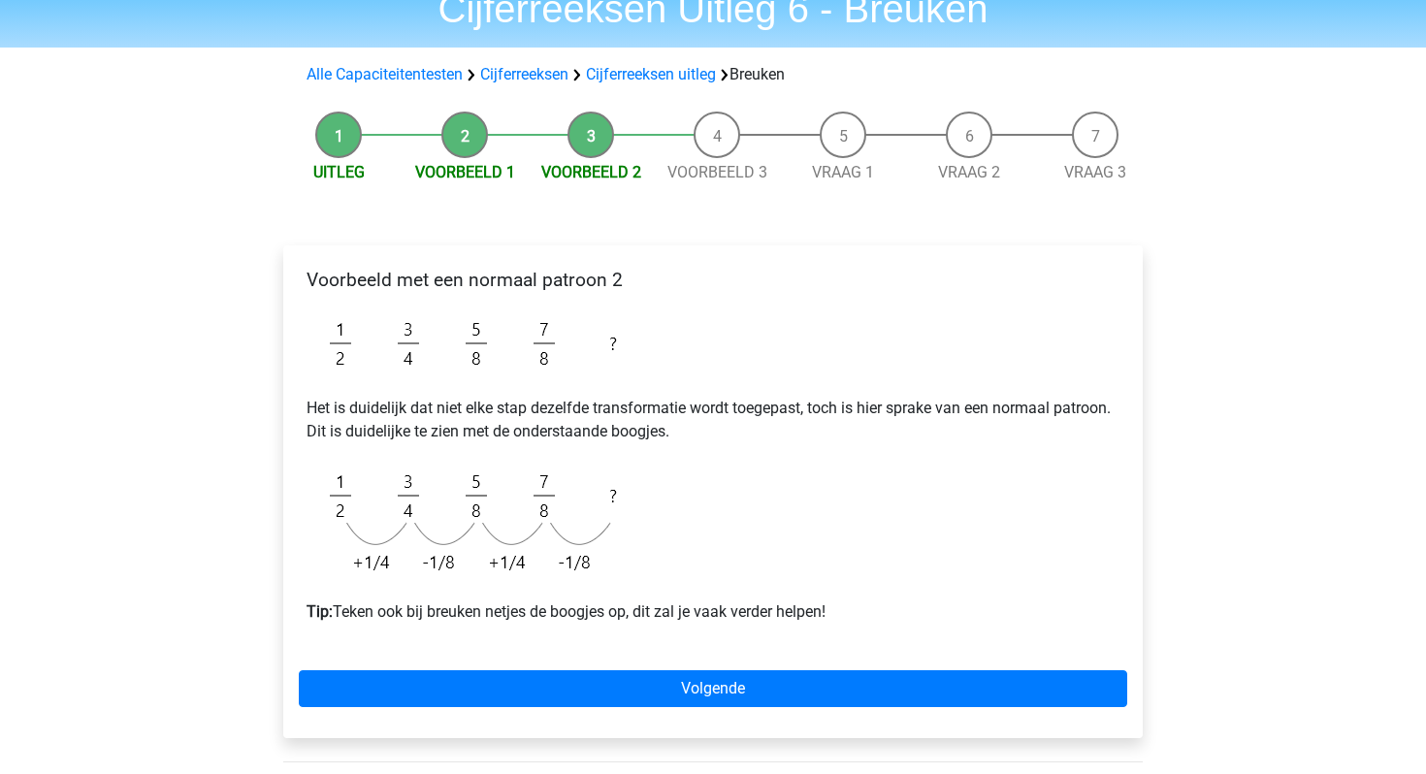
scroll to position [123, 0]
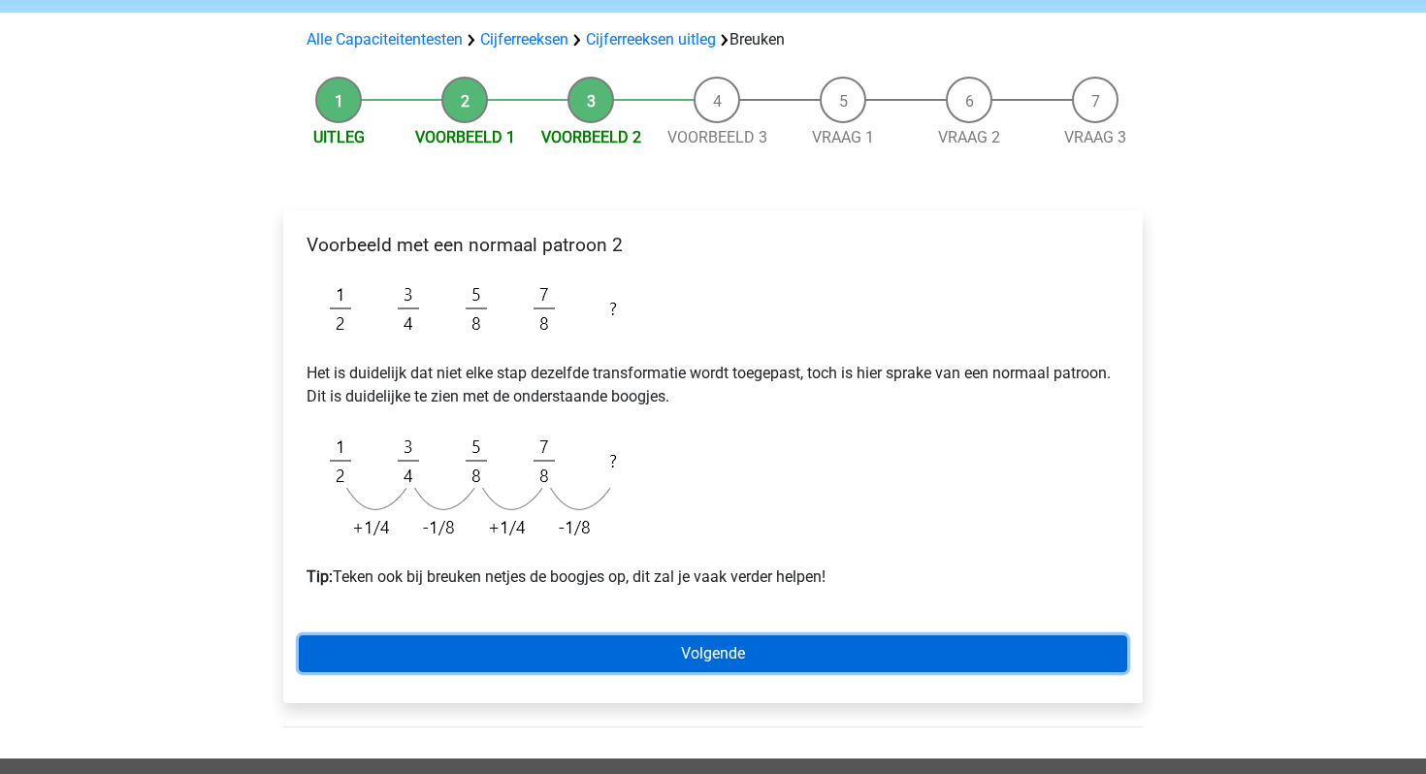
click at [697, 666] on link "Volgende" at bounding box center [713, 653] width 829 height 37
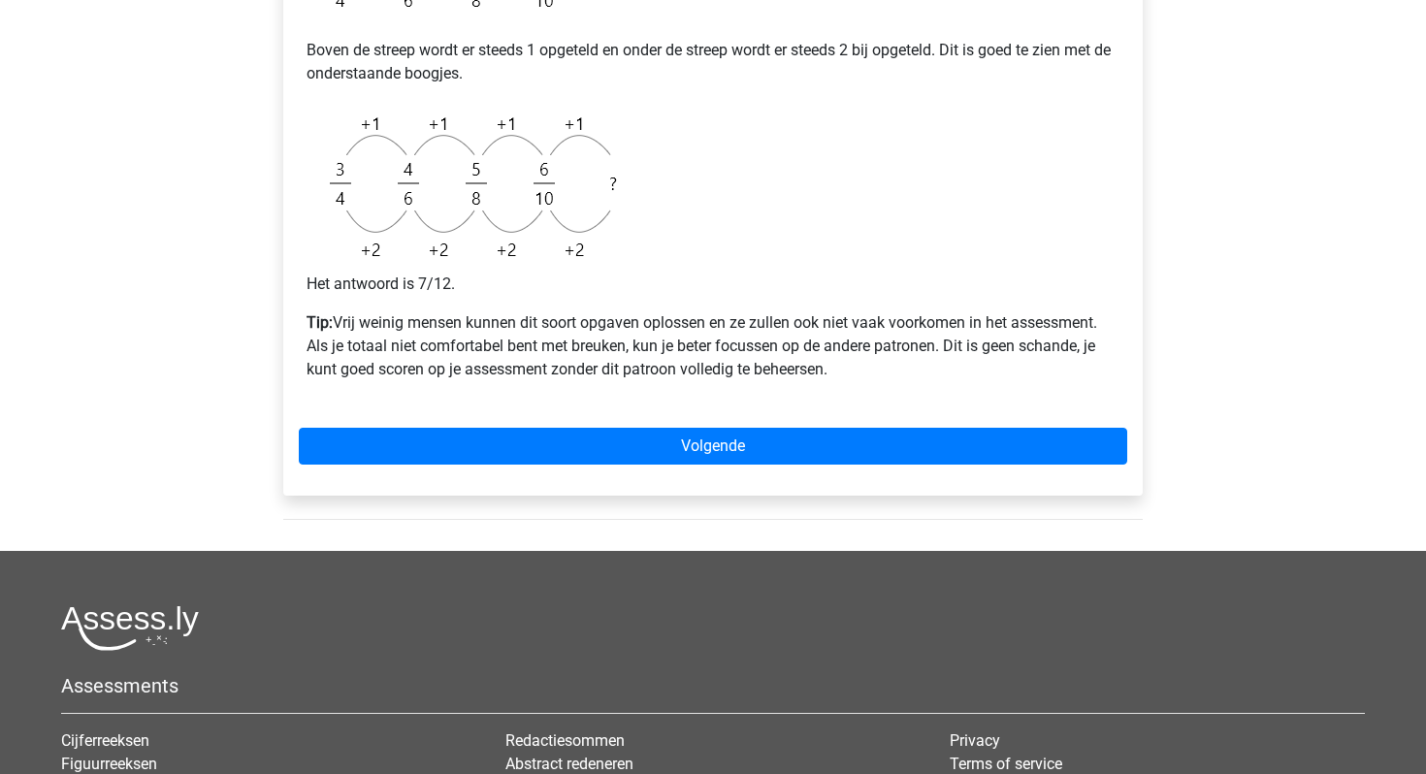
scroll to position [740, 0]
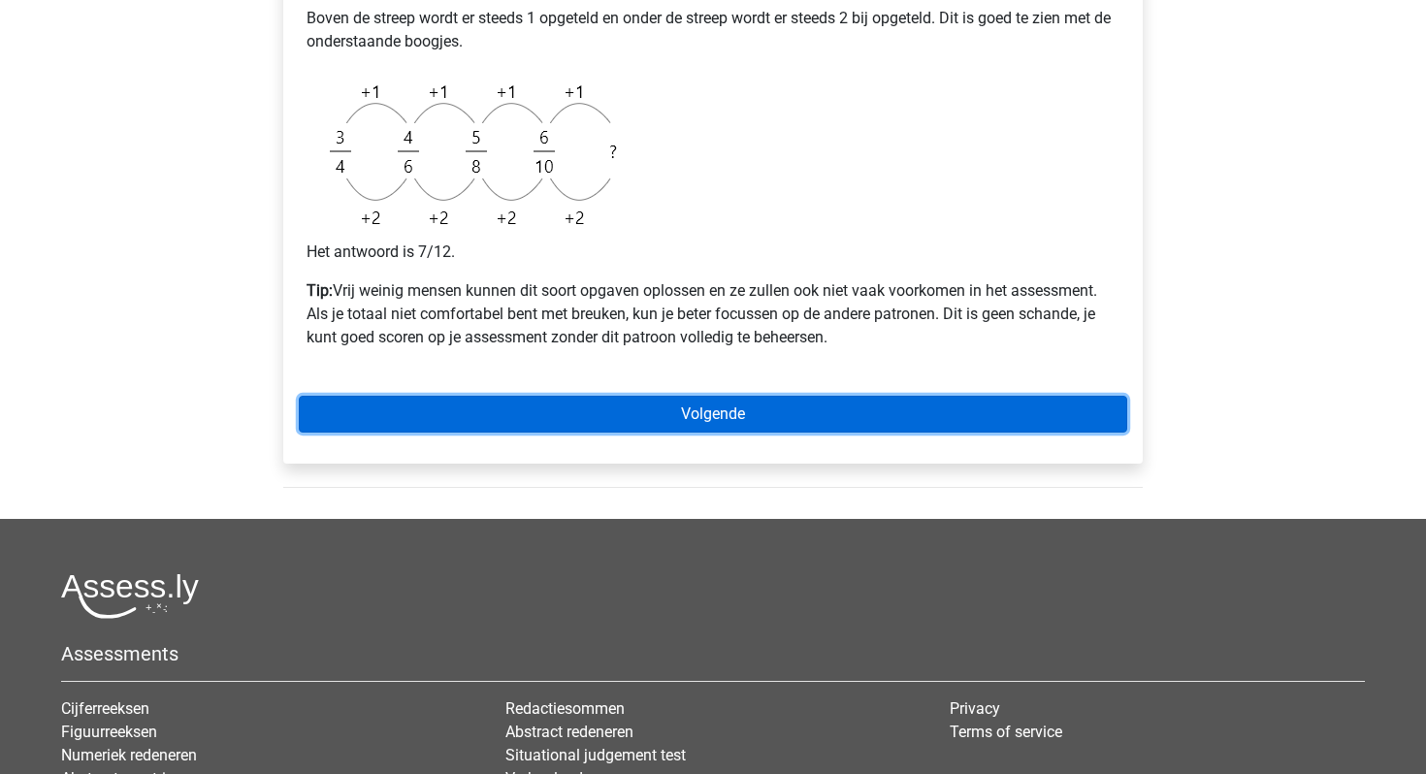
click at [525, 421] on link "Volgende" at bounding box center [713, 414] width 829 height 37
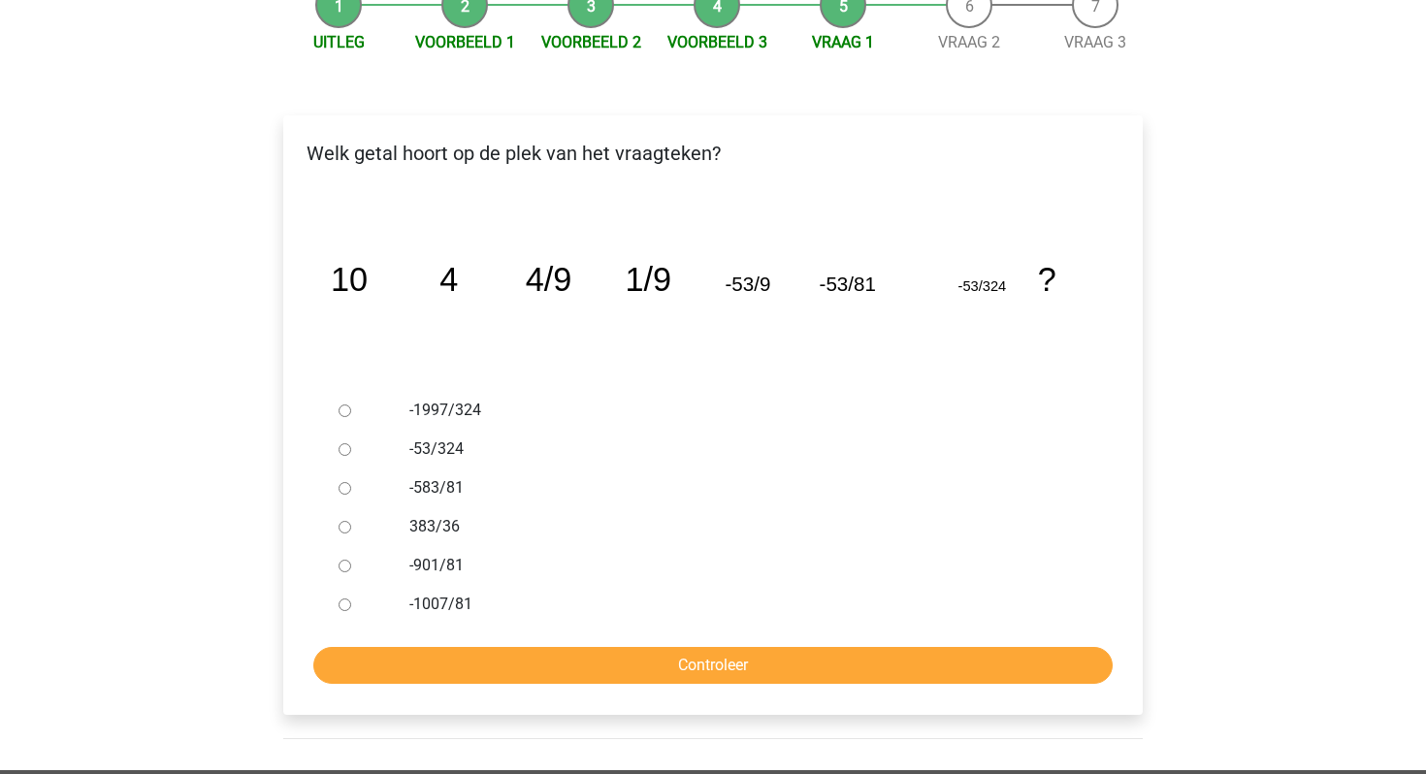
scroll to position [215, 0]
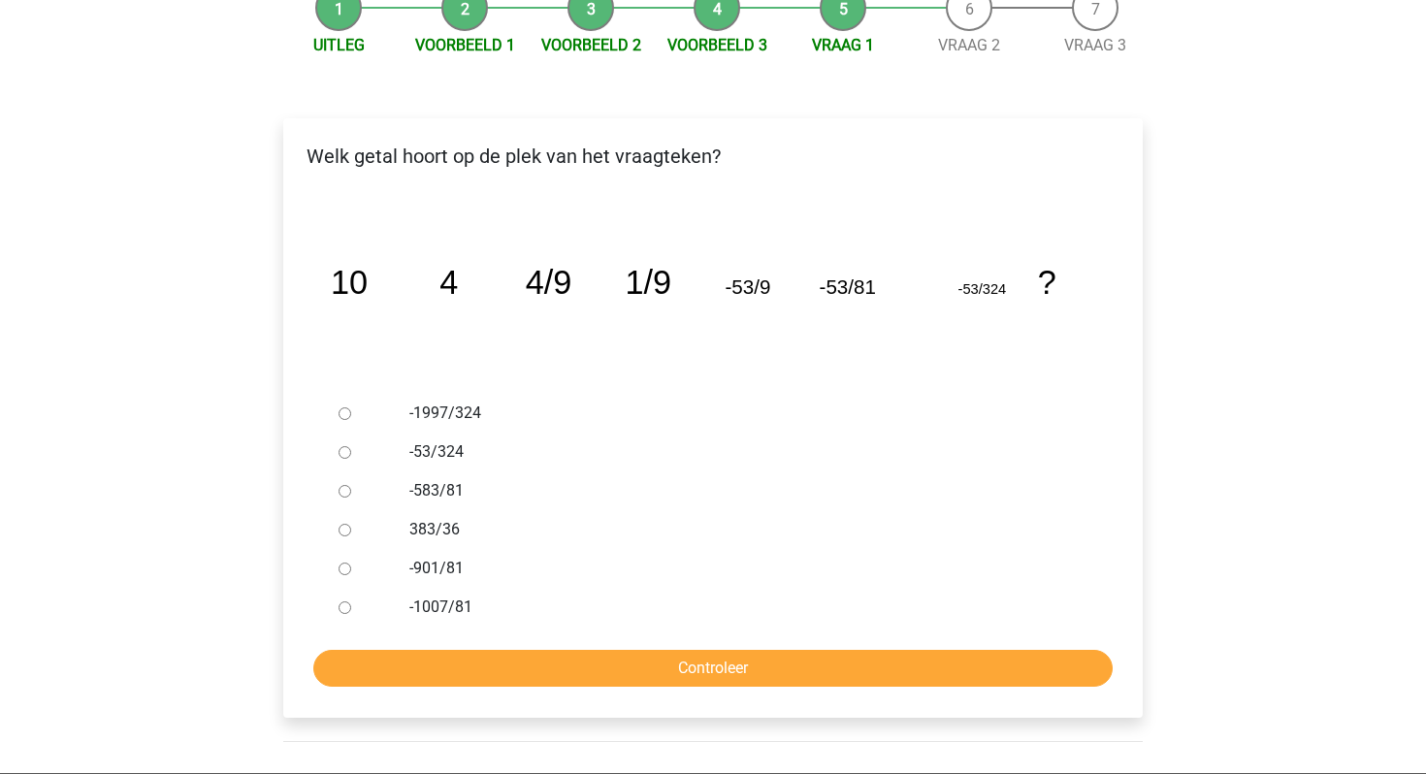
click at [423, 484] on label "-583/81" at bounding box center [744, 490] width 671 height 23
click at [351, 485] on input "-583/81" at bounding box center [345, 491] width 13 height 13
radio input "true"
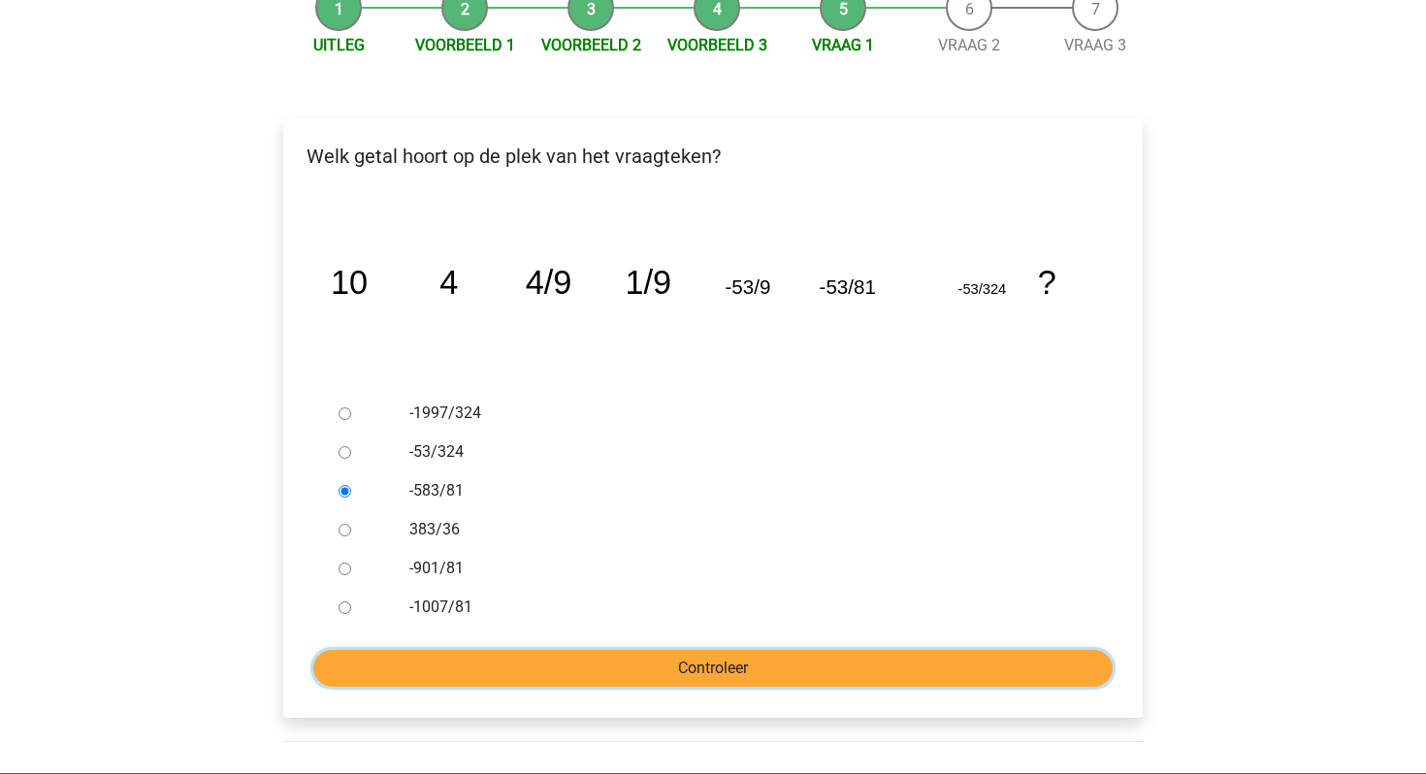
click at [508, 657] on input "Controleer" at bounding box center [712, 668] width 799 height 37
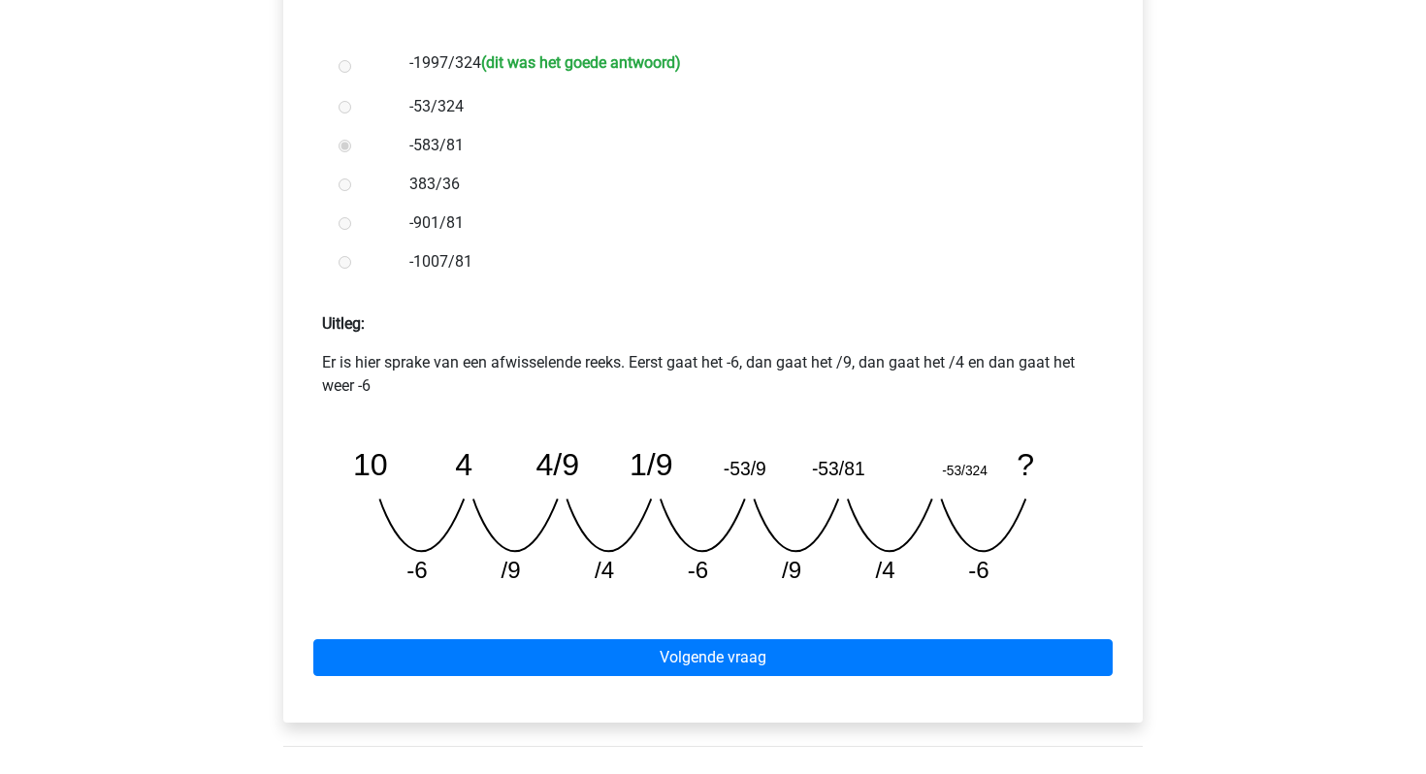
scroll to position [590, 0]
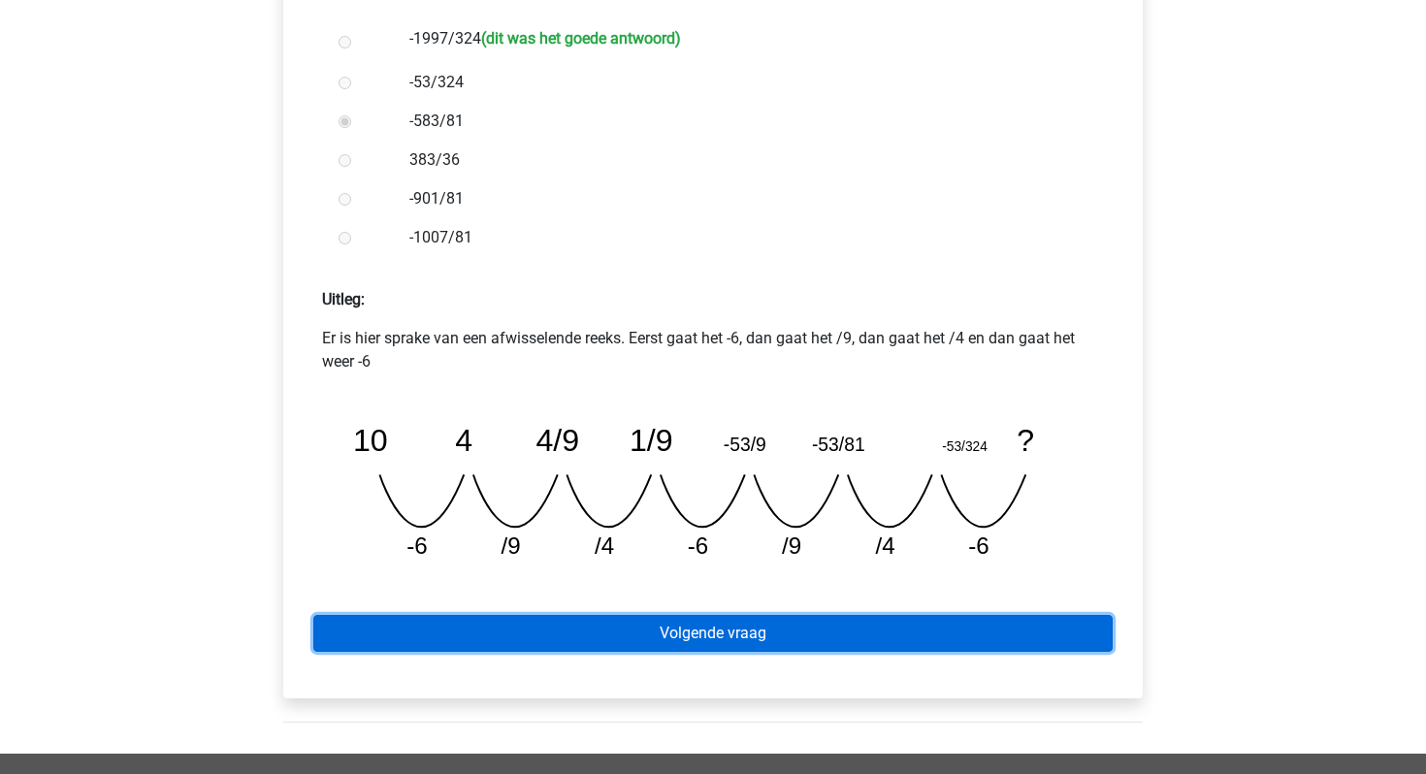
click at [519, 644] on link "Volgende vraag" at bounding box center [712, 633] width 799 height 37
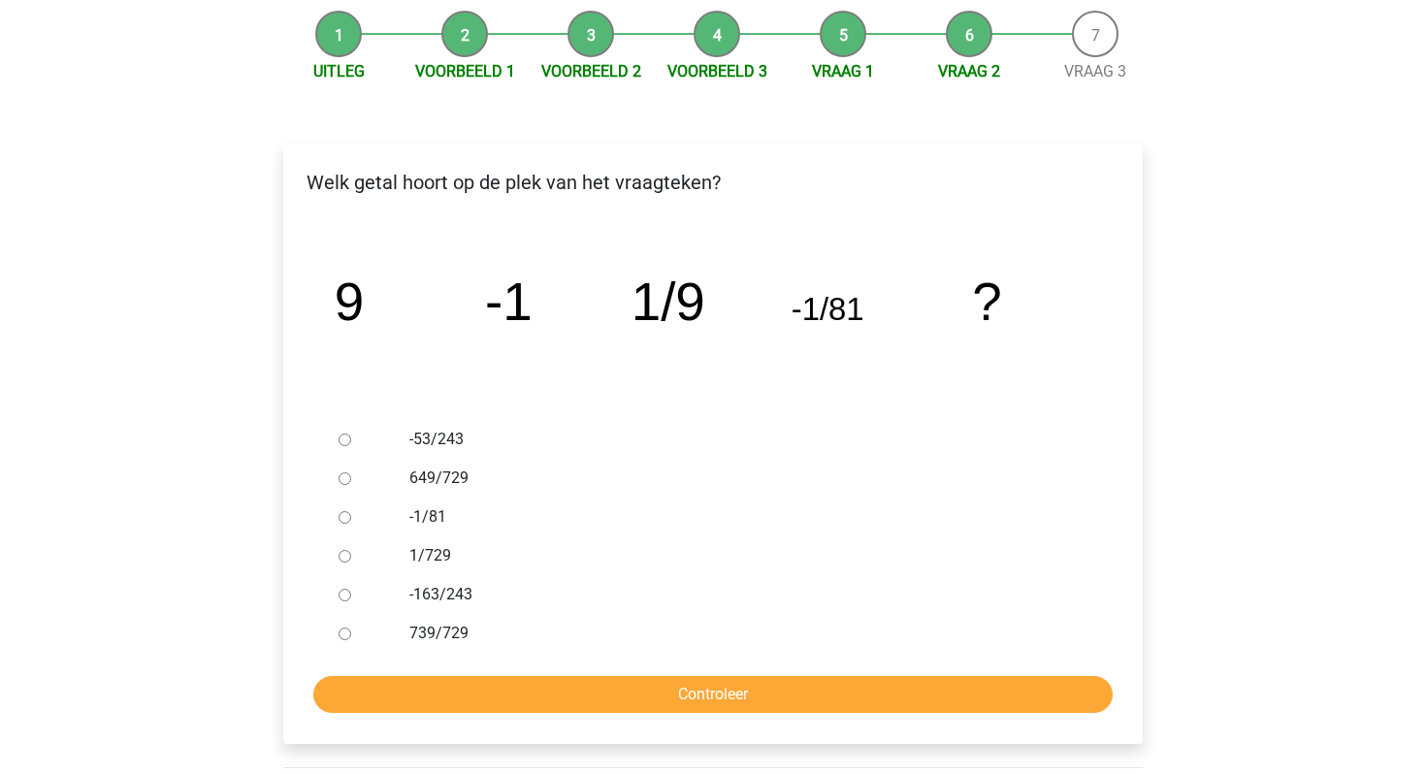
scroll to position [192, 0]
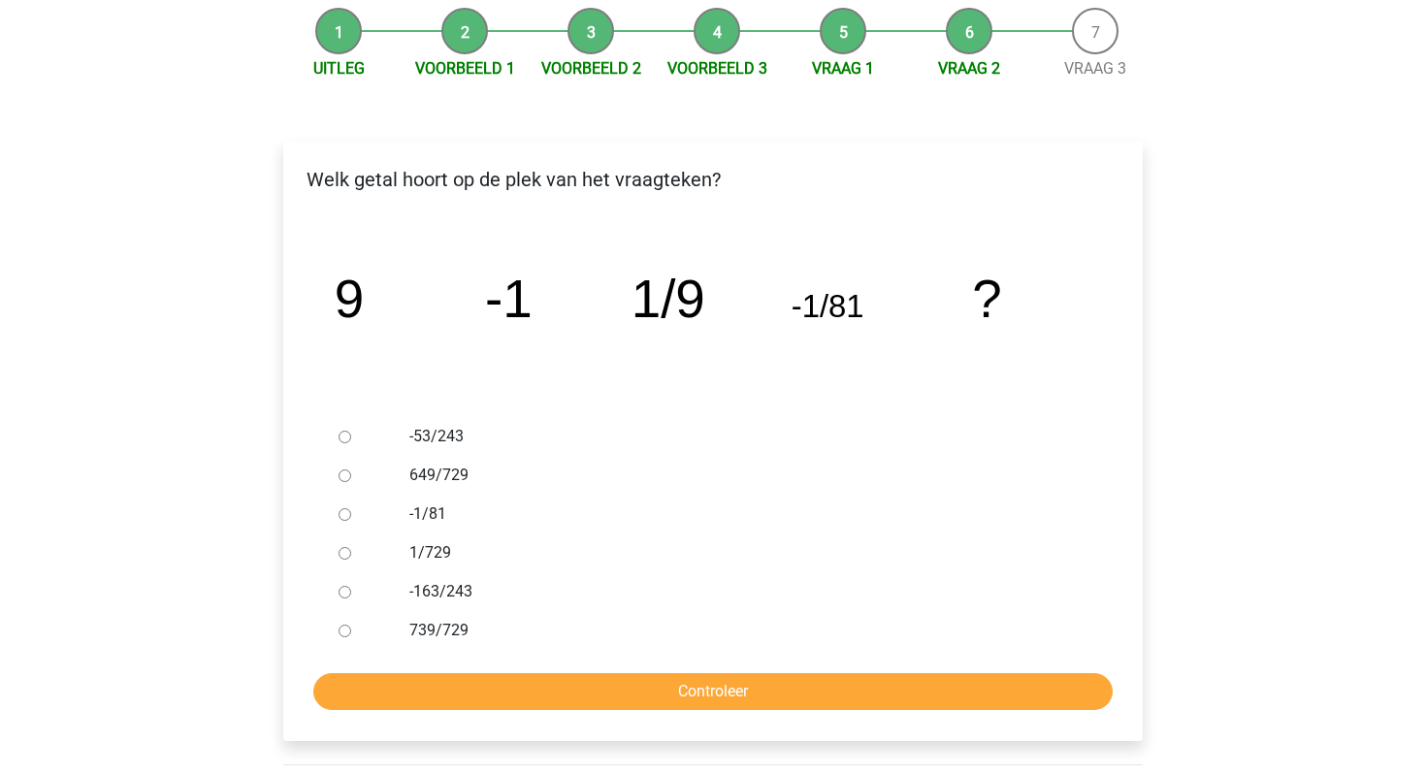
click at [347, 475] on input "649/729" at bounding box center [345, 476] width 13 height 13
radio input "true"
click at [409, 682] on input "Controleer" at bounding box center [712, 691] width 799 height 37
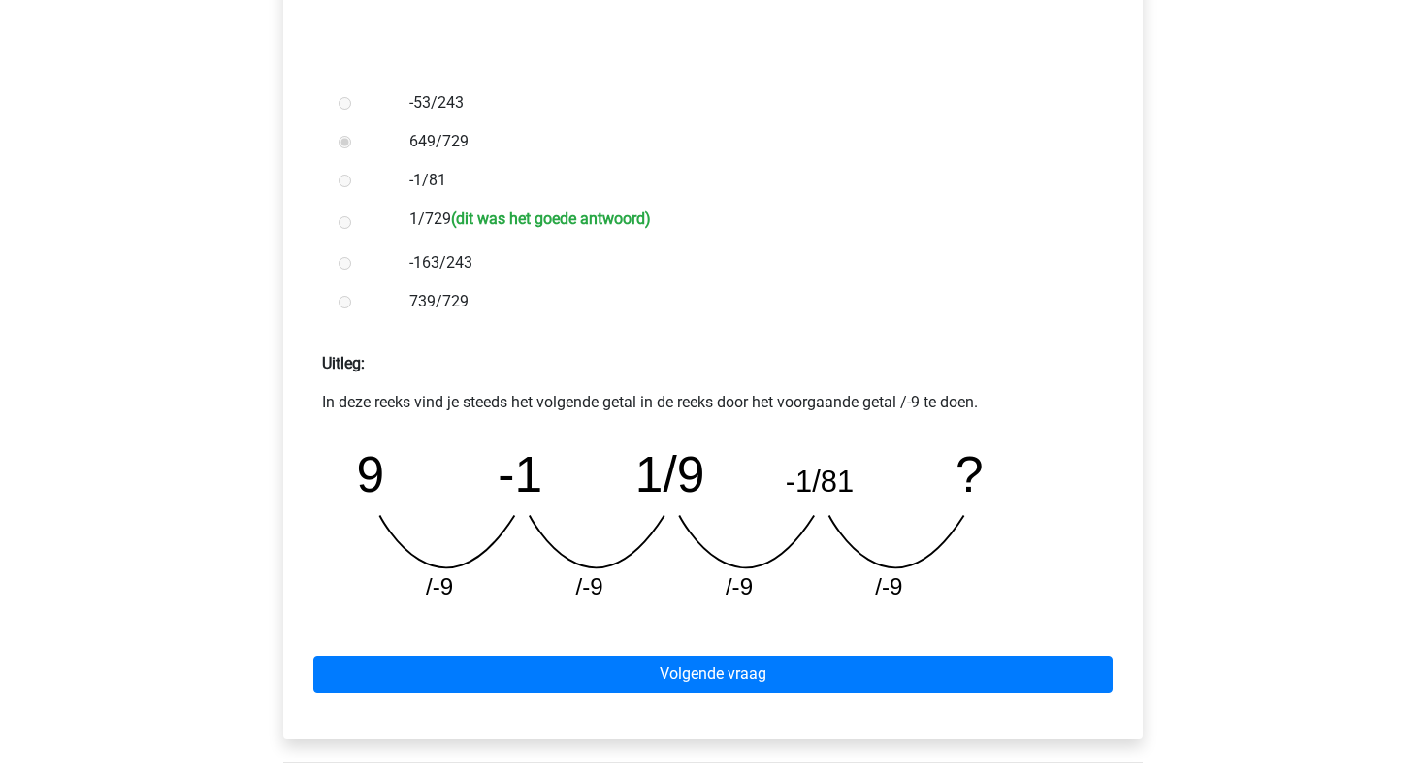
scroll to position [536, 0]
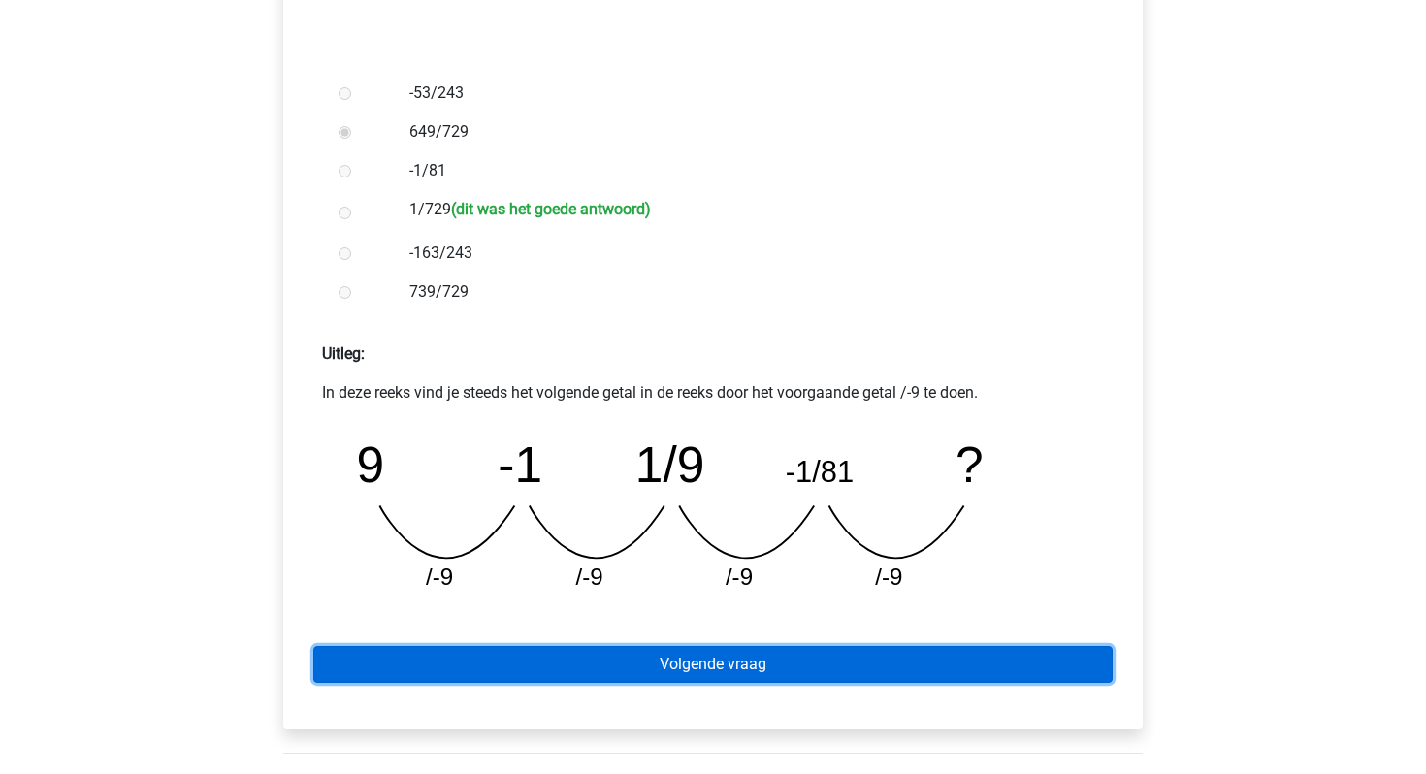
click at [801, 676] on link "Volgende vraag" at bounding box center [712, 664] width 799 height 37
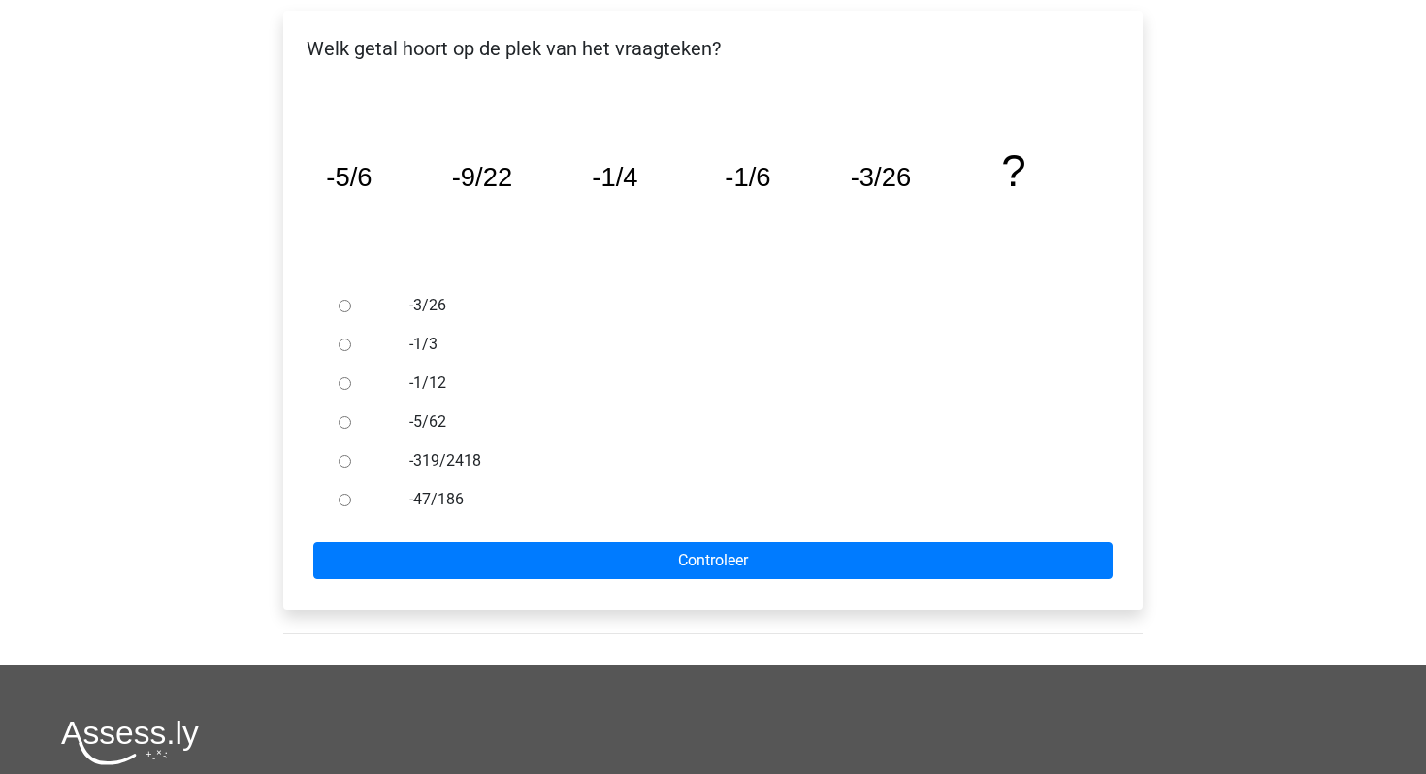
scroll to position [328, 0]
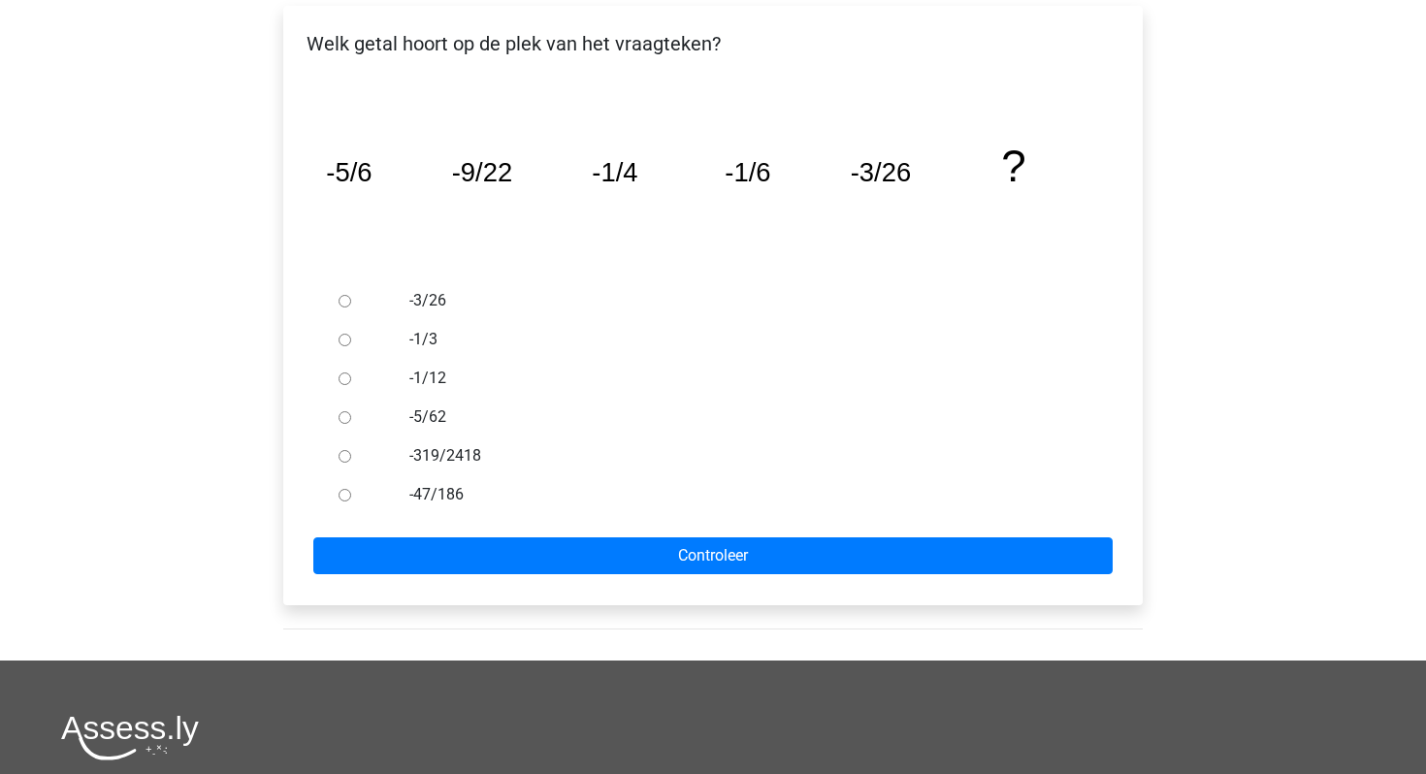
click at [341, 415] on input "-5/62" at bounding box center [345, 417] width 13 height 13
radio input "true"
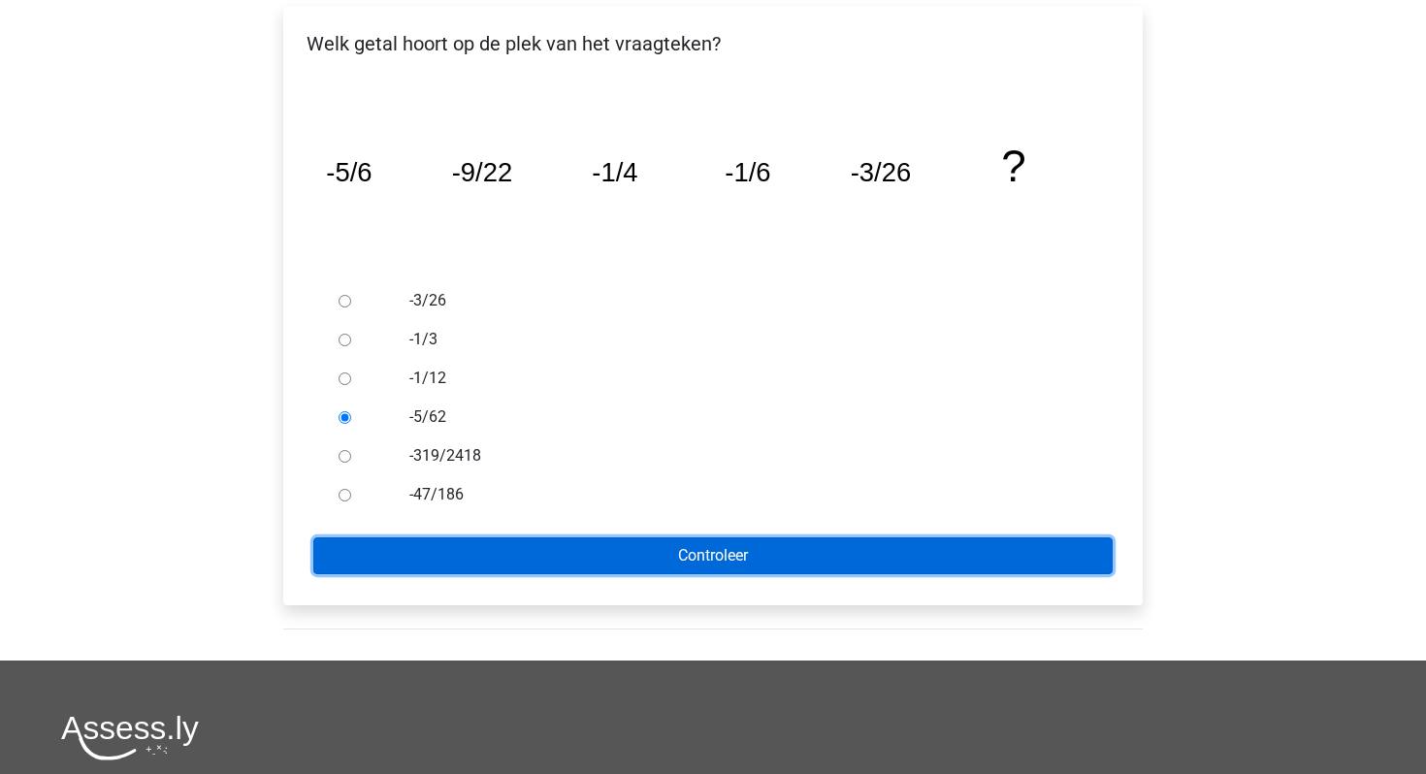
click at [458, 553] on input "Controleer" at bounding box center [712, 556] width 799 height 37
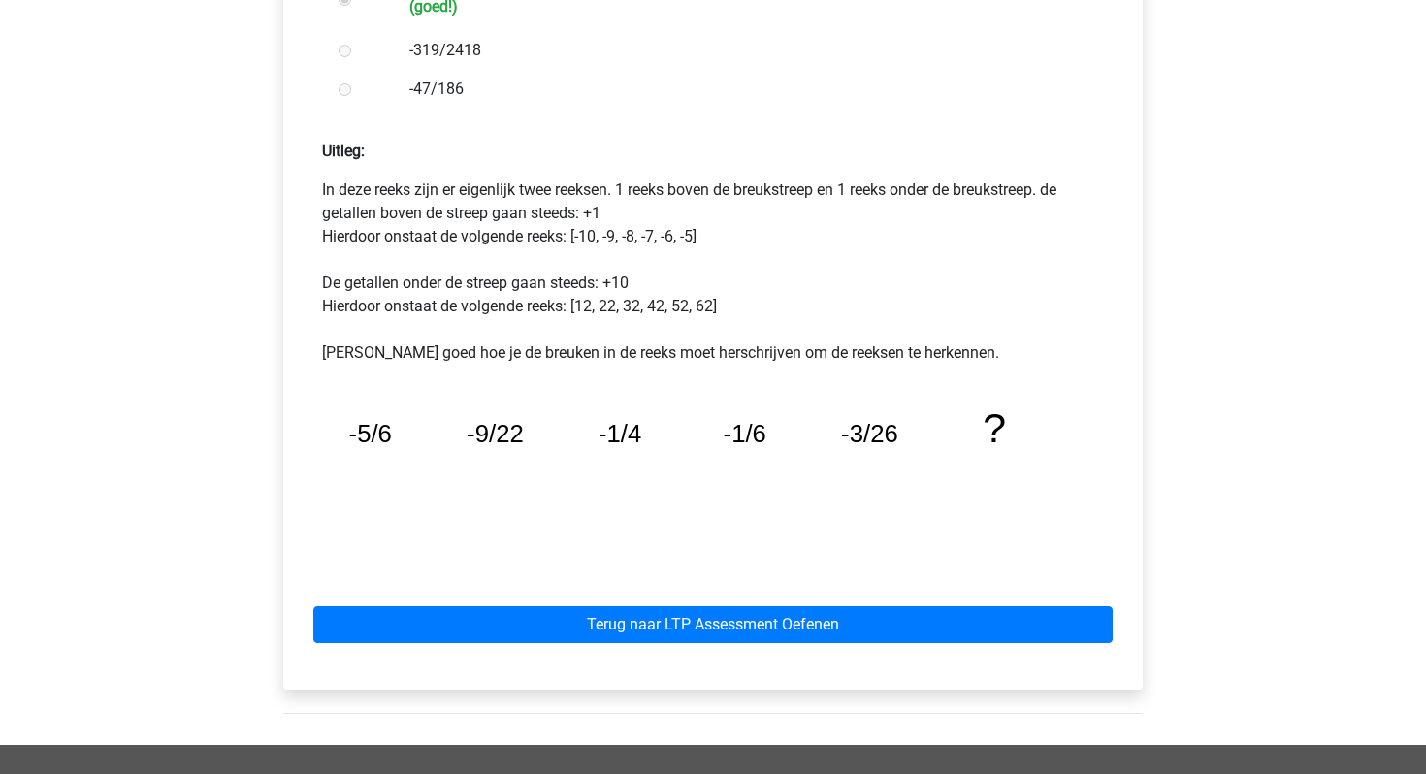
scroll to position [842, 0]
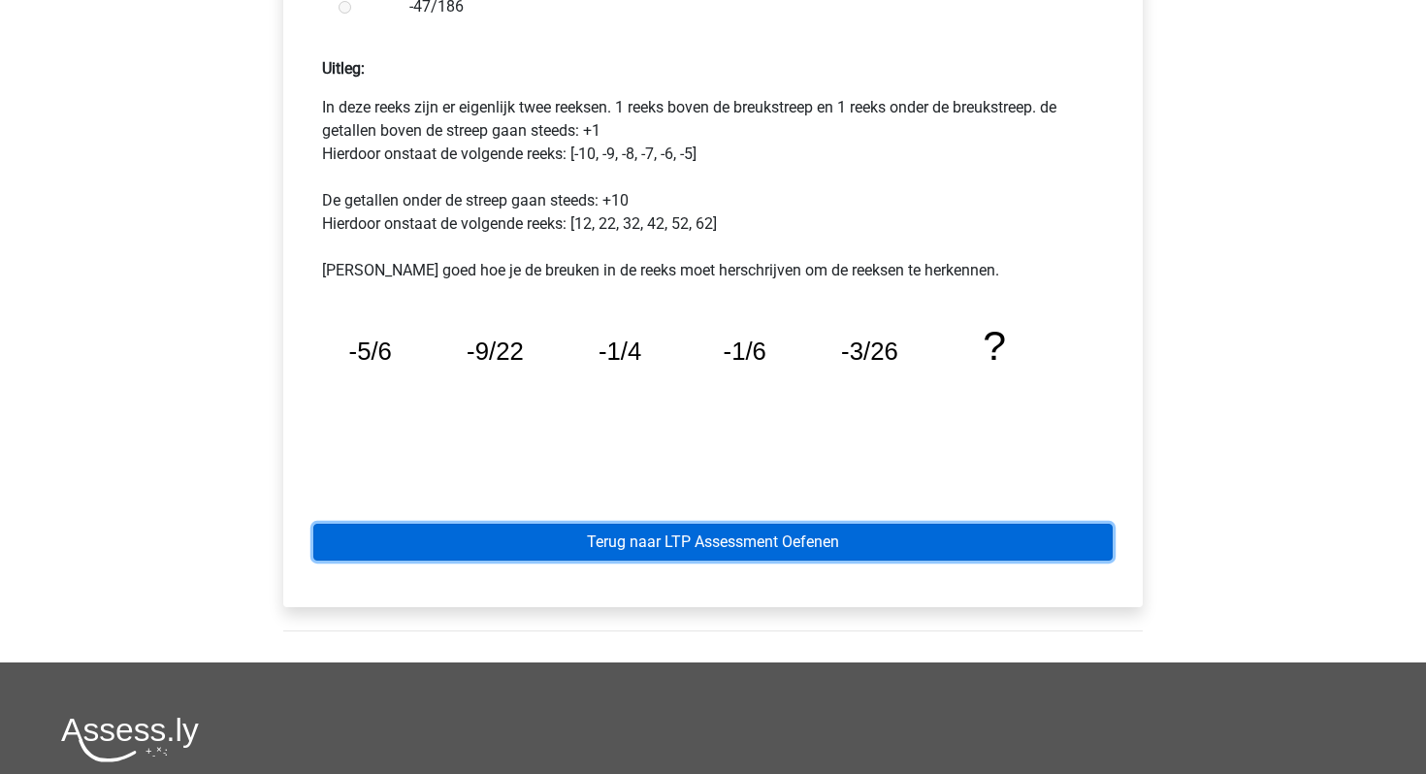
click at [797, 542] on link "Terug naar LTP Assessment Oefenen" at bounding box center [712, 542] width 799 height 37
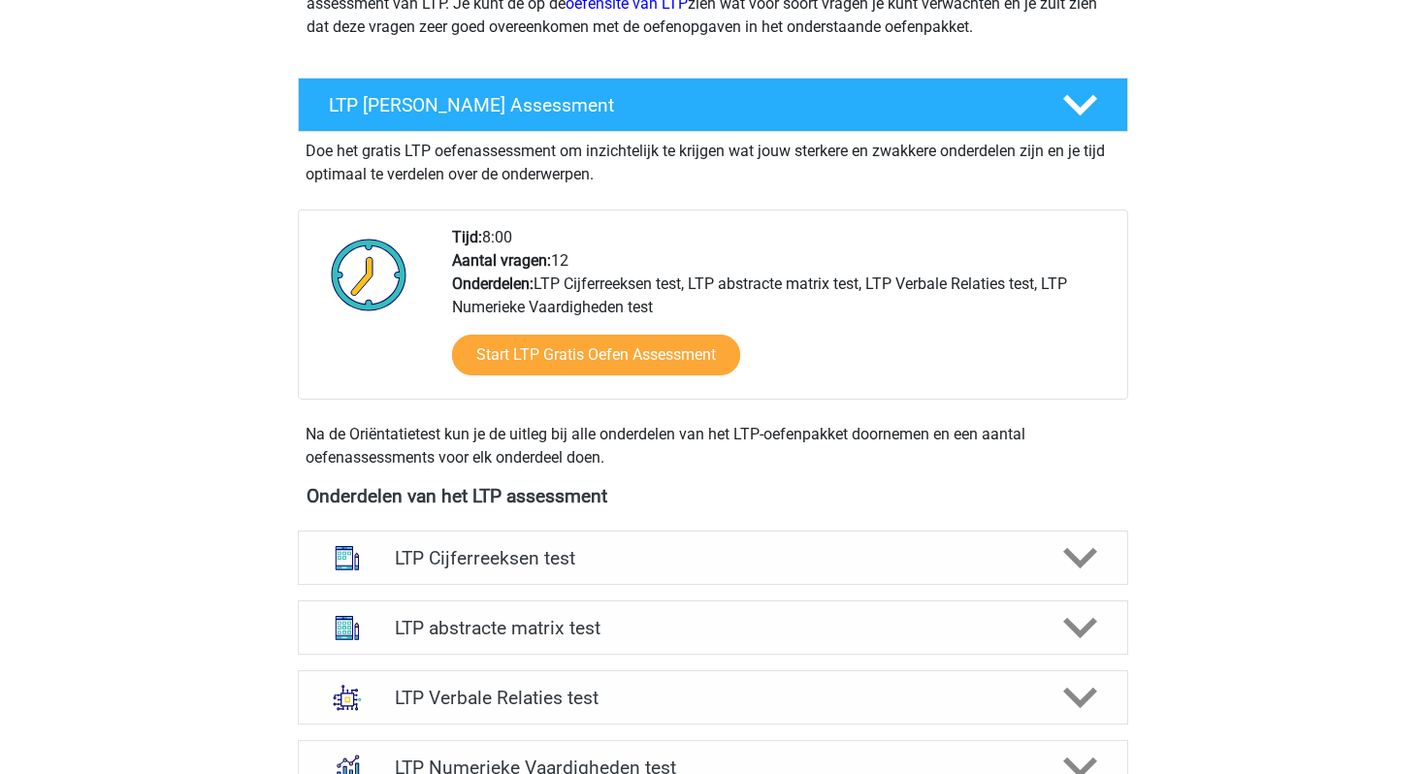
scroll to position [358, 0]
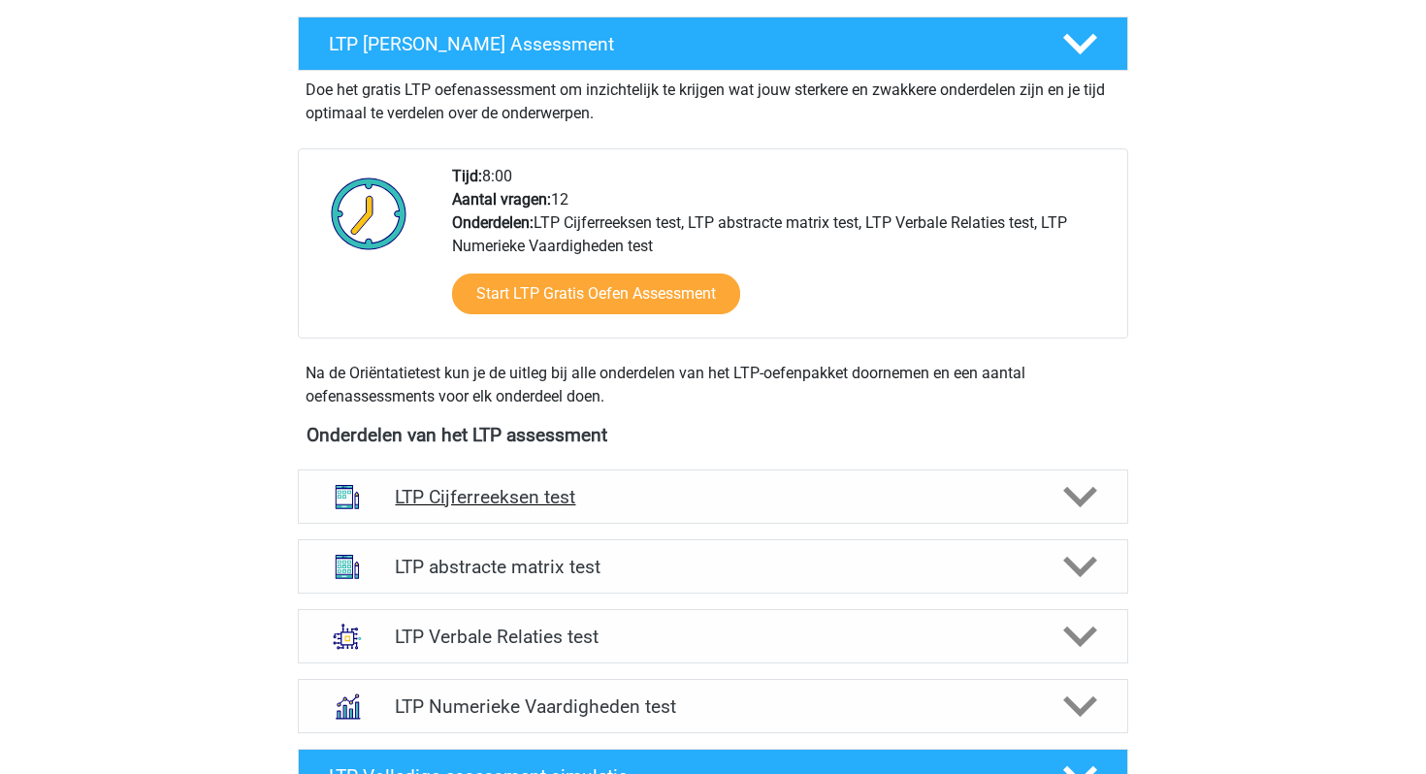
click at [732, 498] on h4 "LTP Cijferreeksen test" at bounding box center [712, 497] width 635 height 22
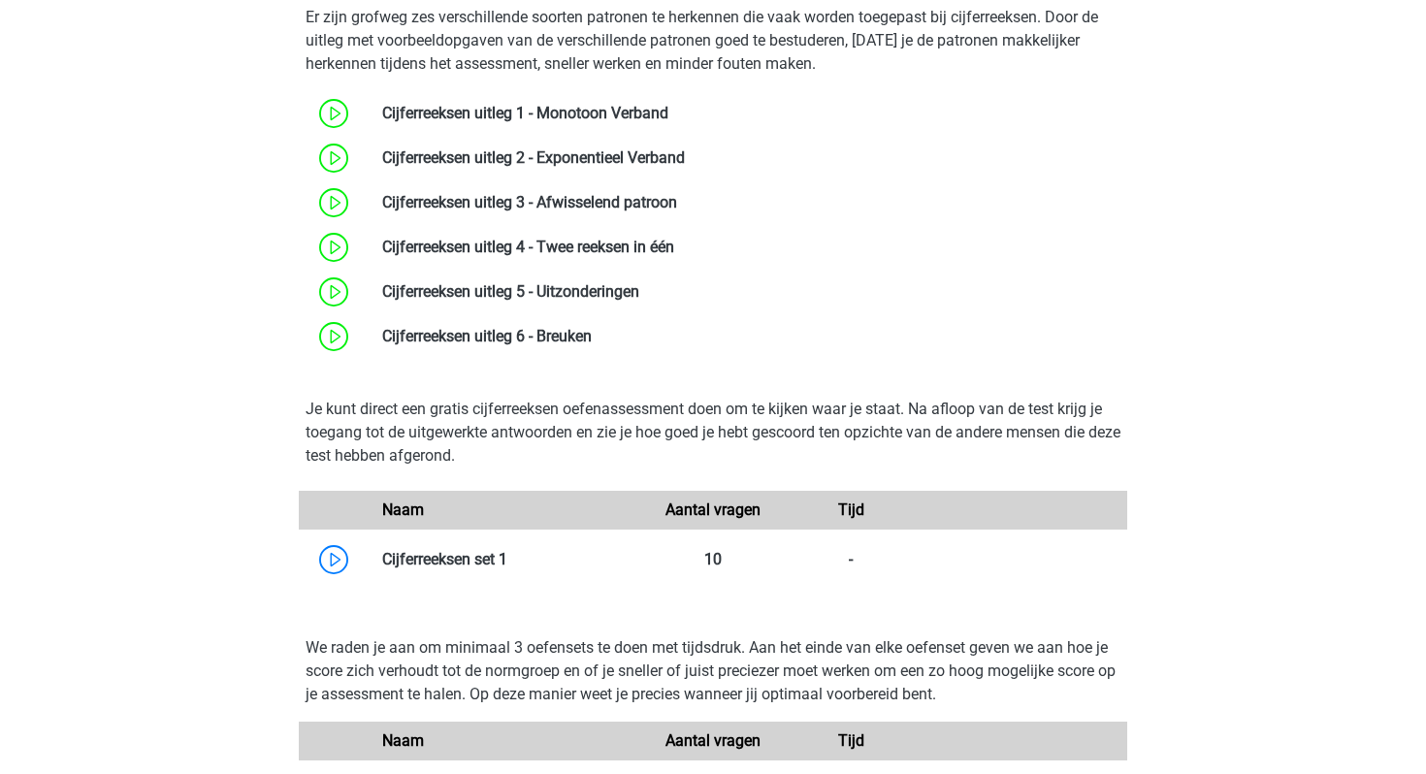
scroll to position [897, 0]
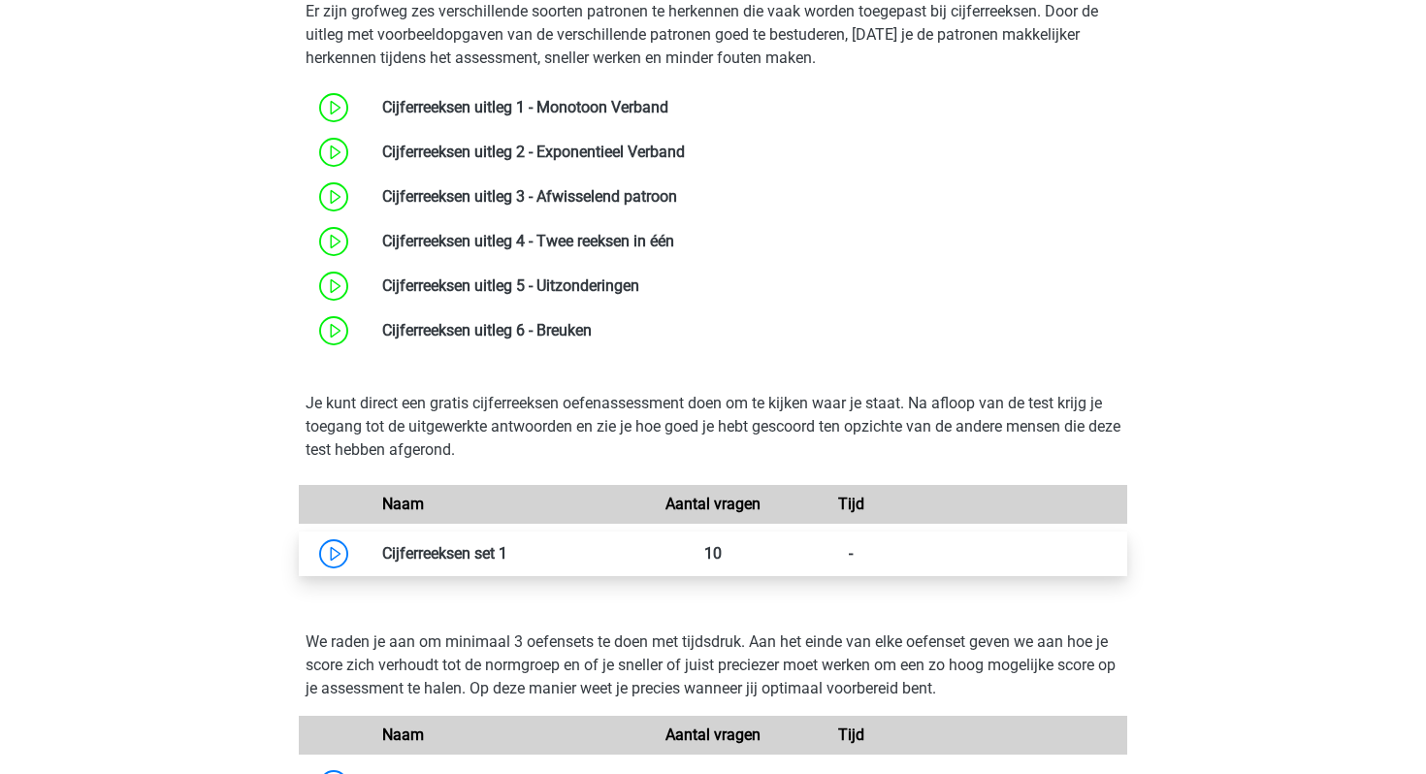
click at [507, 547] on link at bounding box center [507, 553] width 0 height 18
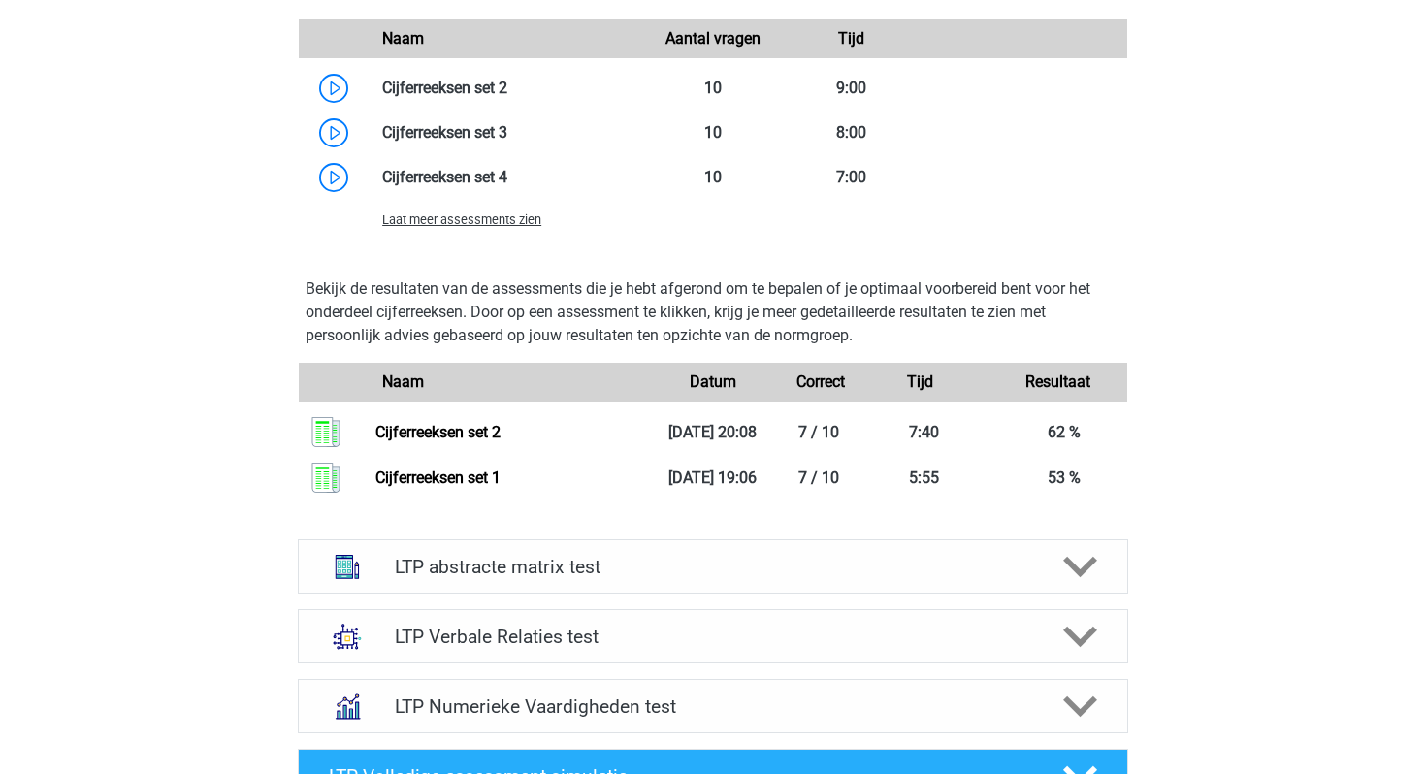
scroll to position [1589, 0]
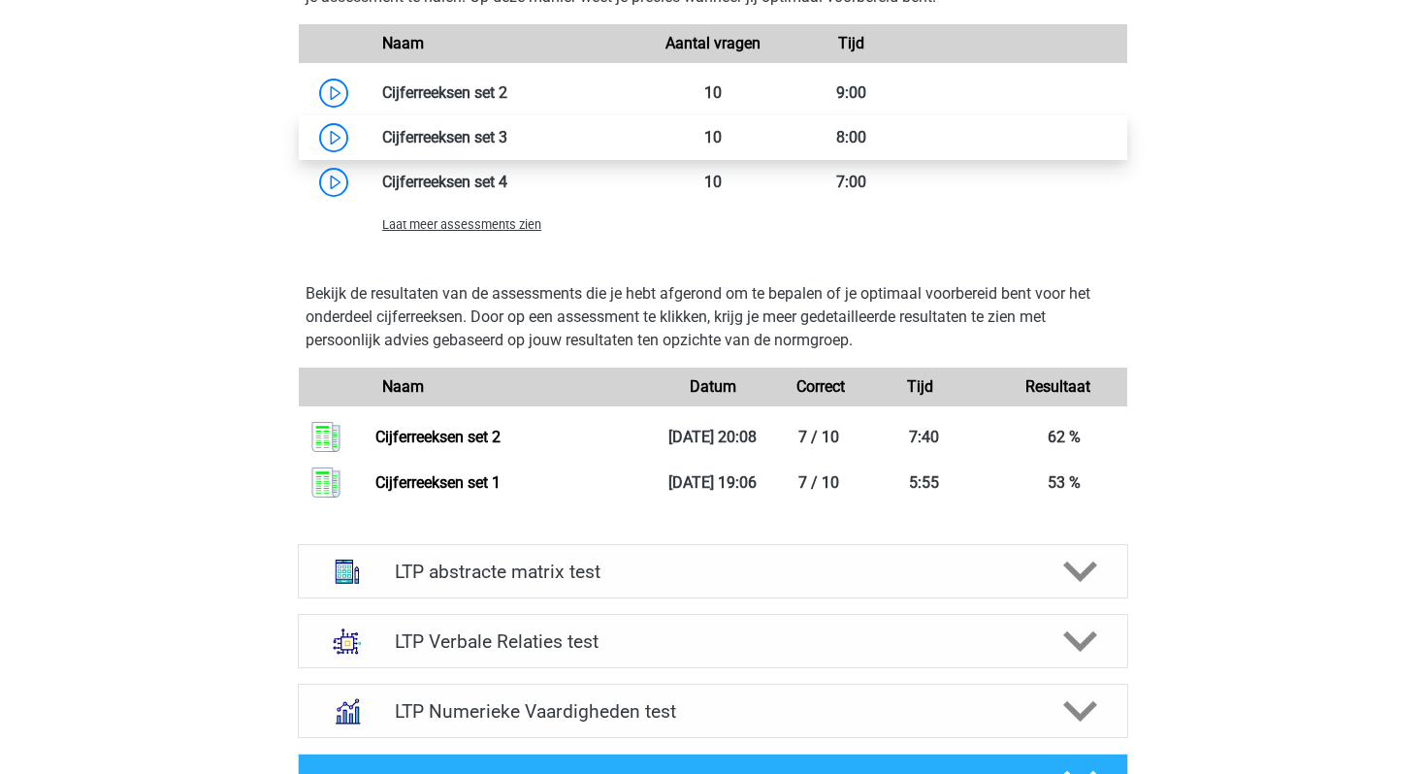
click at [507, 131] on link at bounding box center [507, 137] width 0 height 18
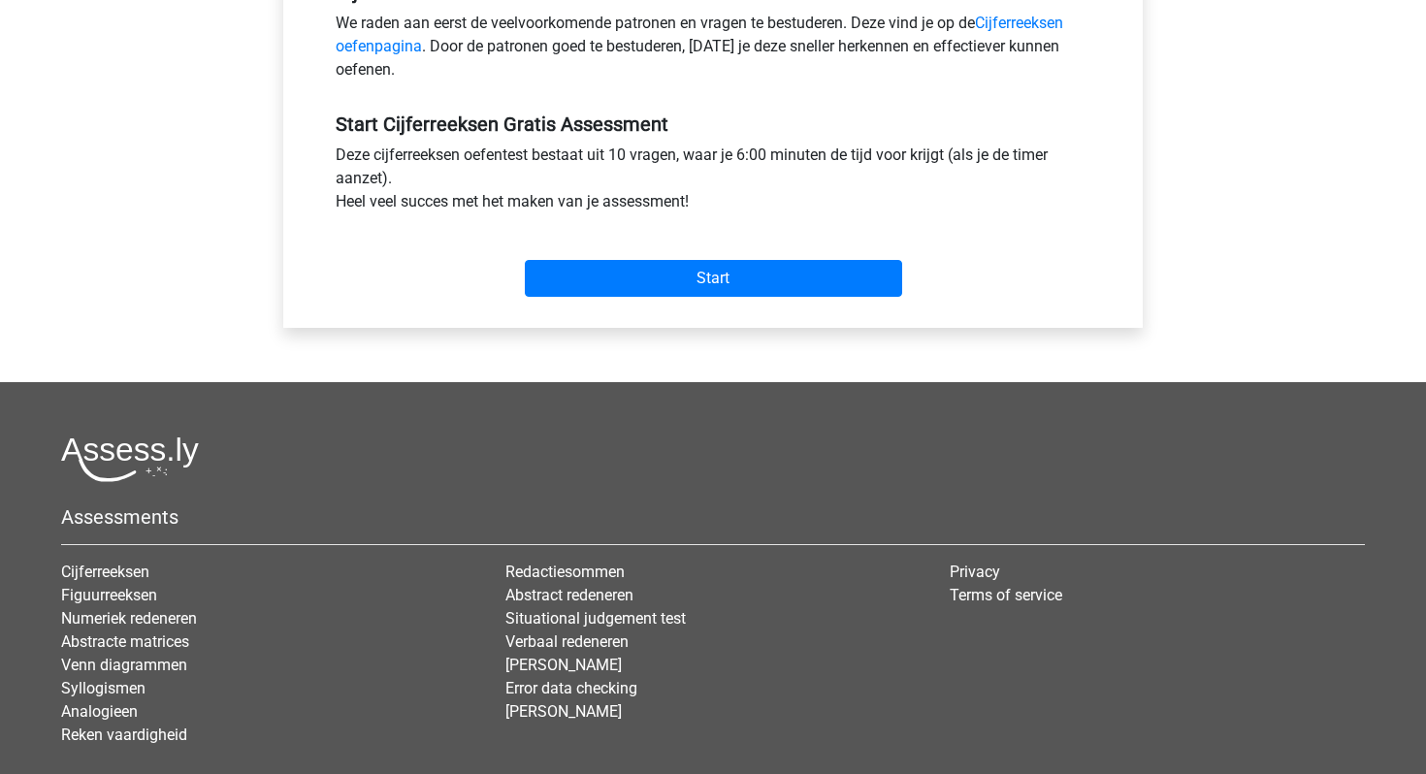
scroll to position [701, 0]
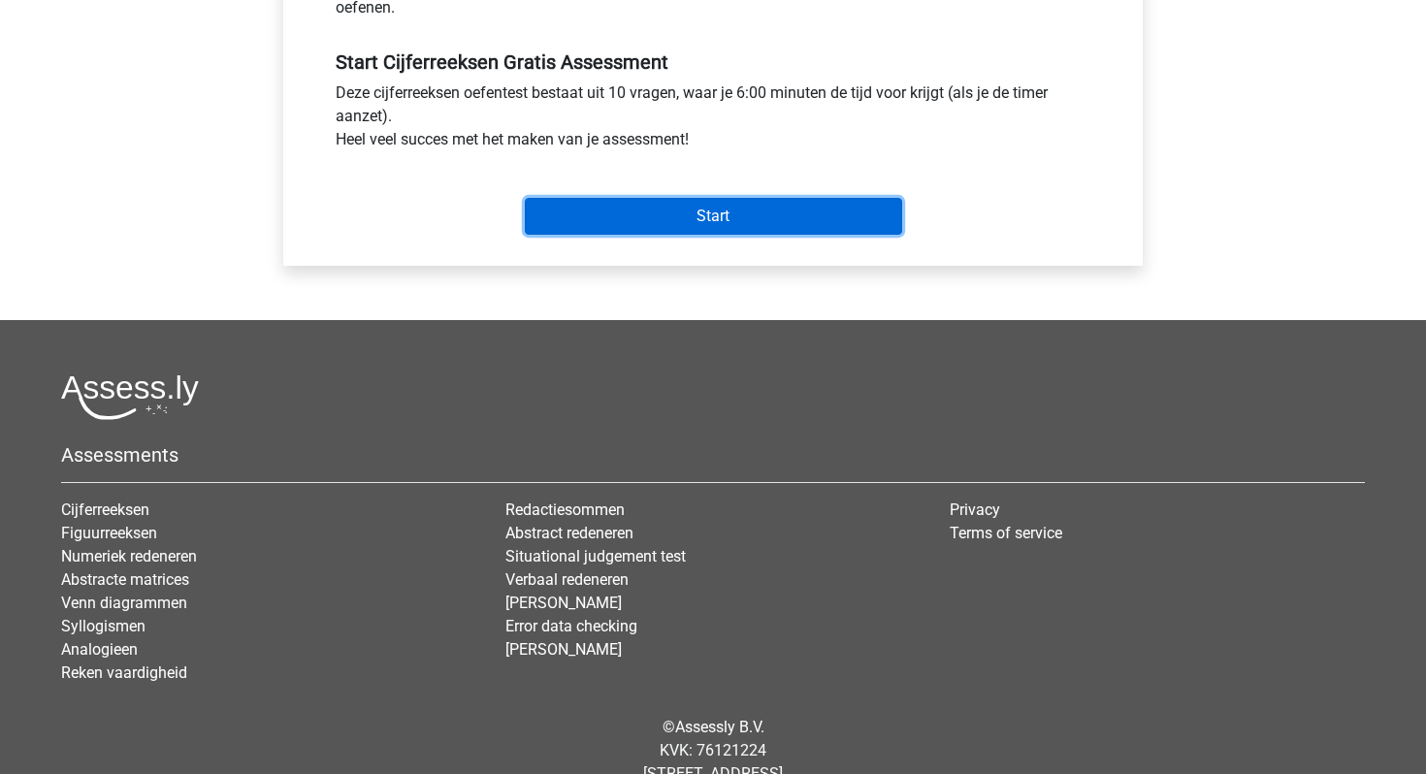
click at [749, 228] on input "Start" at bounding box center [713, 216] width 377 height 37
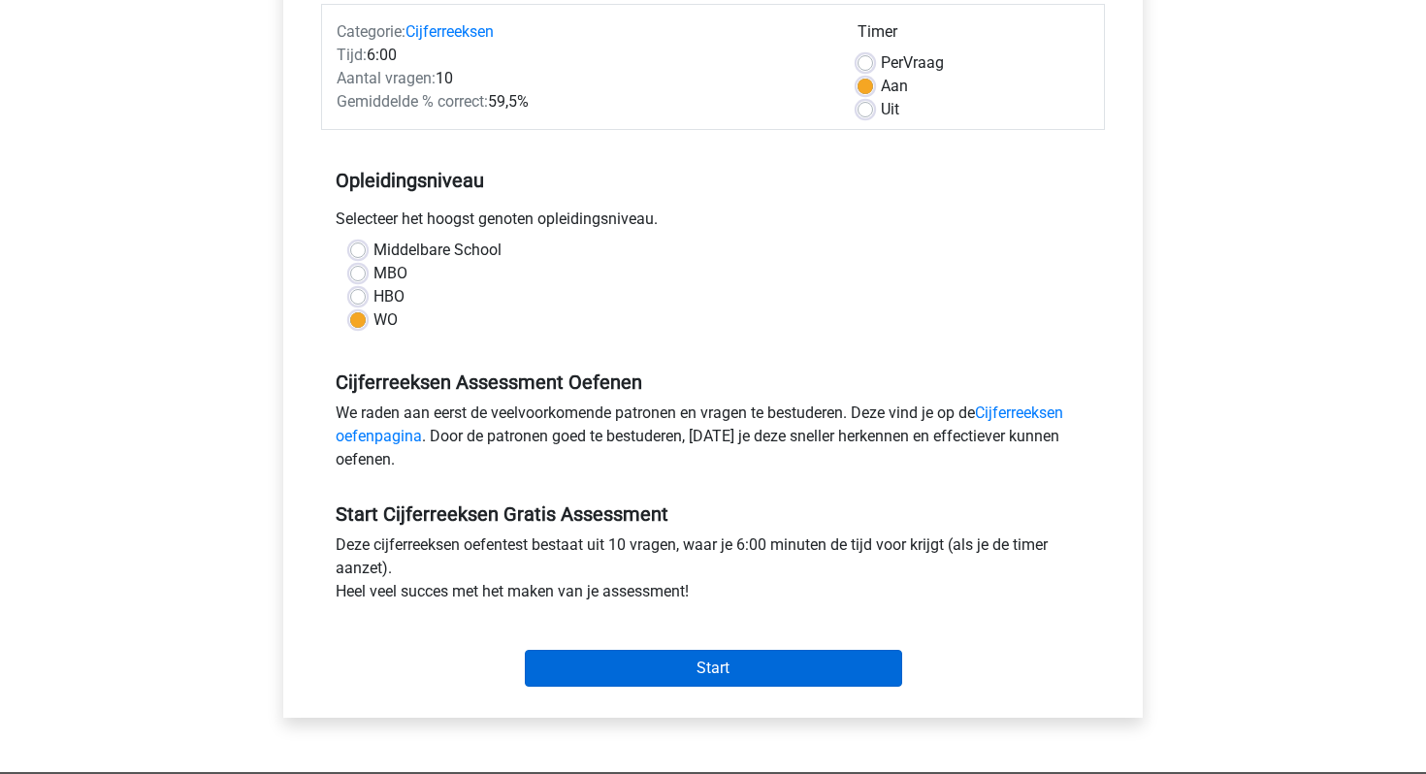
scroll to position [252, 0]
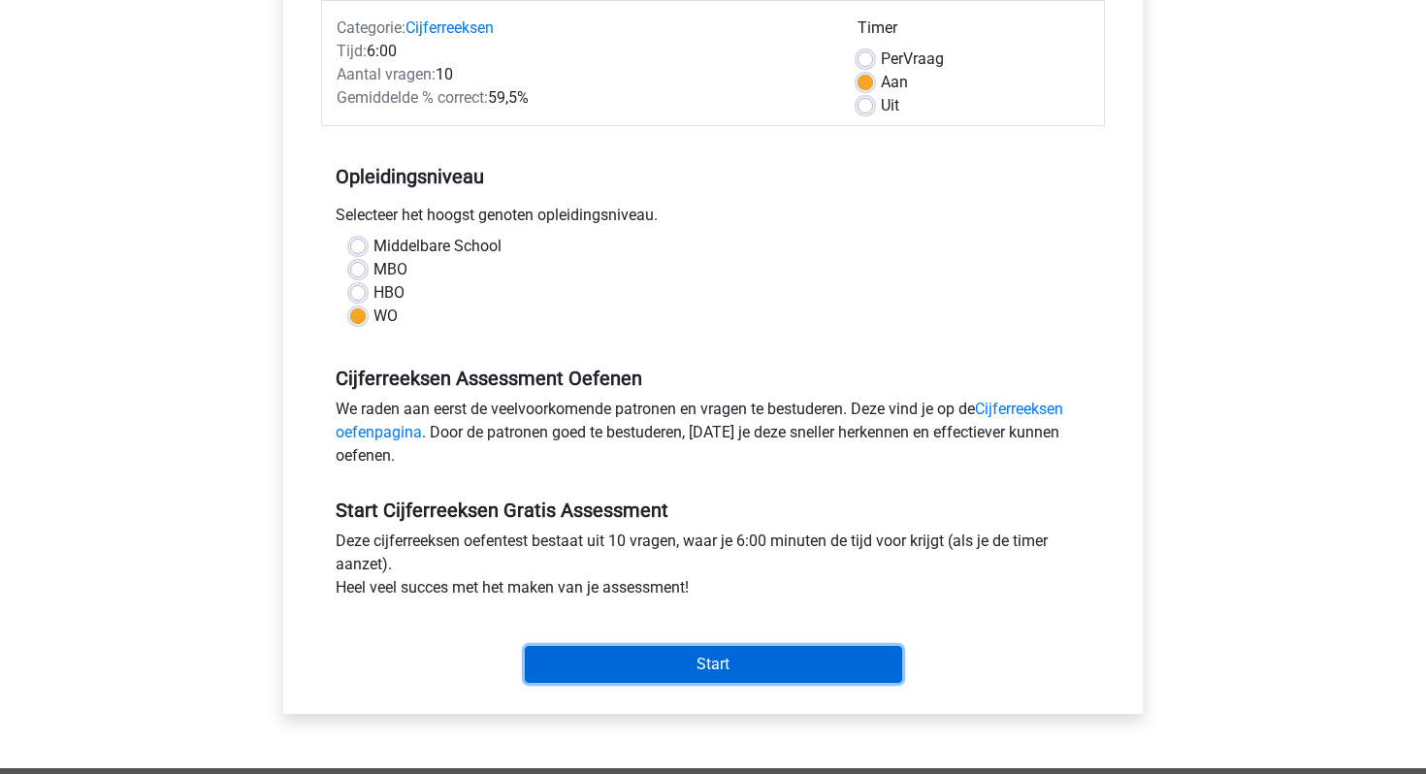
click at [658, 666] on input "Start" at bounding box center [713, 664] width 377 height 37
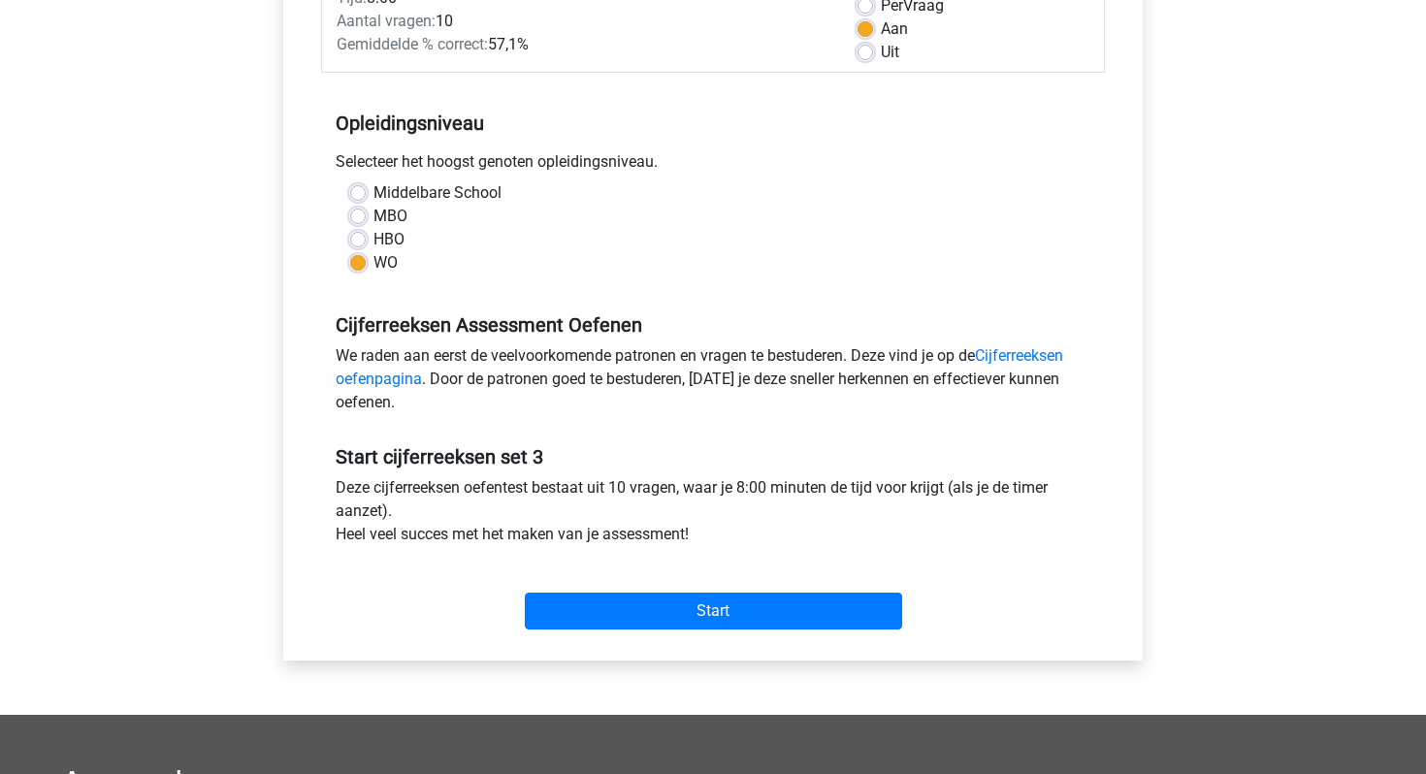
scroll to position [454, 0]
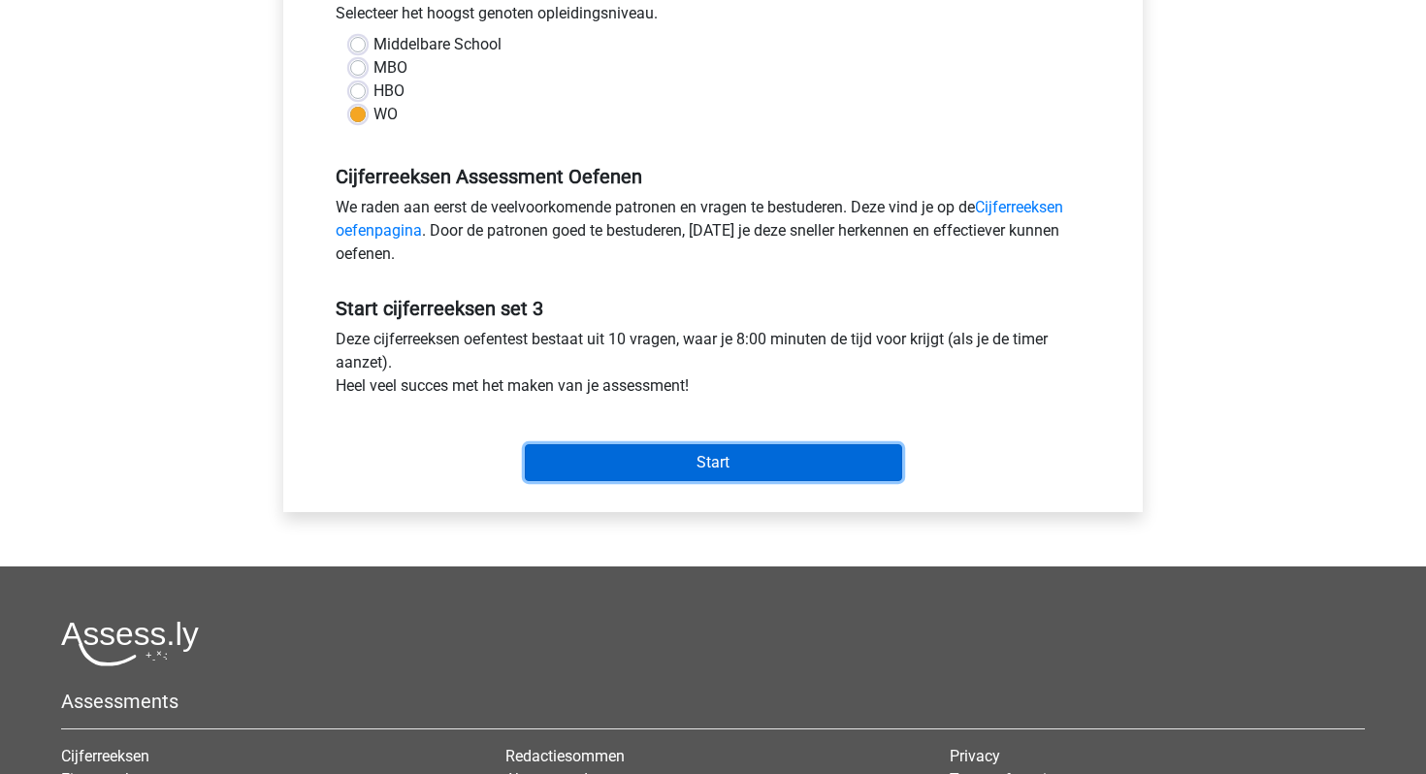
click at [601, 462] on input "Start" at bounding box center [713, 462] width 377 height 37
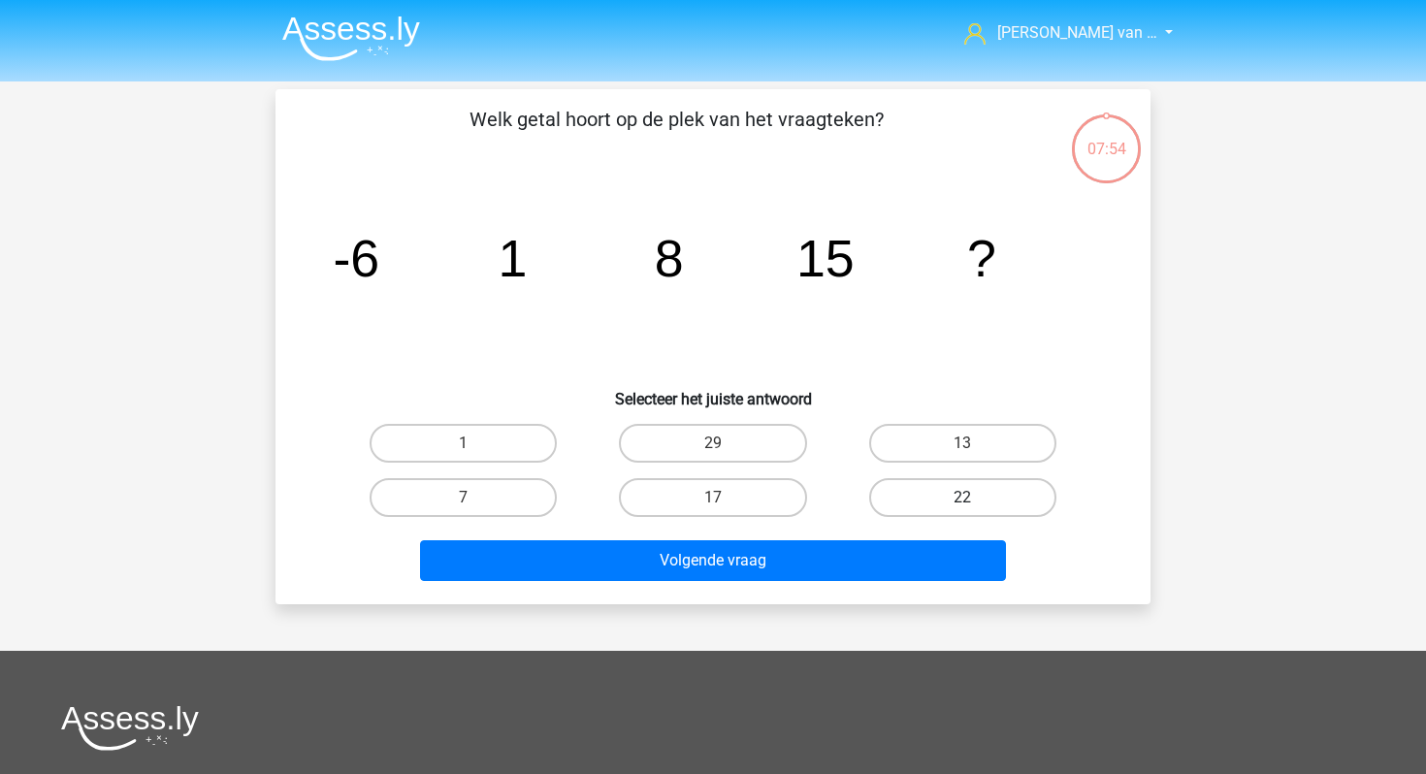
click at [942, 483] on label "22" at bounding box center [962, 497] width 187 height 39
click at [962, 498] on input "22" at bounding box center [968, 504] width 13 height 13
radio input "true"
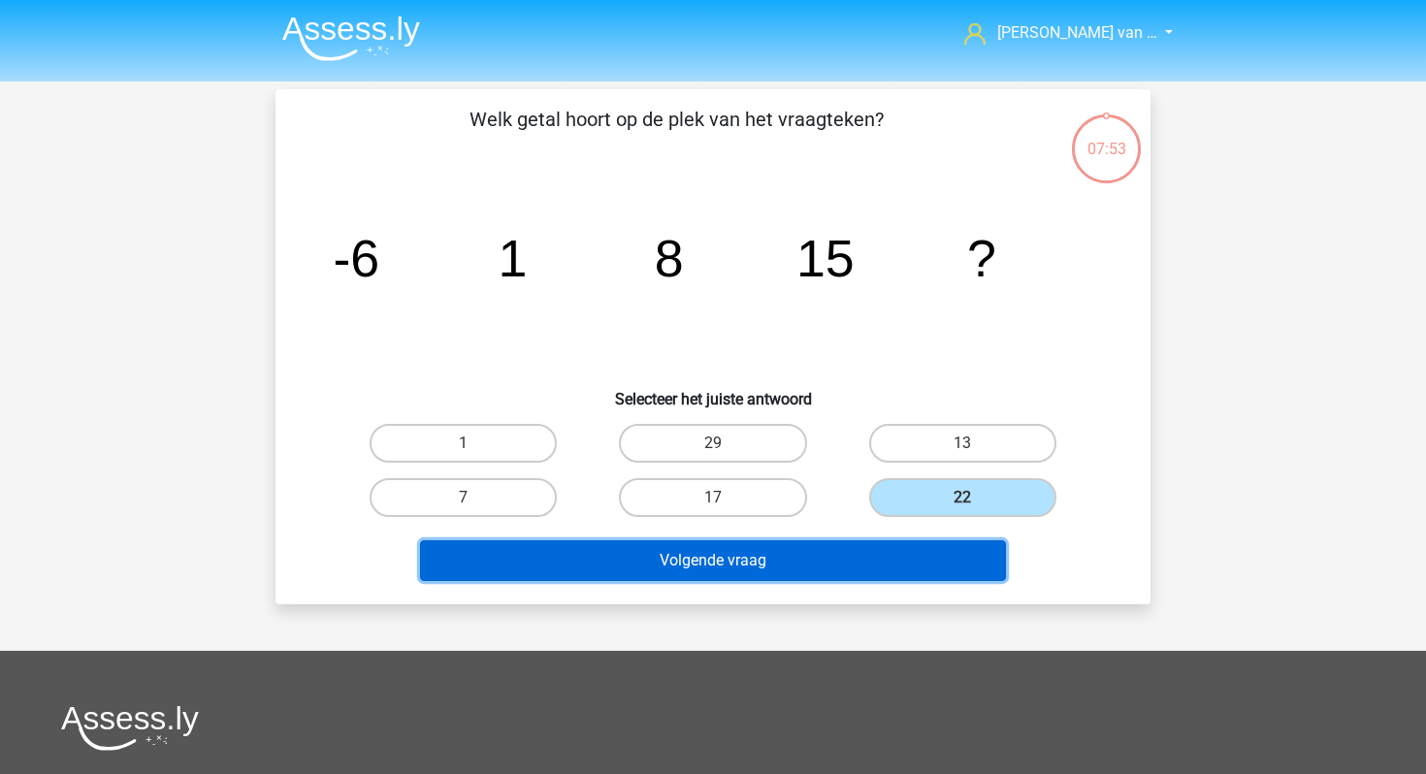
click at [884, 561] on button "Volgende vraag" at bounding box center [713, 560] width 587 height 41
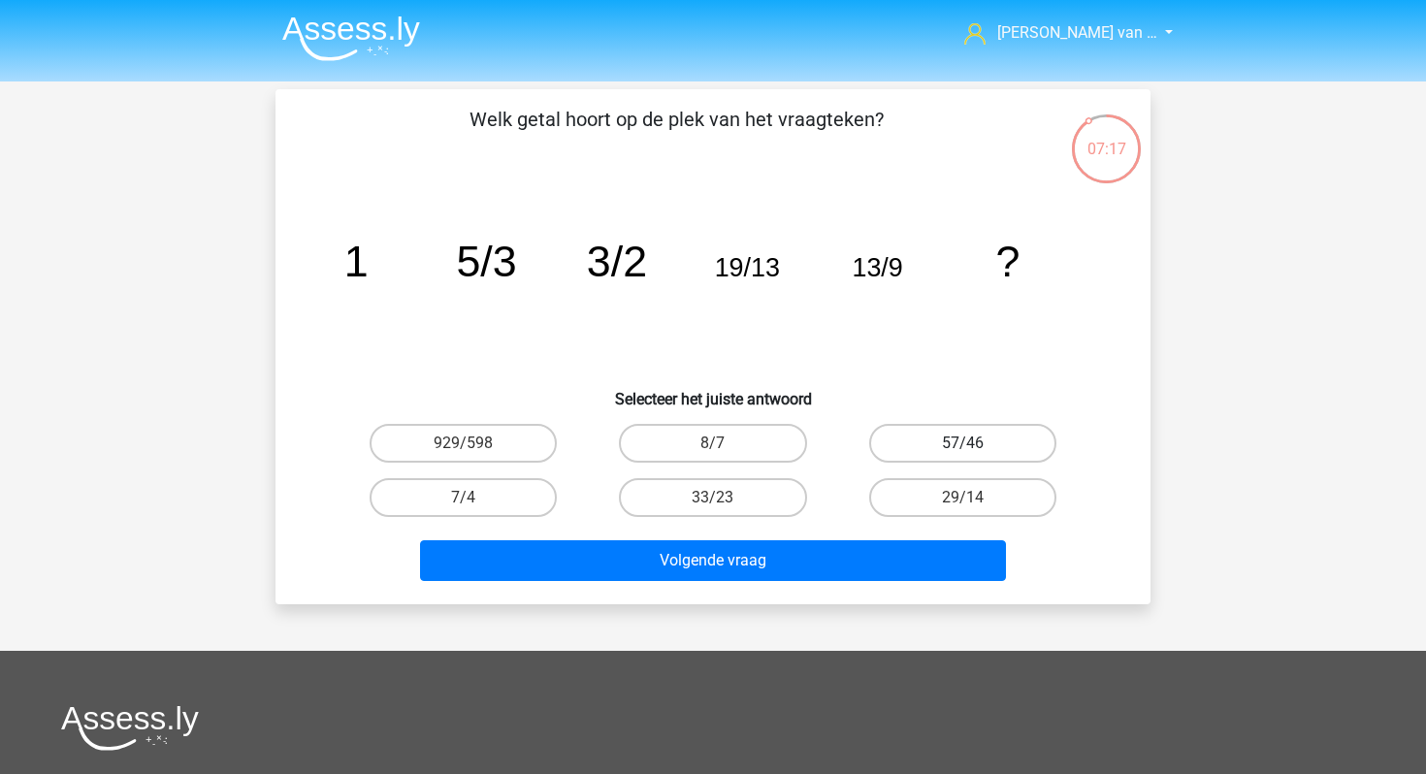
click at [906, 451] on label "57/46" at bounding box center [962, 443] width 187 height 39
click at [962, 451] on input "57/46" at bounding box center [968, 449] width 13 height 13
radio input "true"
click at [851, 532] on div "Volgende vraag" at bounding box center [713, 557] width 813 height 64
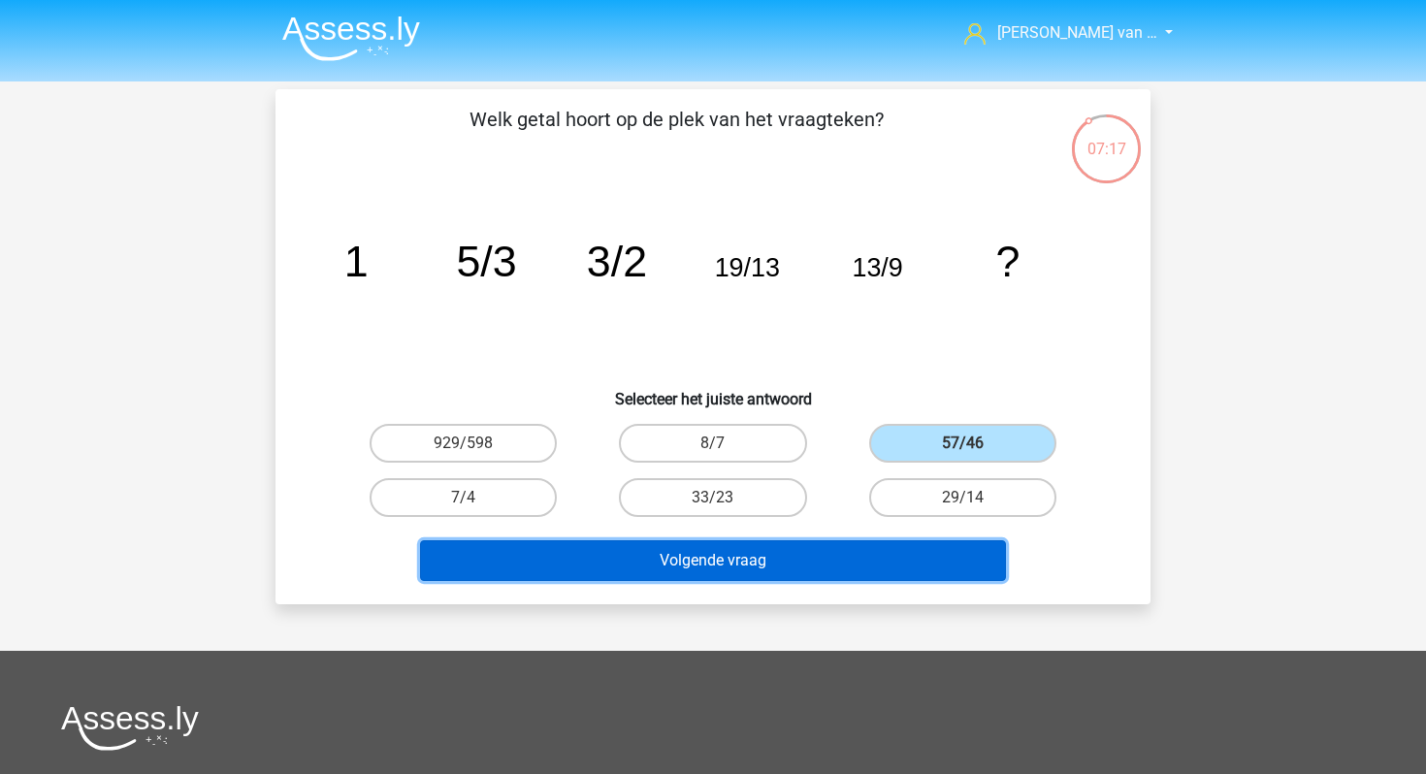
click at [843, 560] on button "Volgende vraag" at bounding box center [713, 560] width 587 height 41
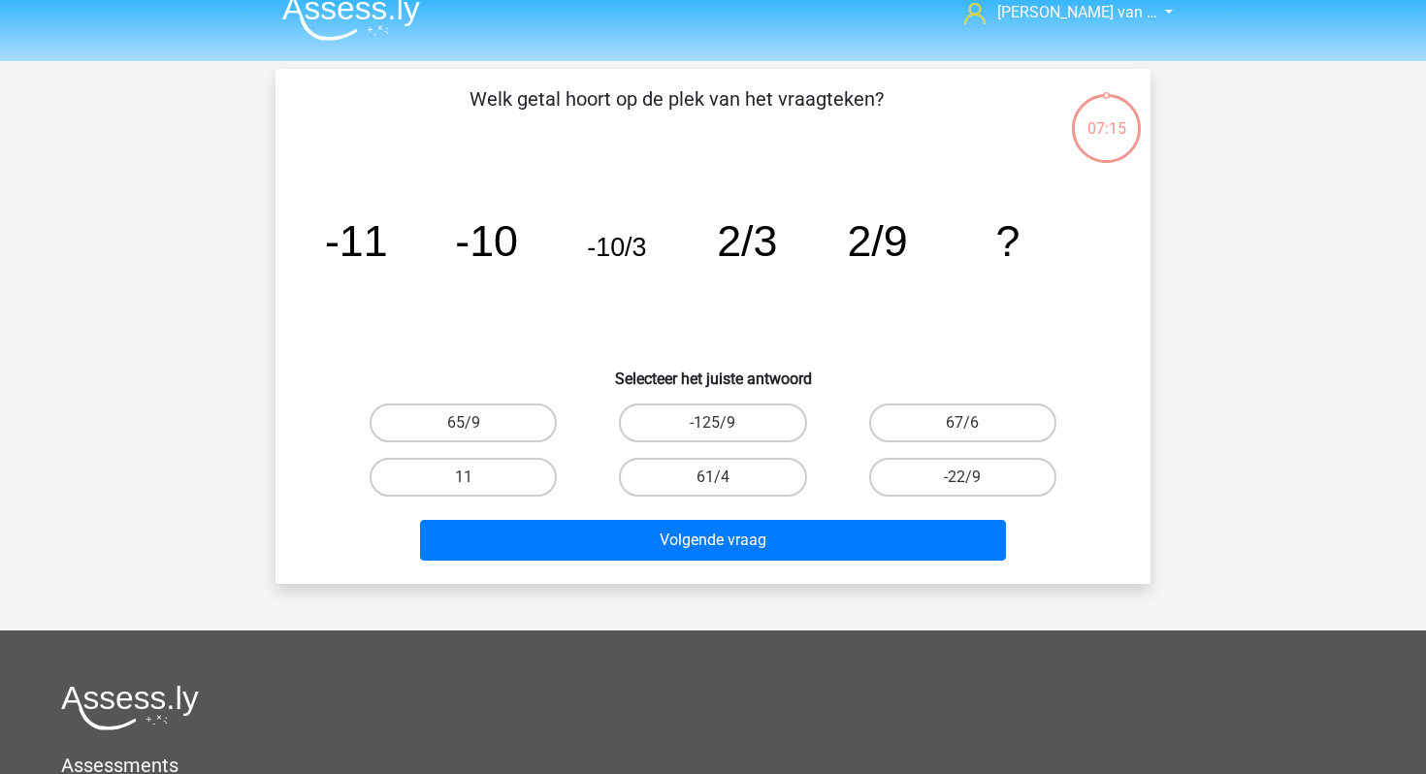
scroll to position [16, 0]
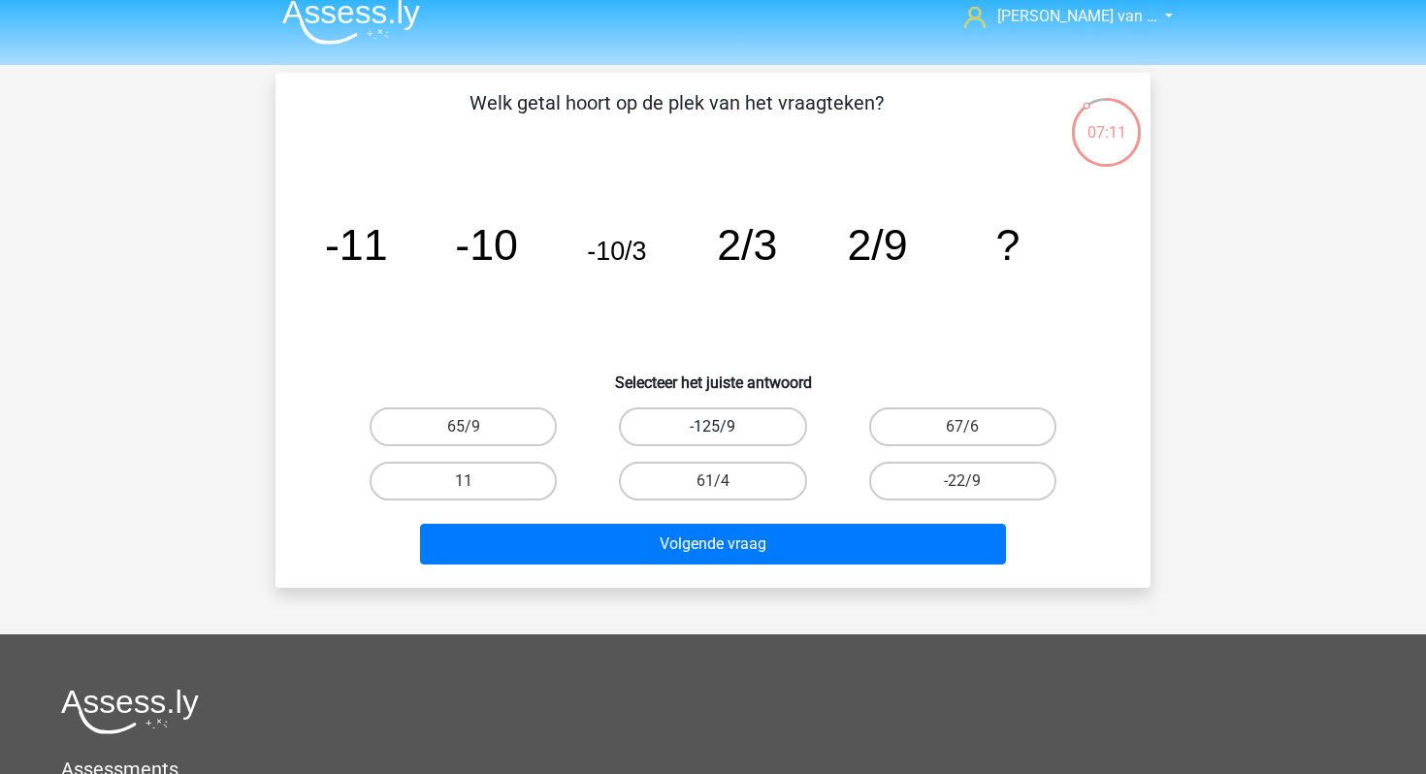
click at [747, 429] on label "-125/9" at bounding box center [712, 426] width 187 height 39
click at [726, 429] on input "-125/9" at bounding box center [719, 433] width 13 height 13
radio input "true"
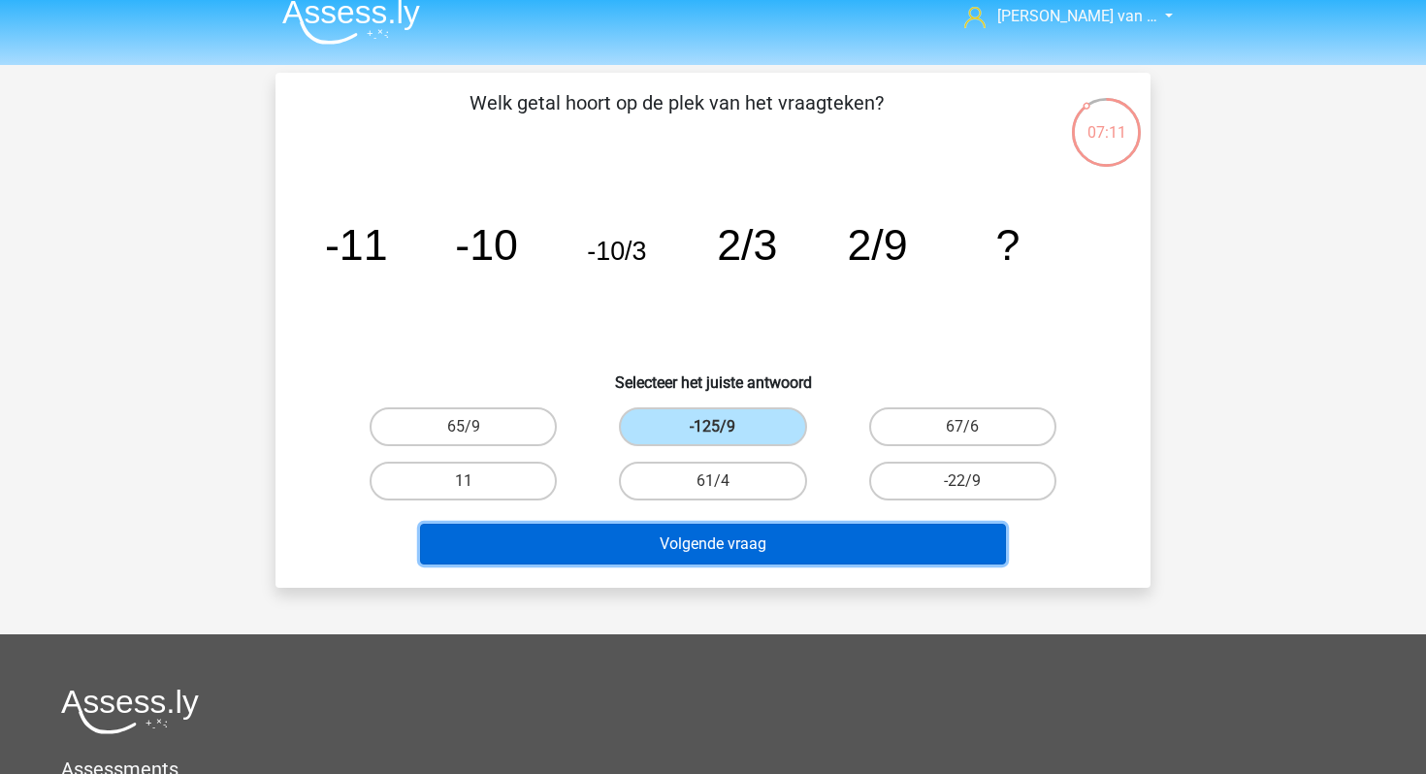
click at [741, 537] on button "Volgende vraag" at bounding box center [713, 544] width 587 height 41
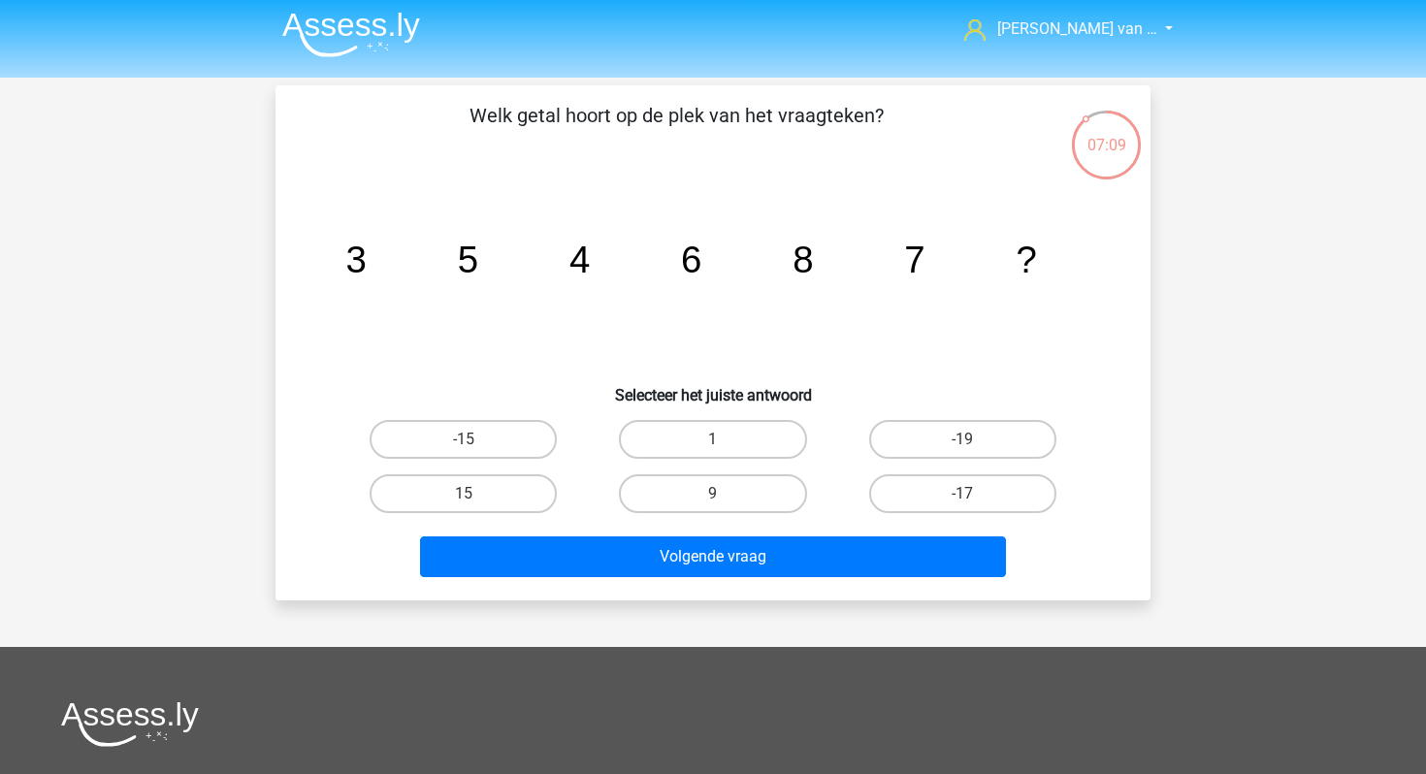
scroll to position [0, 0]
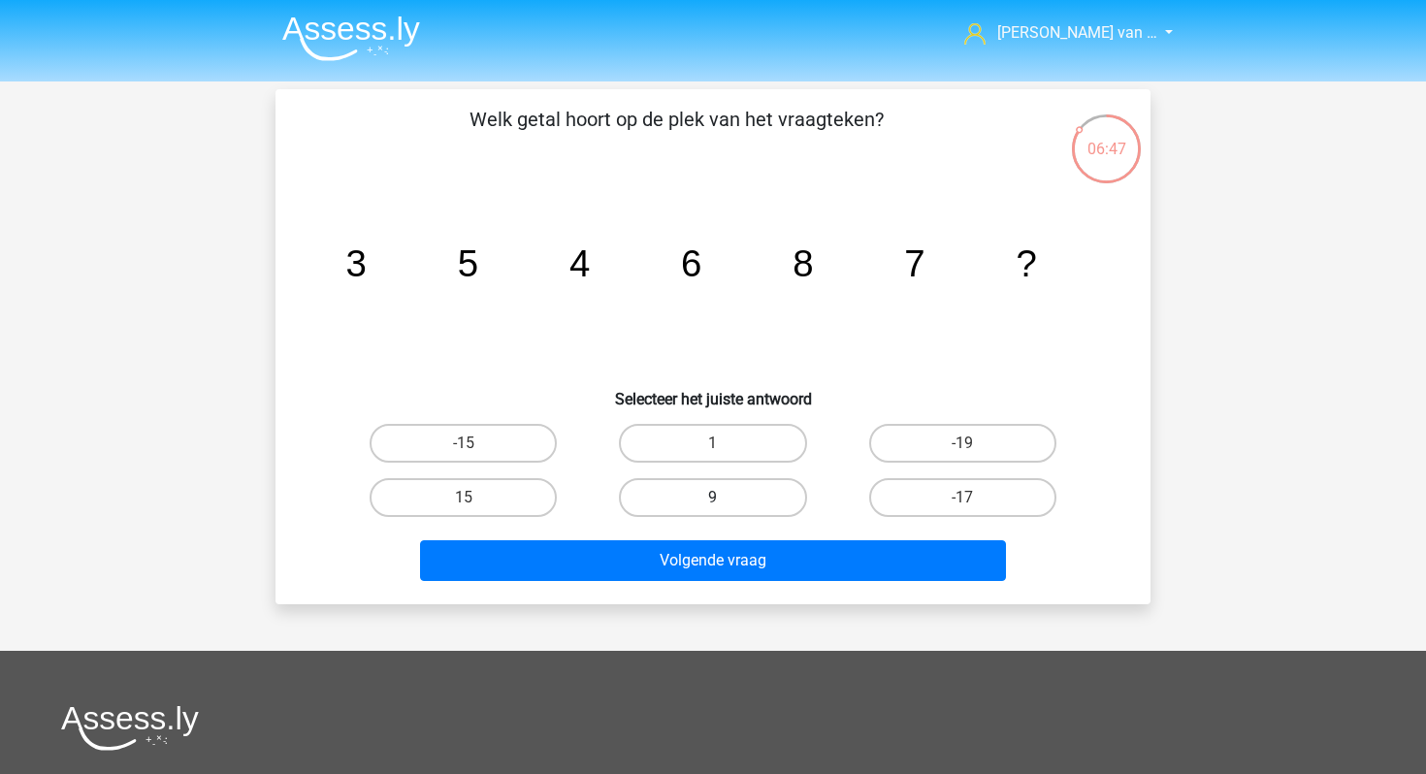
click at [737, 508] on label "9" at bounding box center [712, 497] width 187 height 39
click at [726, 508] on input "9" at bounding box center [719, 504] width 13 height 13
radio input "true"
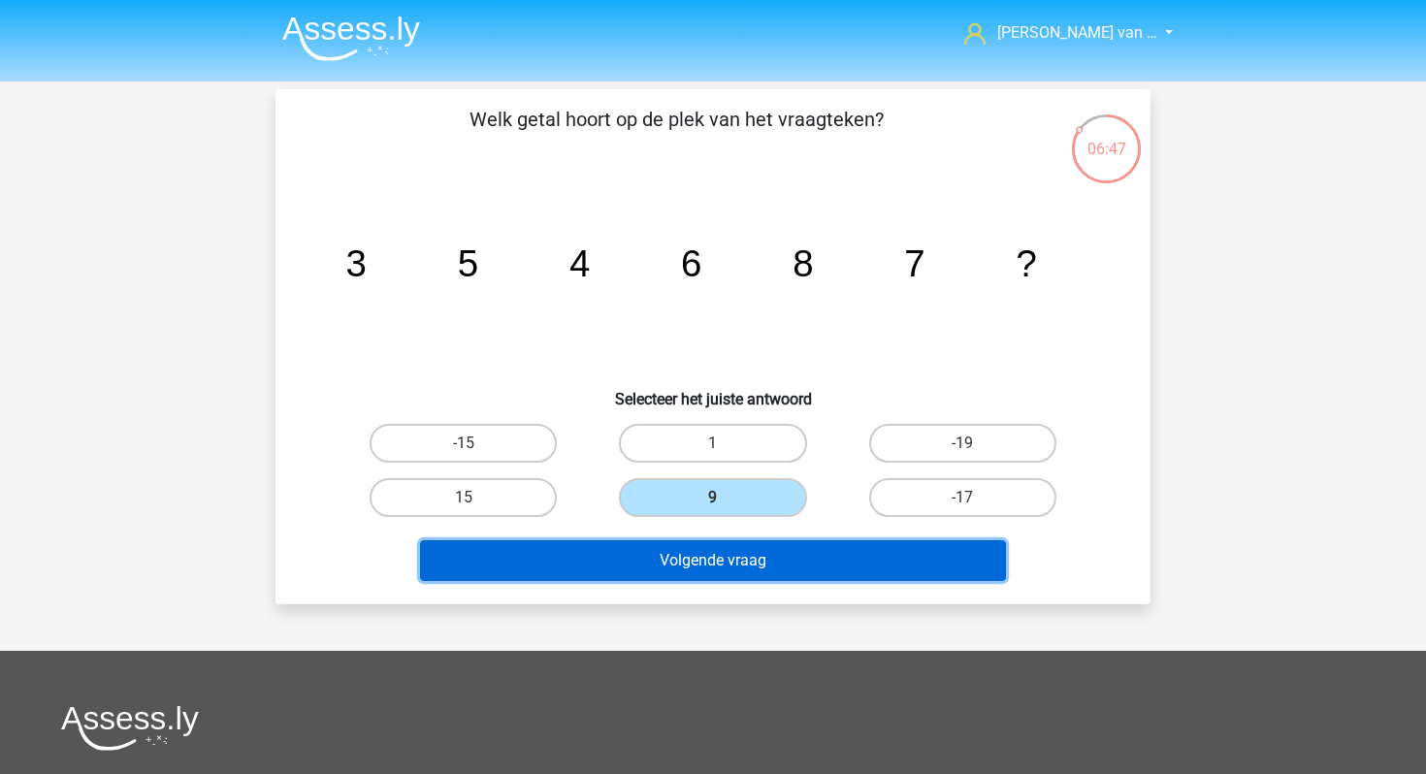
click at [736, 548] on button "Volgende vraag" at bounding box center [713, 560] width 587 height 41
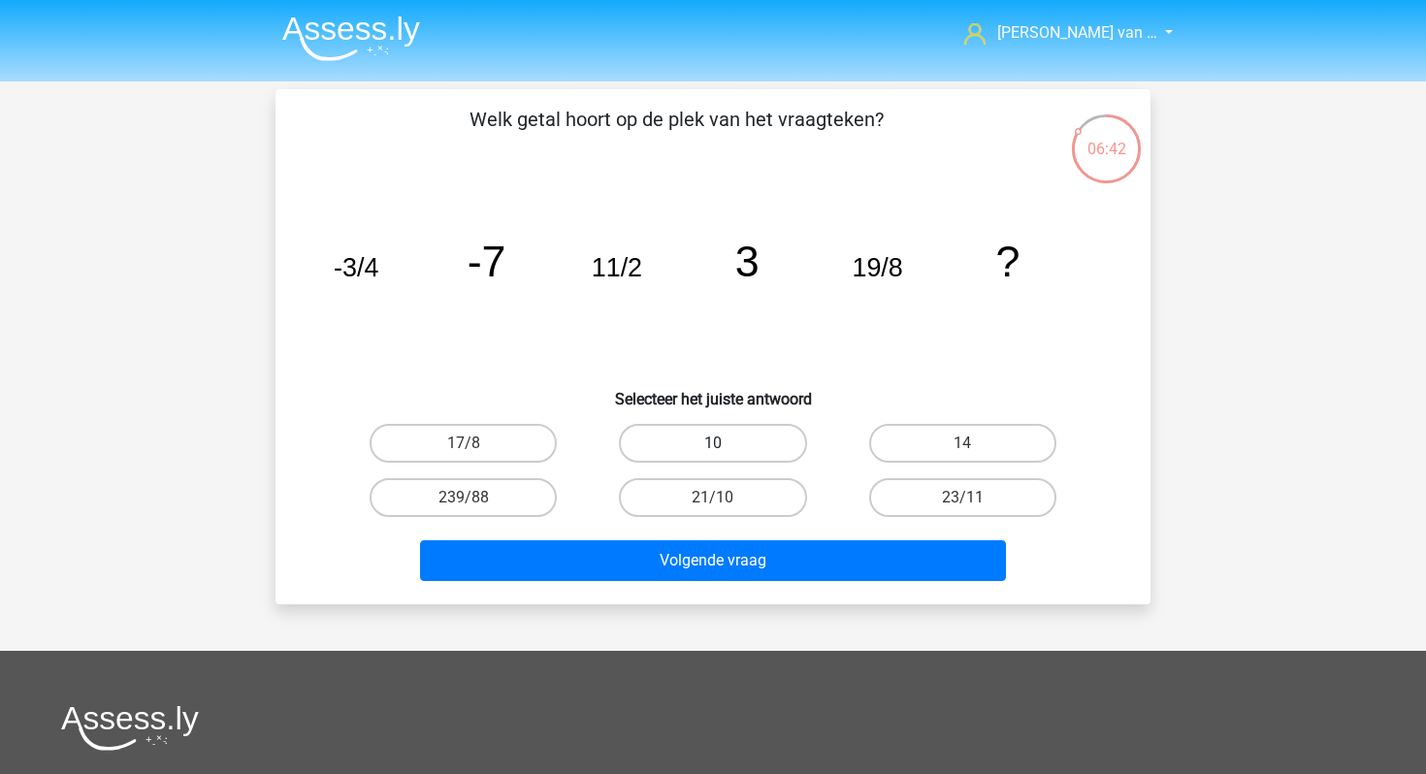
click at [749, 453] on label "10" at bounding box center [712, 443] width 187 height 39
click at [726, 453] on input "10" at bounding box center [719, 449] width 13 height 13
radio input "true"
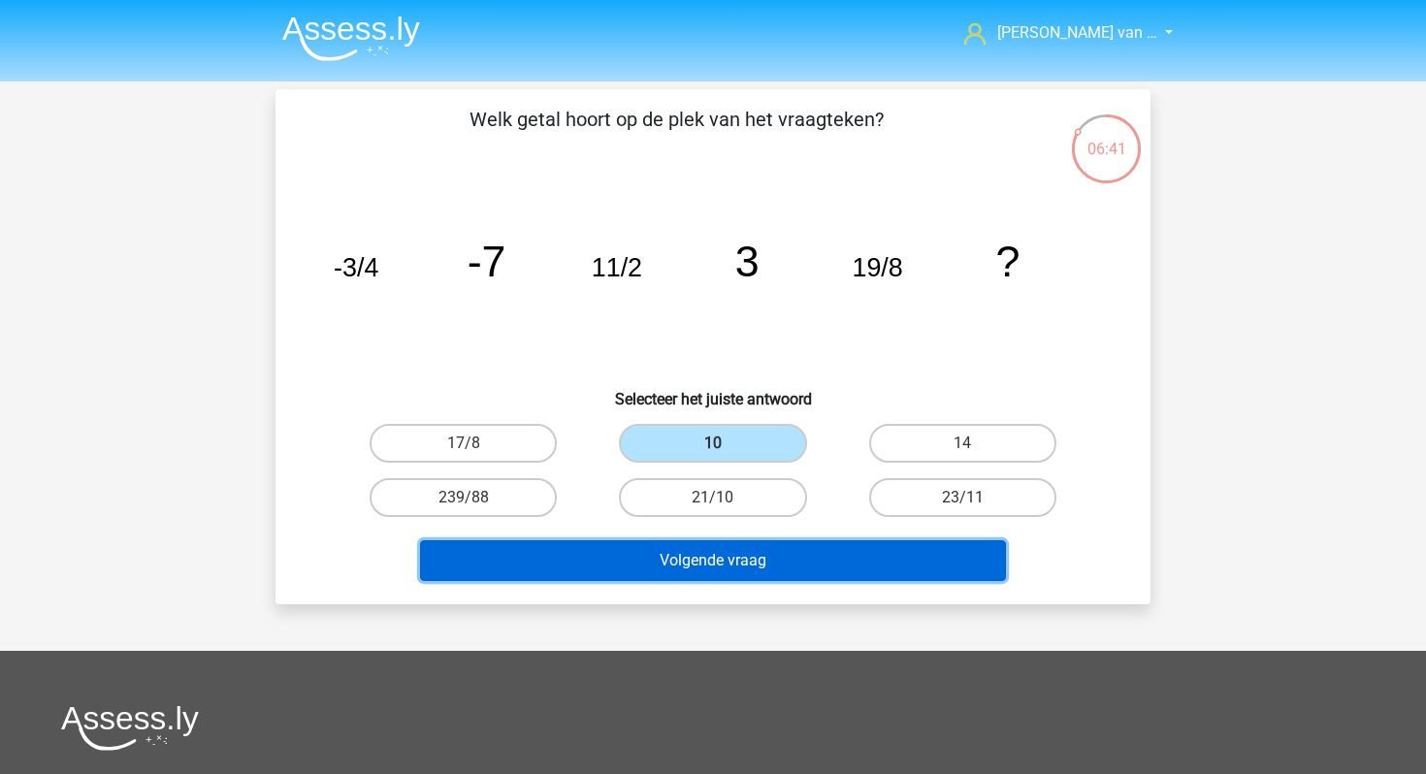
click at [754, 553] on button "Volgende vraag" at bounding box center [713, 560] width 587 height 41
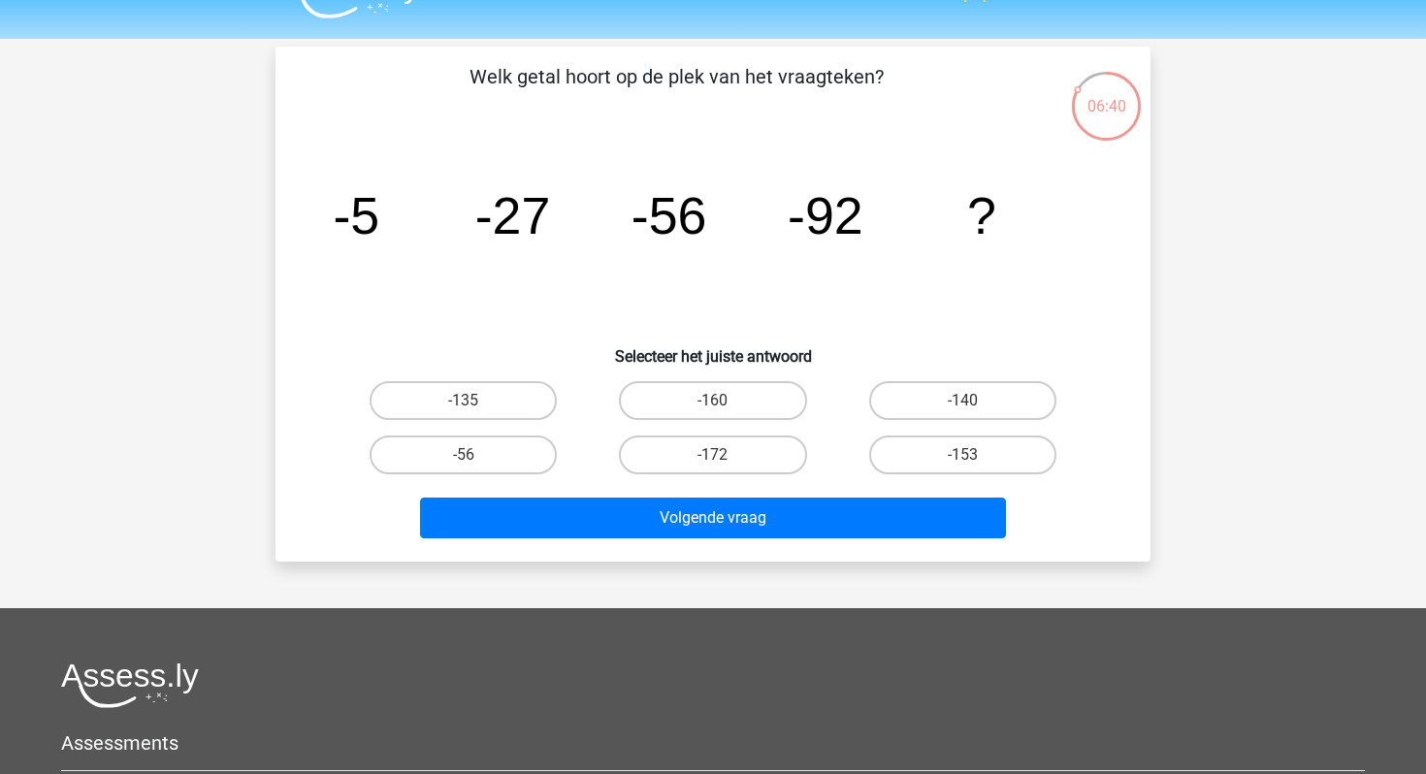
scroll to position [38, 0]
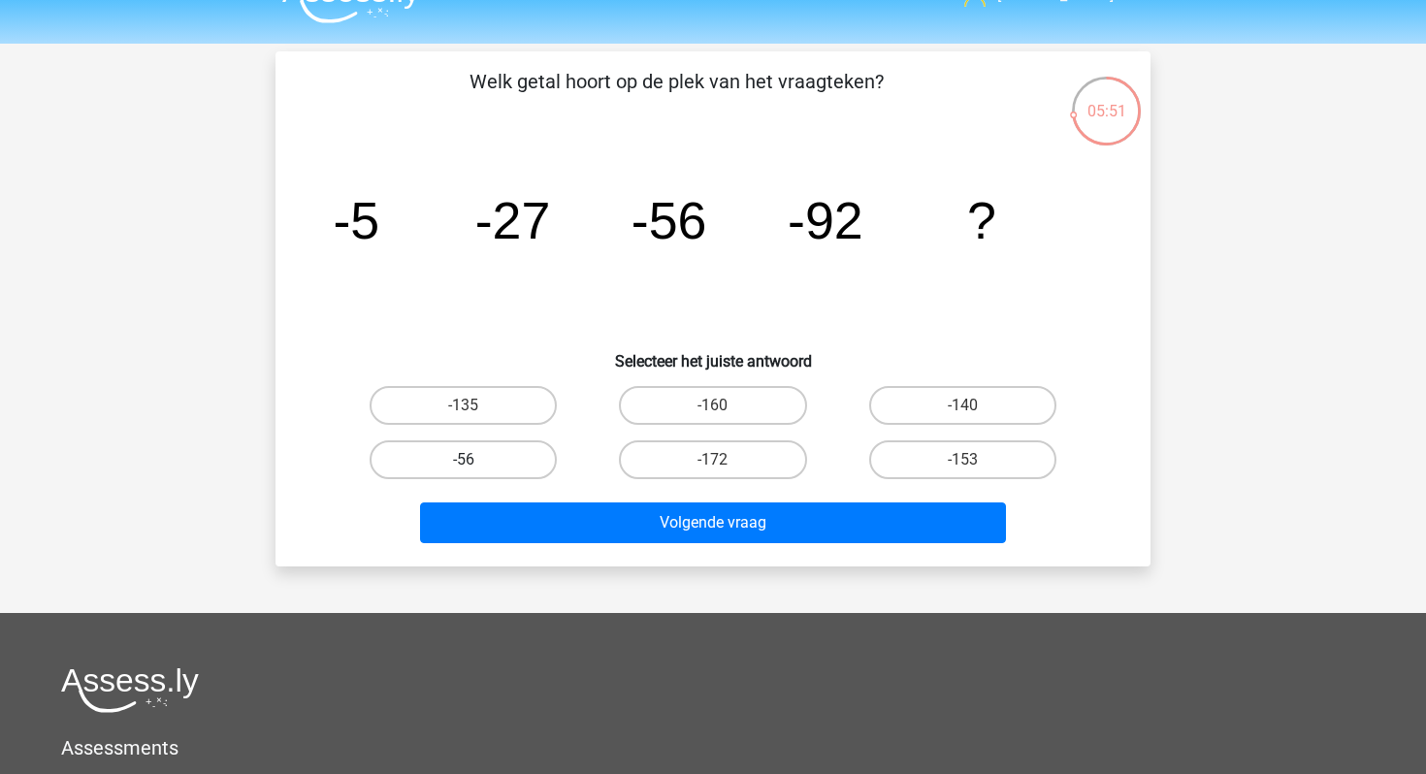
click at [485, 451] on label "-56" at bounding box center [463, 459] width 187 height 39
click at [476, 460] on input "-56" at bounding box center [470, 466] width 13 height 13
radio input "true"
click at [959, 456] on label "-153" at bounding box center [962, 459] width 187 height 39
click at [962, 460] on input "-153" at bounding box center [968, 466] width 13 height 13
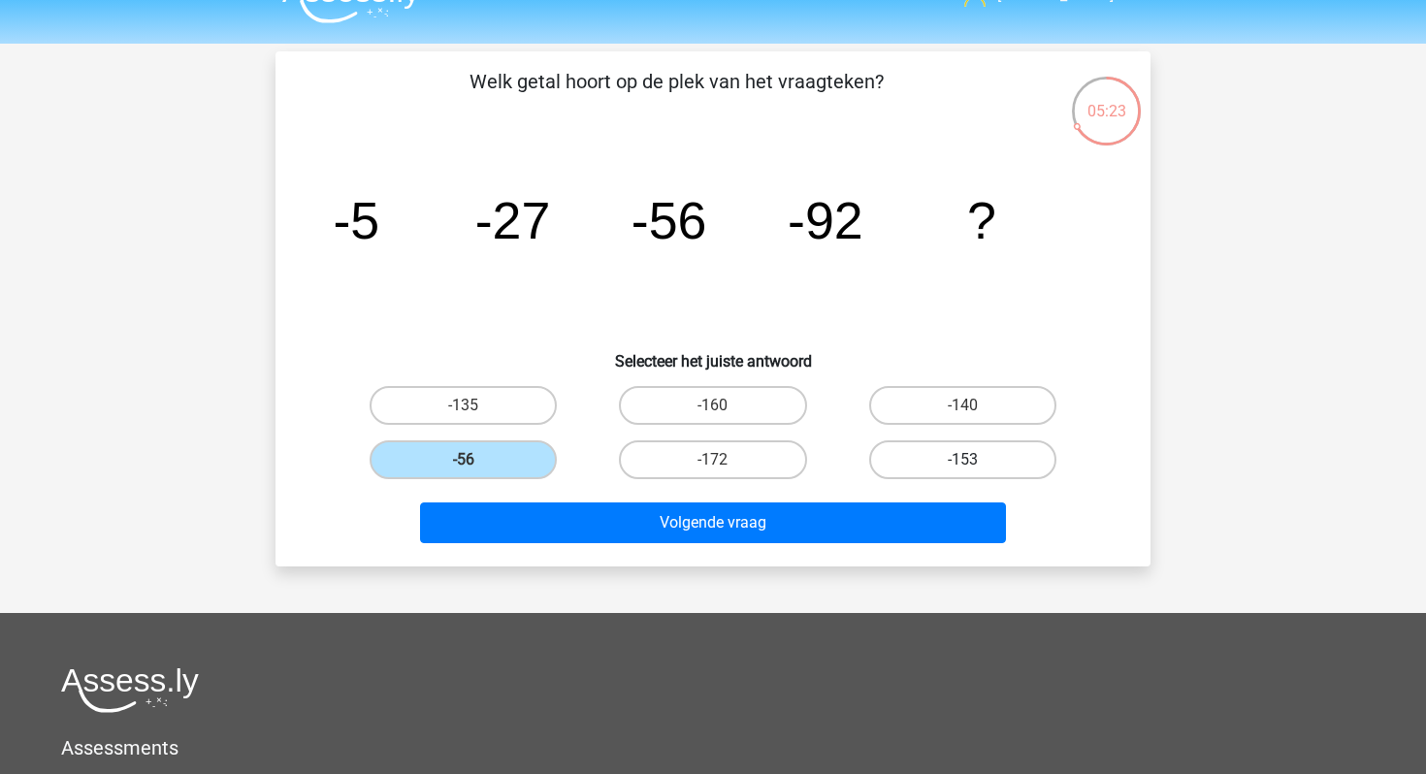
radio input "true"
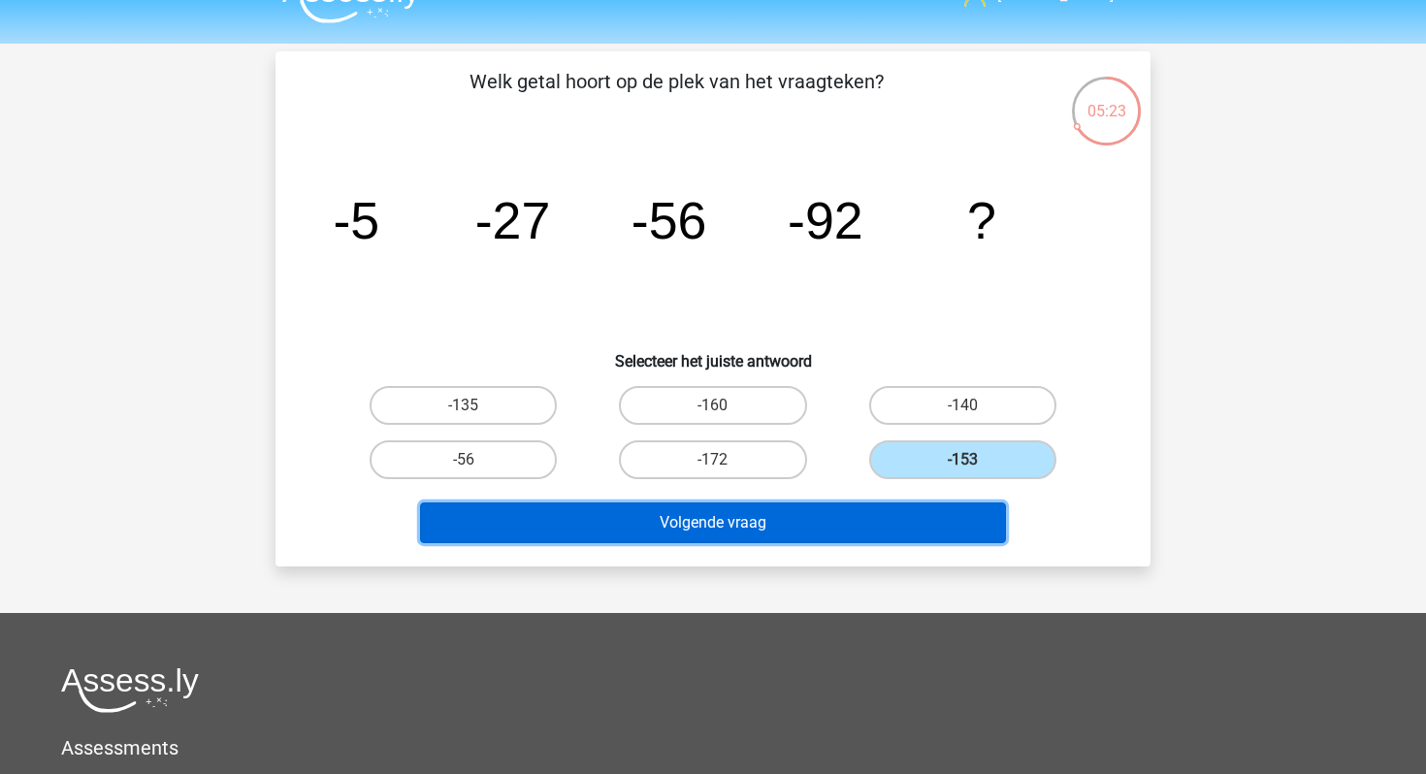
click at [927, 510] on button "Volgende vraag" at bounding box center [713, 523] width 587 height 41
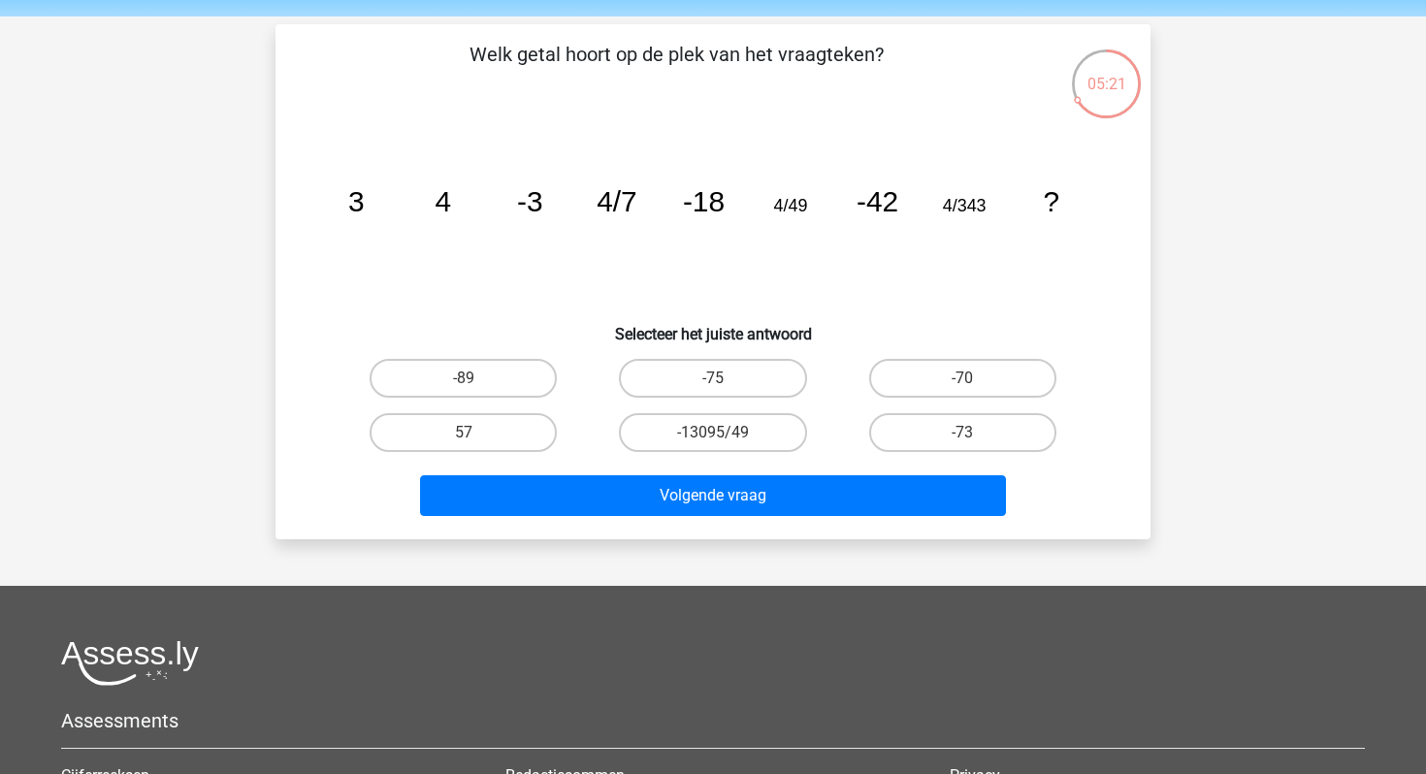
scroll to position [50, 0]
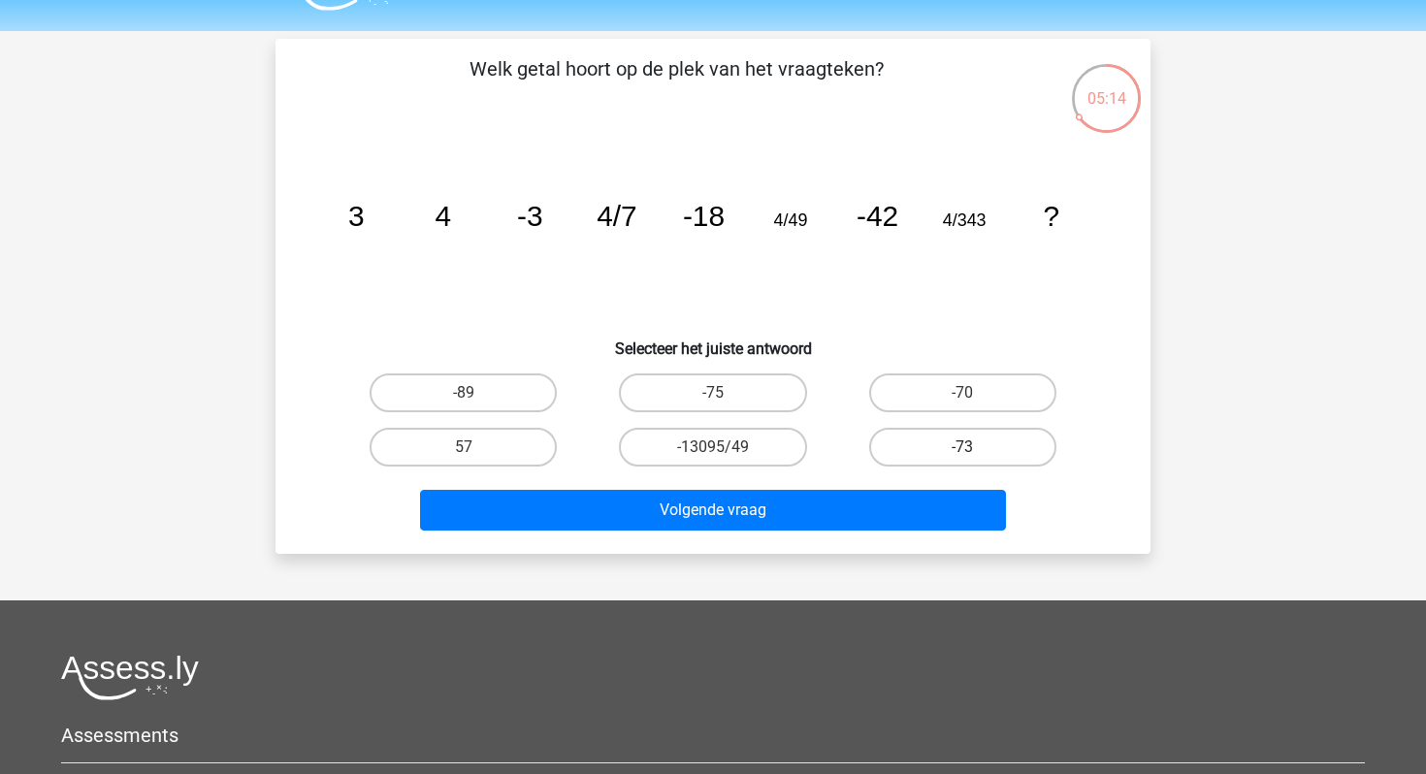
click at [965, 434] on label "-73" at bounding box center [962, 447] width 187 height 39
click at [965, 447] on input "-73" at bounding box center [968, 453] width 13 height 13
radio input "true"
click at [933, 486] on div "Volgende vraag" at bounding box center [713, 506] width 813 height 64
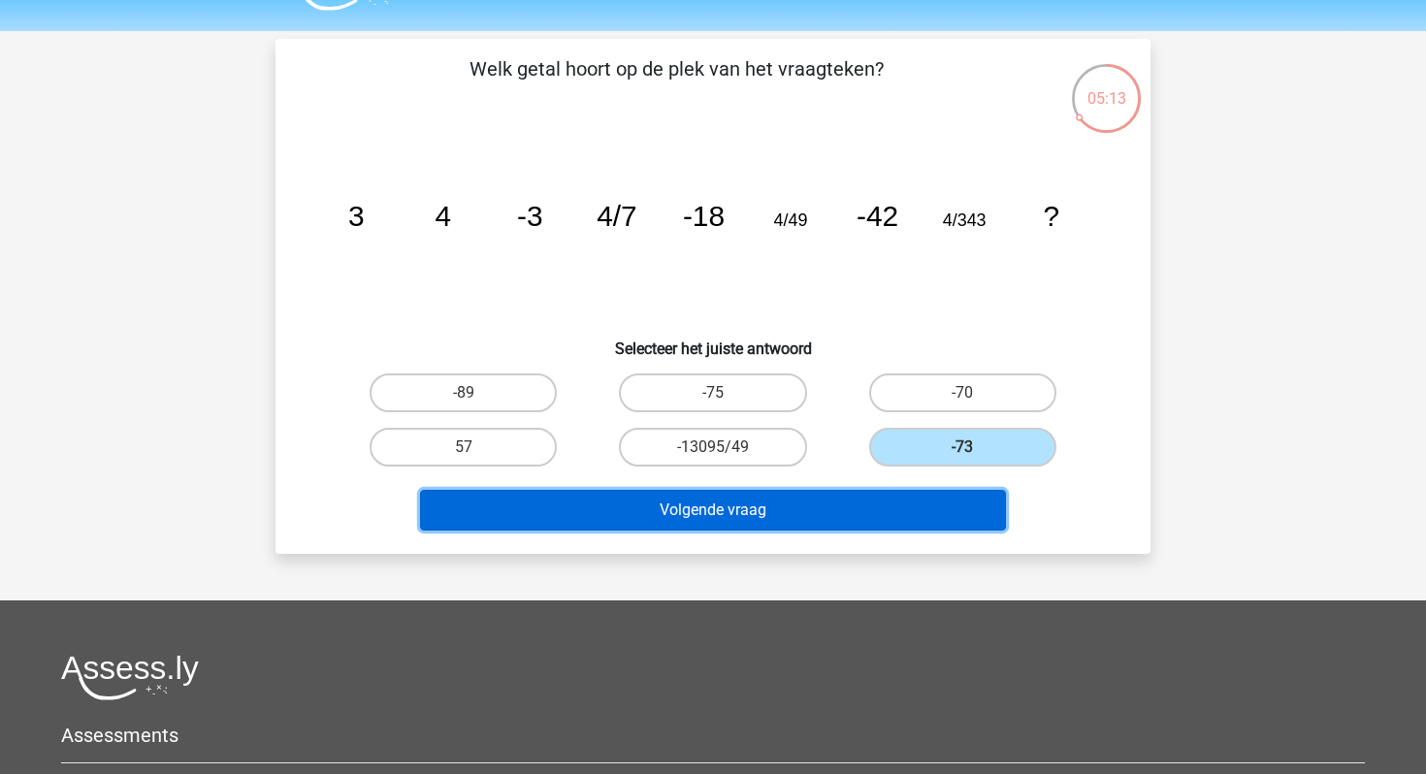
click at [927, 510] on button "Volgende vraag" at bounding box center [713, 510] width 587 height 41
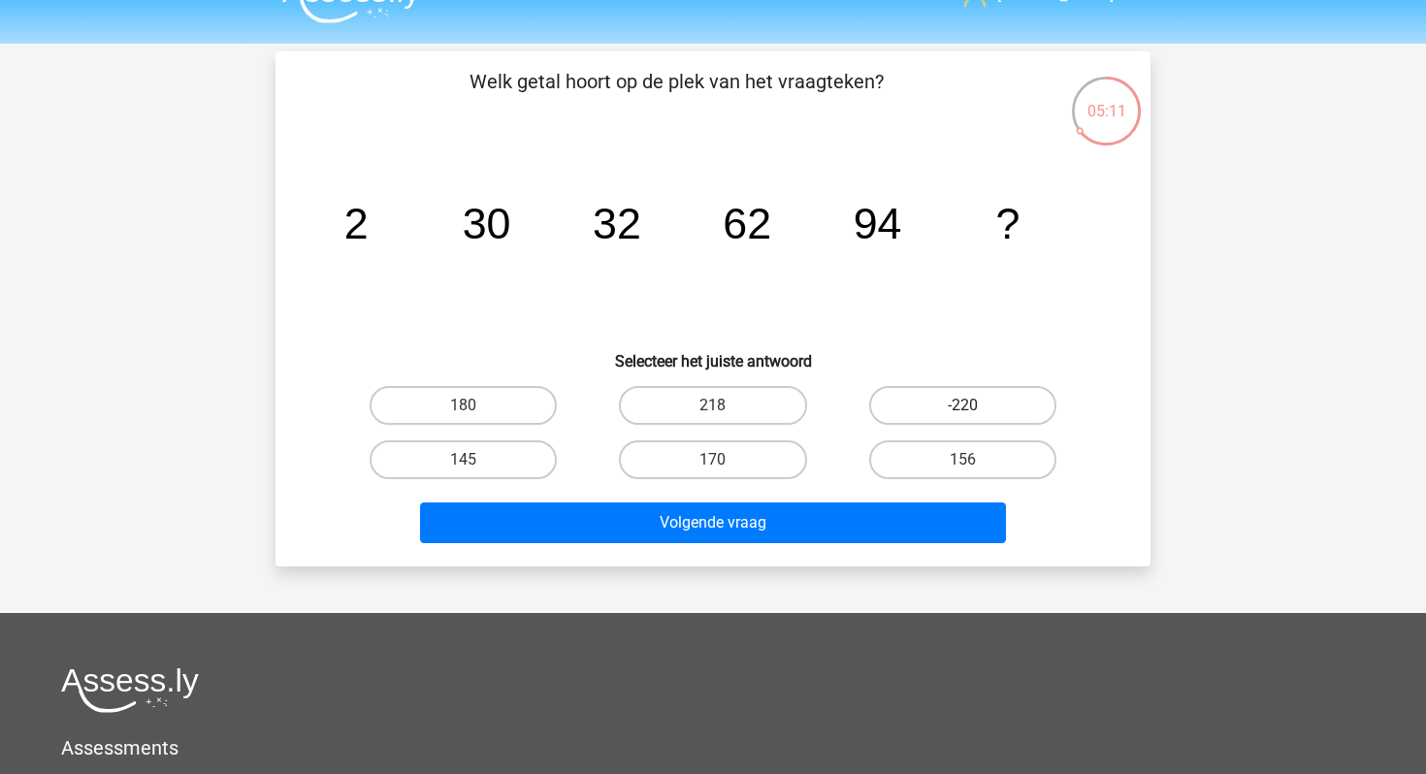
scroll to position [34, 0]
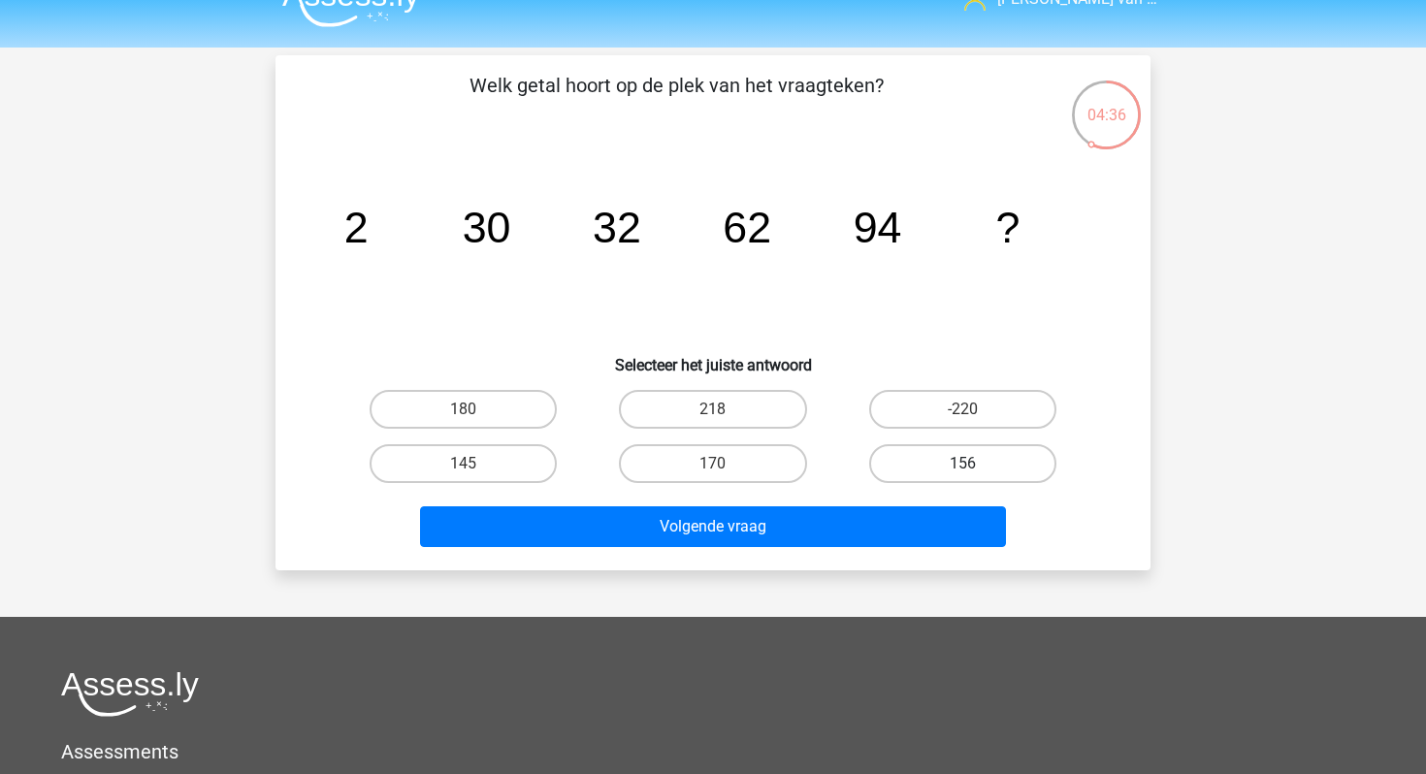
click at [945, 467] on label "156" at bounding box center [962, 463] width 187 height 39
click at [962, 467] on input "156" at bounding box center [968, 470] width 13 height 13
radio input "true"
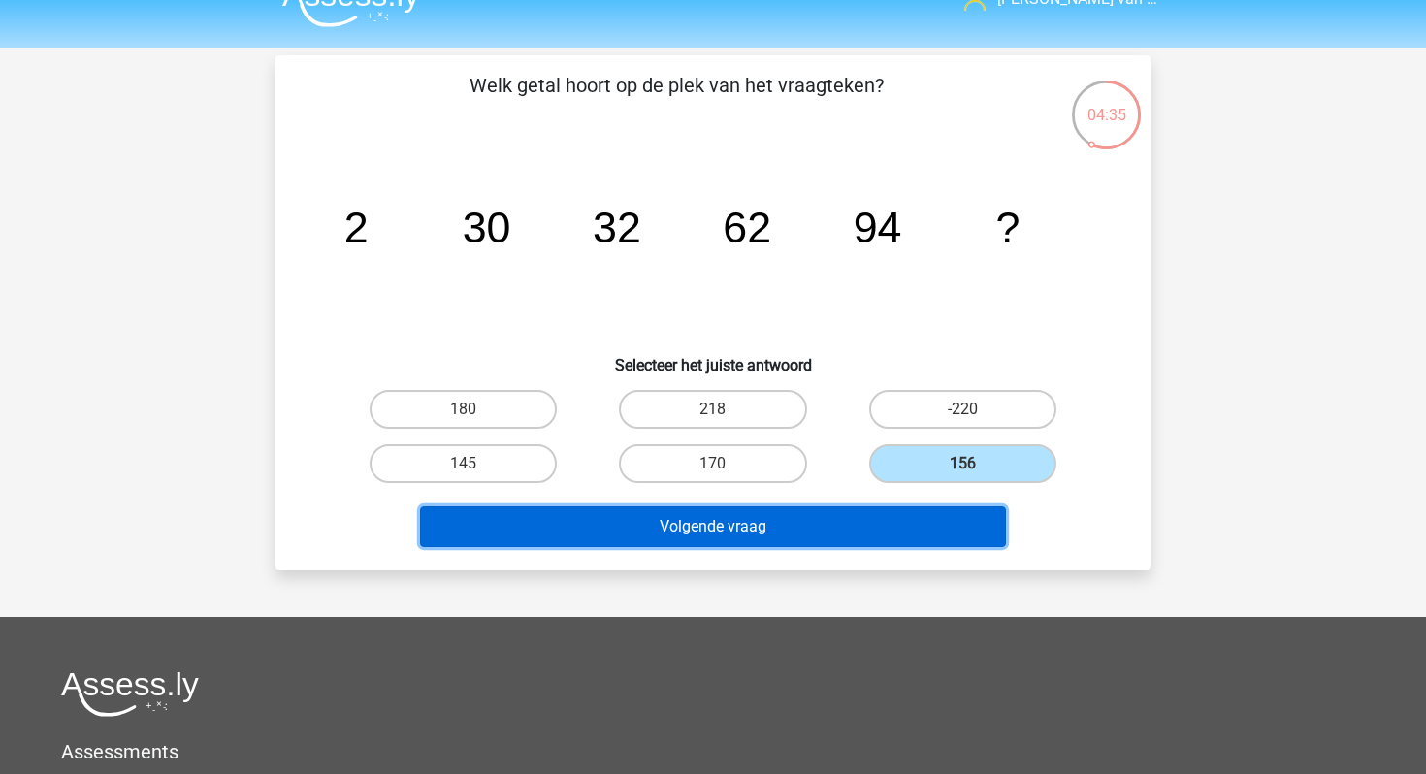
click at [874, 527] on button "Volgende vraag" at bounding box center [713, 526] width 587 height 41
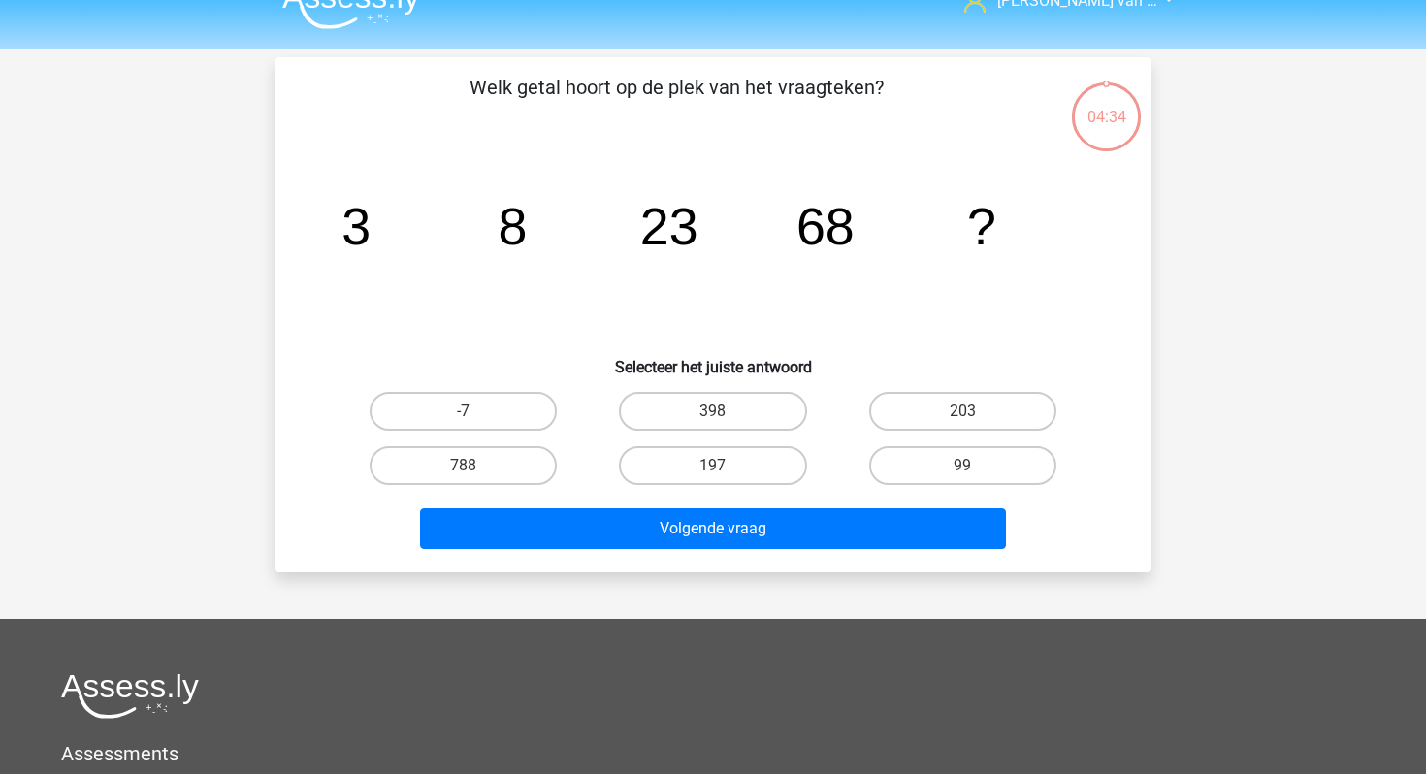
scroll to position [0, 0]
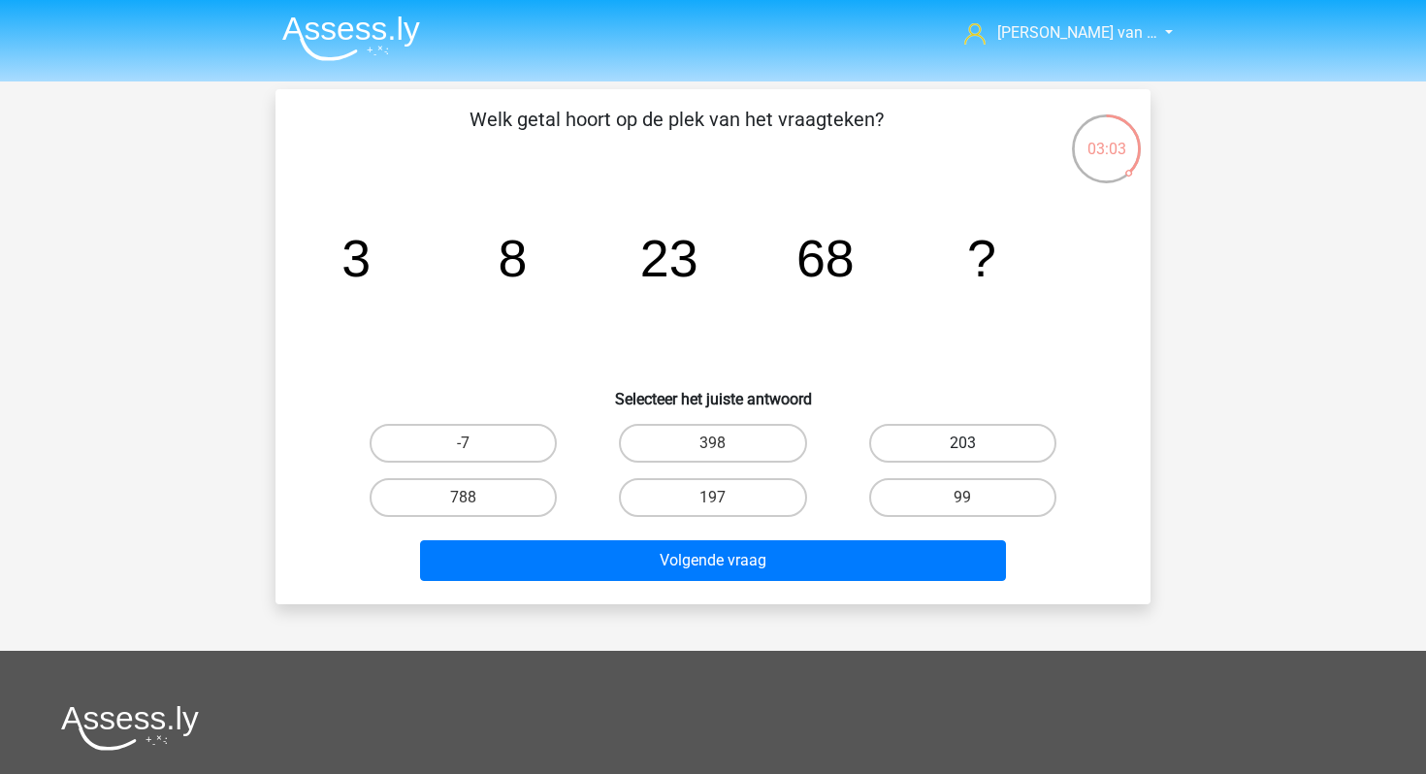
click at [950, 440] on label "203" at bounding box center [962, 443] width 187 height 39
click at [962, 443] on input "203" at bounding box center [968, 449] width 13 height 13
radio input "true"
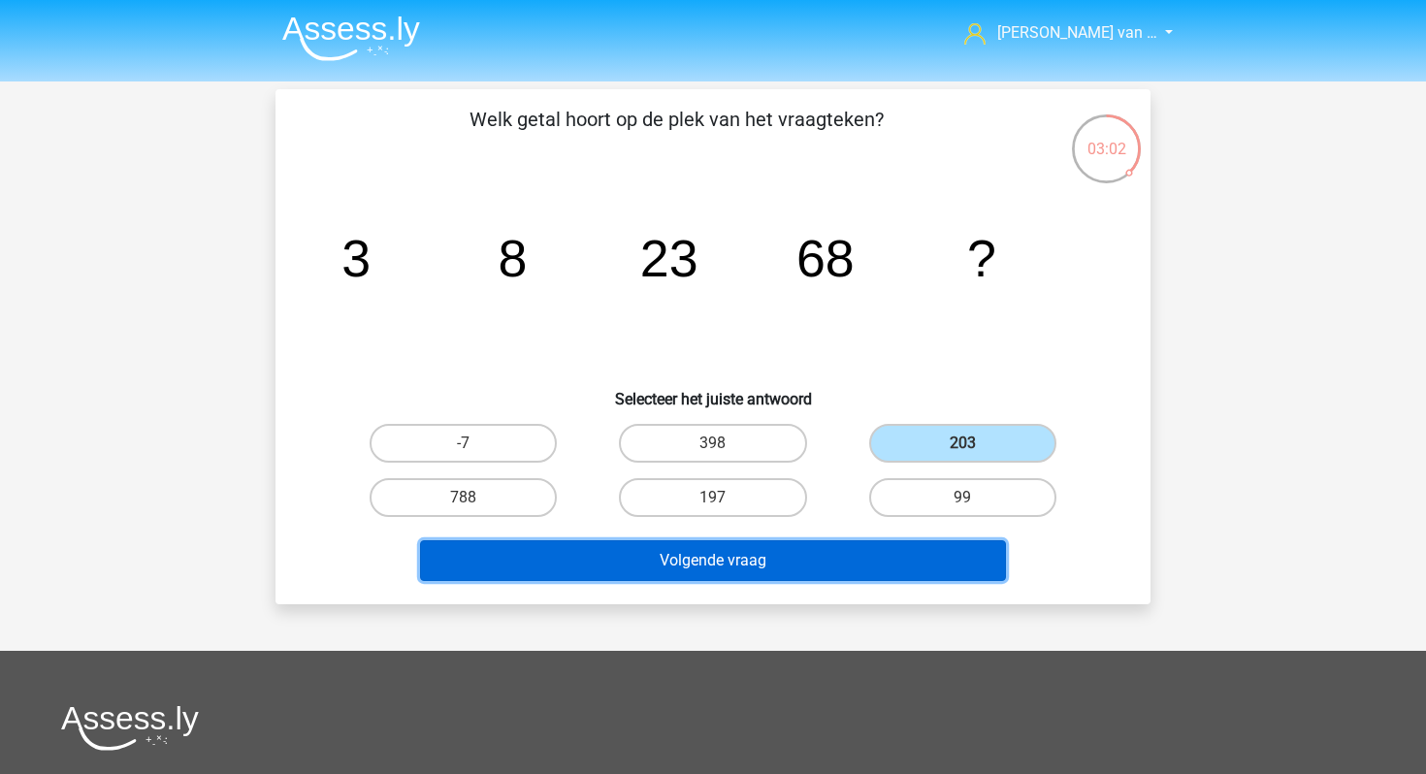
click at [879, 559] on button "Volgende vraag" at bounding box center [713, 560] width 587 height 41
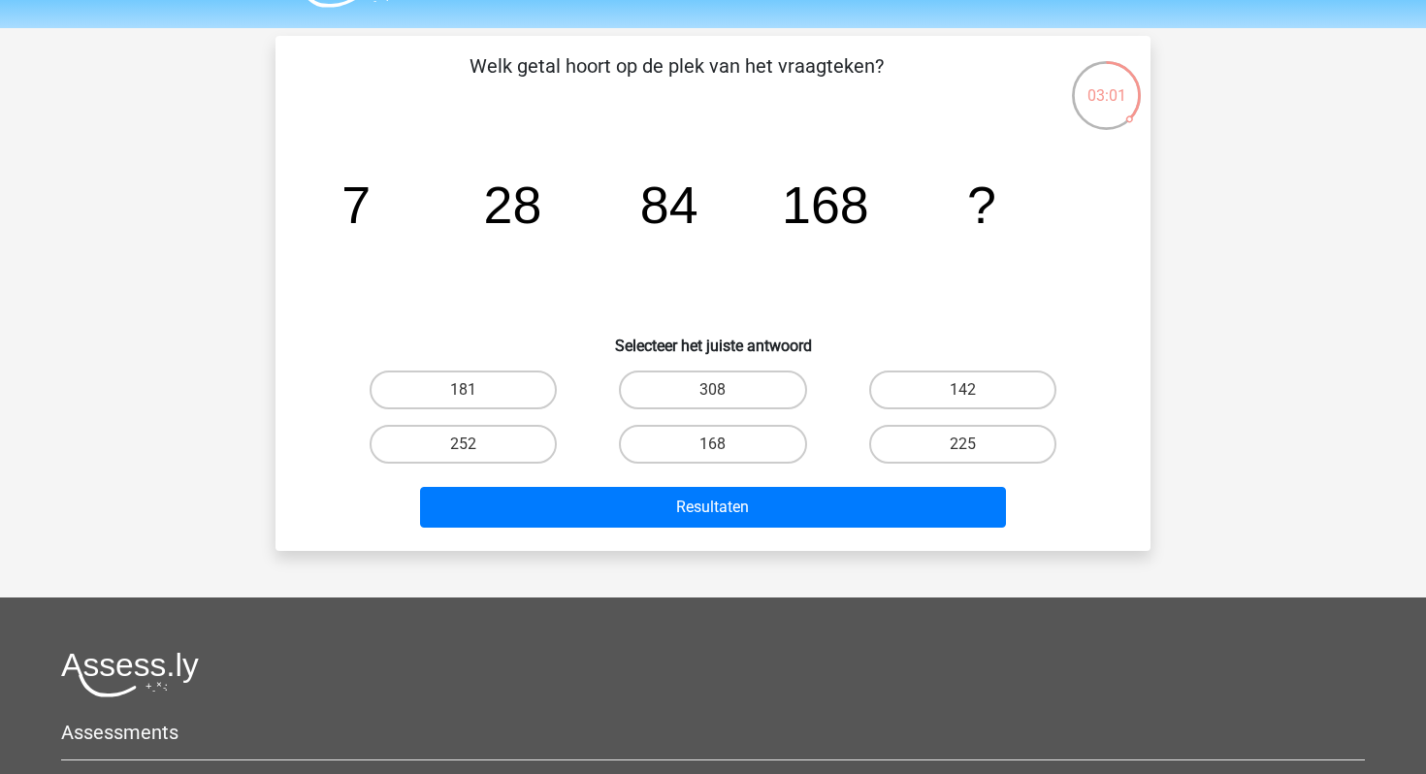
scroll to position [52, 0]
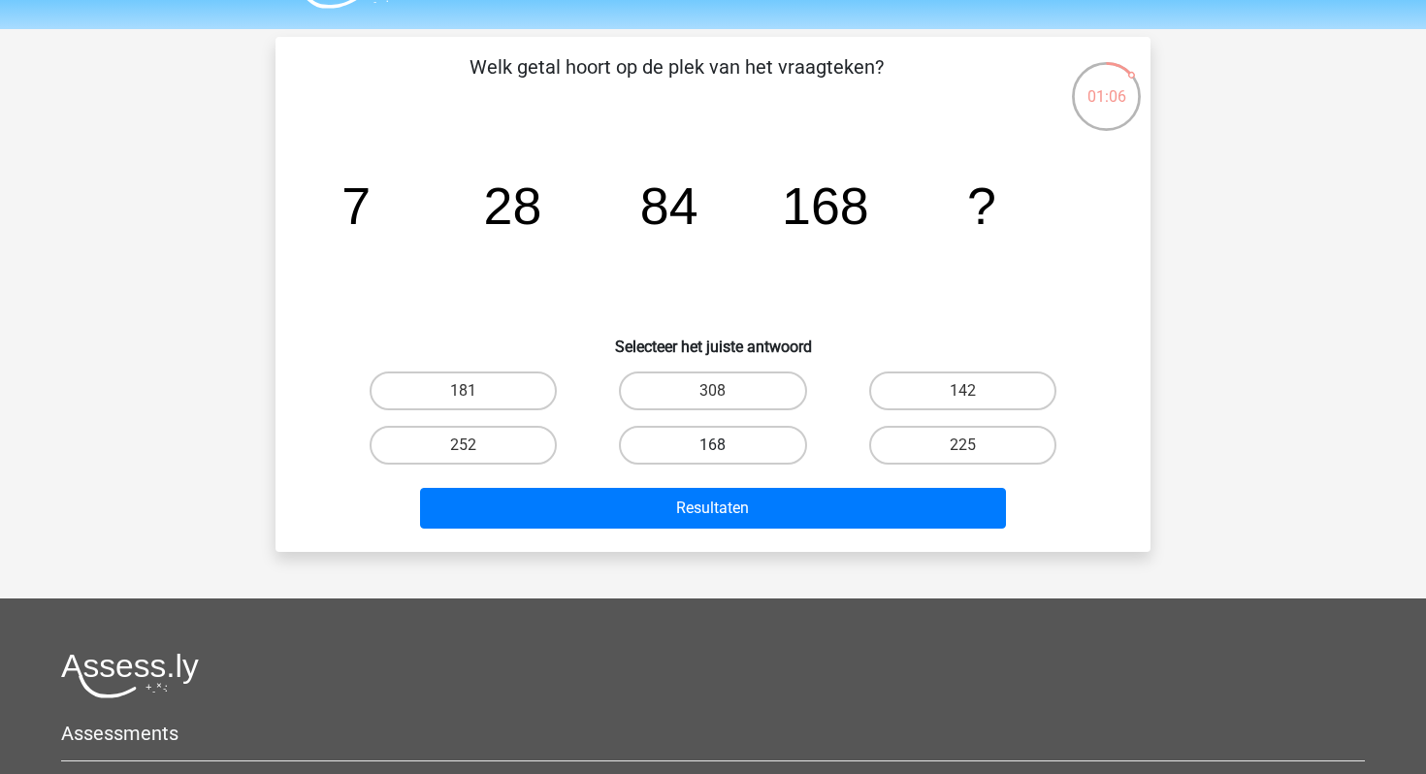
click at [745, 431] on label "168" at bounding box center [712, 445] width 187 height 39
click at [726, 445] on input "168" at bounding box center [719, 451] width 13 height 13
radio input "true"
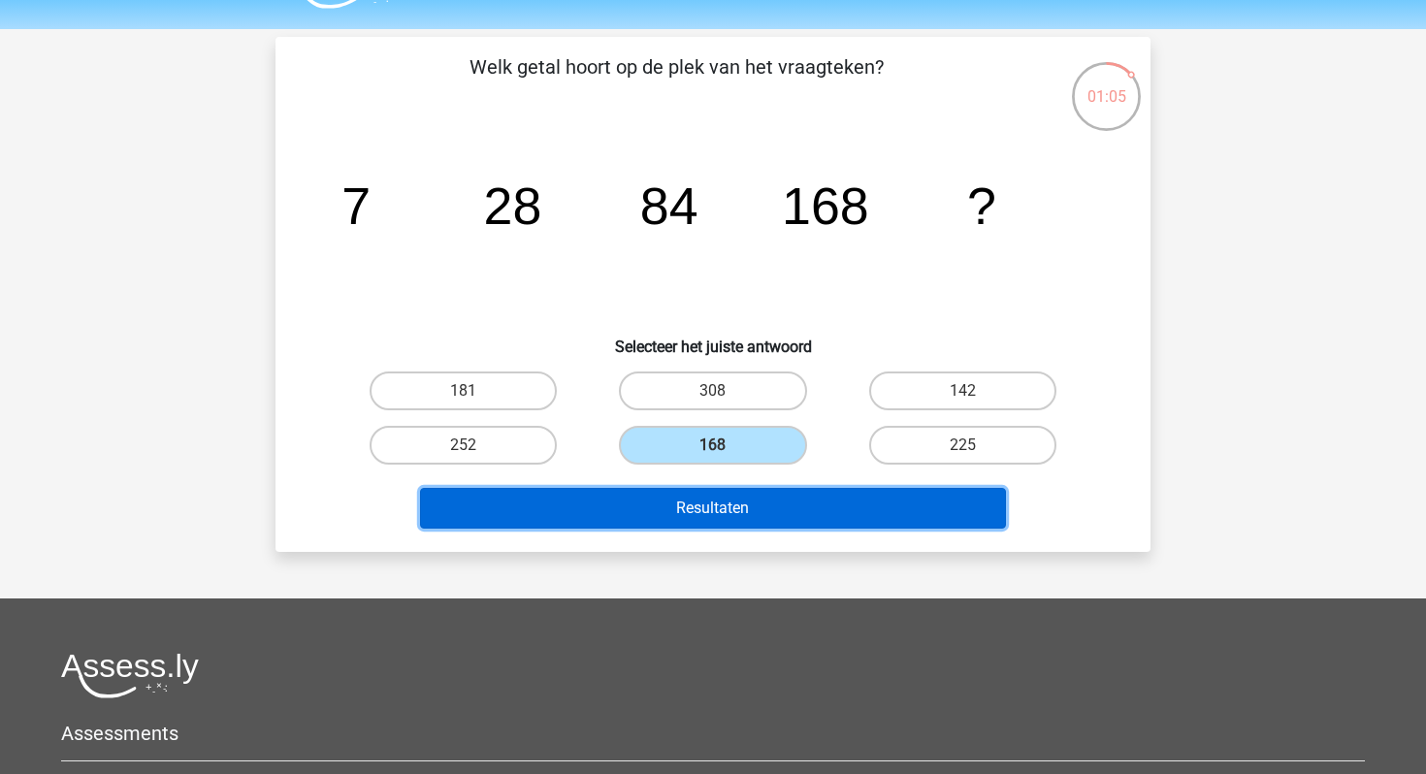
click at [725, 522] on button "Resultaten" at bounding box center [713, 508] width 587 height 41
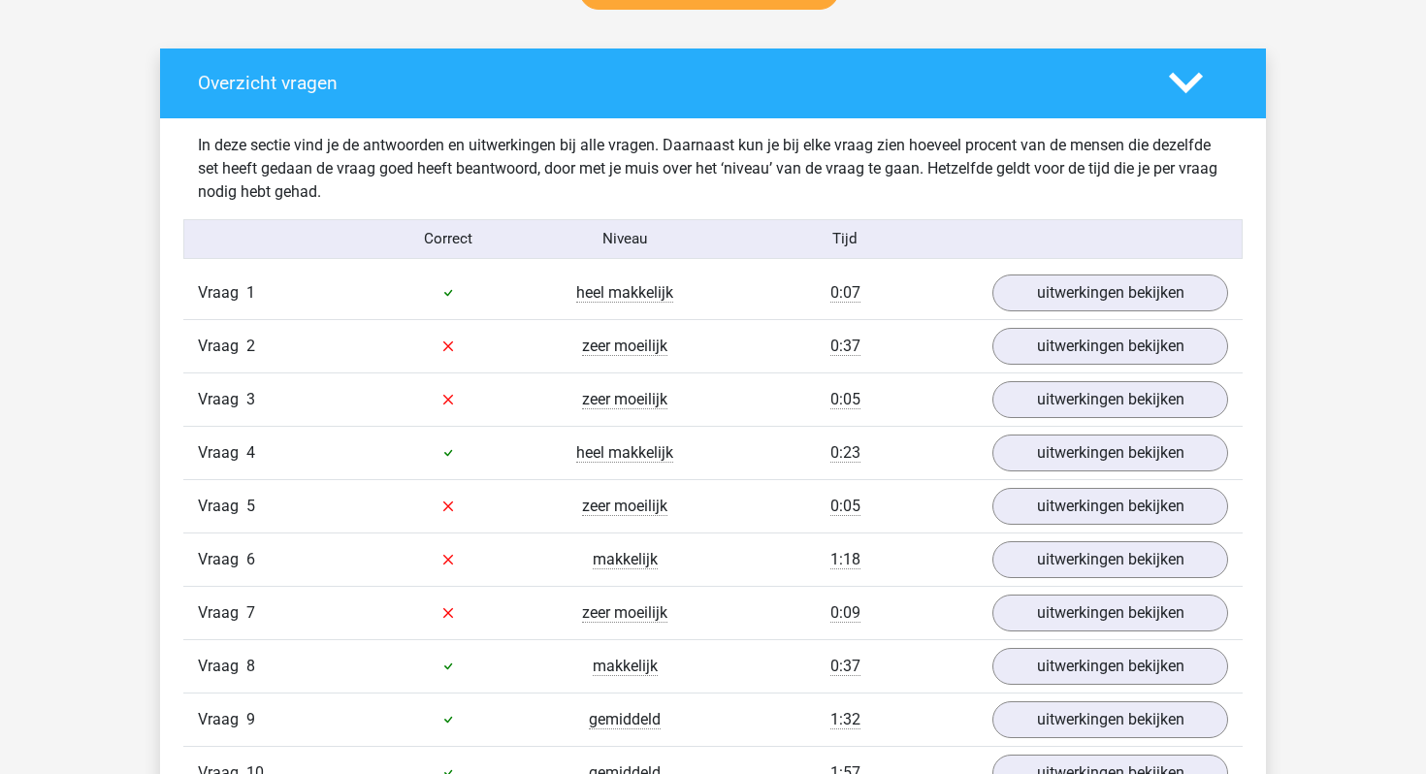
scroll to position [1091, 0]
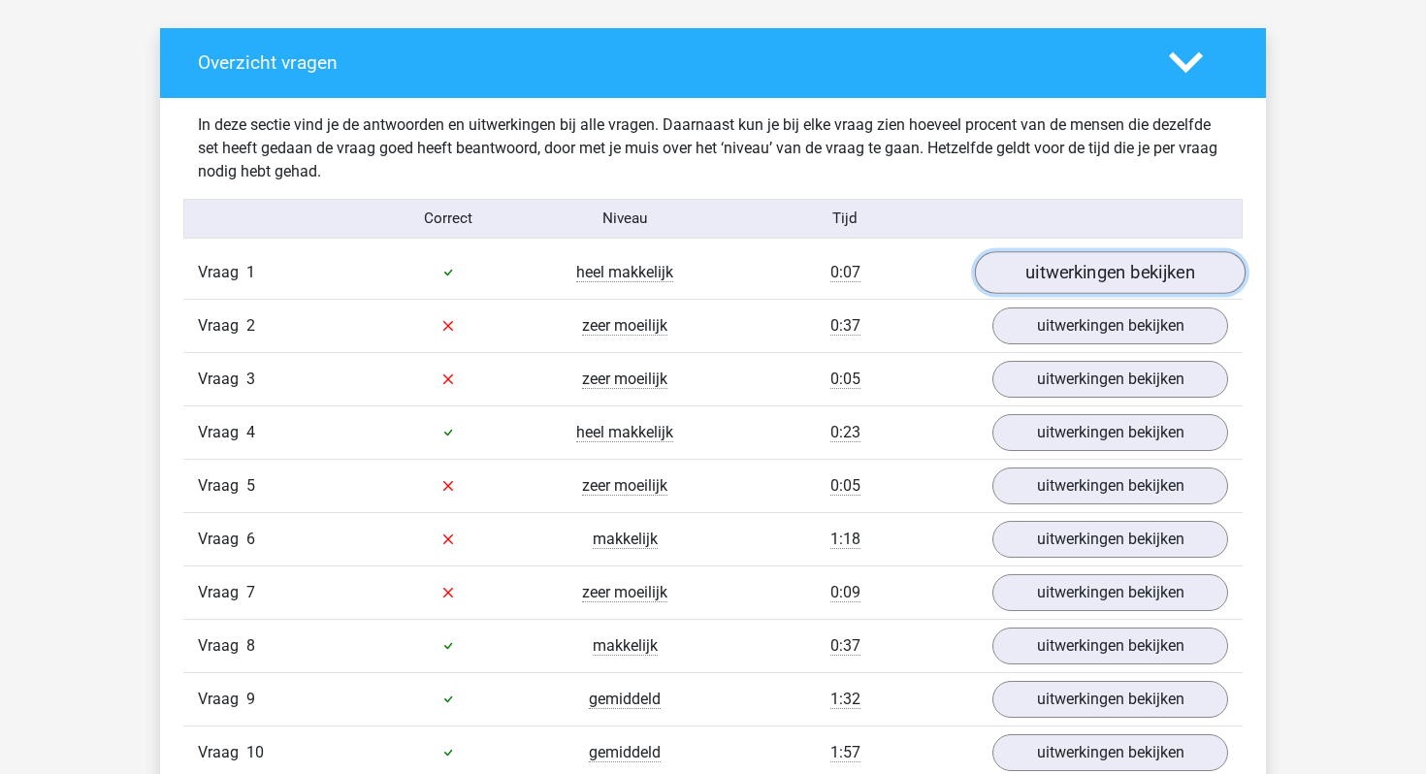
click at [1049, 278] on link "uitwerkingen bekijken" at bounding box center [1110, 272] width 271 height 43
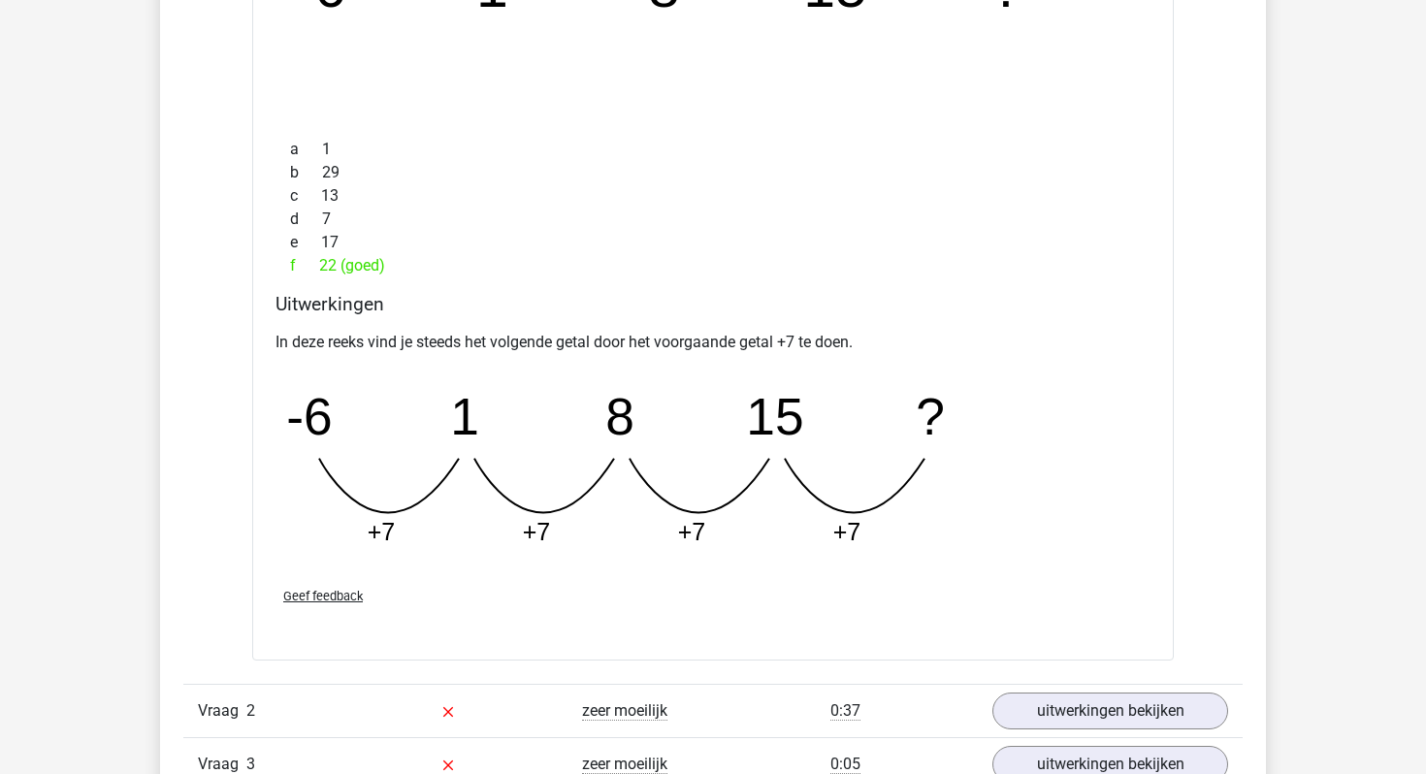
scroll to position [2010, 0]
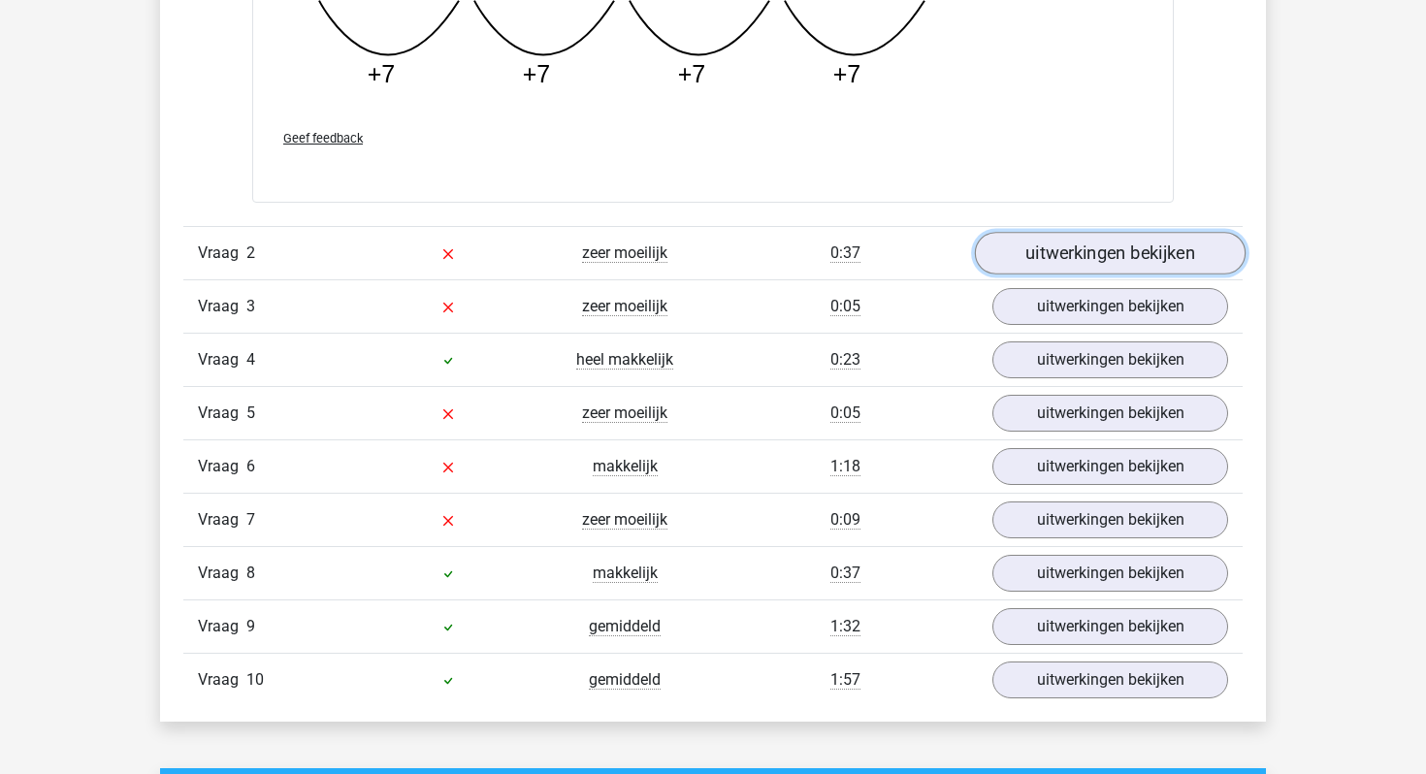
click at [1069, 265] on link "uitwerkingen bekijken" at bounding box center [1110, 253] width 271 height 43
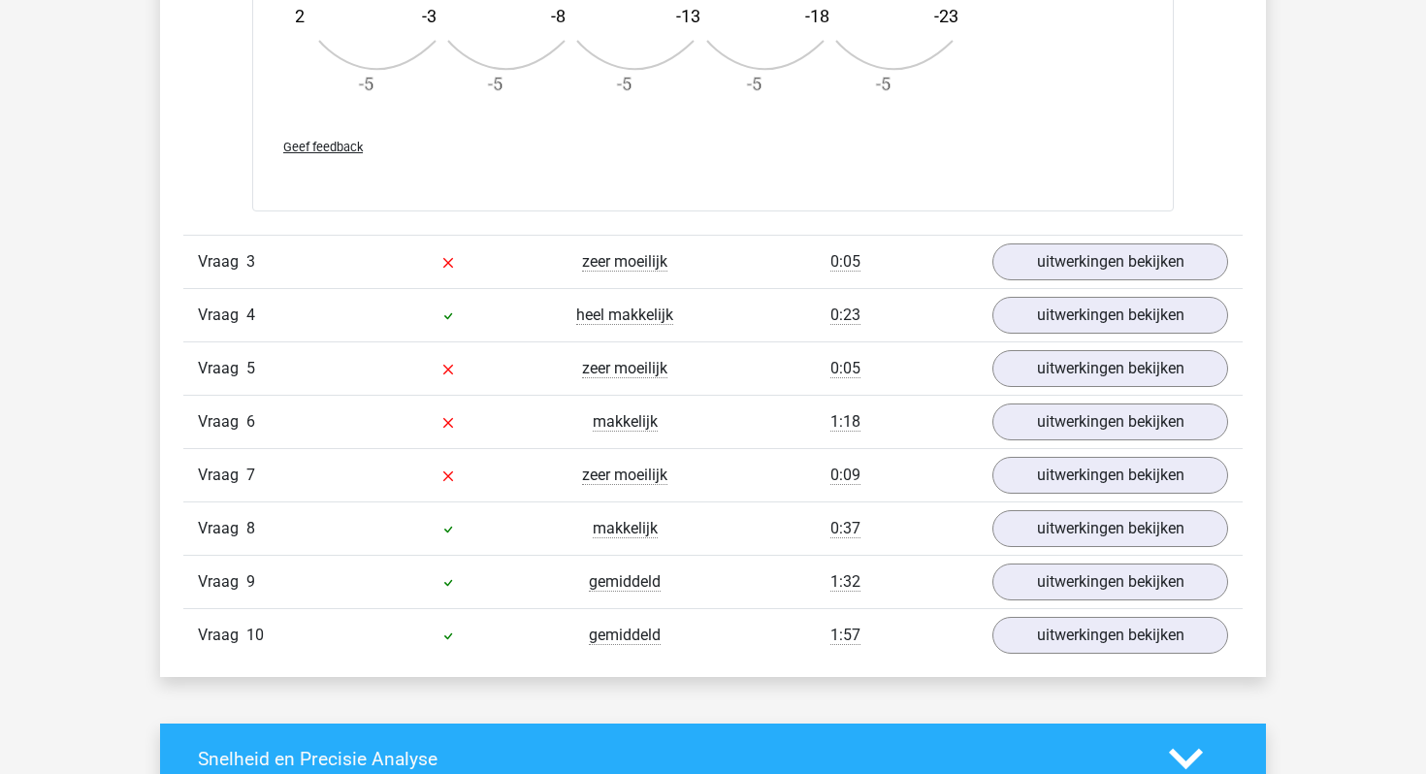
scroll to position [3340, 0]
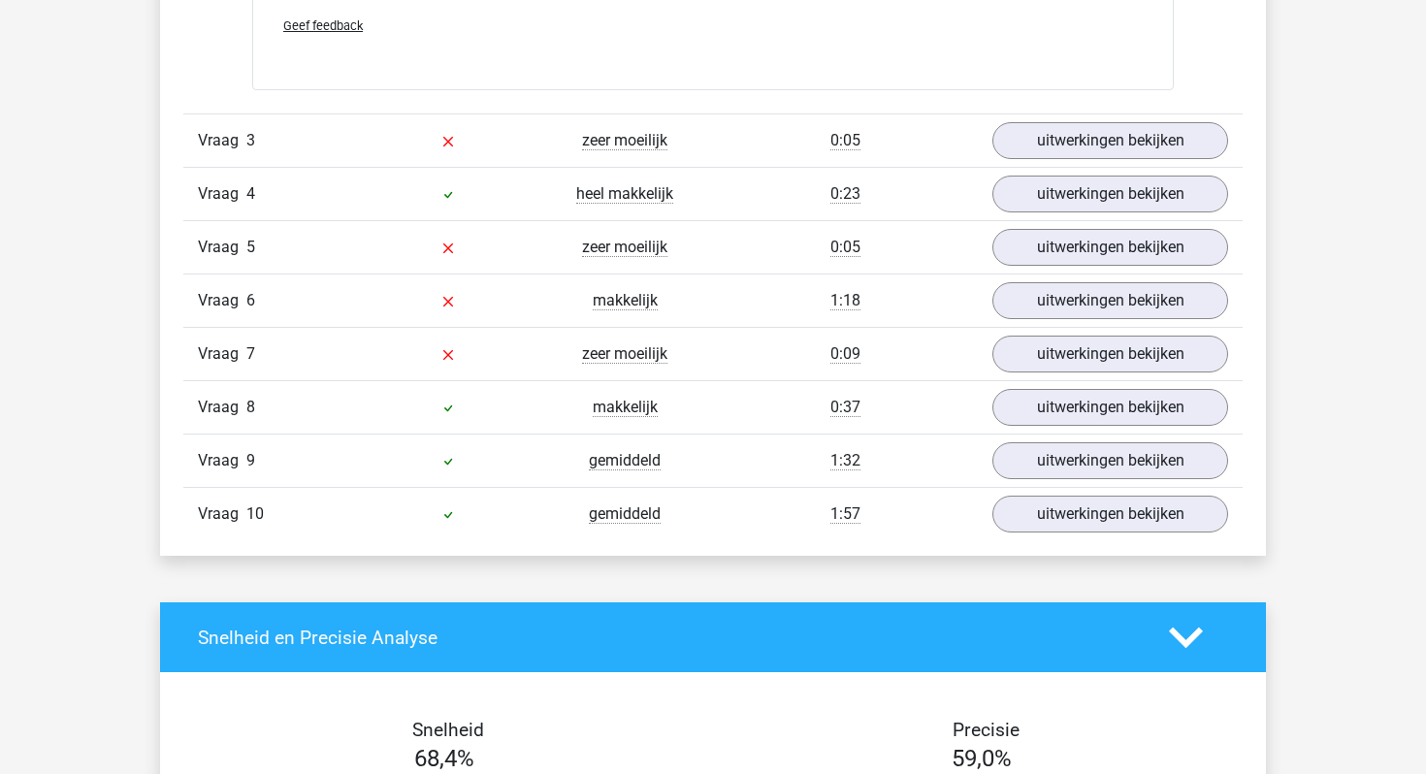
click at [1051, 168] on div "Vraag 4 heel makkelijk 0:23 uitwerkingen bekijken" at bounding box center [712, 193] width 1059 height 53
click at [1047, 147] on link "uitwerkingen bekijken" at bounding box center [1110, 140] width 271 height 43
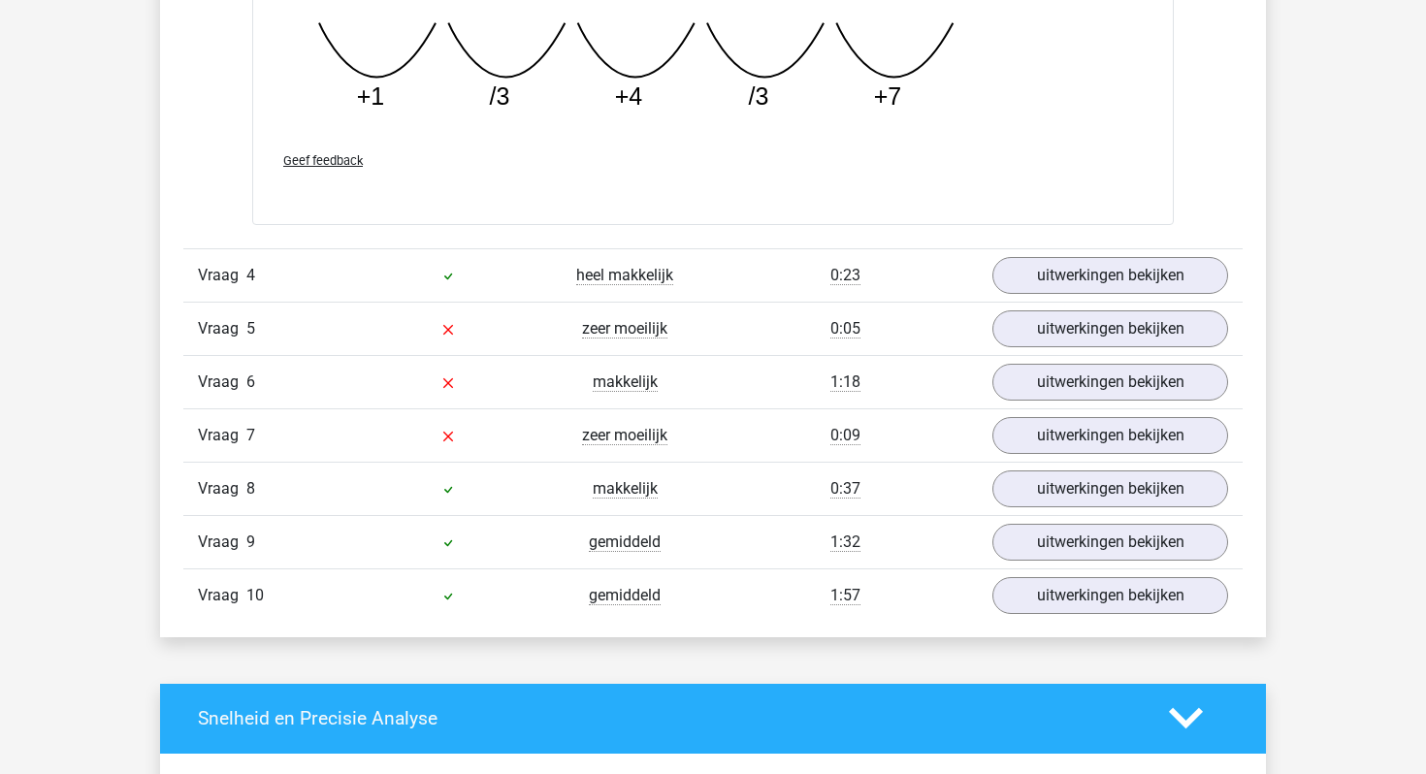
scroll to position [4207, 0]
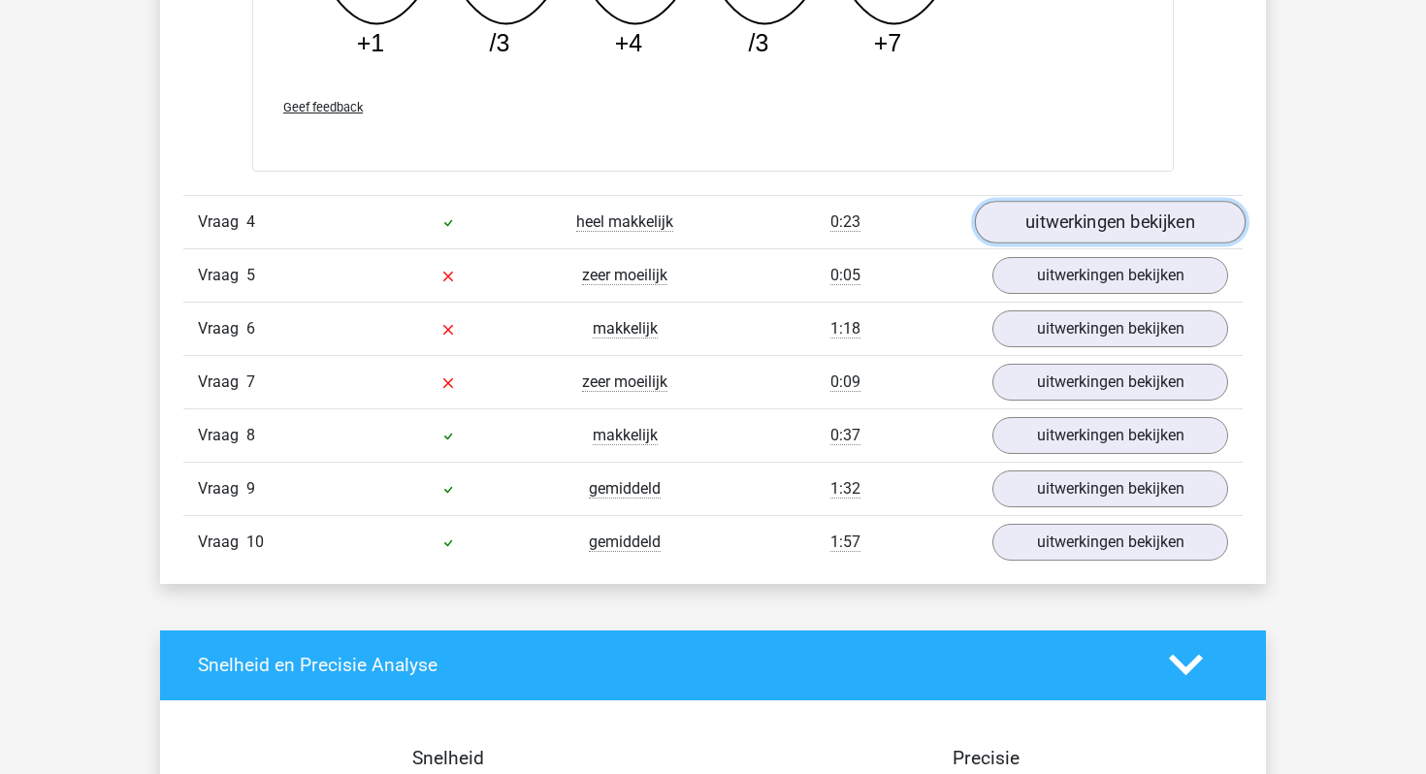
click at [1075, 233] on link "uitwerkingen bekijken" at bounding box center [1110, 222] width 271 height 43
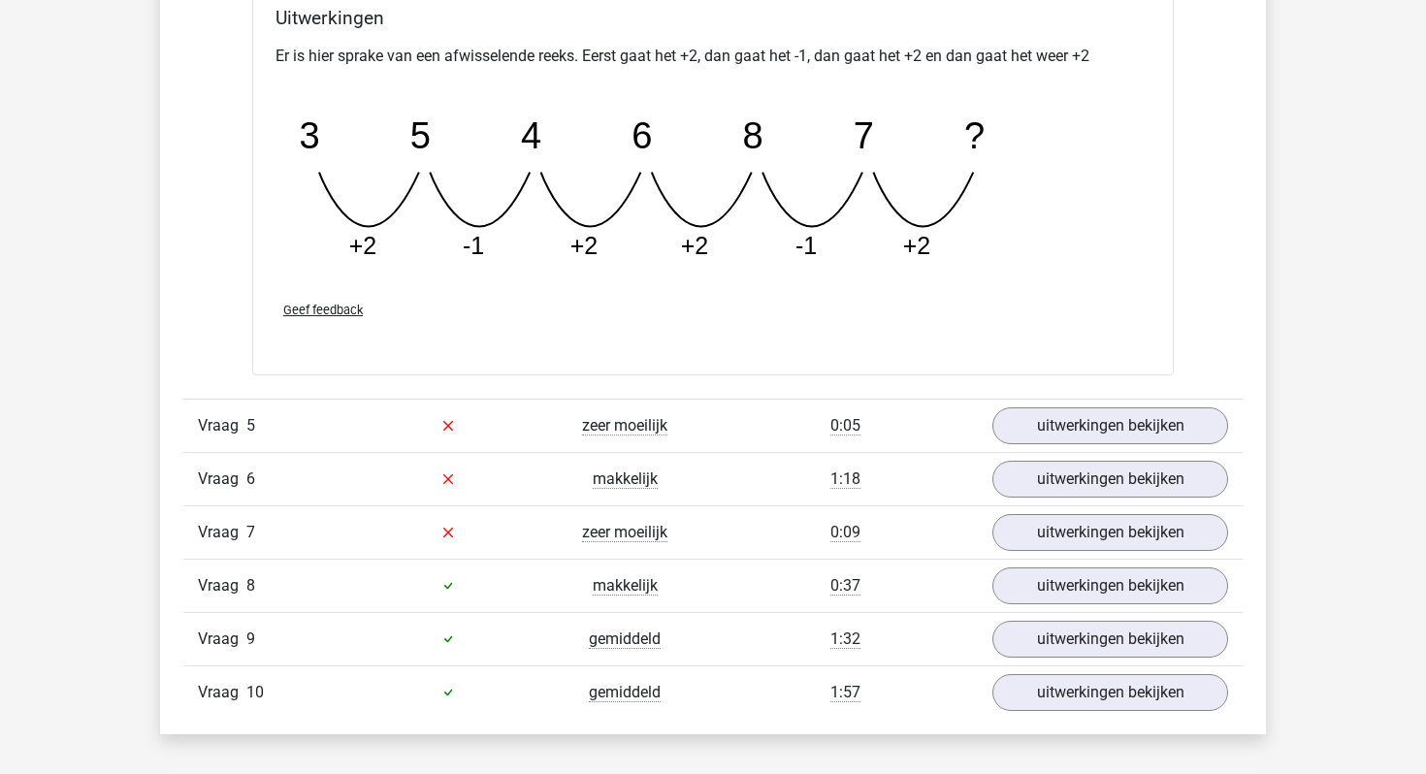
scroll to position [4918, 0]
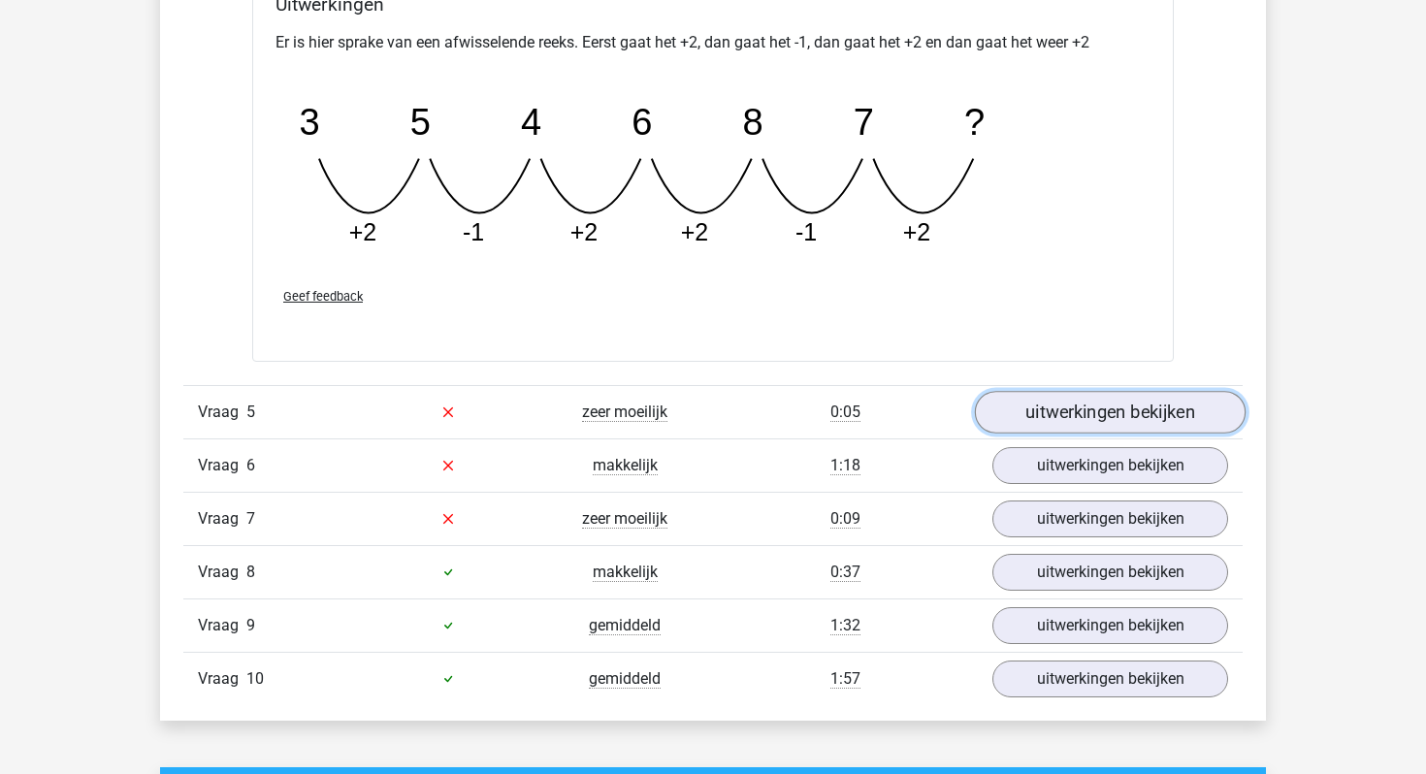
click at [1056, 399] on link "uitwerkingen bekijken" at bounding box center [1110, 412] width 271 height 43
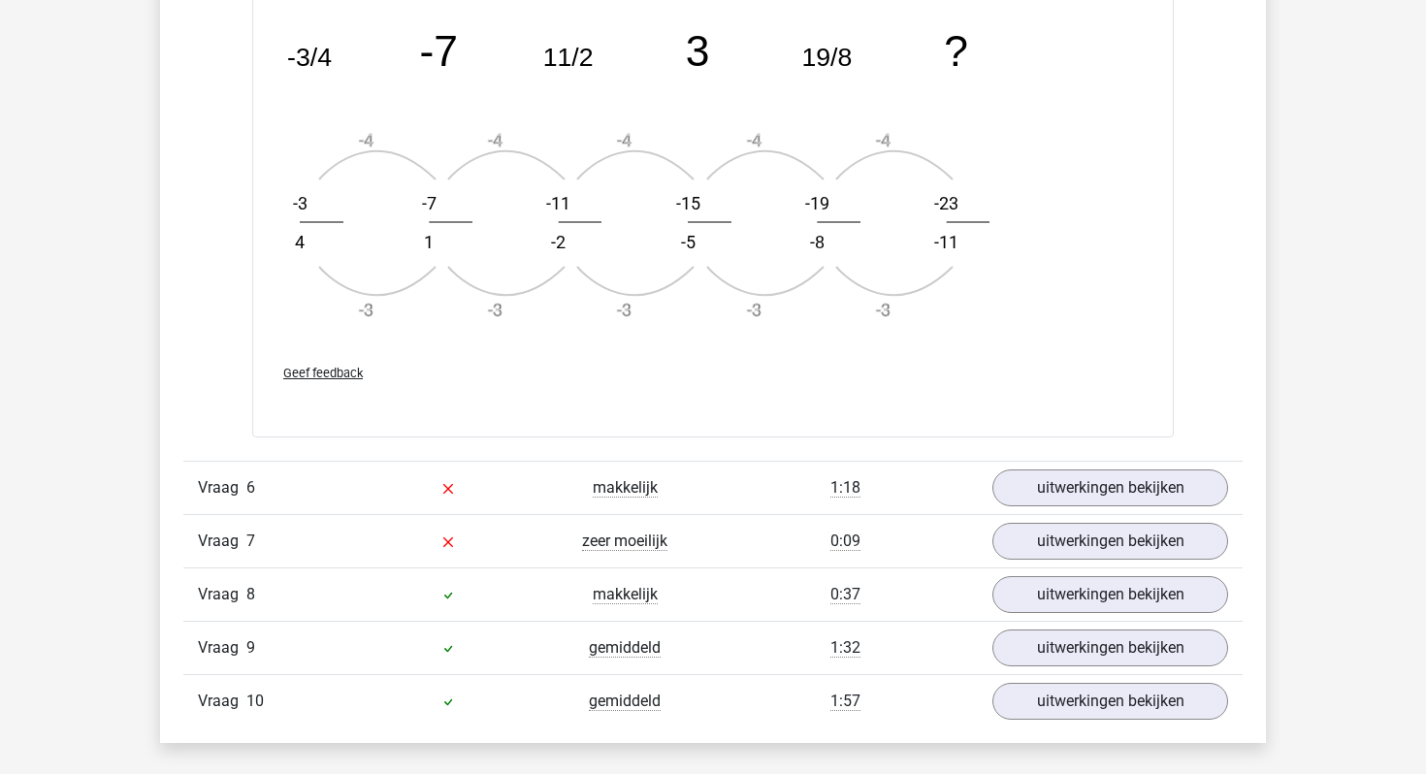
scroll to position [6060, 0]
click at [1066, 492] on link "uitwerkingen bekijken" at bounding box center [1110, 487] width 271 height 43
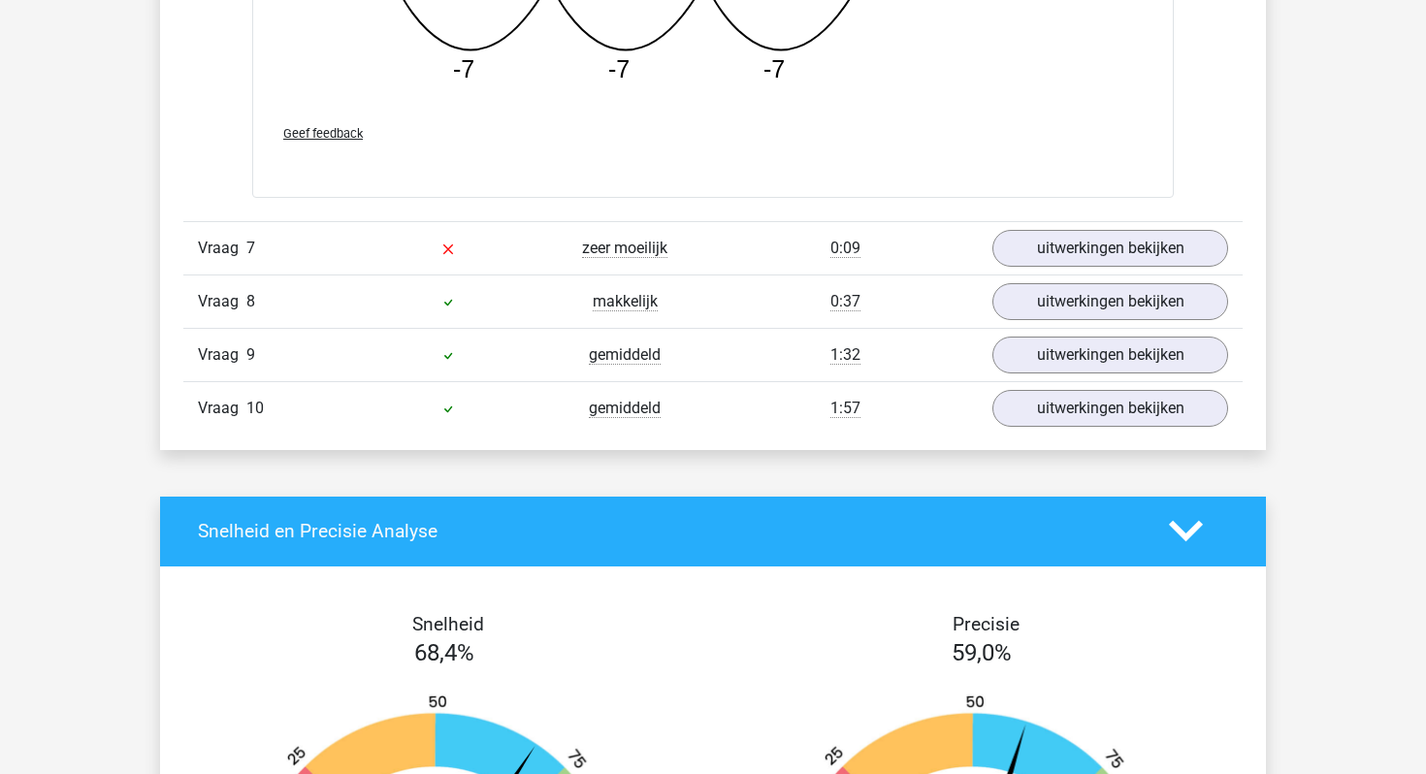
scroll to position [7350, 0]
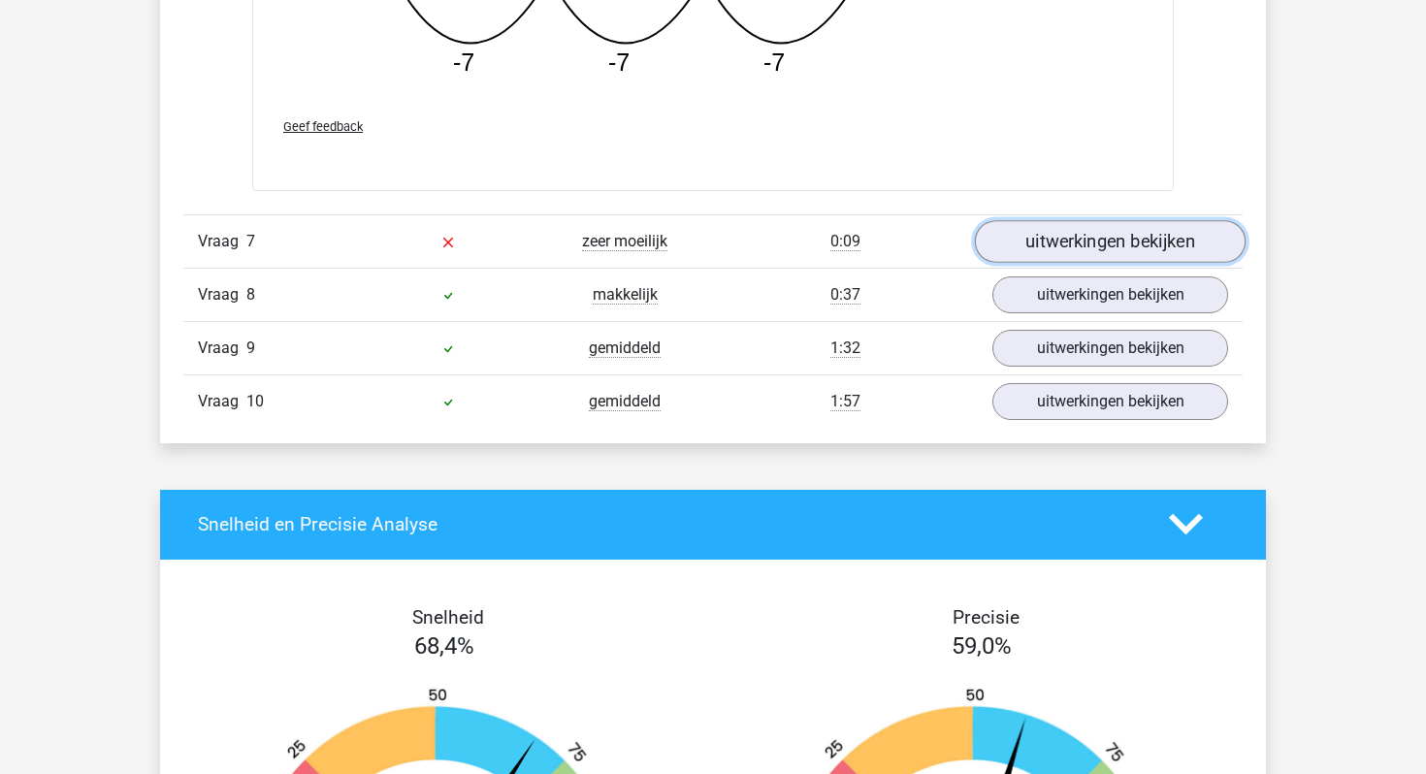
click at [1022, 259] on link "uitwerkingen bekijken" at bounding box center [1110, 241] width 271 height 43
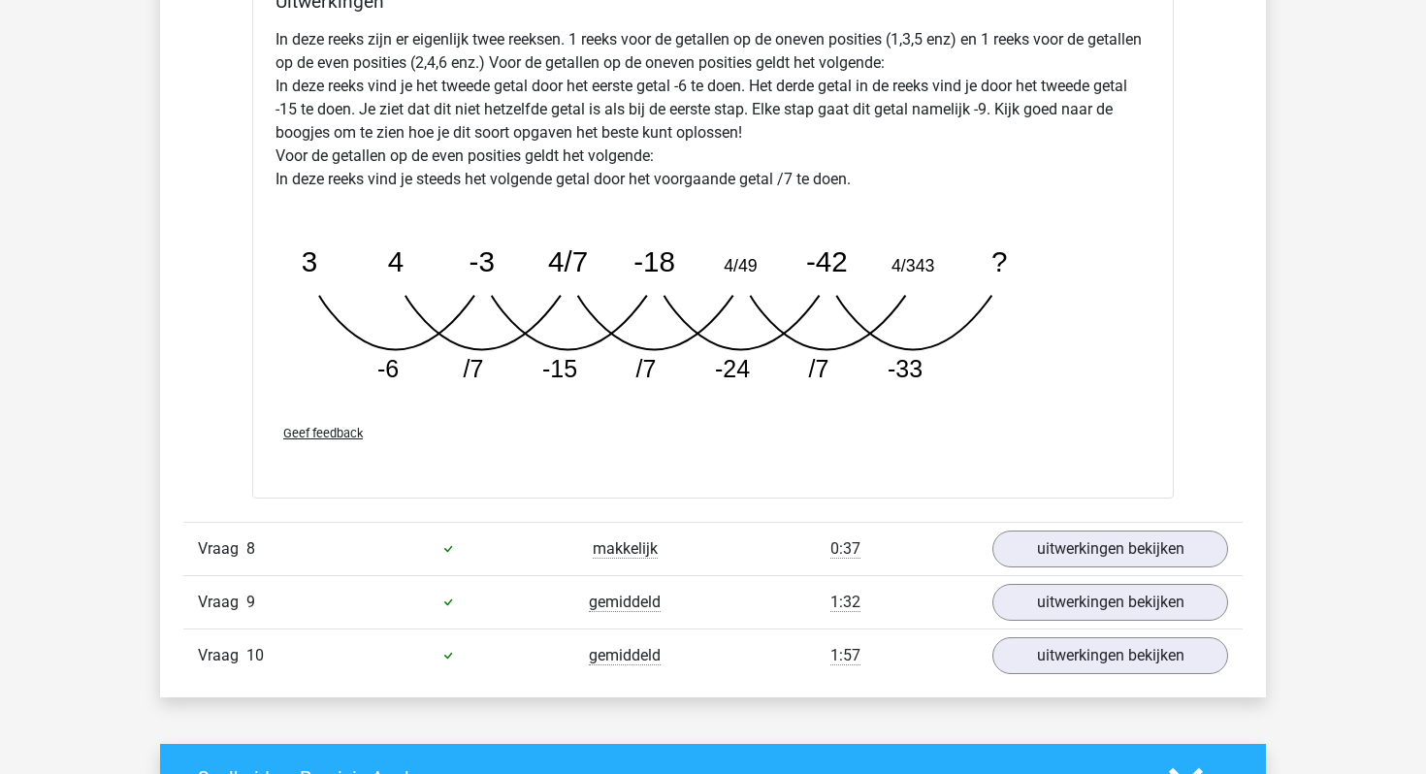
scroll to position [8089, 0]
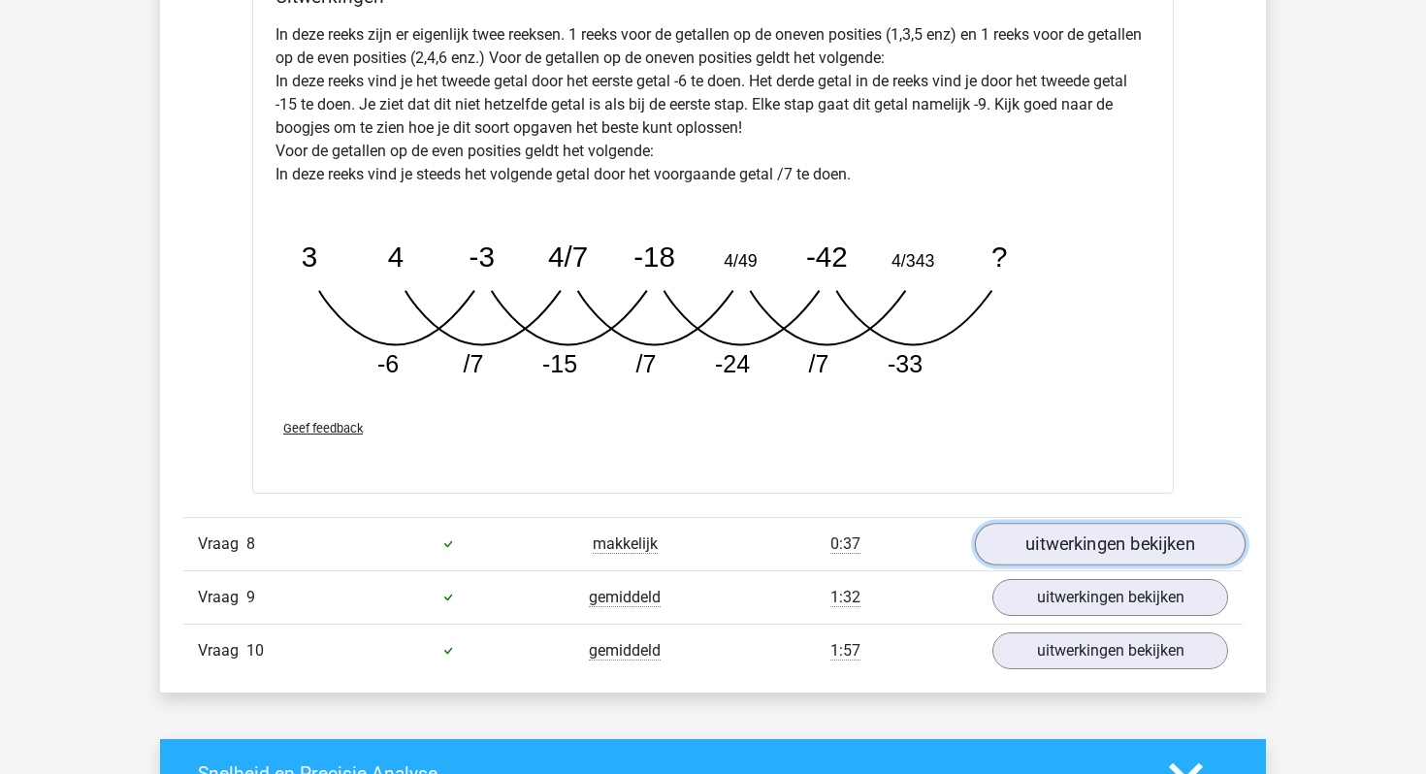
click at [1075, 548] on link "uitwerkingen bekijken" at bounding box center [1110, 544] width 271 height 43
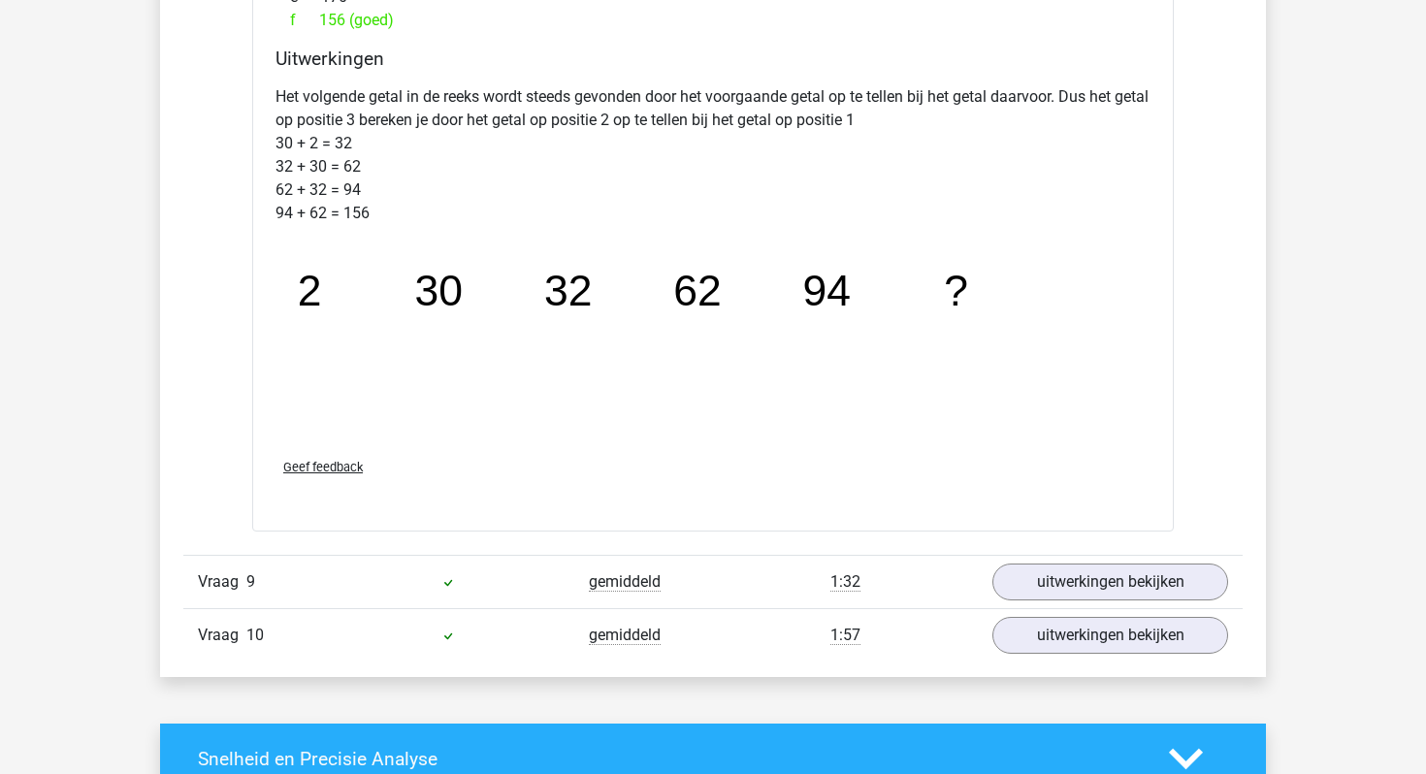
scroll to position [9190, 0]
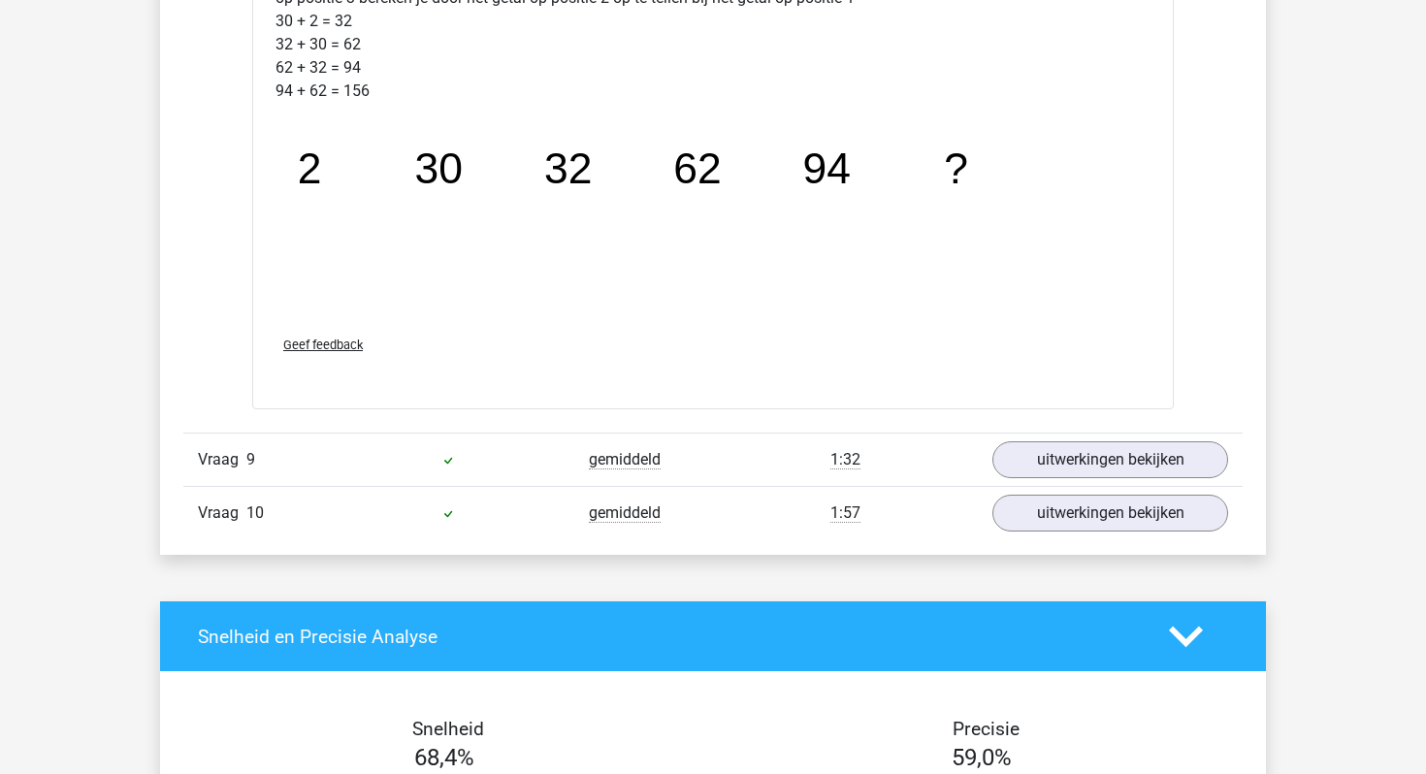
click at [1078, 478] on div "uitwerkingen bekijken" at bounding box center [1110, 459] width 265 height 37
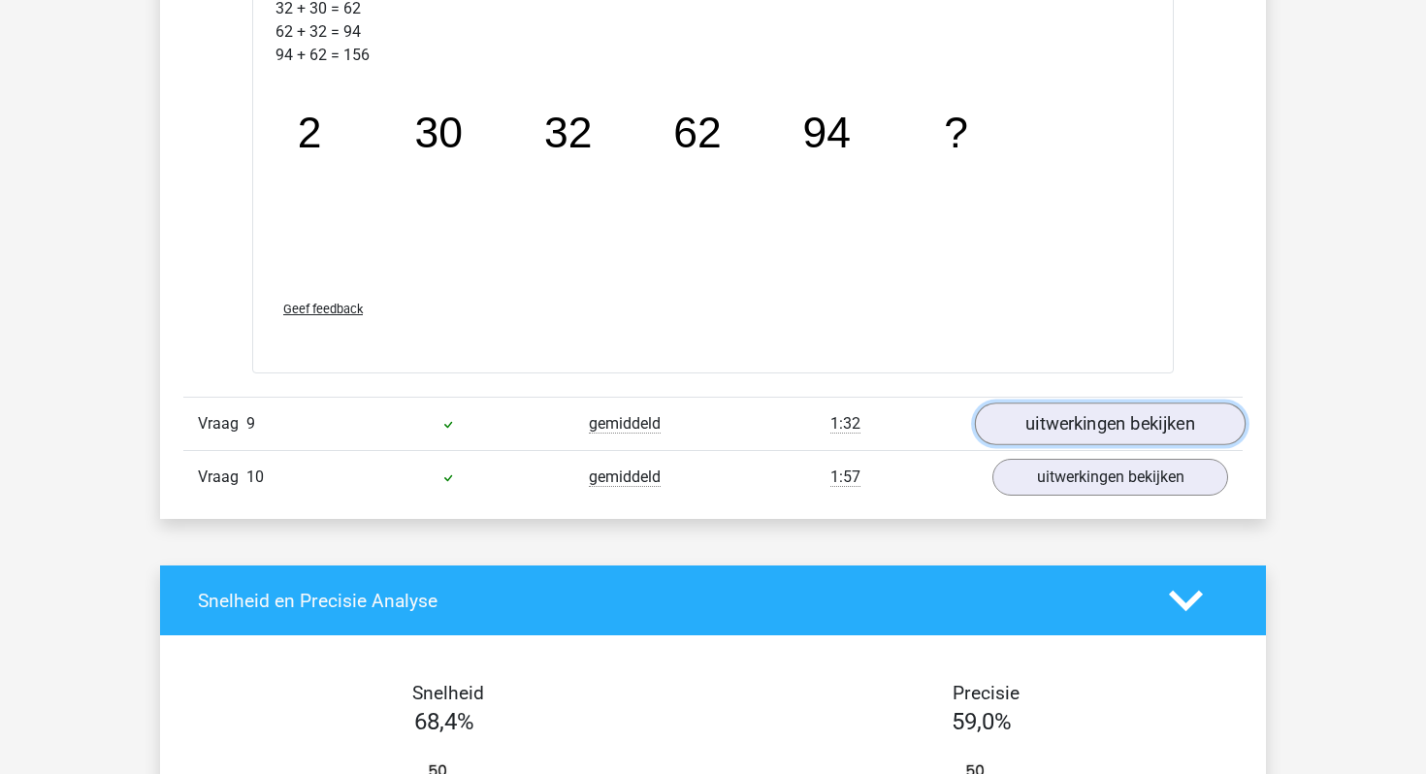
click at [1059, 413] on link "uitwerkingen bekijken" at bounding box center [1110, 425] width 271 height 43
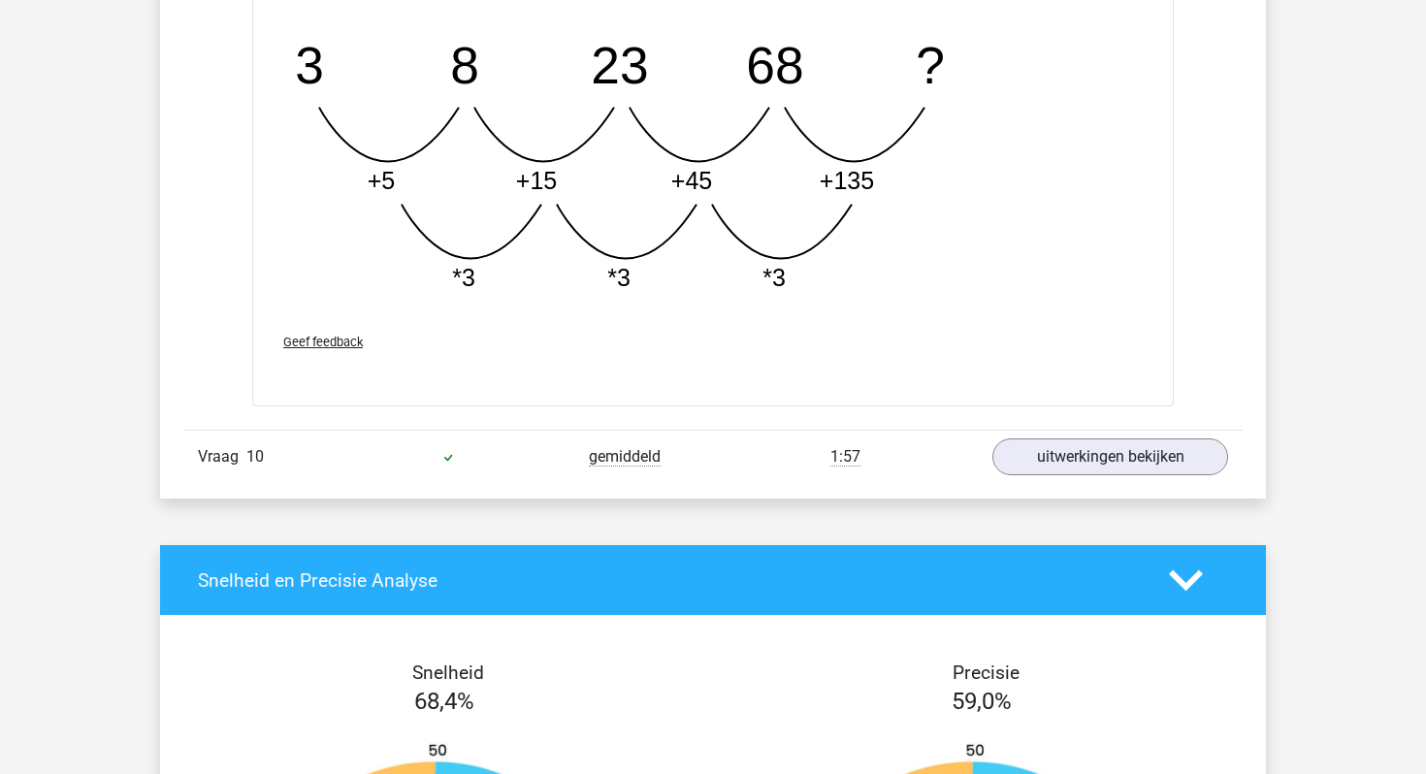
scroll to position [10351, 0]
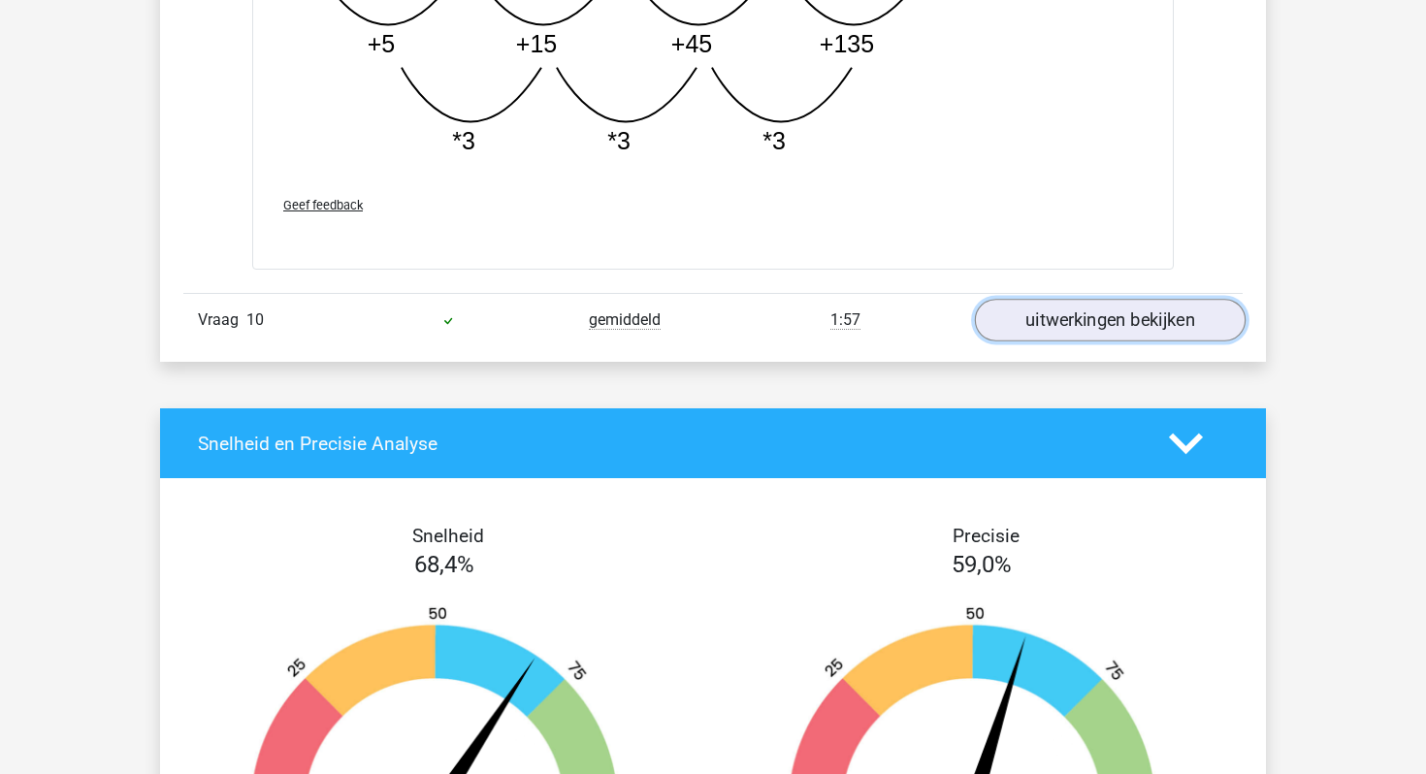
click at [1059, 318] on link "uitwerkingen bekijken" at bounding box center [1110, 320] width 271 height 43
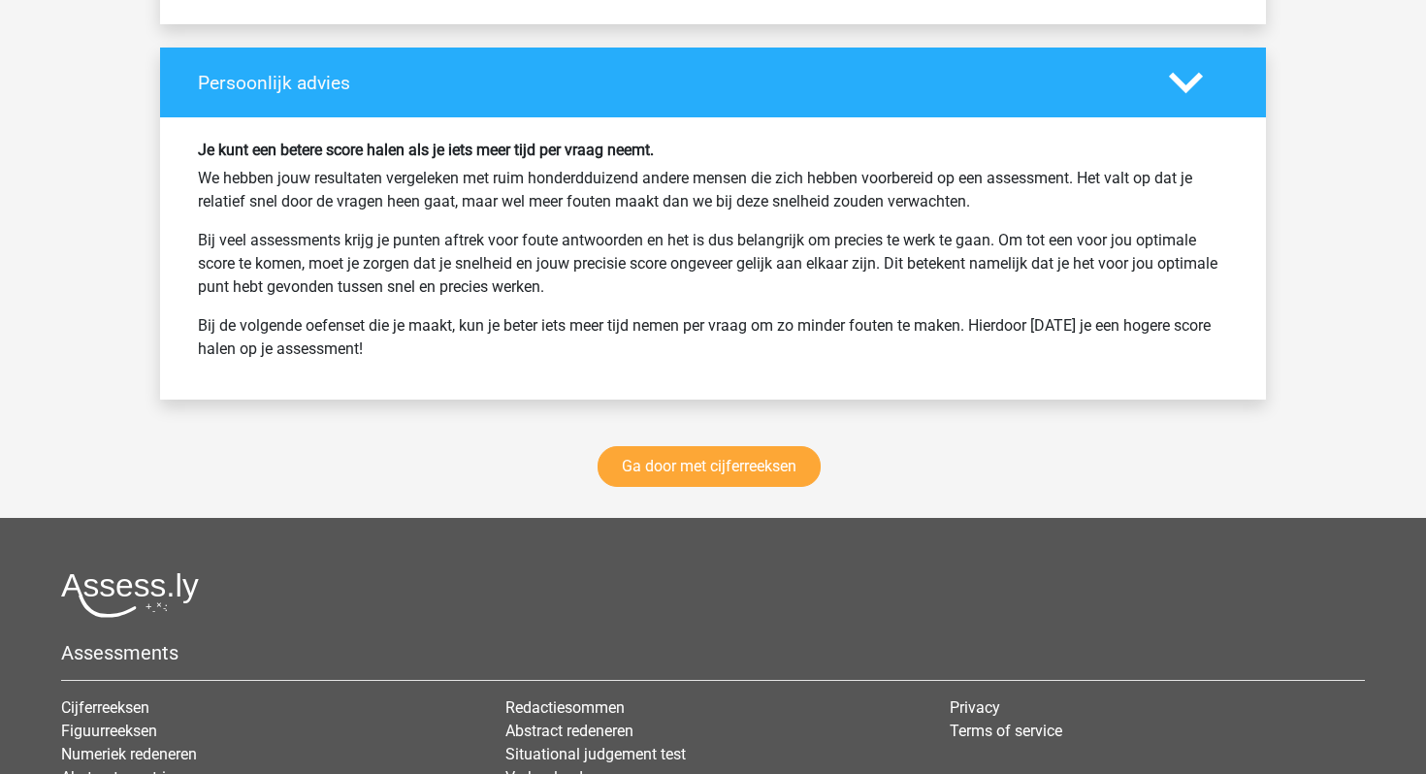
scroll to position [12357, 0]
click at [776, 477] on link "Ga door met cijferreeksen" at bounding box center [709, 465] width 223 height 41
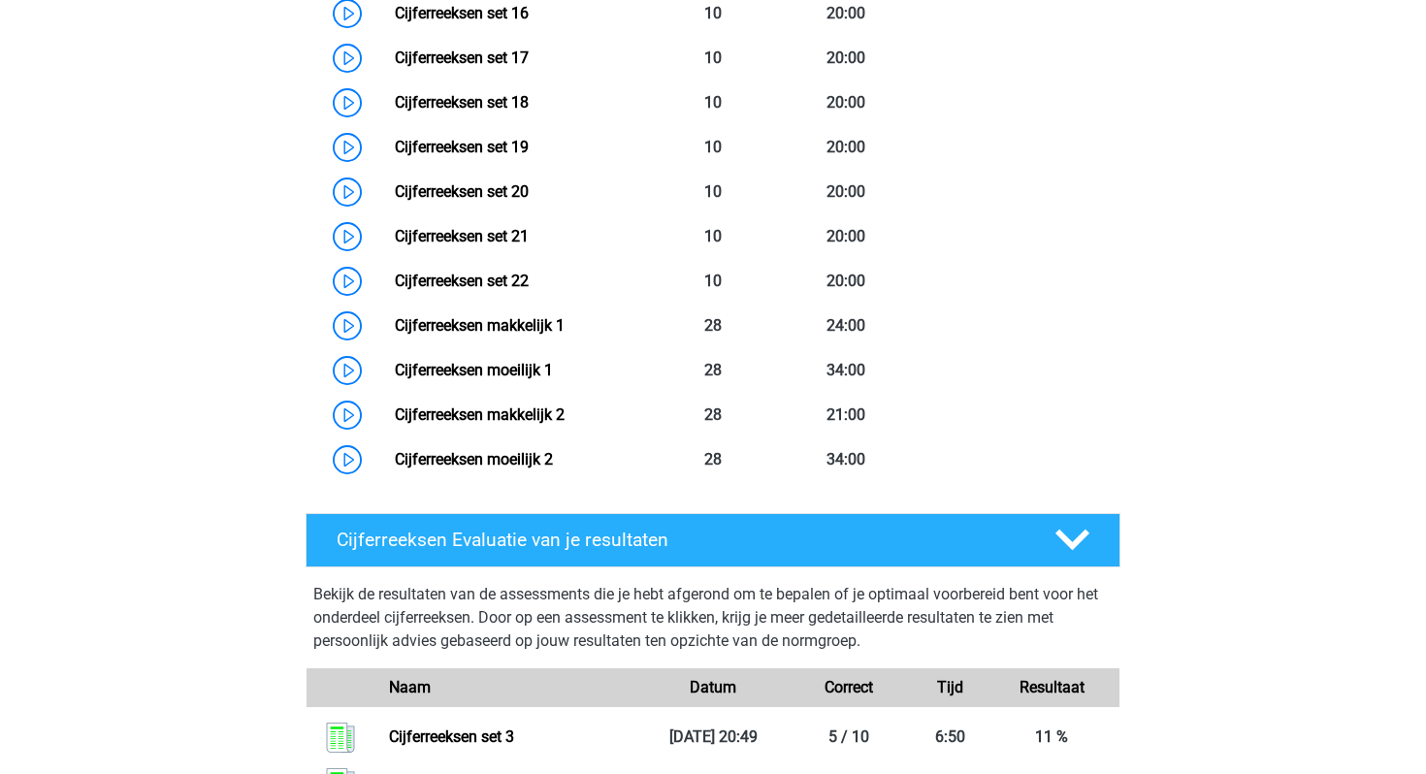
scroll to position [1750, 0]
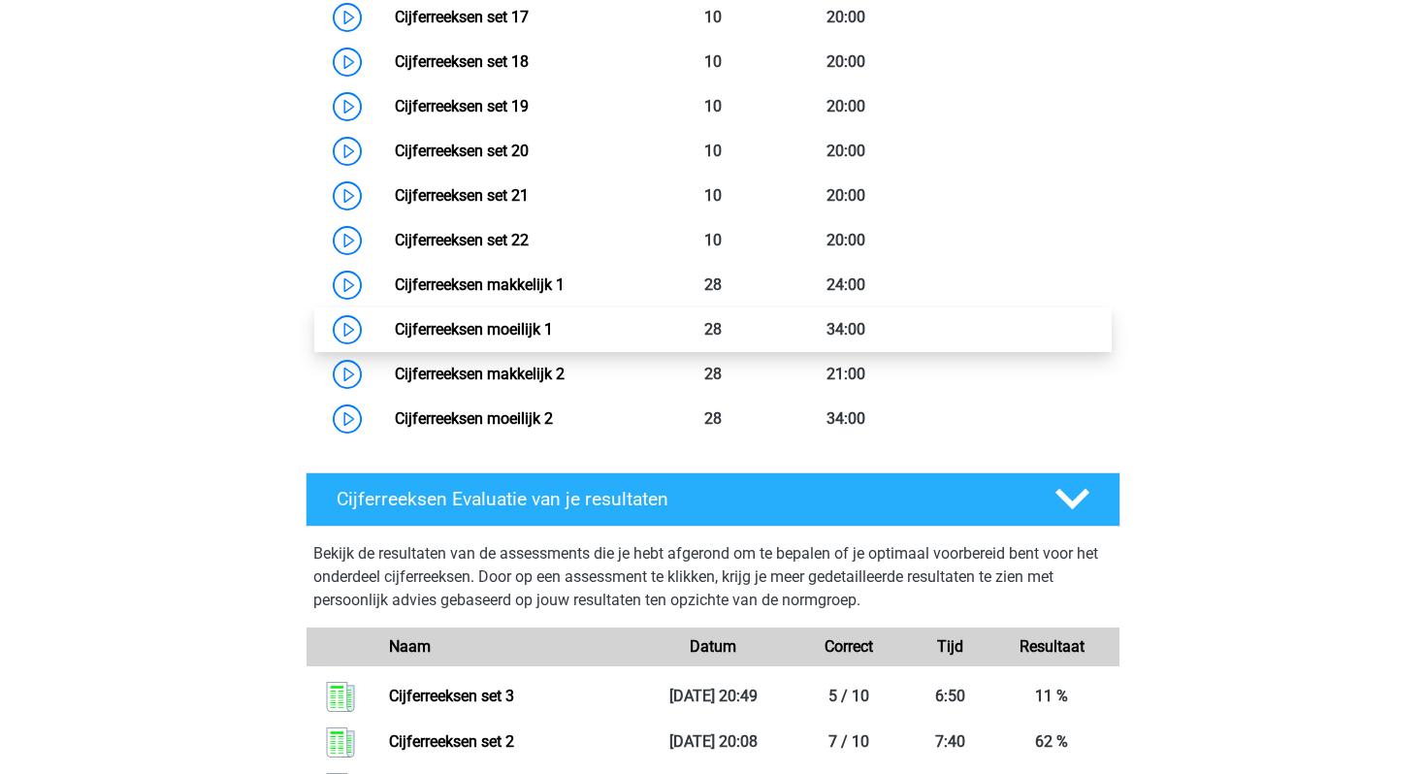
click at [395, 339] on link "Cijferreeksen moeilijk 1" at bounding box center [474, 329] width 158 height 18
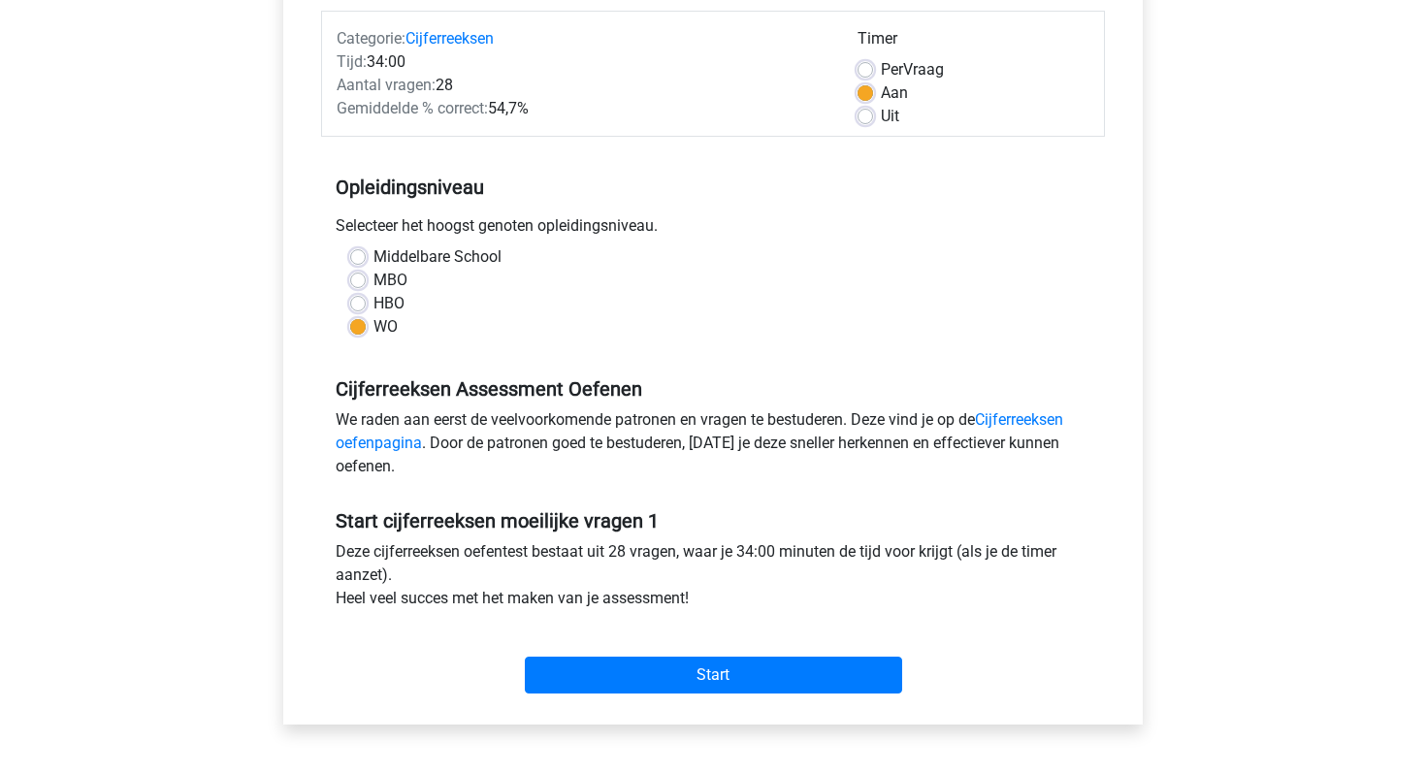
scroll to position [246, 0]
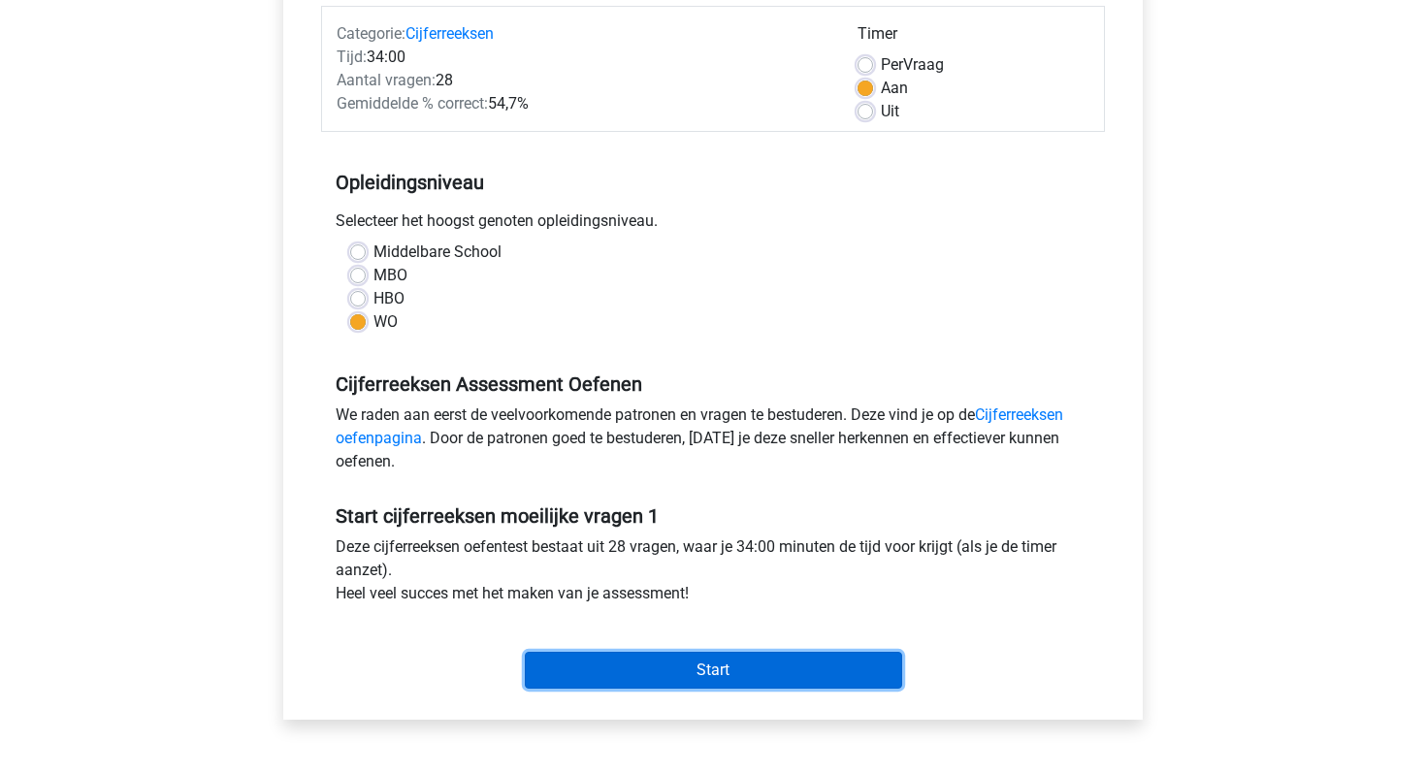
click at [738, 677] on input "Start" at bounding box center [713, 670] width 377 height 37
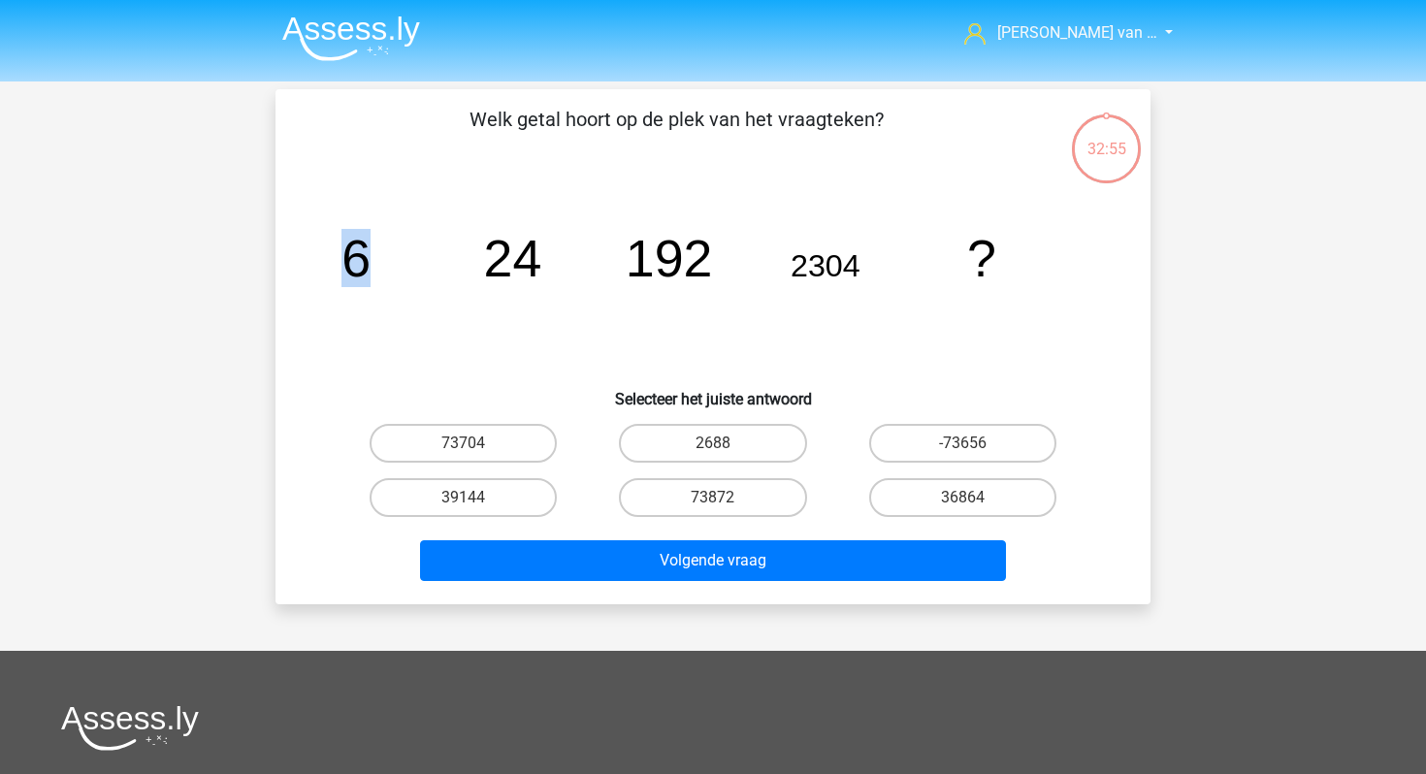
drag, startPoint x: 350, startPoint y: 257, endPoint x: 369, endPoint y: 268, distance: 21.3
click at [367, 264] on tspan "6" at bounding box center [356, 258] width 29 height 58
click at [371, 260] on tspan "24" at bounding box center [356, 258] width 29 height 58
click at [749, 450] on label "2688" at bounding box center [712, 443] width 187 height 39
click at [726, 450] on input "2688" at bounding box center [719, 449] width 13 height 13
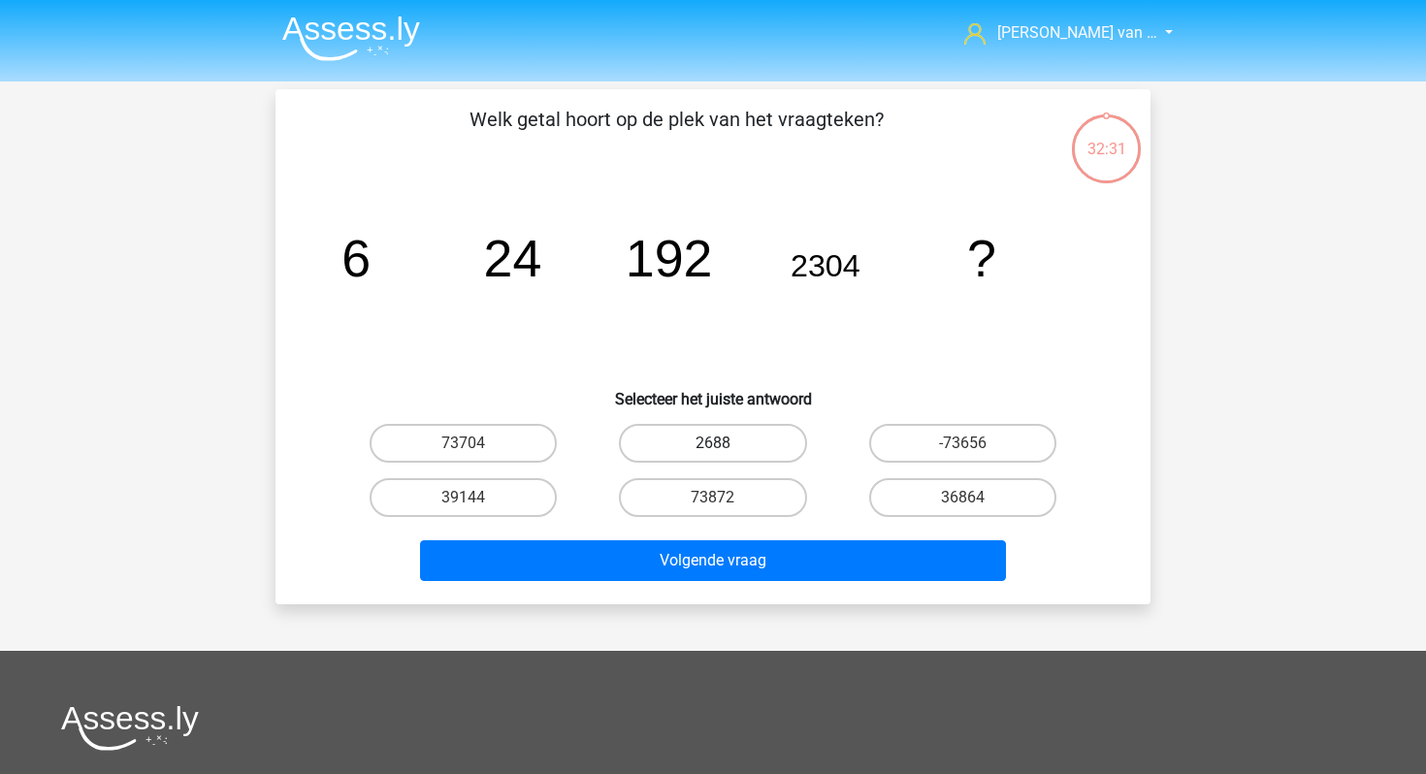
radio input "true"
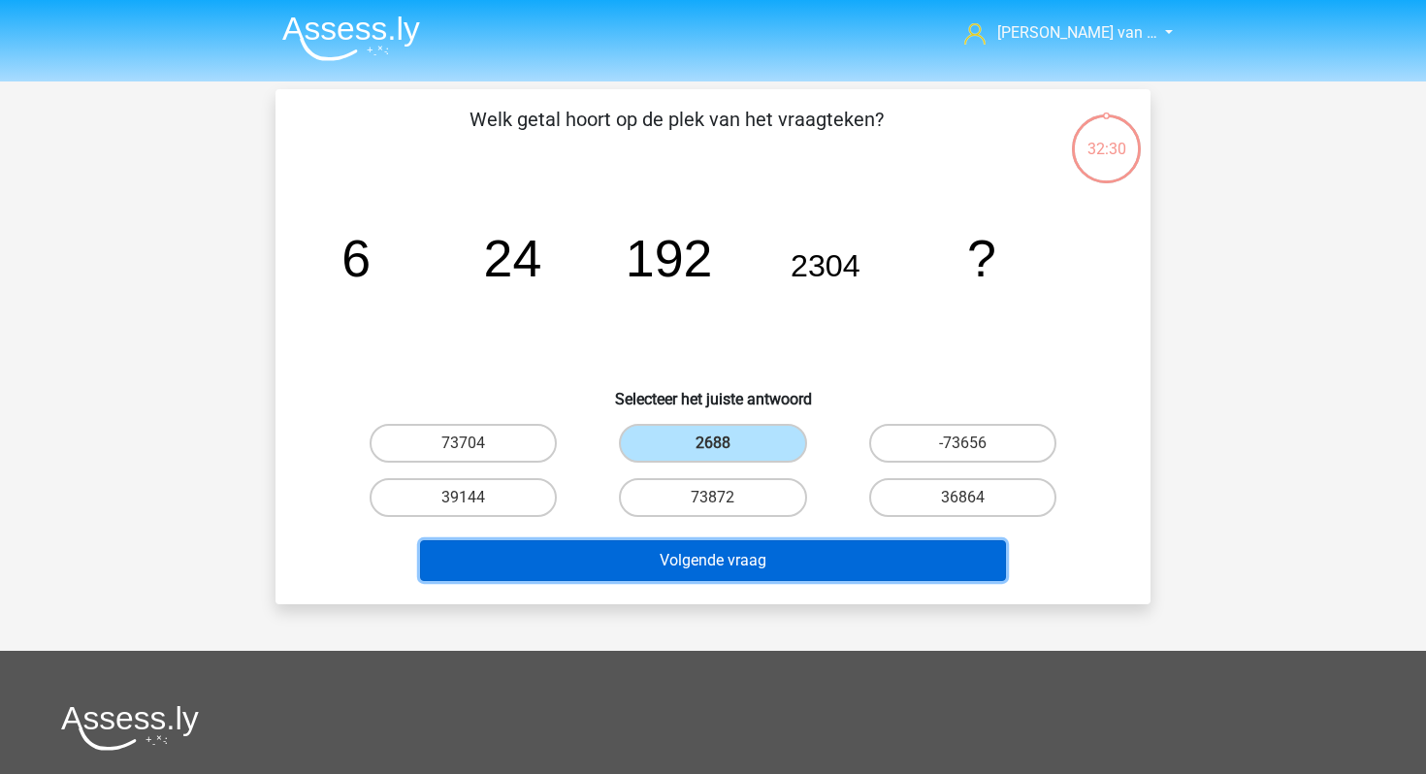
click at [770, 550] on button "Volgende vraag" at bounding box center [713, 560] width 587 height 41
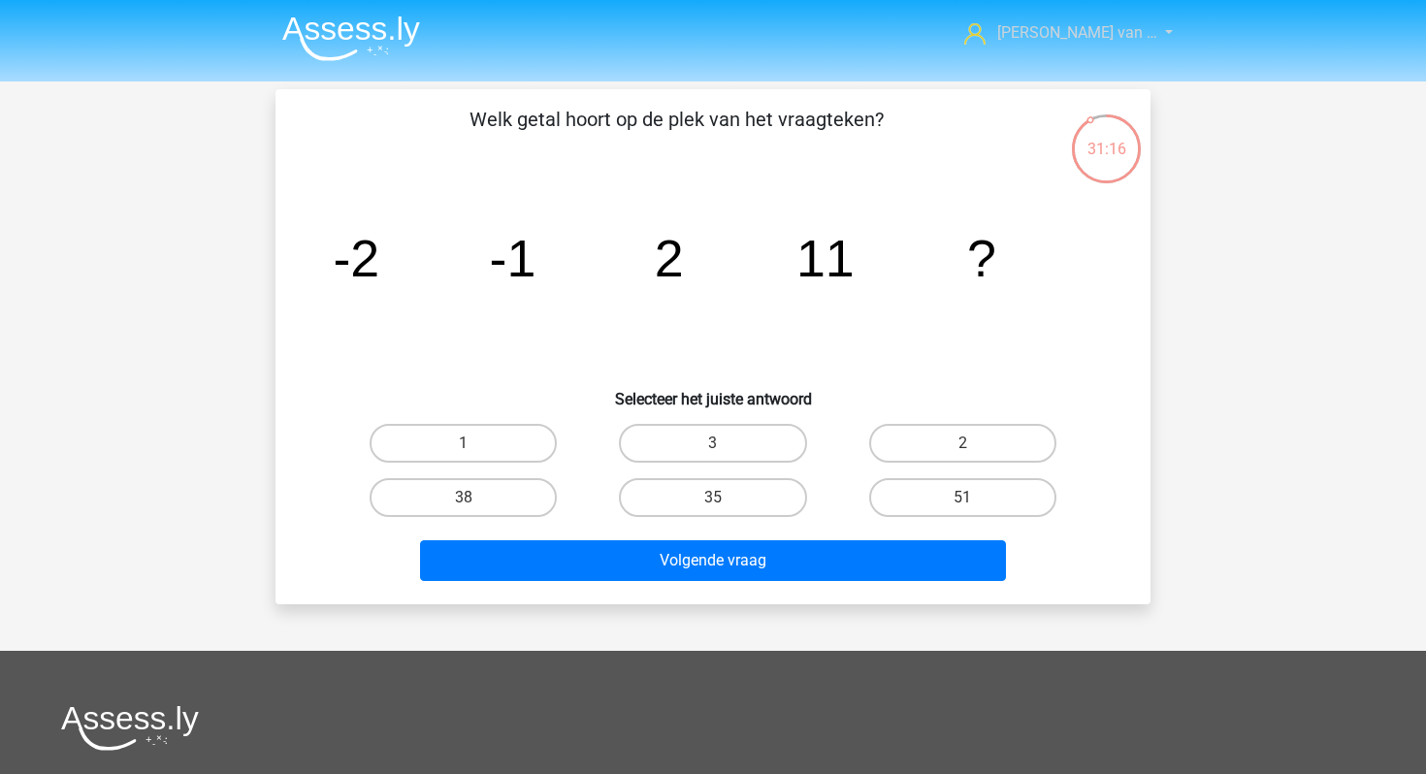
click at [1070, 30] on span "[PERSON_NAME] van …" at bounding box center [1077, 32] width 160 height 18
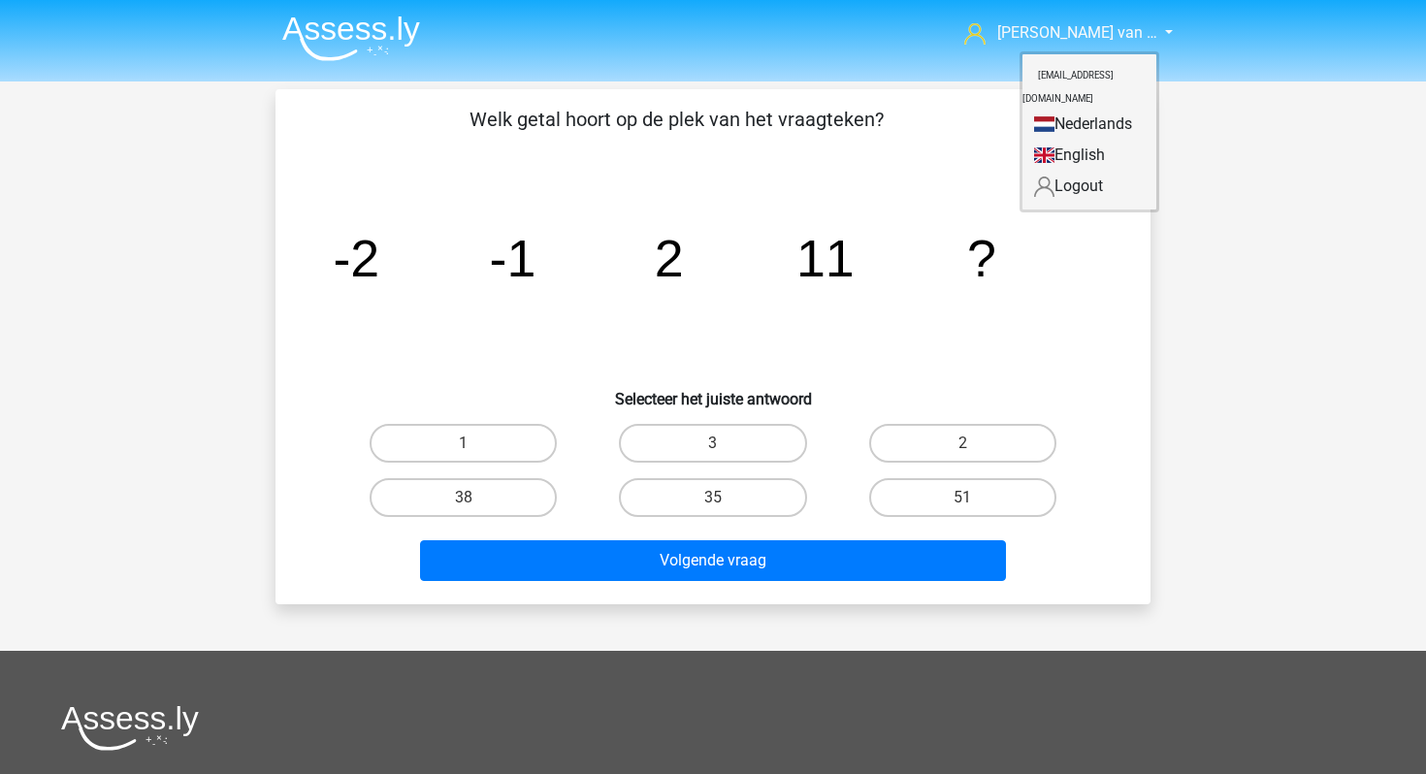
click at [1218, 141] on div "[PERSON_NAME] van … [EMAIL_ADDRESS][DOMAIN_NAME] Nederlands English" at bounding box center [713, 581] width 1426 height 1163
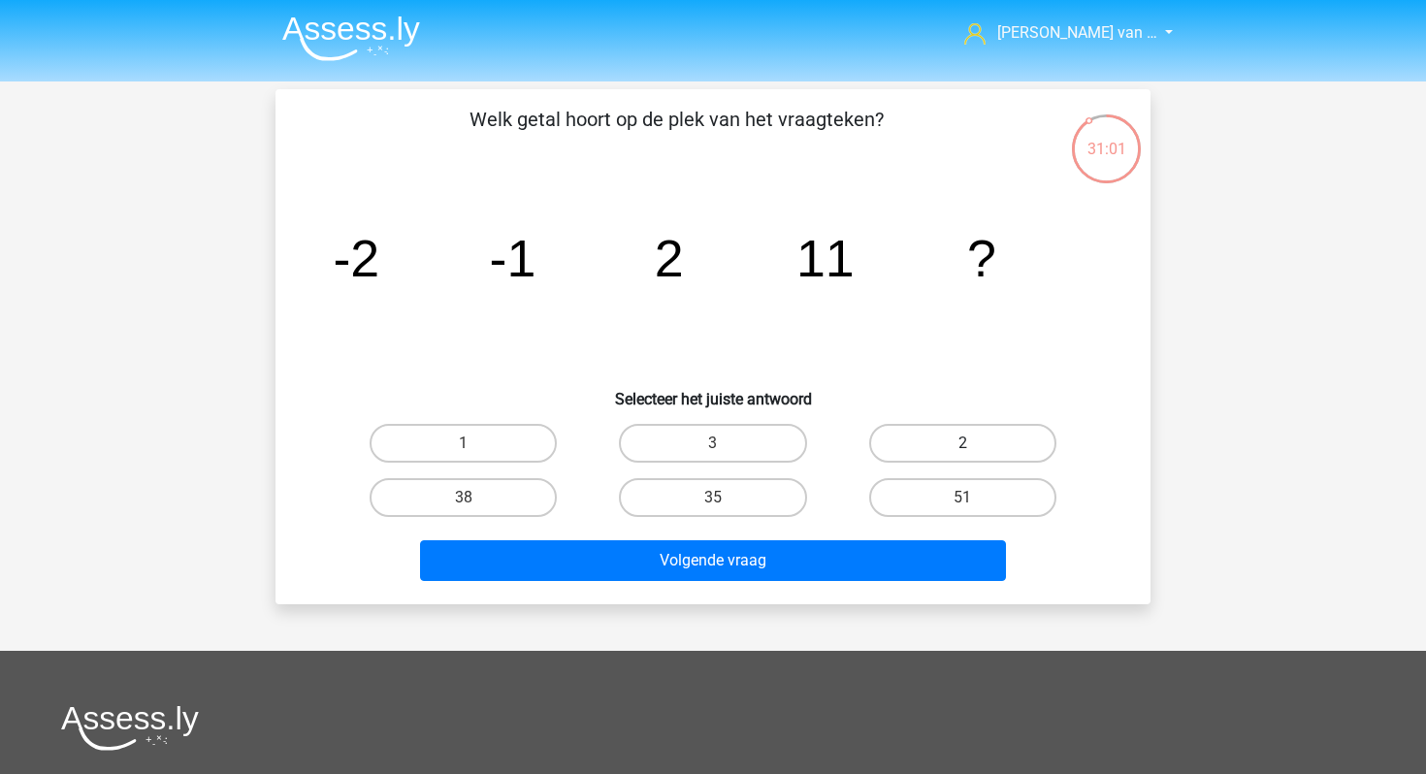
click at [914, 442] on label "2" at bounding box center [962, 443] width 187 height 39
click at [962, 443] on input "2" at bounding box center [968, 449] width 13 height 13
radio input "true"
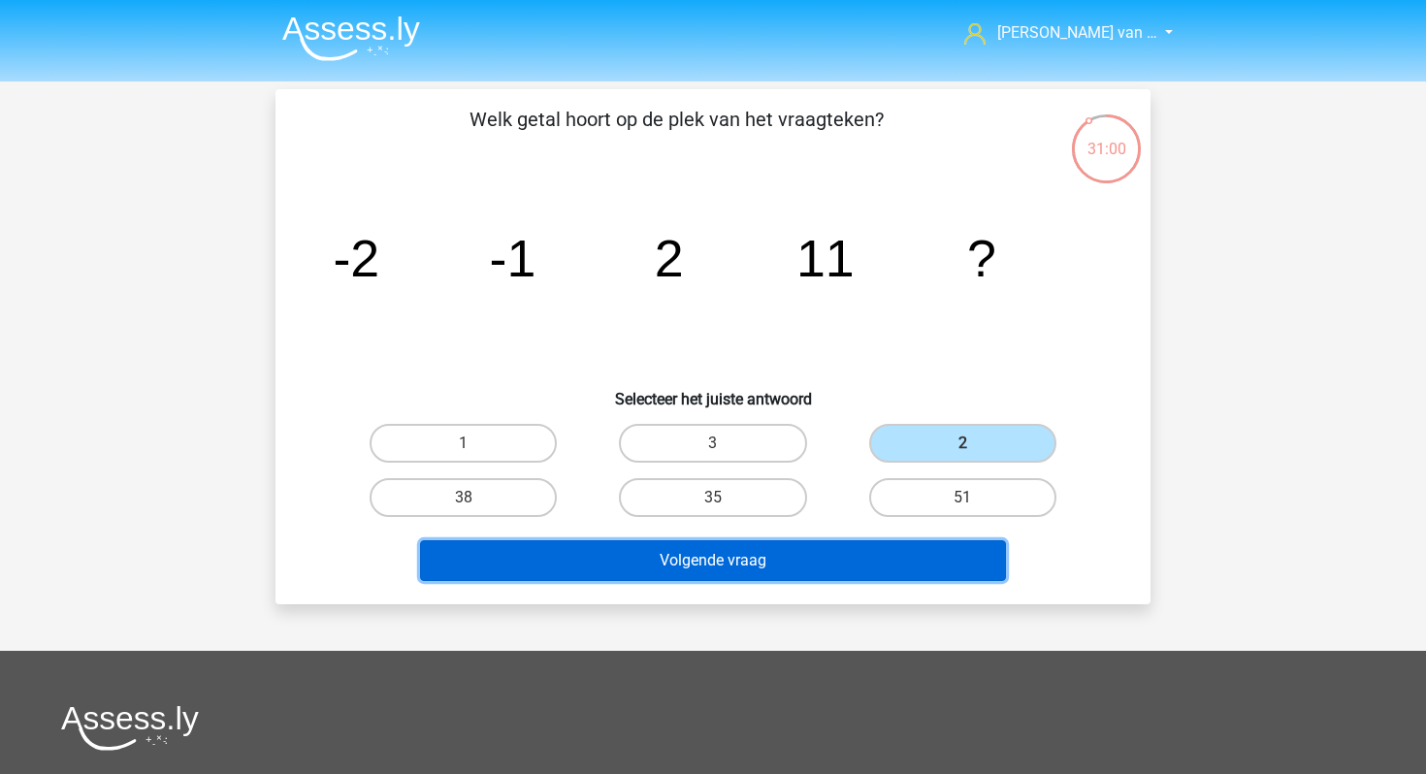
click at [840, 553] on button "Volgende vraag" at bounding box center [713, 560] width 587 height 41
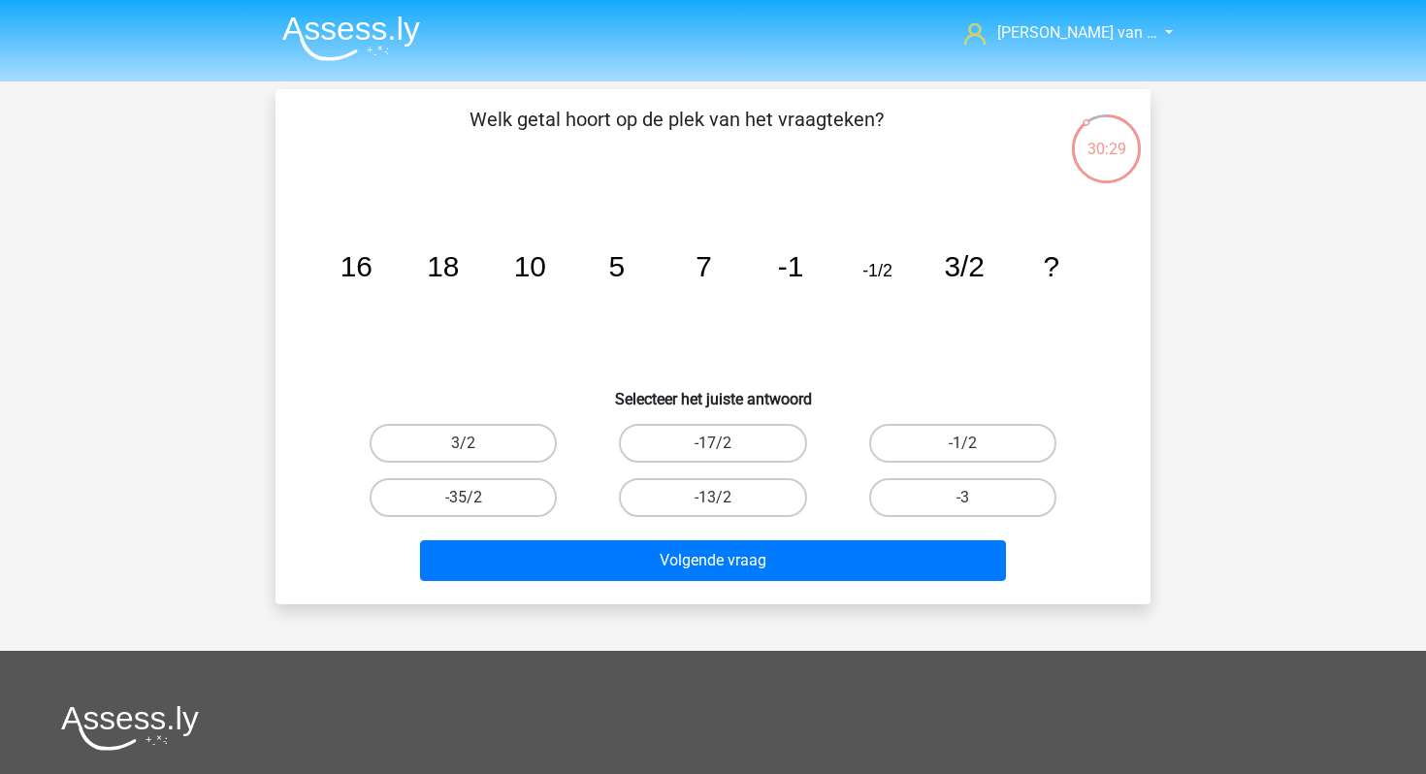
click at [343, 28] on img at bounding box center [351, 39] width 138 height 46
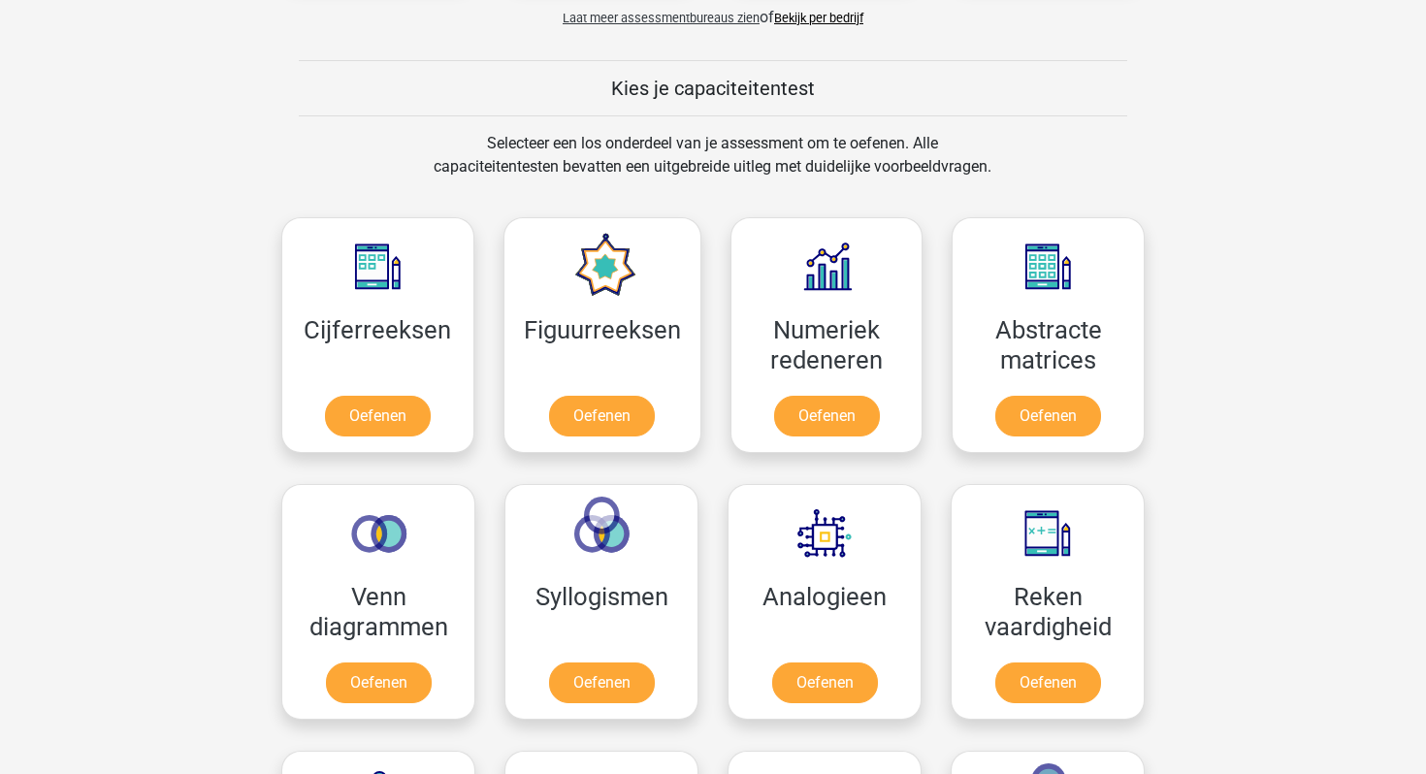
scroll to position [697, 0]
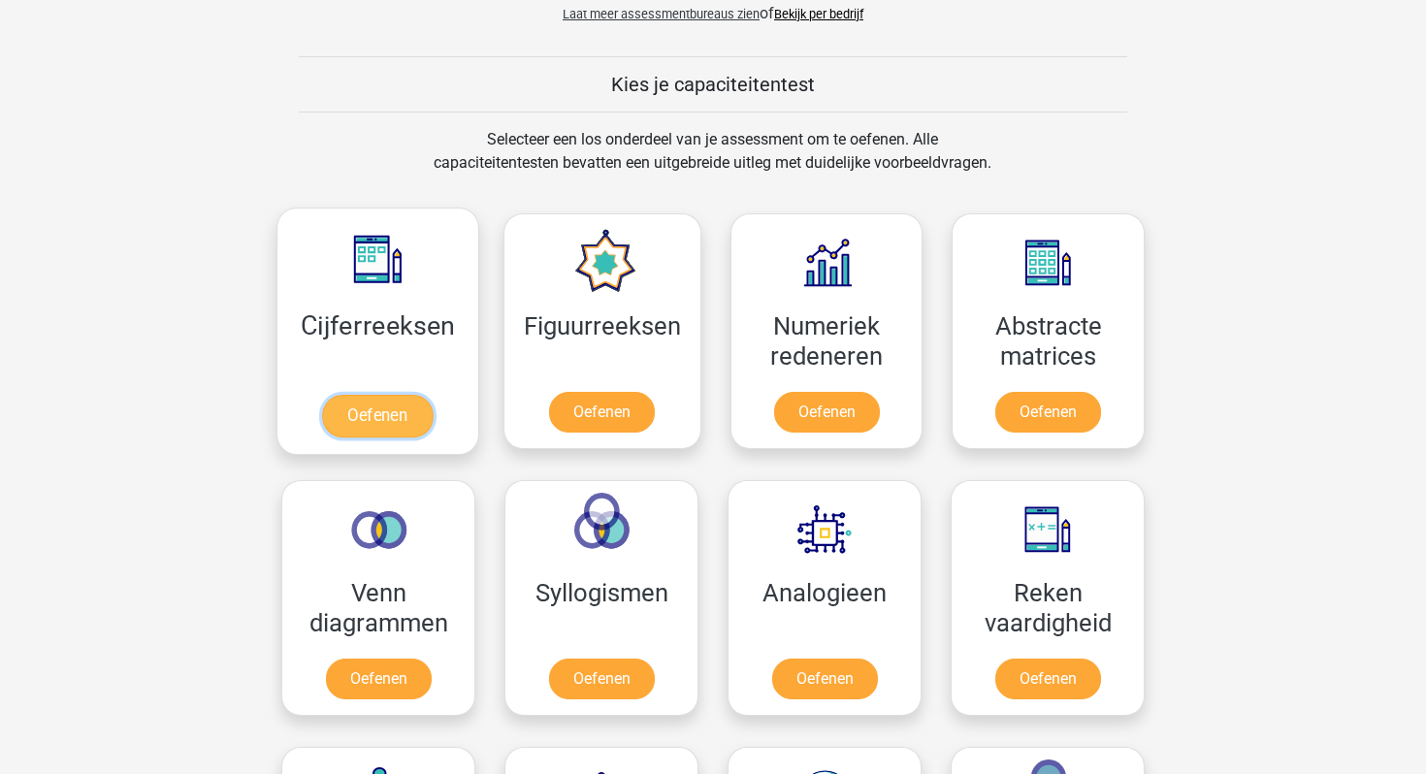
click at [414, 395] on link "Oefenen" at bounding box center [377, 416] width 111 height 43
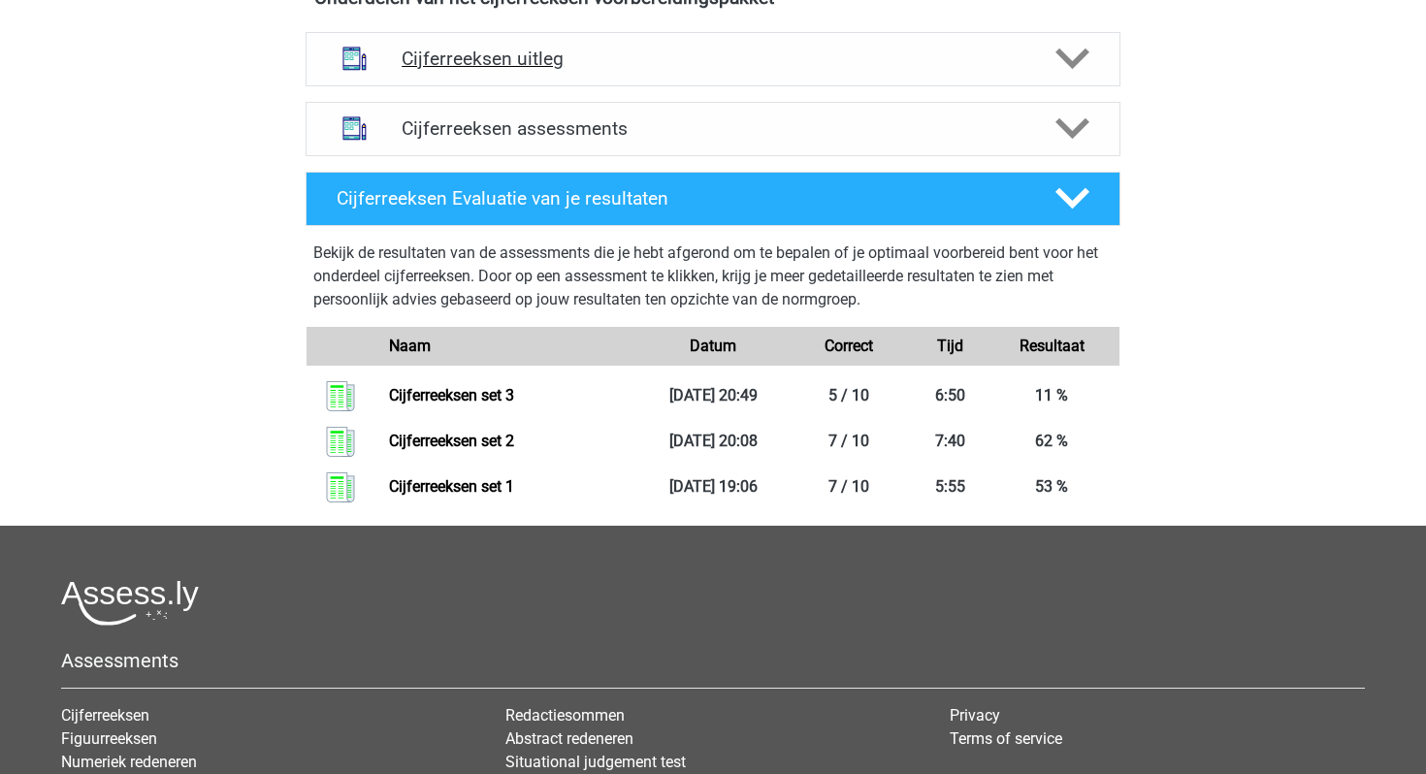
scroll to position [734, 0]
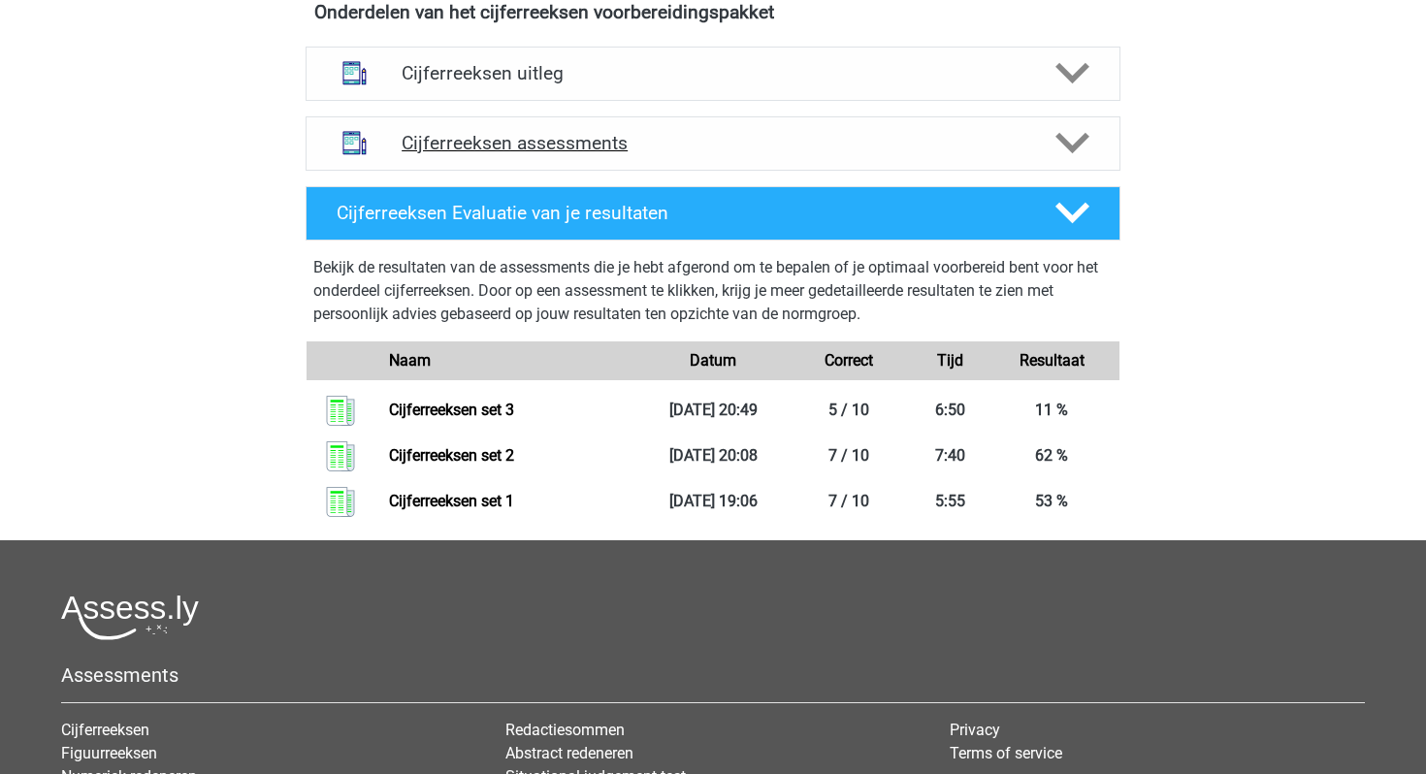
click at [637, 171] on div "Cijferreeksen assessments" at bounding box center [713, 143] width 815 height 54
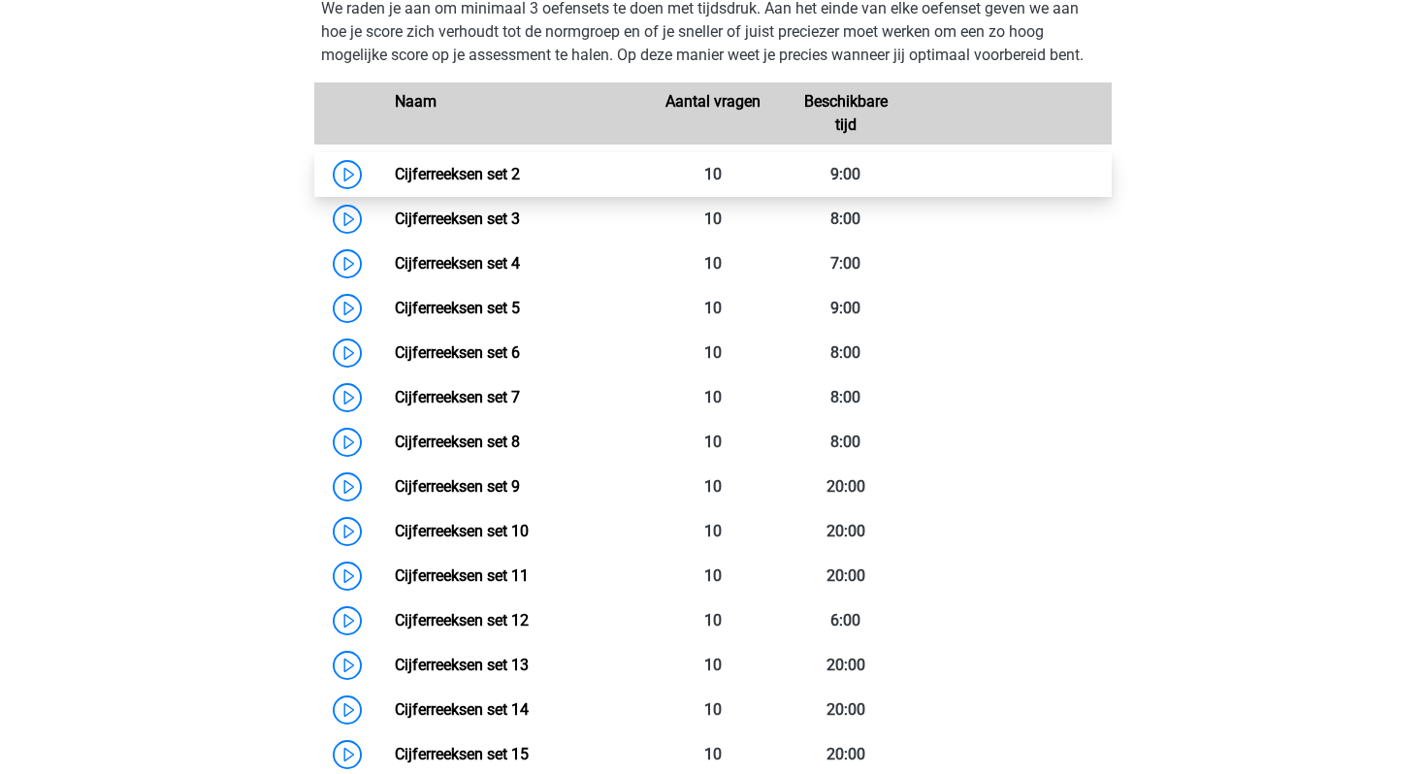
scroll to position [909, 0]
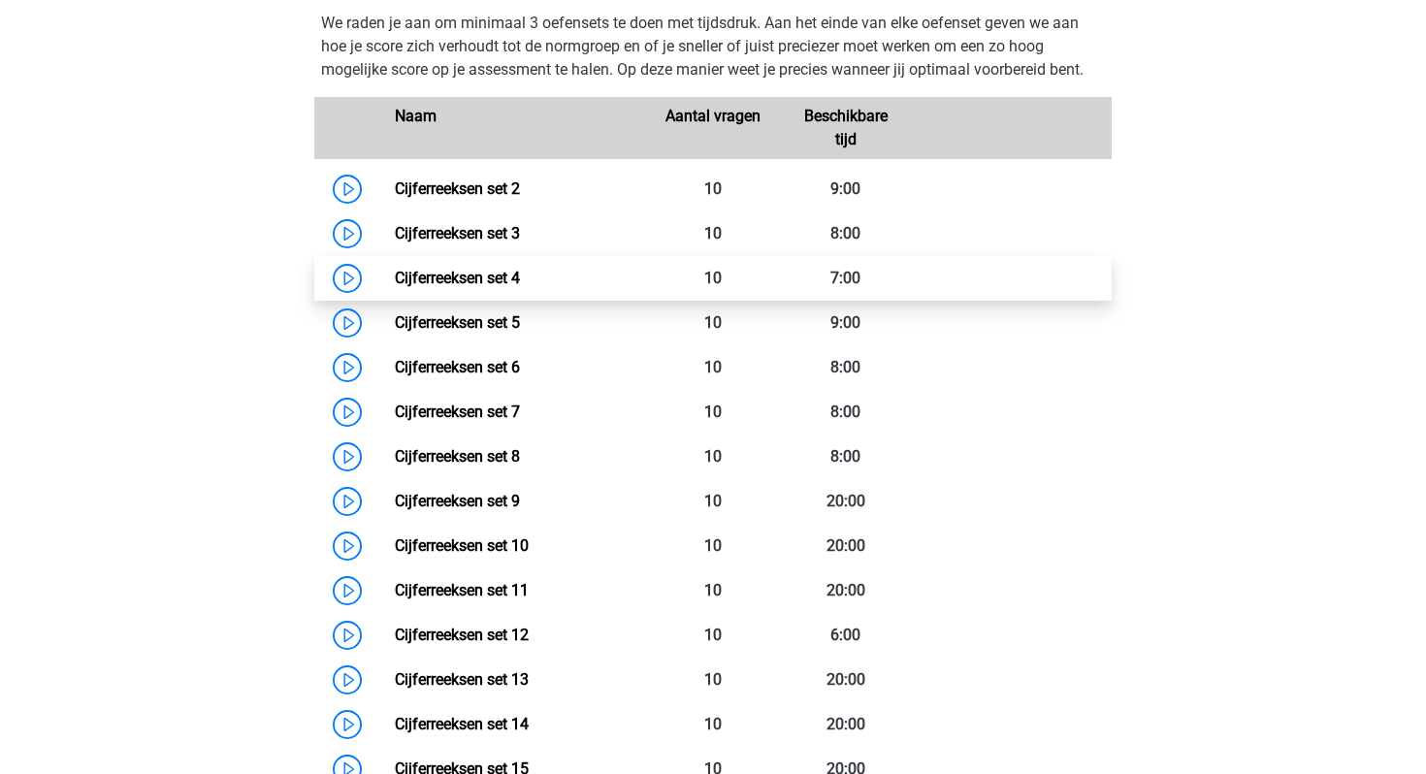
click at [395, 287] on link "Cijferreeksen set 4" at bounding box center [457, 278] width 125 height 18
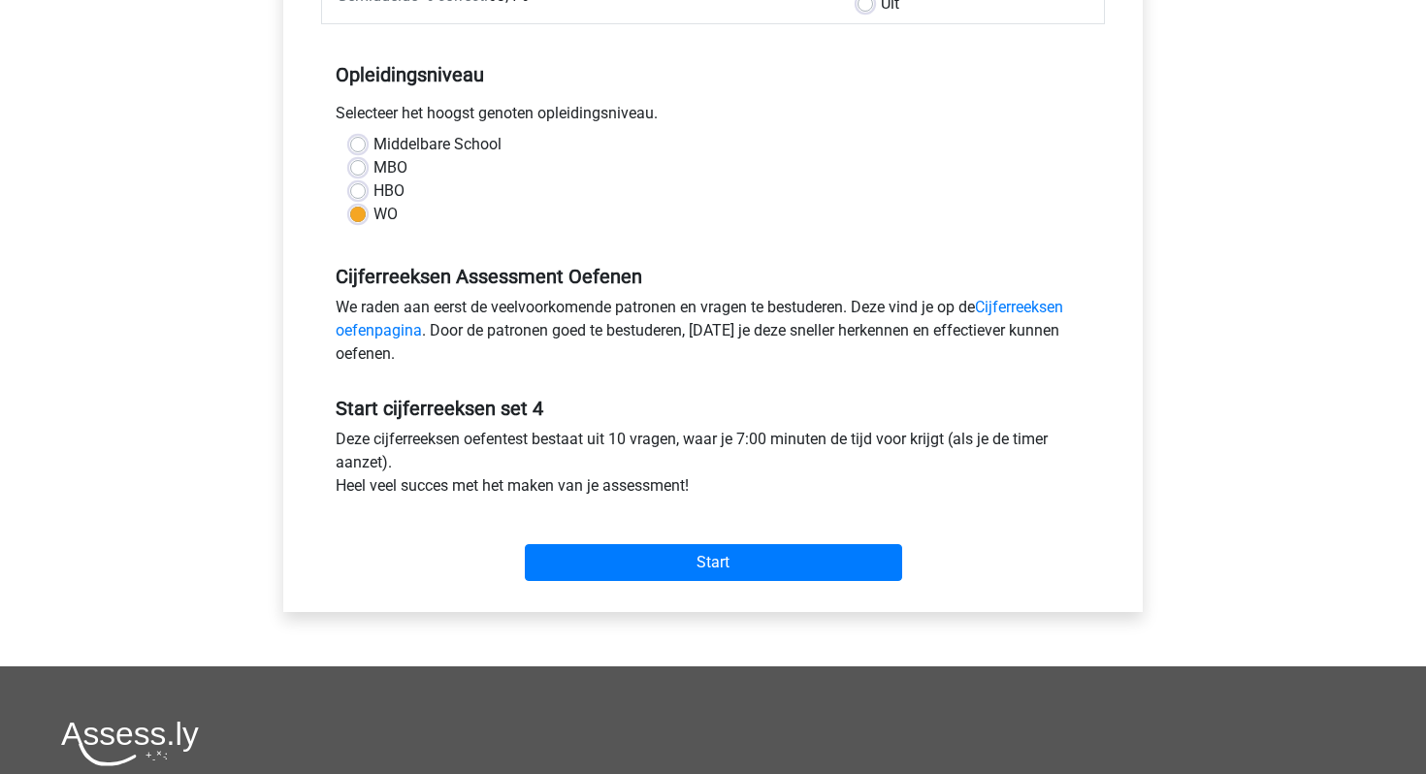
scroll to position [358, 0]
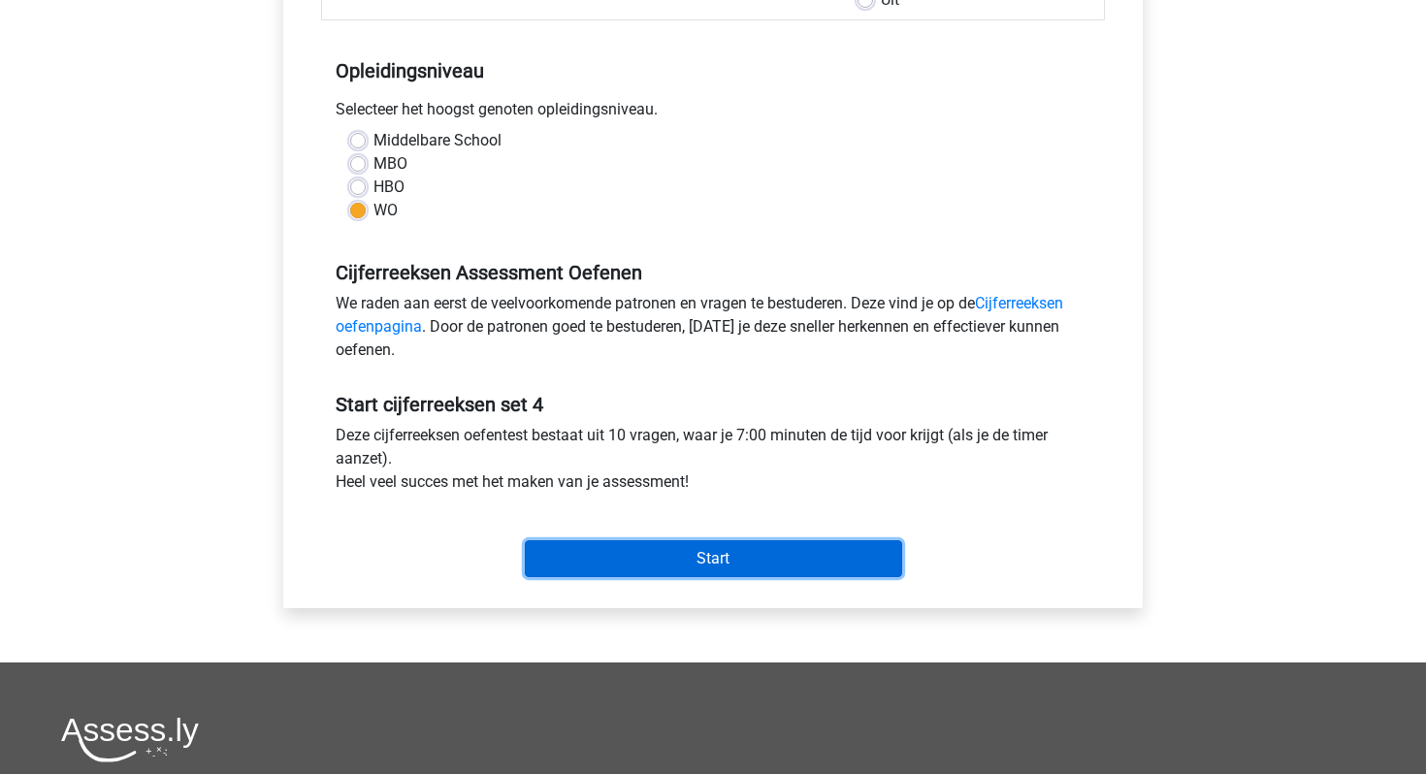
click at [553, 550] on input "Start" at bounding box center [713, 558] width 377 height 37
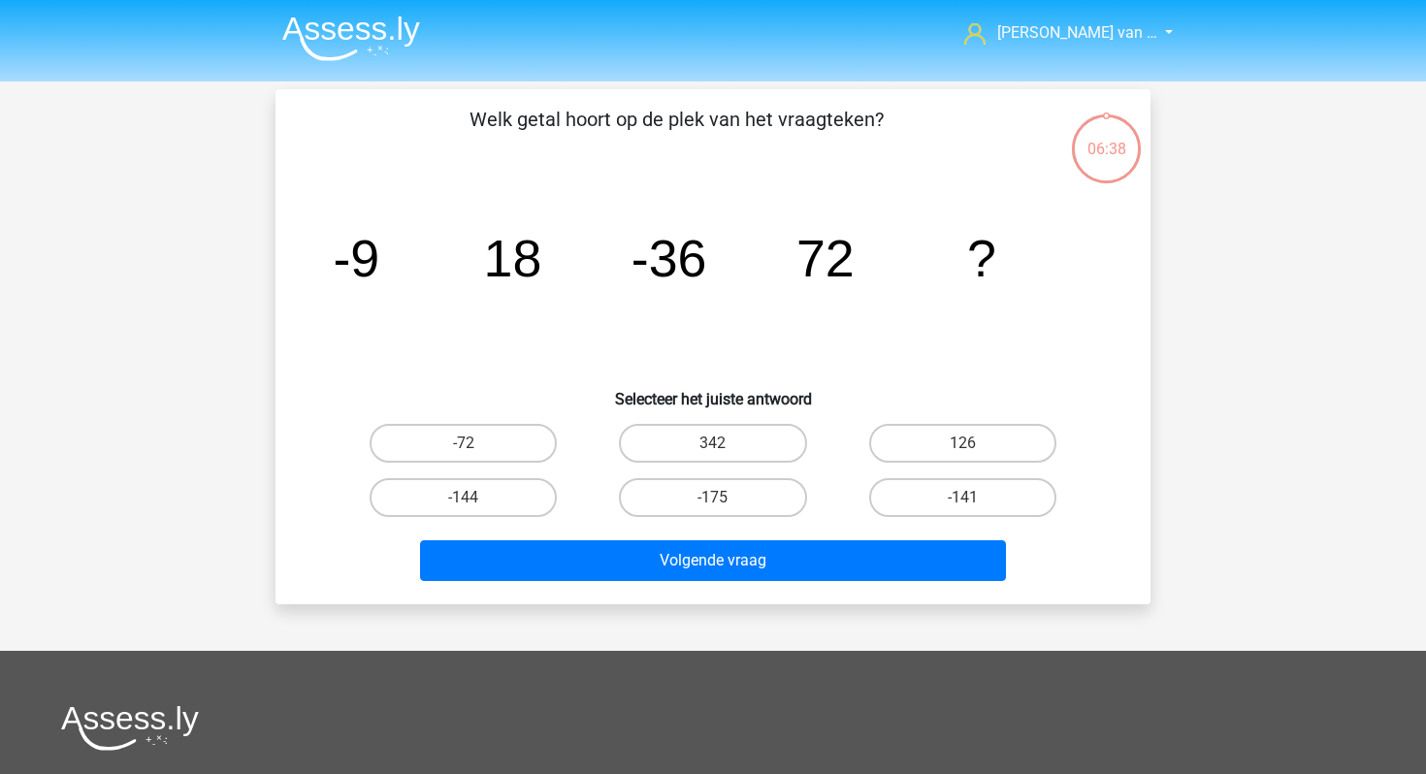
click at [474, 505] on input "-144" at bounding box center [470, 504] width 13 height 13
radio input "true"
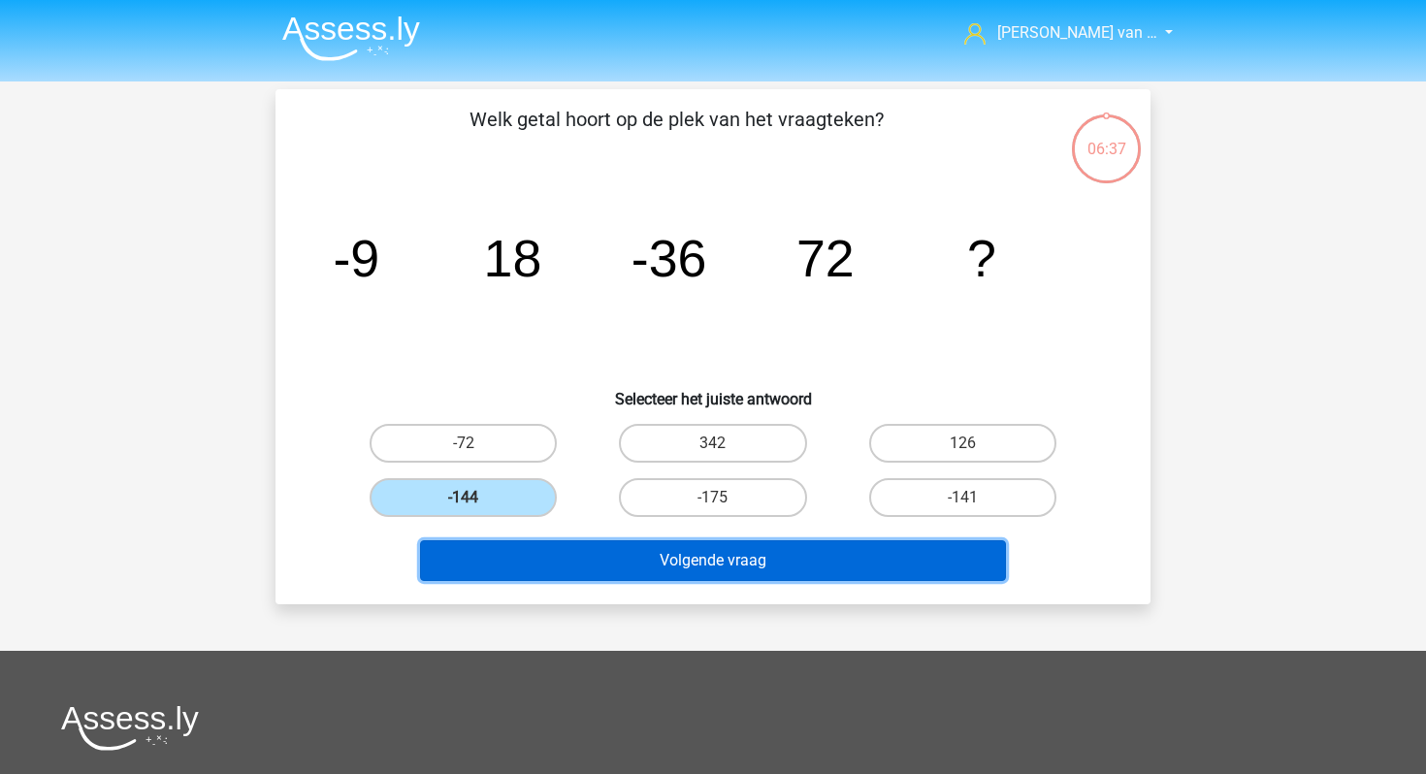
click at [520, 554] on button "Volgende vraag" at bounding box center [713, 560] width 587 height 41
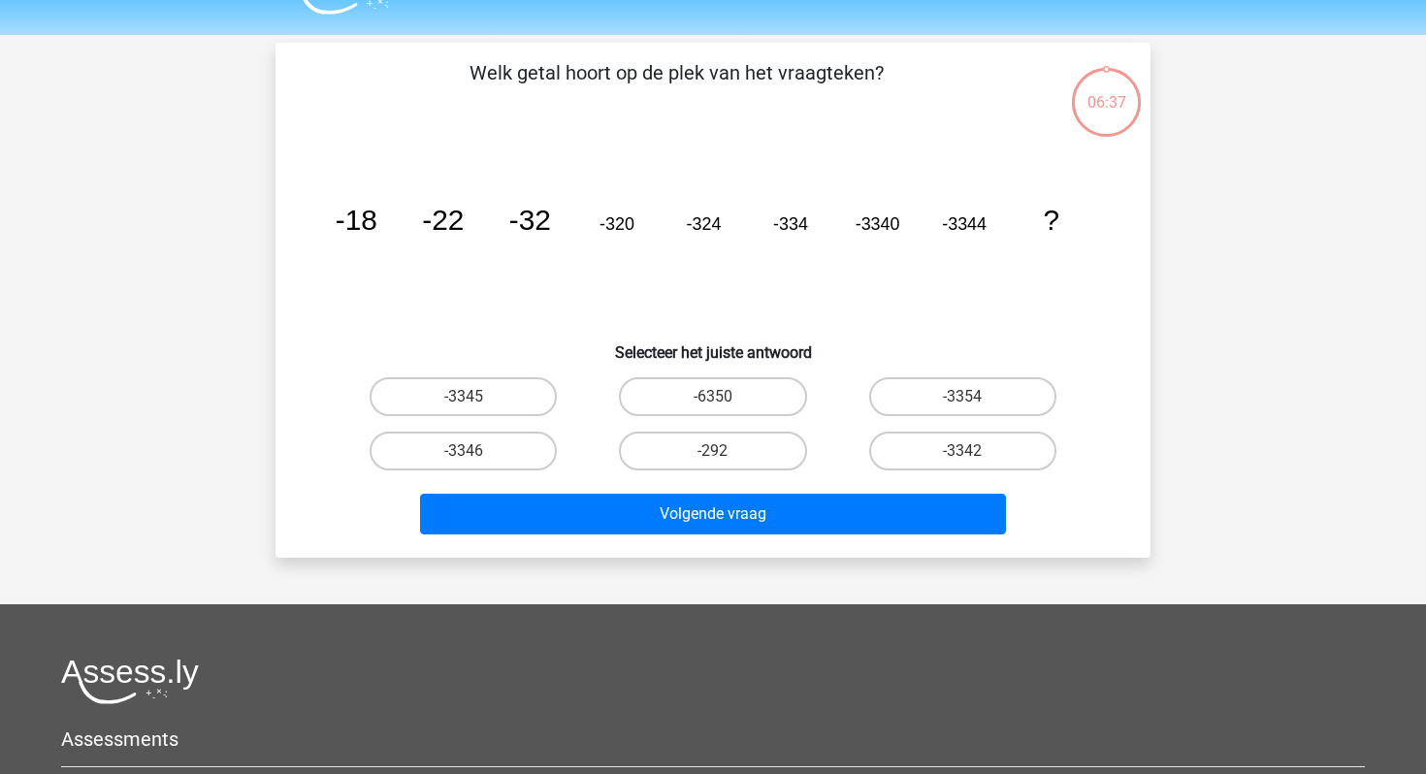
scroll to position [89, 0]
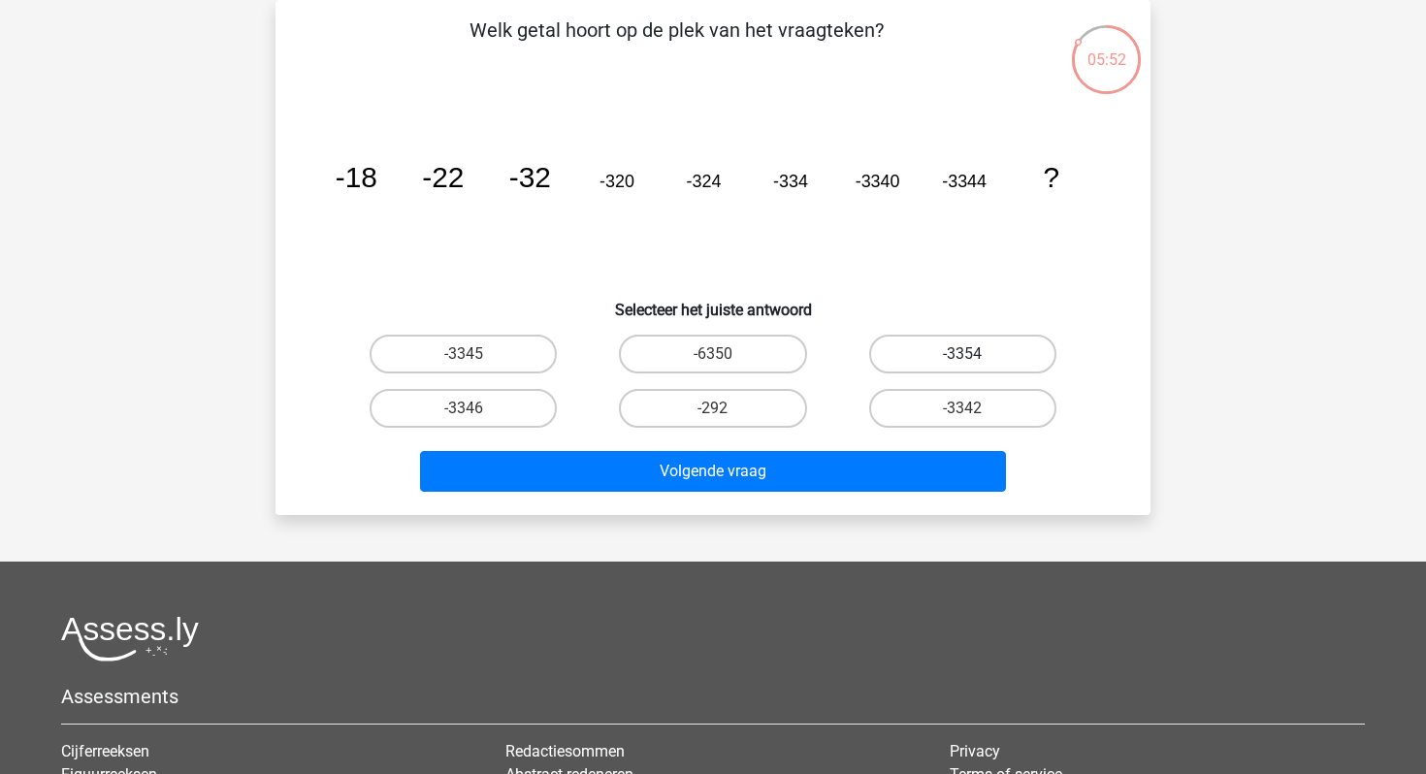
click at [929, 350] on label "-3354" at bounding box center [962, 354] width 187 height 39
click at [962, 354] on input "-3354" at bounding box center [968, 360] width 13 height 13
radio input "true"
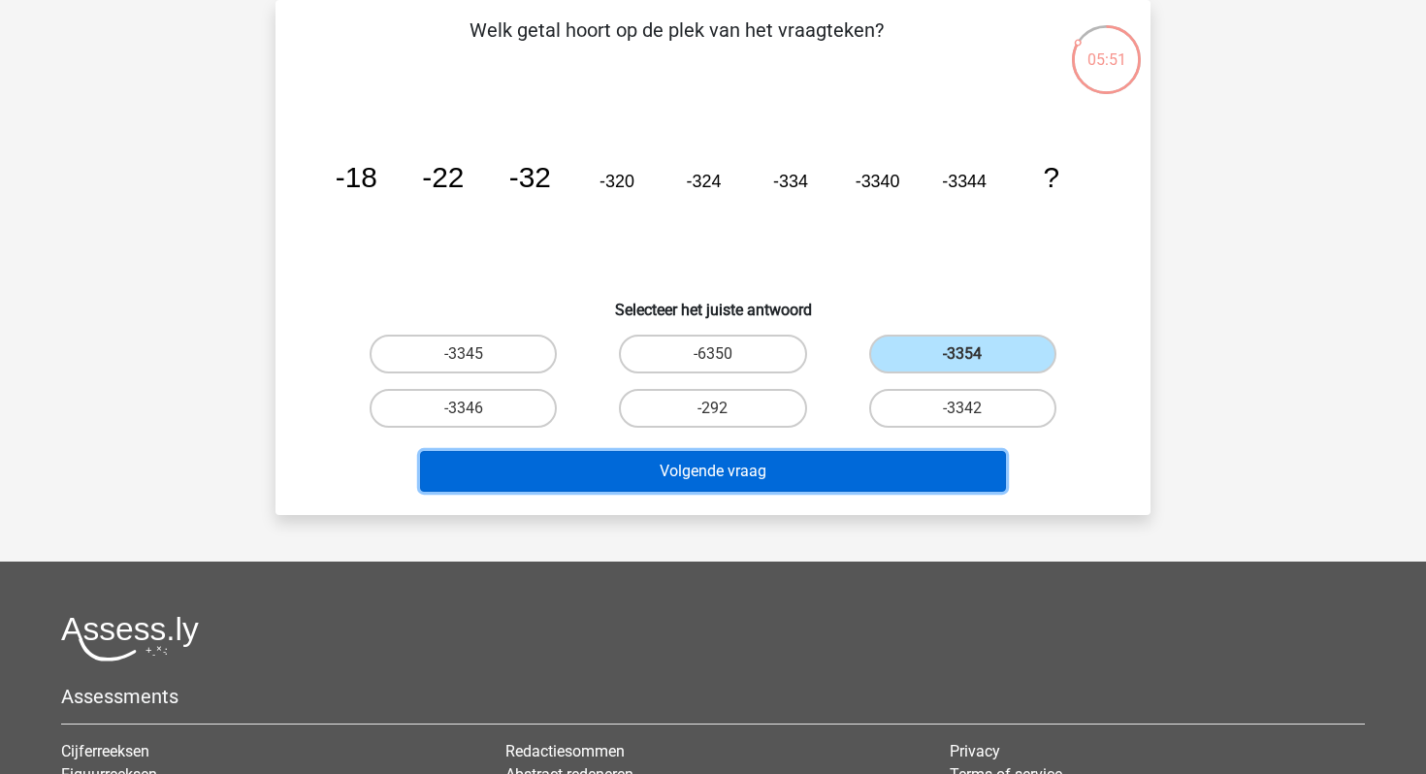
click at [802, 468] on button "Volgende vraag" at bounding box center [713, 471] width 587 height 41
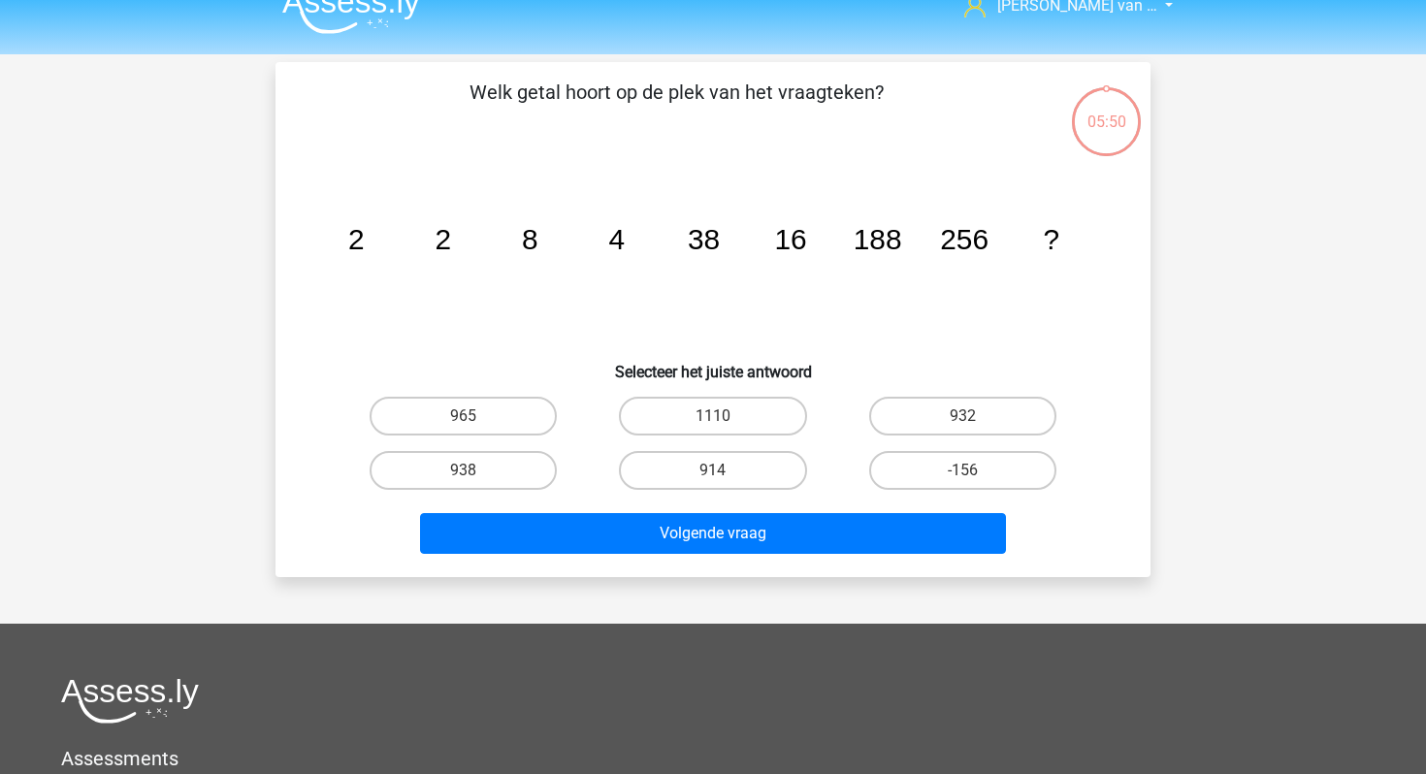
scroll to position [16, 0]
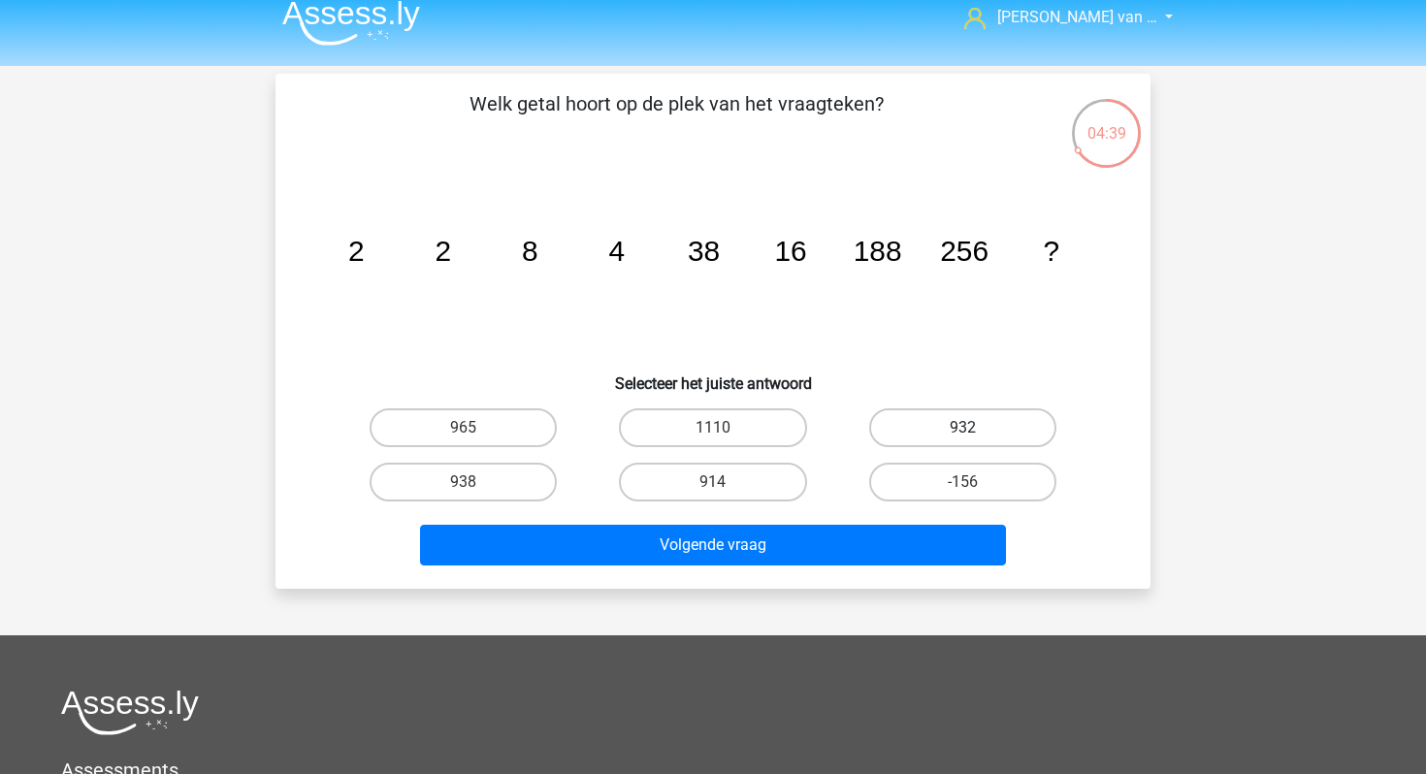
click at [910, 427] on label "932" at bounding box center [962, 427] width 187 height 39
click at [962, 428] on input "932" at bounding box center [968, 434] width 13 height 13
radio input "true"
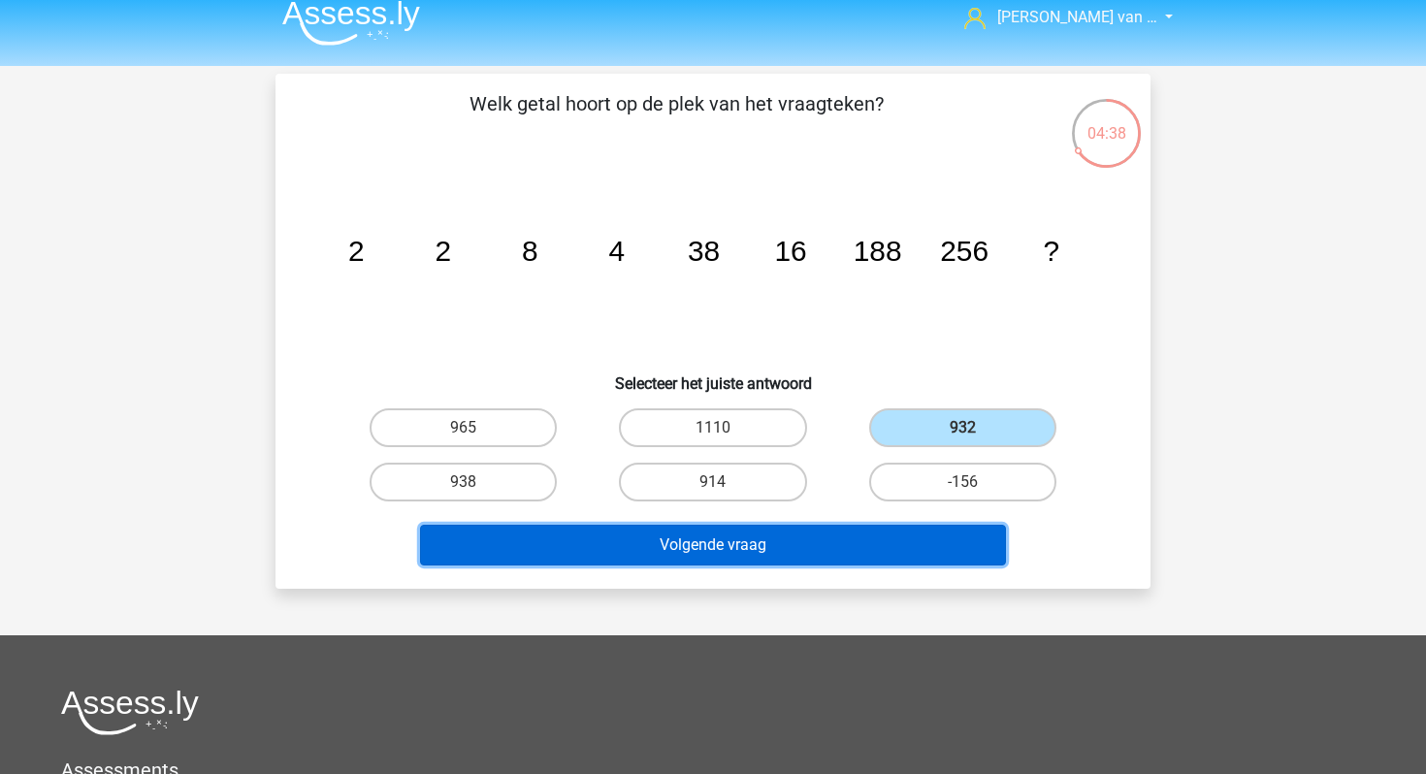
click at [768, 556] on button "Volgende vraag" at bounding box center [713, 545] width 587 height 41
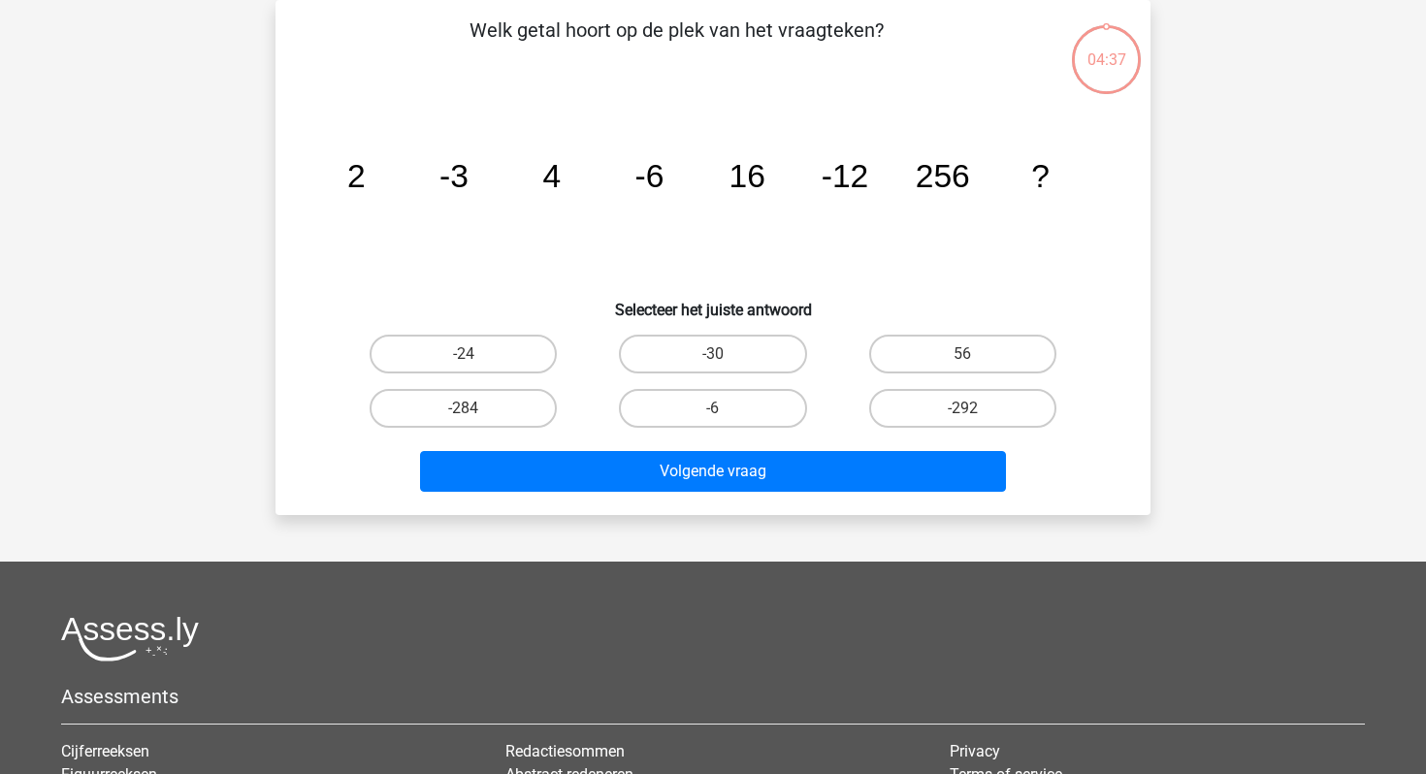
scroll to position [0, 0]
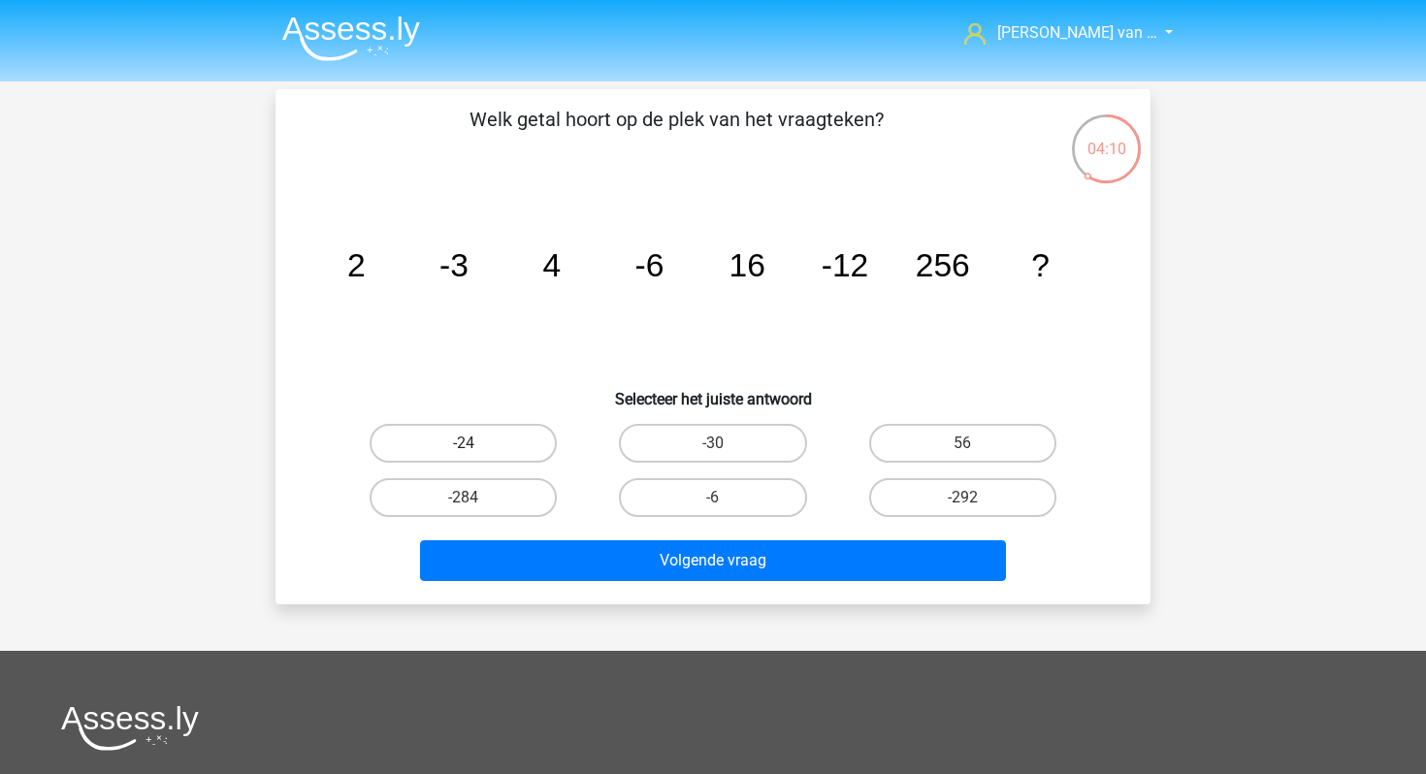
click at [434, 444] on label "-24" at bounding box center [463, 443] width 187 height 39
click at [464, 444] on input "-24" at bounding box center [470, 449] width 13 height 13
radio input "true"
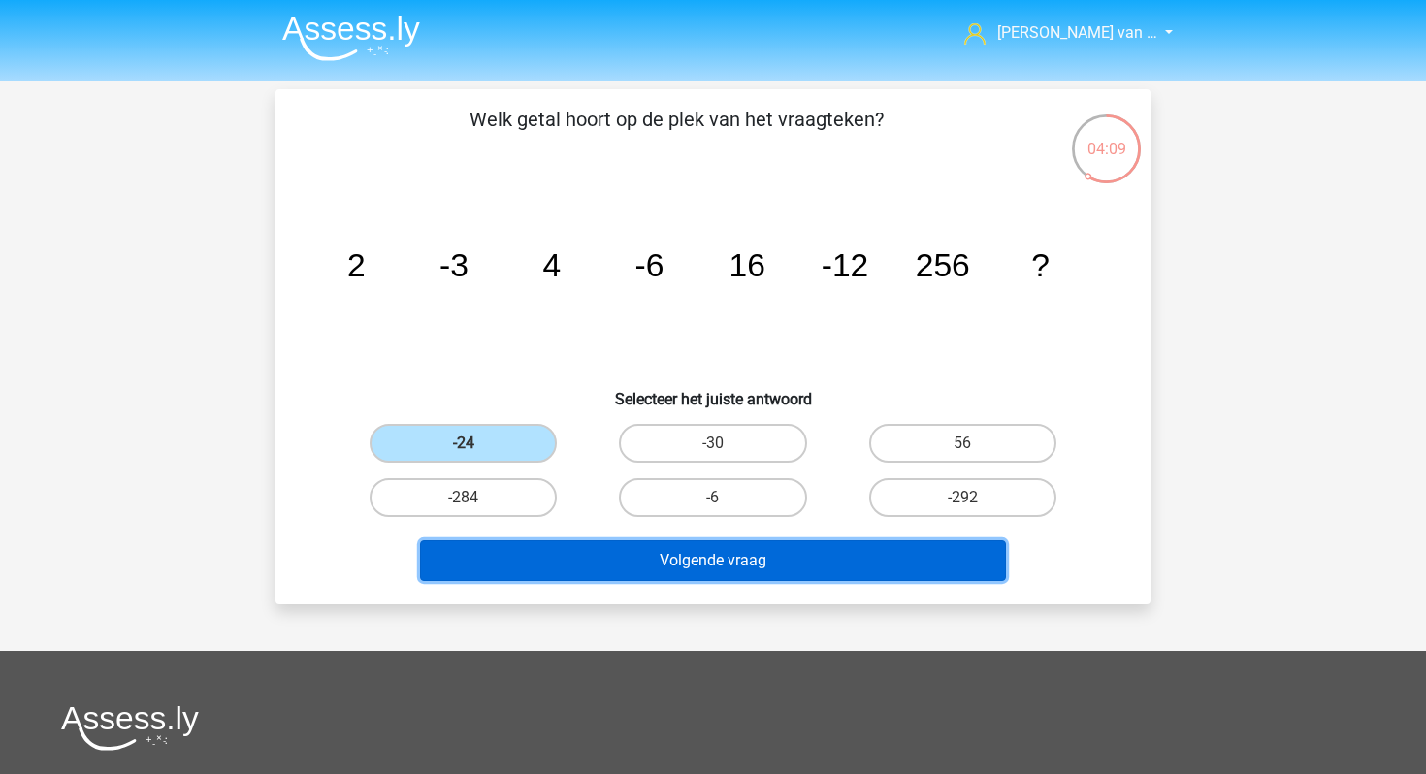
click at [566, 577] on button "Volgende vraag" at bounding box center [713, 560] width 587 height 41
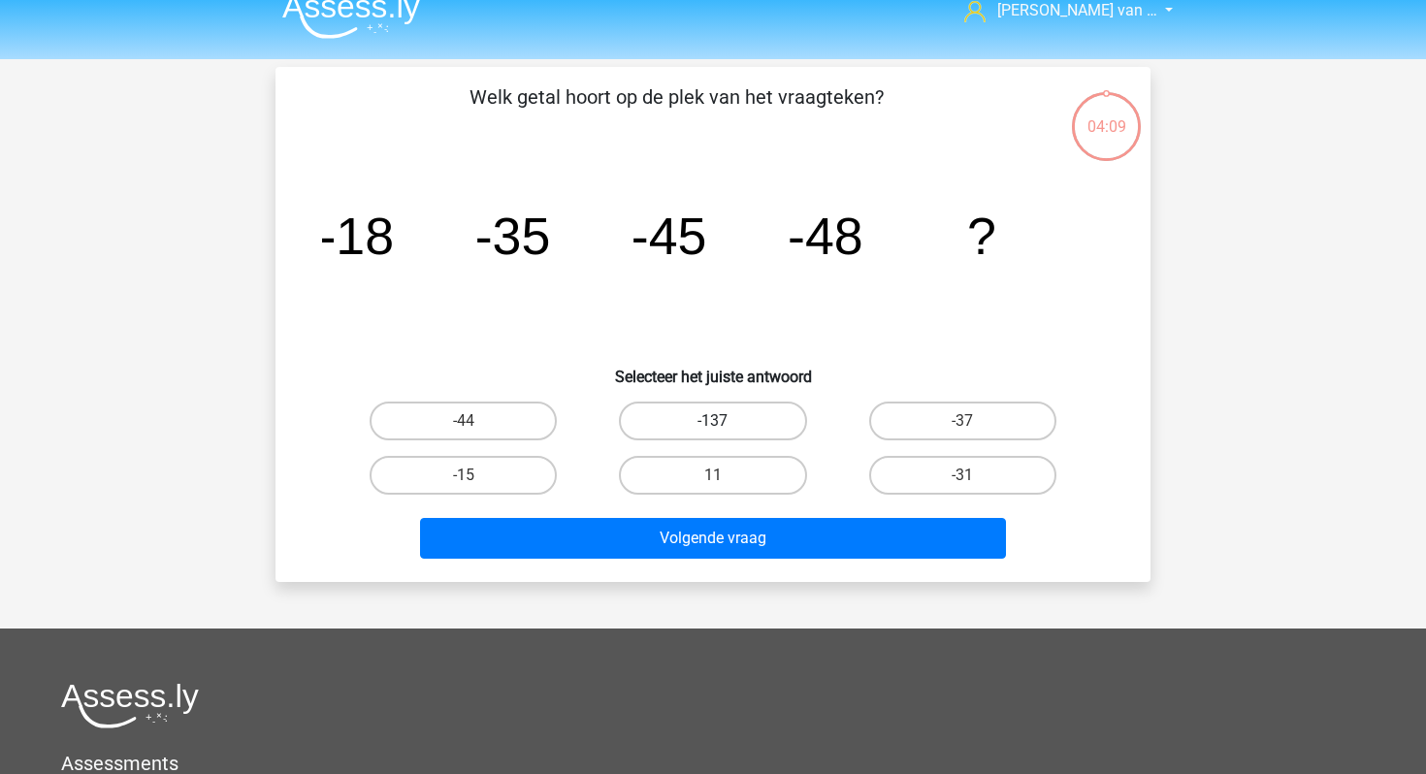
scroll to position [9, 0]
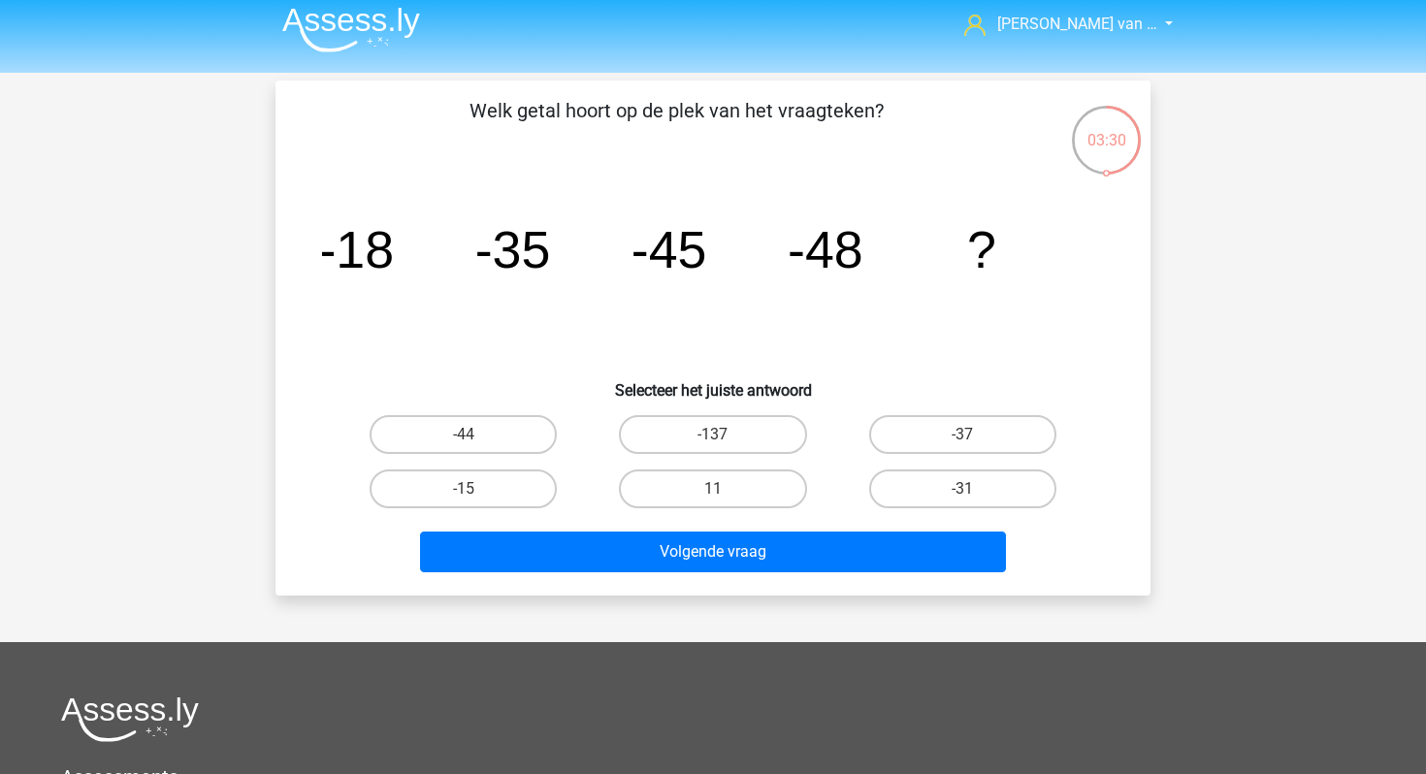
click at [966, 435] on input "-37" at bounding box center [968, 441] width 13 height 13
radio input "true"
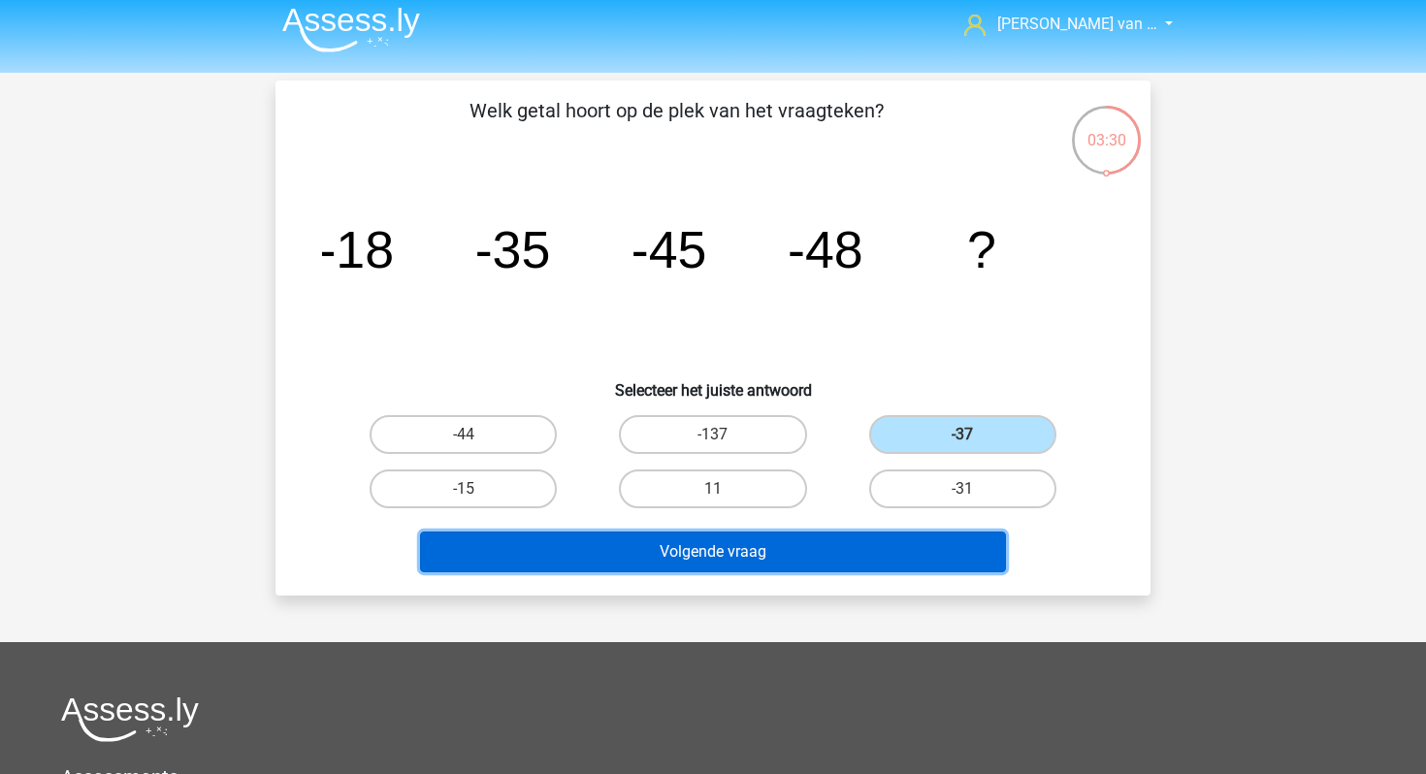
click at [861, 548] on button "Volgende vraag" at bounding box center [713, 552] width 587 height 41
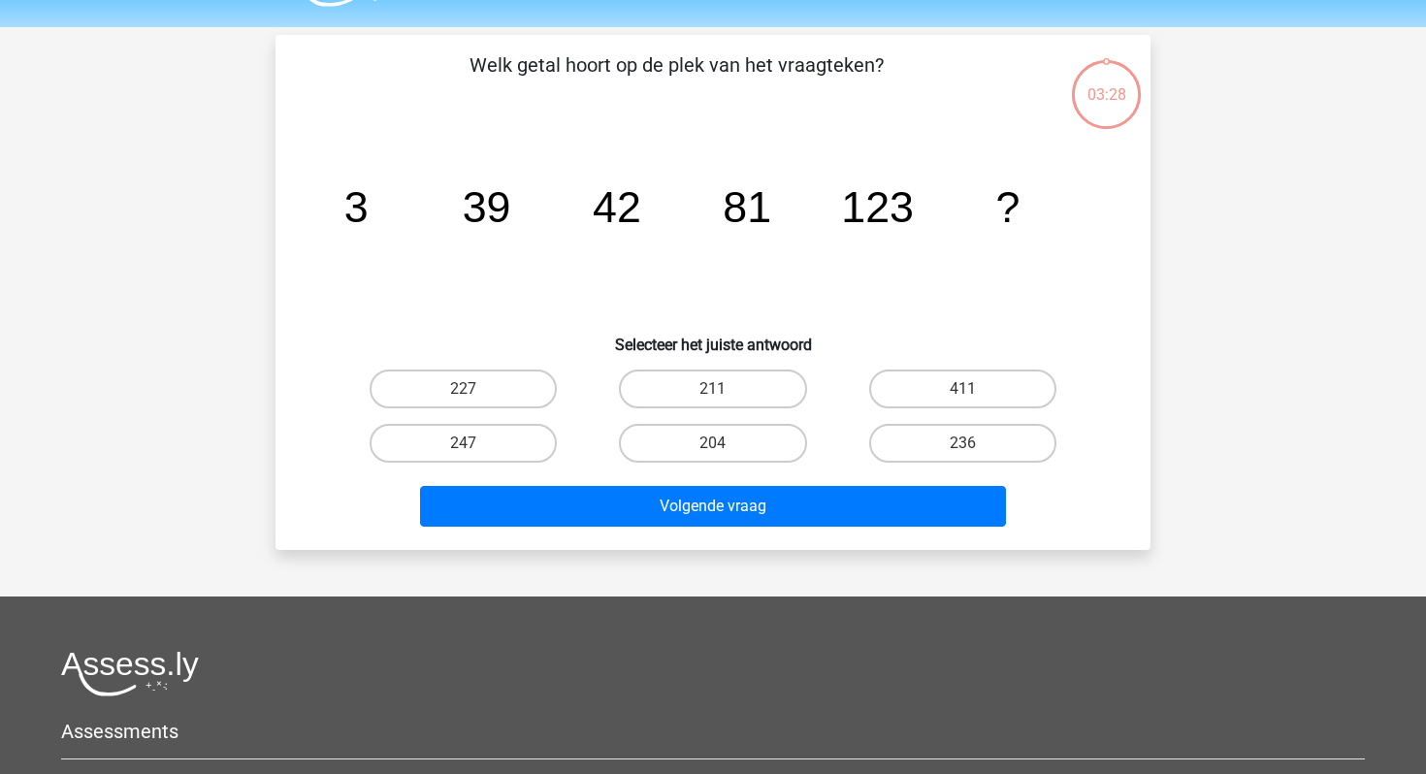
scroll to position [89, 0]
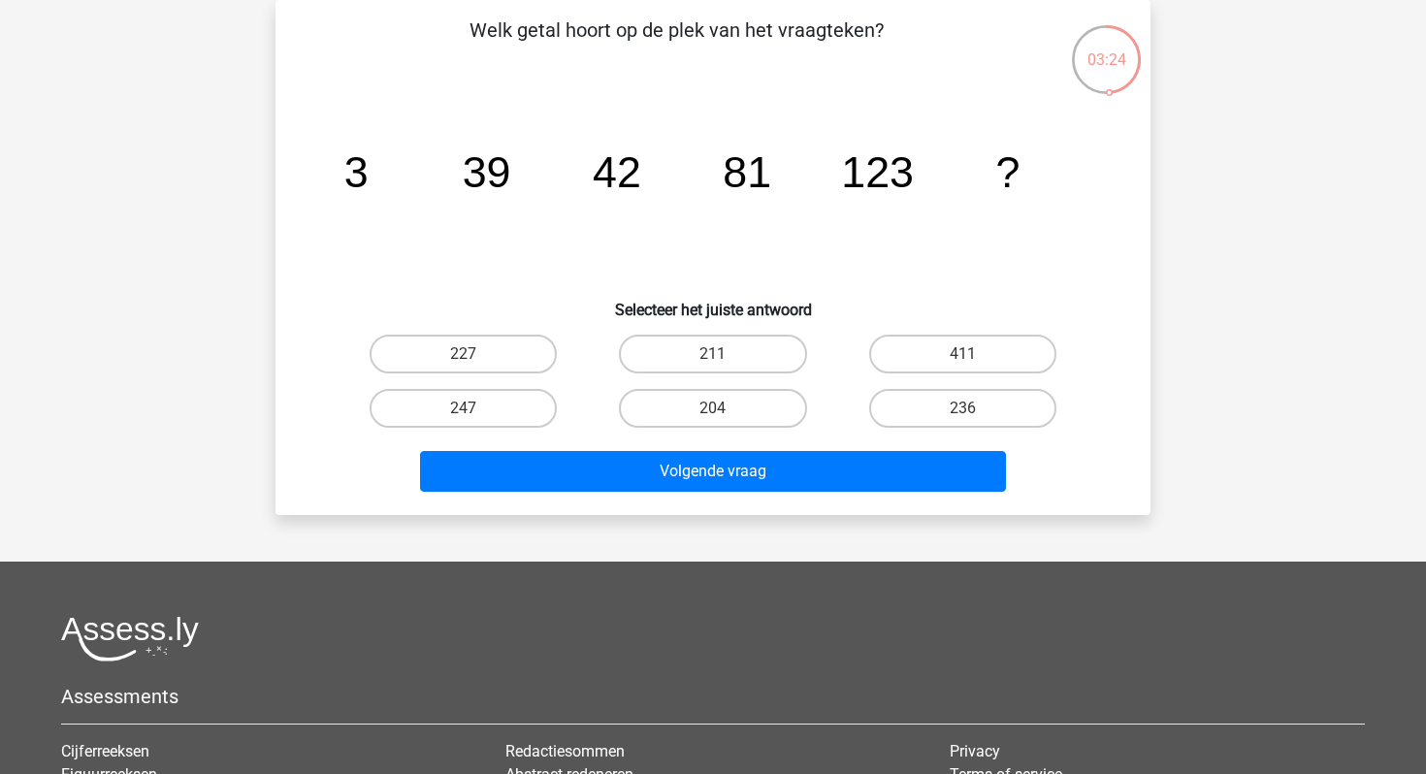
click at [948, 333] on div "411" at bounding box center [962, 354] width 249 height 54
click at [946, 352] on label "411" at bounding box center [962, 354] width 187 height 39
click at [962, 354] on input "411" at bounding box center [968, 360] width 13 height 13
radio input "true"
click at [887, 427] on div "236" at bounding box center [962, 408] width 249 height 54
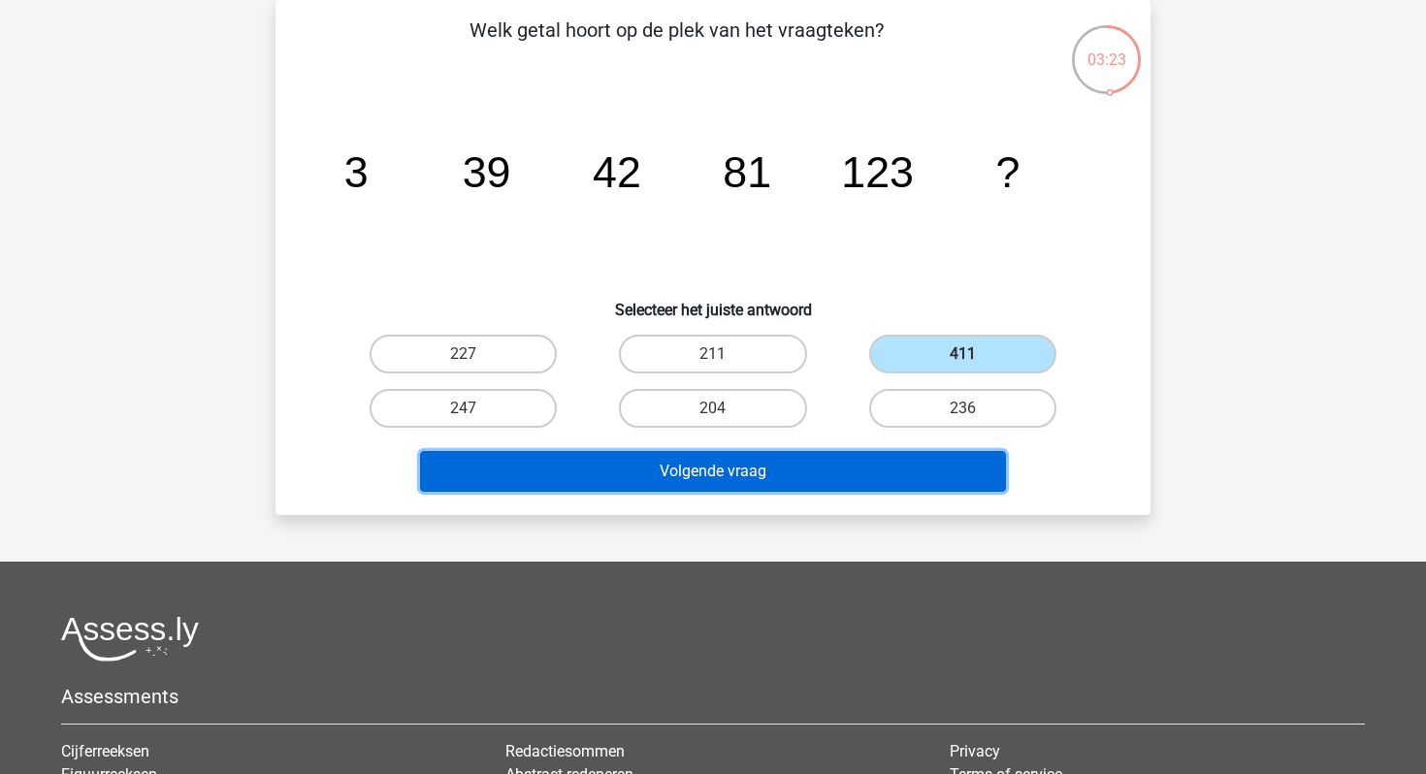
click at [878, 477] on button "Volgende vraag" at bounding box center [713, 471] width 587 height 41
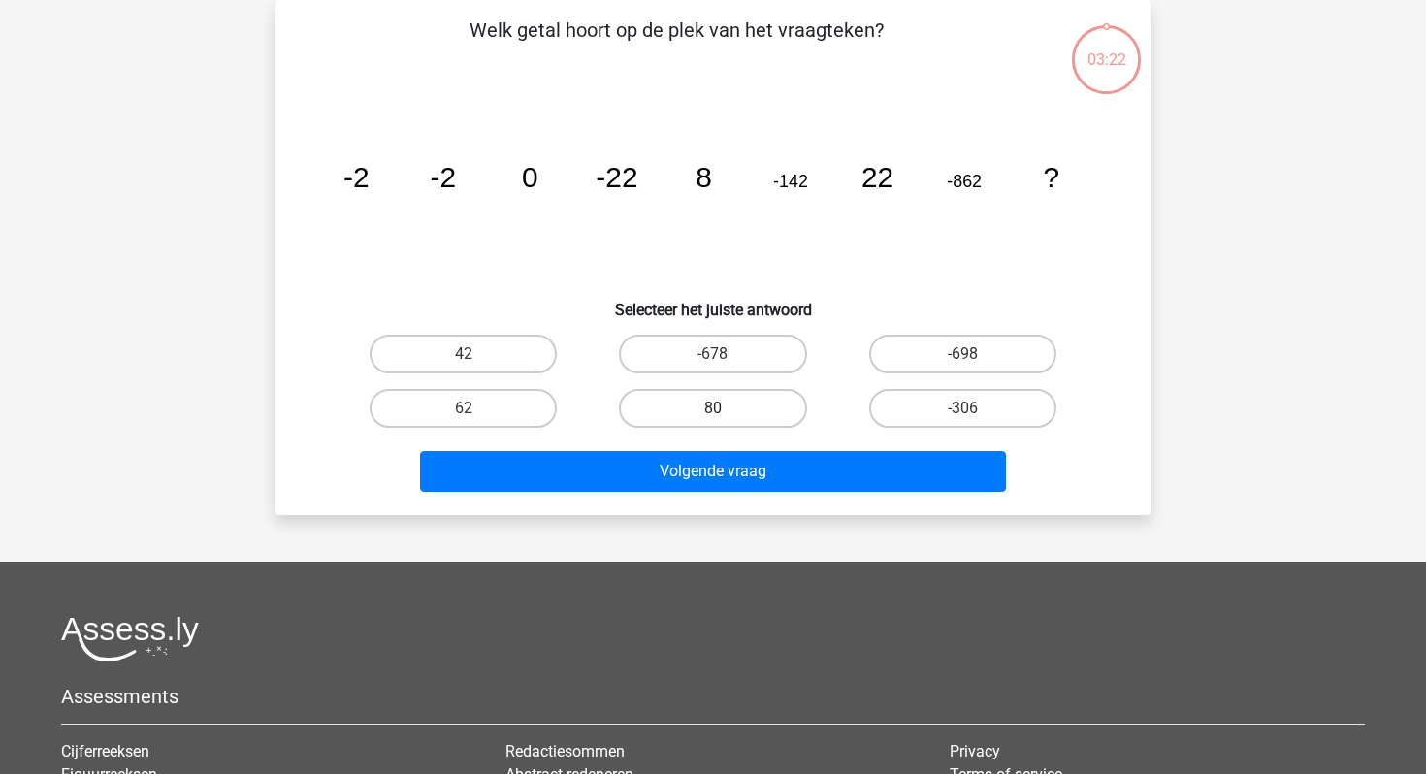
click at [737, 396] on label "80" at bounding box center [712, 408] width 187 height 39
click at [726, 408] on input "80" at bounding box center [719, 414] width 13 height 13
radio input "true"
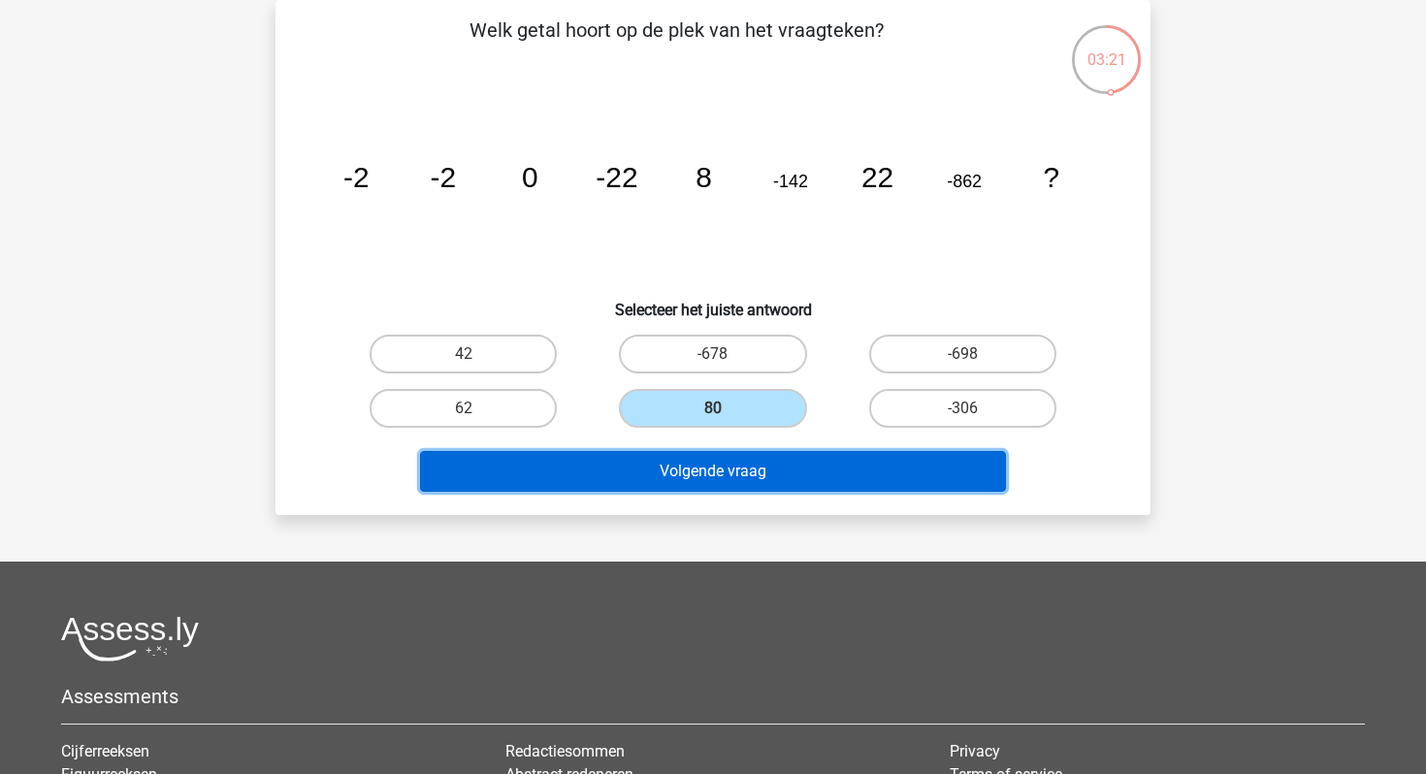
click at [735, 481] on button "Volgende vraag" at bounding box center [713, 471] width 587 height 41
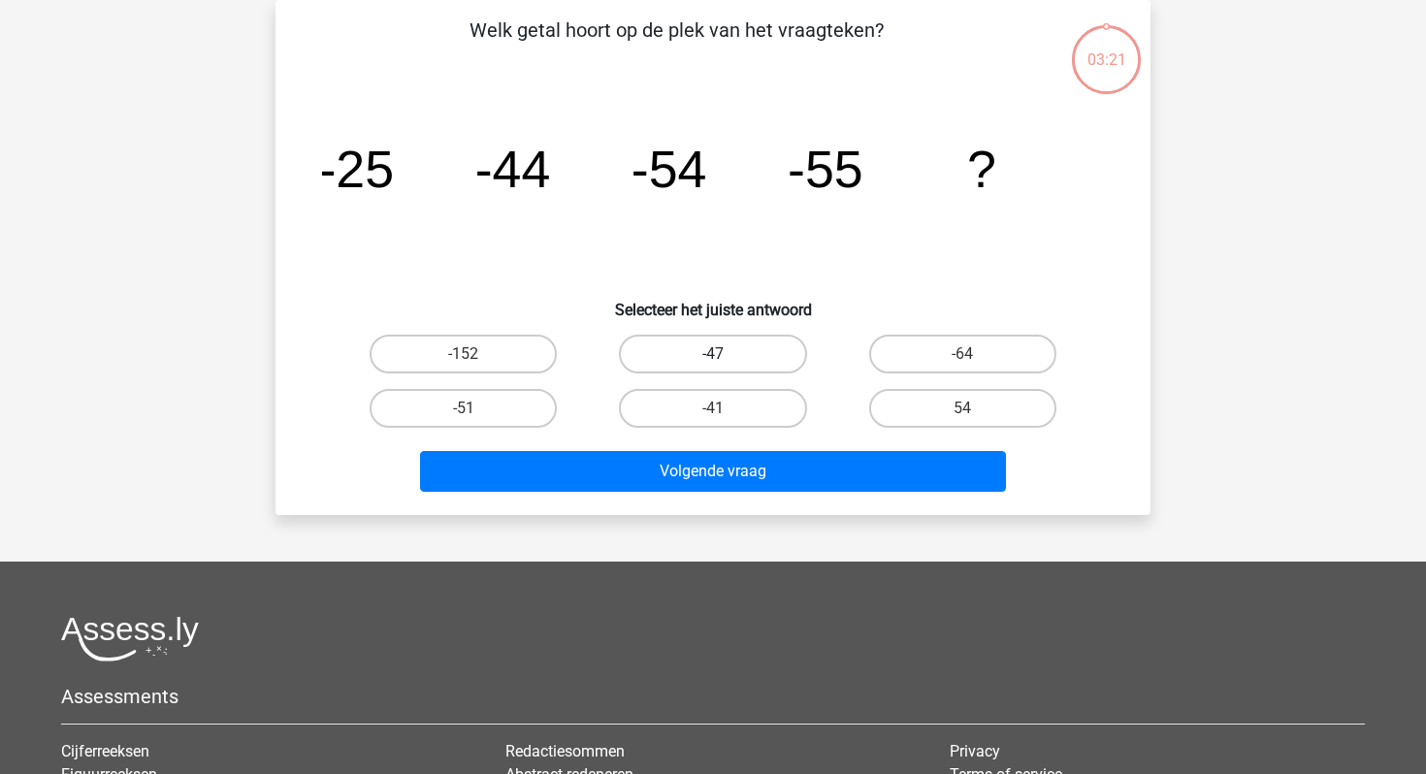
click at [734, 358] on label "-47" at bounding box center [712, 354] width 187 height 39
click at [726, 358] on input "-47" at bounding box center [719, 360] width 13 height 13
radio input "true"
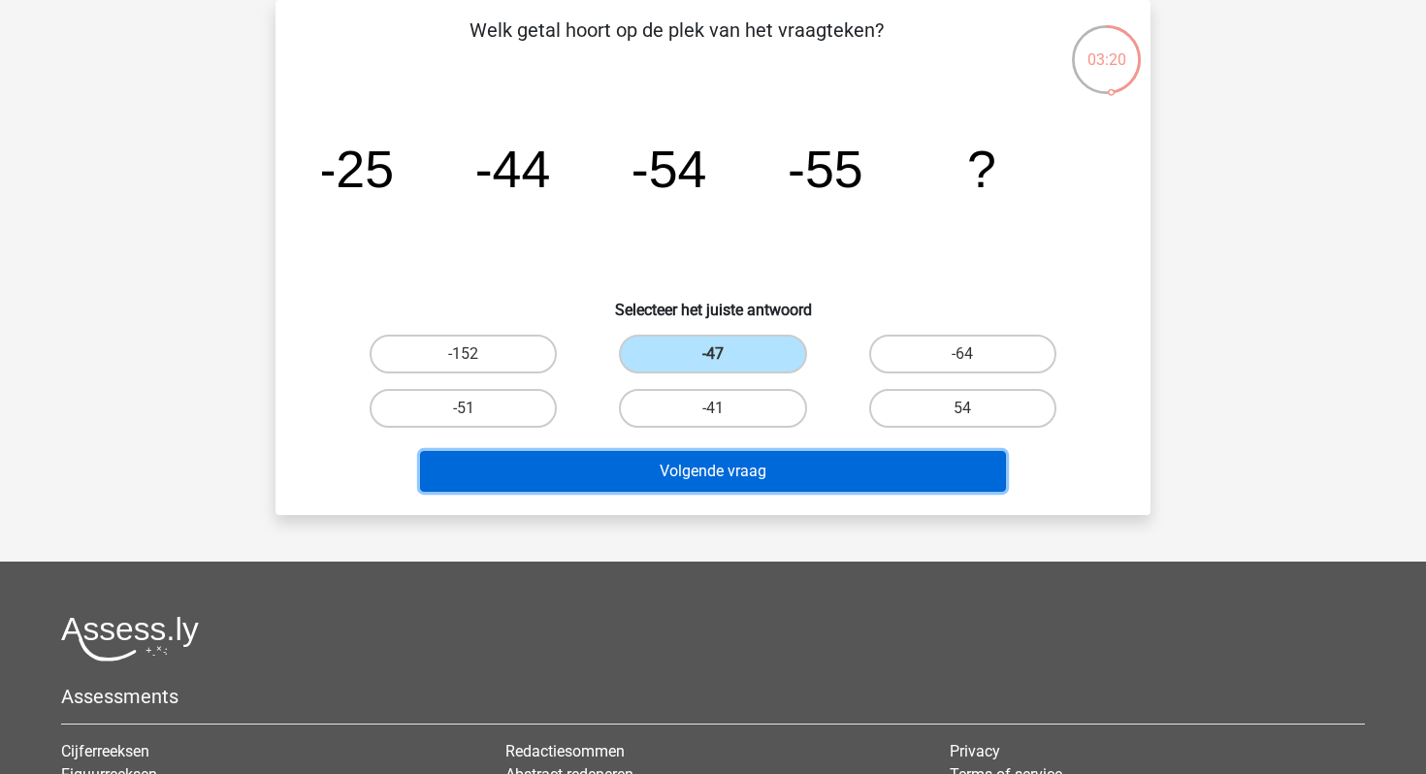
click at [745, 482] on button "Volgende vraag" at bounding box center [713, 471] width 587 height 41
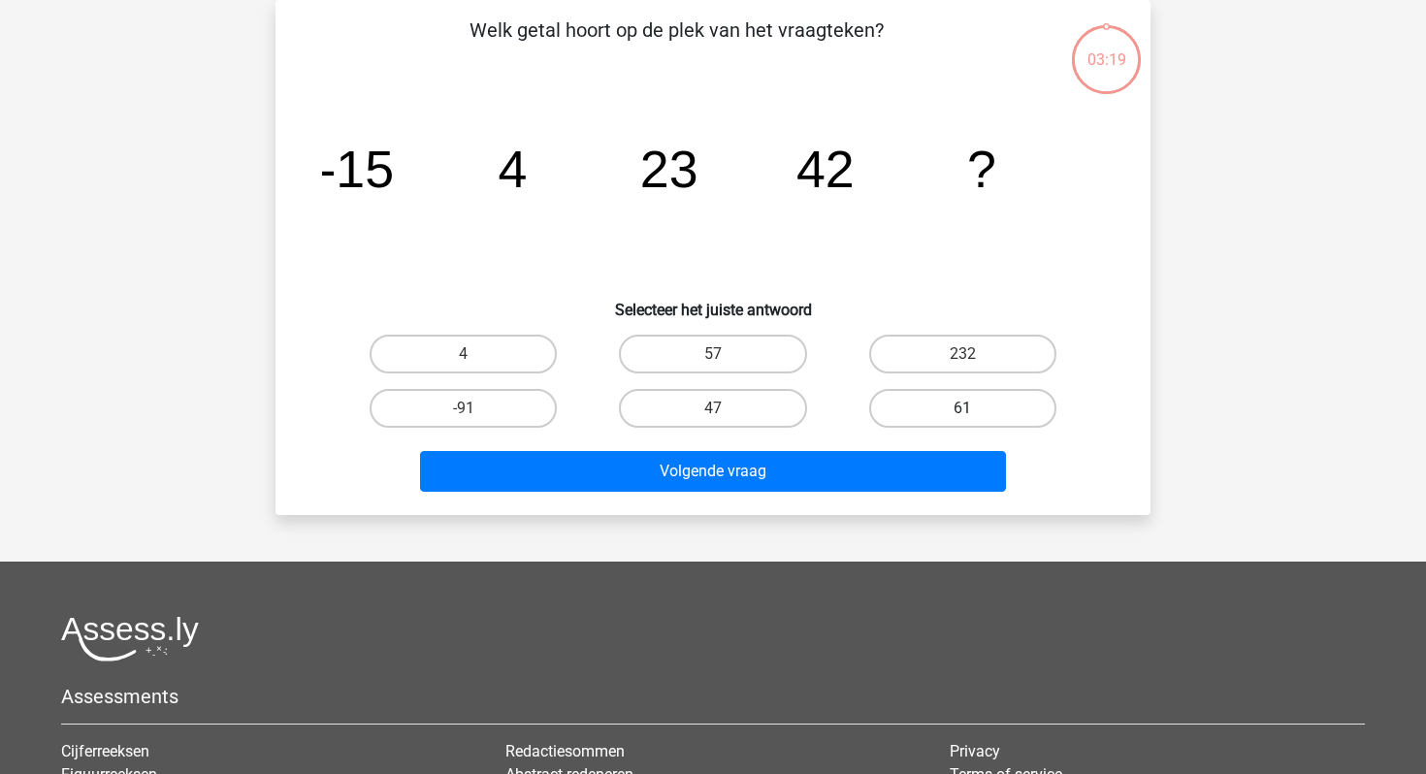
click at [920, 424] on label "61" at bounding box center [962, 408] width 187 height 39
click at [962, 421] on input "61" at bounding box center [968, 414] width 13 height 13
radio input "true"
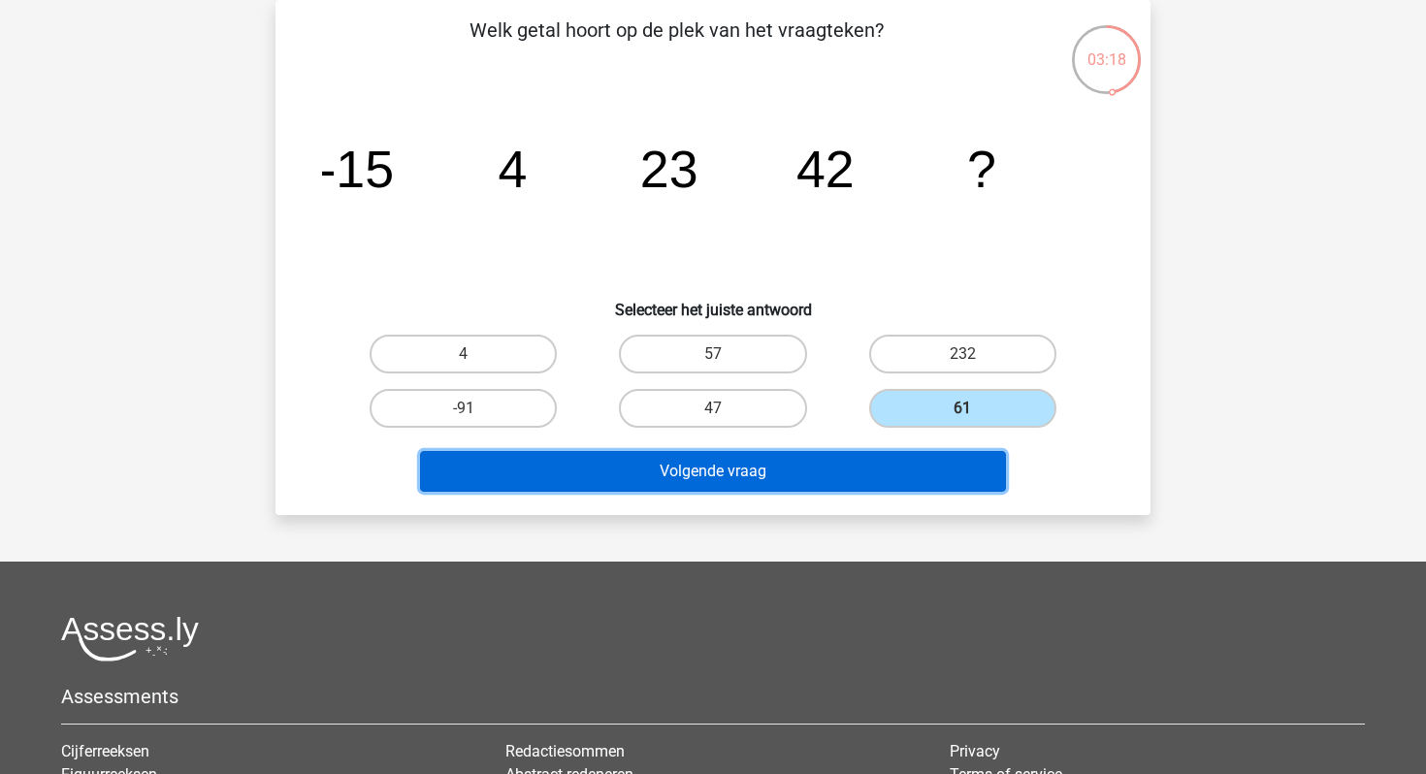
click at [897, 483] on button "Volgende vraag" at bounding box center [713, 471] width 587 height 41
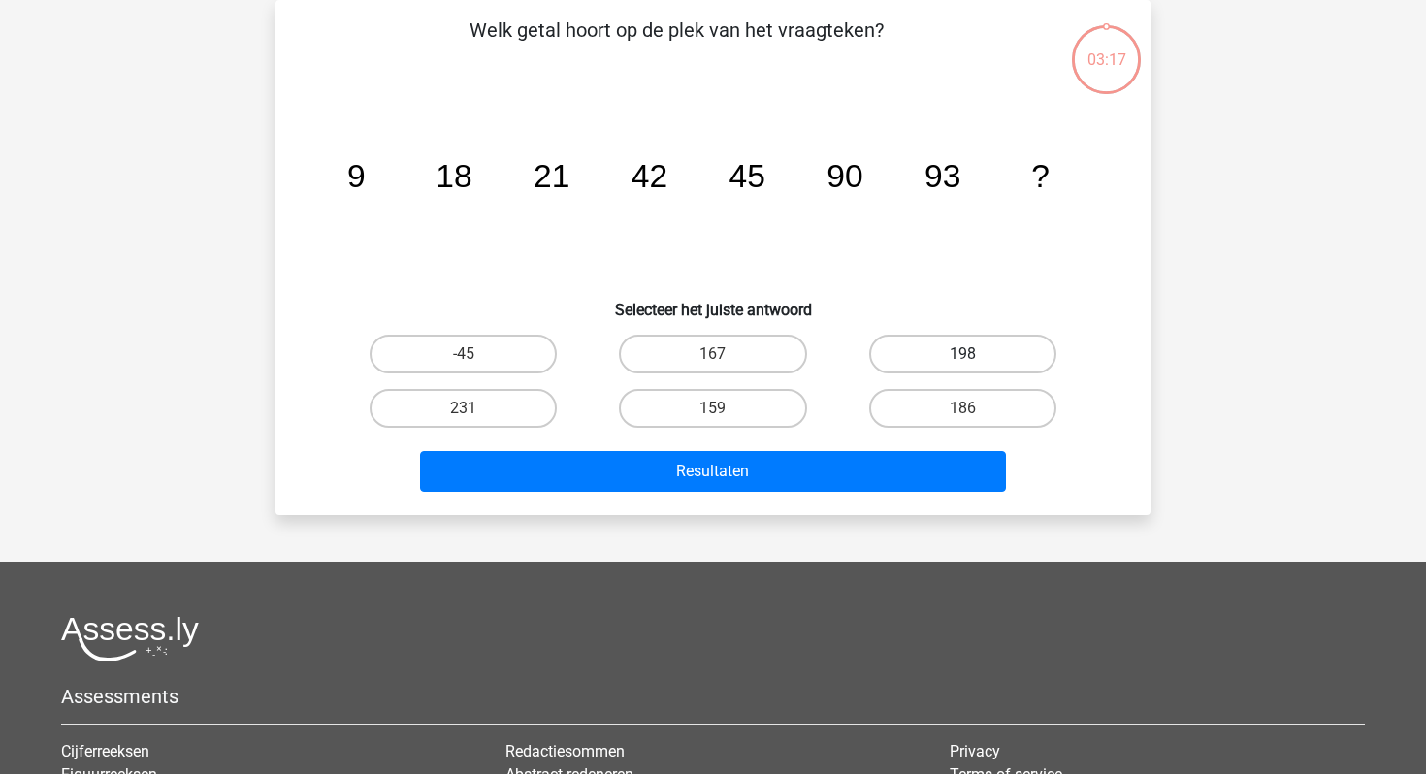
click at [939, 354] on label "198" at bounding box center [962, 354] width 187 height 39
click at [962, 354] on input "198" at bounding box center [968, 360] width 13 height 13
radio input "true"
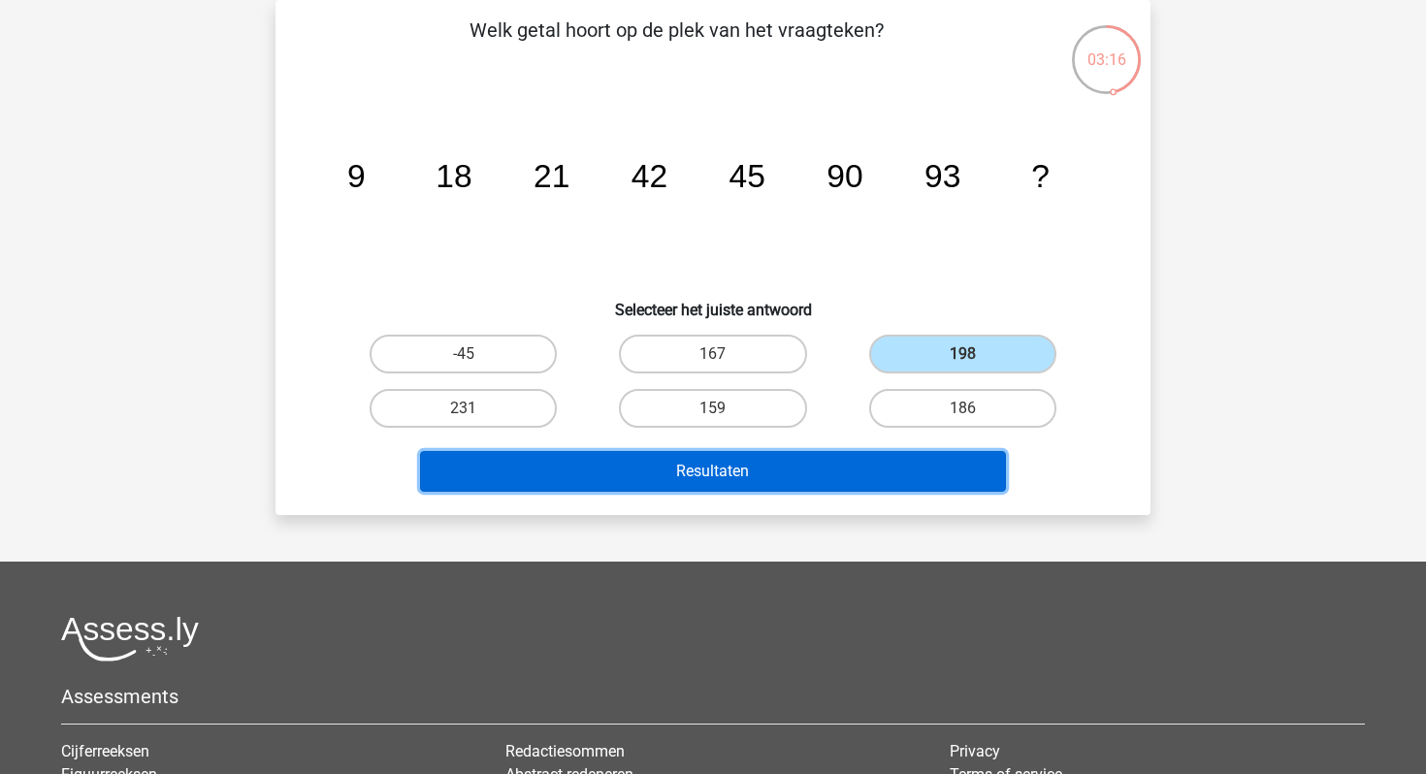
click at [860, 478] on button "Resultaten" at bounding box center [713, 471] width 587 height 41
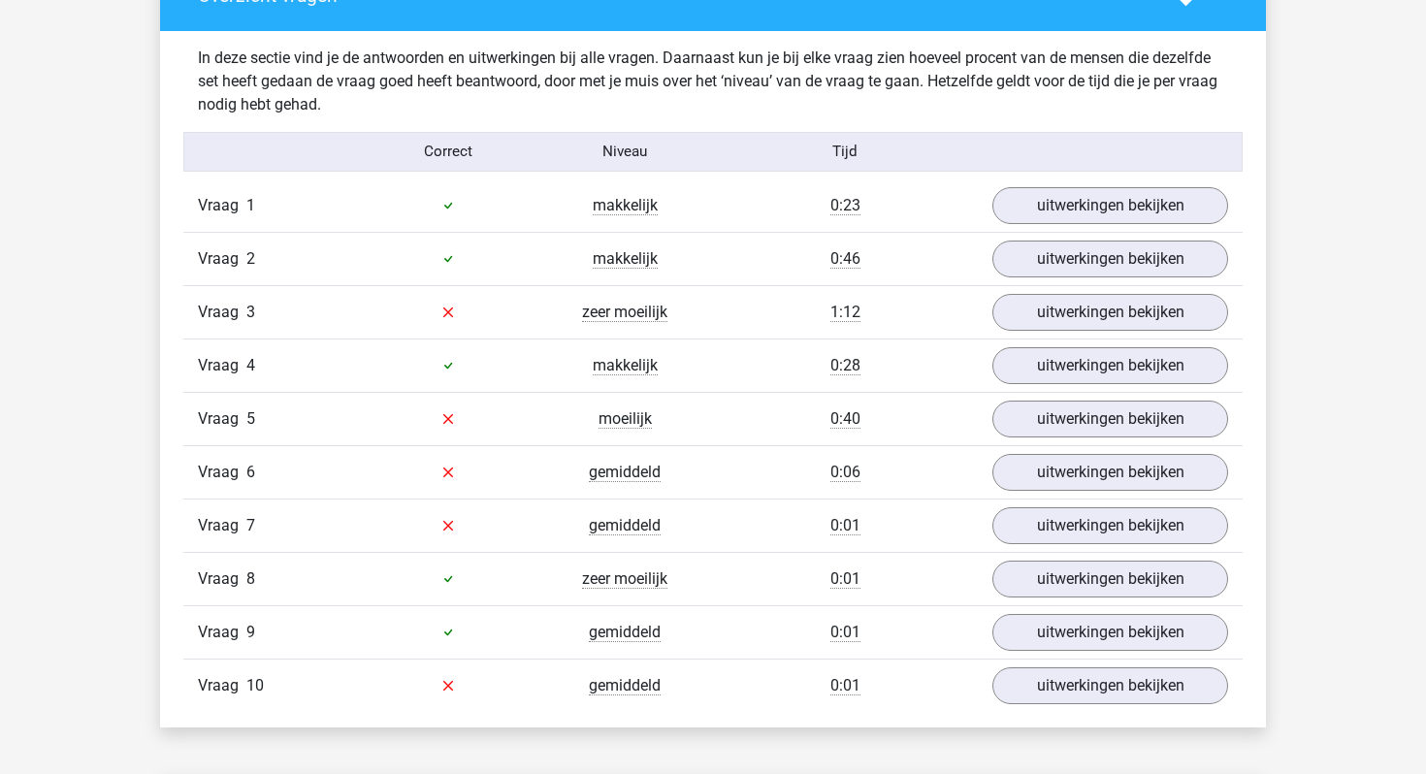
scroll to position [1160, 0]
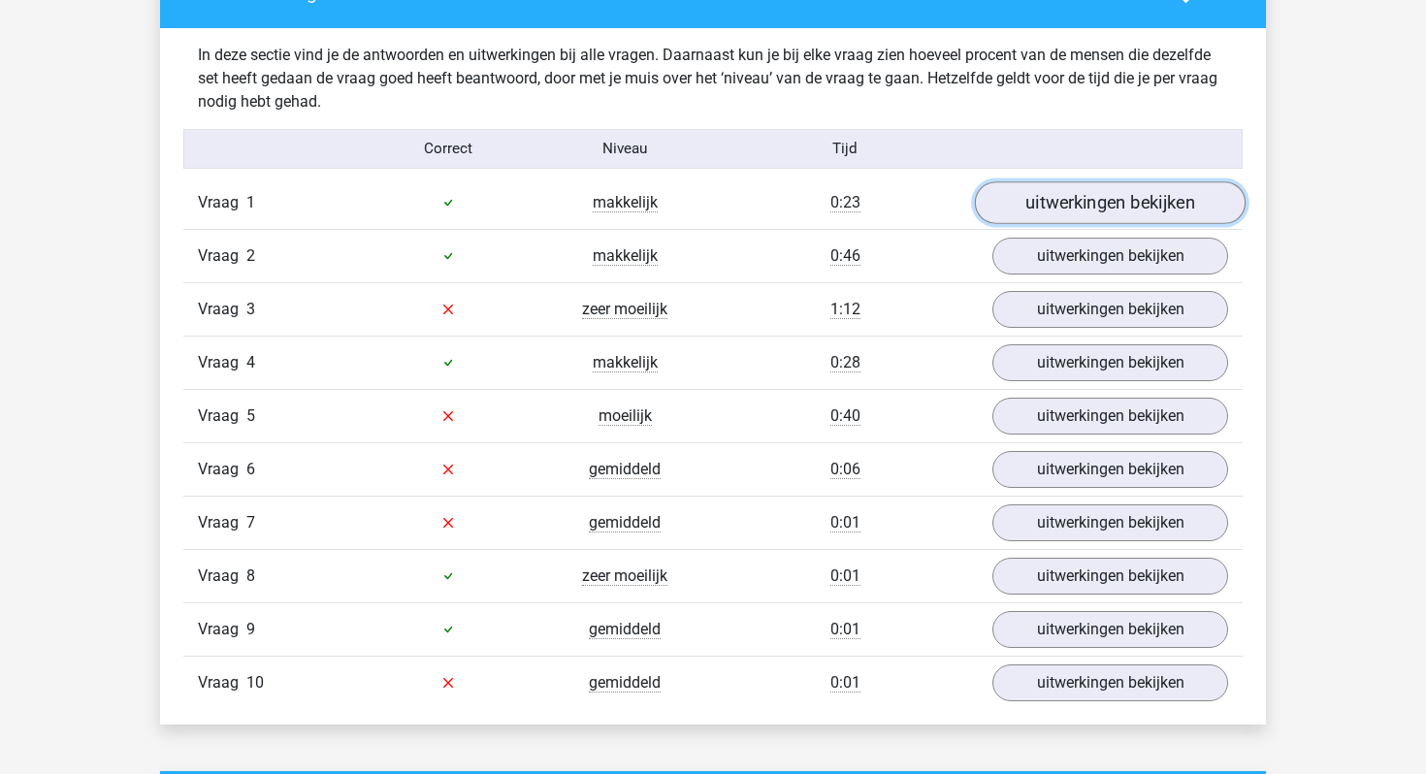
click at [1090, 195] on link "uitwerkingen bekijken" at bounding box center [1110, 202] width 271 height 43
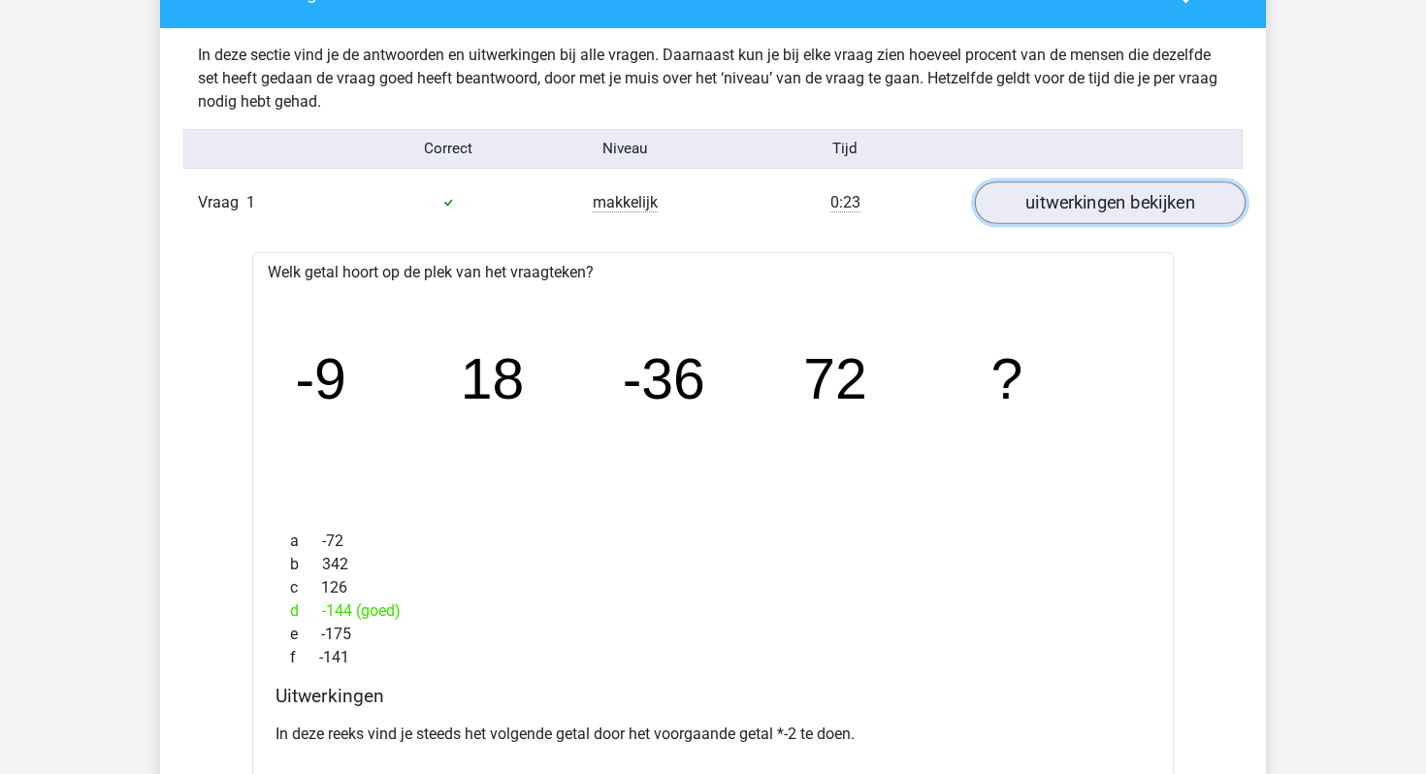
click at [1090, 195] on link "uitwerkingen bekijken" at bounding box center [1110, 202] width 271 height 43
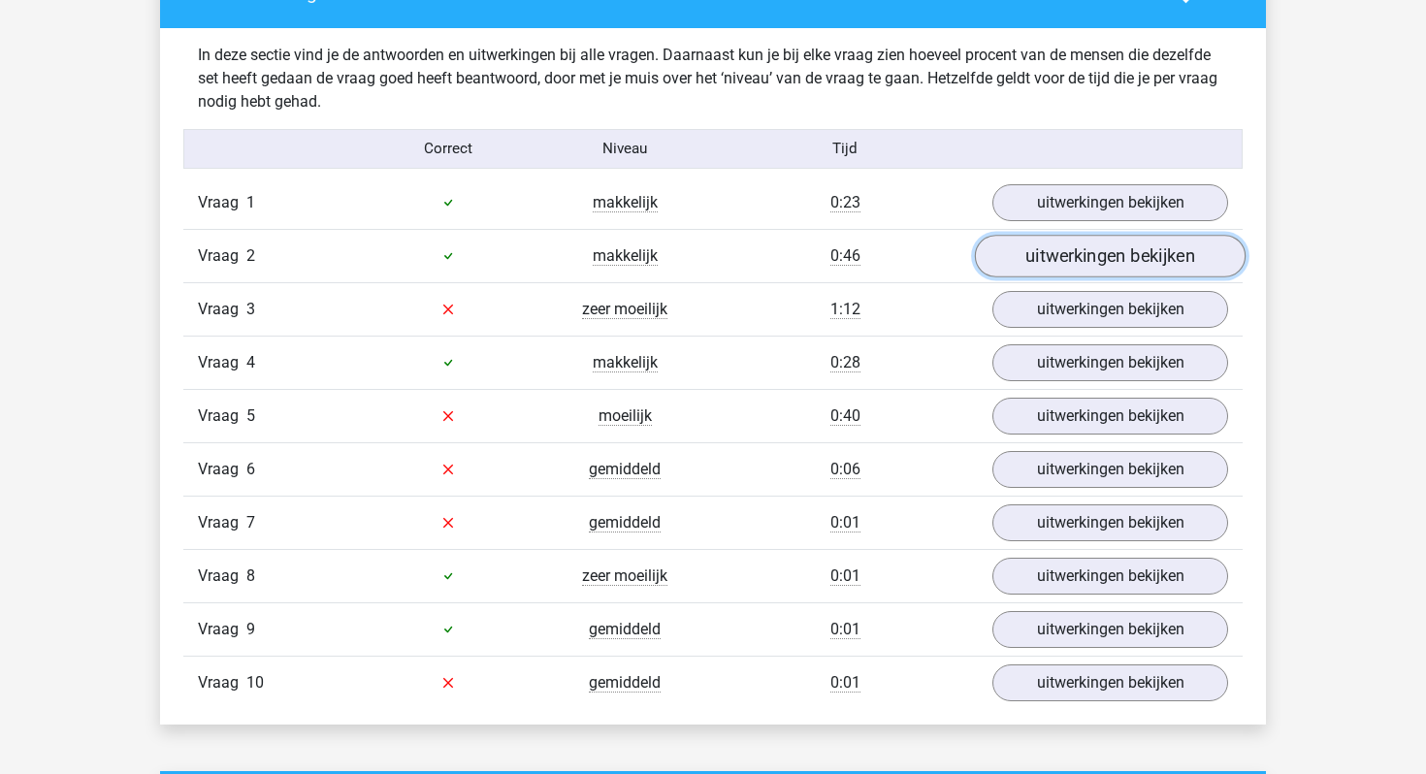
click at [1072, 261] on link "uitwerkingen bekijken" at bounding box center [1110, 256] width 271 height 43
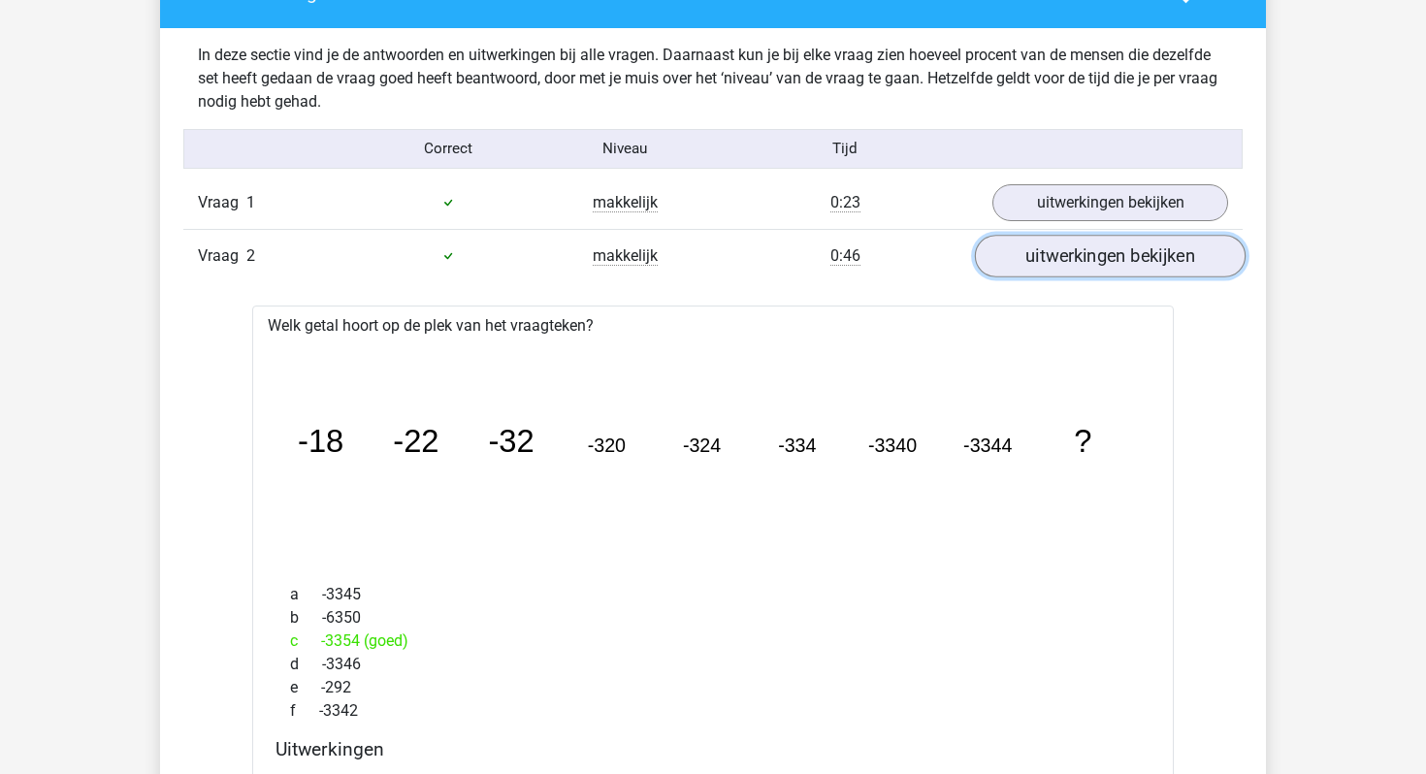
click at [1072, 261] on link "uitwerkingen bekijken" at bounding box center [1110, 256] width 271 height 43
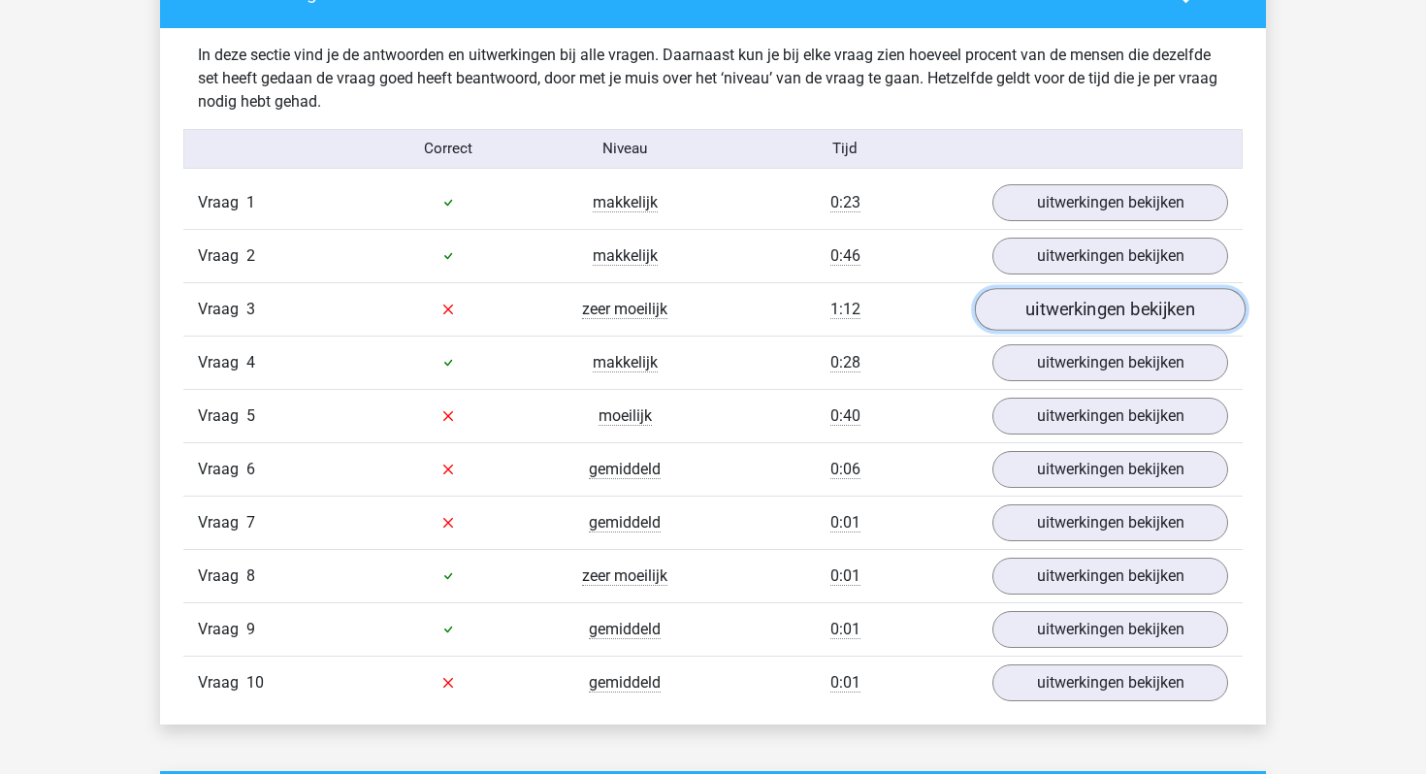
click at [1061, 318] on link "uitwerkingen bekijken" at bounding box center [1110, 309] width 271 height 43
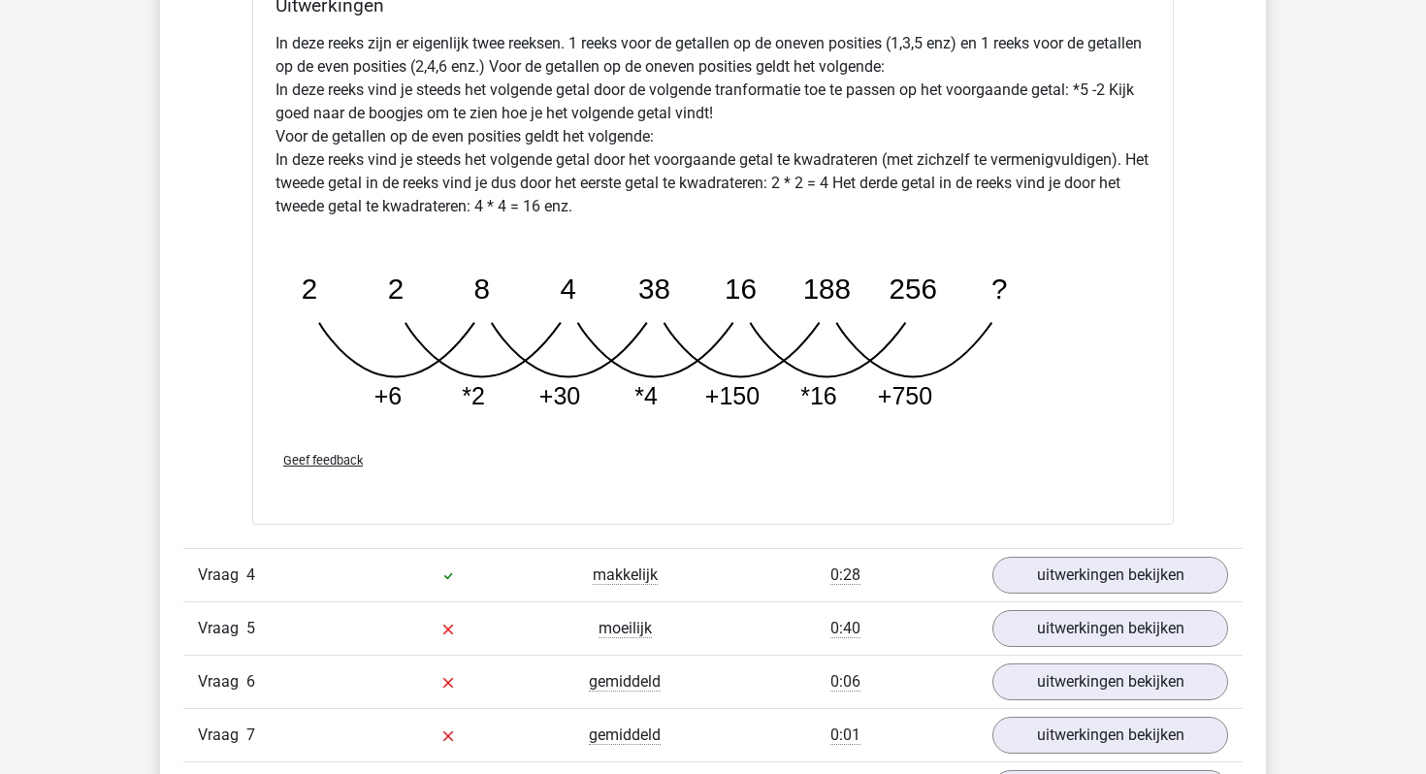
scroll to position [2063, 0]
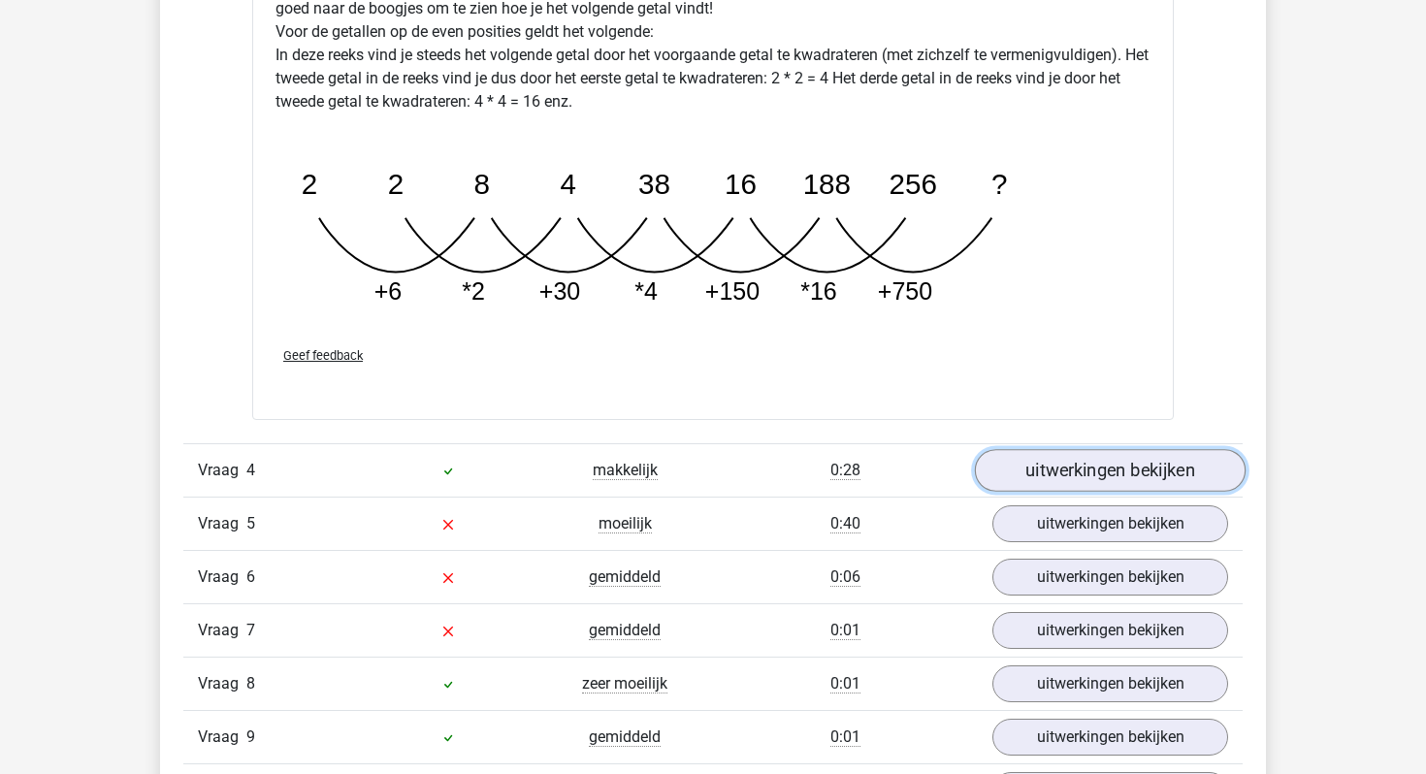
click at [1120, 476] on link "uitwerkingen bekijken" at bounding box center [1110, 470] width 271 height 43
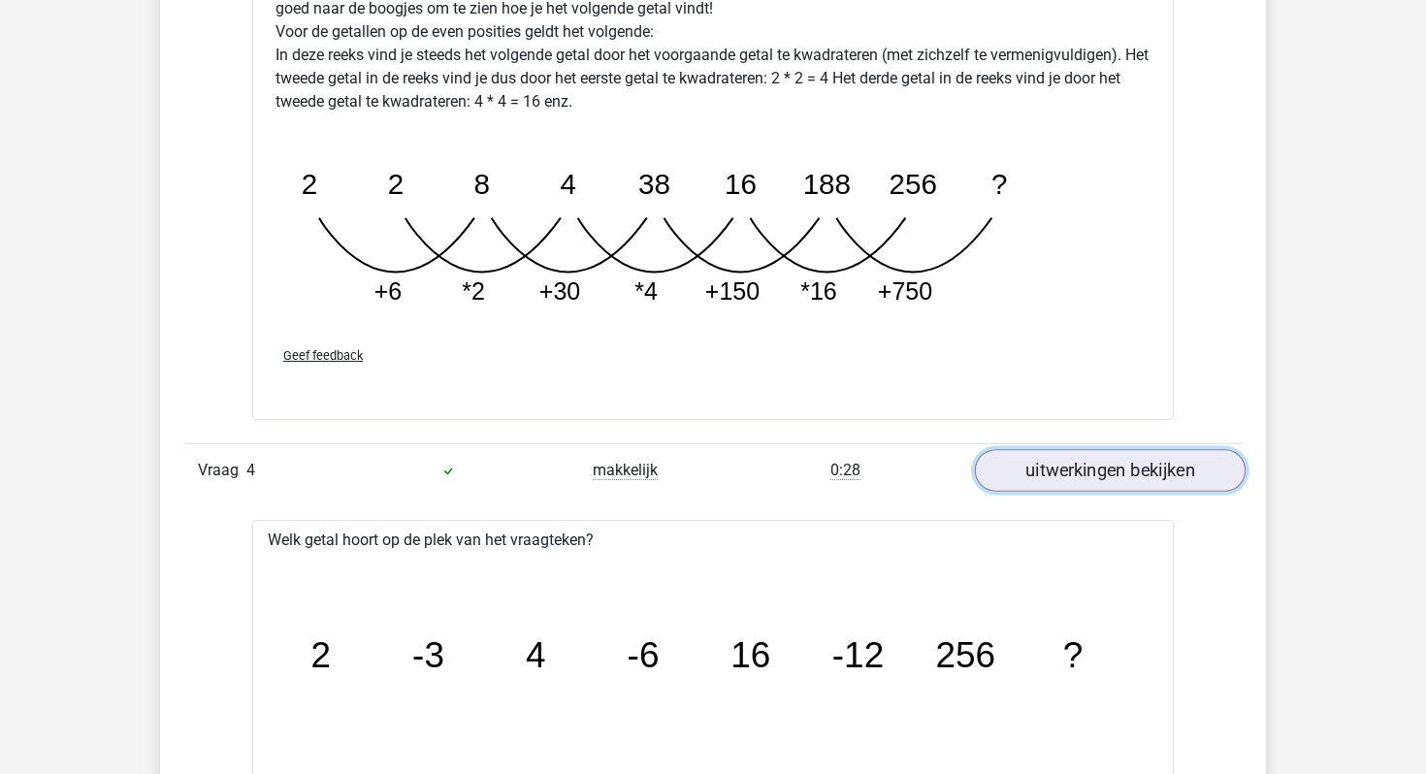
scroll to position [2384, 0]
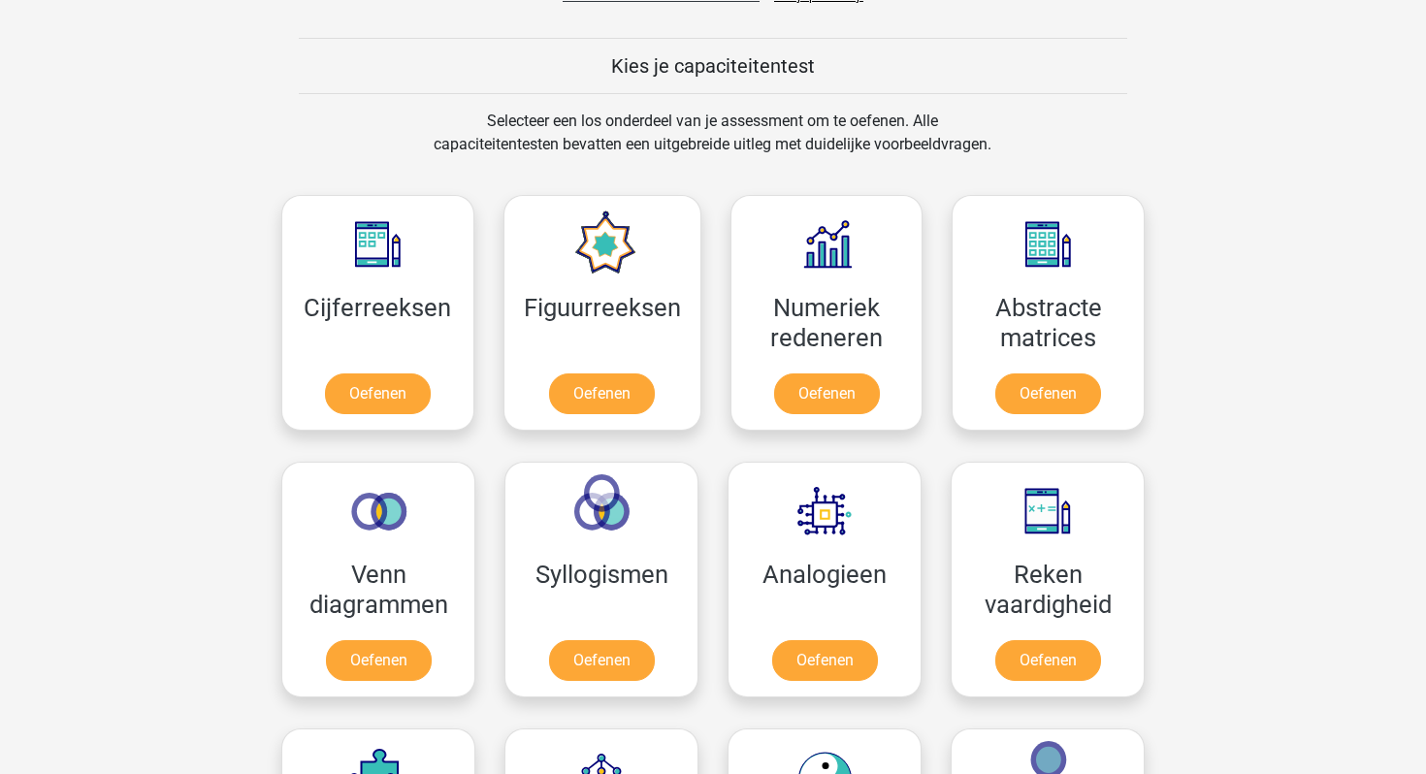
scroll to position [725, 0]
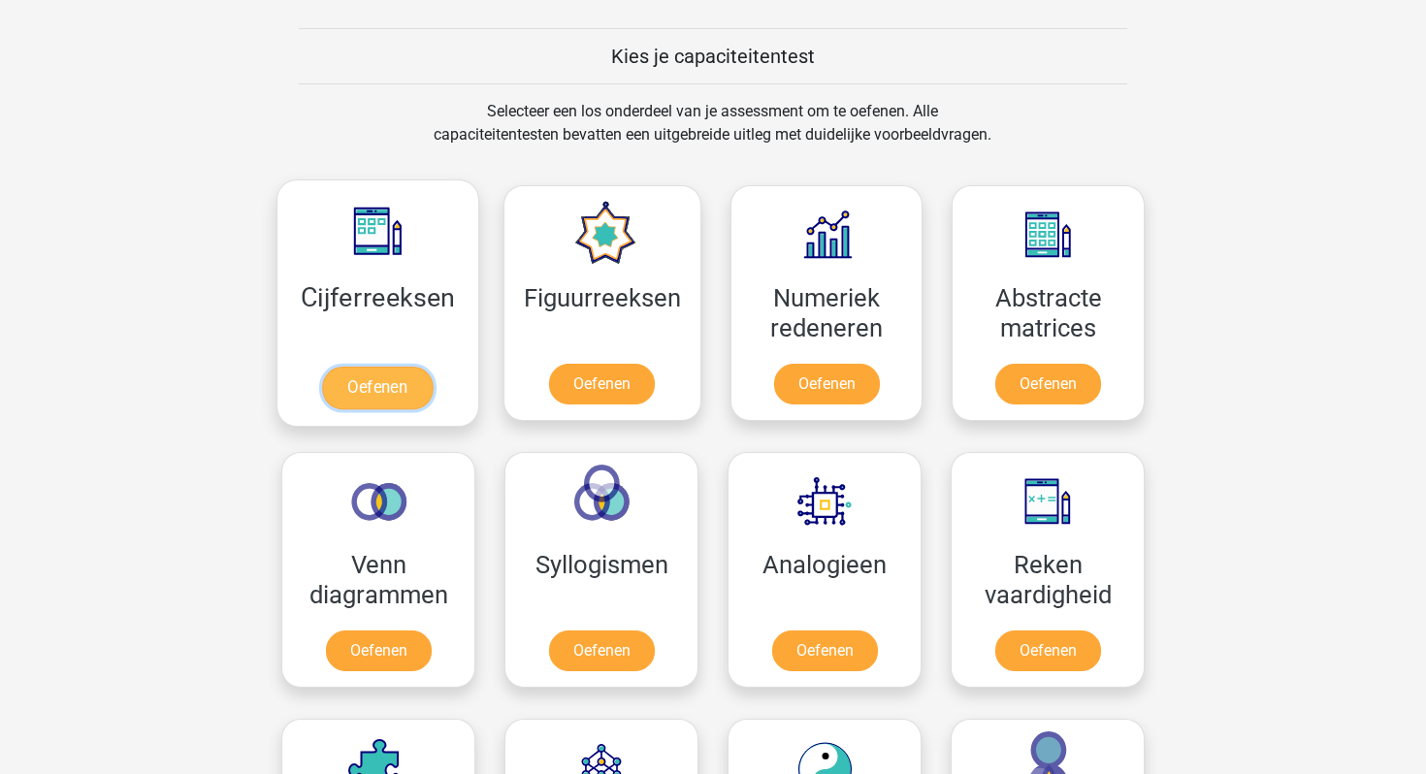
click at [418, 388] on link "Oefenen" at bounding box center [377, 388] width 111 height 43
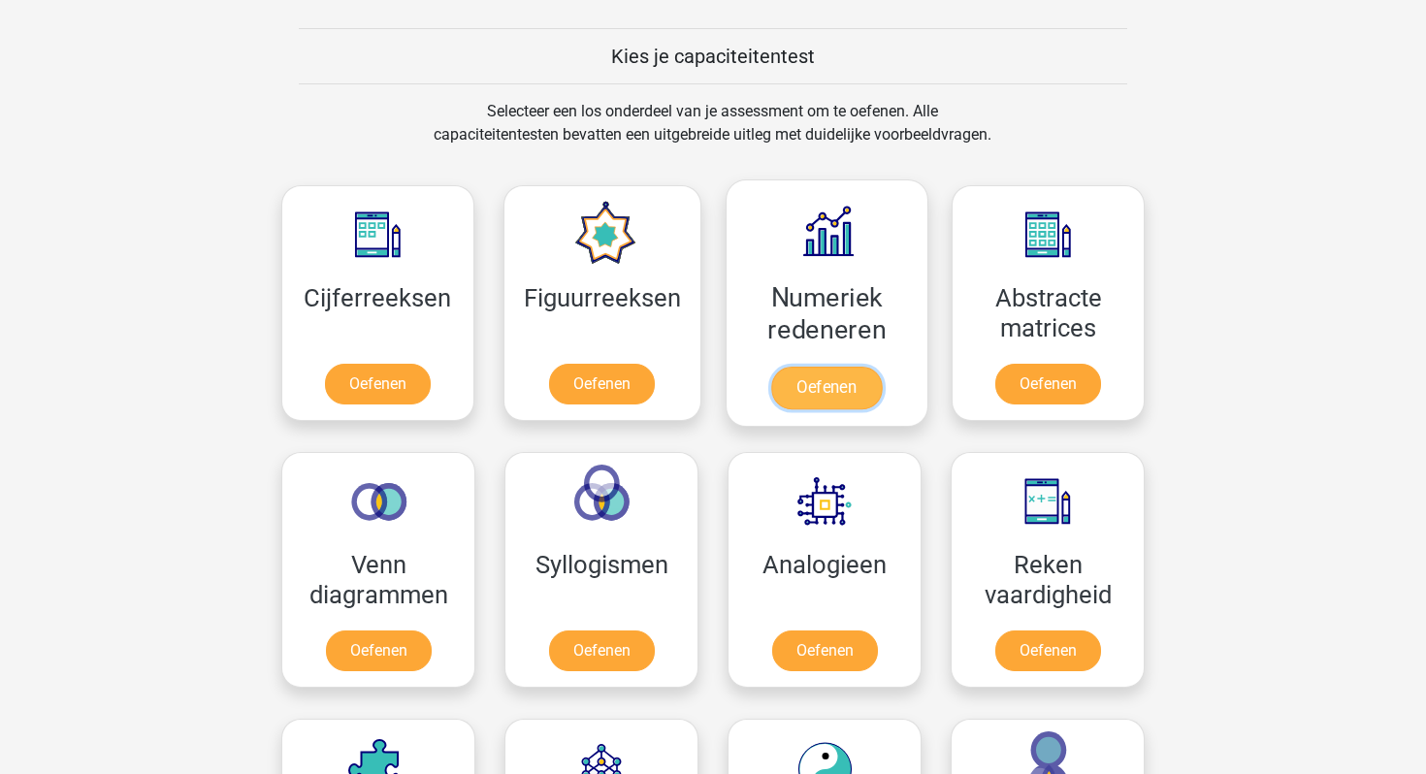
click at [838, 367] on link "Oefenen" at bounding box center [826, 388] width 111 height 43
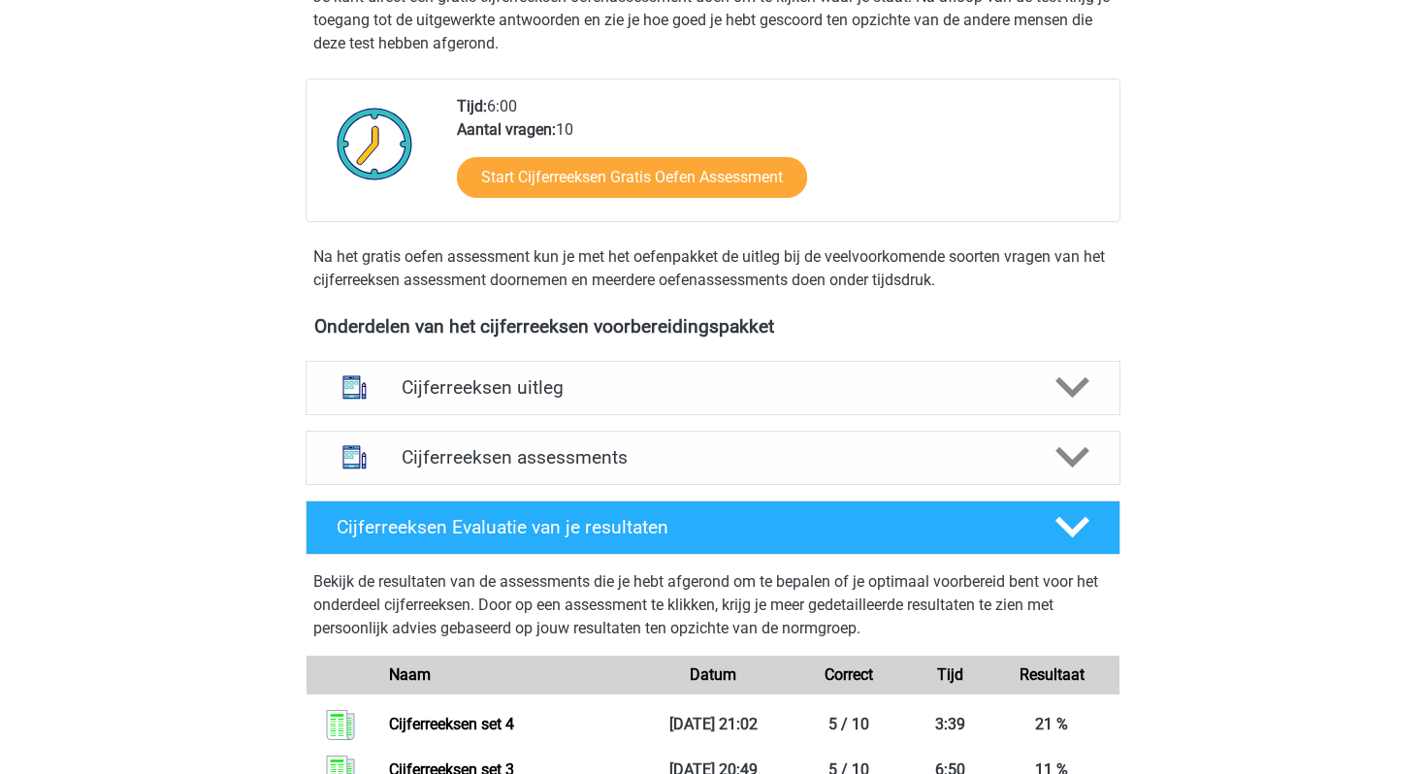
scroll to position [207, 0]
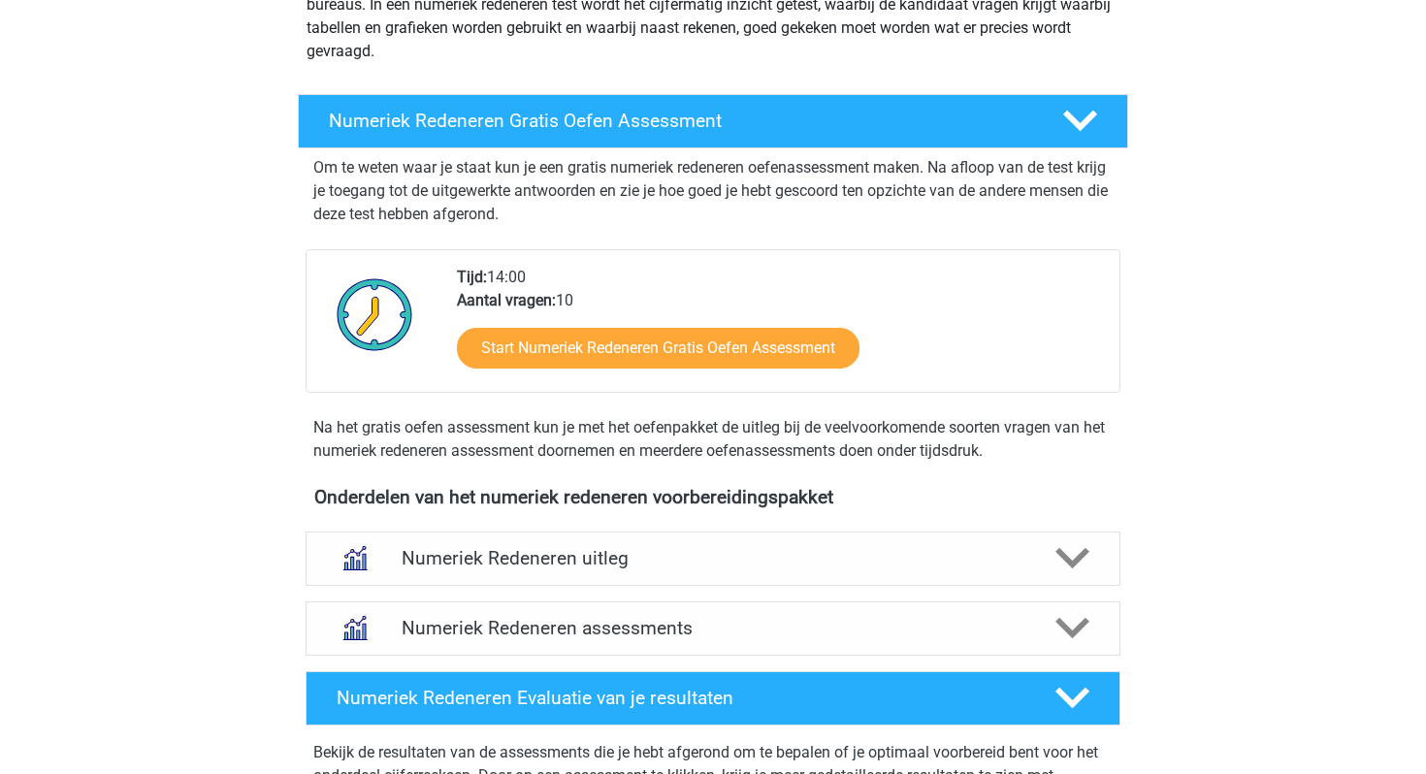
scroll to position [502, 0]
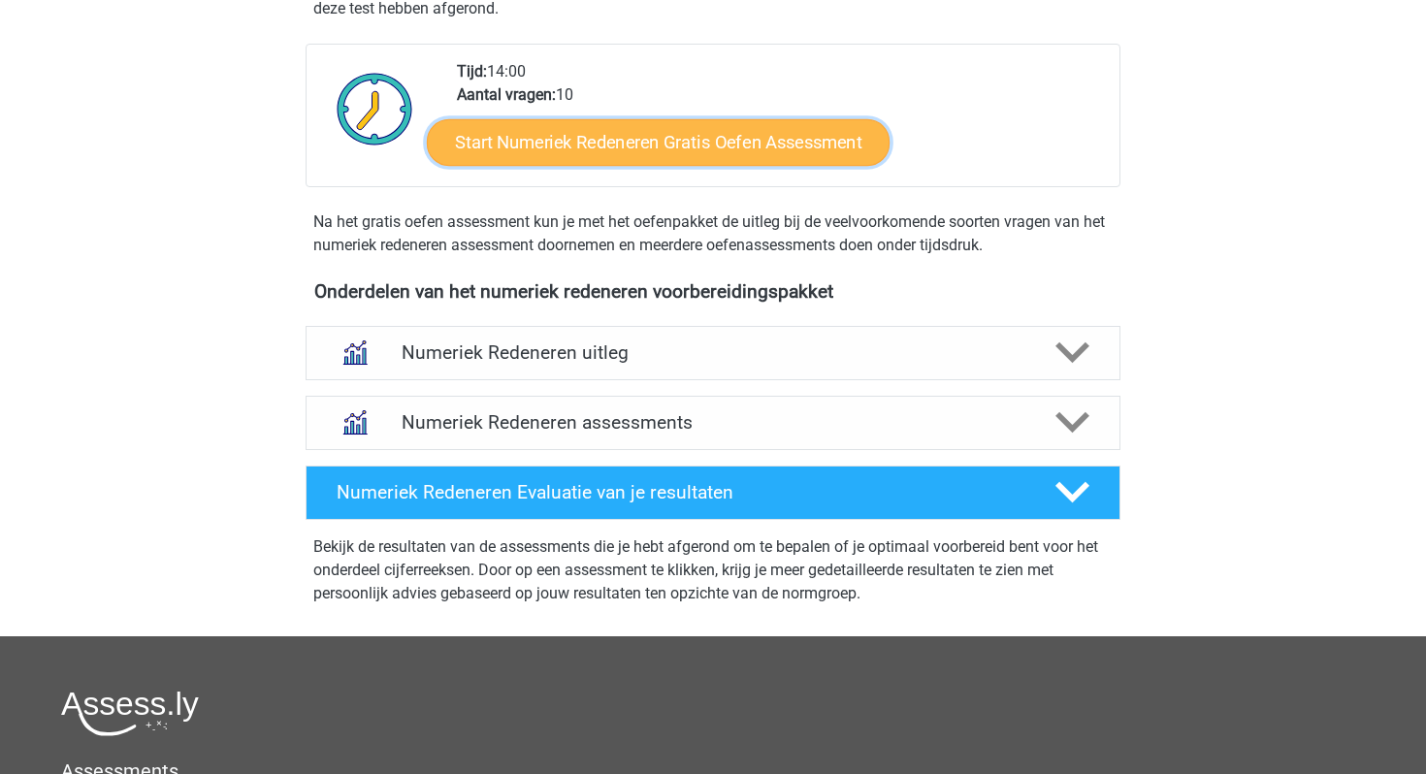
click at [694, 137] on link "Start Numeriek Redeneren Gratis Oefen Assessment" at bounding box center [658, 141] width 463 height 47
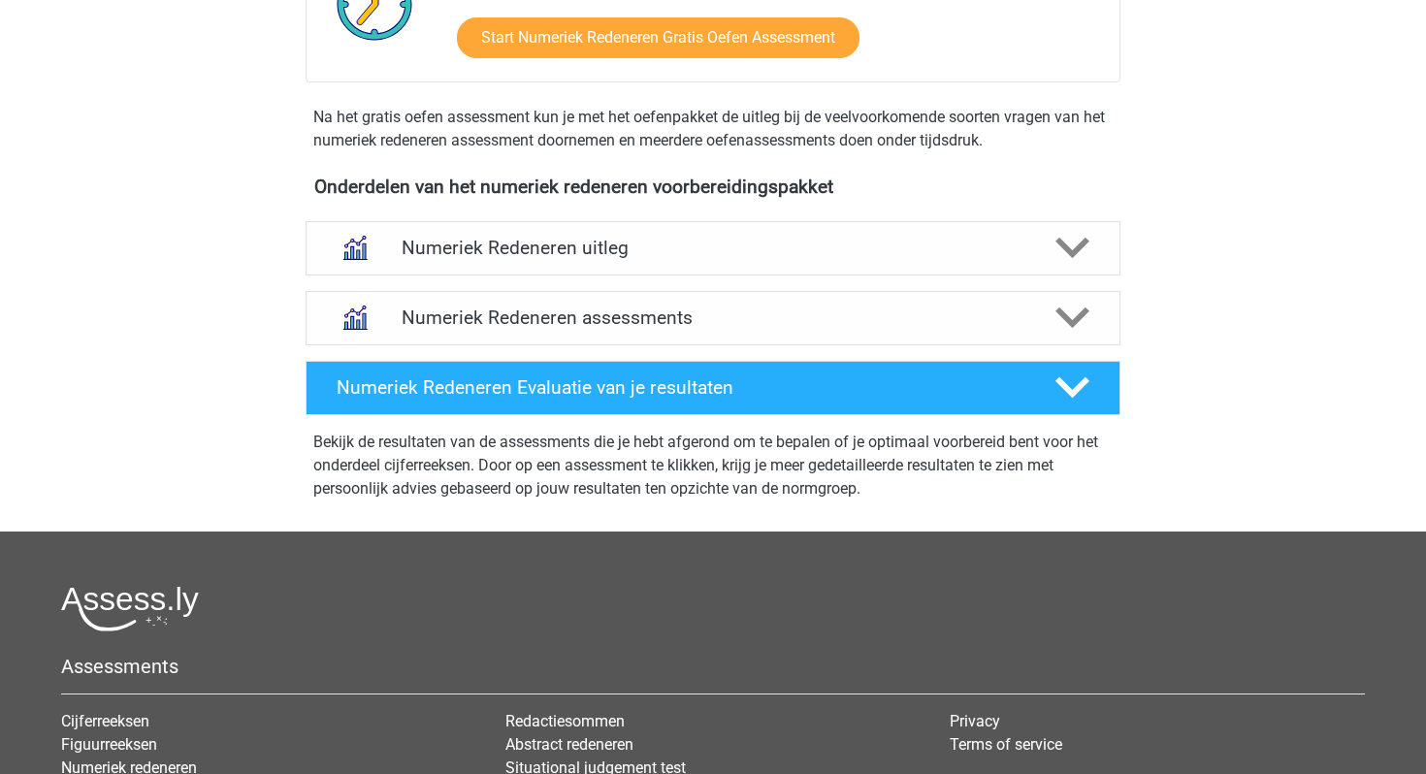
scroll to position [612, 0]
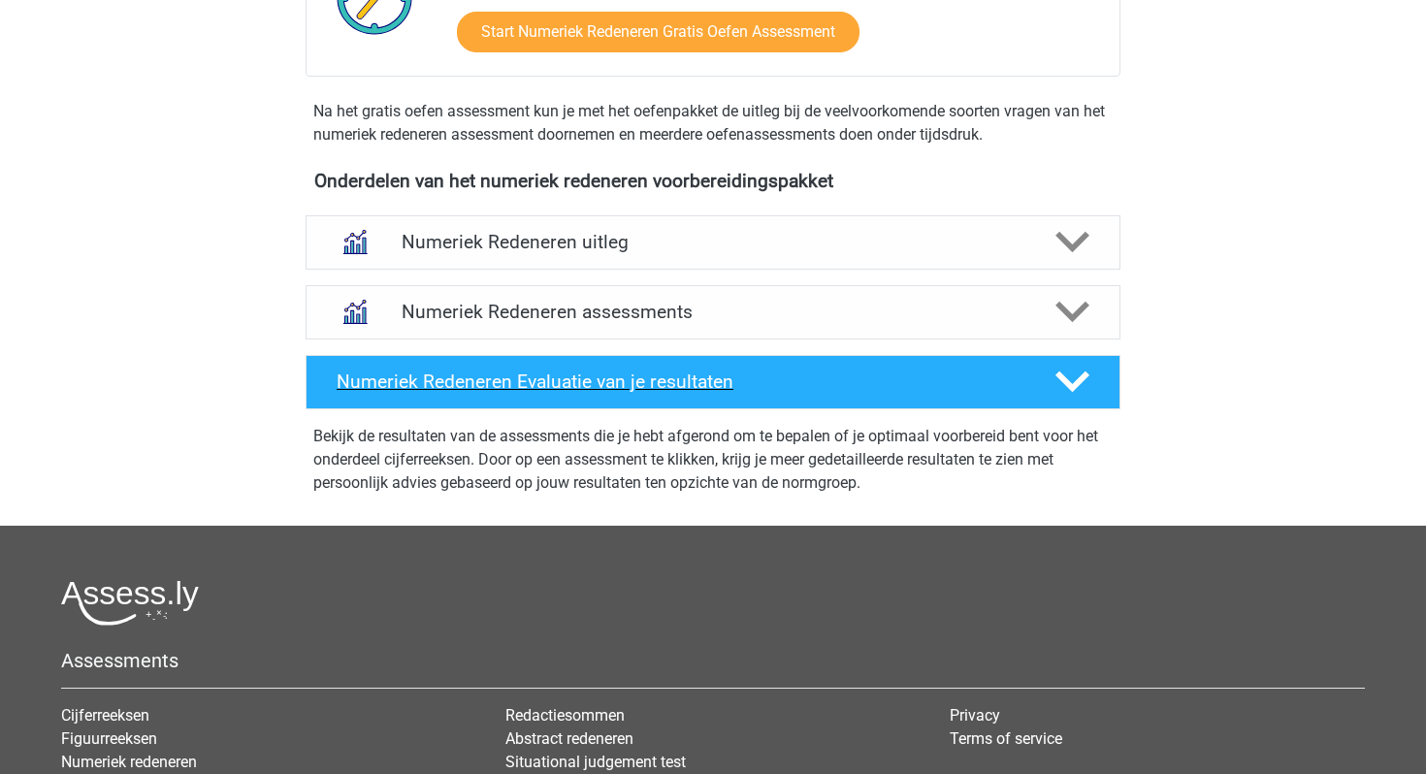
click at [629, 386] on h4 "Numeriek Redeneren Evaluatie van je resultaten" at bounding box center [681, 382] width 688 height 22
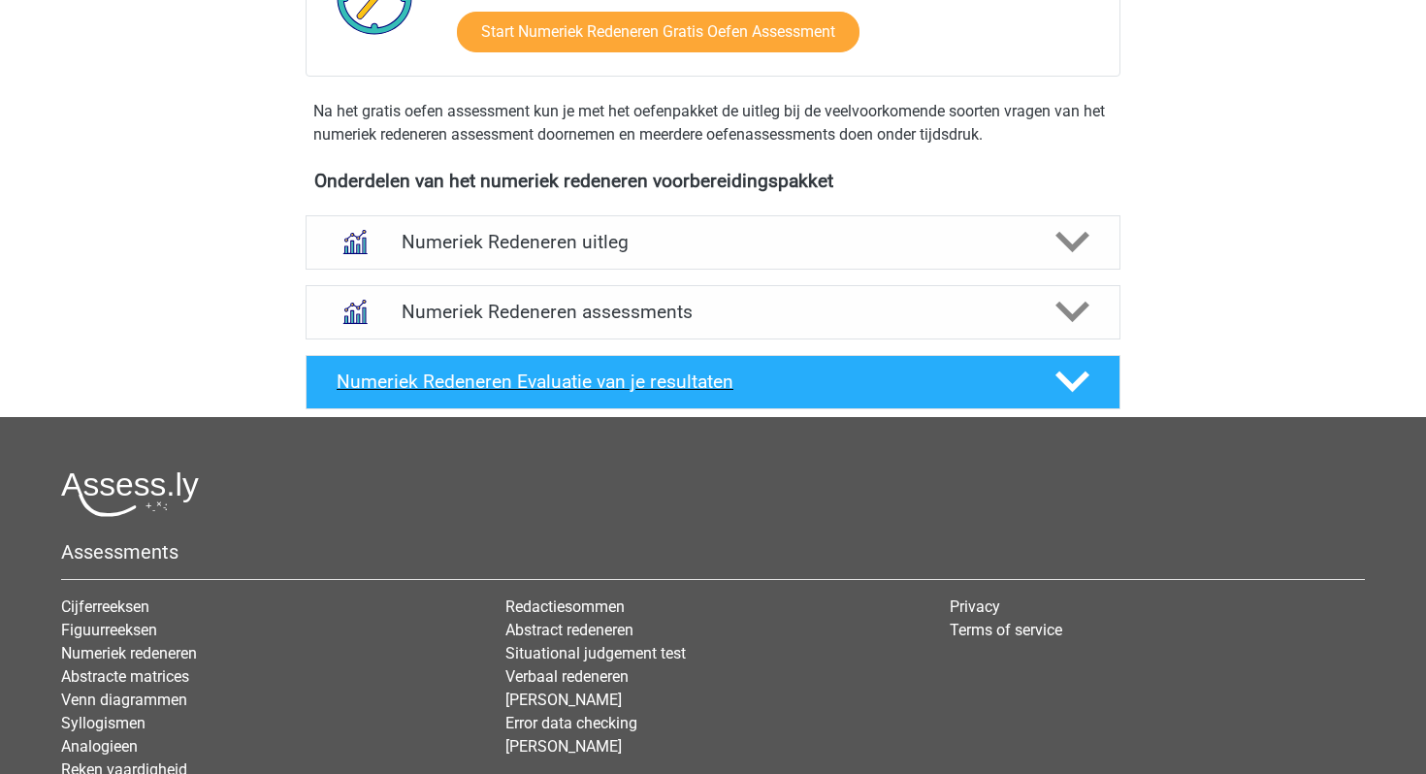
click at [629, 386] on h4 "Numeriek Redeneren Evaluatie van je resultaten" at bounding box center [681, 382] width 688 height 22
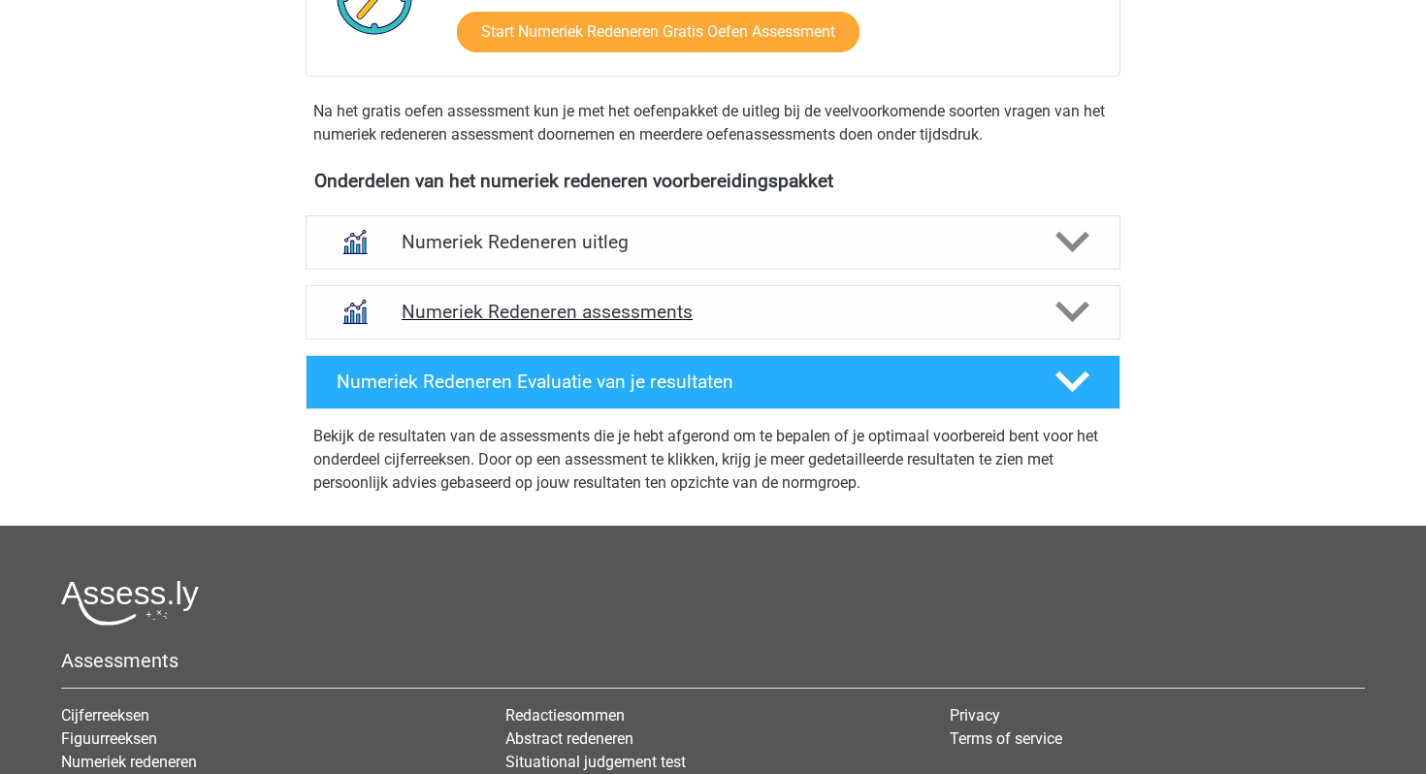
click at [603, 313] on h4 "Numeriek Redeneren assessments" at bounding box center [713, 312] width 623 height 22
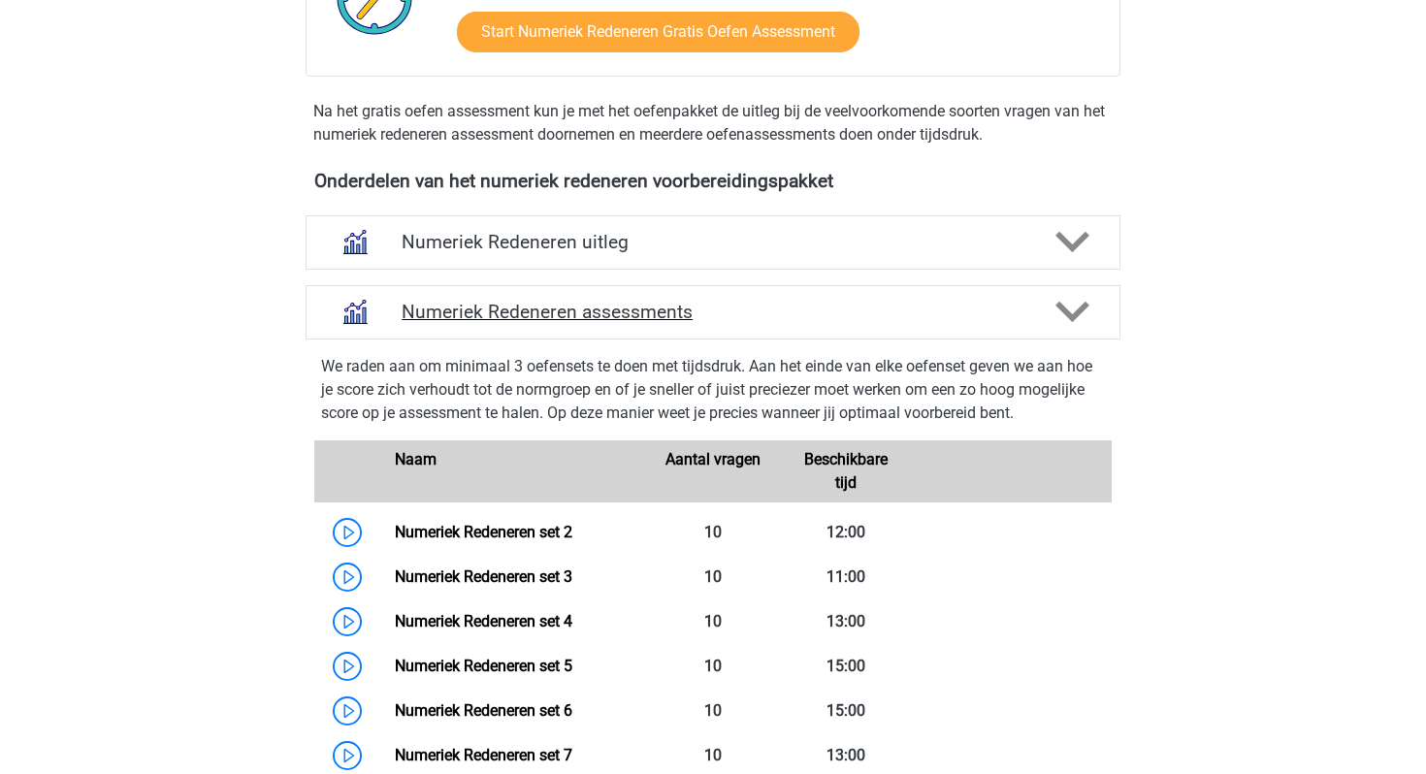
click at [603, 313] on h4 "Numeriek Redeneren assessments" at bounding box center [713, 312] width 623 height 22
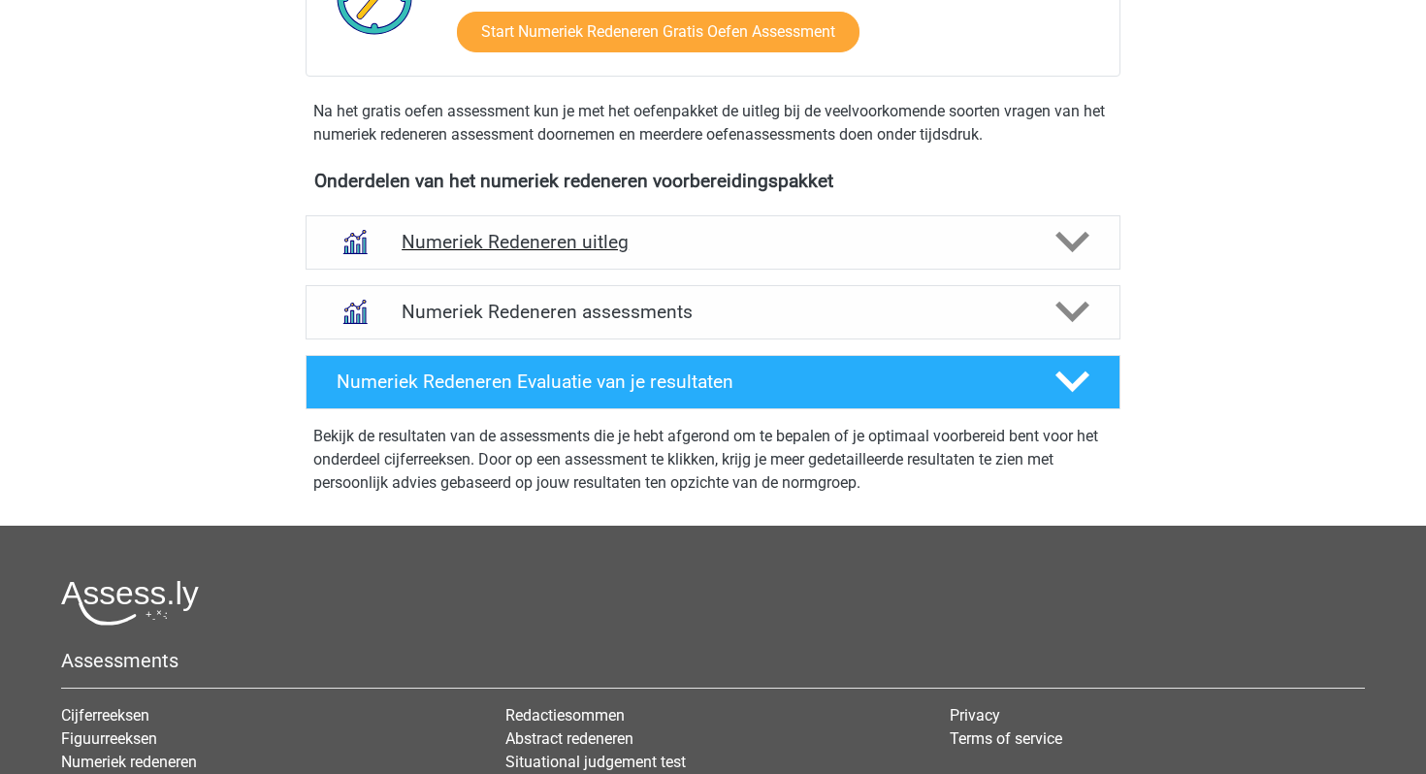
click at [586, 261] on div "Numeriek Redeneren uitleg" at bounding box center [713, 242] width 815 height 54
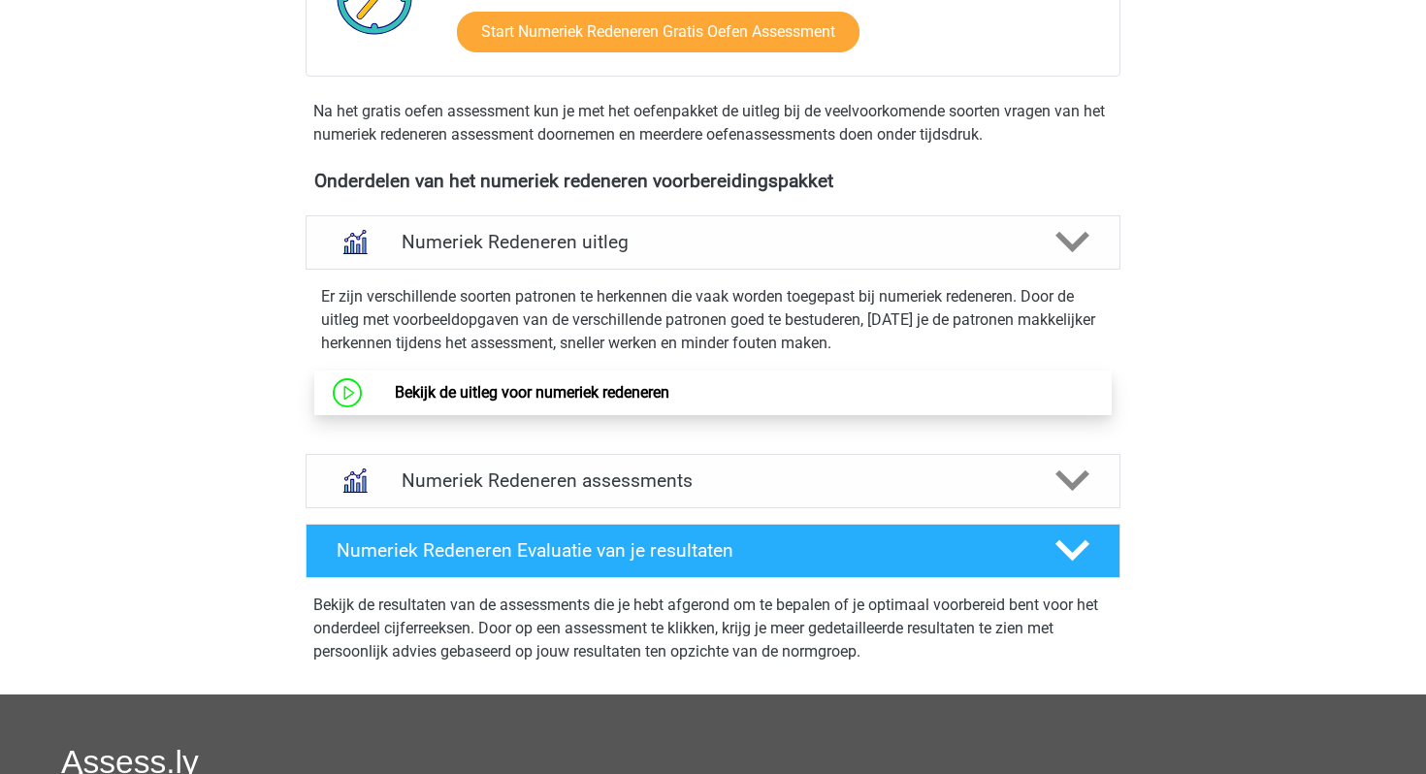
click at [560, 383] on link "Bekijk de uitleg voor numeriek redeneren" at bounding box center [532, 392] width 275 height 18
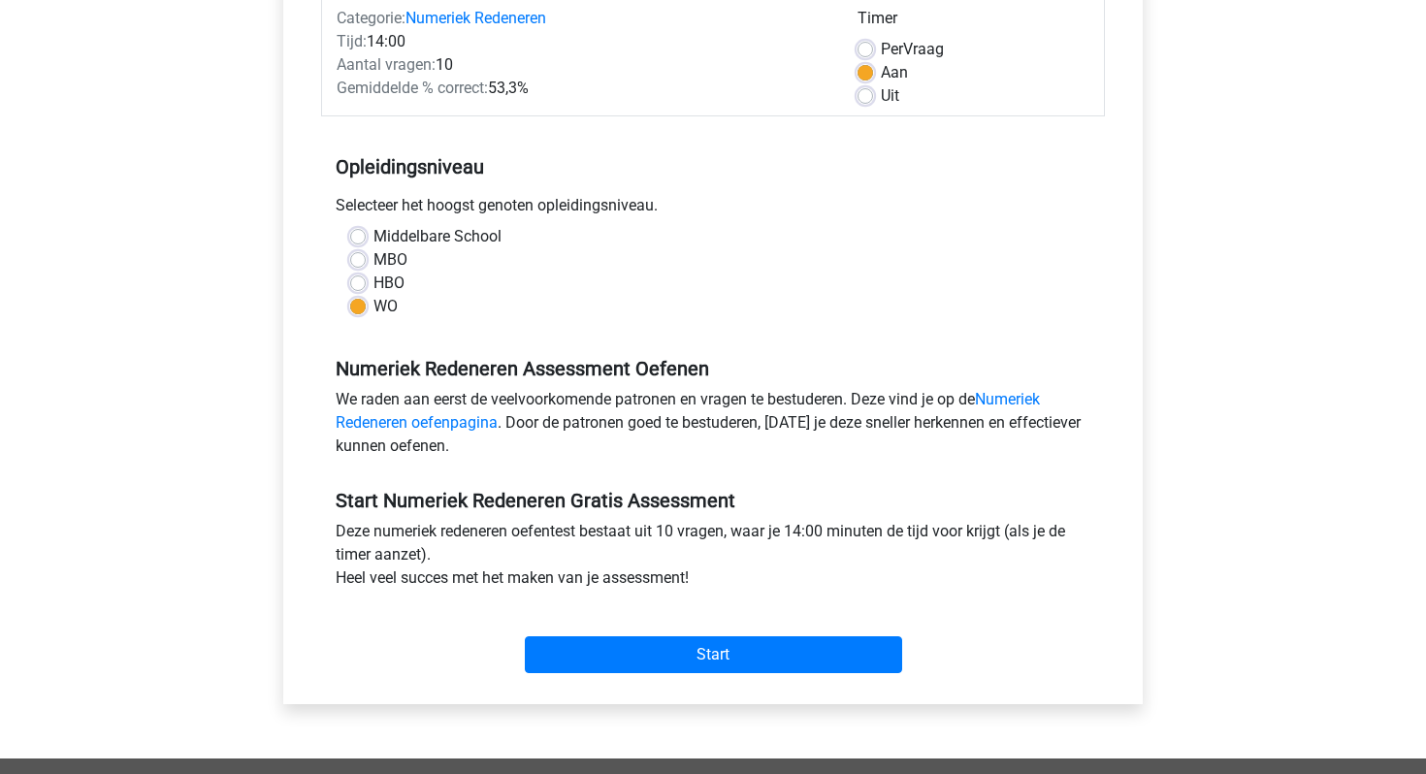
scroll to position [292, 0]
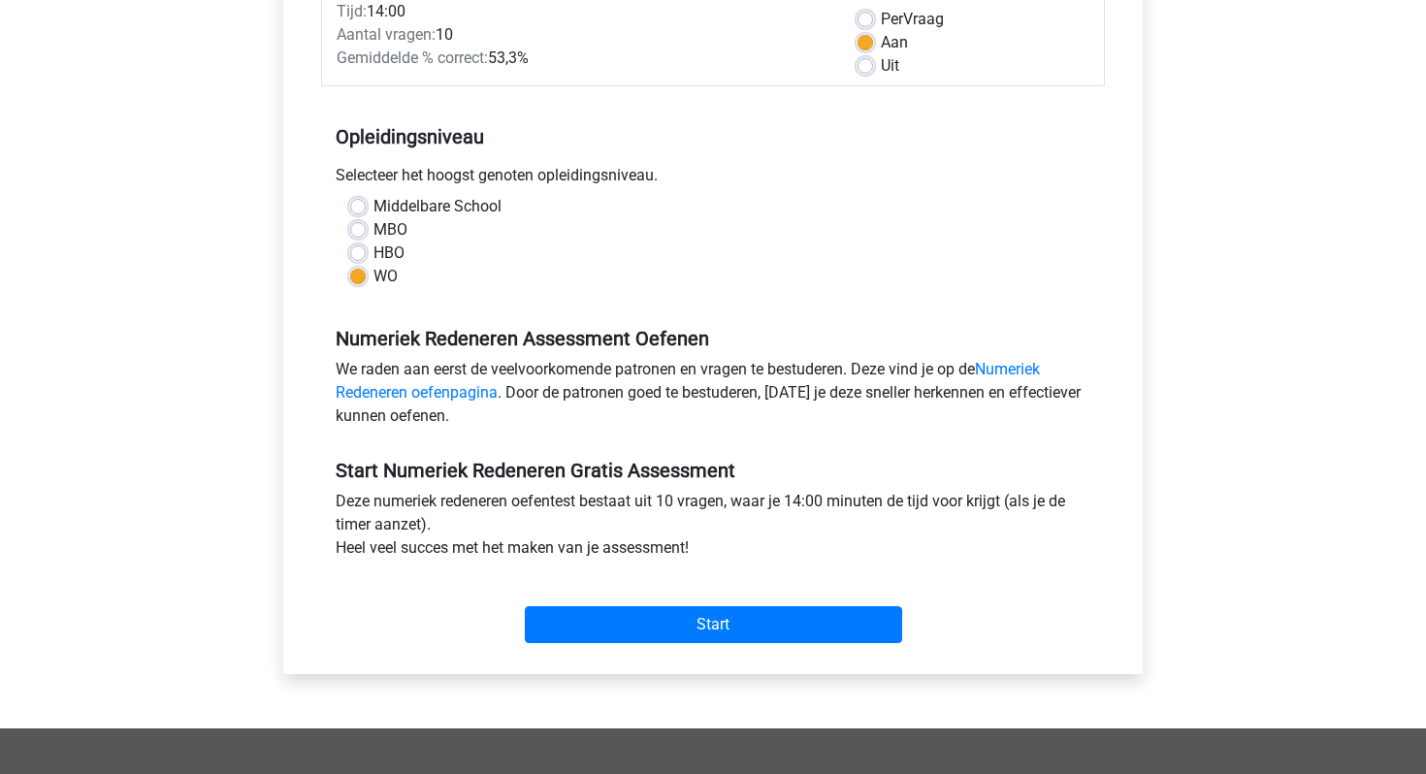
click at [379, 252] on label "HBO" at bounding box center [389, 253] width 31 height 23
click at [366, 252] on input "HBO" at bounding box center [358, 251] width 16 height 19
radio input "true"
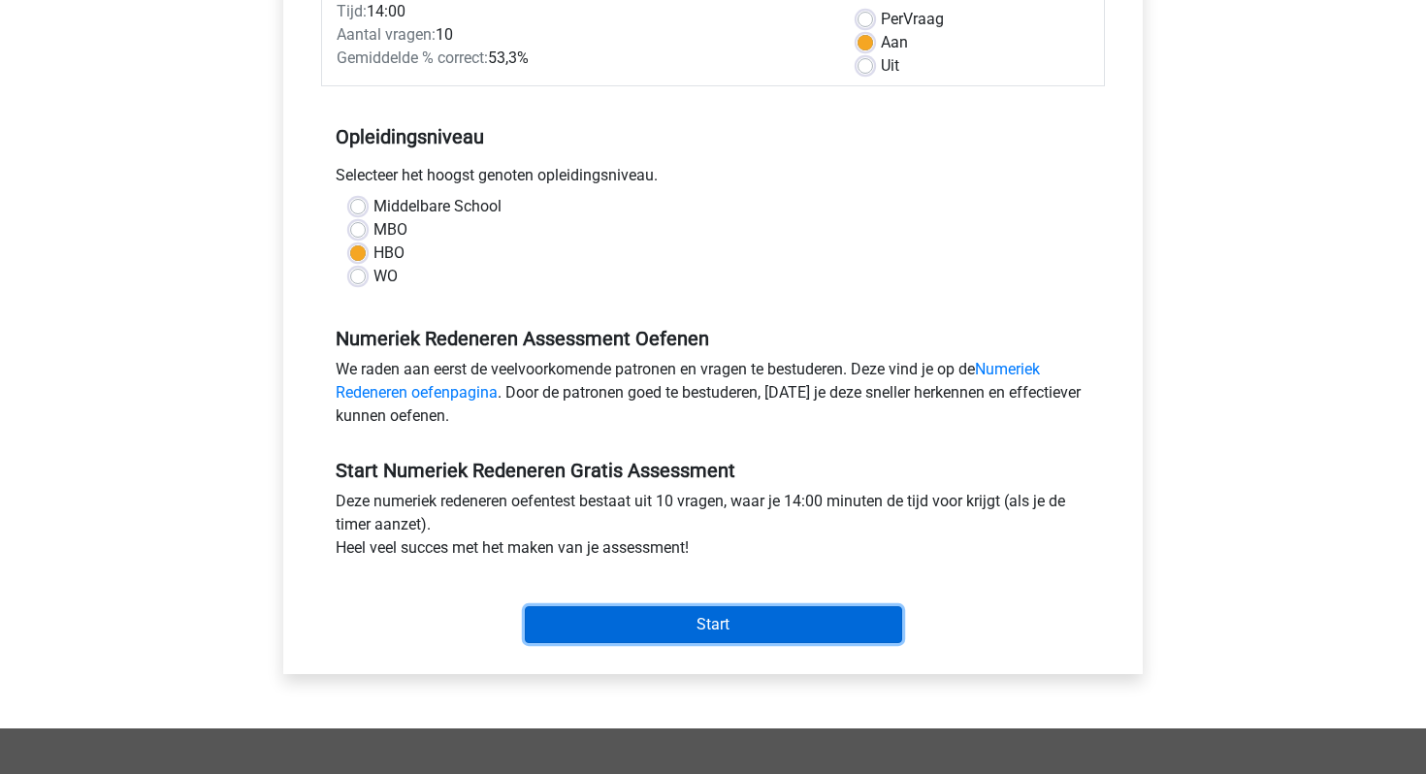
click at [604, 624] on input "Start" at bounding box center [713, 624] width 377 height 37
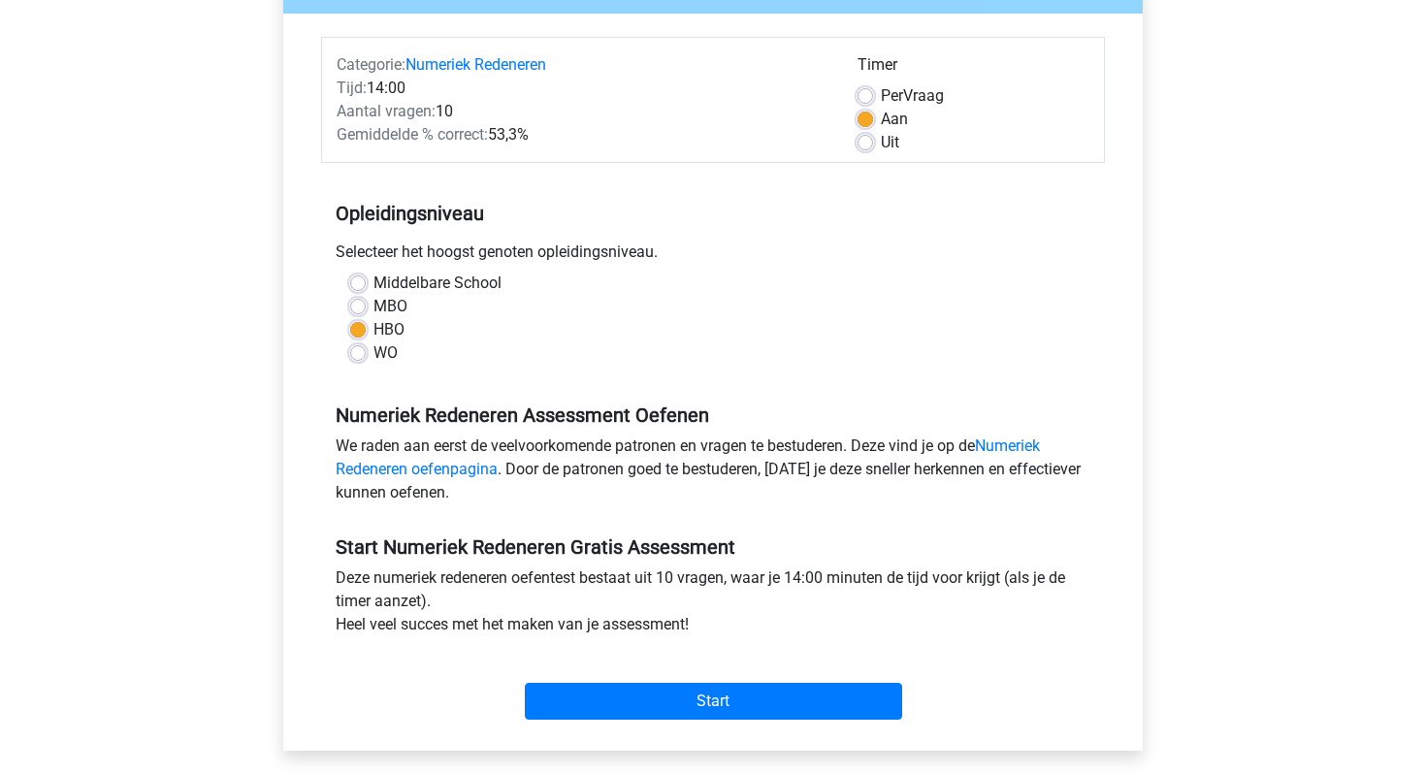
scroll to position [213, 0]
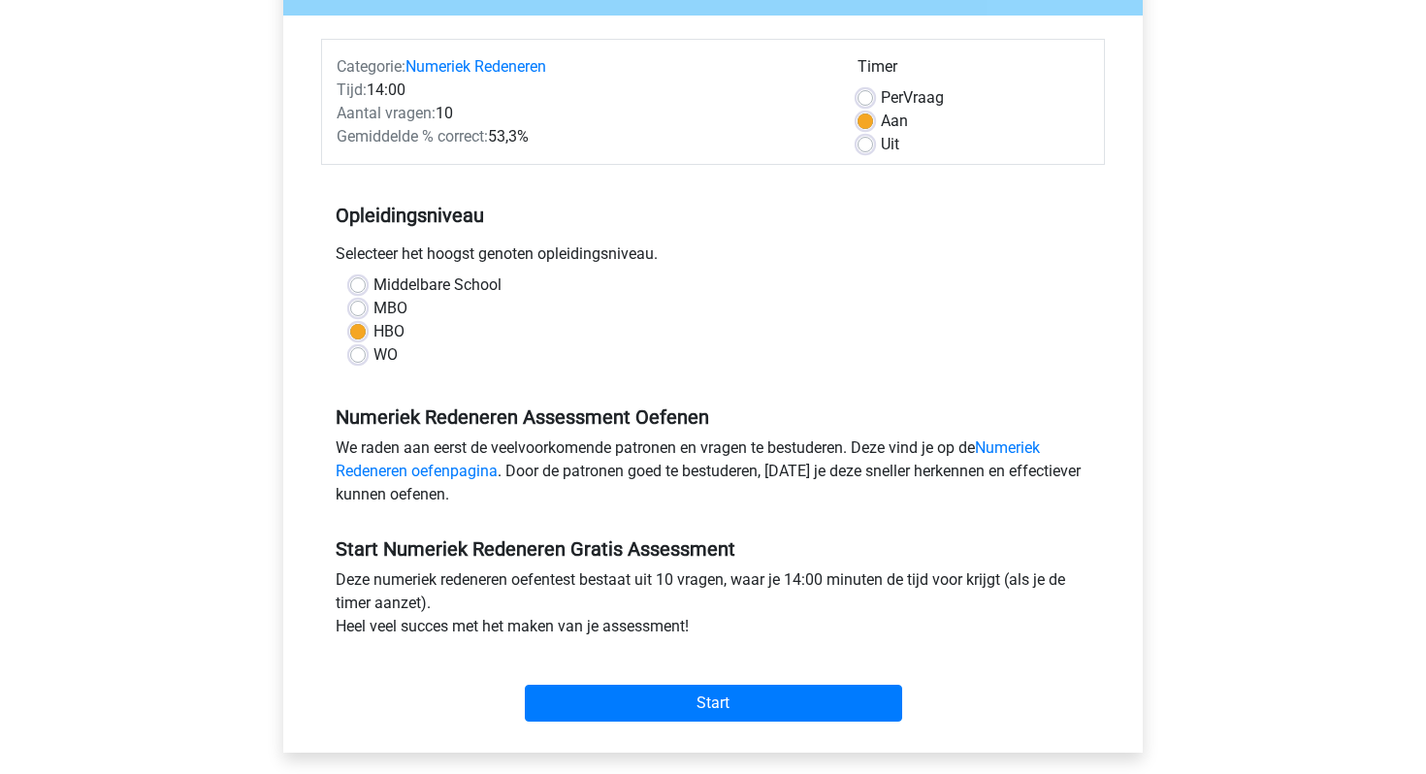
click at [881, 99] on label "Per Vraag" at bounding box center [912, 97] width 63 height 23
click at [862, 99] on input "Per Vraag" at bounding box center [866, 95] width 16 height 19
radio input "true"
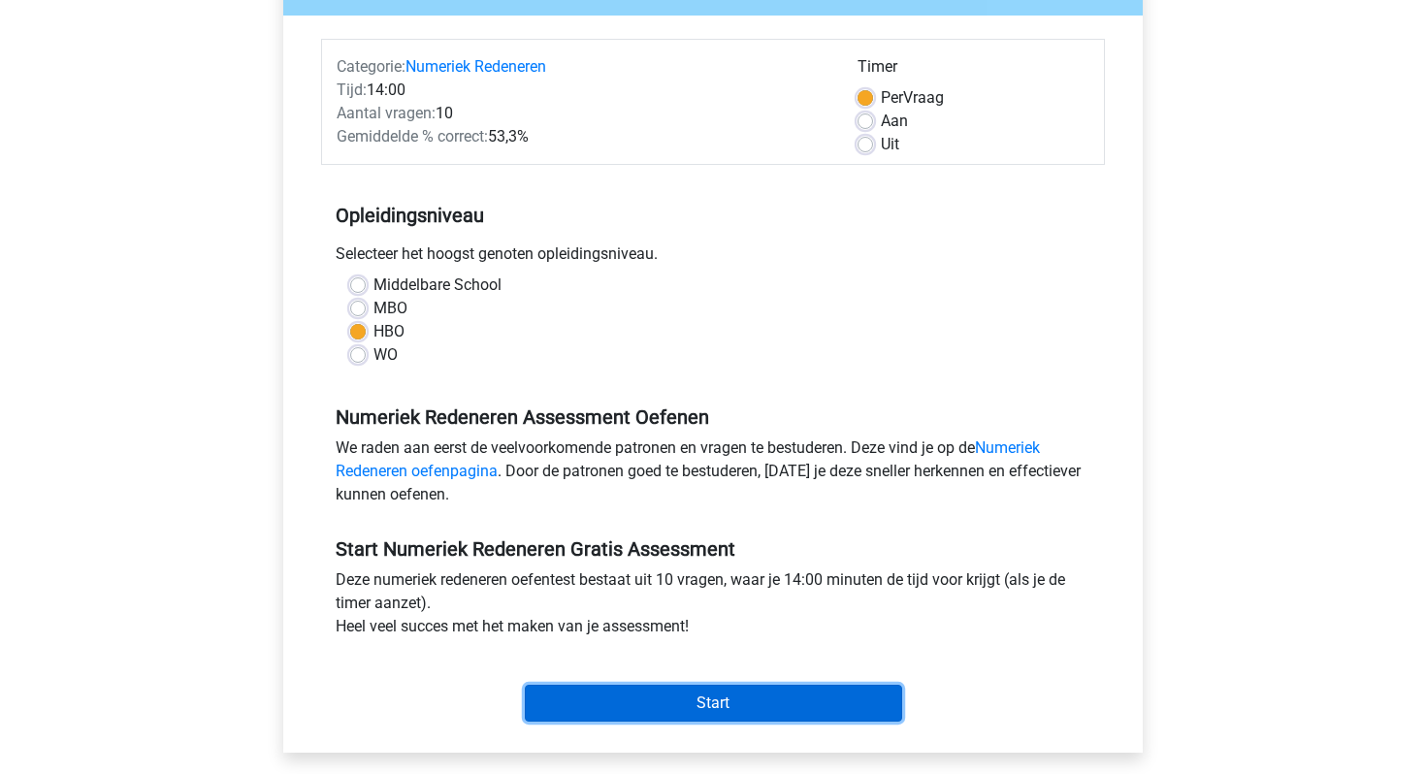
click at [756, 713] on input "Start" at bounding box center [713, 703] width 377 height 37
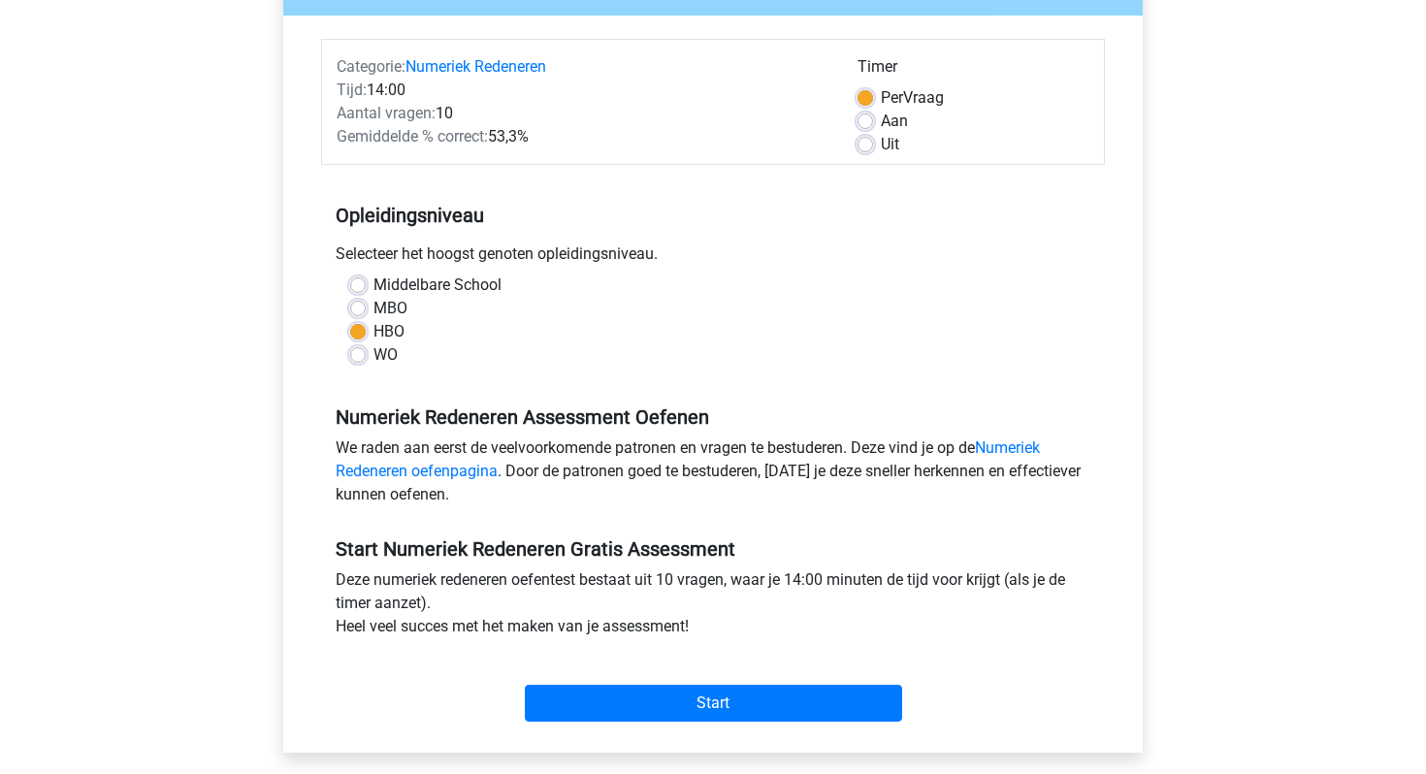
click at [367, 345] on div "WO" at bounding box center [713, 354] width 726 height 23
click at [365, 356] on div "WO" at bounding box center [713, 354] width 726 height 23
click at [374, 360] on label "WO" at bounding box center [386, 354] width 24 height 23
click at [364, 360] on input "WO" at bounding box center [358, 352] width 16 height 19
radio input "true"
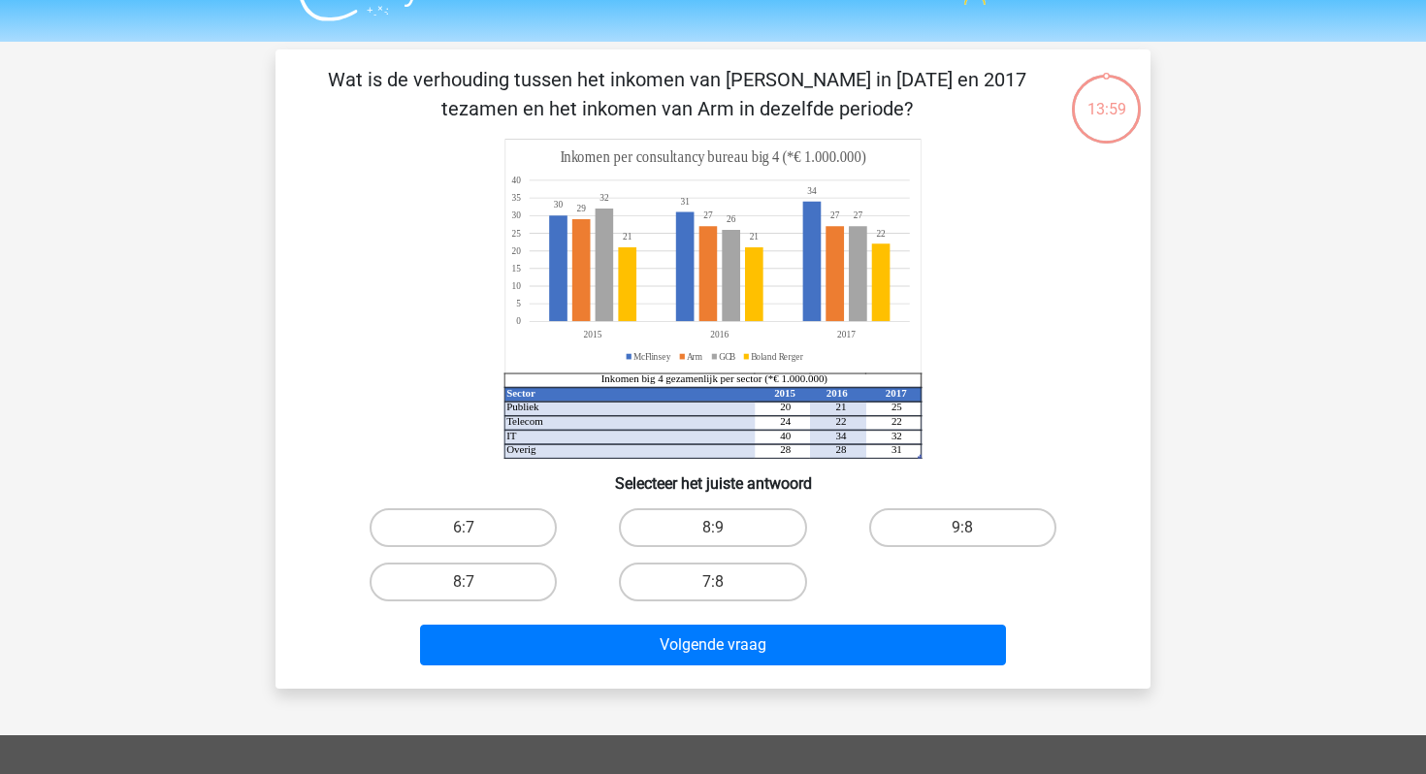
scroll to position [39, 0]
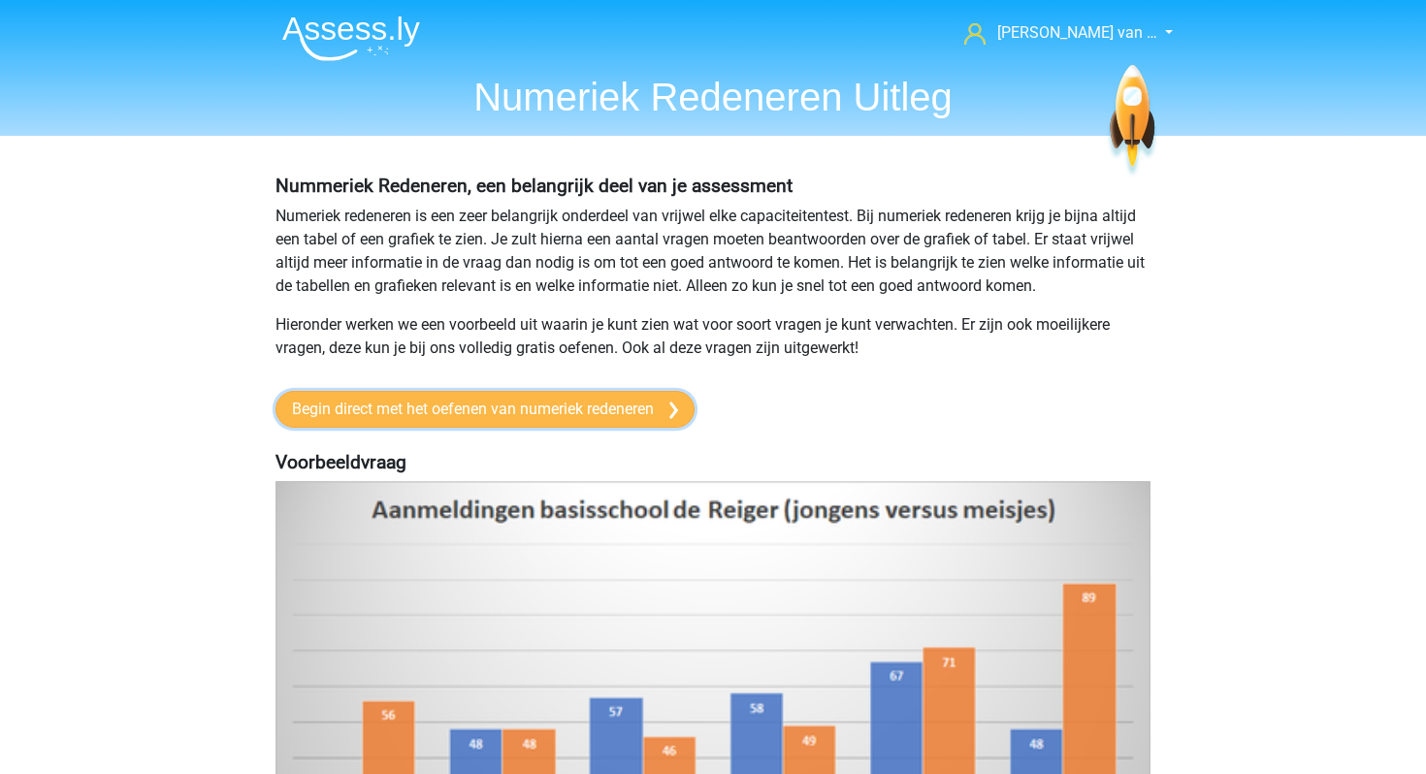
click at [392, 399] on link "Begin direct met het oefenen van numeriek redeneren" at bounding box center [485, 409] width 419 height 37
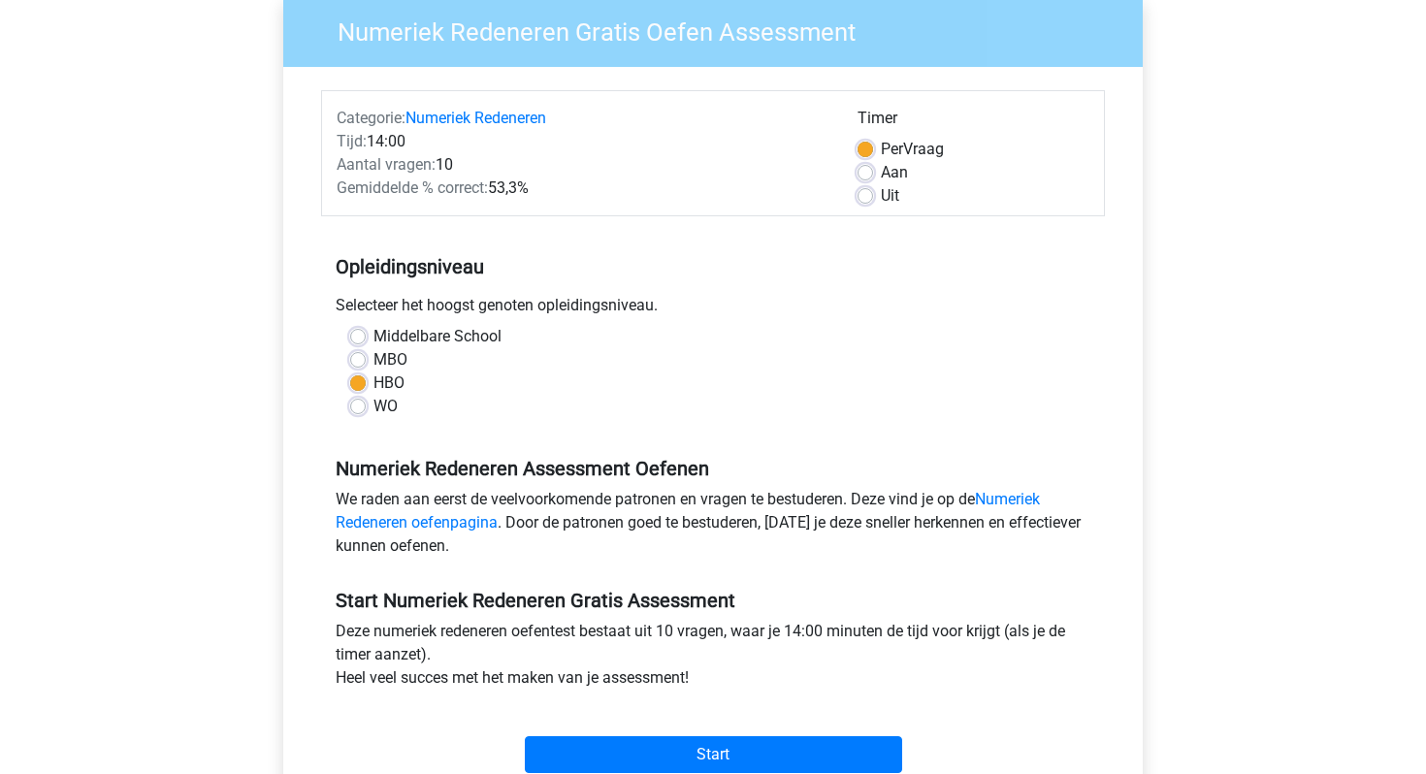
scroll to position [194, 0]
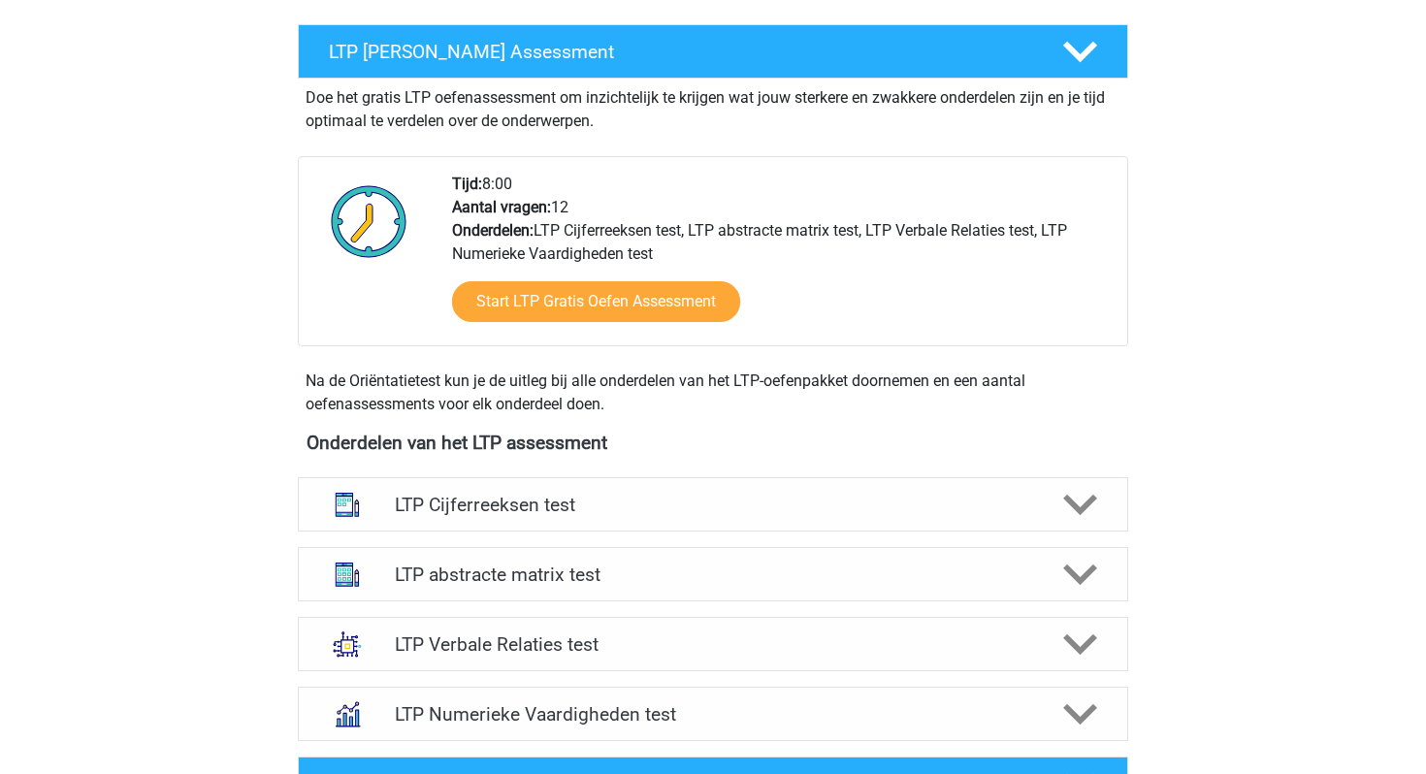
scroll to position [668, 0]
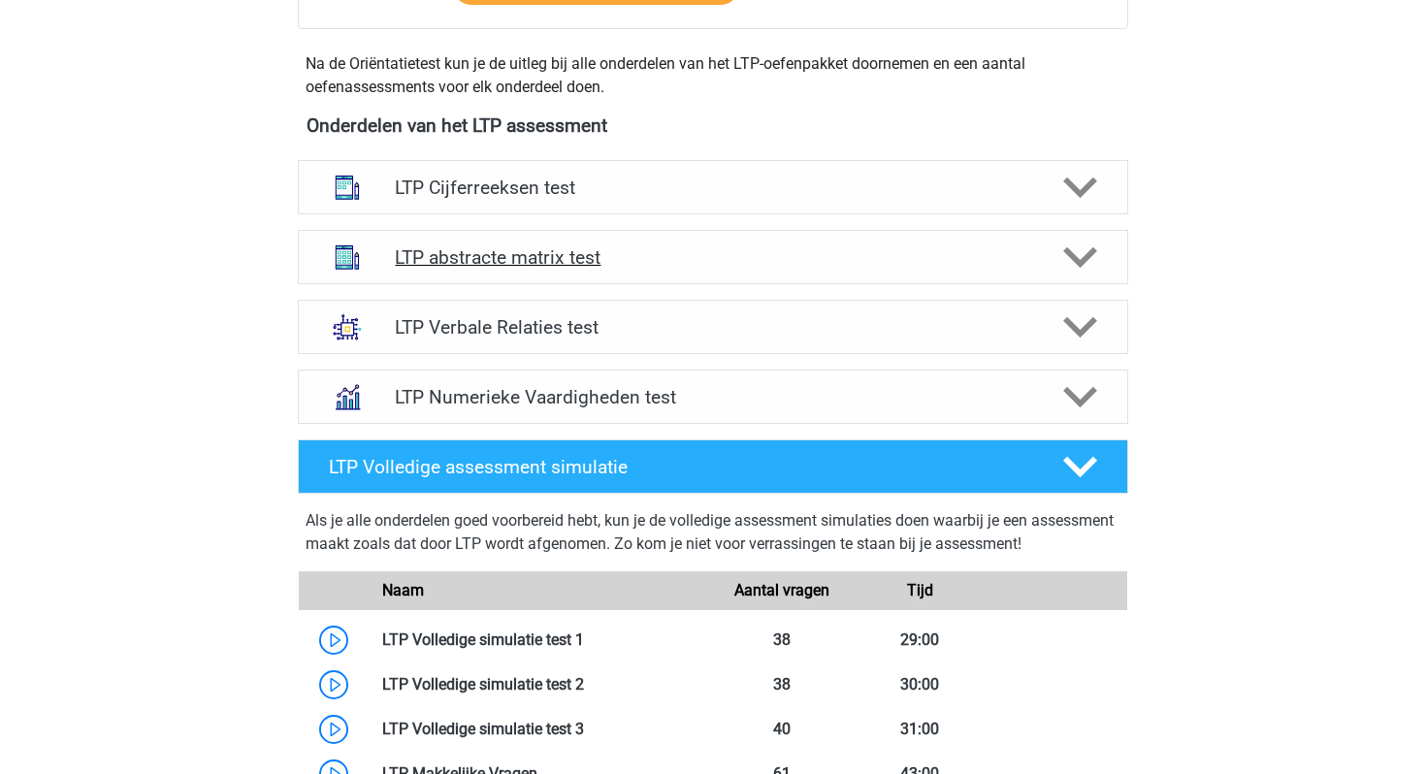
click at [566, 278] on div "LTP abstracte matrix test" at bounding box center [713, 257] width 831 height 54
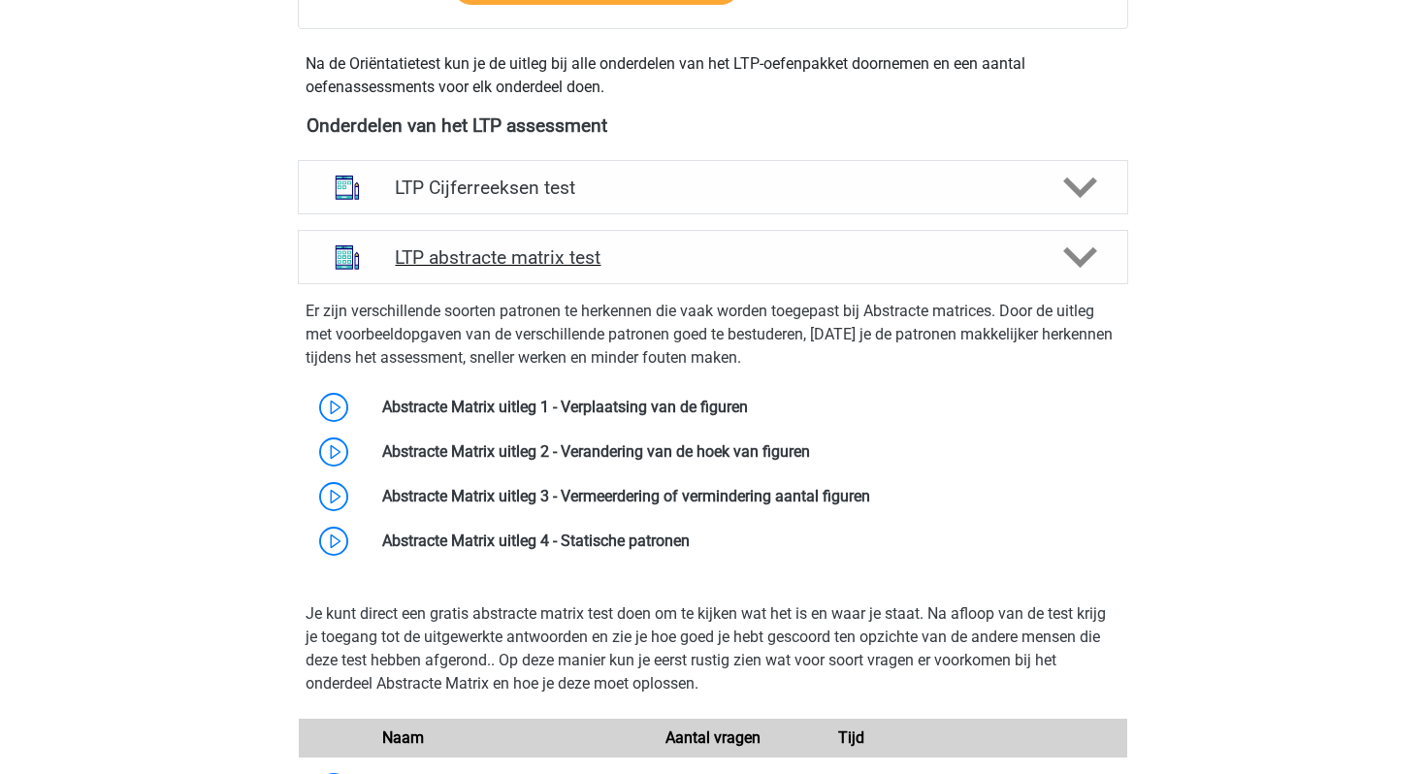
click at [566, 278] on div "LTP abstracte matrix test" at bounding box center [713, 257] width 831 height 54
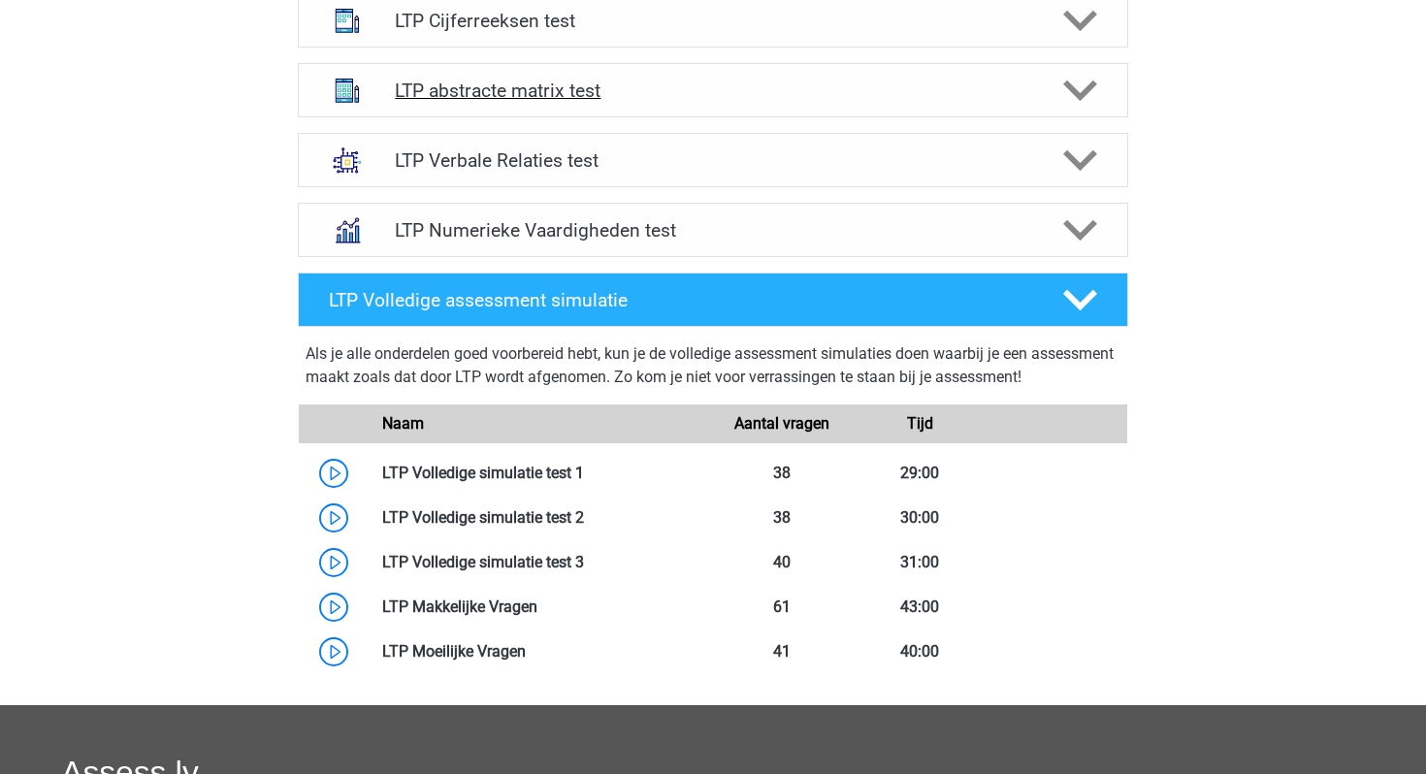
scroll to position [835, 0]
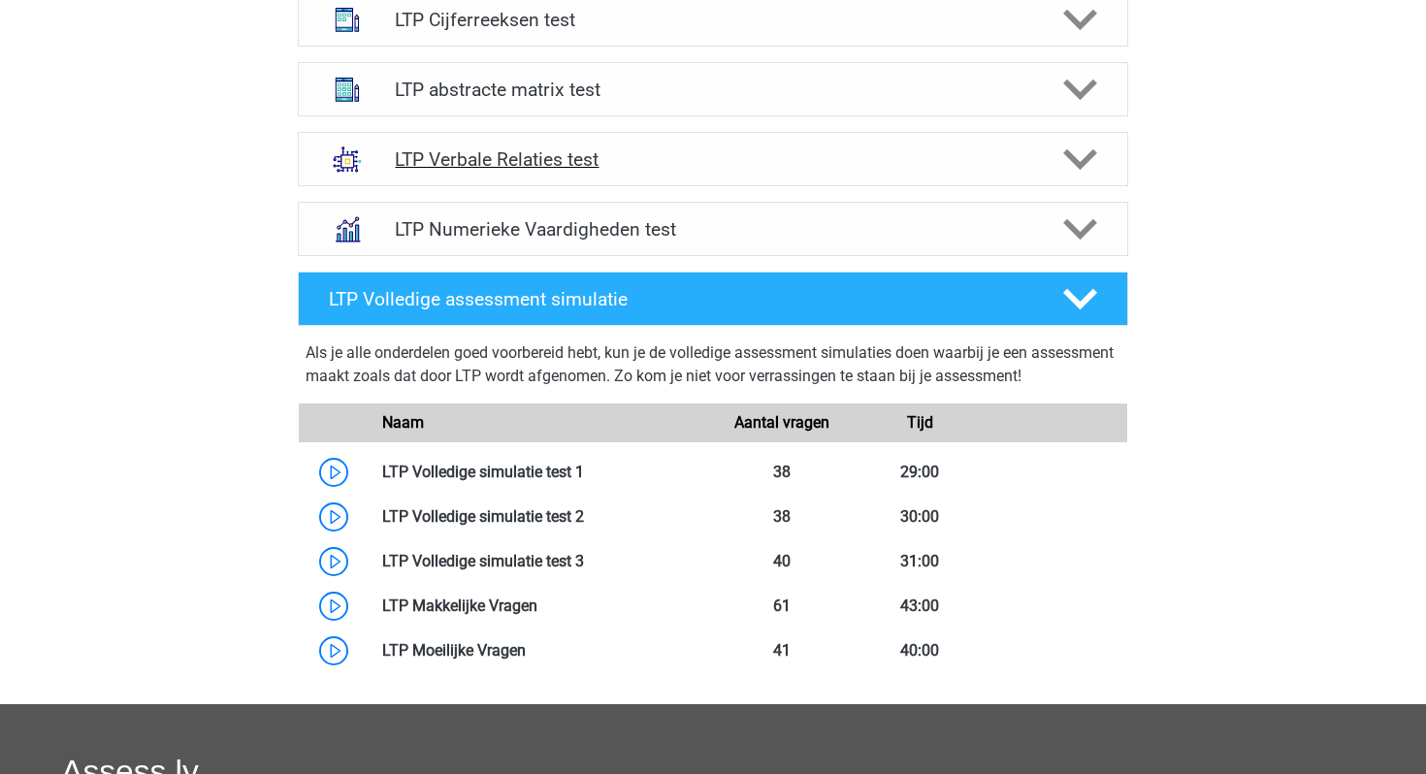
click at [577, 184] on div "LTP Verbale Relaties test" at bounding box center [713, 159] width 831 height 54
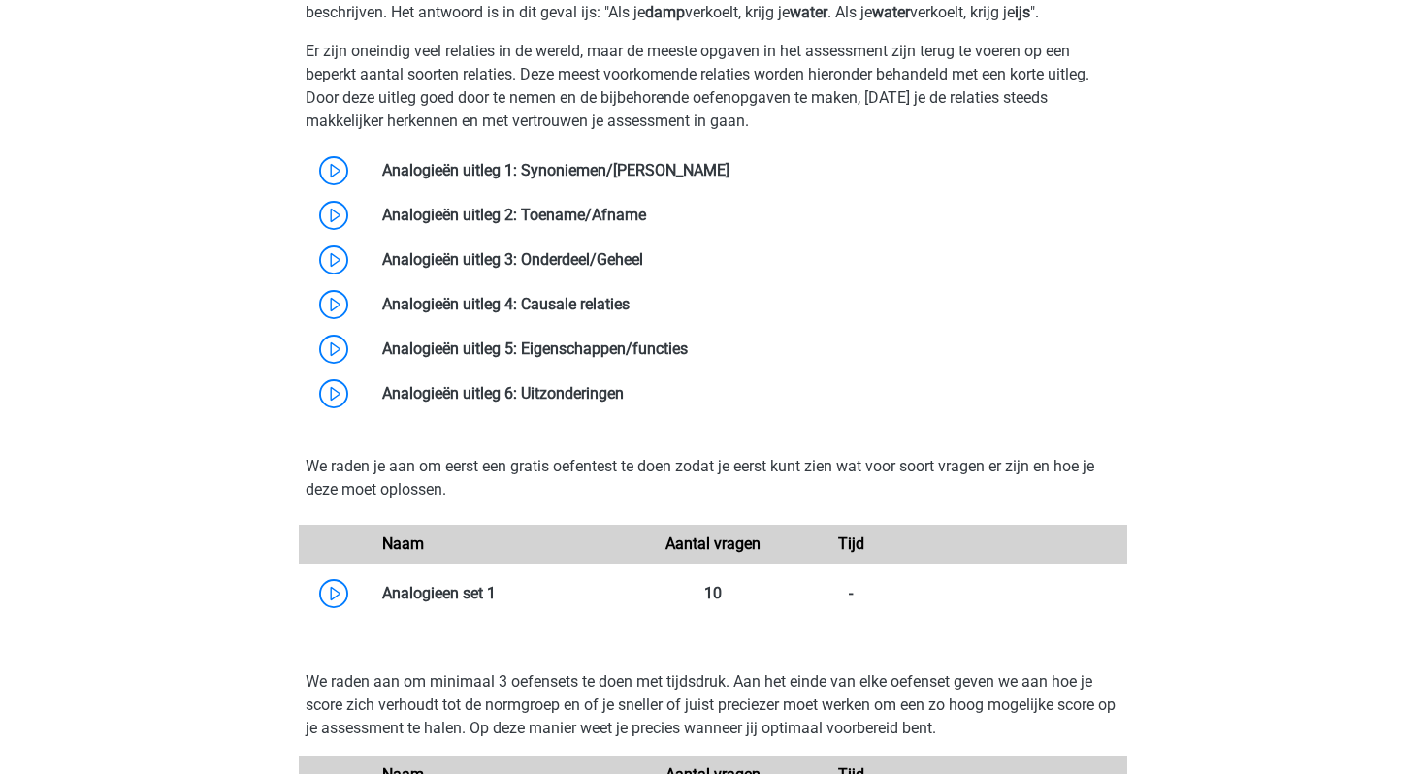
scroll to position [1385, 0]
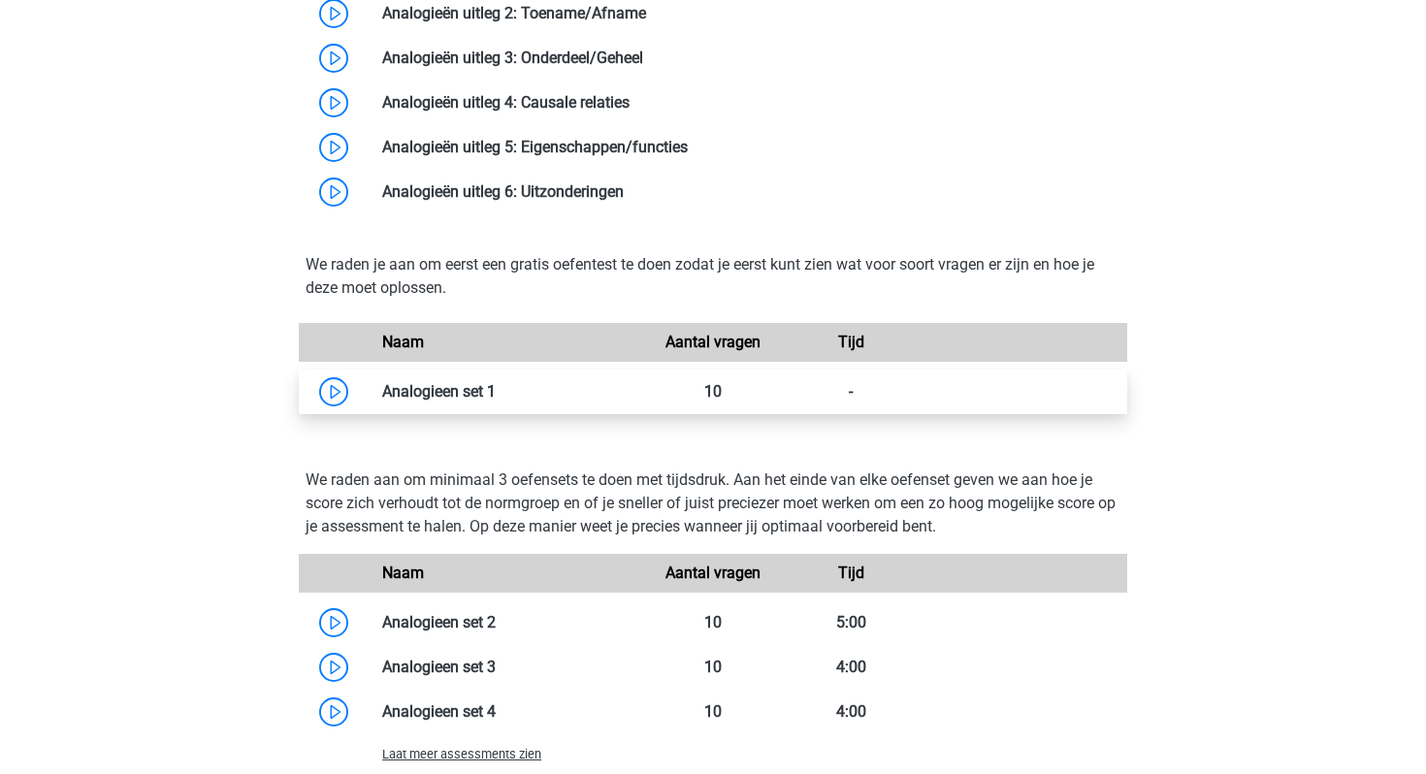
click at [496, 385] on link at bounding box center [496, 391] width 0 height 18
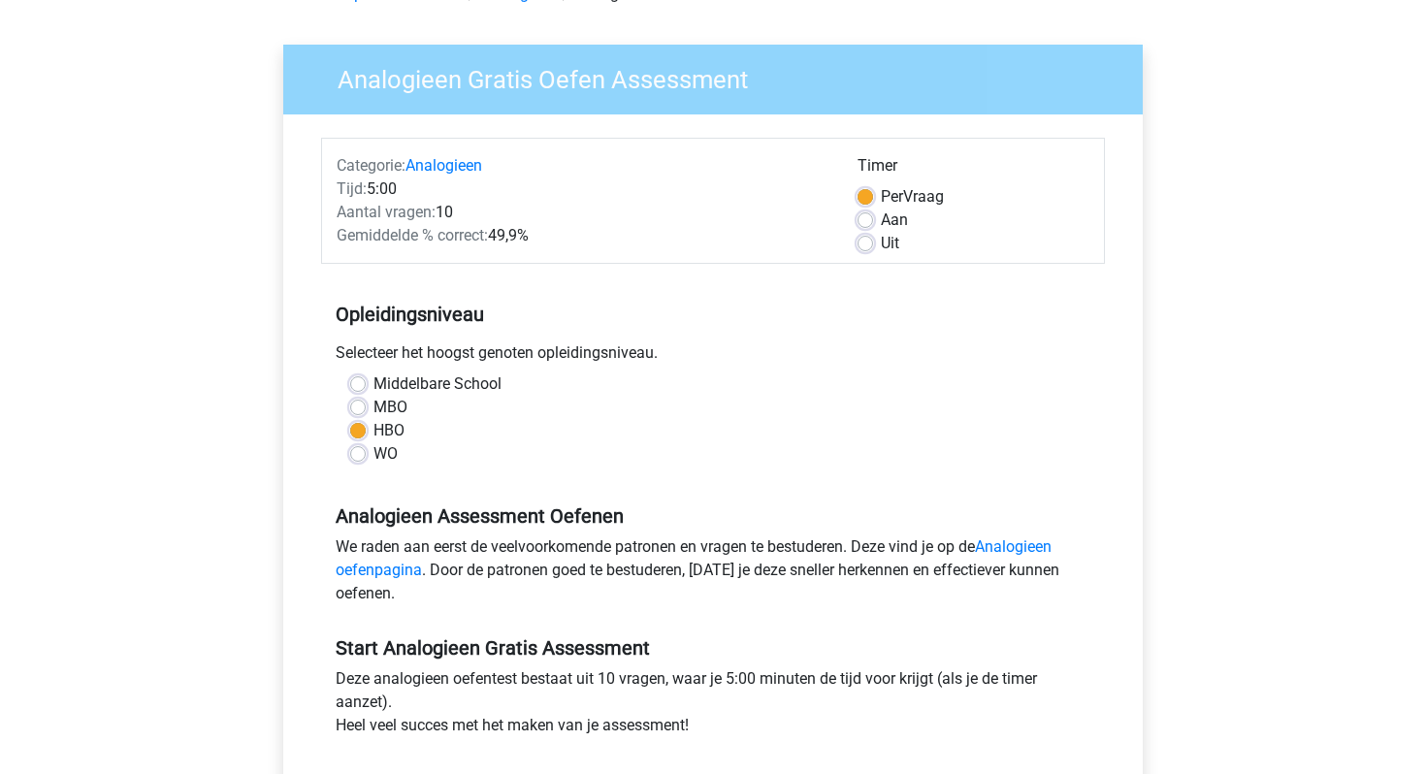
click at [374, 456] on label "WO" at bounding box center [386, 453] width 24 height 23
click at [359, 456] on input "WO" at bounding box center [358, 451] width 16 height 19
radio input "true"
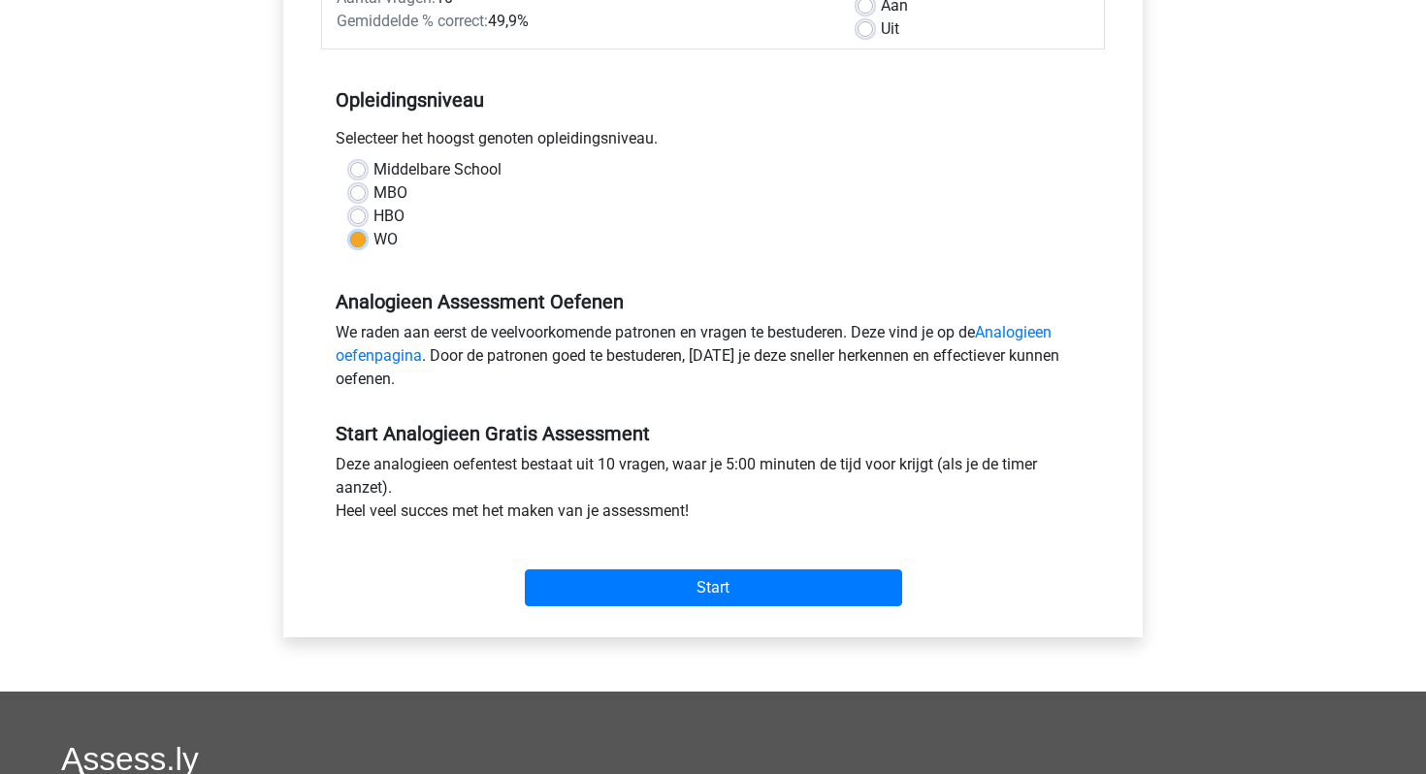
scroll to position [339, 0]
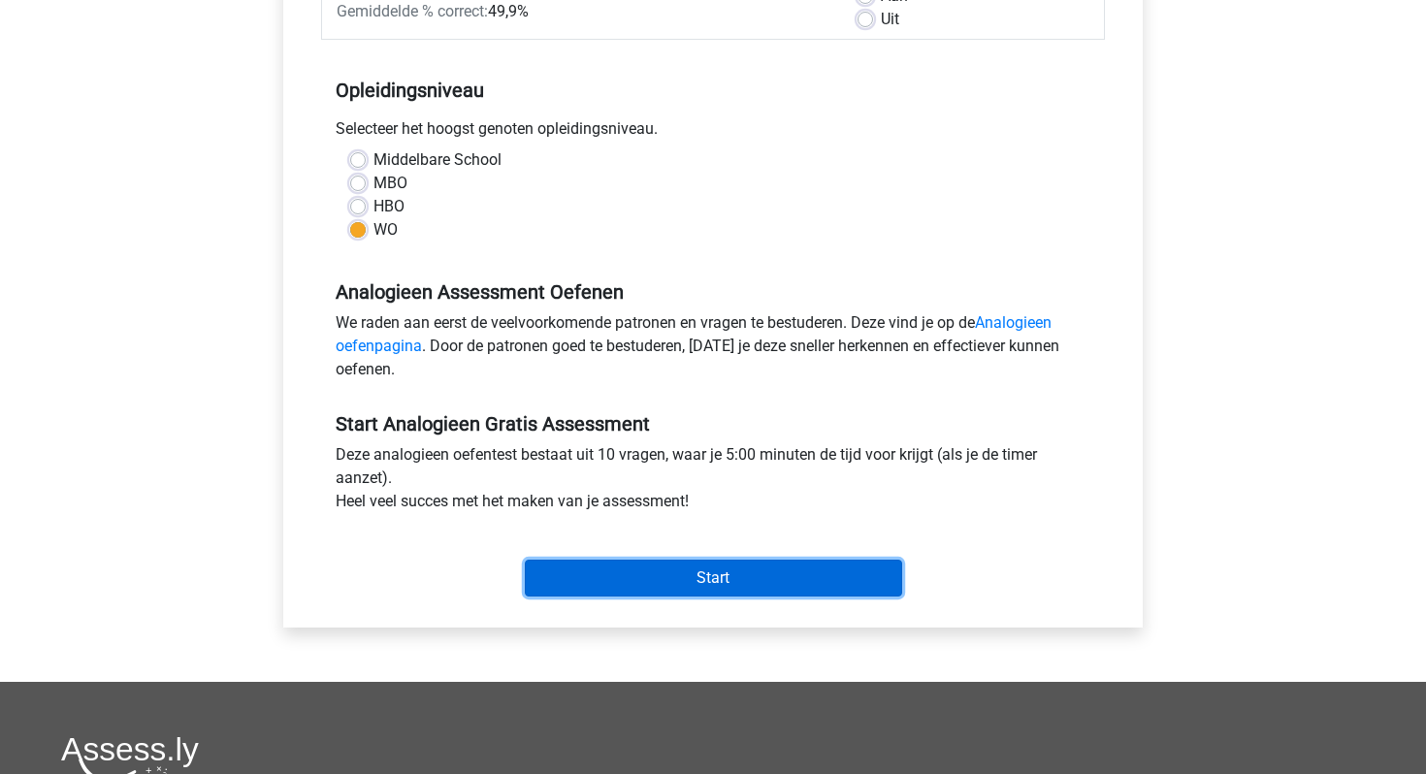
click at [638, 584] on input "Start" at bounding box center [713, 578] width 377 height 37
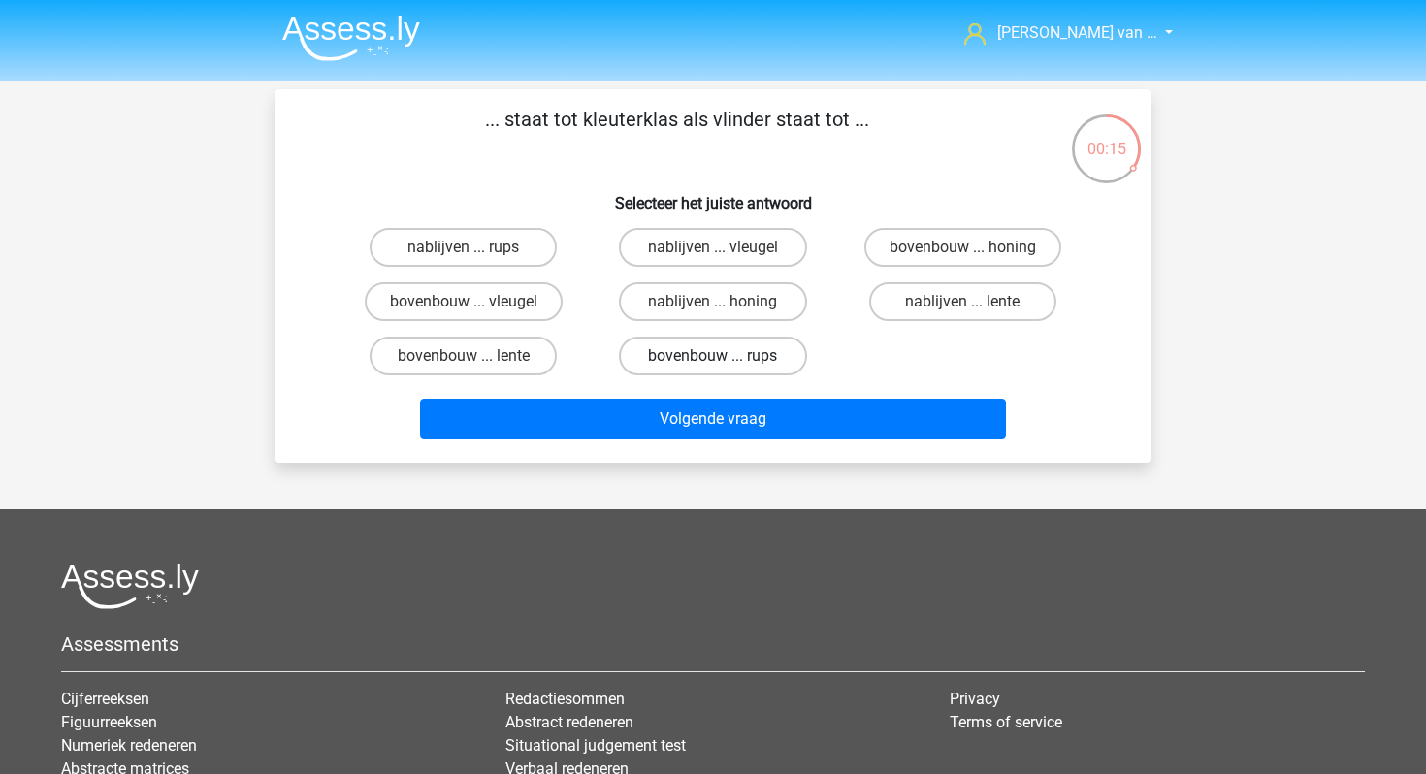
click at [686, 353] on label "bovenbouw ... rups" at bounding box center [712, 356] width 187 height 39
click at [713, 356] on input "bovenbouw ... rups" at bounding box center [719, 362] width 13 height 13
radio input "true"
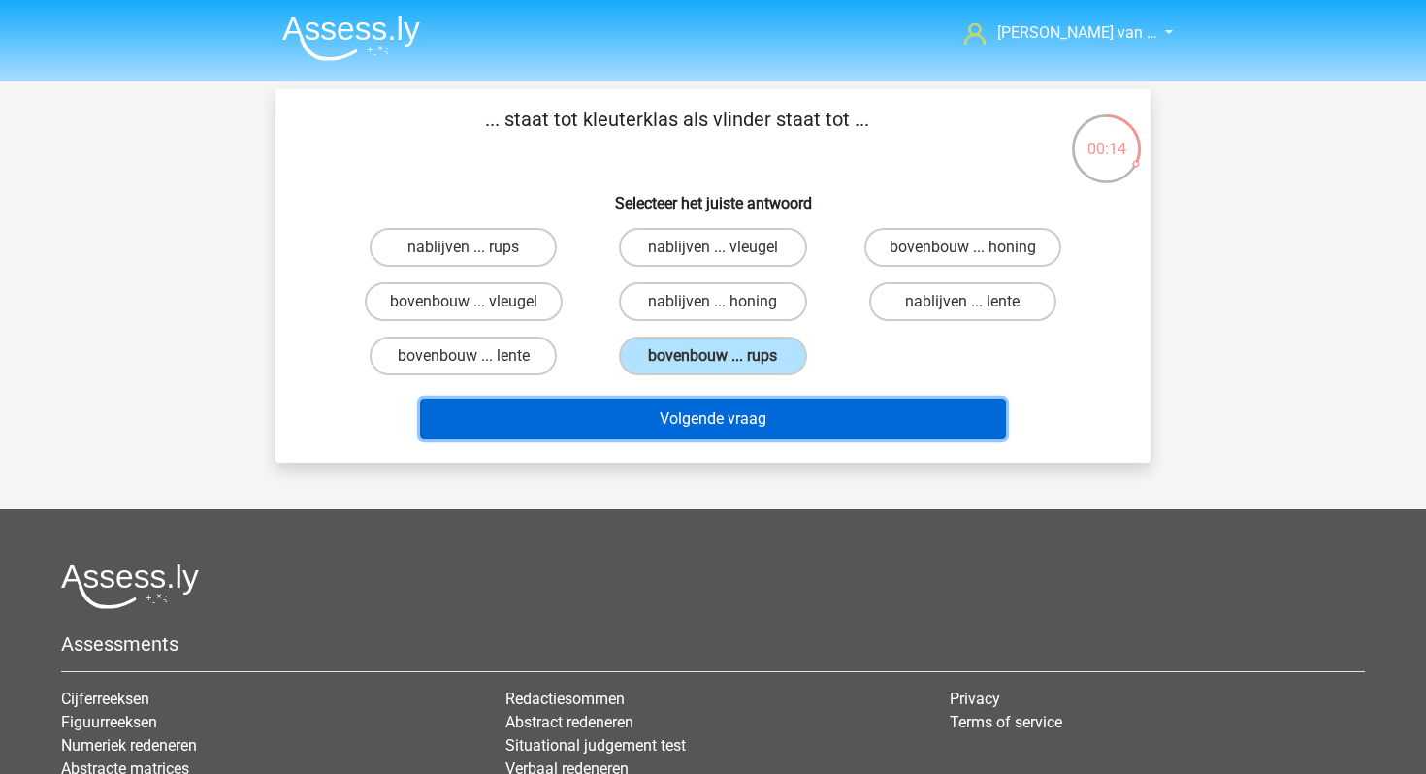
click at [713, 425] on button "Volgende vraag" at bounding box center [713, 419] width 587 height 41
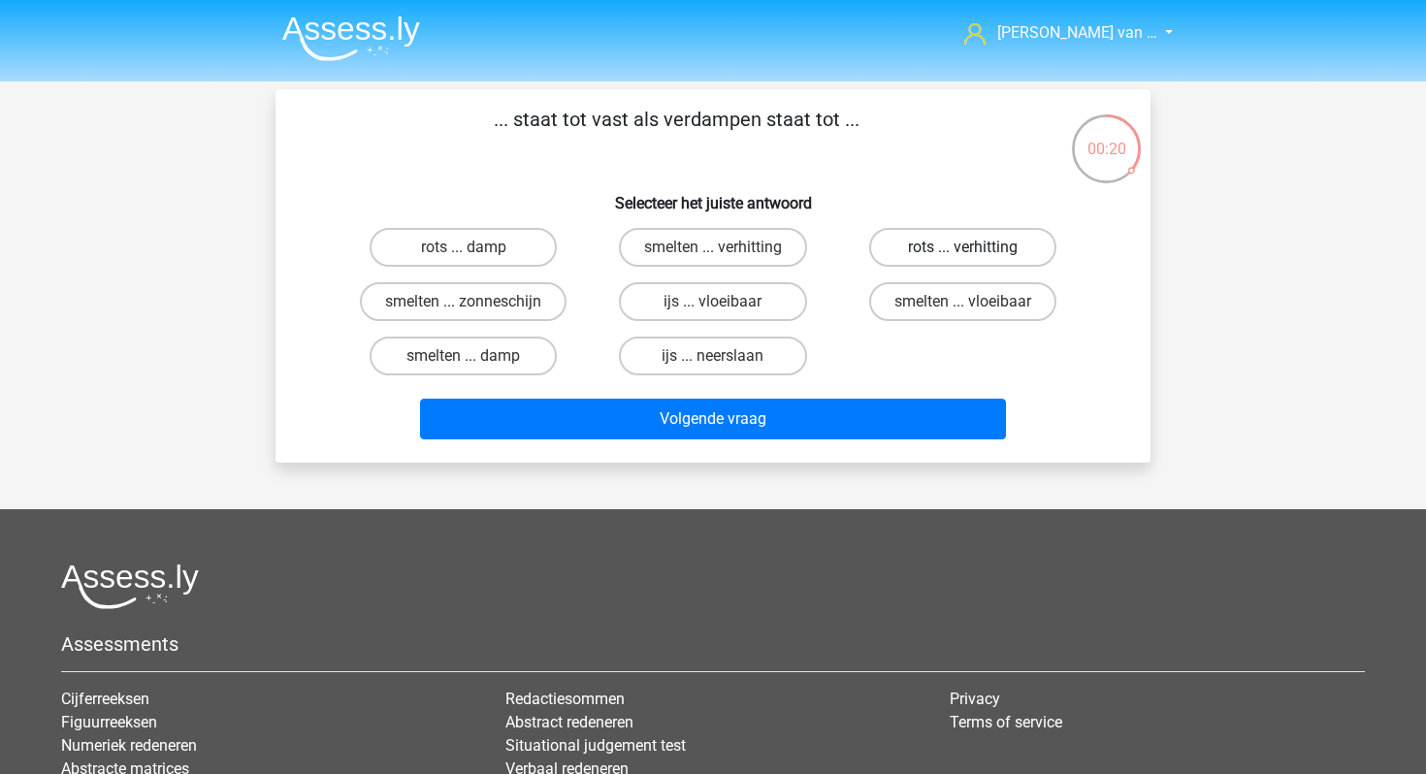
click at [1002, 256] on label "rots ... verhitting" at bounding box center [962, 247] width 187 height 39
click at [975, 256] on input "rots ... verhitting" at bounding box center [968, 253] width 13 height 13
radio input "true"
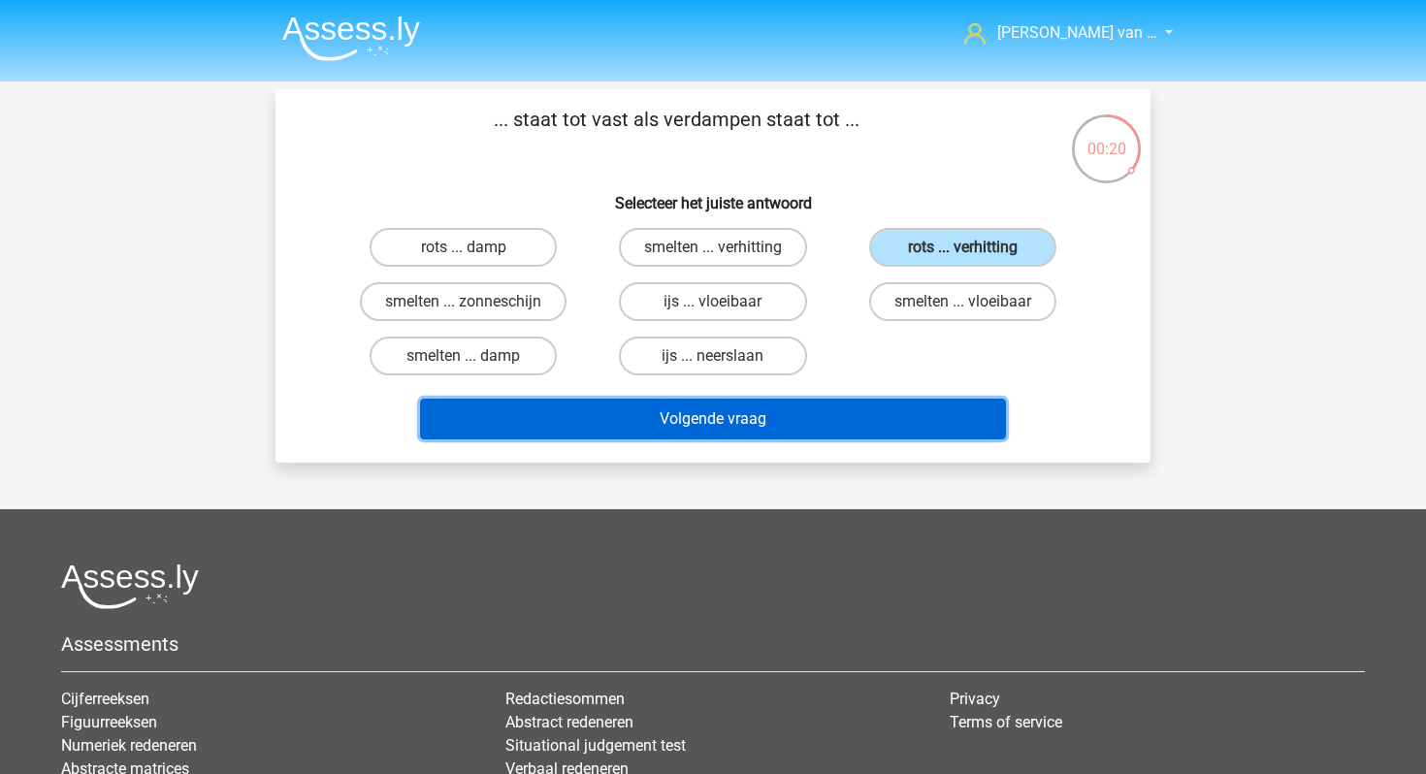
click at [793, 411] on button "Volgende vraag" at bounding box center [713, 419] width 587 height 41
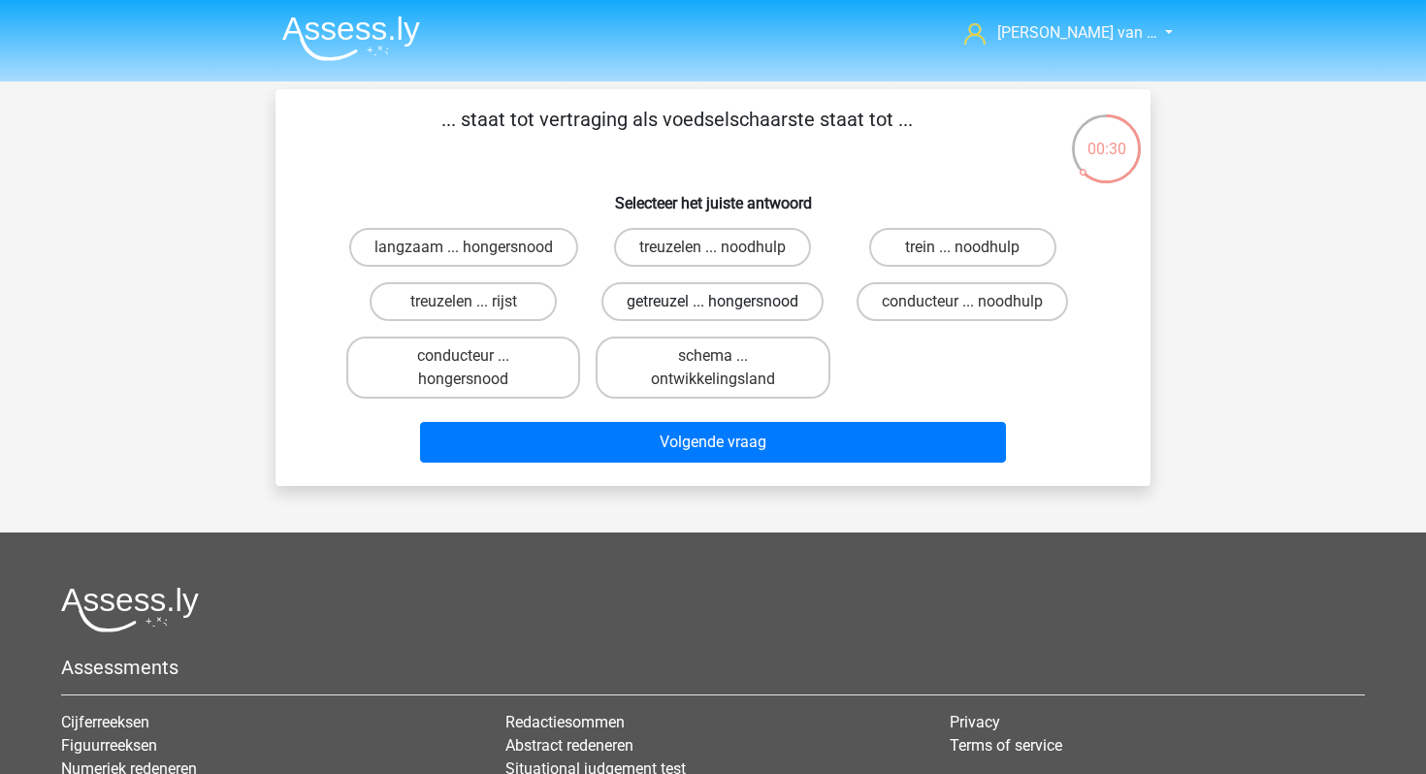
click at [747, 304] on label "getreuzel ... hongersnood" at bounding box center [713, 301] width 222 height 39
click at [726, 304] on input "getreuzel ... hongersnood" at bounding box center [719, 308] width 13 height 13
radio input "true"
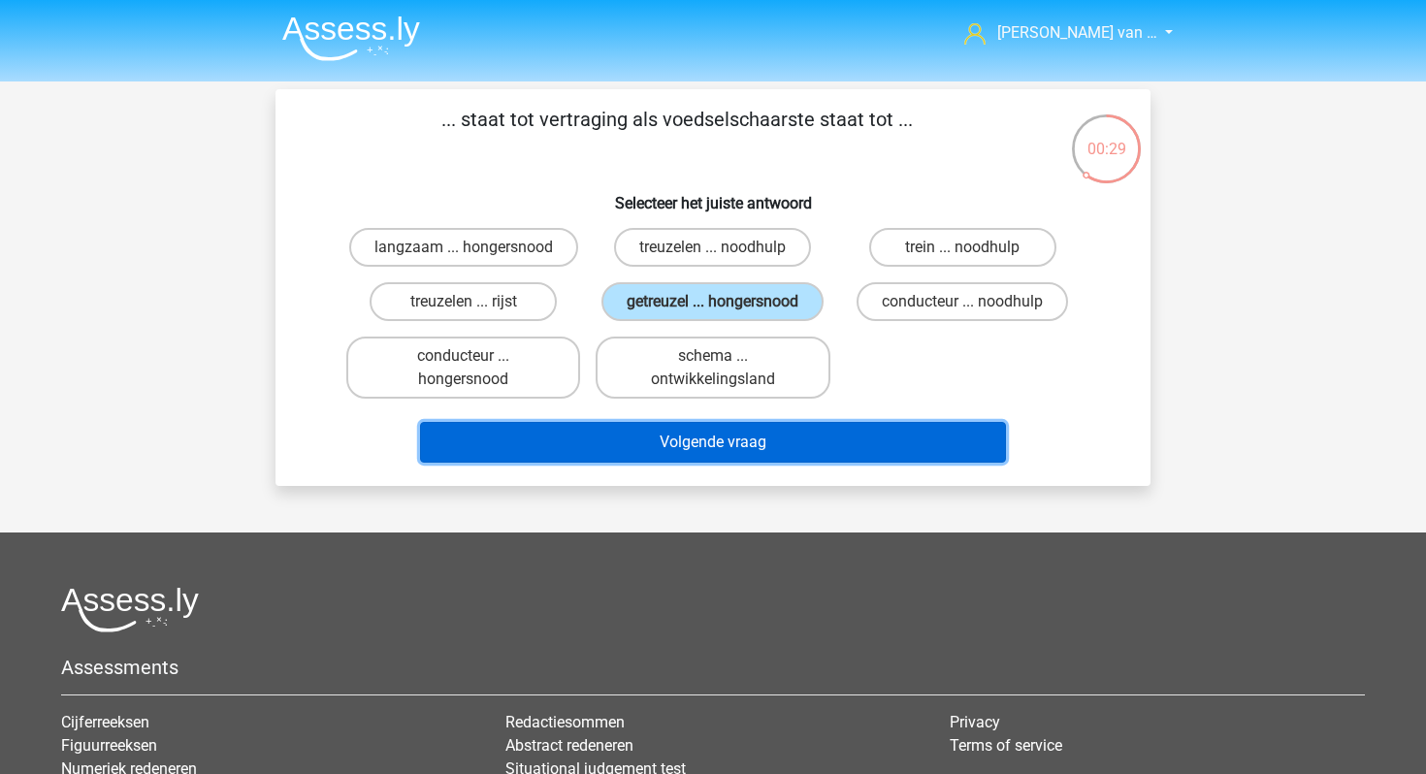
click at [781, 445] on button "Volgende vraag" at bounding box center [713, 442] width 587 height 41
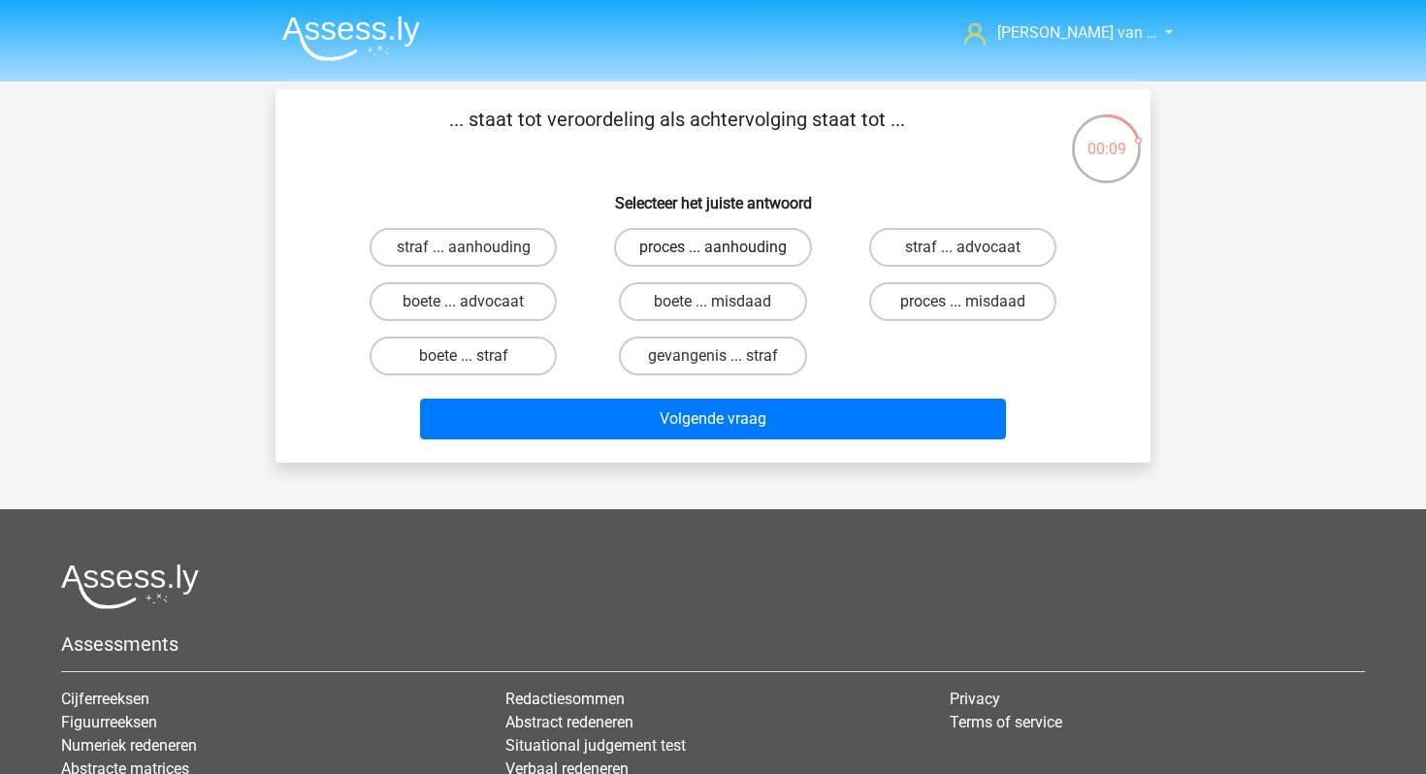
click at [727, 255] on label "proces ... aanhouding" at bounding box center [713, 247] width 198 height 39
click at [726, 255] on input "proces ... aanhouding" at bounding box center [719, 253] width 13 height 13
radio input "true"
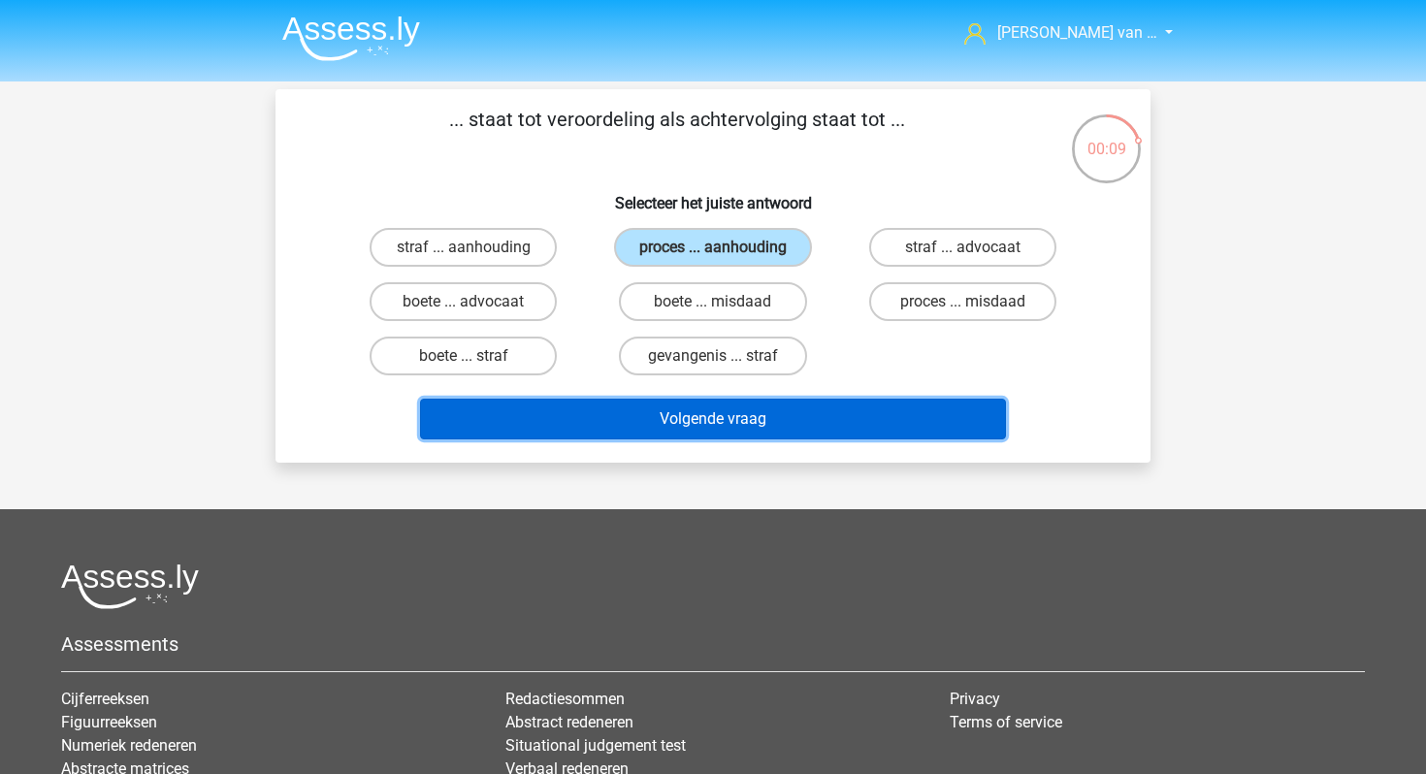
click at [743, 420] on button "Volgende vraag" at bounding box center [713, 419] width 587 height 41
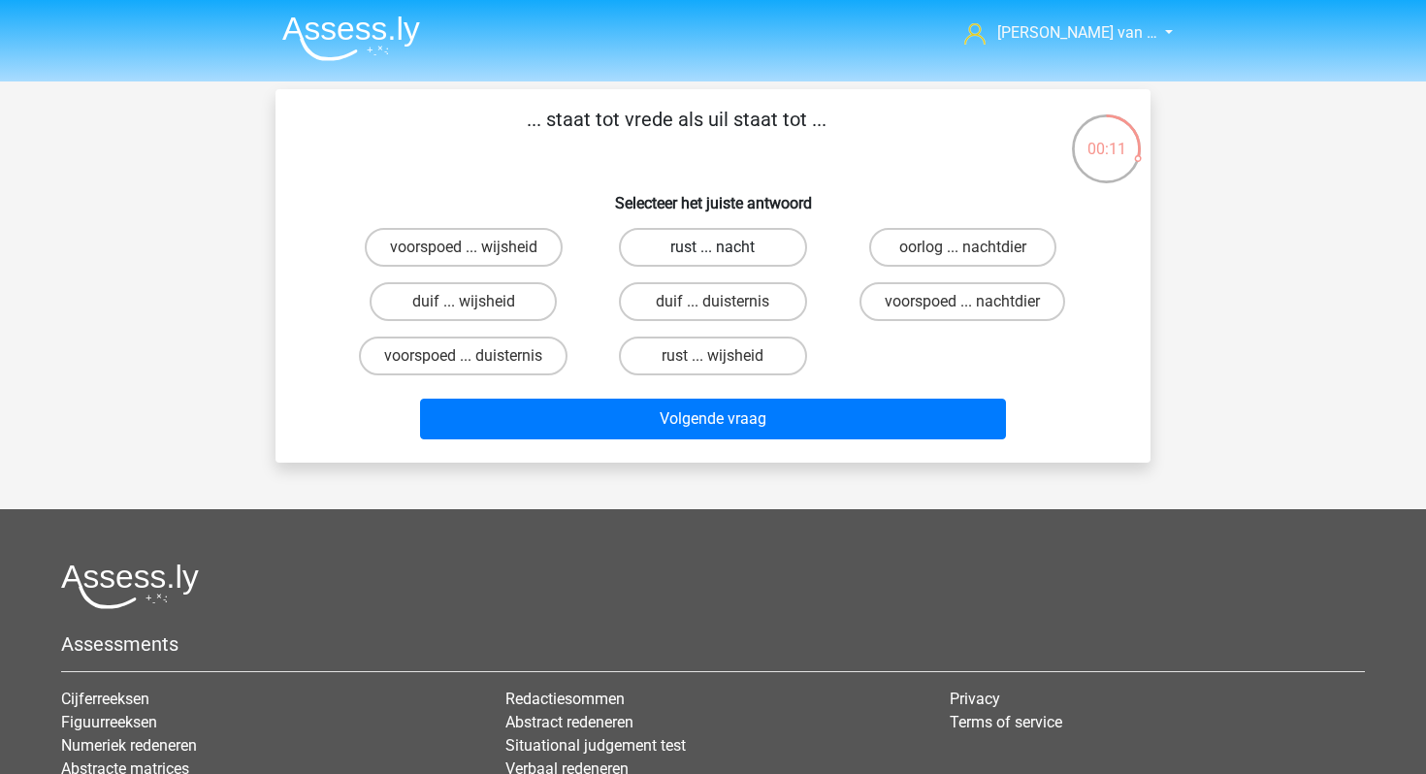
click at [757, 261] on label "rust ... nacht" at bounding box center [712, 247] width 187 height 39
click at [726, 260] on input "rust ... nacht" at bounding box center [719, 253] width 13 height 13
radio input "true"
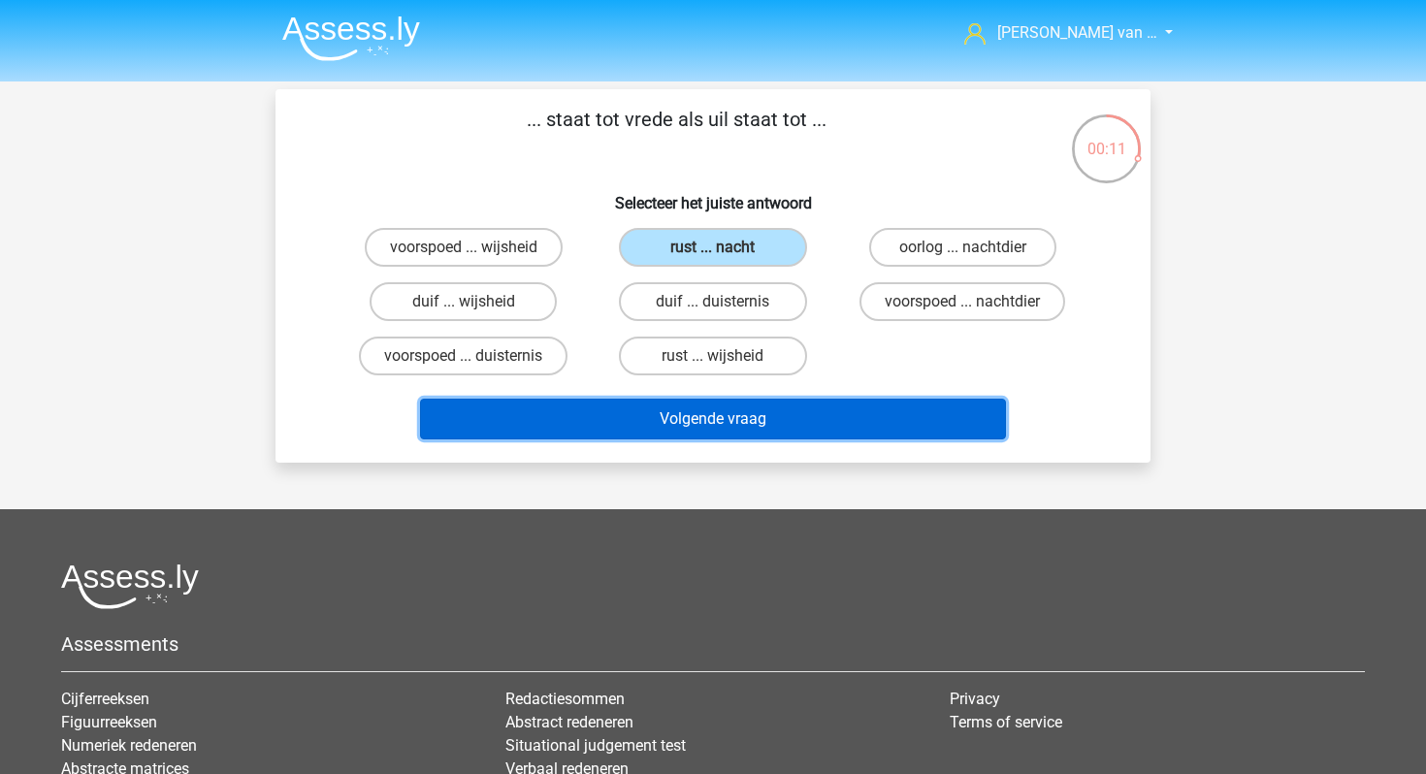
click at [788, 419] on button "Volgende vraag" at bounding box center [713, 419] width 587 height 41
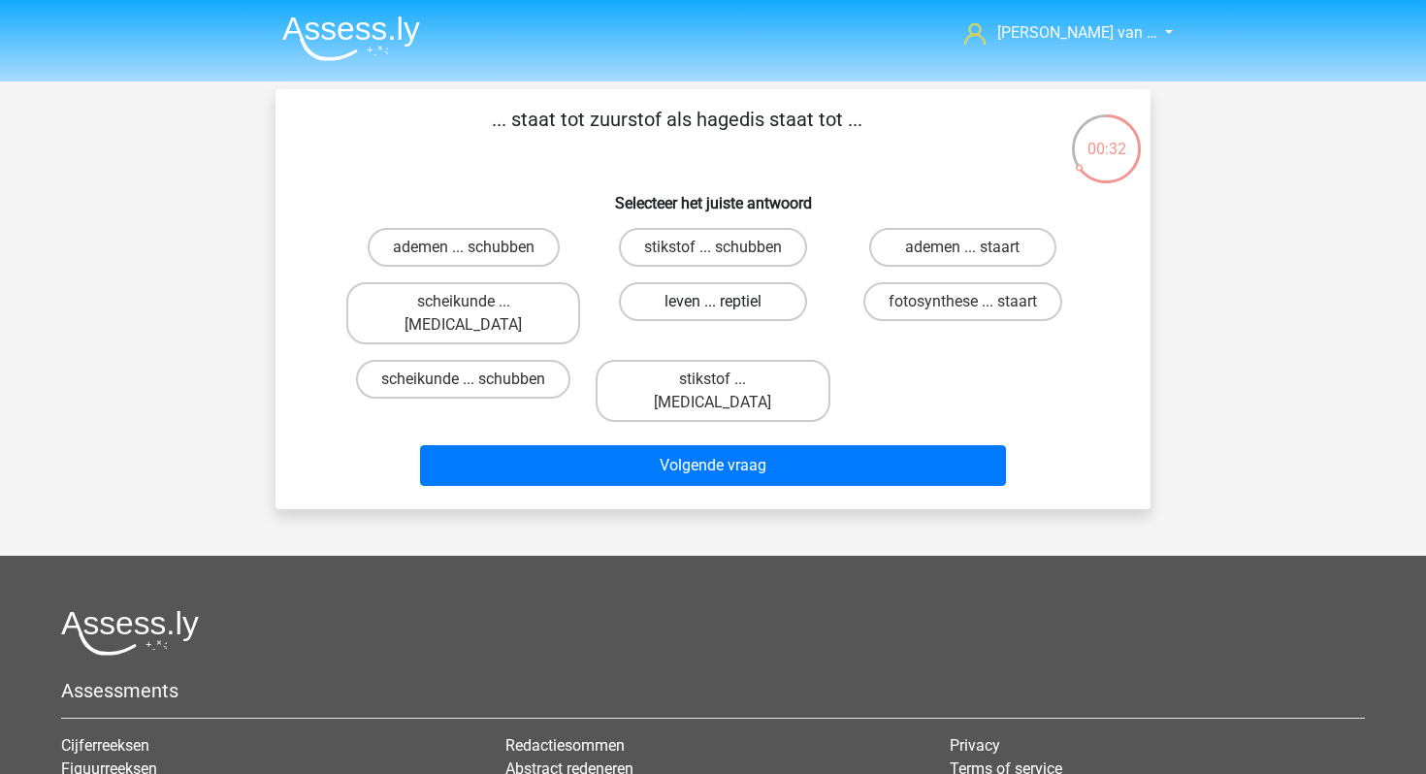
click at [733, 302] on label "leven ... reptiel" at bounding box center [712, 301] width 187 height 39
click at [726, 302] on input "leven ... reptiel" at bounding box center [719, 308] width 13 height 13
radio input "true"
click at [765, 445] on div "Volgende vraag" at bounding box center [713, 469] width 749 height 49
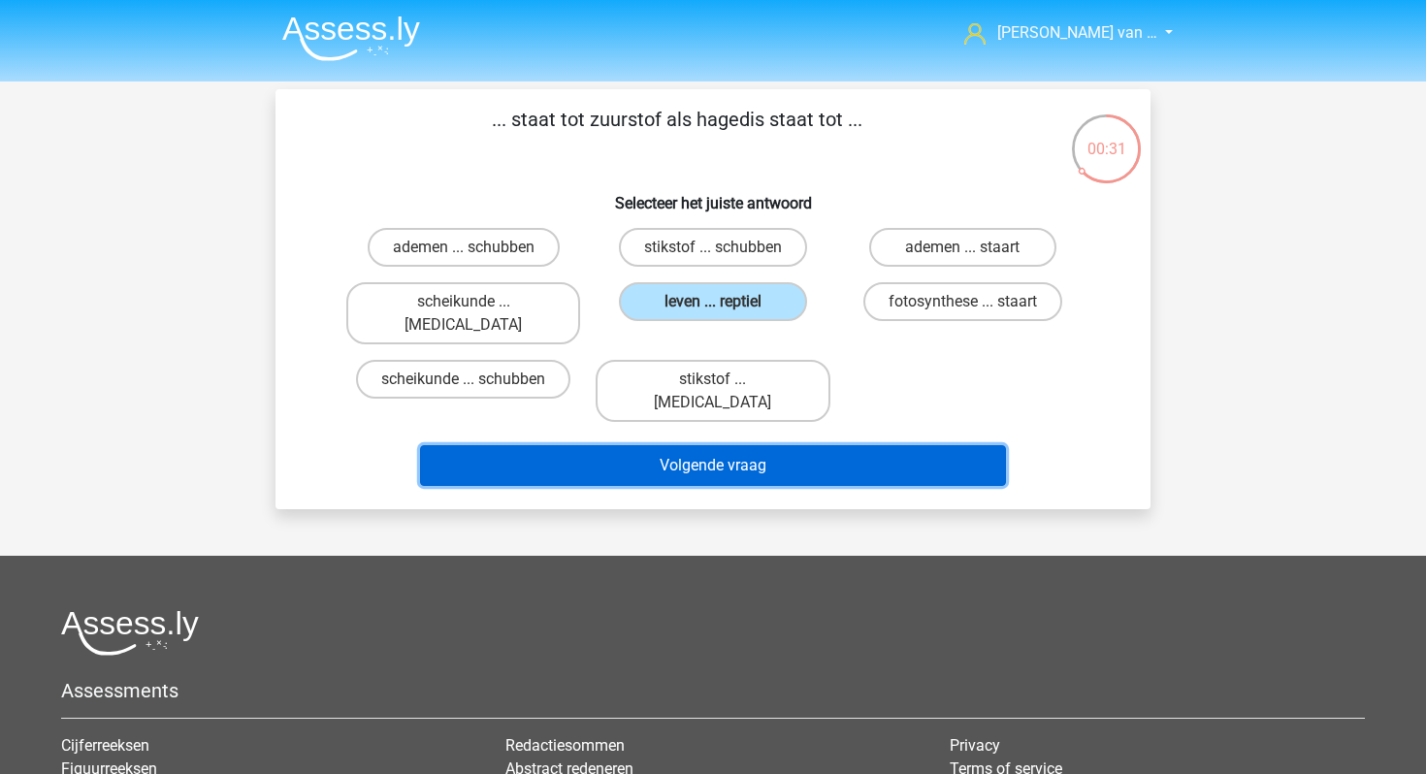
click at [767, 445] on button "Volgende vraag" at bounding box center [713, 465] width 587 height 41
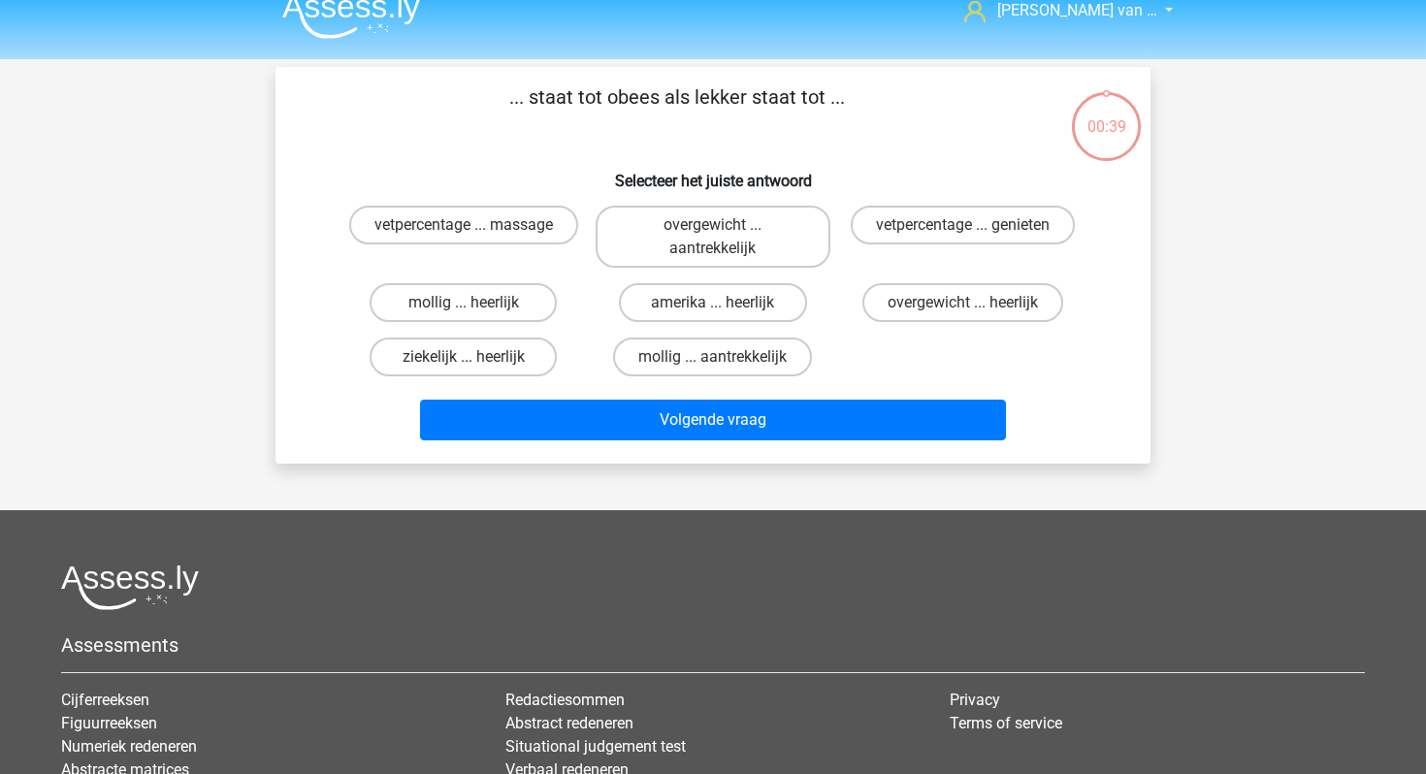
scroll to position [7, 0]
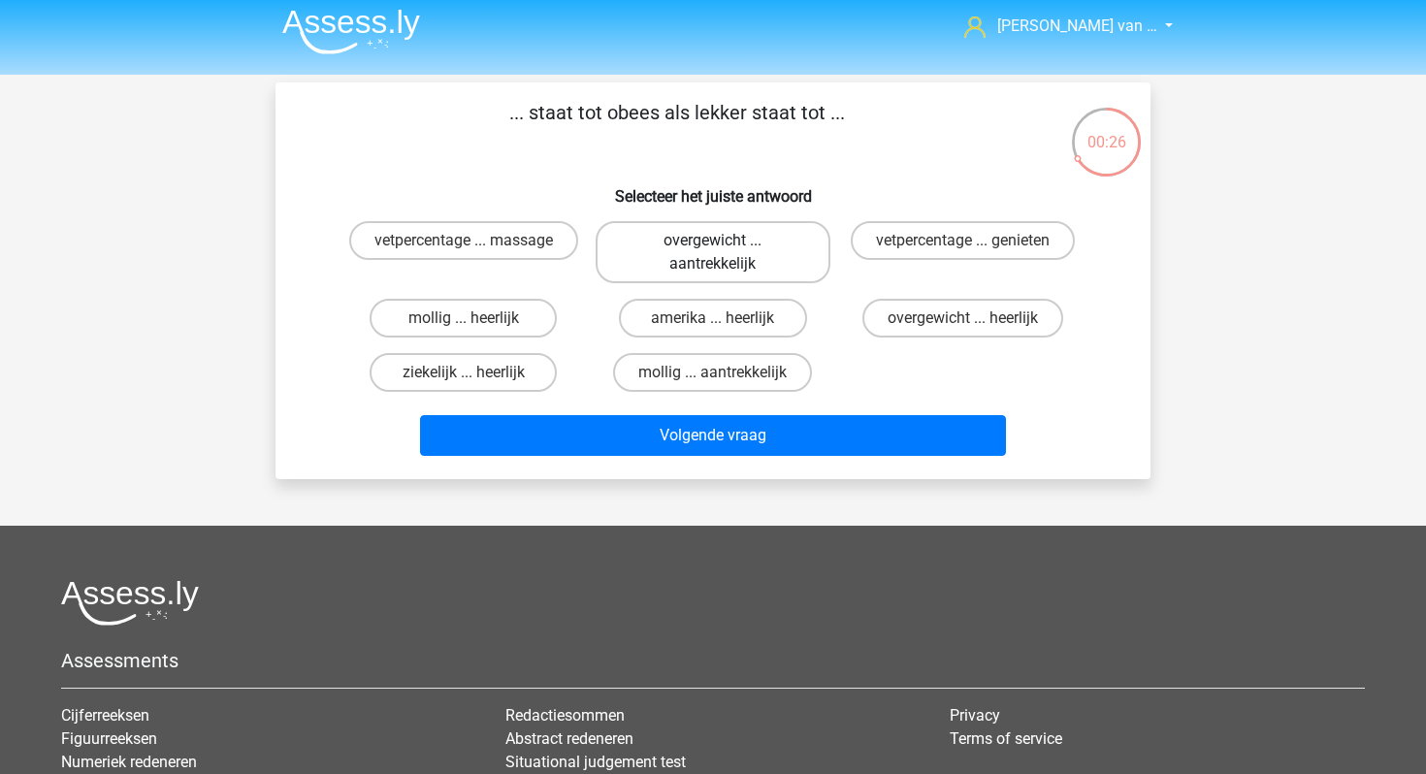
click at [766, 258] on label "overgewicht ... aantrekkelijk" at bounding box center [713, 252] width 234 height 62
click at [726, 253] on input "overgewicht ... aantrekkelijk" at bounding box center [719, 247] width 13 height 13
radio input "true"
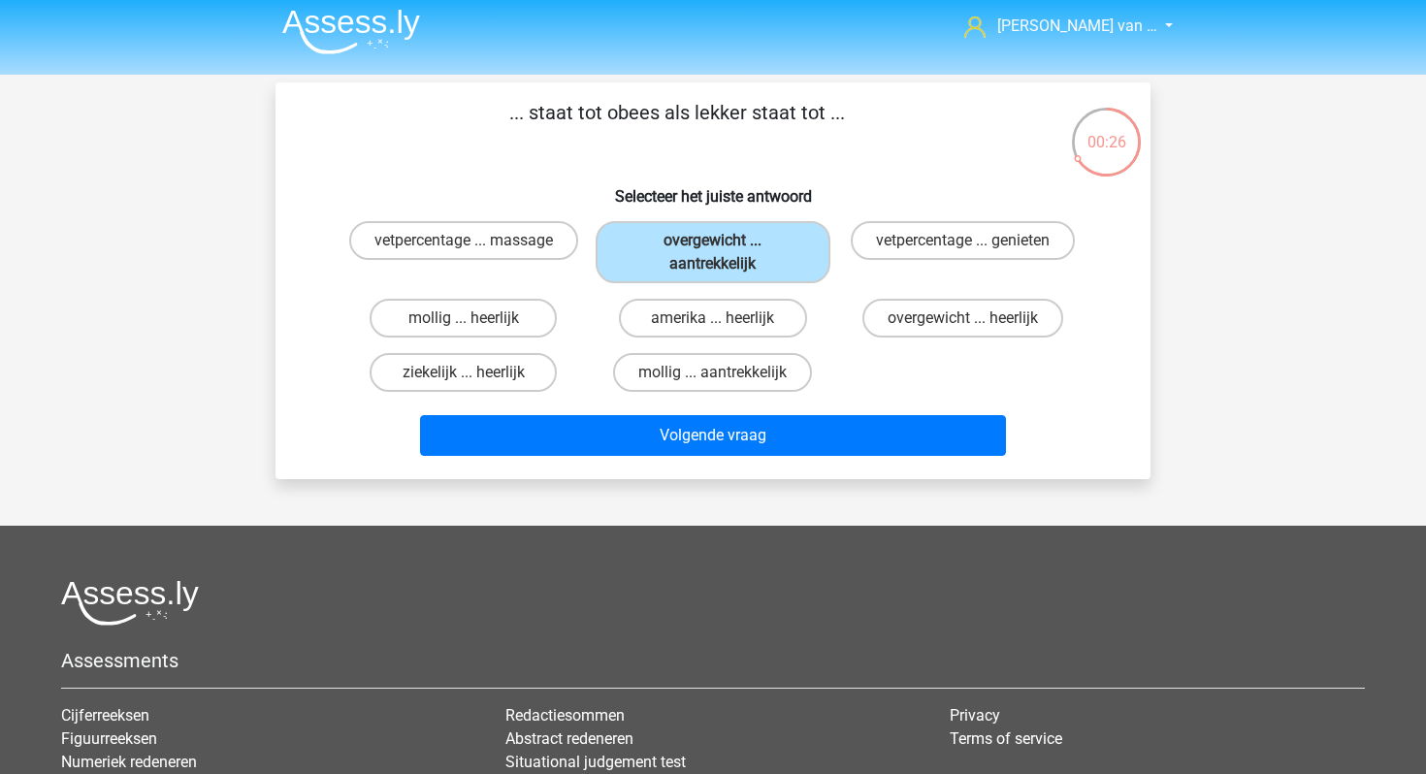
click at [773, 408] on div "Volgende vraag" at bounding box center [713, 432] width 813 height 64
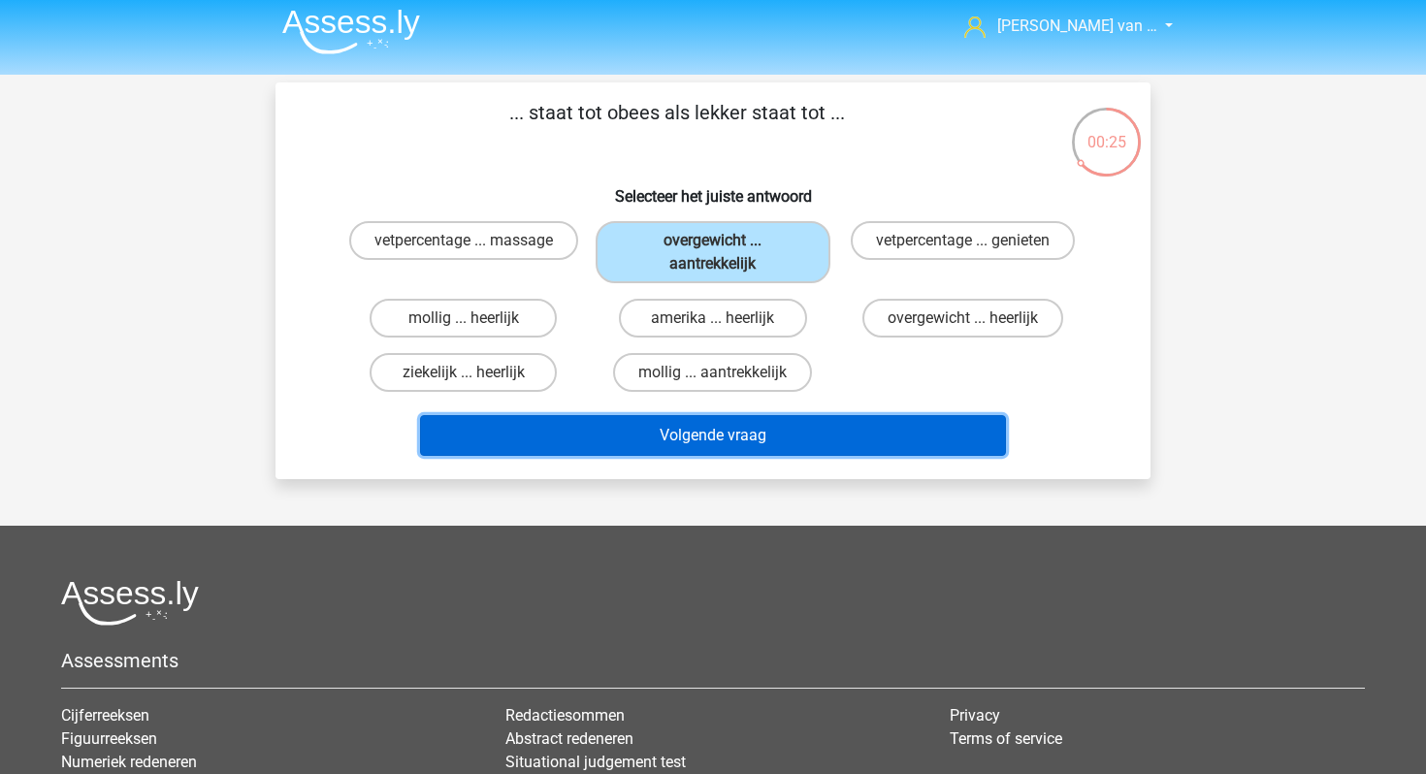
click at [774, 440] on button "Volgende vraag" at bounding box center [713, 435] width 587 height 41
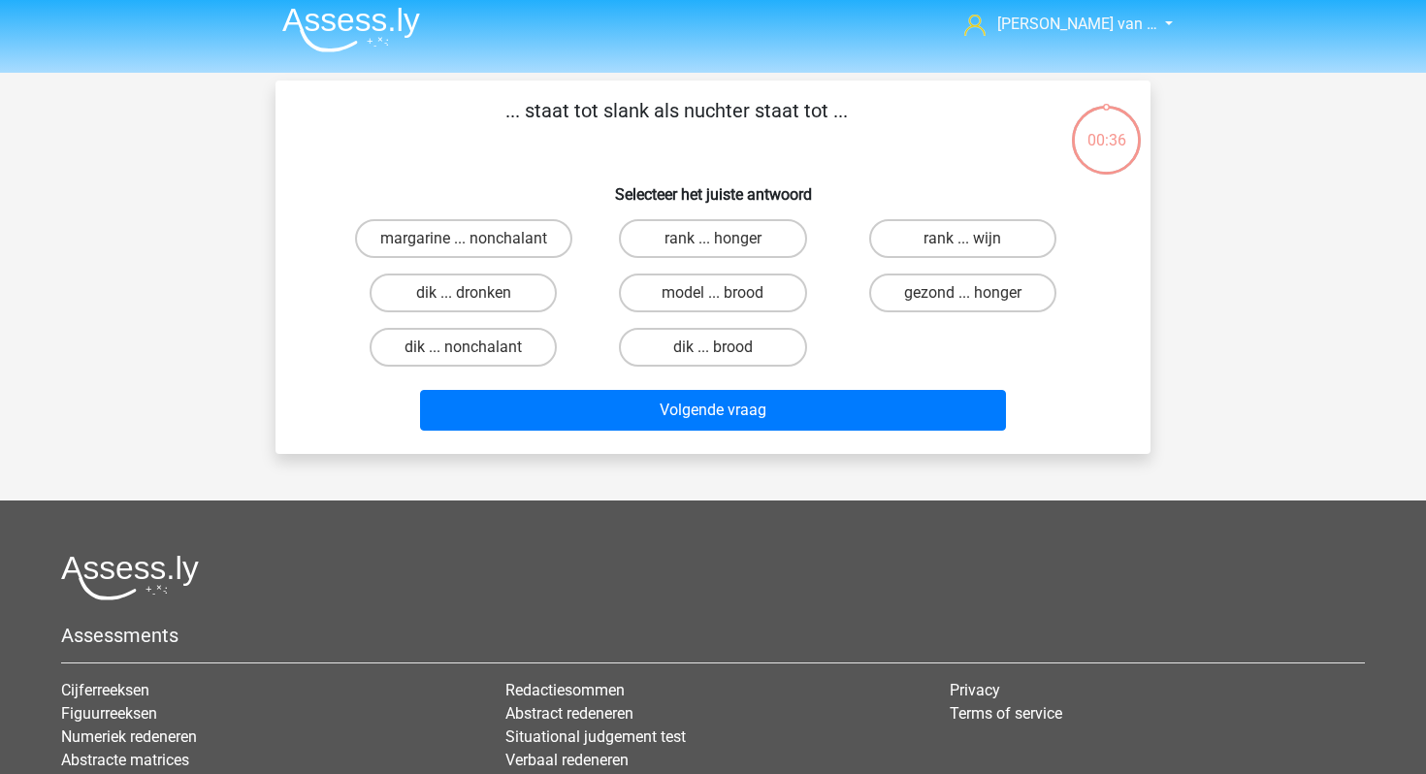
scroll to position [5, 0]
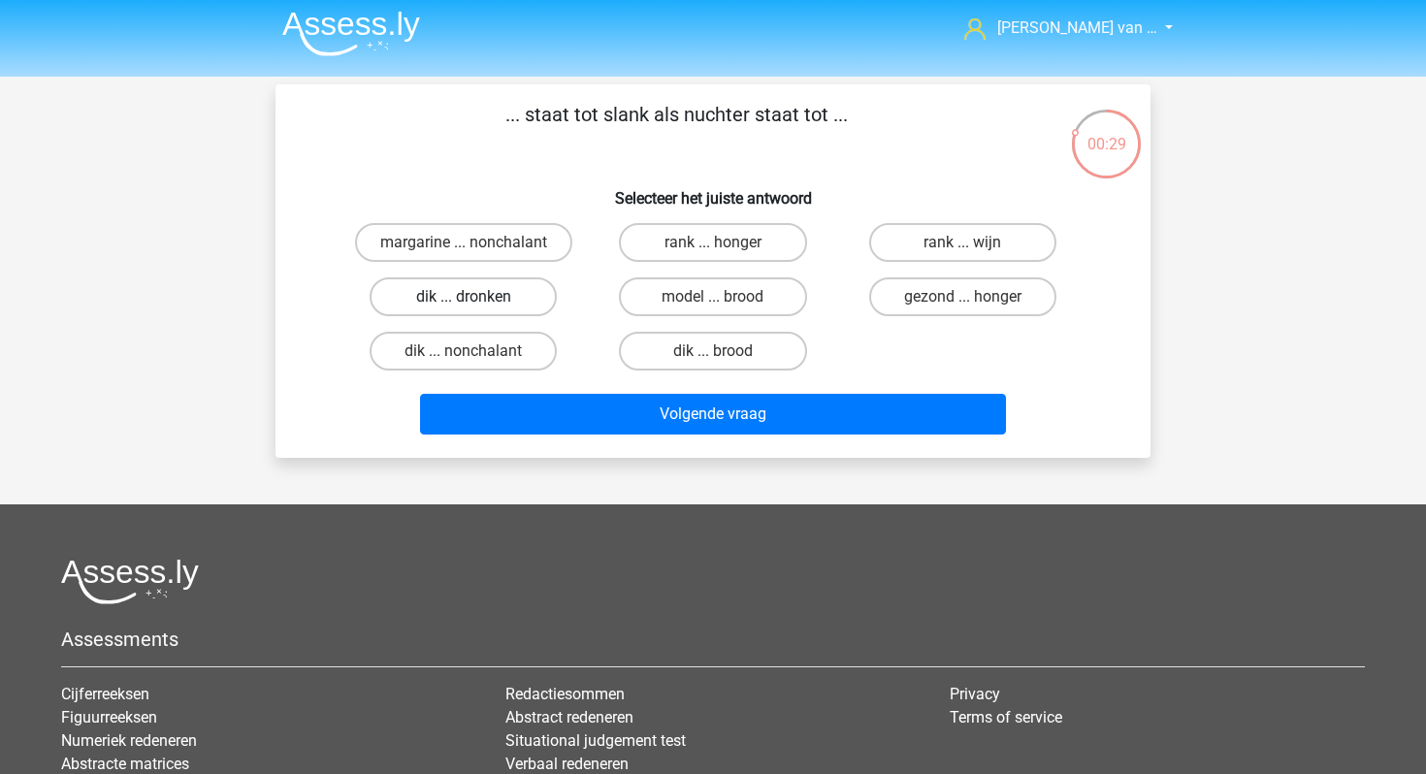
click at [457, 286] on label "dik ... dronken" at bounding box center [463, 296] width 187 height 39
click at [464, 297] on input "dik ... dronken" at bounding box center [470, 303] width 13 height 13
radio input "true"
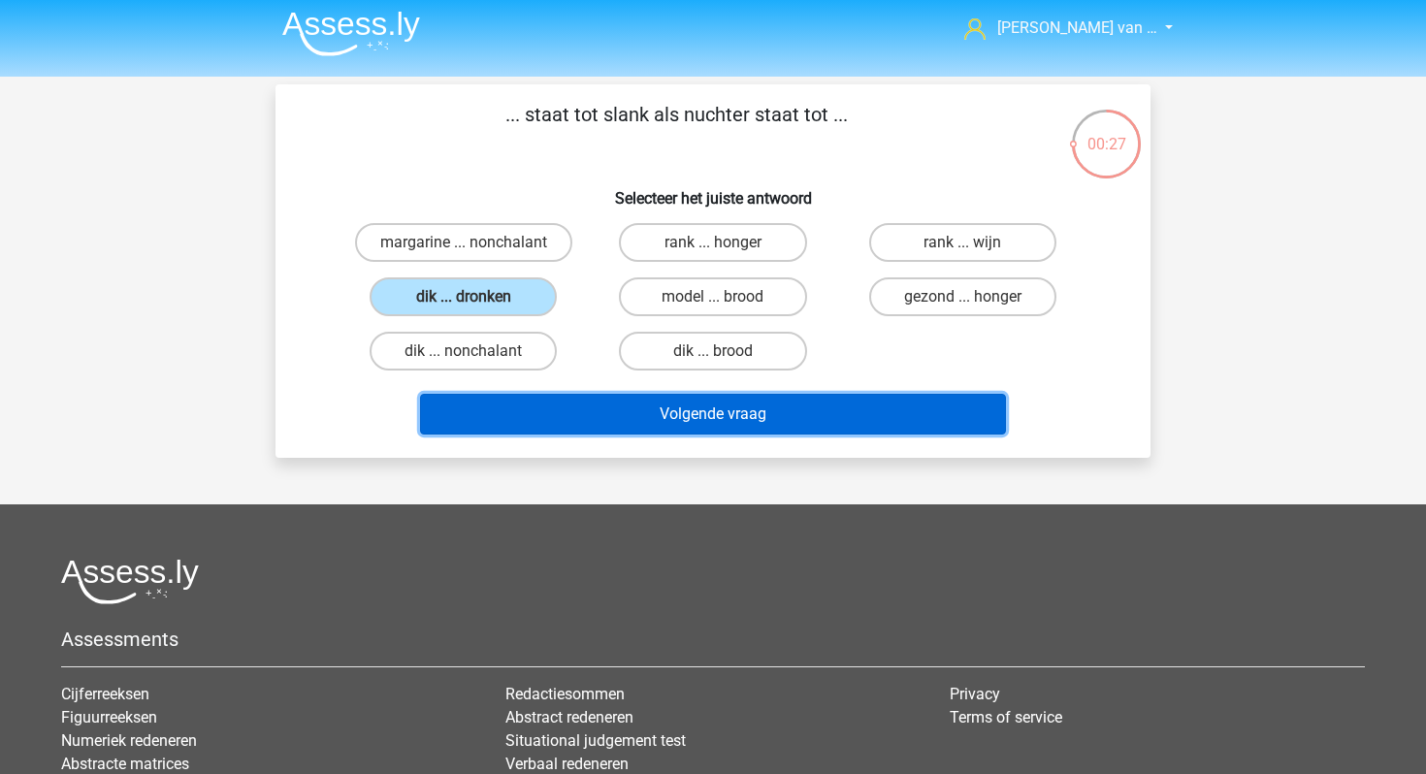
click at [603, 417] on button "Volgende vraag" at bounding box center [713, 414] width 587 height 41
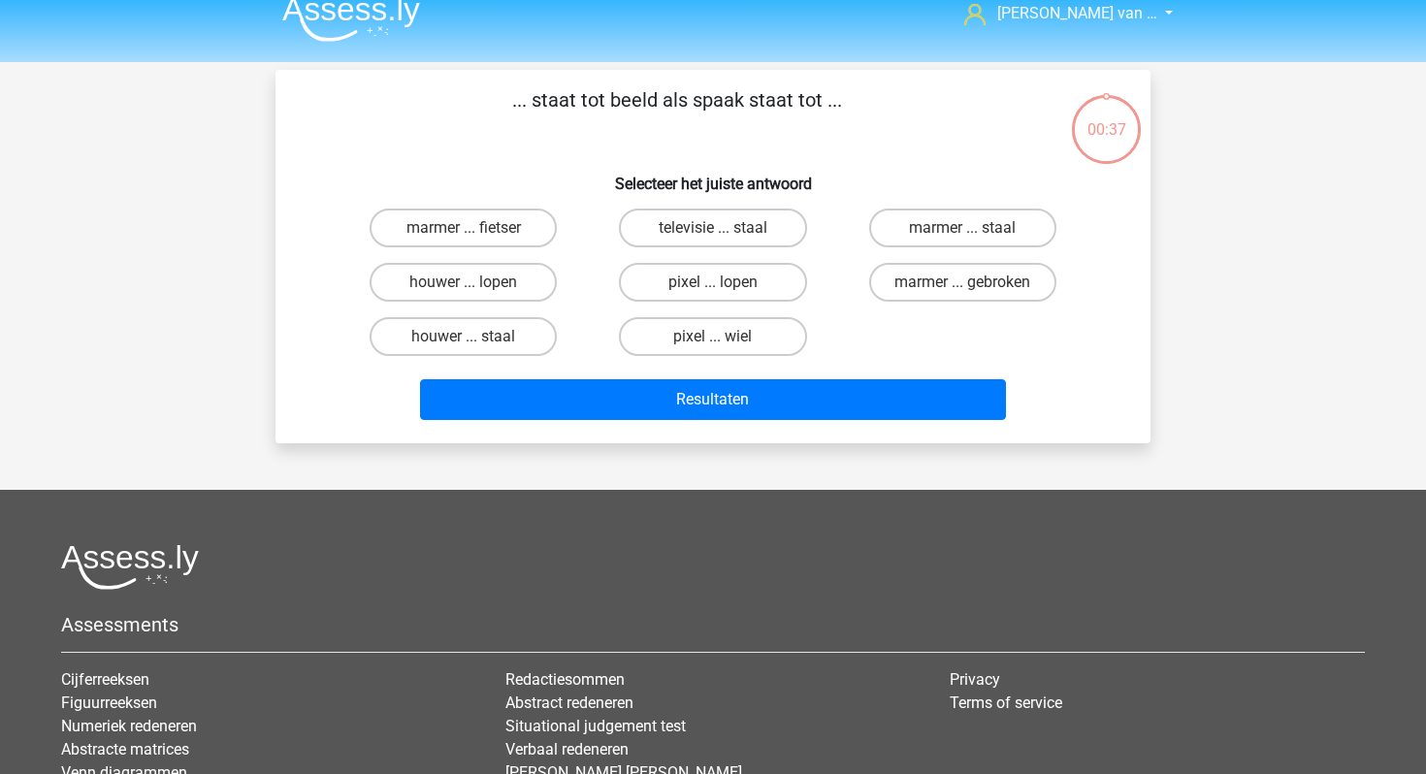
scroll to position [0, 0]
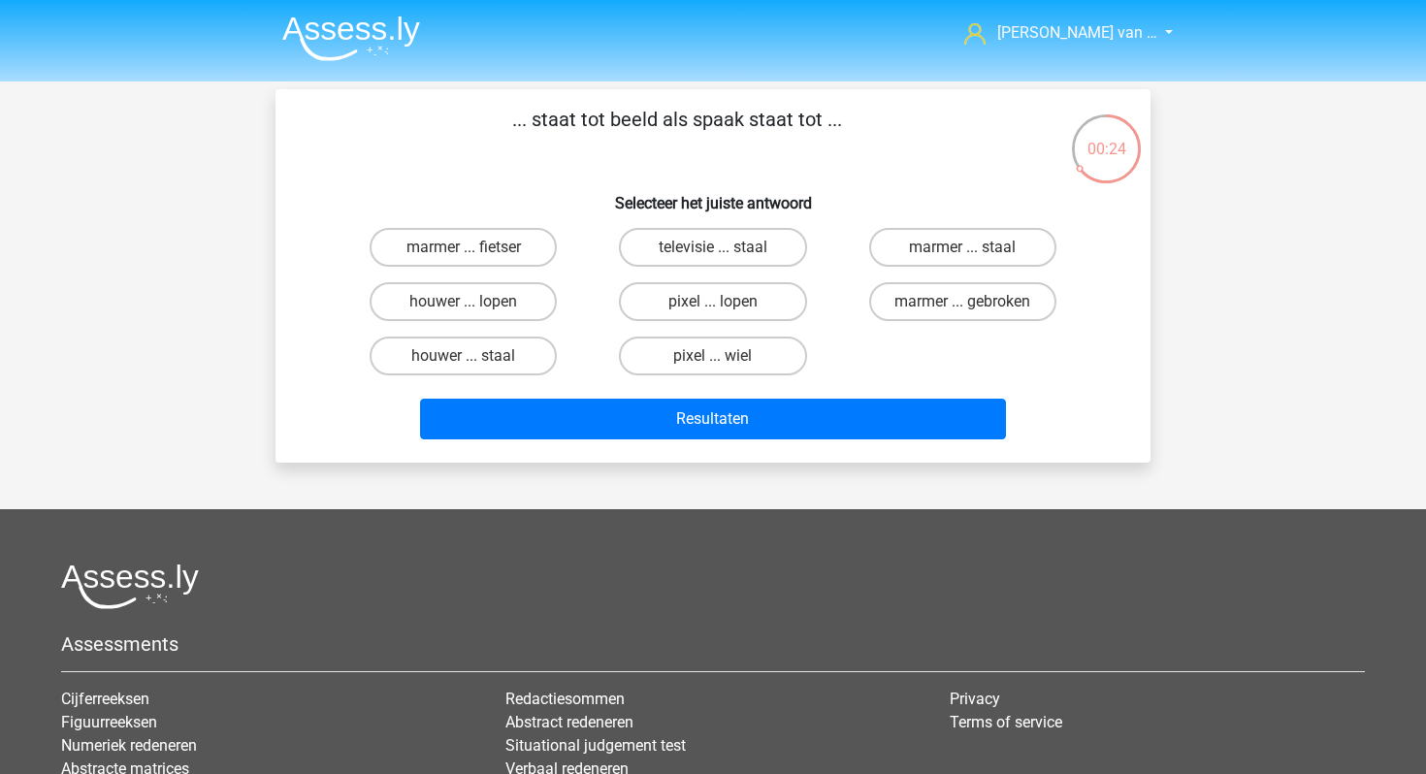
click at [713, 360] on input "pixel ... wiel" at bounding box center [719, 362] width 13 height 13
radio input "true"
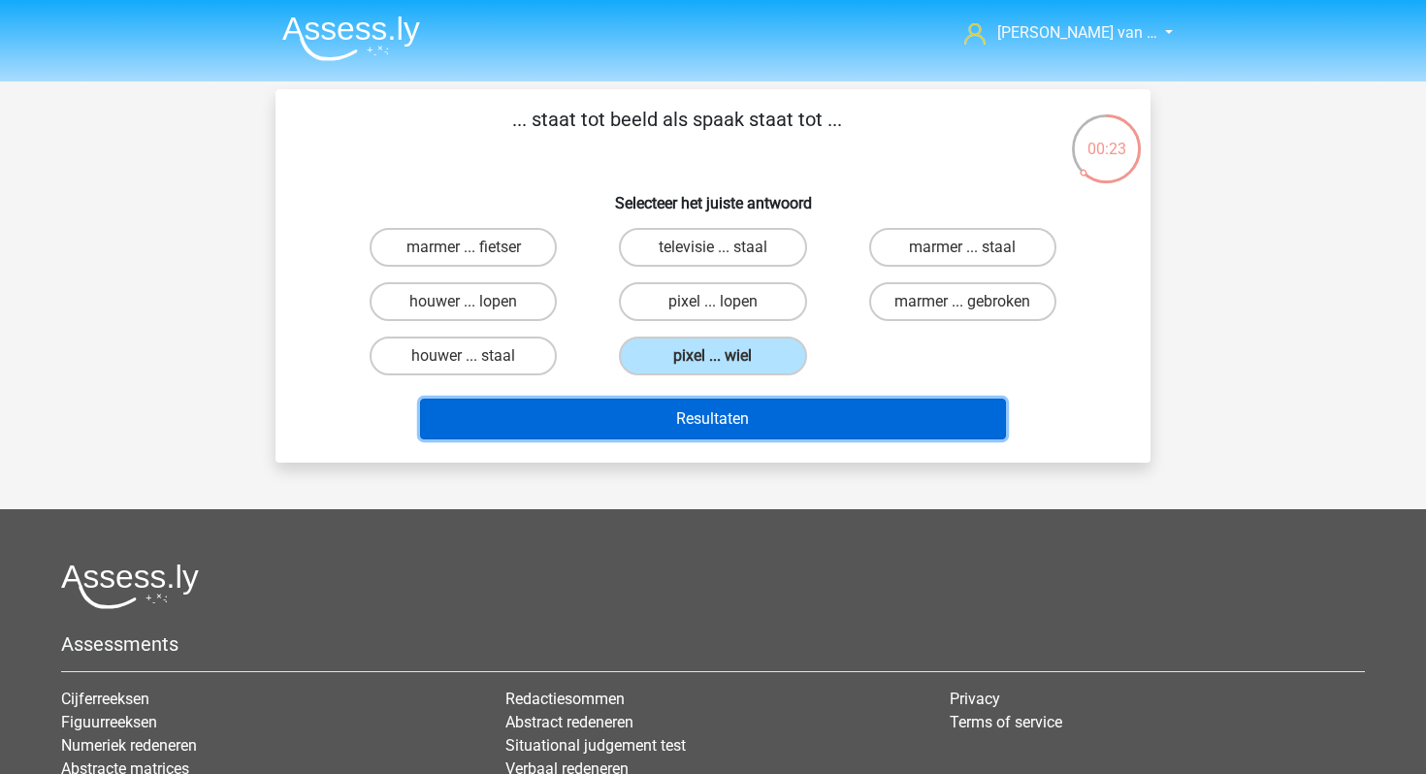
click at [728, 410] on button "Resultaten" at bounding box center [713, 419] width 587 height 41
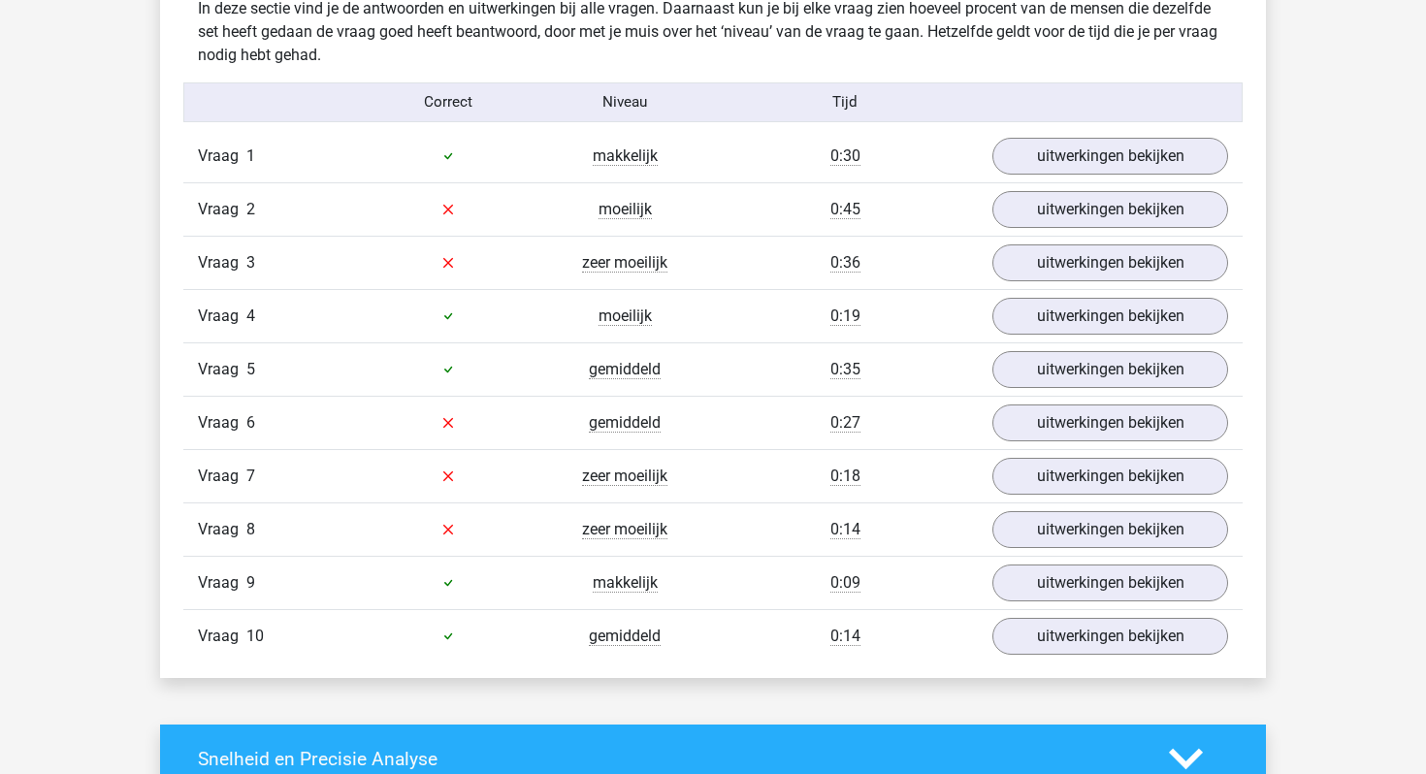
scroll to position [1157, 0]
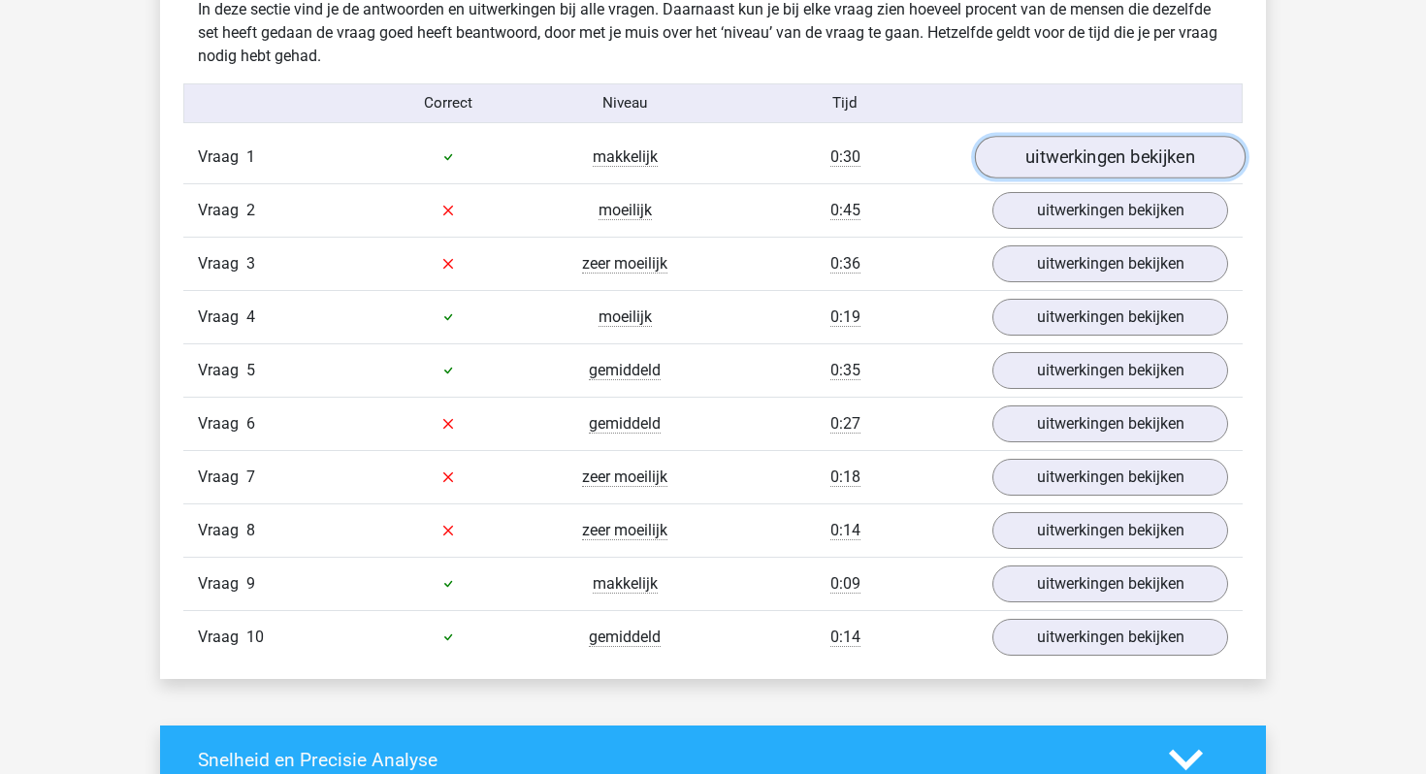
click at [1091, 152] on link "uitwerkingen bekijken" at bounding box center [1110, 157] width 271 height 43
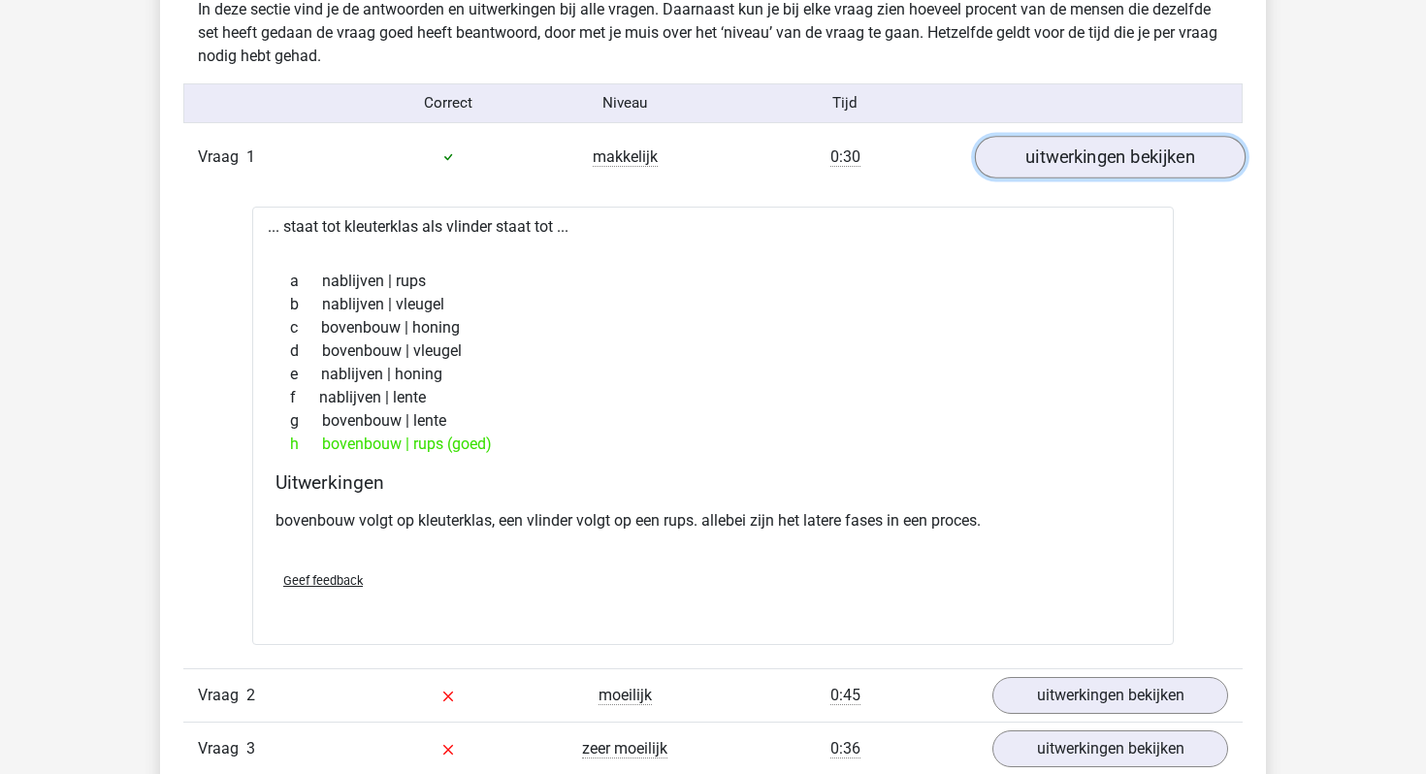
click at [1091, 152] on link "uitwerkingen bekijken" at bounding box center [1110, 157] width 271 height 43
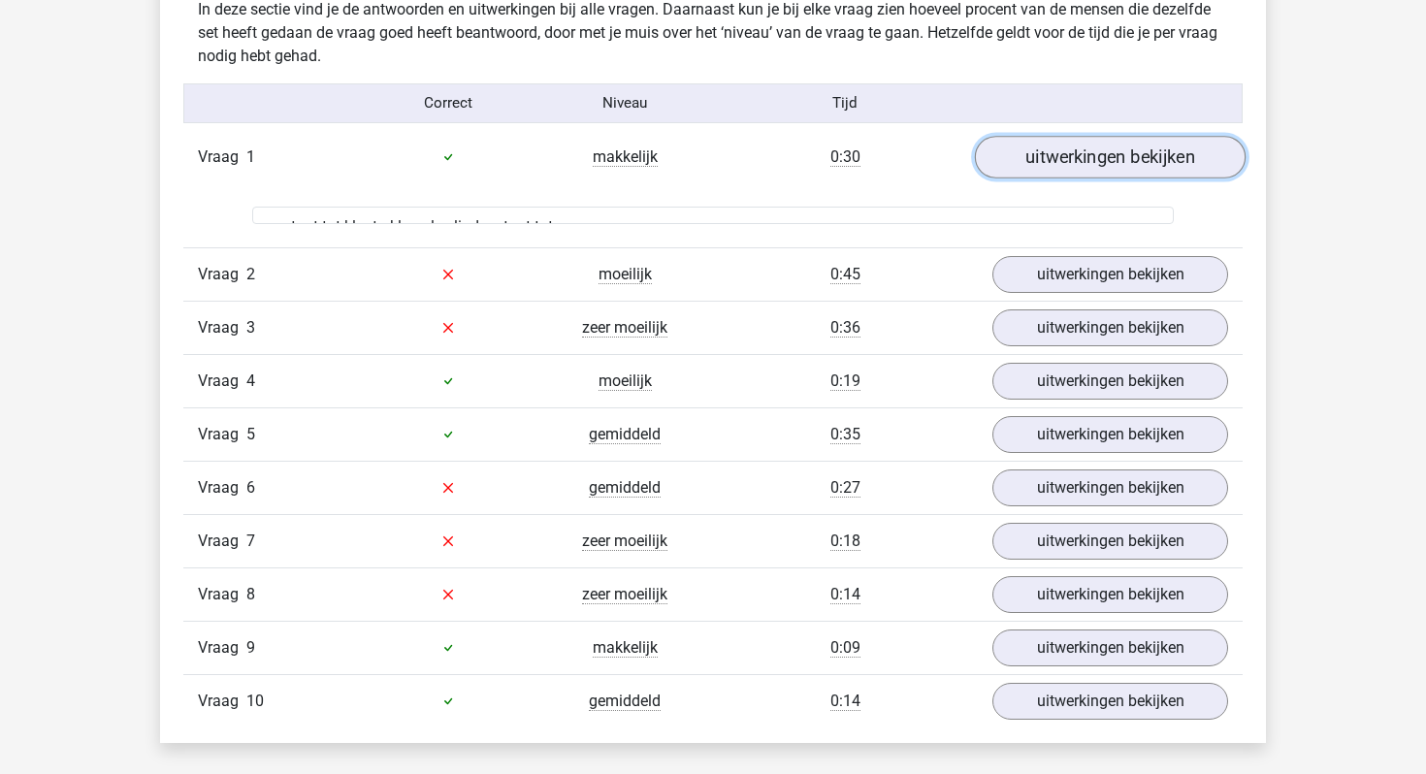
click at [1091, 152] on link "uitwerkingen bekijken" at bounding box center [1110, 157] width 271 height 43
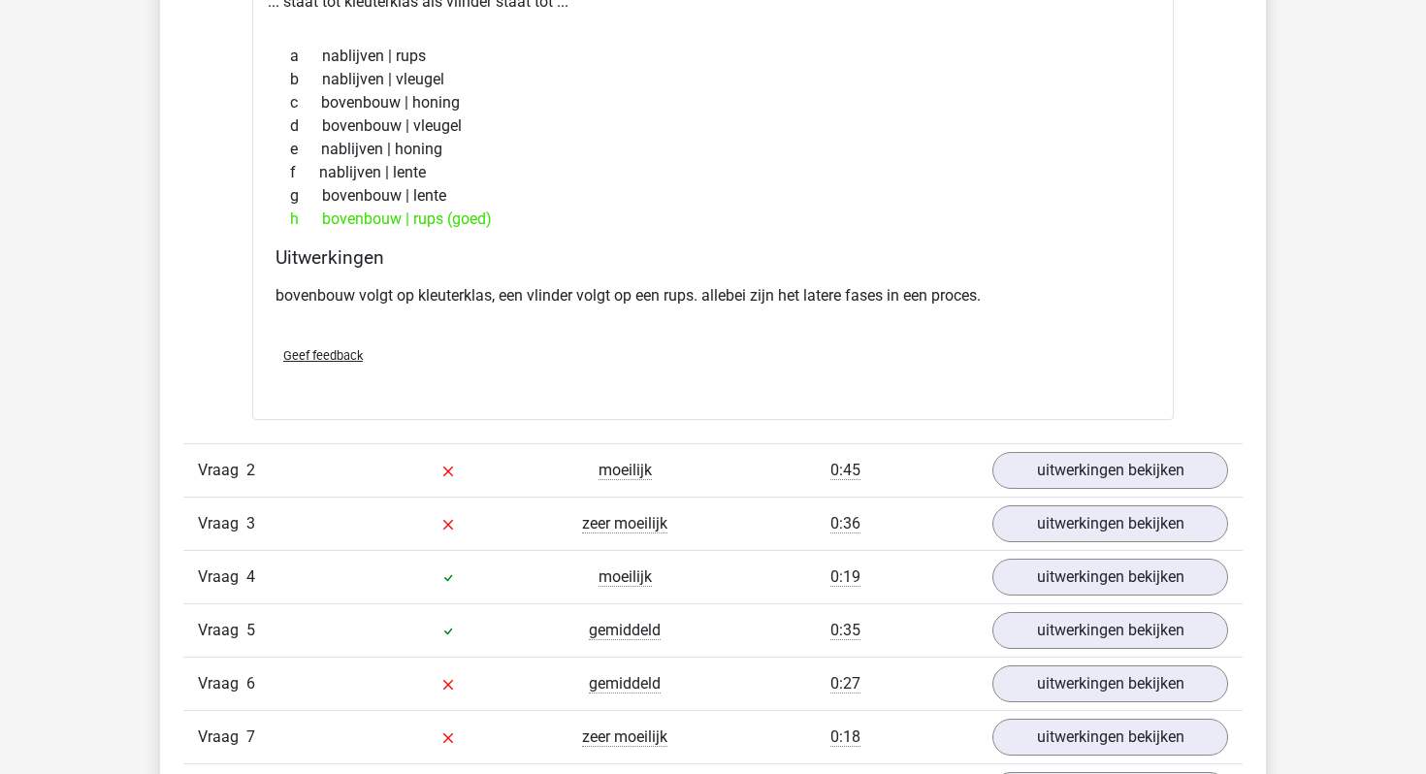
scroll to position [1385, 0]
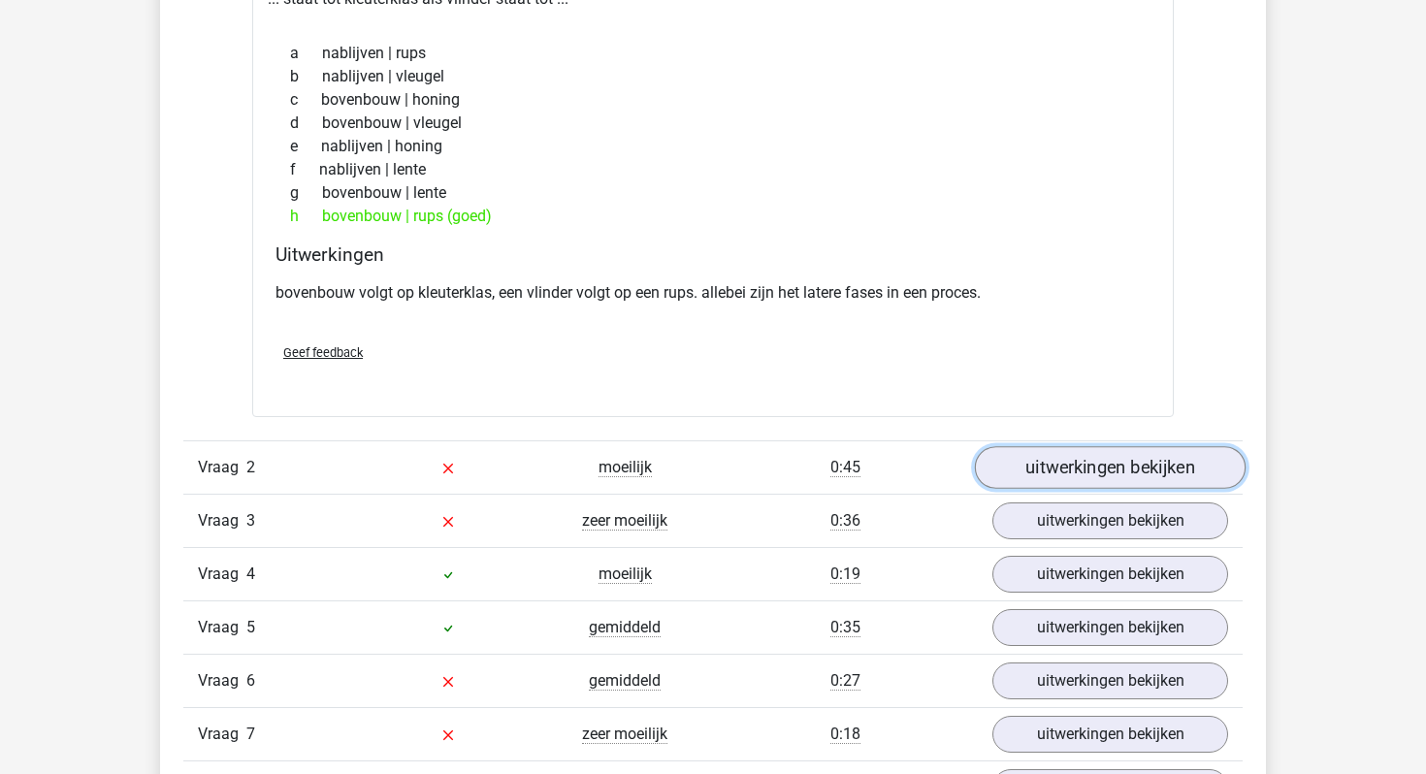
click at [1092, 465] on link "uitwerkingen bekijken" at bounding box center [1110, 467] width 271 height 43
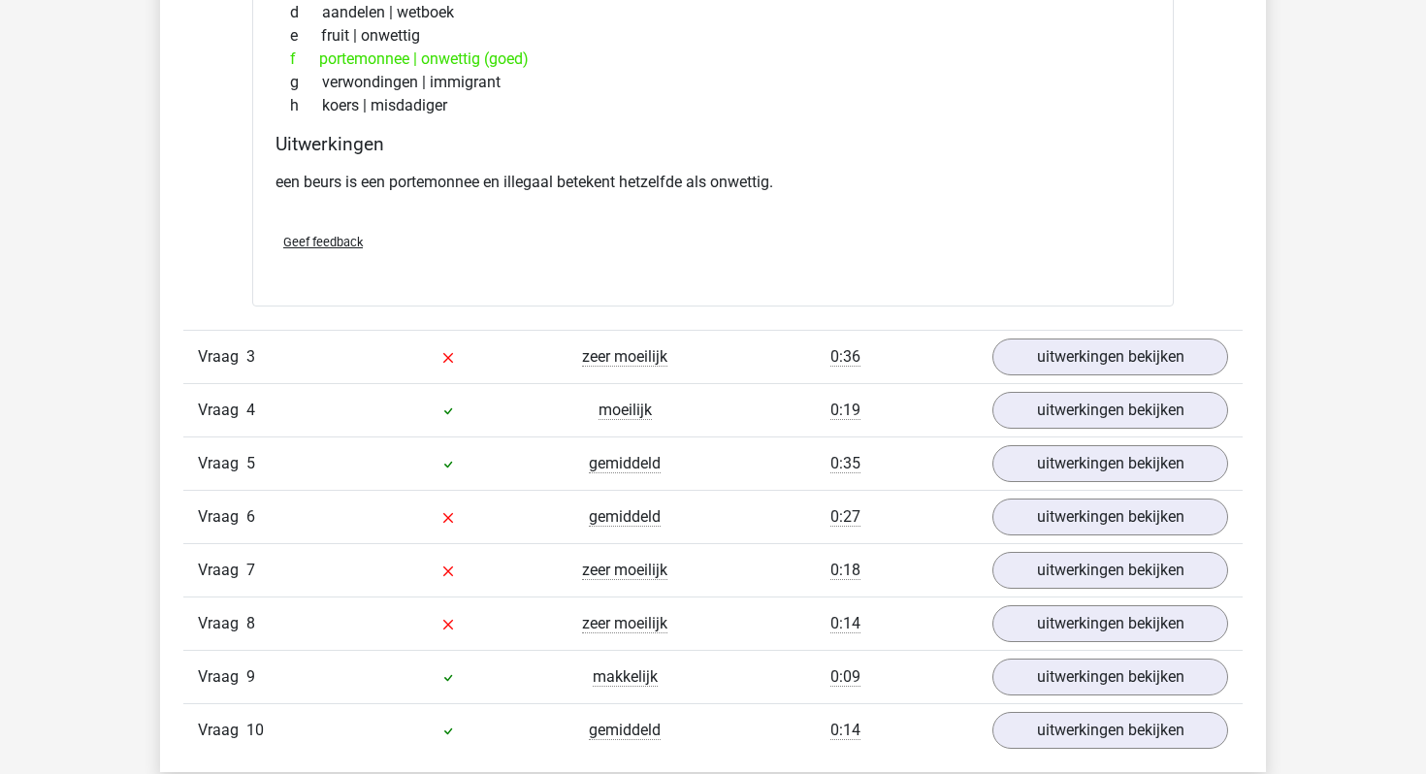
scroll to position [2084, 0]
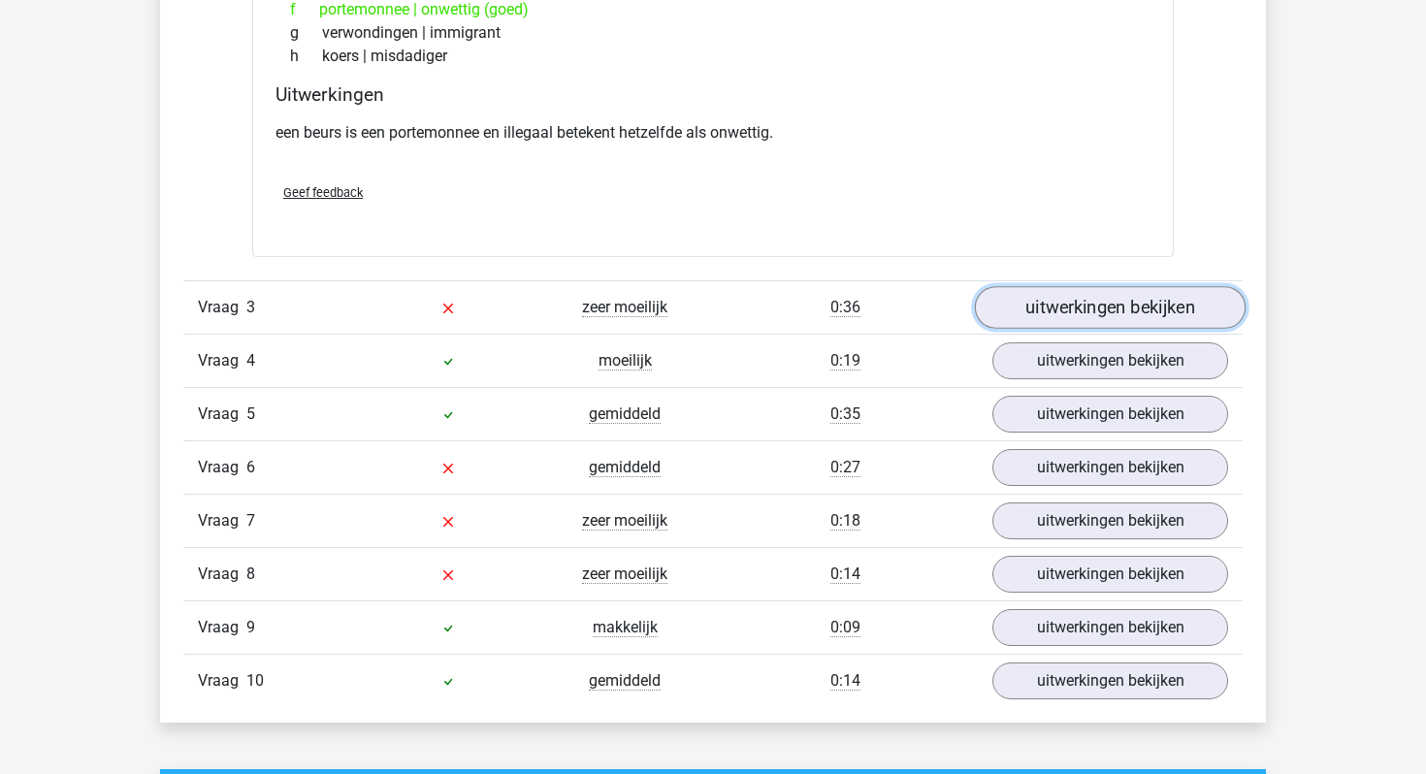
click at [1063, 310] on link "uitwerkingen bekijken" at bounding box center [1110, 307] width 271 height 43
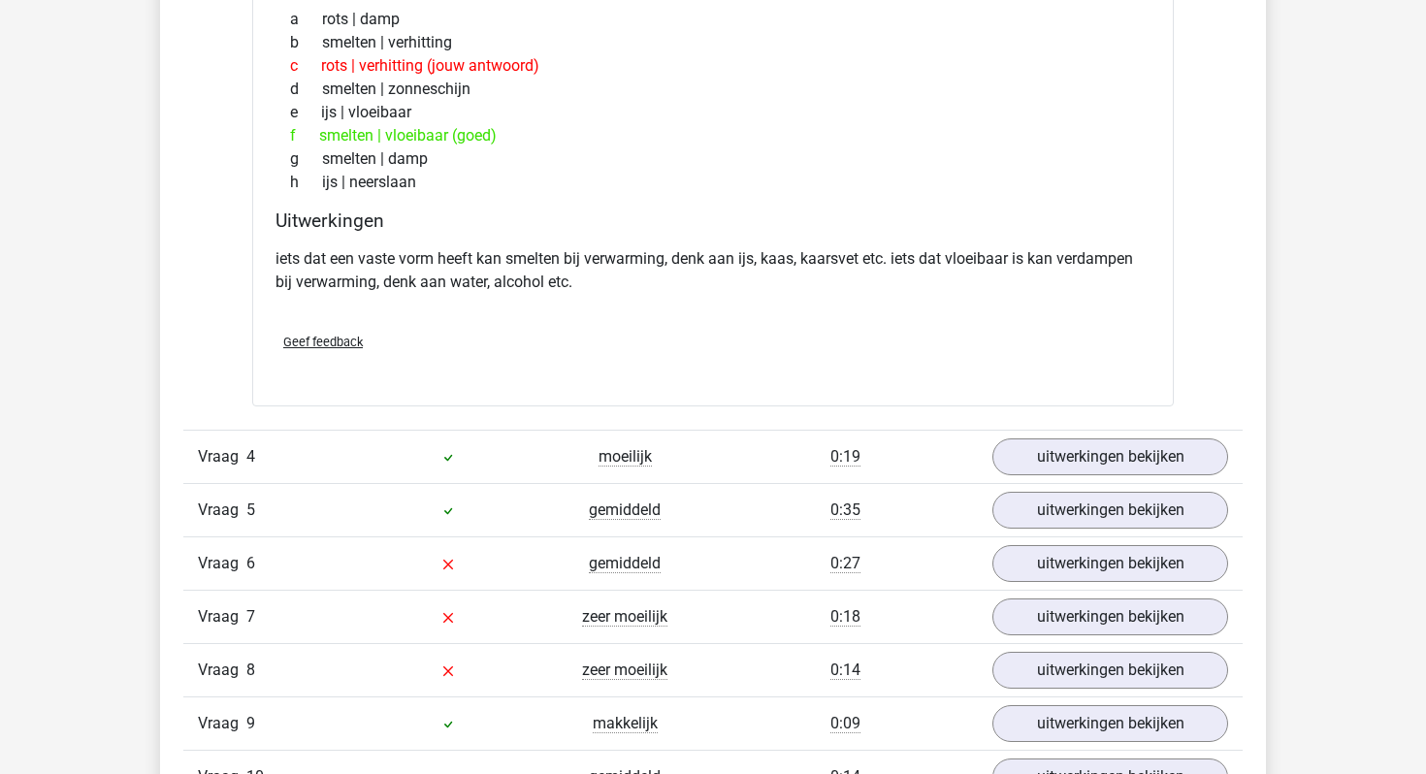
scroll to position [2521, 0]
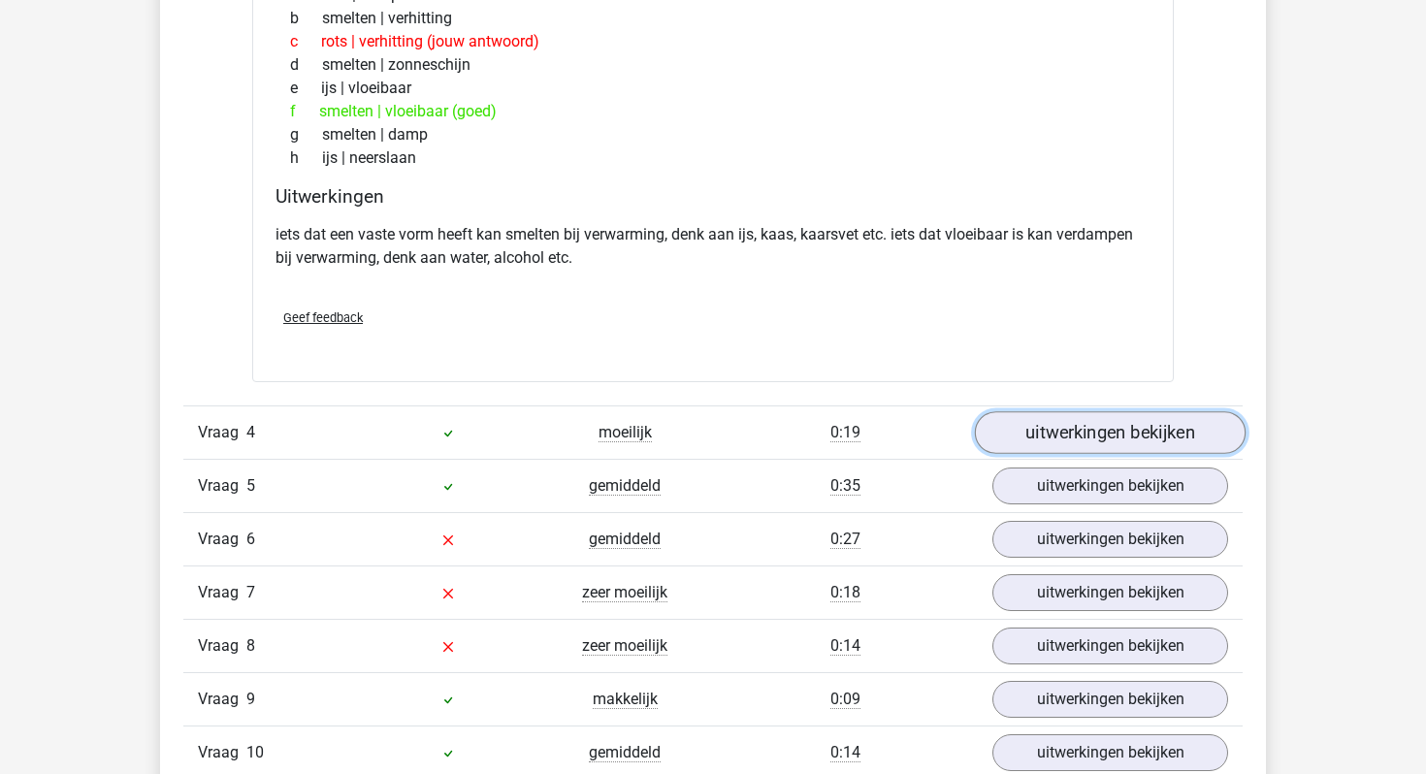
click at [1094, 440] on link "uitwerkingen bekijken" at bounding box center [1110, 432] width 271 height 43
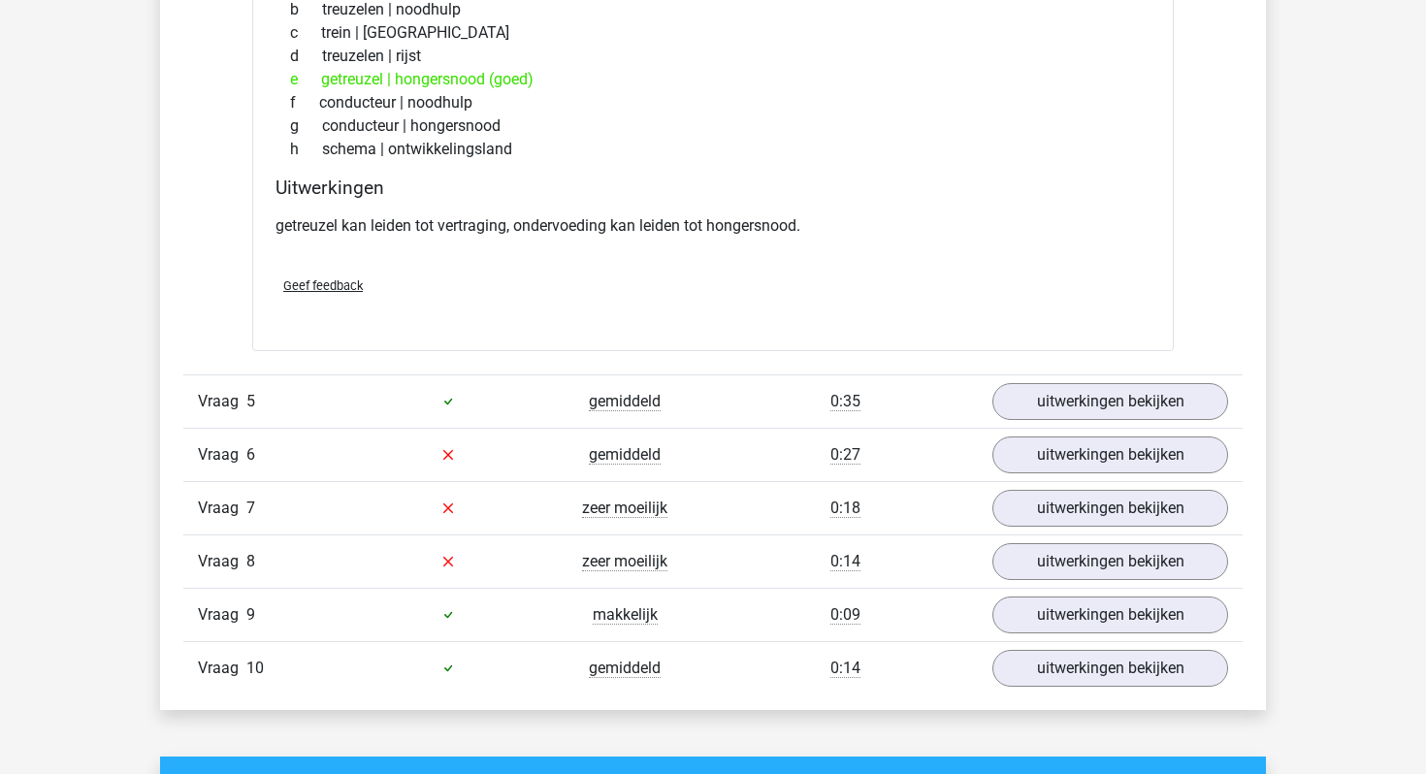
scroll to position [3117, 0]
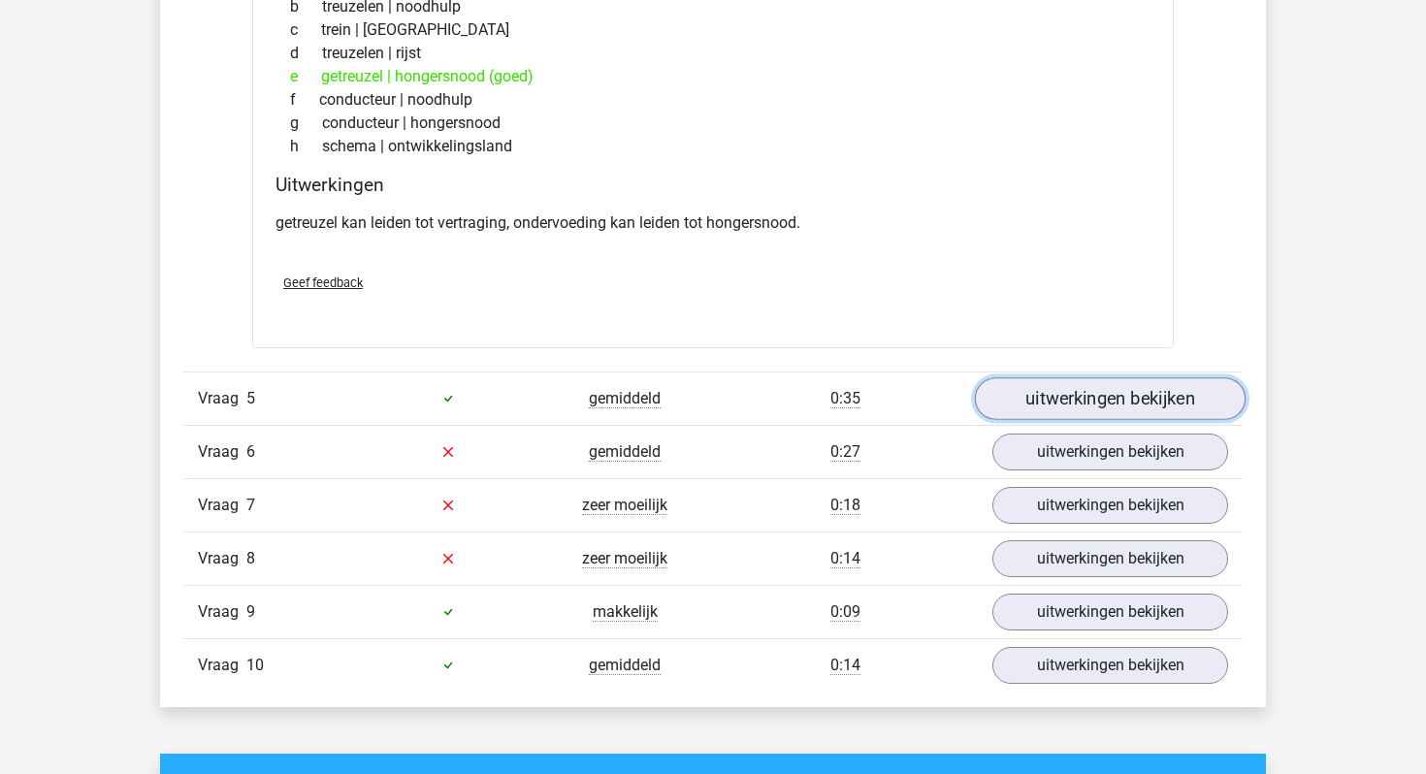
click at [1082, 394] on link "uitwerkingen bekijken" at bounding box center [1110, 398] width 271 height 43
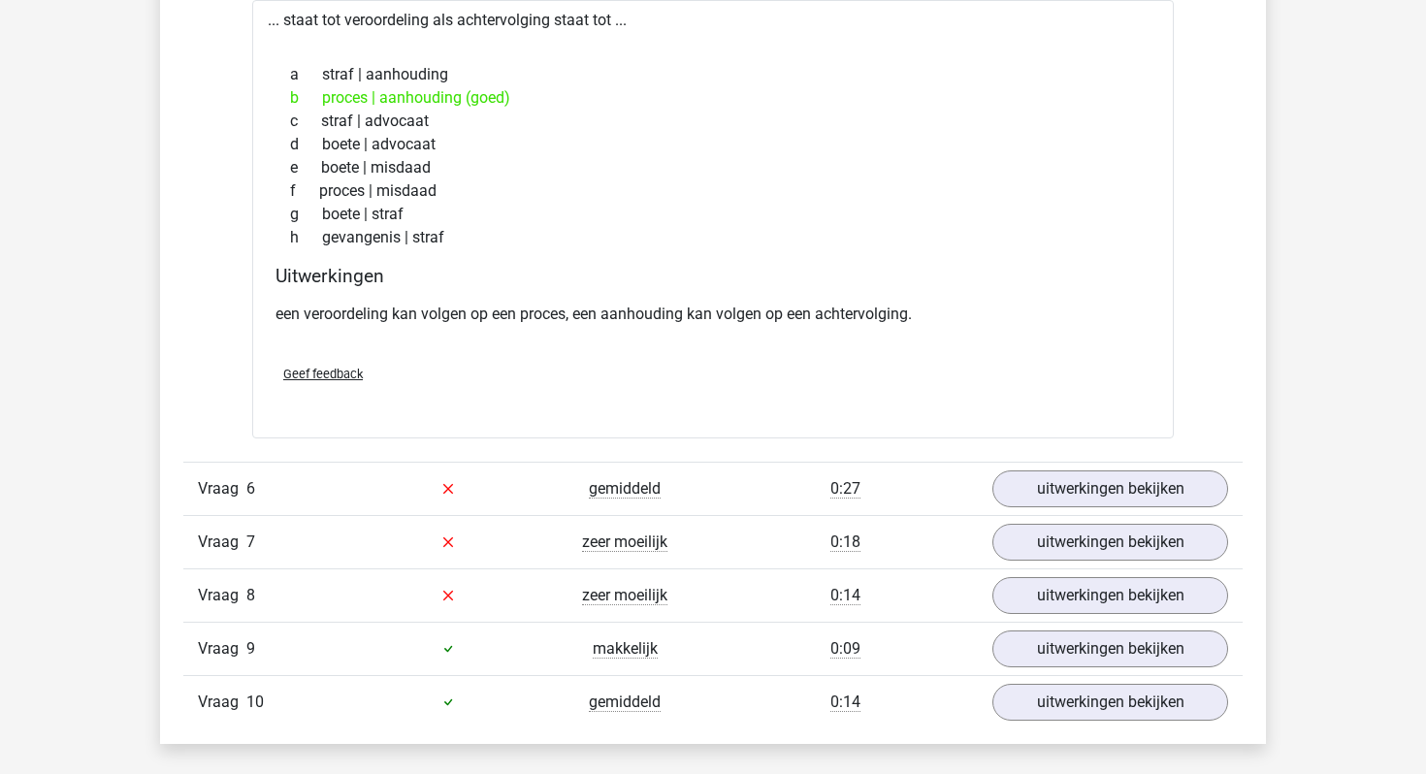
scroll to position [3567, 0]
click at [1105, 493] on link "uitwerkingen bekijken" at bounding box center [1110, 488] width 271 height 43
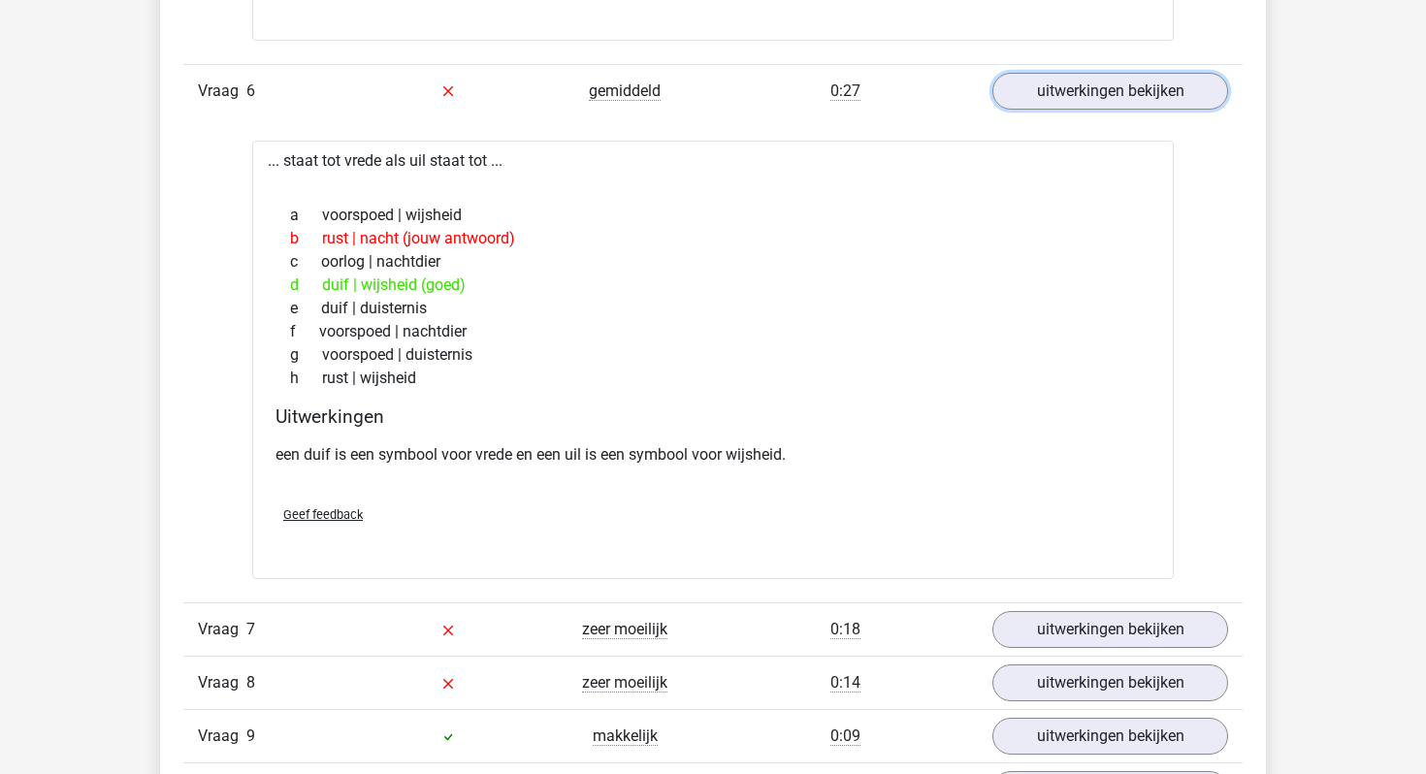
scroll to position [4071, 0]
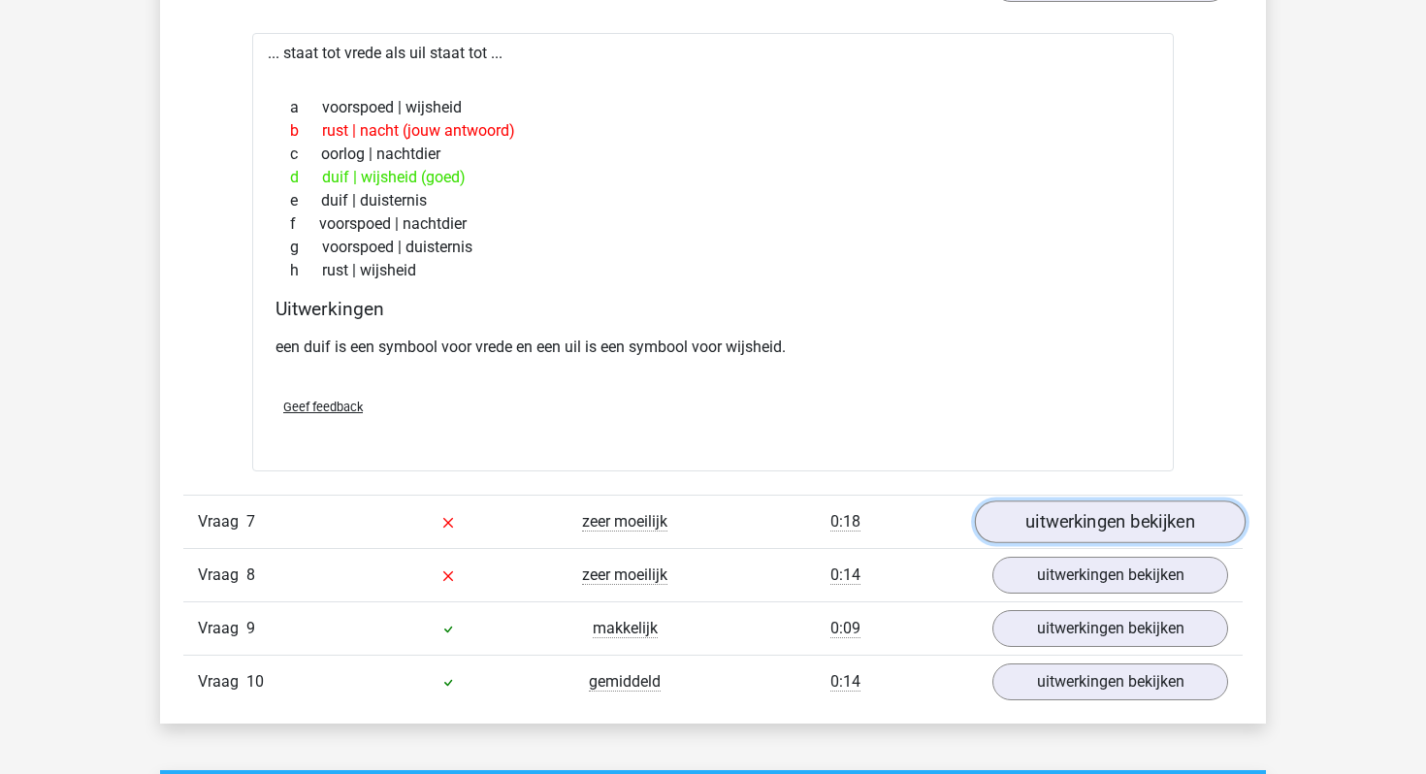
click at [1125, 514] on link "uitwerkingen bekijken" at bounding box center [1110, 522] width 271 height 43
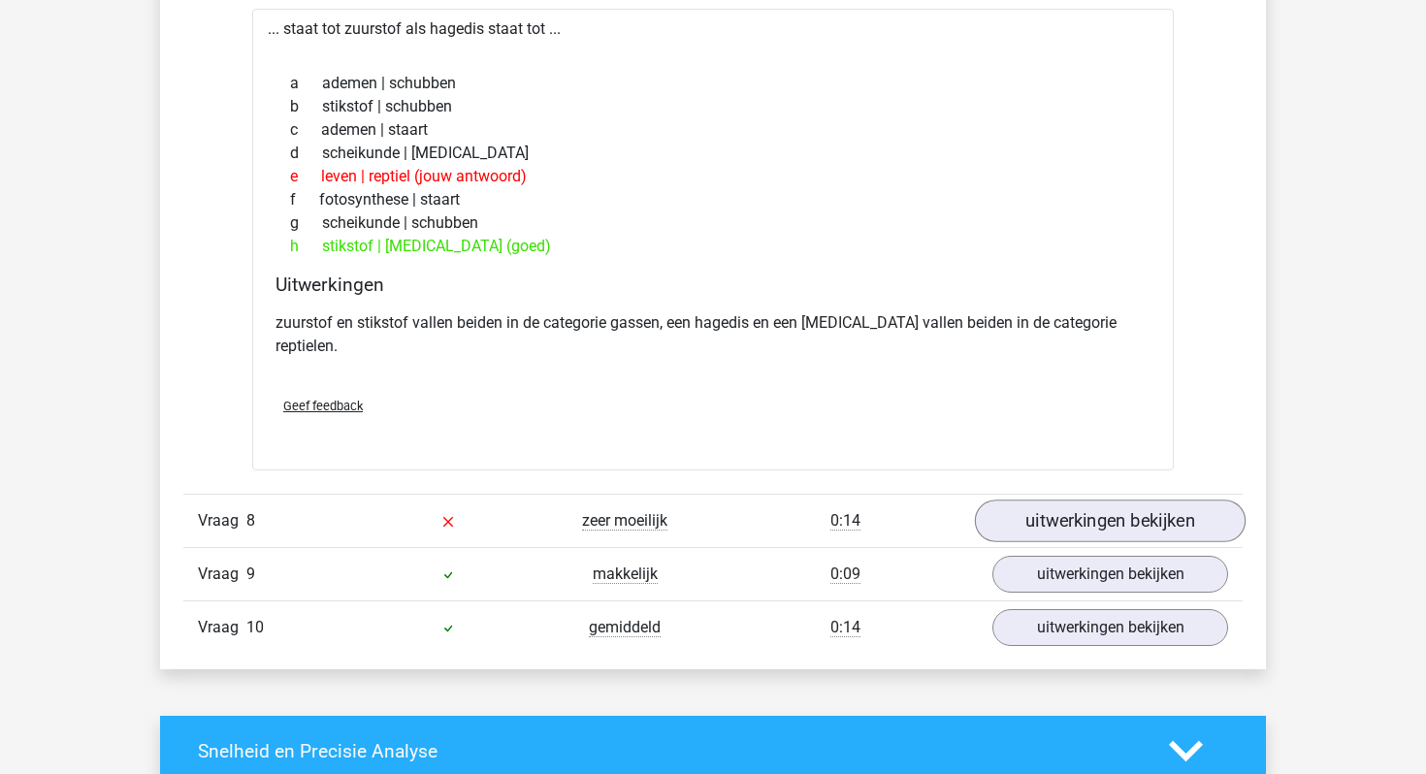
scroll to position [4676, 0]
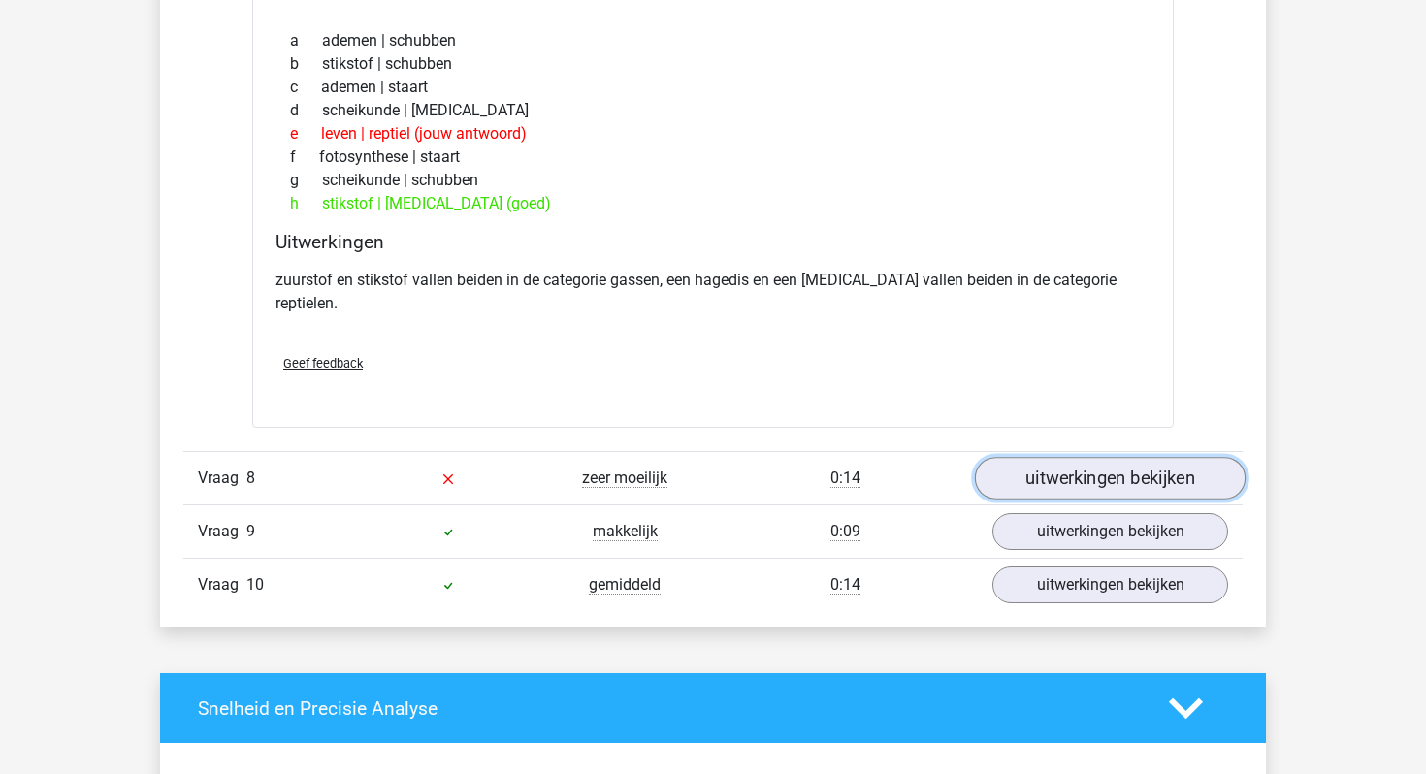
click at [1124, 464] on link "uitwerkingen bekijken" at bounding box center [1110, 478] width 271 height 43
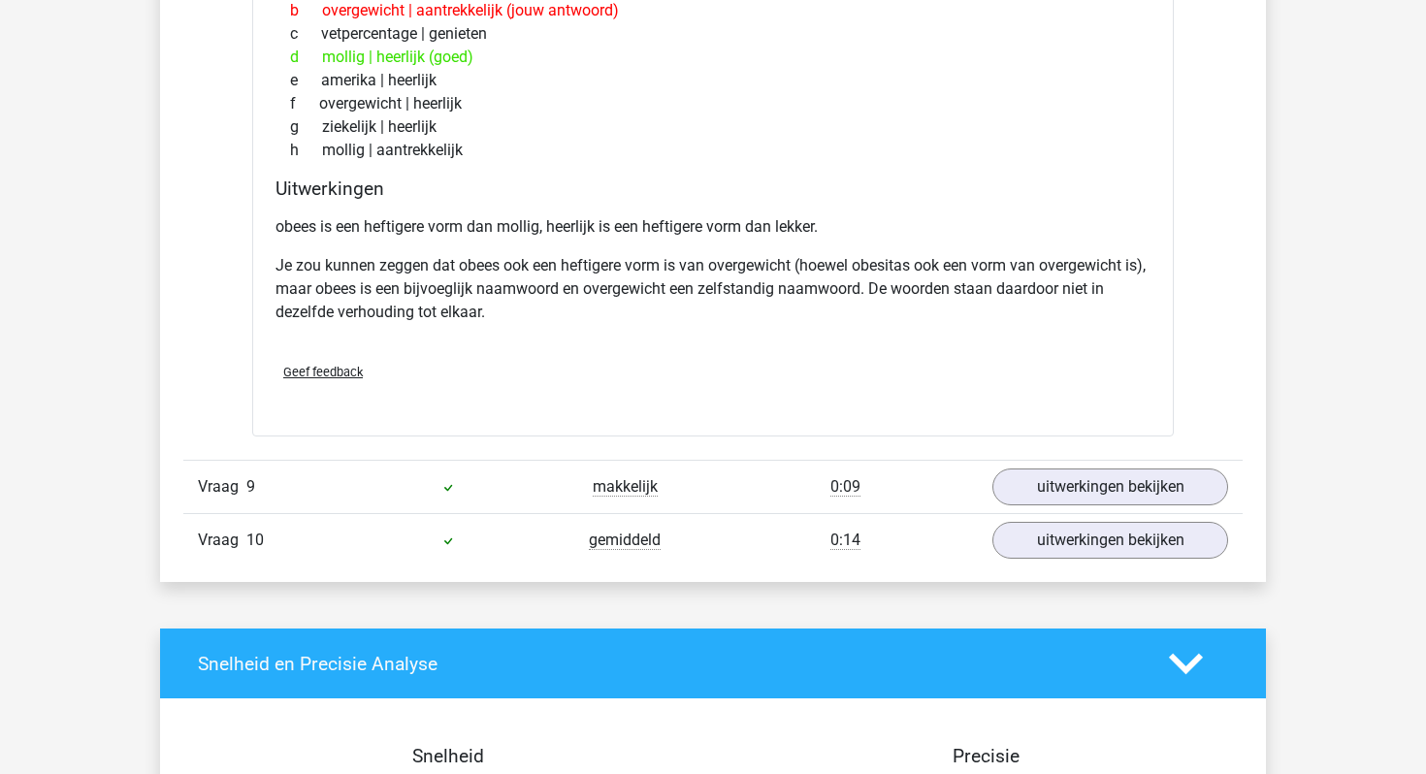
scroll to position [5313, 0]
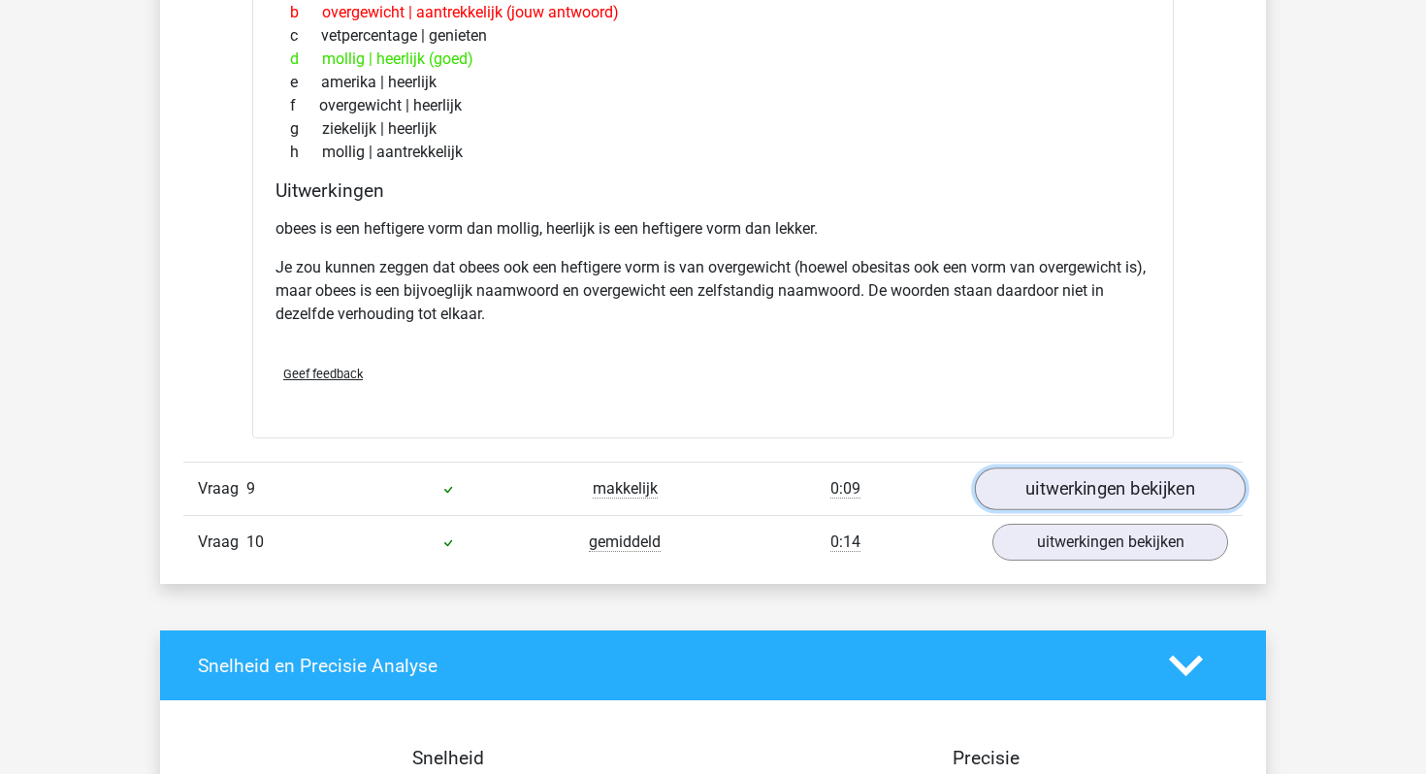
click at [1080, 469] on link "uitwerkingen bekijken" at bounding box center [1110, 490] width 271 height 43
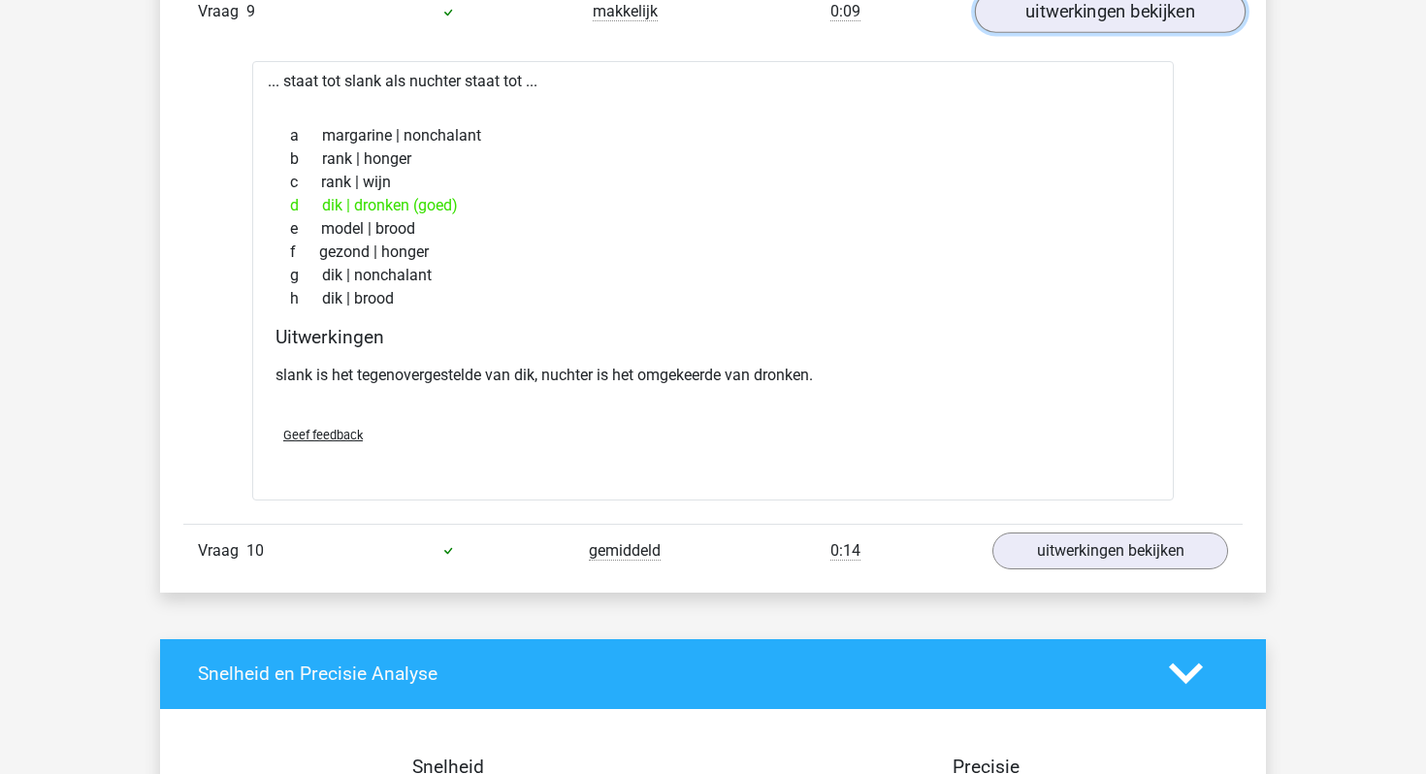
scroll to position [5787, 0]
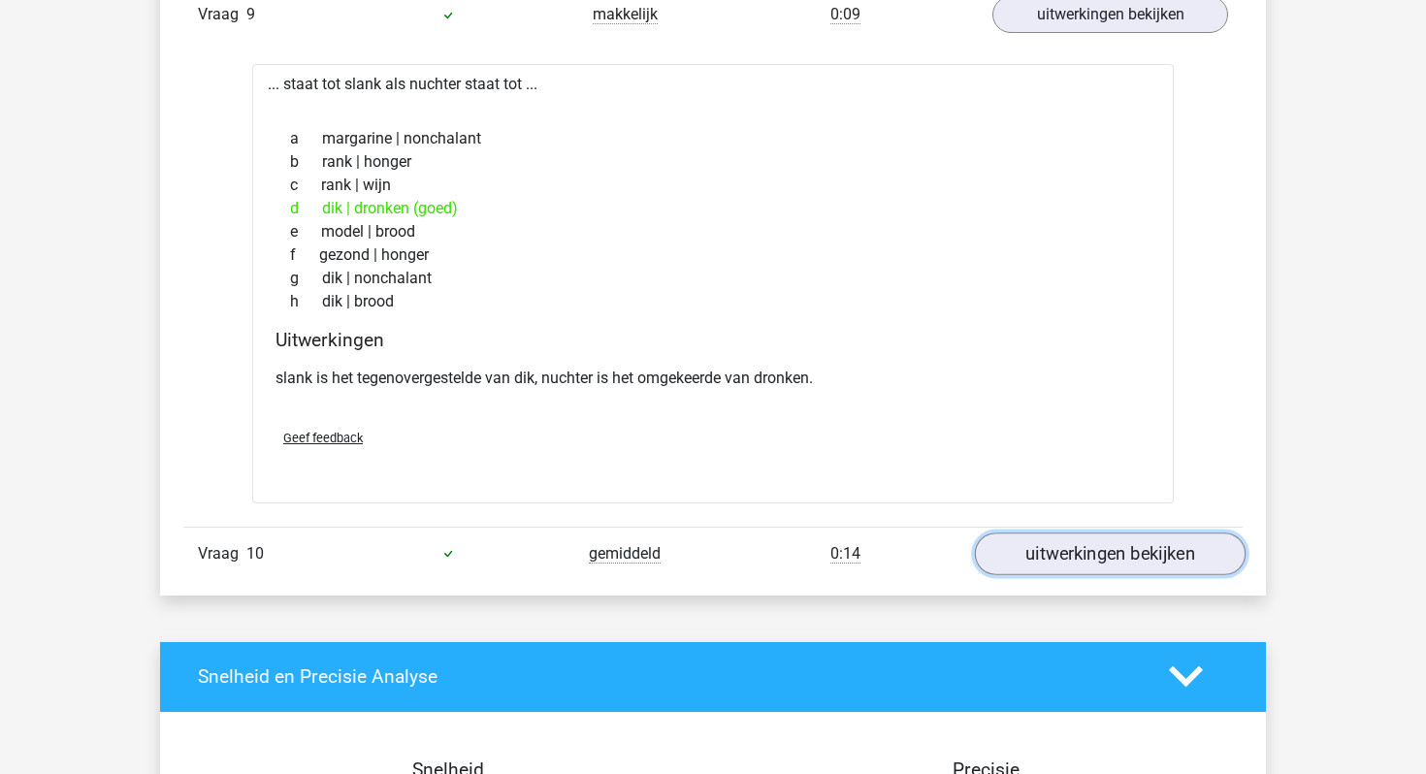
click at [1080, 533] on link "uitwerkingen bekijken" at bounding box center [1110, 554] width 271 height 43
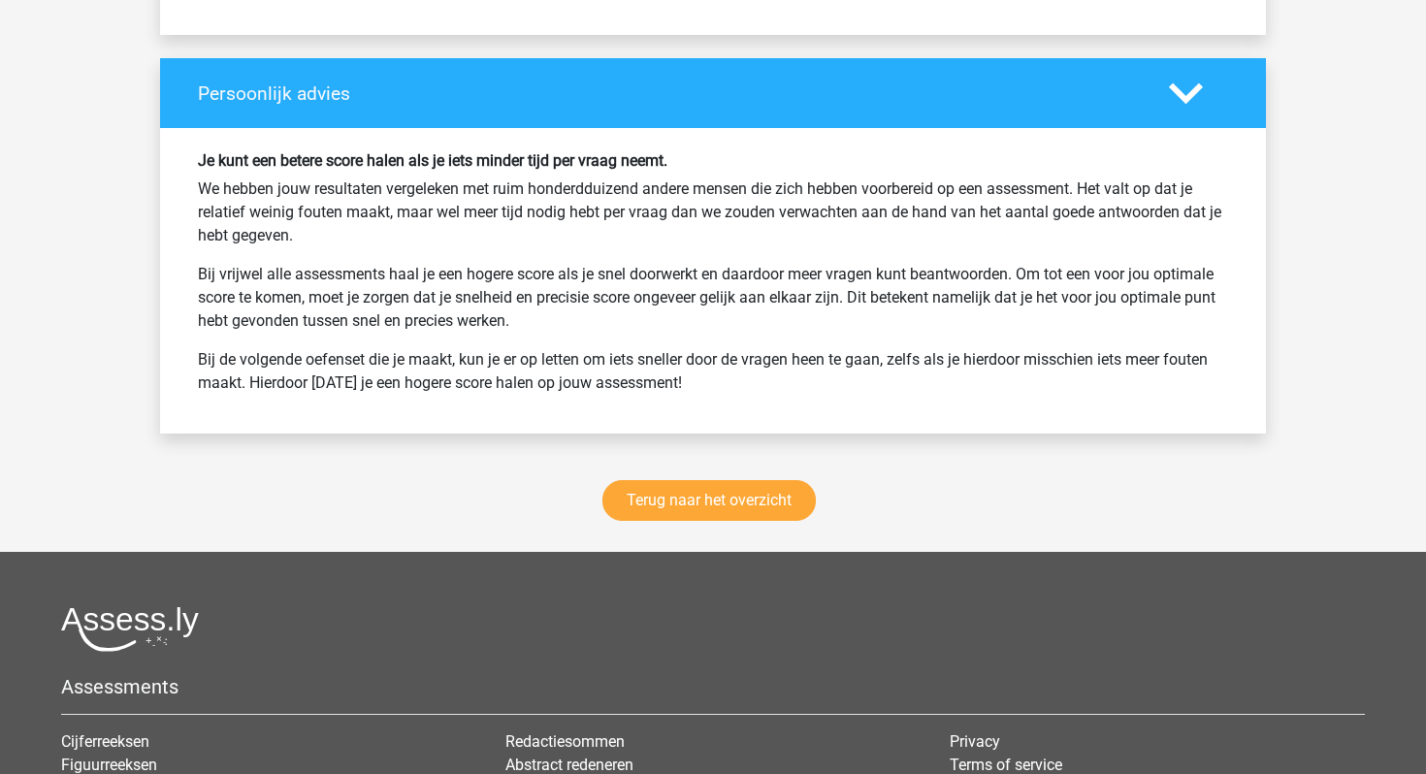
scroll to position [7631, 0]
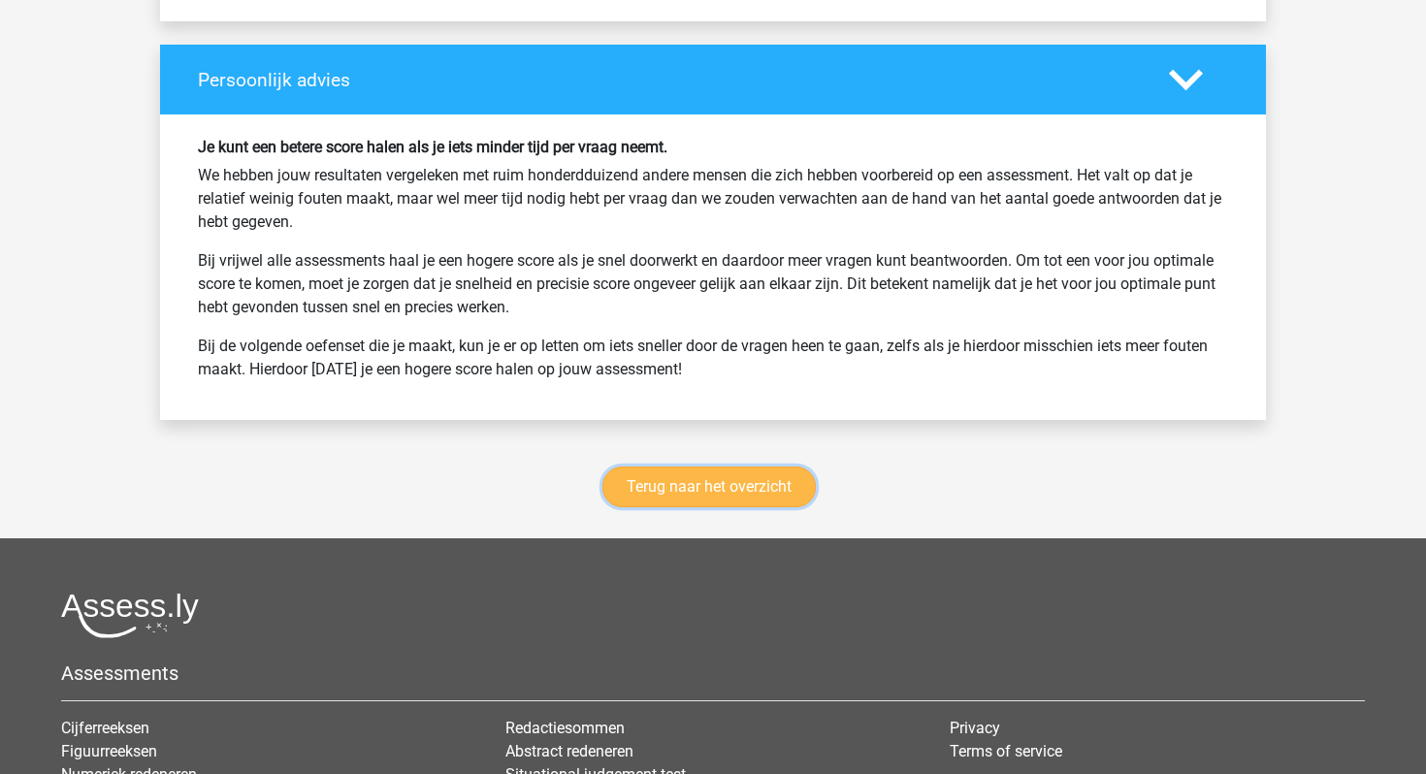
click at [772, 467] on link "Terug naar het overzicht" at bounding box center [709, 487] width 213 height 41
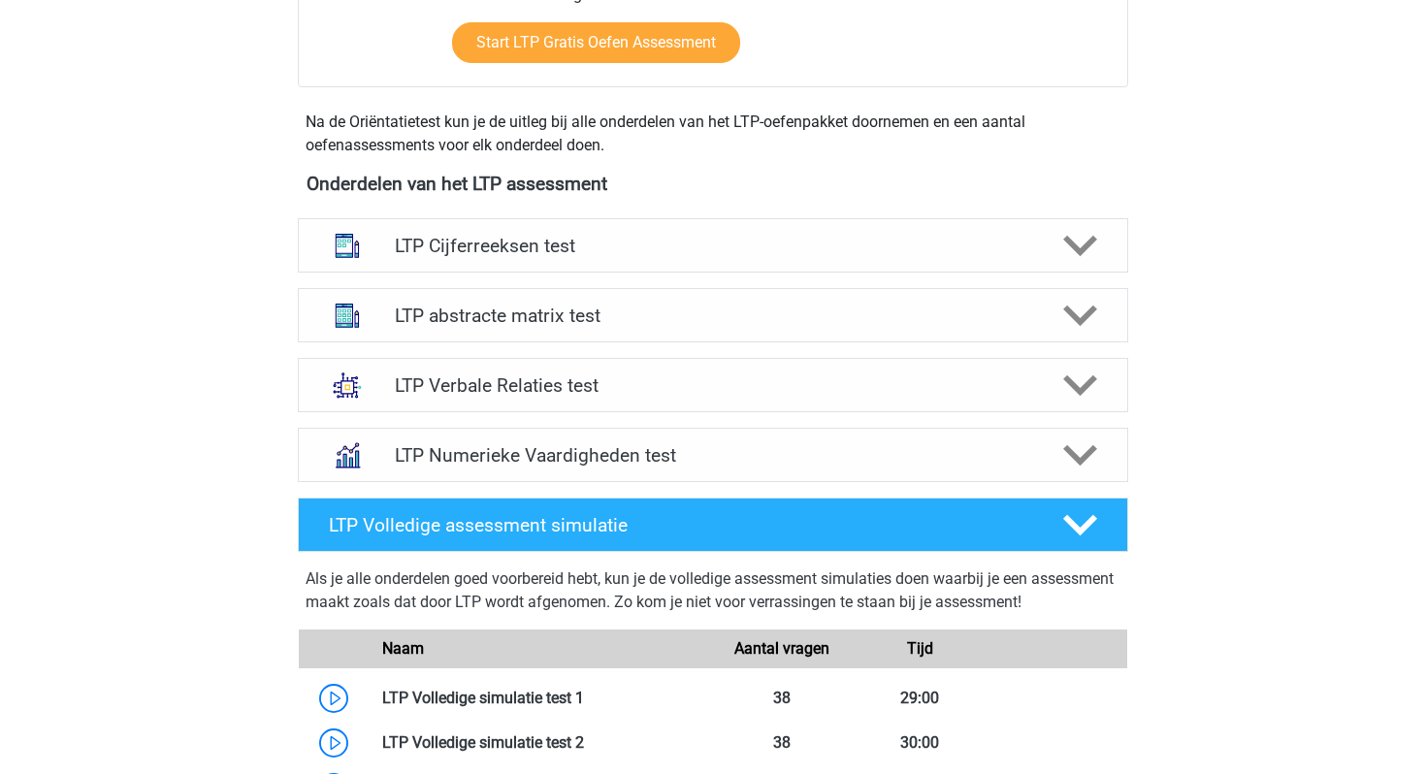
scroll to position [616, 0]
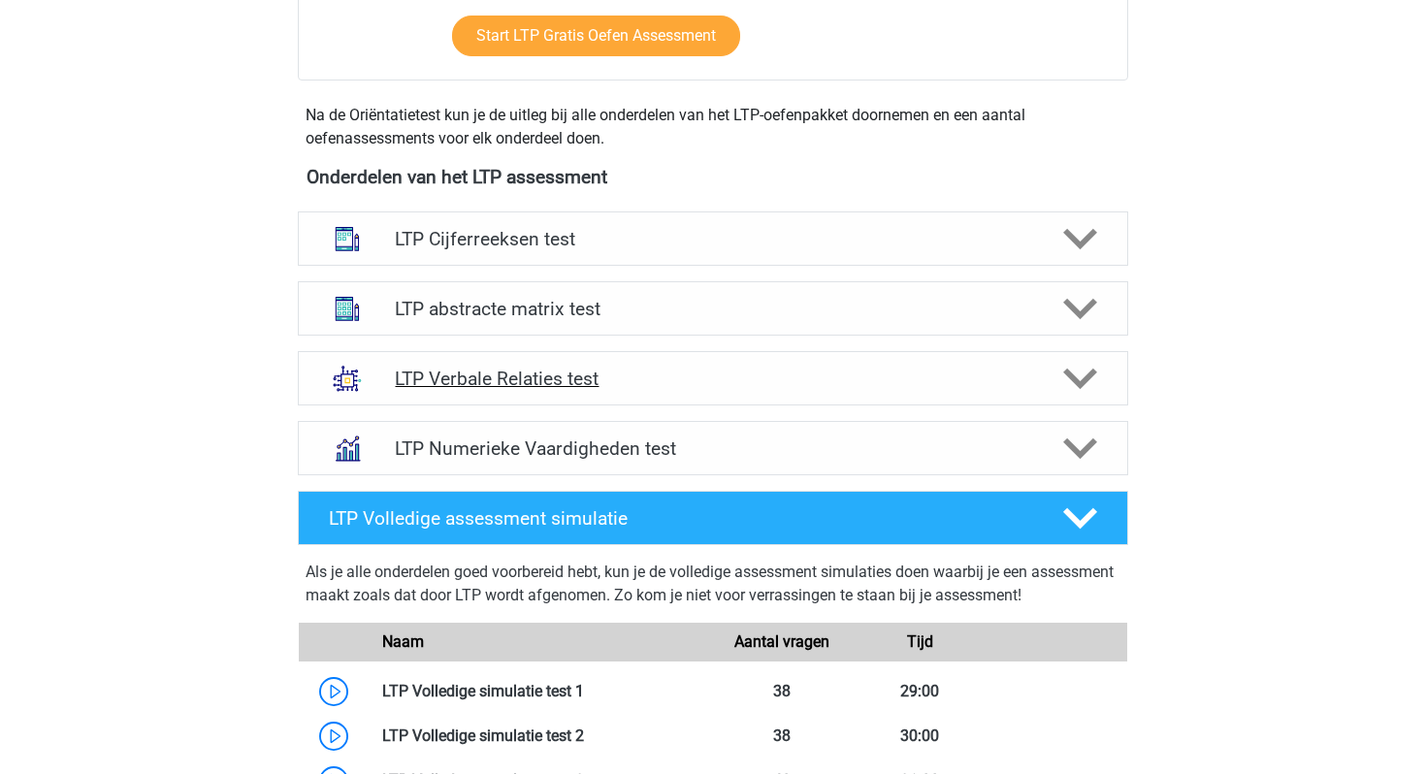
click at [708, 388] on h4 "LTP Verbale Relaties test" at bounding box center [712, 379] width 635 height 22
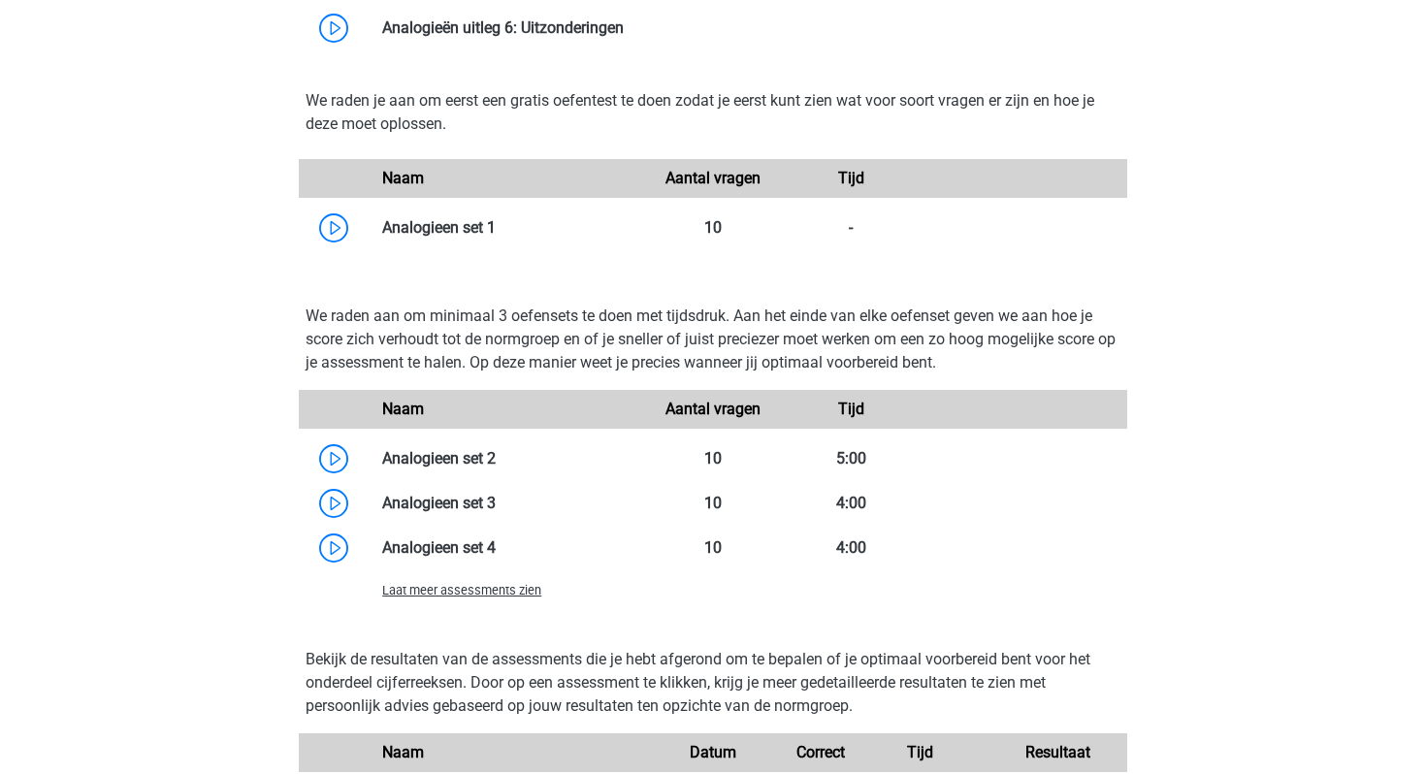
scroll to position [1550, 0]
click at [497, 591] on span "Laat meer assessments zien" at bounding box center [461, 589] width 159 height 15
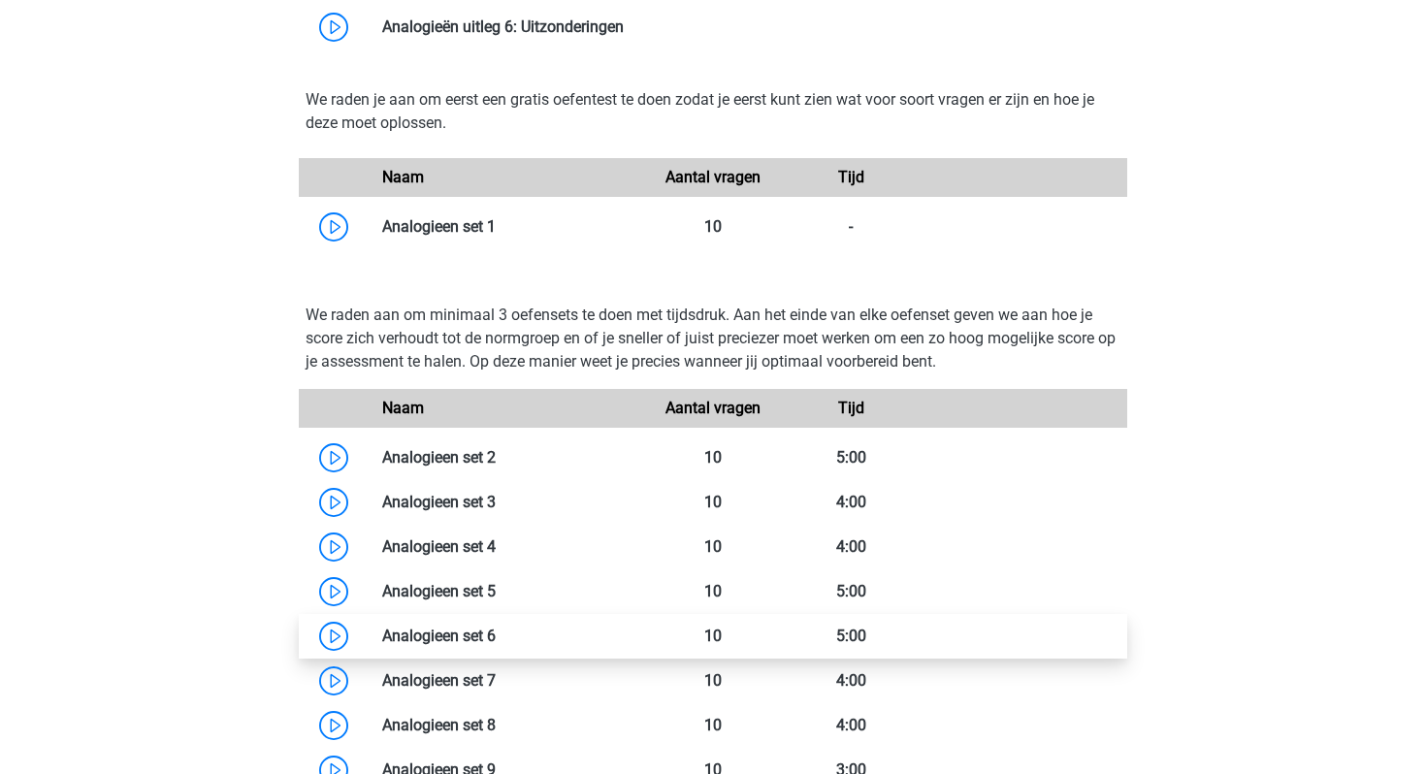
scroll to position [1771, 0]
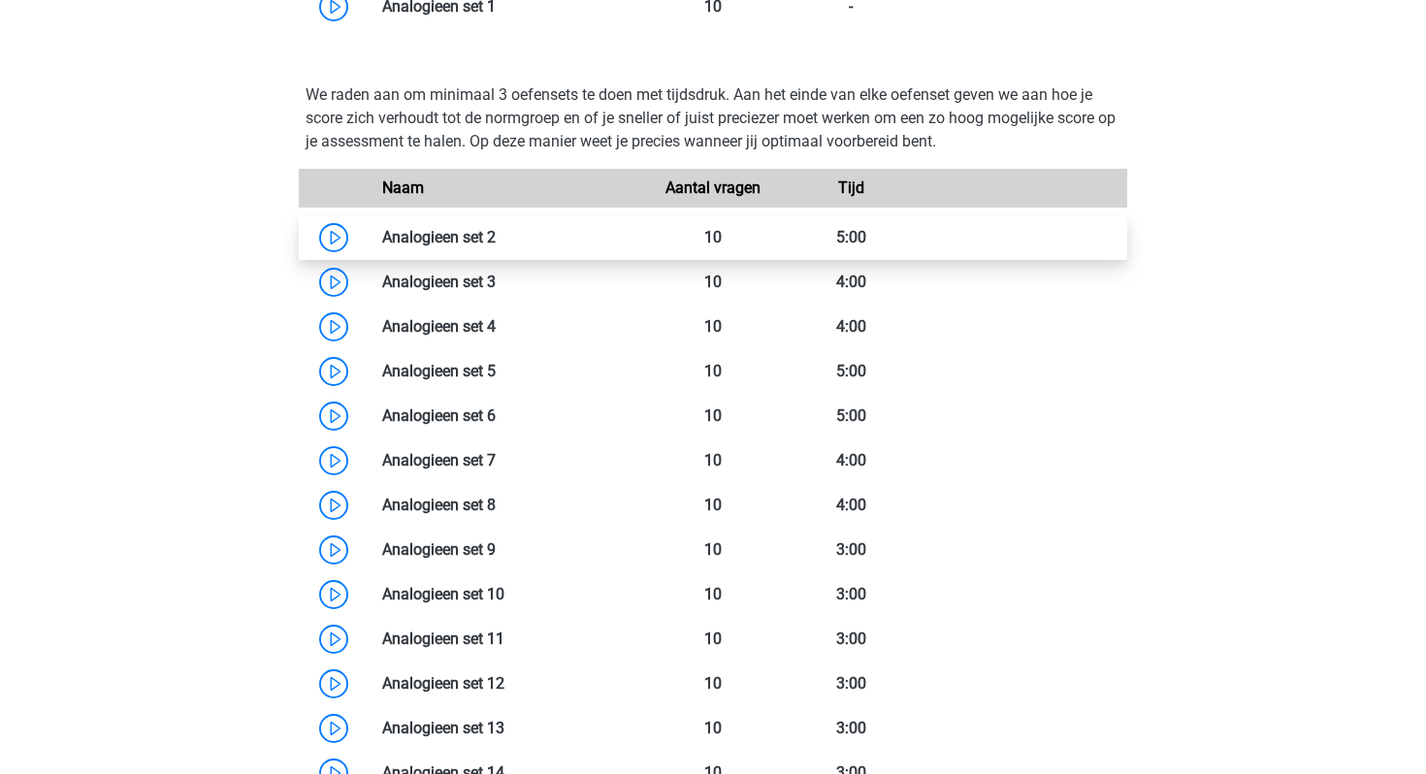
click at [496, 245] on link at bounding box center [496, 237] width 0 height 18
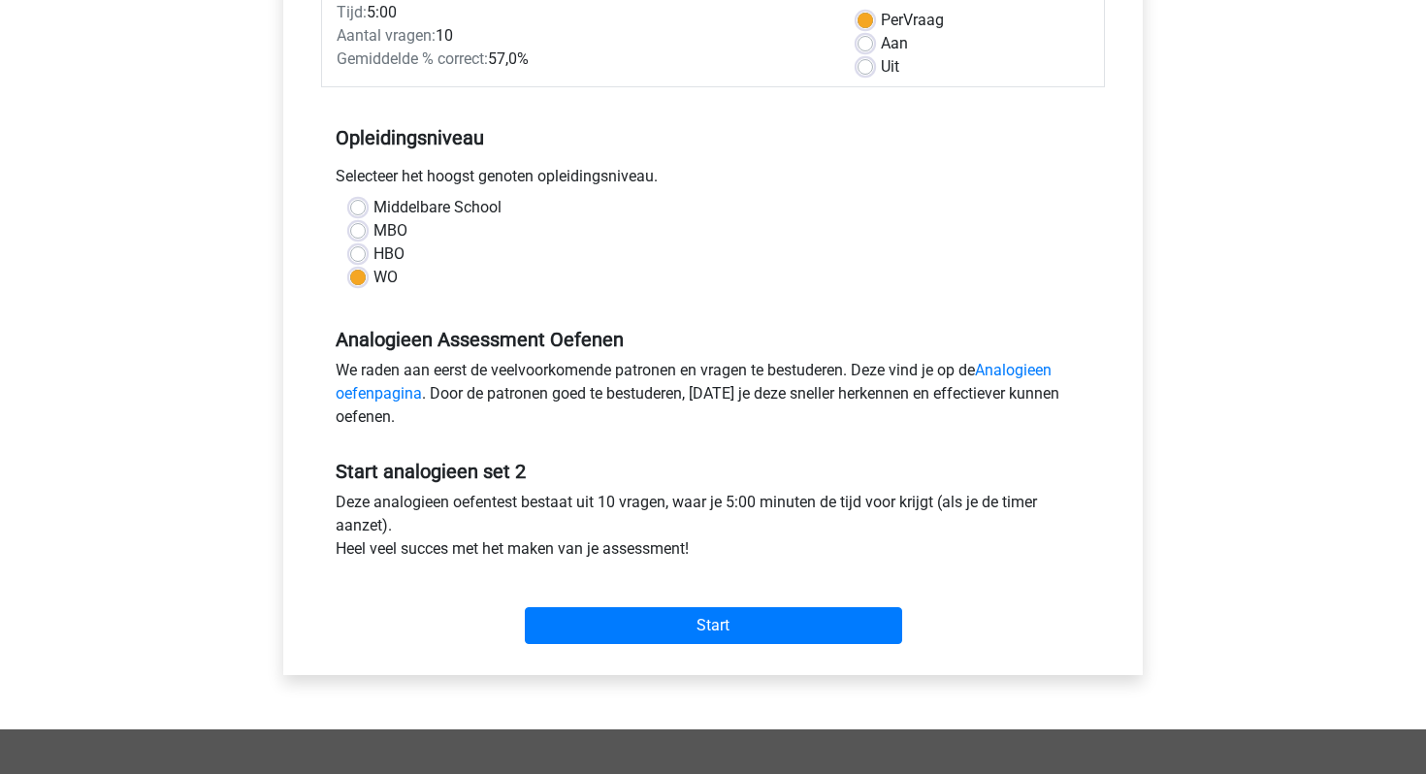
scroll to position [411, 0]
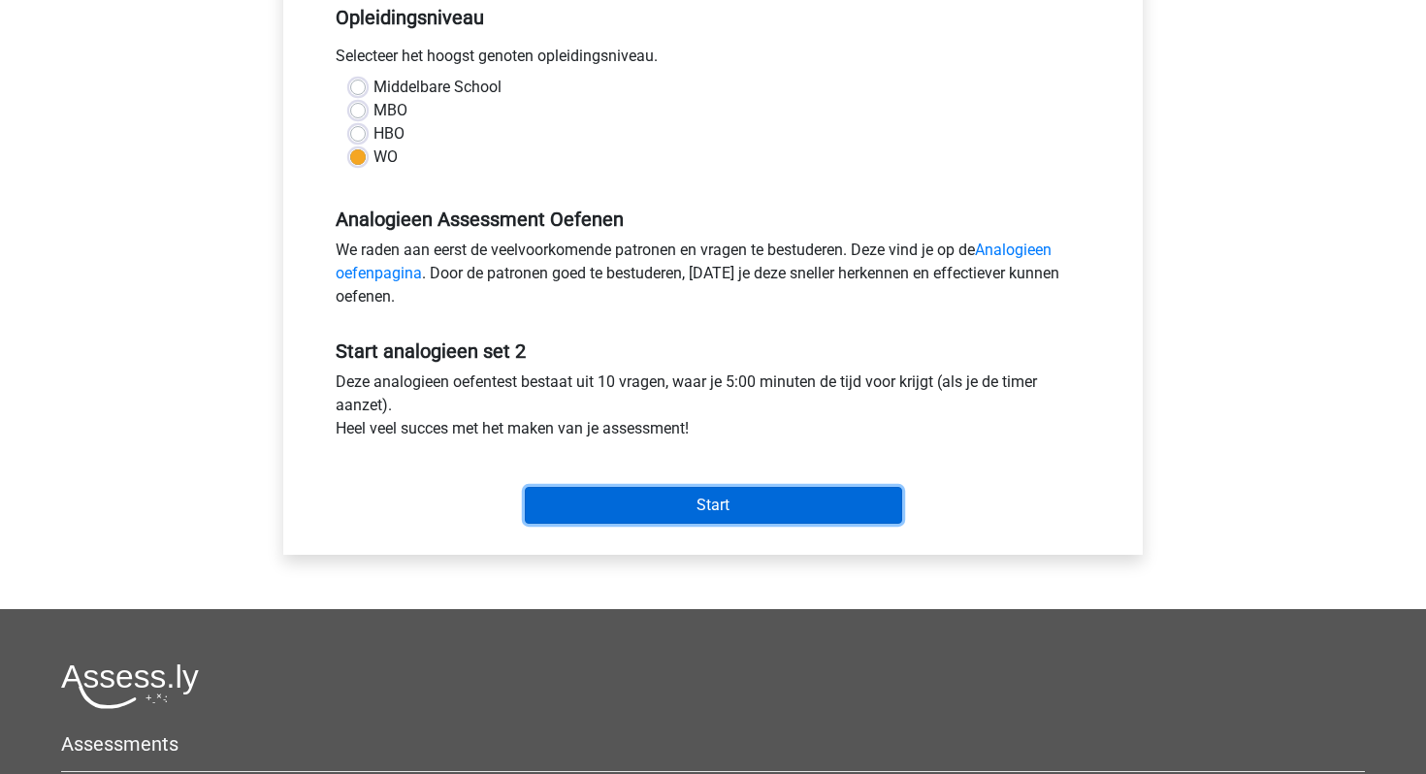
click at [646, 512] on input "Start" at bounding box center [713, 505] width 377 height 37
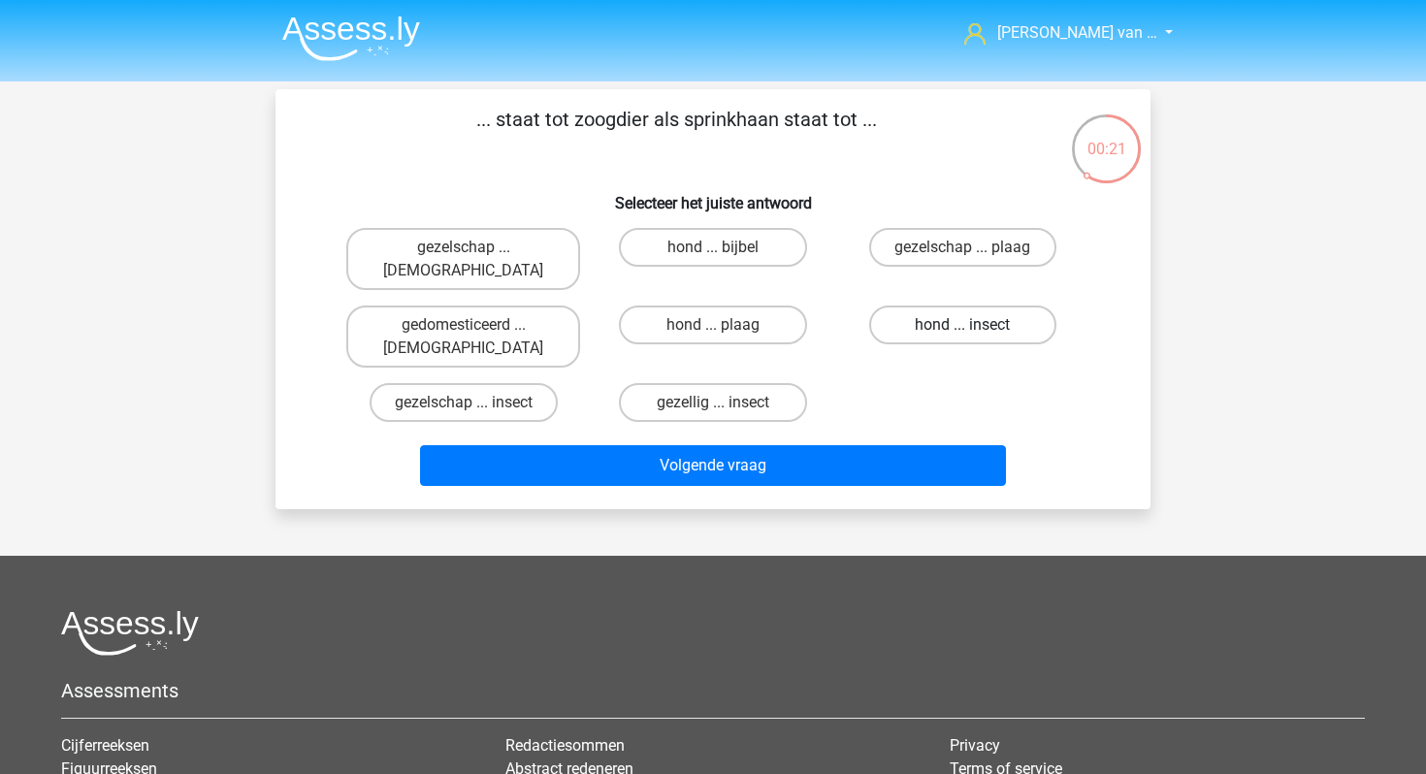
click at [943, 306] on label "hond ... insect" at bounding box center [962, 325] width 187 height 39
click at [962, 325] on input "hond ... insect" at bounding box center [968, 331] width 13 height 13
radio input "true"
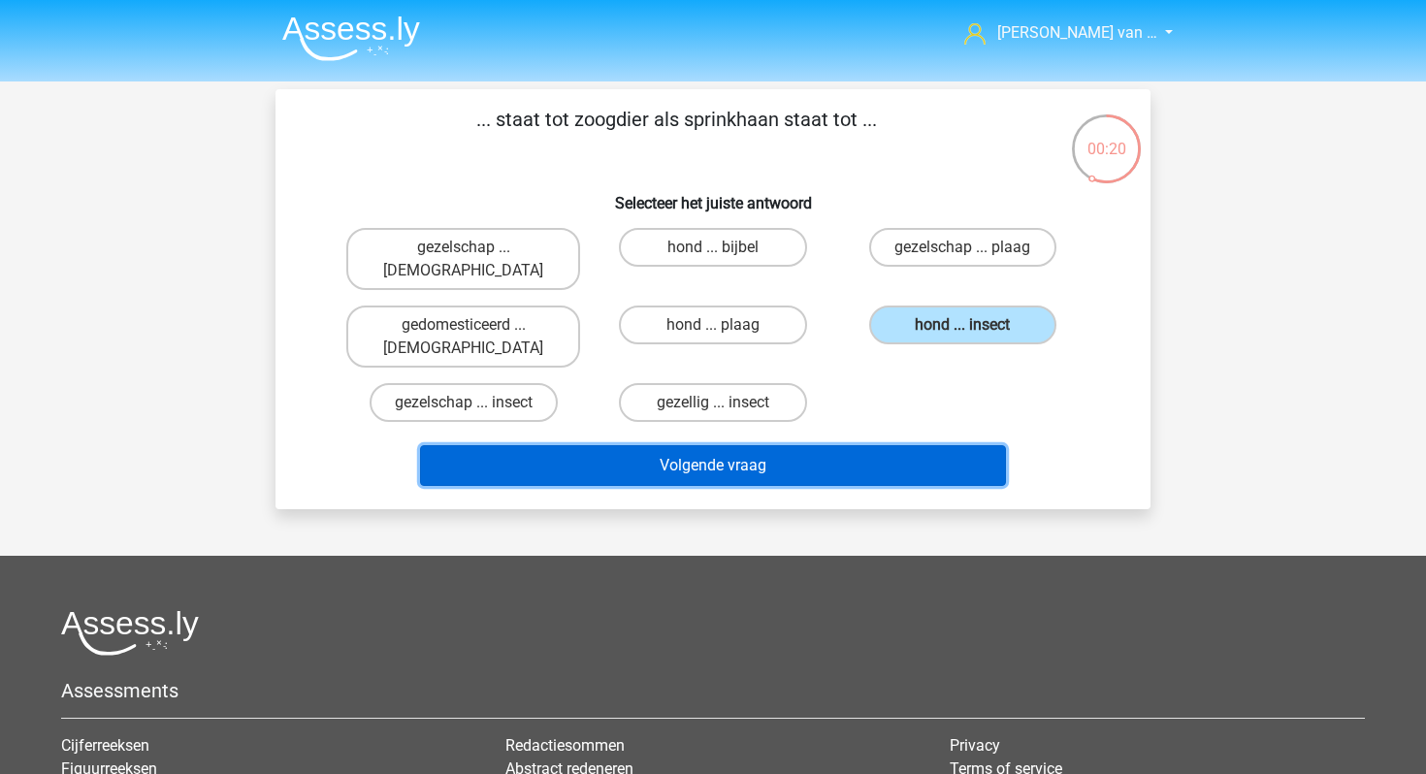
click at [912, 445] on button "Volgende vraag" at bounding box center [713, 465] width 587 height 41
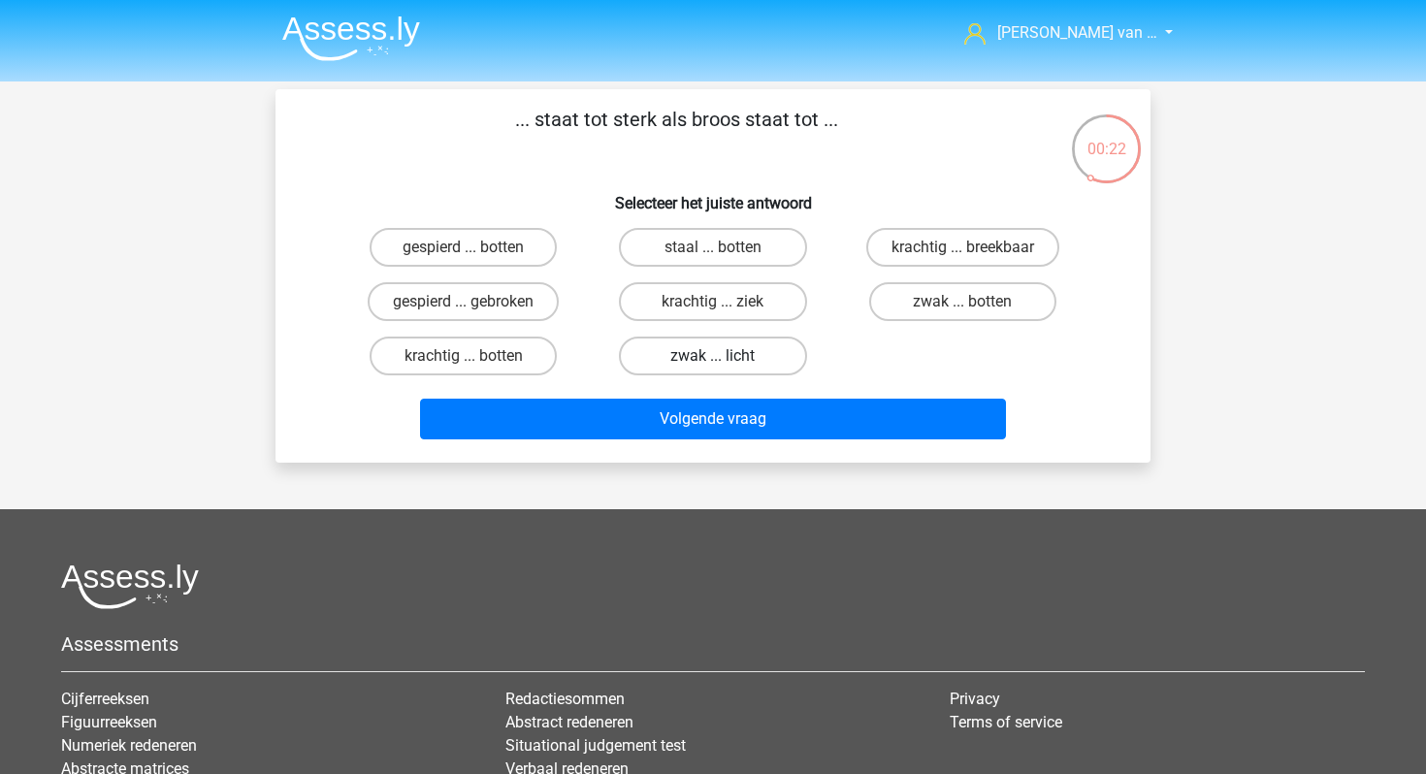
click at [780, 356] on label "zwak ... licht" at bounding box center [712, 356] width 187 height 39
click at [726, 356] on input "zwak ... licht" at bounding box center [719, 362] width 13 height 13
radio input "true"
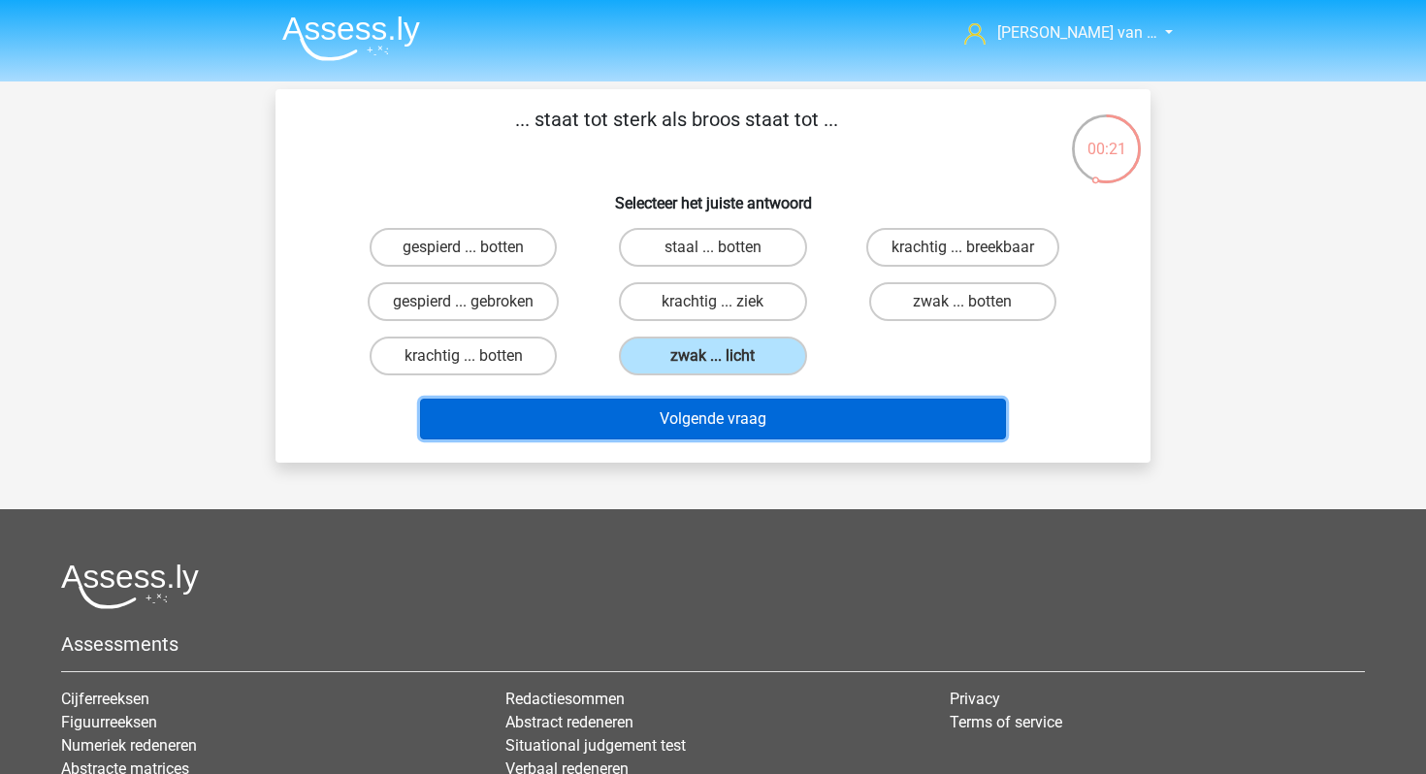
click at [774, 423] on button "Volgende vraag" at bounding box center [713, 419] width 587 height 41
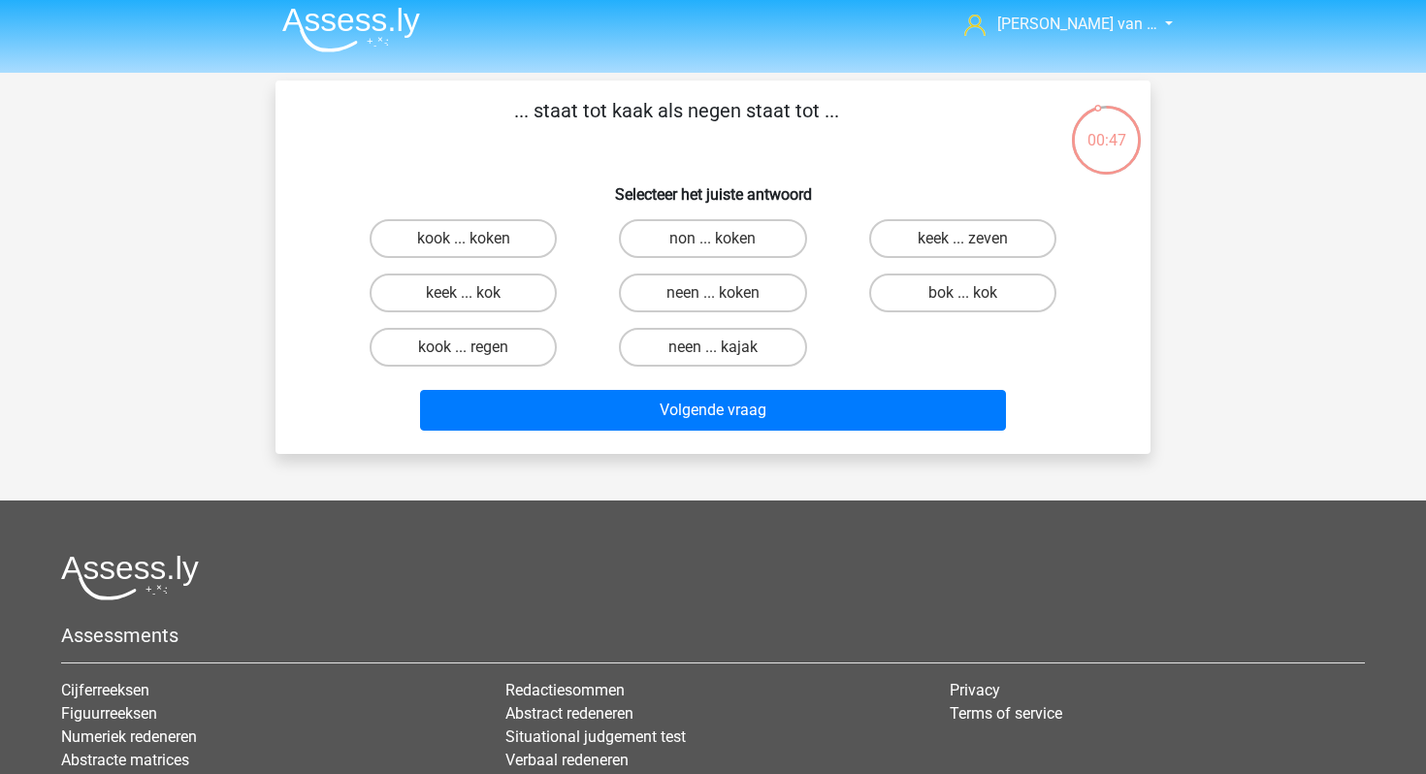
scroll to position [6, 0]
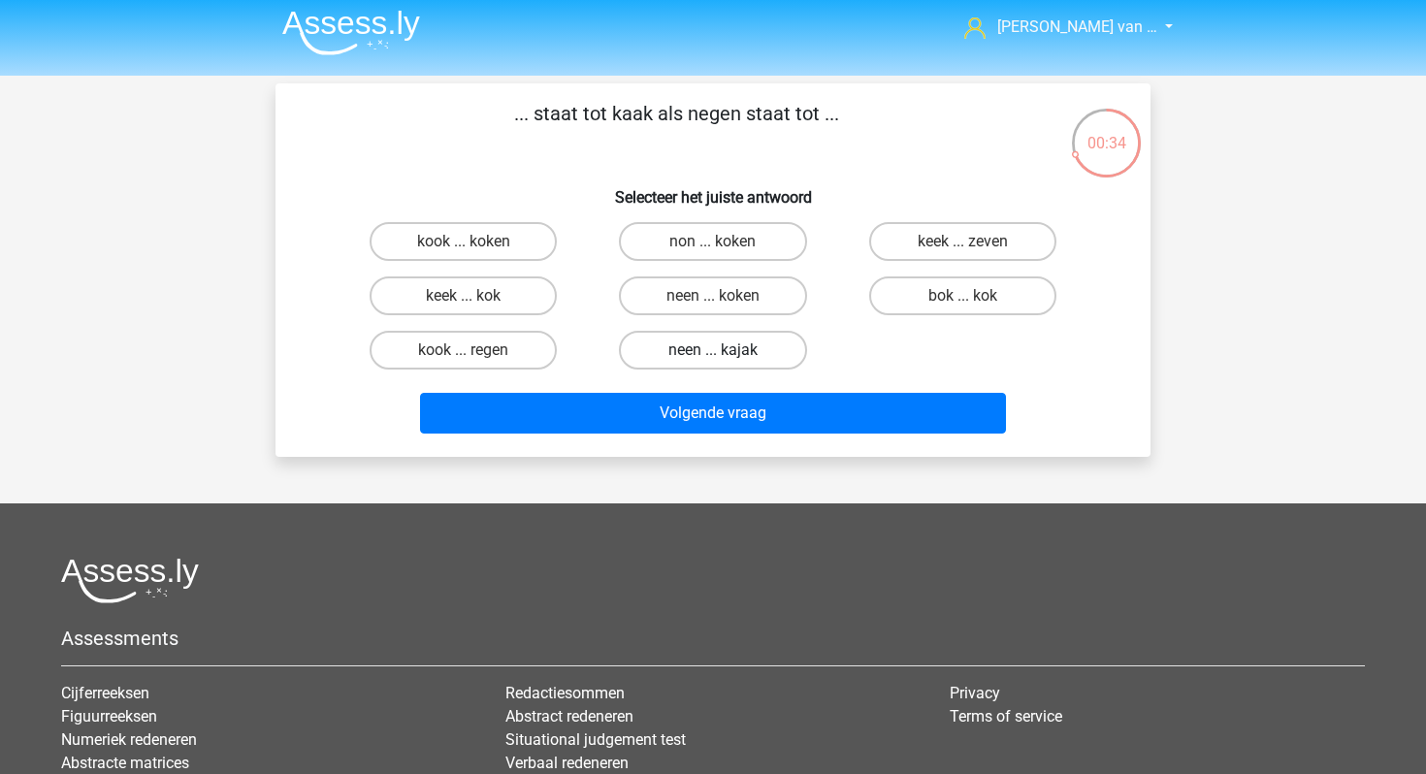
click at [737, 353] on label "neen ... kajak" at bounding box center [712, 350] width 187 height 39
click at [726, 353] on input "neen ... kajak" at bounding box center [719, 356] width 13 height 13
radio input "true"
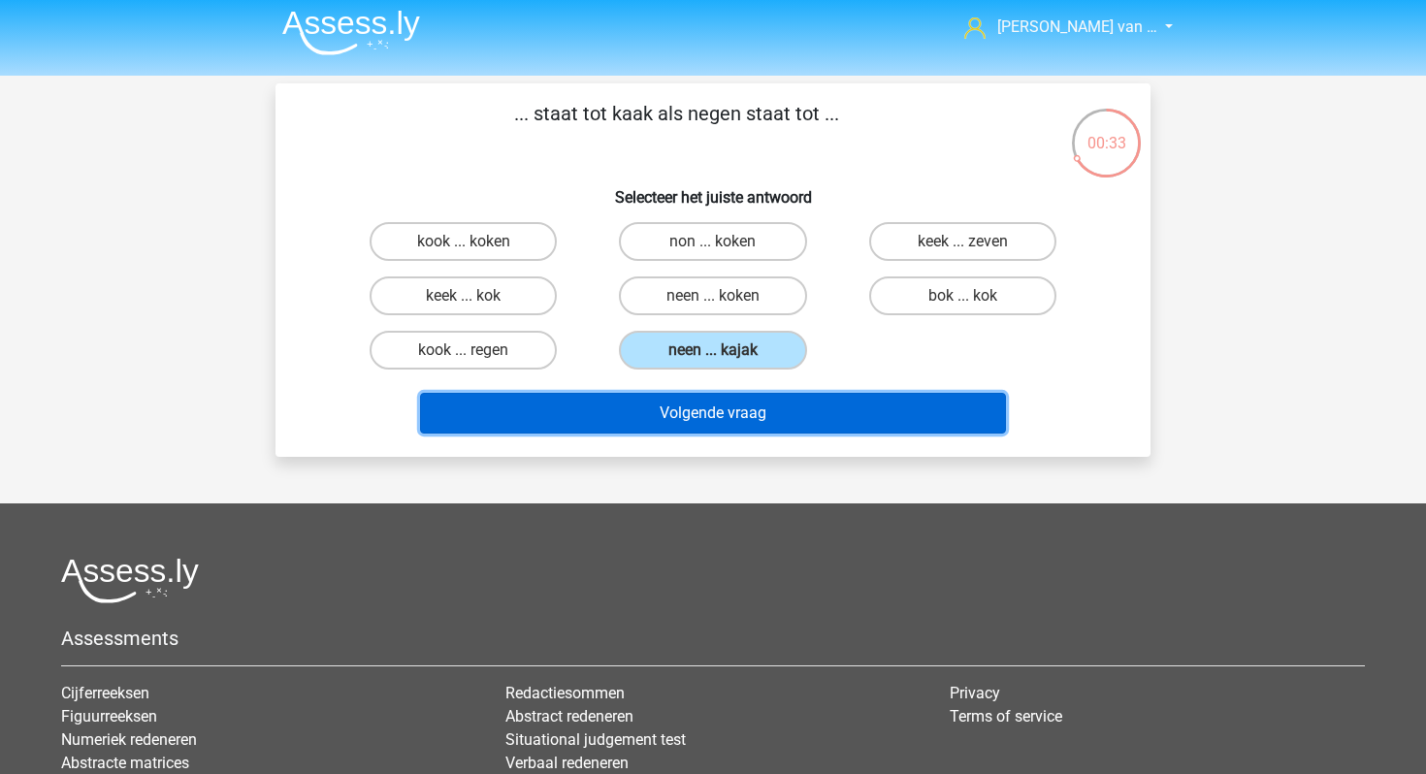
click at [750, 415] on button "Volgende vraag" at bounding box center [713, 413] width 587 height 41
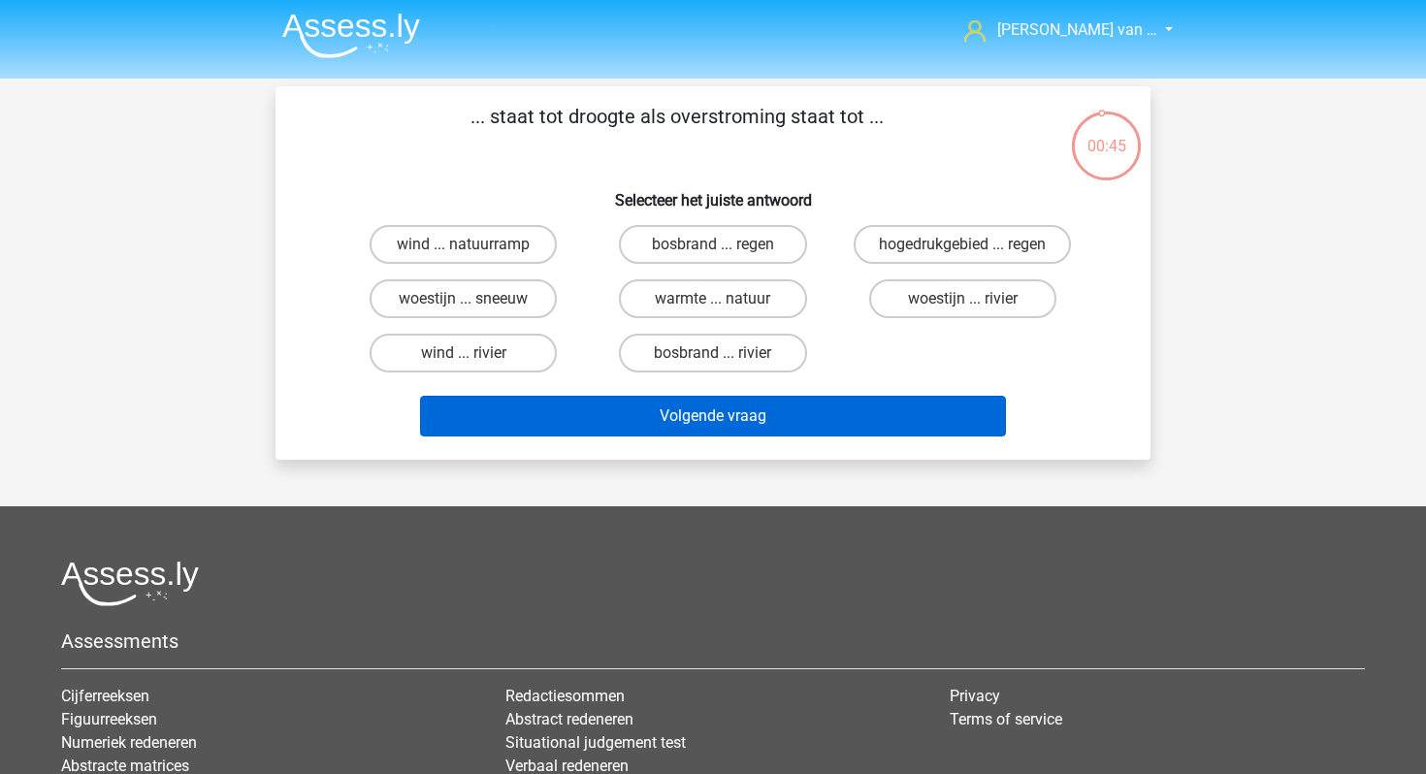
scroll to position [0, 0]
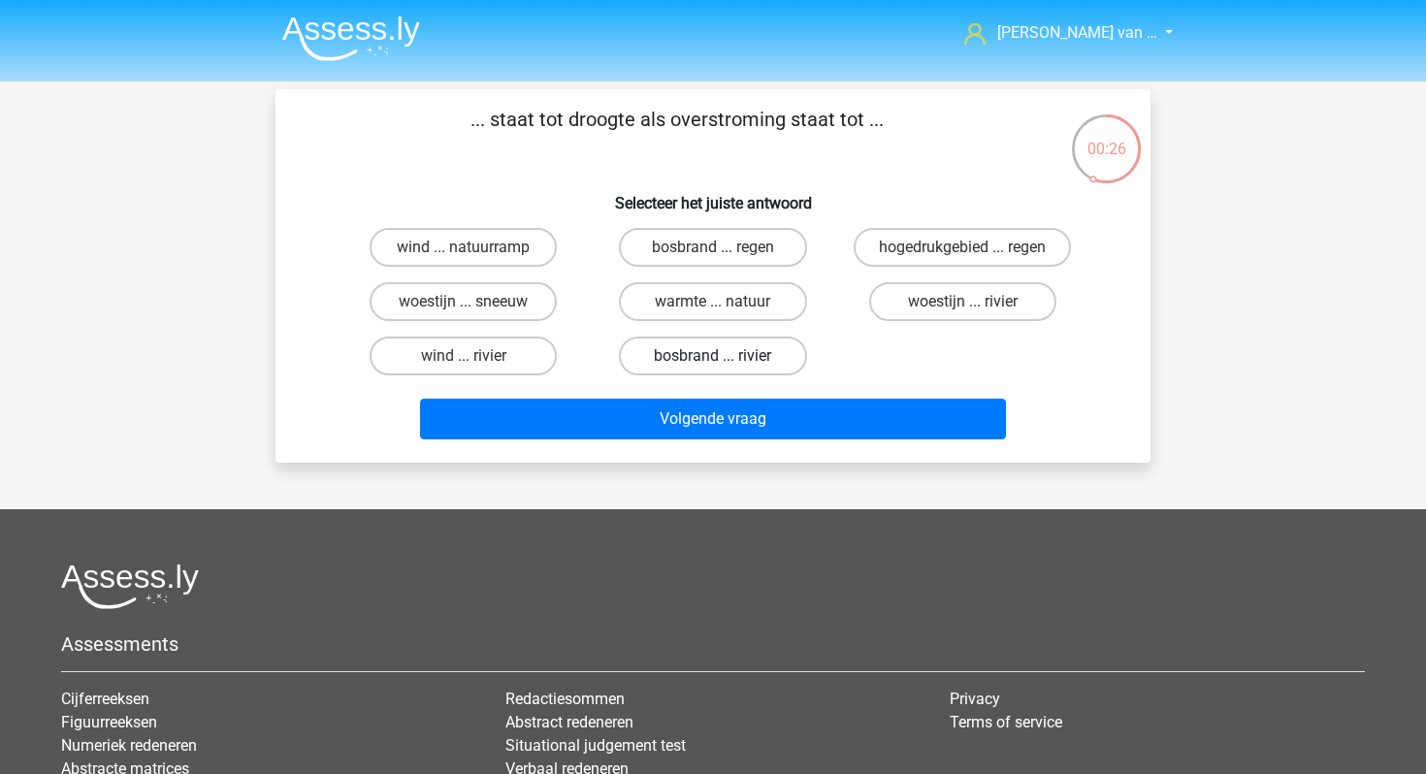
click at [767, 356] on label "bosbrand ... rivier" at bounding box center [712, 356] width 187 height 39
click at [726, 356] on input "bosbrand ... rivier" at bounding box center [719, 362] width 13 height 13
radio input "true"
click at [723, 254] on input "bosbrand ... regen" at bounding box center [719, 253] width 13 height 13
radio input "true"
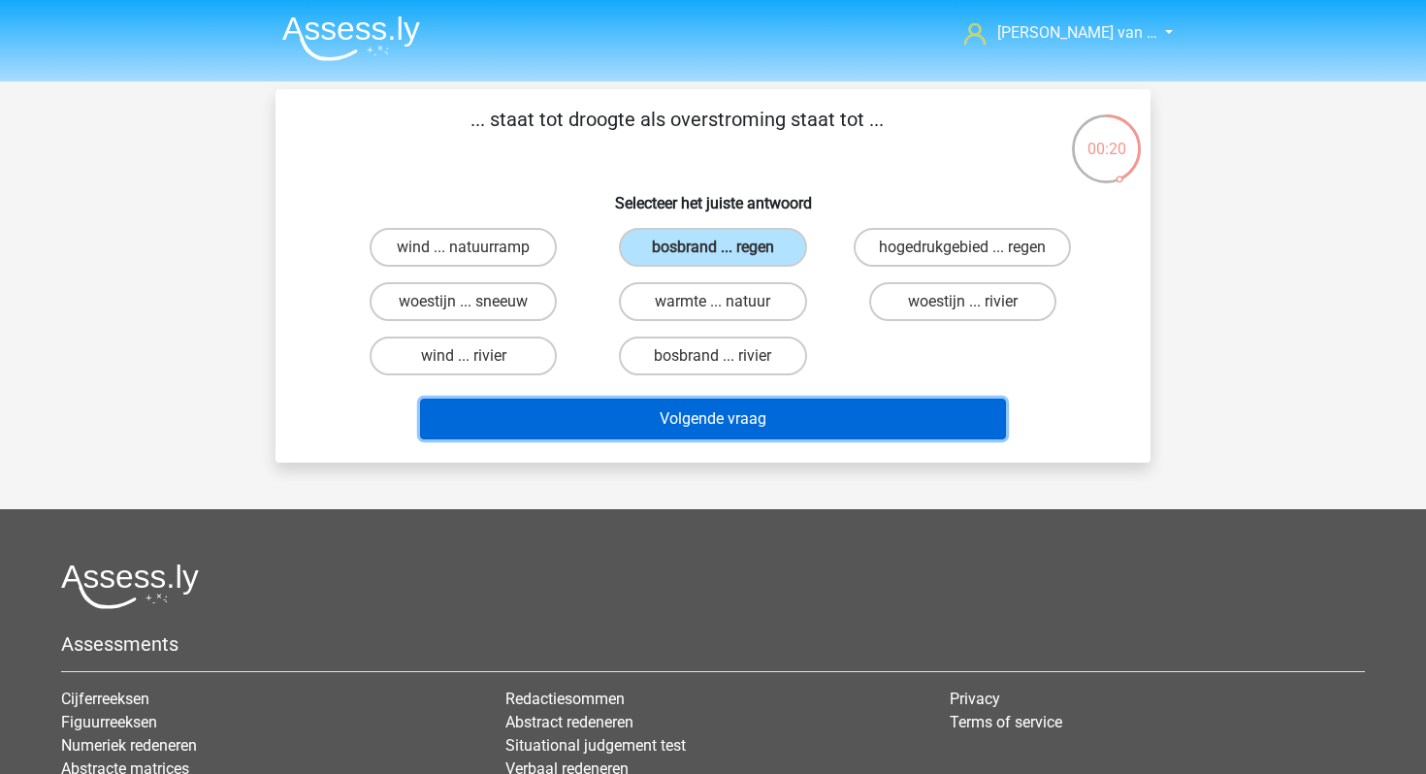
click at [733, 414] on button "Volgende vraag" at bounding box center [713, 419] width 587 height 41
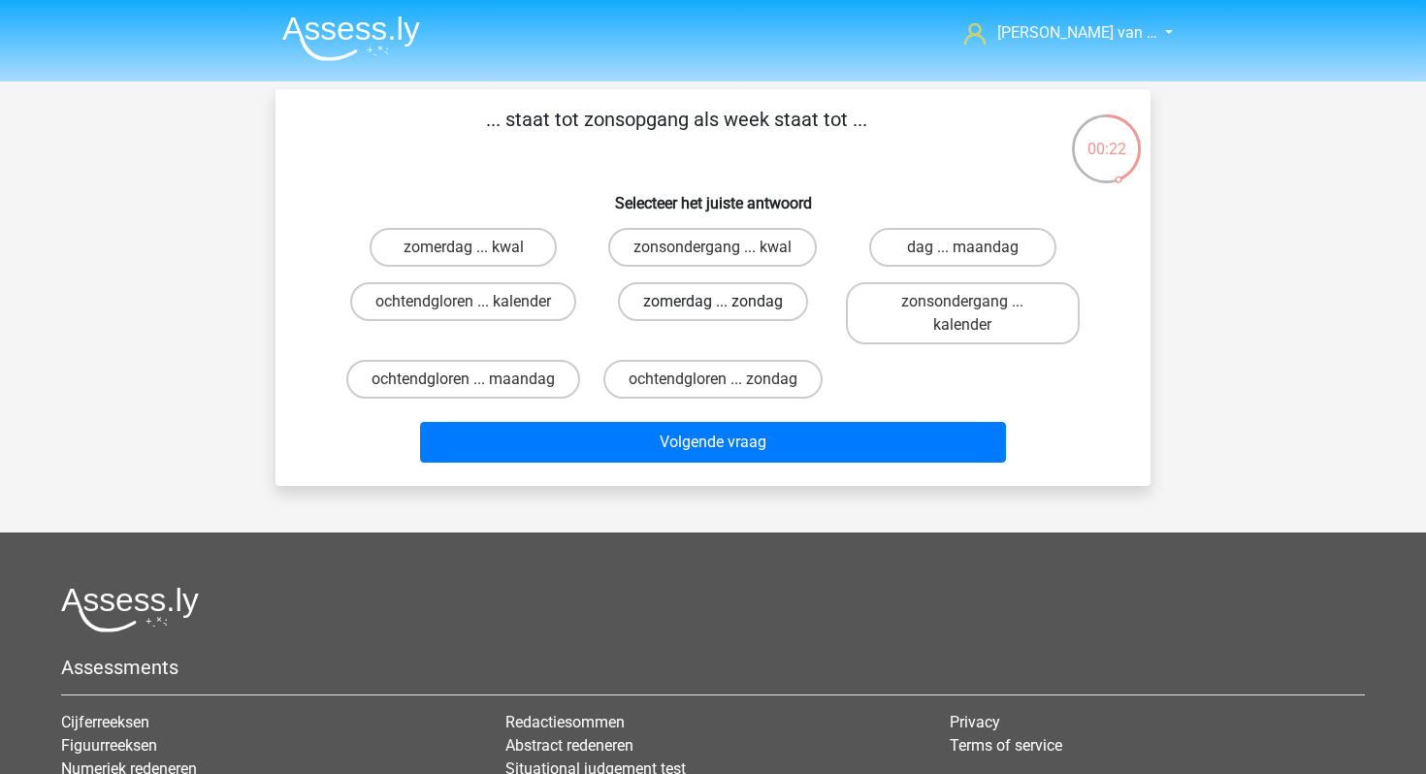
click at [773, 301] on label "zomerdag ... zondag" at bounding box center [713, 301] width 190 height 39
click at [726, 302] on input "zomerdag ... zondag" at bounding box center [719, 308] width 13 height 13
radio input "true"
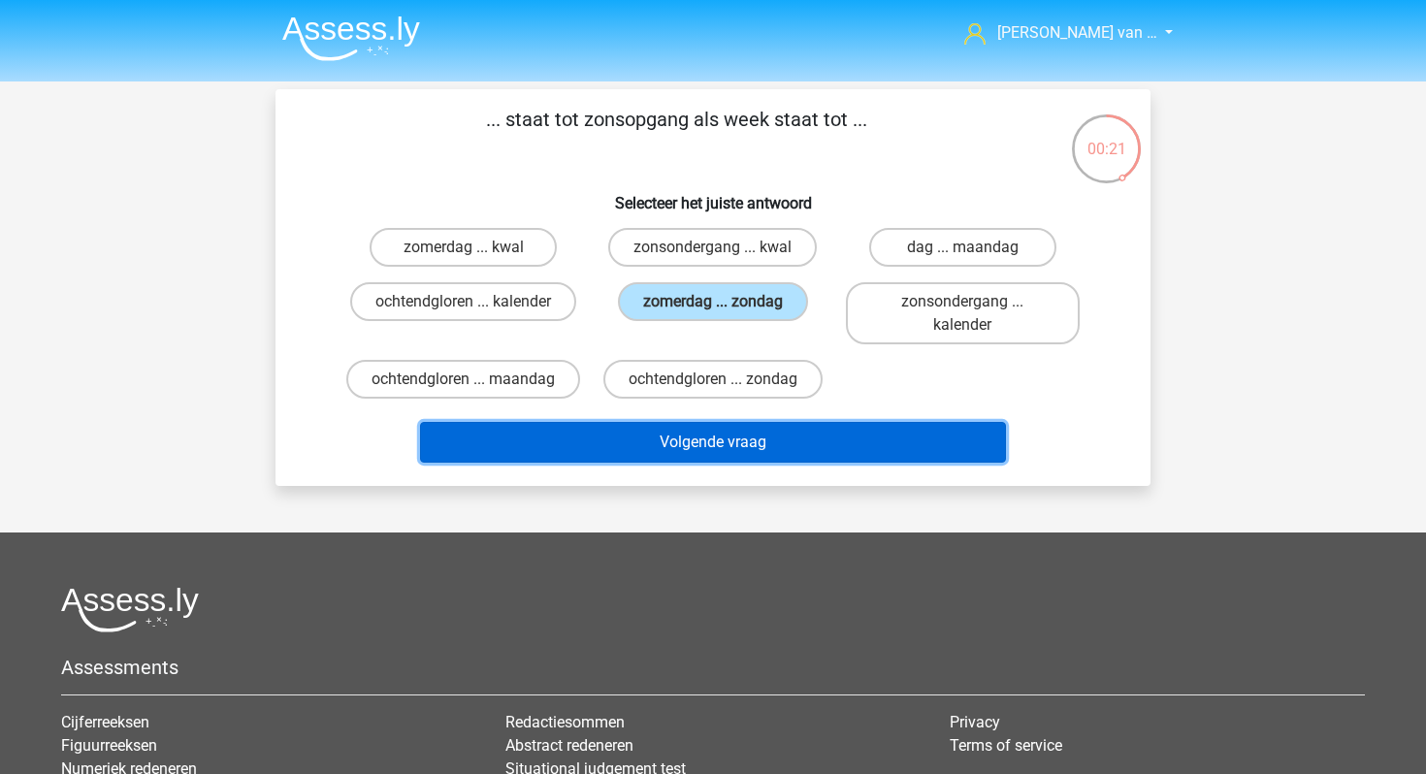
click at [788, 463] on button "Volgende vraag" at bounding box center [713, 442] width 587 height 41
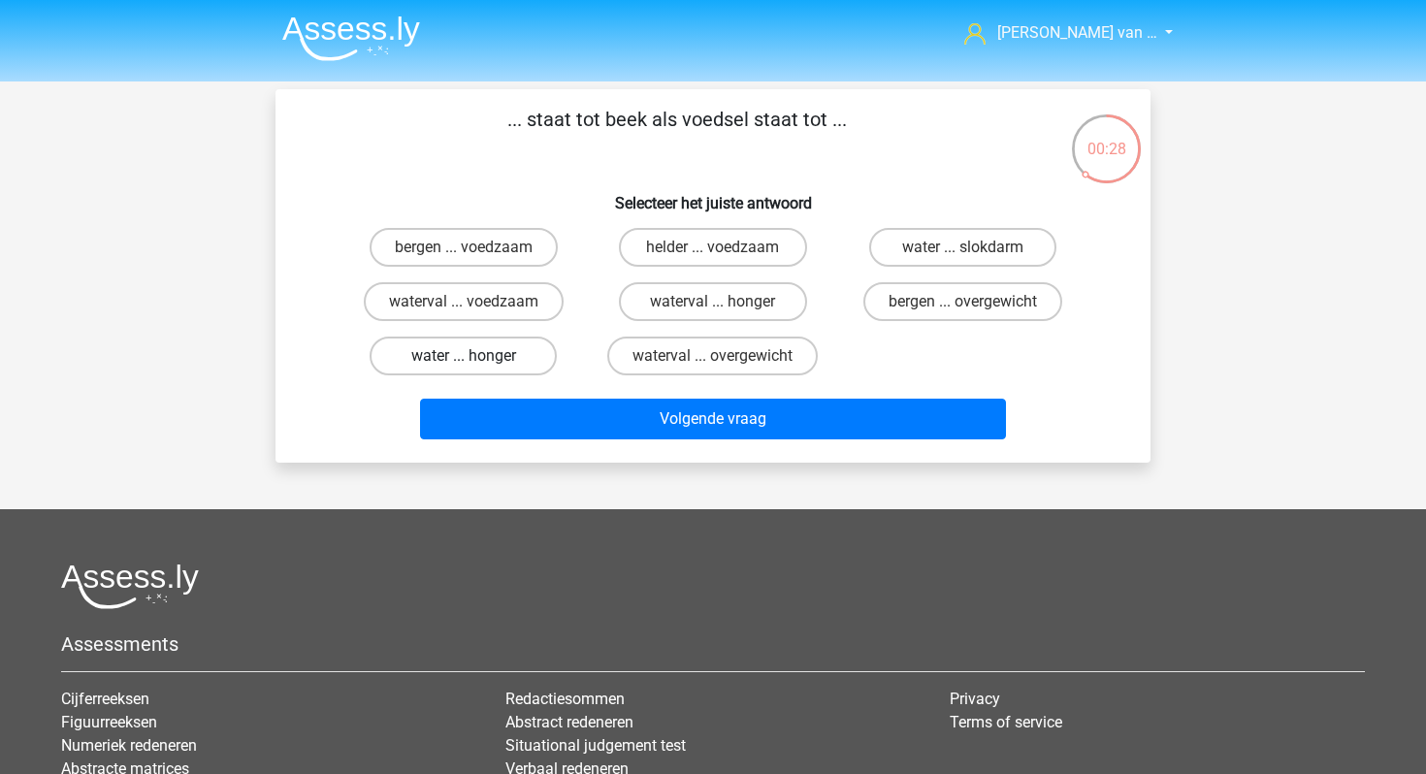
click at [493, 357] on label "water ... honger" at bounding box center [463, 356] width 187 height 39
click at [476, 357] on input "water ... honger" at bounding box center [470, 362] width 13 height 13
radio input "true"
click at [493, 357] on label "water ... honger" at bounding box center [463, 356] width 187 height 39
click at [476, 357] on input "water ... honger" at bounding box center [470, 362] width 13 height 13
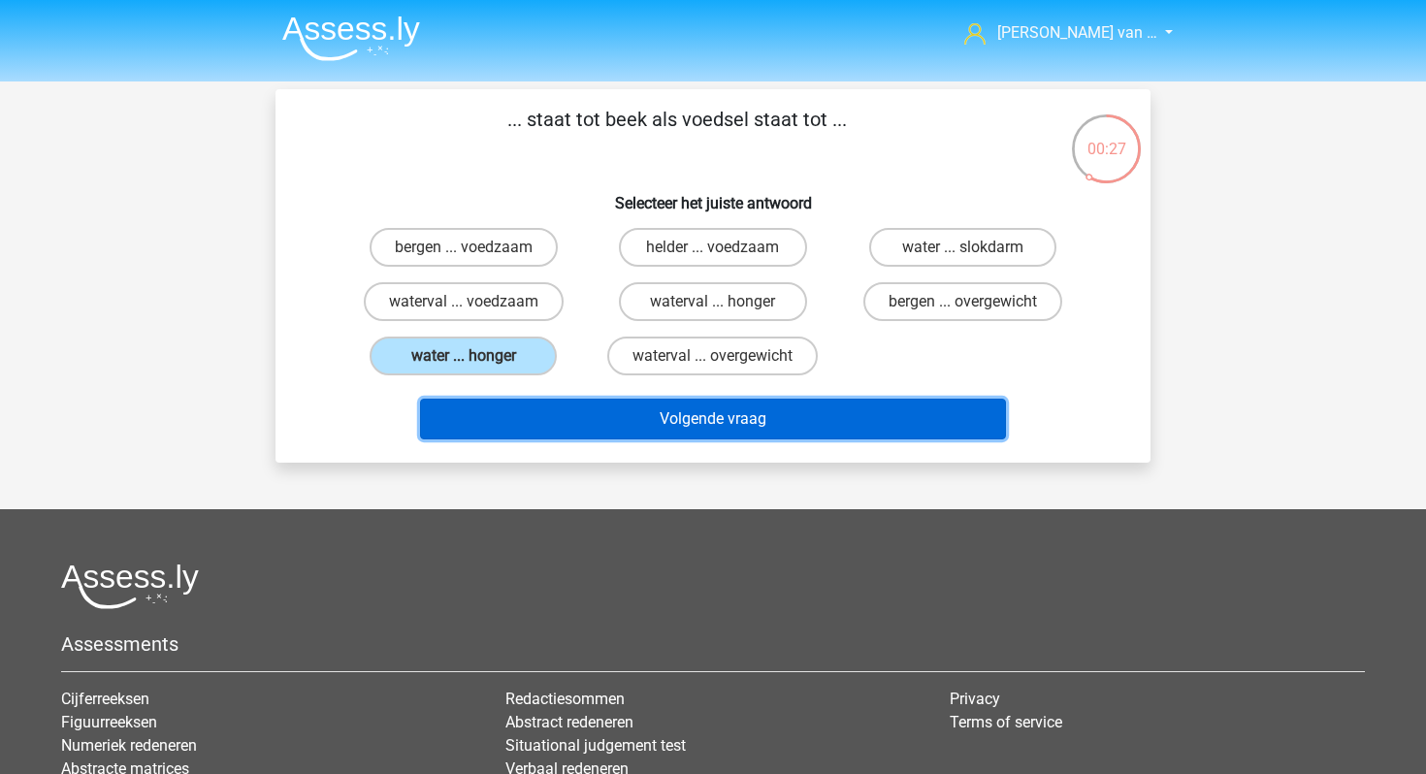
click at [547, 412] on button "Volgende vraag" at bounding box center [713, 419] width 587 height 41
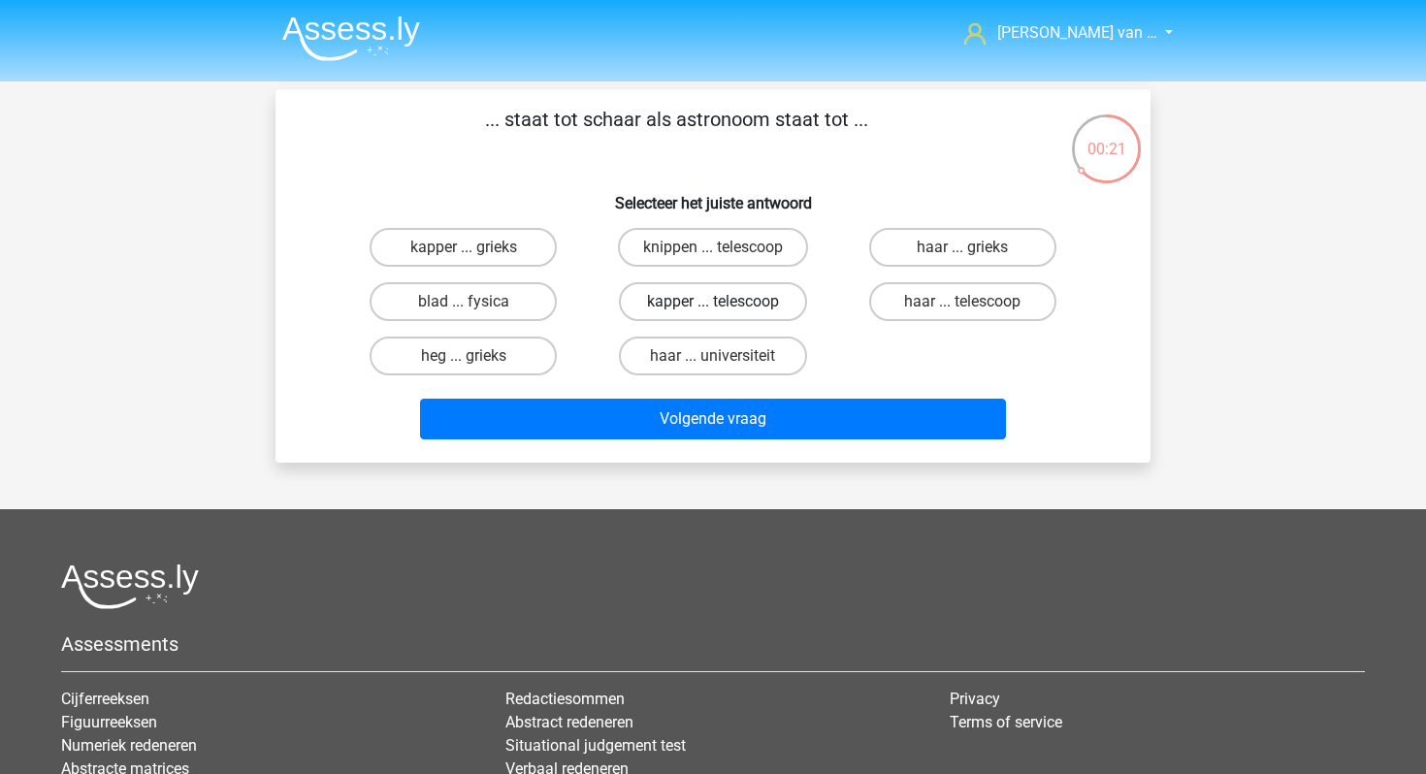
click at [703, 300] on label "kapper ... telescoop" at bounding box center [712, 301] width 187 height 39
click at [713, 302] on input "kapper ... telescoop" at bounding box center [719, 308] width 13 height 13
radio input "true"
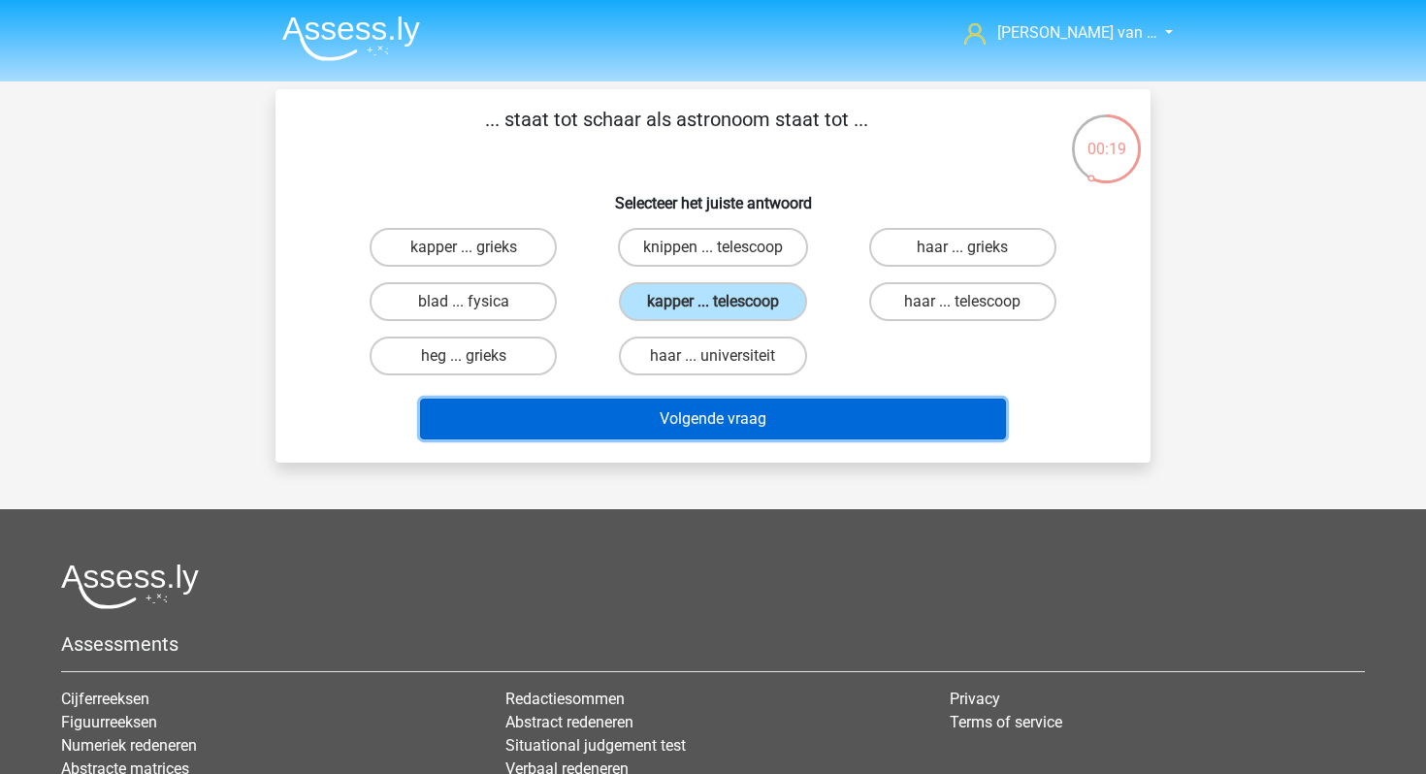
click at [769, 419] on button "Volgende vraag" at bounding box center [713, 419] width 587 height 41
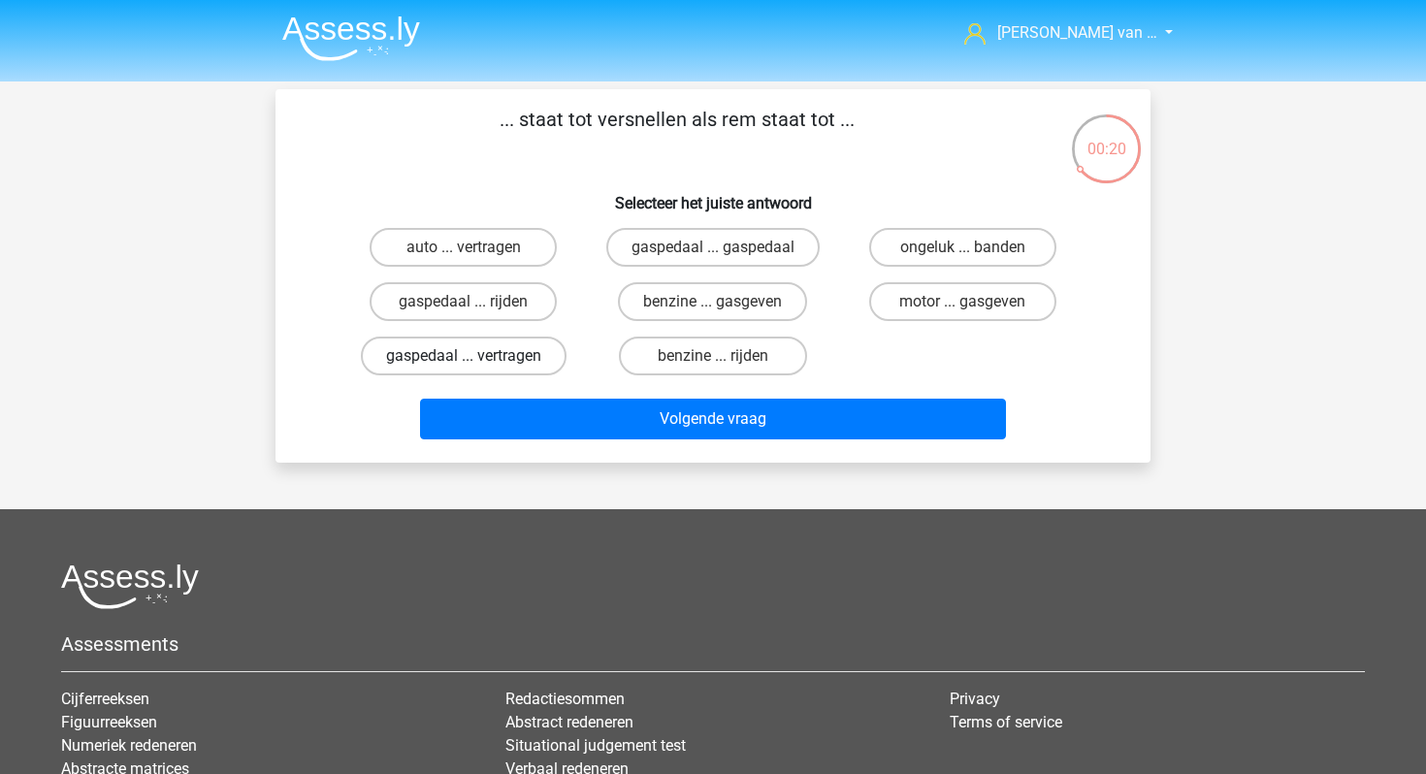
click at [540, 357] on label "gaspedaal ... vertragen" at bounding box center [464, 356] width 206 height 39
click at [476, 357] on input "gaspedaal ... vertragen" at bounding box center [470, 362] width 13 height 13
radio input "true"
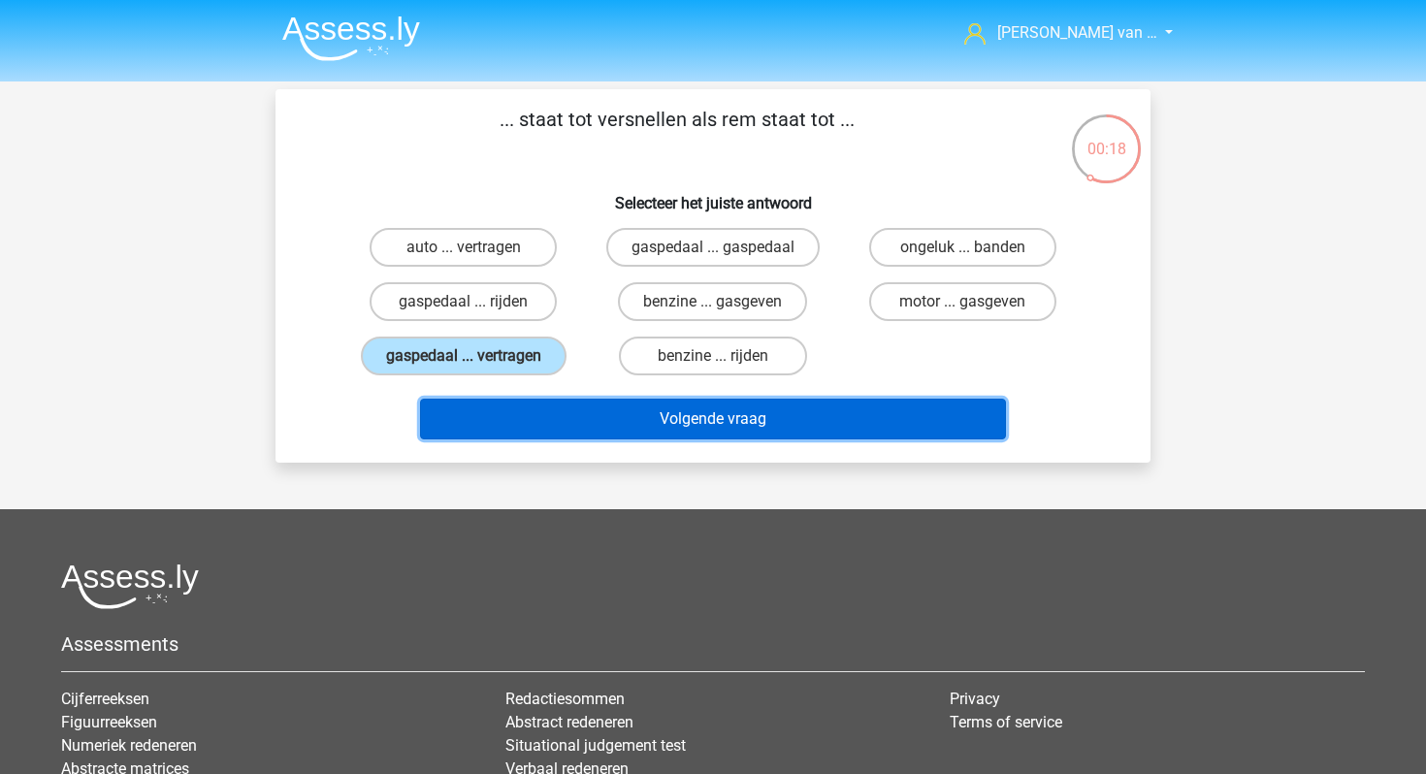
click at [667, 426] on button "Volgende vraag" at bounding box center [713, 419] width 587 height 41
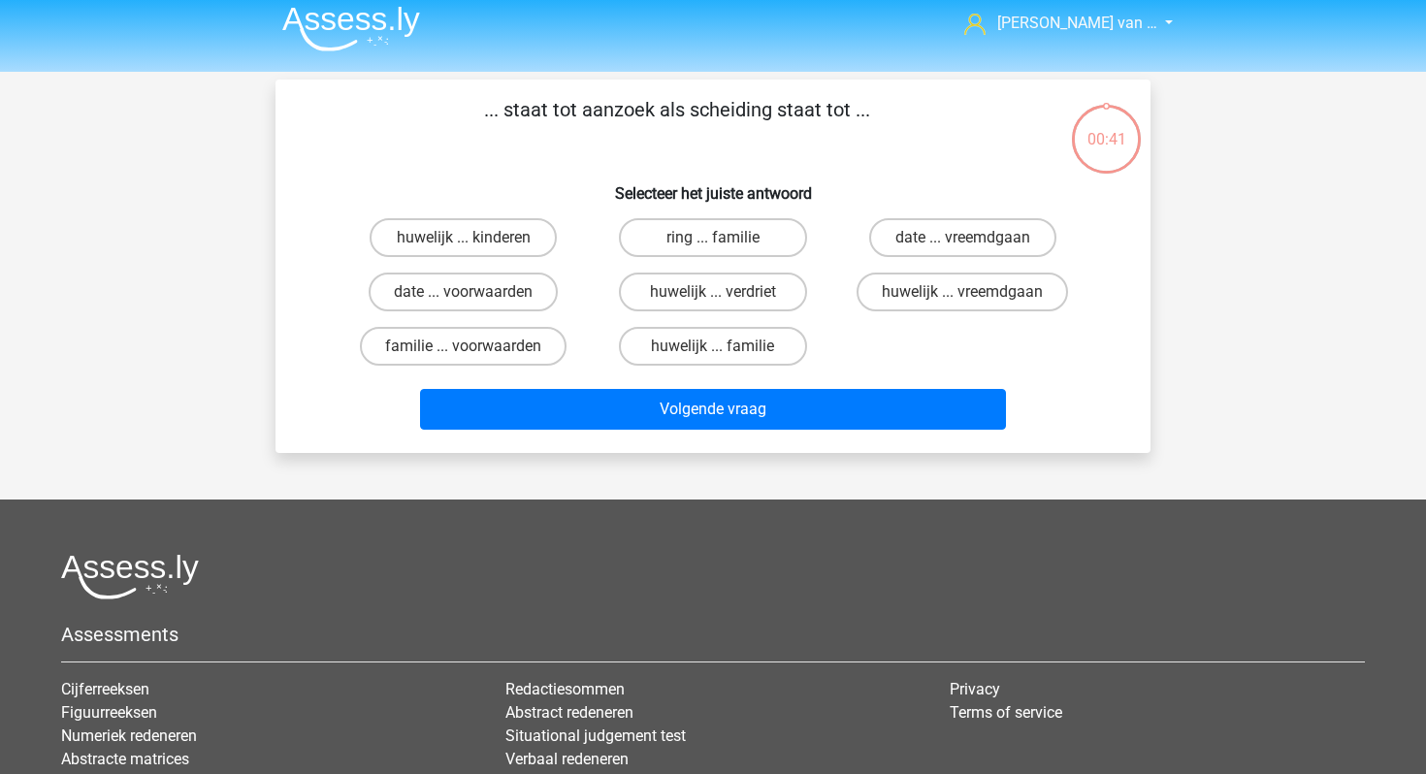
scroll to position [8, 0]
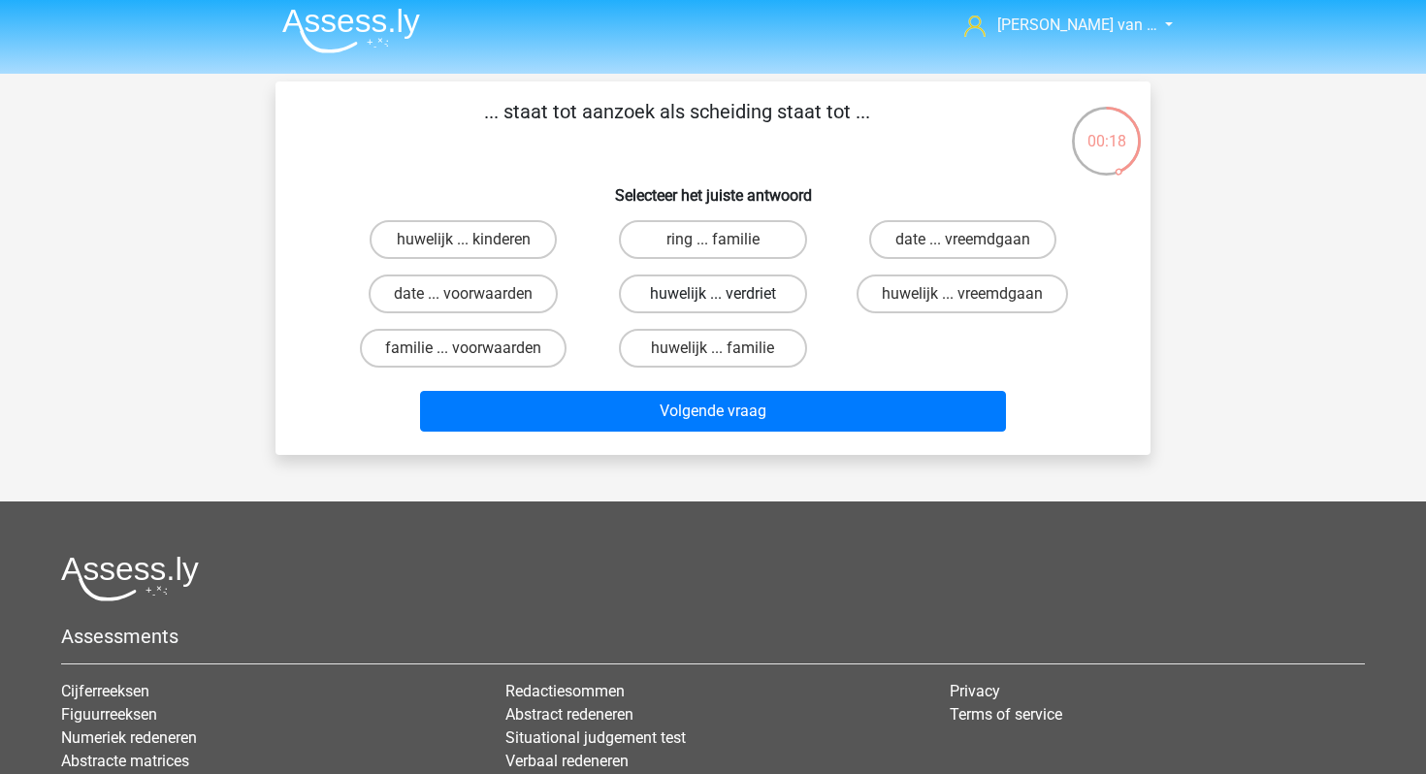
click at [738, 295] on label "huwelijk ... verdriet" at bounding box center [712, 294] width 187 height 39
click at [726, 295] on input "huwelijk ... verdriet" at bounding box center [719, 300] width 13 height 13
radio input "true"
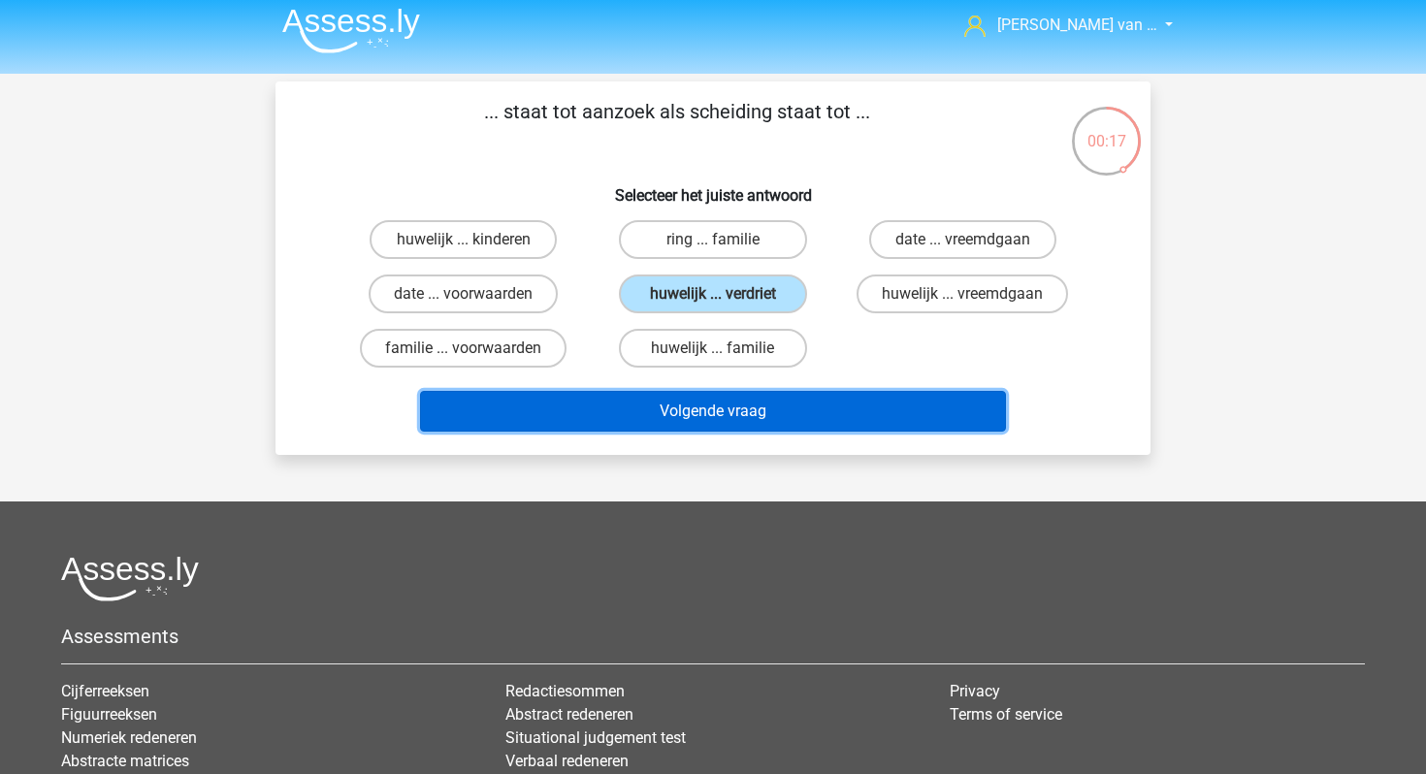
click at [752, 405] on button "Volgende vraag" at bounding box center [713, 411] width 587 height 41
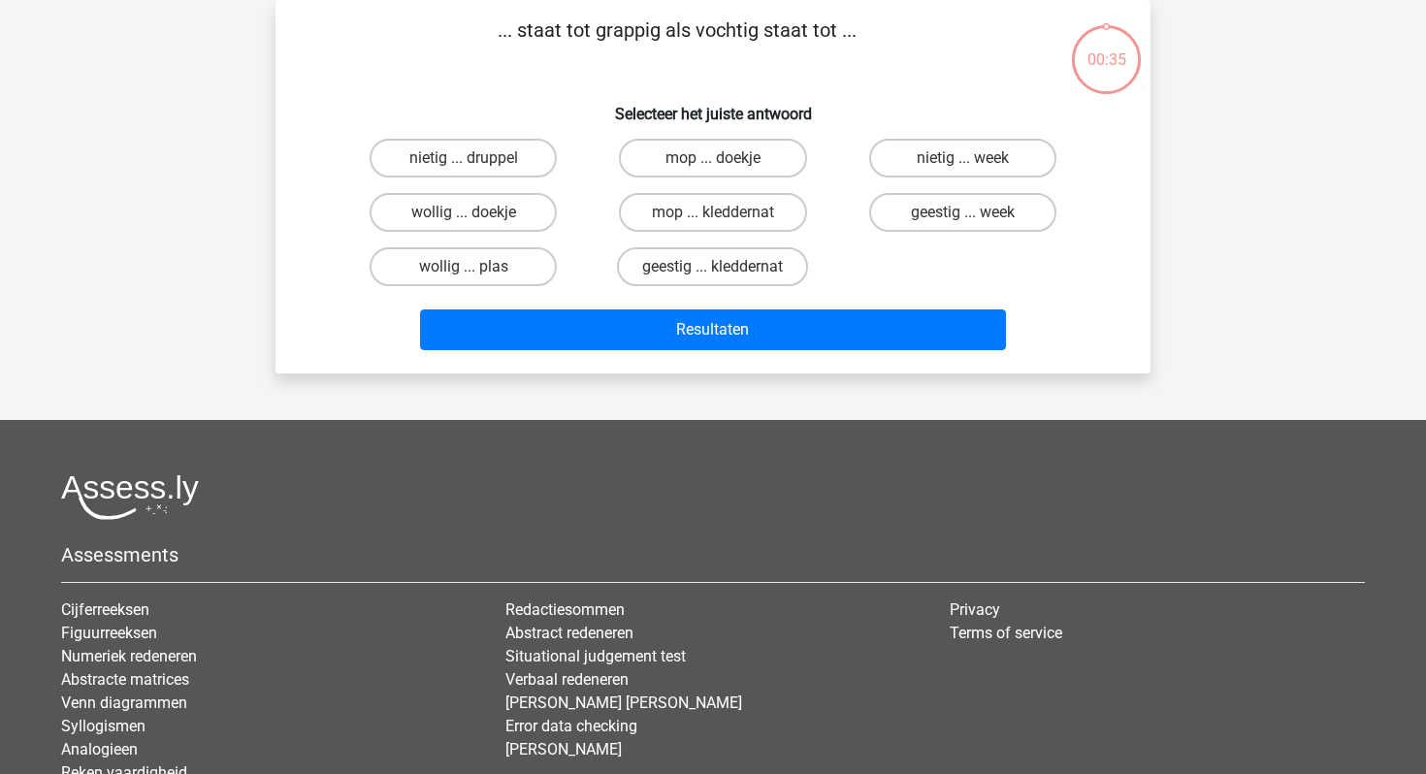
scroll to position [0, 0]
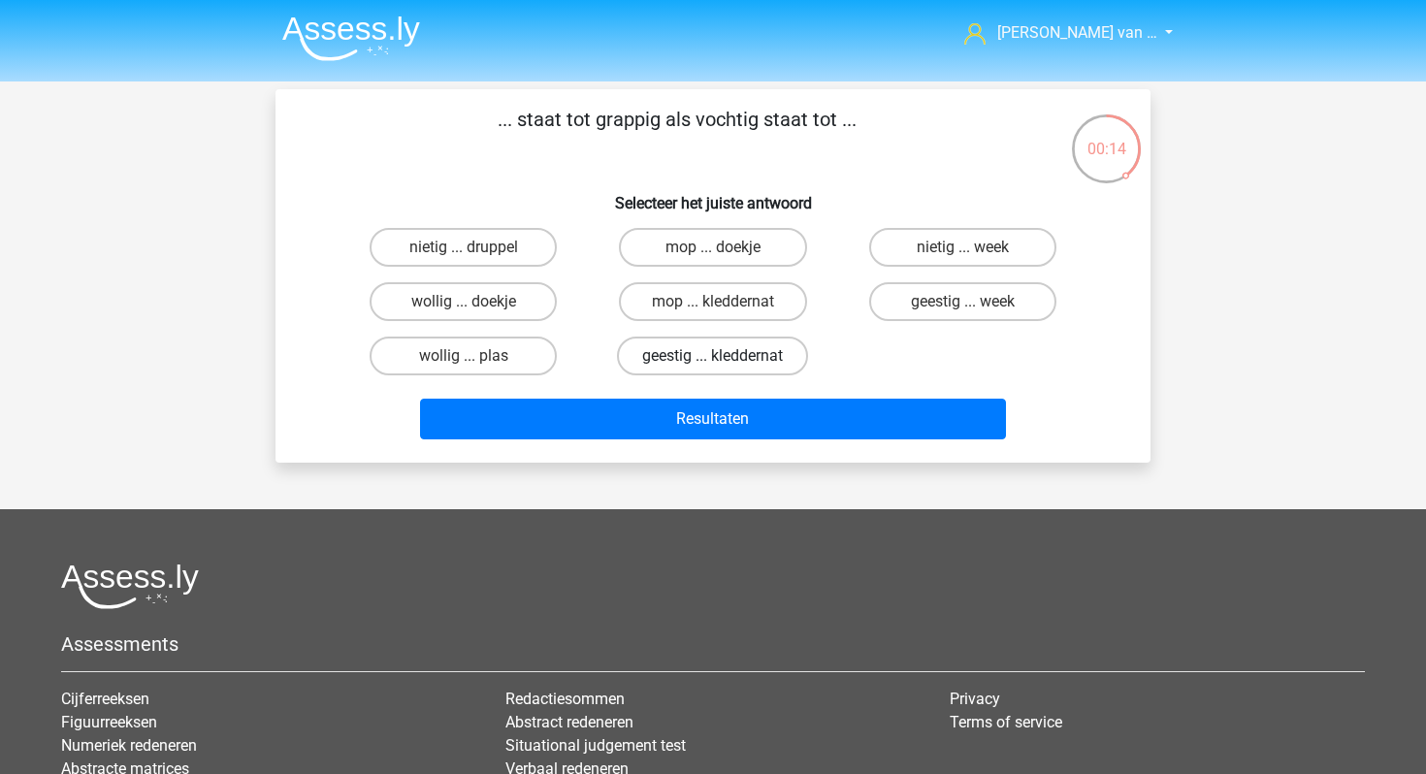
click at [758, 360] on label "geestig ... kleddernat" at bounding box center [712, 356] width 191 height 39
click at [726, 360] on input "geestig ... kleddernat" at bounding box center [719, 362] width 13 height 13
radio input "true"
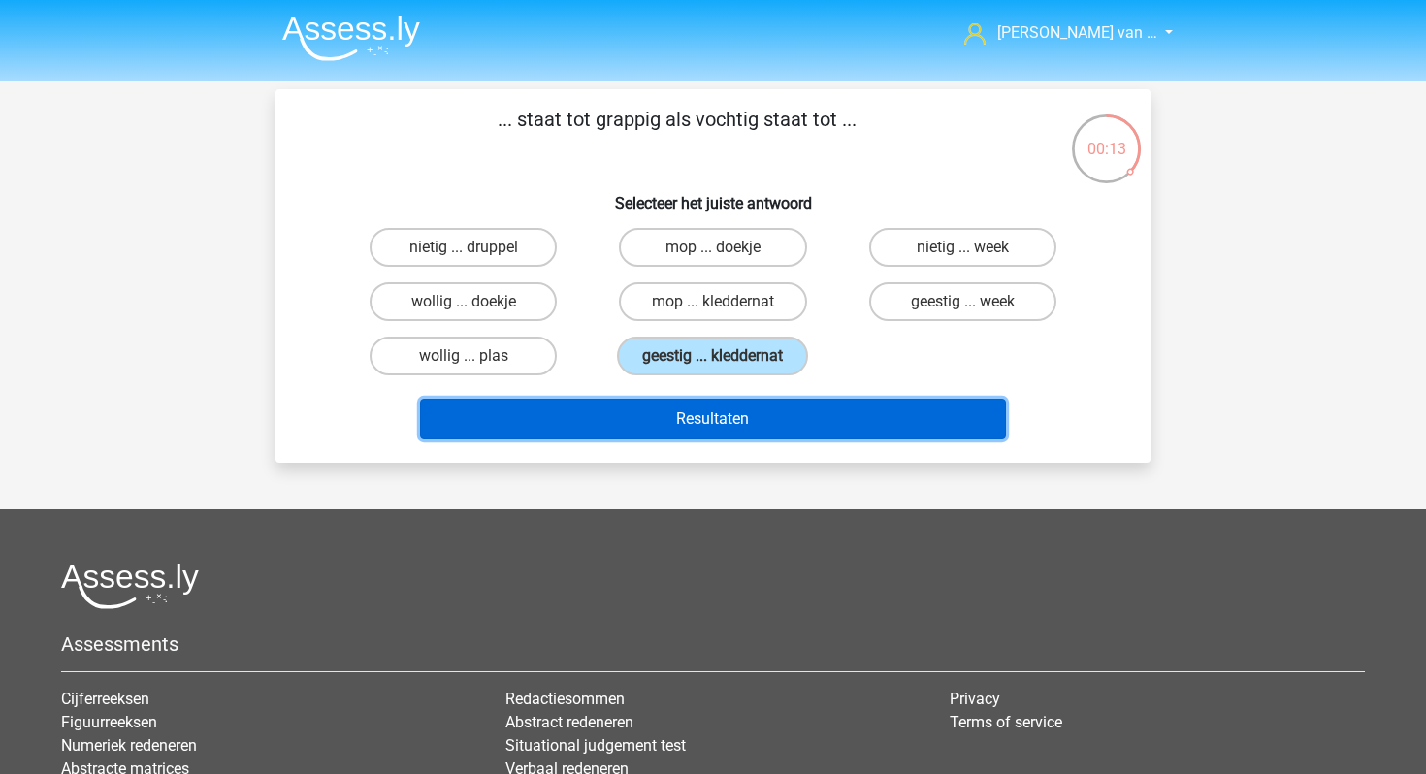
click at [750, 419] on button "Resultaten" at bounding box center [713, 419] width 587 height 41
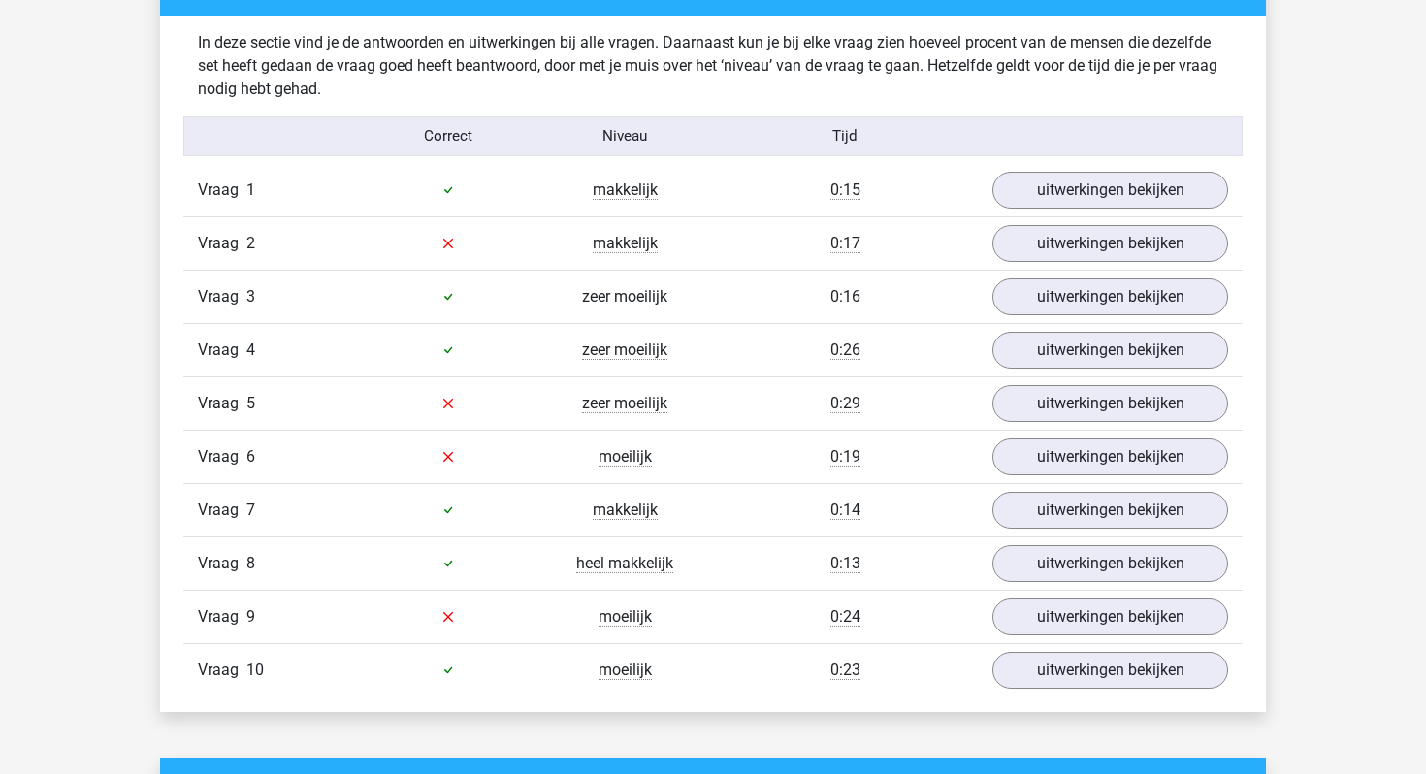
scroll to position [1130, 0]
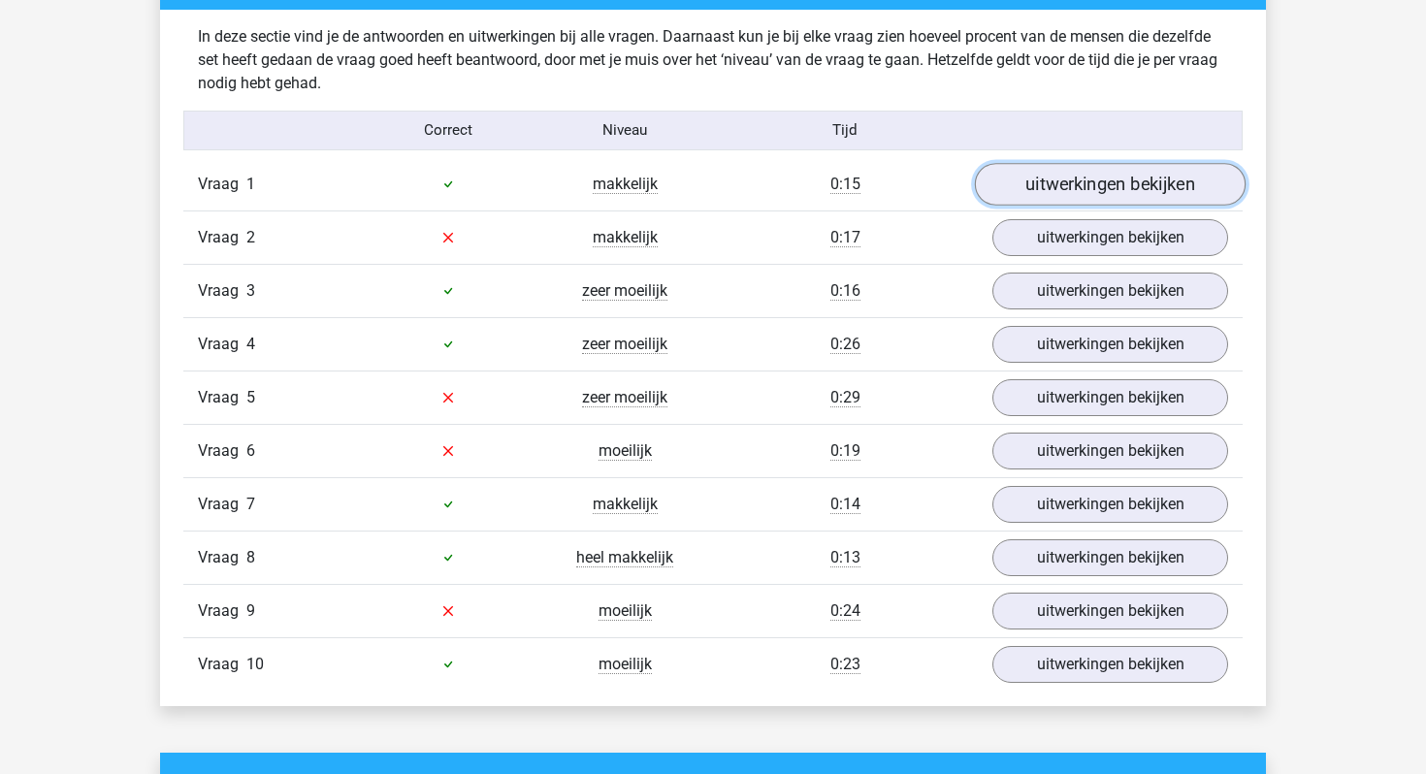
click at [1124, 165] on link "uitwerkingen bekijken" at bounding box center [1110, 184] width 271 height 43
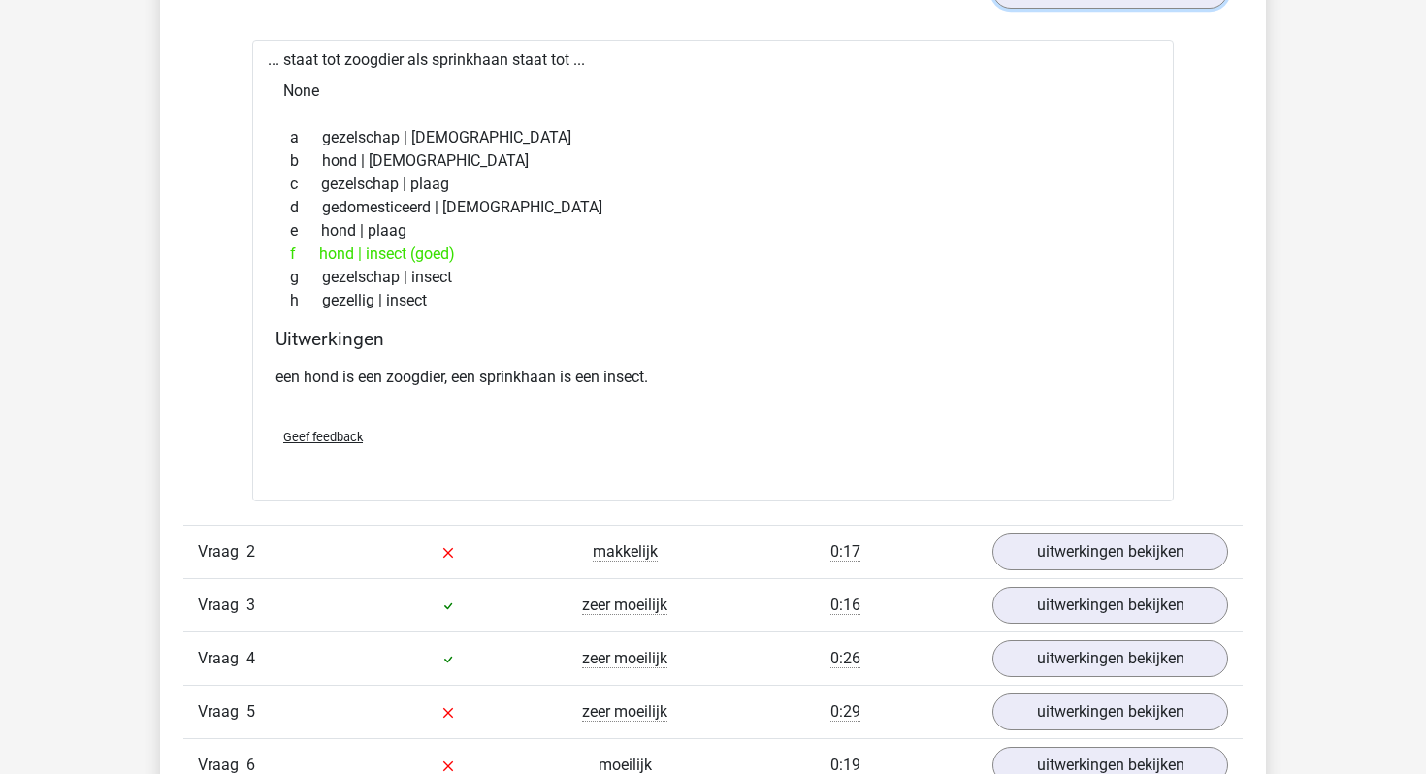
scroll to position [1456, 0]
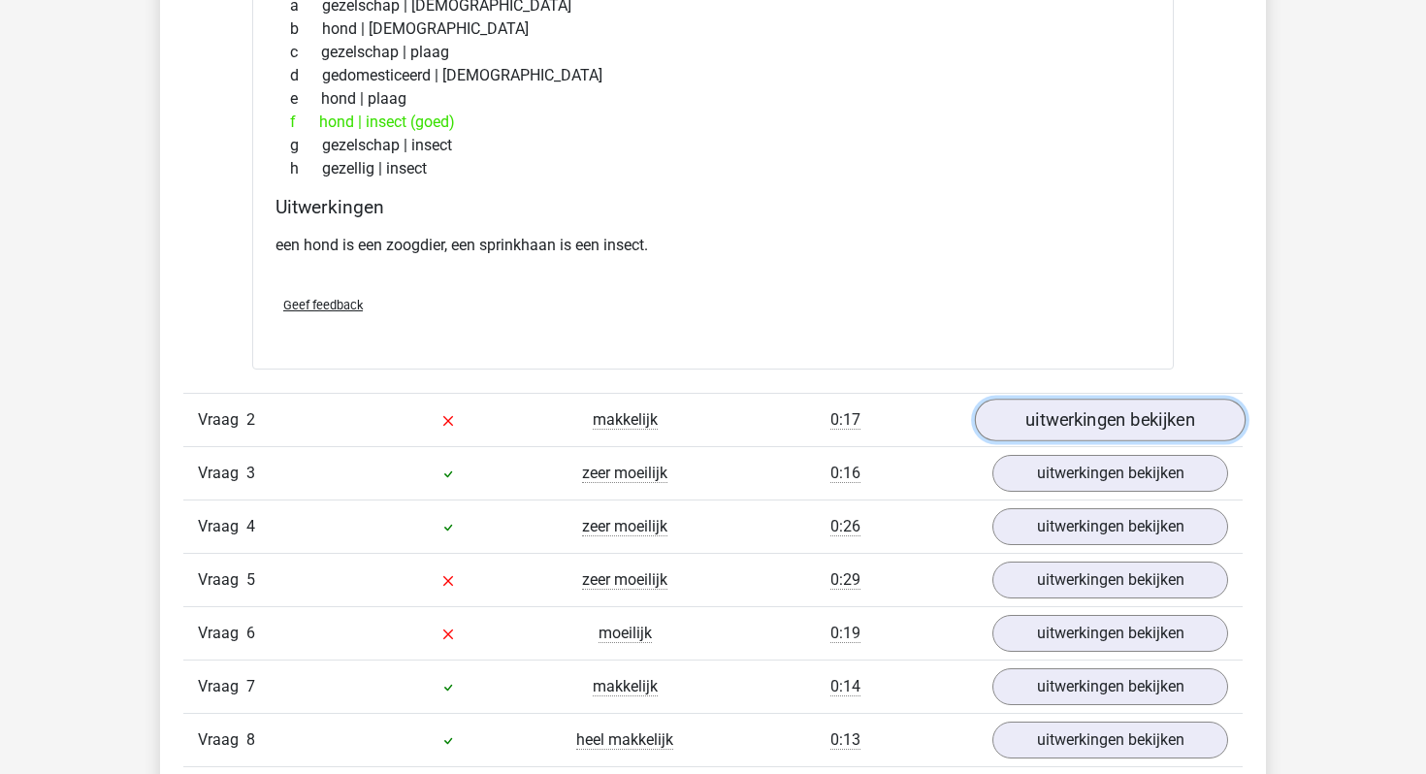
click at [1091, 440] on link "uitwerkingen bekijken" at bounding box center [1110, 420] width 271 height 43
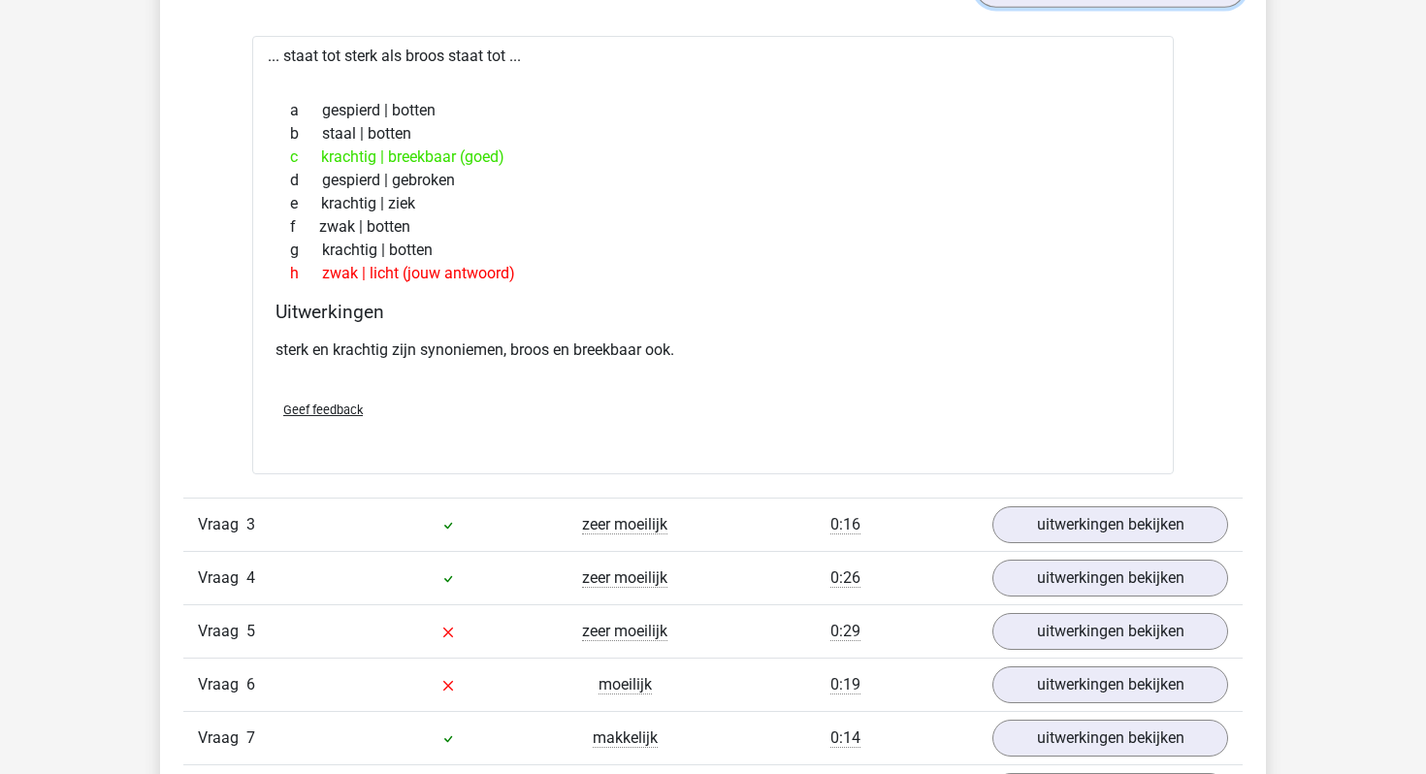
scroll to position [1971, 0]
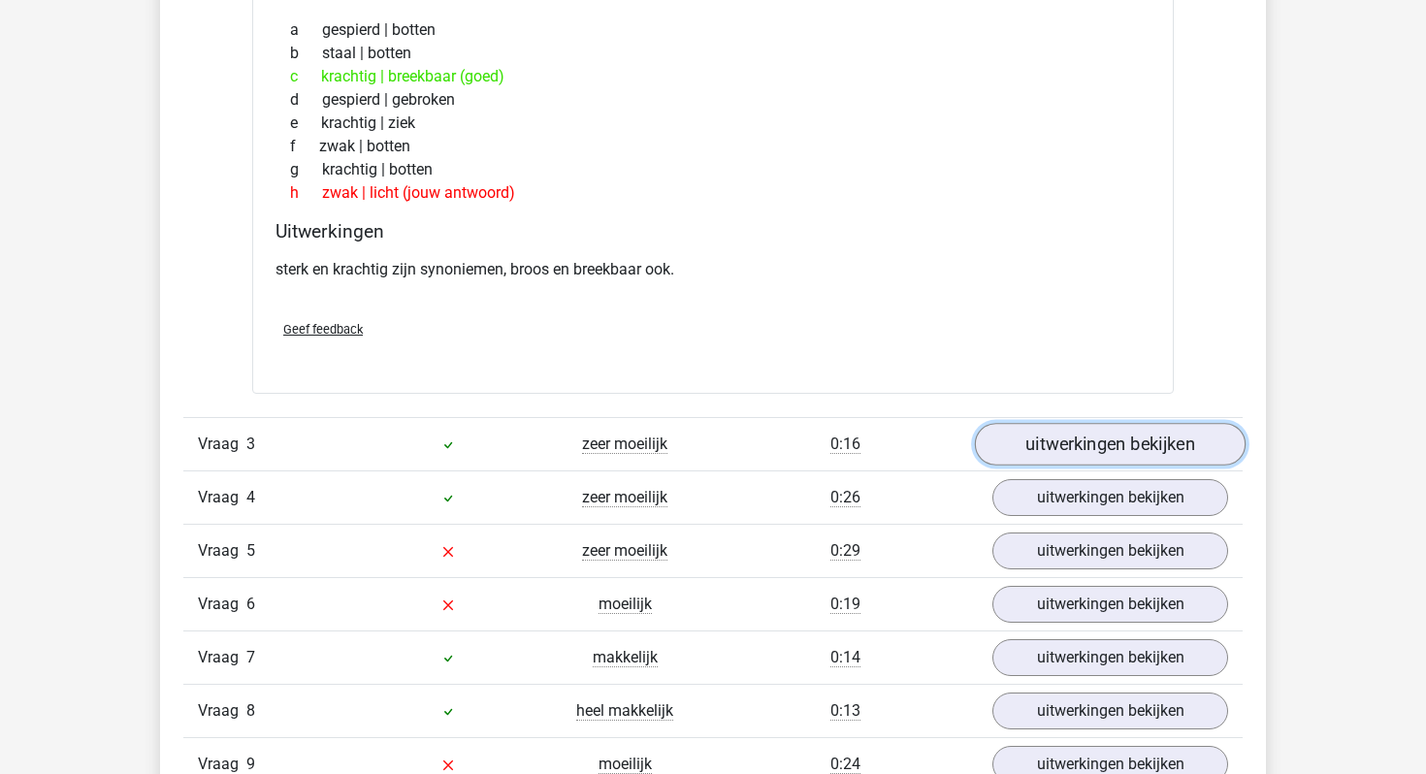
click at [1090, 441] on link "uitwerkingen bekijken" at bounding box center [1110, 444] width 271 height 43
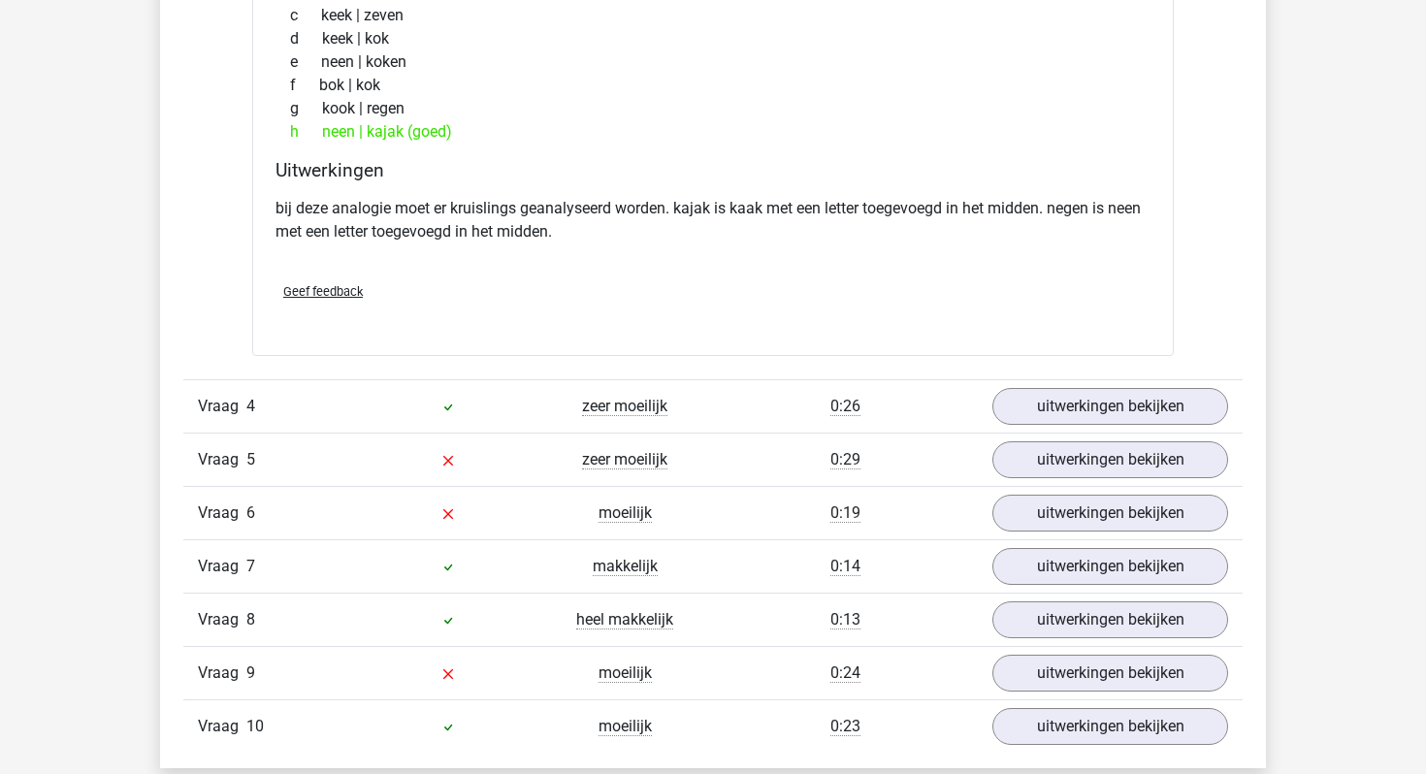
scroll to position [2603, 0]
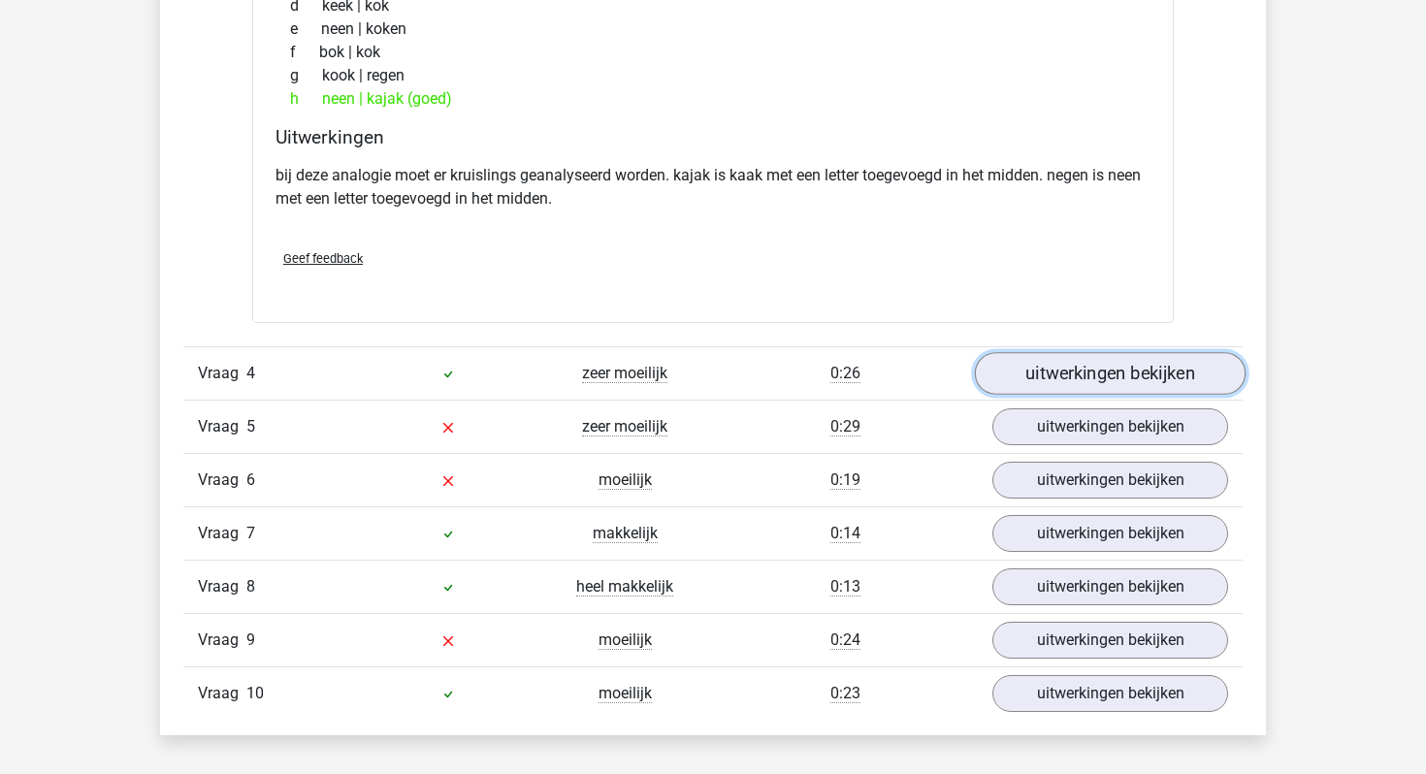
click at [1070, 360] on link "uitwerkingen bekijken" at bounding box center [1110, 373] width 271 height 43
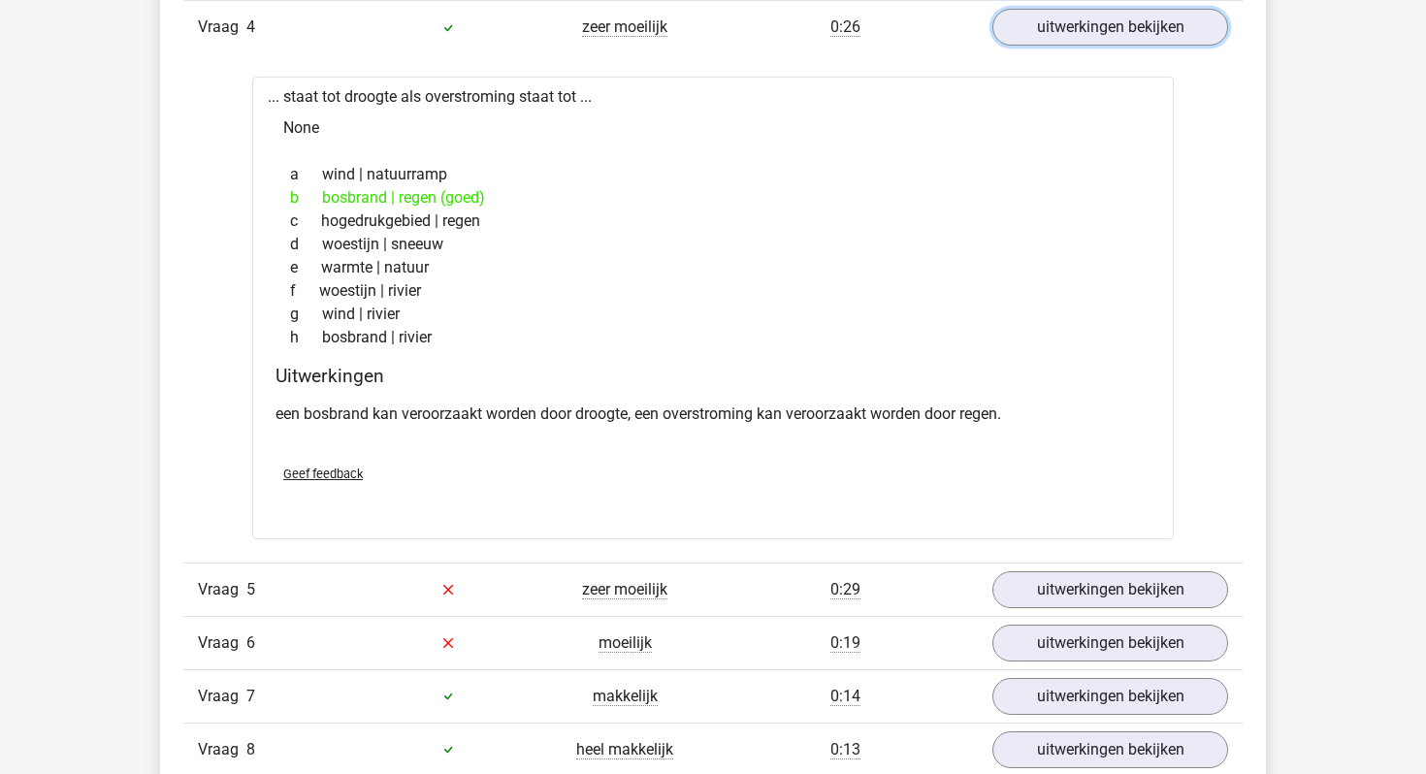
scroll to position [3006, 0]
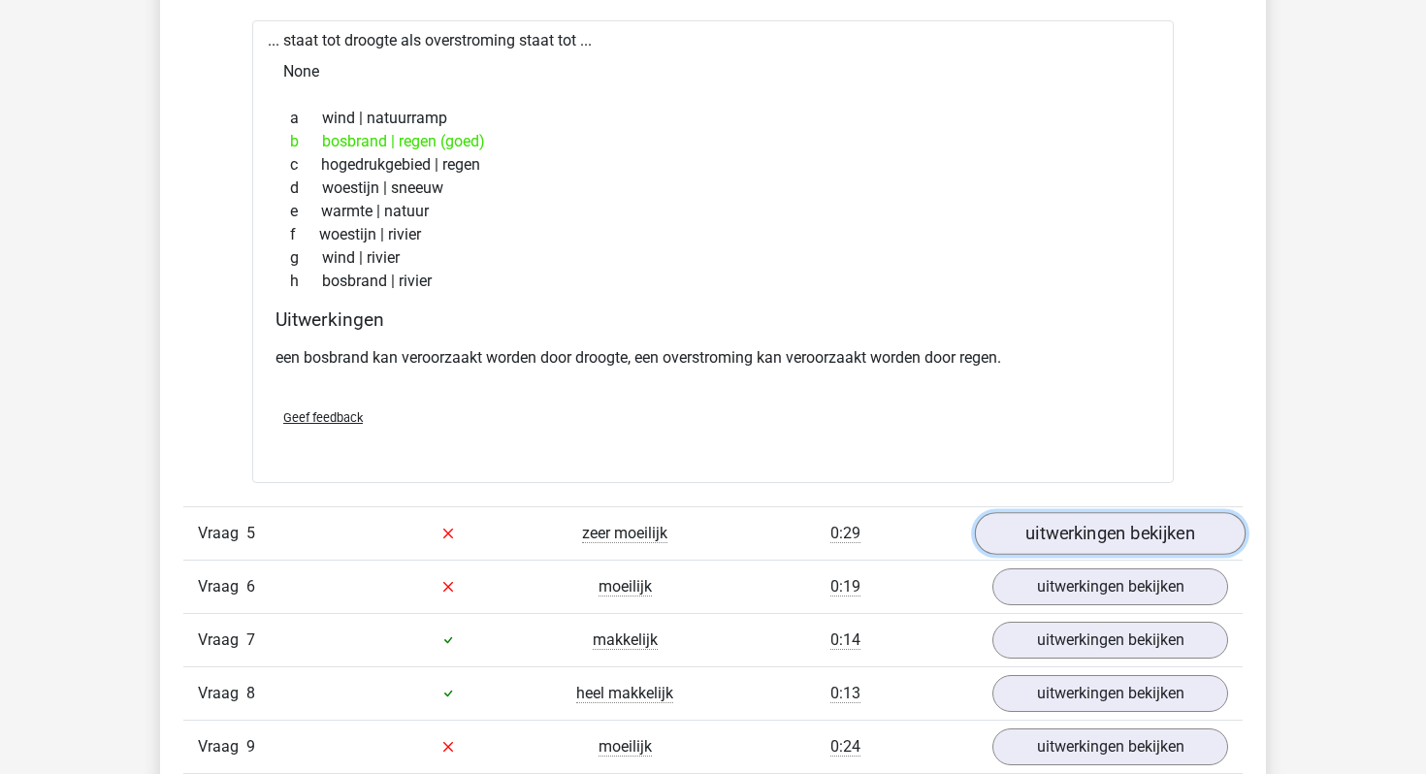
click at [1034, 518] on link "uitwerkingen bekijken" at bounding box center [1110, 533] width 271 height 43
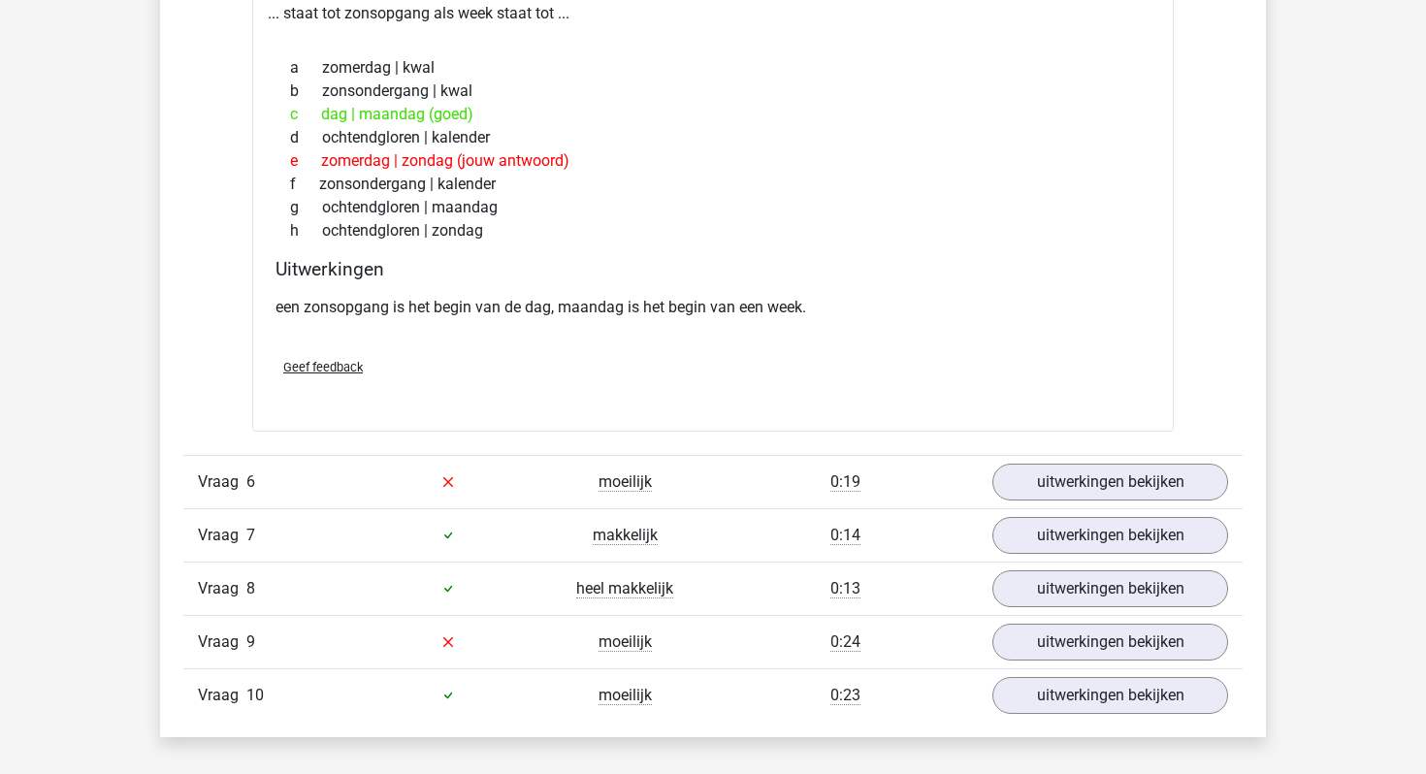
scroll to position [3623, 0]
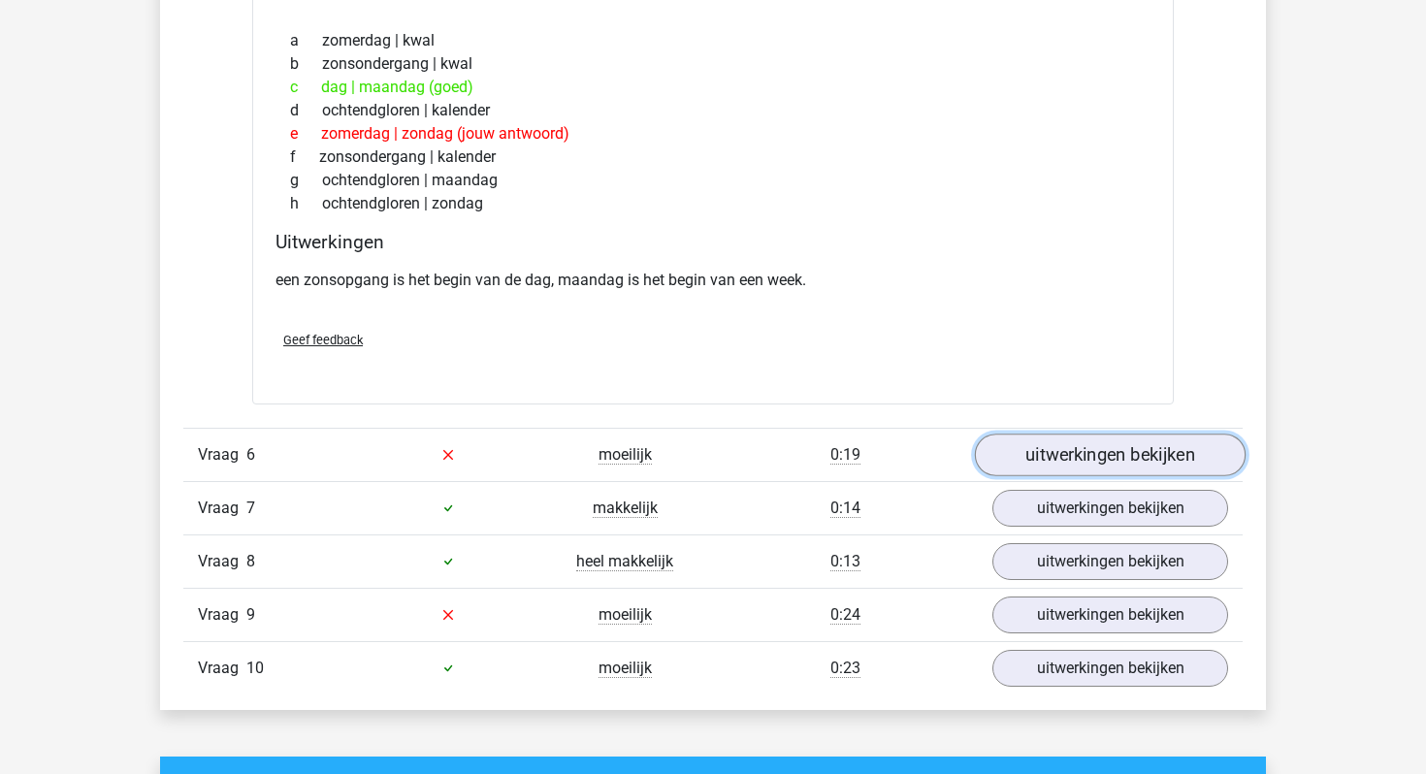
click at [1055, 470] on link "uitwerkingen bekijken" at bounding box center [1110, 455] width 271 height 43
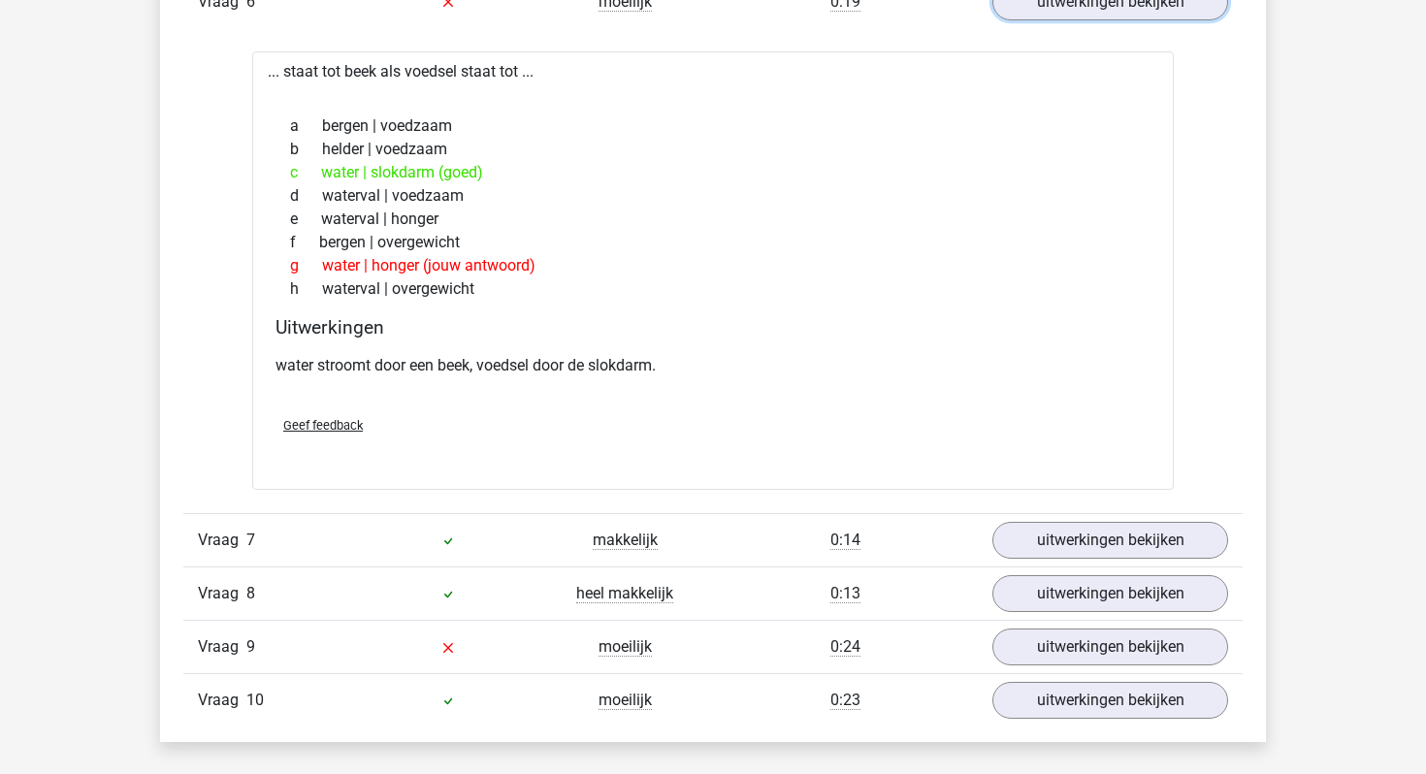
scroll to position [4078, 0]
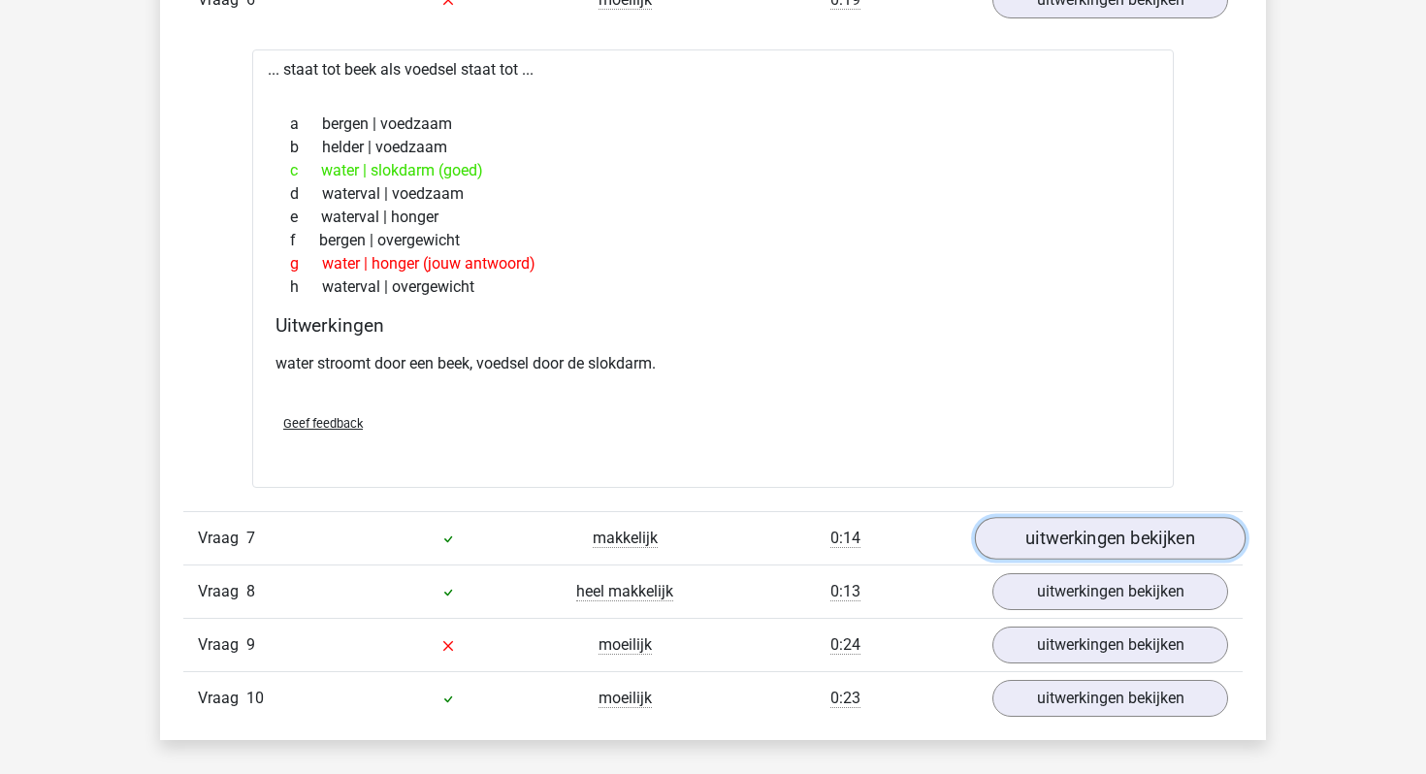
click at [1104, 531] on link "uitwerkingen bekijken" at bounding box center [1110, 538] width 271 height 43
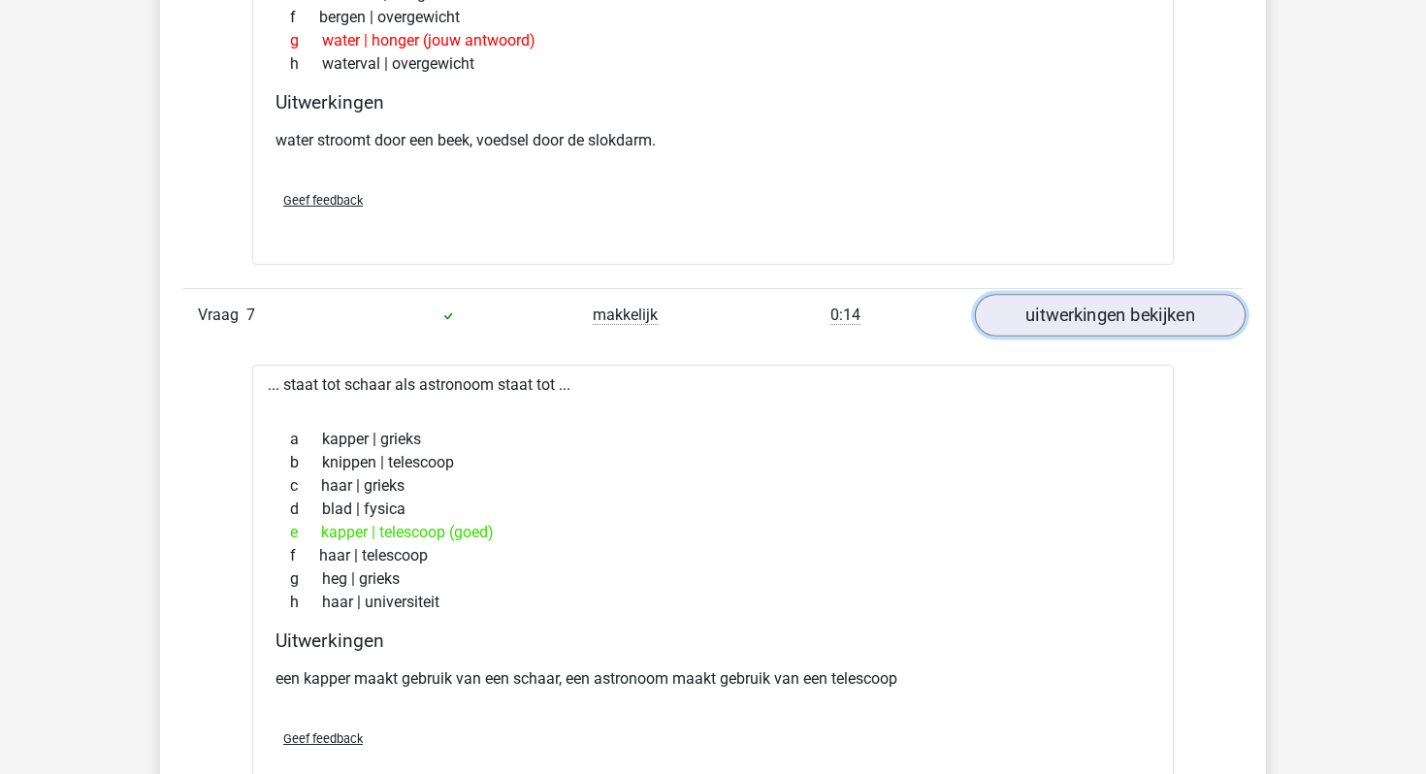
scroll to position [4347, 0]
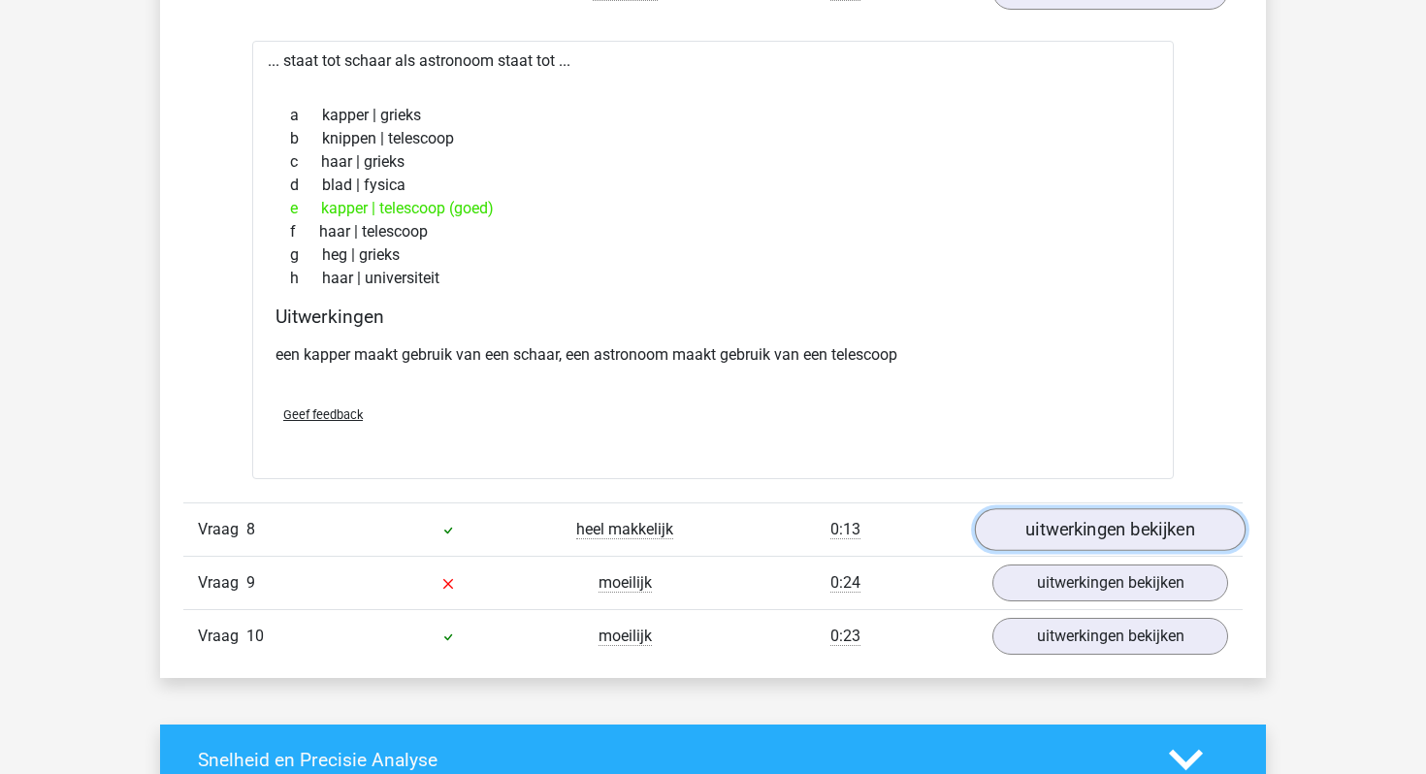
click at [1111, 543] on link "uitwerkingen bekijken" at bounding box center [1110, 529] width 271 height 43
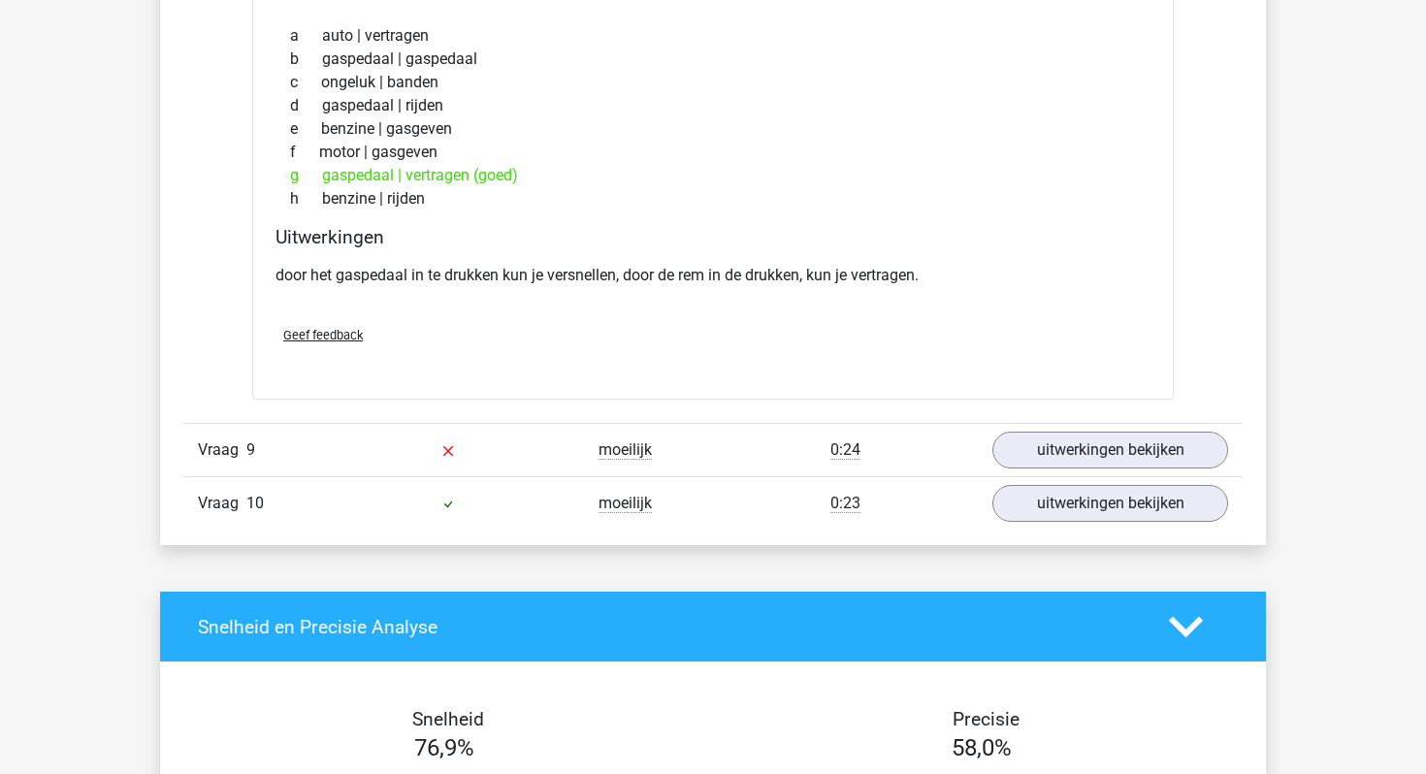
scroll to position [5348, 0]
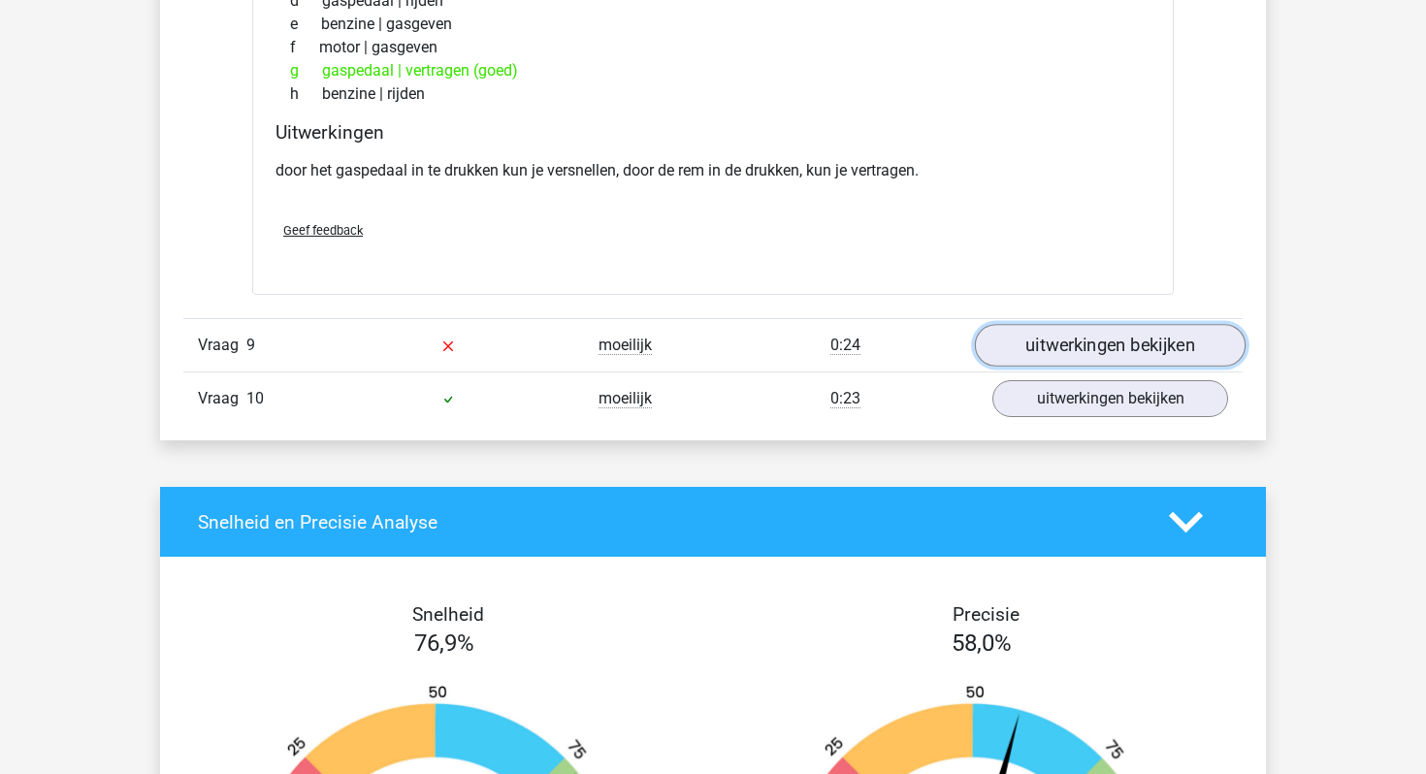
click at [1055, 350] on link "uitwerkingen bekijken" at bounding box center [1110, 346] width 271 height 43
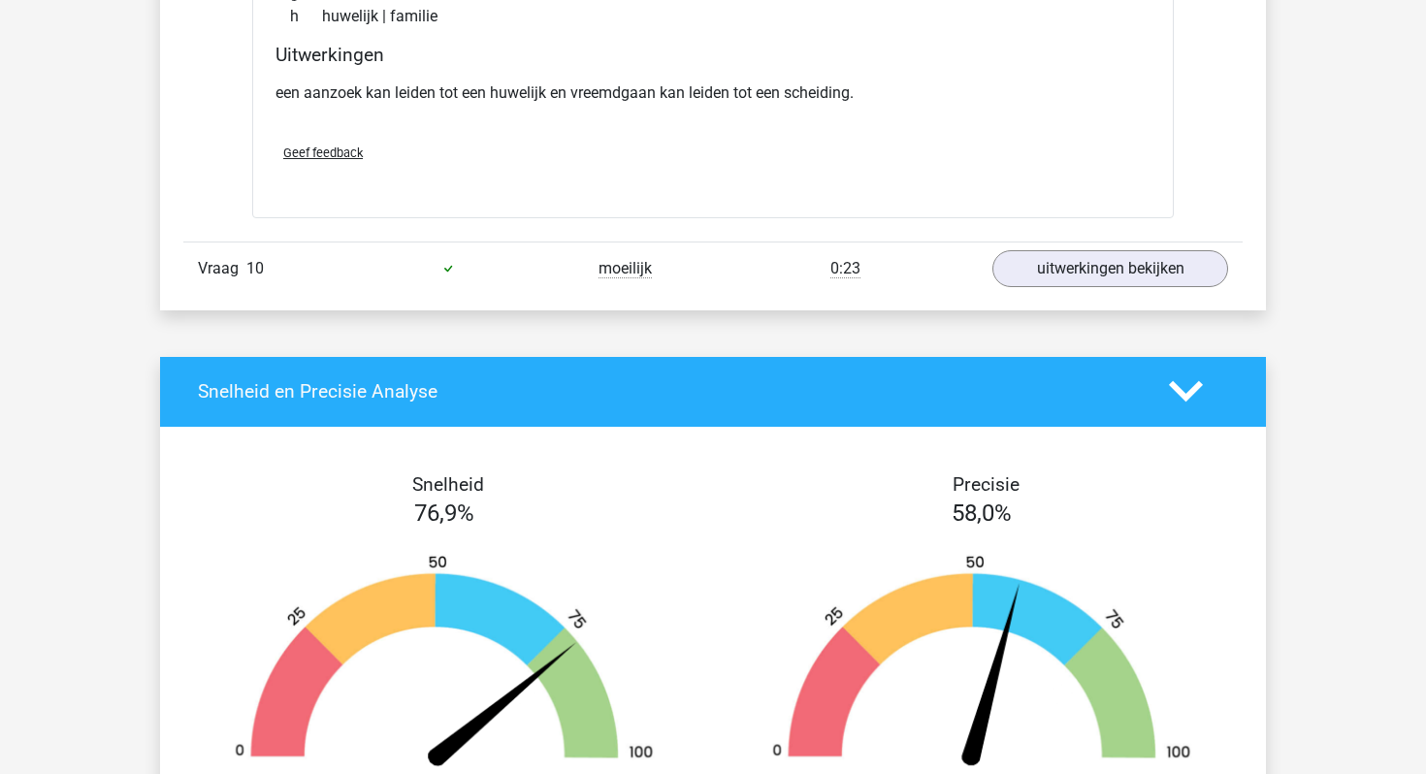
scroll to position [5979, 0]
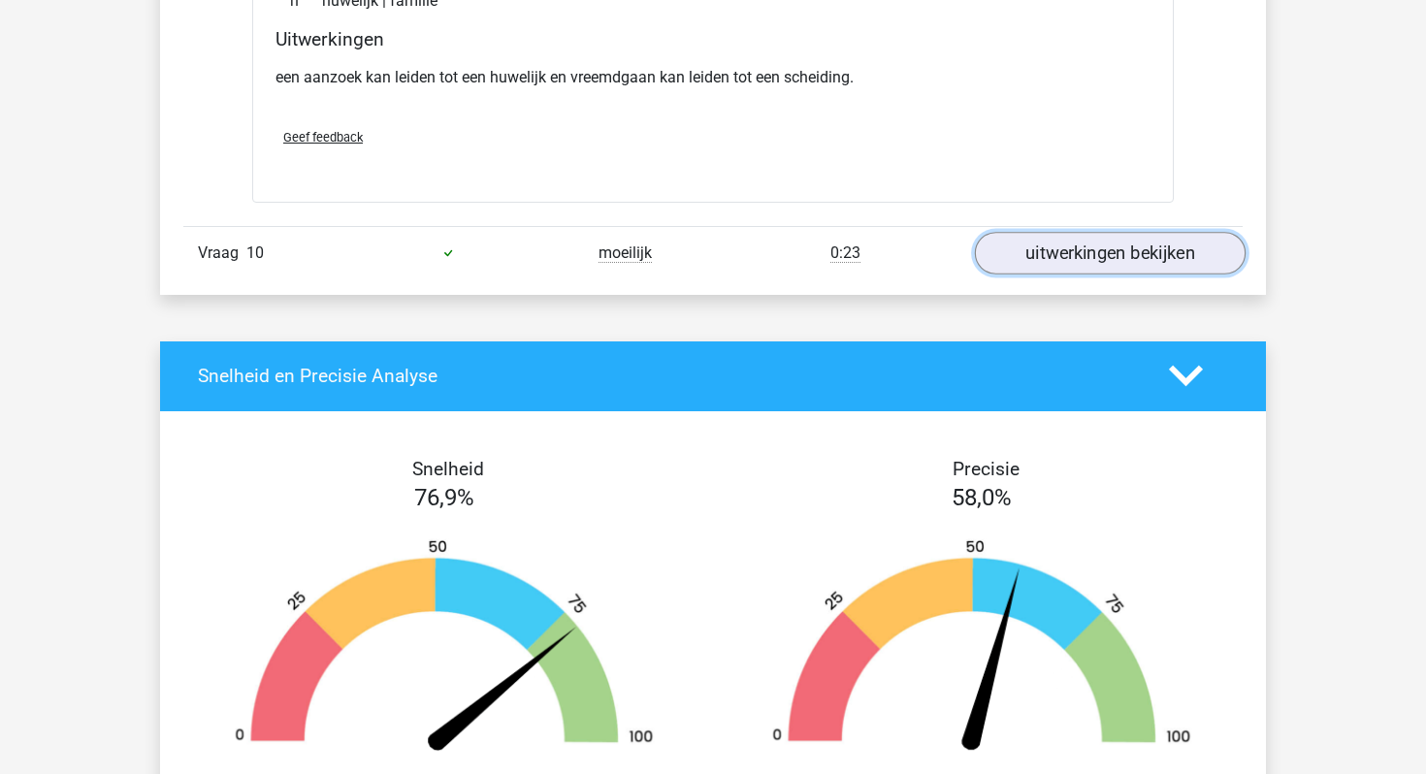
click at [1070, 264] on link "uitwerkingen bekijken" at bounding box center [1110, 253] width 271 height 43
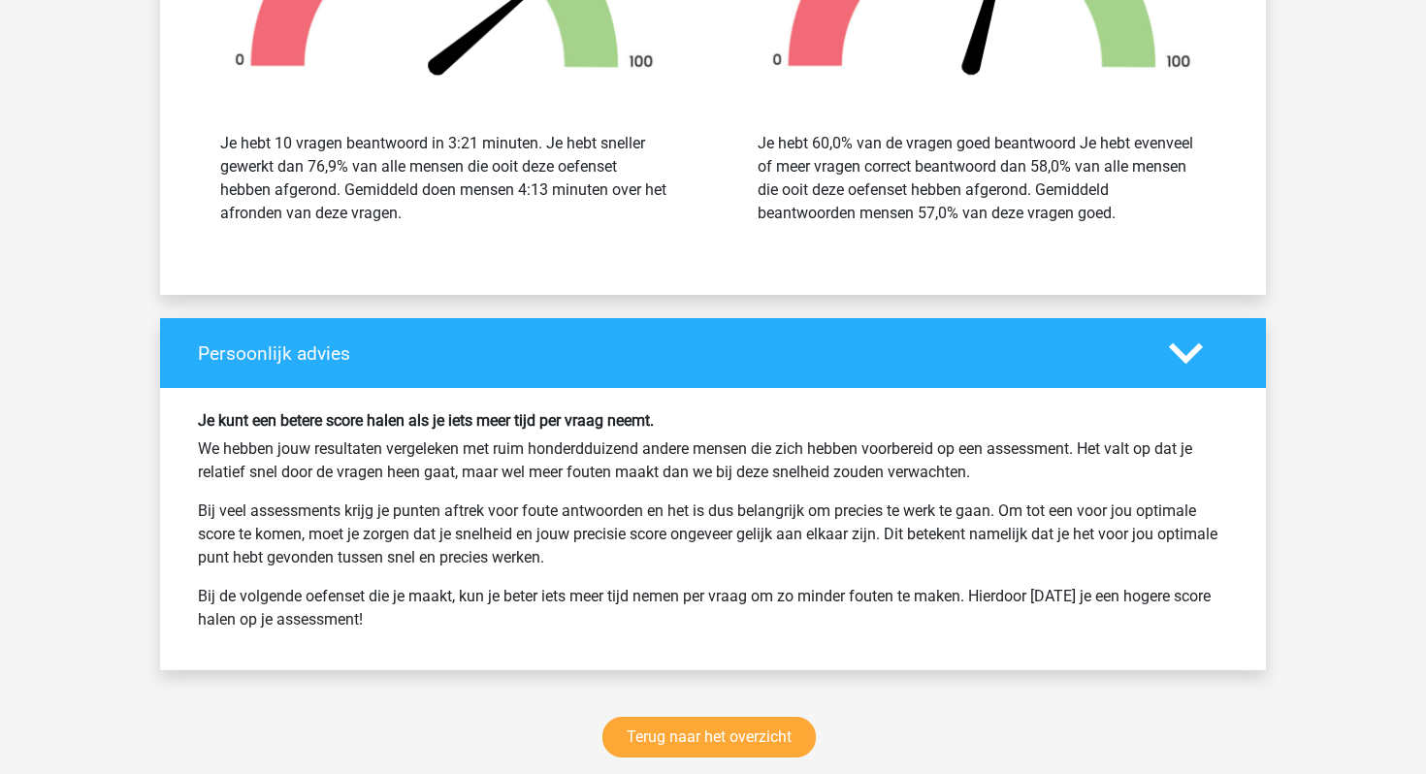
scroll to position [7637, 0]
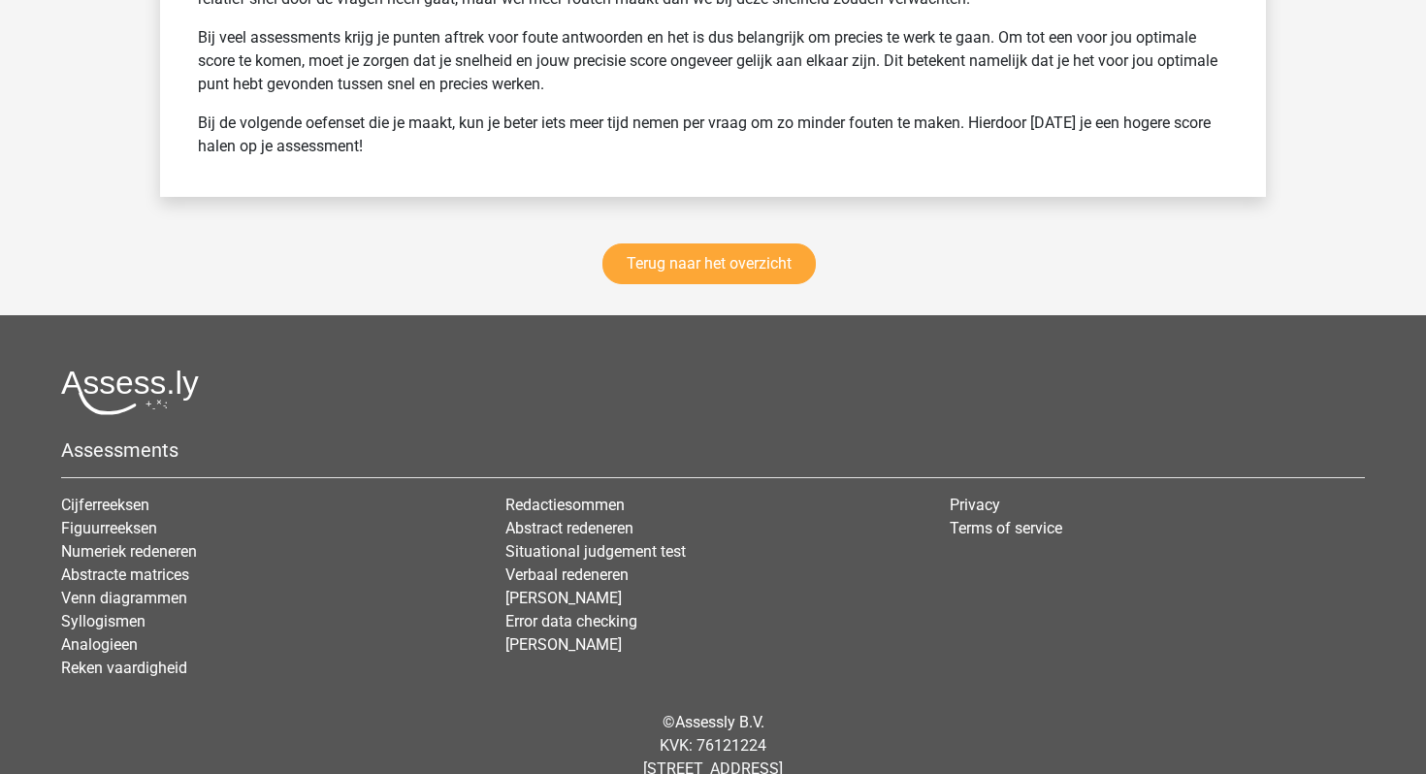
click at [704, 240] on div "Terug naar het overzicht" at bounding box center [713, 267] width 1106 height 95
click at [707, 259] on link "Terug naar het overzicht" at bounding box center [709, 264] width 213 height 41
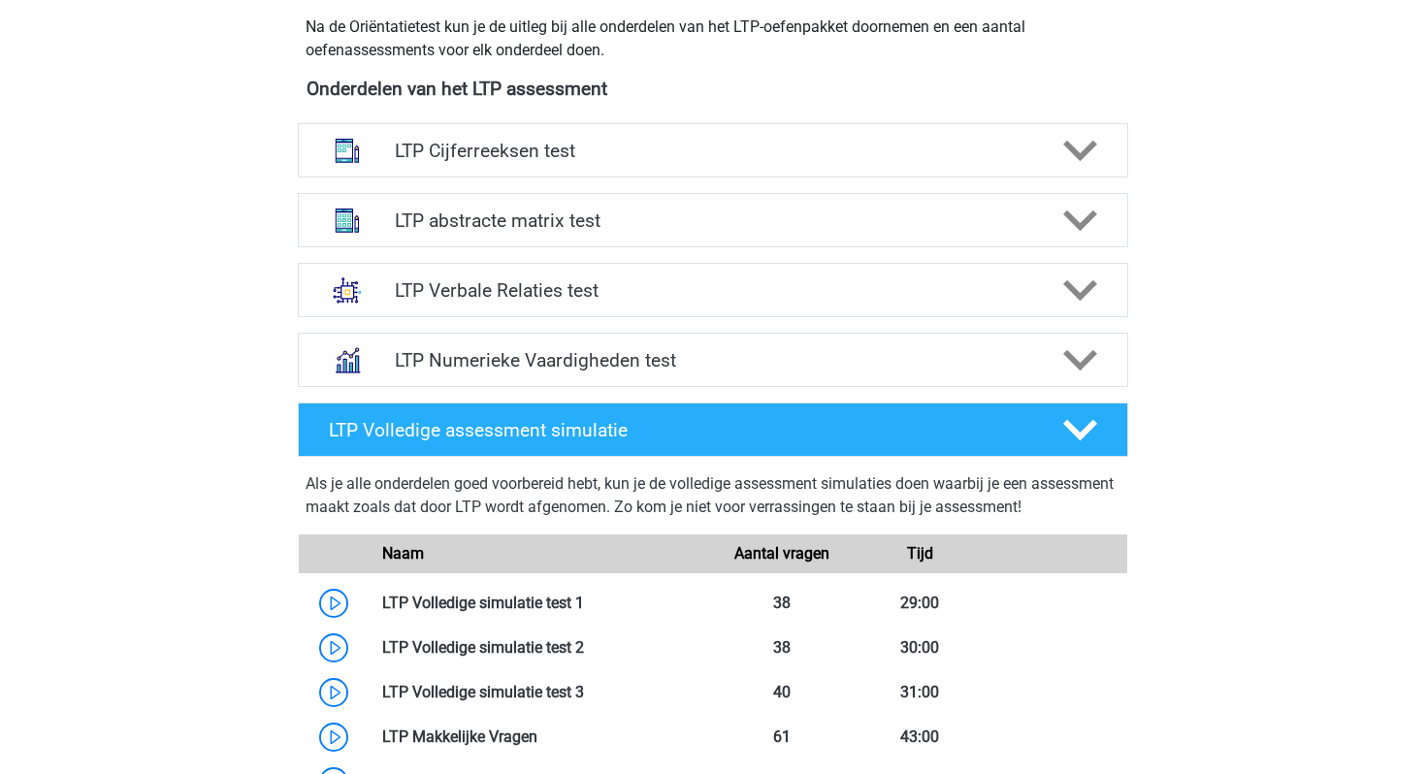
scroll to position [582, 0]
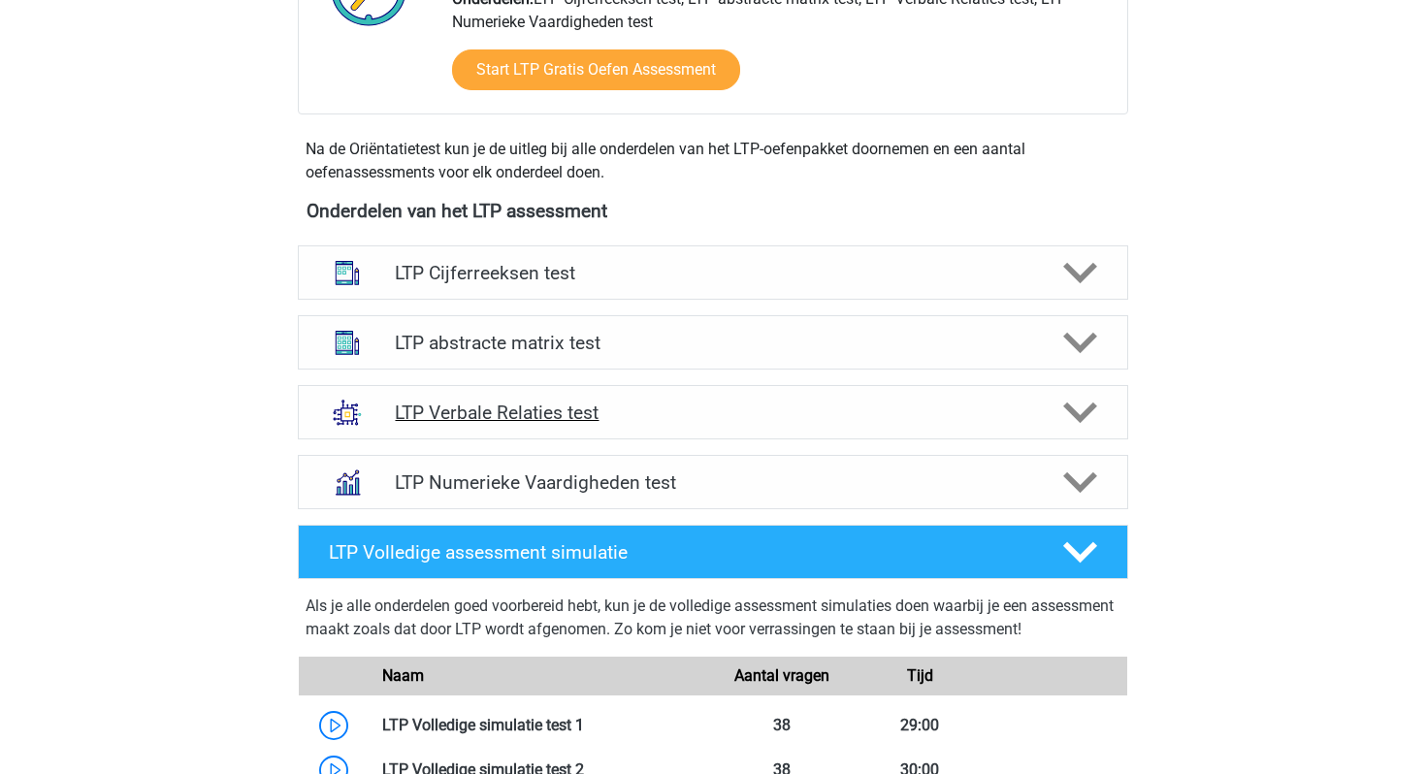
click at [570, 421] on h4 "LTP Verbale Relaties test" at bounding box center [712, 413] width 635 height 22
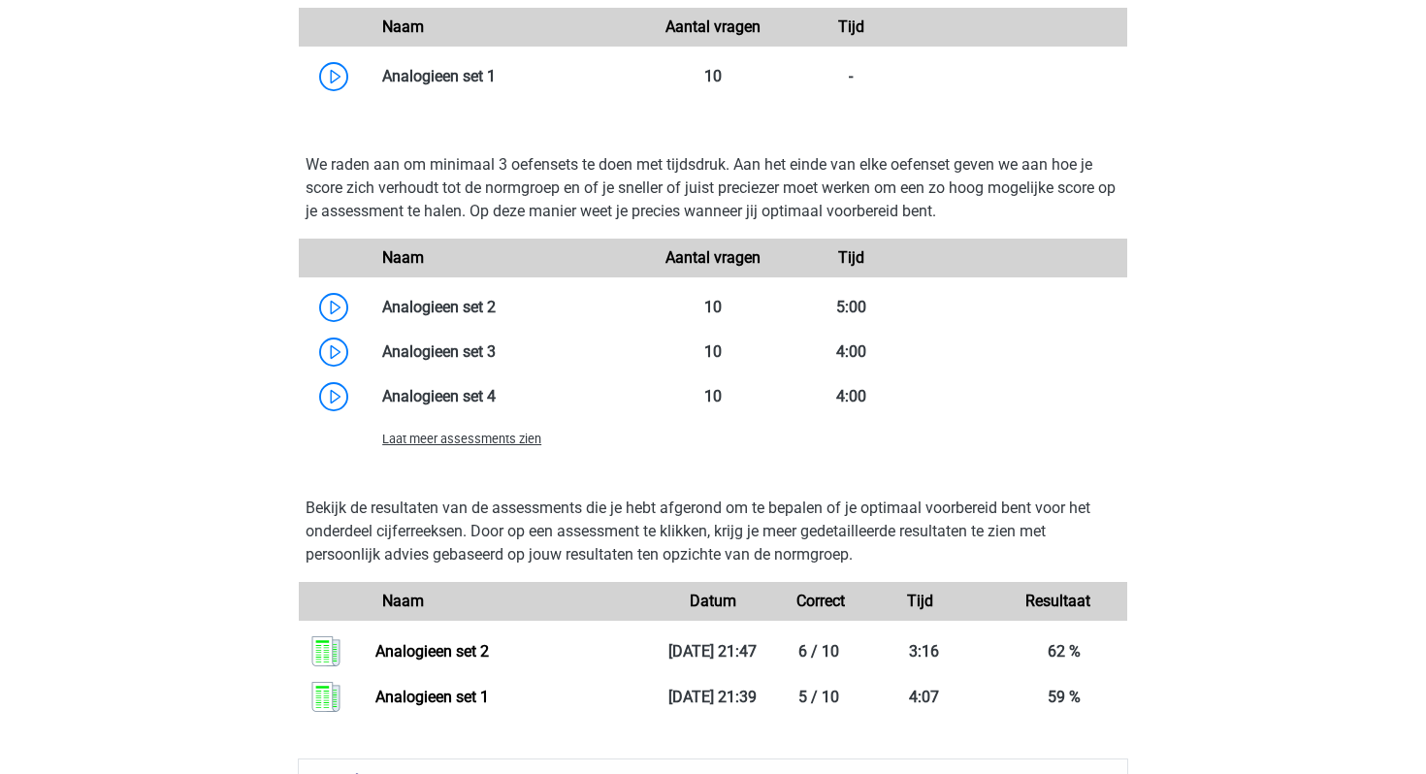
scroll to position [1835, 0]
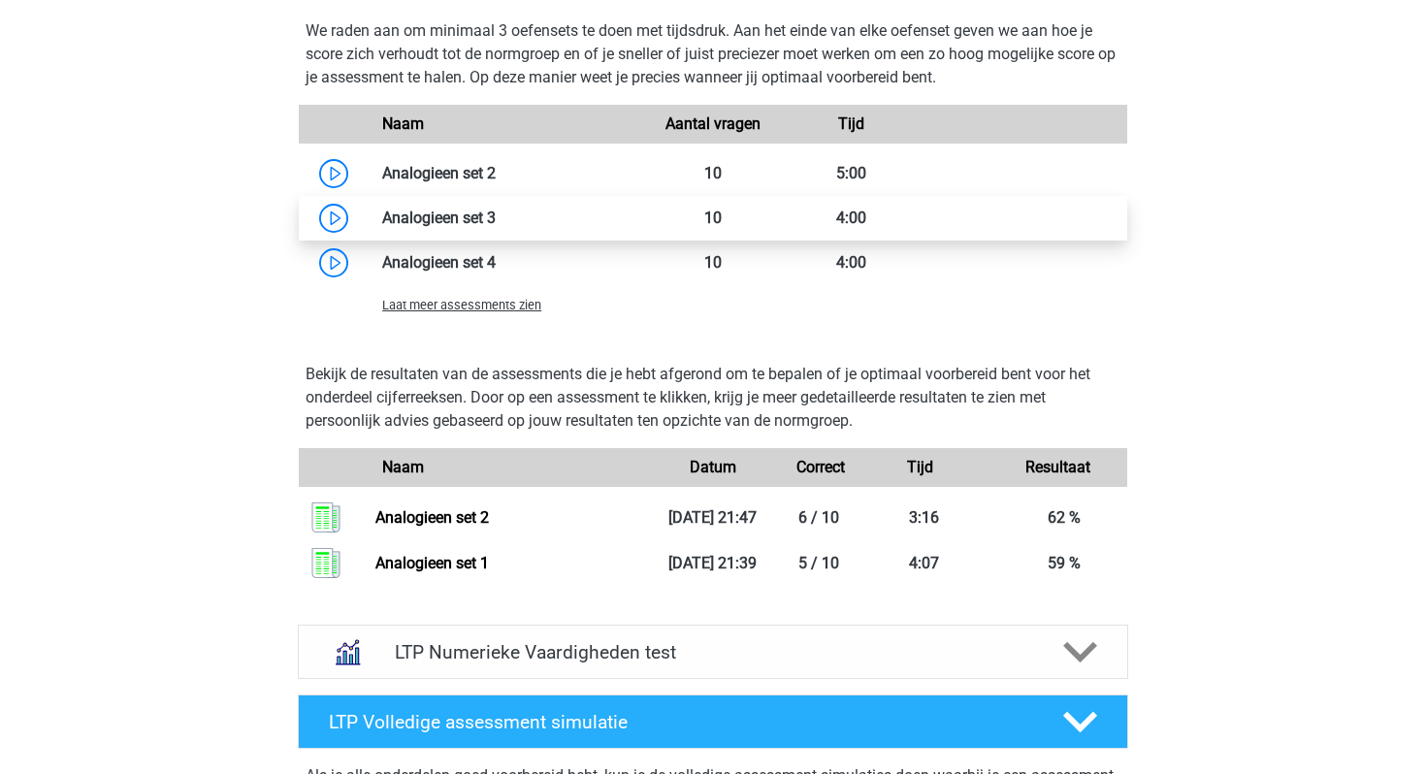
click at [496, 226] on link at bounding box center [496, 218] width 0 height 18
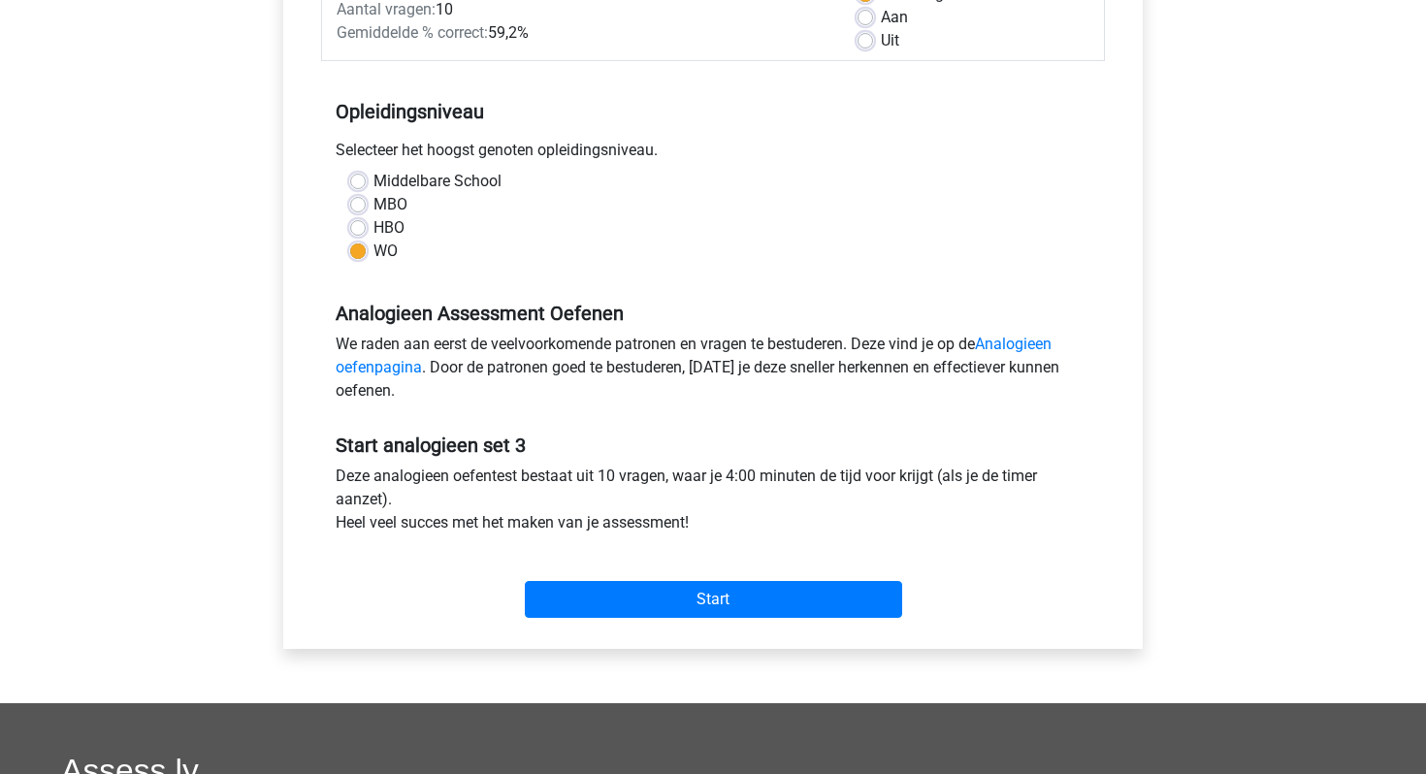
scroll to position [557, 0]
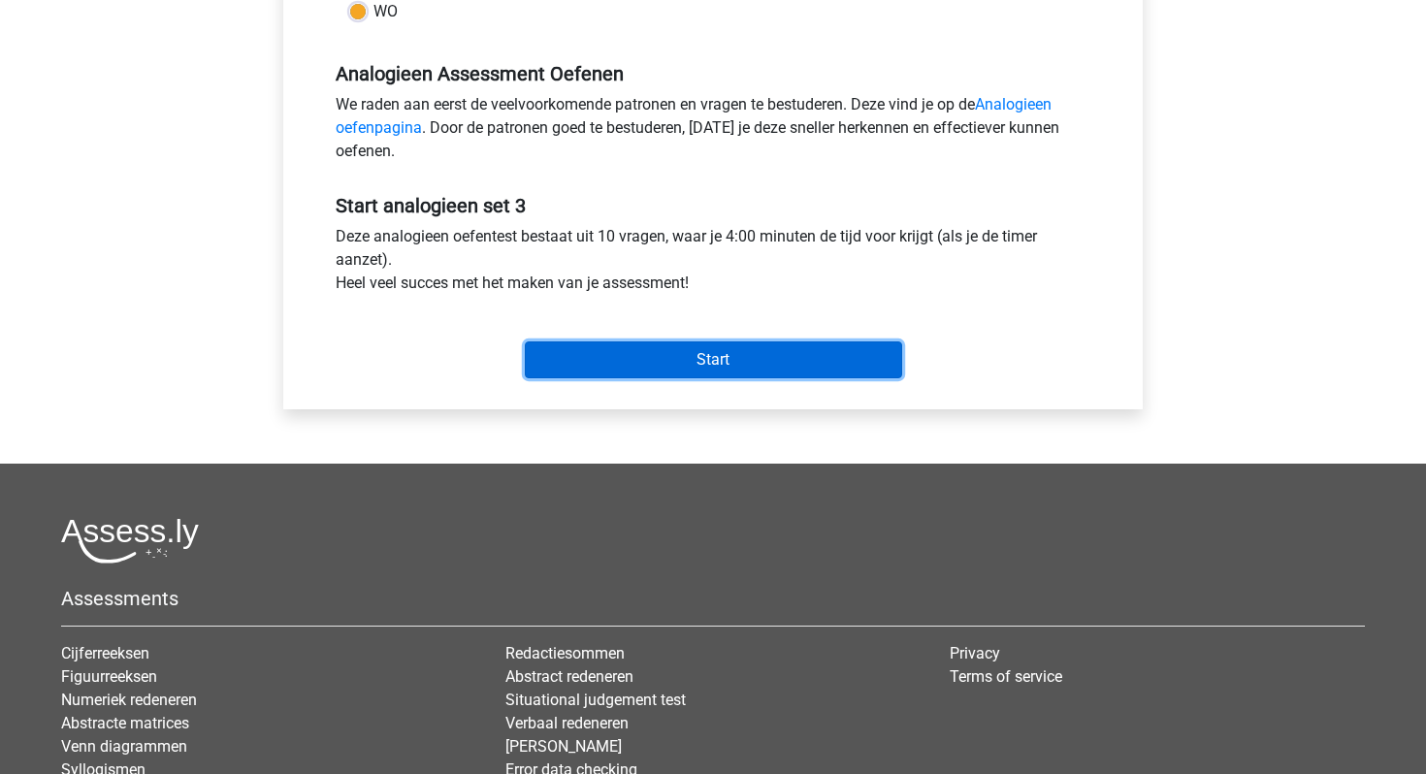
click at [615, 365] on input "Start" at bounding box center [713, 360] width 377 height 37
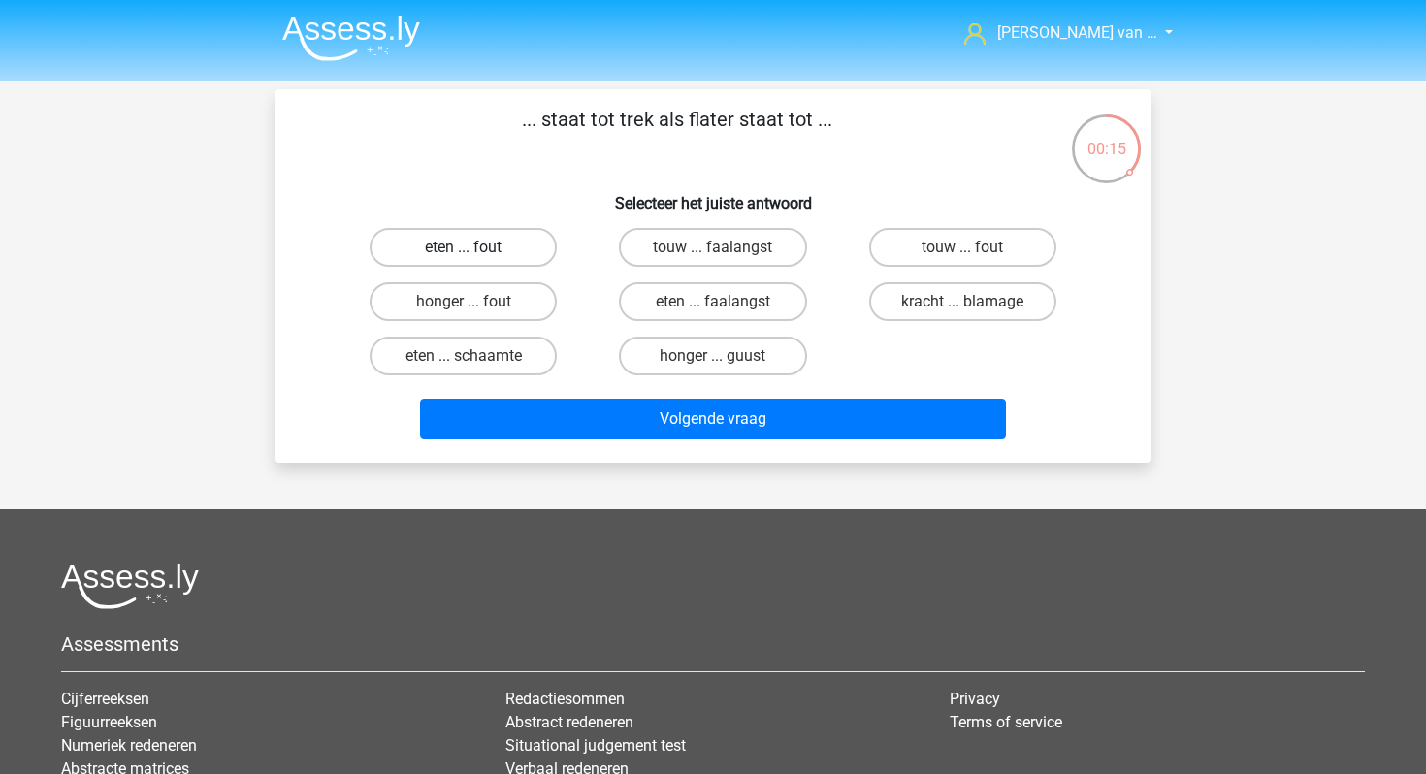
click at [448, 252] on label "eten ... fout" at bounding box center [463, 247] width 187 height 39
click at [464, 252] on input "eten ... fout" at bounding box center [470, 253] width 13 height 13
radio input "true"
click at [468, 310] on input "honger ... fout" at bounding box center [470, 308] width 13 height 13
radio input "true"
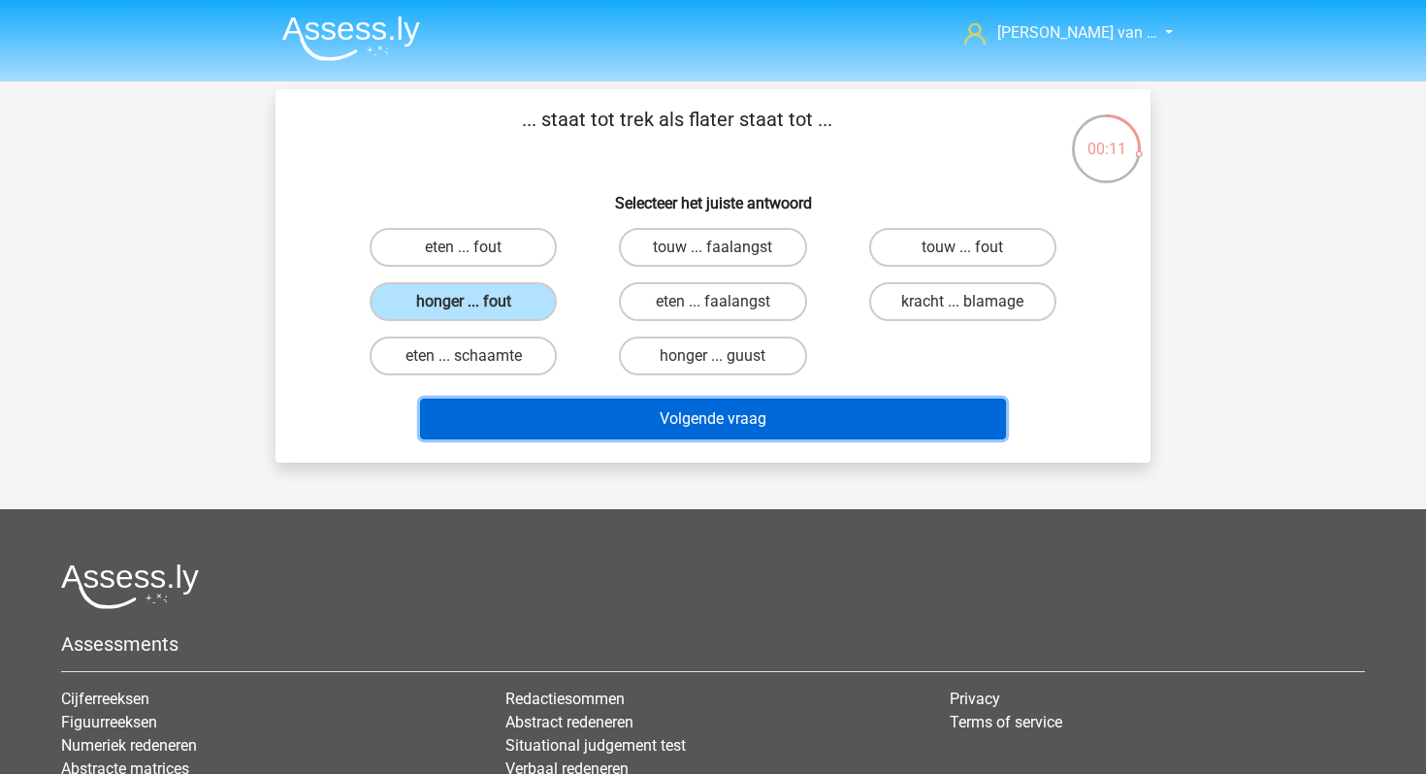
click at [559, 399] on button "Volgende vraag" at bounding box center [713, 419] width 587 height 41
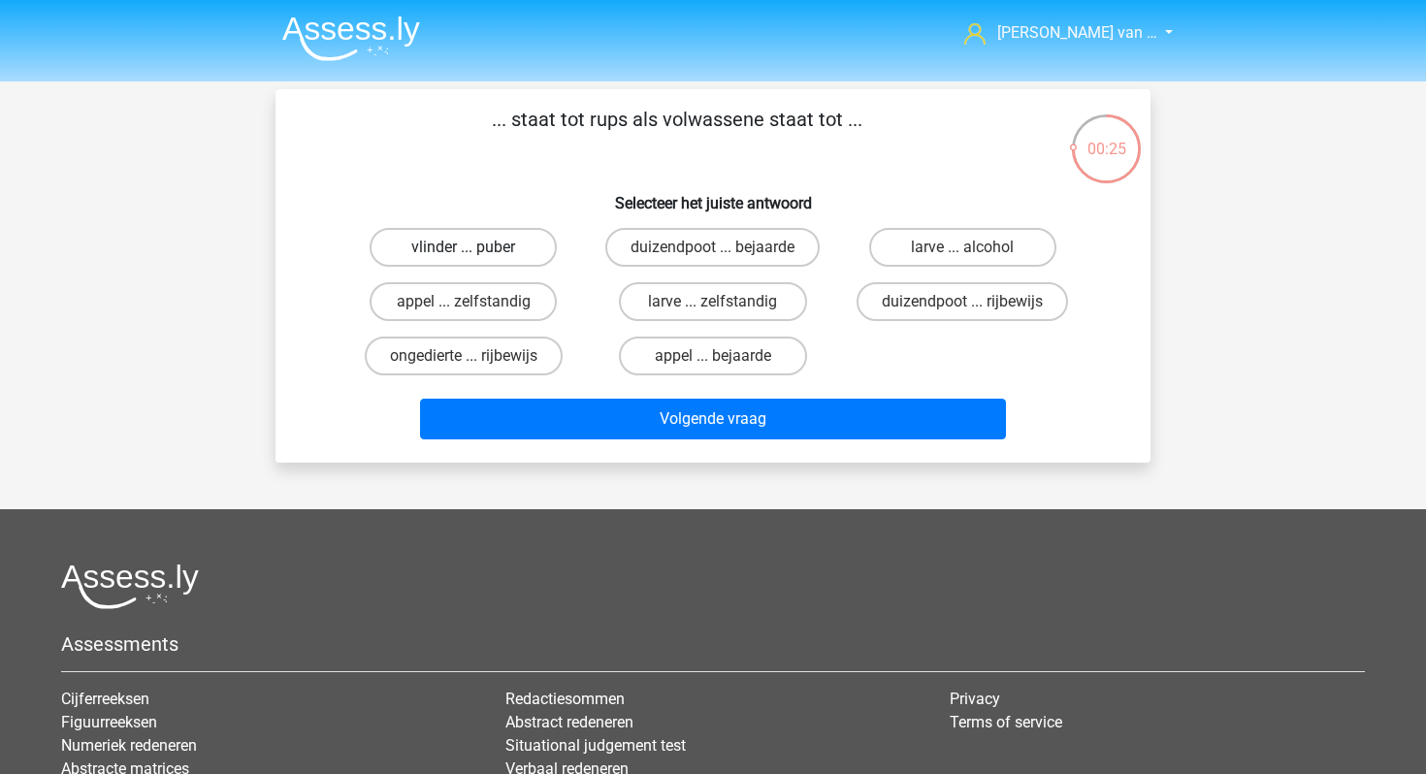
click at [494, 255] on label "vlinder ... puber" at bounding box center [463, 247] width 187 height 39
click at [476, 255] on input "vlinder ... puber" at bounding box center [470, 253] width 13 height 13
radio input "true"
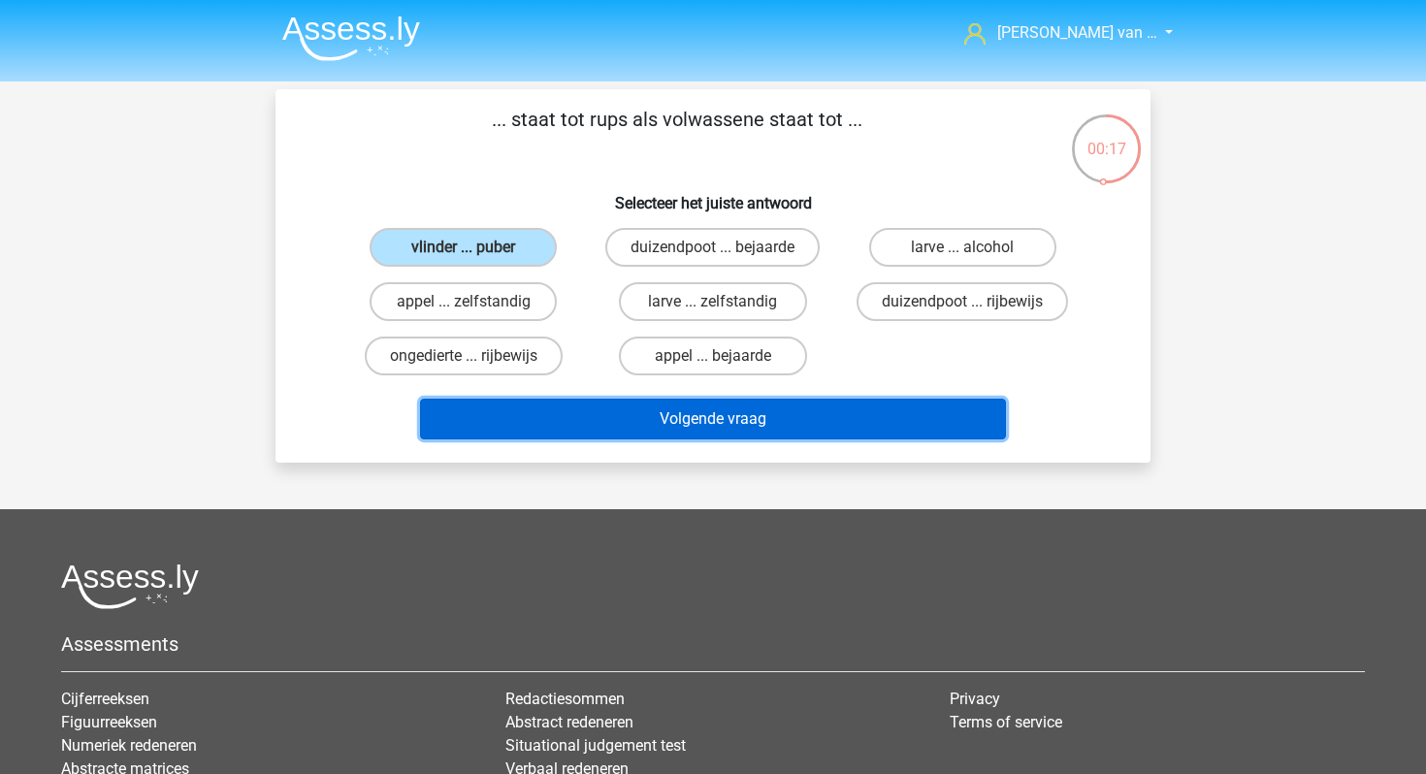
click at [621, 424] on button "Volgende vraag" at bounding box center [713, 419] width 587 height 41
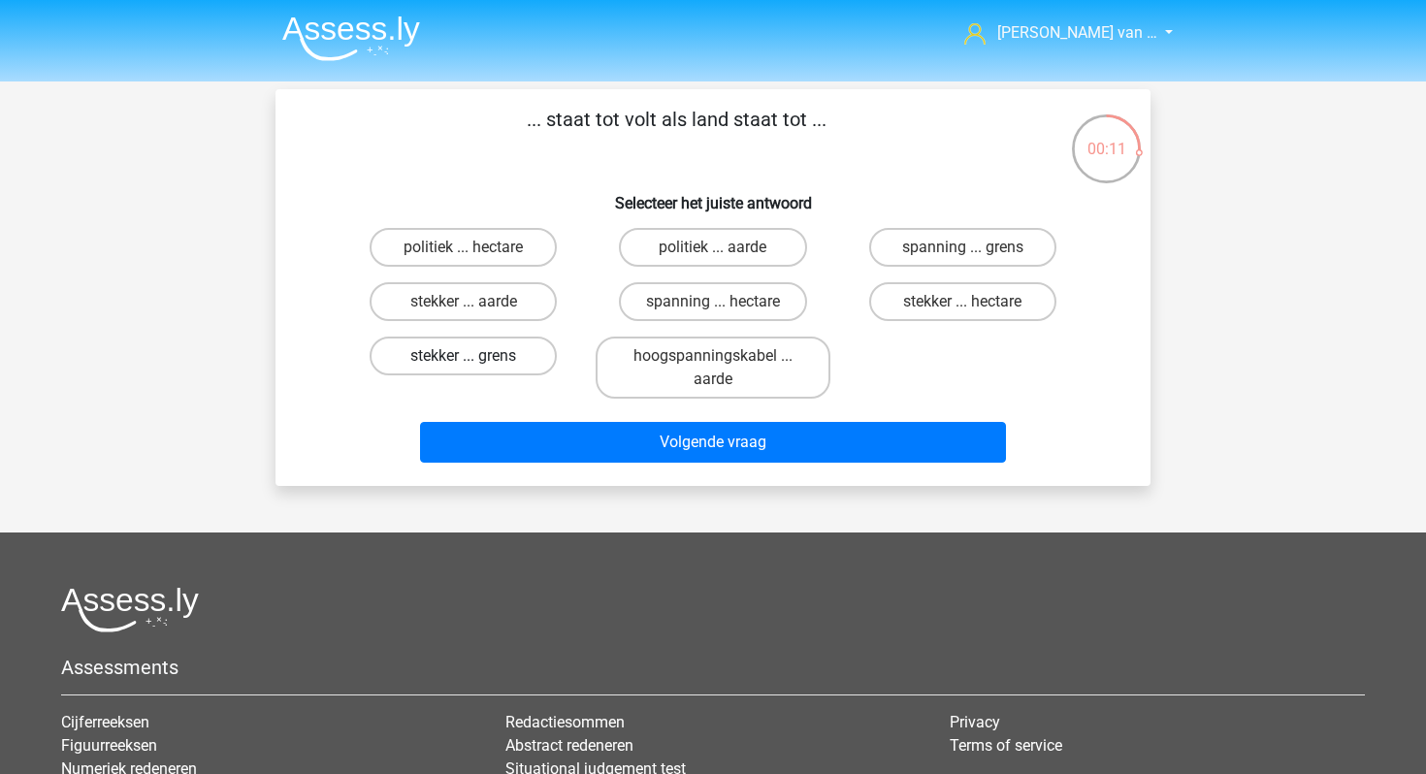
click at [494, 355] on label "stekker ... grens" at bounding box center [463, 356] width 187 height 39
click at [476, 356] on input "stekker ... grens" at bounding box center [470, 362] width 13 height 13
radio input "true"
click at [482, 296] on label "stekker ... aarde" at bounding box center [463, 301] width 187 height 39
click at [476, 302] on input "stekker ... aarde" at bounding box center [470, 308] width 13 height 13
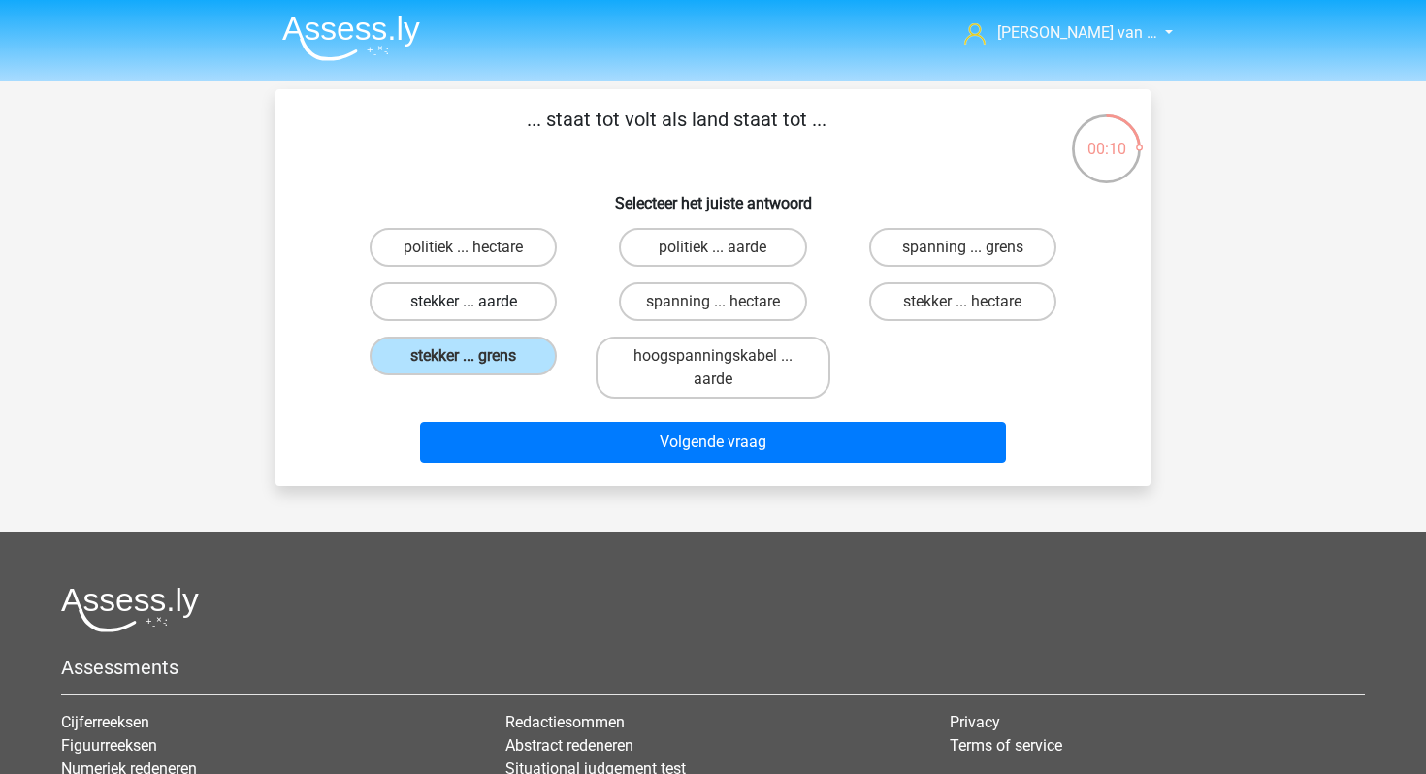
radio input "true"
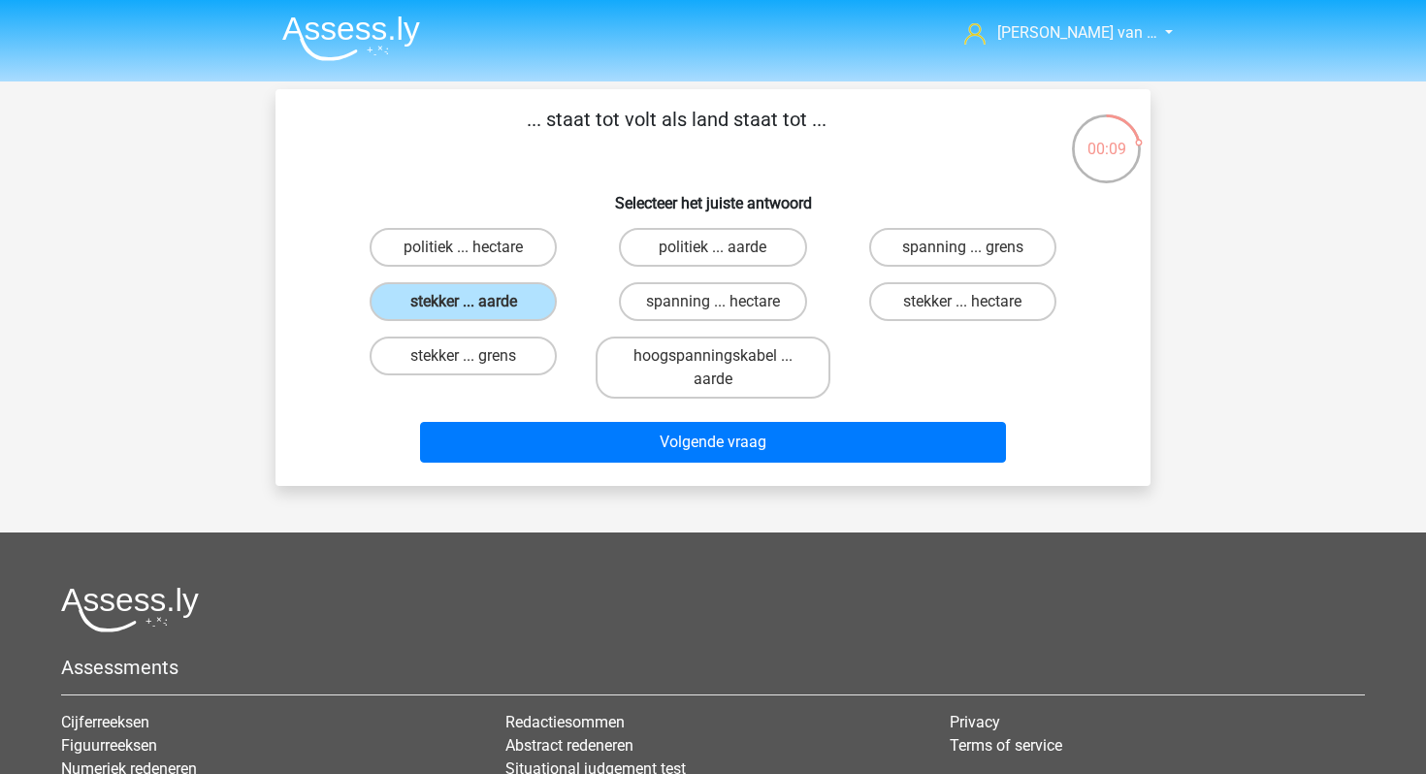
click at [548, 464] on div "Volgende vraag" at bounding box center [713, 446] width 749 height 49
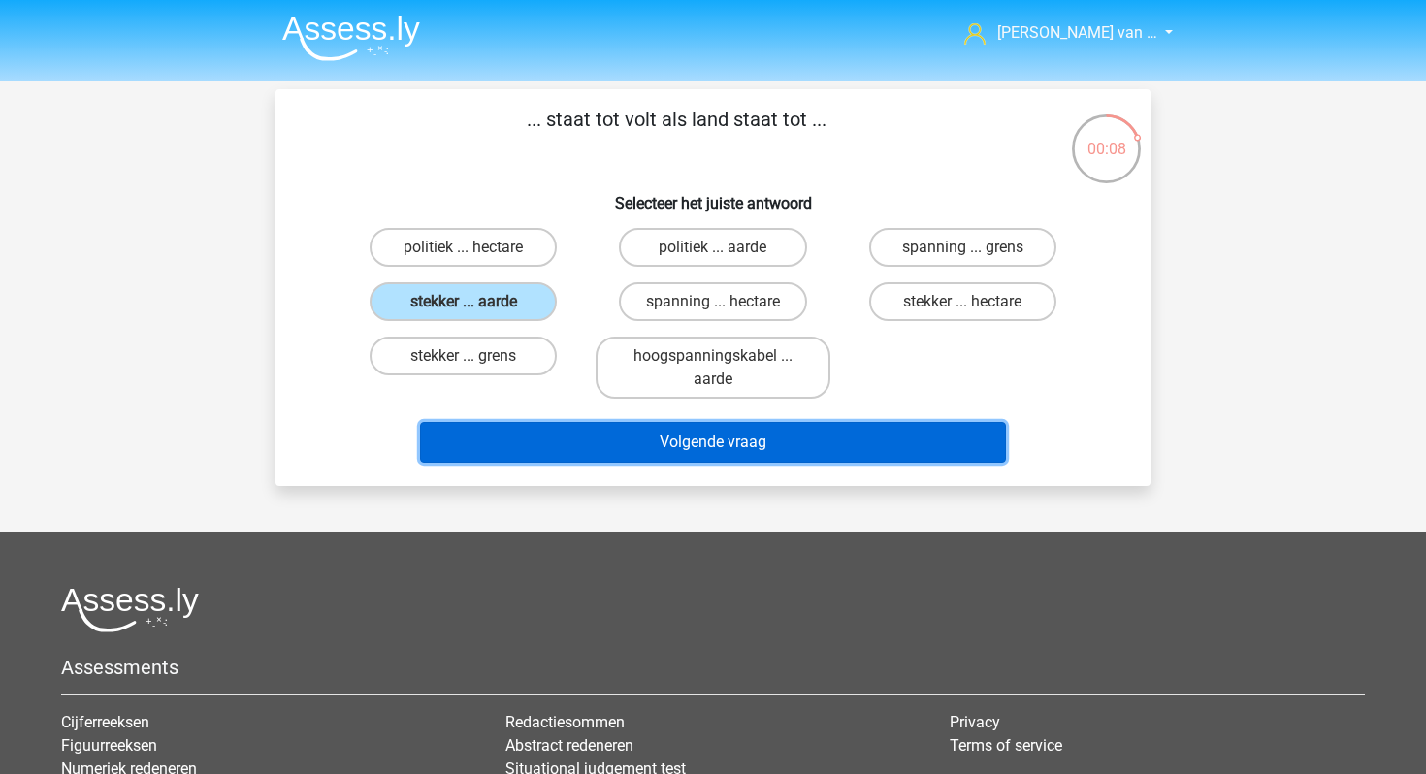
click at [557, 449] on button "Volgende vraag" at bounding box center [713, 442] width 587 height 41
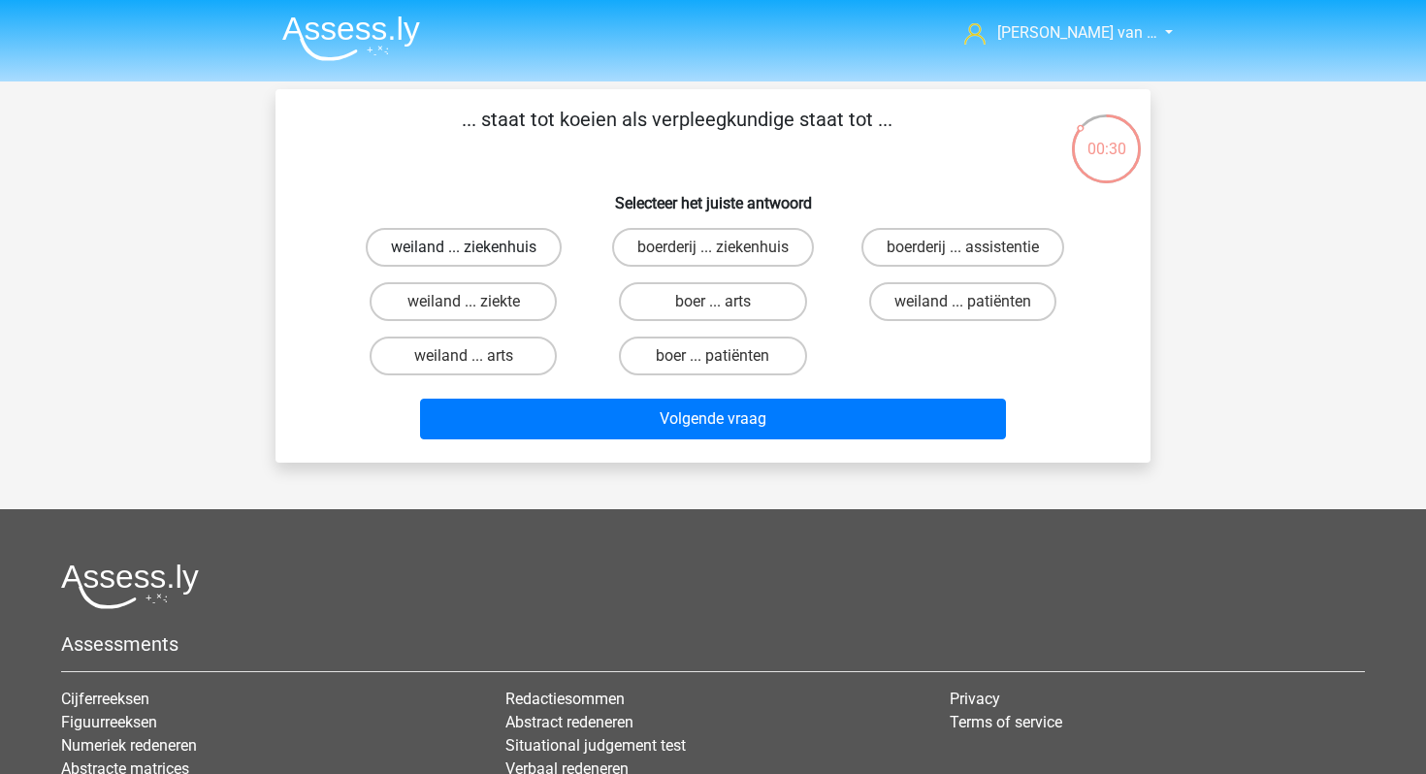
click at [480, 253] on label "weiland ... ziekenhuis" at bounding box center [464, 247] width 196 height 39
click at [476, 253] on input "weiland ... ziekenhuis" at bounding box center [470, 253] width 13 height 13
radio input "true"
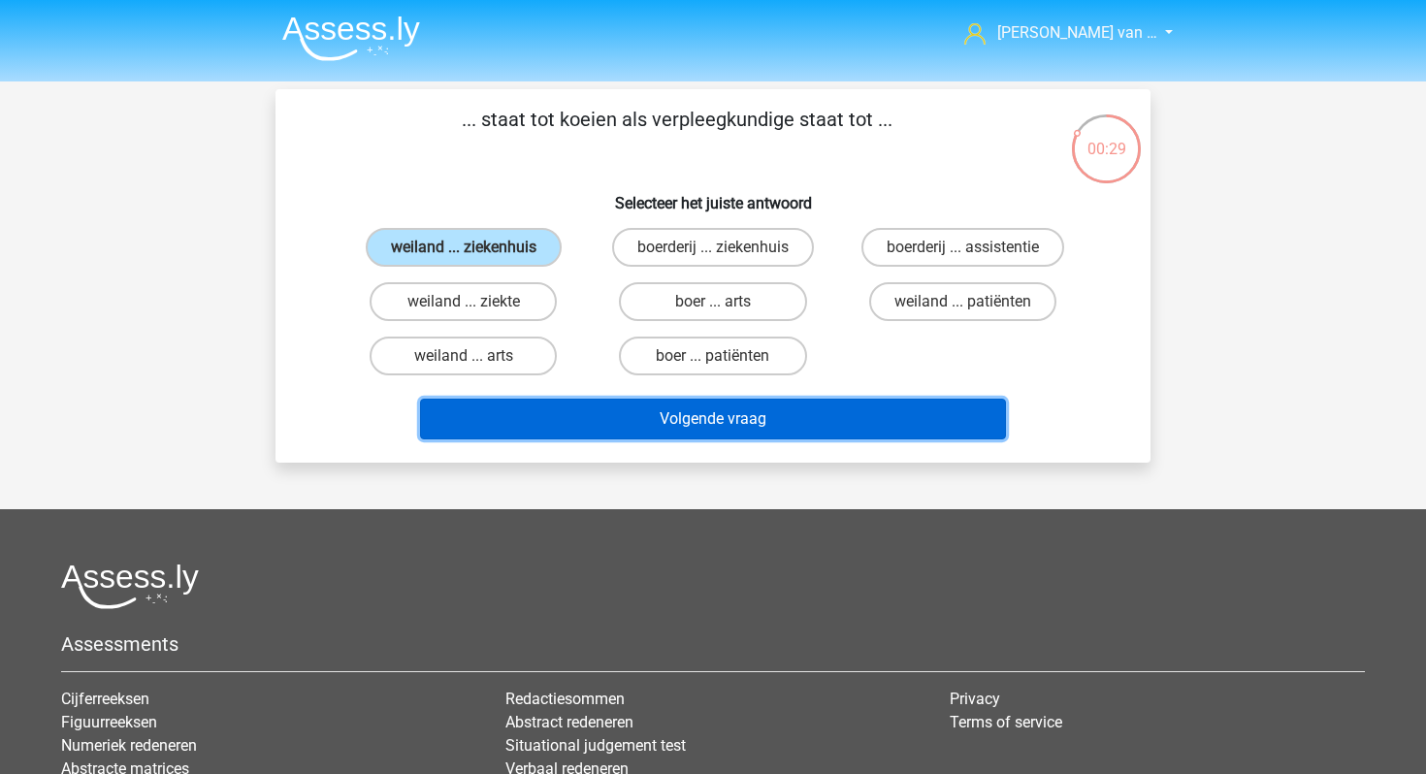
click at [610, 427] on button "Volgende vraag" at bounding box center [713, 419] width 587 height 41
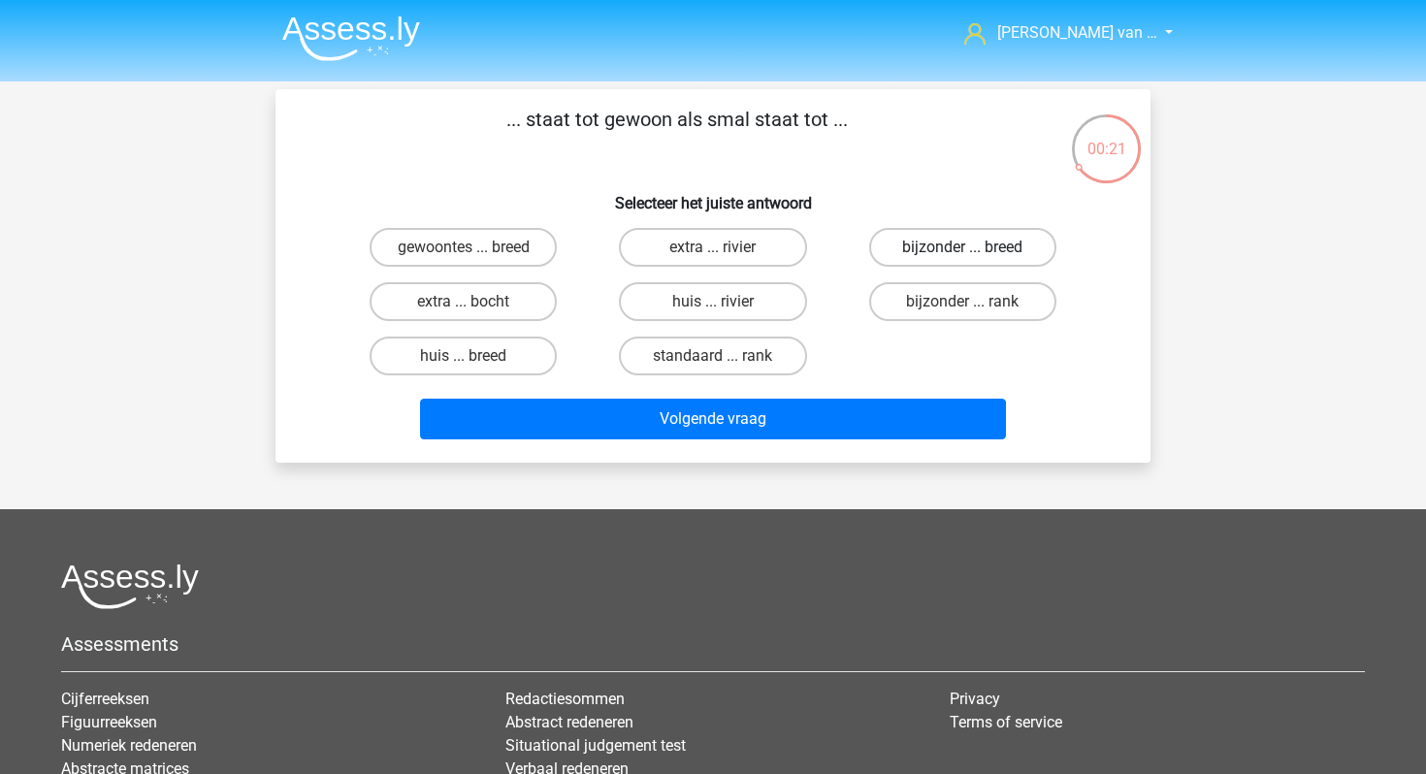
click at [957, 251] on label "bijzonder ... breed" at bounding box center [962, 247] width 187 height 39
click at [962, 251] on input "bijzonder ... breed" at bounding box center [968, 253] width 13 height 13
radio input "true"
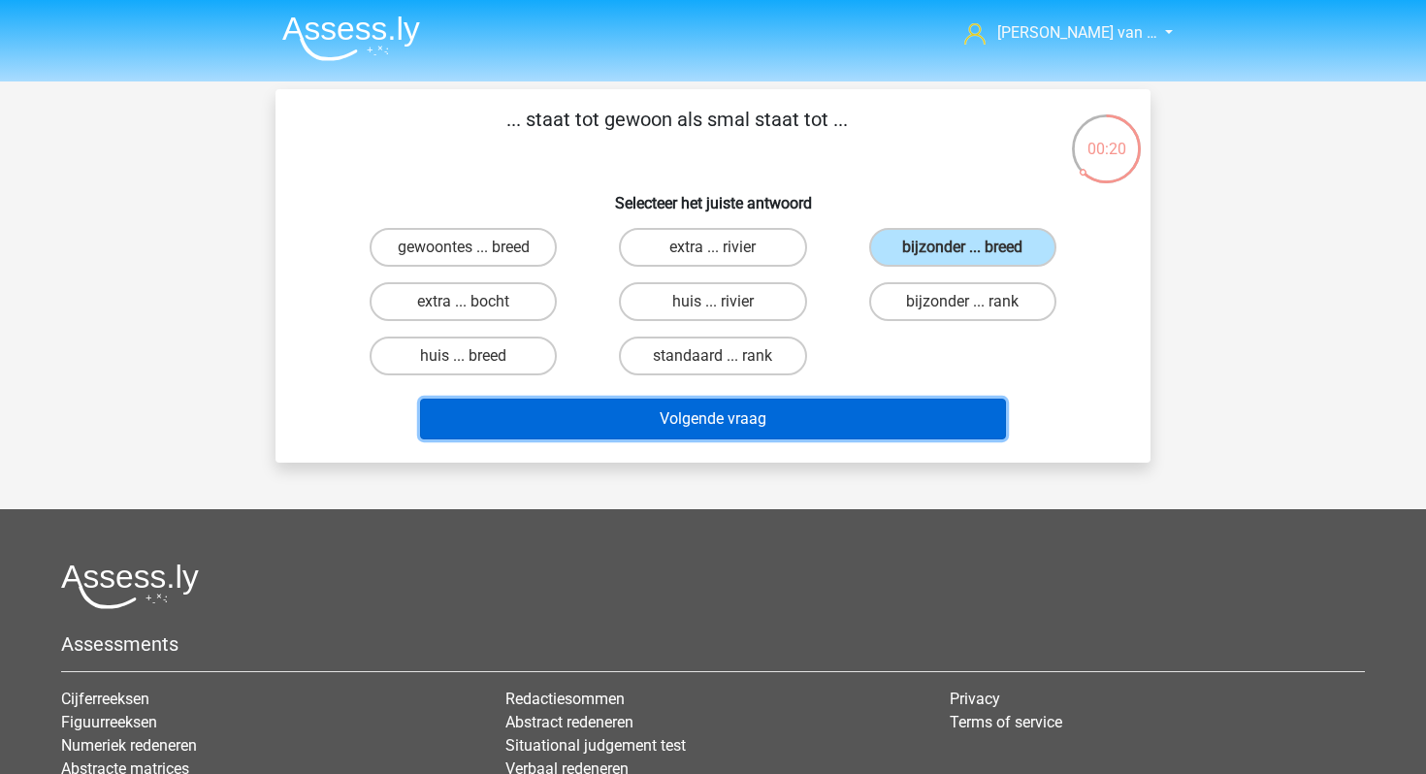
click at [851, 417] on button "Volgende vraag" at bounding box center [713, 419] width 587 height 41
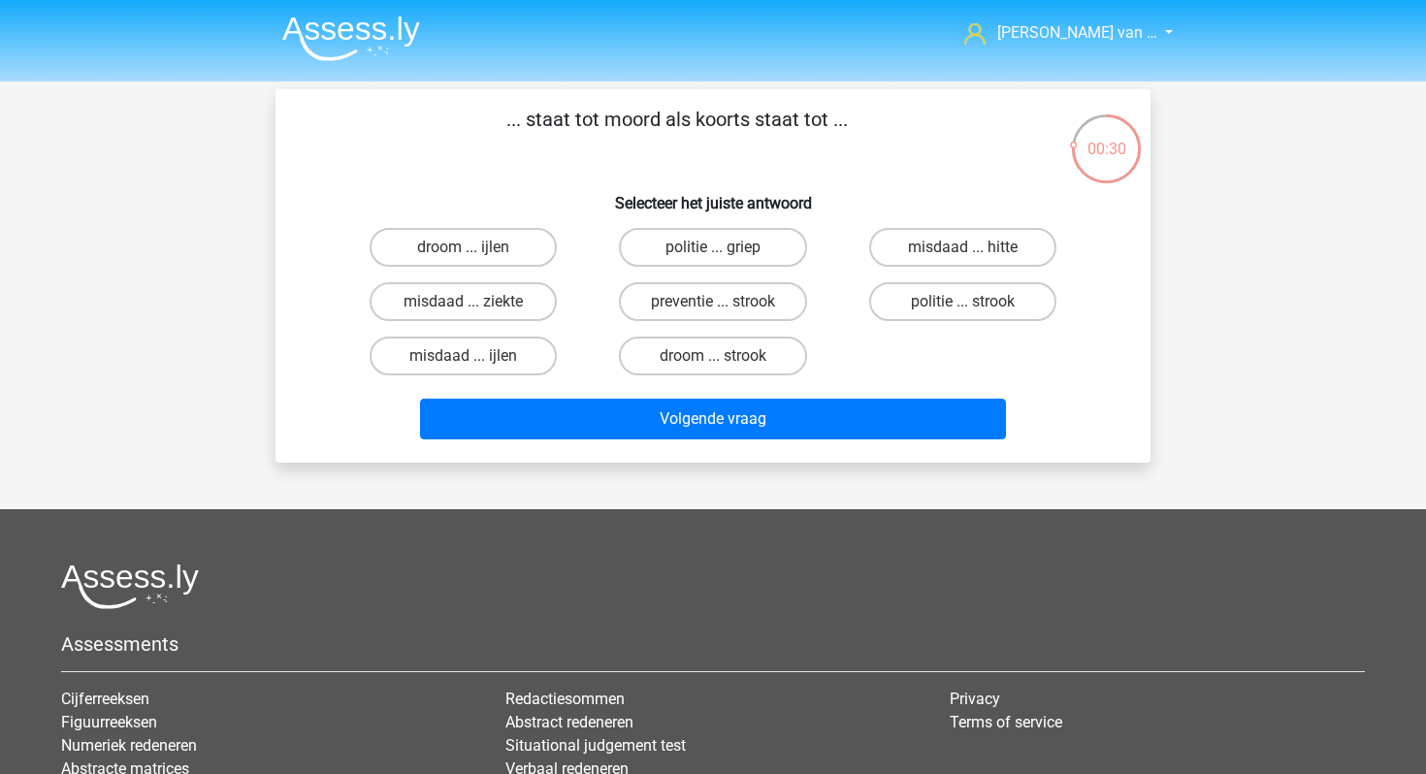
click at [974, 254] on input "misdaad ... hitte" at bounding box center [968, 253] width 13 height 13
radio input "true"
click at [485, 304] on label "misdaad ... ziekte" at bounding box center [463, 301] width 187 height 39
click at [476, 304] on input "misdaad ... ziekte" at bounding box center [470, 308] width 13 height 13
radio input "true"
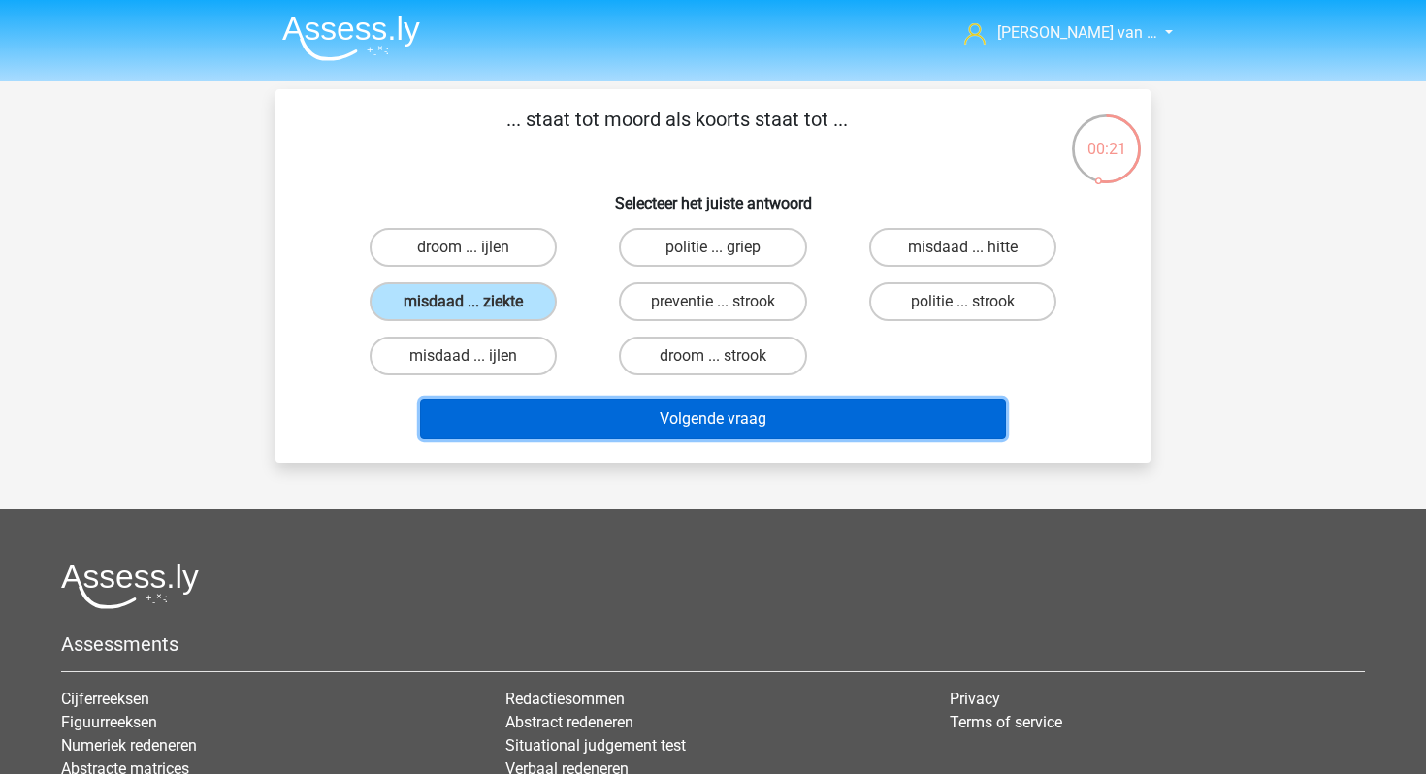
click at [639, 408] on button "Volgende vraag" at bounding box center [713, 419] width 587 height 41
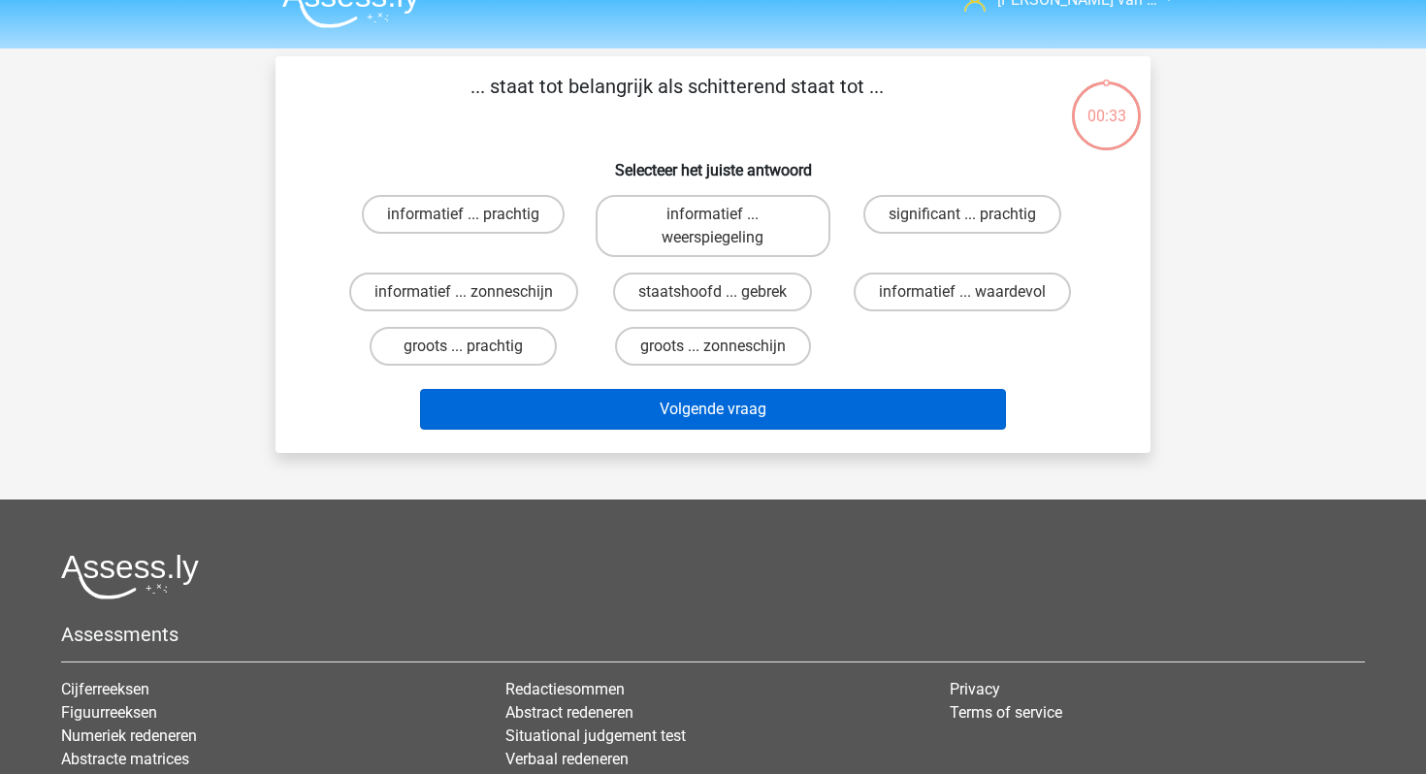
scroll to position [14, 0]
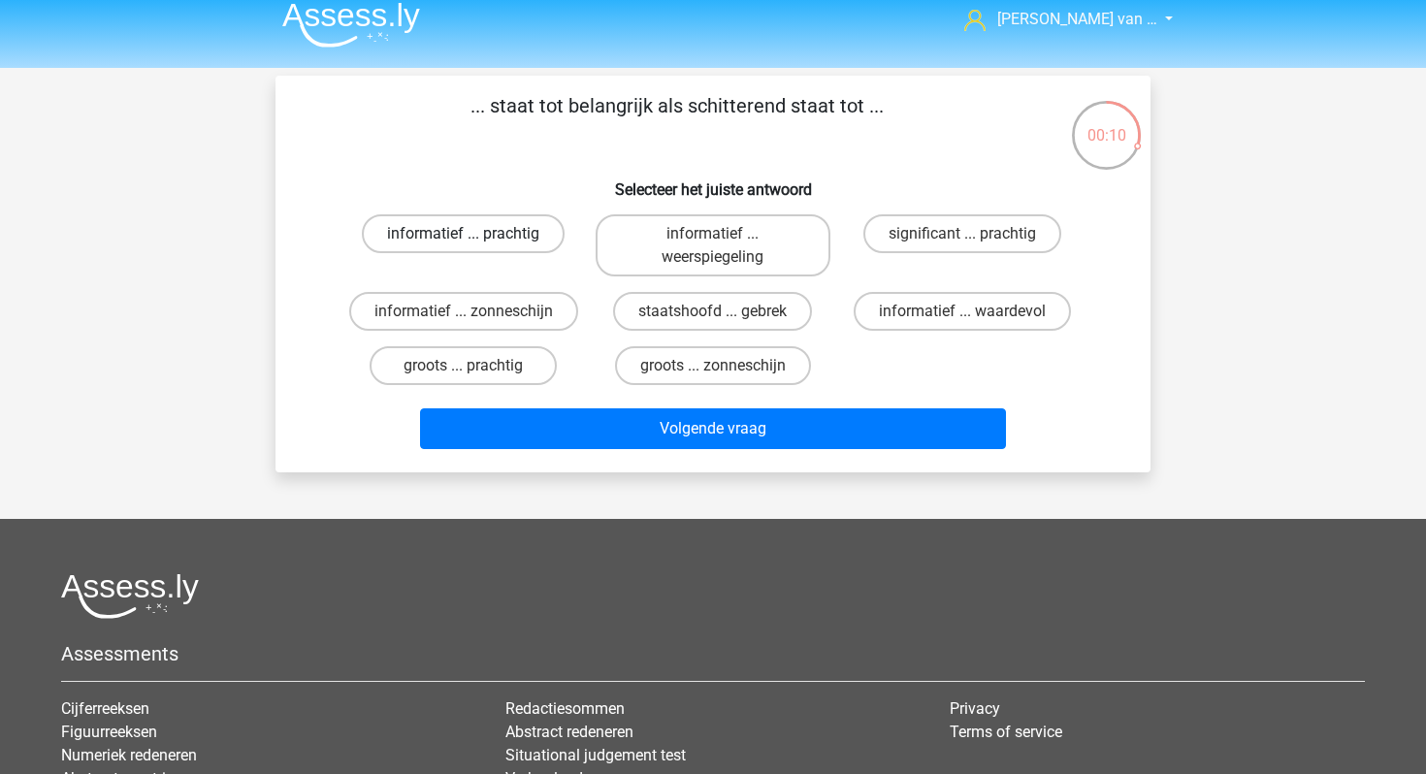
click at [511, 234] on label "informatief ... prachtig" at bounding box center [463, 233] width 203 height 39
click at [476, 234] on input "informatief ... prachtig" at bounding box center [470, 240] width 13 height 13
radio input "true"
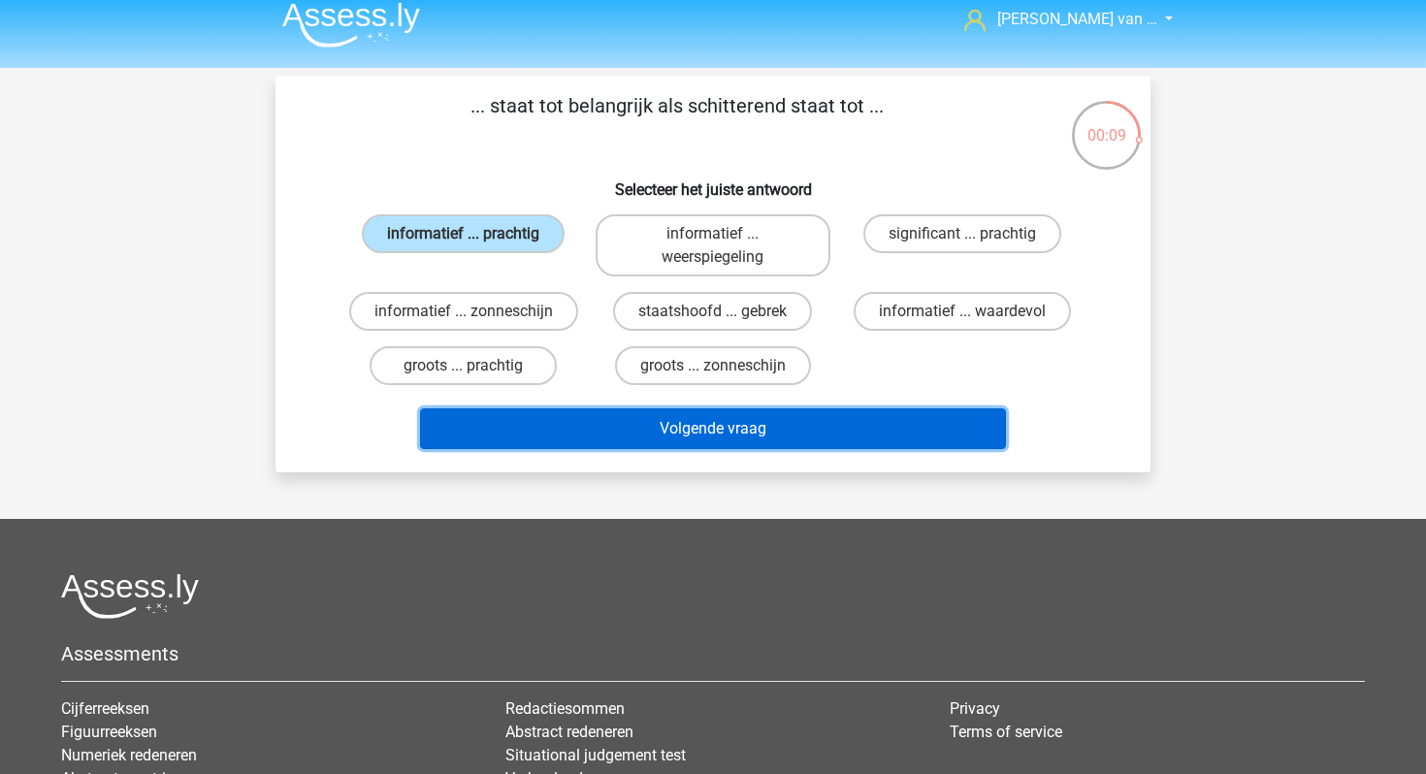
click at [596, 430] on button "Volgende vraag" at bounding box center [713, 428] width 587 height 41
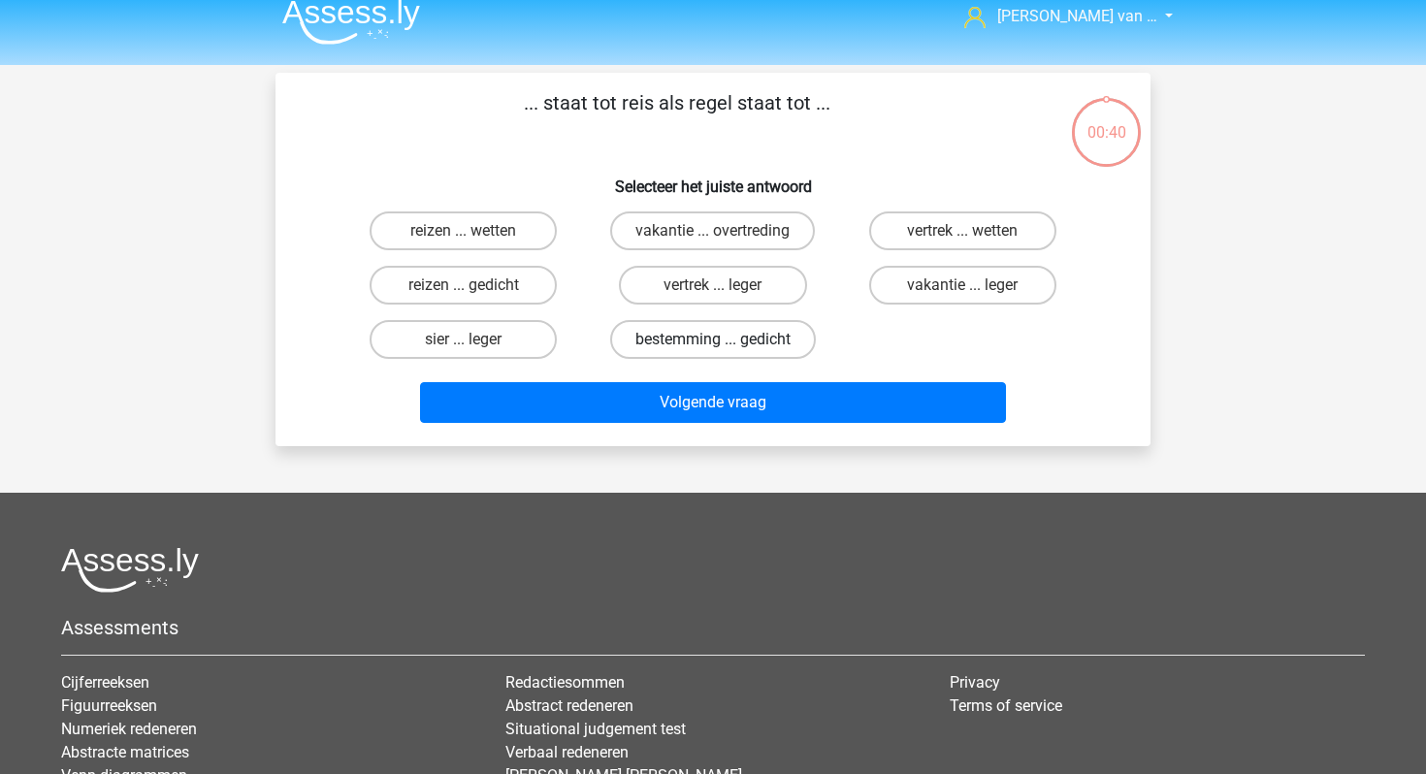
scroll to position [0, 0]
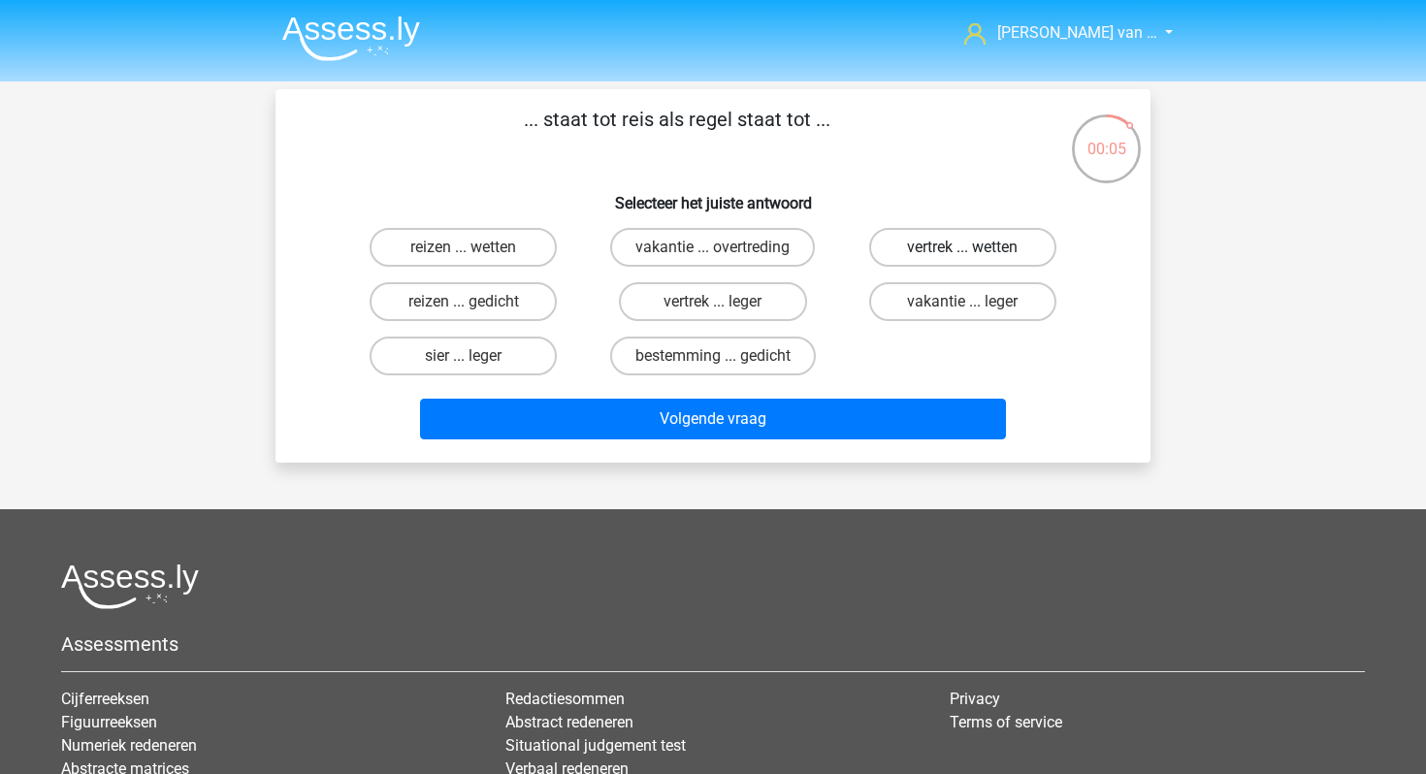
click at [944, 244] on label "vertrek ... wetten" at bounding box center [962, 247] width 187 height 39
click at [962, 247] on input "vertrek ... wetten" at bounding box center [968, 253] width 13 height 13
radio input "true"
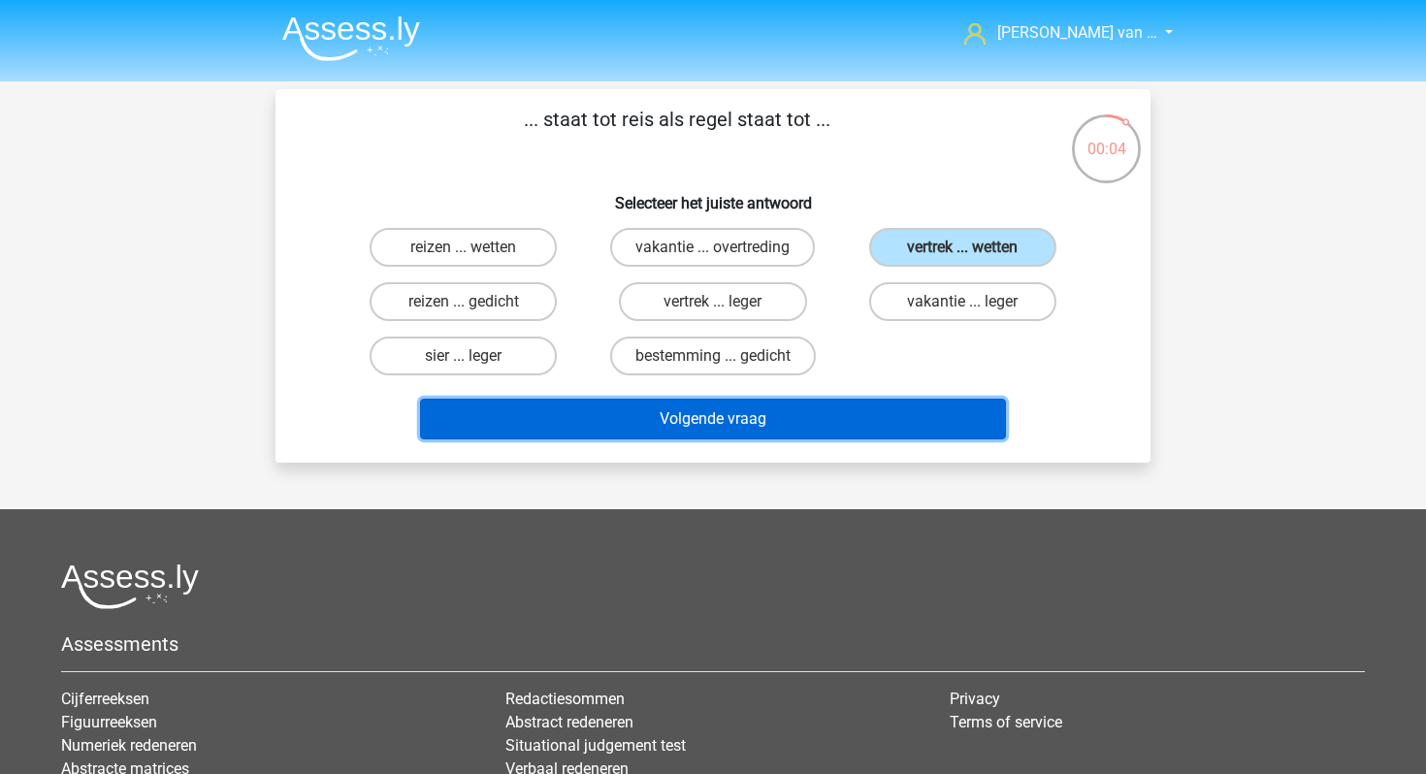
click at [840, 426] on button "Volgende vraag" at bounding box center [713, 419] width 587 height 41
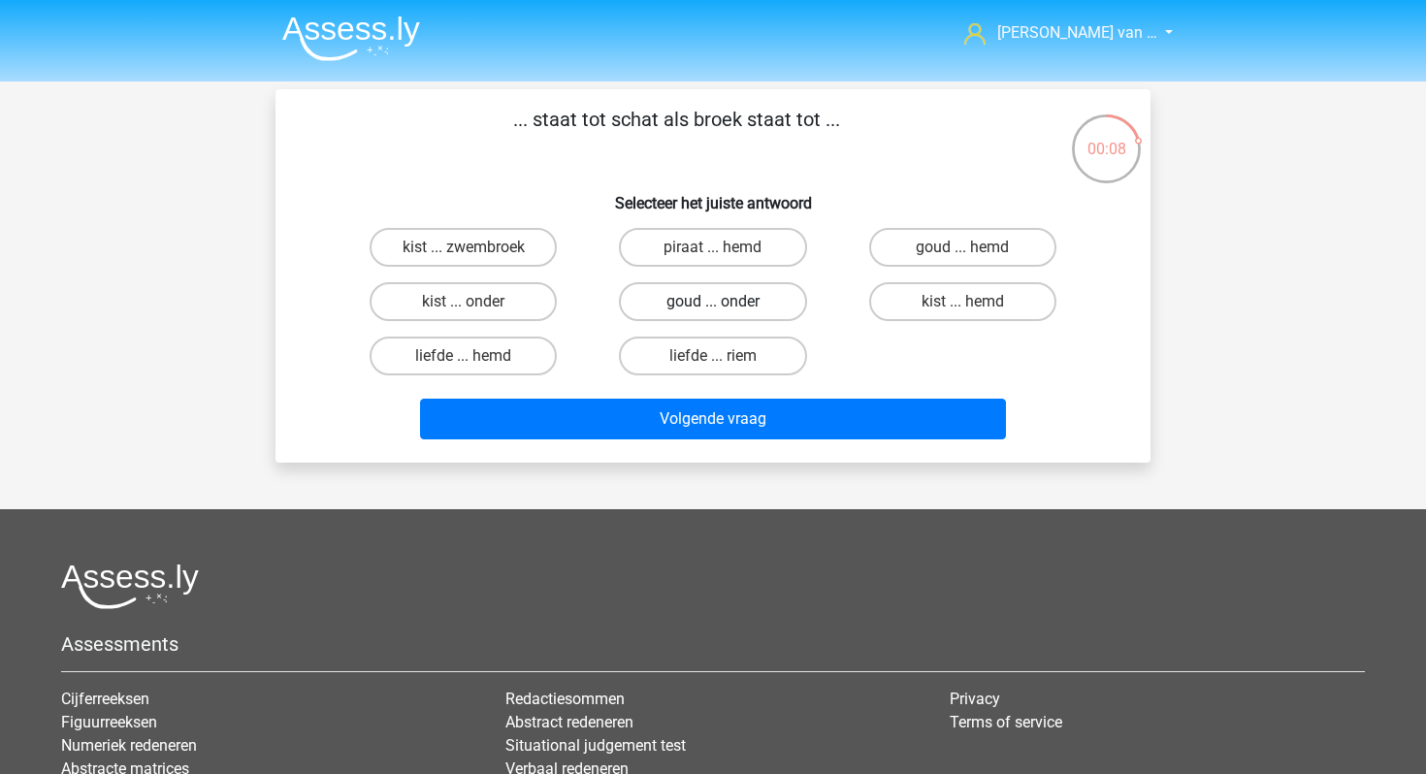
click at [766, 293] on label "goud ... onder" at bounding box center [712, 301] width 187 height 39
click at [726, 302] on input "goud ... onder" at bounding box center [719, 308] width 13 height 13
radio input "true"
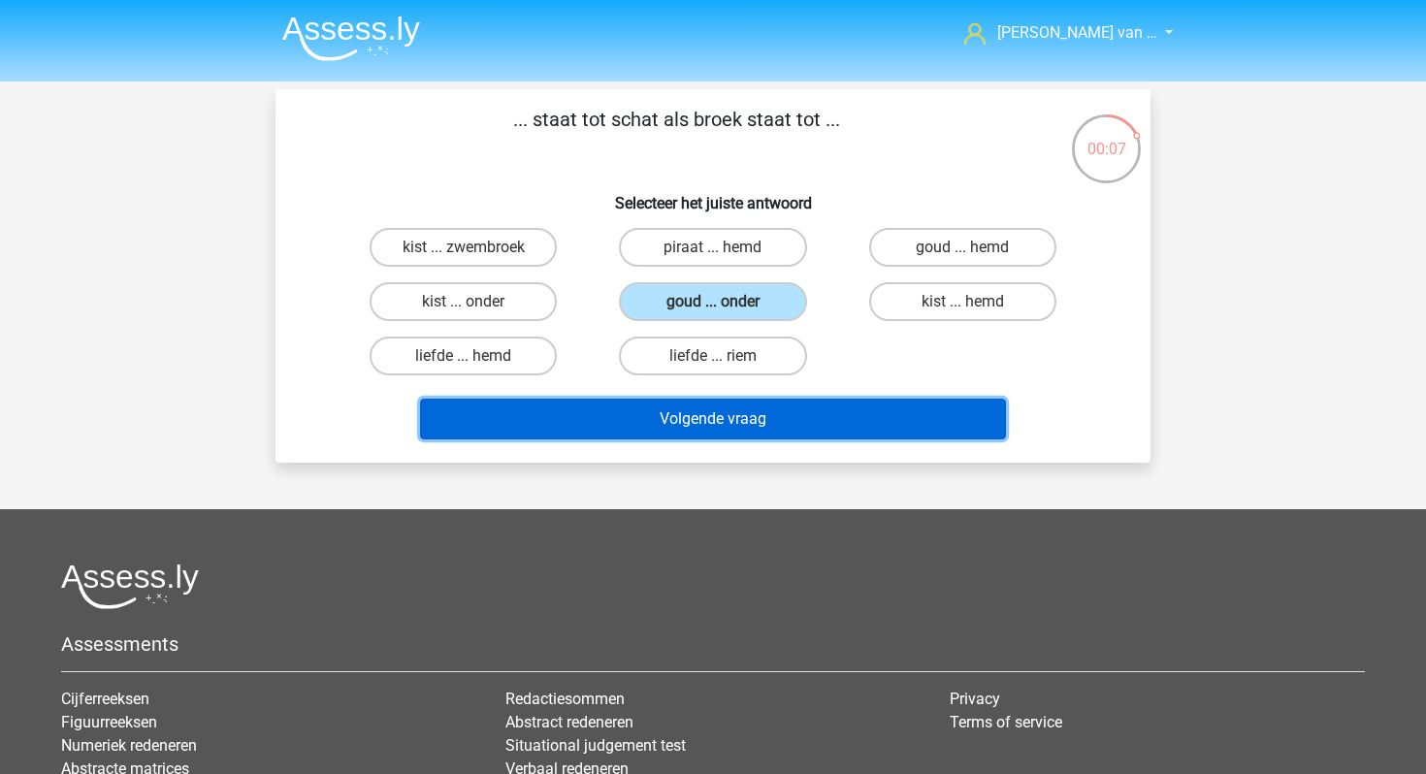
click at [767, 430] on button "Volgende vraag" at bounding box center [713, 419] width 587 height 41
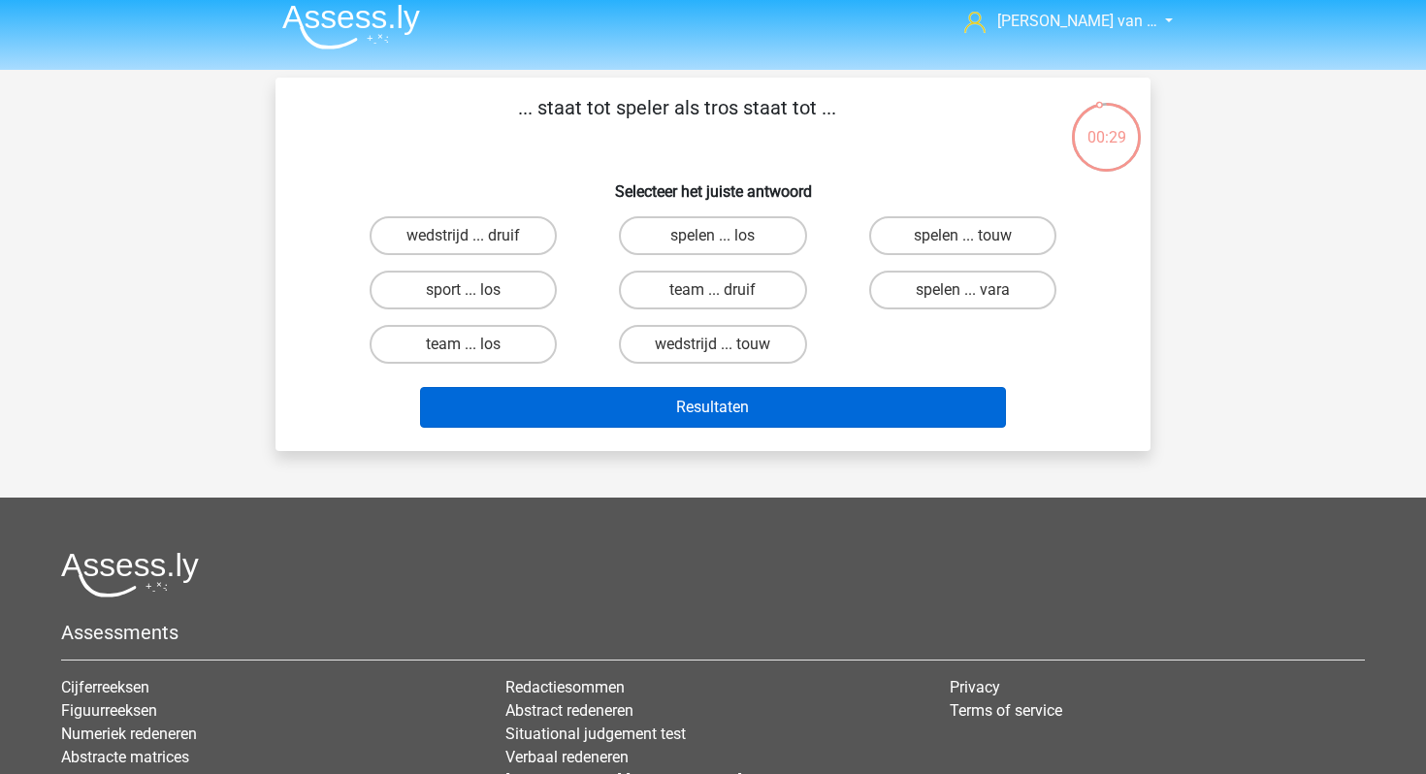
scroll to position [4, 0]
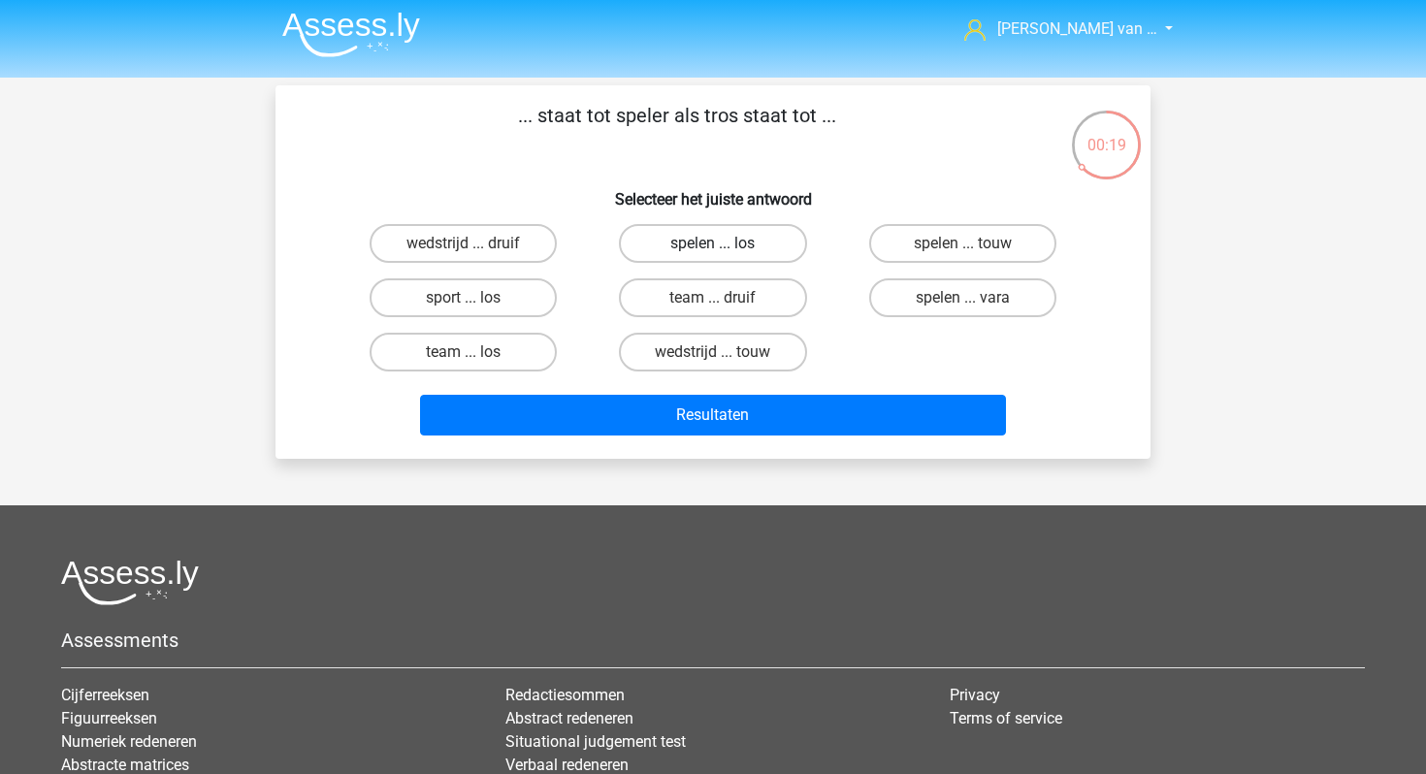
click at [714, 242] on label "spelen ... los" at bounding box center [712, 243] width 187 height 39
click at [714, 244] on input "spelen ... los" at bounding box center [719, 250] width 13 height 13
radio input "true"
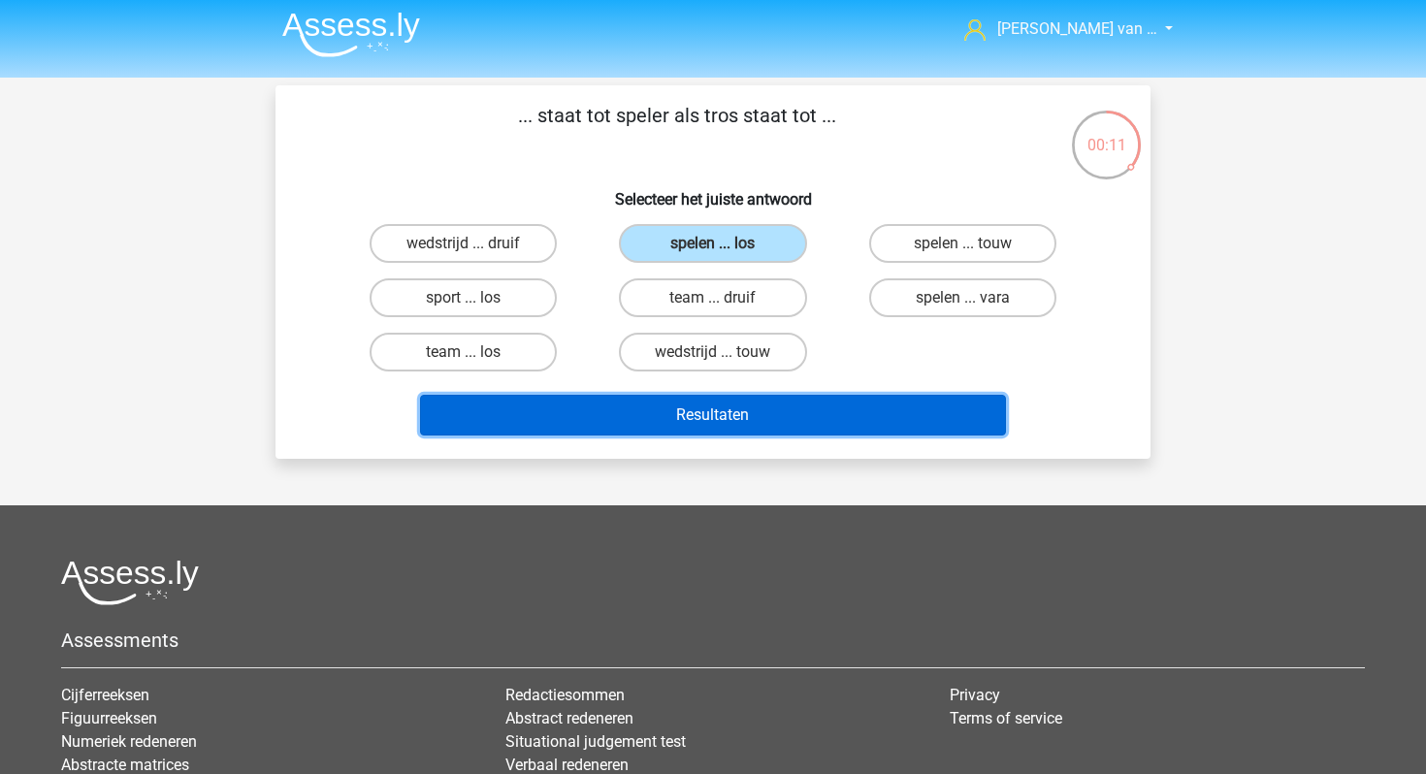
click at [750, 413] on button "Resultaten" at bounding box center [713, 415] width 587 height 41
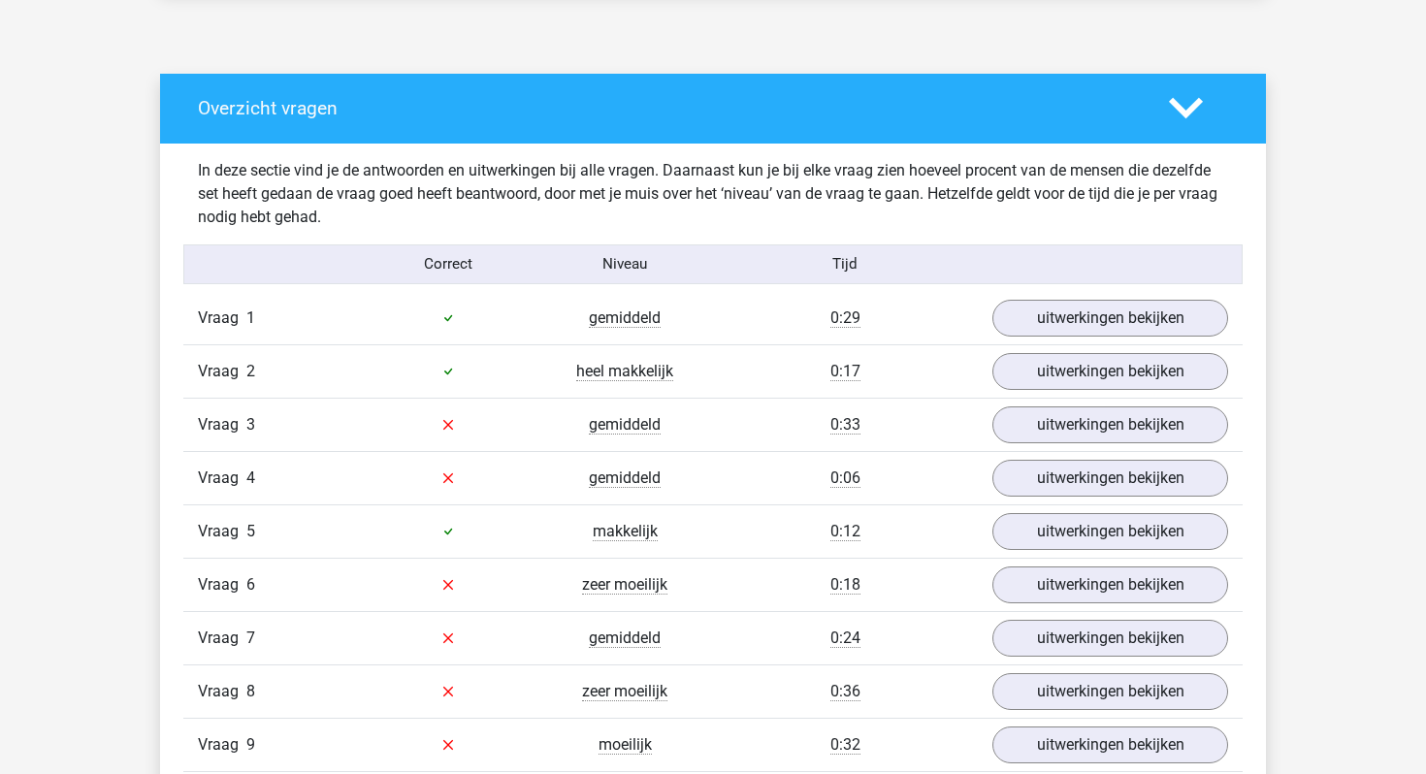
scroll to position [1138, 0]
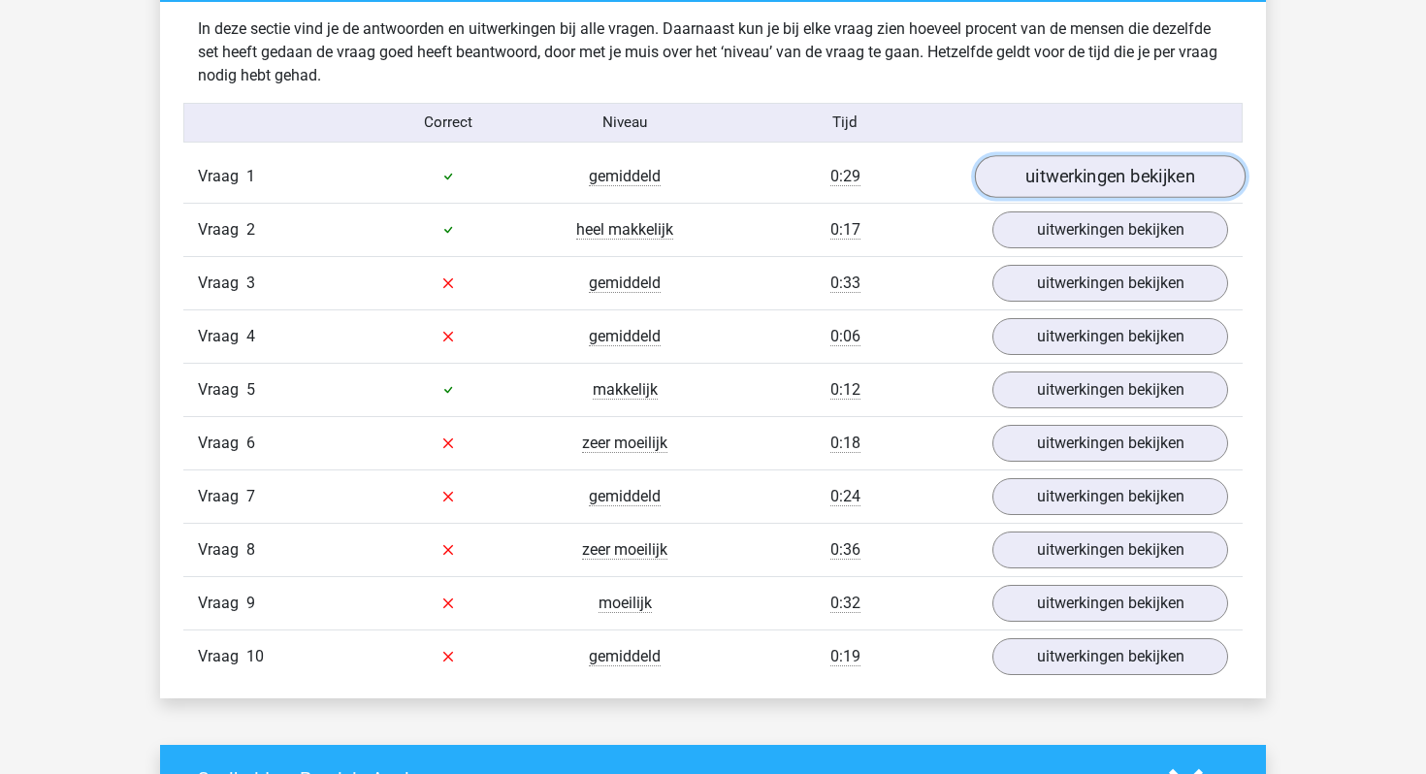
click at [1140, 178] on link "uitwerkingen bekijken" at bounding box center [1110, 176] width 271 height 43
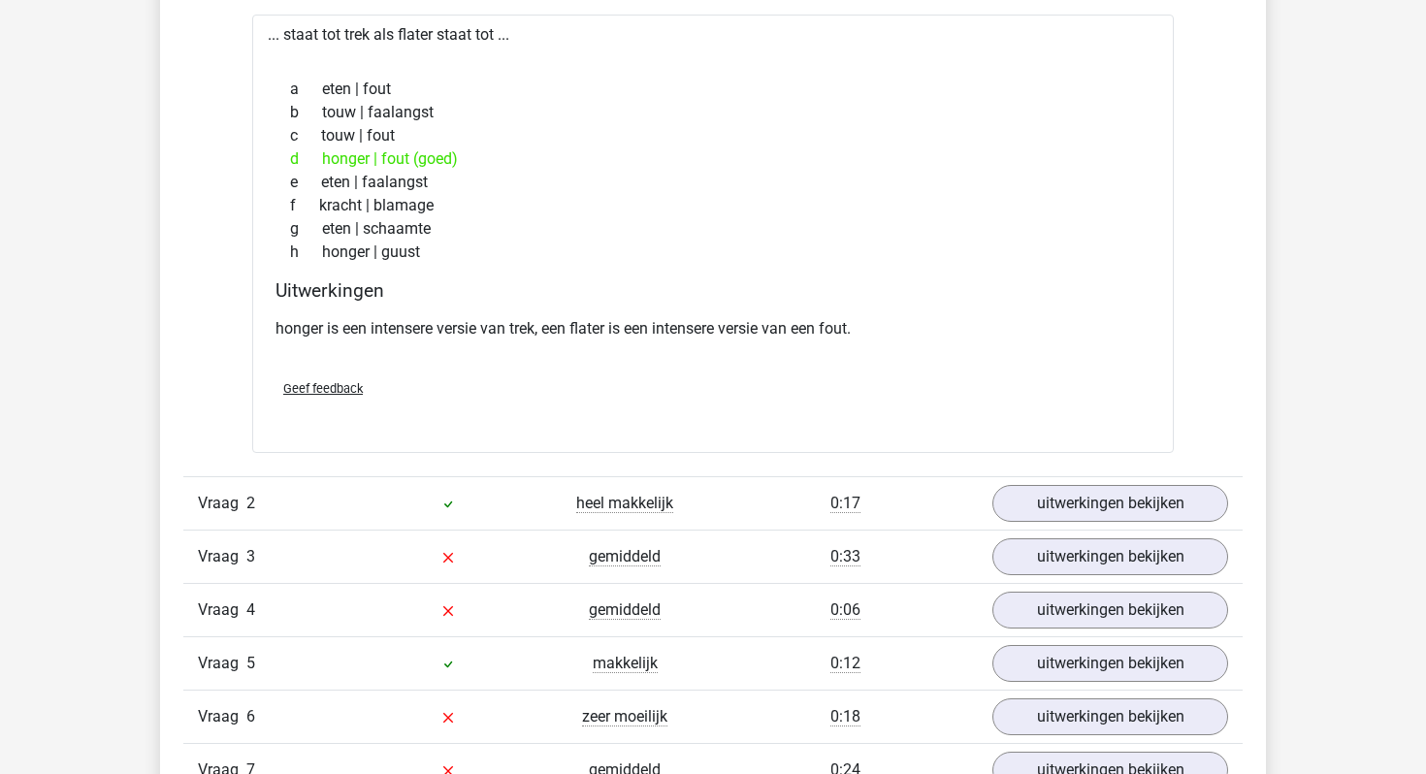
scroll to position [1351, 0]
click at [1092, 492] on link "uitwerkingen bekijken" at bounding box center [1110, 502] width 271 height 43
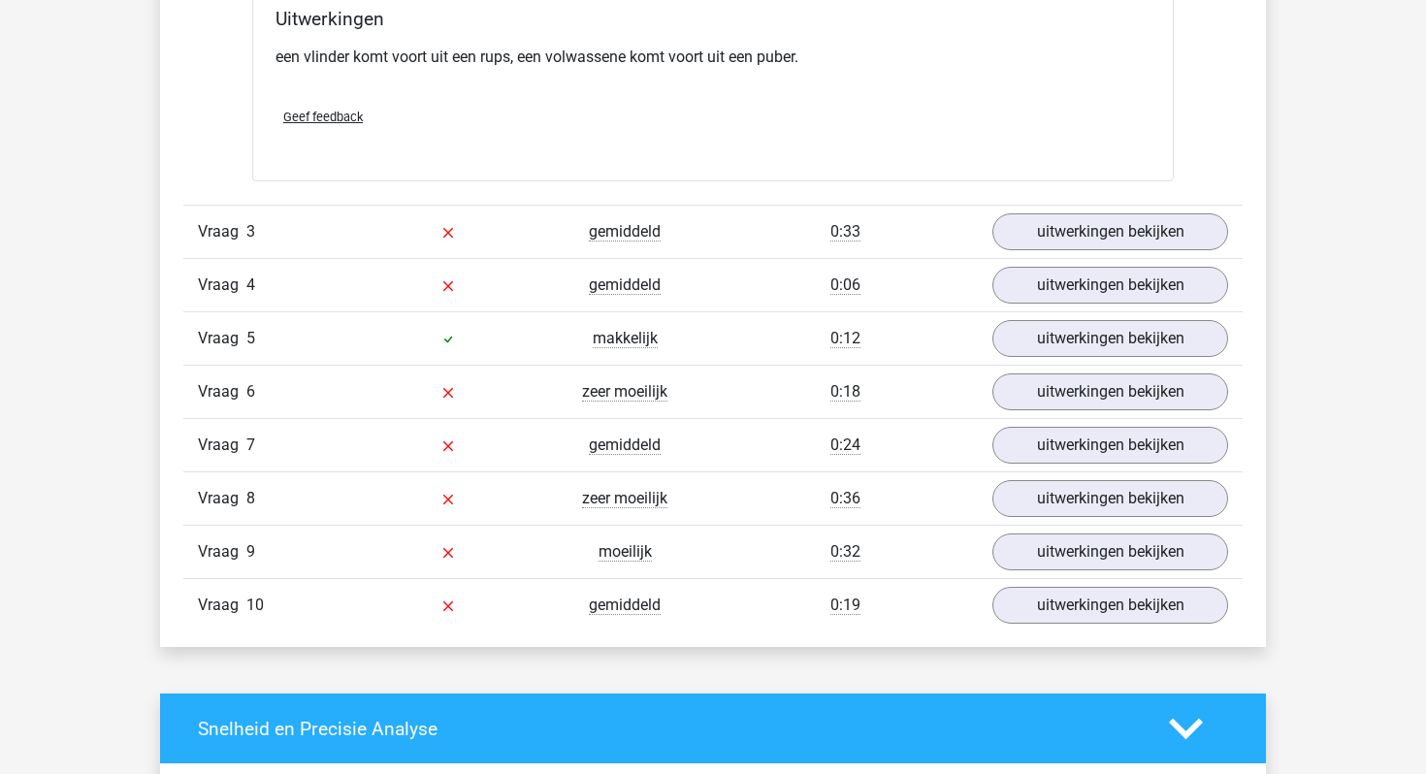
scroll to position [2165, 0]
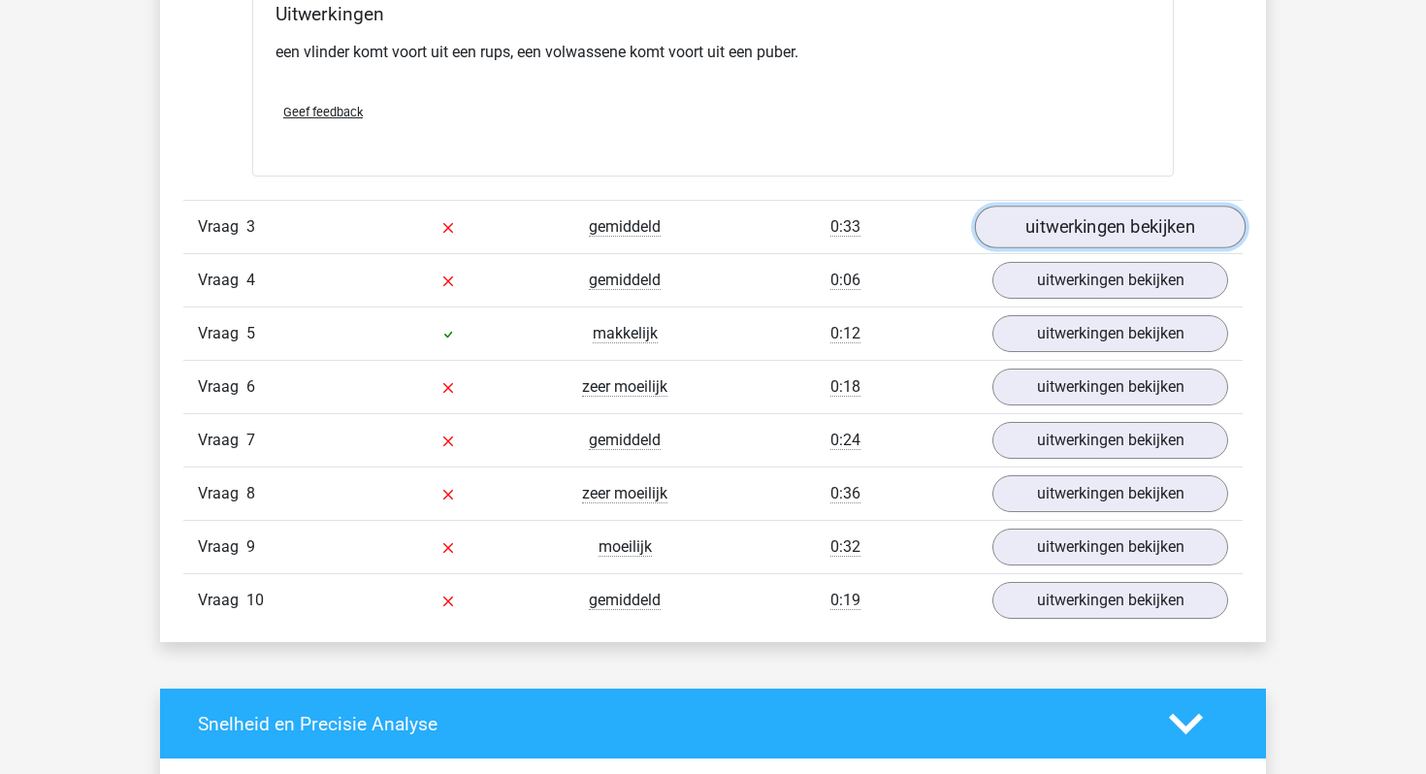
click at [1057, 232] on link "uitwerkingen bekijken" at bounding box center [1110, 227] width 271 height 43
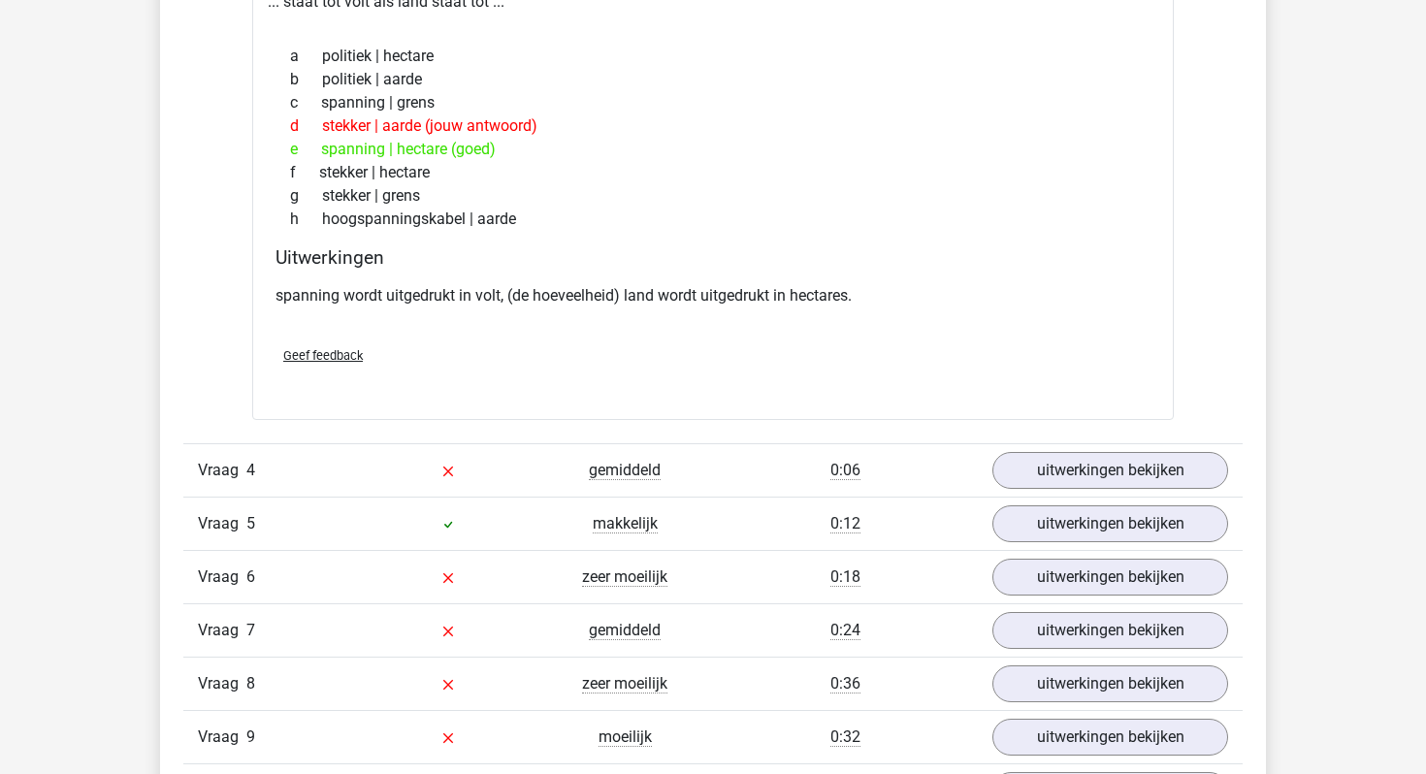
scroll to position [2498, 0]
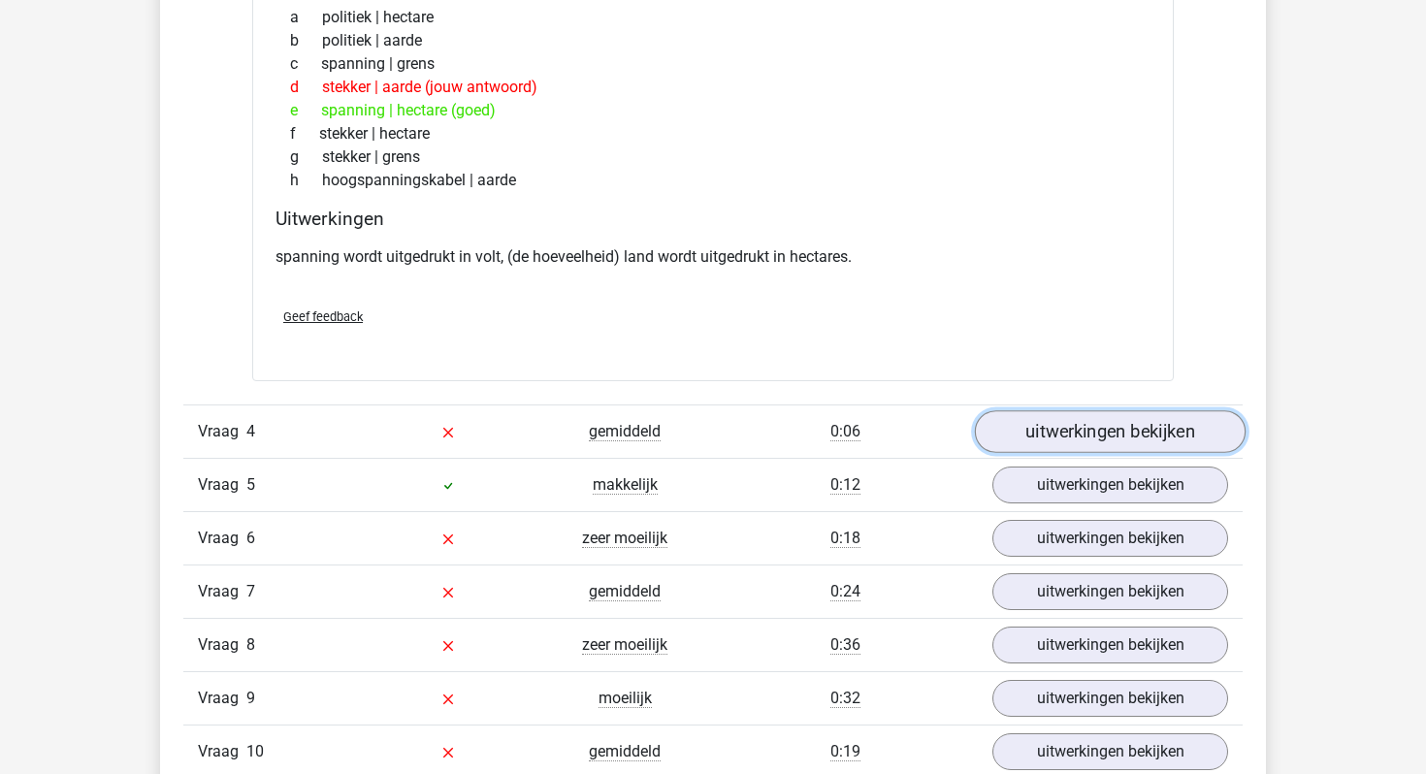
click at [1119, 432] on link "uitwerkingen bekijken" at bounding box center [1110, 431] width 271 height 43
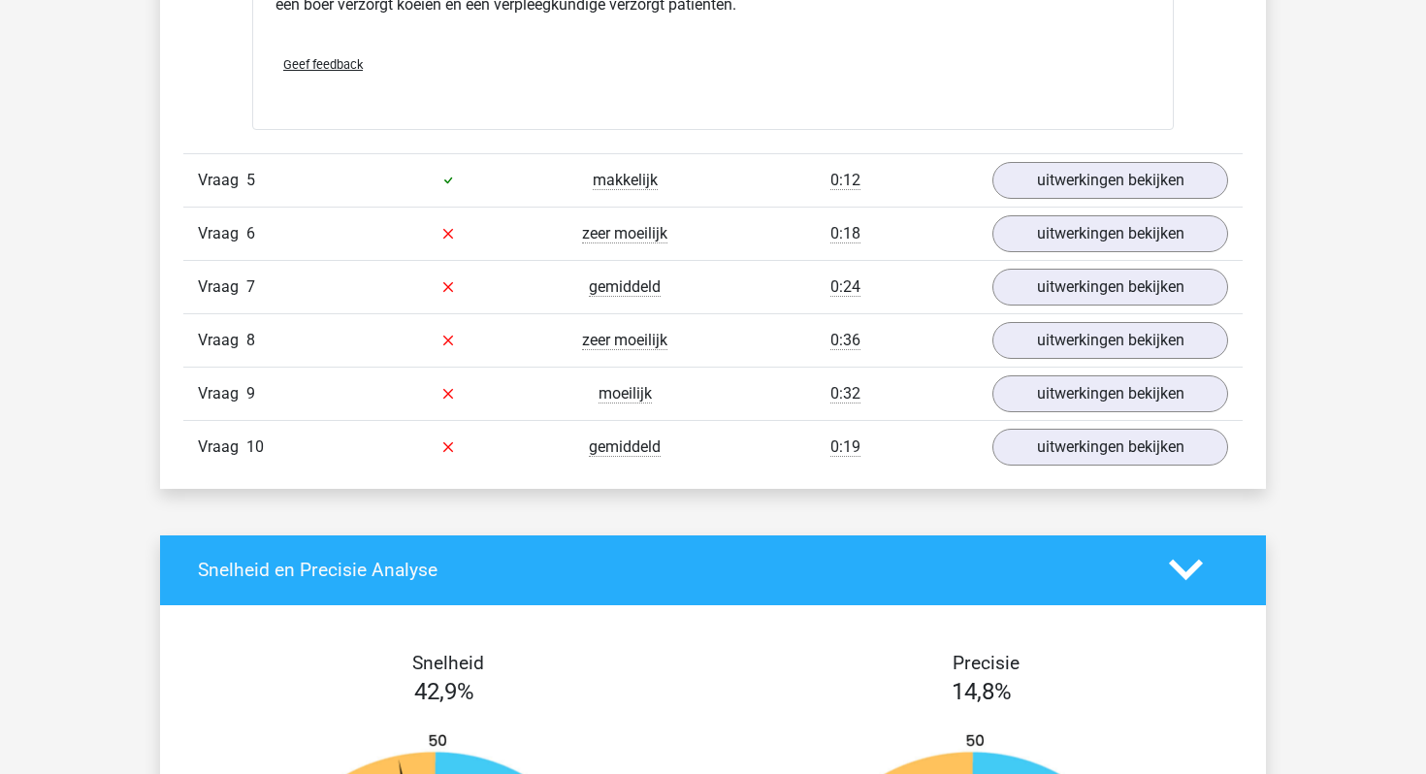
scroll to position [3300, 0]
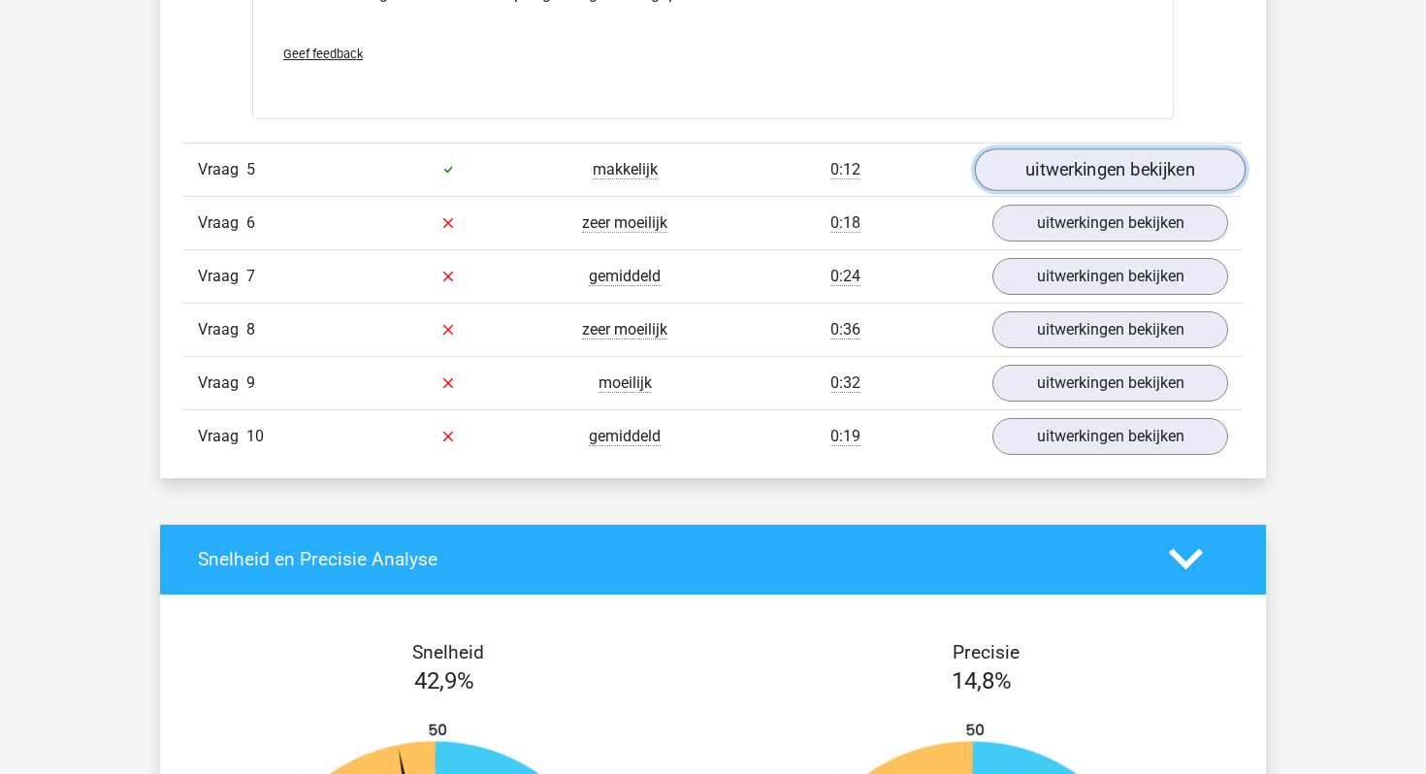
click at [1072, 180] on link "uitwerkingen bekijken" at bounding box center [1110, 169] width 271 height 43
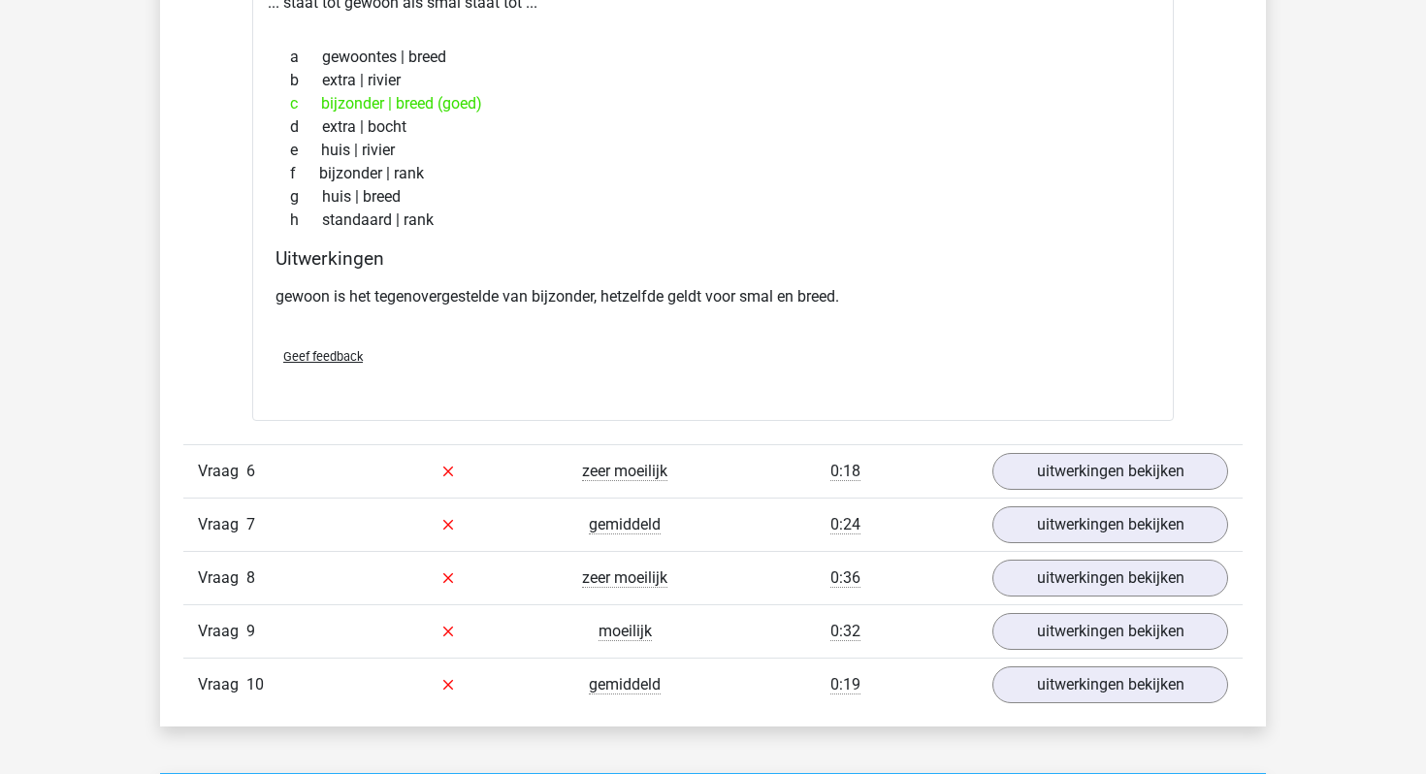
scroll to position [3553, 0]
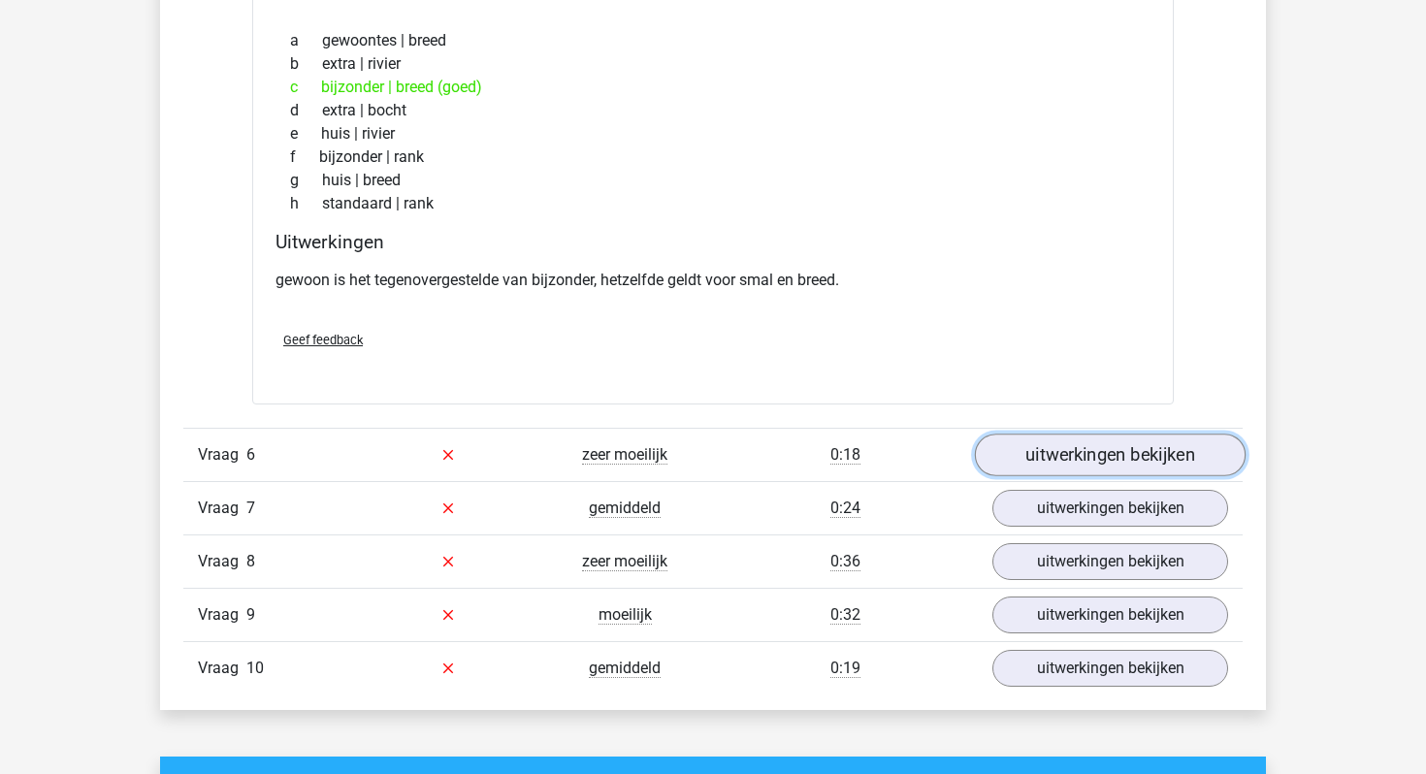
click at [1085, 456] on link "uitwerkingen bekijken" at bounding box center [1110, 455] width 271 height 43
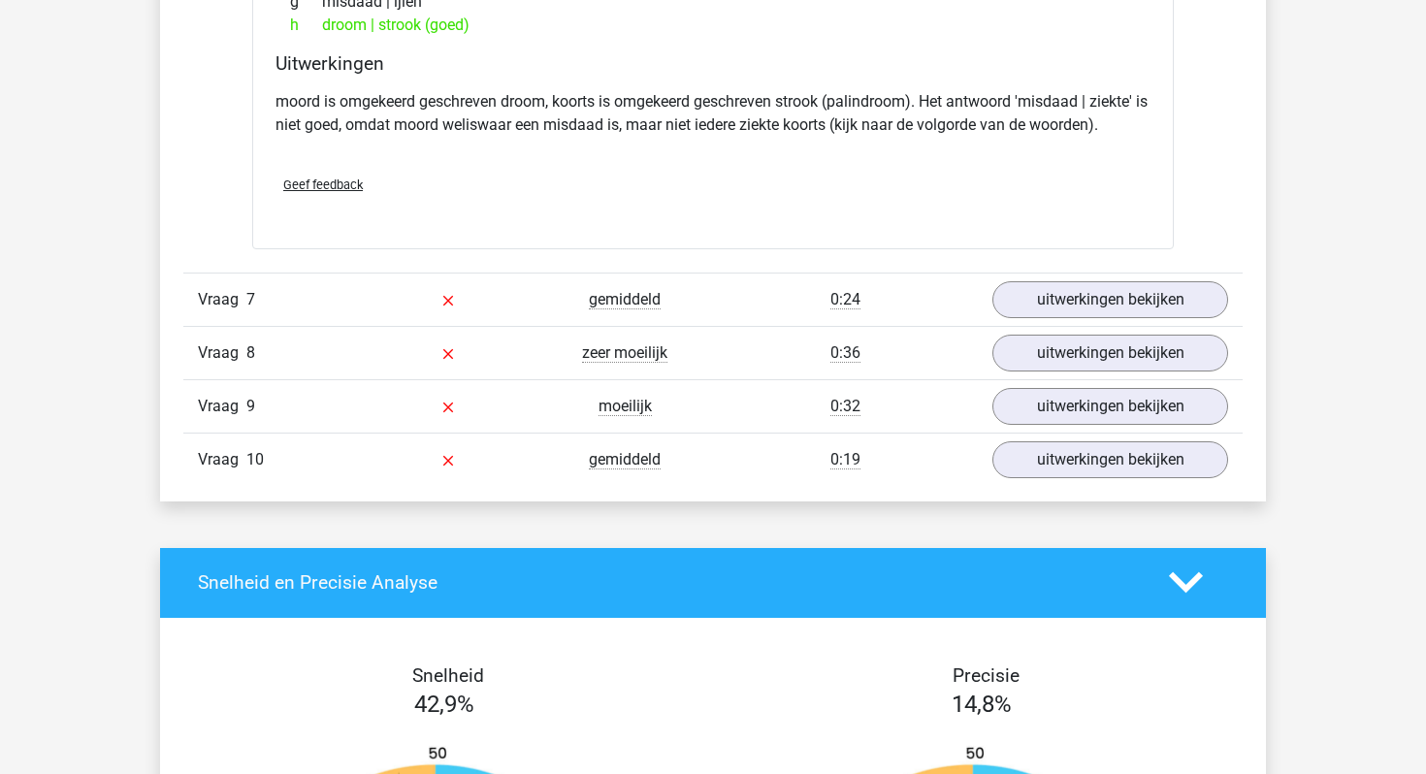
scroll to position [4276, 0]
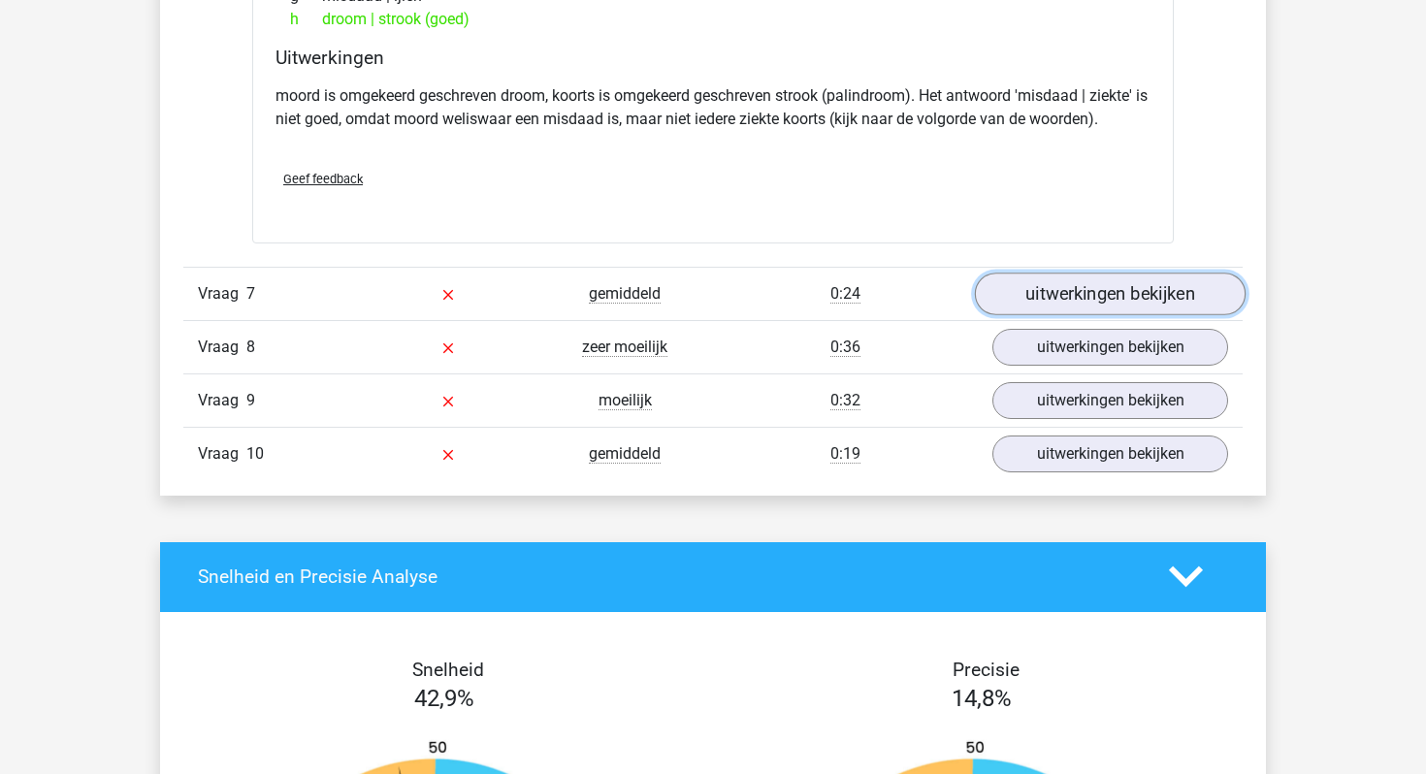
click at [1093, 303] on link "uitwerkingen bekijken" at bounding box center [1110, 294] width 271 height 43
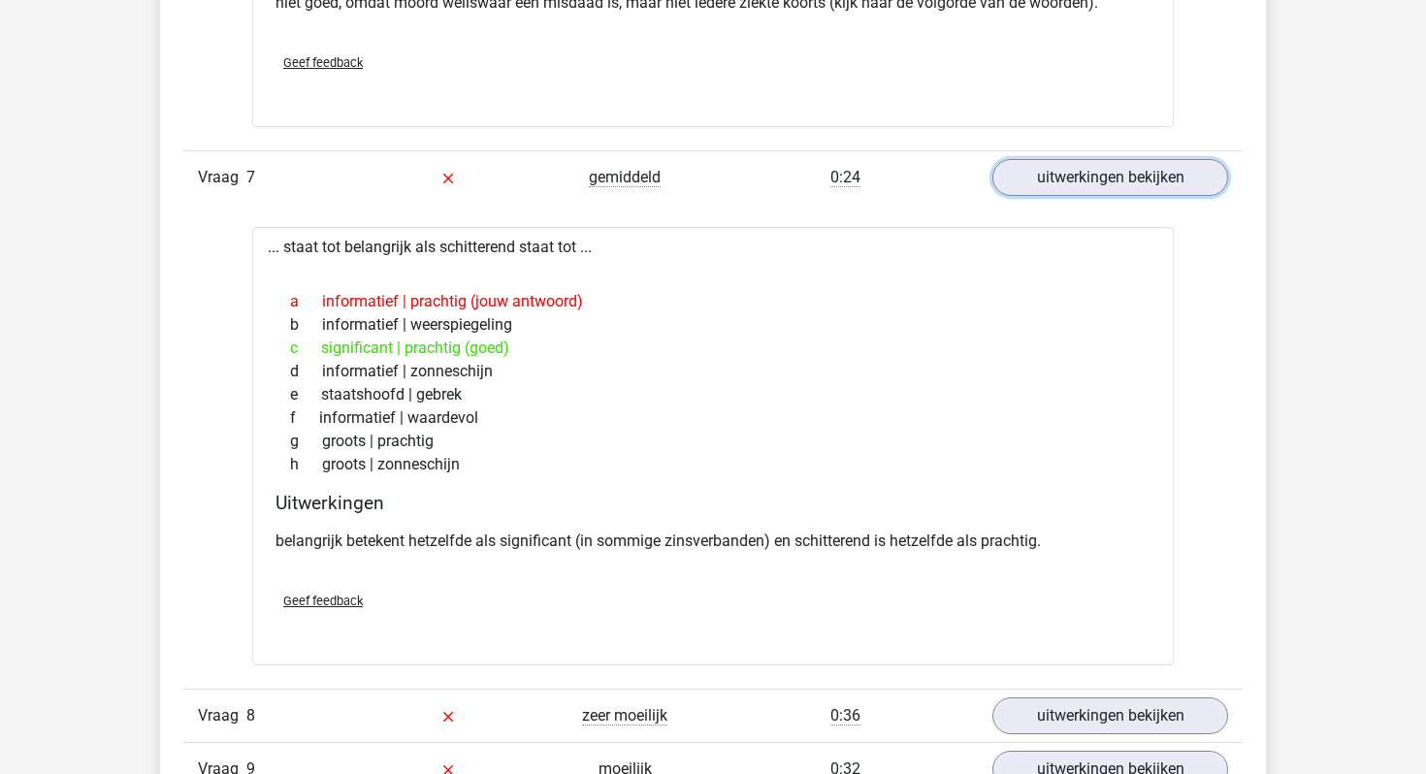
scroll to position [4537, 0]
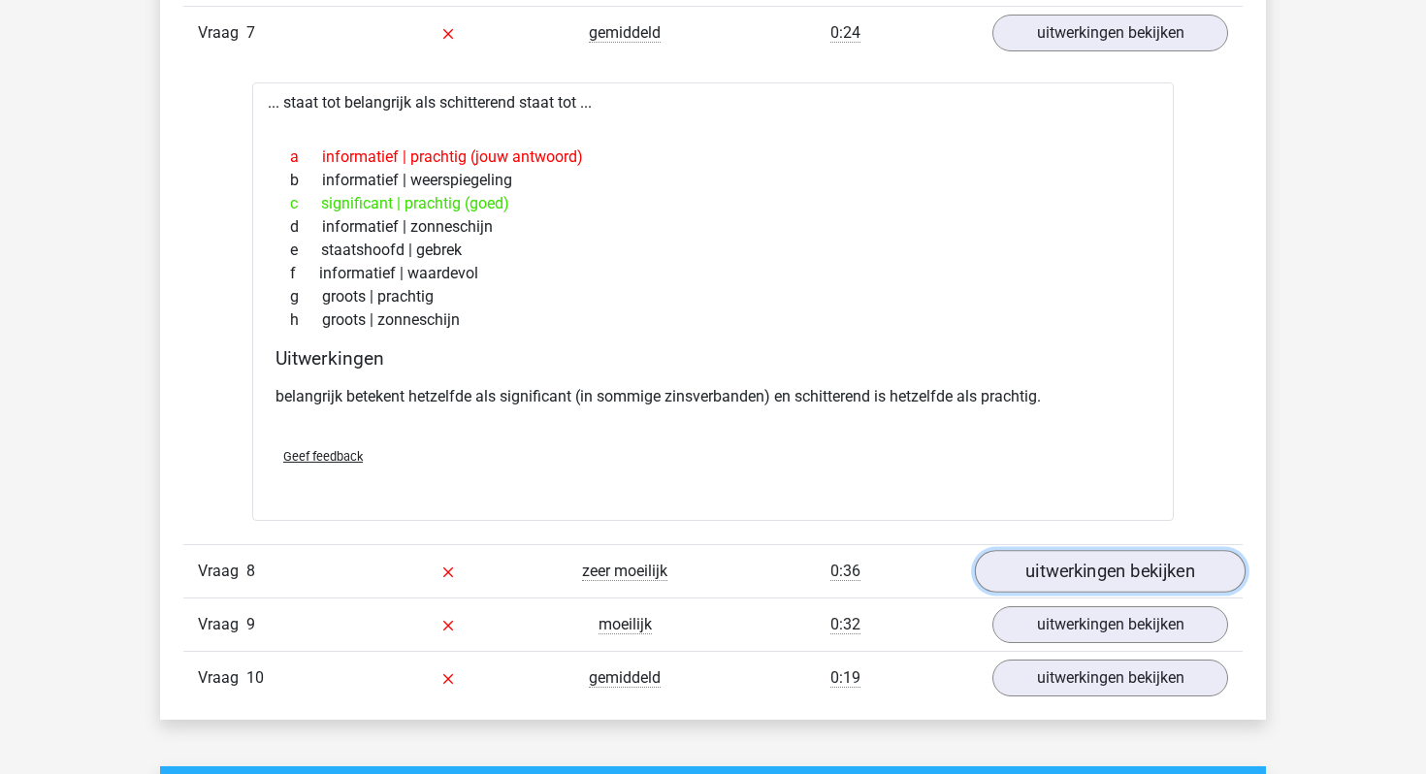
click at [1150, 577] on link "uitwerkingen bekijken" at bounding box center [1110, 571] width 271 height 43
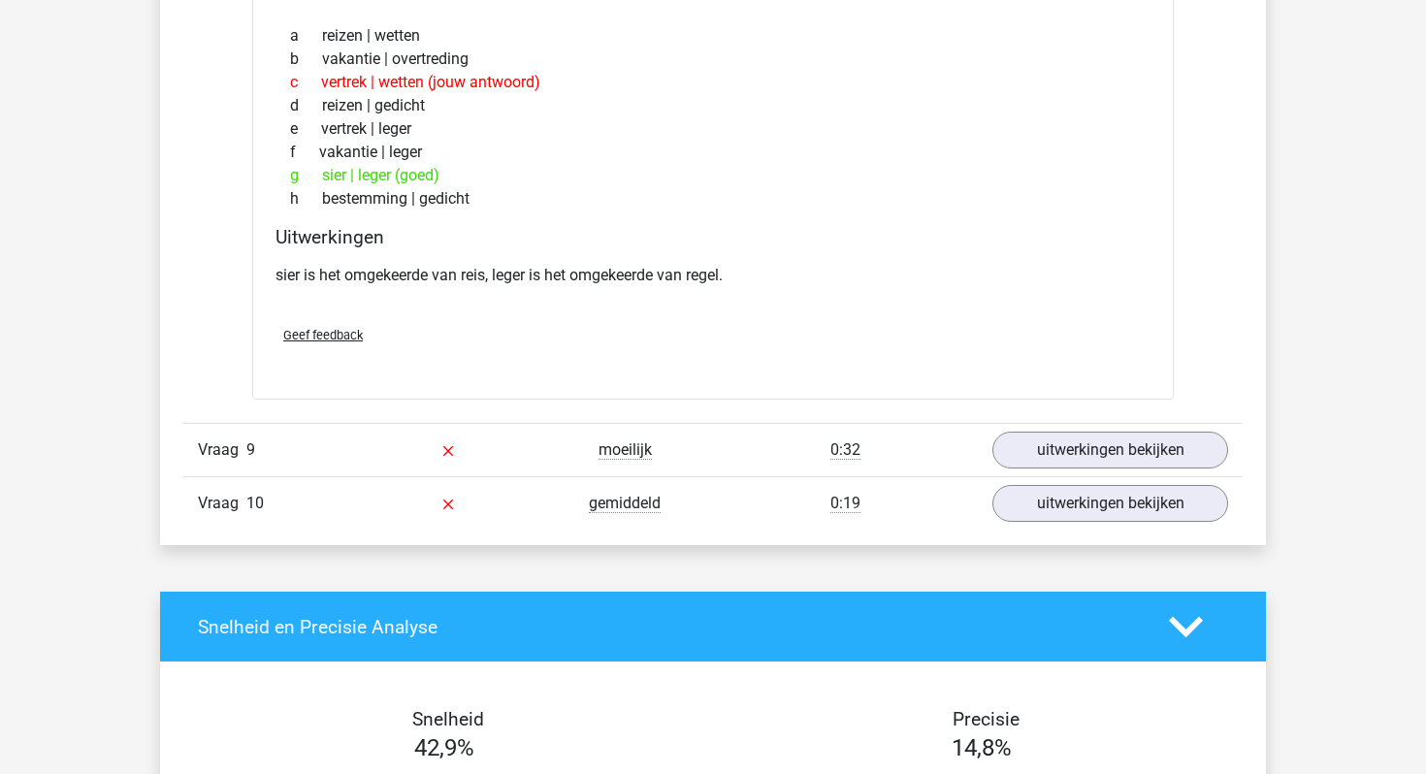
scroll to position [5264, 0]
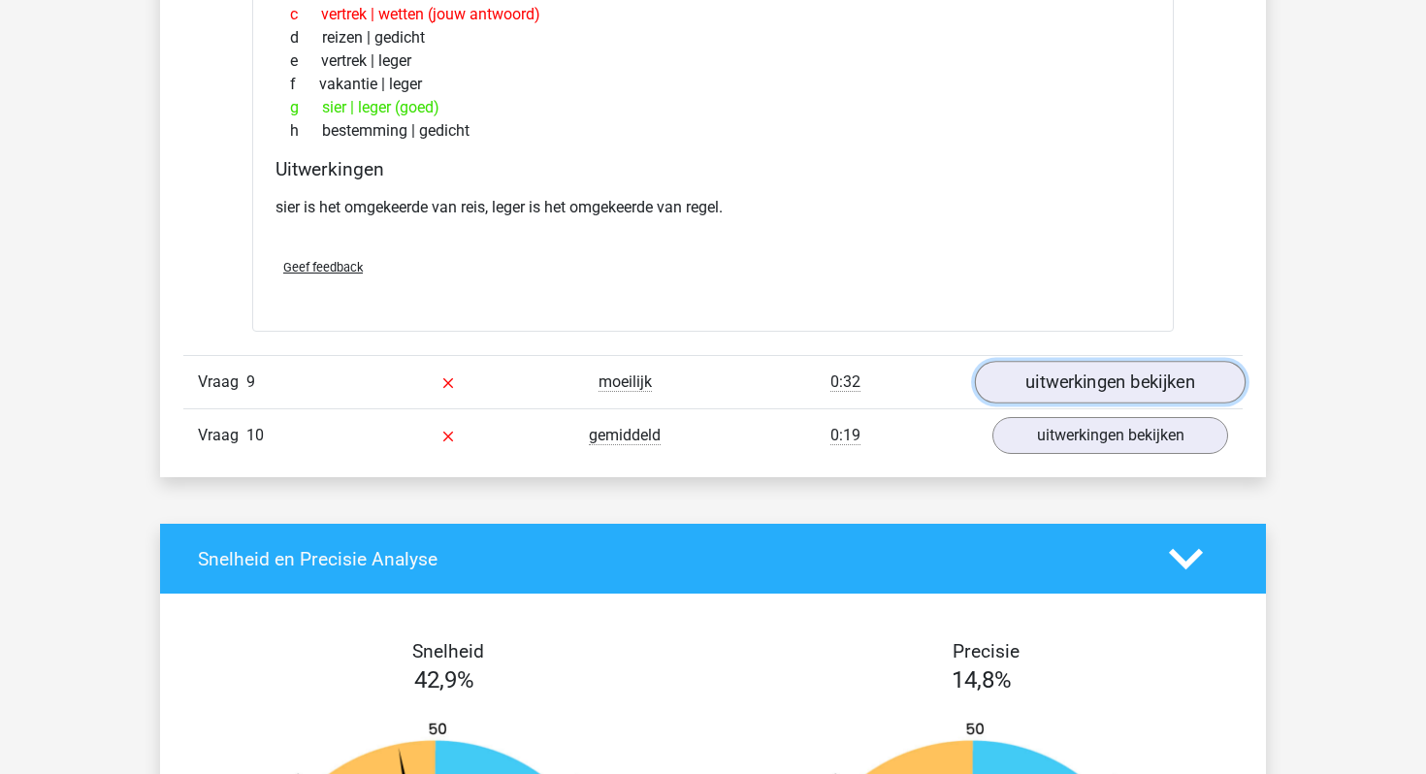
click at [1121, 382] on link "uitwerkingen bekijken" at bounding box center [1110, 383] width 271 height 43
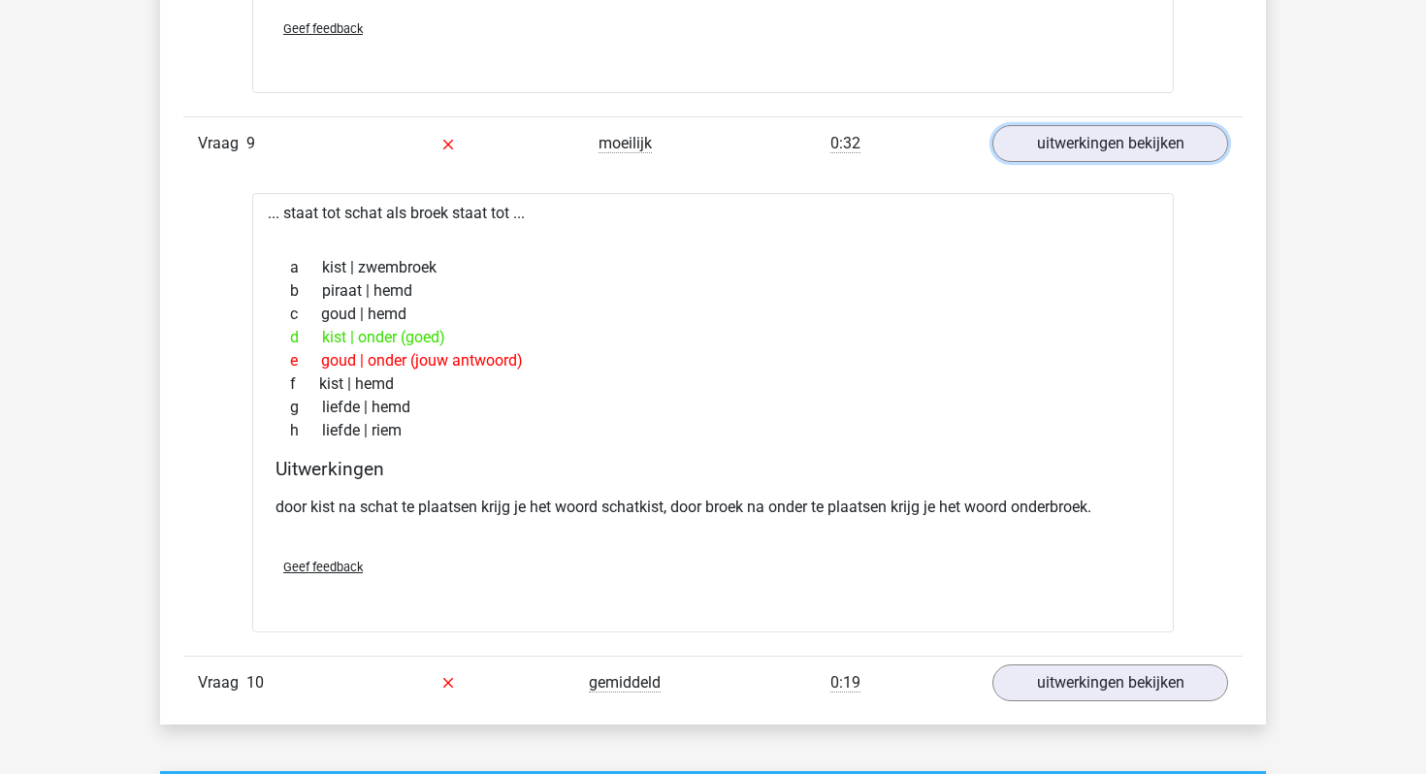
scroll to position [5514, 0]
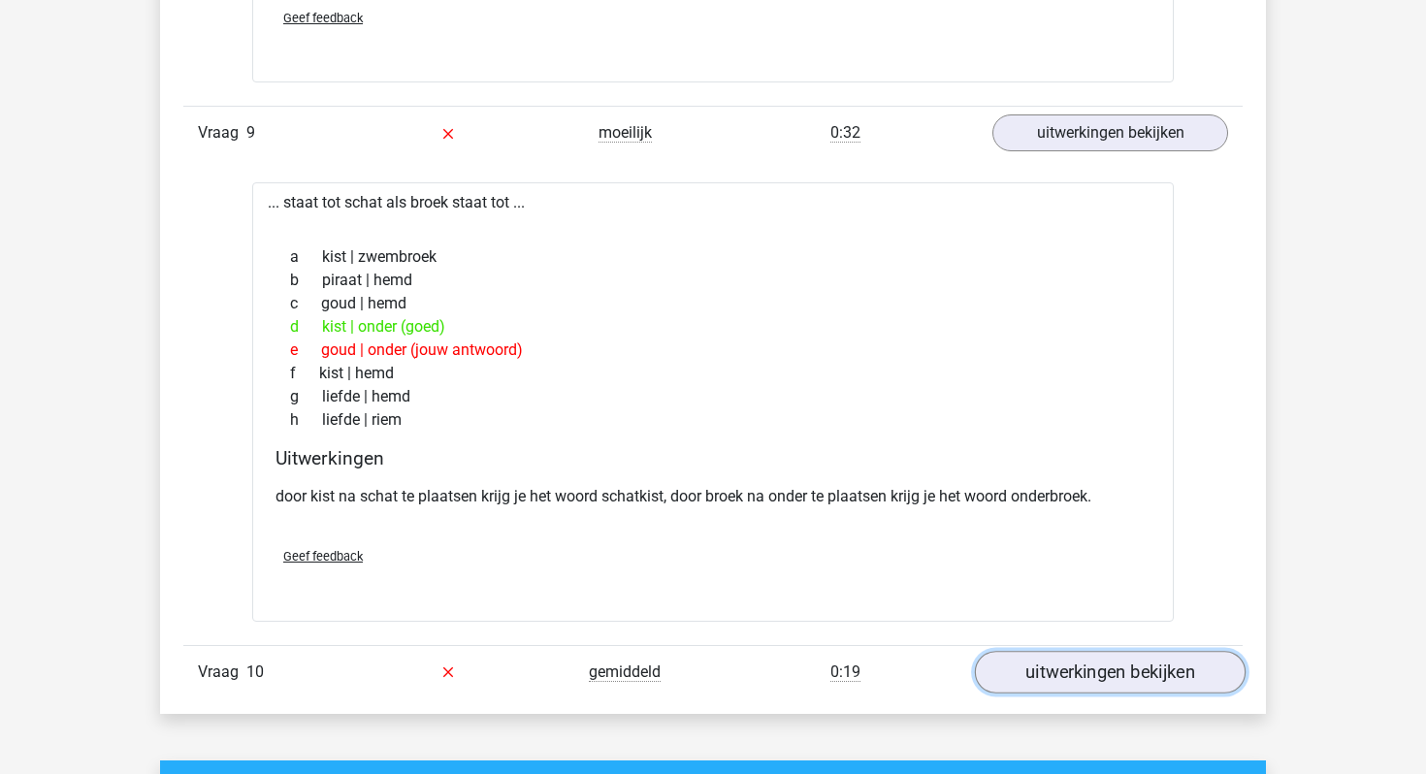
click at [1136, 673] on link "uitwerkingen bekijken" at bounding box center [1110, 672] width 271 height 43
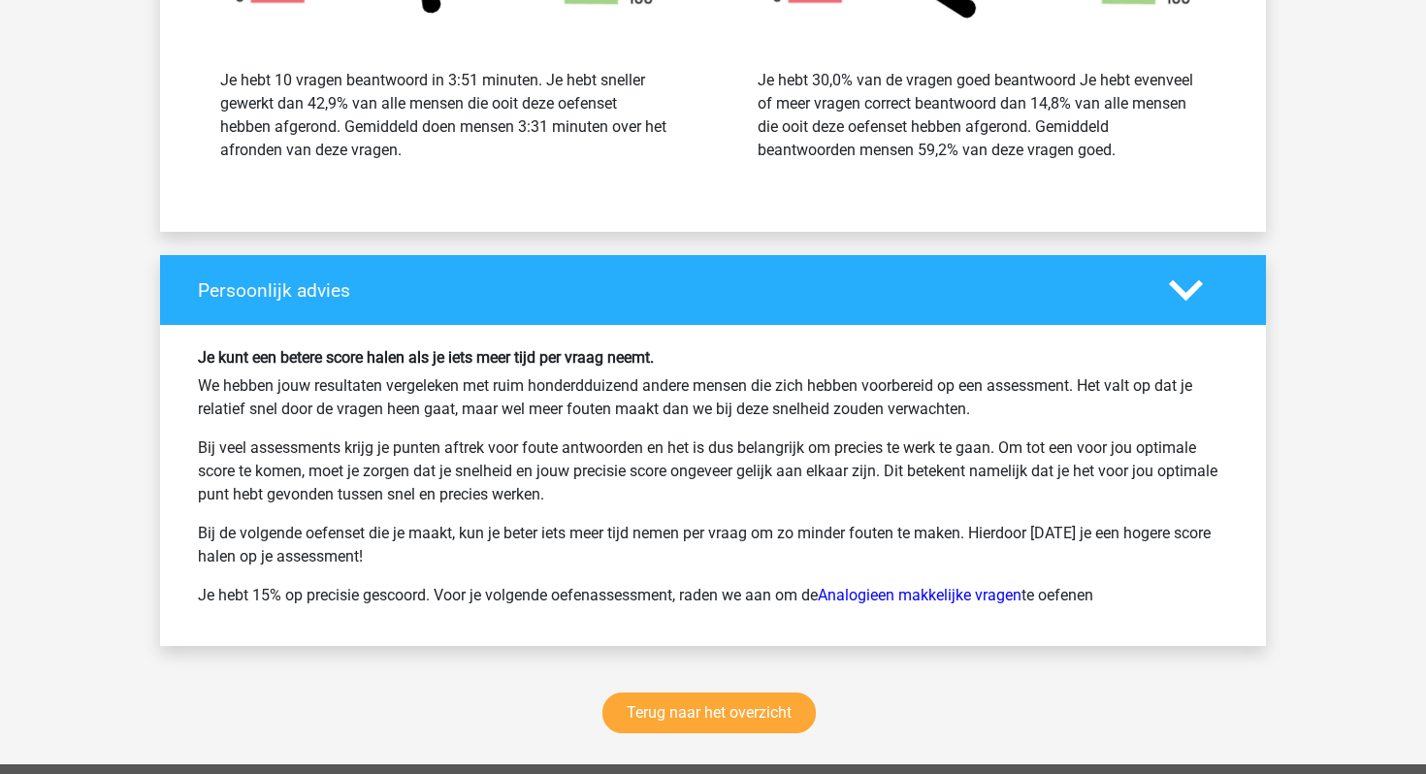
scroll to position [7201, 0]
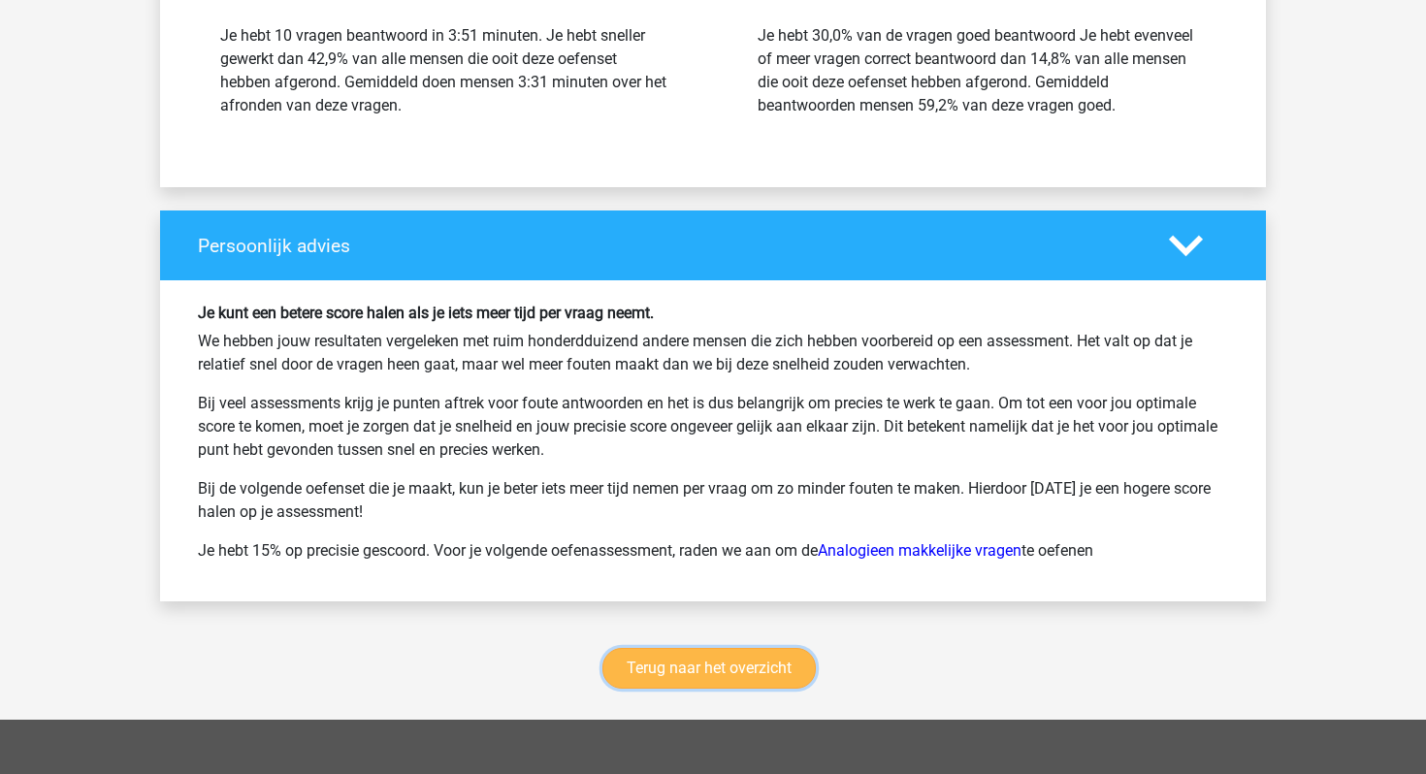
click at [773, 674] on link "Terug naar het overzicht" at bounding box center [709, 668] width 213 height 41
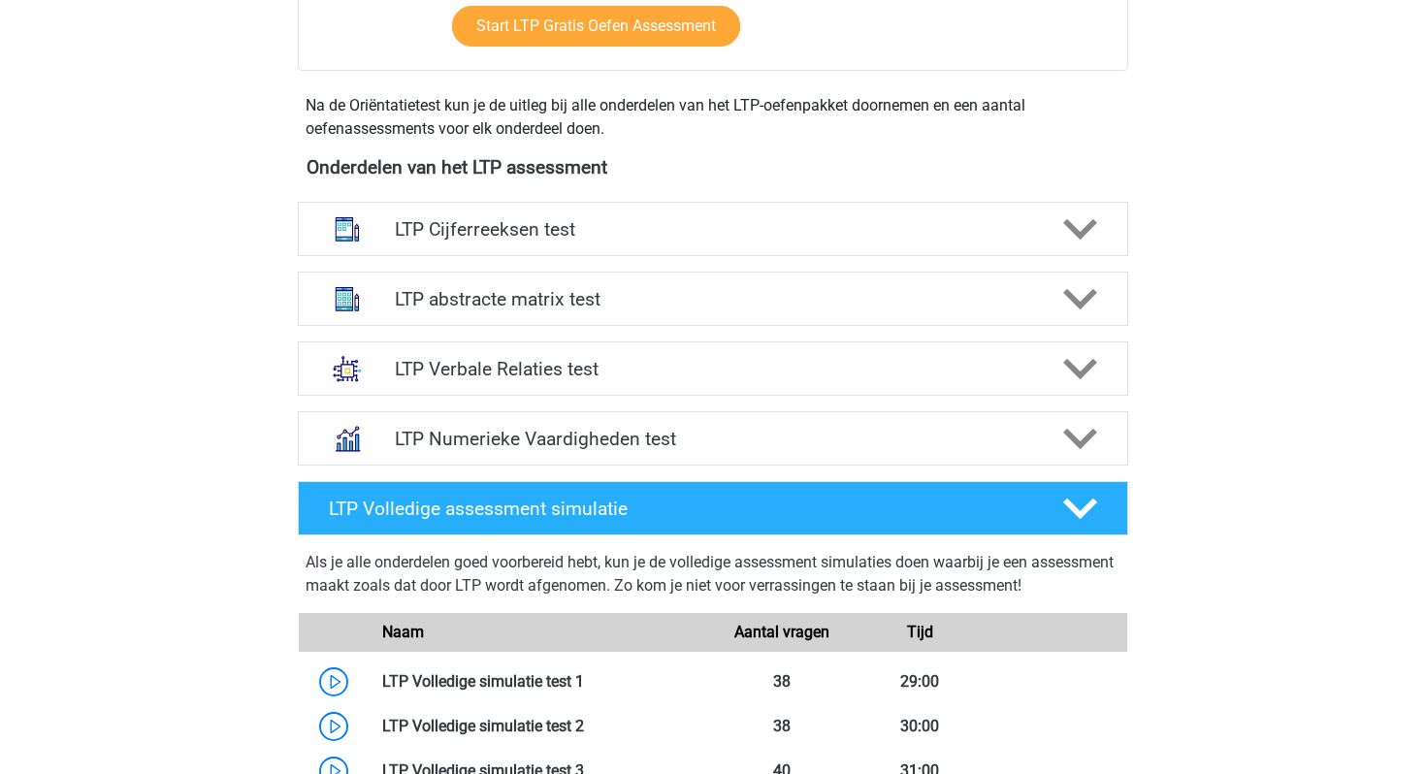
scroll to position [627, 0]
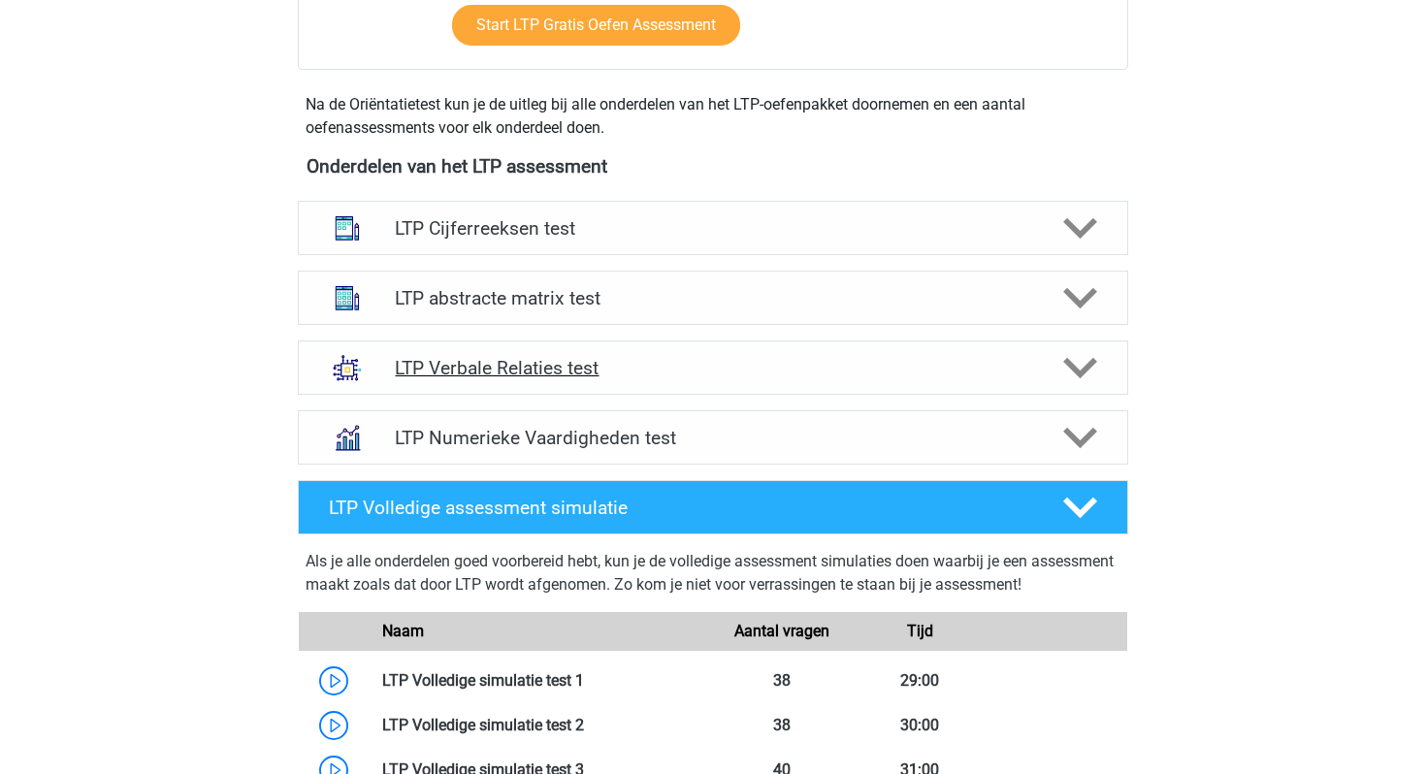
click at [697, 375] on h4 "LTP Verbale Relaties test" at bounding box center [712, 368] width 635 height 22
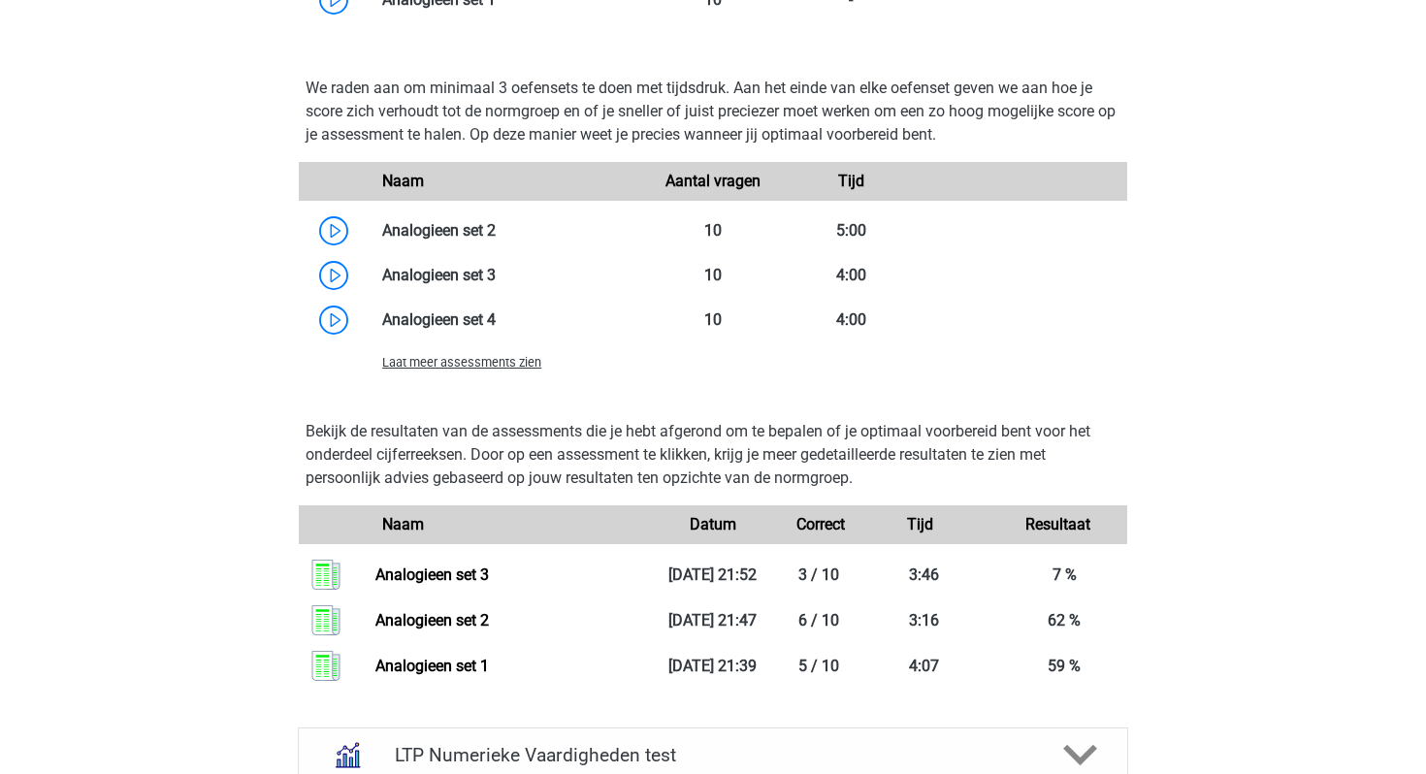
scroll to position [1861, 0]
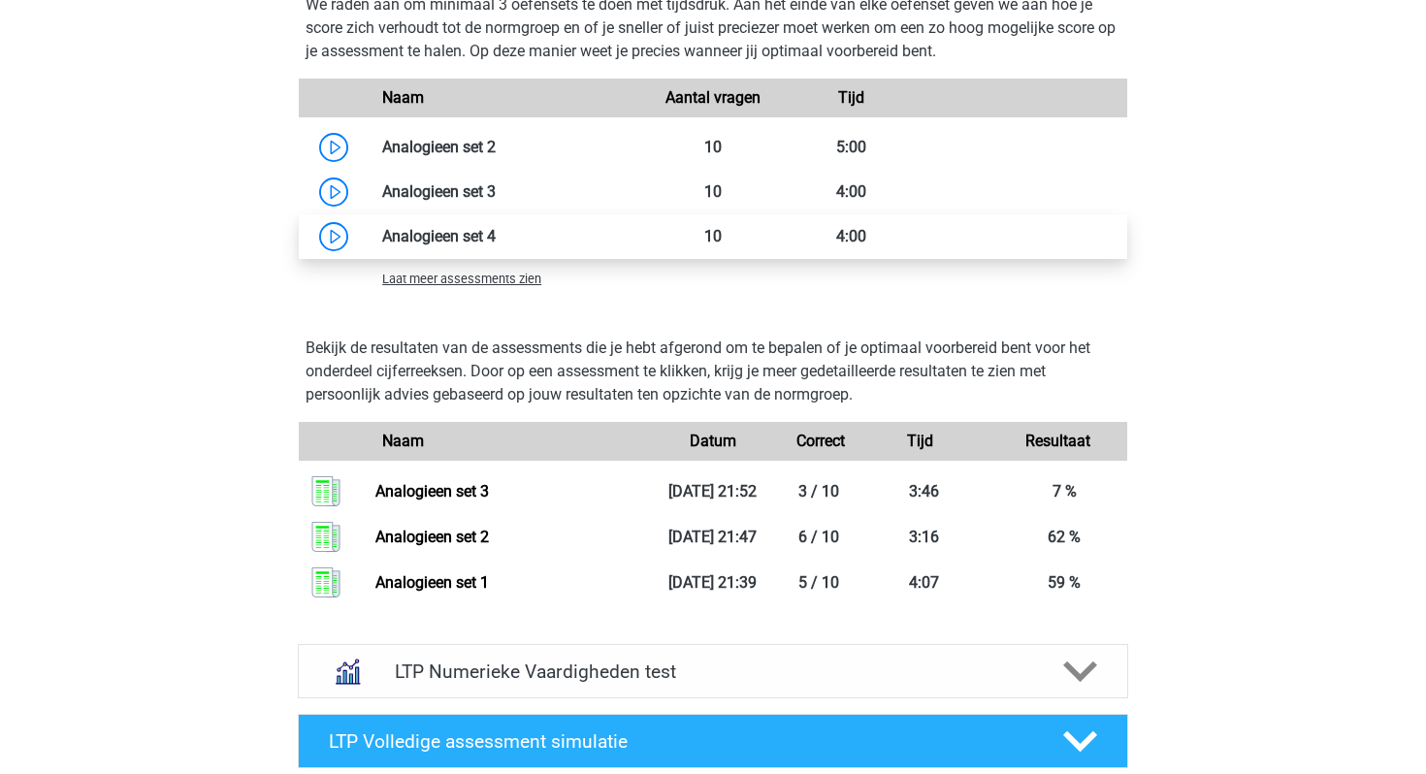
click at [496, 243] on link at bounding box center [496, 236] width 0 height 18
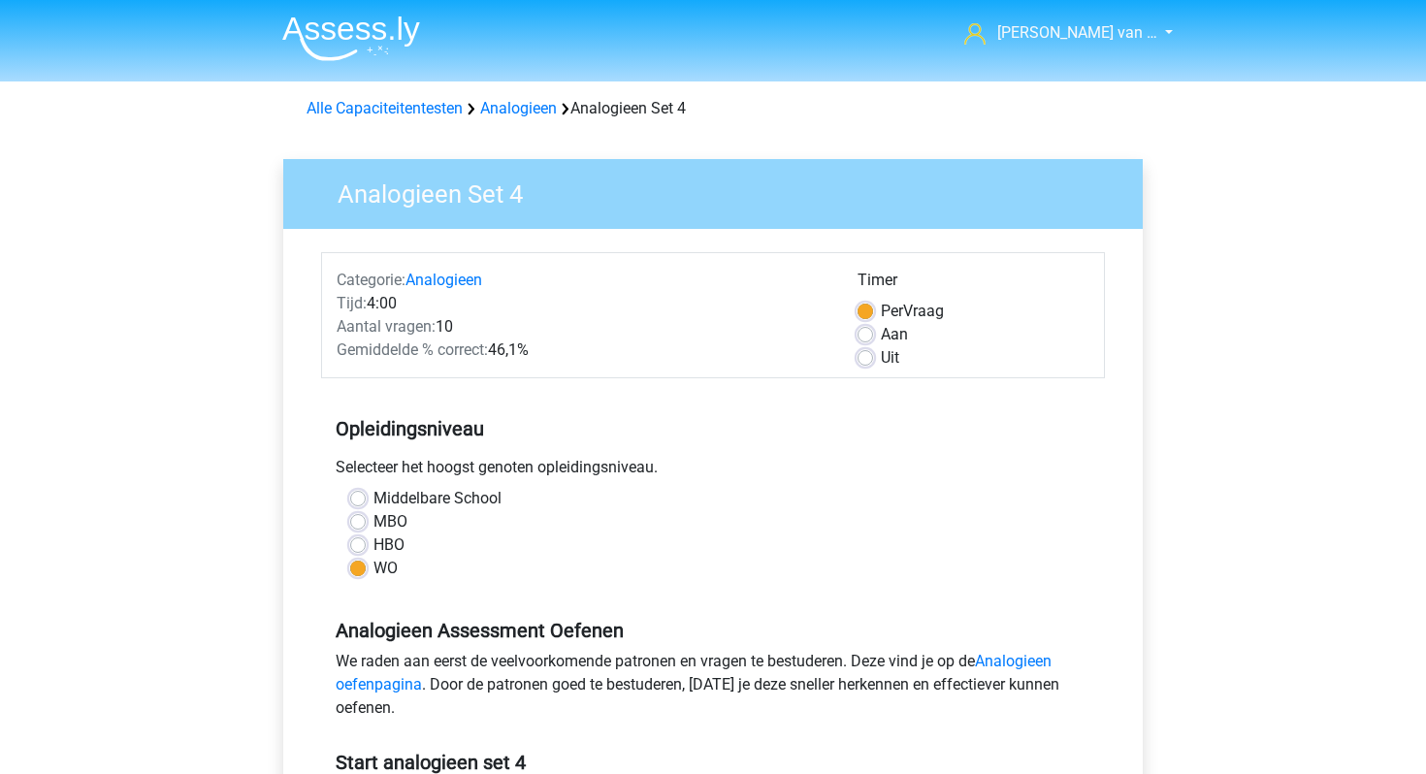
click at [388, 547] on label "HBO" at bounding box center [389, 545] width 31 height 23
click at [366, 547] on input "HBO" at bounding box center [358, 543] width 16 height 19
radio input "true"
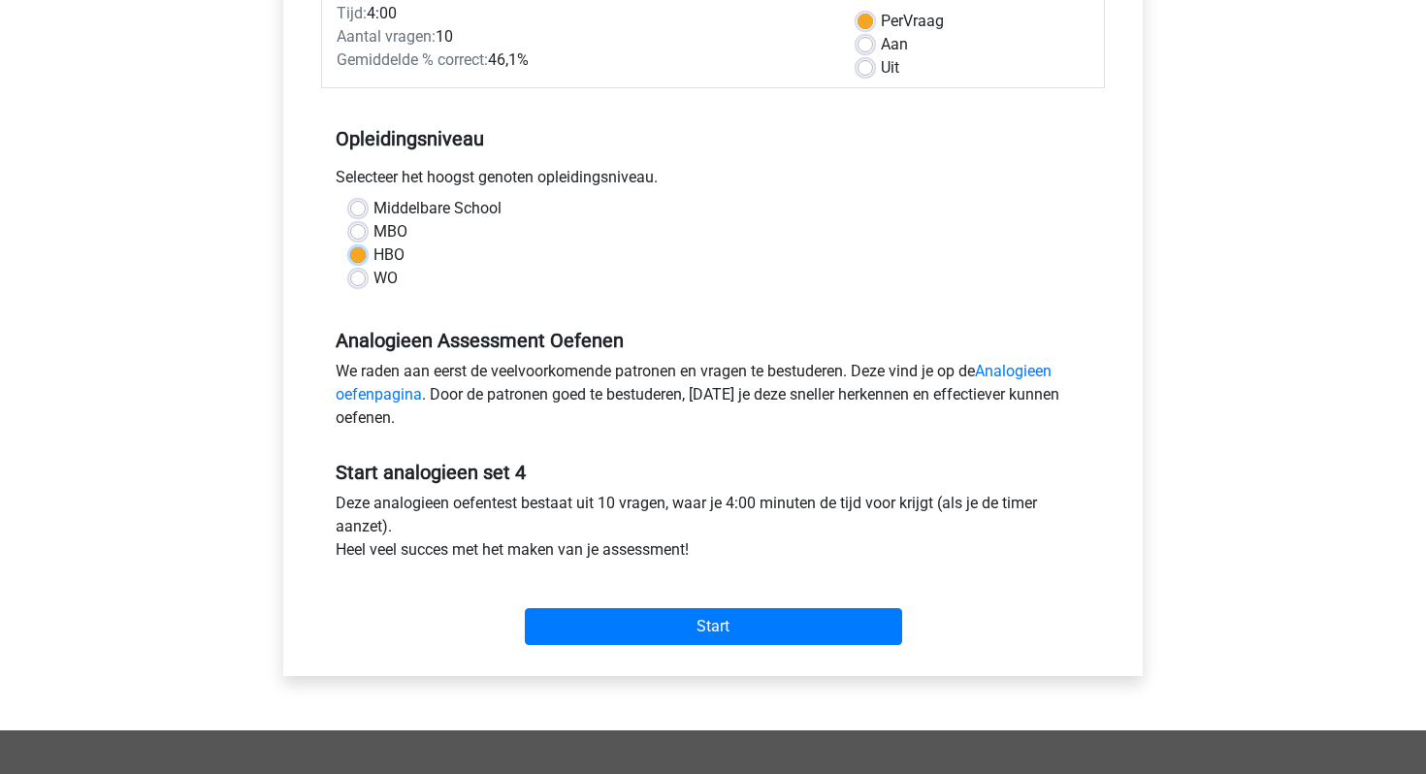
scroll to position [519, 0]
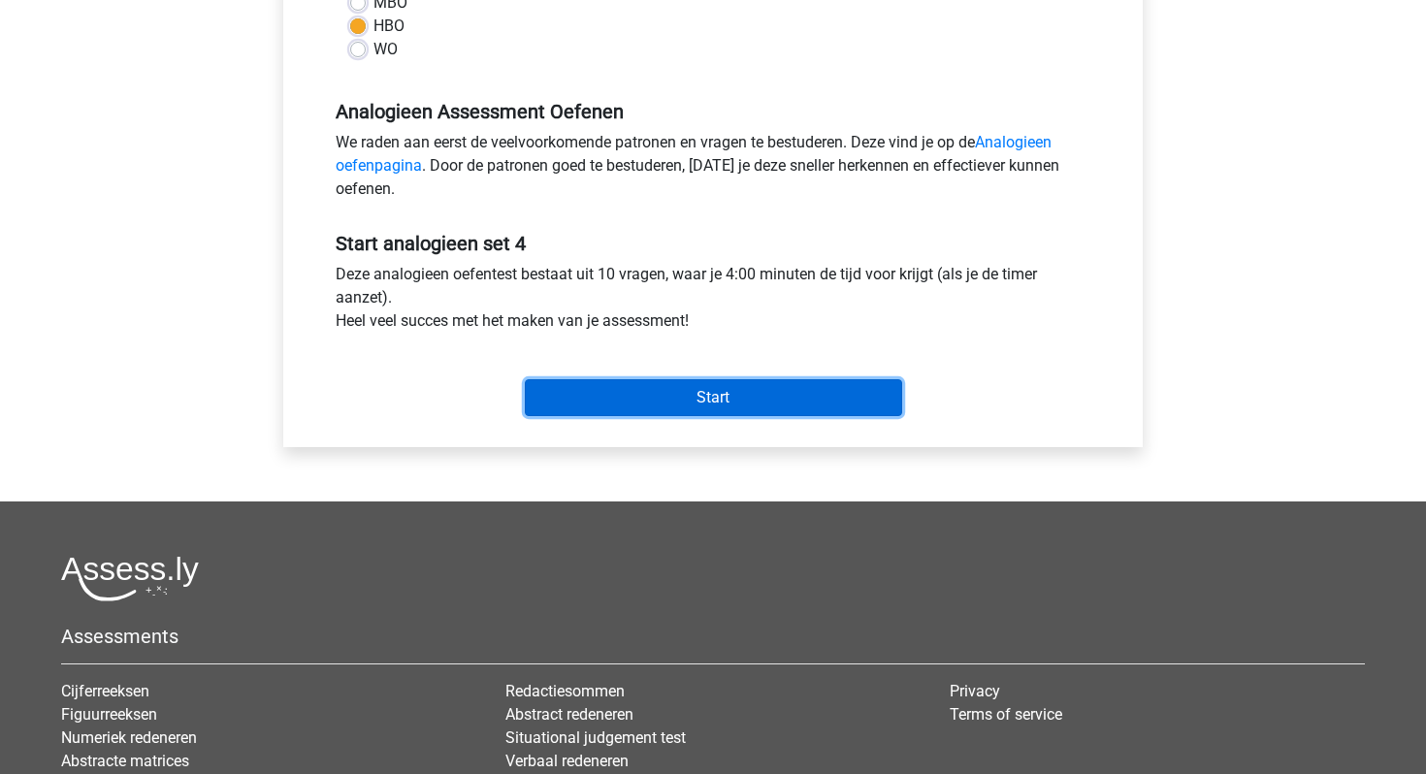
click at [639, 403] on input "Start" at bounding box center [713, 397] width 377 height 37
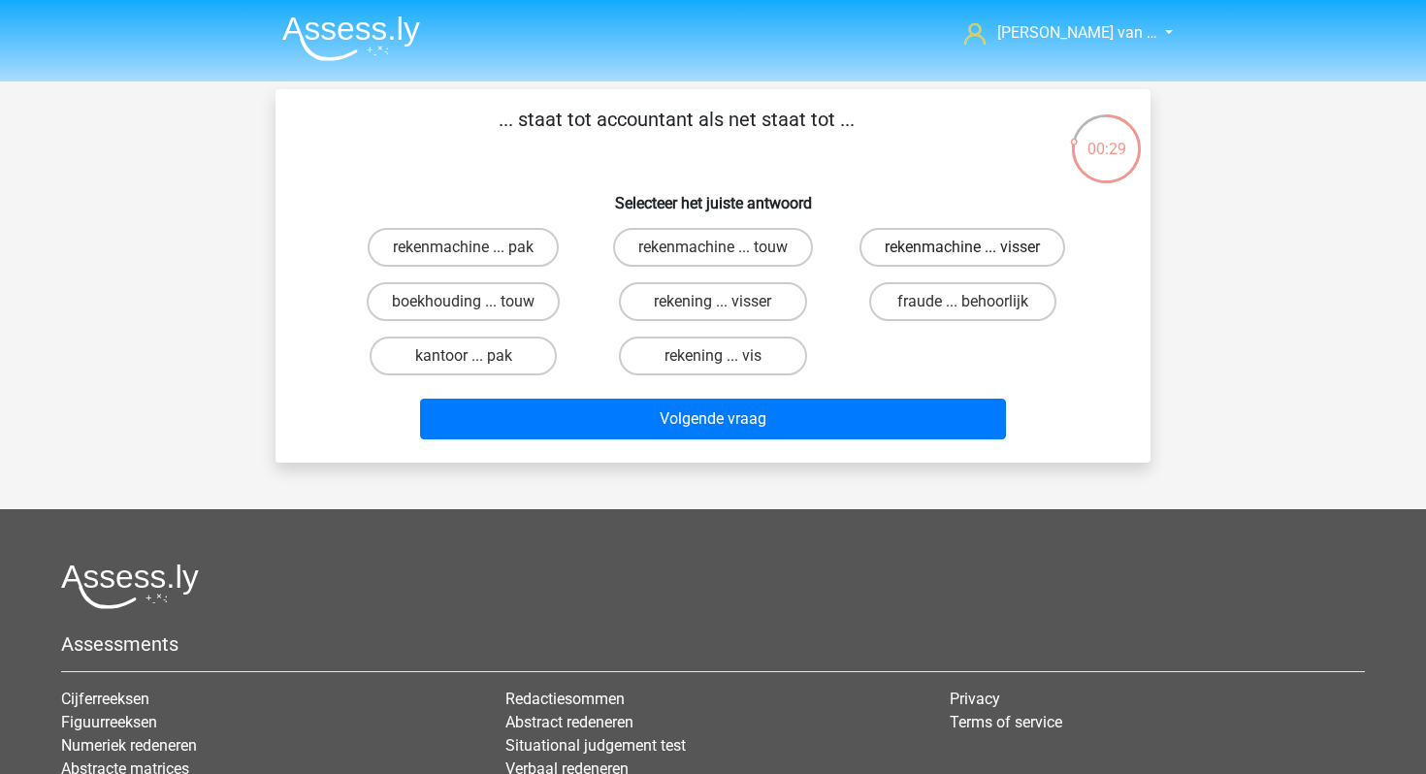
click at [953, 252] on label "rekenmachine ... visser" at bounding box center [963, 247] width 206 height 39
click at [962, 252] on input "rekenmachine ... visser" at bounding box center [968, 253] width 13 height 13
radio input "true"
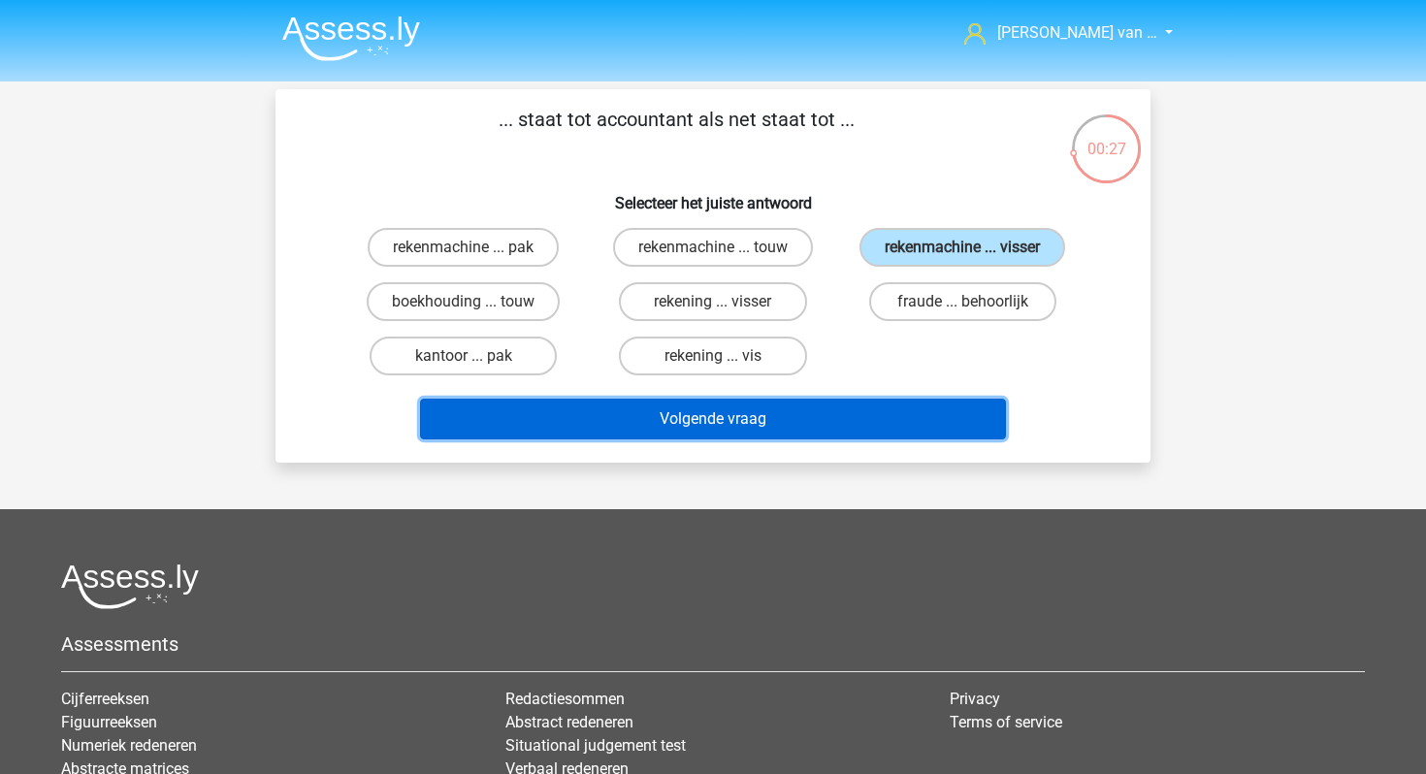
click at [873, 410] on button "Volgende vraag" at bounding box center [713, 419] width 587 height 41
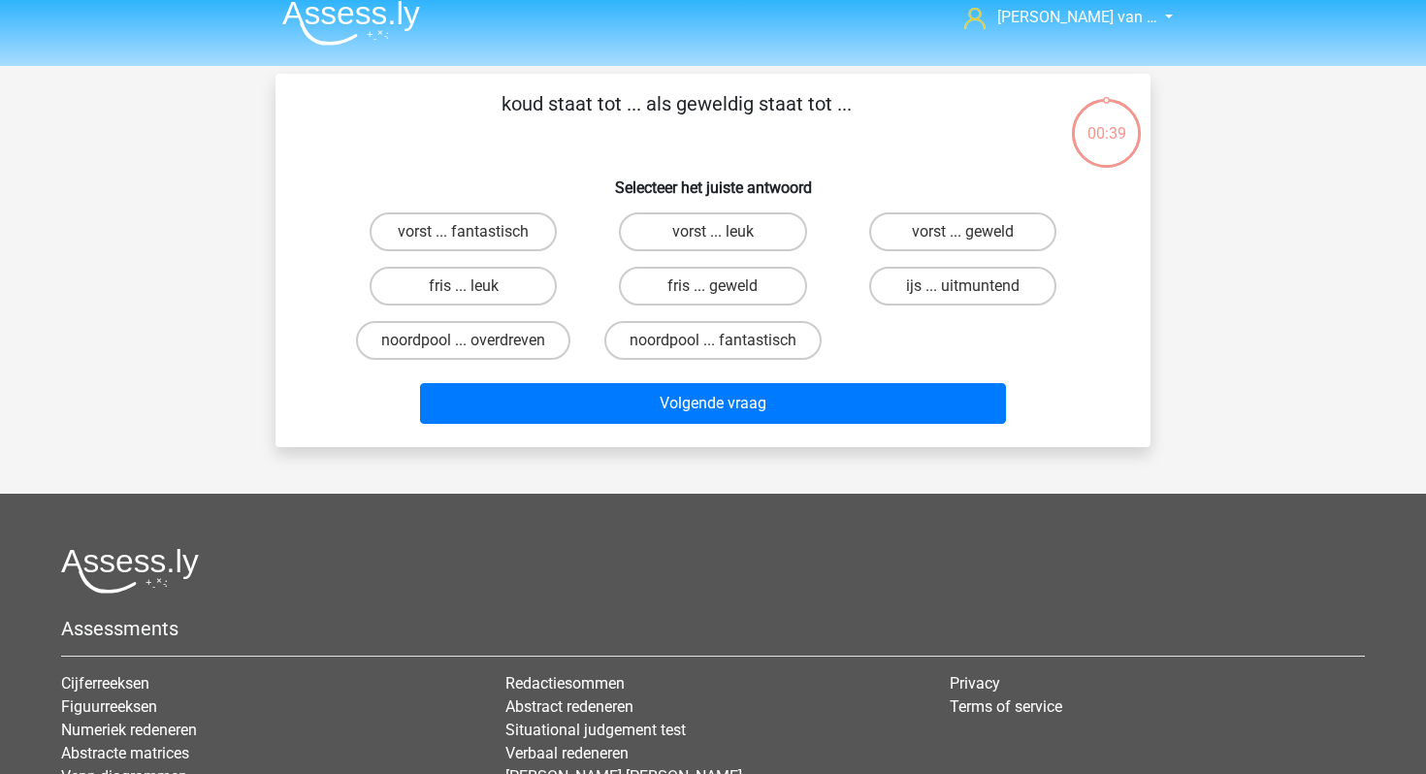
scroll to position [12, 0]
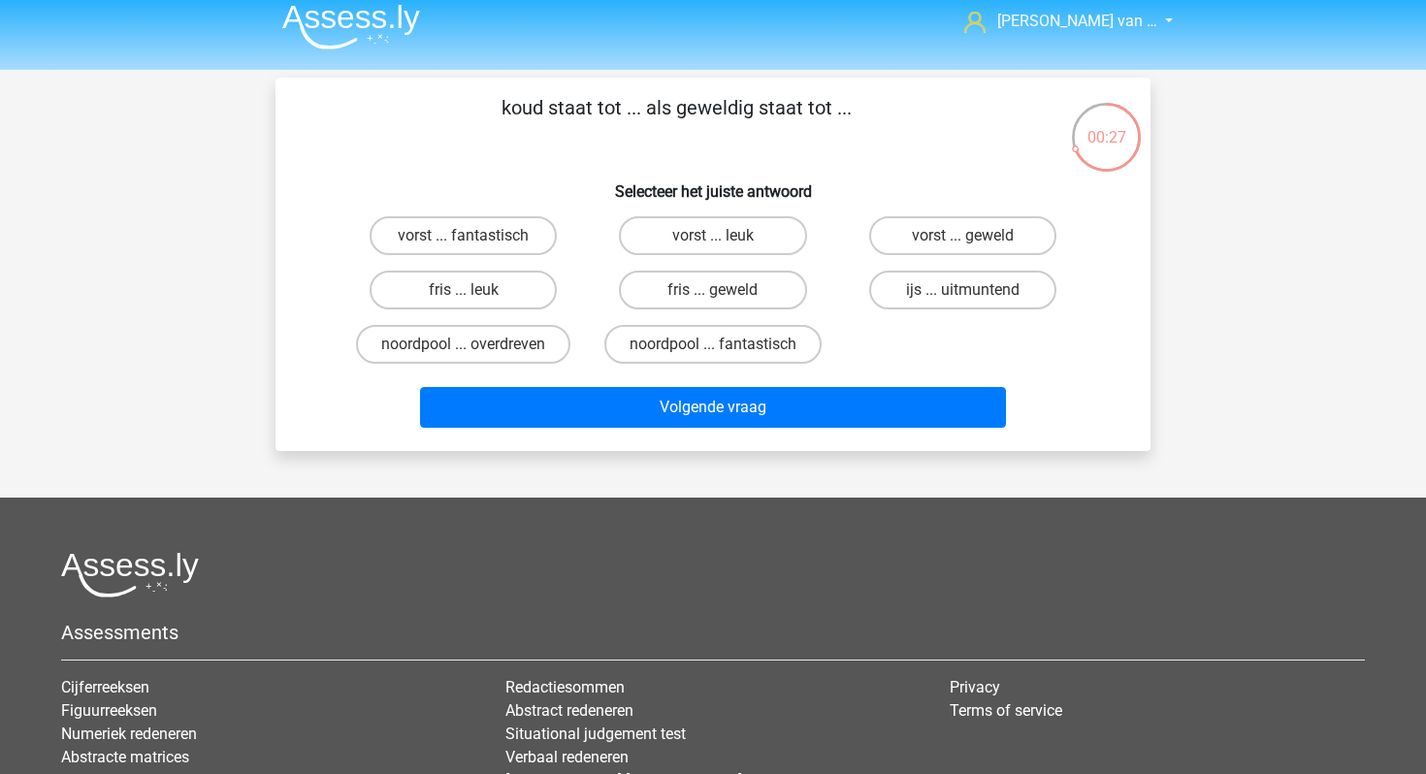
click at [465, 236] on input "vorst ... fantastisch" at bounding box center [470, 242] width 13 height 13
radio input "true"
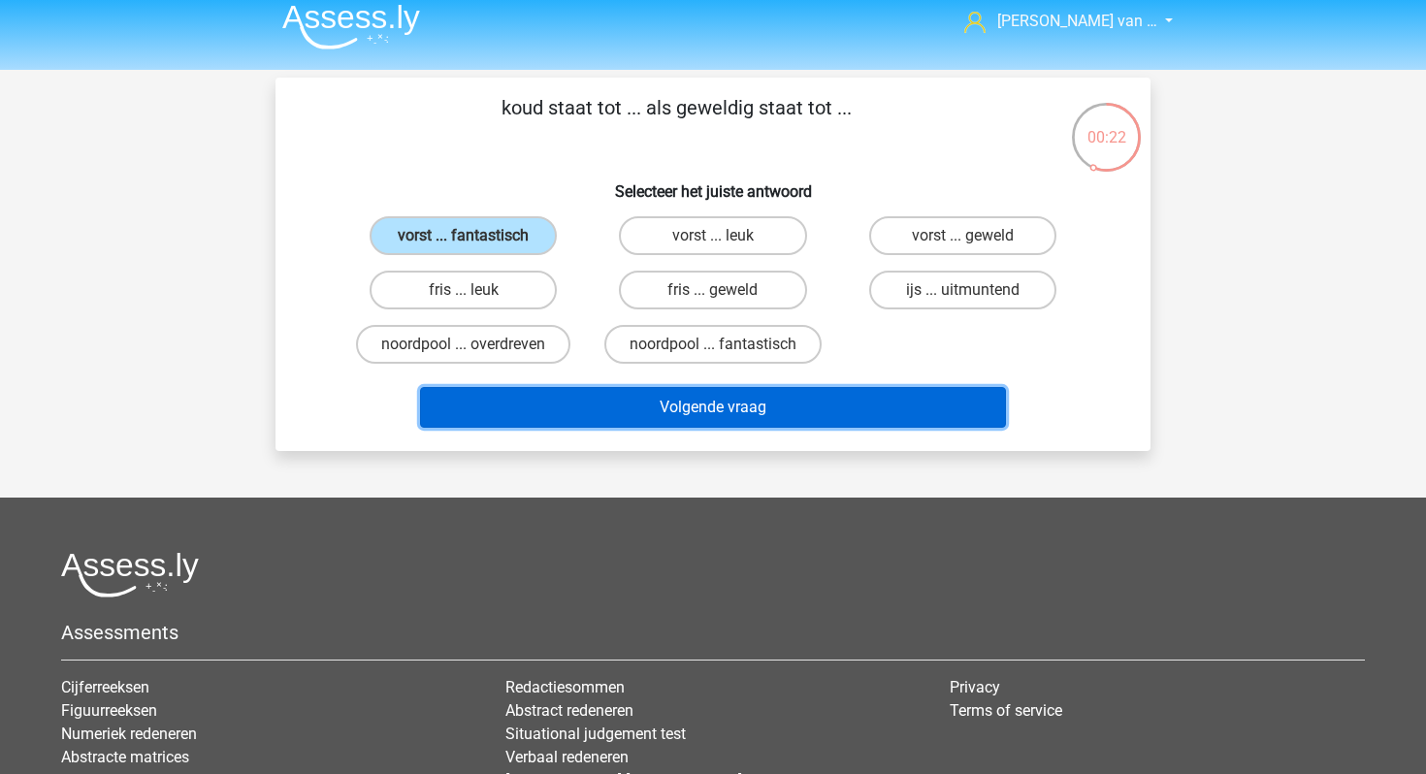
click at [830, 399] on button "Volgende vraag" at bounding box center [713, 407] width 587 height 41
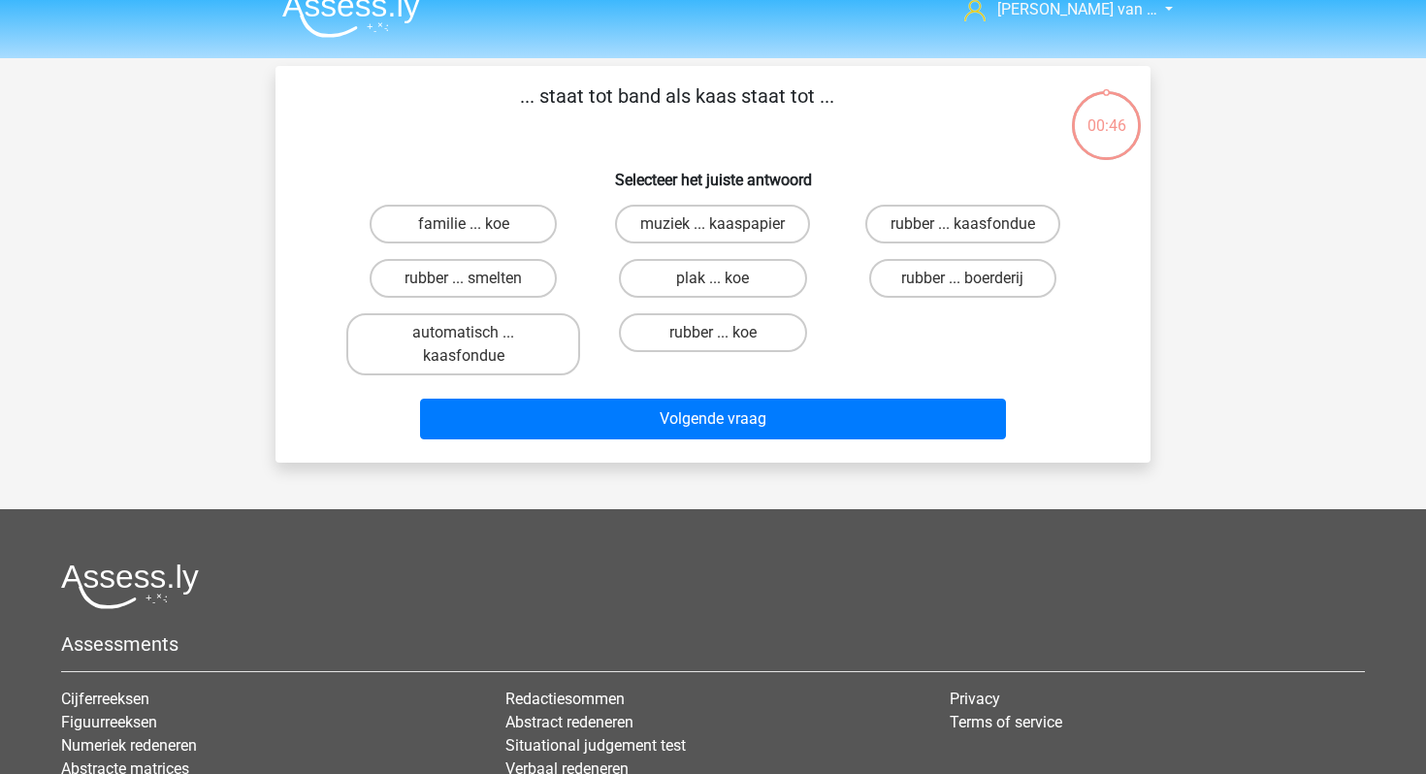
scroll to position [0, 0]
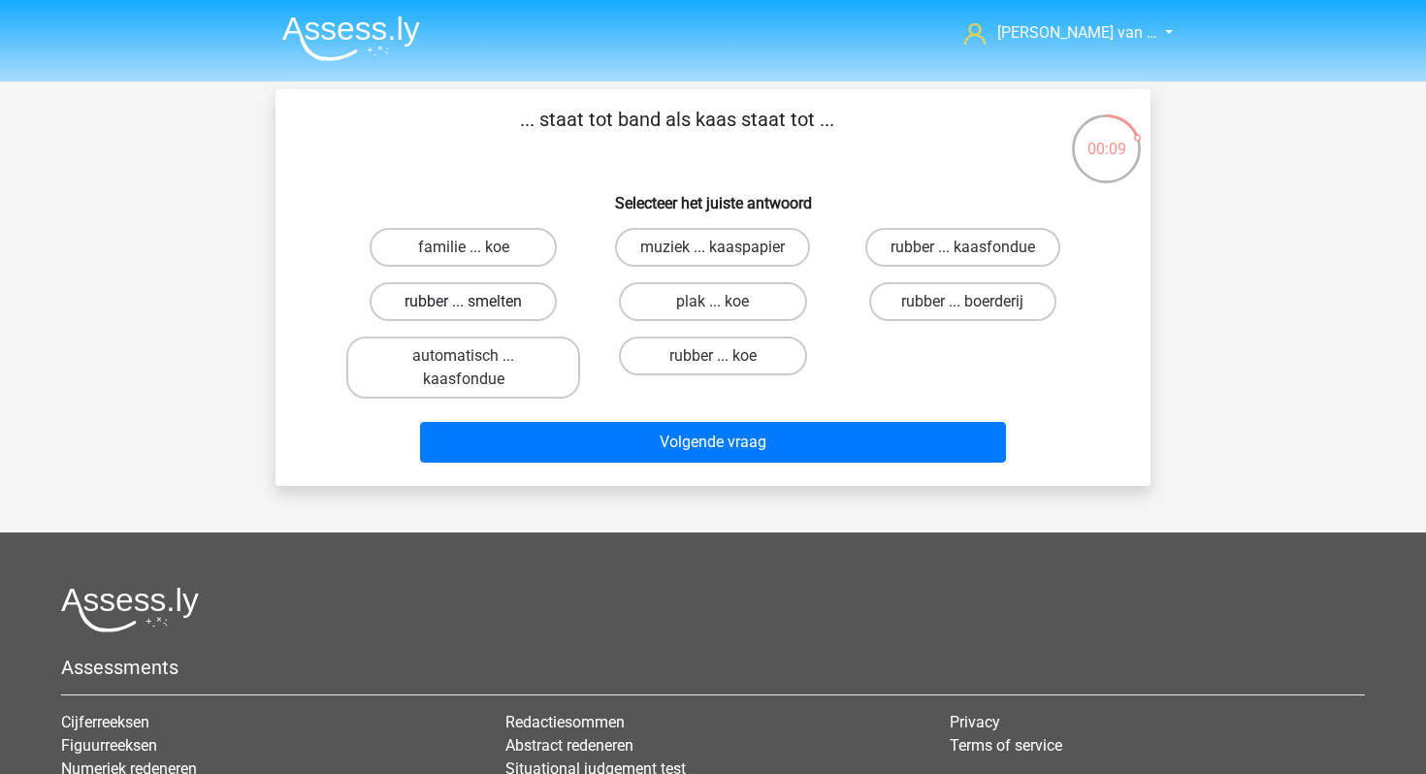
click at [497, 301] on label "rubber ... smelten" at bounding box center [463, 301] width 187 height 39
click at [476, 302] on input "rubber ... smelten" at bounding box center [470, 308] width 13 height 13
radio input "true"
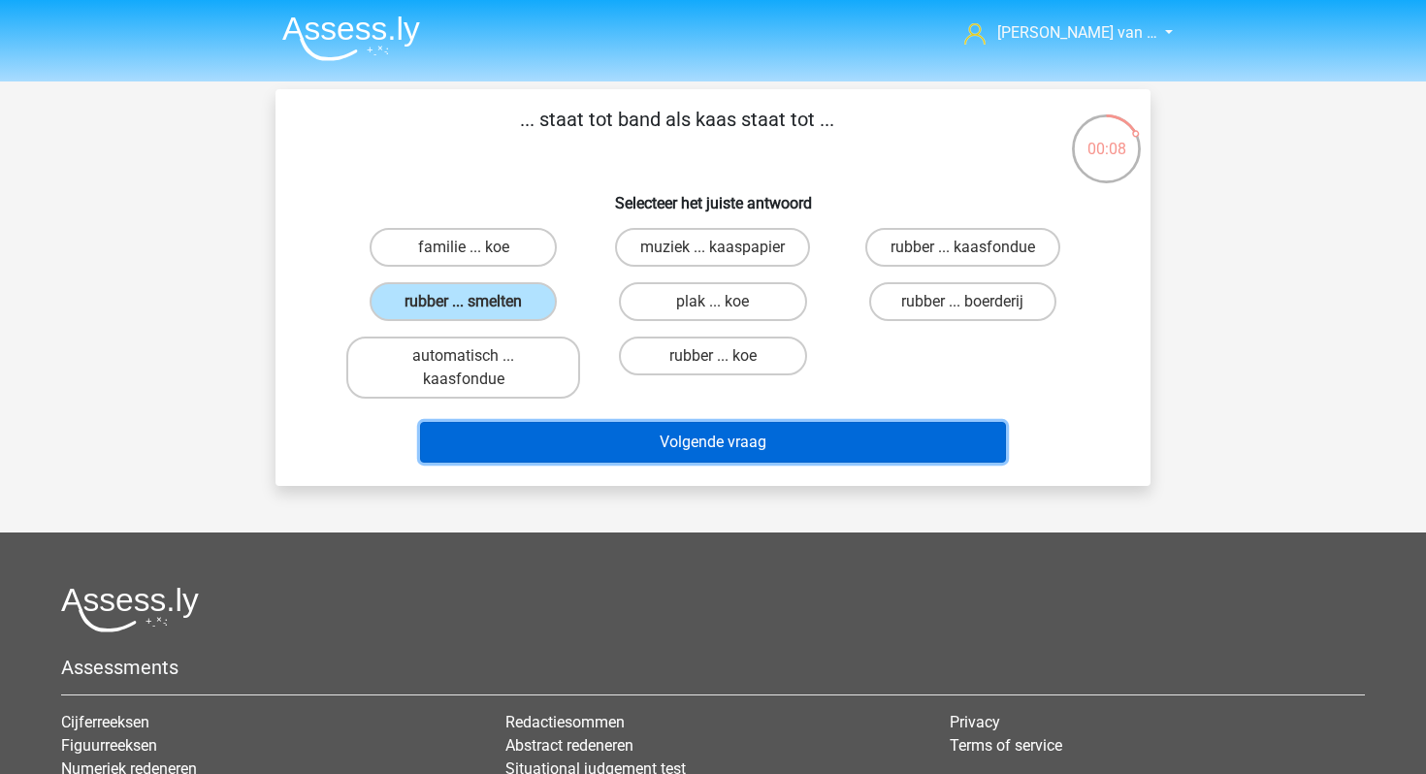
click at [608, 450] on button "Volgende vraag" at bounding box center [713, 442] width 587 height 41
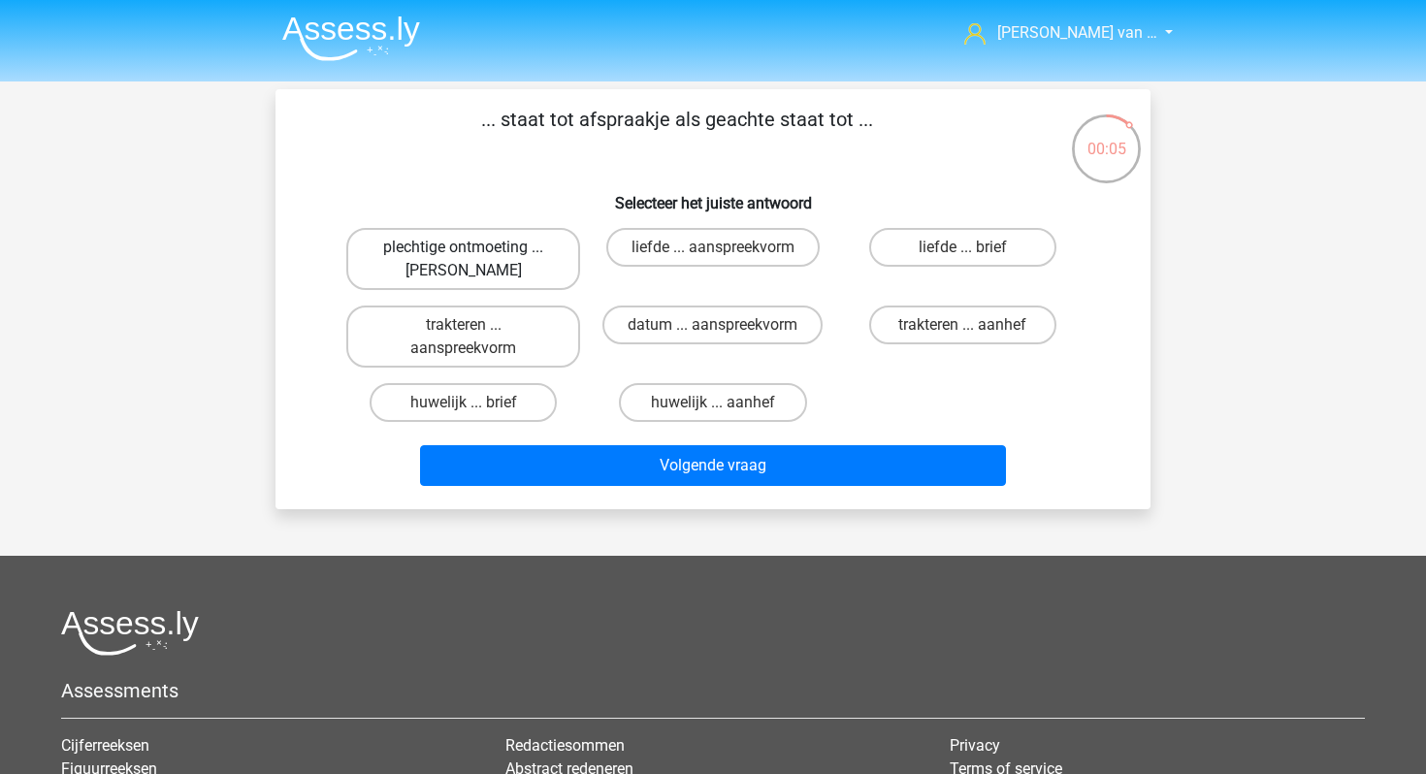
click at [497, 271] on label "plechtige ontmoeting ... [PERSON_NAME]" at bounding box center [463, 259] width 234 height 62
click at [476, 260] on input "plechtige ontmoeting ... [PERSON_NAME]" at bounding box center [470, 253] width 13 height 13
radio input "true"
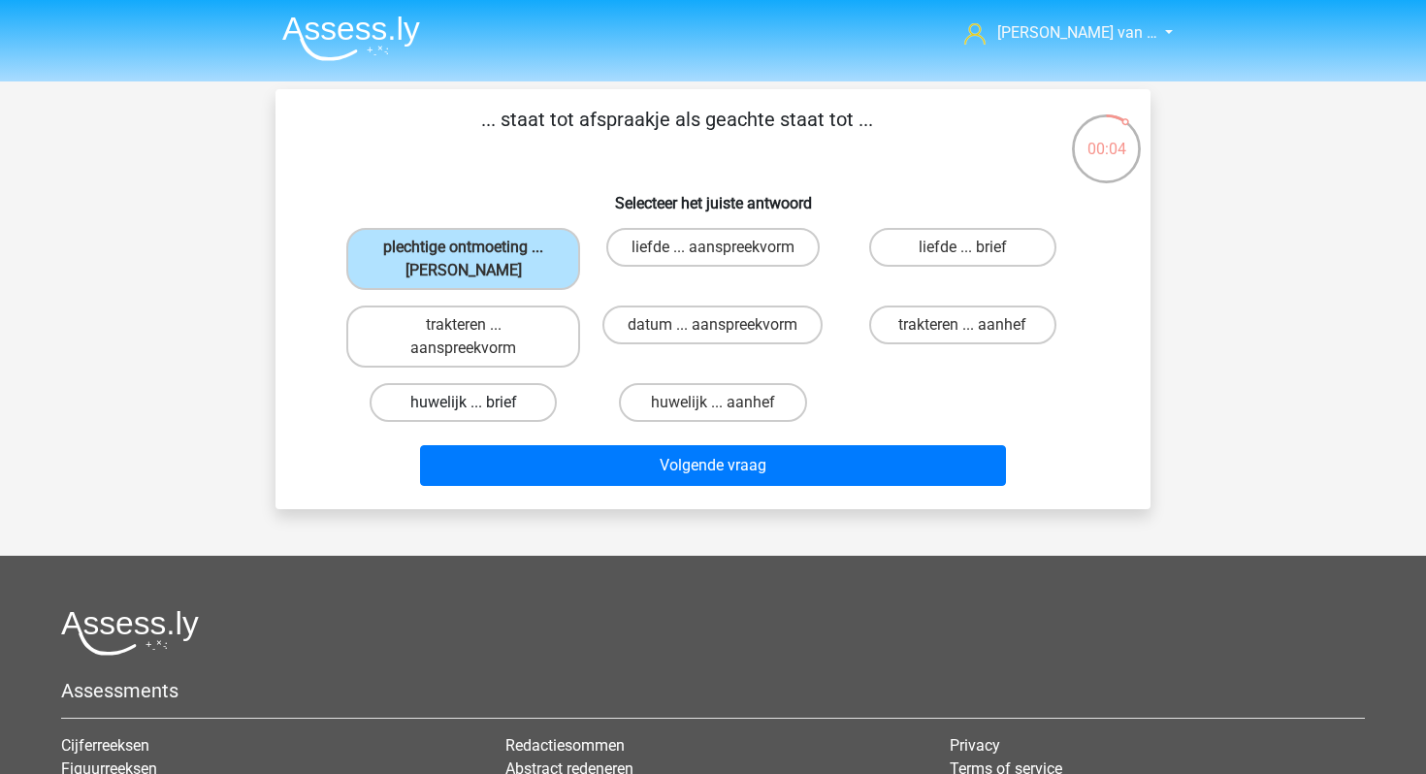
click at [489, 396] on label "huwelijk ... brief" at bounding box center [463, 402] width 187 height 39
click at [476, 403] on input "huwelijk ... brief" at bounding box center [470, 409] width 13 height 13
radio input "true"
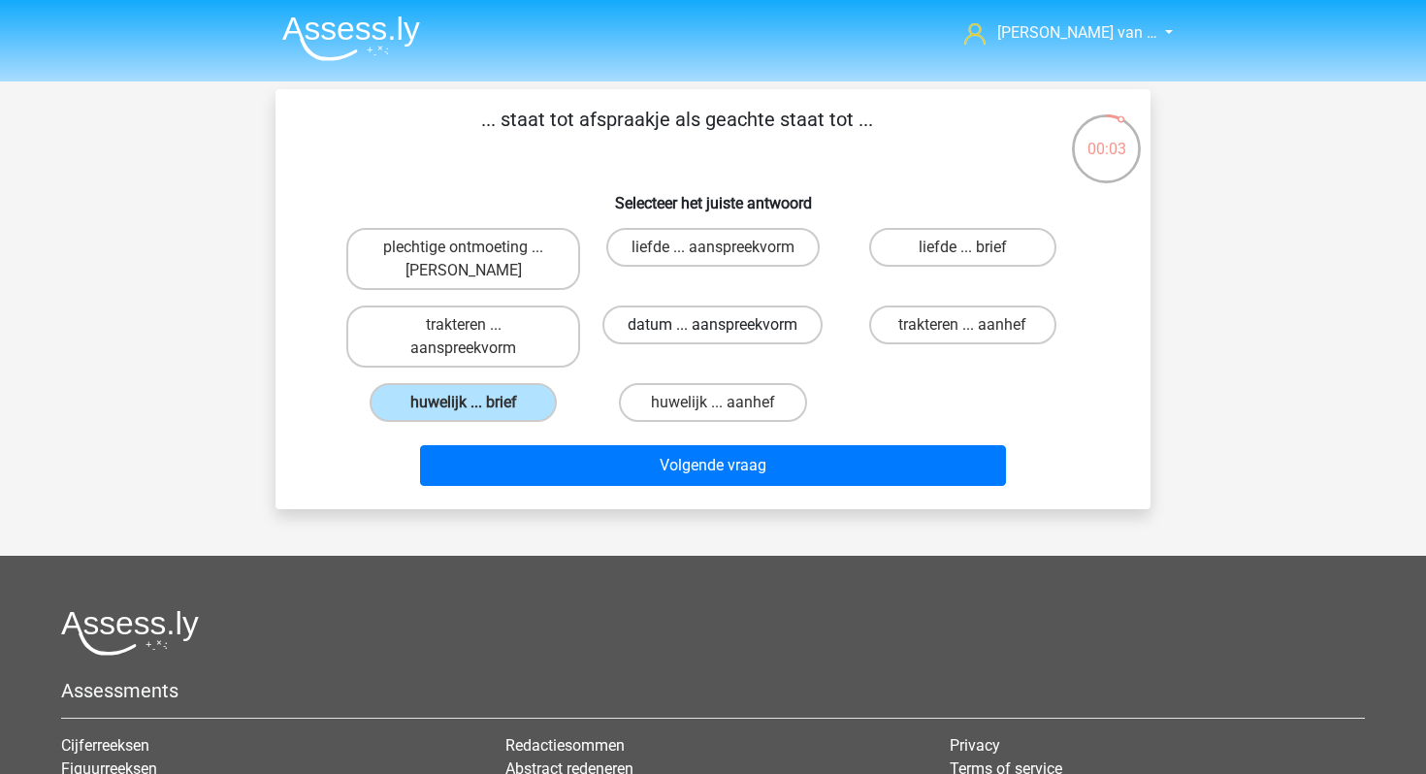
click at [735, 329] on label "datum ... aanspreekvorm" at bounding box center [713, 325] width 220 height 39
click at [726, 329] on input "datum ... aanspreekvorm" at bounding box center [719, 331] width 13 height 13
radio input "true"
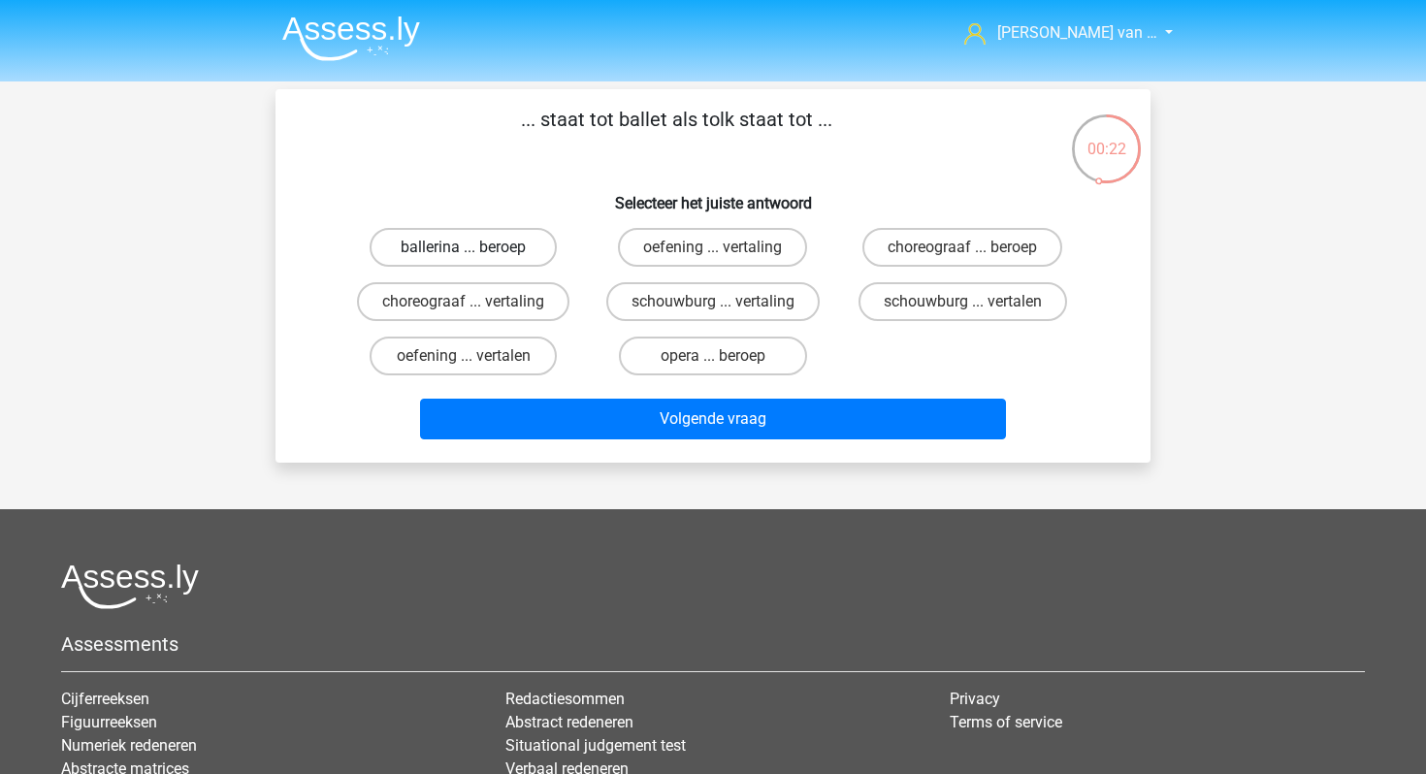
click at [505, 255] on label "ballerina ... beroep" at bounding box center [463, 247] width 187 height 39
click at [476, 255] on input "ballerina ... beroep" at bounding box center [470, 253] width 13 height 13
radio input "true"
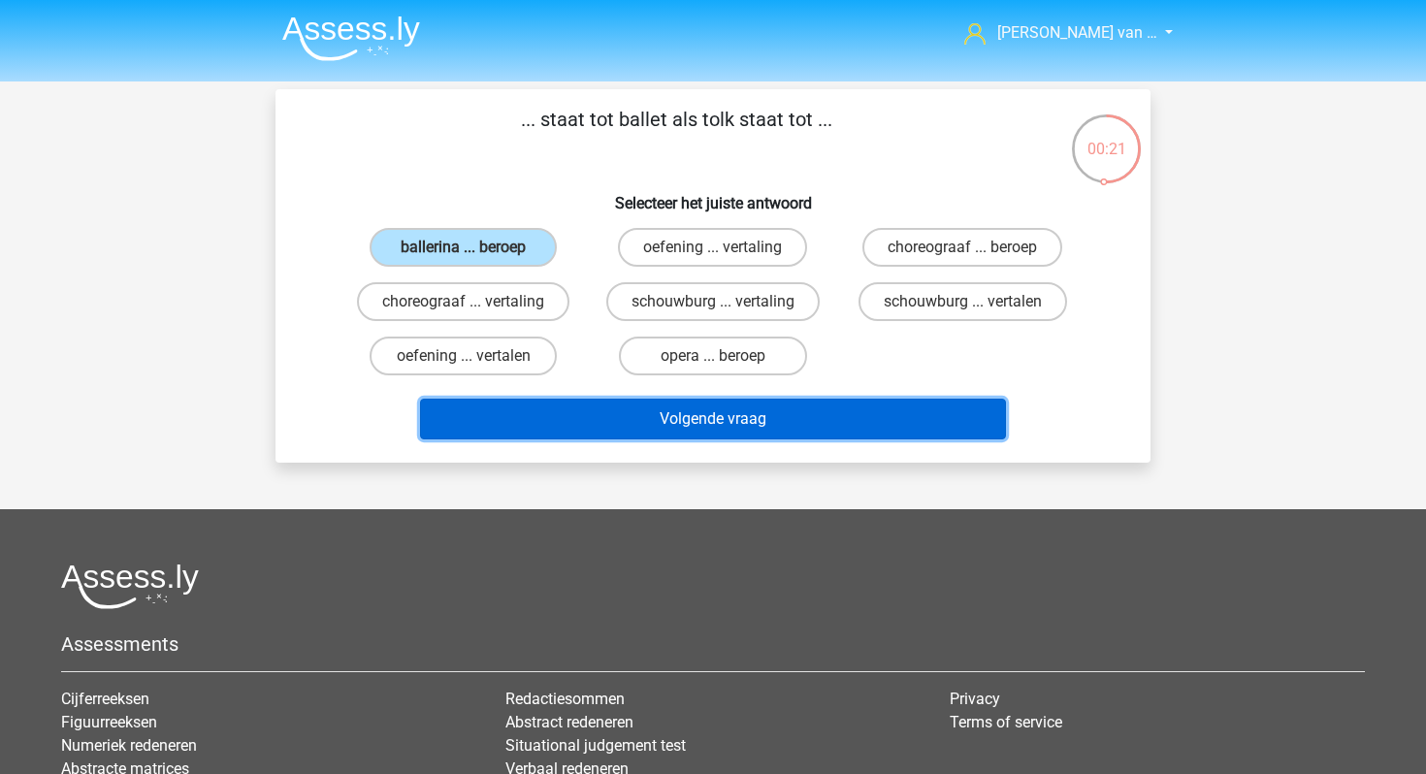
click at [603, 417] on button "Volgende vraag" at bounding box center [713, 419] width 587 height 41
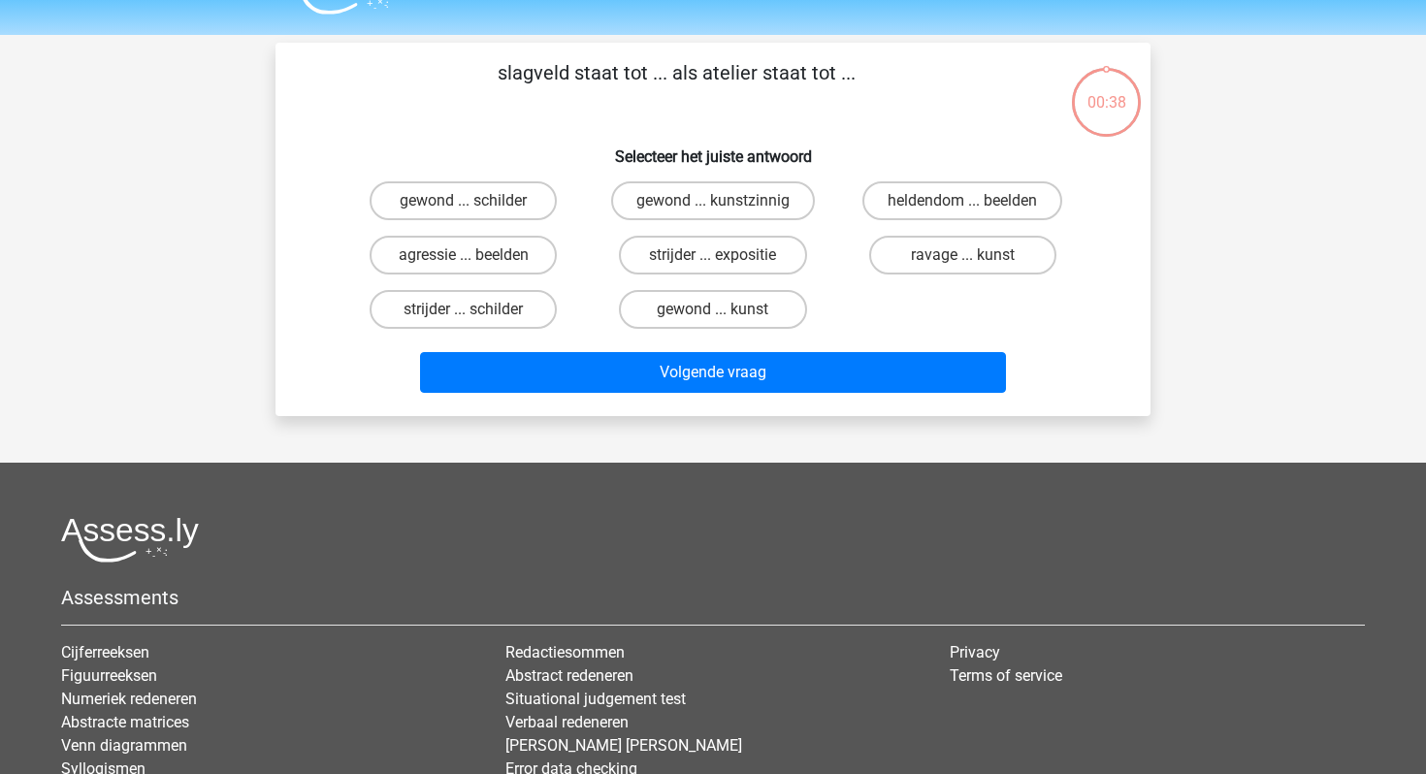
scroll to position [89, 0]
